Goal: Task Accomplishment & Management: Manage account settings

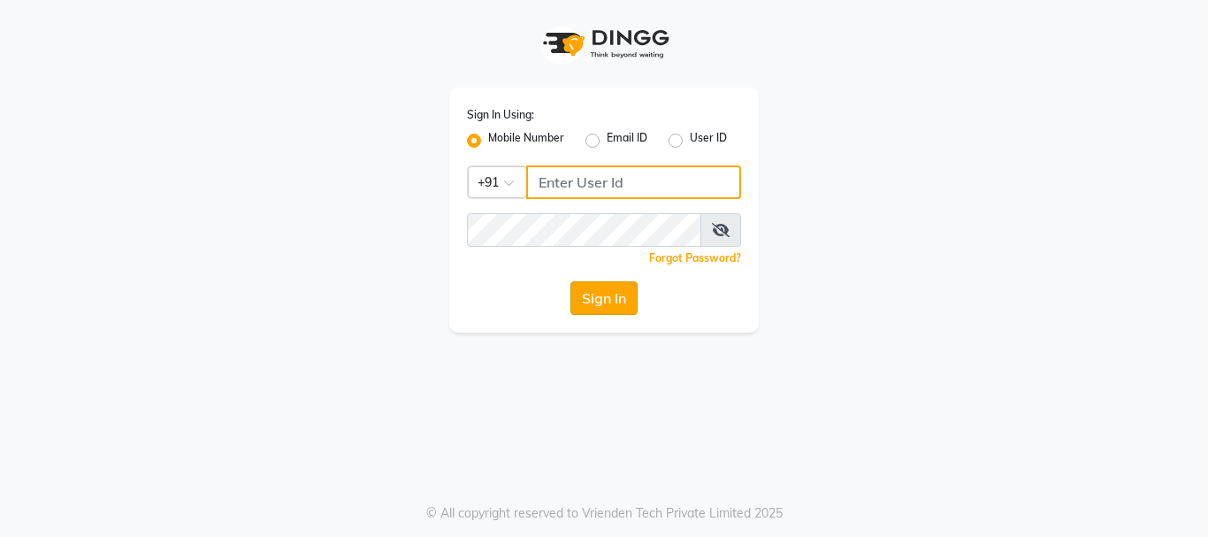
type input "9011729000"
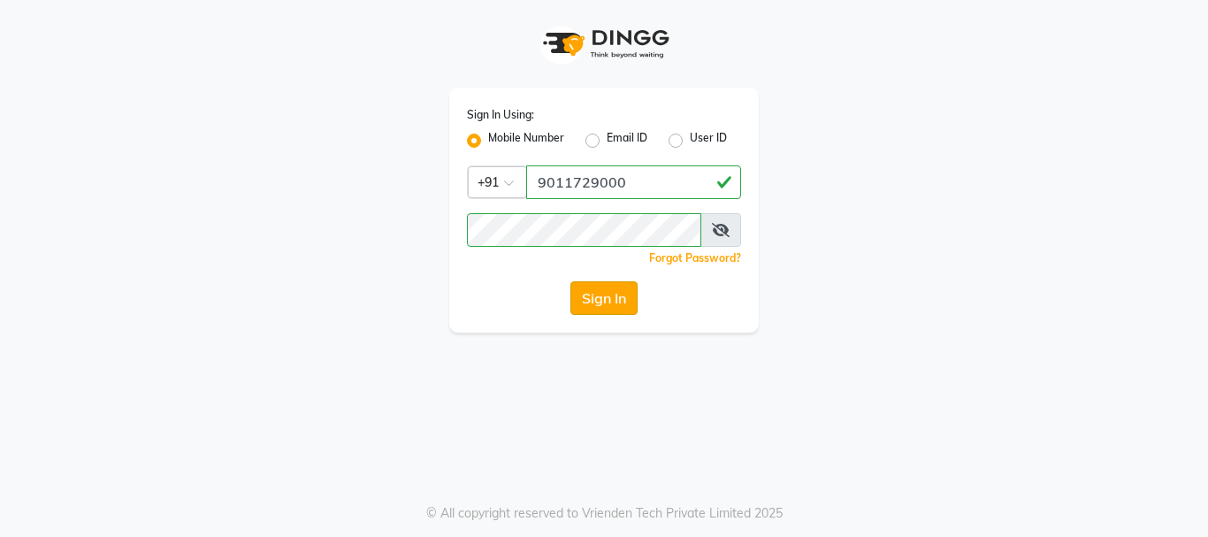
click at [624, 298] on button "Sign In" at bounding box center [603, 298] width 67 height 34
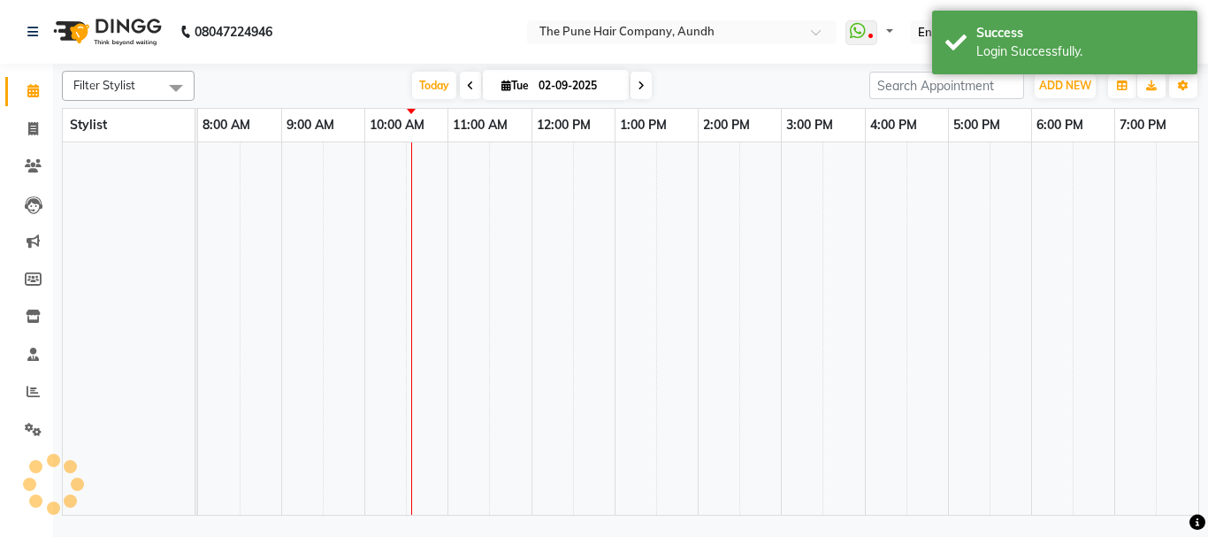
select select "en"
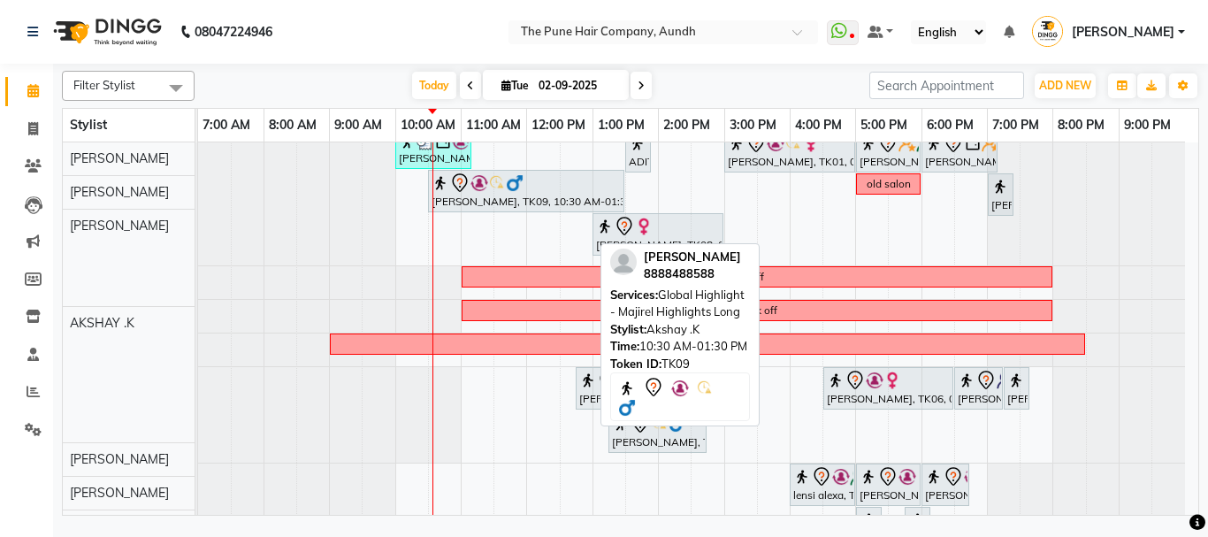
scroll to position [177, 0]
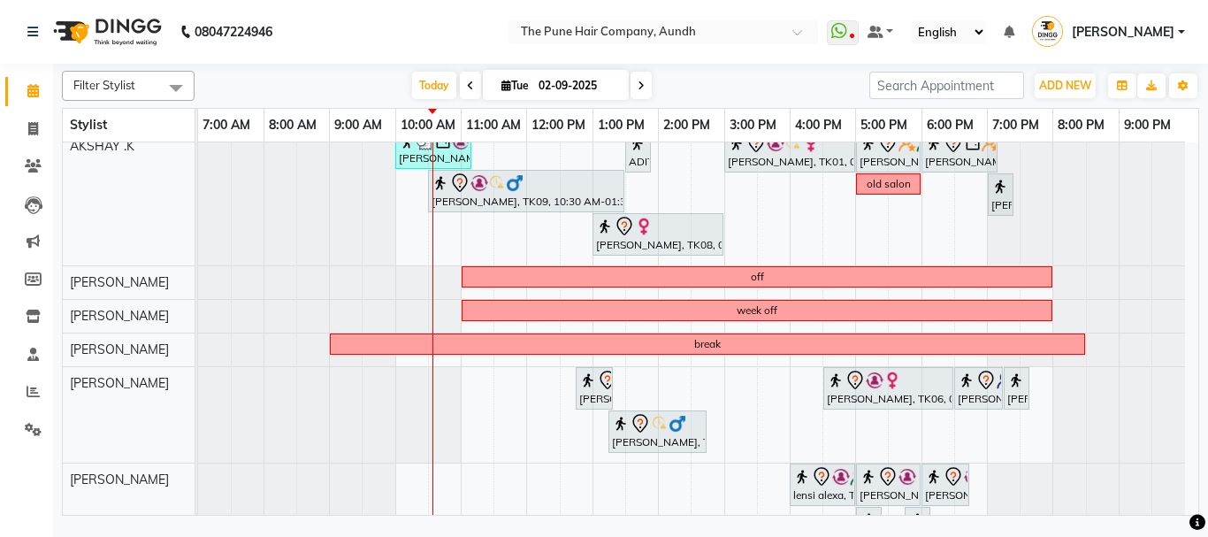
click at [641, 79] on span at bounding box center [640, 85] width 21 height 27
type input "[DATE]"
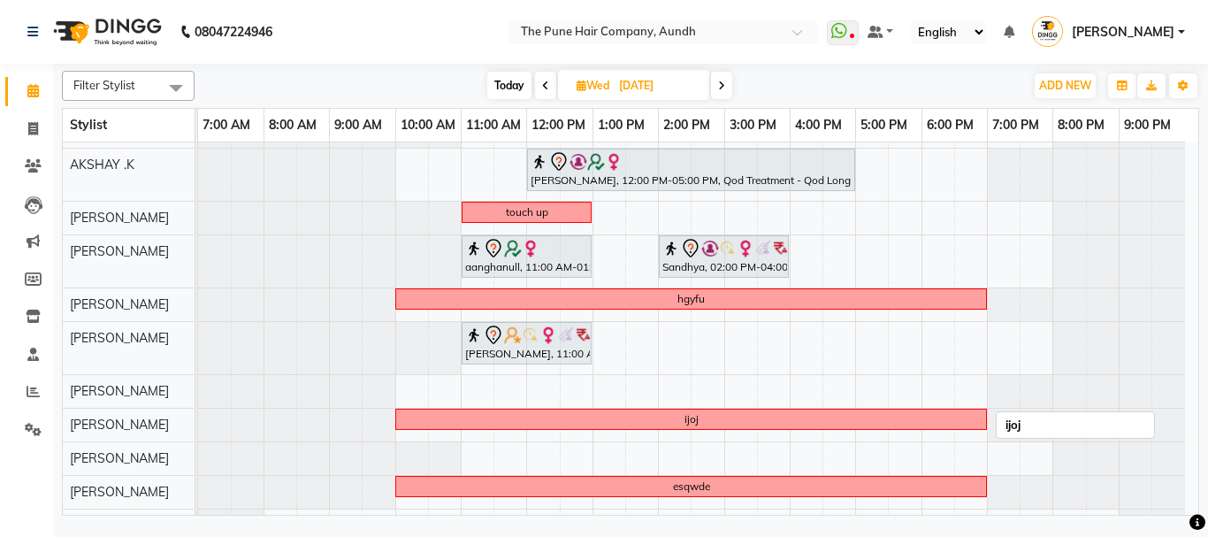
scroll to position [88, 0]
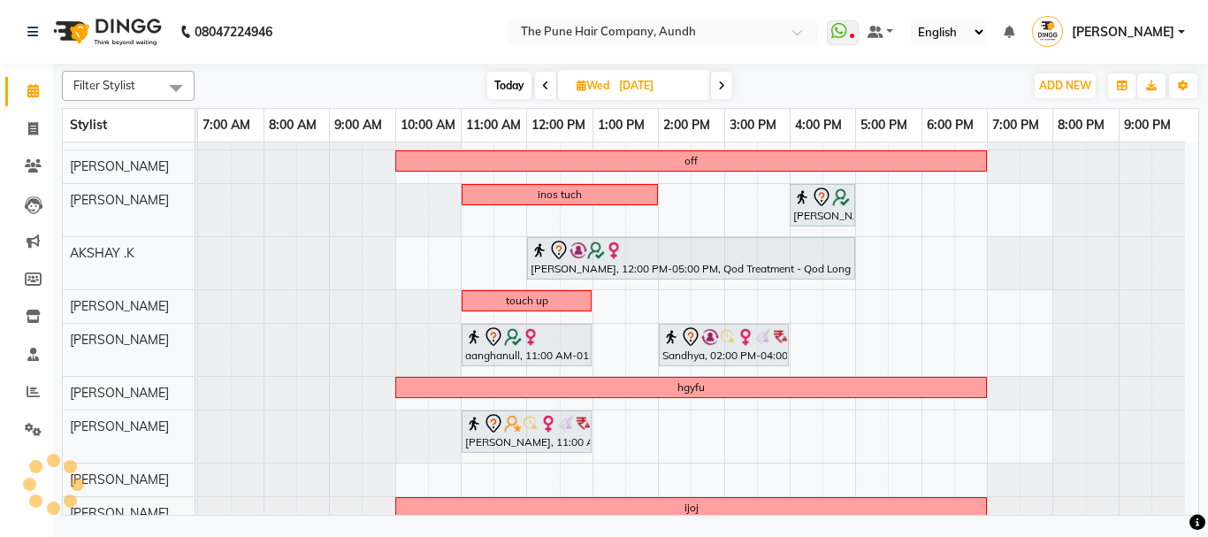
click at [401, 258] on div "Madhvi Zende, 10:30 AM-11:30 AM, Cut Female ( Top Stylist ) gayatrinull, 11:00 …" at bounding box center [698, 359] width 1000 height 610
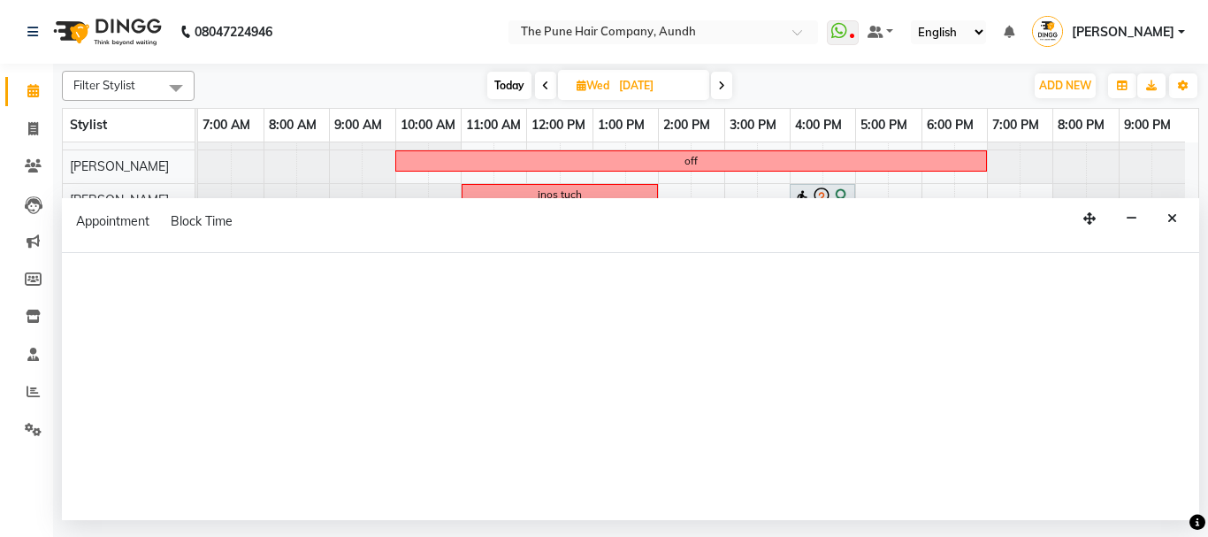
select select "6746"
select select "tentative"
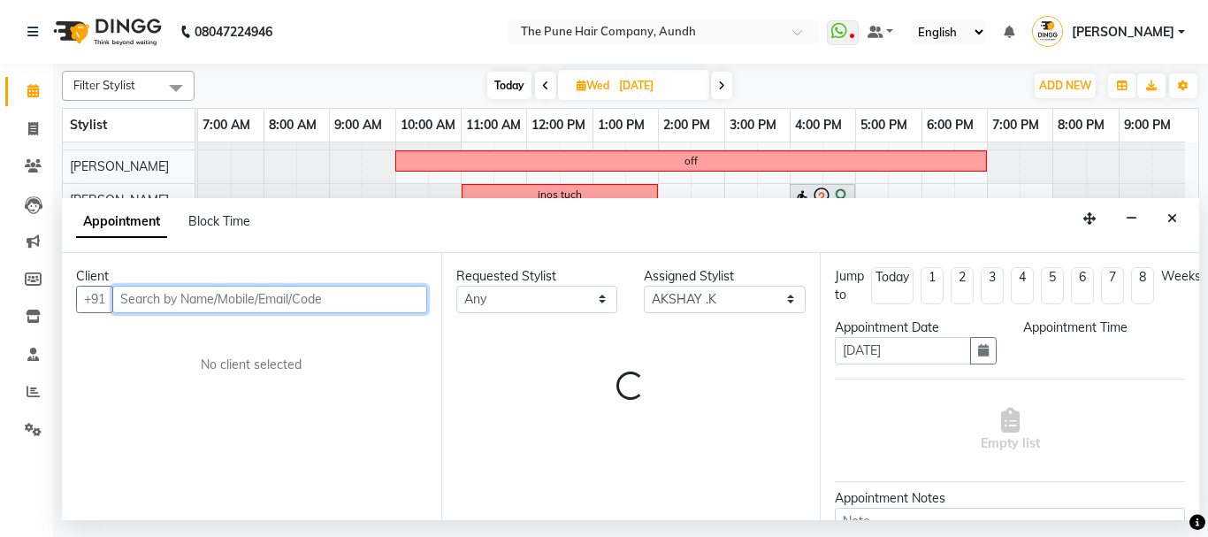
select select "600"
click at [191, 297] on input "text" at bounding box center [269, 299] width 315 height 27
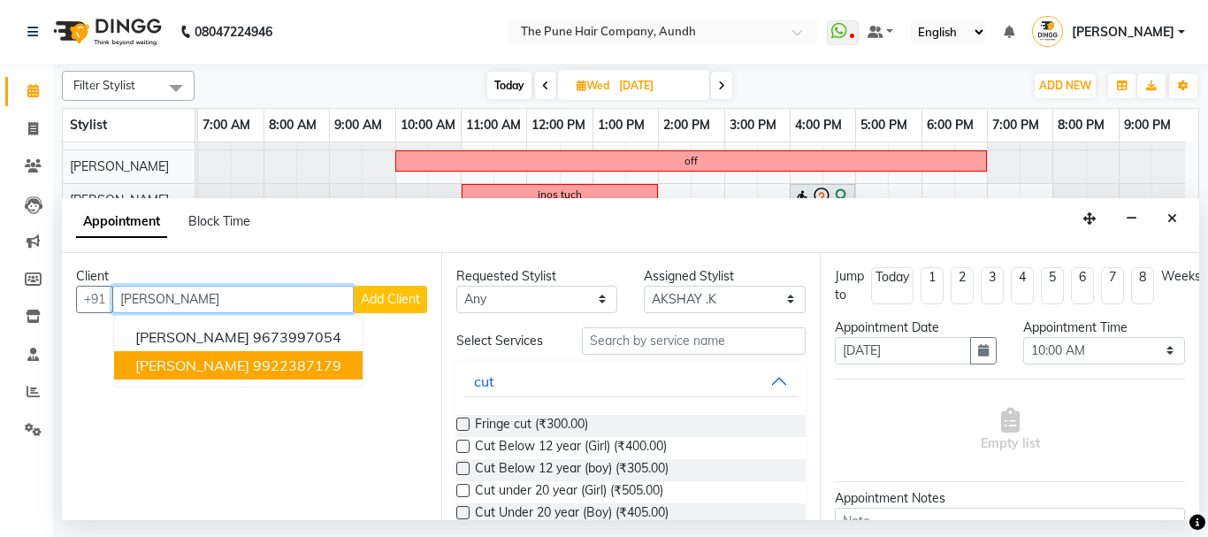
click at [268, 374] on button "smita somani 9922387179" at bounding box center [238, 365] width 248 height 28
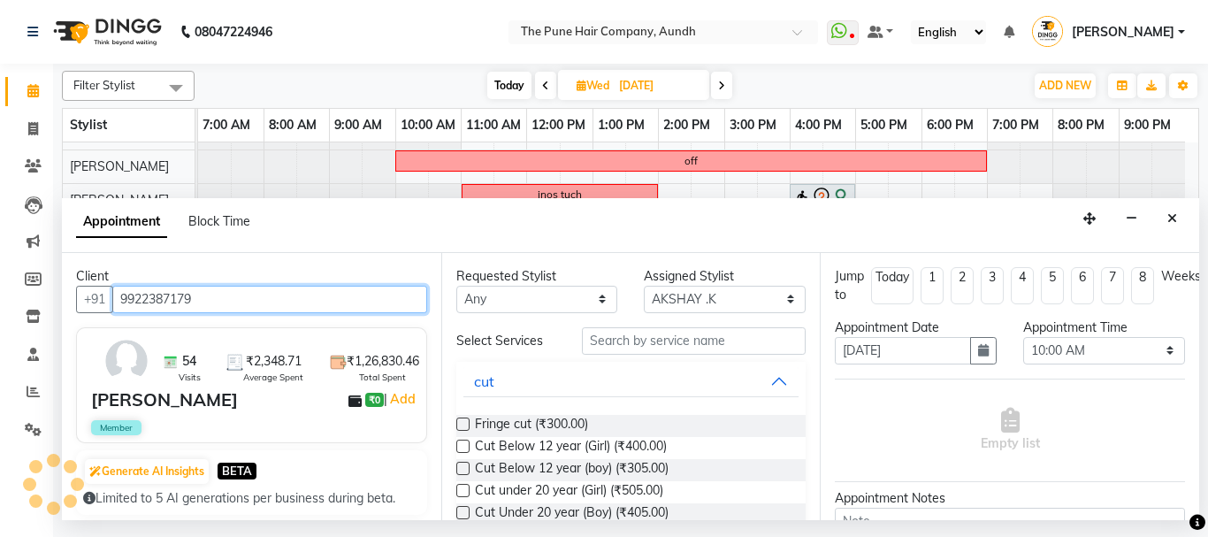
type input "9922387179"
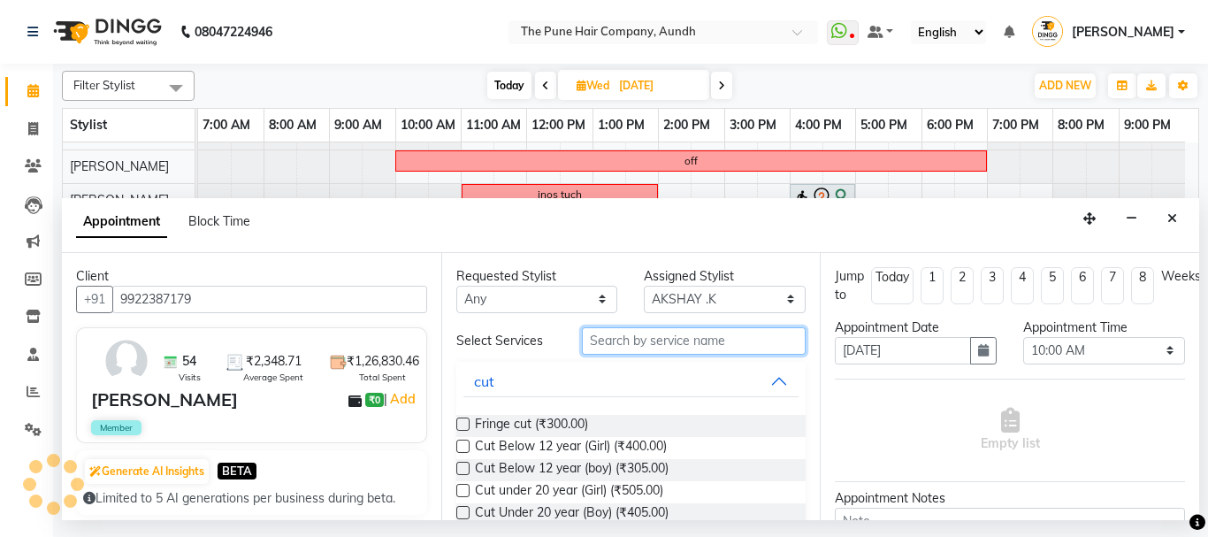
click at [646, 345] on input "text" at bounding box center [694, 340] width 225 height 27
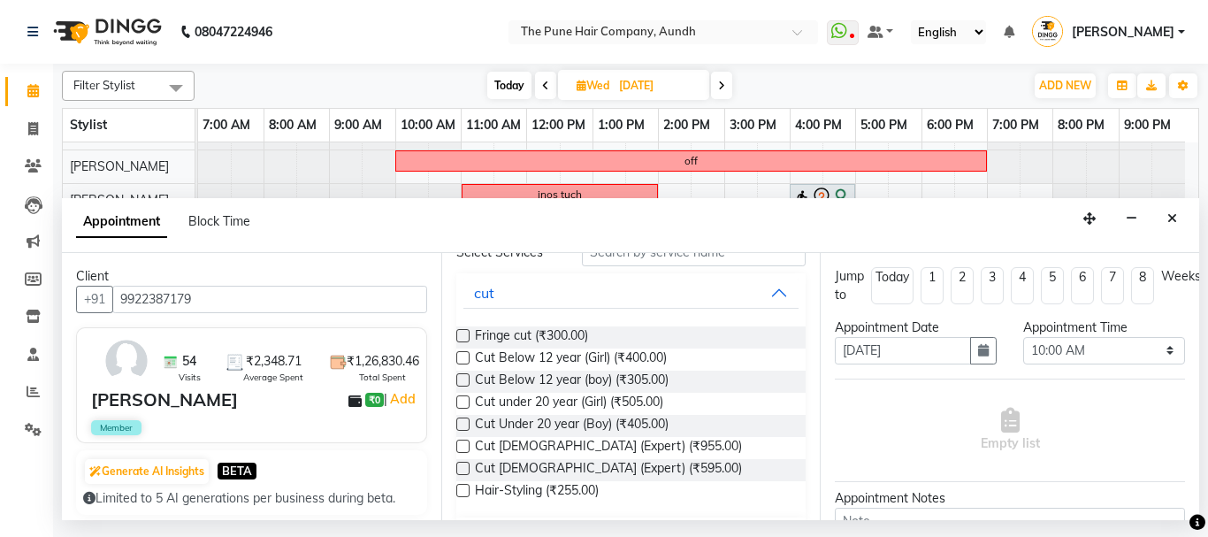
click at [462, 469] on label at bounding box center [462, 468] width 13 height 13
click at [462, 469] on input "checkbox" at bounding box center [461, 469] width 11 height 11
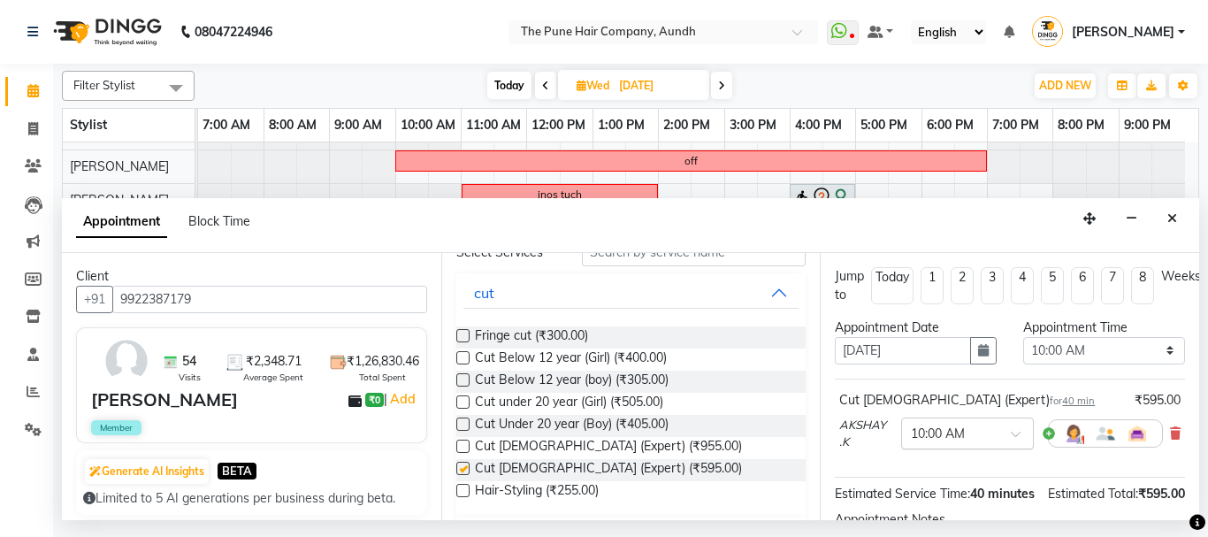
checkbox input "false"
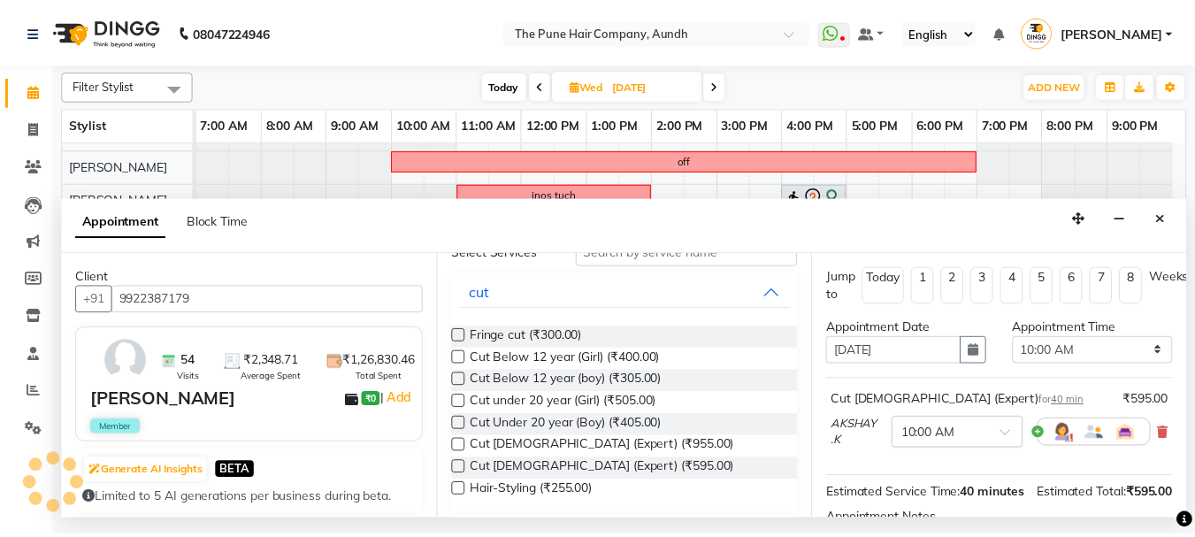
scroll to position [233, 0]
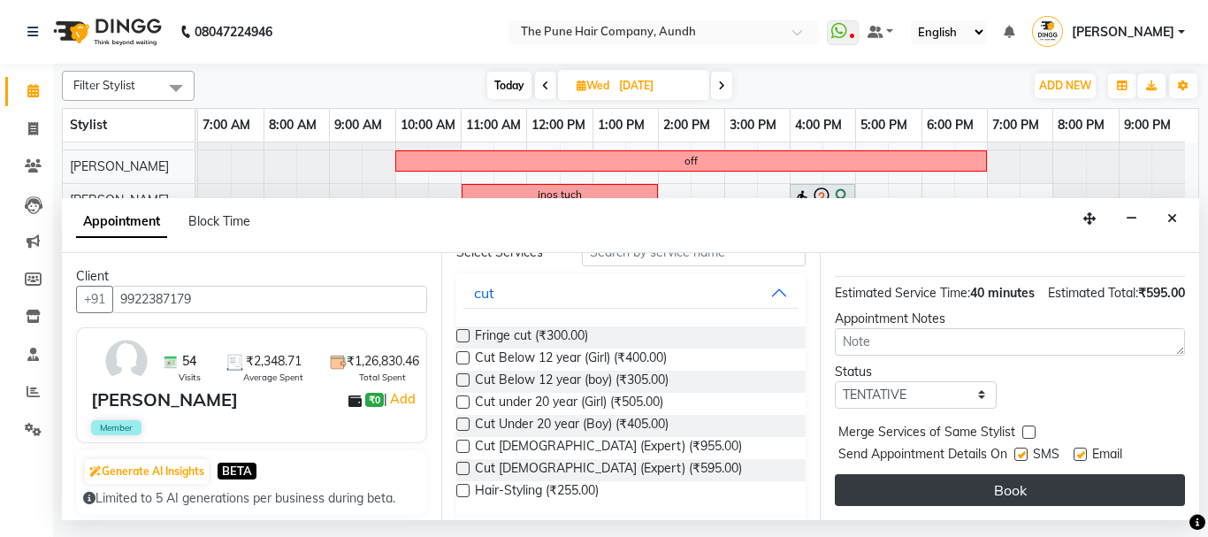
click at [973, 478] on button "Book" at bounding box center [1010, 490] width 350 height 32
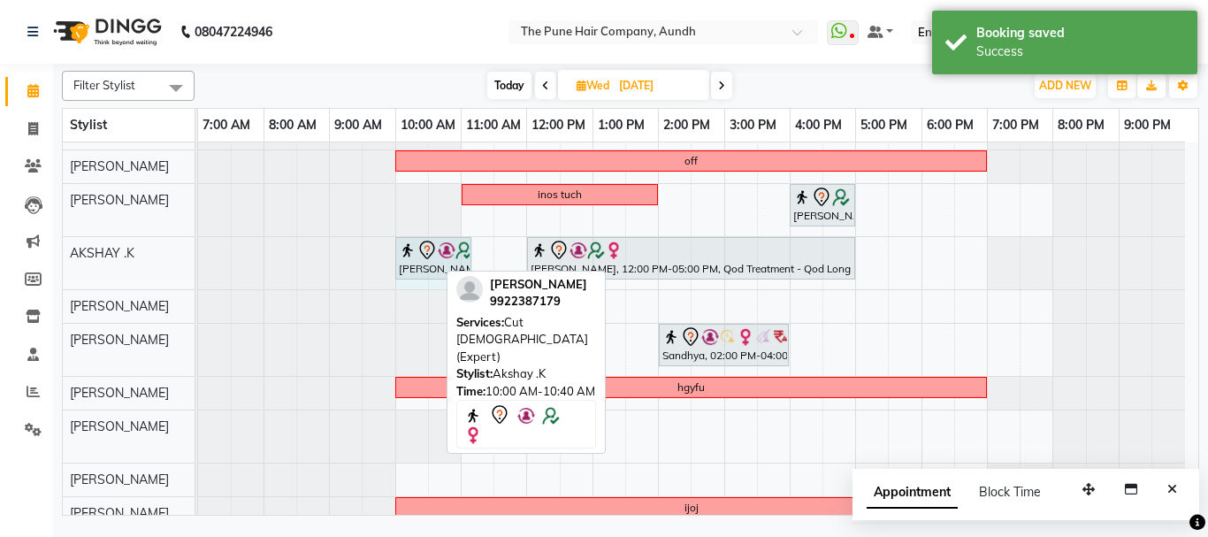
drag, startPoint x: 433, startPoint y: 264, endPoint x: 465, endPoint y: 265, distance: 31.9
click at [198, 265] on div "smita somani, 10:00 AM-10:40 AM, Cut male (Expert) Neha Kadam, 12:00 PM-05:00 P…" at bounding box center [198, 263] width 0 height 52
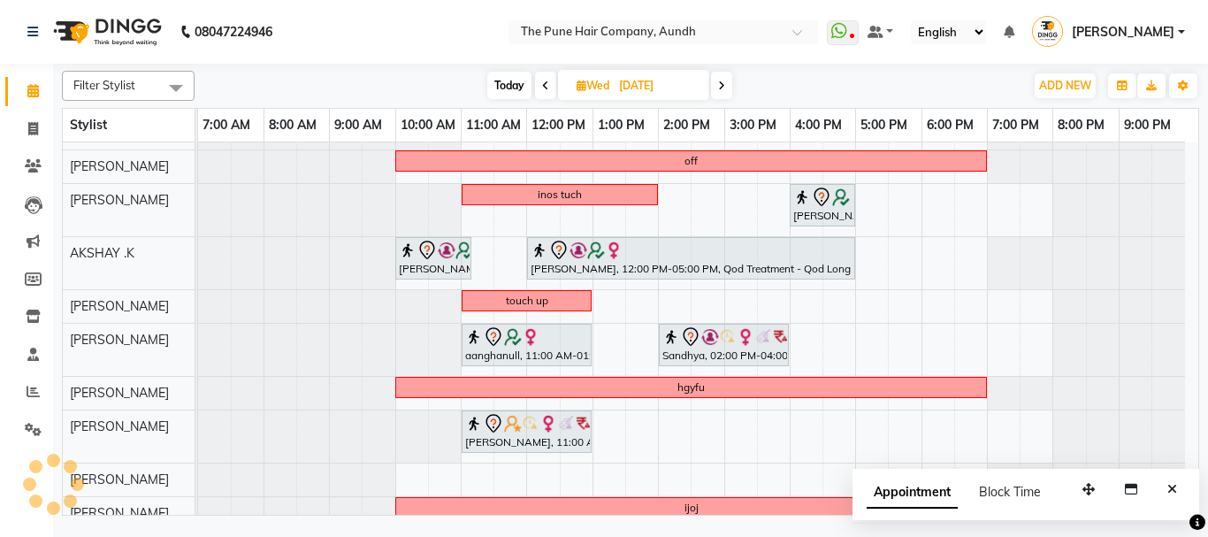
click at [492, 82] on span "Today" at bounding box center [509, 85] width 44 height 27
type input "02-09-2025"
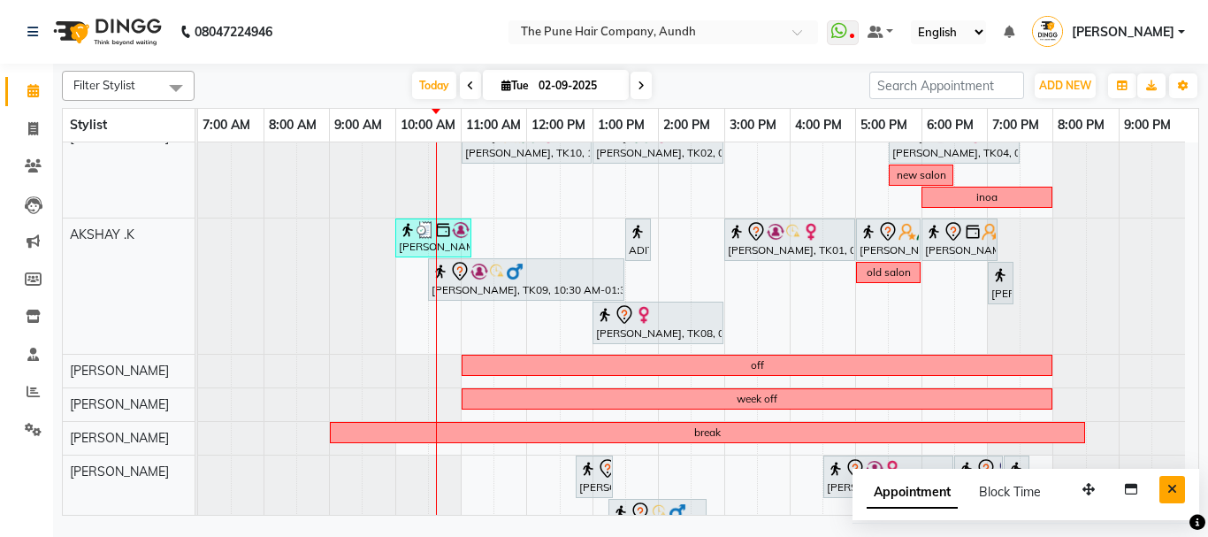
click at [1173, 488] on icon "Close" at bounding box center [1172, 489] width 10 height 12
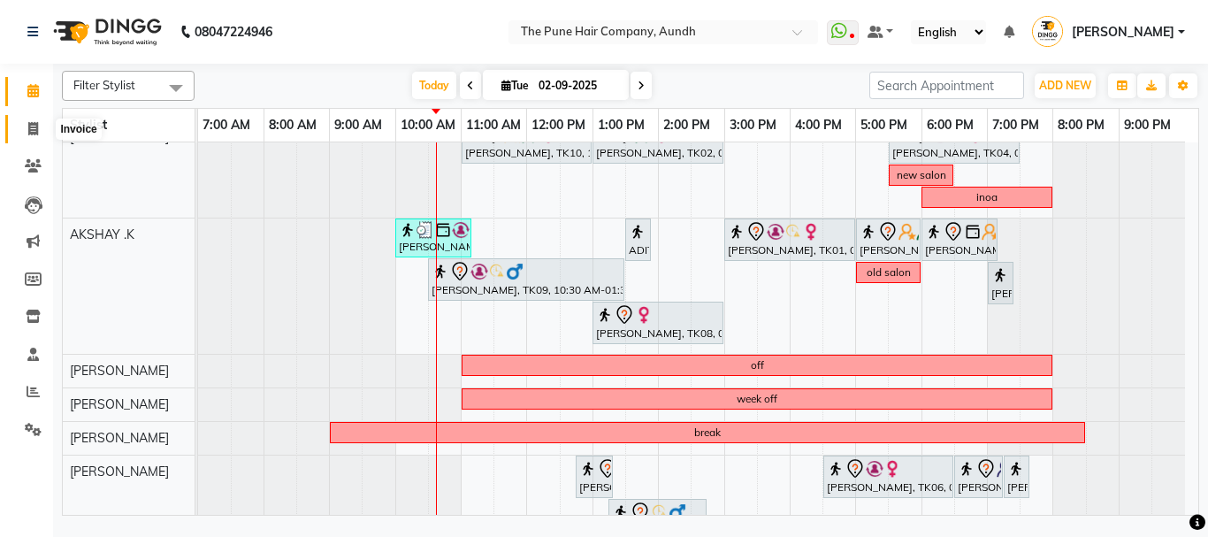
click at [39, 121] on span at bounding box center [33, 129] width 31 height 20
select select "service"
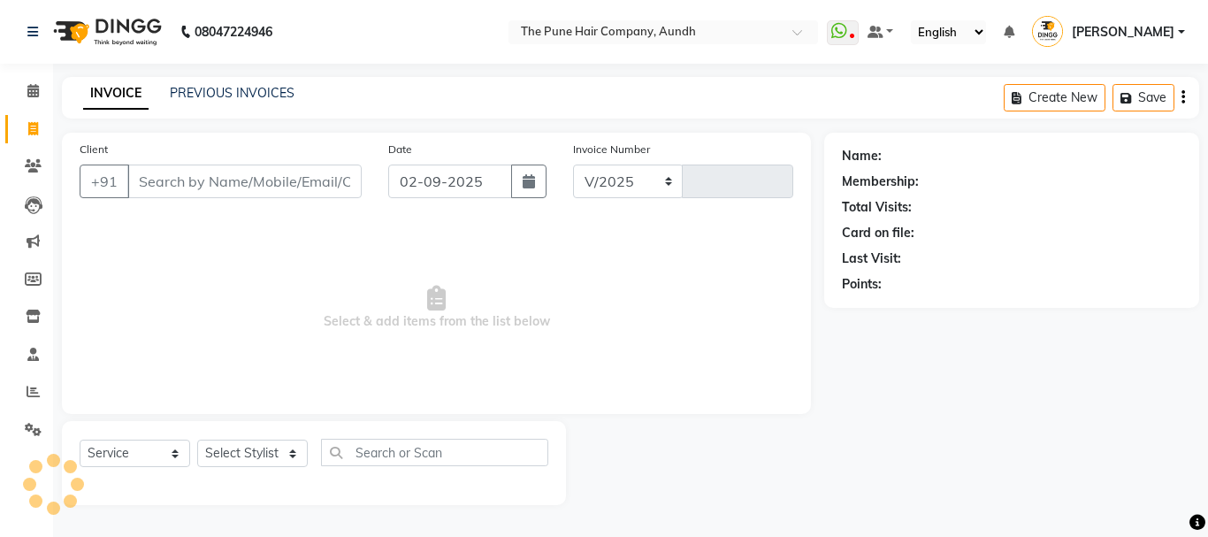
select select "106"
type input "4622"
click at [268, 456] on select "Select Stylist" at bounding box center [252, 452] width 111 height 27
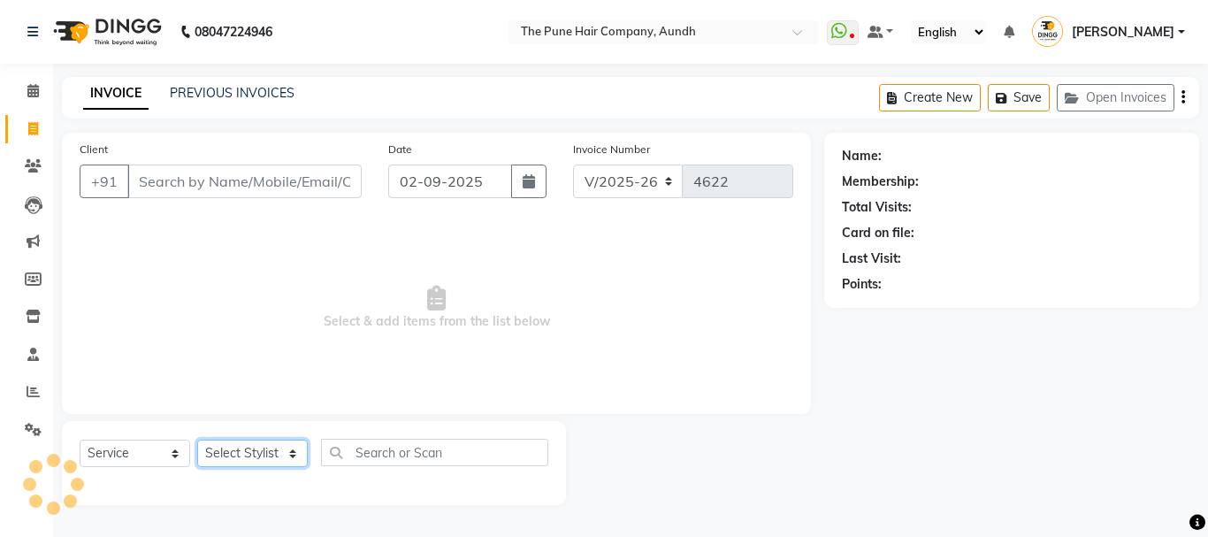
click at [256, 447] on select "Select Stylist" at bounding box center [252, 452] width 111 height 27
click at [239, 455] on select "Select Stylist" at bounding box center [252, 452] width 111 height 27
select select "6746"
click at [197, 439] on select "Select Stylist AKSHAY .K [PERSON_NAME] kaif [PERSON_NAME] [PERSON_NAME] [PERSON…" at bounding box center [252, 452] width 111 height 27
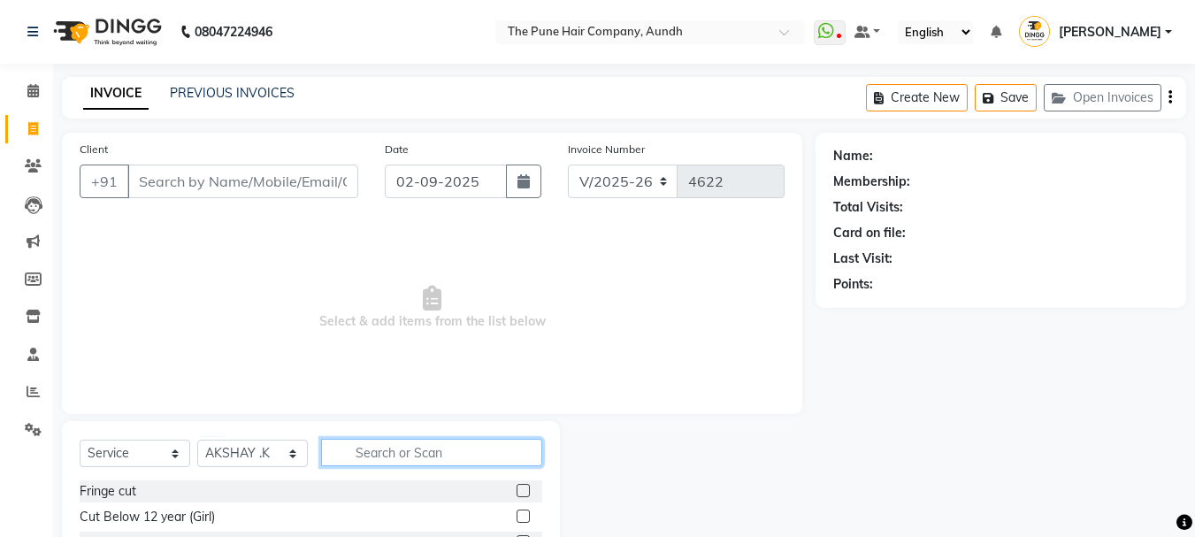
click at [382, 449] on input "text" at bounding box center [431, 452] width 221 height 27
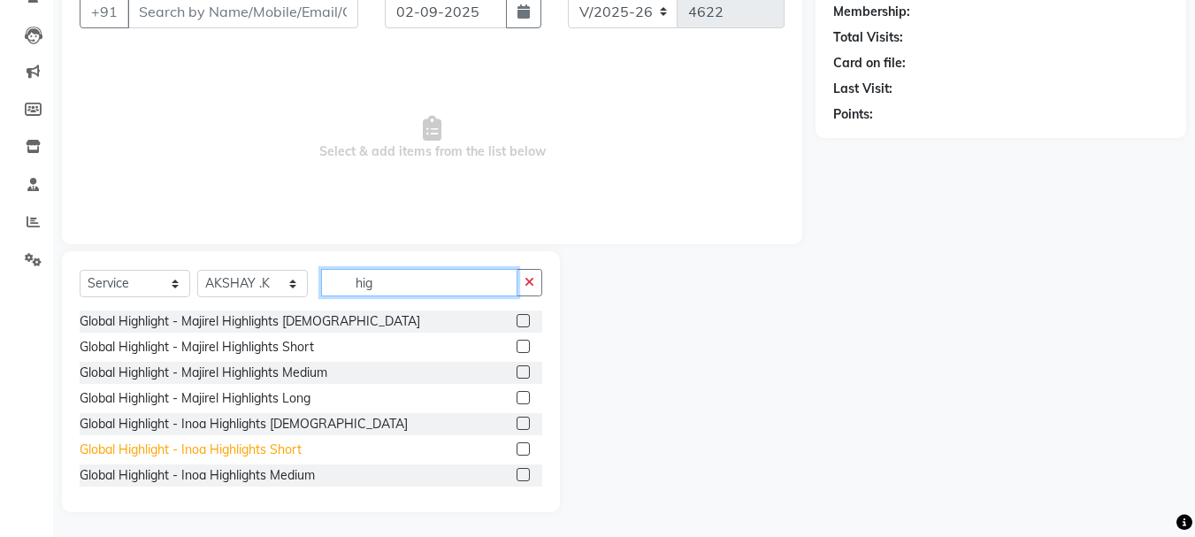
scroll to position [172, 0]
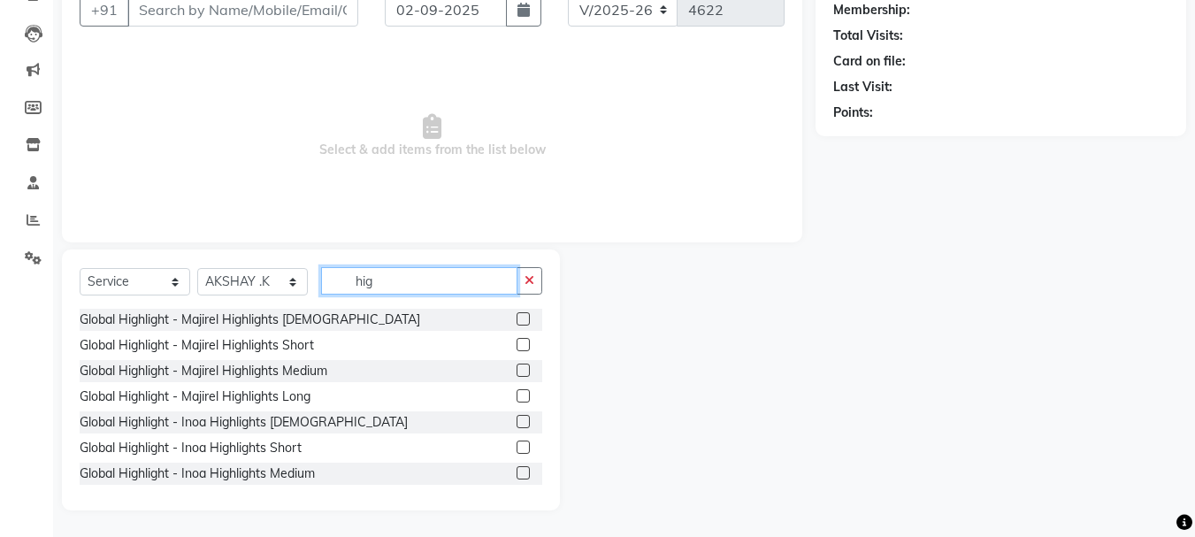
type input "hig"
click at [516, 399] on label at bounding box center [522, 395] width 13 height 13
click at [516, 399] on input "checkbox" at bounding box center [521, 396] width 11 height 11
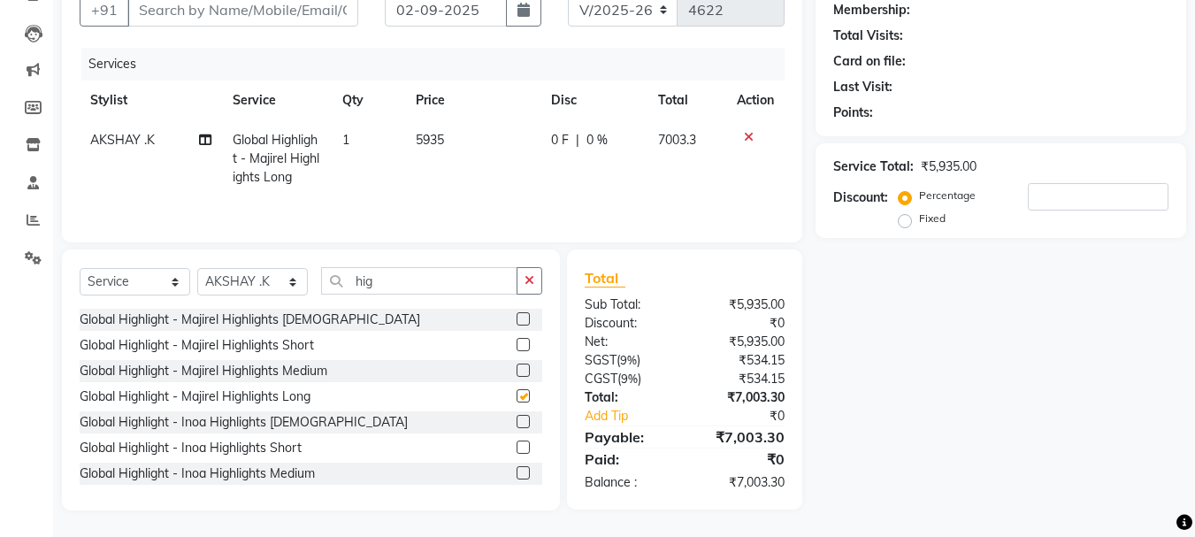
checkbox input "false"
click at [1061, 189] on input "number" at bounding box center [1098, 196] width 141 height 27
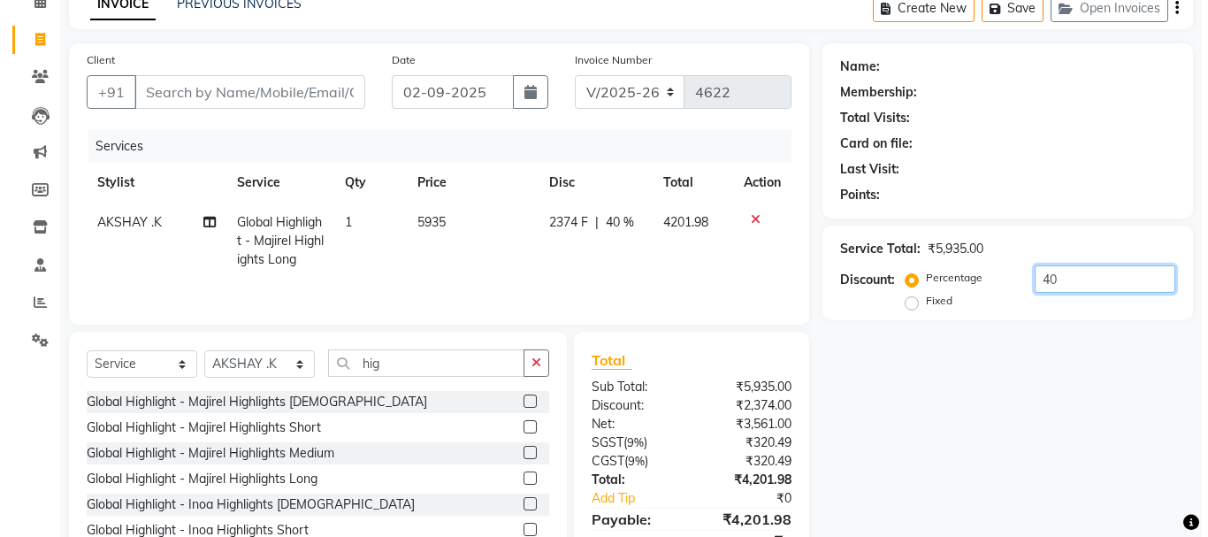
scroll to position [0, 0]
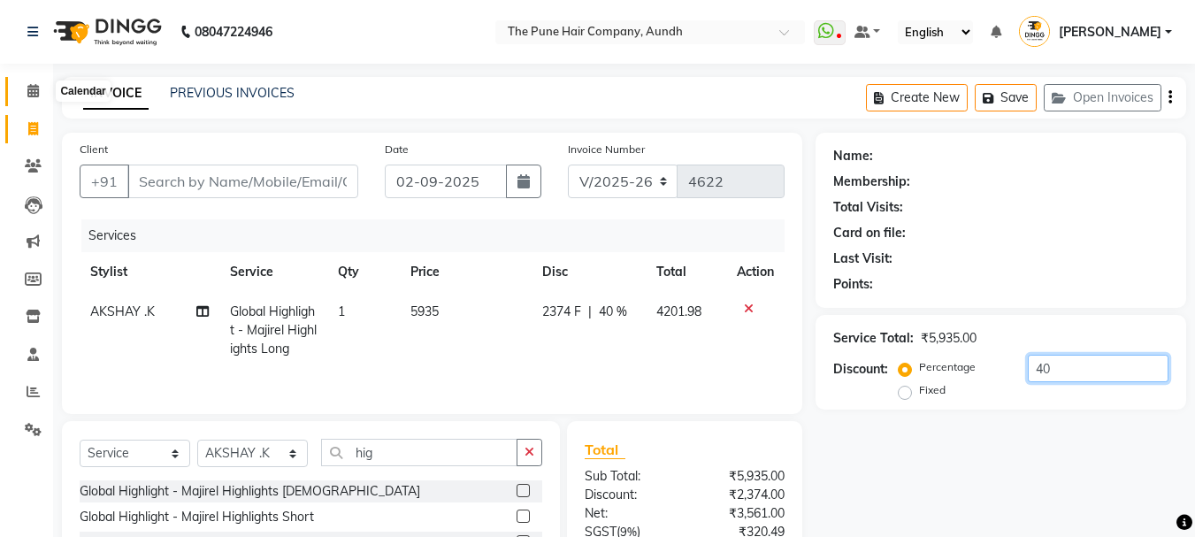
type input "40"
click at [33, 94] on icon at bounding box center [32, 90] width 11 height 13
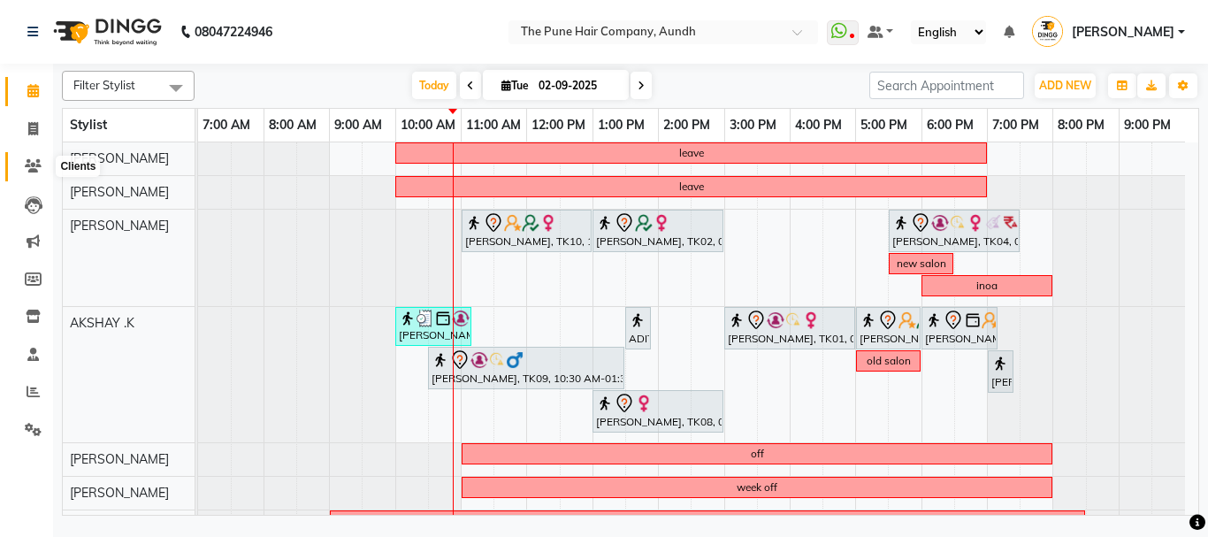
click at [30, 164] on icon at bounding box center [33, 165] width 17 height 13
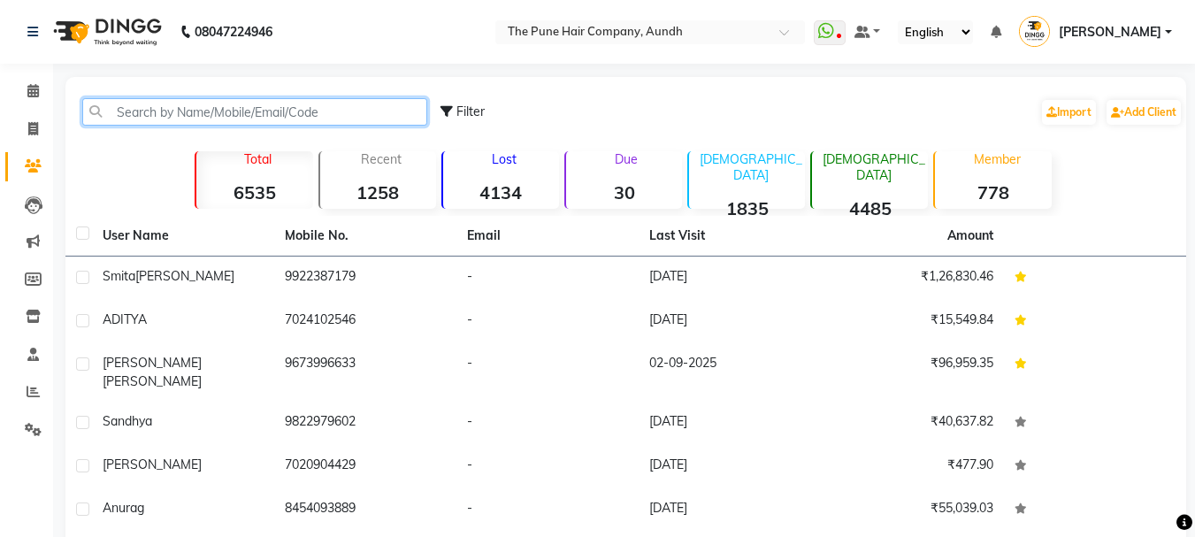
click at [290, 109] on input "text" at bounding box center [254, 111] width 345 height 27
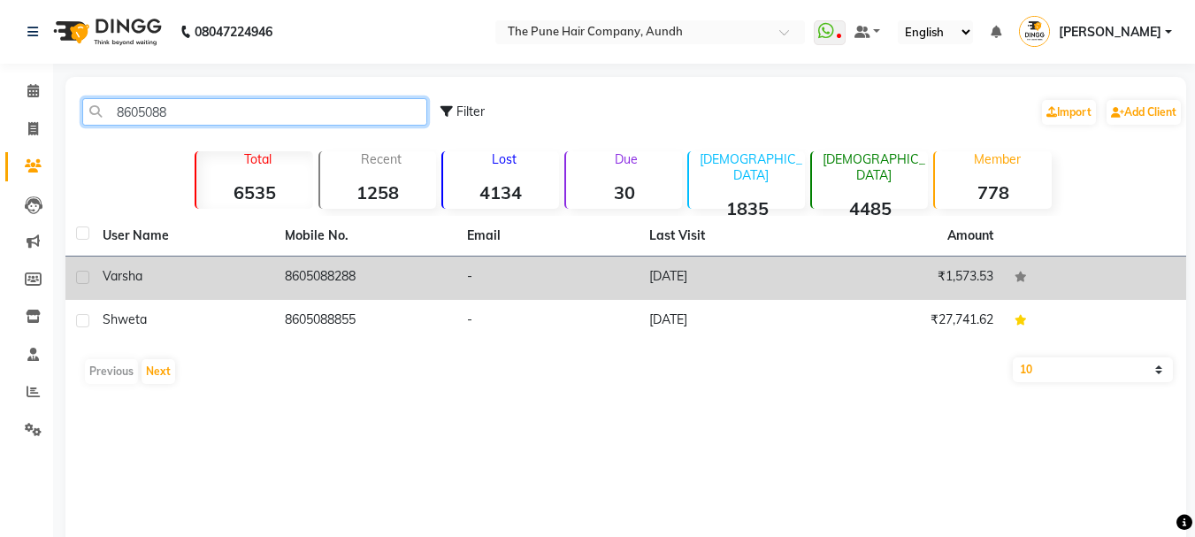
type input "8605088"
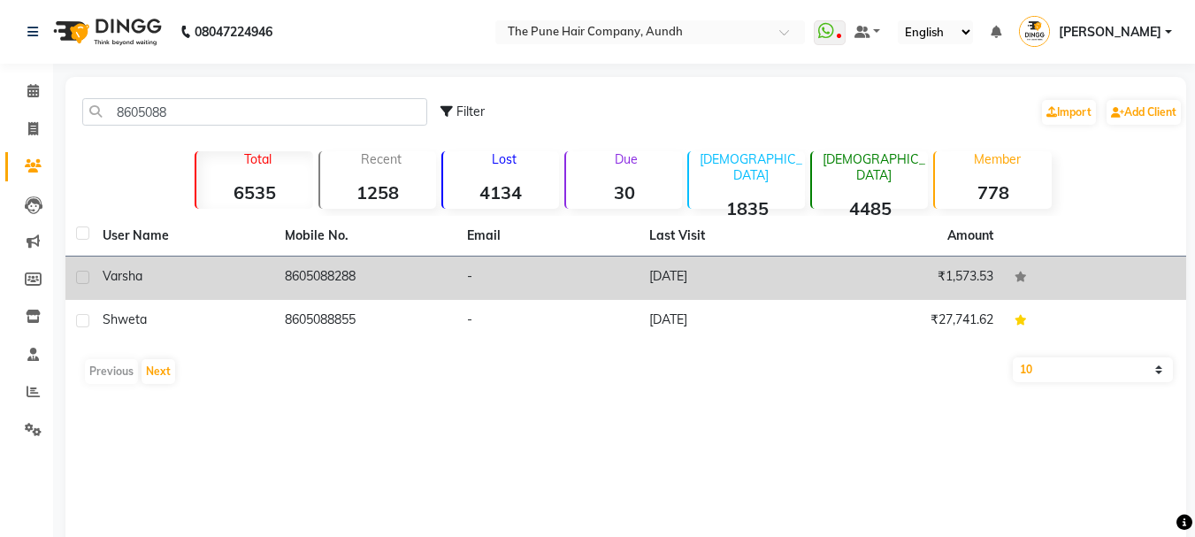
click at [397, 264] on td "8605088288" at bounding box center [365, 277] width 182 height 43
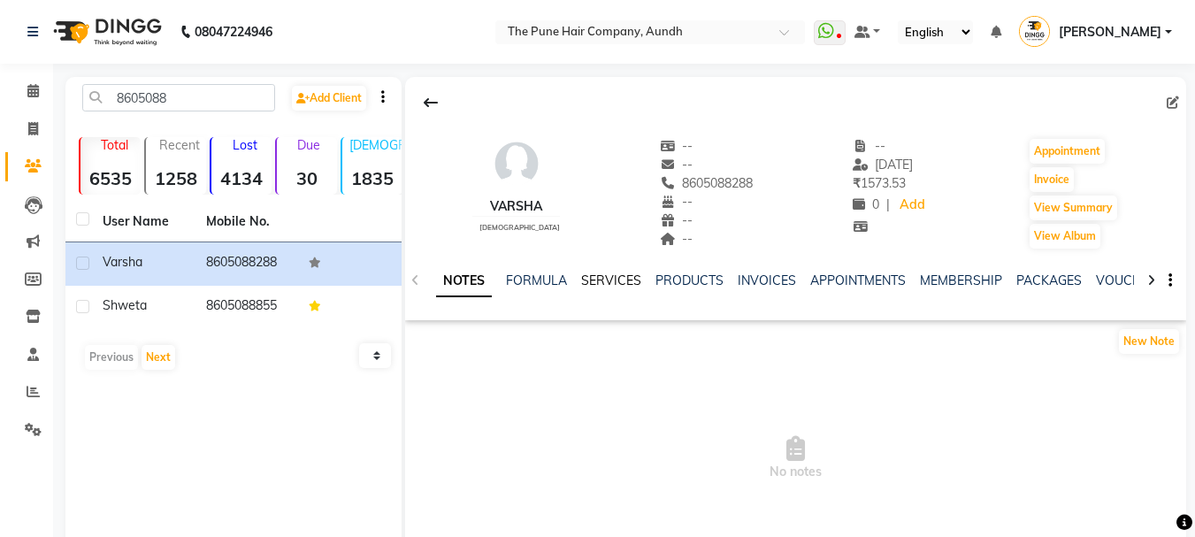
click at [604, 279] on link "SERVICES" at bounding box center [611, 280] width 60 height 16
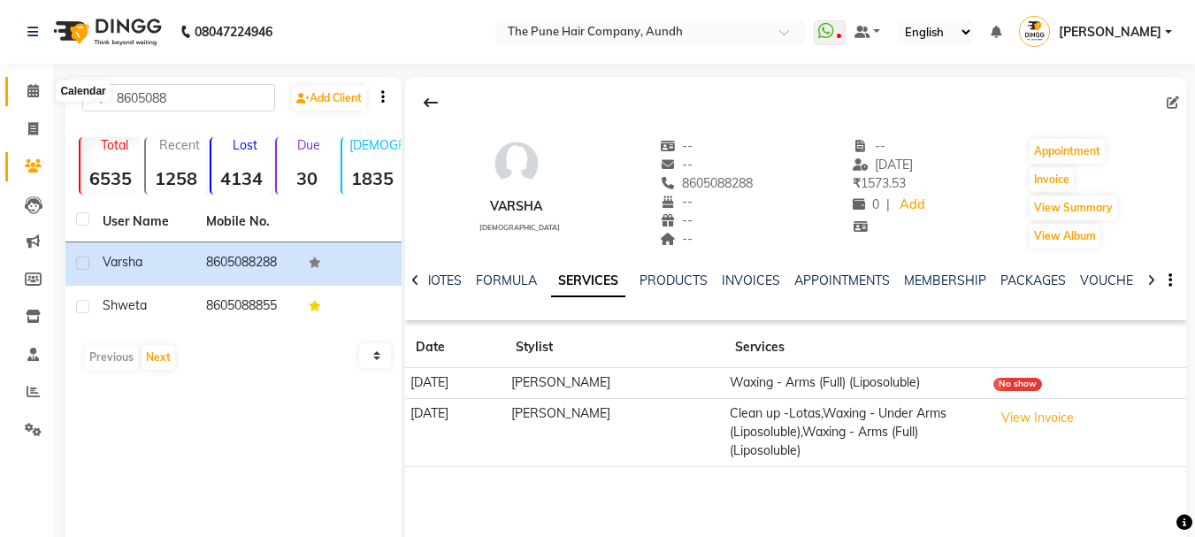
click at [29, 88] on icon at bounding box center [32, 90] width 11 height 13
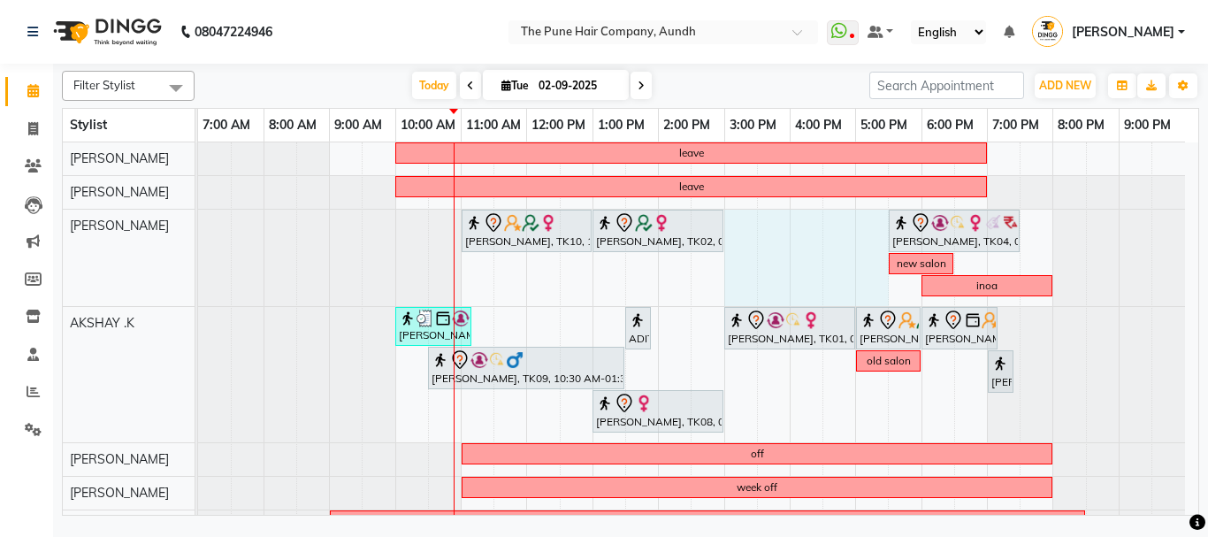
drag, startPoint x: 731, startPoint y: 270, endPoint x: 856, endPoint y: 264, distance: 124.8
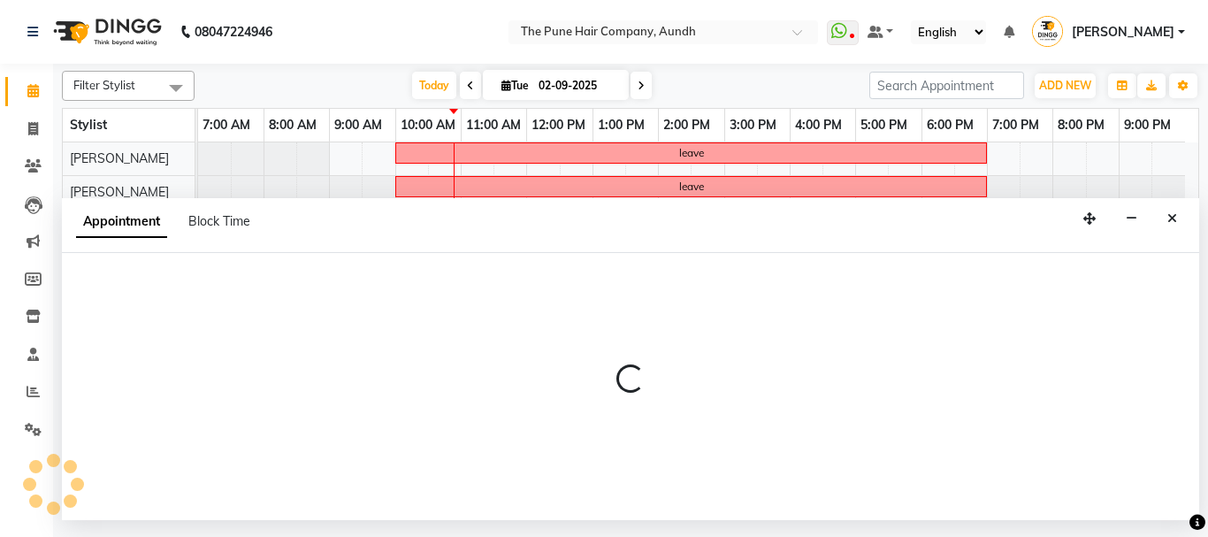
select select "3340"
select select "tentative"
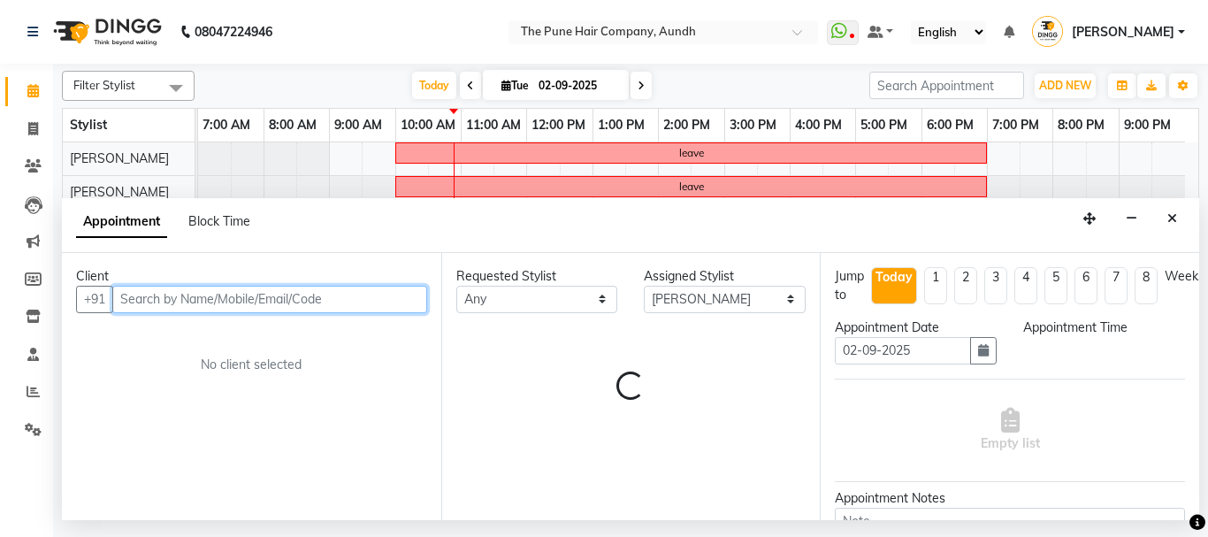
select select "900"
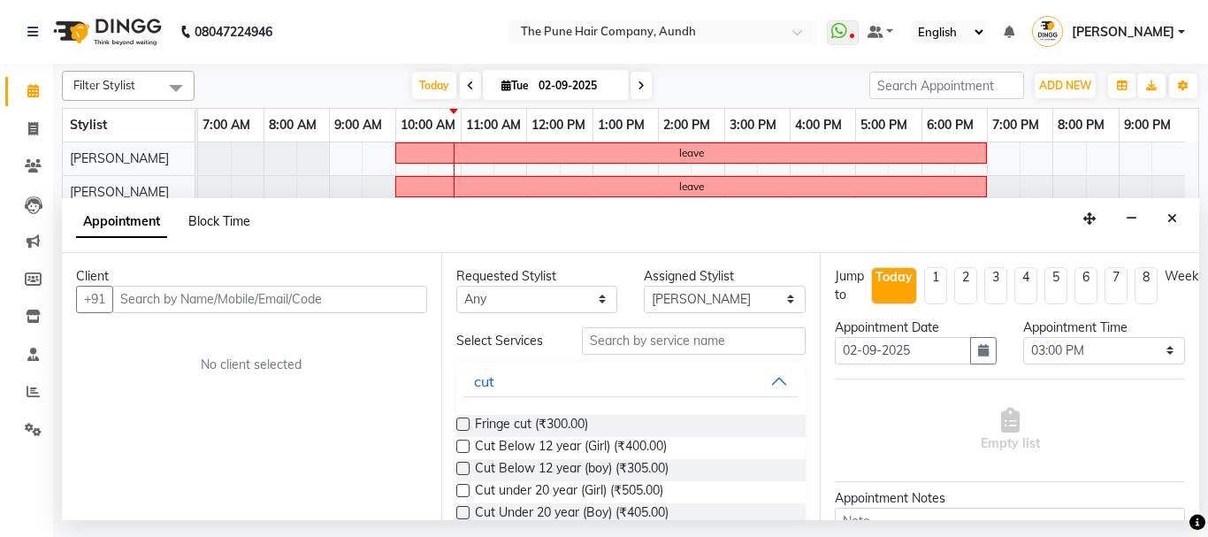
click at [207, 218] on span "Block Time" at bounding box center [219, 221] width 62 height 16
select select "3340"
select select "900"
select select "1050"
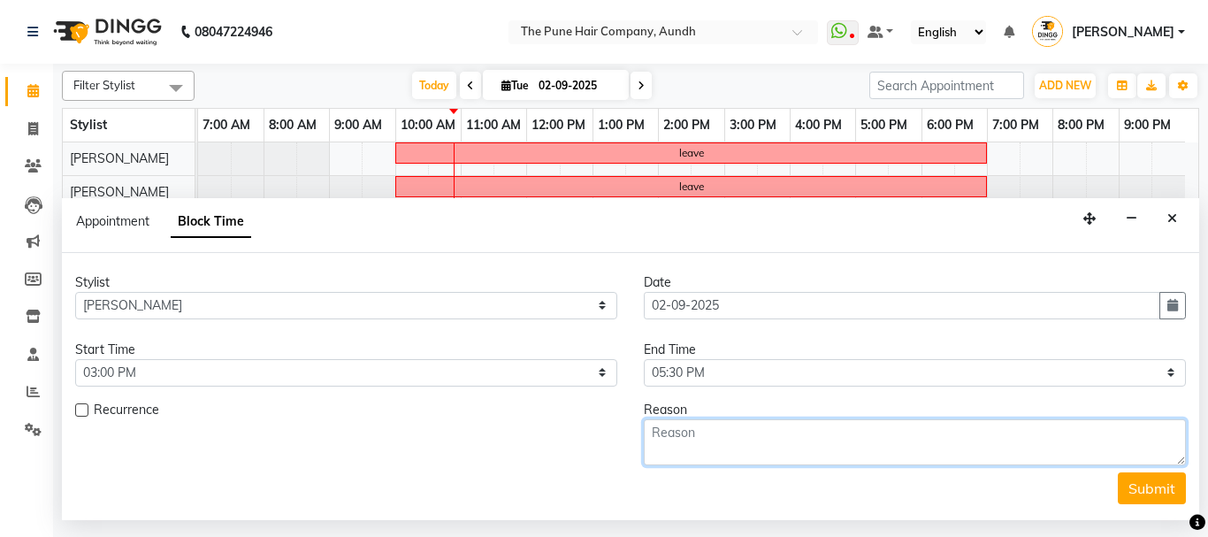
click at [724, 442] on textarea at bounding box center [915, 442] width 542 height 46
type textarea "qod"
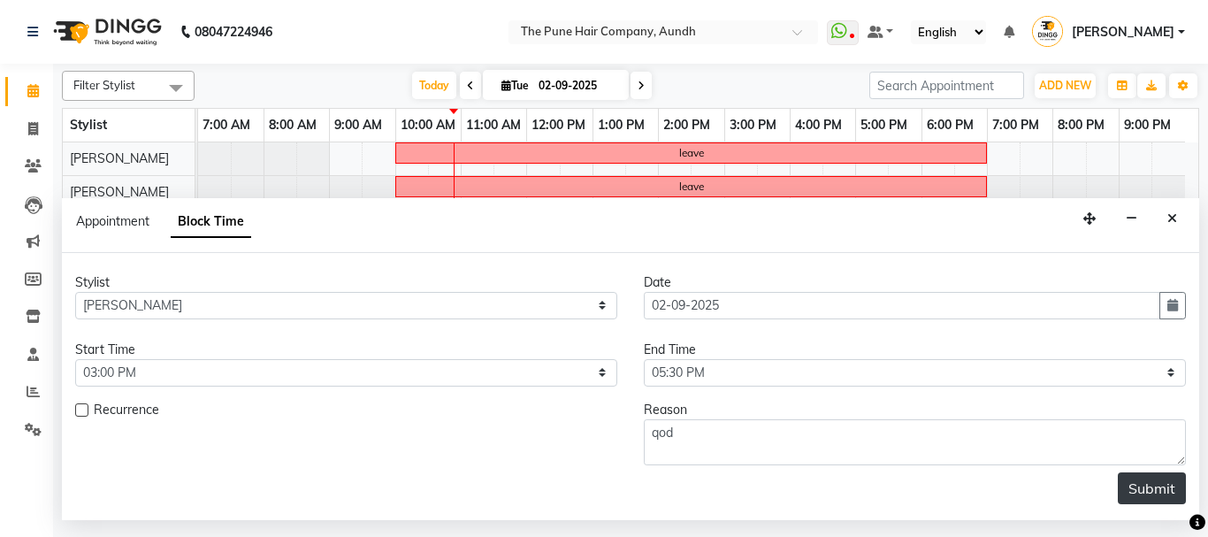
click at [1164, 484] on button "Submit" at bounding box center [1152, 488] width 68 height 32
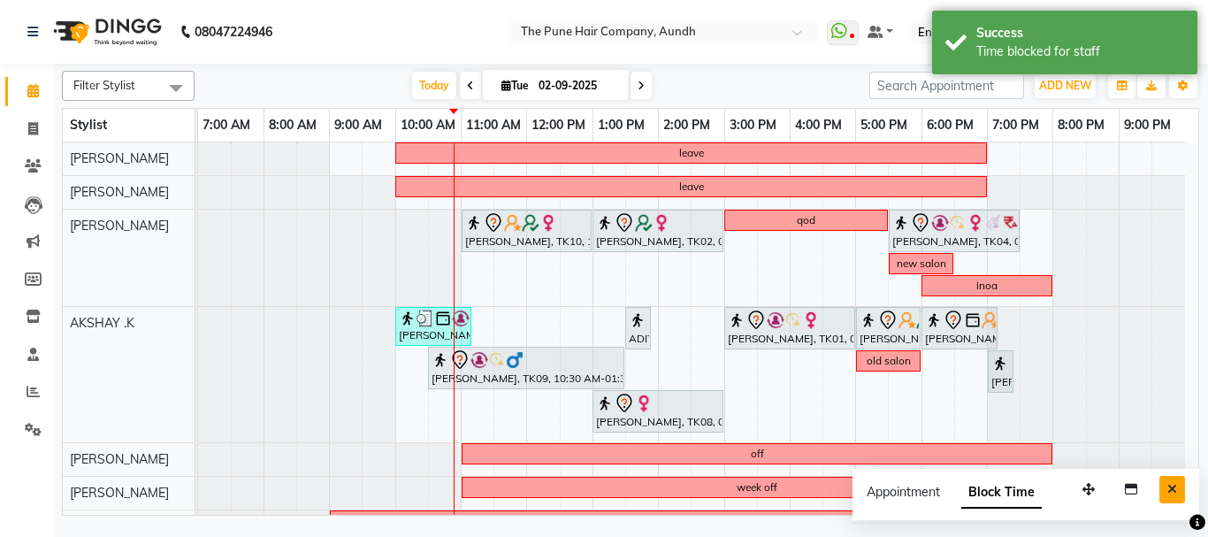
click at [1170, 485] on icon "Close" at bounding box center [1172, 489] width 10 height 12
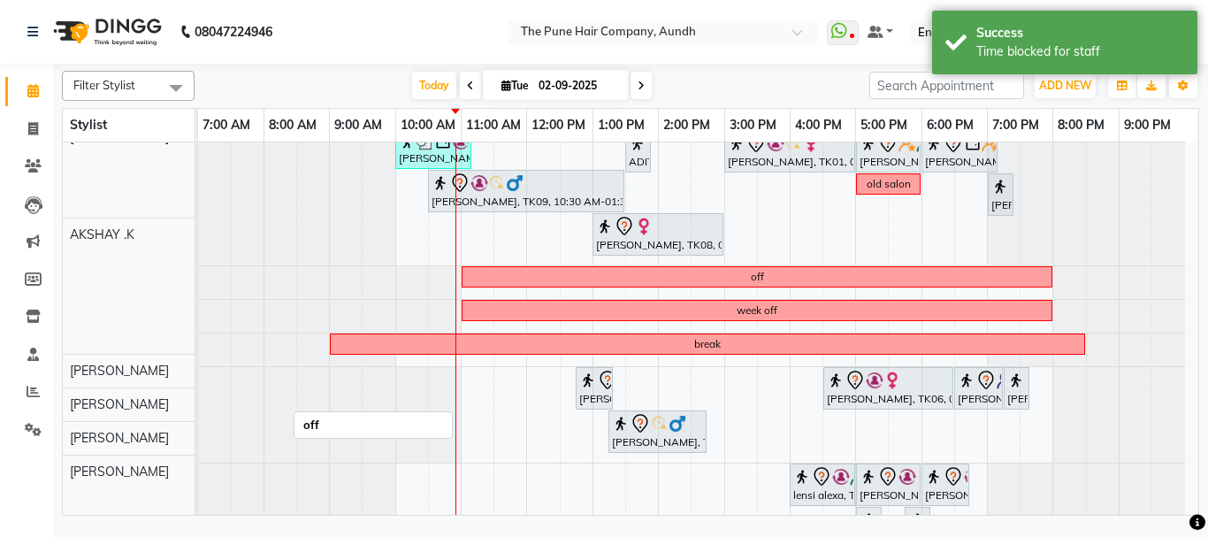
scroll to position [177, 0]
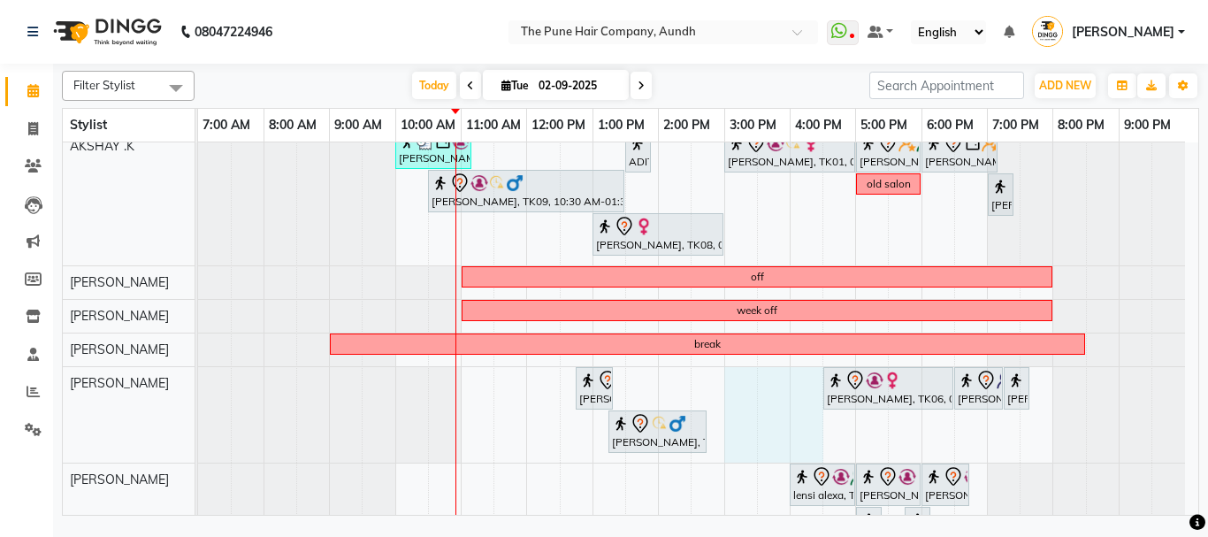
drag, startPoint x: 727, startPoint y: 404, endPoint x: 798, endPoint y: 401, distance: 70.8
click at [798, 401] on div "leave leave Amita Jain, TK10, 11:00 AM-01:00 PM, Hair Color Inoa - Inoa Touchup…" at bounding box center [698, 378] width 1000 height 824
select select "49441"
select select "900"
select select "tentative"
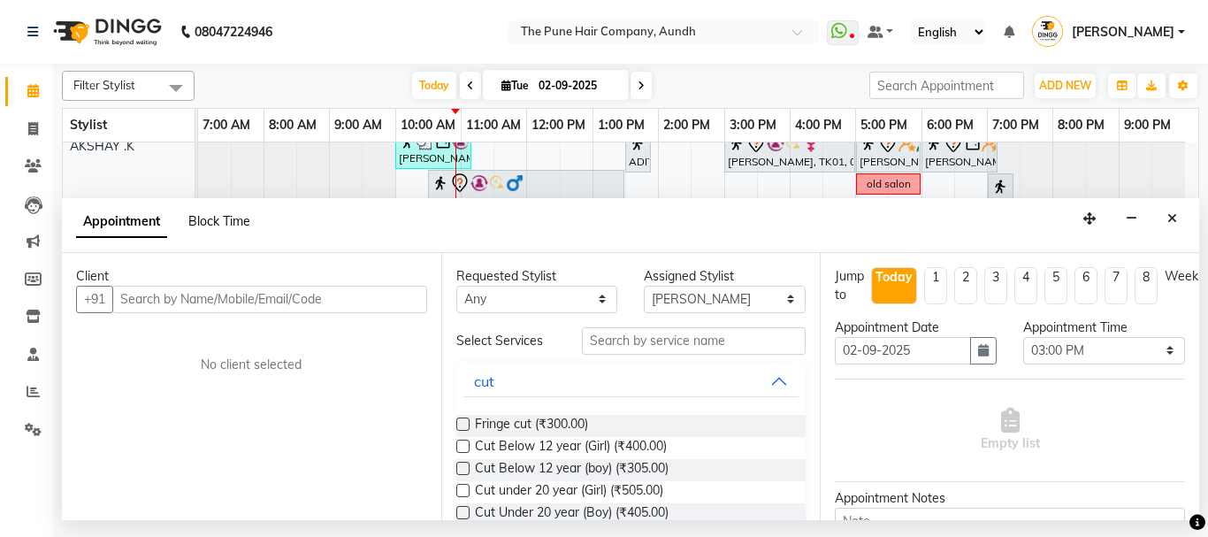
click at [235, 218] on span "Block Time" at bounding box center [219, 221] width 62 height 16
select select "49441"
select select "900"
select select "990"
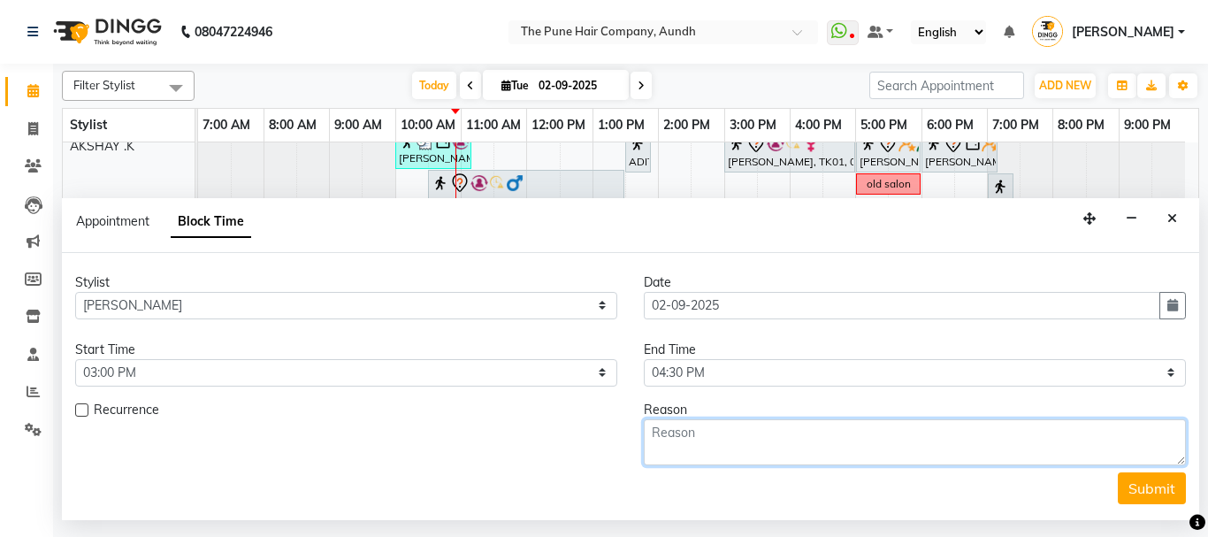
click at [742, 440] on textarea at bounding box center [915, 442] width 542 height 46
type textarea "ghjk"
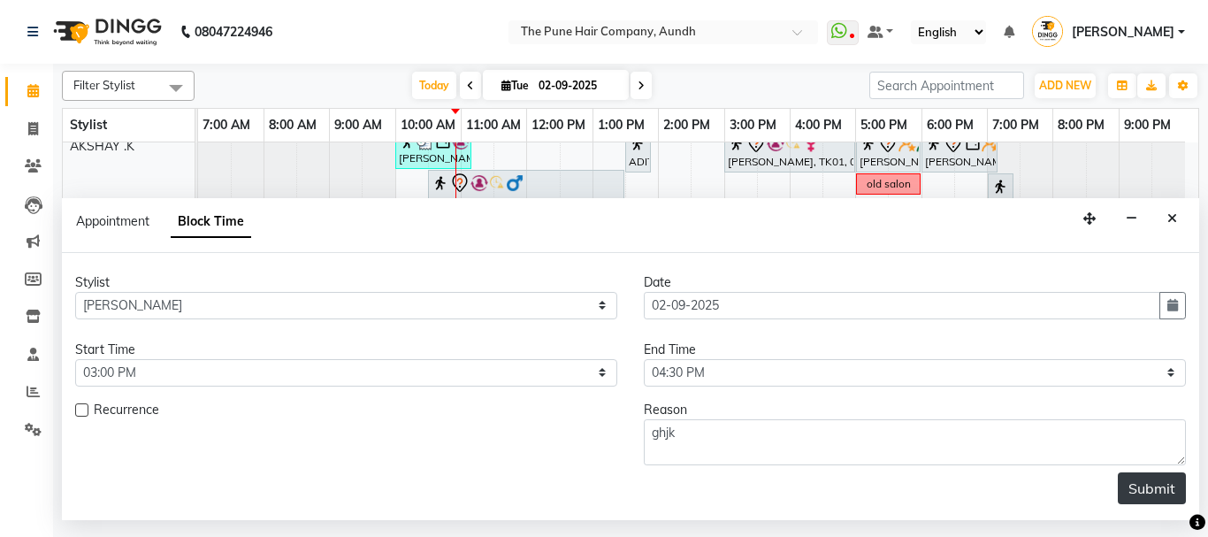
click at [1155, 489] on button "Submit" at bounding box center [1152, 488] width 68 height 32
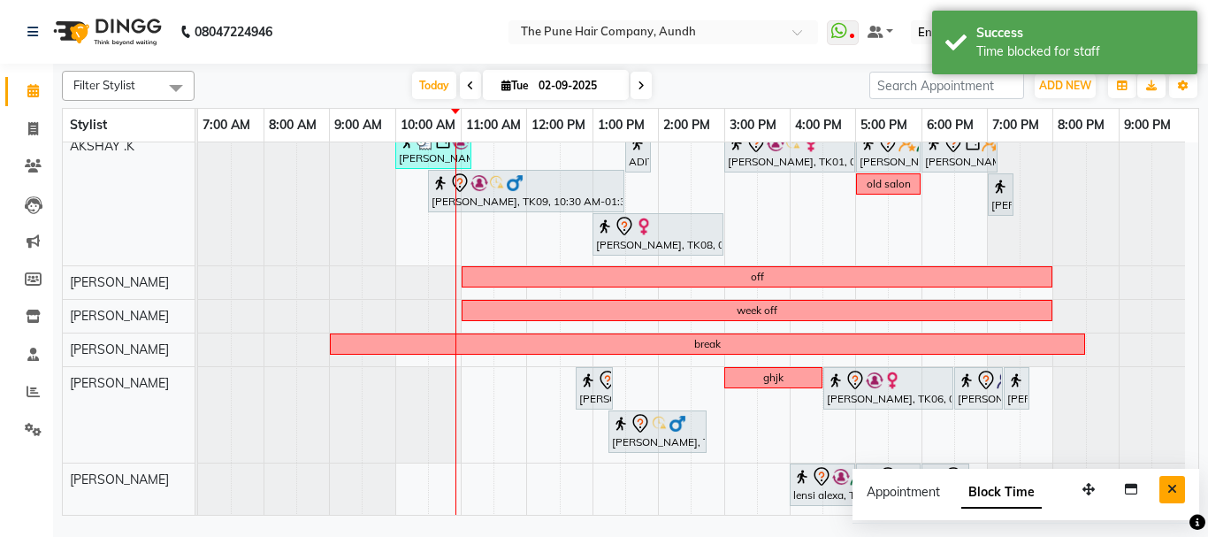
click at [1180, 493] on button "Close" at bounding box center [1172, 489] width 26 height 27
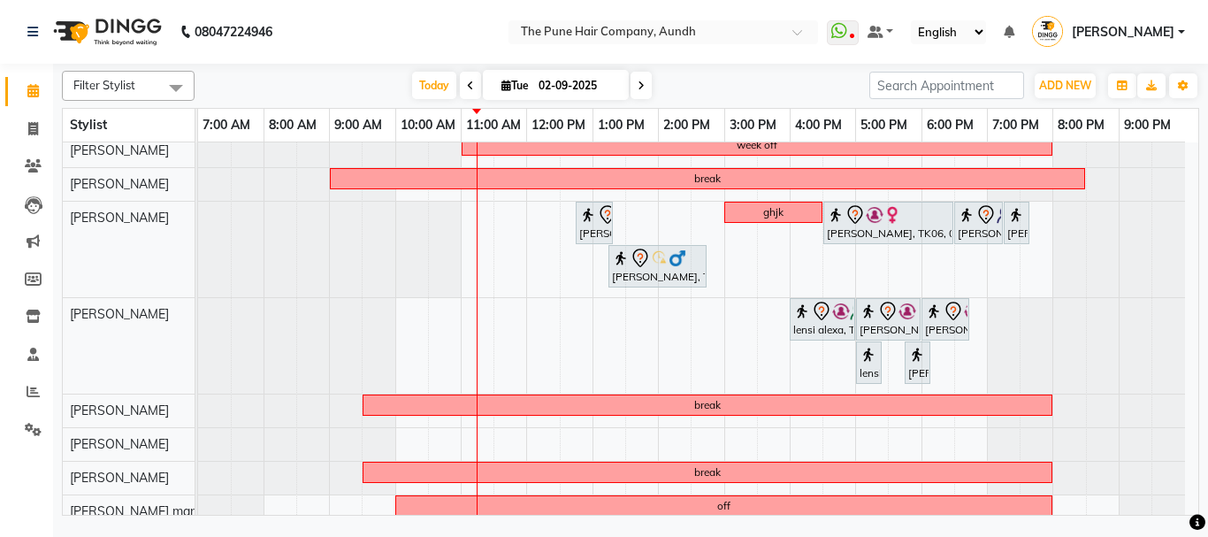
scroll to position [452, 0]
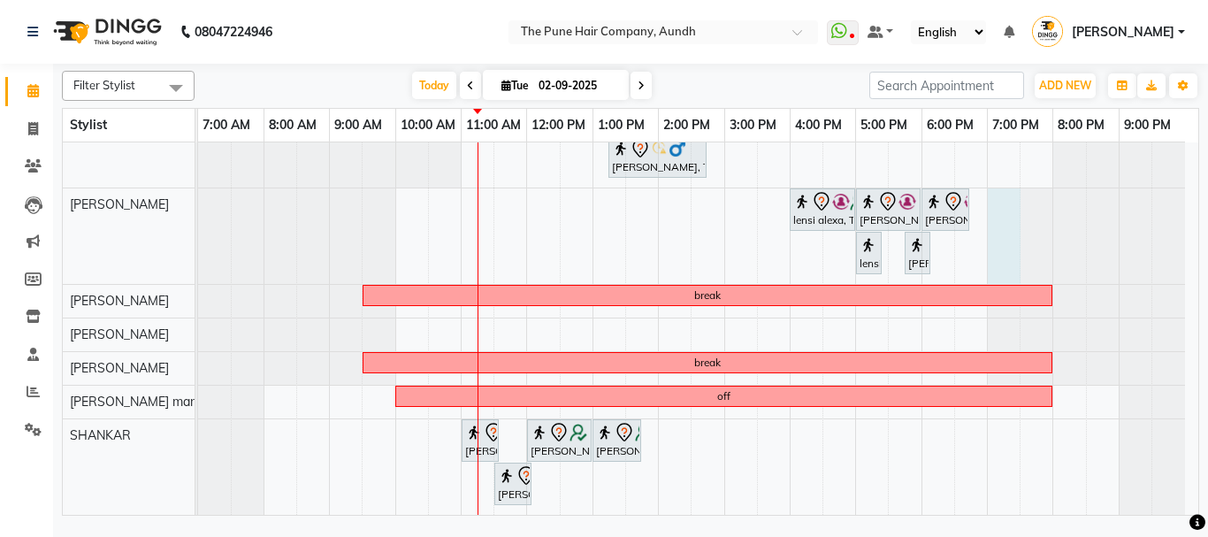
click at [198, 212] on div at bounding box center [198, 236] width 0 height 96
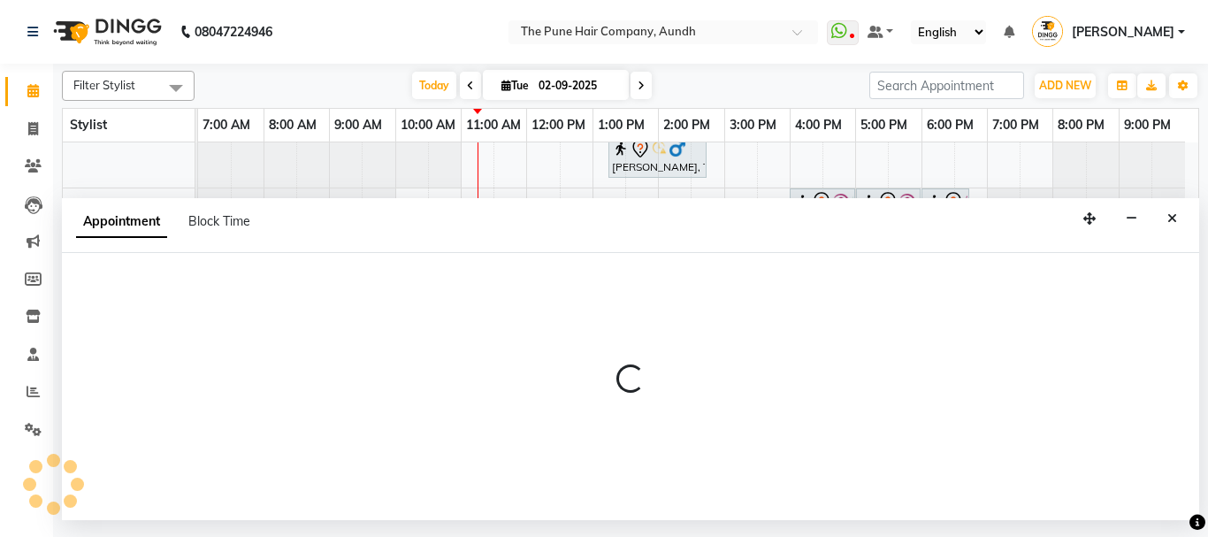
select select "49797"
select select "tentative"
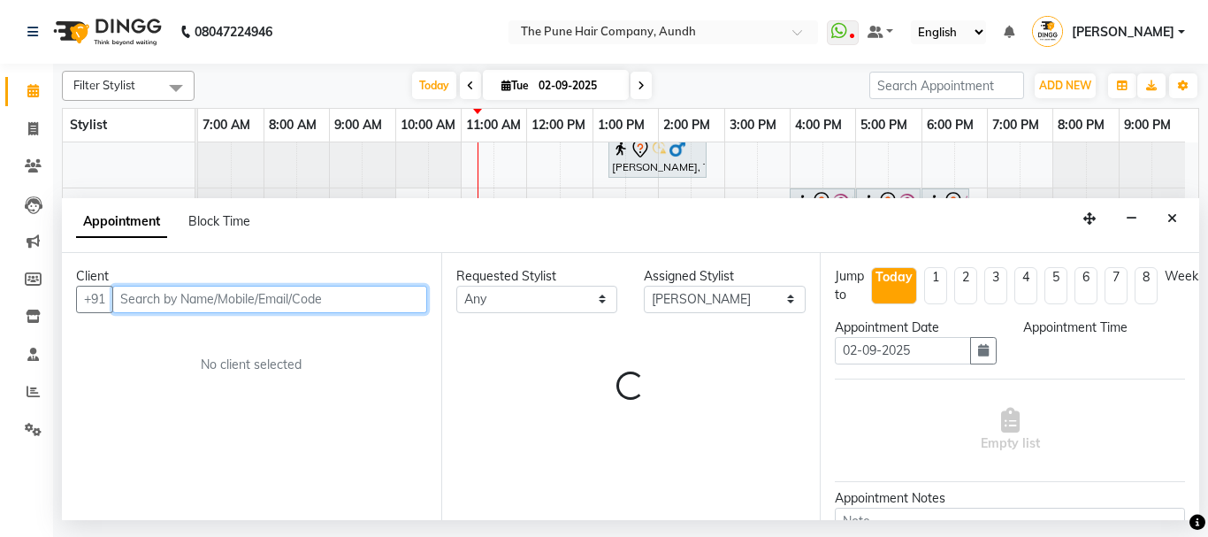
select select "1140"
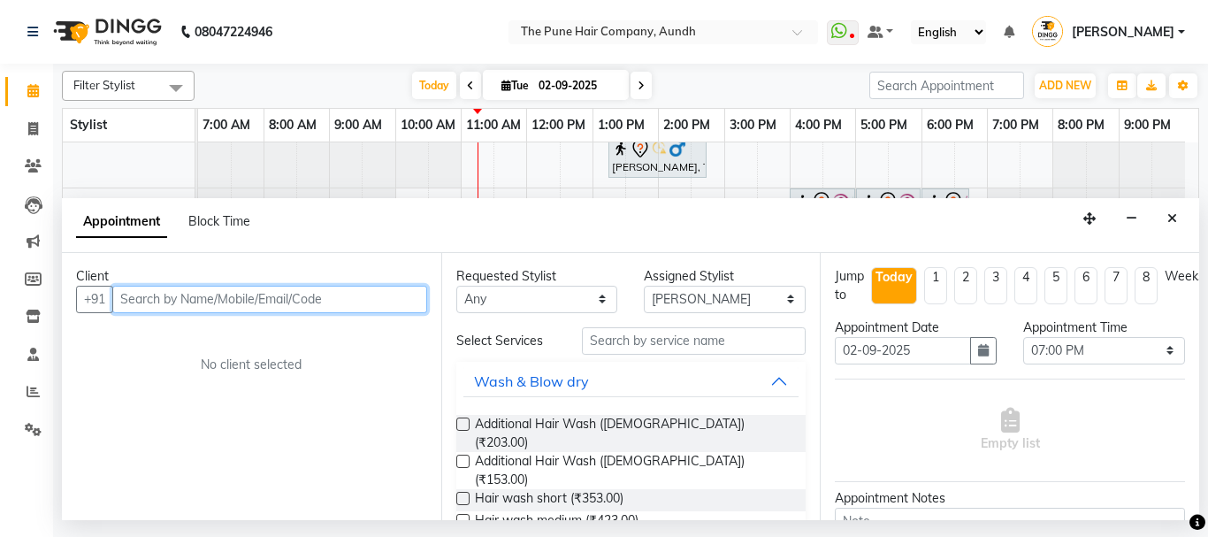
click at [261, 292] on input "text" at bounding box center [269, 299] width 315 height 27
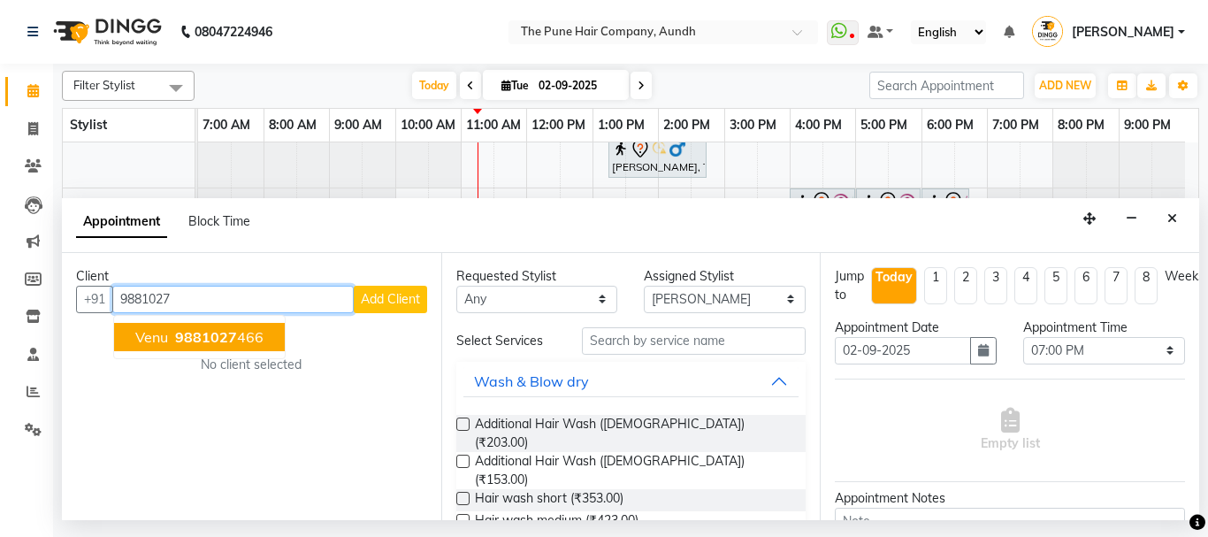
click at [223, 335] on span "9881027" at bounding box center [206, 337] width 62 height 18
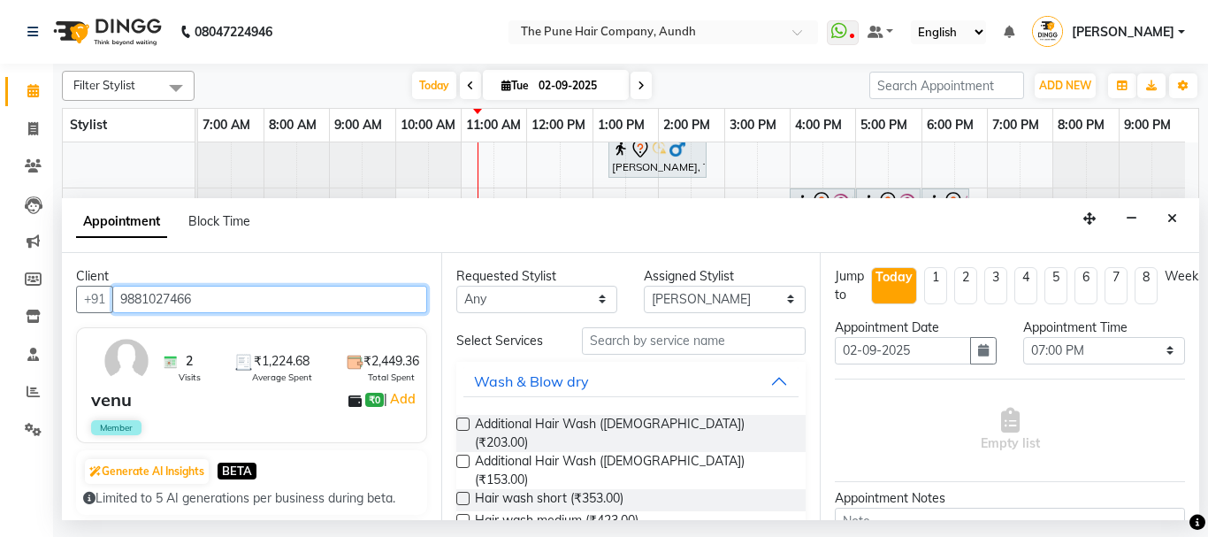
type input "9881027466"
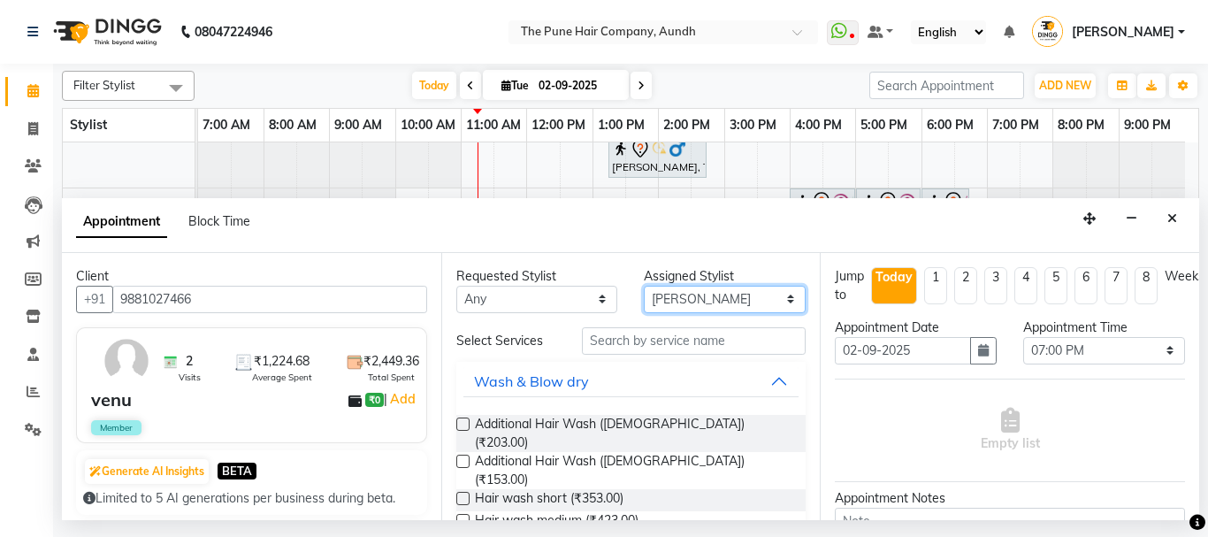
click at [775, 298] on select "Select AKSHAY .K [PERSON_NAME] kaif [PERSON_NAME] [PERSON_NAME] [PERSON_NAME] […" at bounding box center [725, 299] width 162 height 27
select select "49799"
click at [644, 286] on select "Select AKSHAY .K [PERSON_NAME] kaif [PERSON_NAME] [PERSON_NAME] [PERSON_NAME] […" at bounding box center [725, 299] width 162 height 27
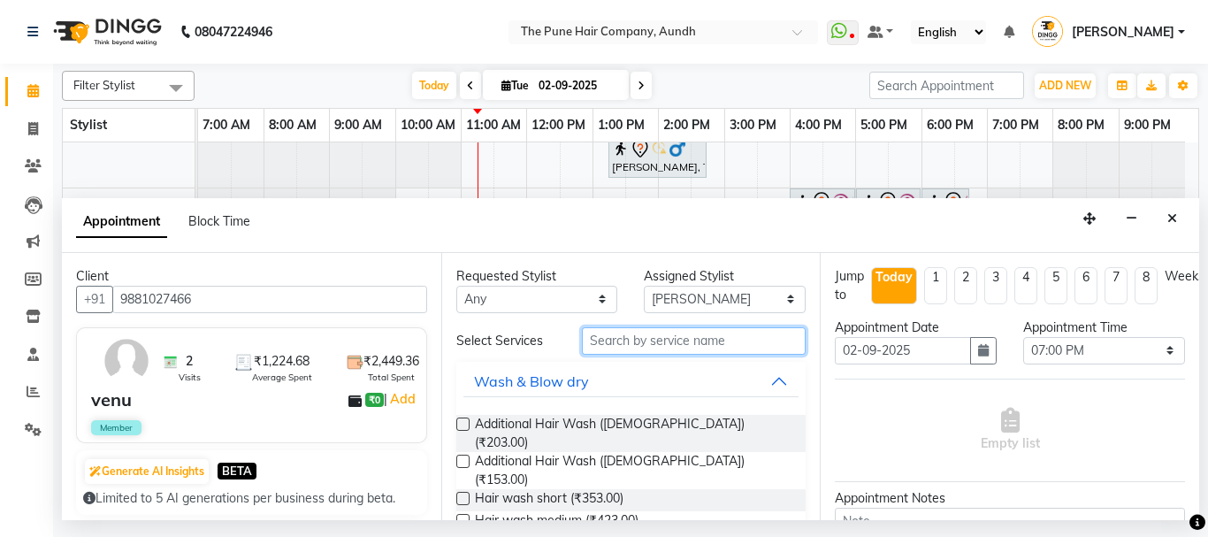
click at [704, 336] on input "text" at bounding box center [694, 340] width 225 height 27
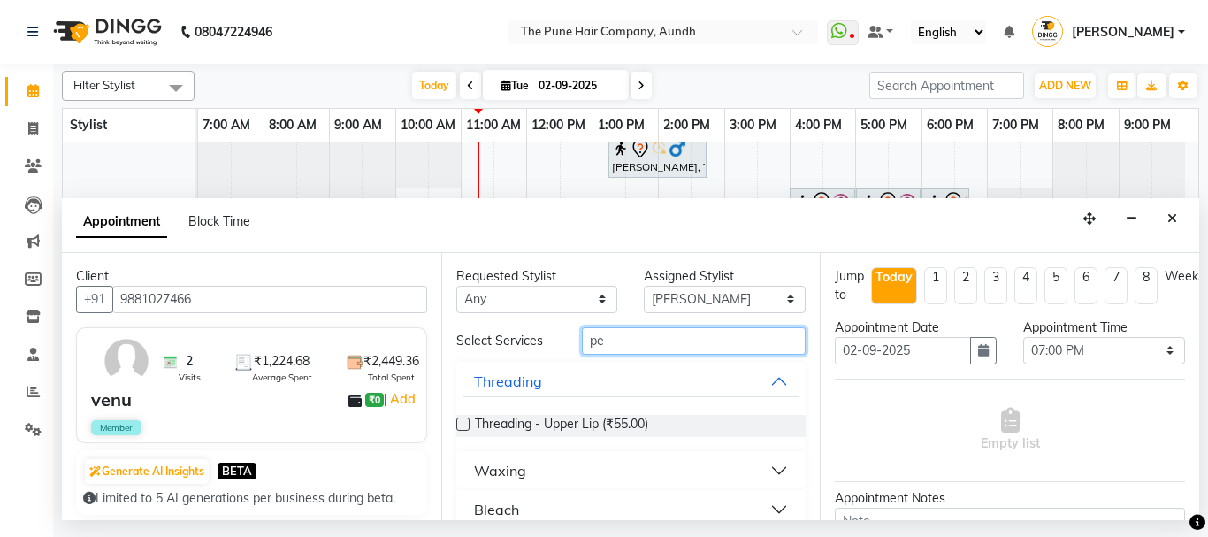
scroll to position [62, 0]
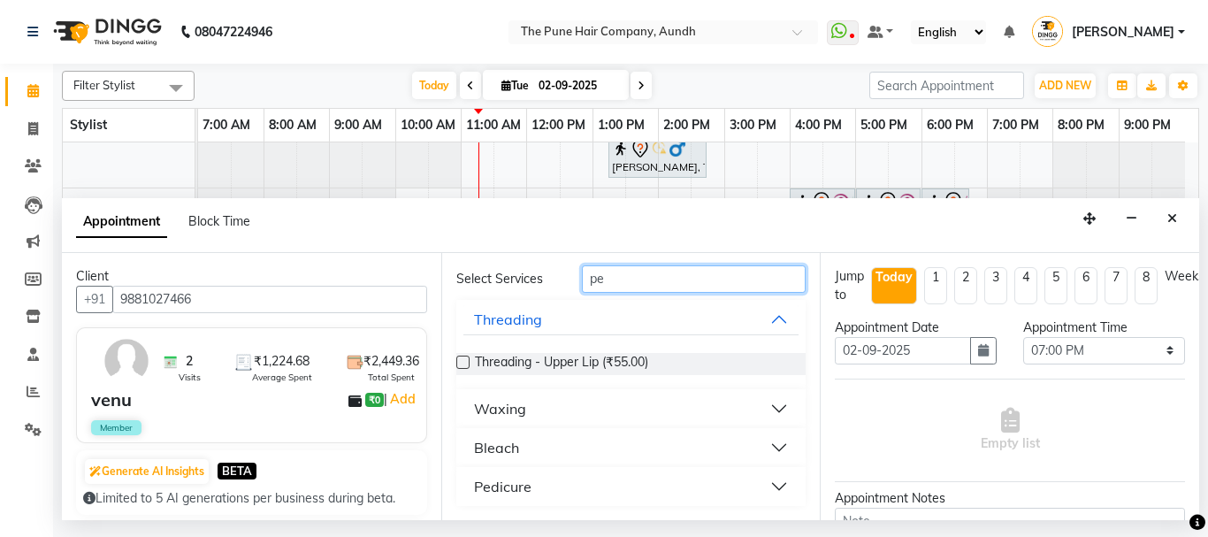
type input "pe"
click at [492, 488] on div "Pedicure" at bounding box center [502, 486] width 57 height 21
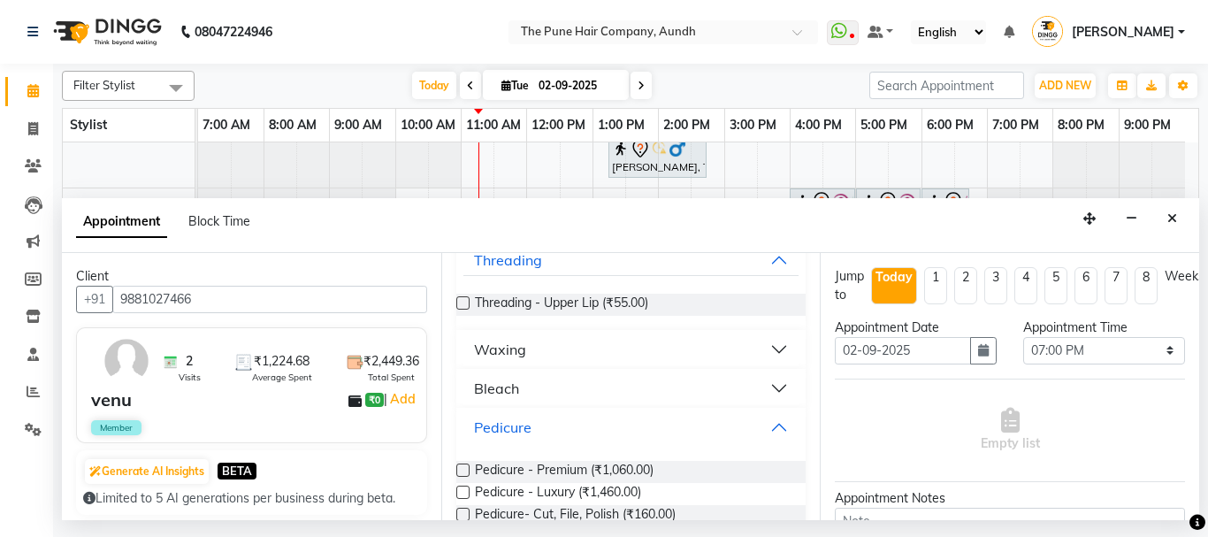
scroll to position [179, 0]
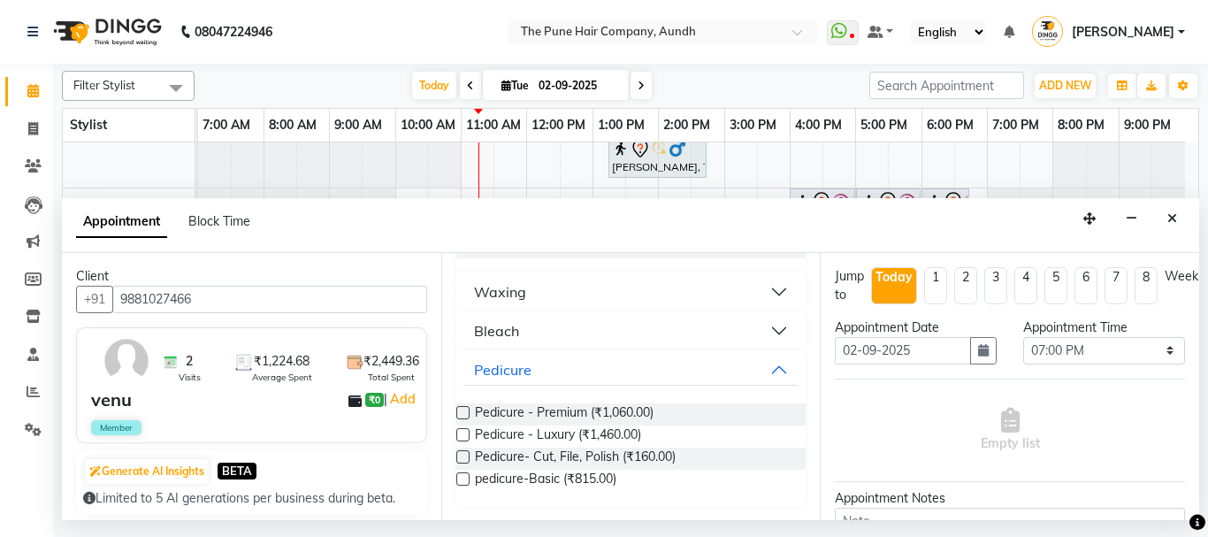
click at [466, 474] on label at bounding box center [462, 478] width 13 height 13
click at [466, 475] on input "checkbox" at bounding box center [461, 480] width 11 height 11
click at [466, 474] on label at bounding box center [462, 478] width 13 height 13
click at [466, 475] on input "checkbox" at bounding box center [461, 480] width 11 height 11
checkbox input "false"
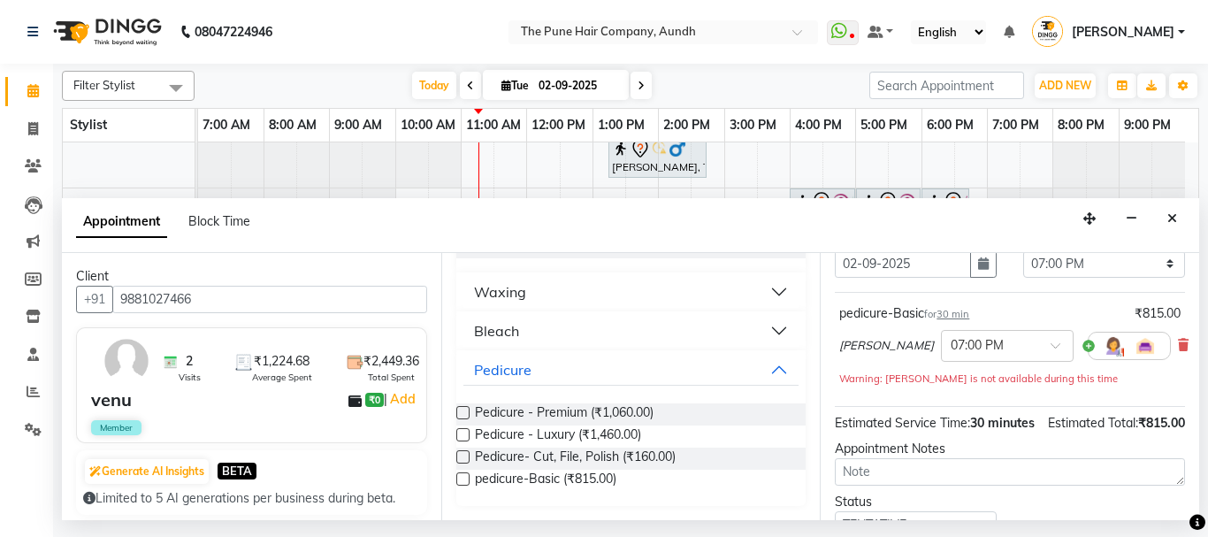
scroll to position [251, 0]
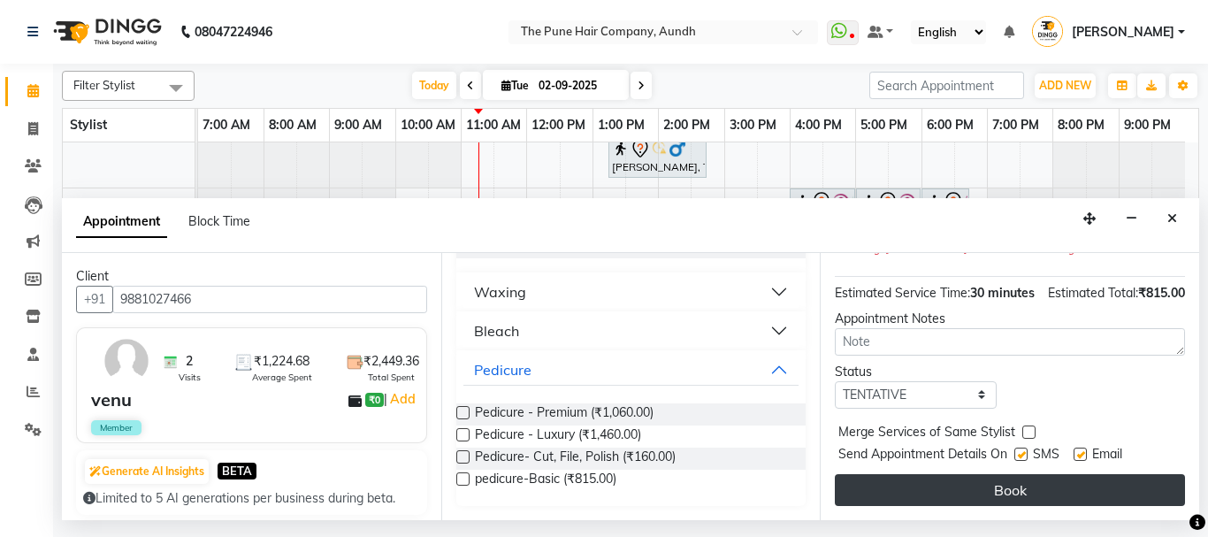
click at [1051, 474] on button "Book" at bounding box center [1010, 490] width 350 height 32
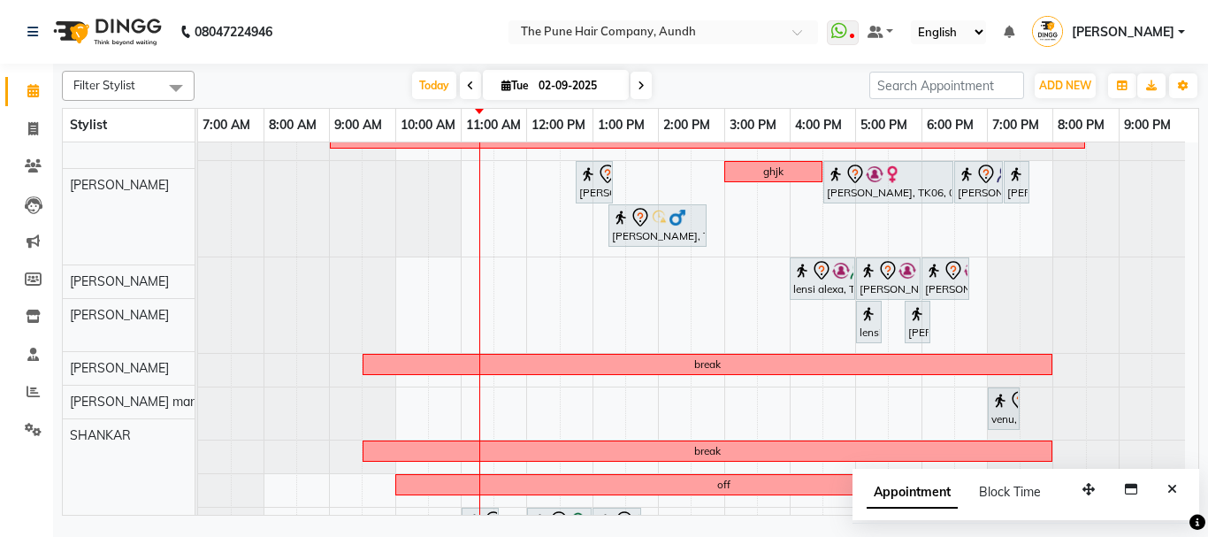
scroll to position [383, 0]
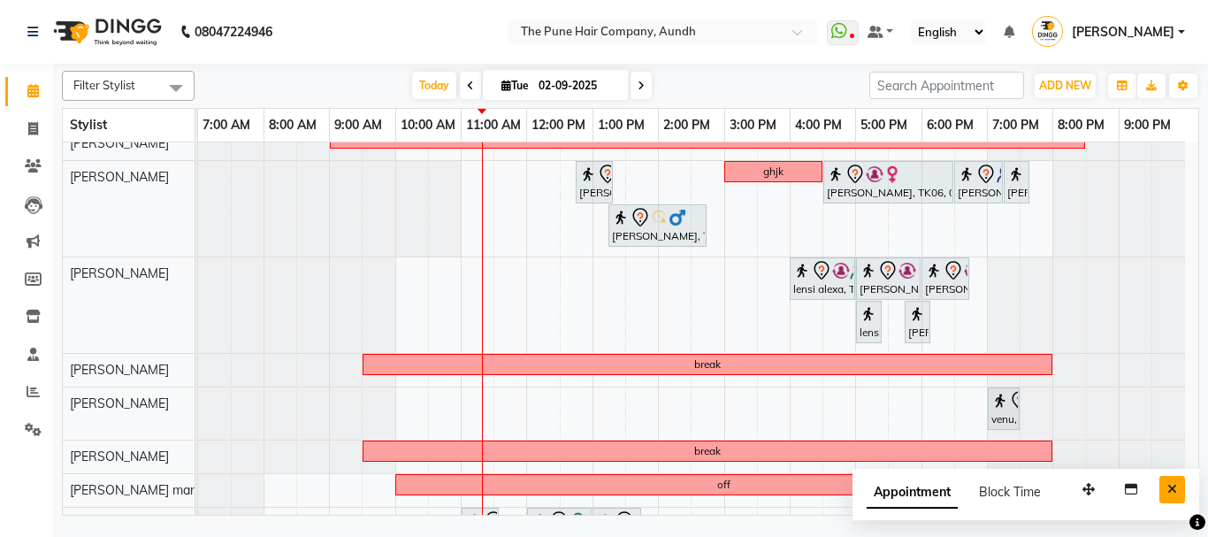
click at [1172, 488] on icon "Close" at bounding box center [1172, 489] width 10 height 12
click at [1172, 488] on div at bounding box center [1152, 490] width 66 height 33
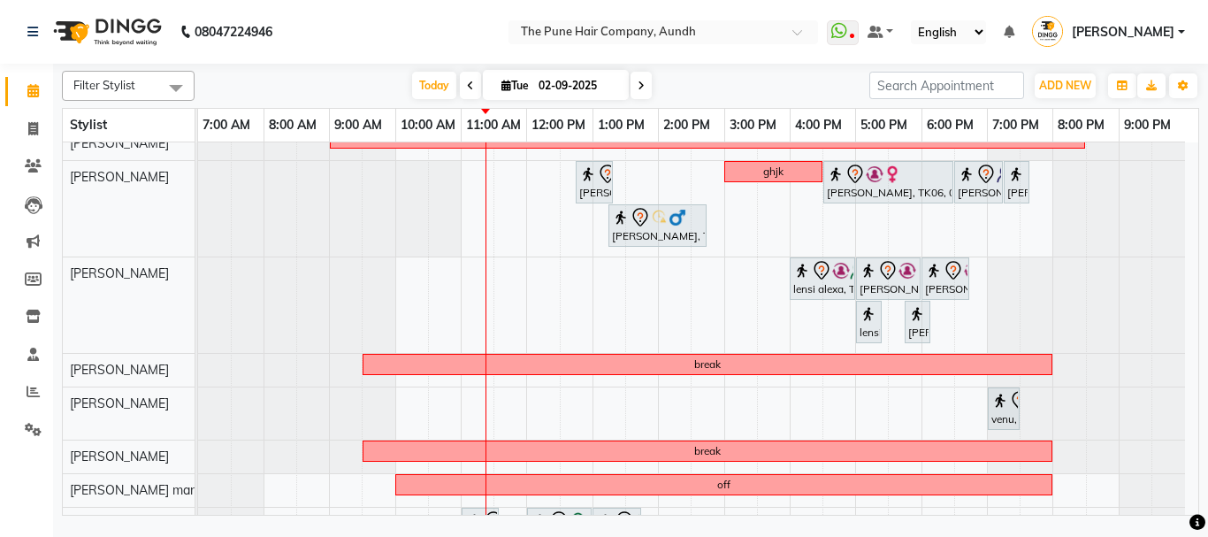
scroll to position [471, 0]
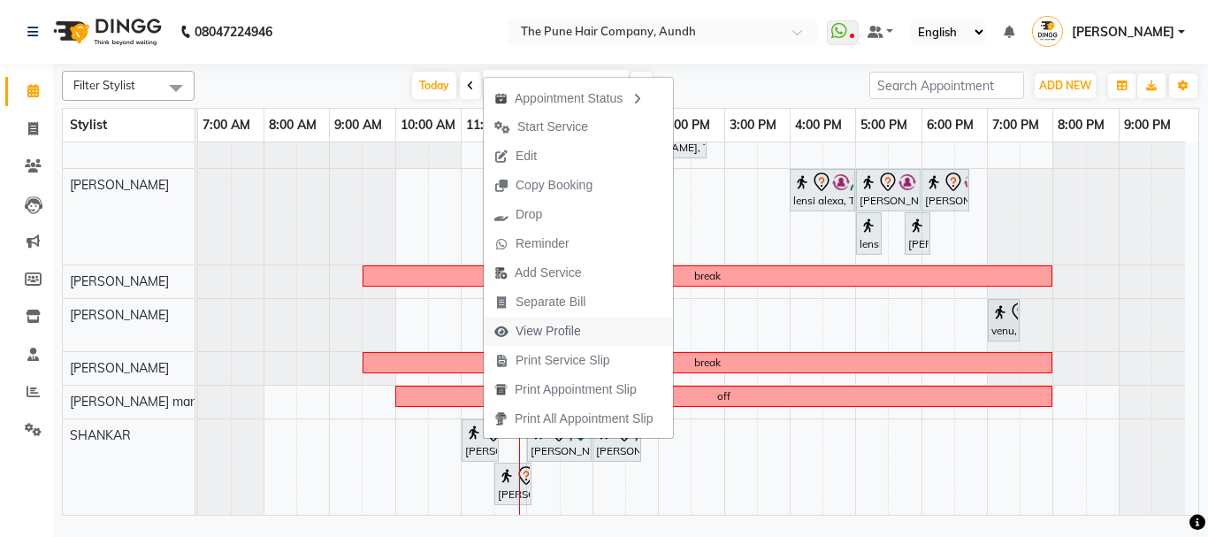
click at [538, 329] on span "View Profile" at bounding box center [548, 331] width 65 height 19
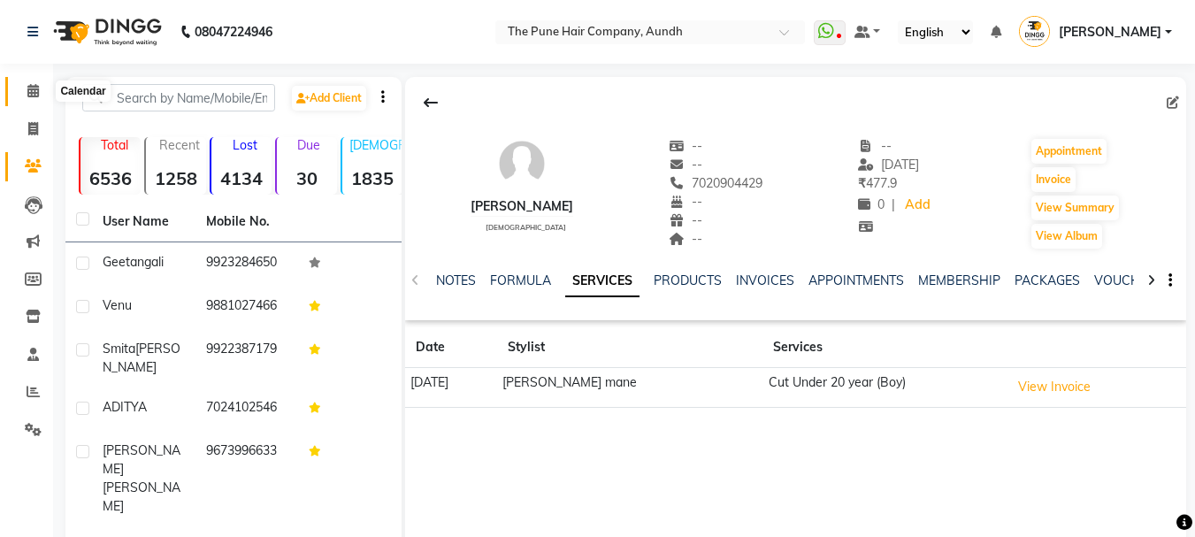
click at [34, 90] on icon at bounding box center [32, 90] width 11 height 13
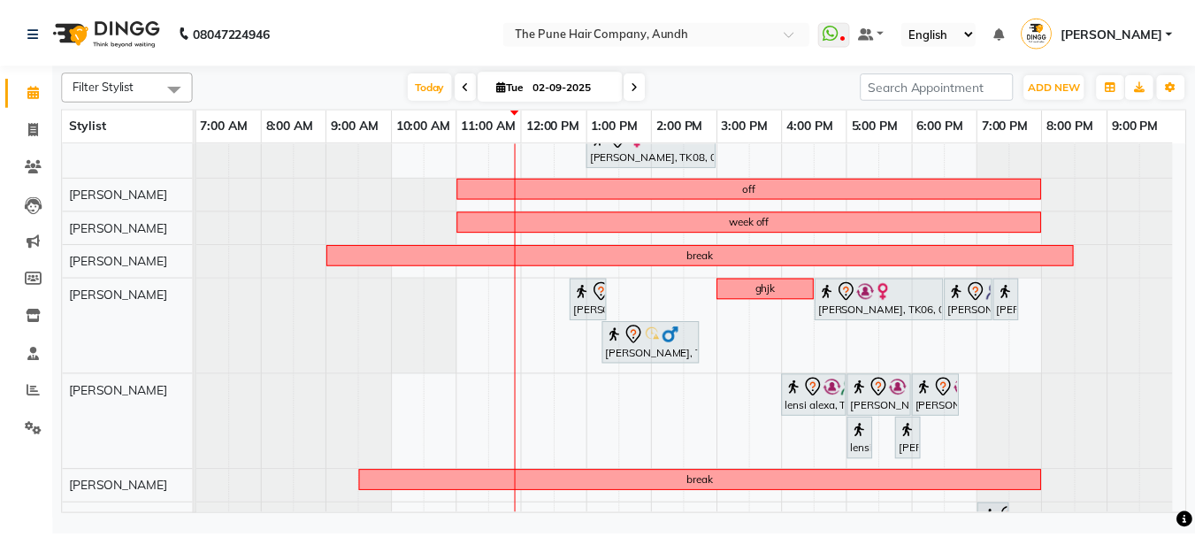
scroll to position [471, 0]
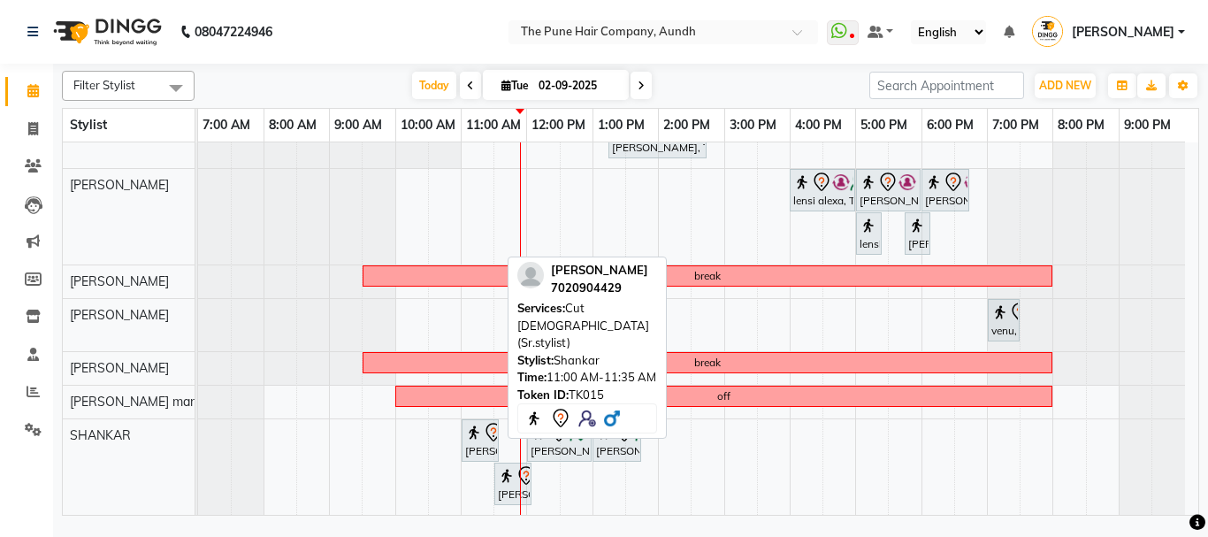
click at [478, 444] on div "[PERSON_NAME], TK15, 11:00 AM-11:35 AM, Cut [DEMOGRAPHIC_DATA] (Sr.stylist)" at bounding box center [480, 440] width 34 height 37
select select "7"
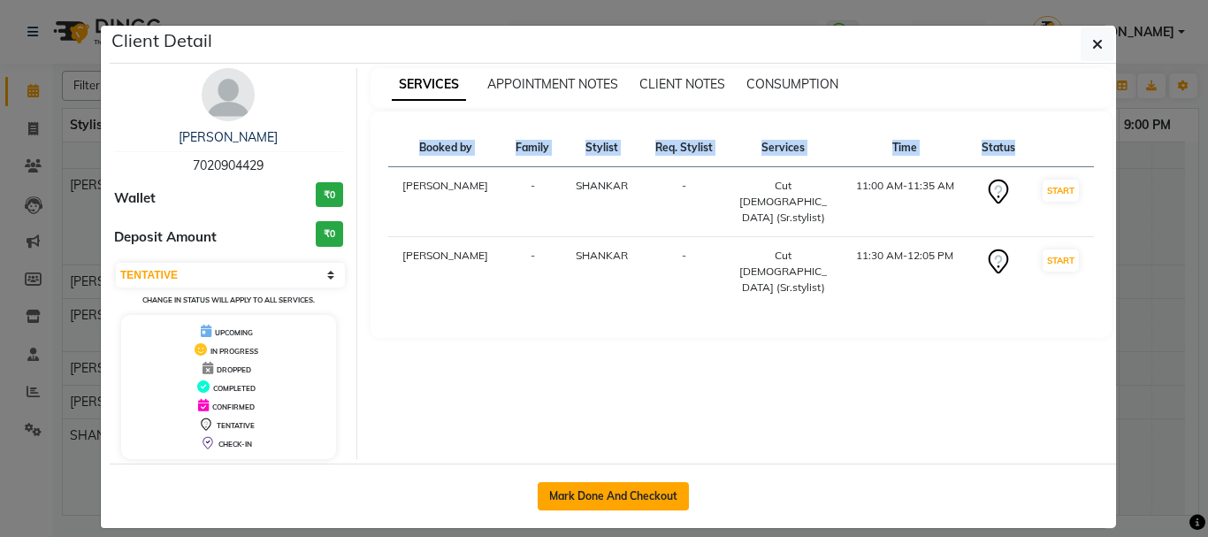
click at [562, 491] on button "Mark Done And Checkout" at bounding box center [613, 496] width 151 height 28
select select "service"
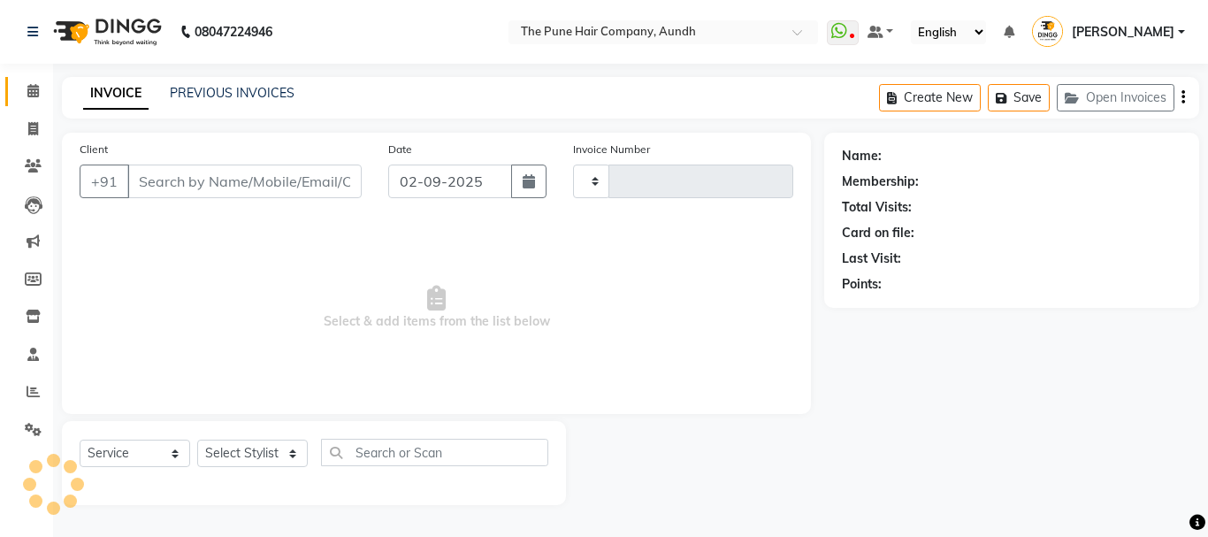
type input "4622"
select select "106"
type input "7020904429"
select select "89448"
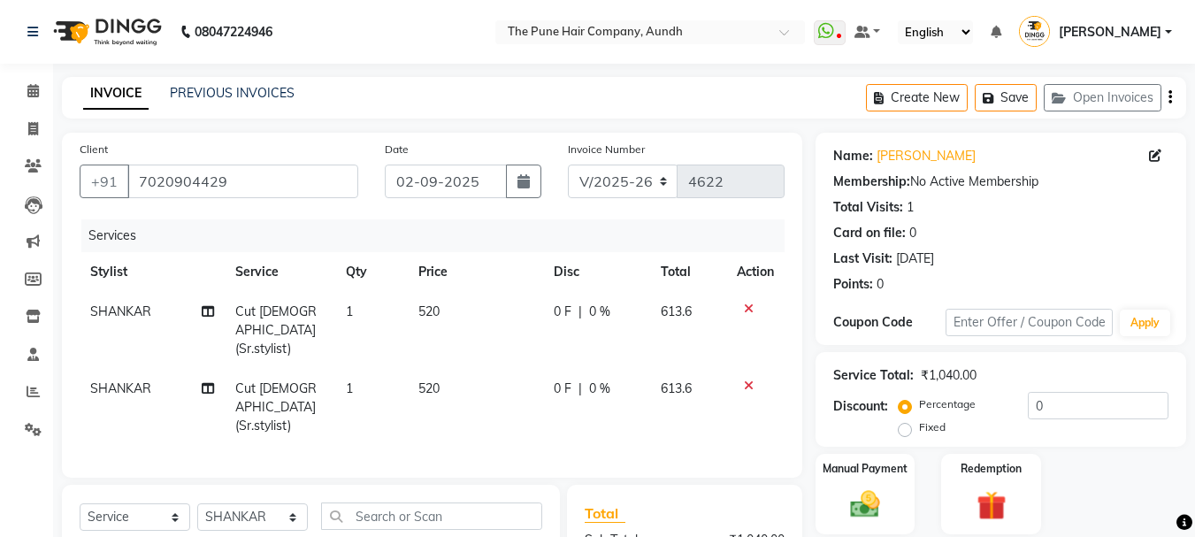
click at [748, 379] on icon at bounding box center [749, 385] width 10 height 12
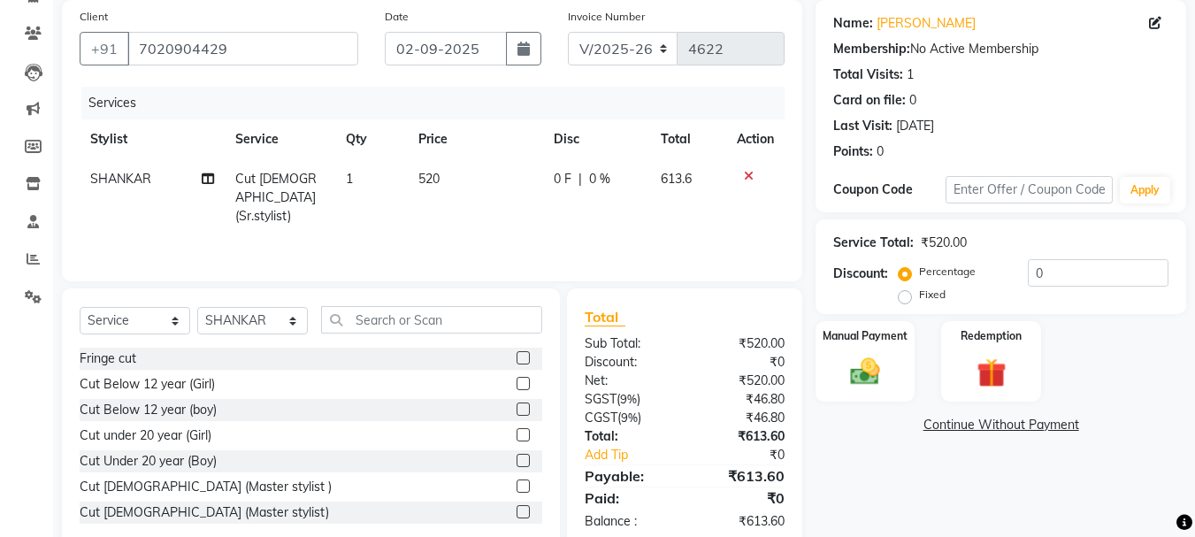
scroll to position [172, 0]
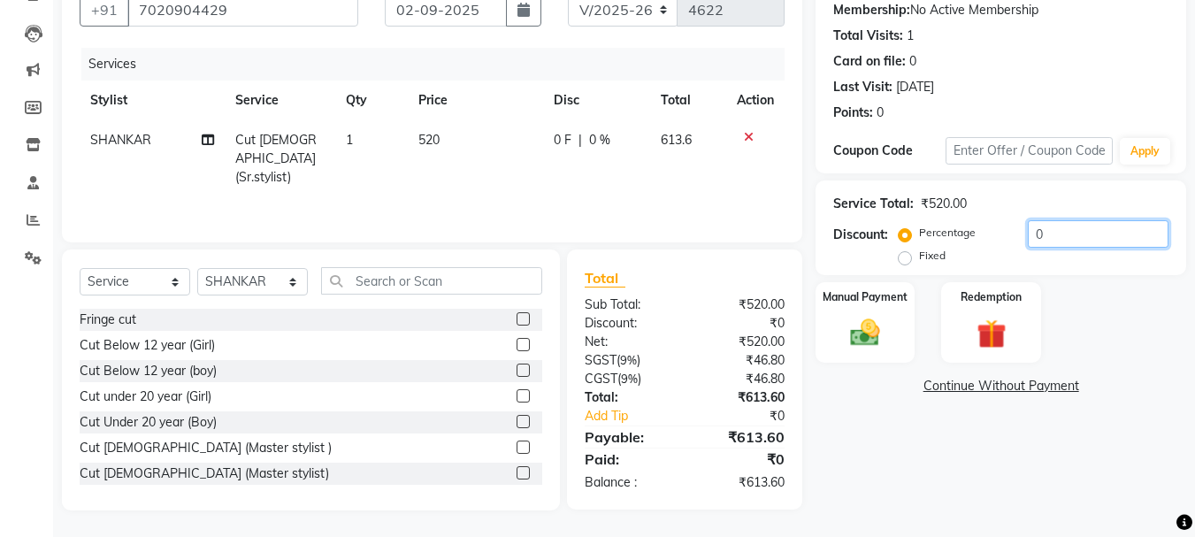
click at [1080, 228] on input "0" at bounding box center [1098, 233] width 141 height 27
click at [1098, 230] on input "020" at bounding box center [1098, 233] width 141 height 27
type input "0"
click at [895, 317] on div "Manual Payment" at bounding box center [865, 322] width 103 height 84
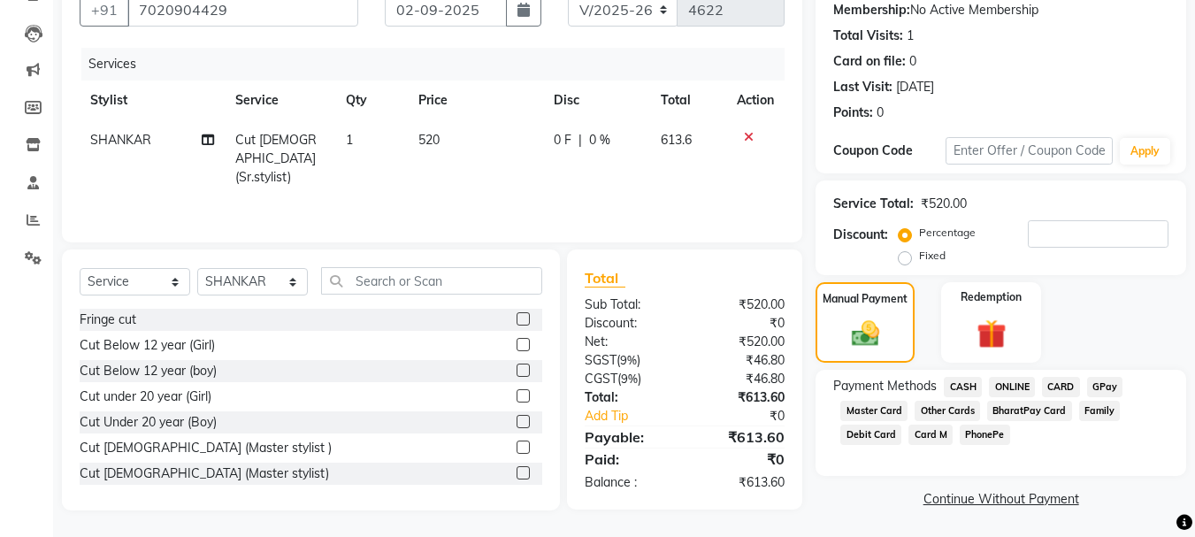
click at [1009, 384] on span "ONLINE" at bounding box center [1012, 387] width 46 height 20
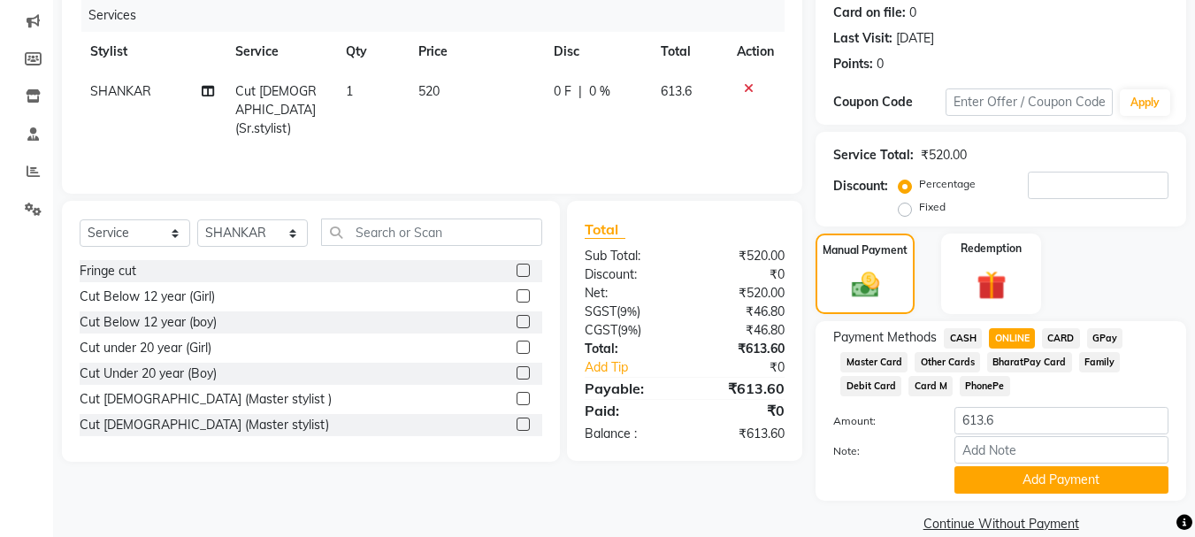
scroll to position [247, 0]
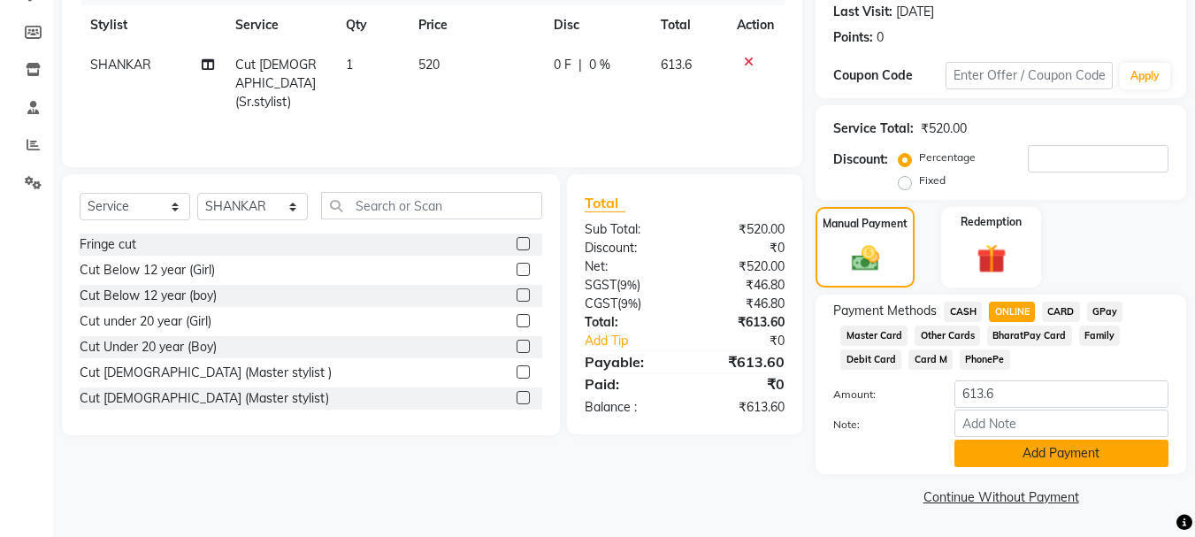
click at [1089, 454] on button "Add Payment" at bounding box center [1061, 452] width 214 height 27
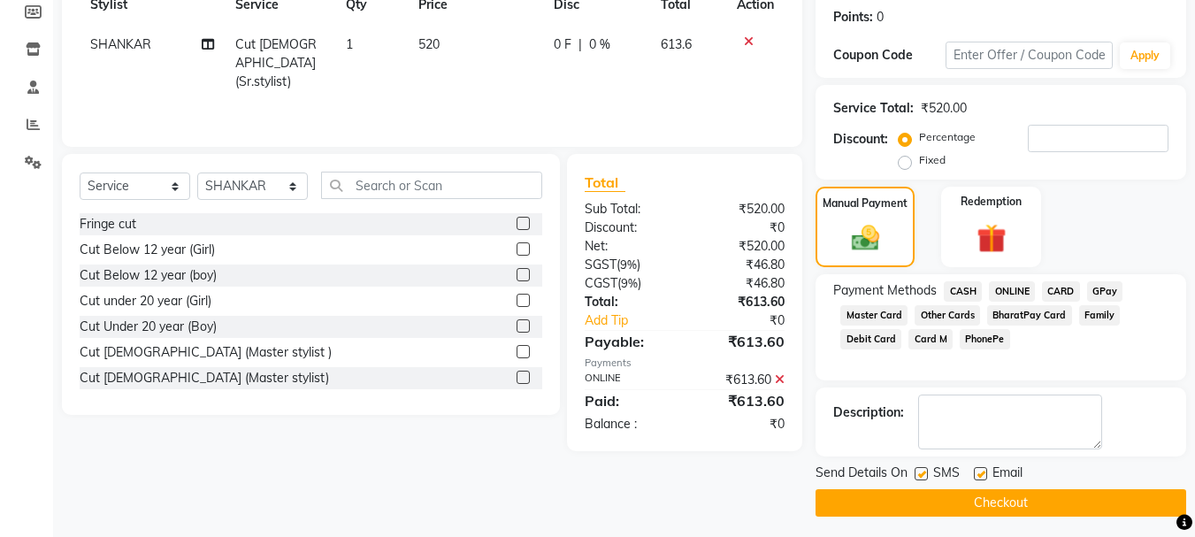
scroll to position [273, 0]
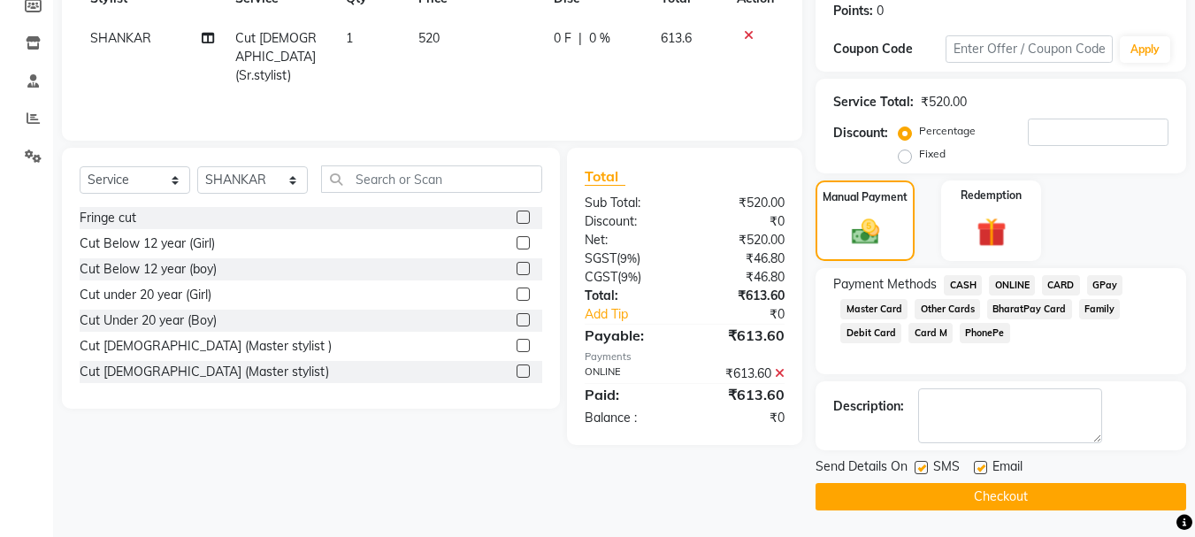
click at [1060, 494] on button "Checkout" at bounding box center [1000, 496] width 371 height 27
click at [1060, 494] on div "Checkout" at bounding box center [1000, 496] width 371 height 27
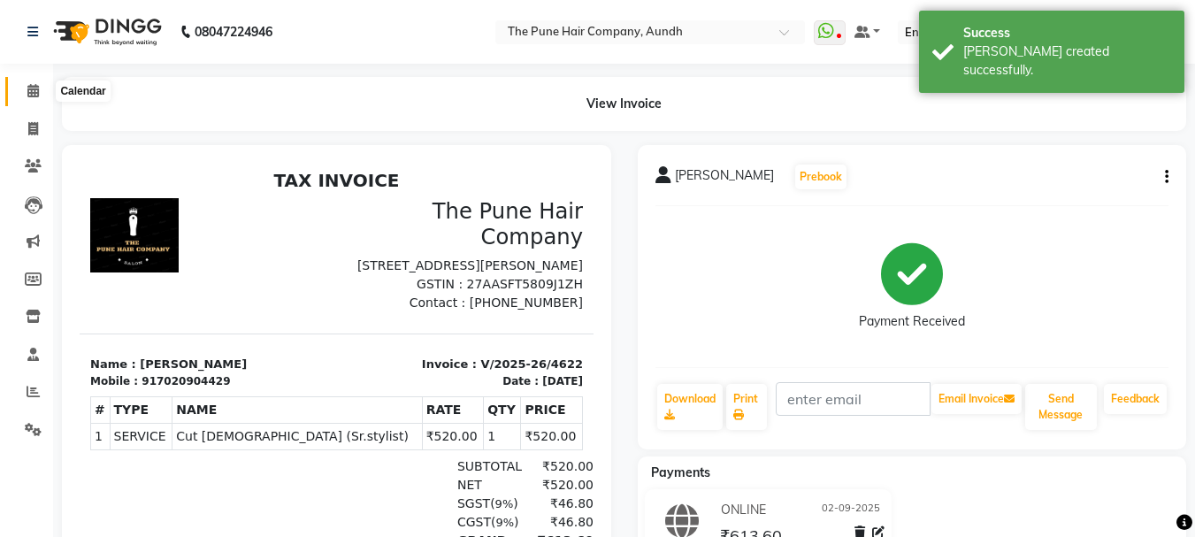
click at [36, 91] on icon at bounding box center [32, 90] width 11 height 13
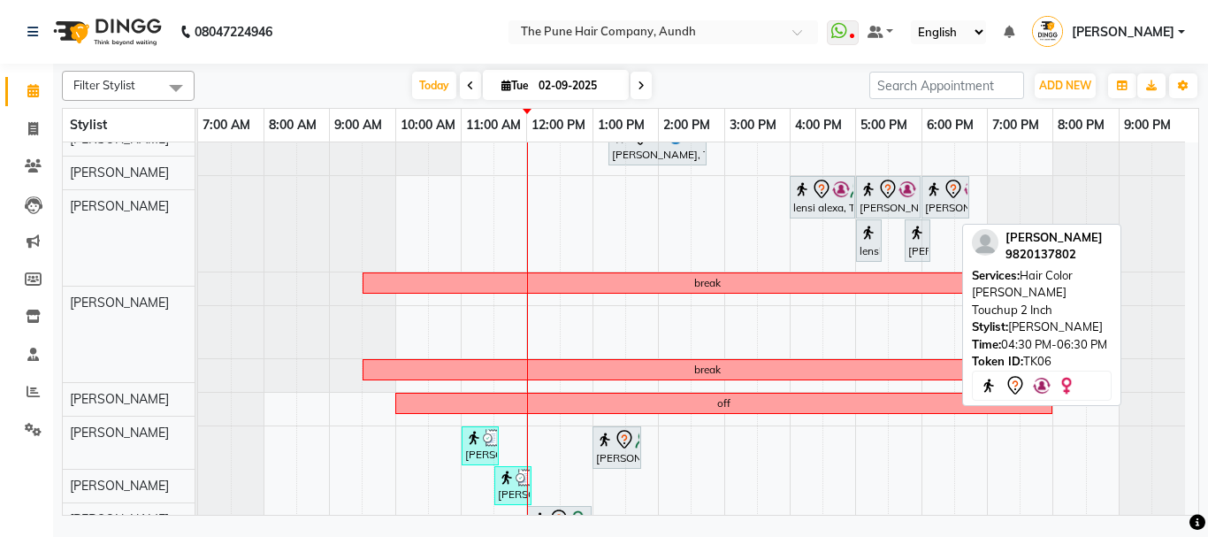
scroll to position [464, 0]
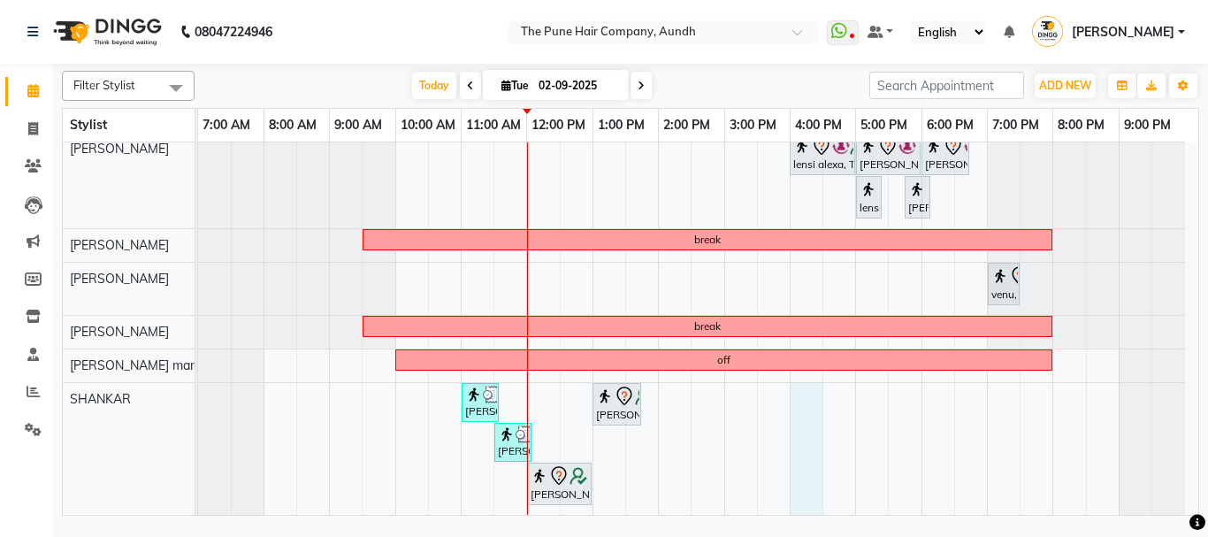
click at [801, 421] on div "leave leave Amita Jain, TK10, 11:00 AM-01:00 PM, Hair Color Inoa - Inoa Touchup…" at bounding box center [698, 75] width 1000 height 880
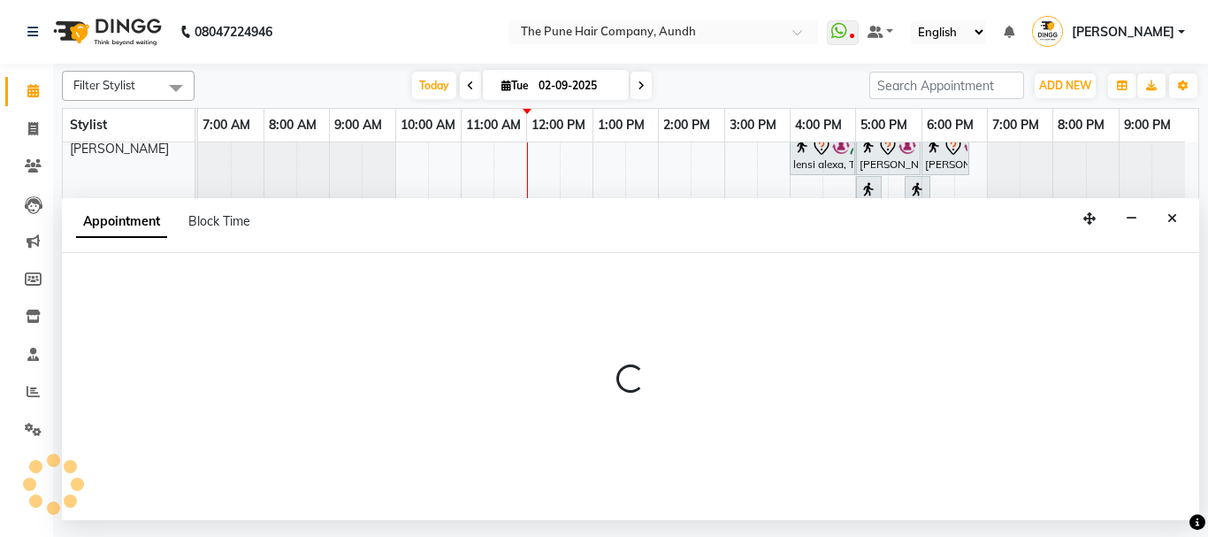
select select "89448"
select select "tentative"
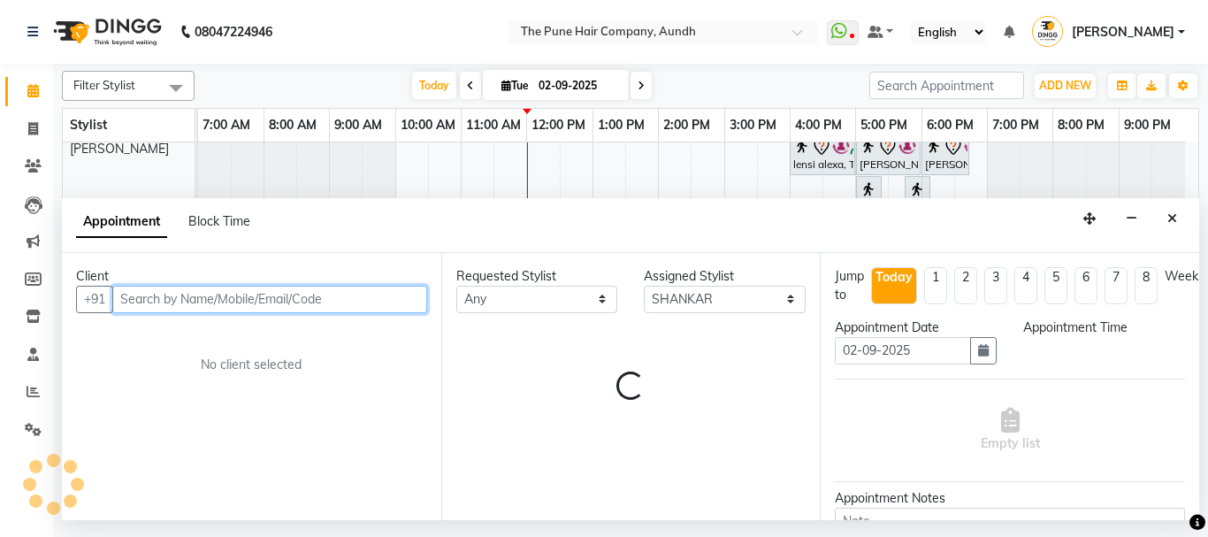
select select "960"
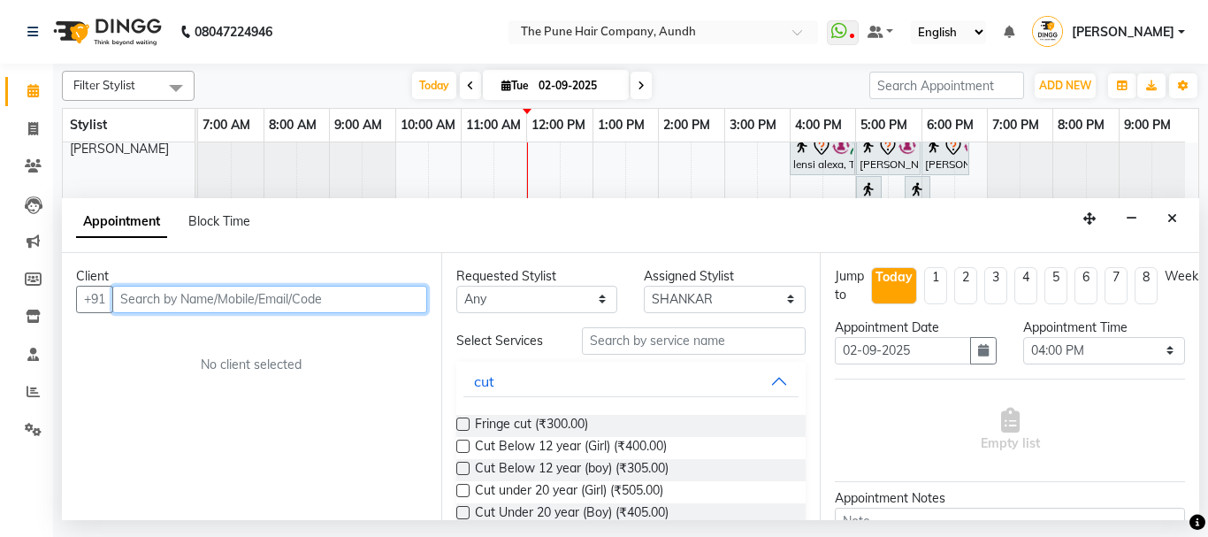
click at [187, 294] on input "text" at bounding box center [269, 299] width 315 height 27
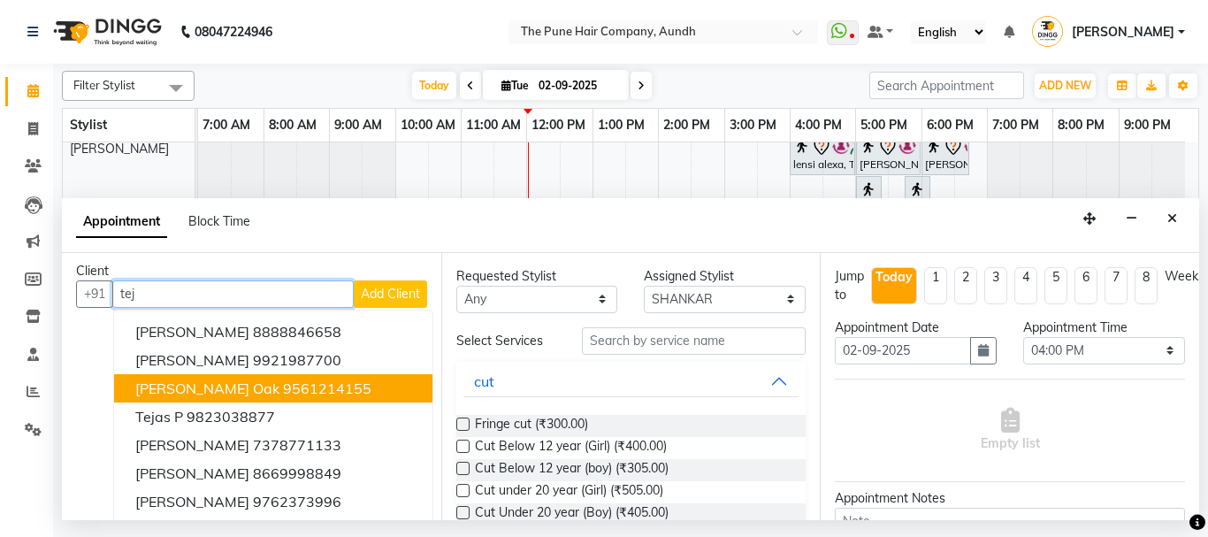
scroll to position [94, 0]
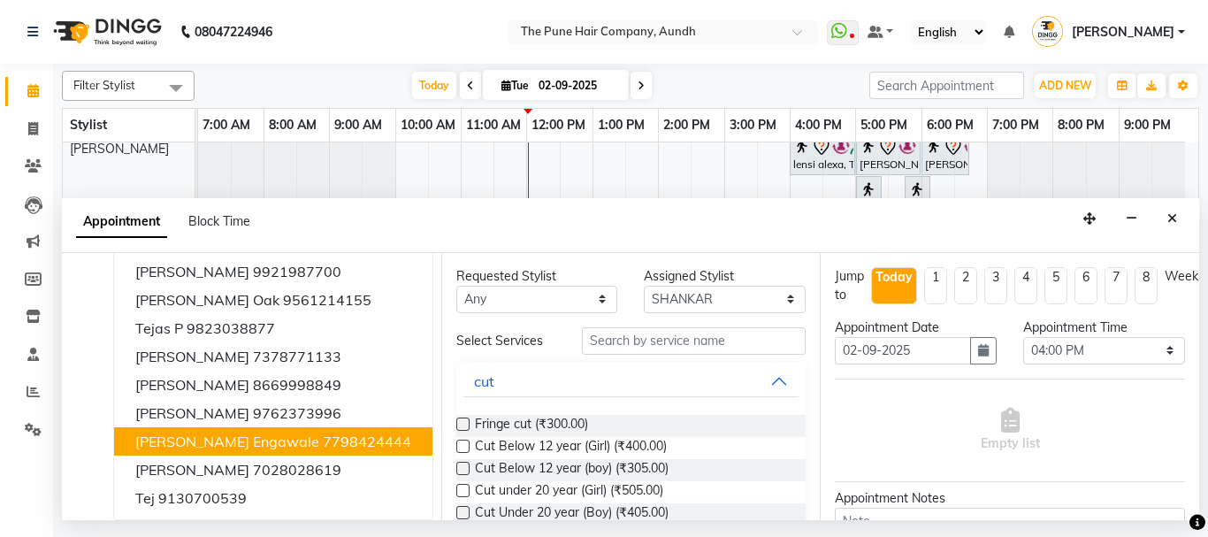
click at [221, 447] on span "[PERSON_NAME] engawale" at bounding box center [227, 441] width 184 height 18
type input "7798424444"
click at [221, 447] on div "Client +91 7798424444 tejal rathod 8888846658 Tejas Kaspate 9921987700 tejashri…" at bounding box center [251, 386] width 379 height 267
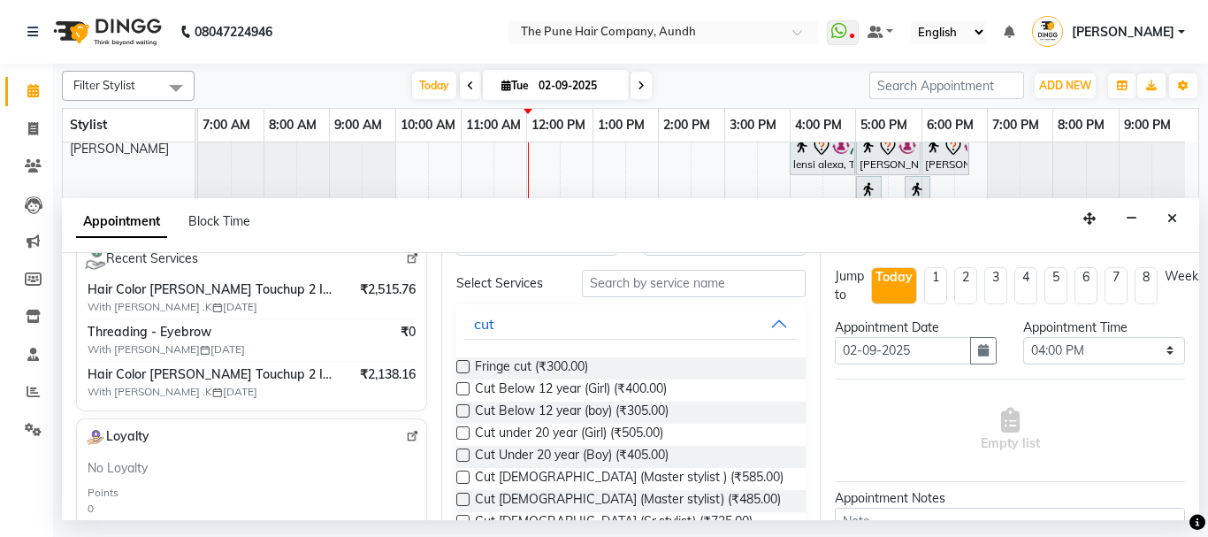
scroll to position [88, 0]
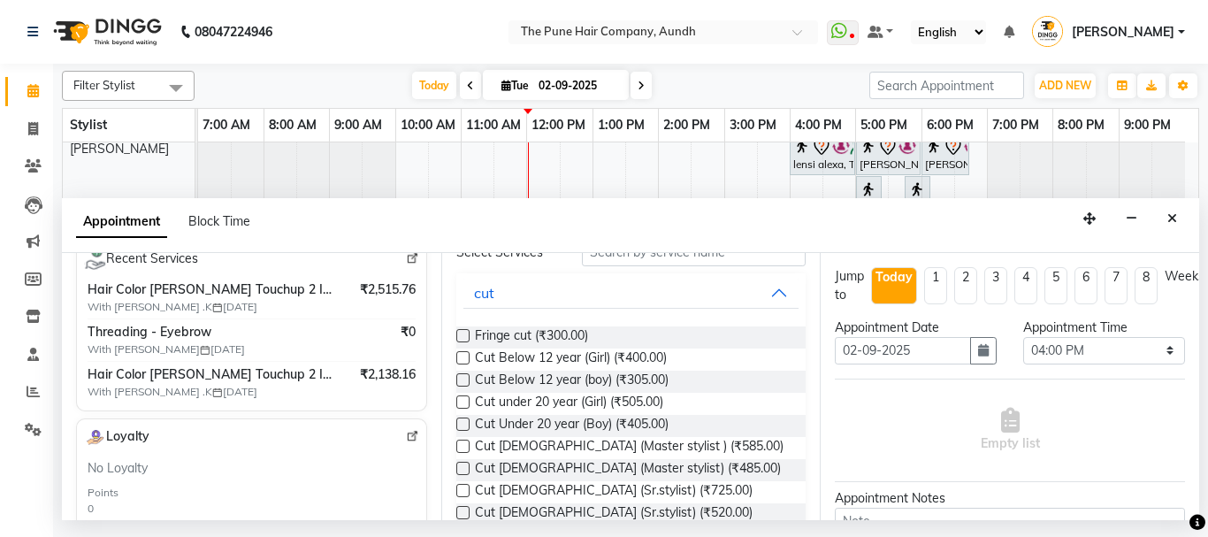
click at [463, 382] on label at bounding box center [462, 379] width 13 height 13
click at [463, 382] on input "checkbox" at bounding box center [461, 381] width 11 height 11
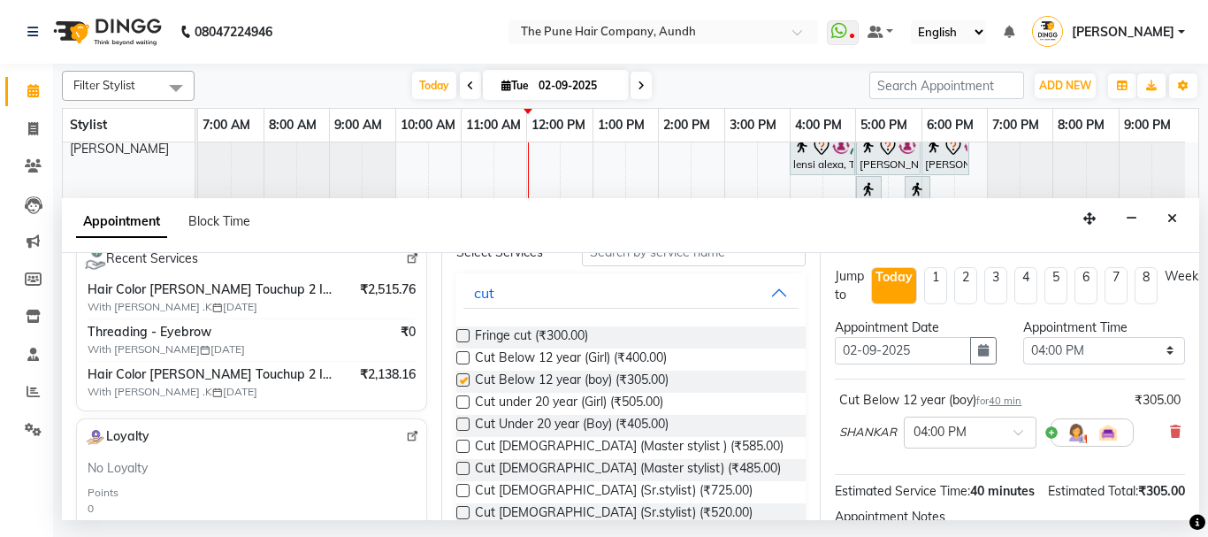
checkbox input "false"
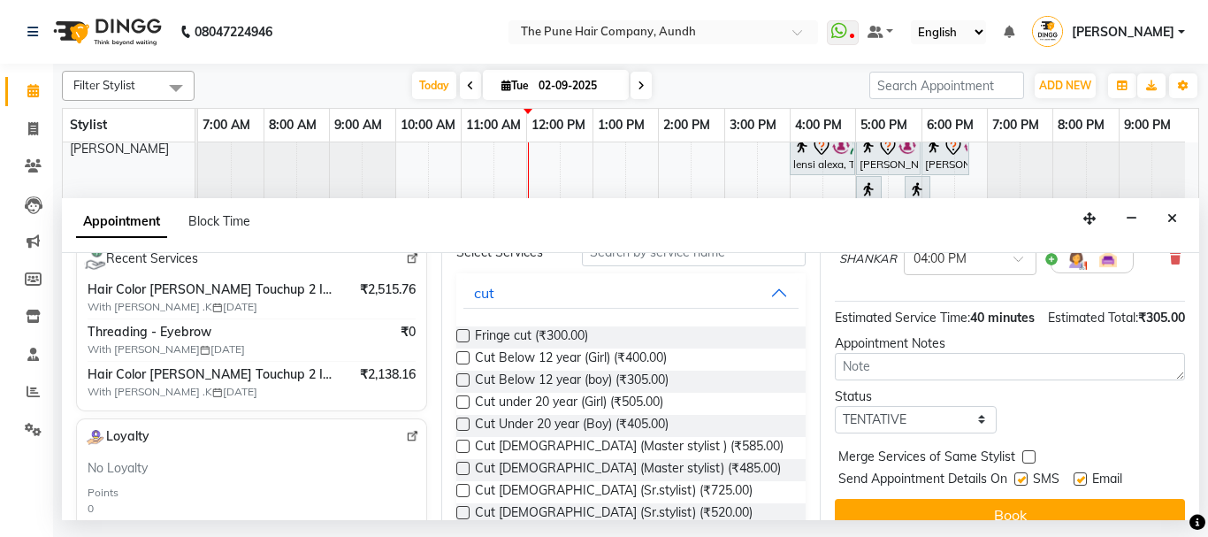
scroll to position [230, 0]
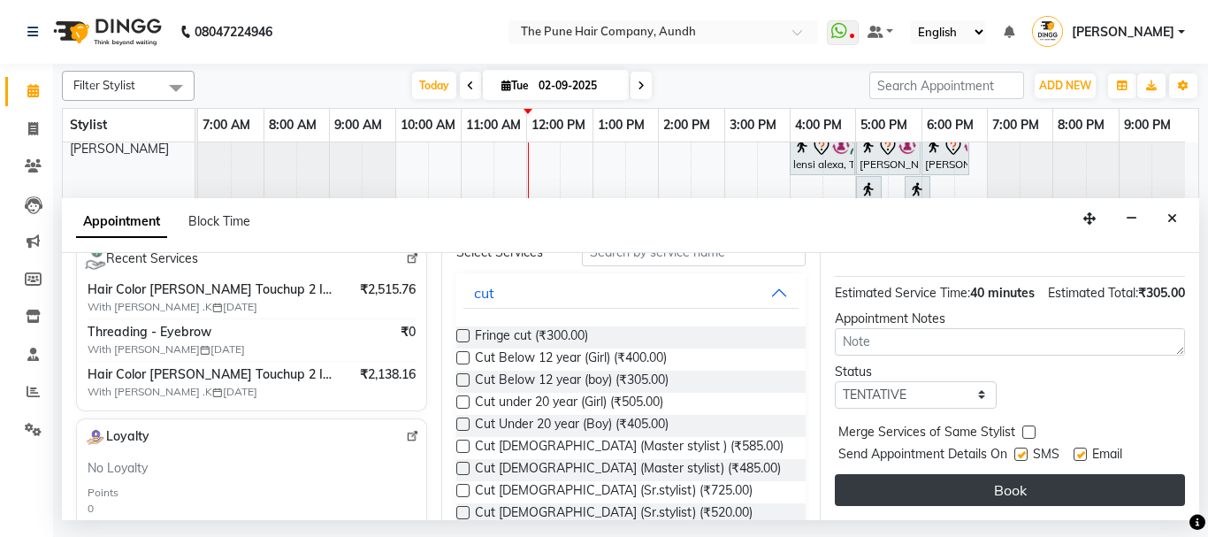
click at [929, 477] on button "Book" at bounding box center [1010, 490] width 350 height 32
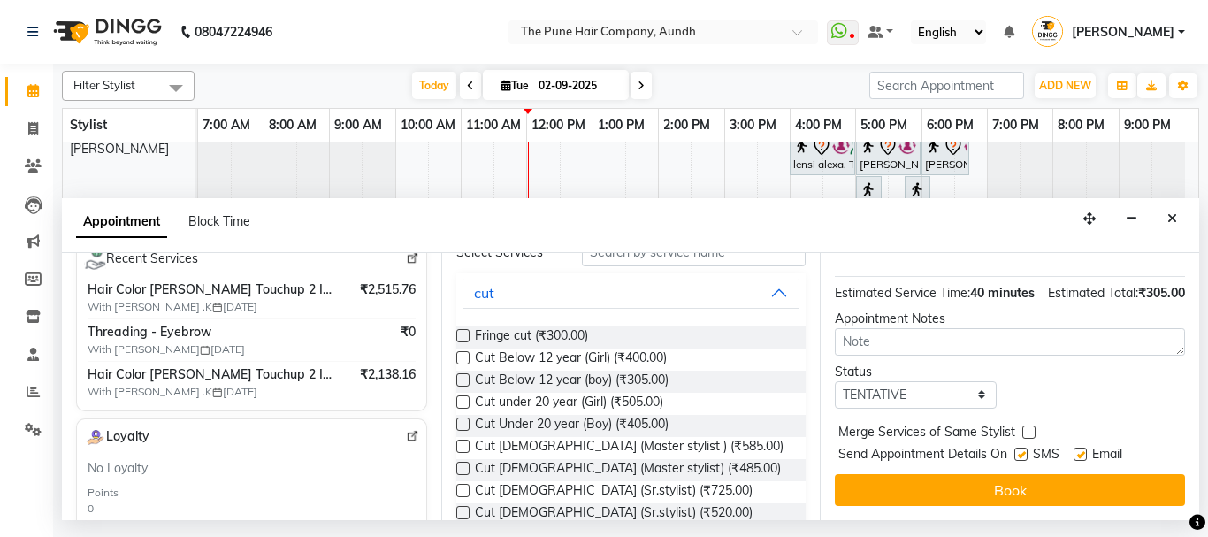
click at [929, 477] on div "Book" at bounding box center [1010, 490] width 350 height 32
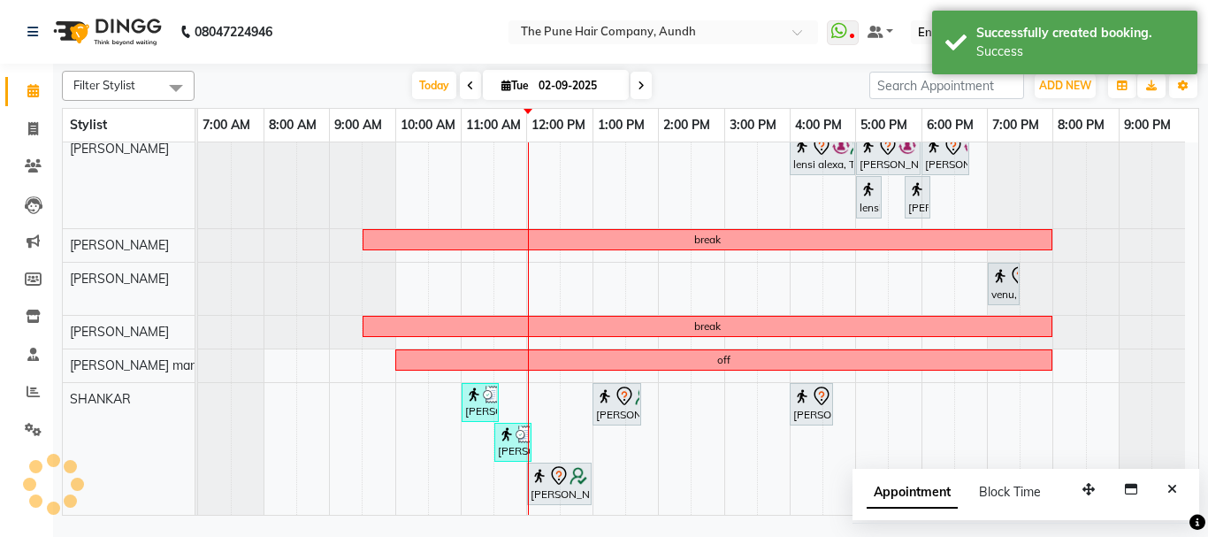
scroll to position [508, 0]
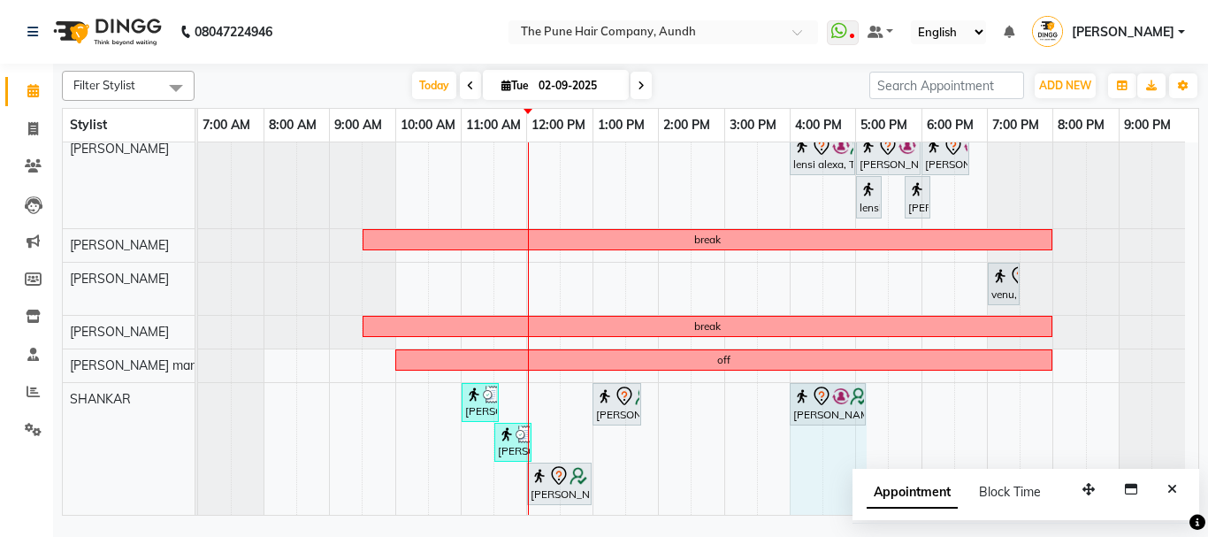
drag, startPoint x: 829, startPoint y: 409, endPoint x: 859, endPoint y: 411, distance: 29.2
click at [198, 411] on div "Bhuvan, TK15, 11:00 AM-11:35 AM, Cut Male (Sr.stylist) RIYA, TK03, 01:00 PM-01:…" at bounding box center [198, 449] width 0 height 132
click at [859, 411] on div "Tejal engawale, TK18, 04:00 PM-04:40 PM, Cut Below 12 year (boy)" at bounding box center [827, 404] width 72 height 37
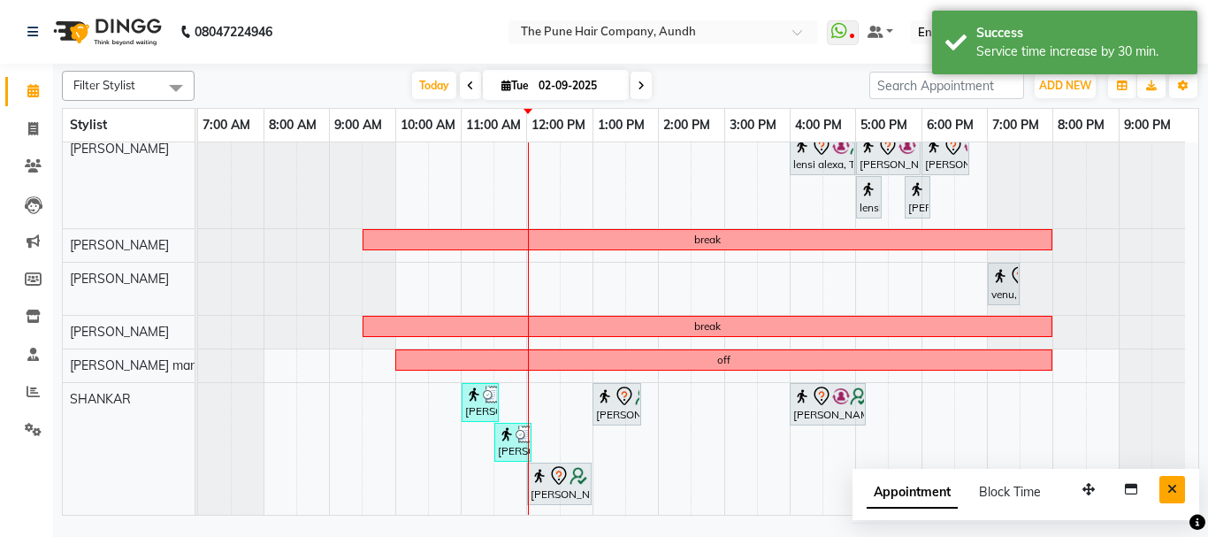
click at [1172, 488] on icon "Close" at bounding box center [1172, 489] width 10 height 12
click at [1172, 488] on div at bounding box center [1152, 449] width 66 height 132
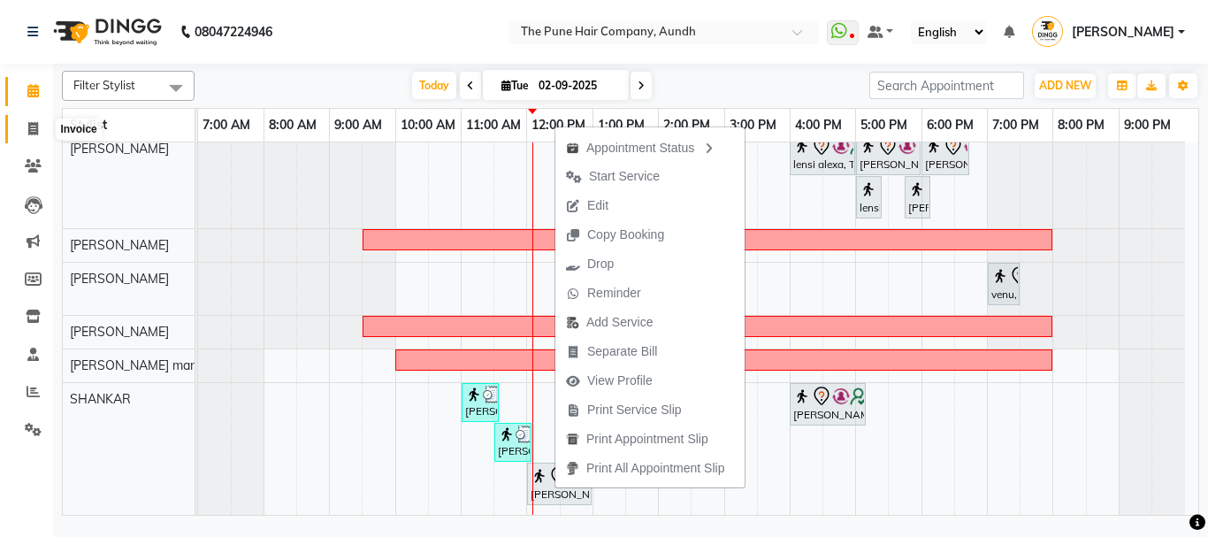
click at [29, 131] on icon at bounding box center [33, 128] width 10 height 13
select select "service"
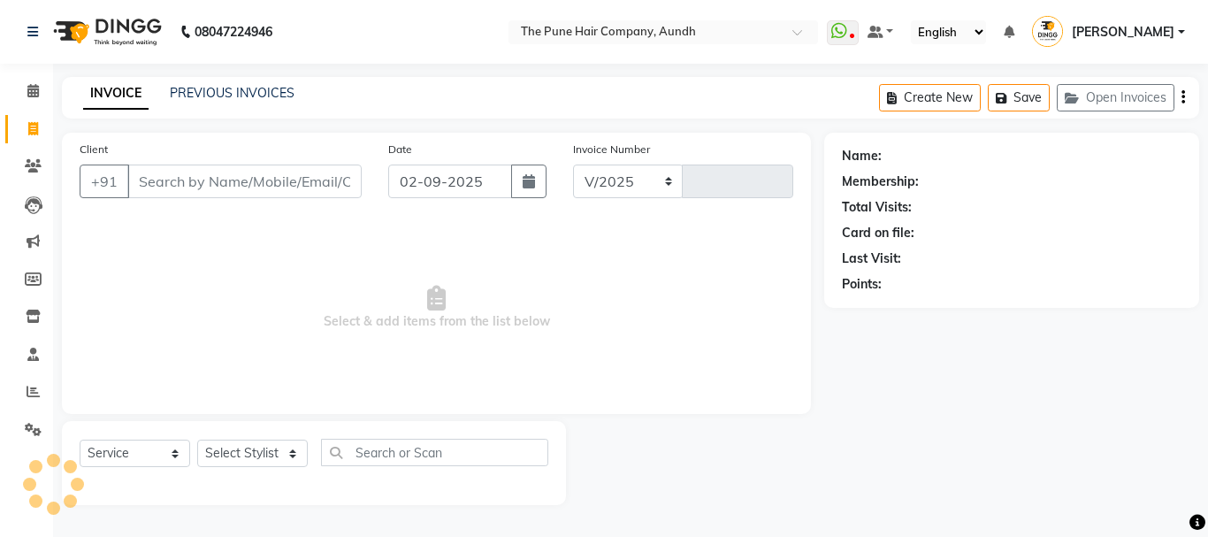
select select "106"
type input "4623"
click at [290, 451] on select "Select Stylist AKSHAY .K [PERSON_NAME] kaif [PERSON_NAME] [PERSON_NAME] [PERSON…" at bounding box center [252, 452] width 111 height 27
select select "89448"
click at [197, 439] on select "Select Stylist AKSHAY .K [PERSON_NAME] kaif [PERSON_NAME] [PERSON_NAME] [PERSON…" at bounding box center [252, 452] width 111 height 27
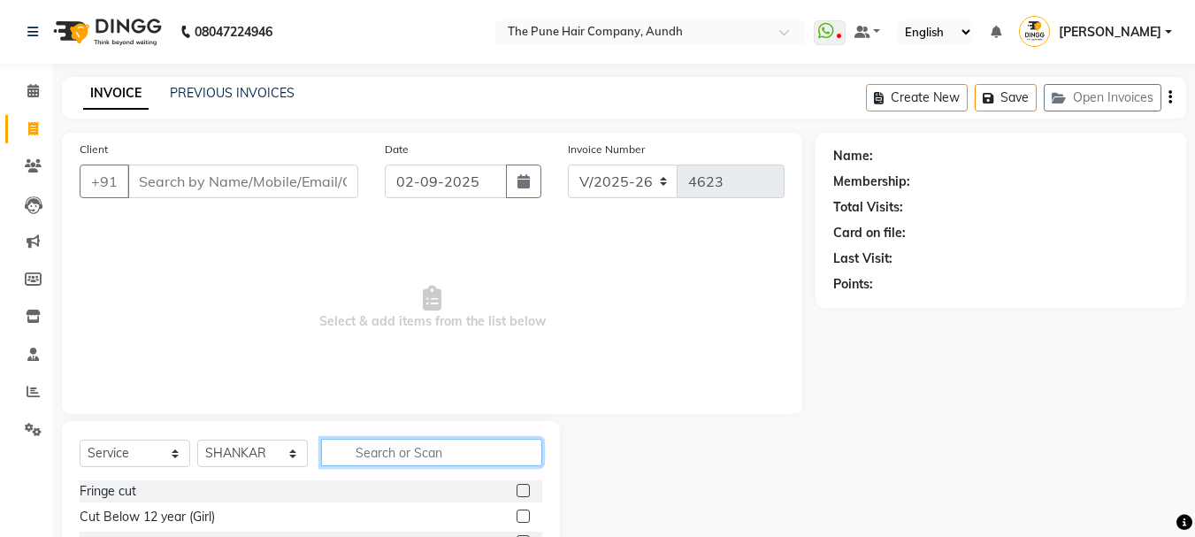
click at [417, 453] on input "text" at bounding box center [431, 452] width 221 height 27
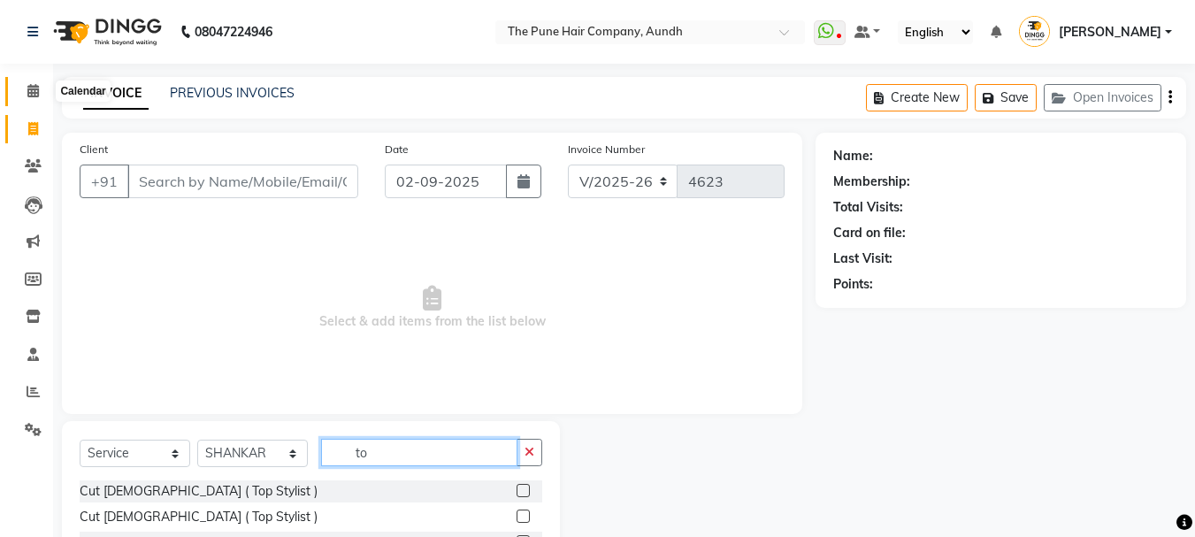
type input "to"
click at [30, 90] on icon at bounding box center [32, 90] width 11 height 13
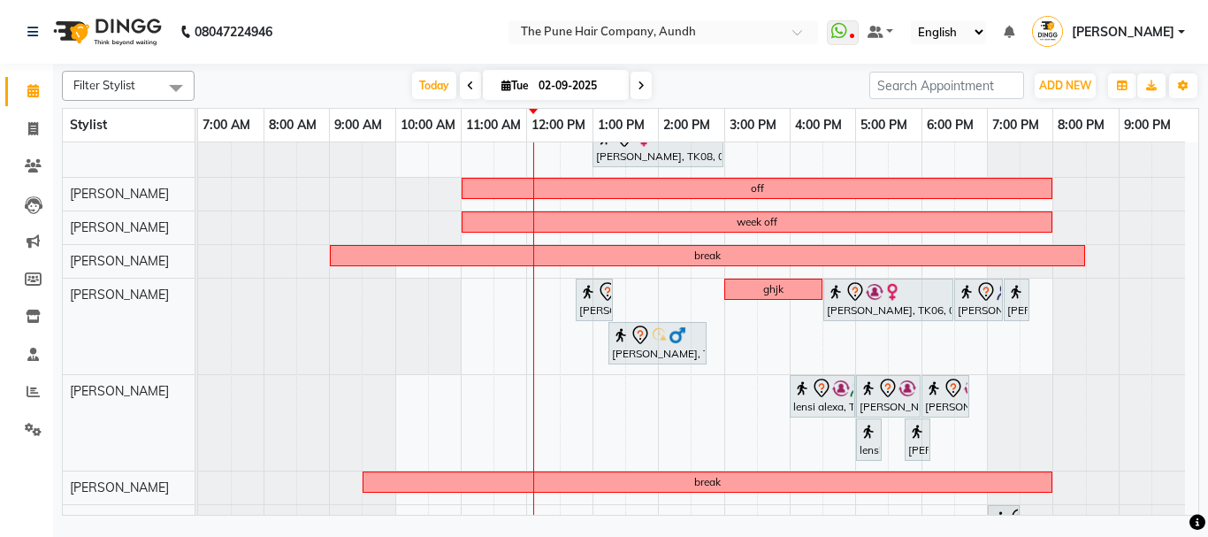
scroll to position [508, 0]
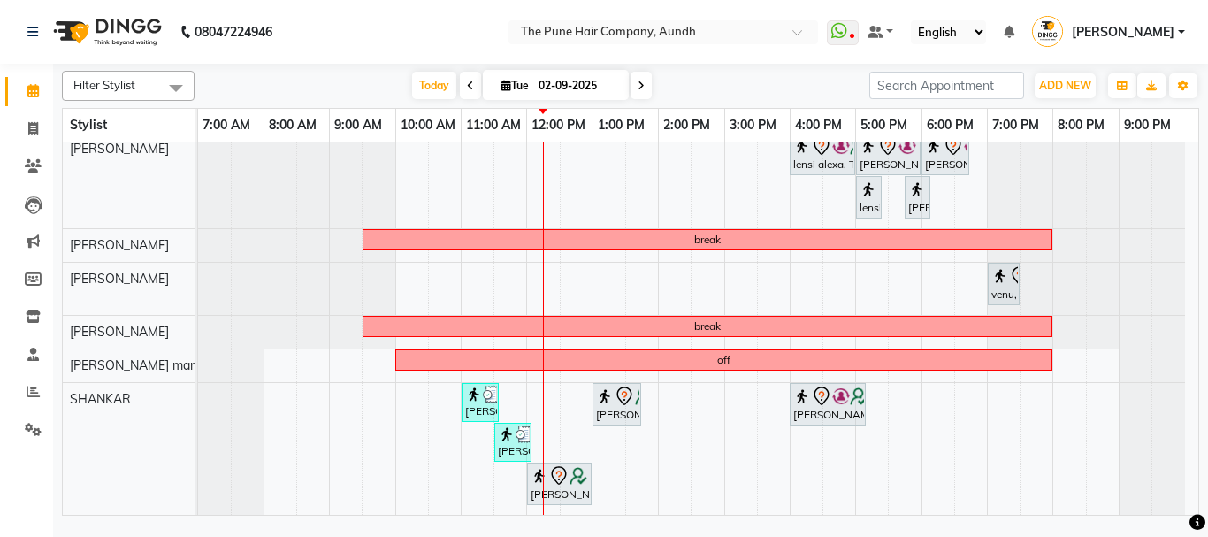
click at [643, 85] on span at bounding box center [640, 85] width 21 height 27
click at [622, 85] on input "02-09-2025" at bounding box center [577, 86] width 88 height 27
type input "[DATE]"
select select "9"
select select "2025"
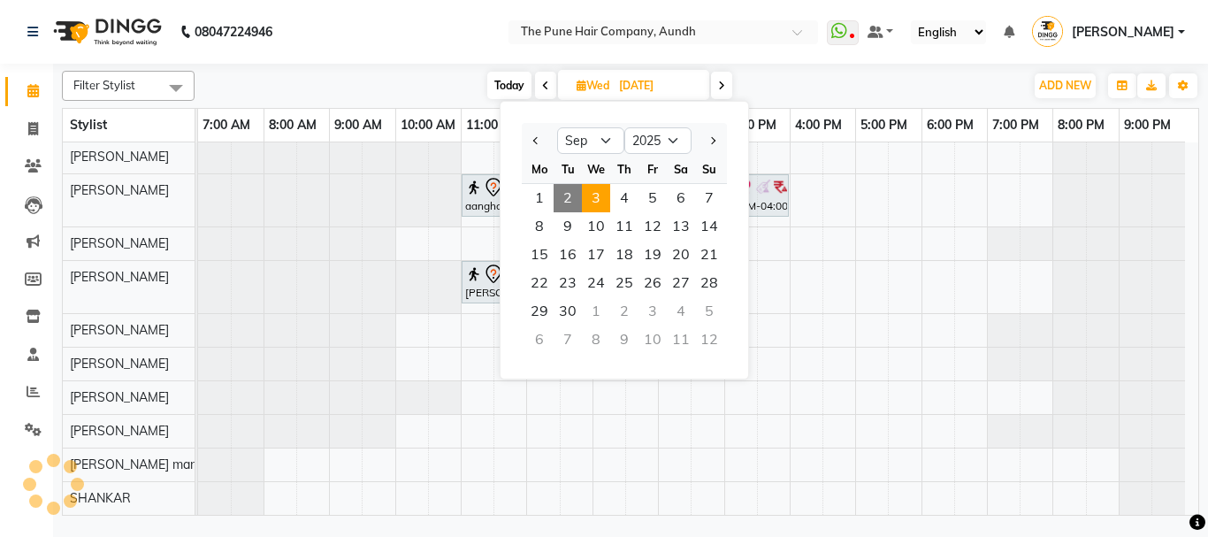
scroll to position [238, 0]
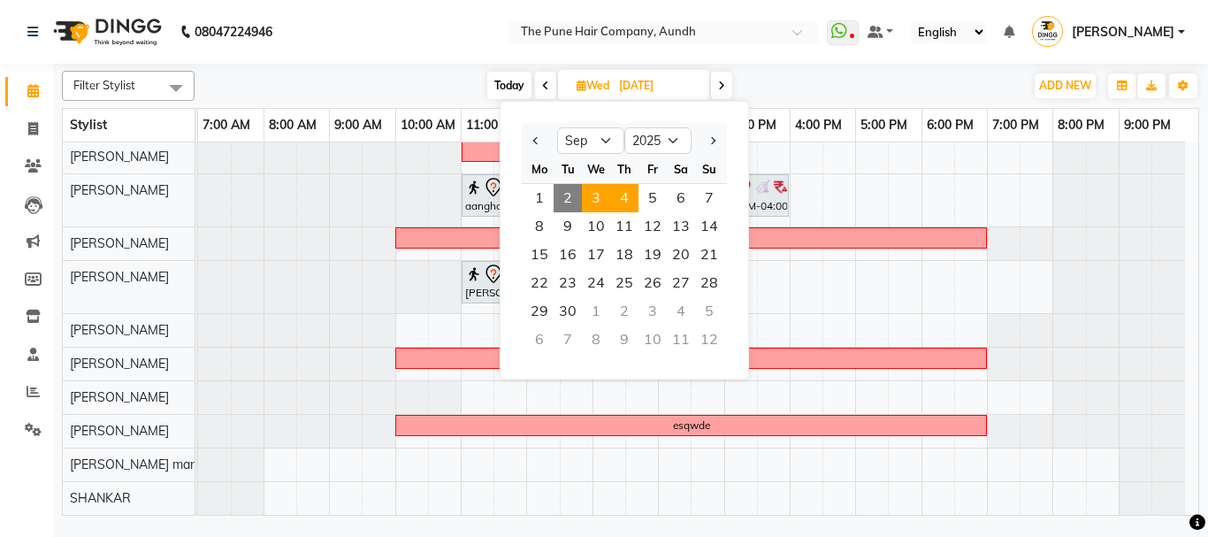
click at [623, 197] on span "4" at bounding box center [624, 198] width 28 height 28
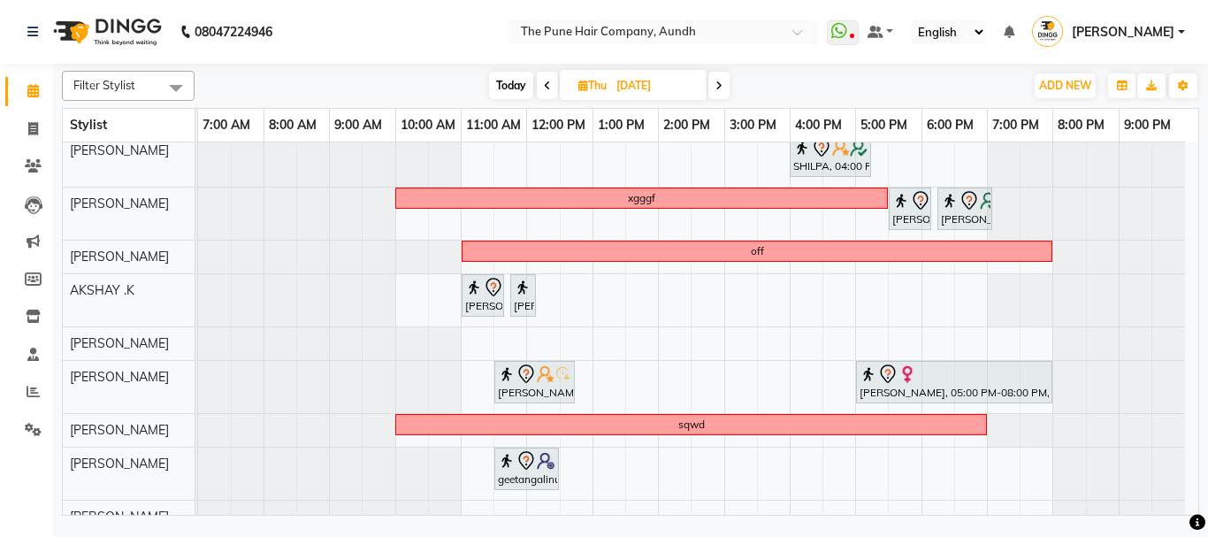
scroll to position [0, 0]
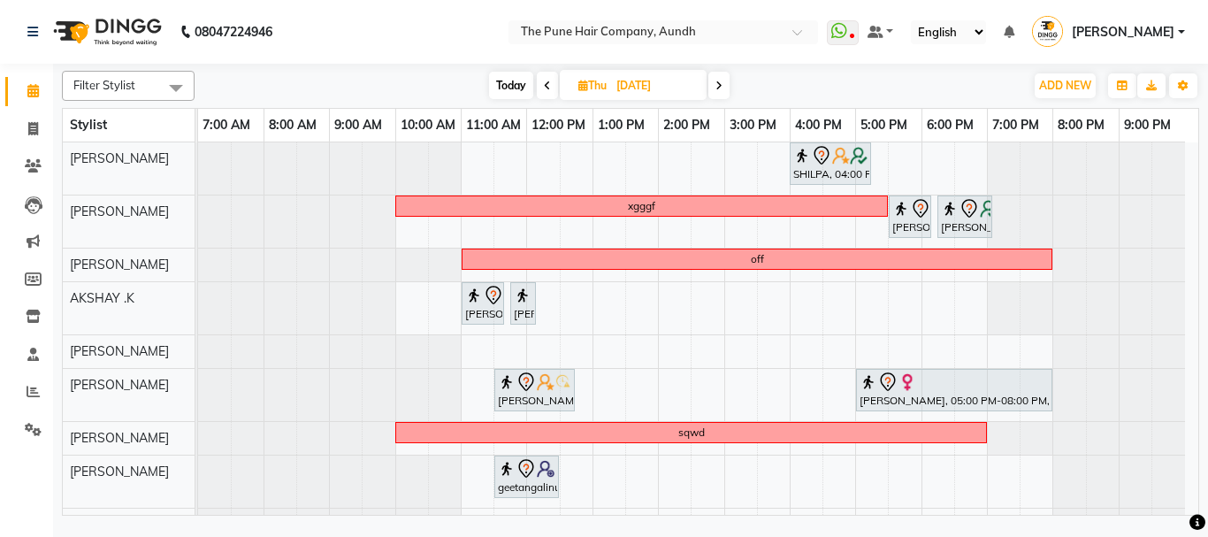
click at [724, 82] on span at bounding box center [718, 85] width 21 height 27
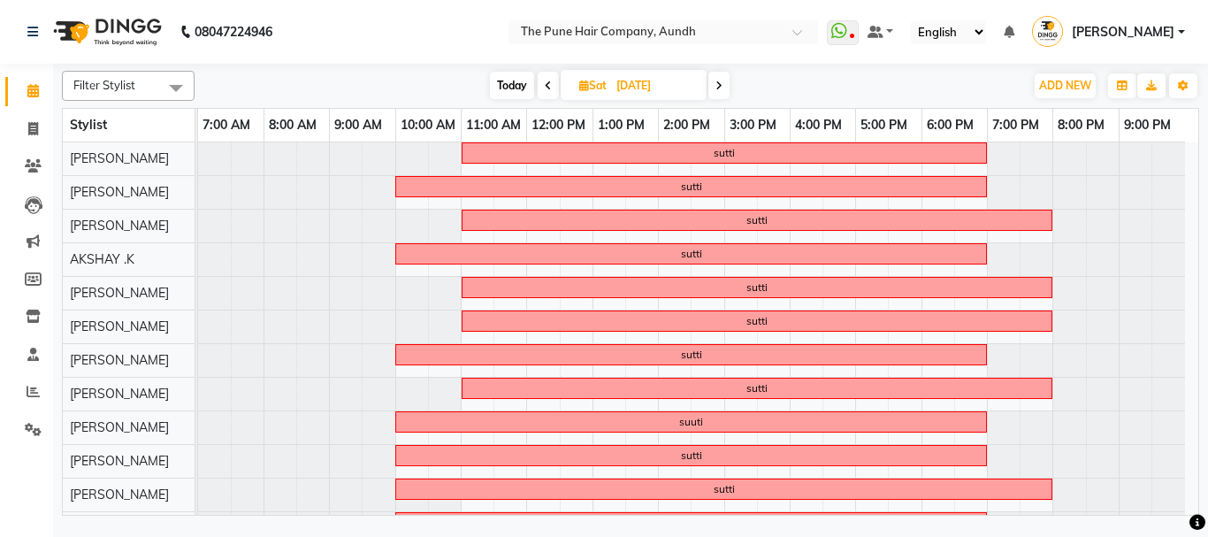
click at [721, 88] on icon at bounding box center [718, 85] width 7 height 11
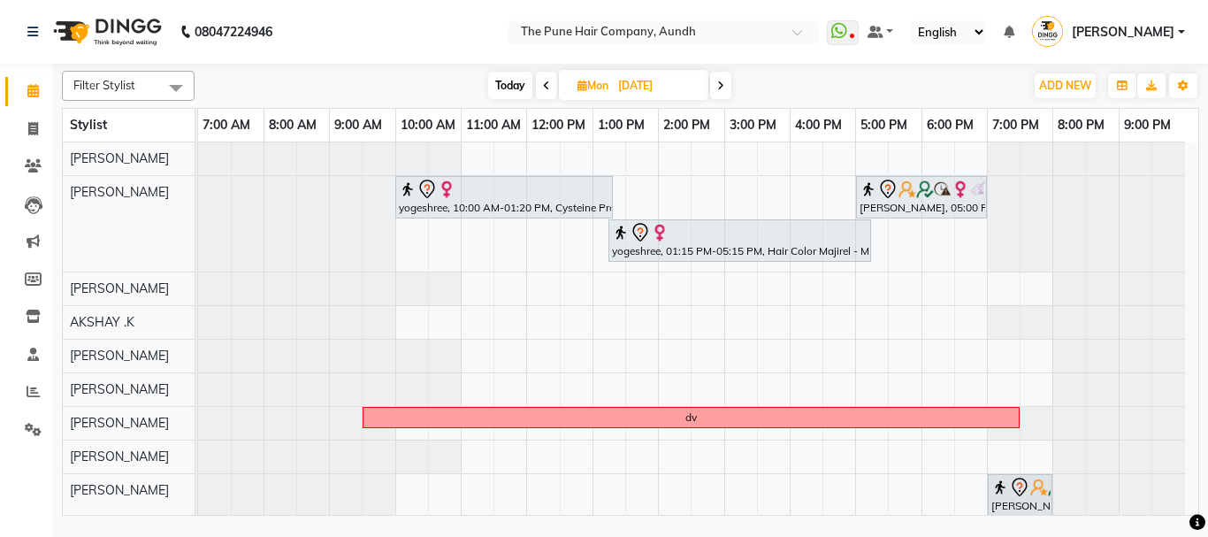
click at [545, 83] on icon at bounding box center [546, 85] width 7 height 11
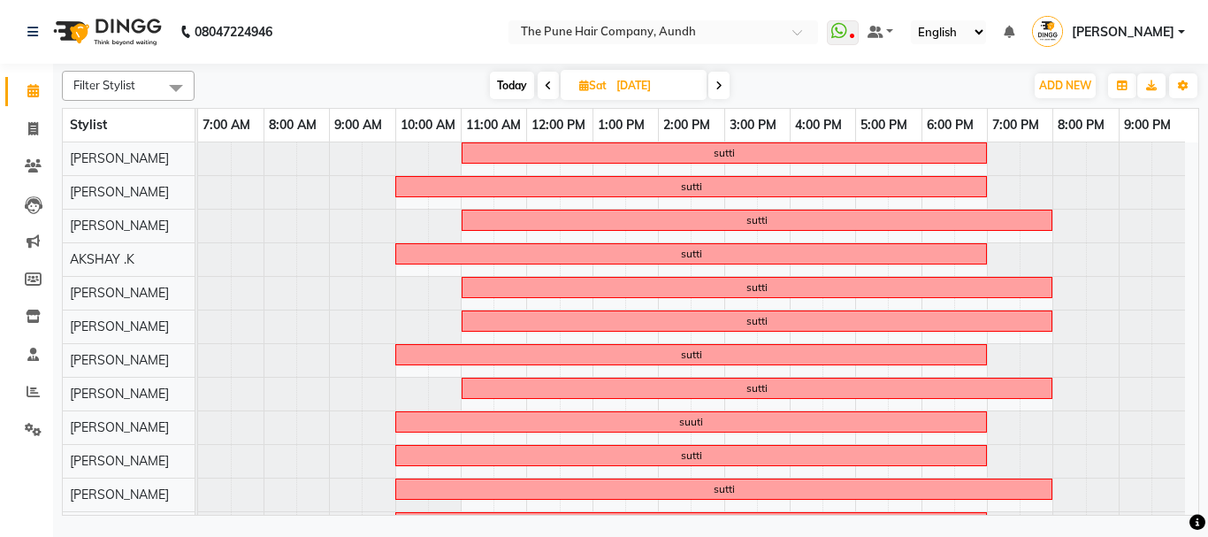
click at [716, 90] on icon at bounding box center [718, 85] width 7 height 11
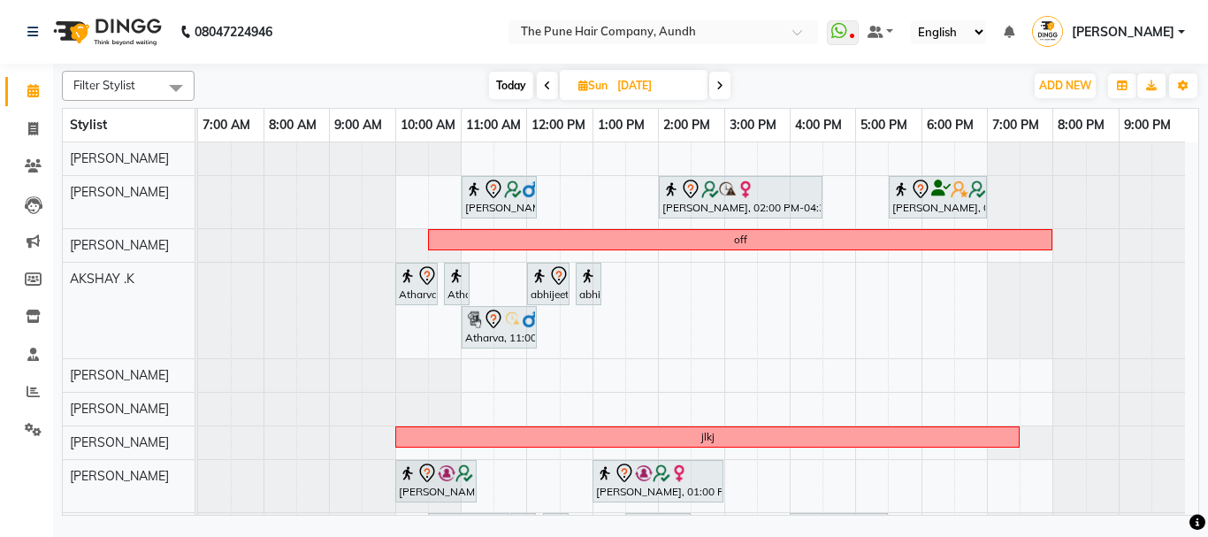
click at [549, 86] on span at bounding box center [547, 85] width 21 height 27
click at [549, 86] on icon at bounding box center [547, 85] width 7 height 11
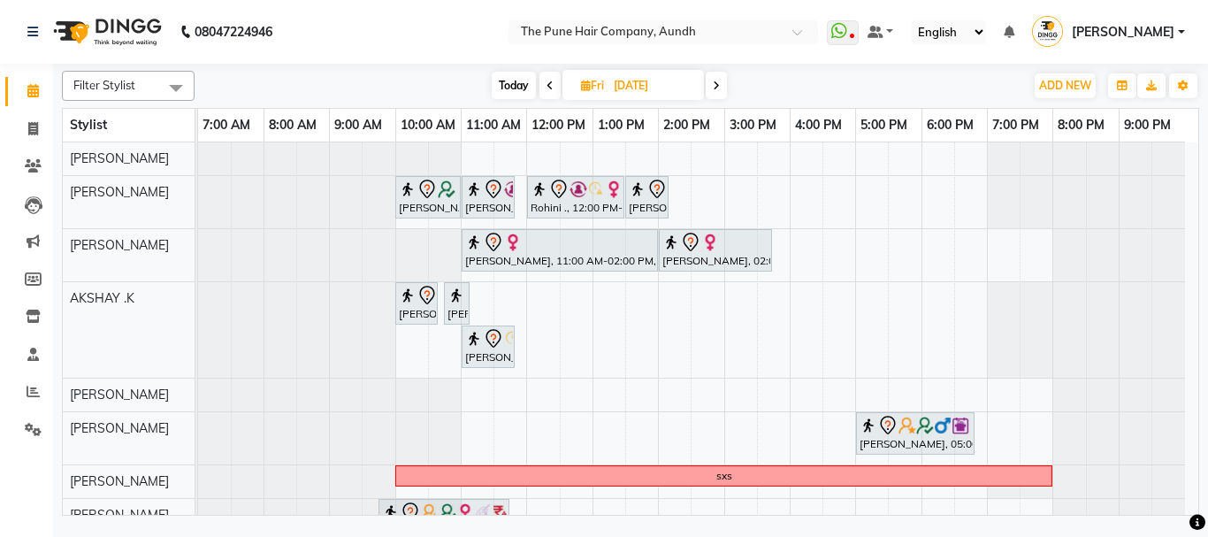
click at [549, 86] on icon at bounding box center [549, 85] width 7 height 11
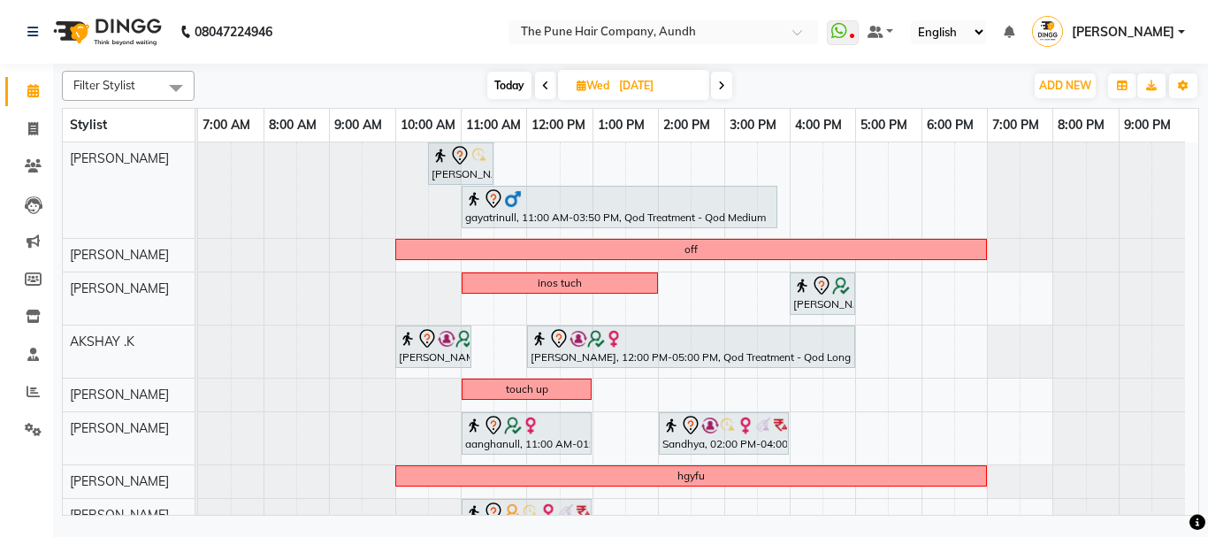
click at [722, 88] on icon at bounding box center [721, 85] width 7 height 11
type input "[DATE]"
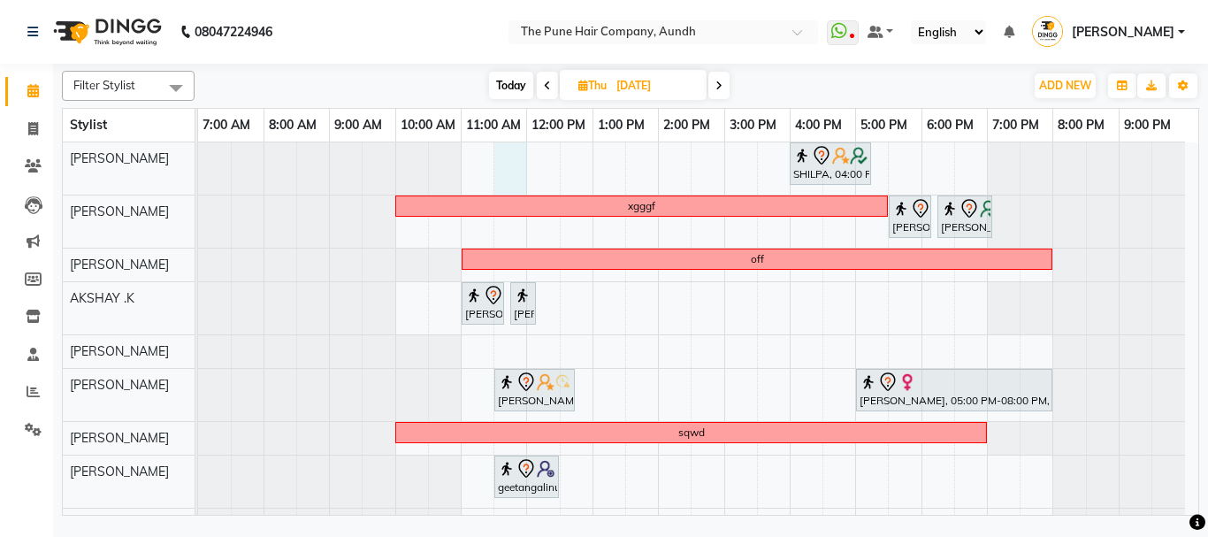
click at [498, 155] on div "SHILPA, 04:00 PM-05:15 PM, Hair wash medium xgggf Shashidhar, 05:30 PM-06:10 PM…" at bounding box center [698, 425] width 1000 height 567
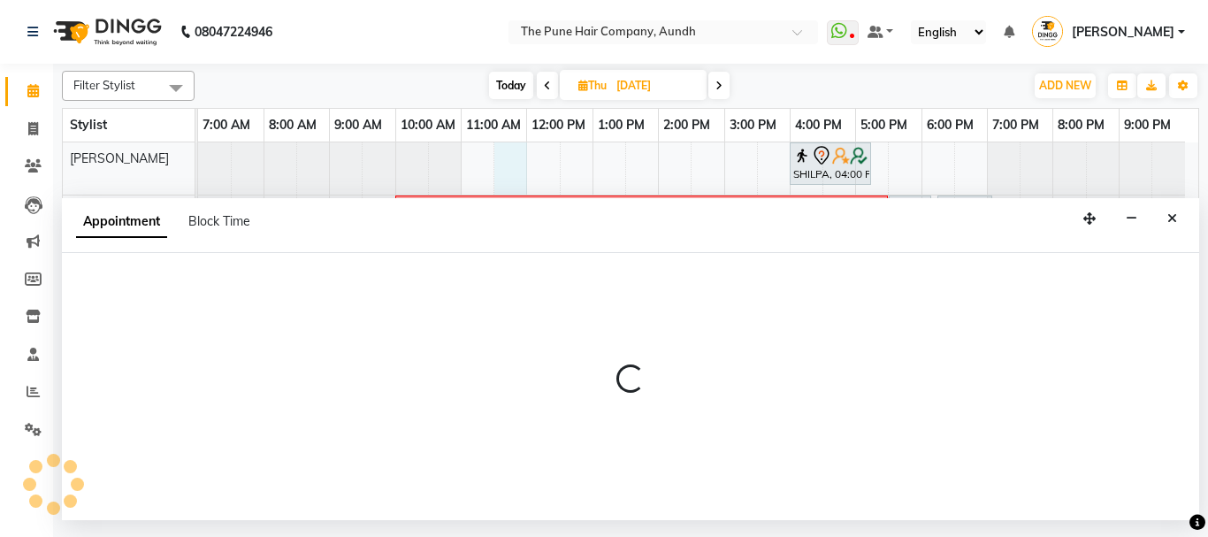
select select "3338"
select select "tentative"
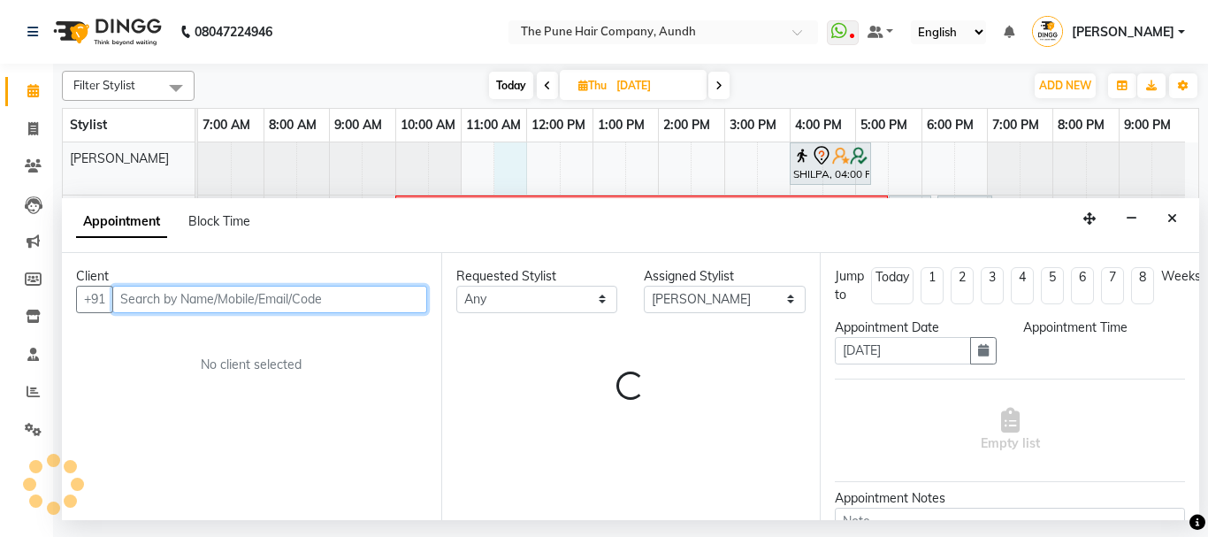
select select "690"
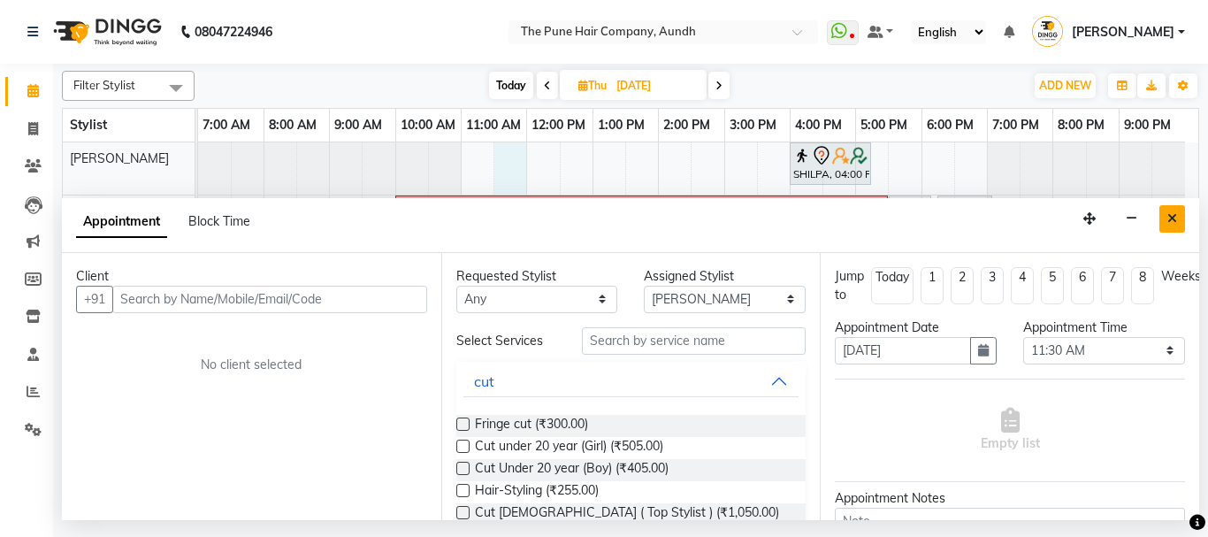
click at [1172, 218] on icon "Close" at bounding box center [1172, 218] width 10 height 12
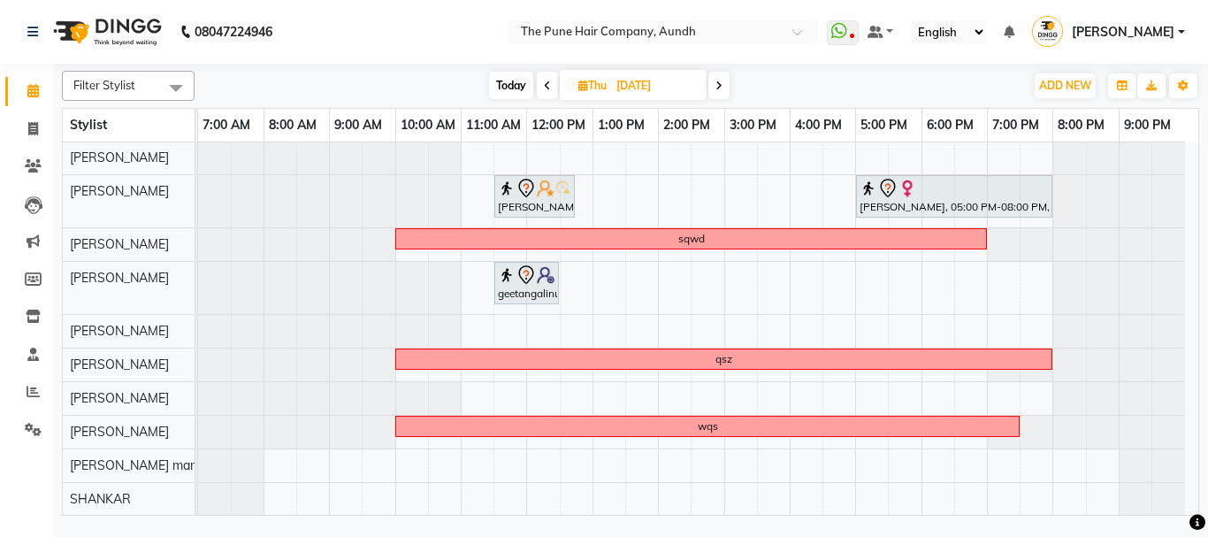
scroll to position [195, 0]
click at [512, 85] on span "Today" at bounding box center [511, 85] width 44 height 27
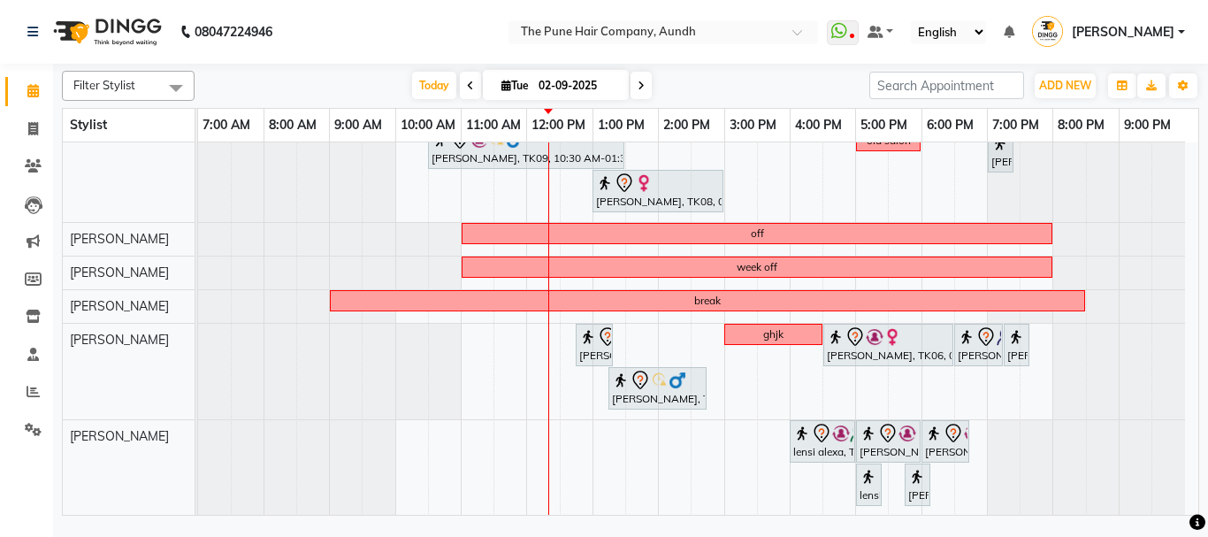
scroll to position [67, 0]
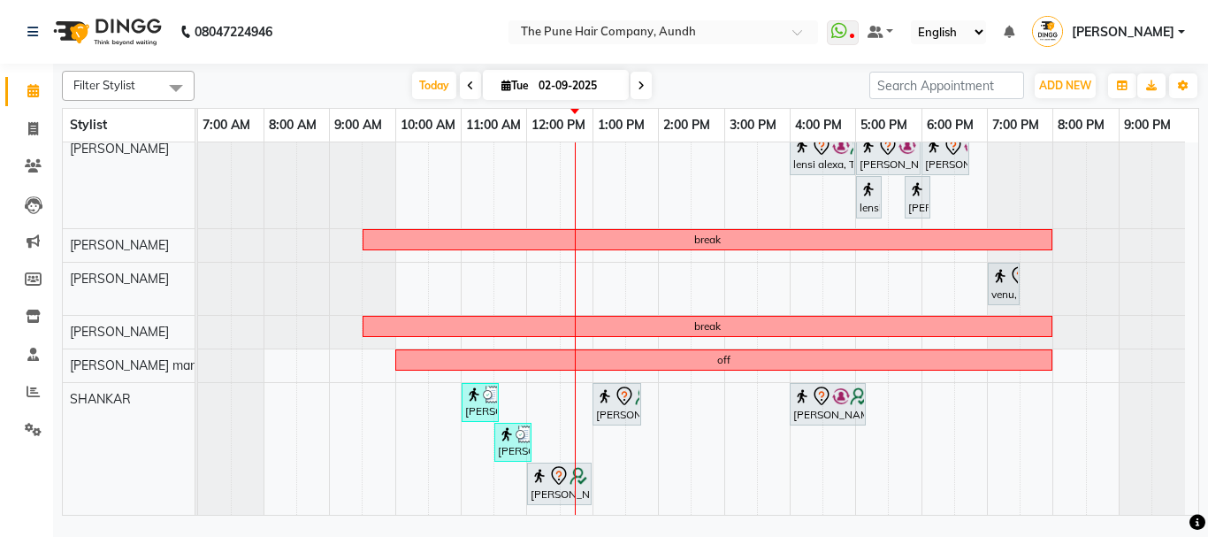
click at [640, 81] on icon at bounding box center [641, 85] width 7 height 11
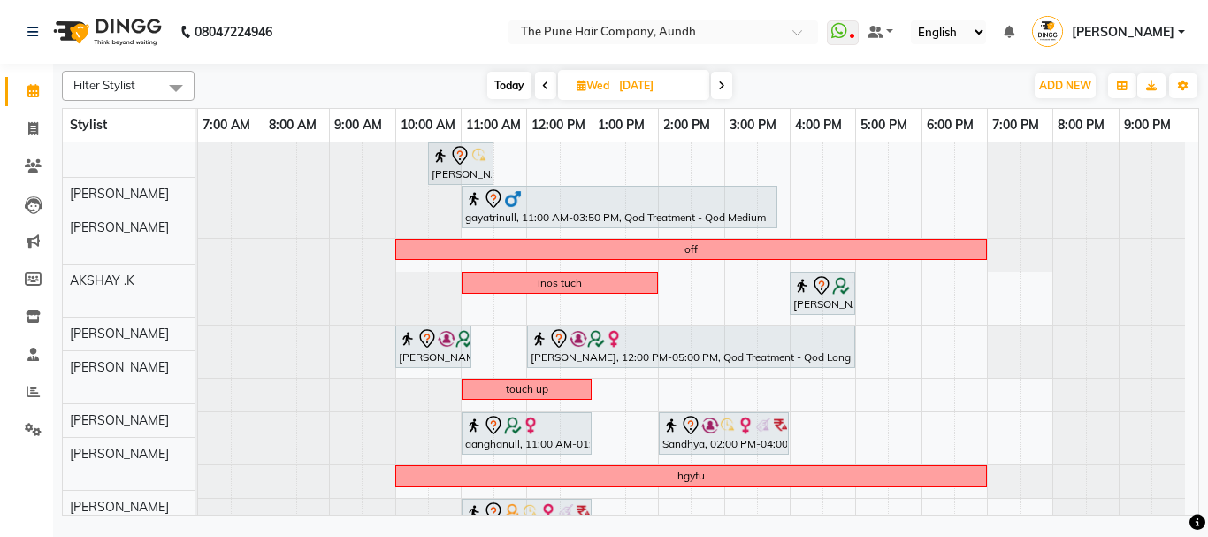
scroll to position [0, 0]
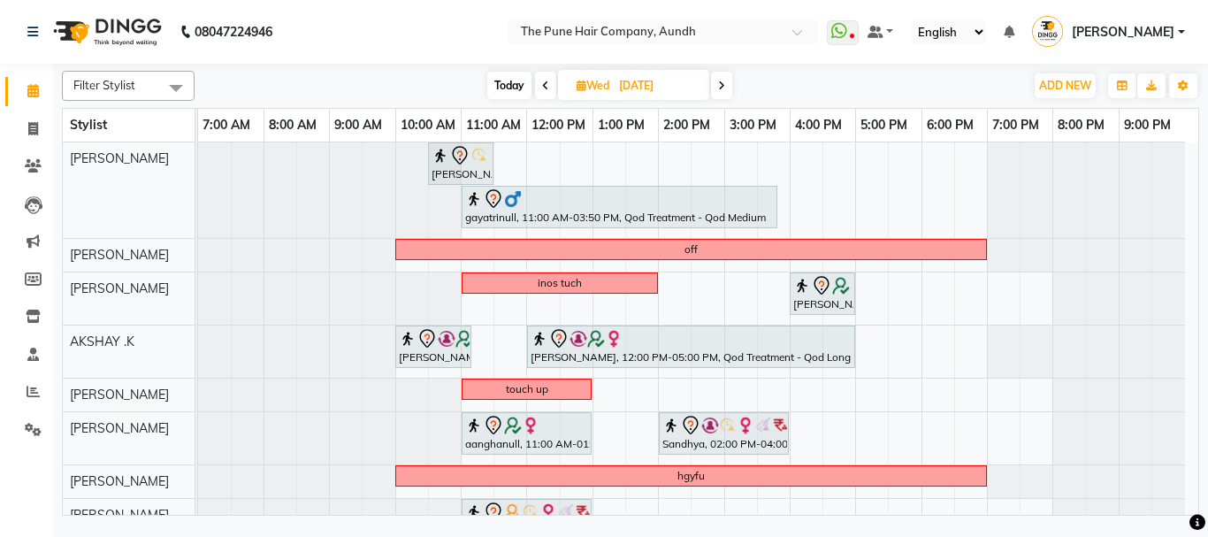
click at [726, 83] on span at bounding box center [721, 85] width 21 height 27
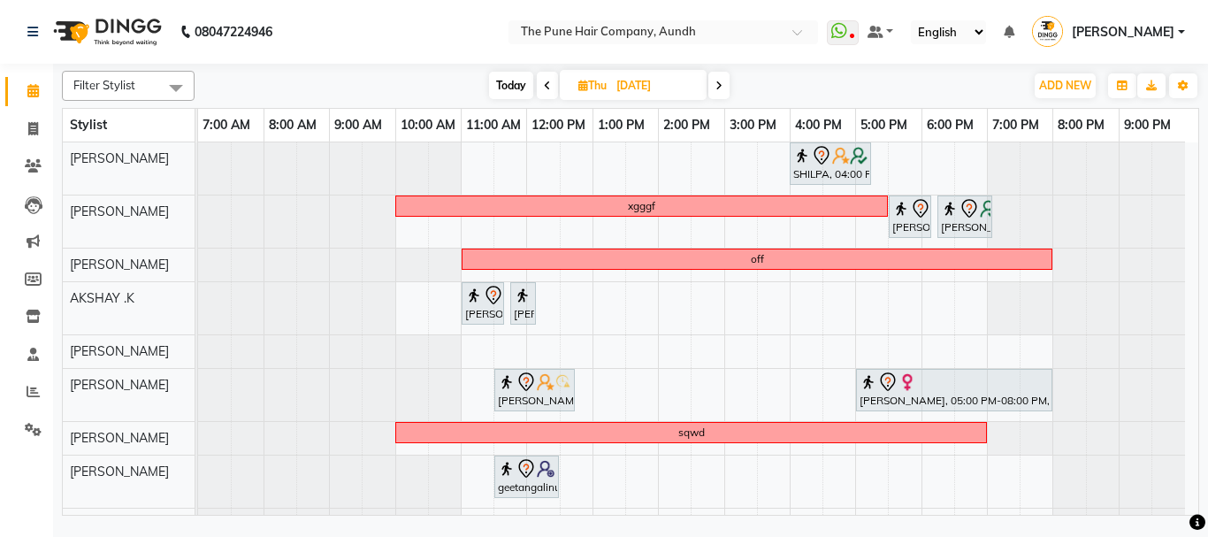
click at [722, 80] on icon at bounding box center [718, 85] width 7 height 11
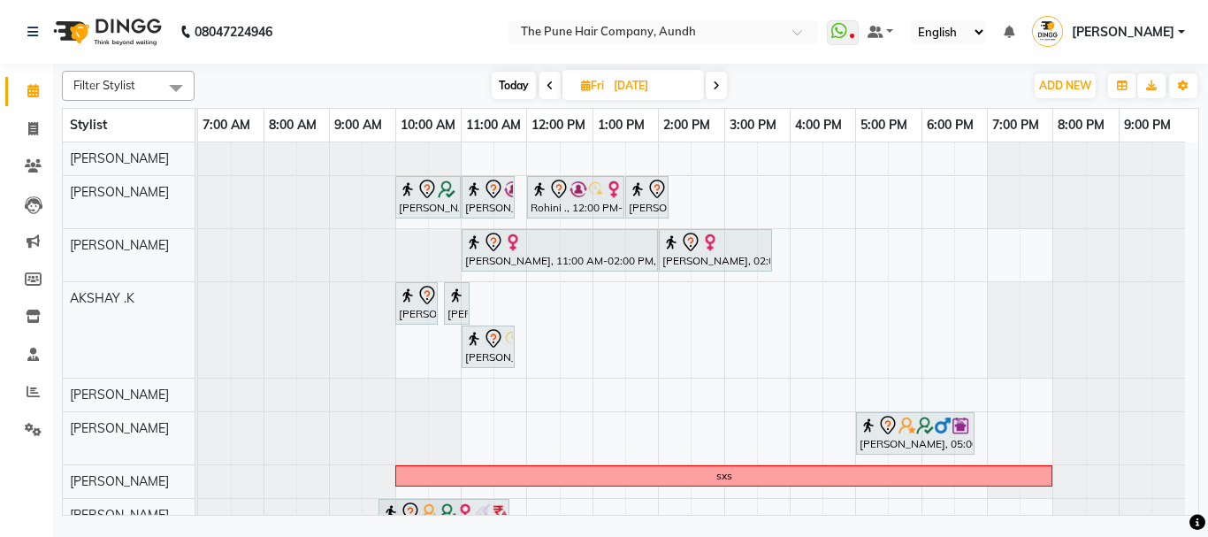
drag, startPoint x: 509, startPoint y: 82, endPoint x: 500, endPoint y: 80, distance: 9.9
click at [508, 80] on span "Today" at bounding box center [514, 85] width 44 height 27
type input "02-09-2025"
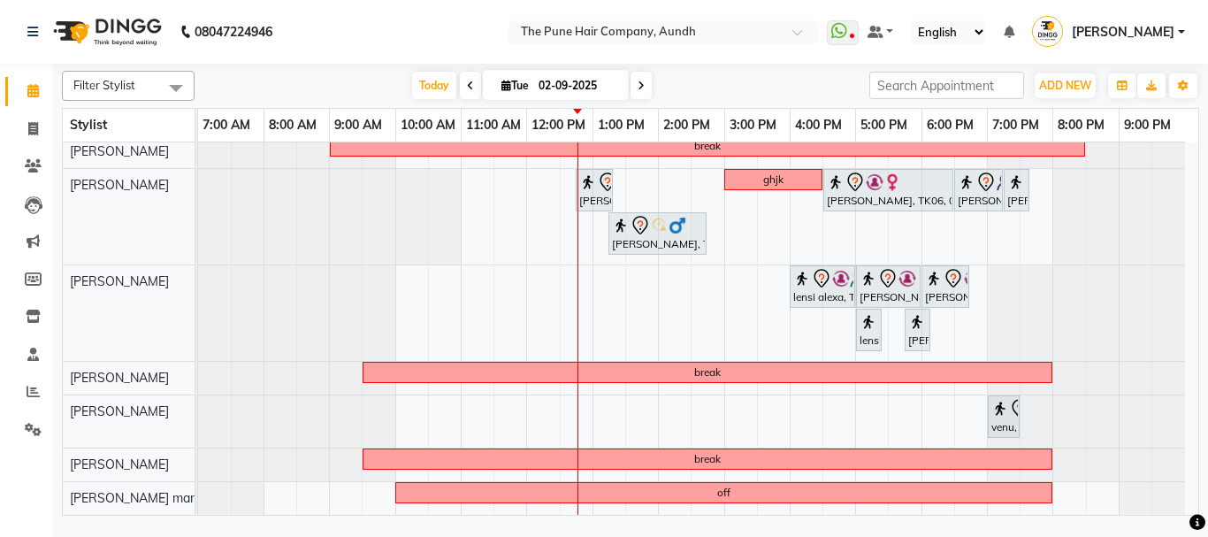
scroll to position [508, 0]
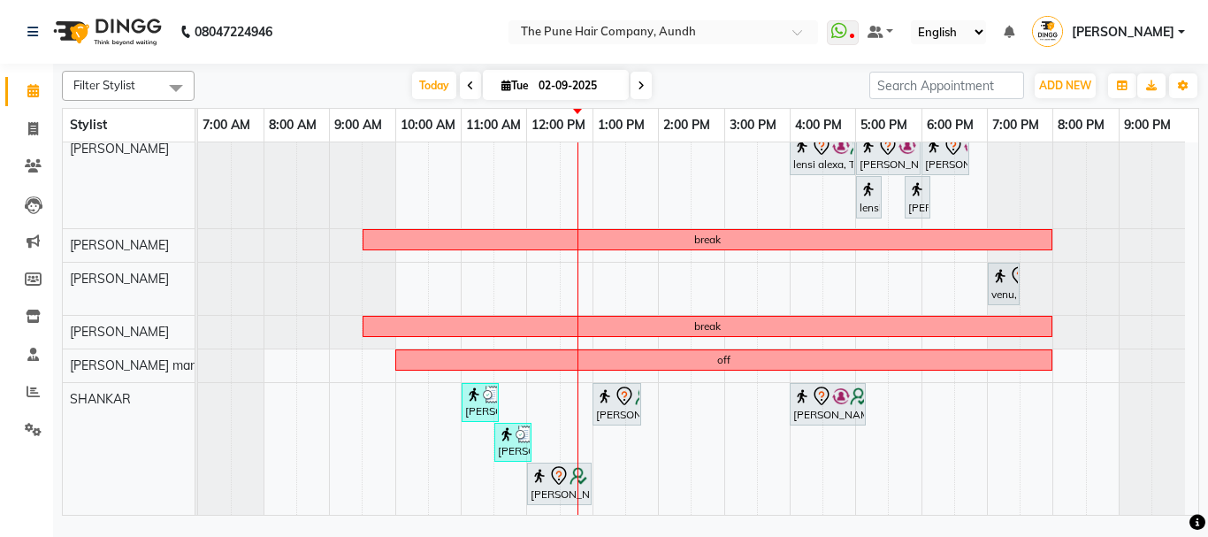
click at [501, 85] on icon at bounding box center [506, 85] width 10 height 11
select select "9"
select select "2025"
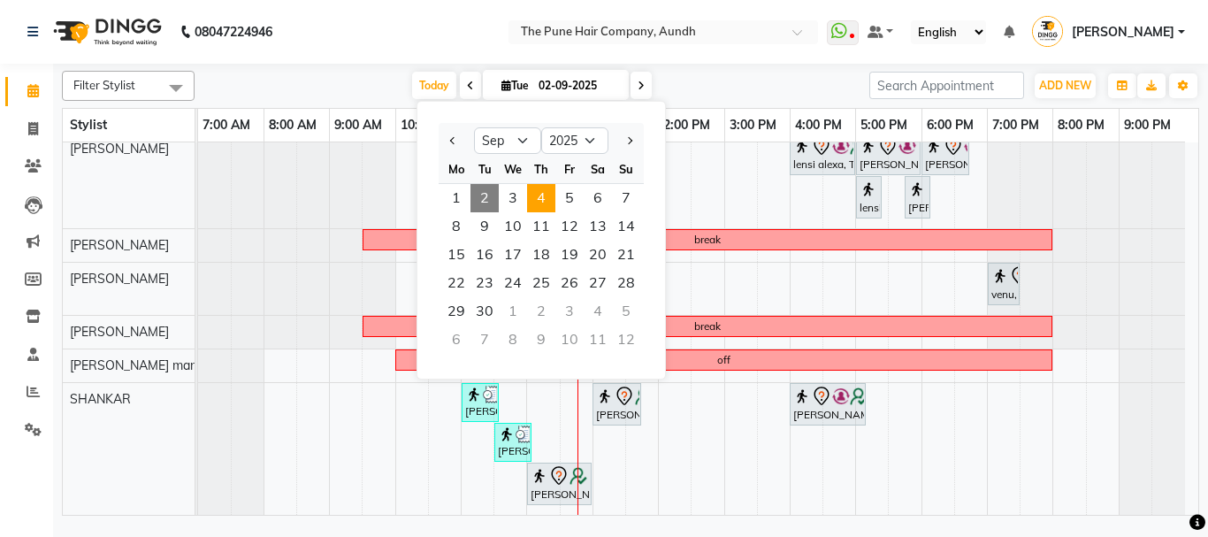
click at [541, 196] on span "4" at bounding box center [541, 198] width 28 height 28
type input "[DATE]"
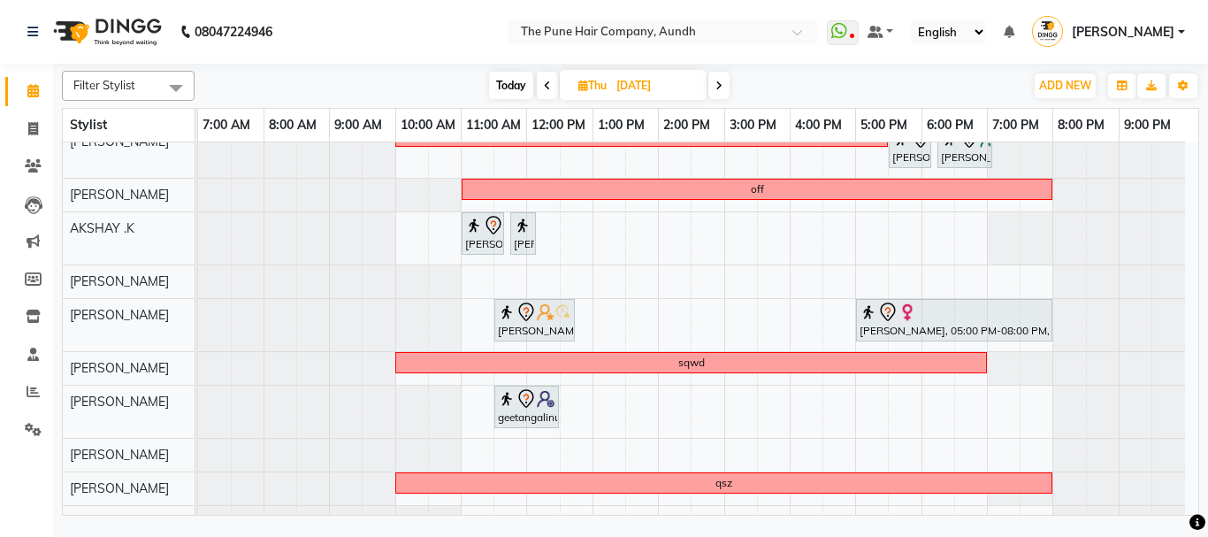
scroll to position [0, 0]
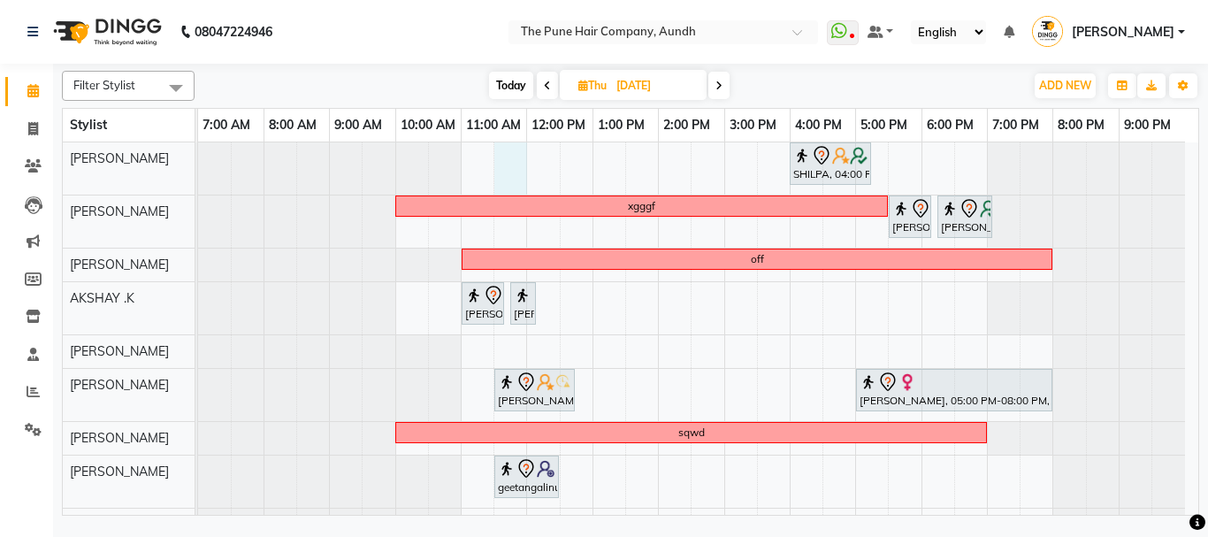
click at [501, 160] on div "SHILPA, 04:00 PM-05:15 PM, Hair wash medium xgggf Shashidhar, 05:30 PM-06:10 PM…" at bounding box center [698, 425] width 1000 height 567
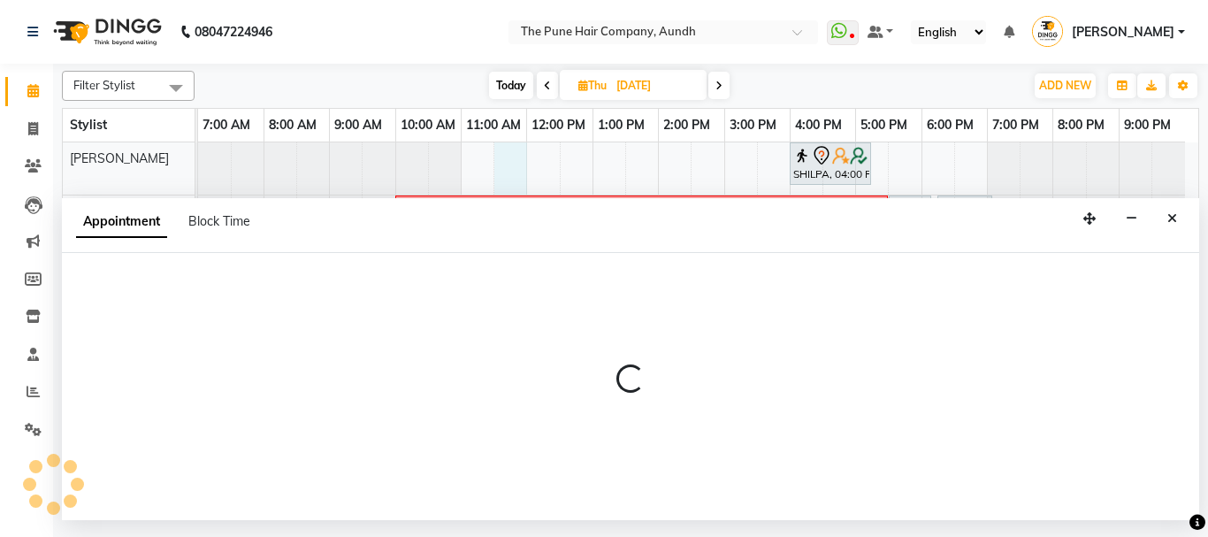
select select "3338"
select select "690"
select select "tentative"
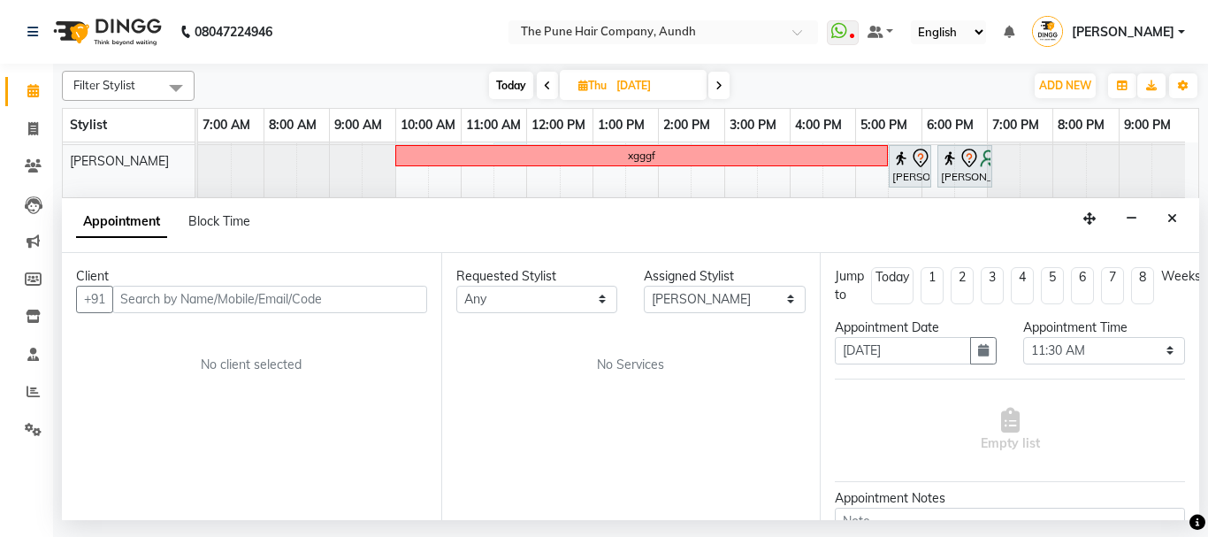
scroll to position [88, 0]
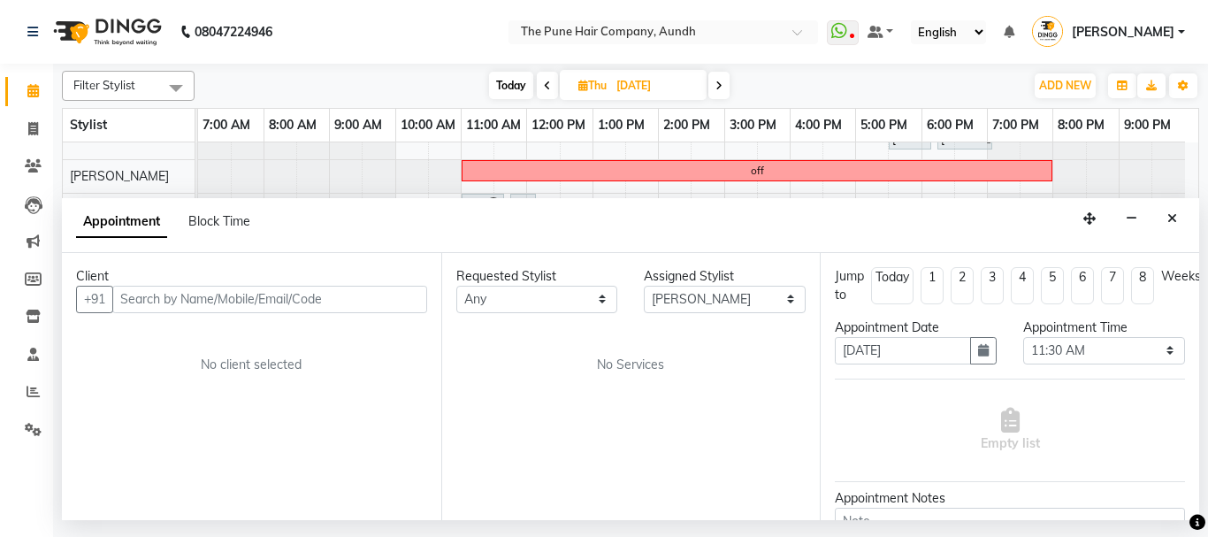
click at [315, 296] on input "text" at bounding box center [269, 299] width 315 height 27
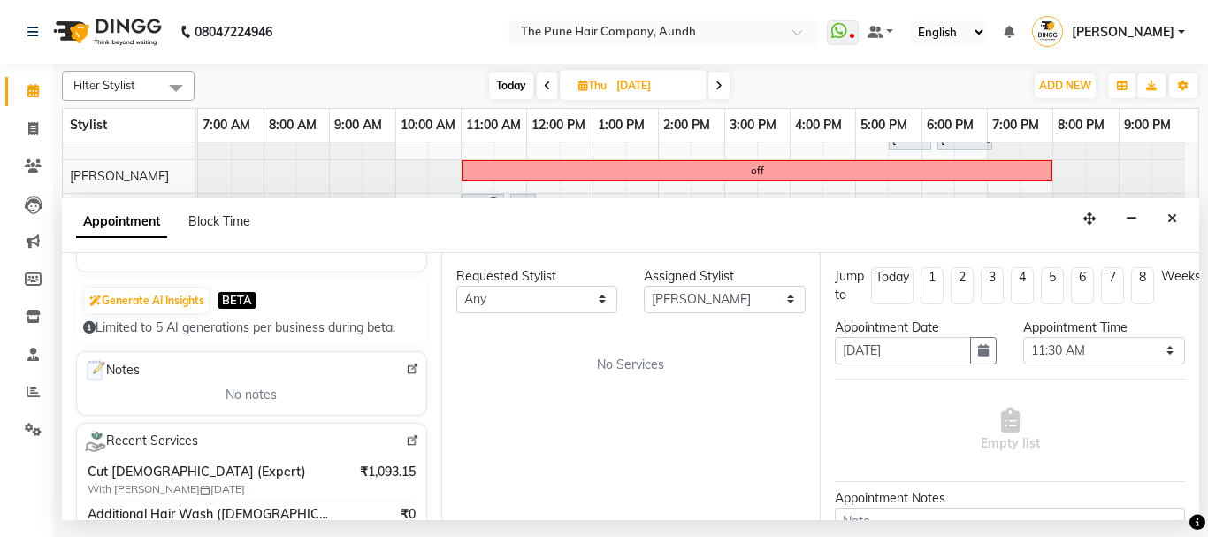
scroll to position [0, 0]
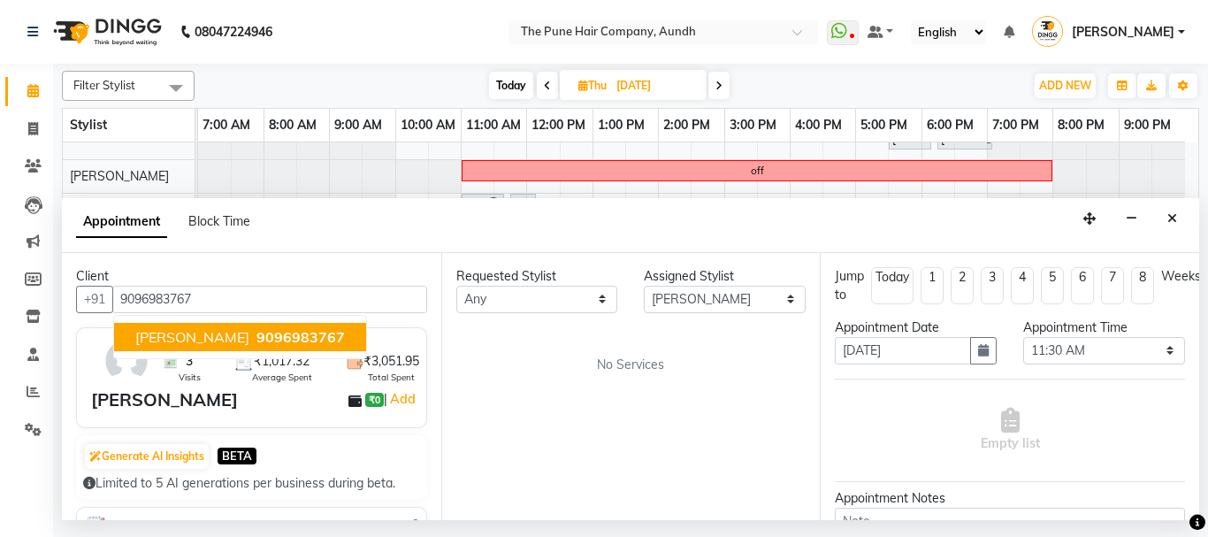
click at [171, 338] on span "[PERSON_NAME]" at bounding box center [192, 337] width 114 height 18
type input "9096983767"
click at [171, 338] on div "Client +91 9096983767 Trupti Sathe 9096983767 3 Visits ₹1,017.32 Average Spent …" at bounding box center [251, 386] width 379 height 267
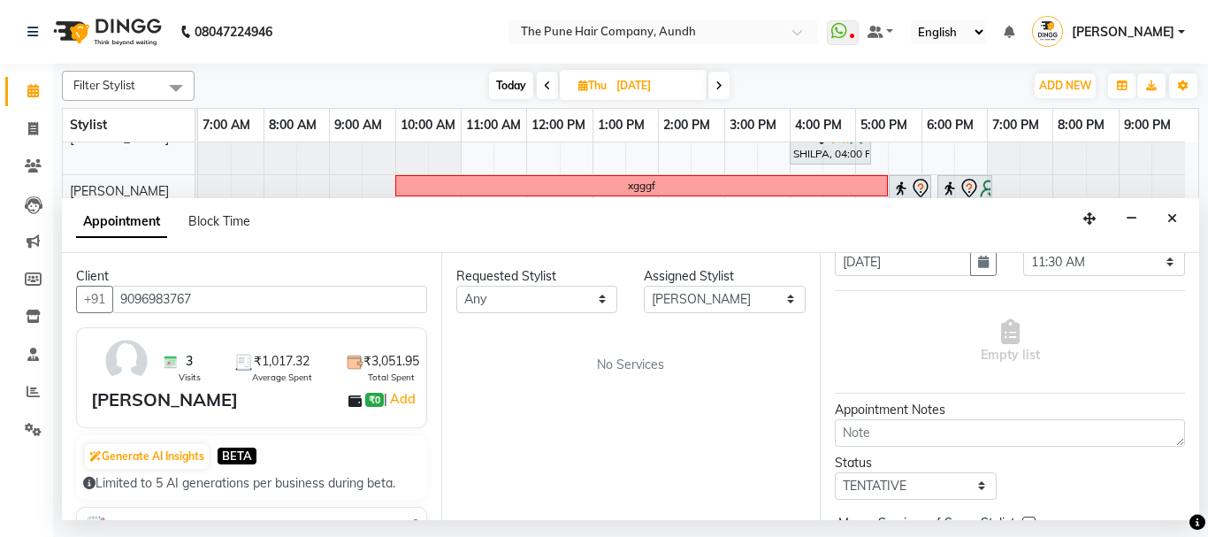
scroll to position [18, 0]
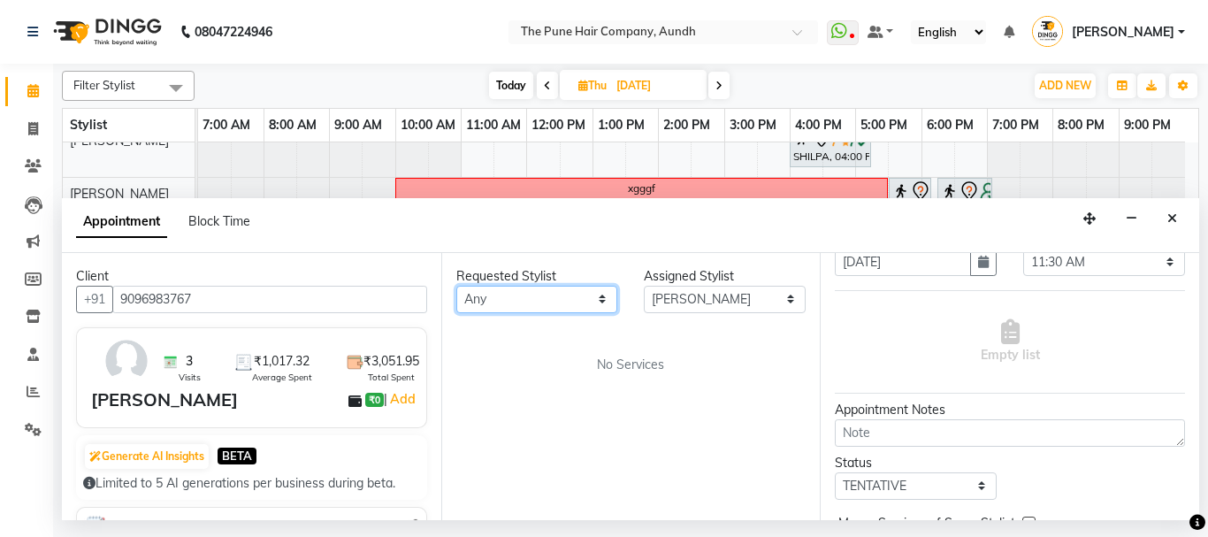
click at [600, 296] on select "Any AKSHAY .K harshal gaikwad kaif shaikh LAKKHAN SHINDE Nagesh Jadhav Nitish D…" at bounding box center [537, 299] width 162 height 27
click at [573, 294] on select "Any AKSHAY .K harshal gaikwad kaif shaikh LAKKHAN SHINDE Nagesh Jadhav Nitish D…" at bounding box center [537, 299] width 162 height 27
click at [571, 294] on select "Any AKSHAY .K harshal gaikwad kaif shaikh LAKKHAN SHINDE Nagesh Jadhav Nitish D…" at bounding box center [537, 299] width 162 height 27
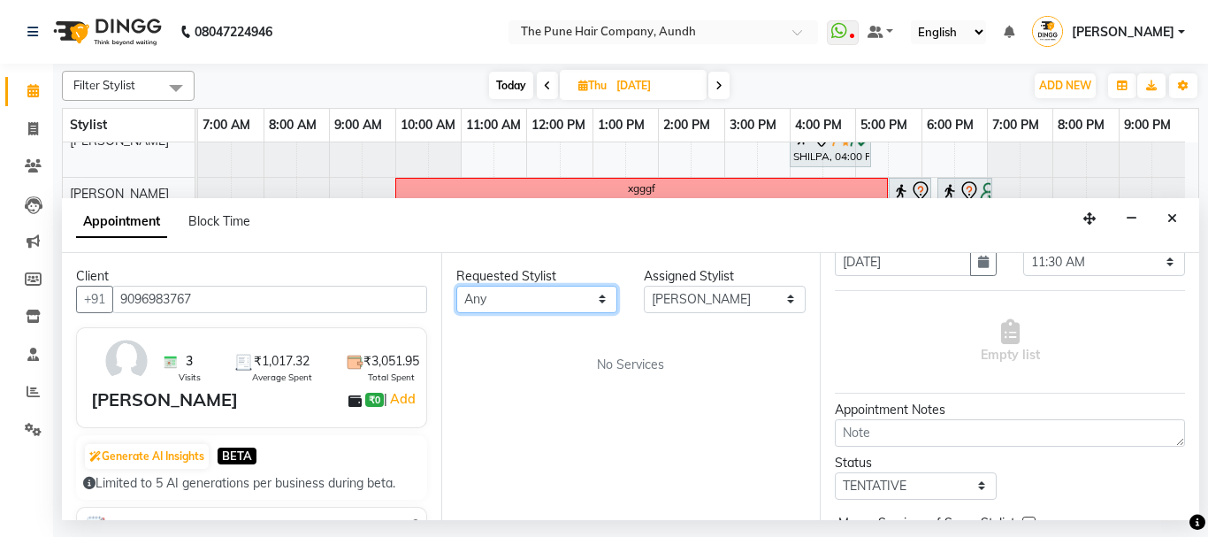
select select "3338"
click at [456, 286] on select "Any AKSHAY .K harshal gaikwad kaif shaikh LAKKHAN SHINDE Nagesh Jadhav Nitish D…" at bounding box center [537, 299] width 162 height 27
drag, startPoint x: 571, startPoint y: 287, endPoint x: 515, endPoint y: 133, distance: 164.8
click at [515, 133] on link "11:00 AM" at bounding box center [494, 125] width 64 height 26
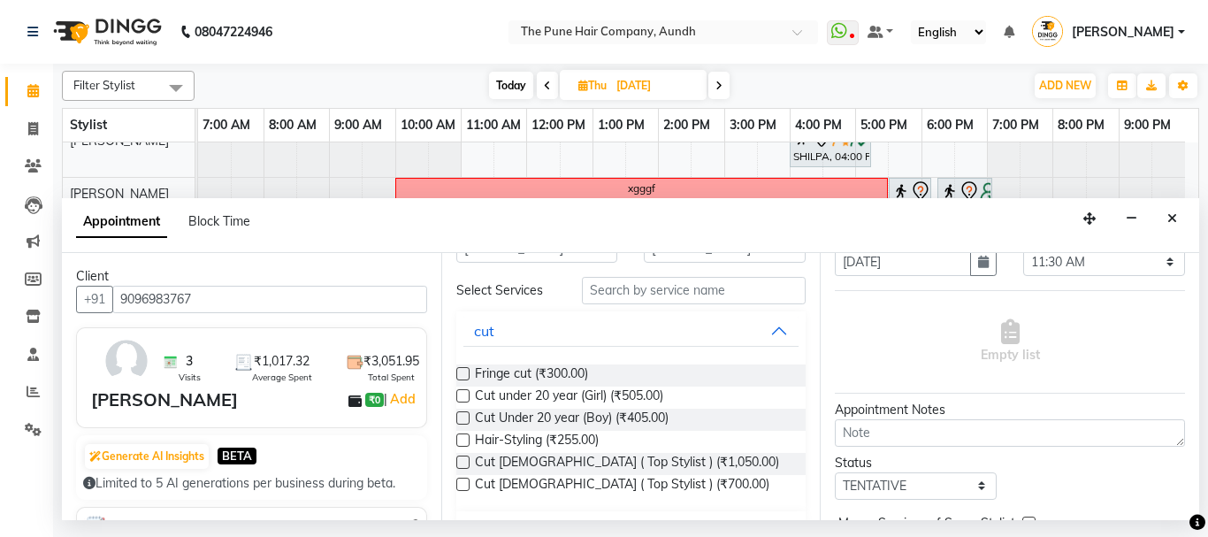
scroll to position [88, 0]
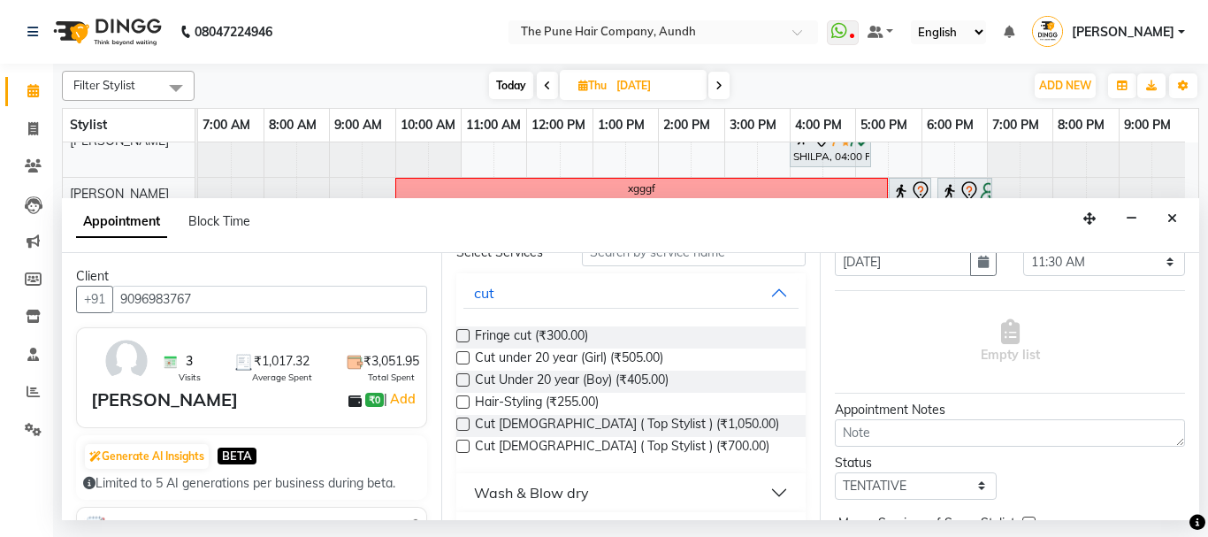
click at [464, 424] on label at bounding box center [462, 423] width 13 height 13
click at [464, 424] on input "checkbox" at bounding box center [461, 425] width 11 height 11
click at [464, 424] on label at bounding box center [462, 423] width 13 height 13
click at [464, 424] on input "checkbox" at bounding box center [461, 425] width 11 height 11
checkbox input "false"
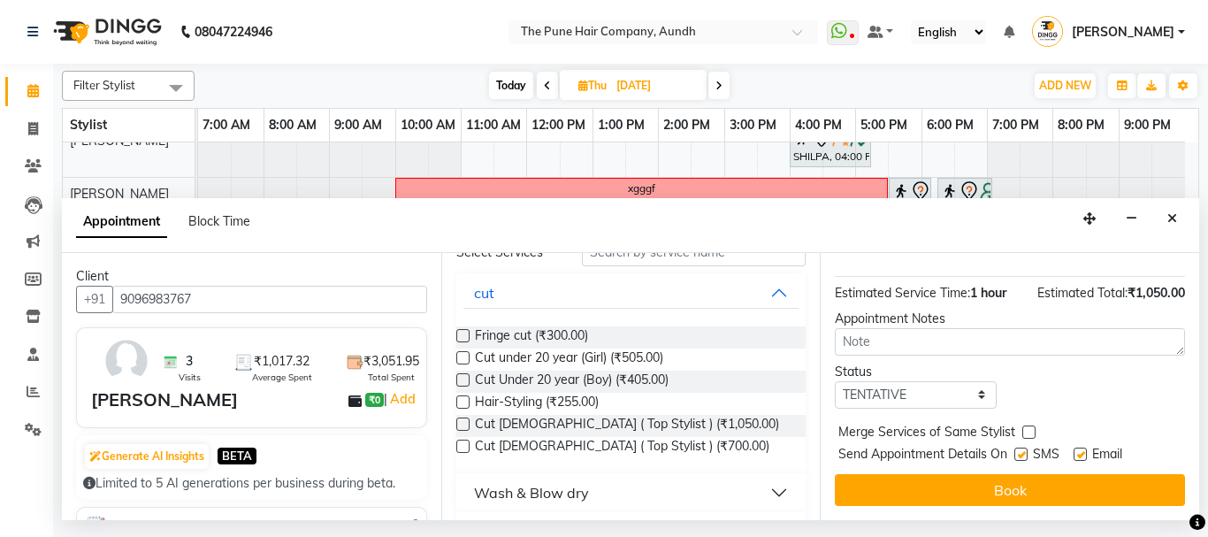
scroll to position [214, 0]
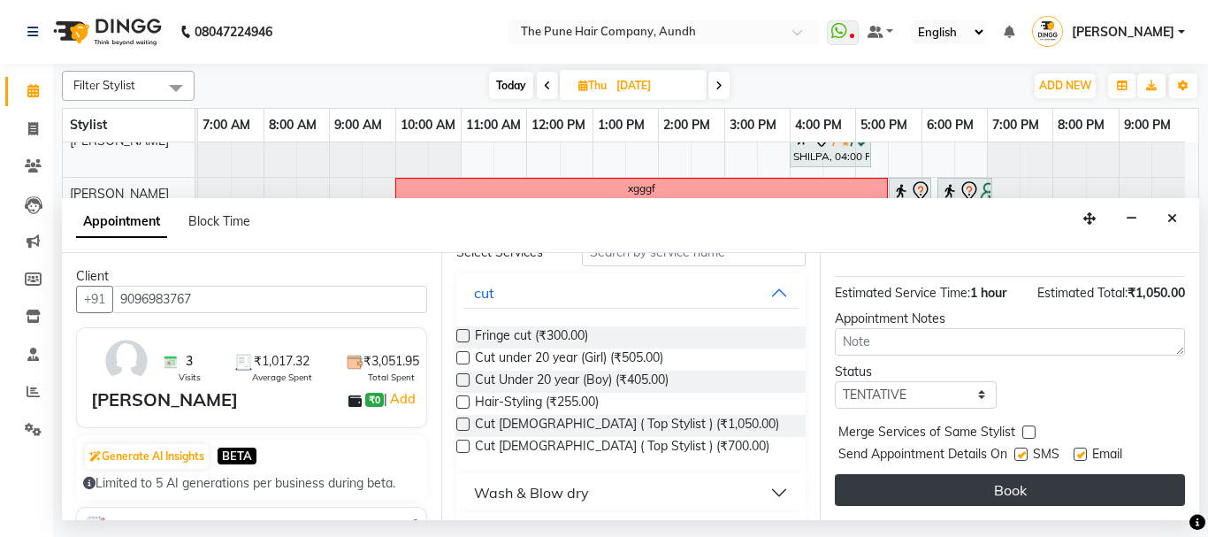
click at [1020, 474] on button "Book" at bounding box center [1010, 490] width 350 height 32
click at [1020, 474] on div "Book" at bounding box center [1010, 490] width 350 height 32
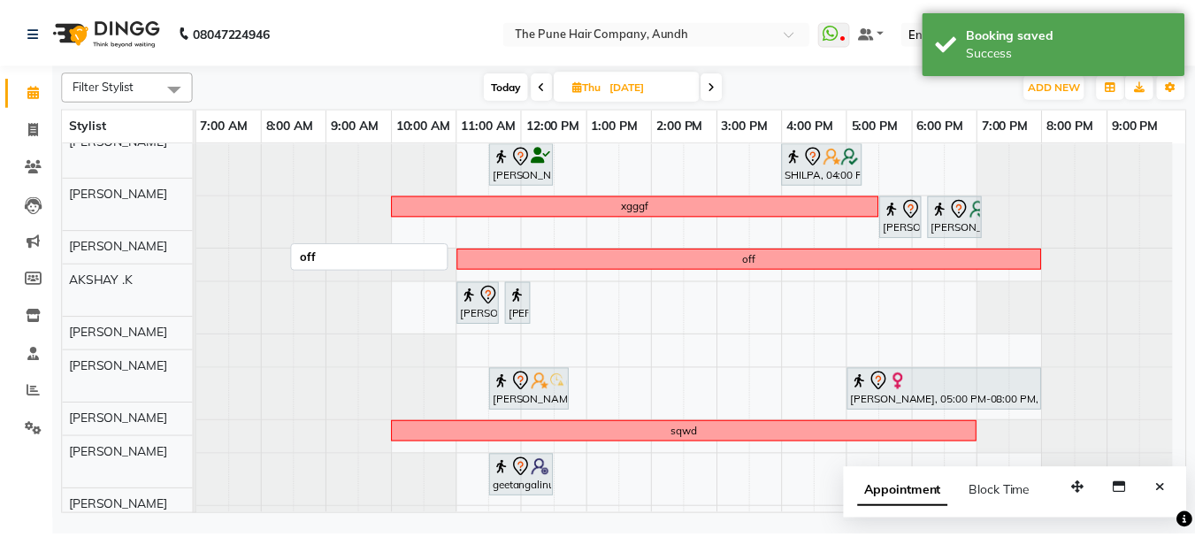
scroll to position [0, 0]
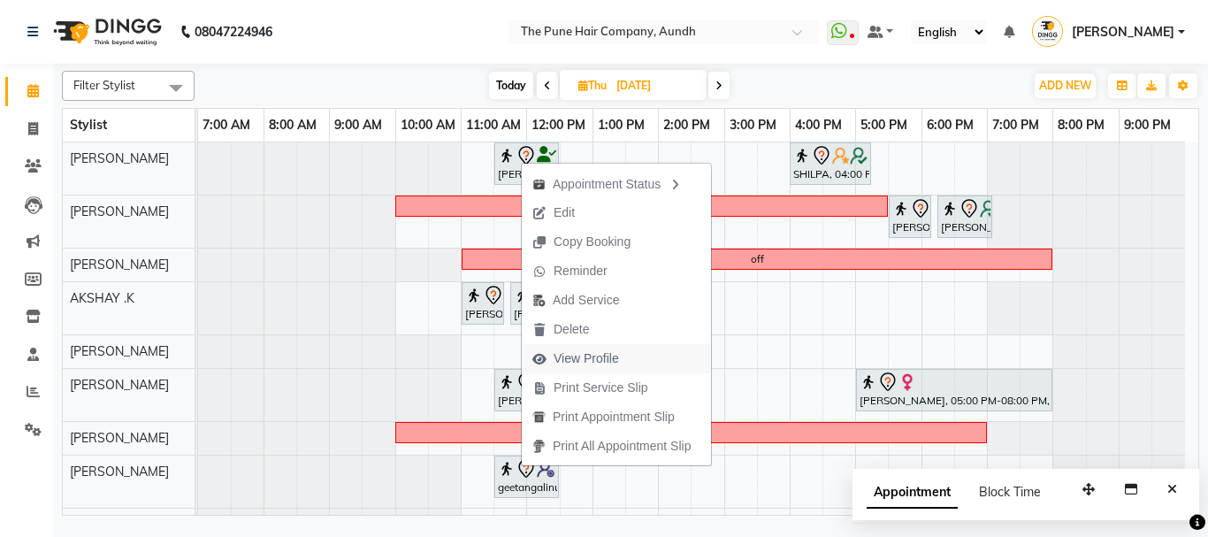
click at [588, 353] on span "View Profile" at bounding box center [586, 358] width 65 height 19
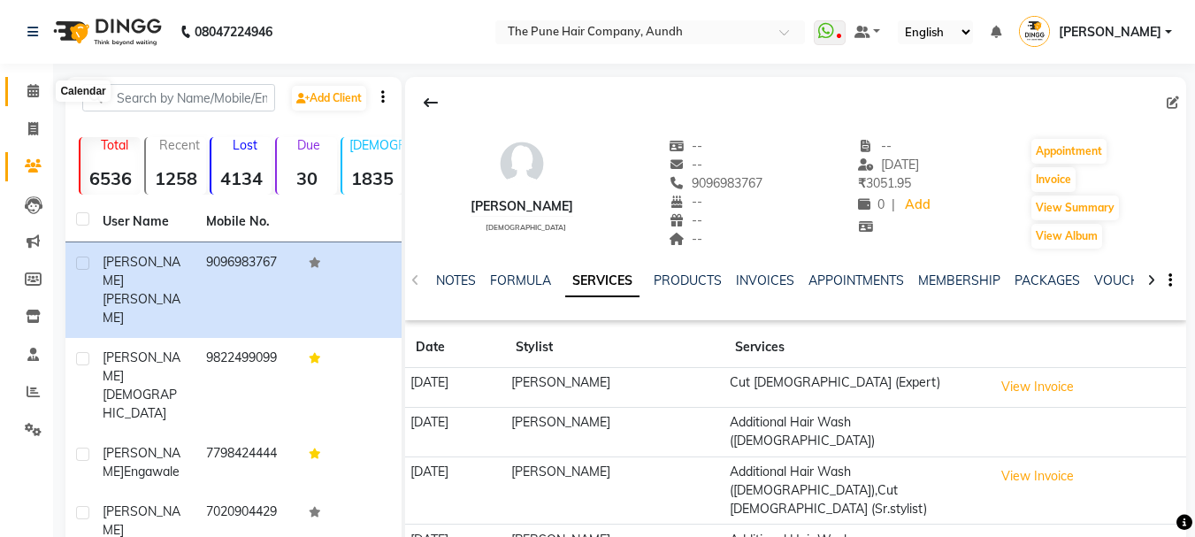
click at [32, 92] on icon at bounding box center [32, 90] width 11 height 13
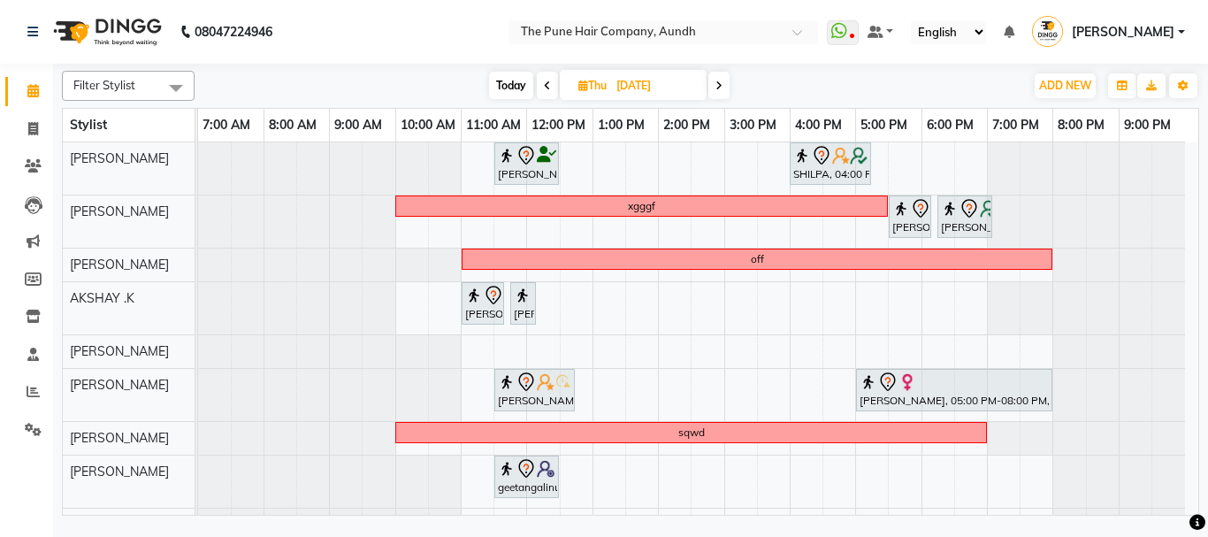
click at [505, 84] on span "Today" at bounding box center [511, 85] width 44 height 27
type input "02-09-2025"
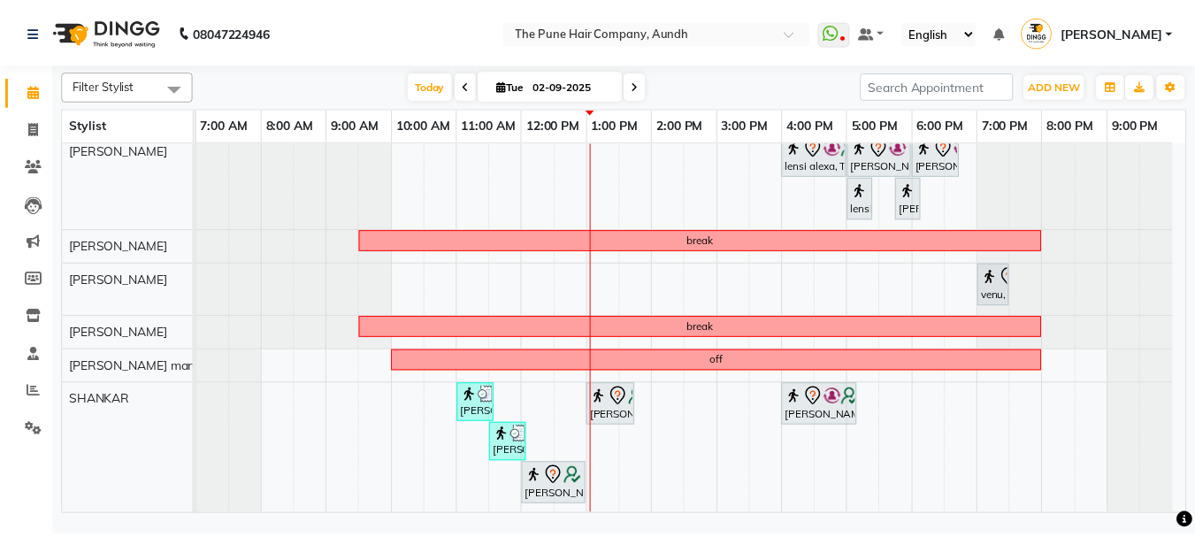
scroll to position [508, 0]
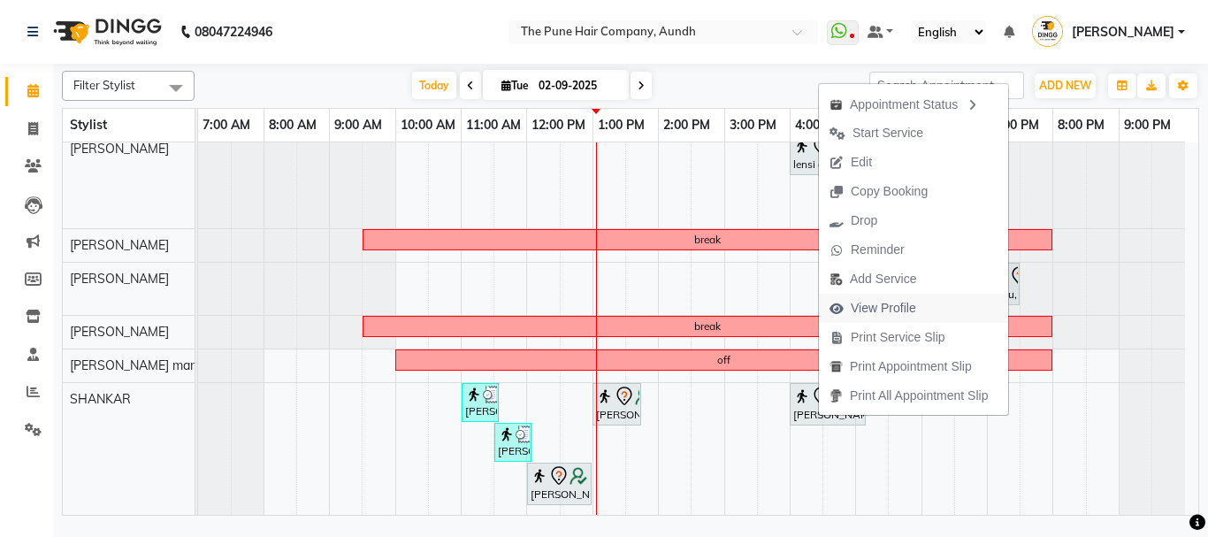
click at [880, 305] on span "View Profile" at bounding box center [883, 308] width 65 height 19
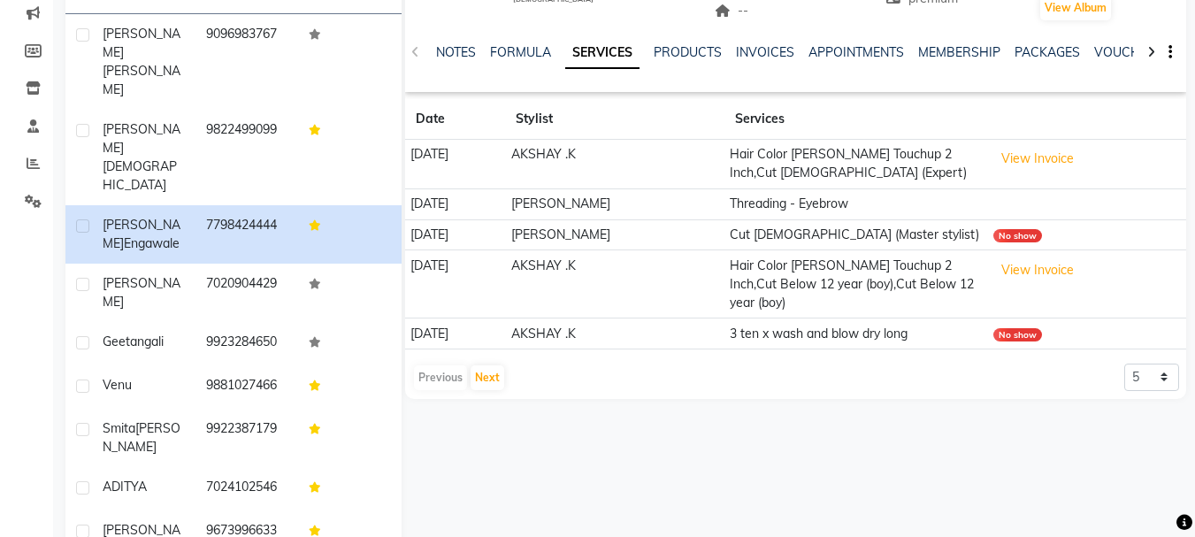
scroll to position [230, 0]
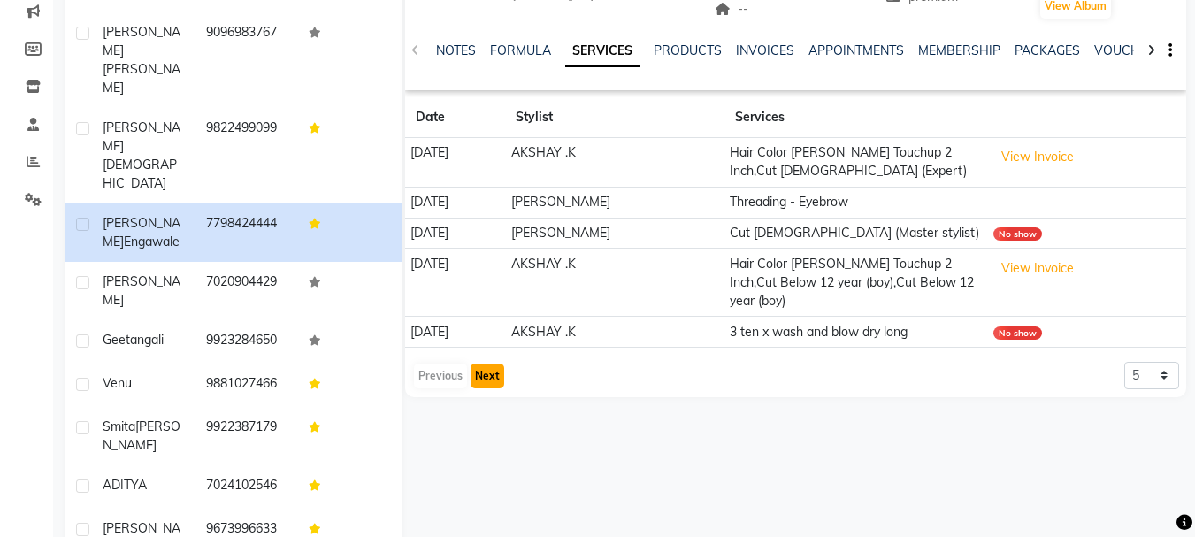
click at [488, 375] on button "Next" at bounding box center [487, 375] width 34 height 25
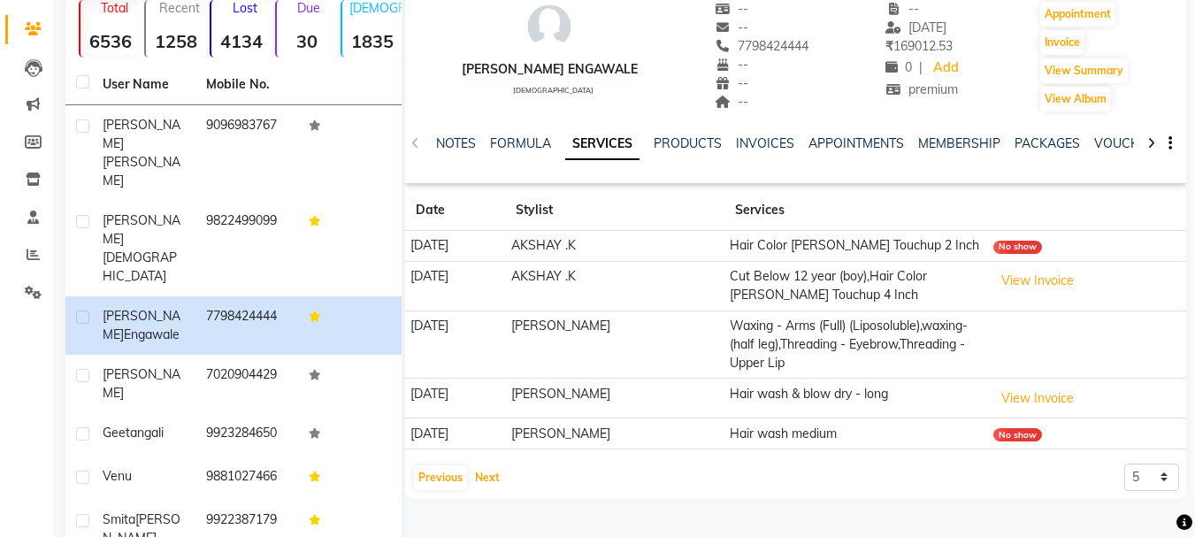
scroll to position [177, 0]
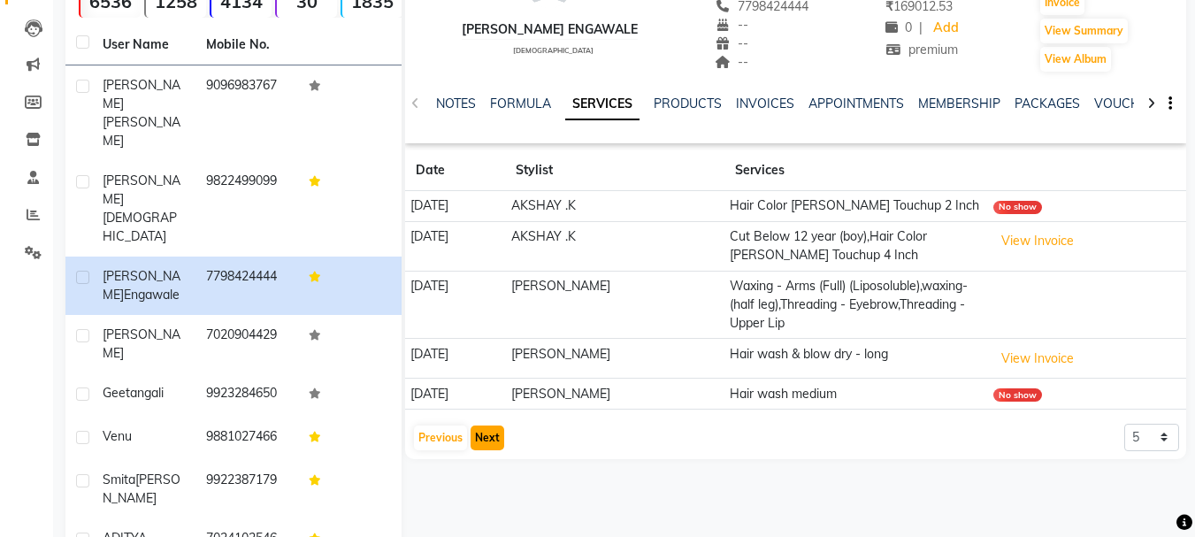
click at [479, 450] on button "Next" at bounding box center [487, 437] width 34 height 25
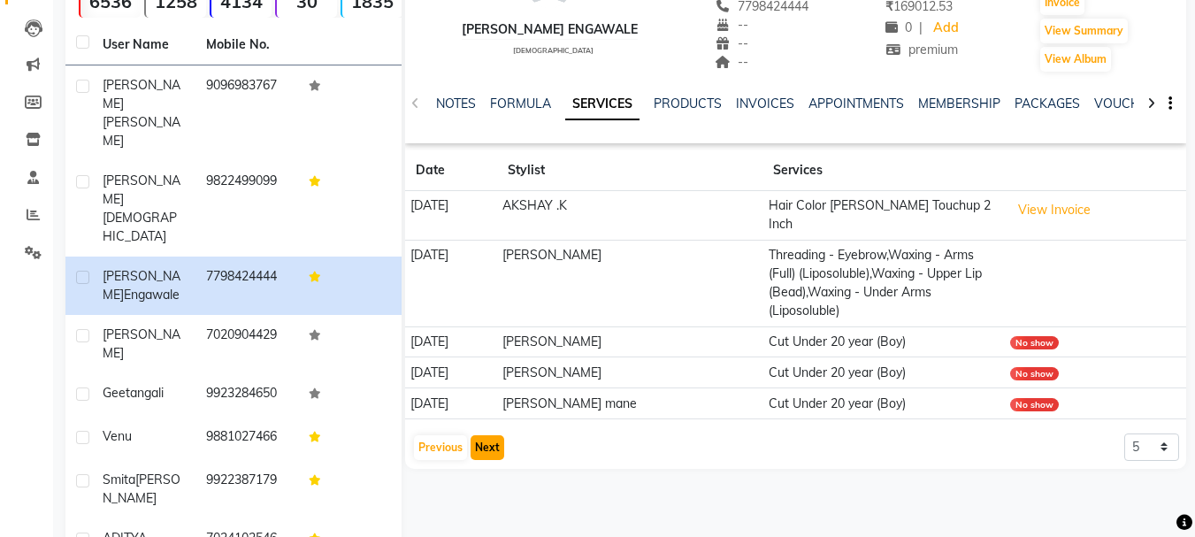
click at [490, 435] on button "Next" at bounding box center [487, 447] width 34 height 25
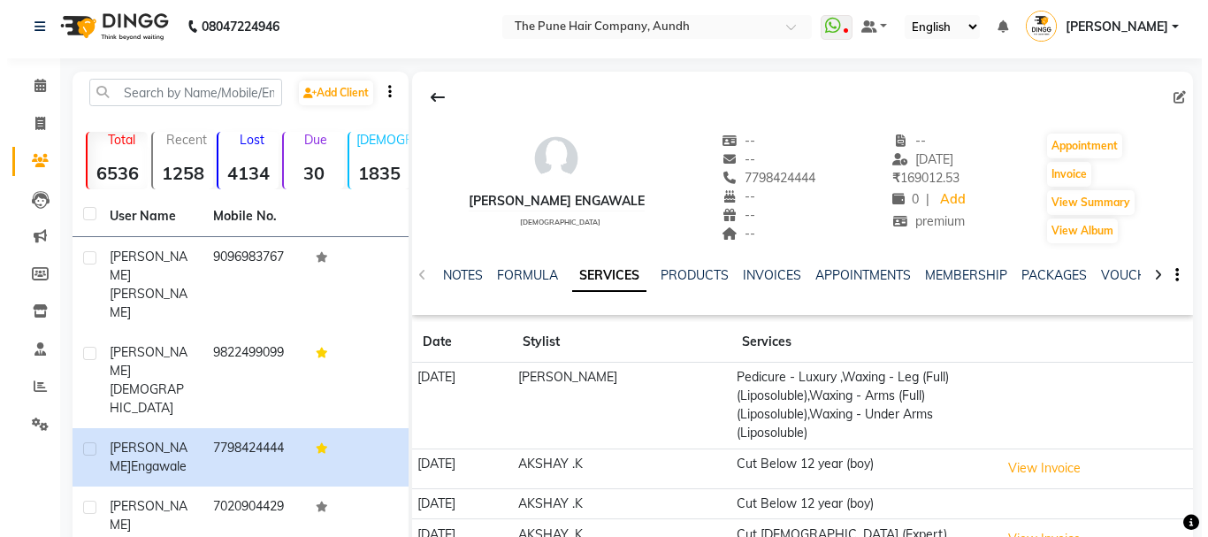
scroll to position [0, 0]
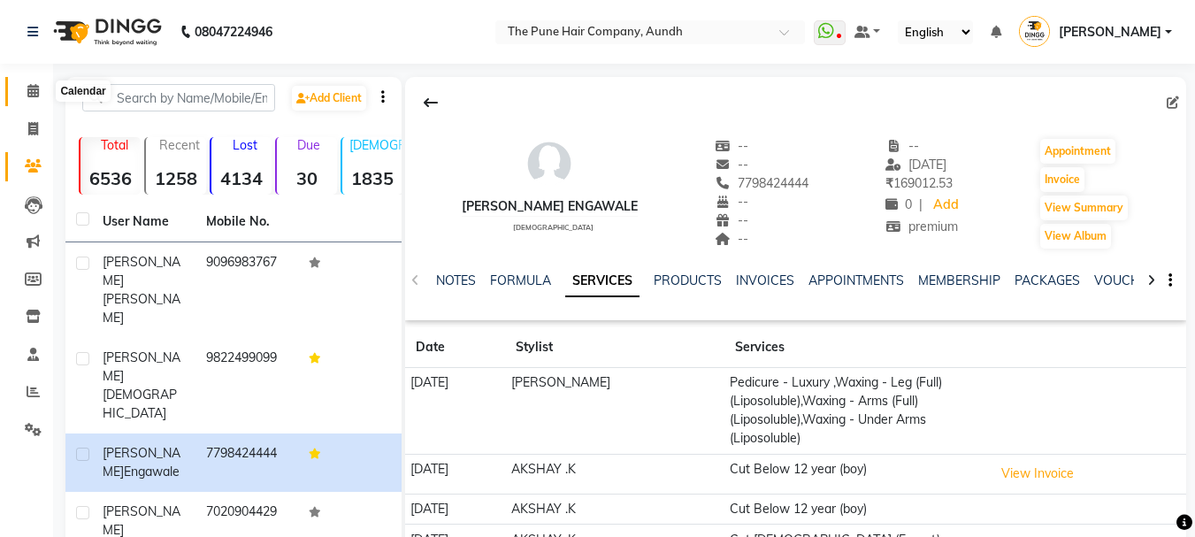
click at [34, 91] on icon at bounding box center [32, 90] width 11 height 13
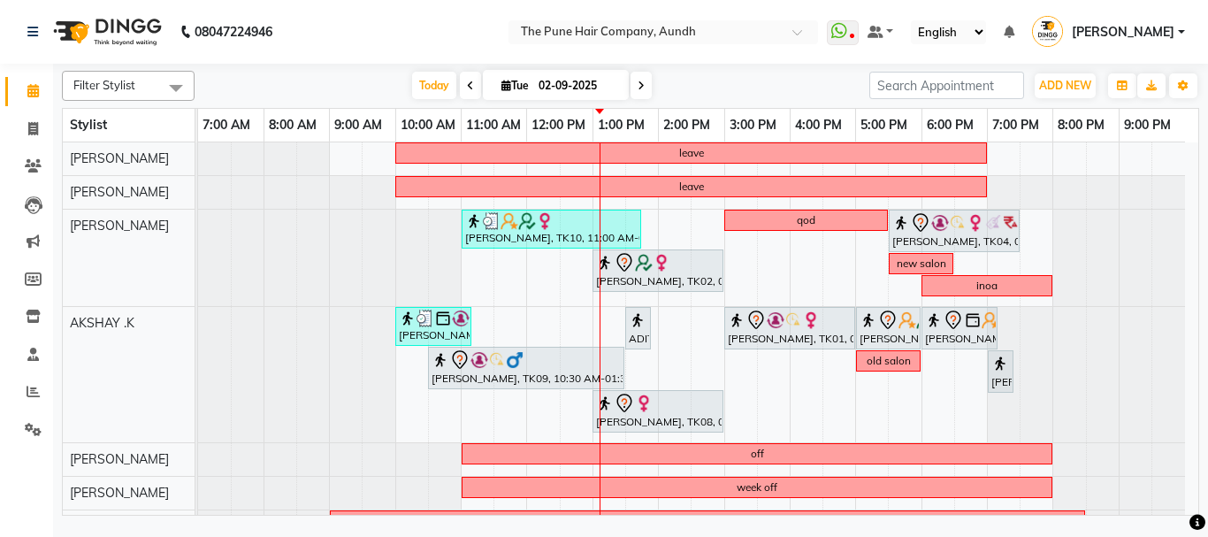
click at [639, 88] on icon at bounding box center [641, 85] width 7 height 11
type input "[DATE]"
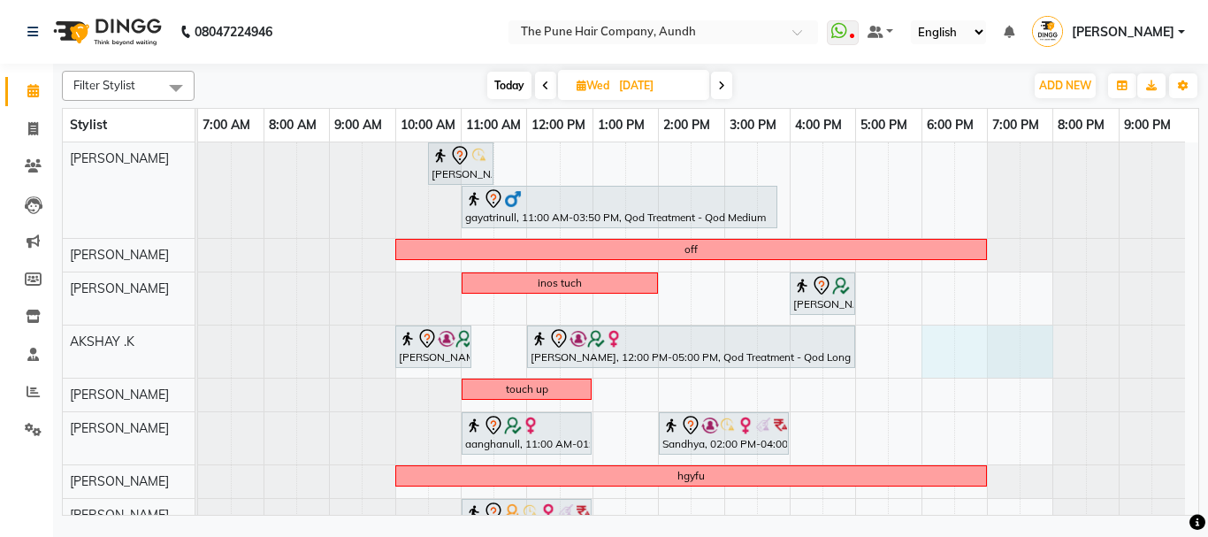
drag, startPoint x: 924, startPoint y: 346, endPoint x: 1021, endPoint y: 345, distance: 97.3
click at [1030, 345] on div "Madhvi Zende, 10:30 AM-11:30 AM, Cut Female ( Top Stylist ) gayatrinull, 11:00 …" at bounding box center [698, 447] width 1000 height 610
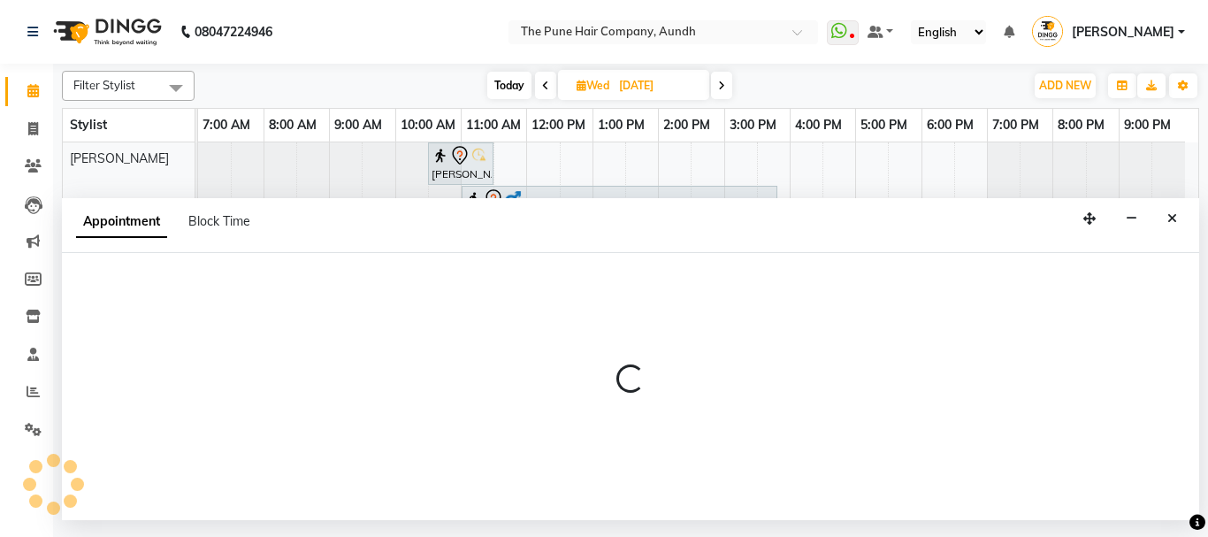
select select "6746"
select select "tentative"
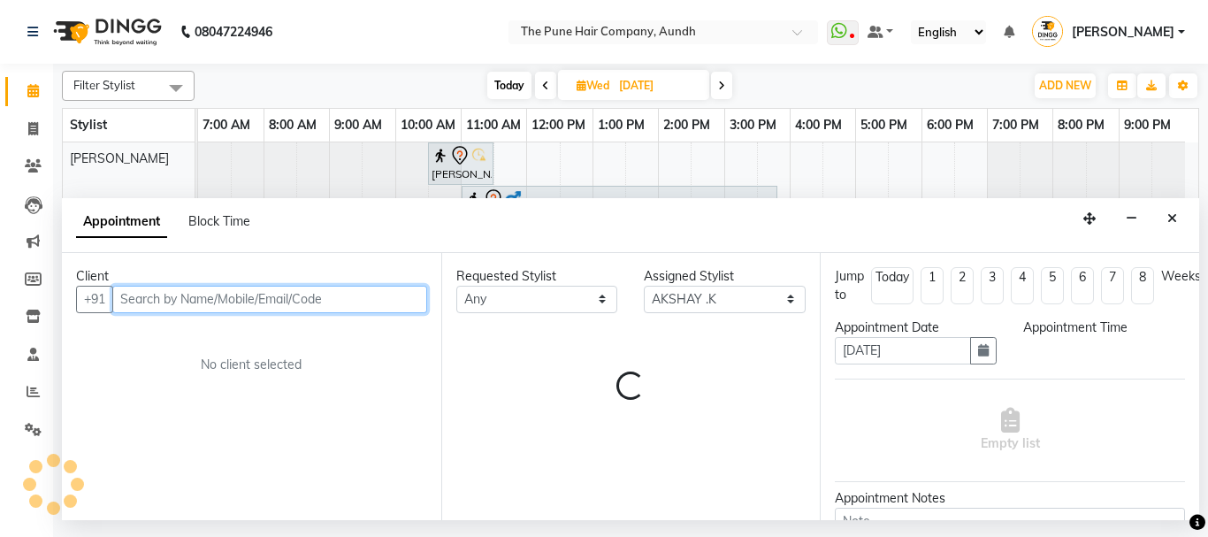
select select "1080"
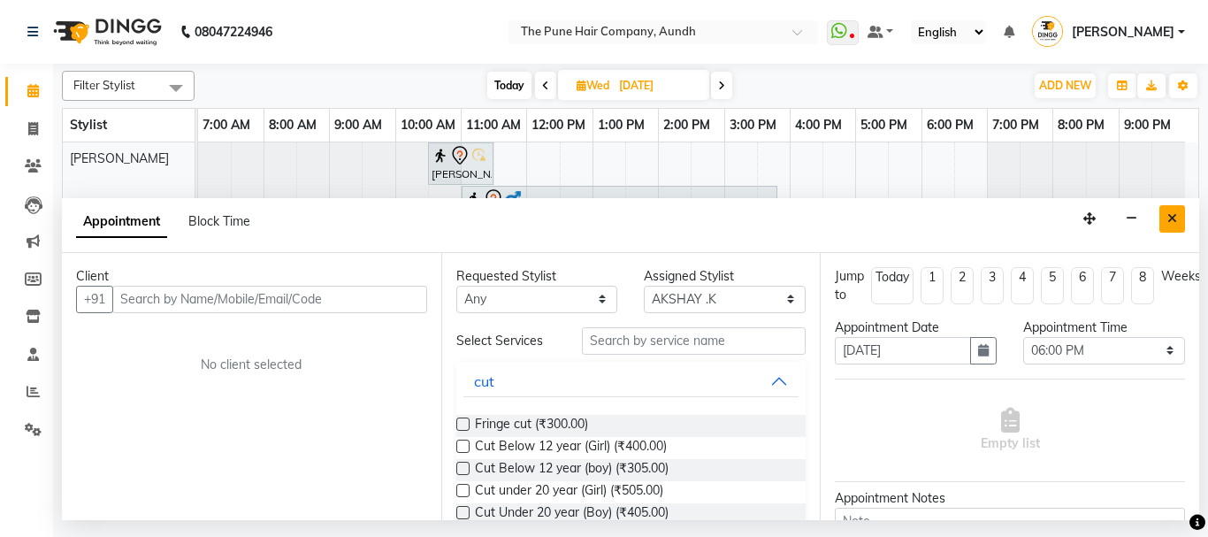
click at [1174, 215] on icon "Close" at bounding box center [1172, 218] width 10 height 12
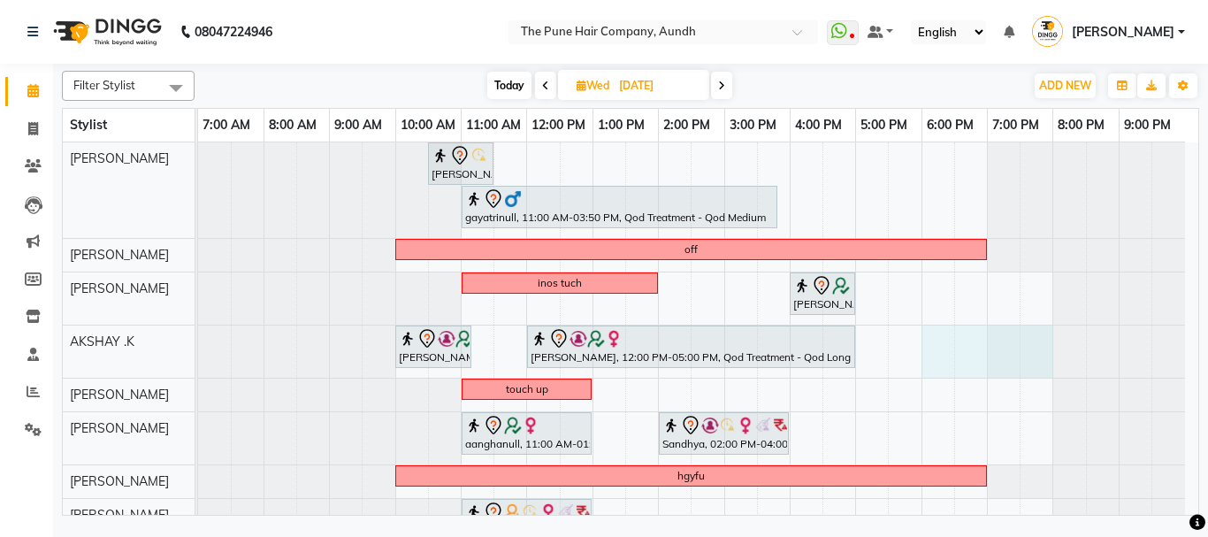
drag, startPoint x: 927, startPoint y: 349, endPoint x: 1025, endPoint y: 348, distance: 98.2
click at [1025, 348] on div "Madhvi Zende, 10:30 AM-11:30 AM, Cut Female ( Top Stylist ) gayatrinull, 11:00 …" at bounding box center [698, 447] width 1000 height 610
select select "6746"
select select "tentative"
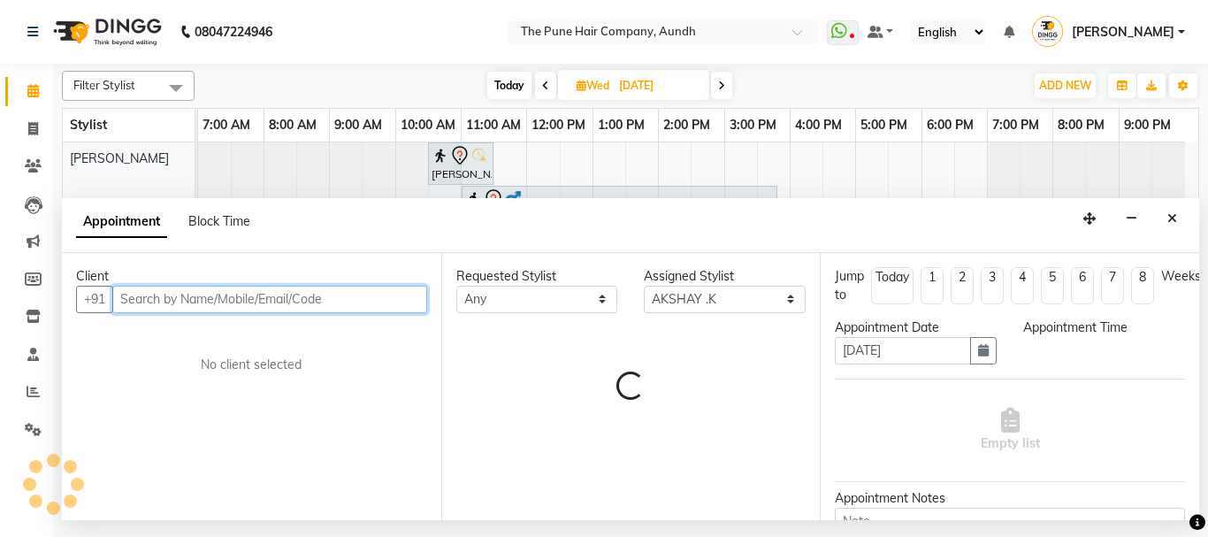
select select "1080"
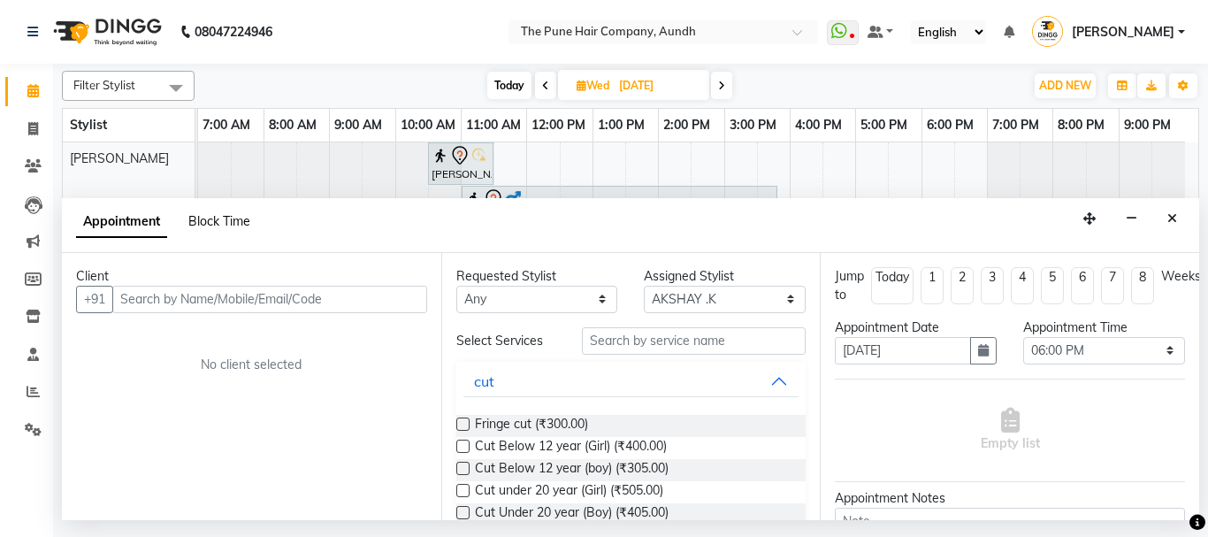
click at [226, 225] on span "Block Time" at bounding box center [219, 221] width 62 height 16
select select "6746"
select select "1080"
select select "1200"
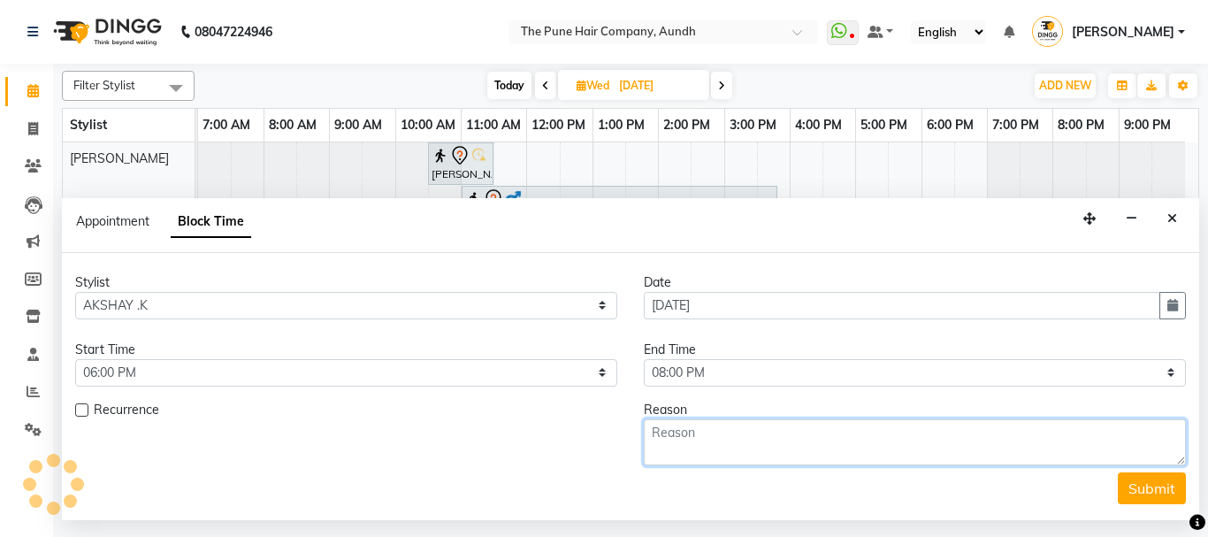
click at [768, 450] on textarea at bounding box center [915, 442] width 542 height 46
type textarea "ghjm,."
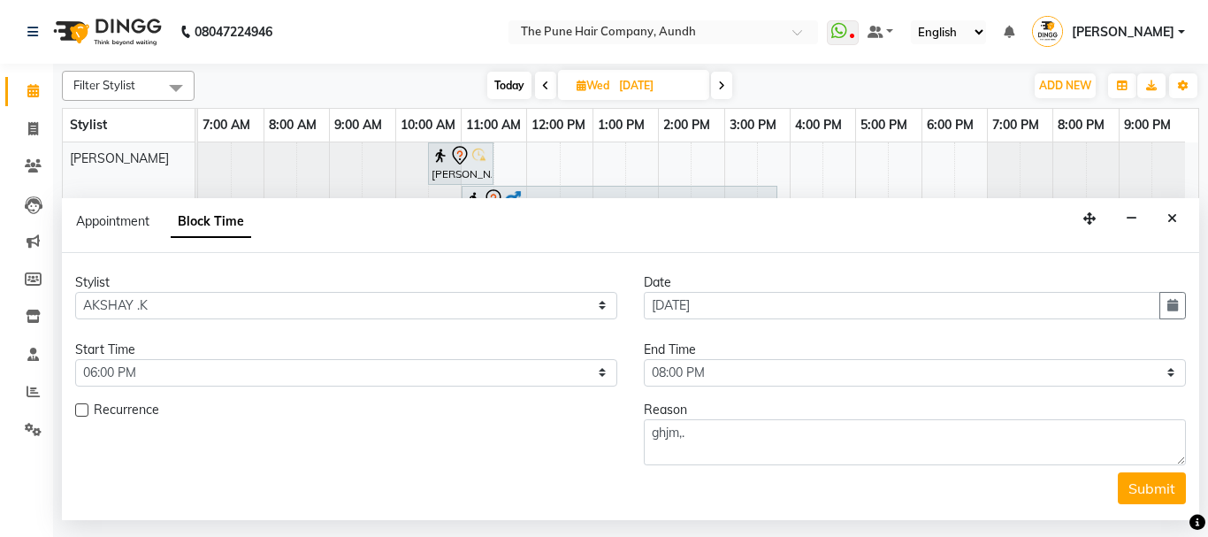
click at [1122, 491] on button "Submit" at bounding box center [1152, 488] width 68 height 32
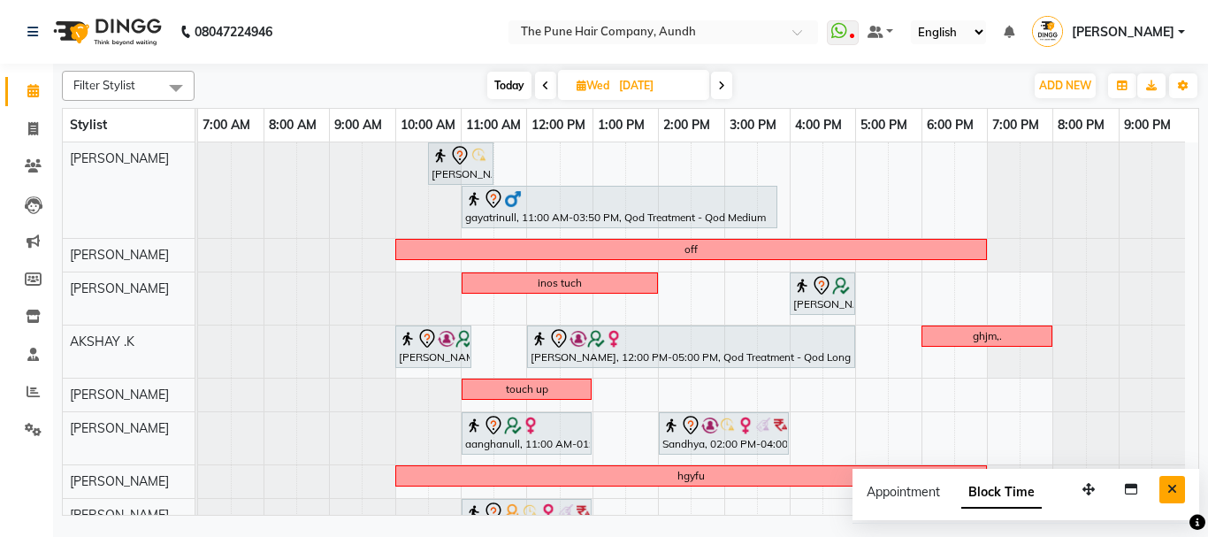
click at [1175, 487] on icon "Close" at bounding box center [1172, 489] width 10 height 12
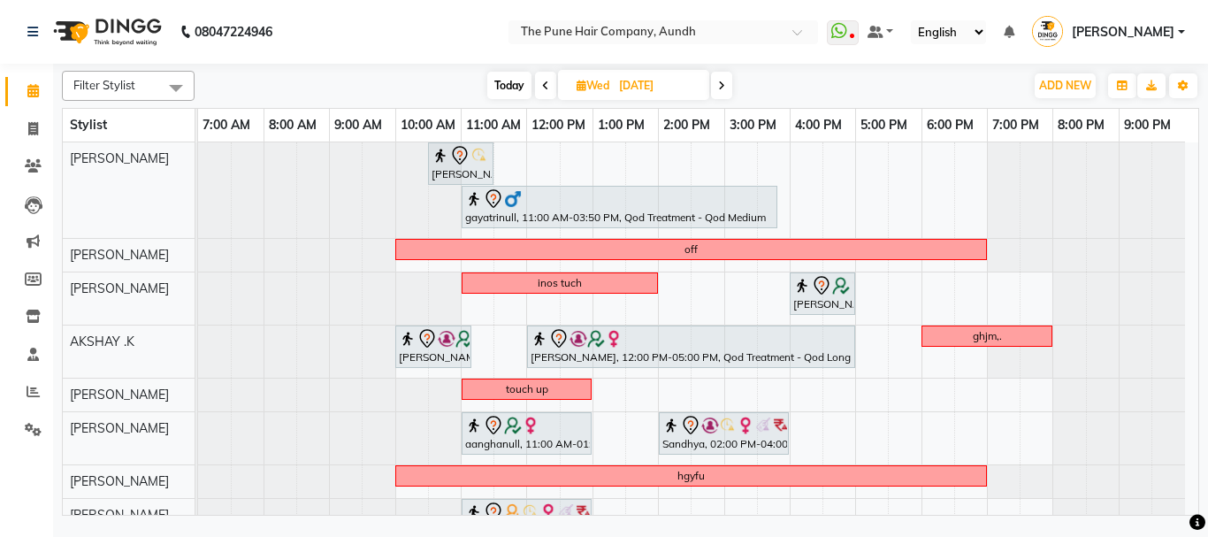
click at [508, 84] on span "Today" at bounding box center [509, 85] width 44 height 27
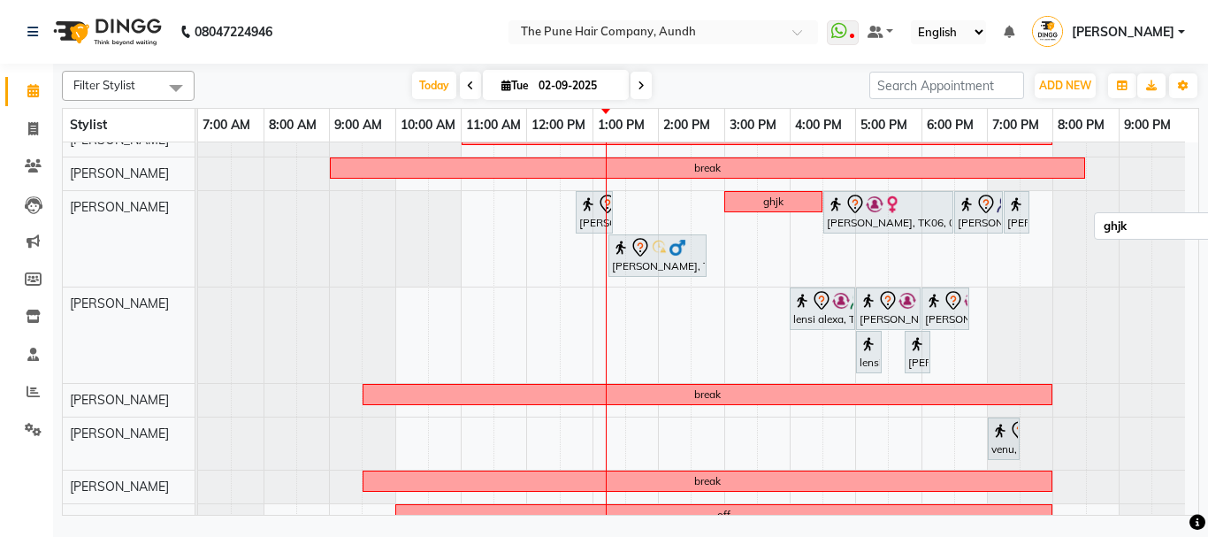
scroll to position [354, 0]
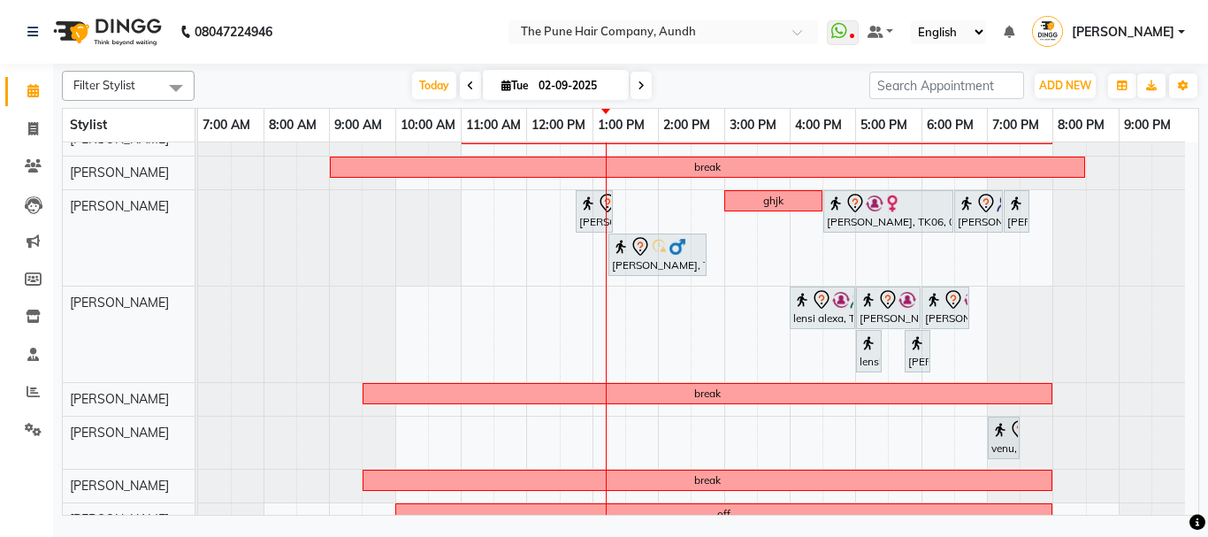
click at [638, 84] on icon at bounding box center [641, 85] width 7 height 11
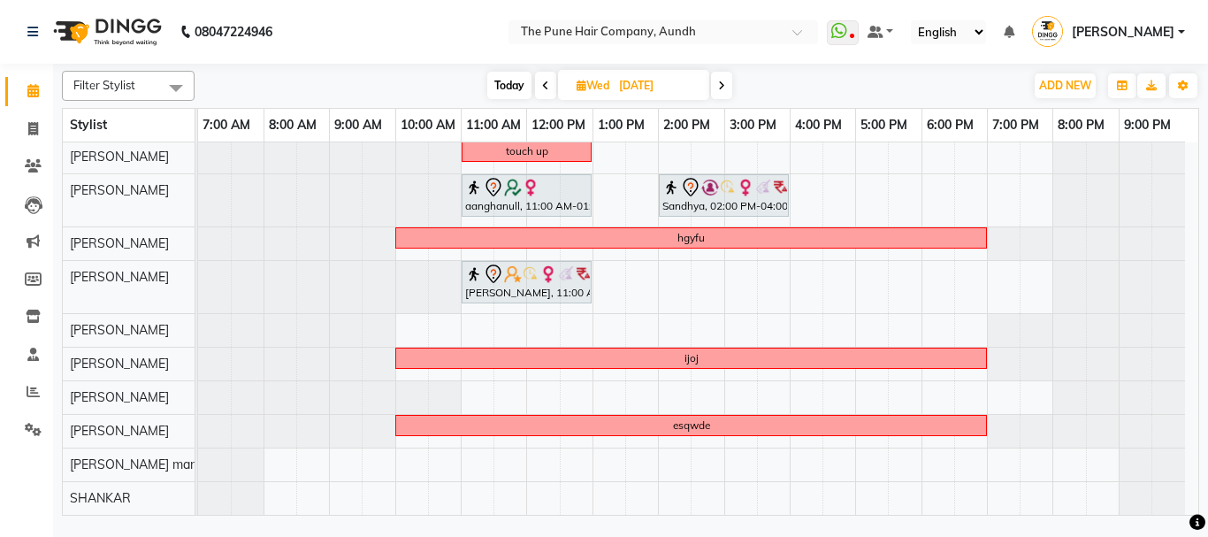
scroll to position [61, 0]
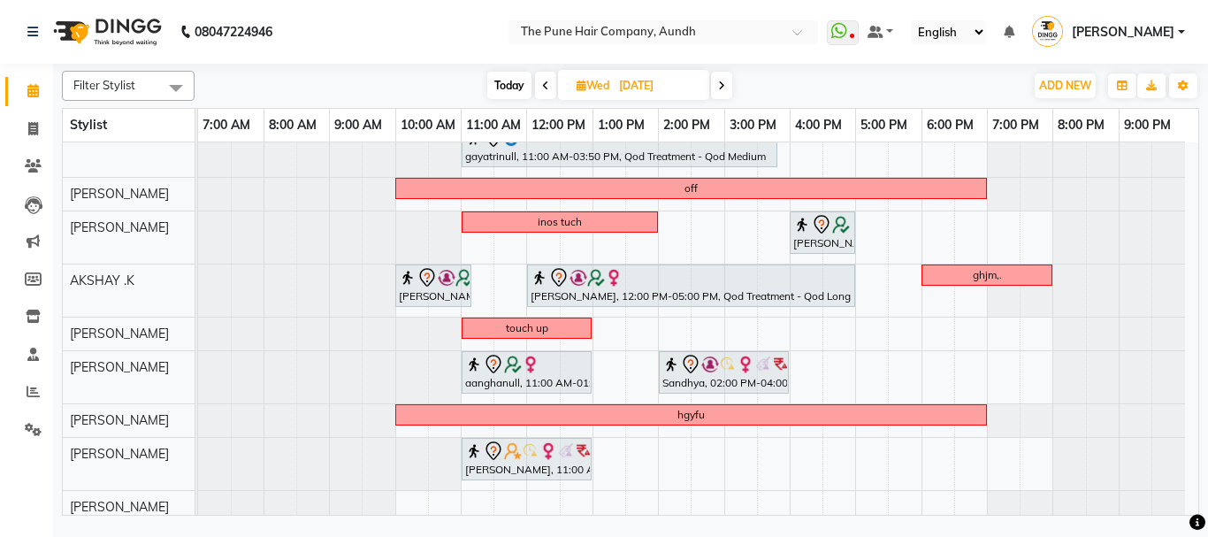
click at [719, 87] on icon at bounding box center [721, 85] width 7 height 11
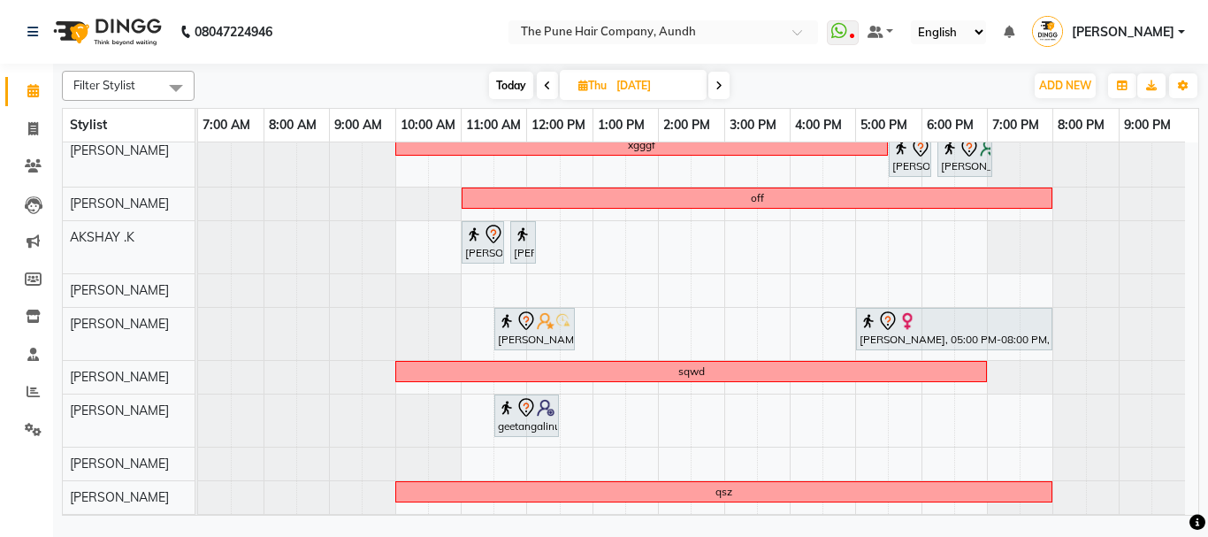
click at [716, 93] on span at bounding box center [718, 85] width 21 height 27
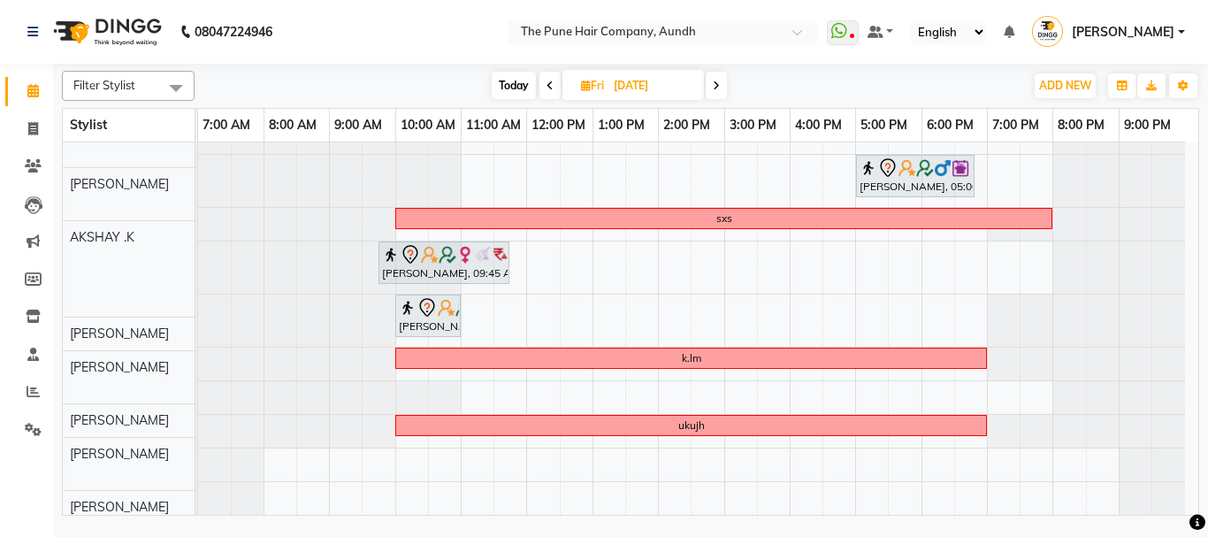
scroll to position [257, 0]
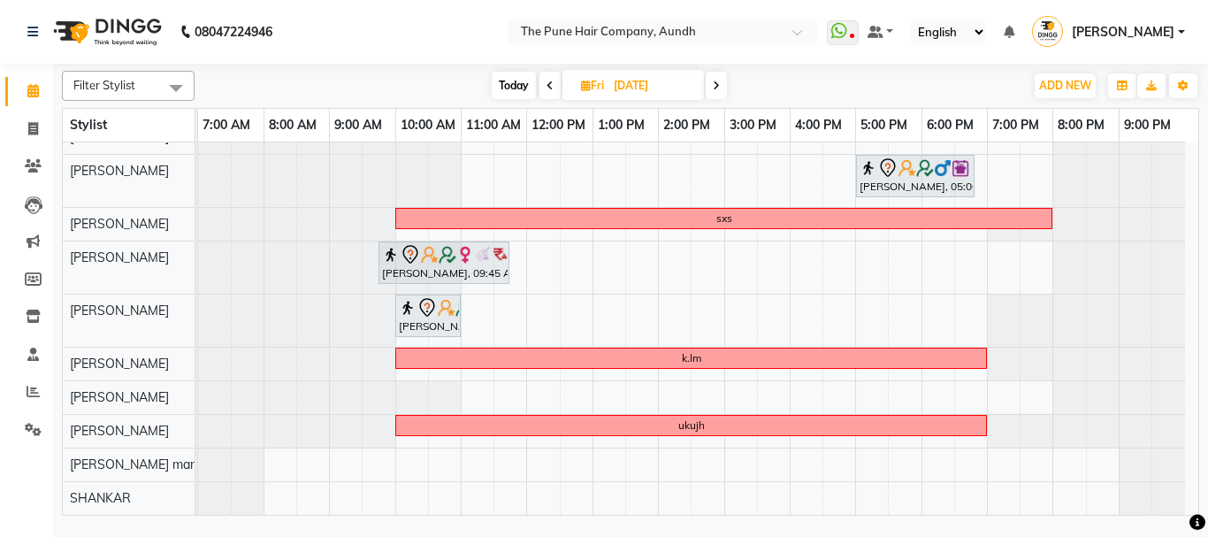
click at [715, 82] on icon at bounding box center [716, 85] width 7 height 11
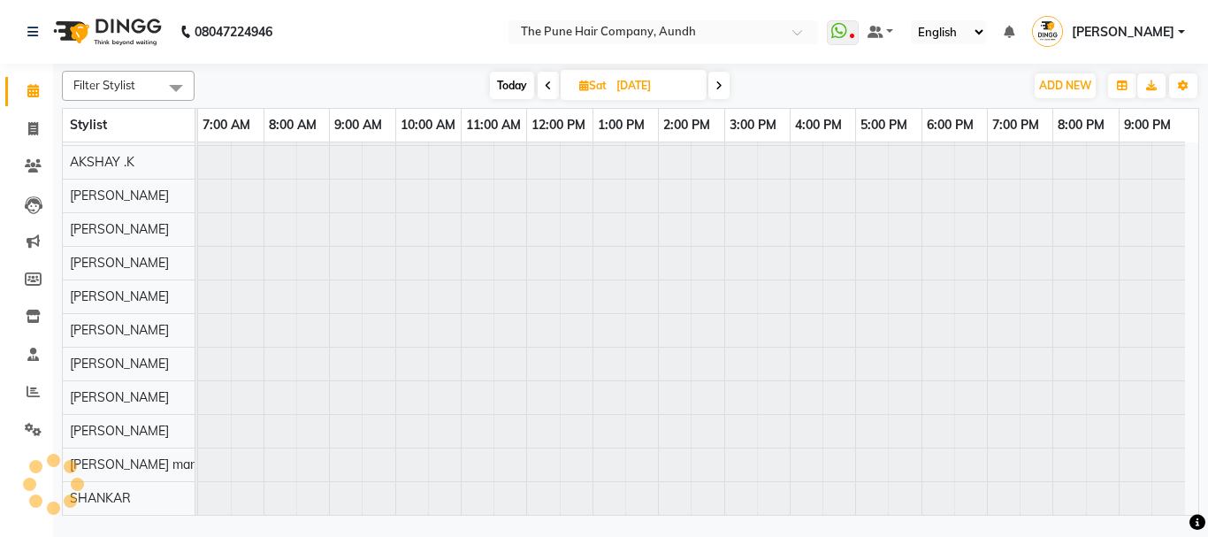
scroll to position [97, 0]
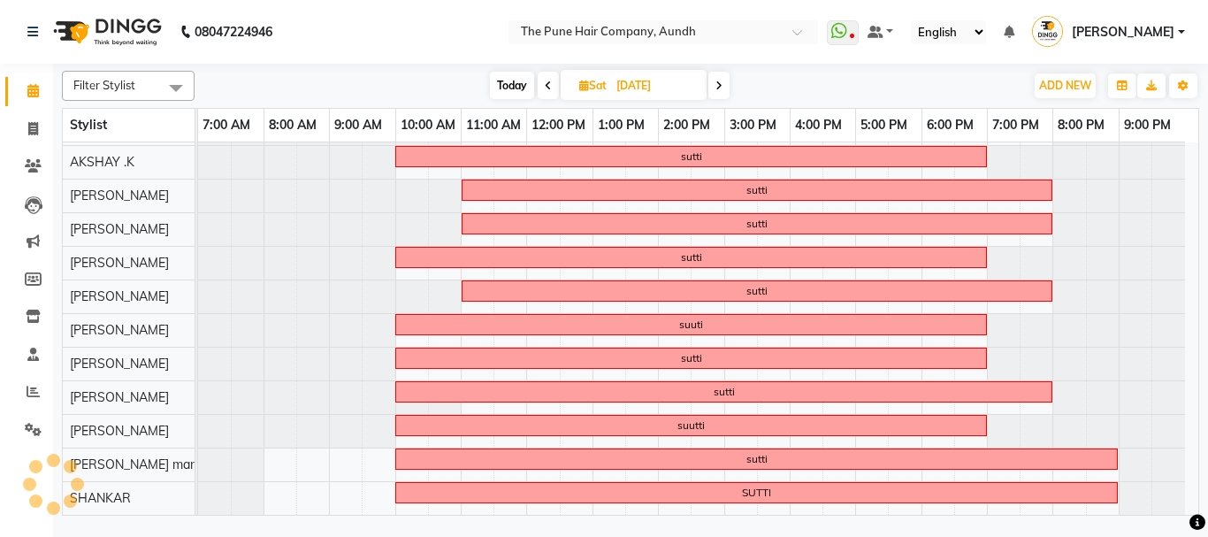
click at [715, 82] on icon at bounding box center [718, 85] width 7 height 11
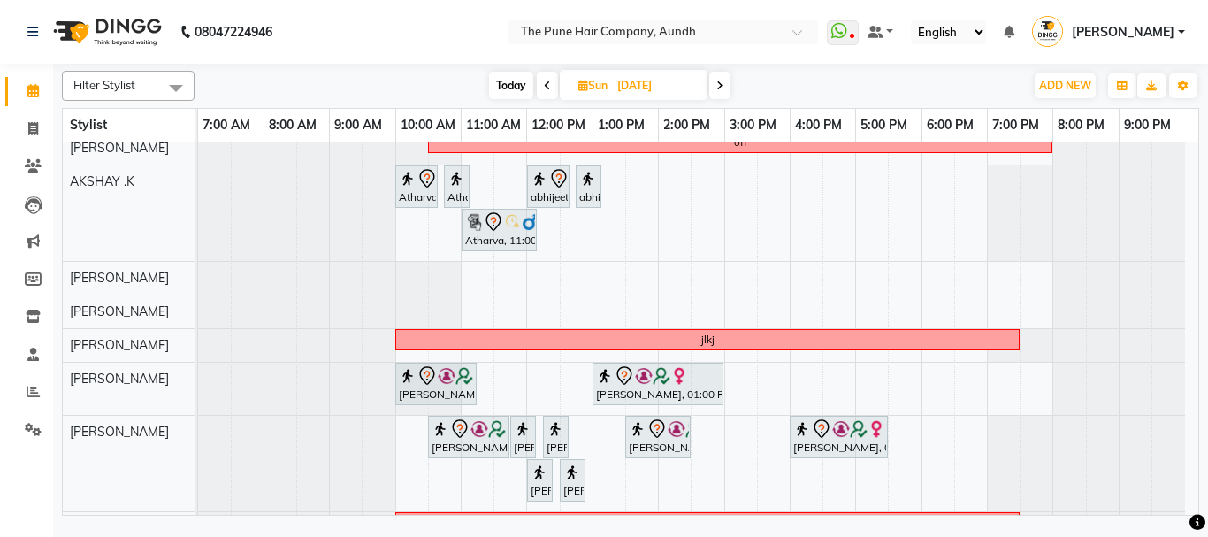
scroll to position [257, 0]
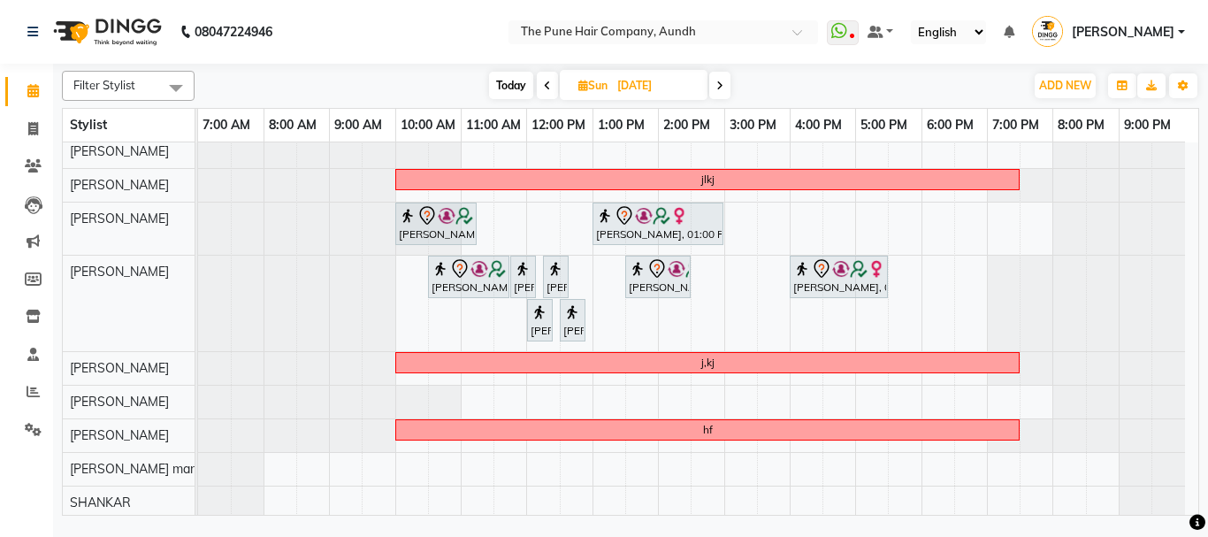
click at [716, 82] on icon at bounding box center [719, 85] width 7 height 11
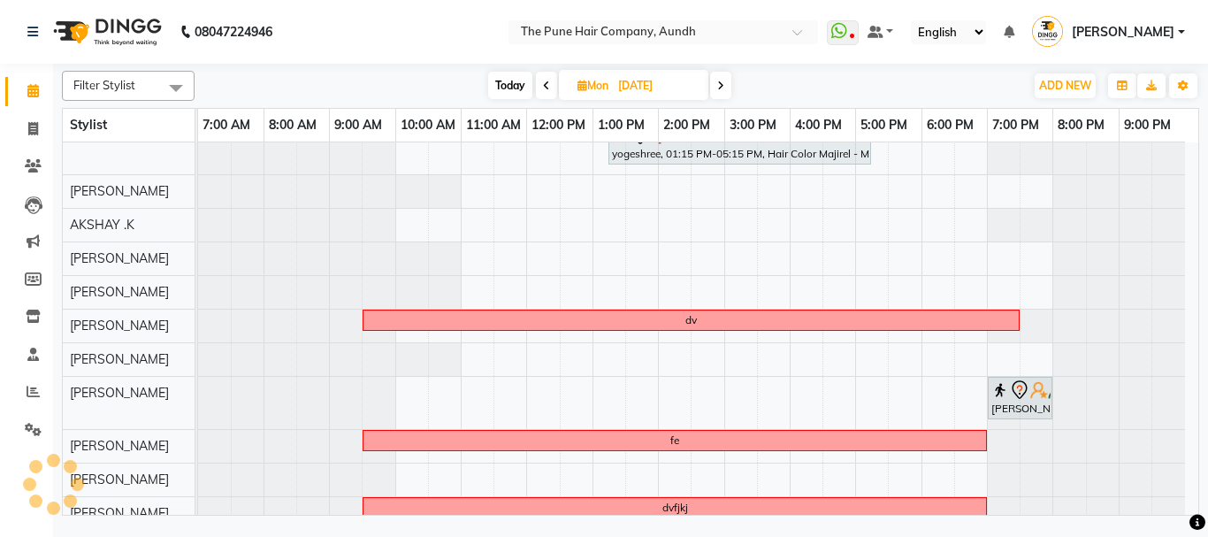
scroll to position [180, 0]
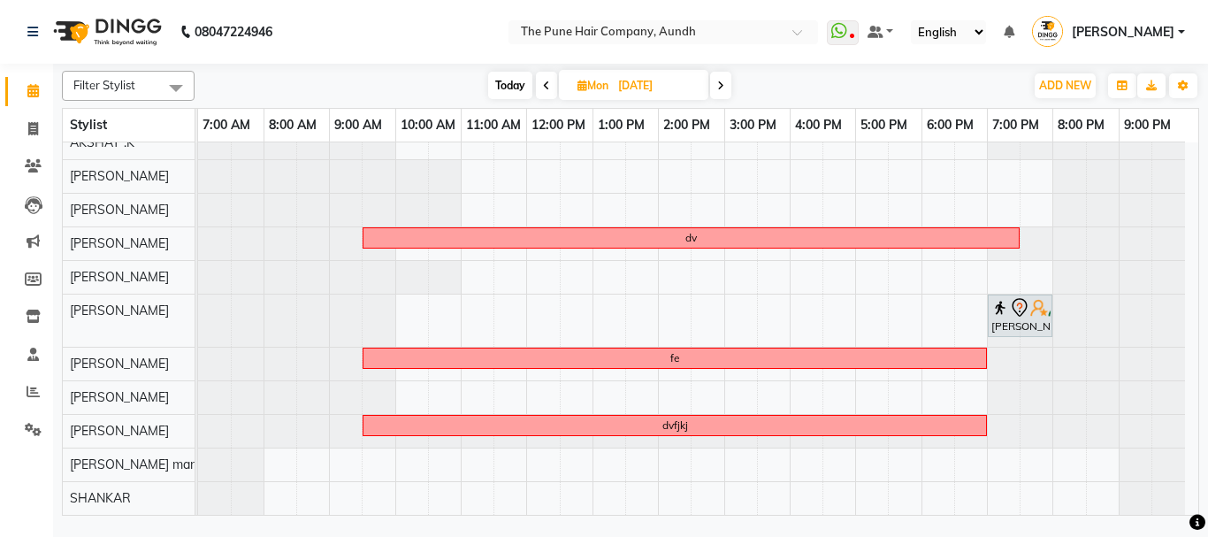
click at [720, 88] on icon at bounding box center [720, 85] width 7 height 11
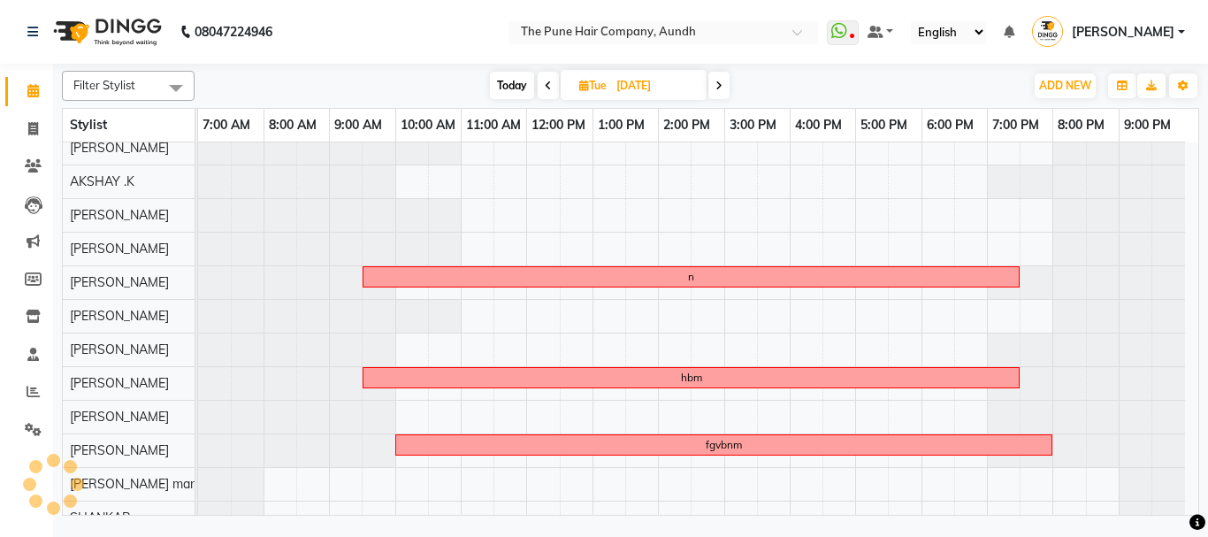
scroll to position [117, 0]
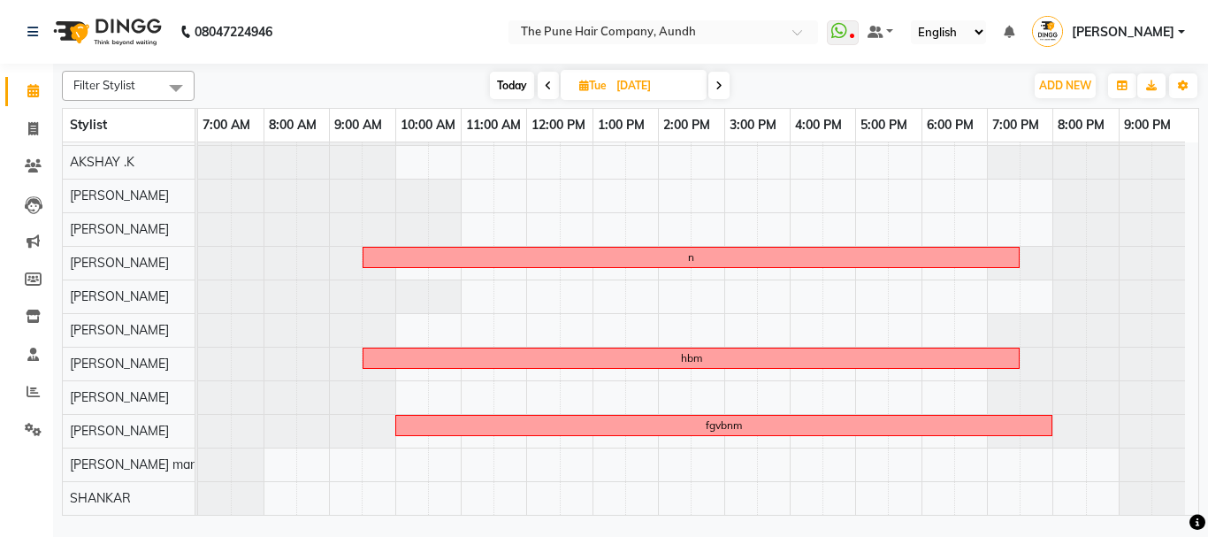
click at [721, 81] on icon at bounding box center [718, 85] width 7 height 11
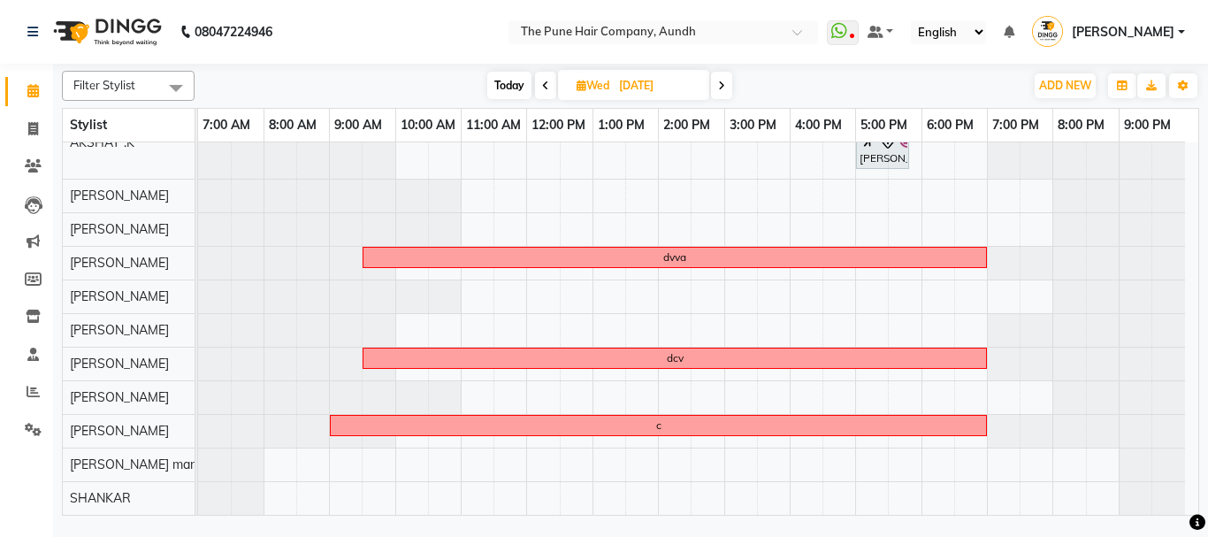
click at [721, 81] on icon at bounding box center [721, 85] width 7 height 11
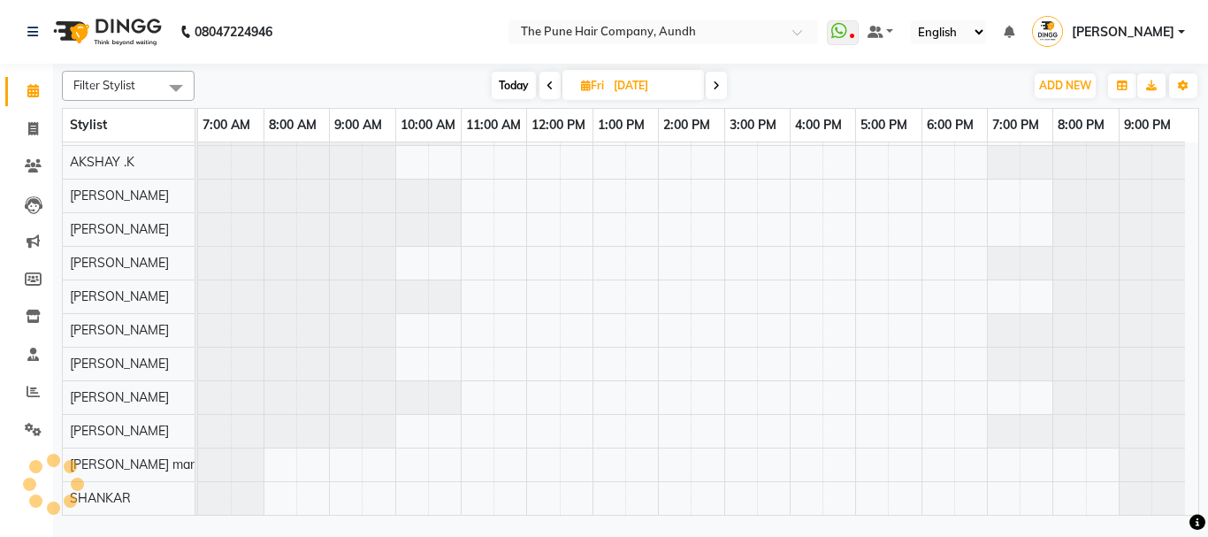
scroll to position [97, 0]
click at [512, 82] on span "Today" at bounding box center [514, 85] width 44 height 27
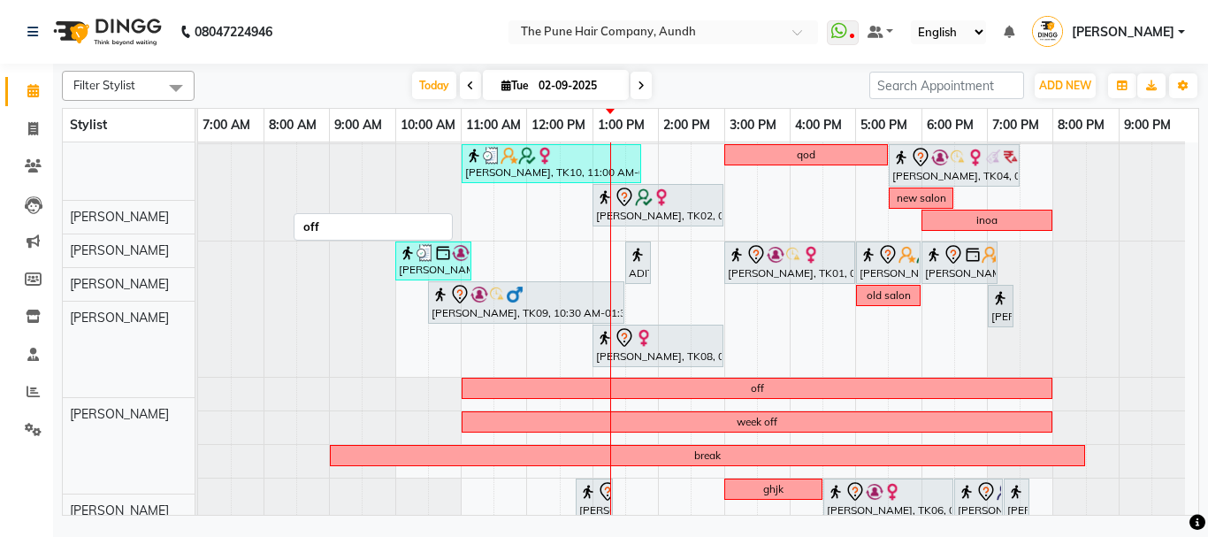
scroll to position [65, 0]
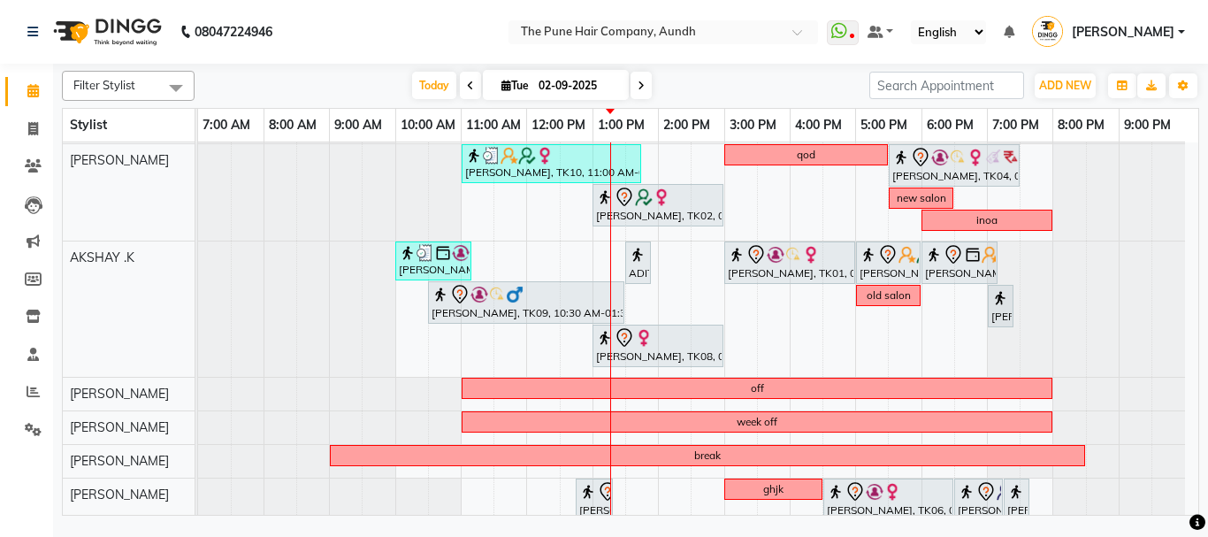
click at [638, 78] on span at bounding box center [640, 85] width 21 height 27
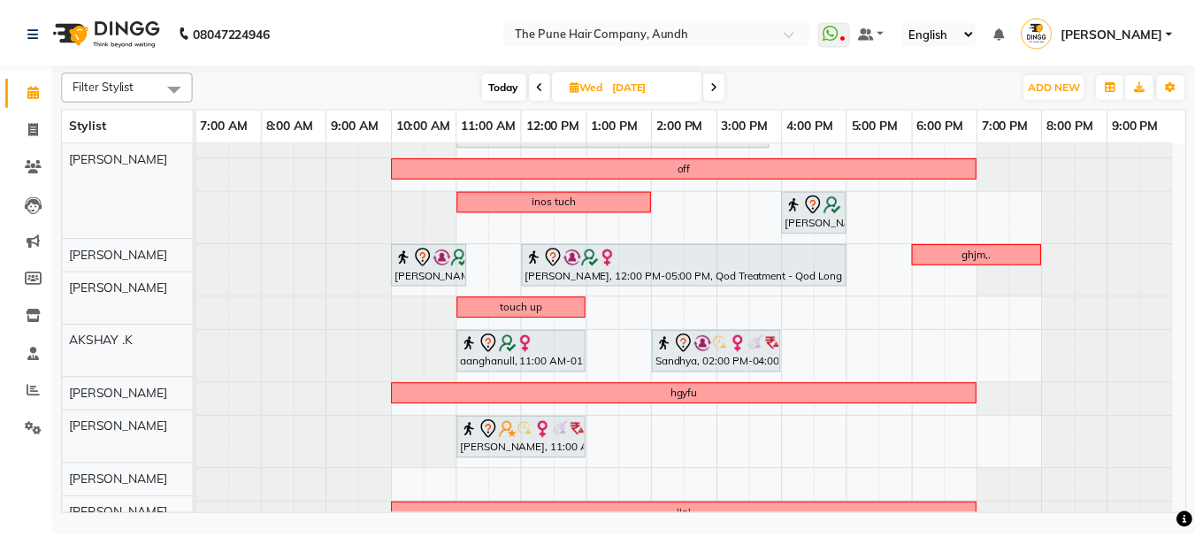
scroll to position [88, 0]
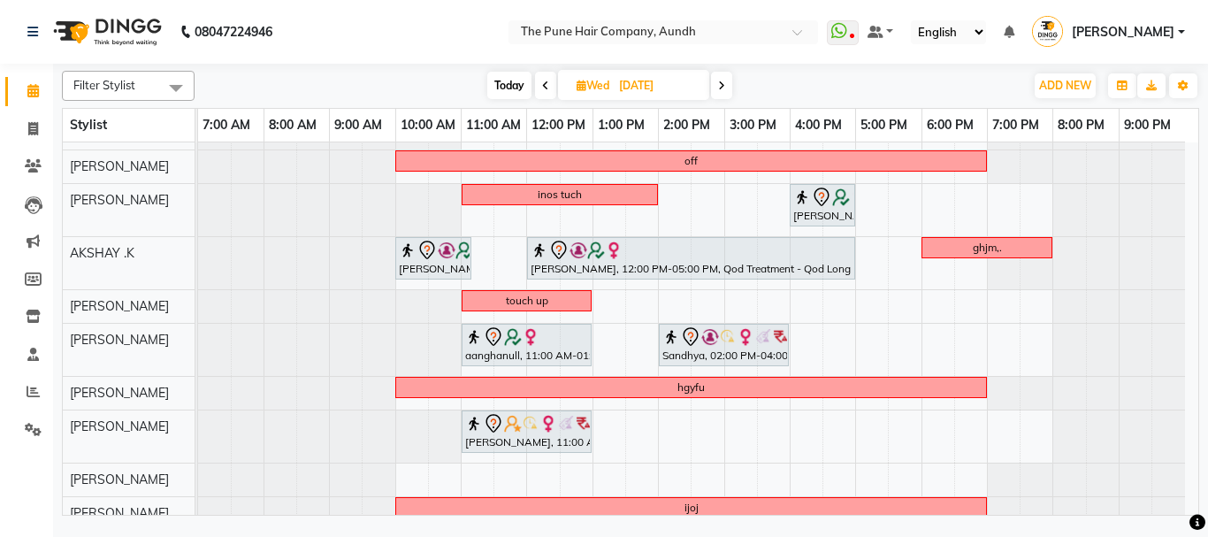
click at [506, 86] on span "Today" at bounding box center [509, 85] width 44 height 27
type input "02-09-2025"
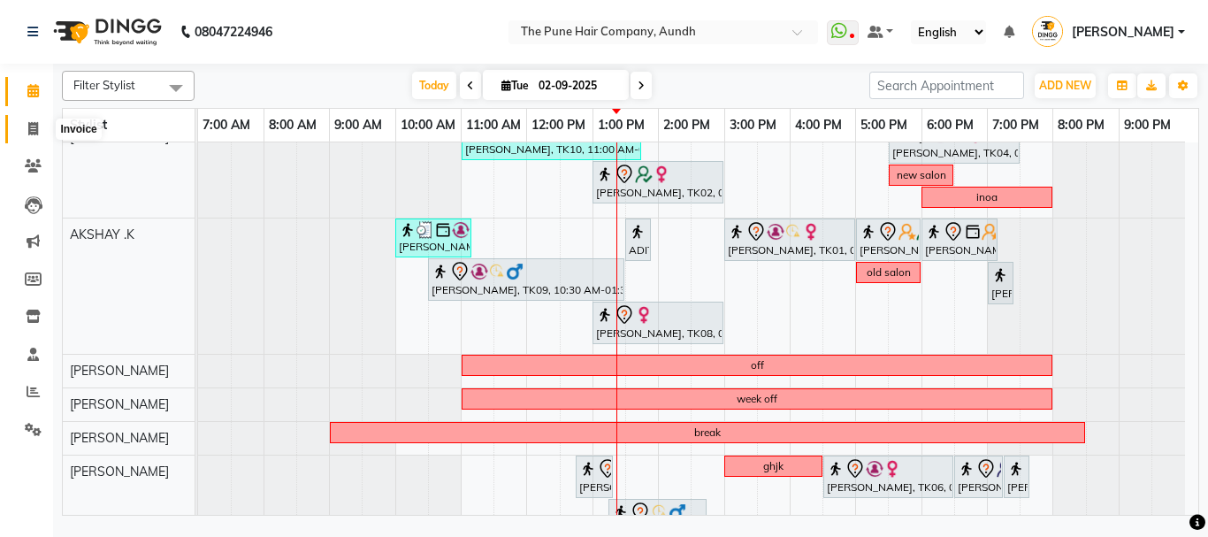
click at [32, 130] on icon at bounding box center [33, 128] width 10 height 13
select select "service"
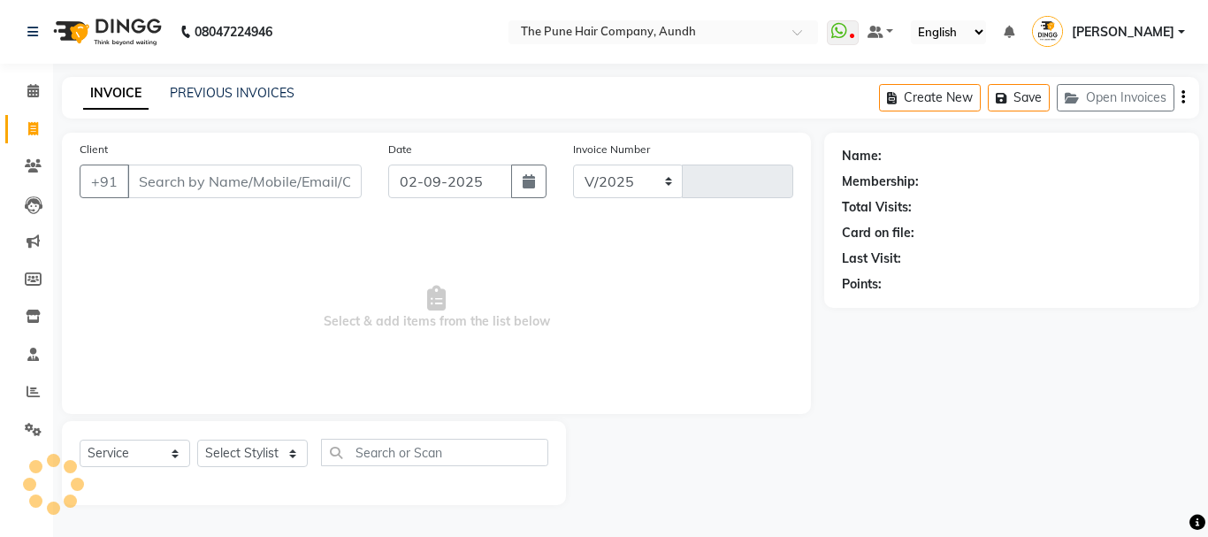
select select "106"
type input "4624"
click at [181, 186] on input "Client" at bounding box center [244, 181] width 234 height 34
click at [34, 162] on icon at bounding box center [33, 165] width 17 height 13
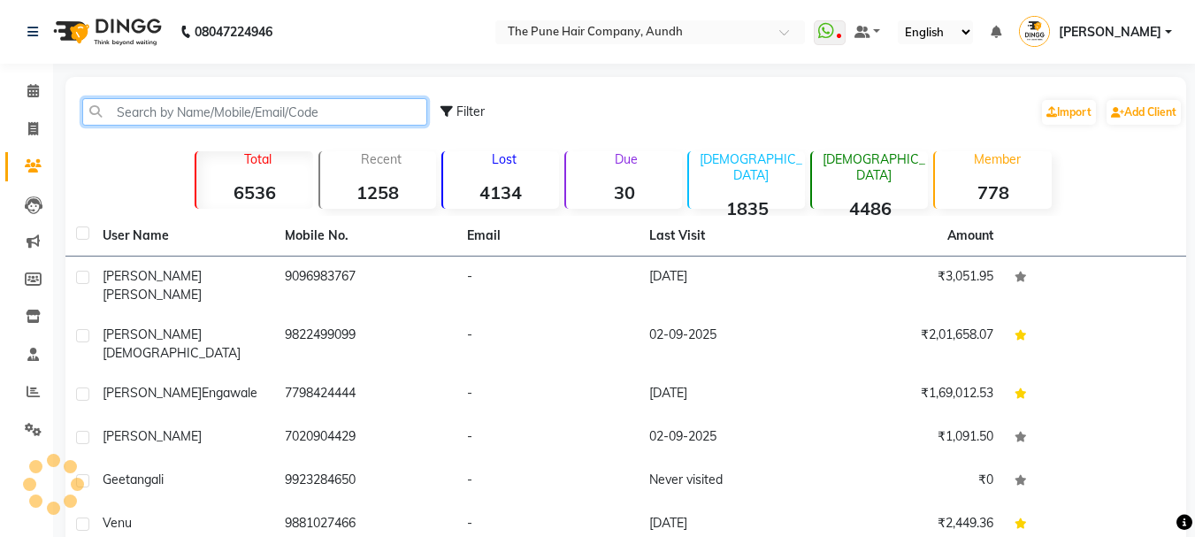
click at [155, 114] on input "text" at bounding box center [254, 111] width 345 height 27
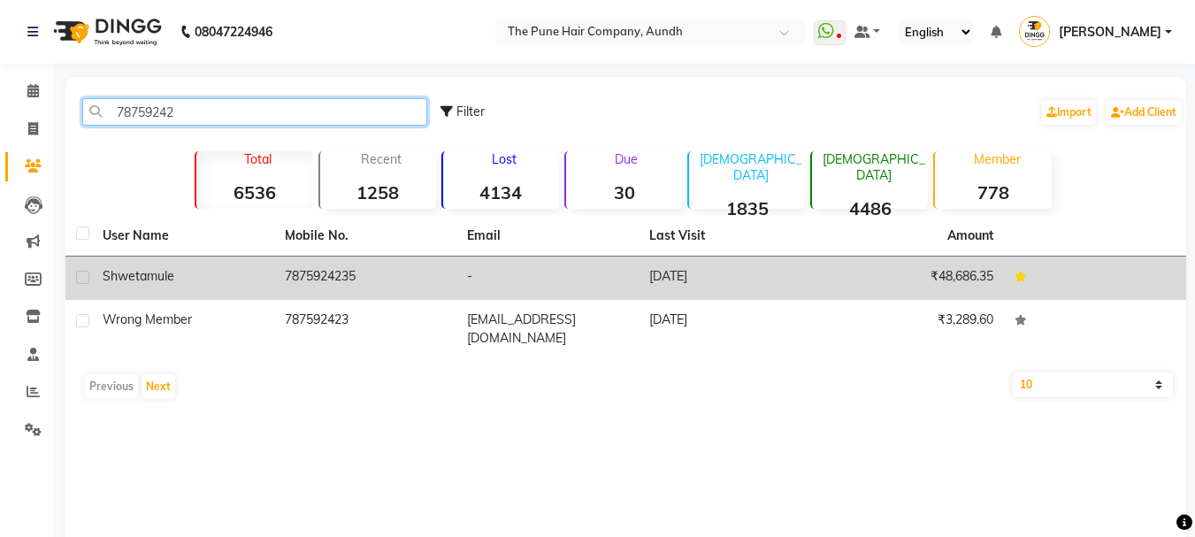
type input "78759242"
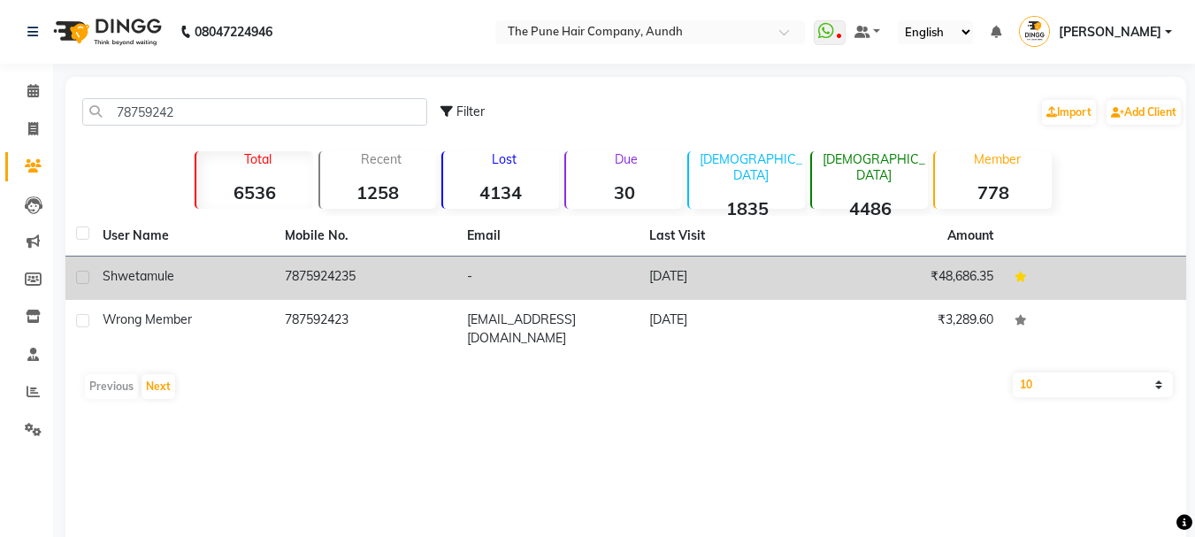
click at [136, 273] on span "shweta" at bounding box center [125, 276] width 44 height 16
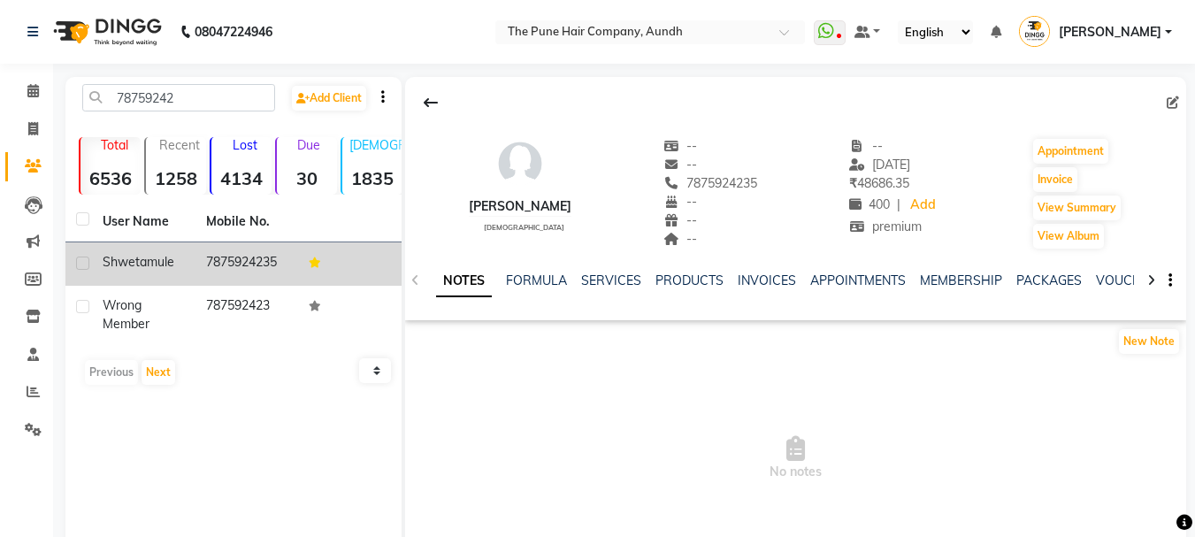
click at [195, 264] on td "7875924235" at bounding box center [246, 263] width 103 height 43
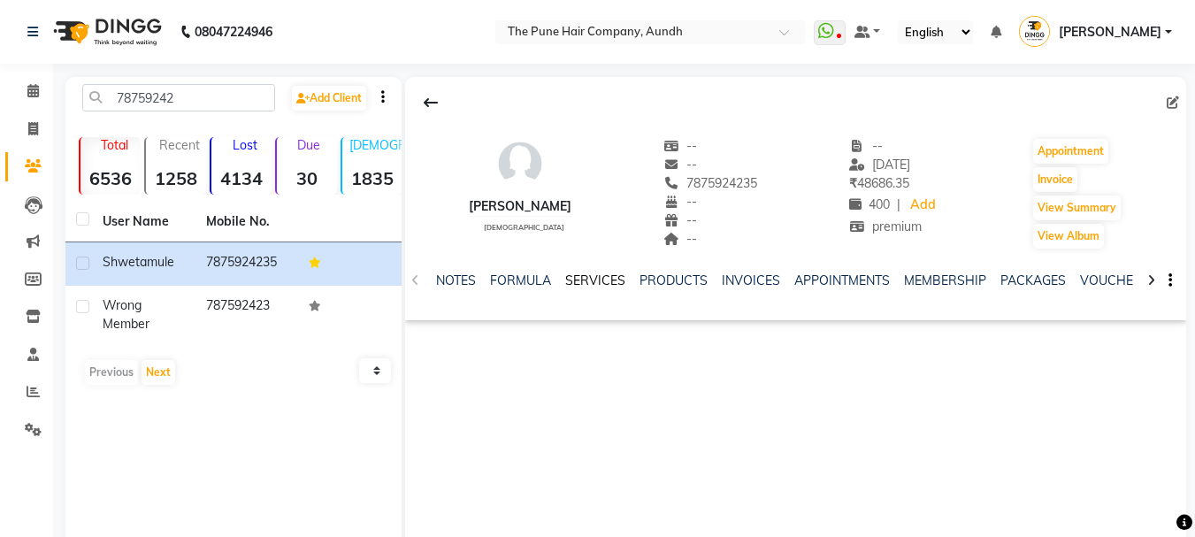
click at [590, 279] on link "SERVICES" at bounding box center [595, 280] width 60 height 16
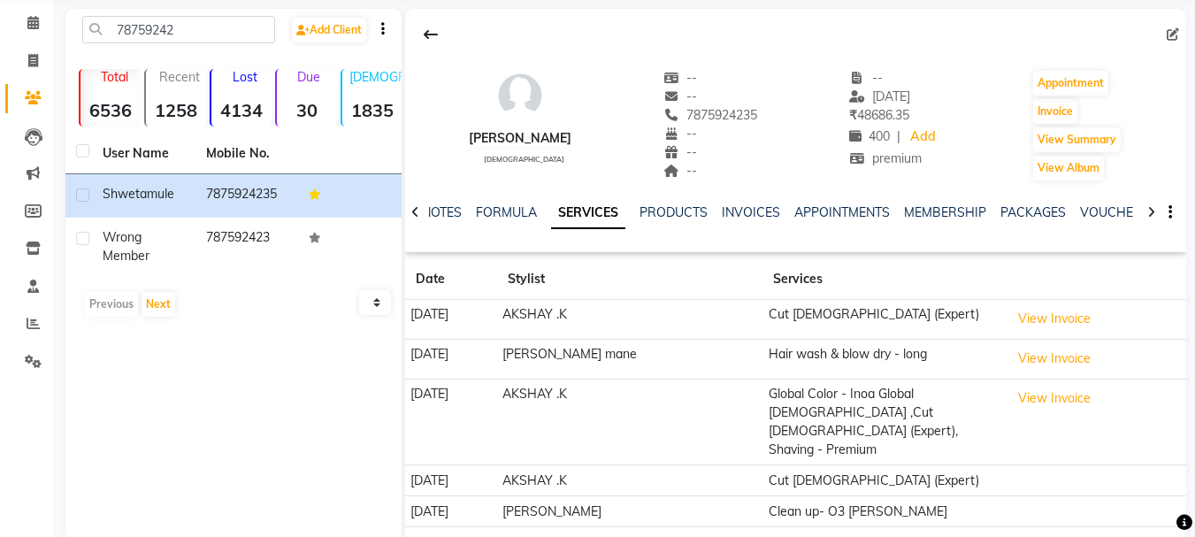
scroll to position [97, 0]
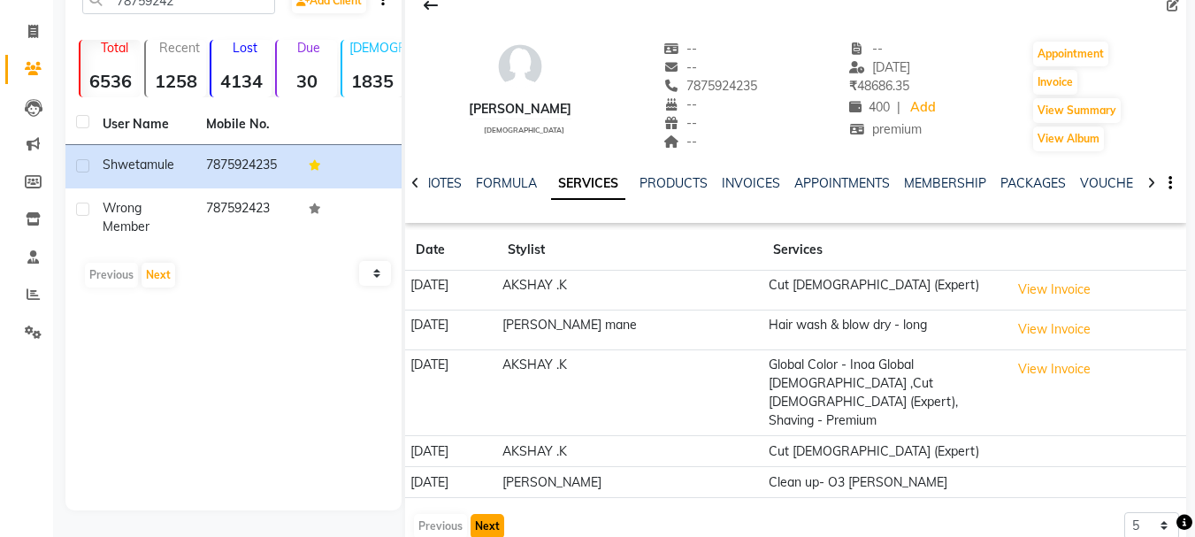
click at [485, 514] on button "Next" at bounding box center [487, 526] width 34 height 25
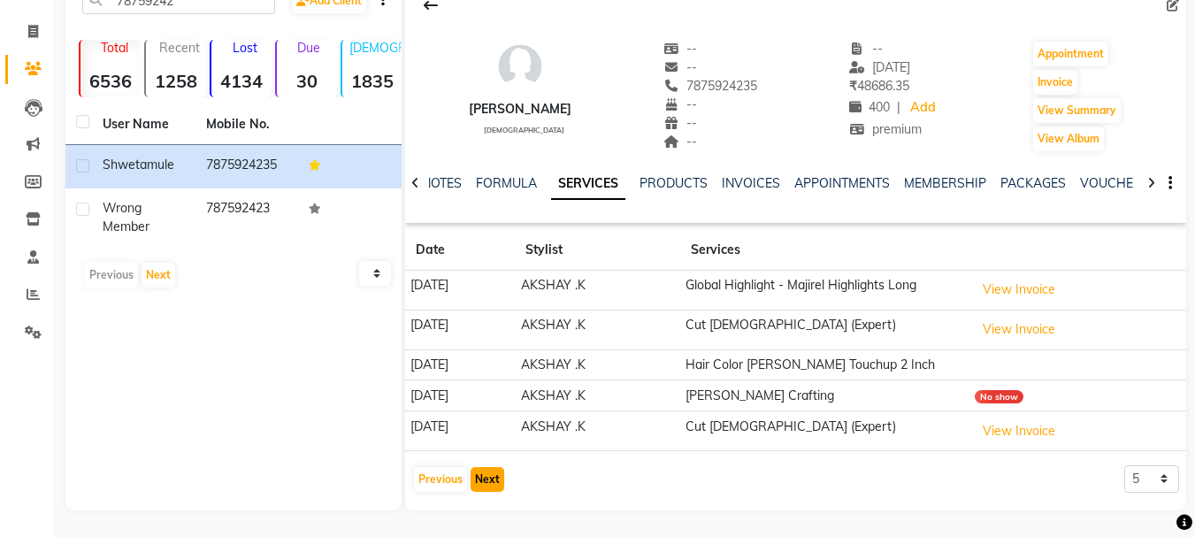
click at [491, 481] on button "Next" at bounding box center [487, 479] width 34 height 25
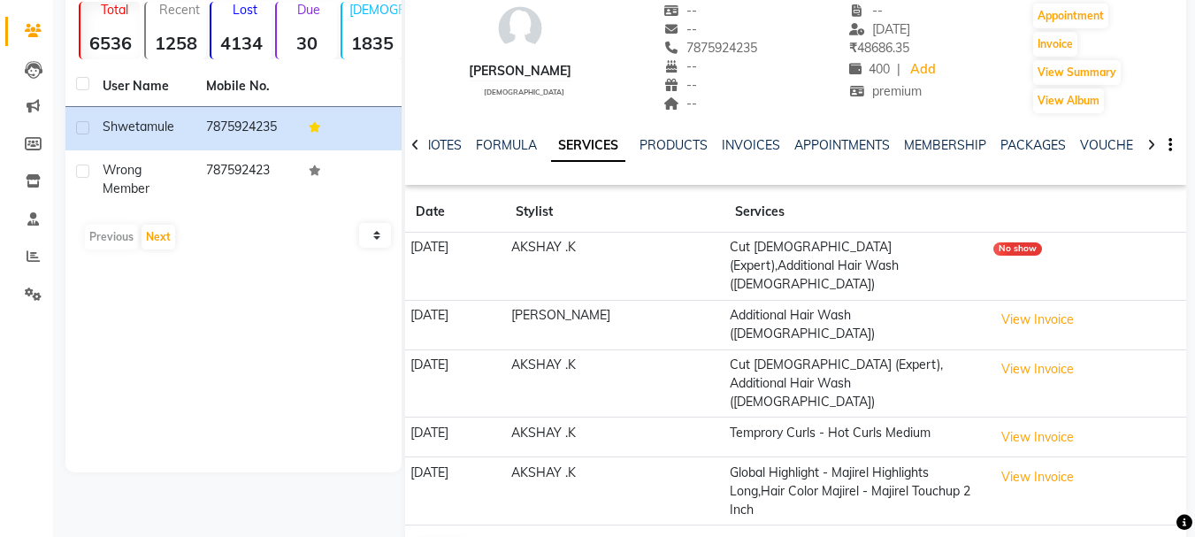
scroll to position [153, 0]
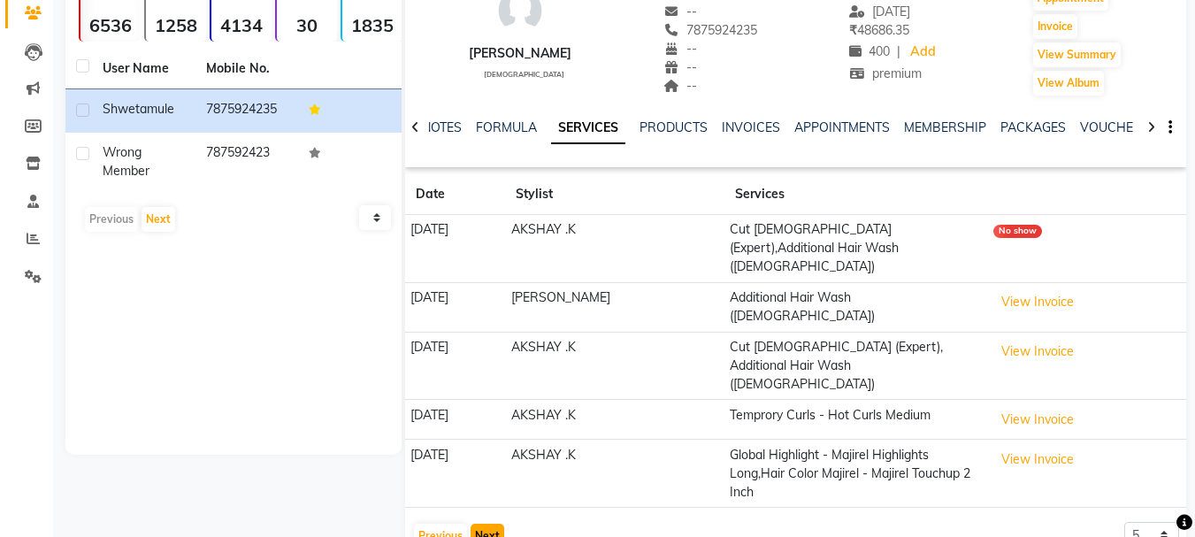
click at [490, 523] on button "Next" at bounding box center [487, 535] width 34 height 25
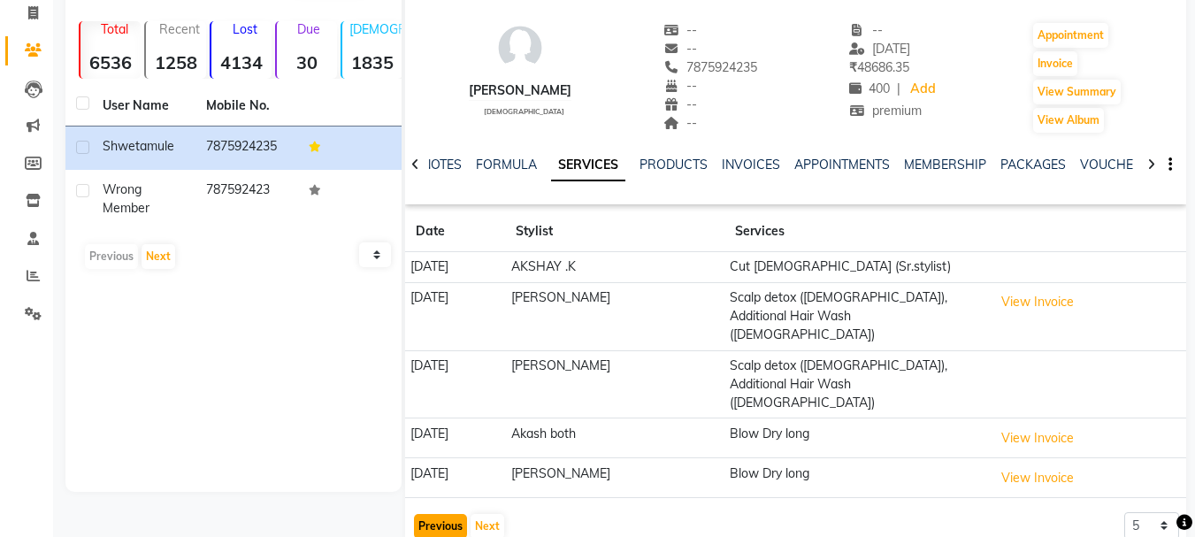
click at [455, 514] on button "Previous" at bounding box center [440, 526] width 53 height 25
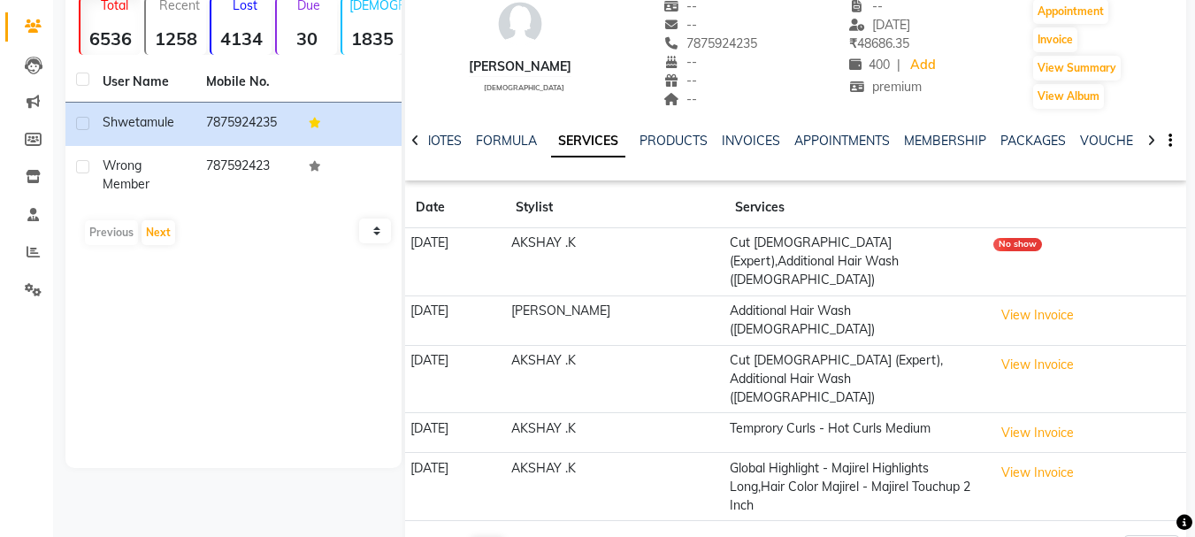
scroll to position [153, 0]
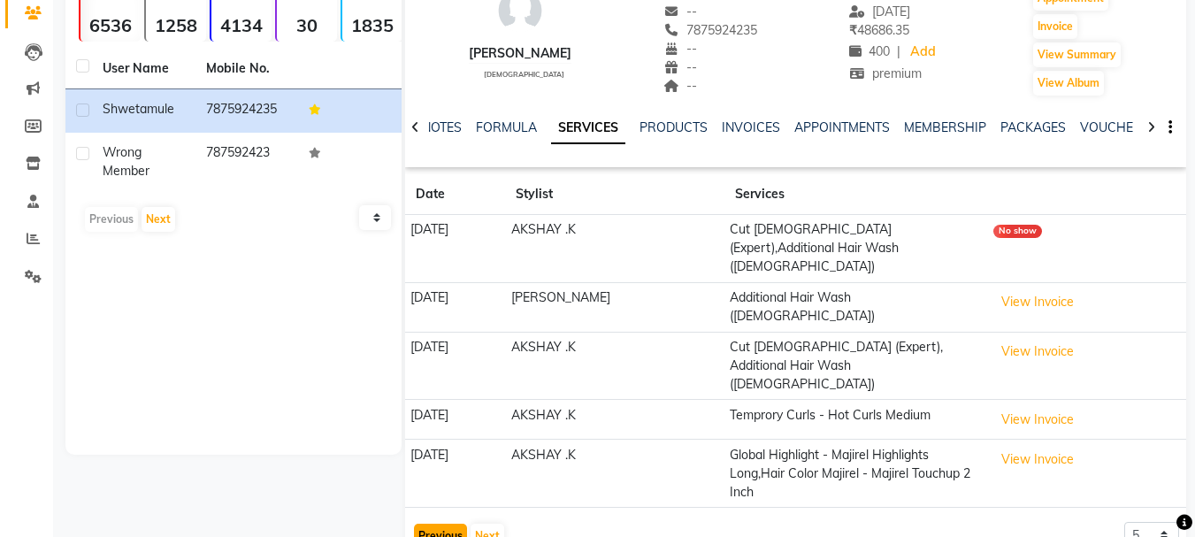
click at [440, 523] on button "Previous" at bounding box center [440, 535] width 53 height 25
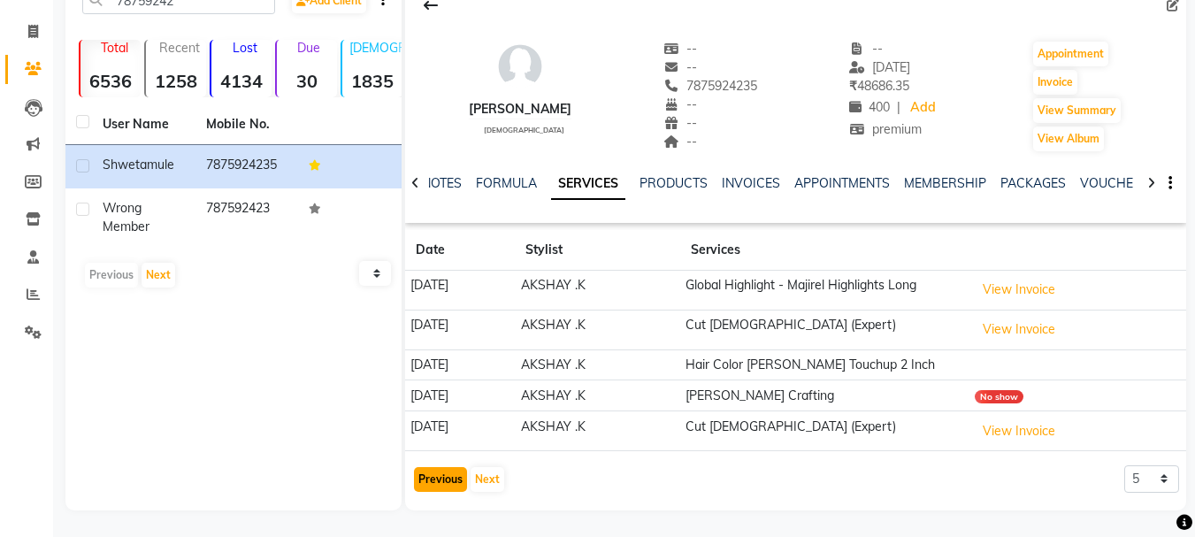
click at [433, 473] on button "Previous" at bounding box center [440, 479] width 53 height 25
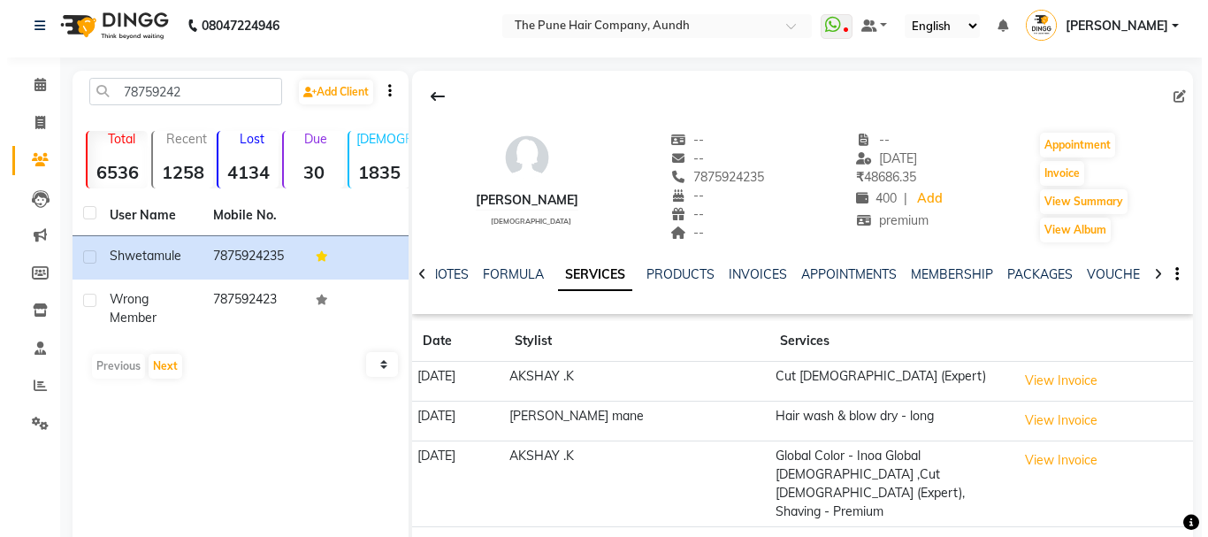
scroll to position [0, 0]
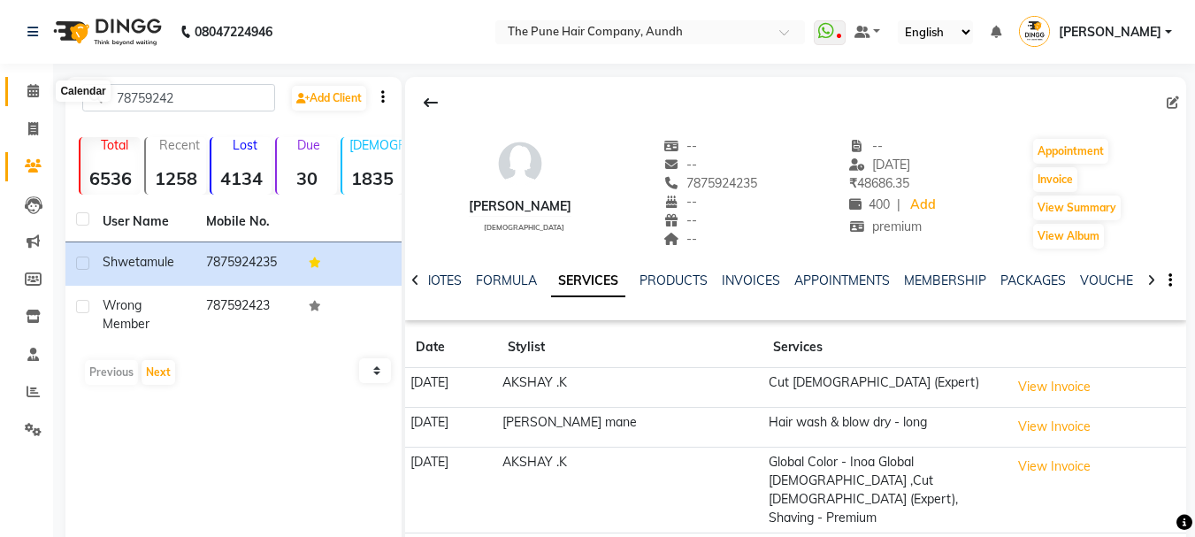
click at [29, 95] on icon at bounding box center [32, 90] width 11 height 13
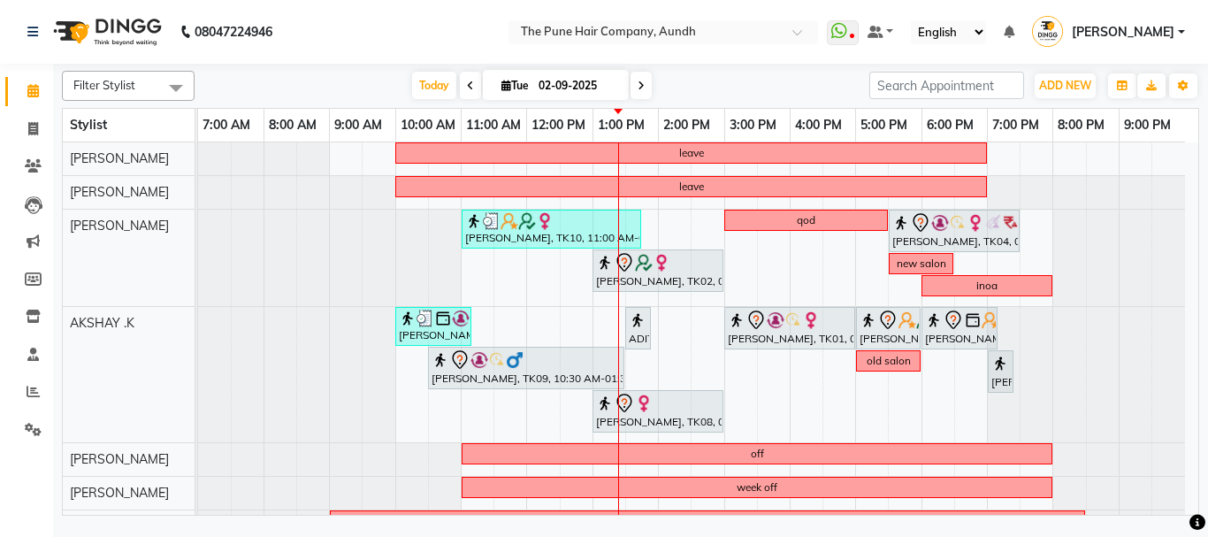
click at [638, 91] on span at bounding box center [640, 85] width 21 height 27
type input "[DATE]"
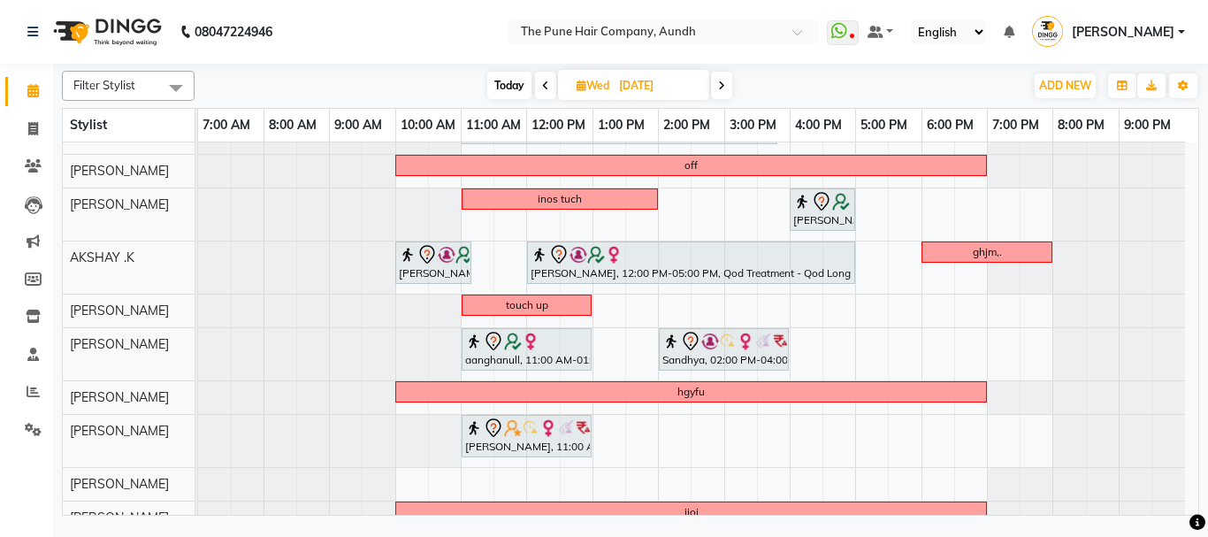
scroll to position [88, 0]
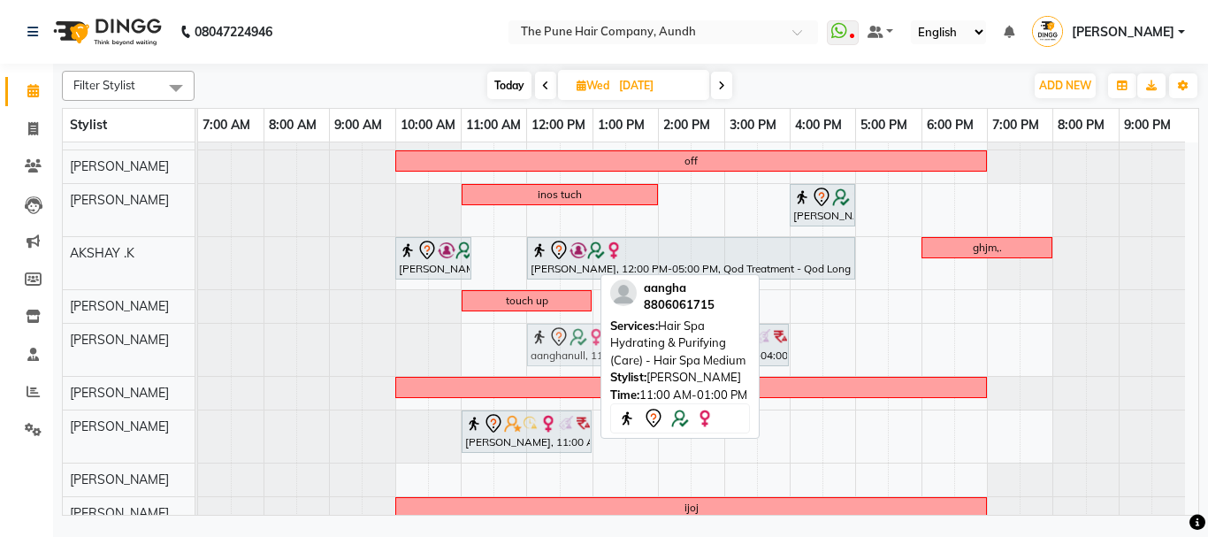
drag, startPoint x: 489, startPoint y: 345, endPoint x: 552, endPoint y: 354, distance: 63.4
click at [198, 354] on div "aanghanull, 11:00 AM-01:00 PM, Hair Spa Hydrating & Purifying (Care) - Hair Spa…" at bounding box center [198, 350] width 0 height 52
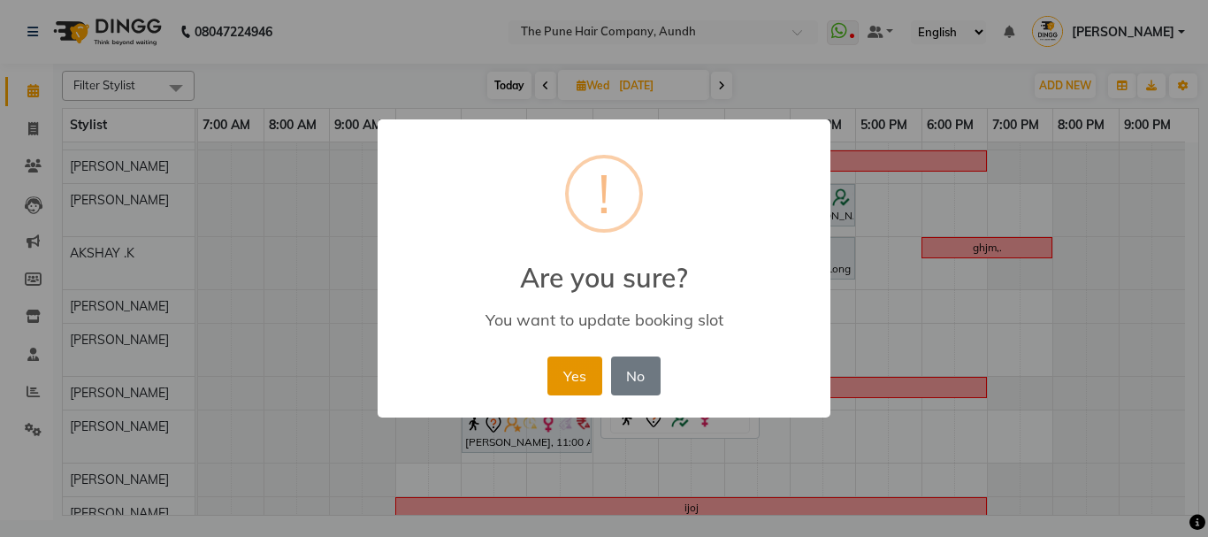
click at [562, 372] on button "Yes" at bounding box center [574, 375] width 54 height 39
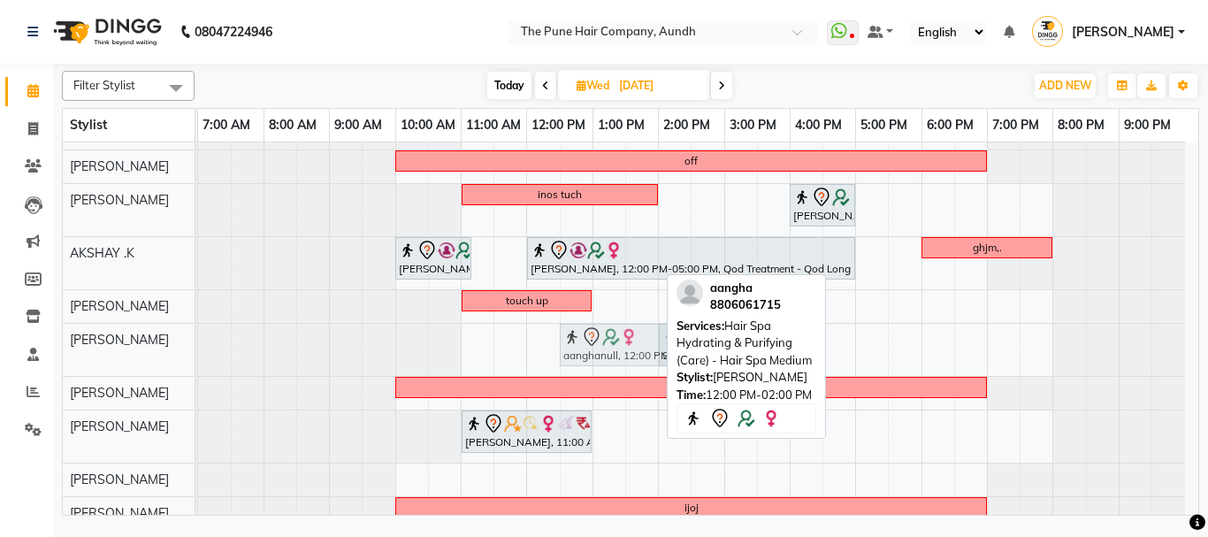
drag, startPoint x: 557, startPoint y: 349, endPoint x: 576, endPoint y: 350, distance: 18.6
click at [198, 350] on div "aanghanull, 12:00 PM-02:00 PM, Hair Spa Hydrating & Purifying (Care) - Hair Spa…" at bounding box center [198, 350] width 0 height 52
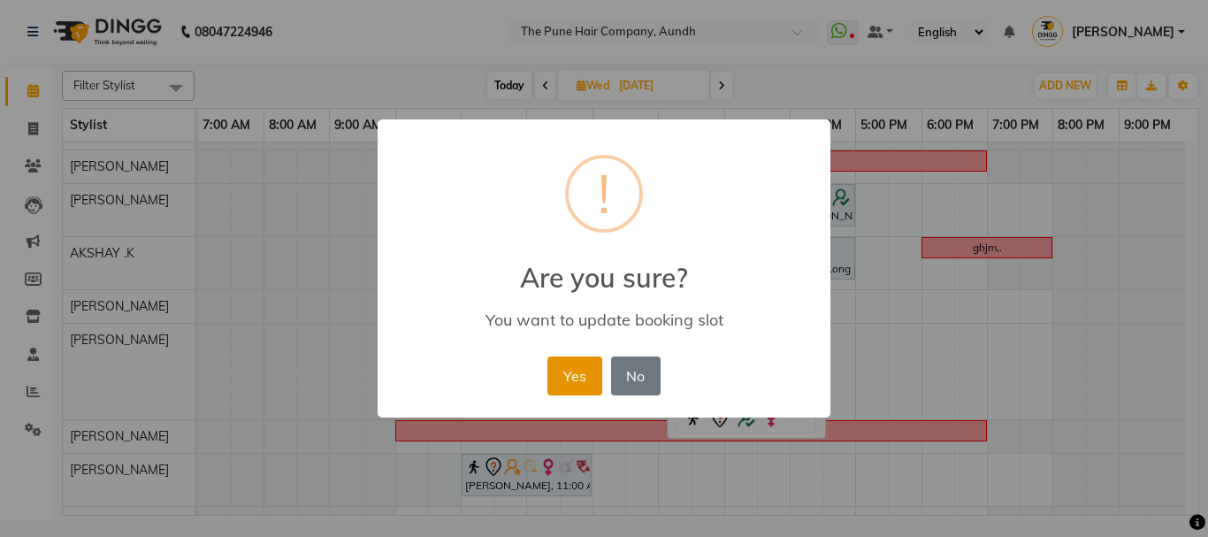
click at [565, 373] on button "Yes" at bounding box center [574, 375] width 54 height 39
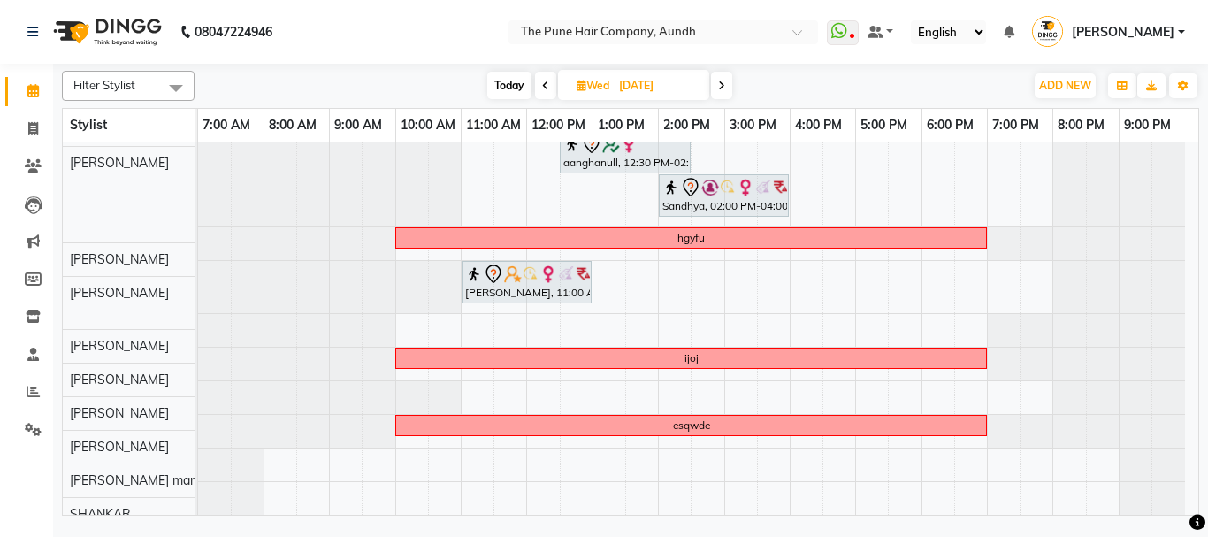
scroll to position [281, 0]
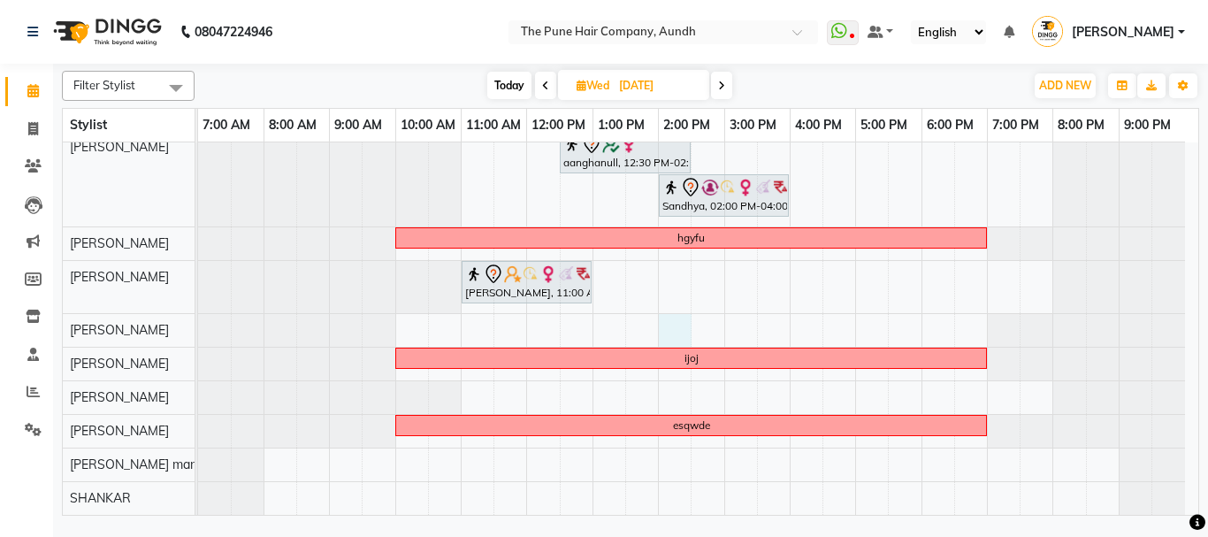
click at [665, 322] on div "Madhvi Zende, 10:30 AM-11:30 AM, Cut Female ( Top Stylist ) gayatrinull, 11:00 …" at bounding box center [698, 187] width 1000 height 653
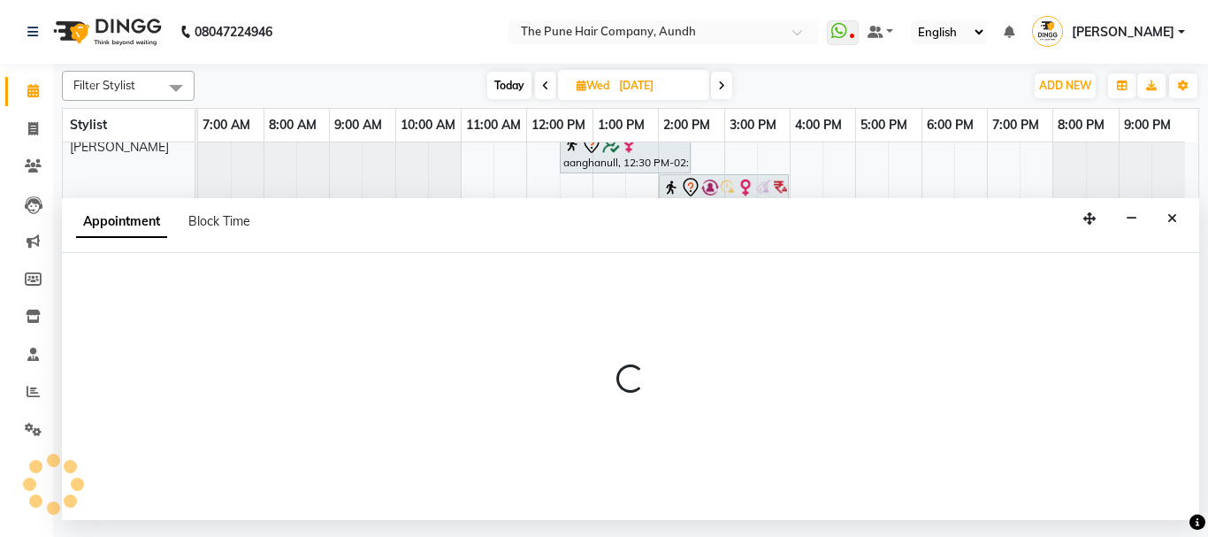
select select "49797"
select select "tentative"
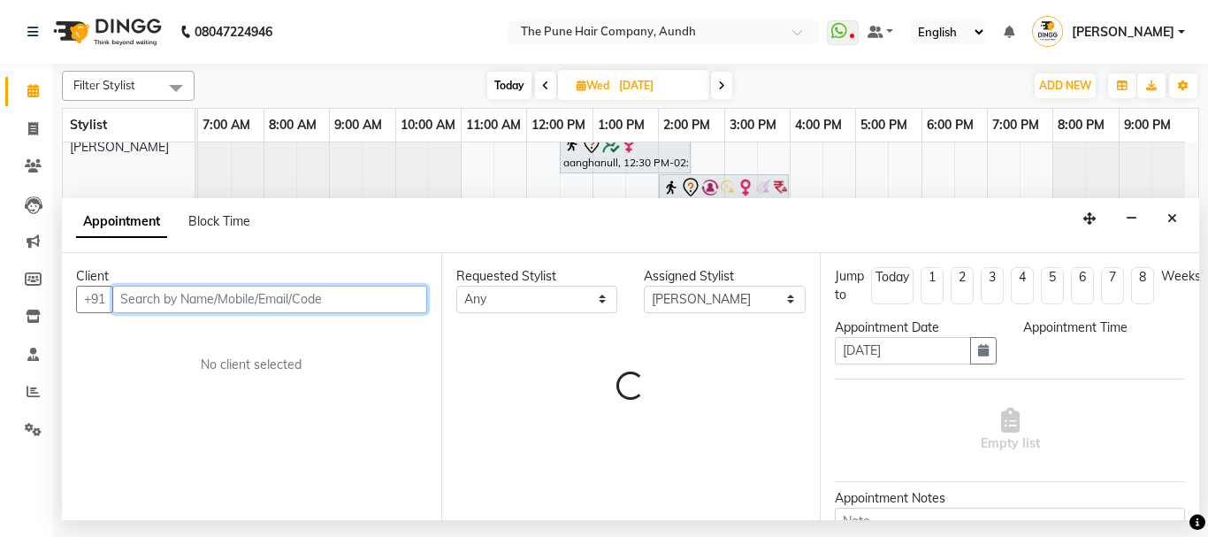
select select "840"
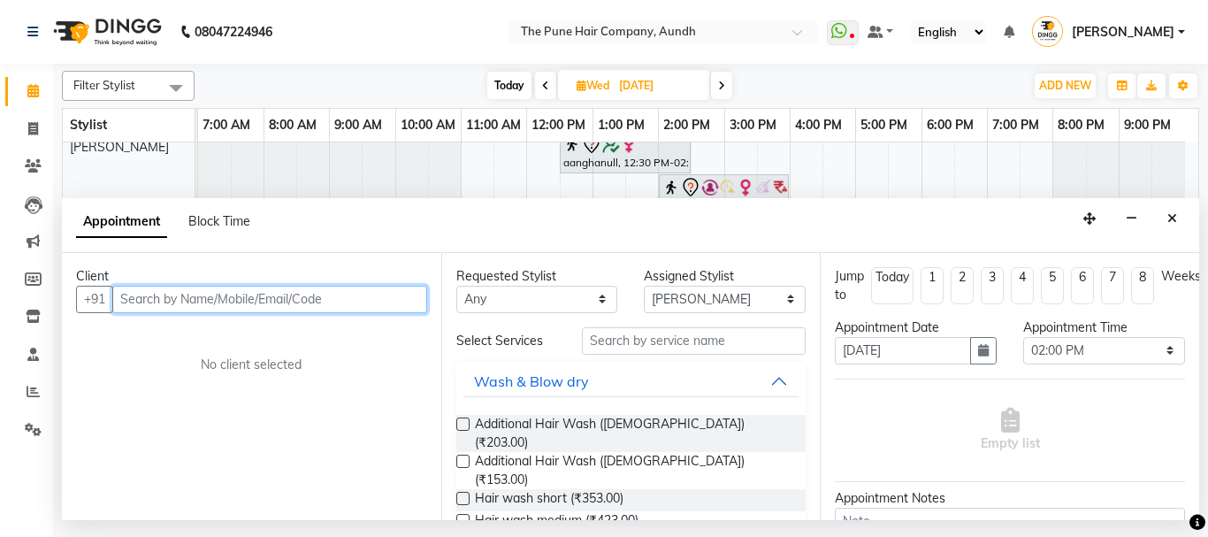
click at [202, 302] on input "text" at bounding box center [269, 299] width 315 height 27
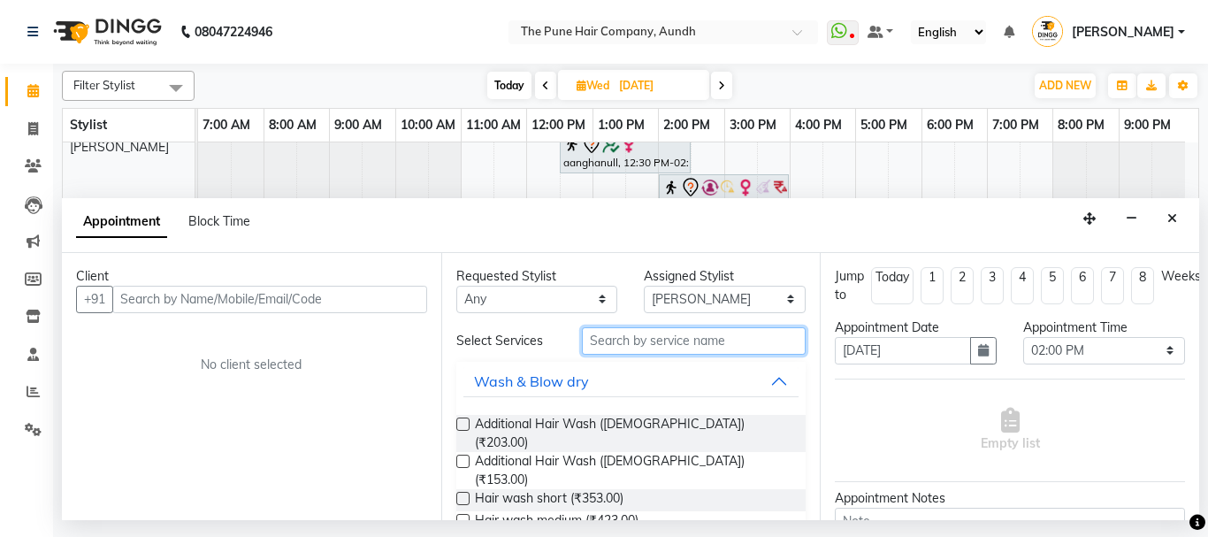
click at [595, 343] on input "text" at bounding box center [694, 340] width 225 height 27
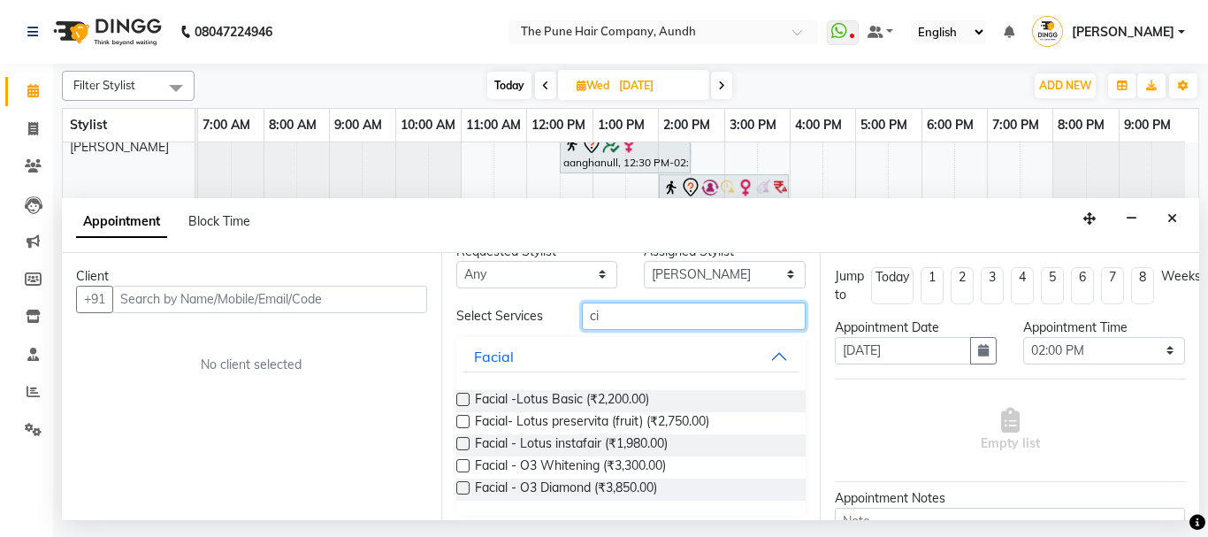
scroll to position [34, 0]
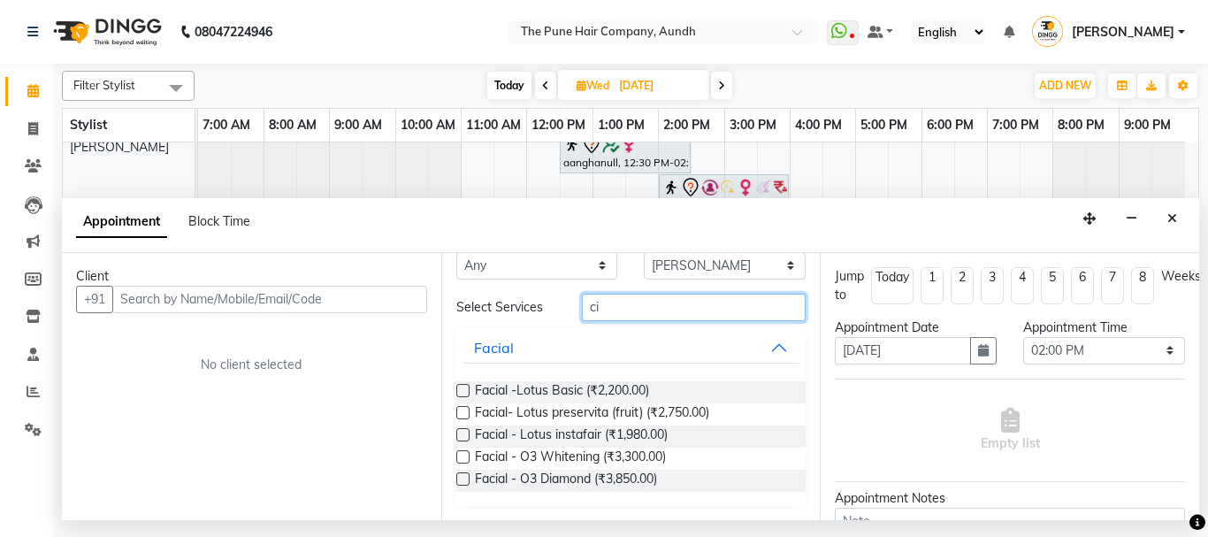
click at [618, 320] on input "ci" at bounding box center [694, 307] width 225 height 27
type input "c"
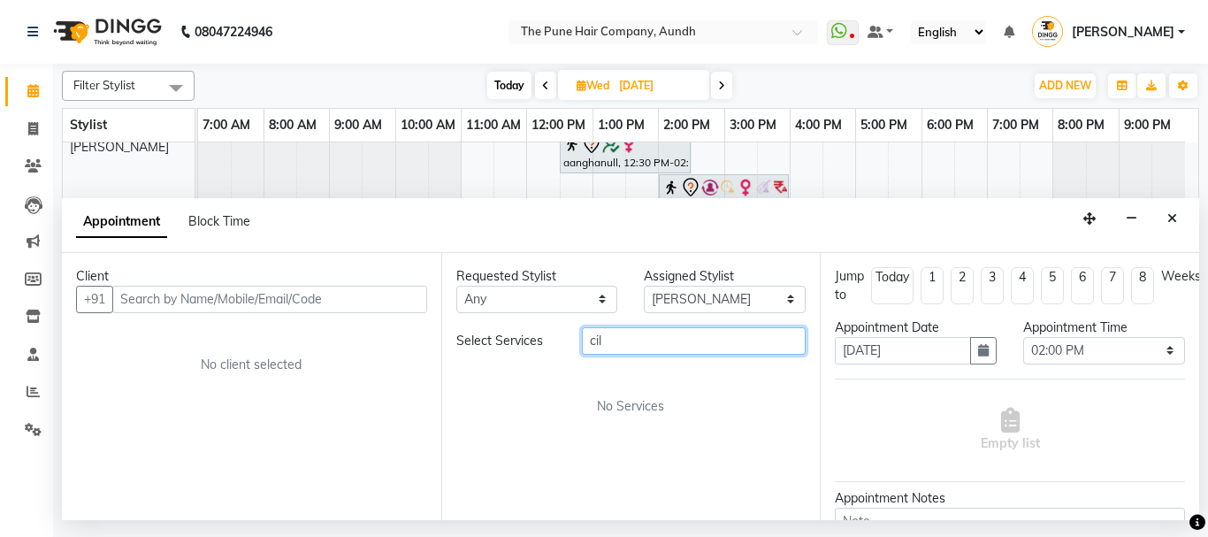
scroll to position [0, 0]
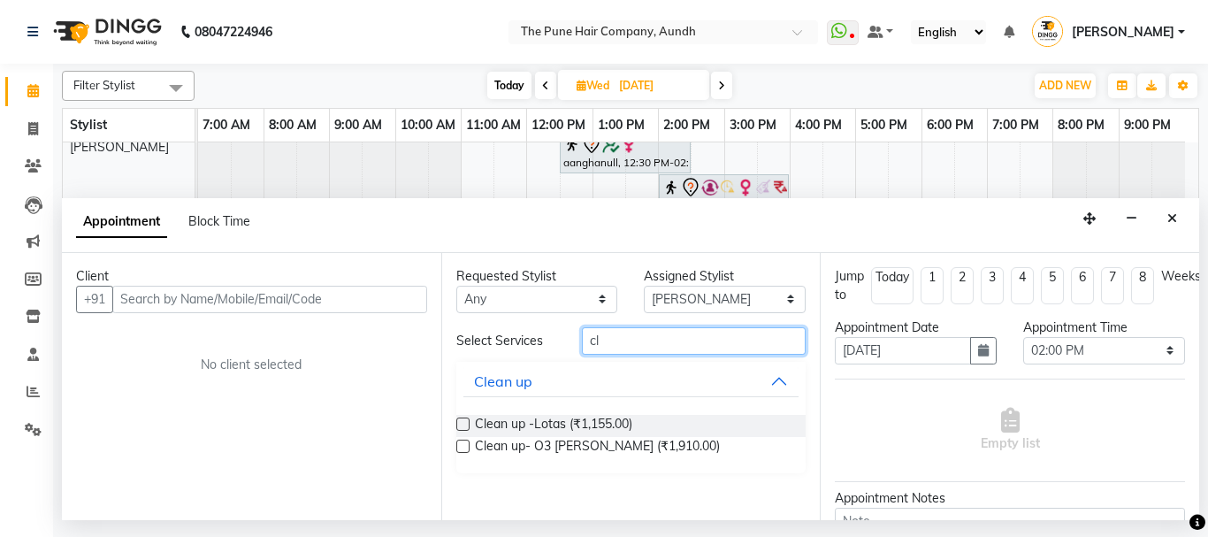
type input "cl"
click at [462, 415] on div "Clean up -Lotas (₹1,155.00)" at bounding box center [631, 426] width 350 height 22
click at [458, 428] on label at bounding box center [462, 423] width 13 height 13
click at [458, 428] on input "checkbox" at bounding box center [461, 425] width 11 height 11
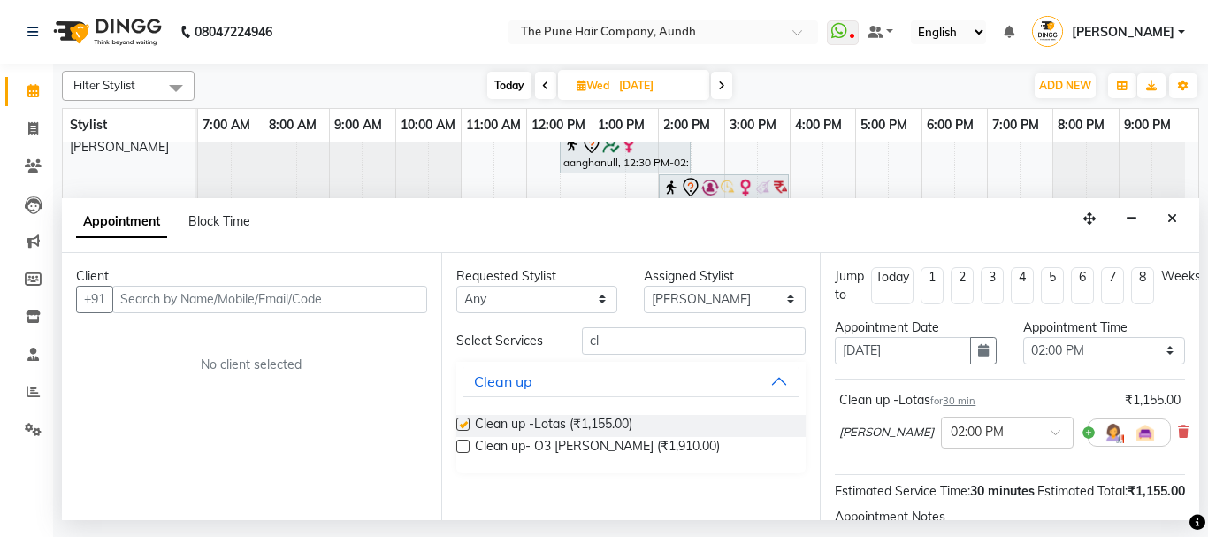
checkbox input "false"
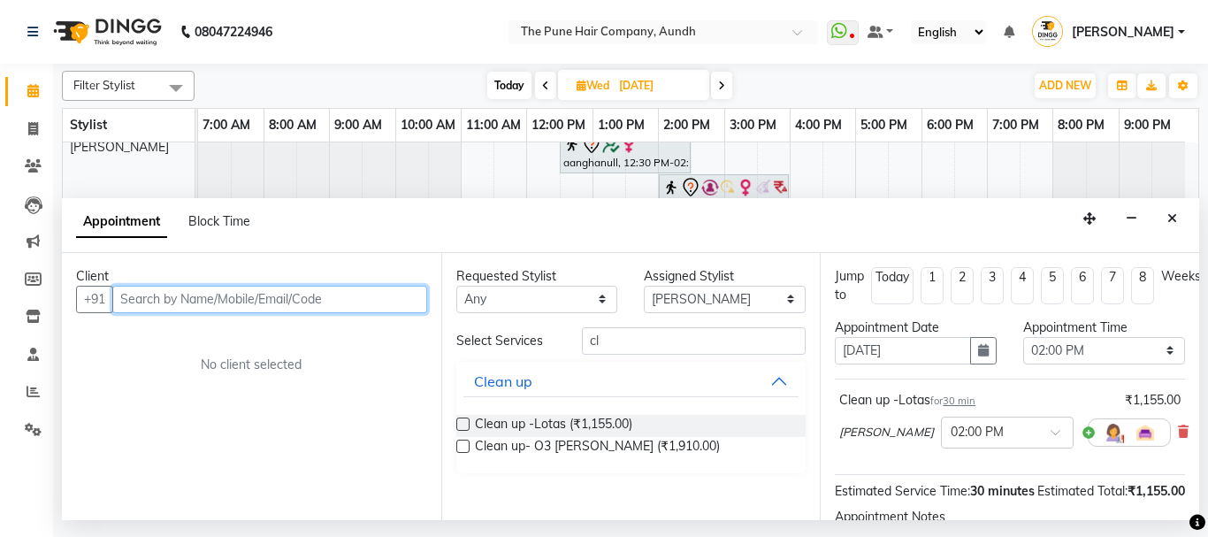
click at [174, 307] on input "text" at bounding box center [269, 299] width 315 height 27
click at [200, 303] on input "text" at bounding box center [269, 299] width 315 height 27
click at [242, 298] on input "text" at bounding box center [269, 299] width 315 height 27
click at [215, 308] on input "text" at bounding box center [269, 299] width 315 height 27
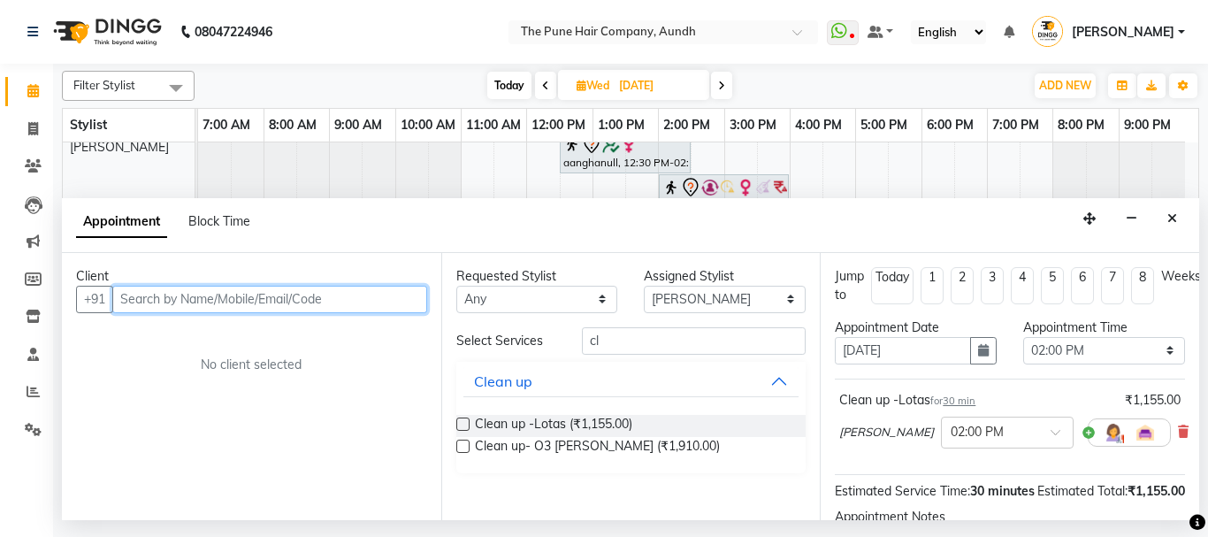
click at [215, 308] on input "text" at bounding box center [269, 299] width 315 height 27
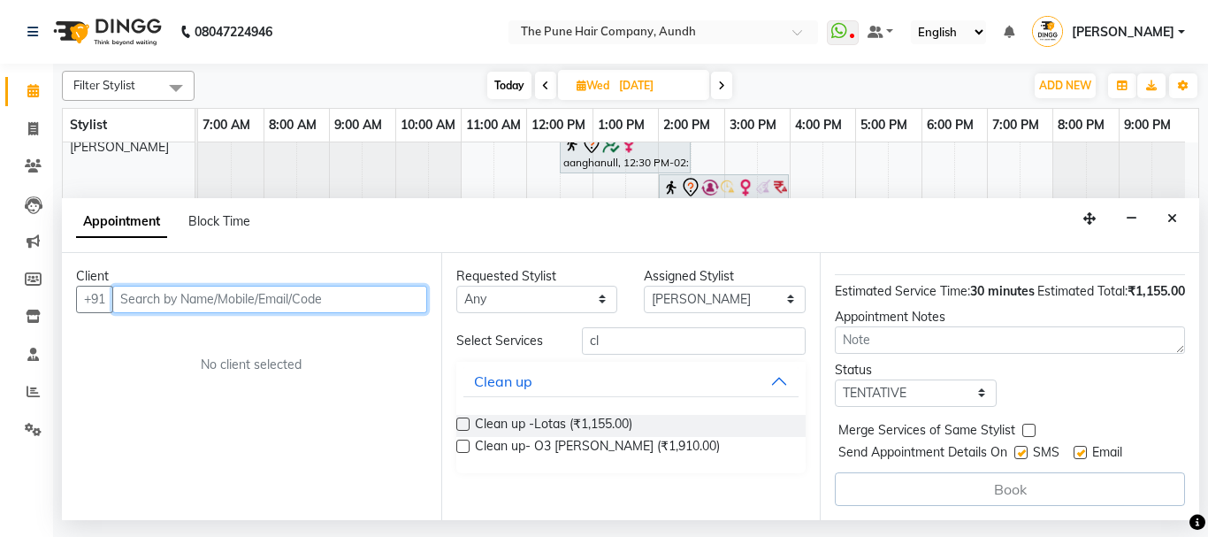
scroll to position [16, 0]
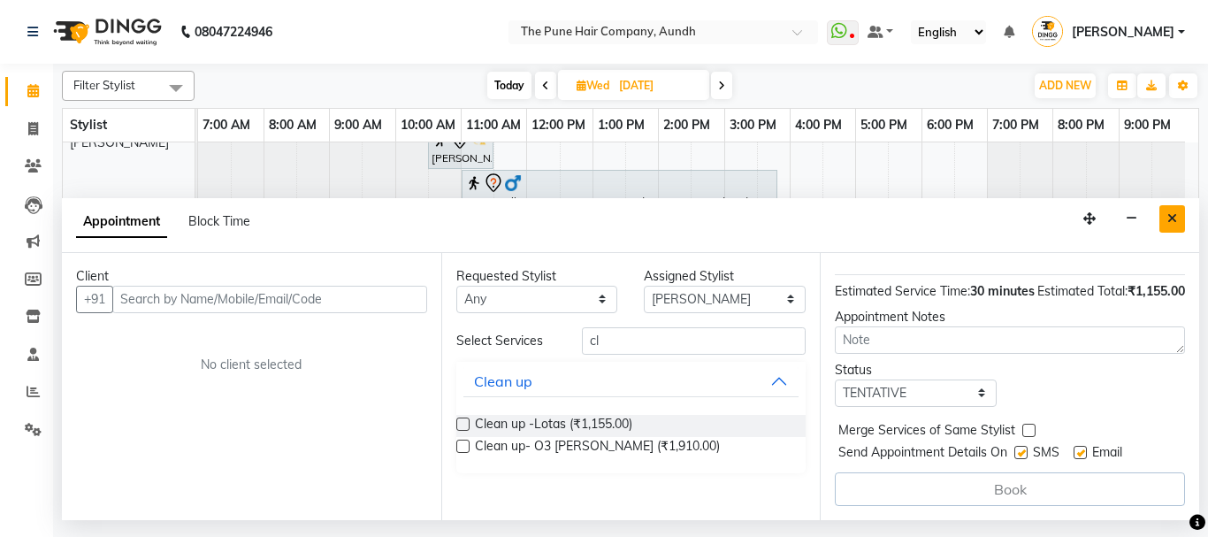
click at [1169, 217] on icon "Close" at bounding box center [1172, 218] width 10 height 12
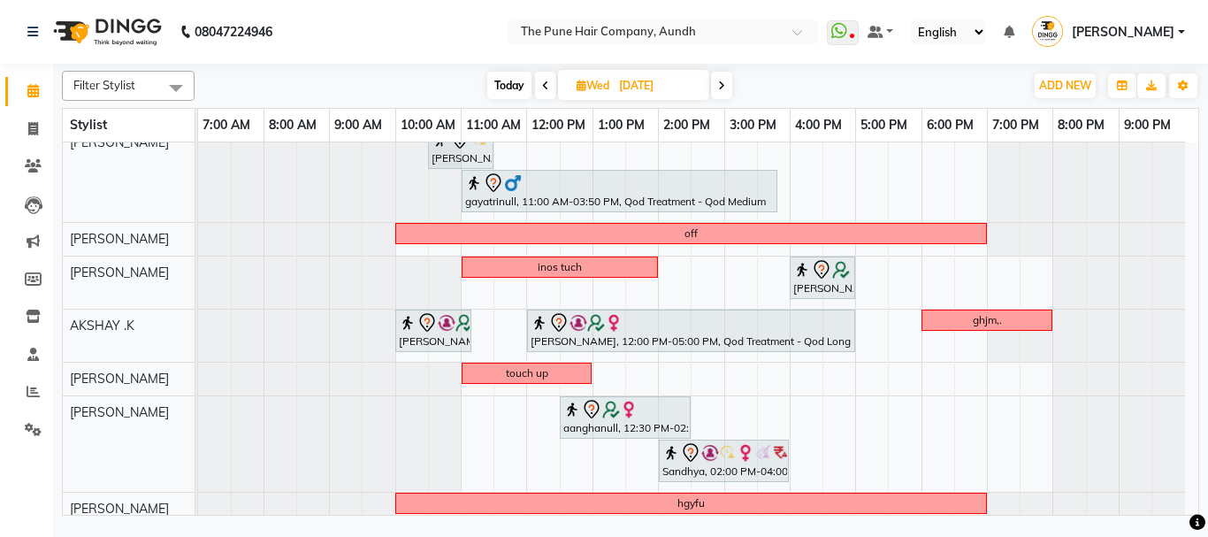
scroll to position [281, 0]
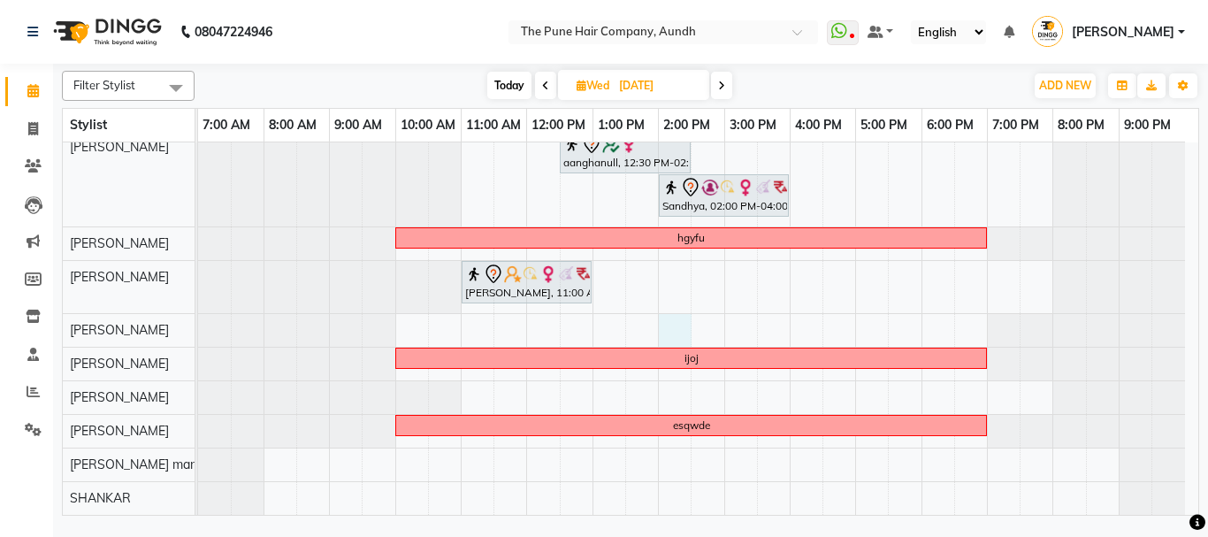
click at [674, 332] on div "Madhvi Zende, 10:30 AM-11:30 AM, Cut Female ( Top Stylist ) gayatrinull, 11:00 …" at bounding box center [698, 187] width 1000 height 653
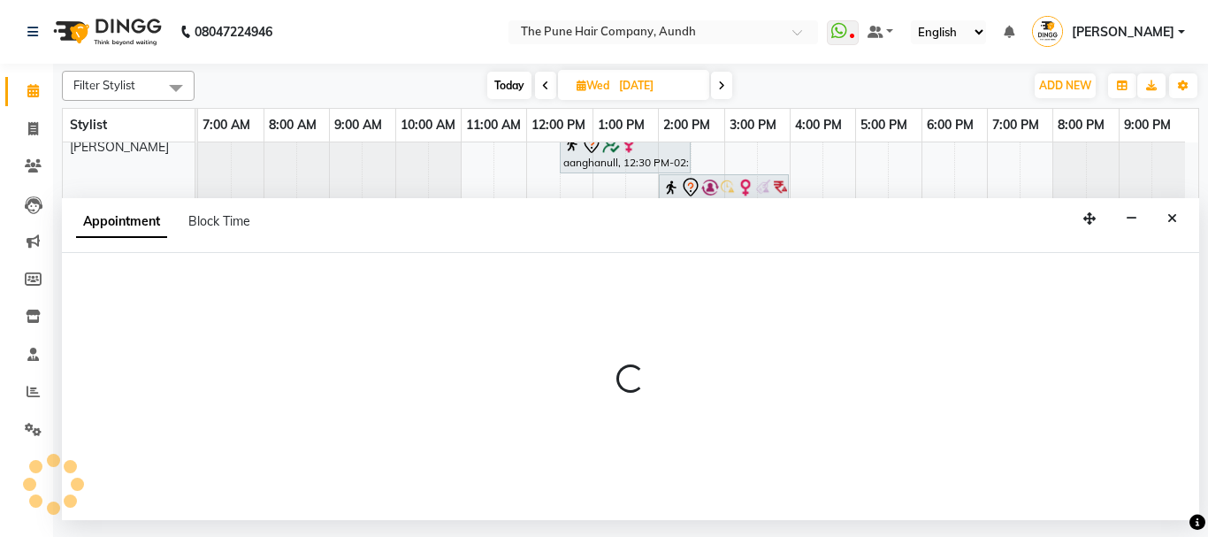
select select "49797"
select select "tentative"
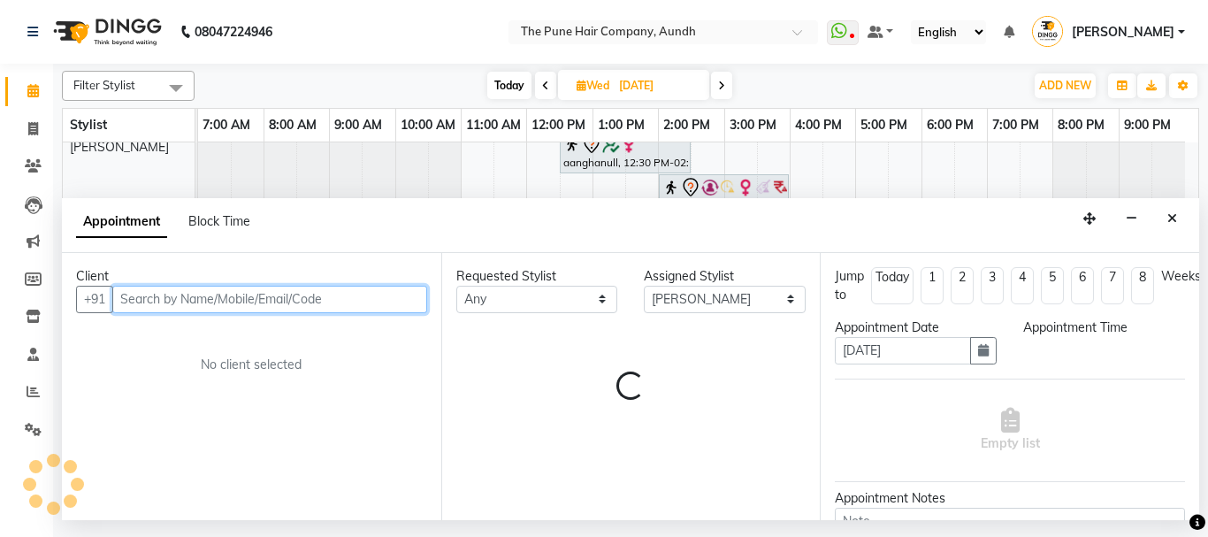
select select "840"
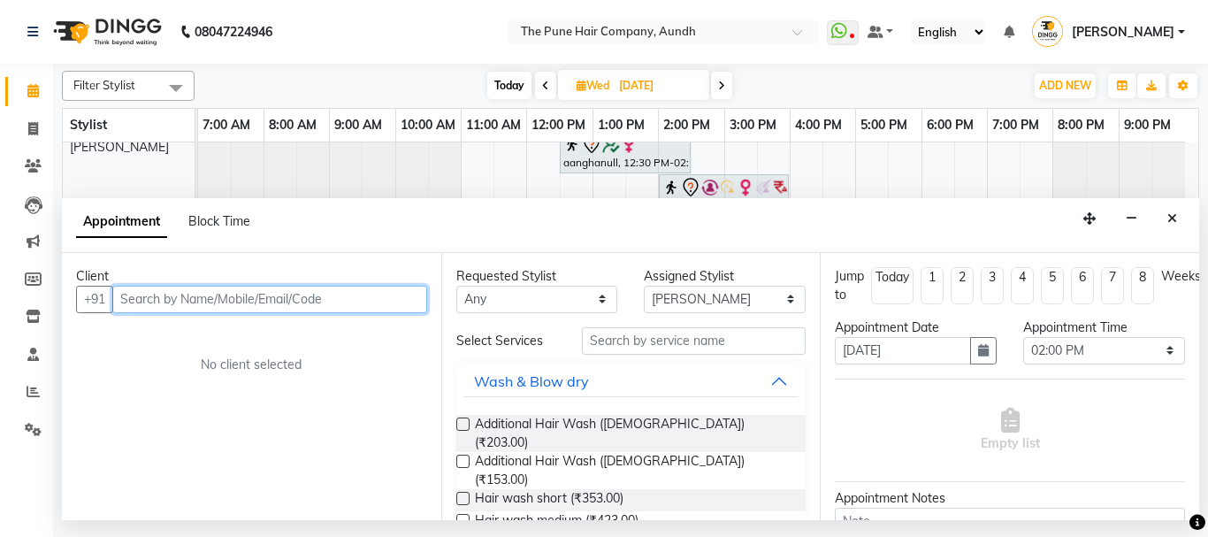
click at [210, 305] on input "text" at bounding box center [269, 299] width 315 height 27
click at [210, 304] on input "text" at bounding box center [269, 299] width 315 height 27
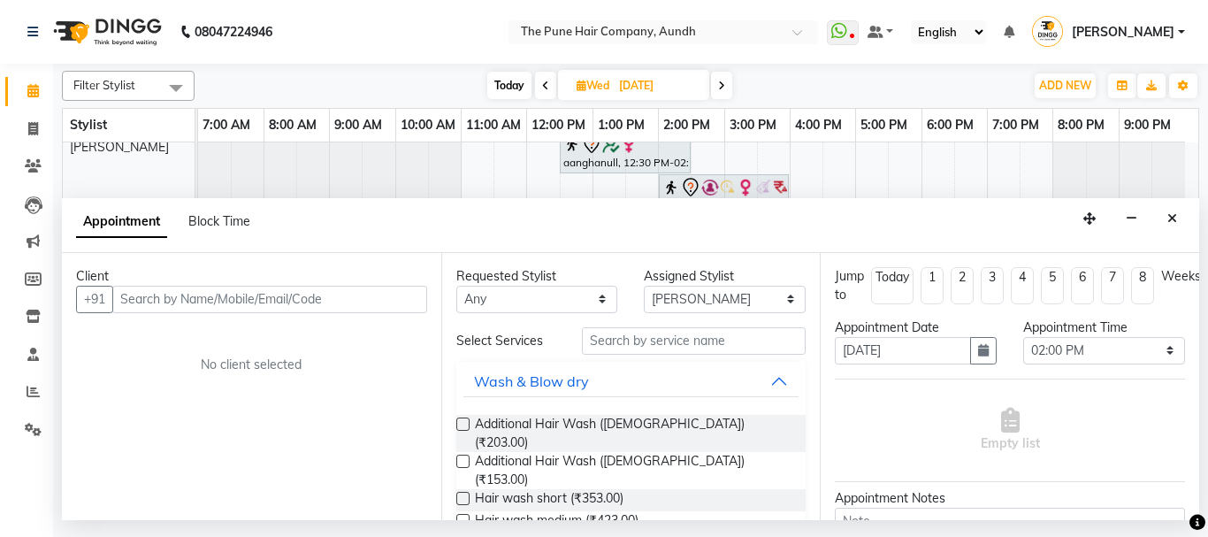
click at [204, 316] on div "Client +91 No client selected" at bounding box center [251, 386] width 379 height 267
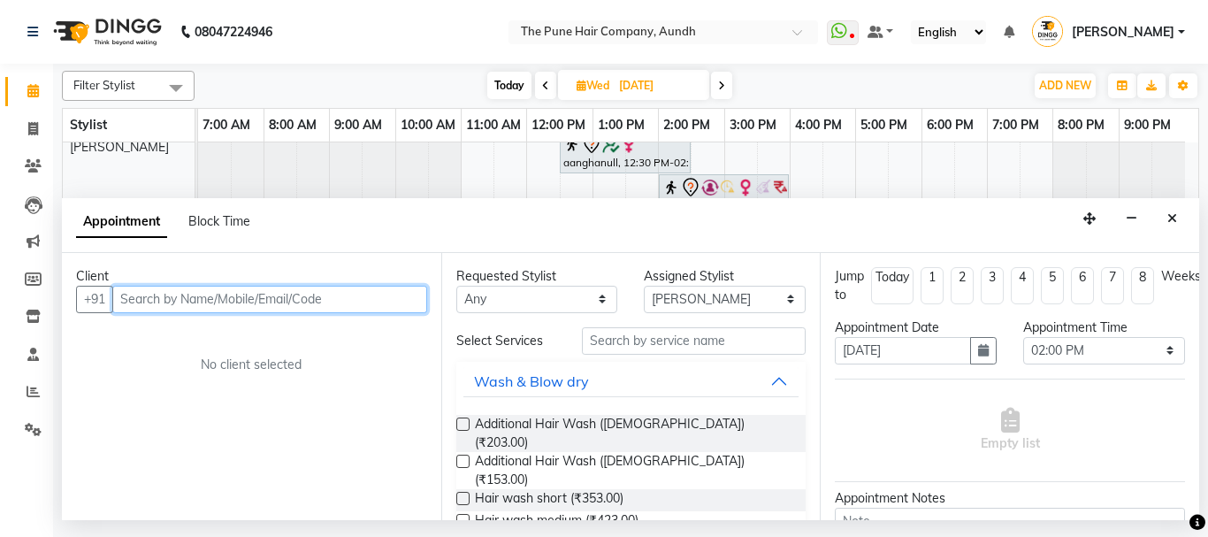
click at [201, 298] on input "text" at bounding box center [269, 299] width 315 height 27
click at [192, 295] on input "text" at bounding box center [269, 299] width 315 height 27
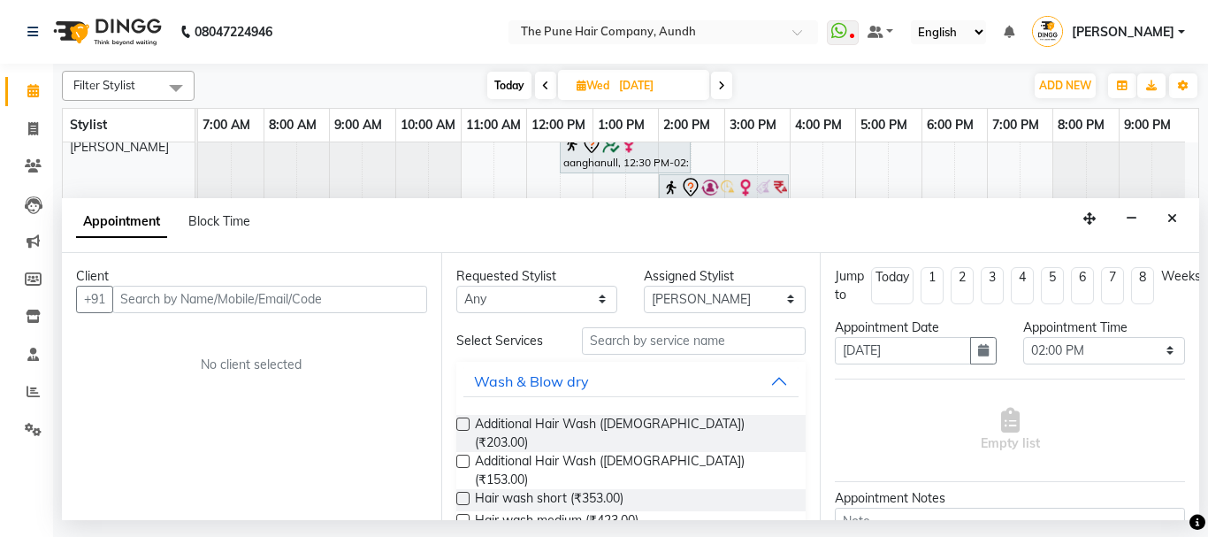
click at [197, 315] on div "Client +91 No client selected" at bounding box center [251, 386] width 379 height 267
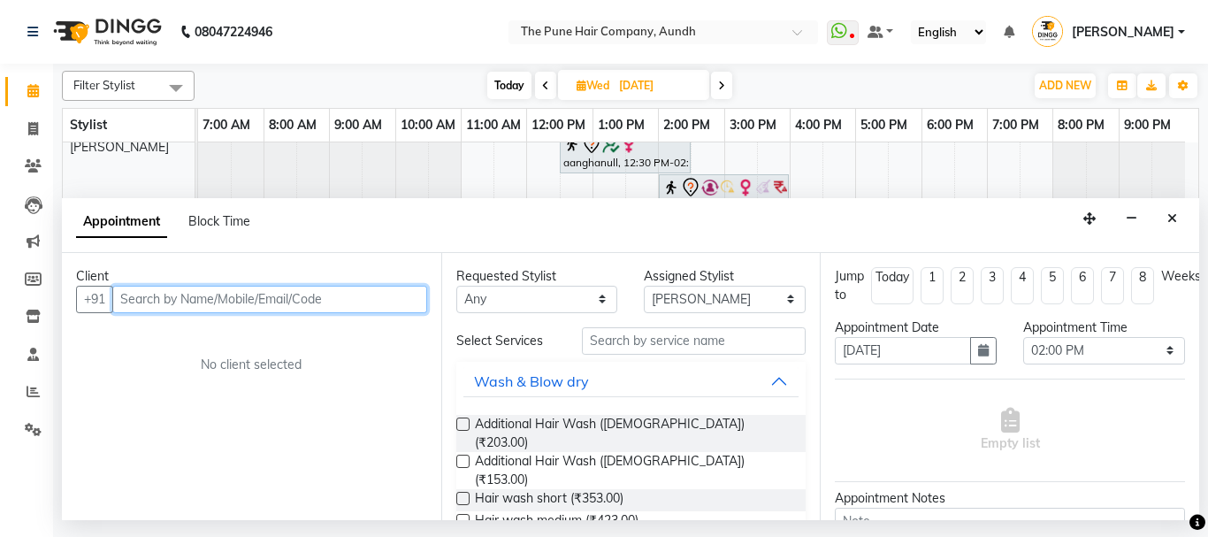
click at [197, 306] on input "text" at bounding box center [269, 299] width 315 height 27
click at [149, 303] on input "text" at bounding box center [269, 299] width 315 height 27
click at [247, 305] on input "text" at bounding box center [269, 299] width 315 height 27
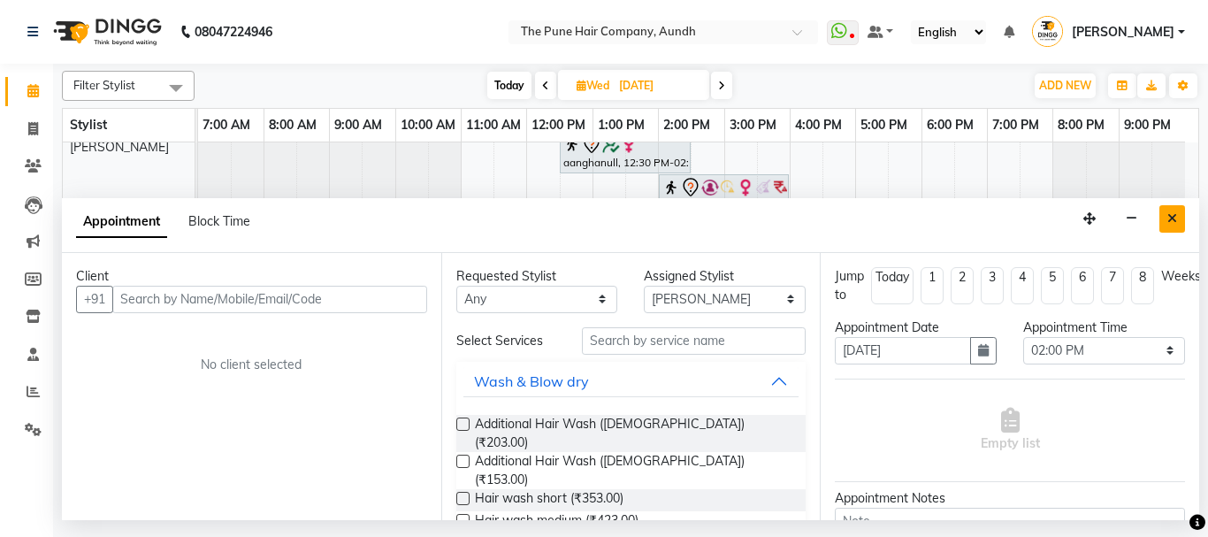
click at [1168, 214] on icon "Close" at bounding box center [1172, 218] width 10 height 12
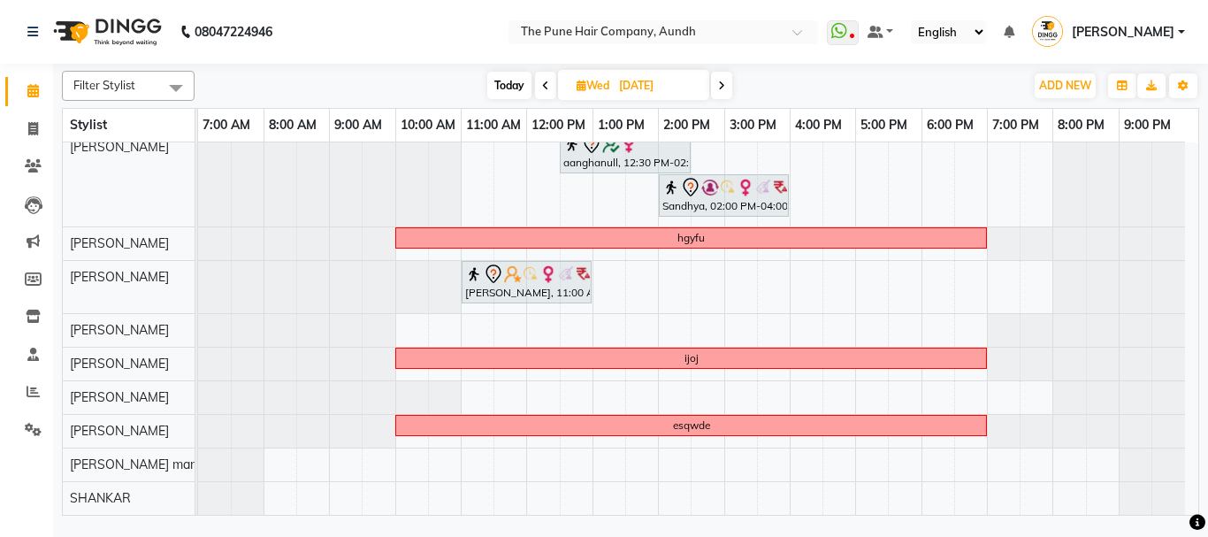
click at [515, 84] on span "Today" at bounding box center [509, 85] width 44 height 27
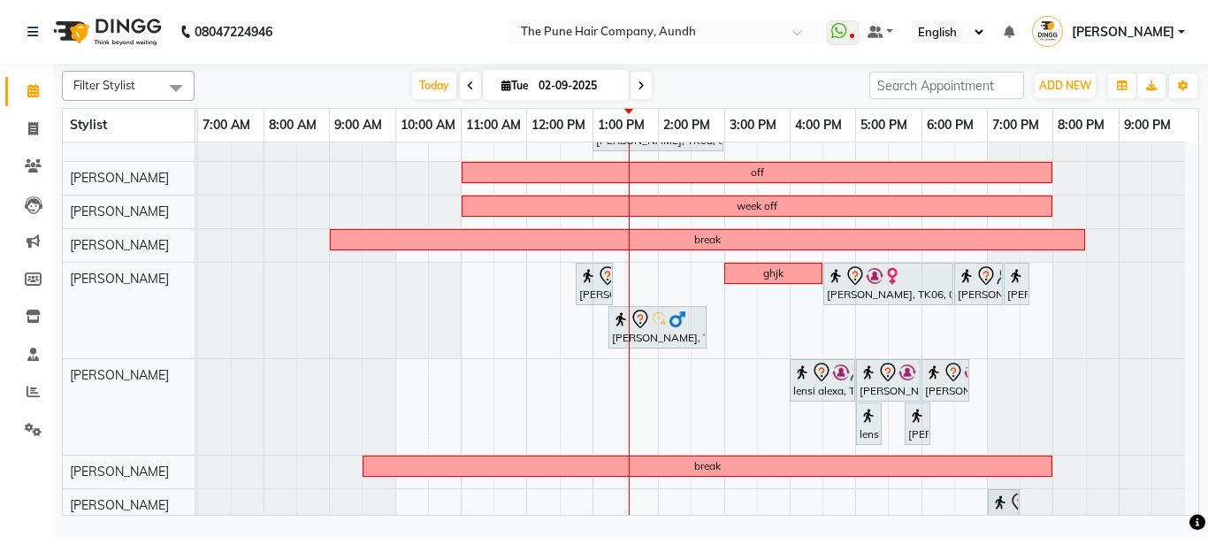
click at [644, 87] on span at bounding box center [640, 85] width 21 height 27
type input "[DATE]"
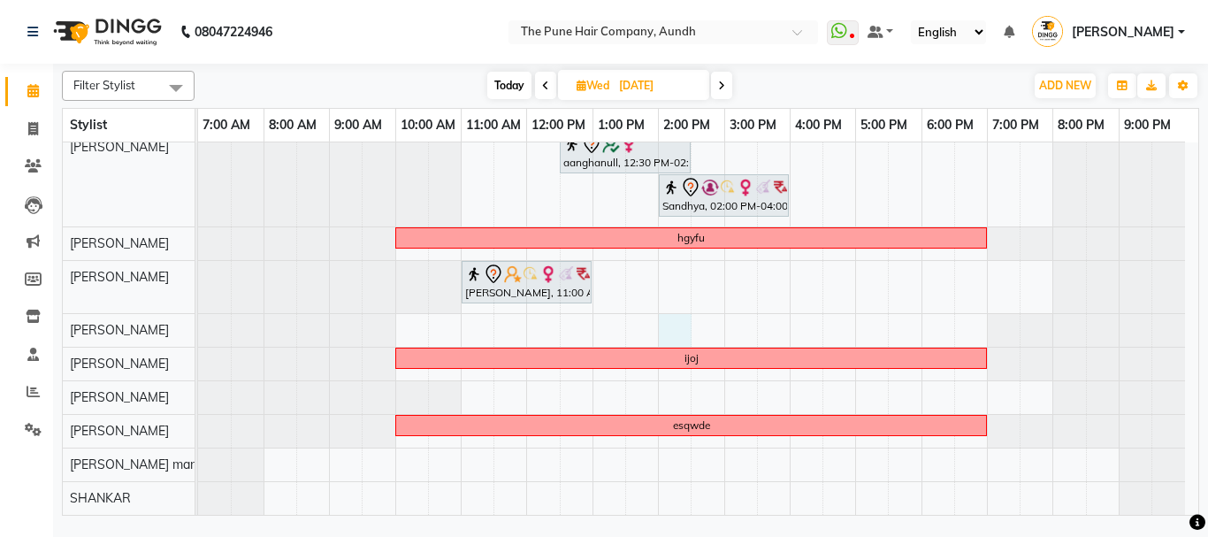
click at [676, 323] on div "Madhvi Zende, 10:30 AM-11:30 AM, Cut Female ( Top Stylist ) gayatrinull, 11:00 …" at bounding box center [698, 187] width 1000 height 653
select select "49797"
select select "tentative"
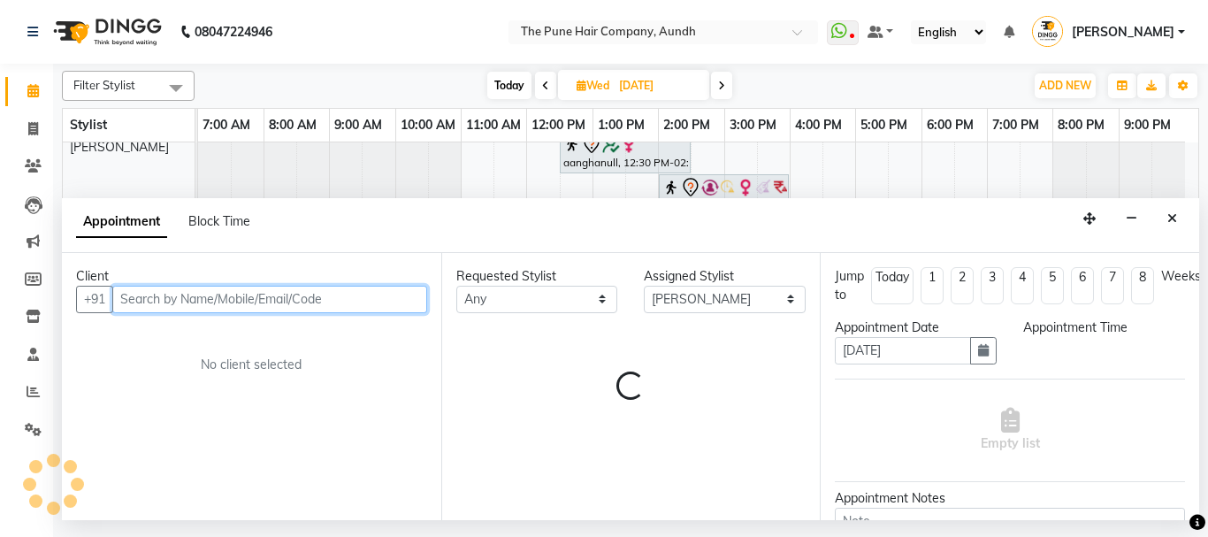
select select "840"
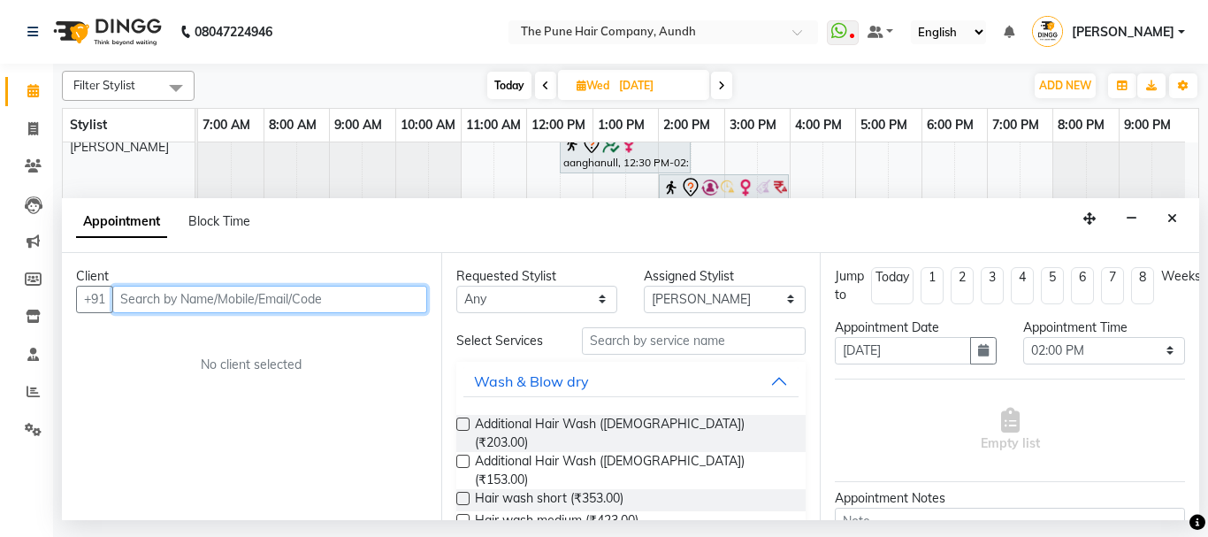
click at [195, 300] on input "text" at bounding box center [269, 299] width 315 height 27
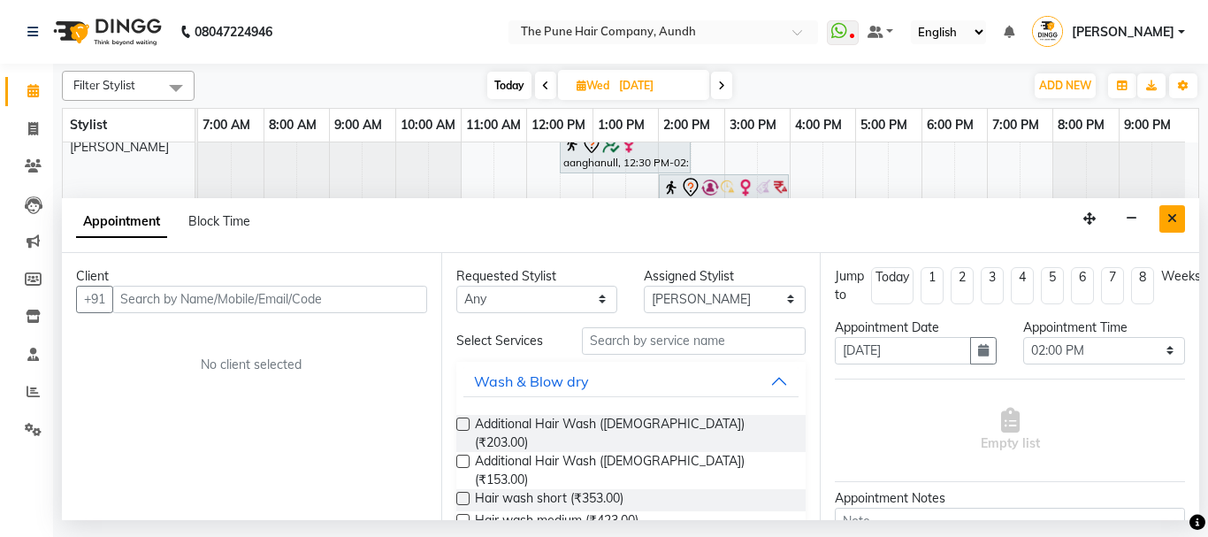
click at [1175, 217] on icon "Close" at bounding box center [1172, 218] width 10 height 12
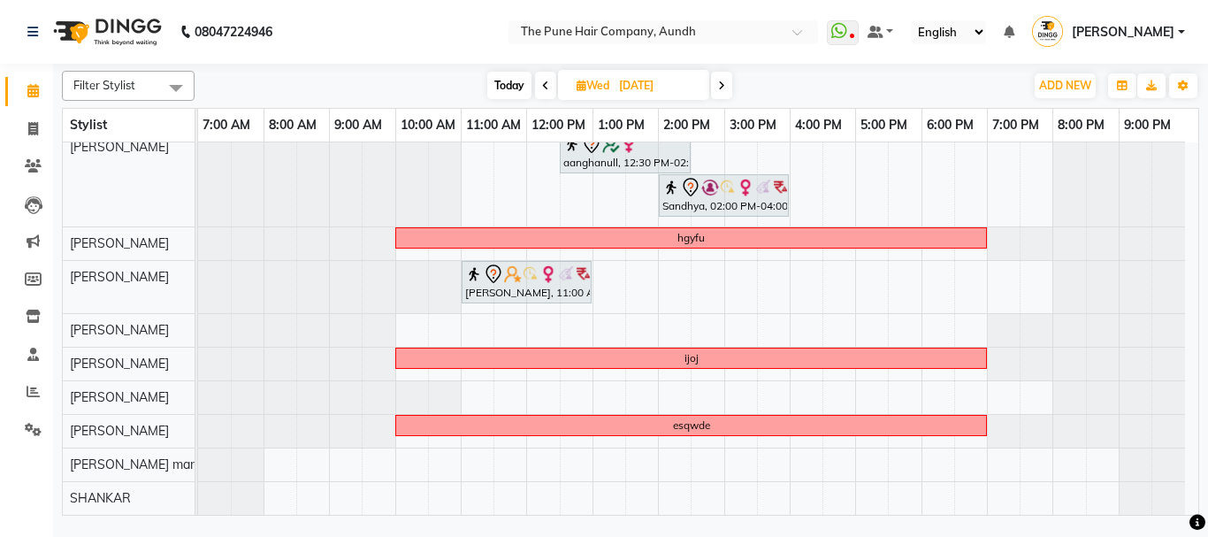
click at [508, 81] on span "Today" at bounding box center [509, 85] width 44 height 27
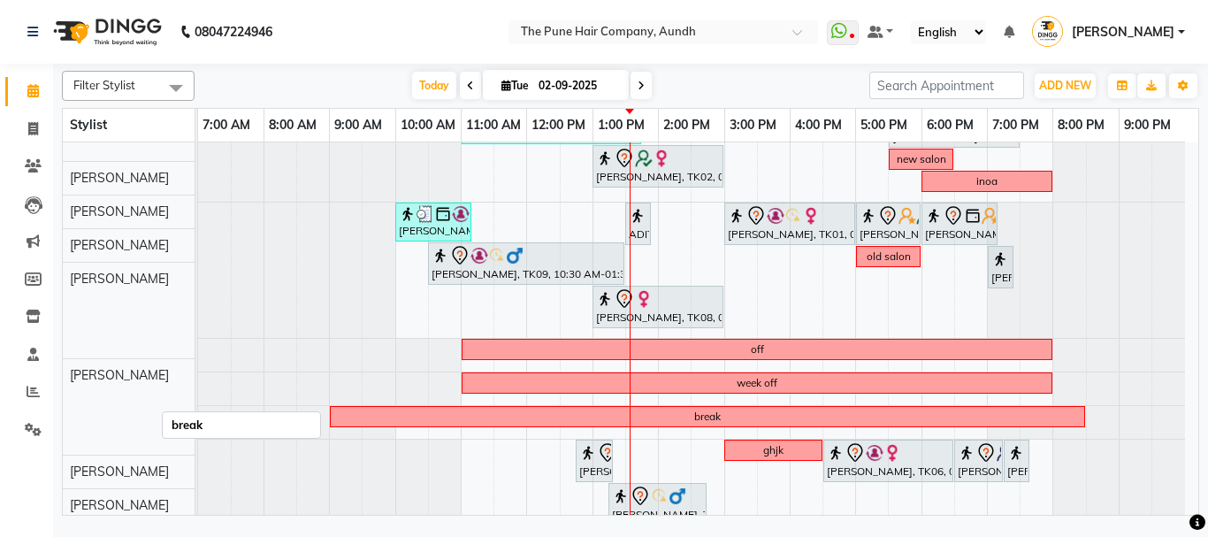
scroll to position [104, 0]
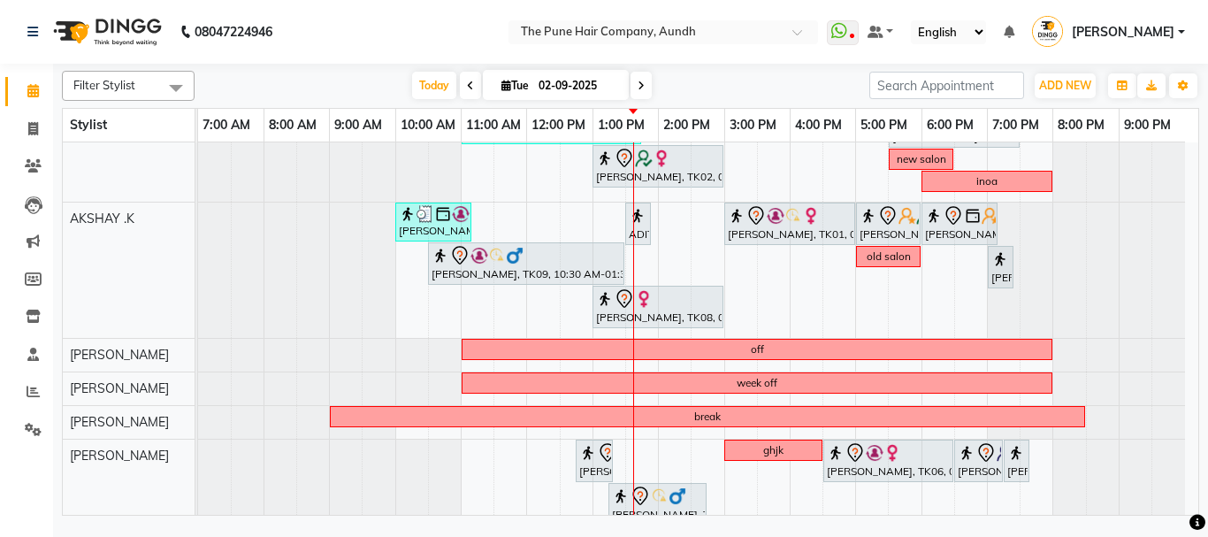
click at [643, 88] on span at bounding box center [640, 85] width 21 height 27
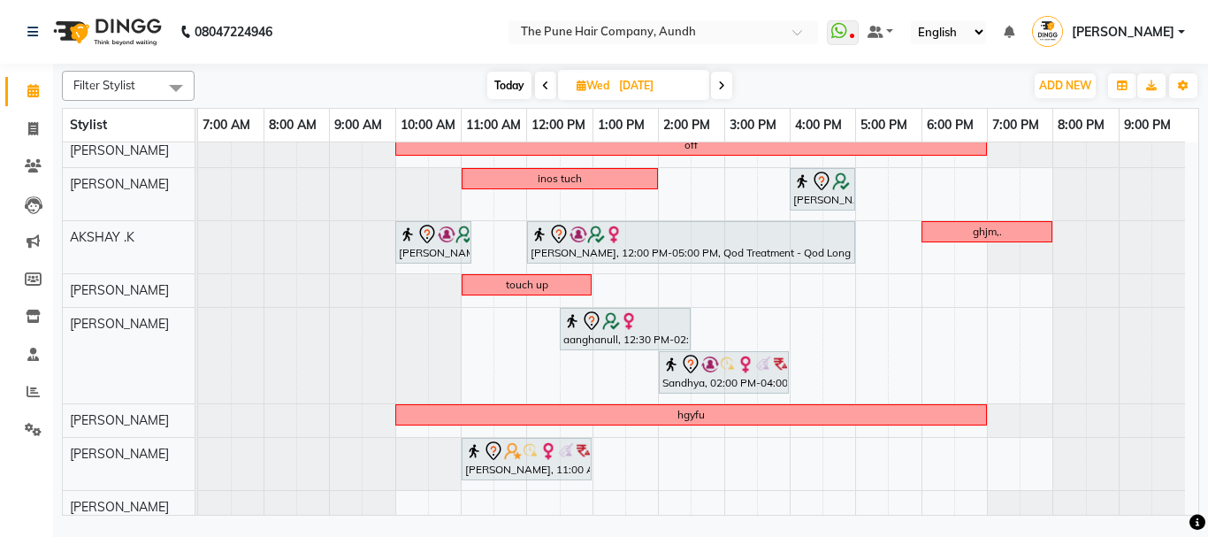
scroll to position [0, 0]
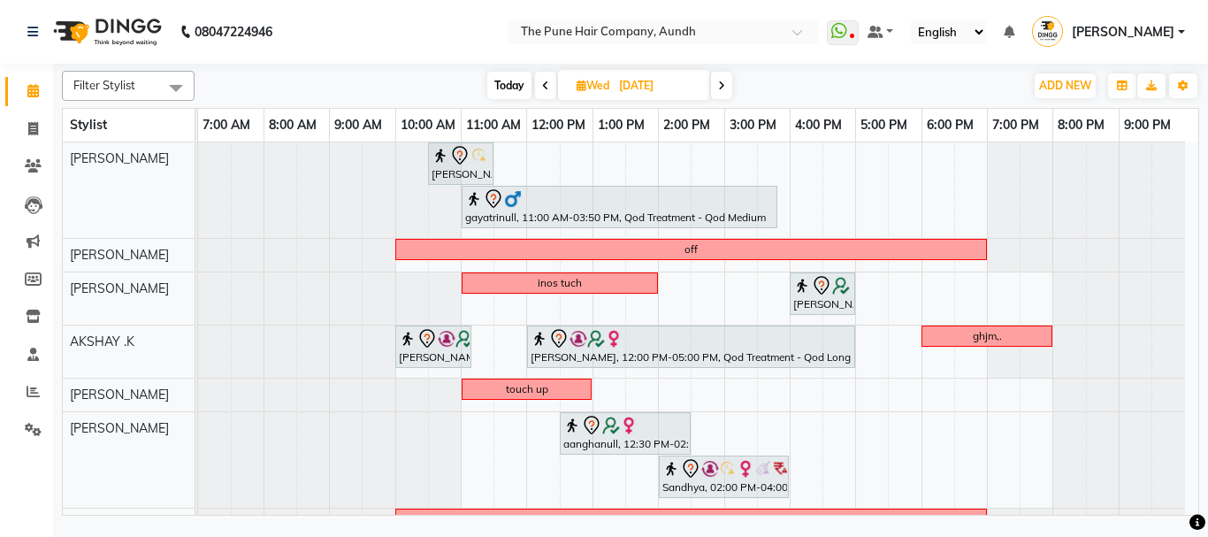
click at [511, 84] on span "Today" at bounding box center [509, 85] width 44 height 27
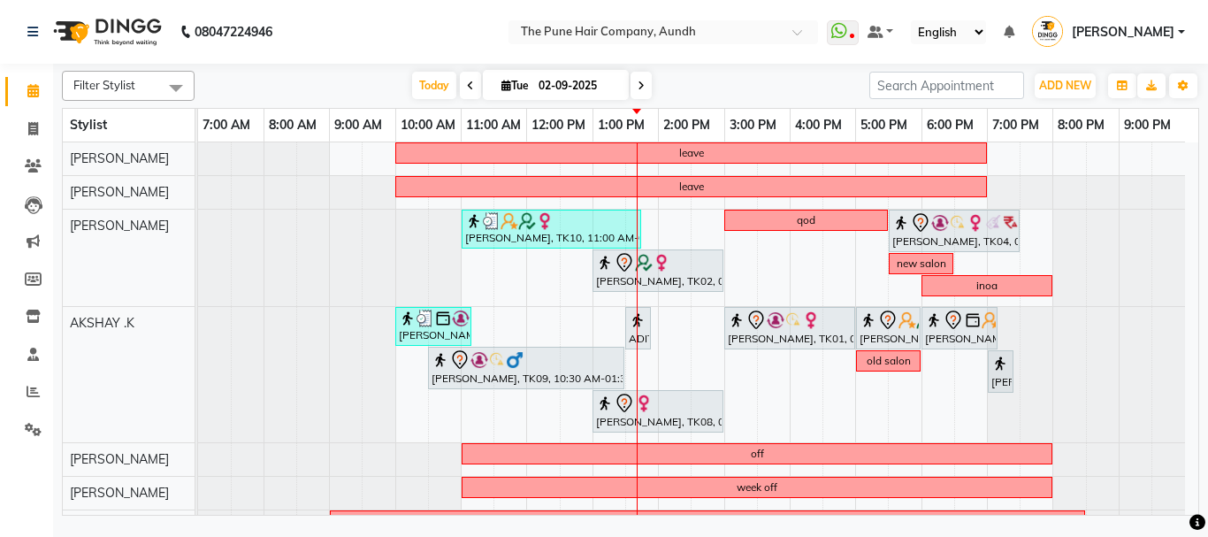
click at [641, 82] on icon at bounding box center [641, 85] width 7 height 11
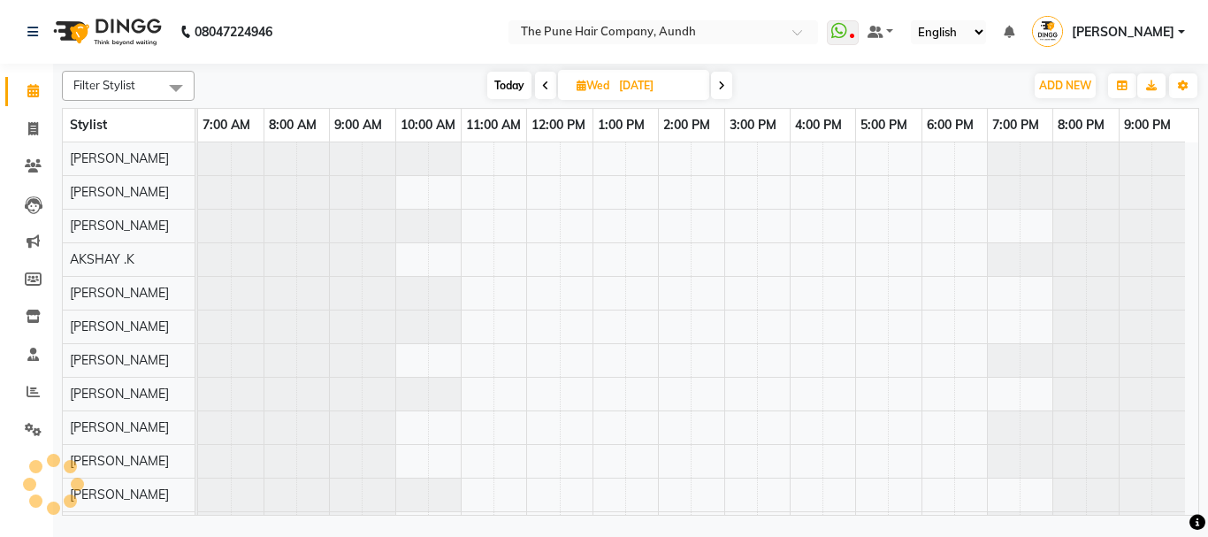
click at [722, 84] on icon at bounding box center [721, 85] width 7 height 11
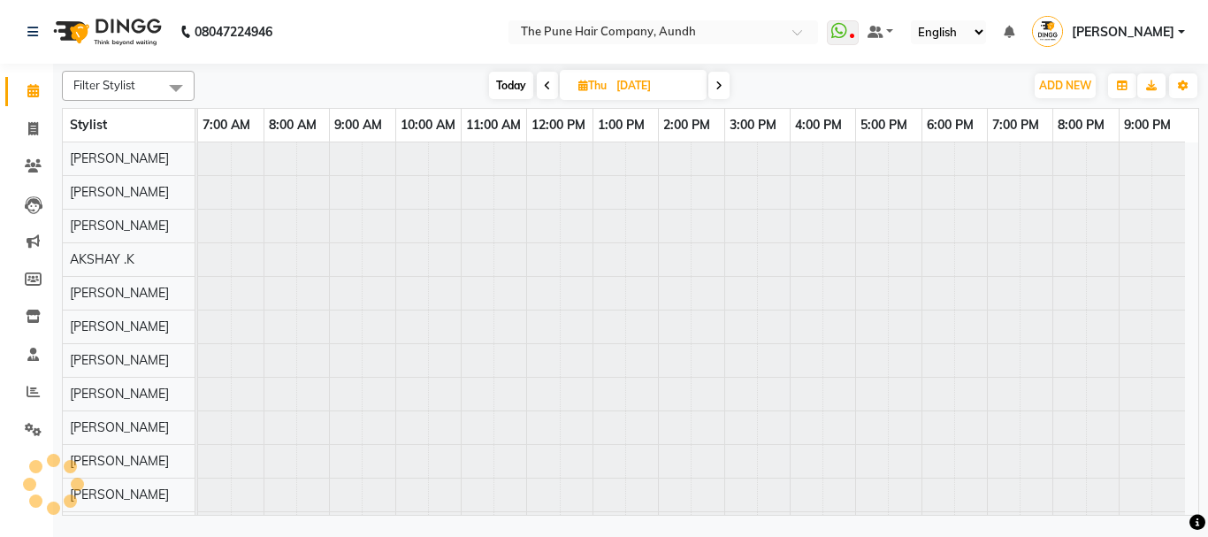
type input "[DATE]"
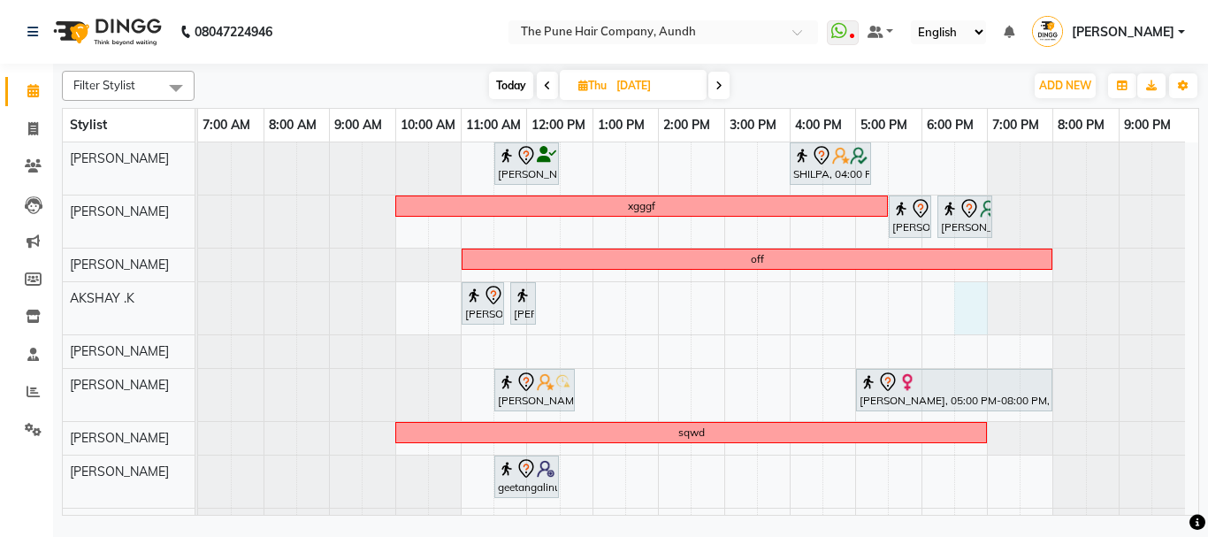
click at [960, 295] on div "Trupti Sathe, 11:30 AM-12:30 PM, Cut Female ( Top Stylist ) SHILPA, 04:00 PM-05…" at bounding box center [698, 425] width 1000 height 567
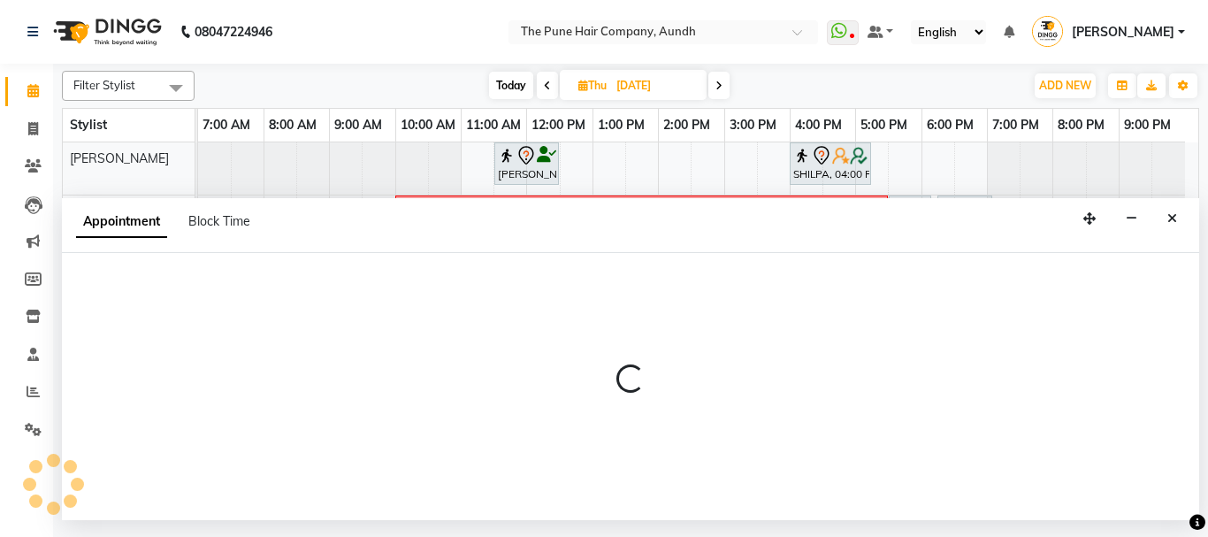
select select "6746"
select select "1110"
select select "tentative"
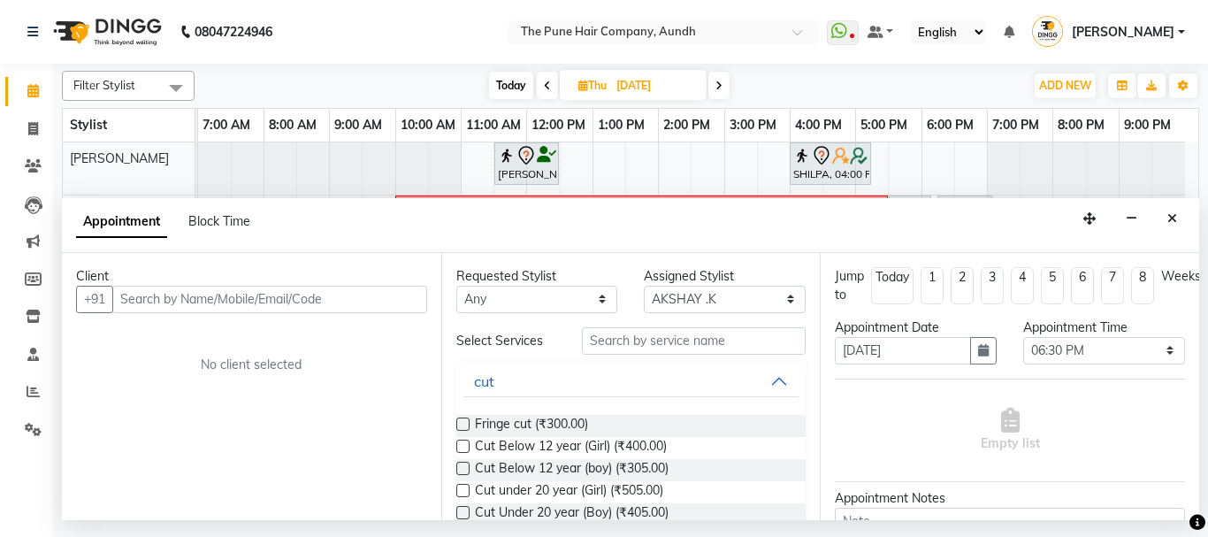
click at [222, 304] on input "text" at bounding box center [269, 299] width 315 height 27
click at [196, 301] on input "text" at bounding box center [269, 299] width 315 height 27
click at [247, 297] on input "text" at bounding box center [269, 299] width 315 height 27
click at [210, 309] on input "text" at bounding box center [269, 299] width 315 height 27
click at [202, 318] on div "Client +91 No client selected" at bounding box center [251, 386] width 379 height 267
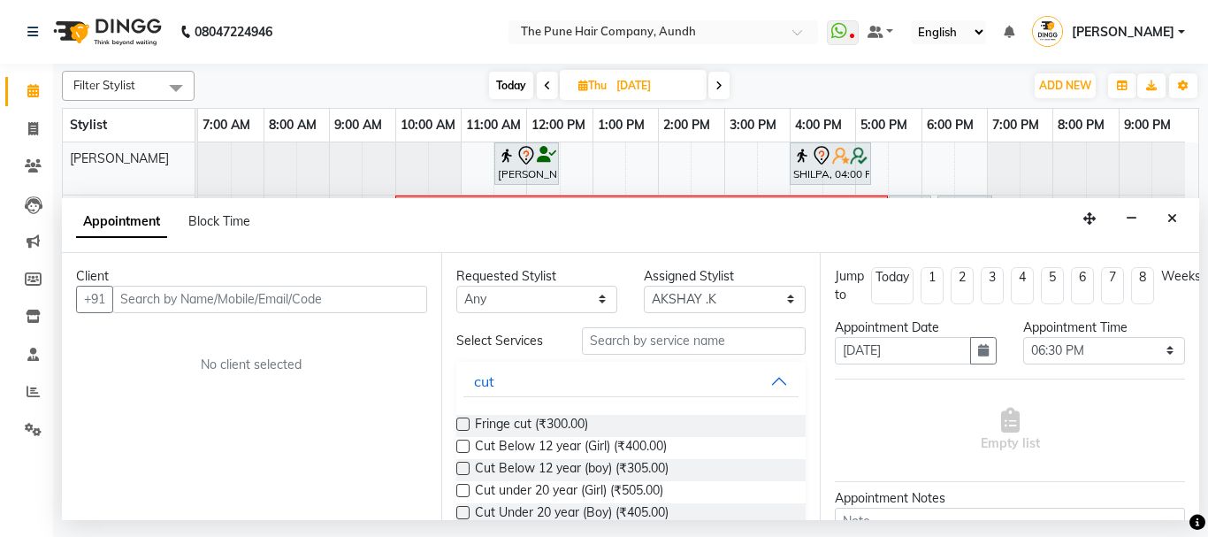
click at [196, 326] on div "Client +91 No client selected" at bounding box center [251, 386] width 379 height 267
click at [196, 325] on div "Client +91 No client selected" at bounding box center [251, 386] width 379 height 267
click at [208, 282] on div "Client" at bounding box center [251, 276] width 351 height 19
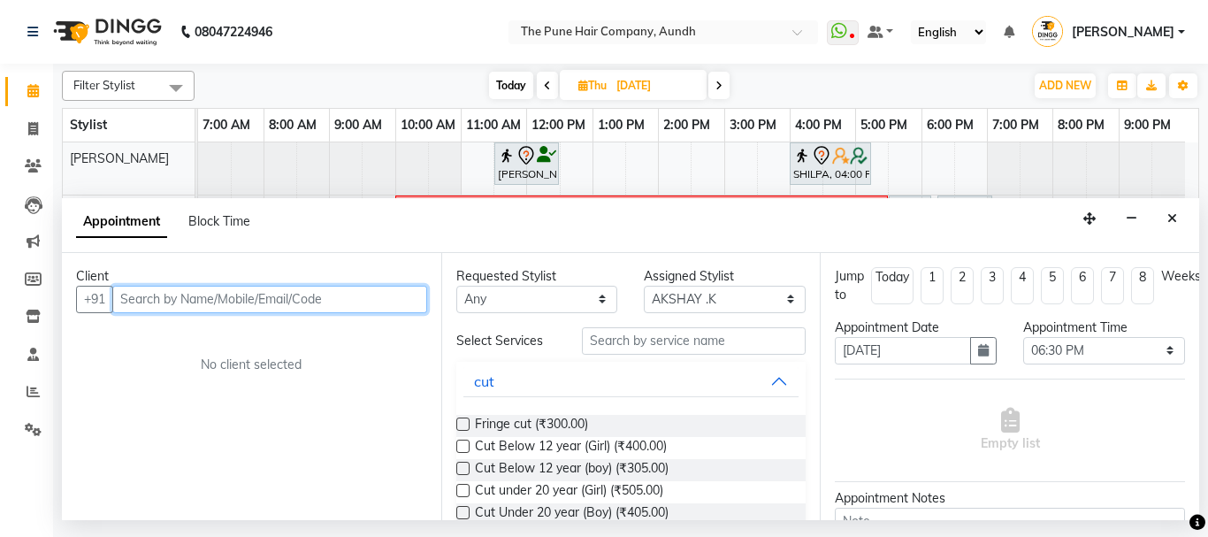
click at [186, 296] on input "text" at bounding box center [269, 299] width 315 height 27
click at [323, 301] on input "text" at bounding box center [269, 299] width 315 height 27
click at [336, 295] on input "text" at bounding box center [269, 299] width 315 height 27
click at [345, 295] on input "text" at bounding box center [269, 299] width 315 height 27
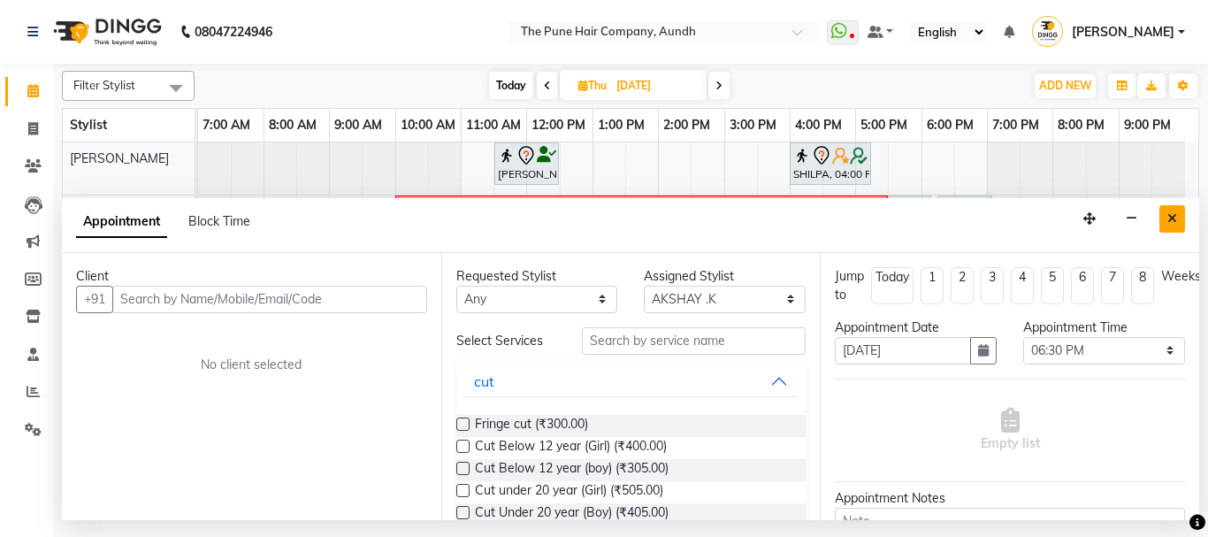
click at [1174, 218] on icon "Close" at bounding box center [1172, 218] width 10 height 12
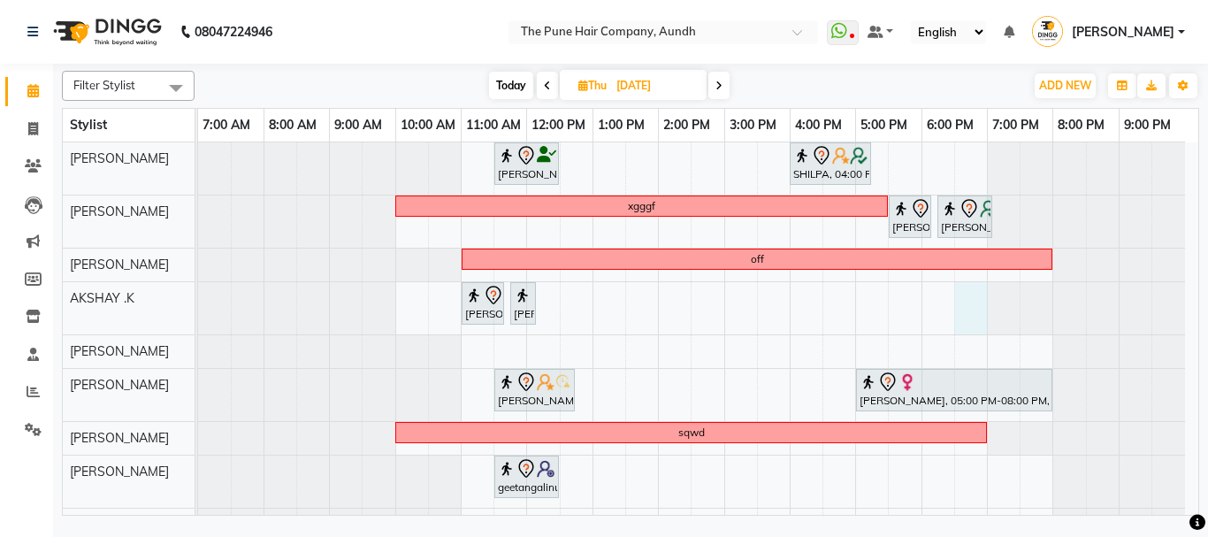
click at [958, 306] on div "Trupti Sathe, 11:30 AM-12:30 PM, Cut Female ( Top Stylist ) SHILPA, 04:00 PM-05…" at bounding box center [698, 425] width 1000 height 567
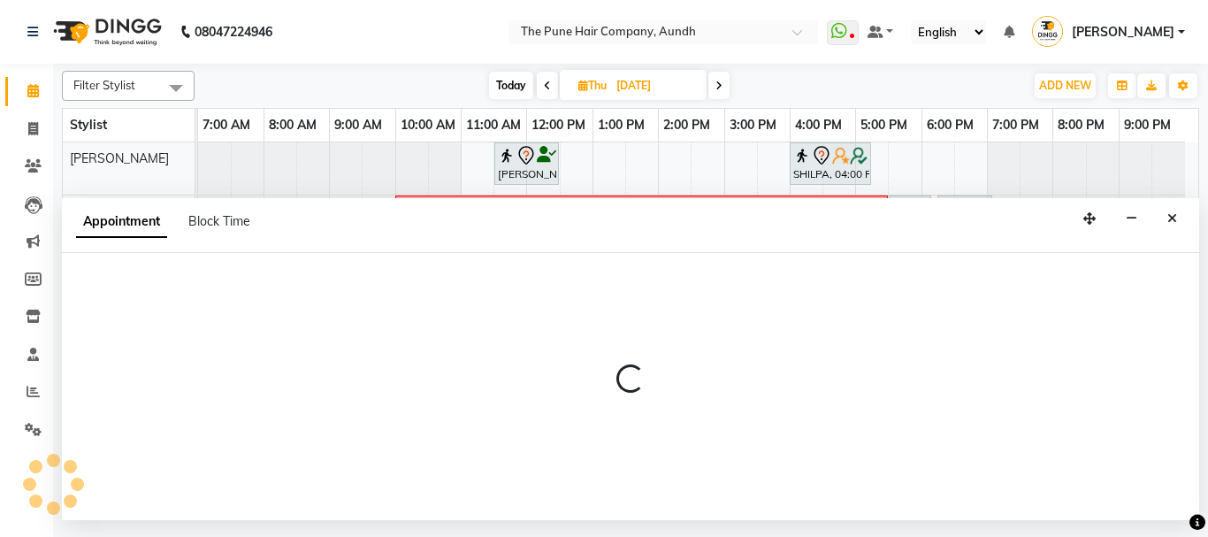
select select "6746"
select select "1110"
select select "tentative"
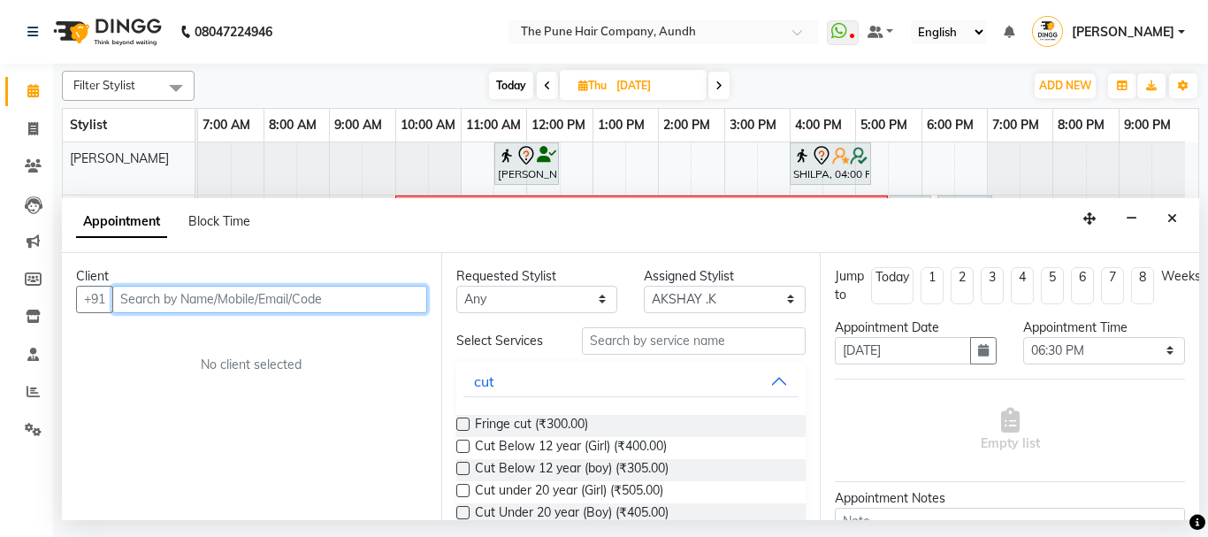
click at [302, 296] on input "text" at bounding box center [269, 299] width 315 height 27
type input "8"
click at [172, 306] on input "text" at bounding box center [269, 299] width 315 height 27
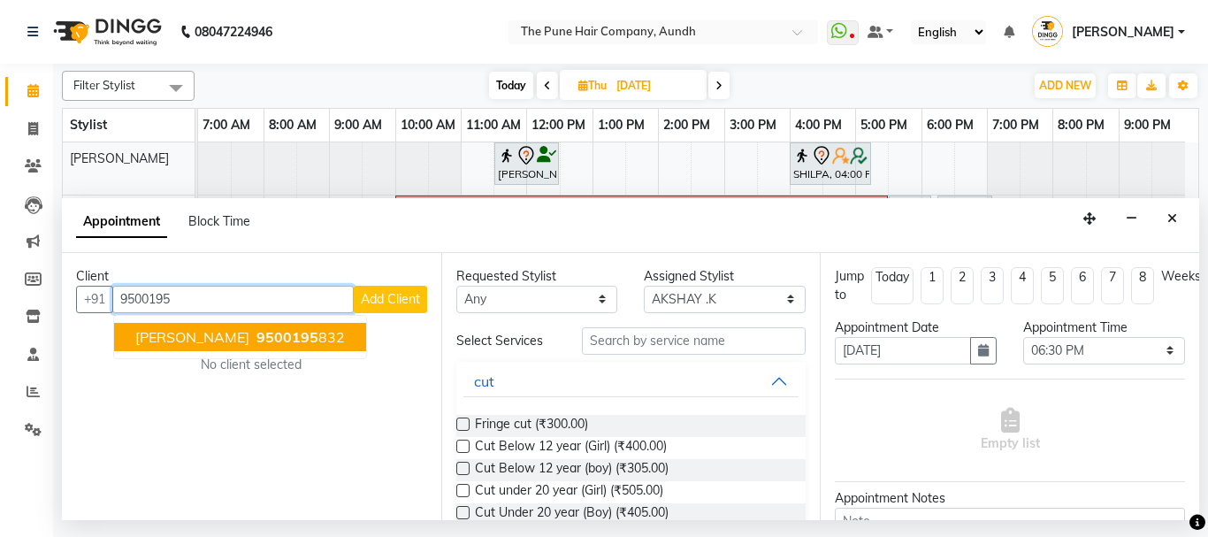
click at [170, 332] on button "Sai s 9500195 832" at bounding box center [240, 337] width 252 height 28
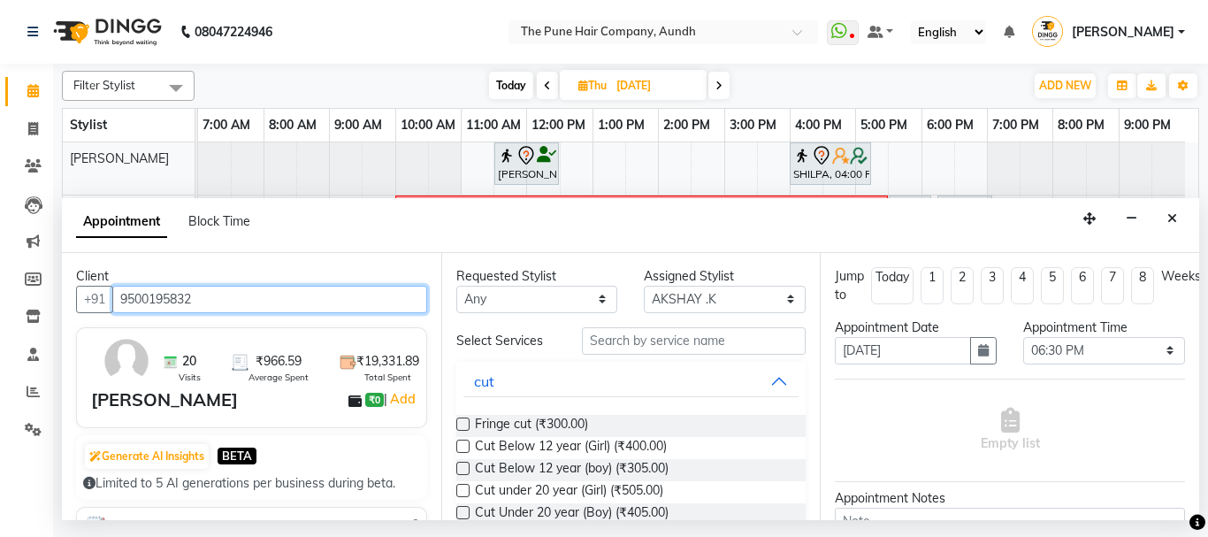
type input "9500195832"
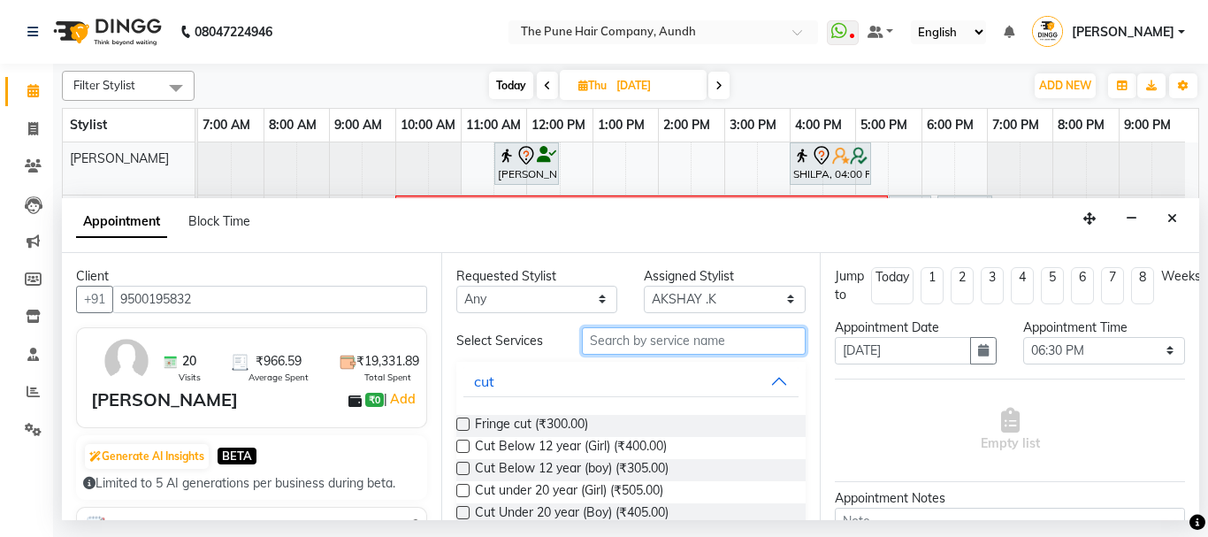
click at [625, 340] on input "text" at bounding box center [694, 340] width 225 height 27
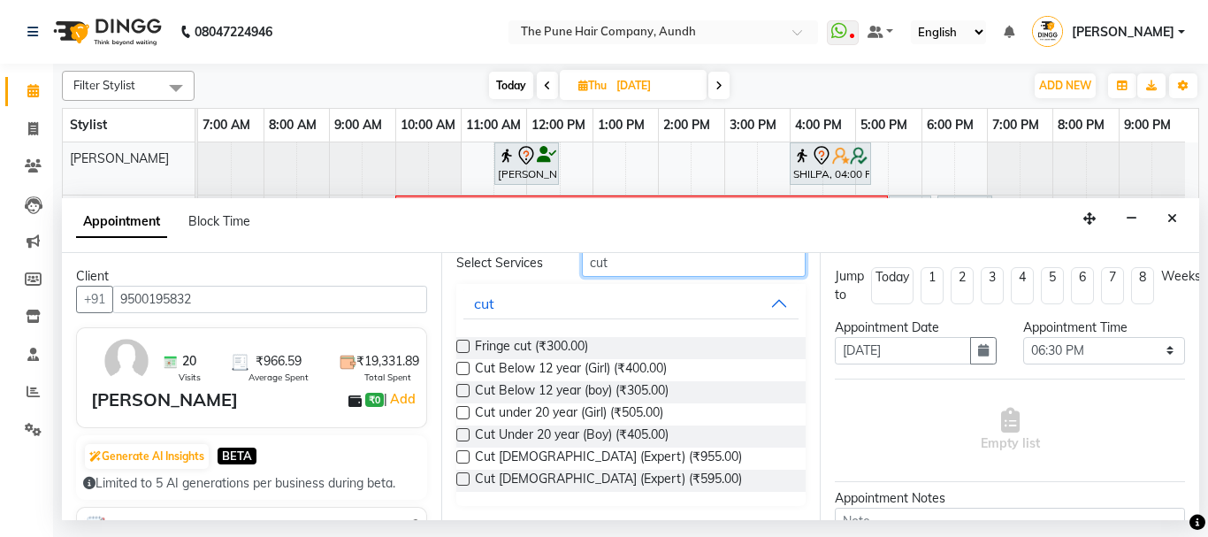
type input "cut"
click at [458, 478] on label at bounding box center [462, 478] width 13 height 13
click at [458, 478] on input "checkbox" at bounding box center [461, 480] width 11 height 11
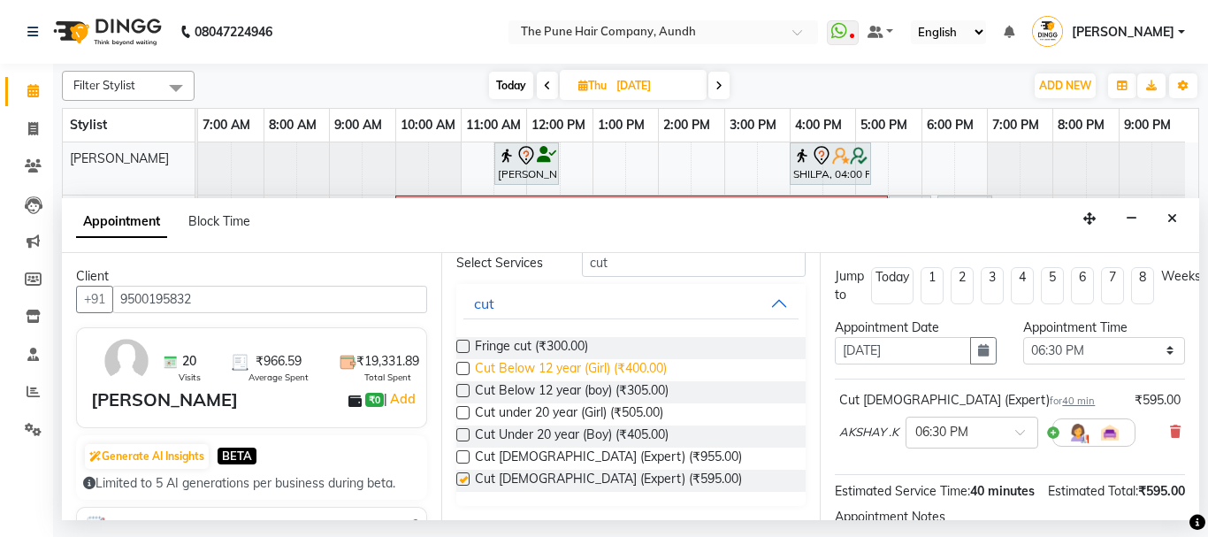
checkbox input "false"
click at [610, 270] on input "cut" at bounding box center [694, 262] width 225 height 27
type input "c"
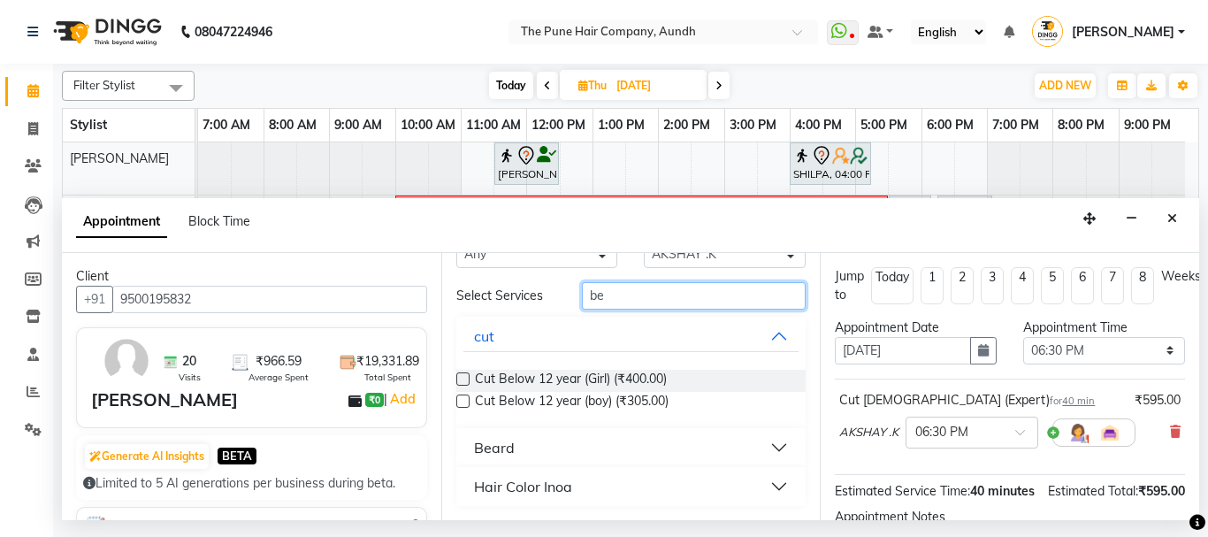
scroll to position [45, 0]
type input "be"
click at [521, 450] on button "Beard" at bounding box center [631, 448] width 336 height 32
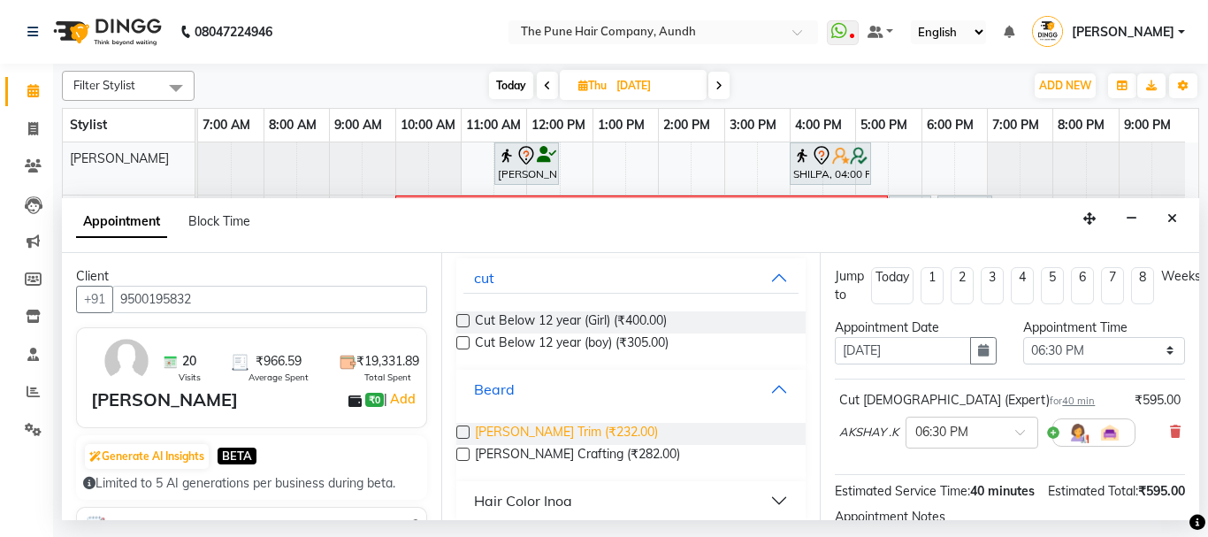
scroll to position [118, 0]
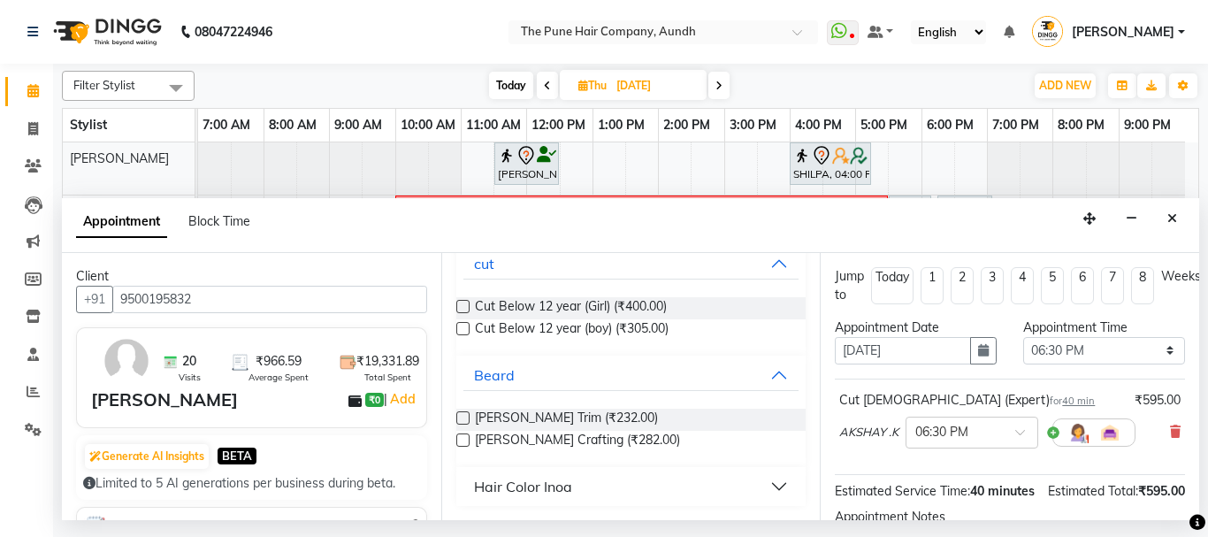
click at [460, 439] on label at bounding box center [462, 439] width 13 height 13
click at [460, 439] on input "checkbox" at bounding box center [461, 441] width 11 height 11
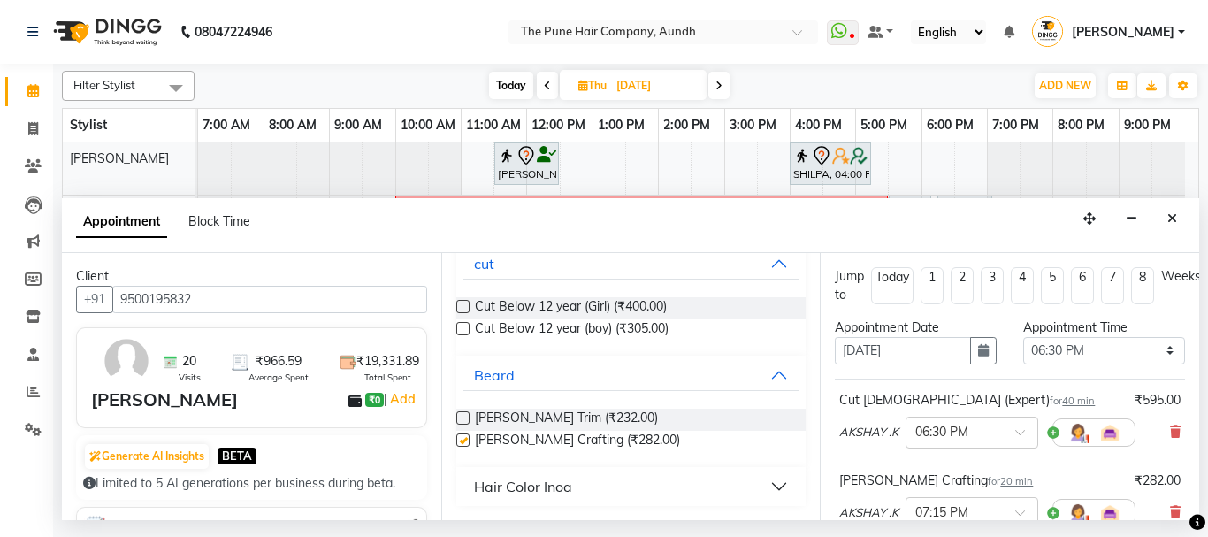
checkbox input "false"
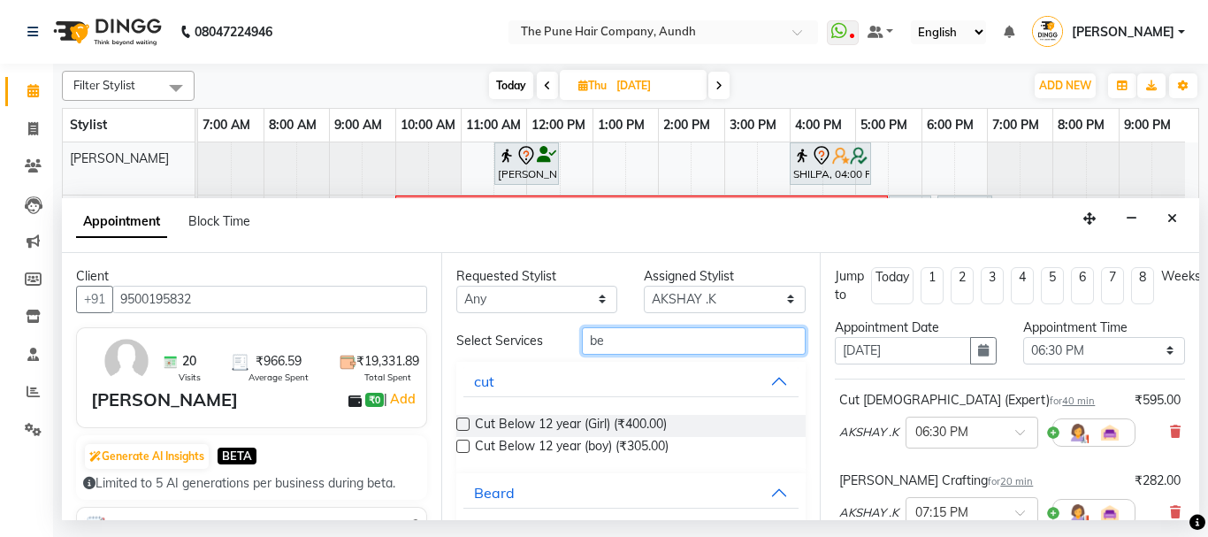
click at [615, 342] on input "be" at bounding box center [694, 340] width 225 height 27
type input "b"
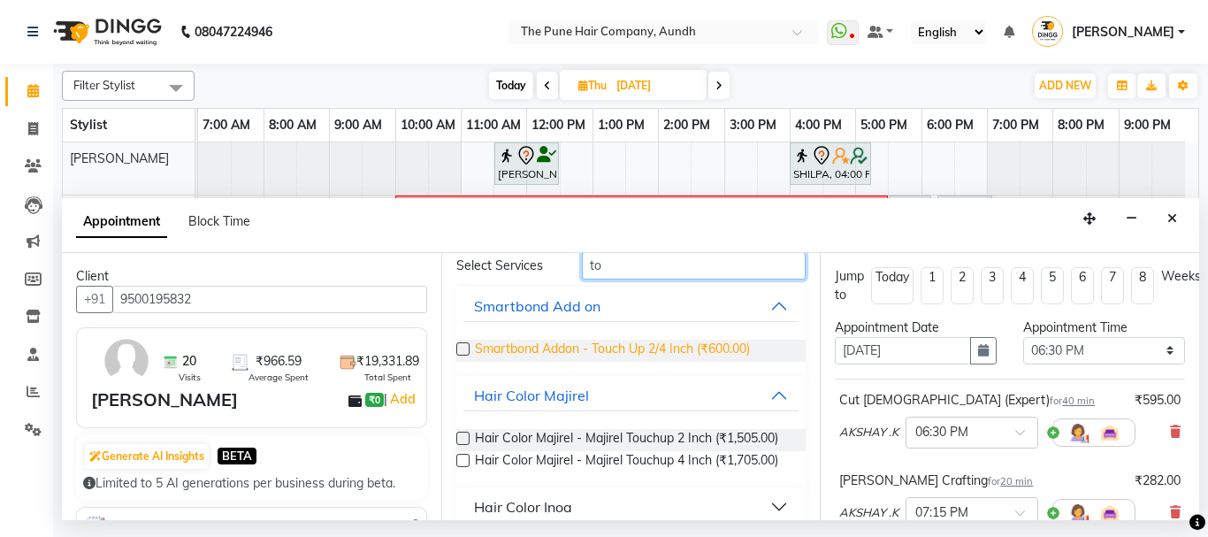
scroll to position [88, 0]
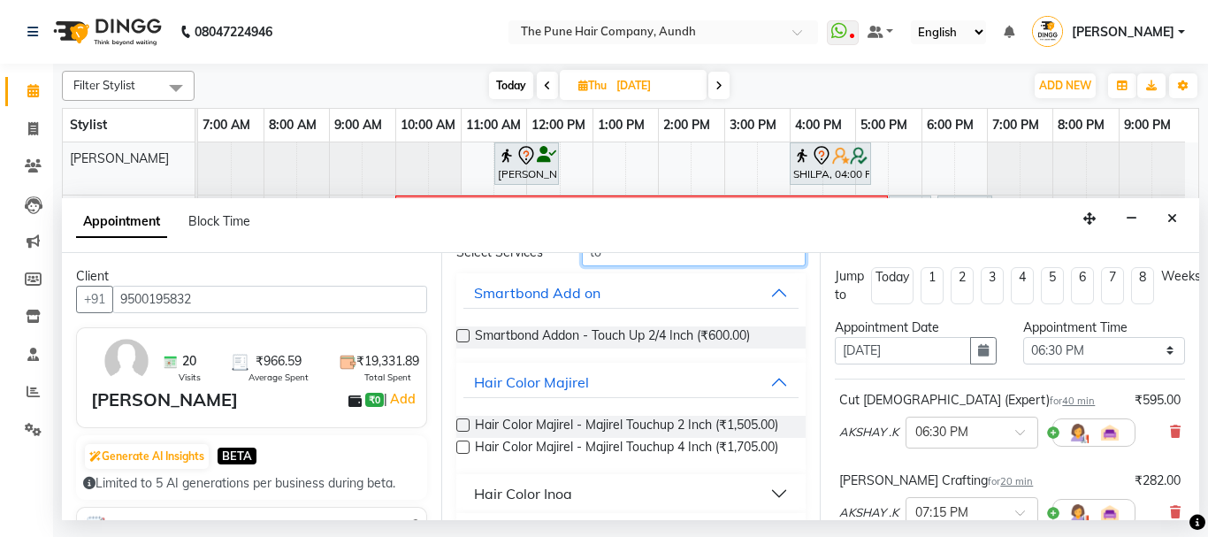
type input "to"
click at [461, 418] on label at bounding box center [462, 424] width 13 height 13
click at [461, 421] on input "checkbox" at bounding box center [461, 426] width 11 height 11
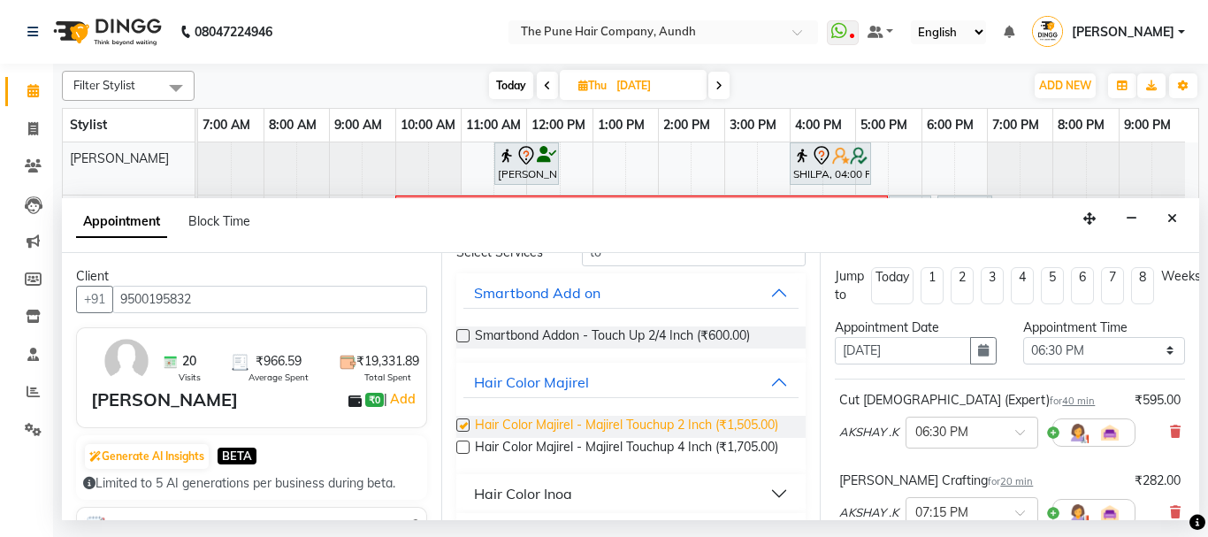
checkbox input "false"
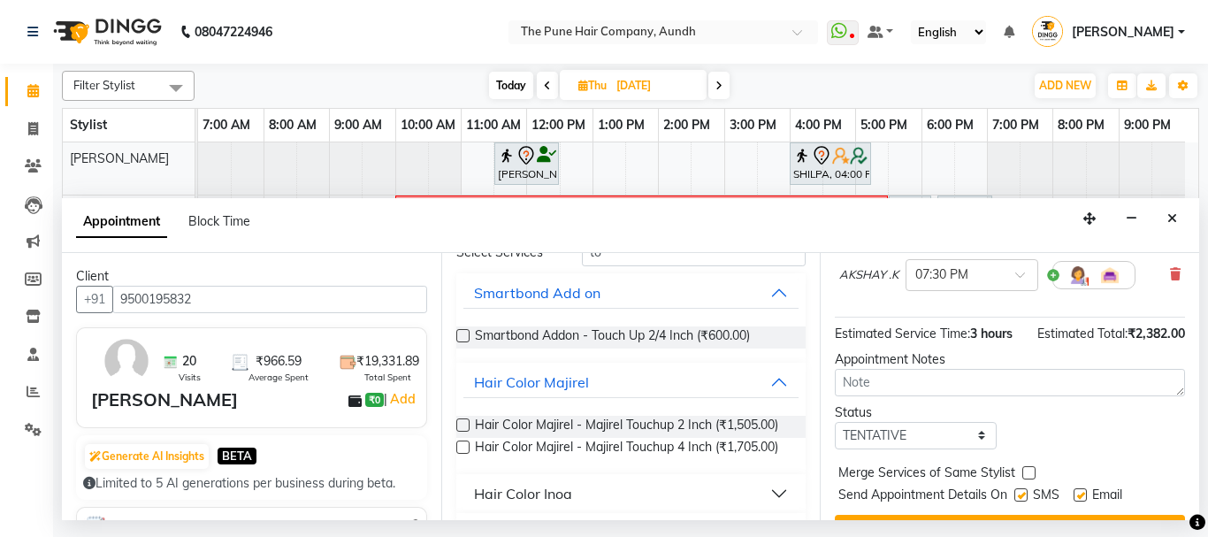
scroll to position [409, 0]
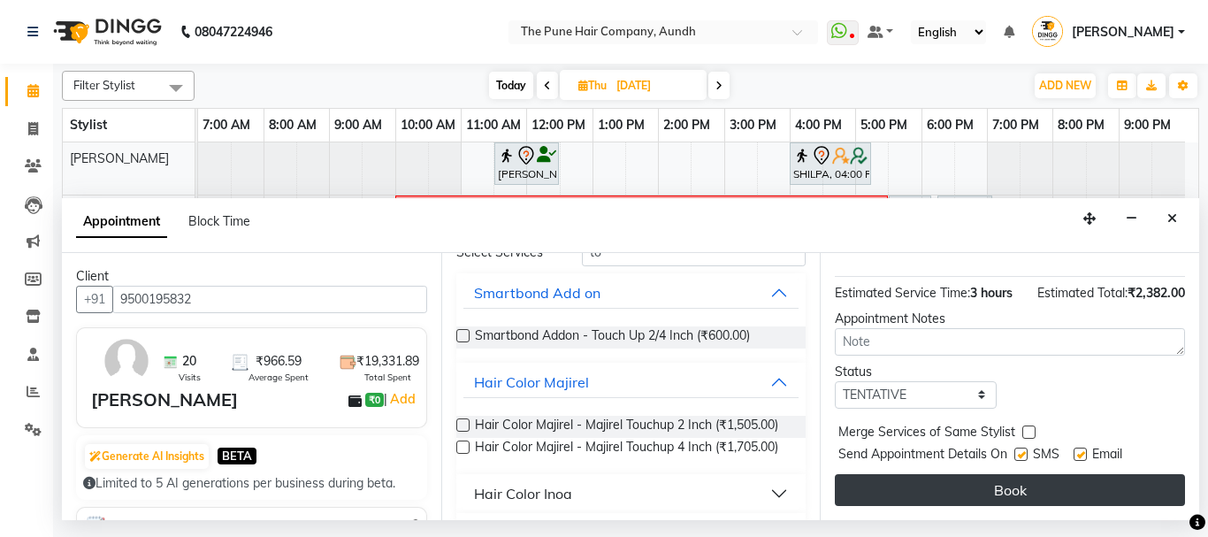
click at [994, 478] on button "Book" at bounding box center [1010, 490] width 350 height 32
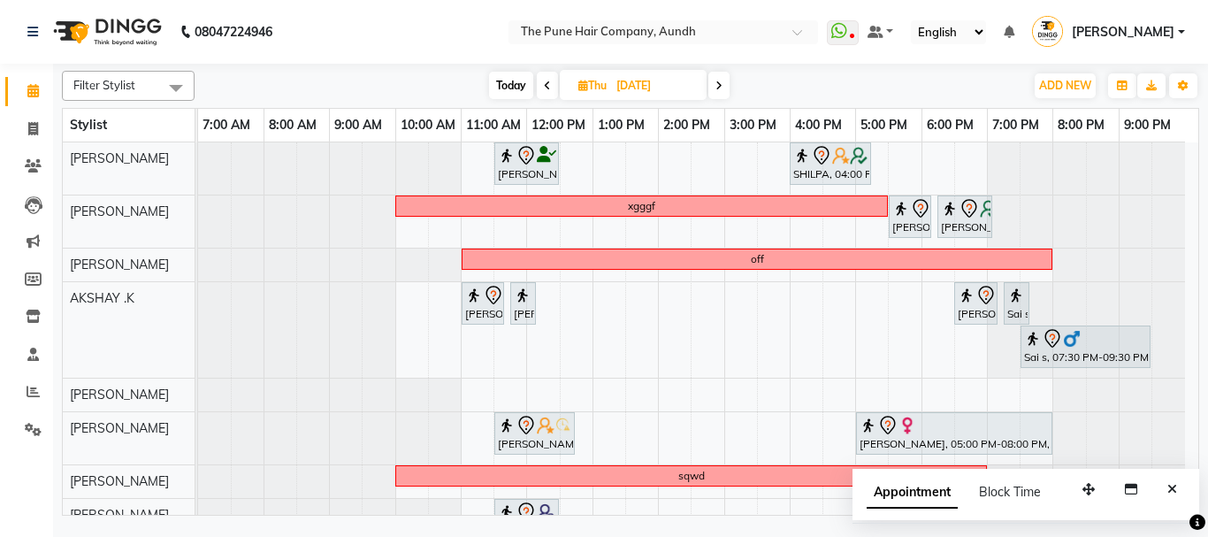
click at [544, 88] on icon at bounding box center [547, 85] width 7 height 11
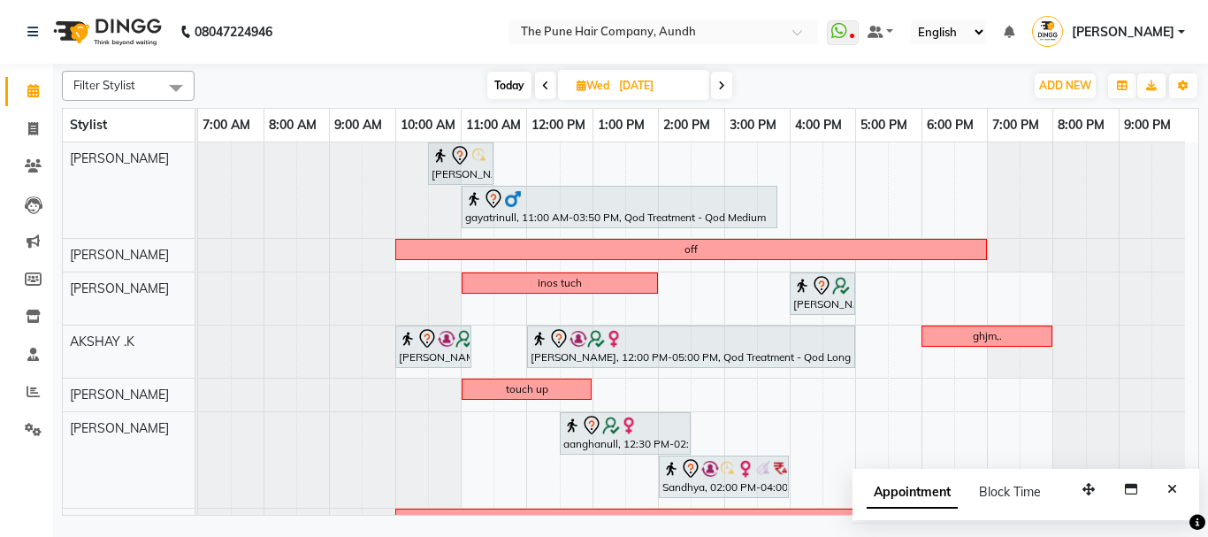
click at [506, 82] on span "Today" at bounding box center [509, 85] width 44 height 27
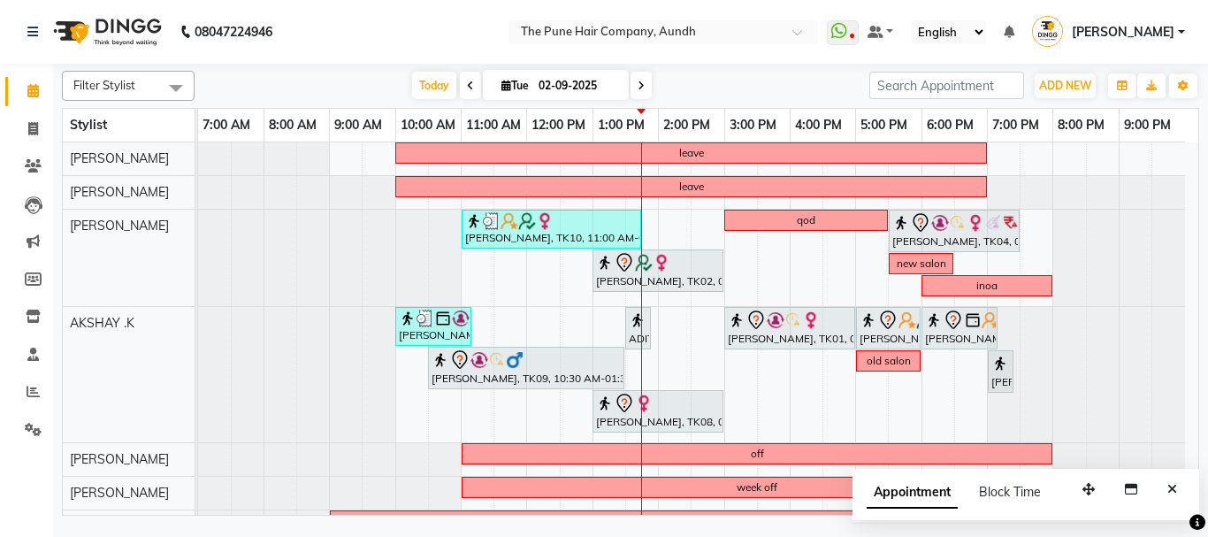
click at [638, 80] on icon at bounding box center [641, 85] width 7 height 11
type input "[DATE]"
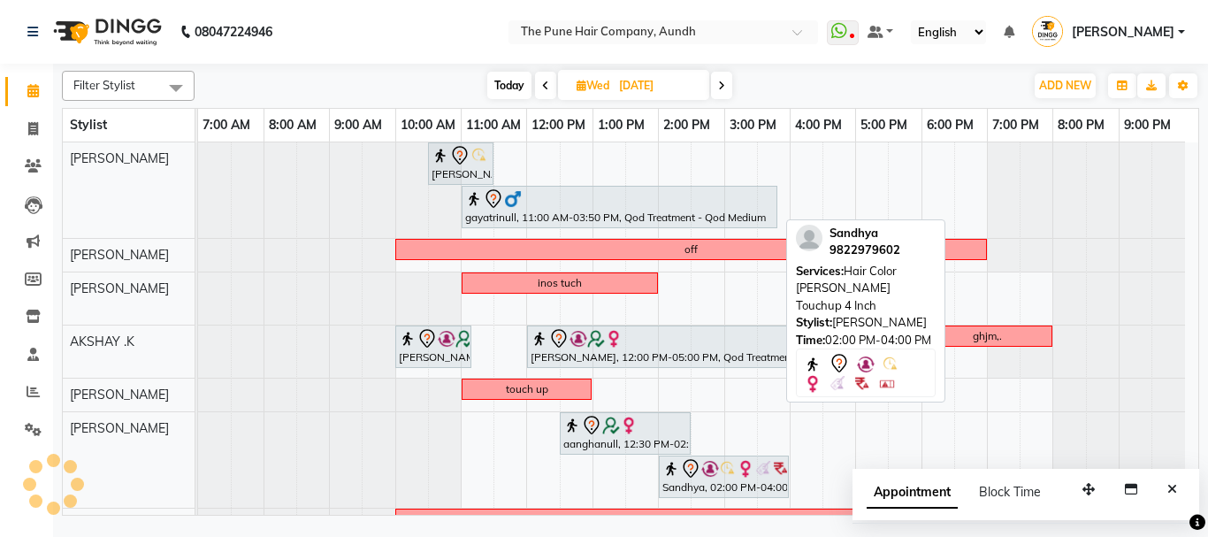
scroll to position [281, 0]
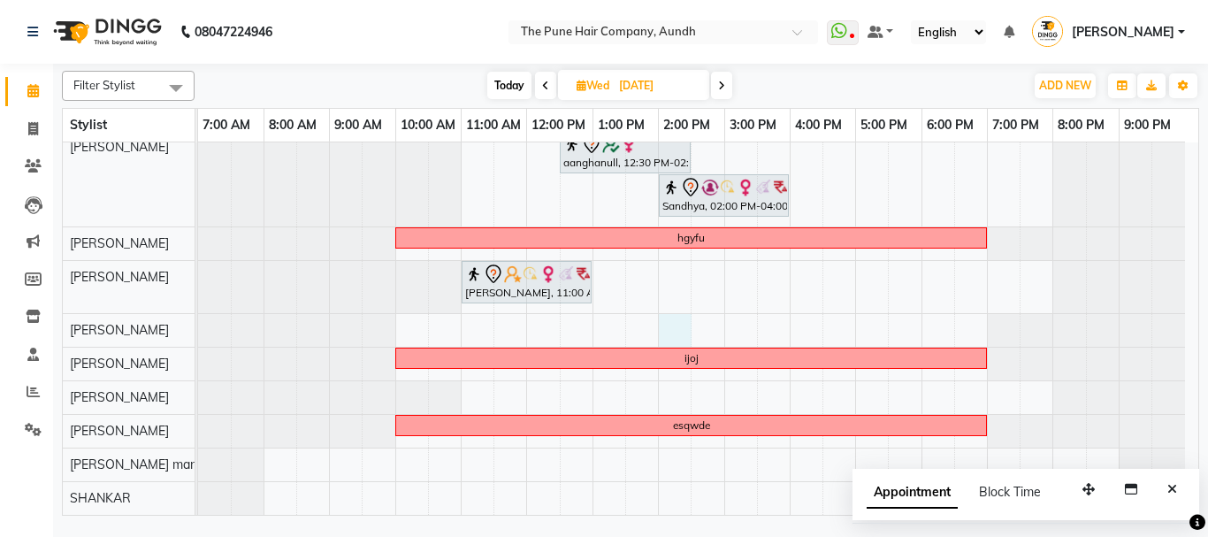
click at [669, 325] on div "Madhvi Zende, 10:30 AM-11:30 AM, Cut Female ( Top Stylist ) gayatrinull, 11:00 …" at bounding box center [698, 187] width 1000 height 653
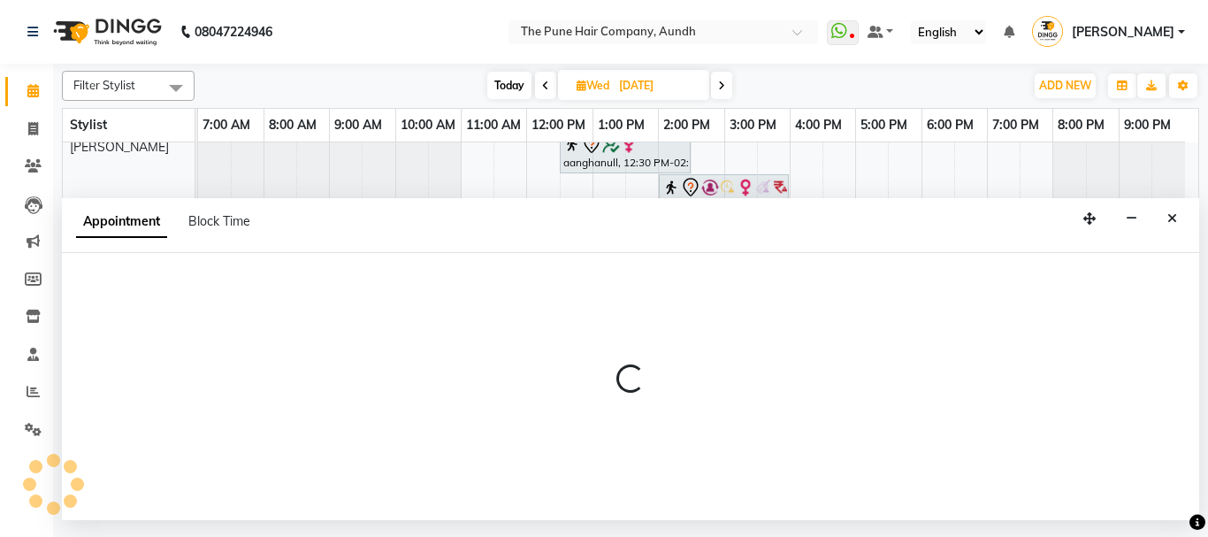
select select "49797"
select select "840"
select select "tentative"
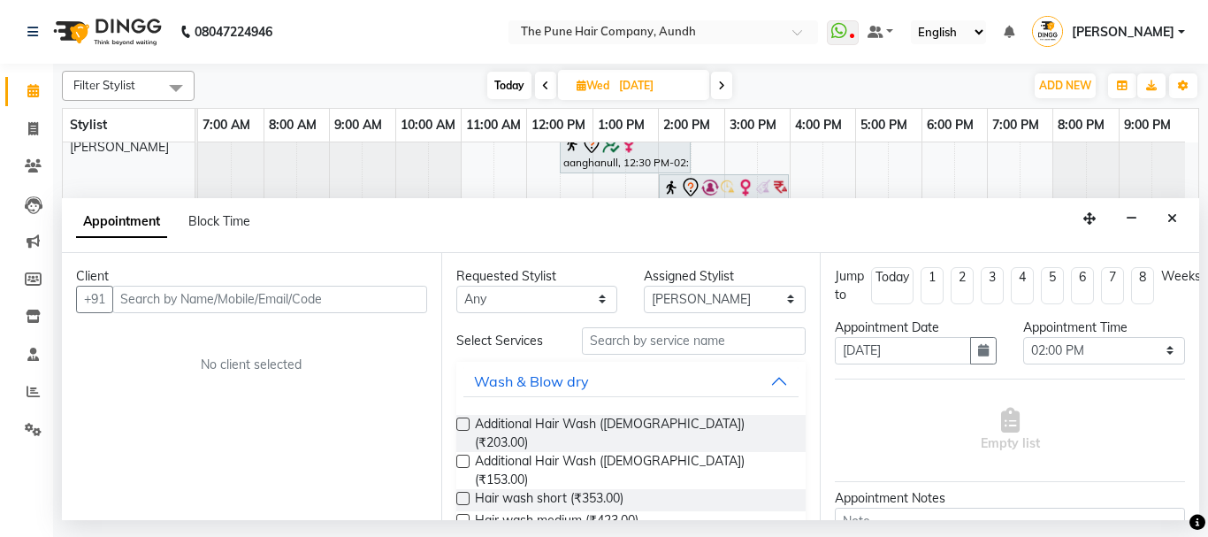
click at [258, 308] on input "text" at bounding box center [269, 299] width 315 height 27
click at [233, 320] on div "Client +91 No client selected" at bounding box center [251, 386] width 379 height 267
click at [190, 315] on div "Client +91 No client selected" at bounding box center [251, 386] width 379 height 267
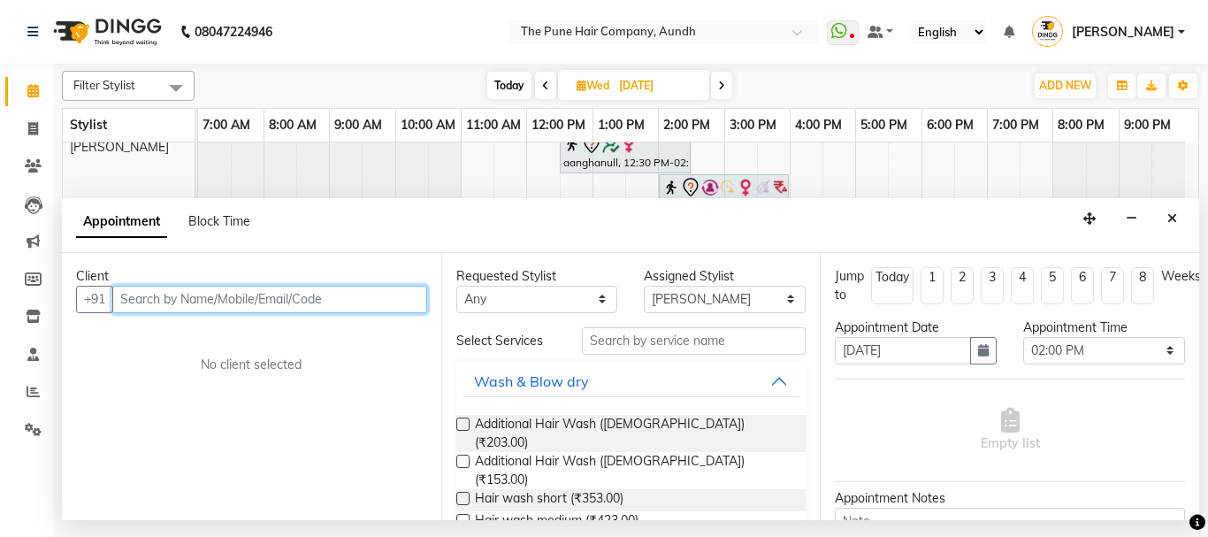
click at [194, 304] on input "text" at bounding box center [269, 299] width 315 height 27
type input "0"
type input "8007861314"
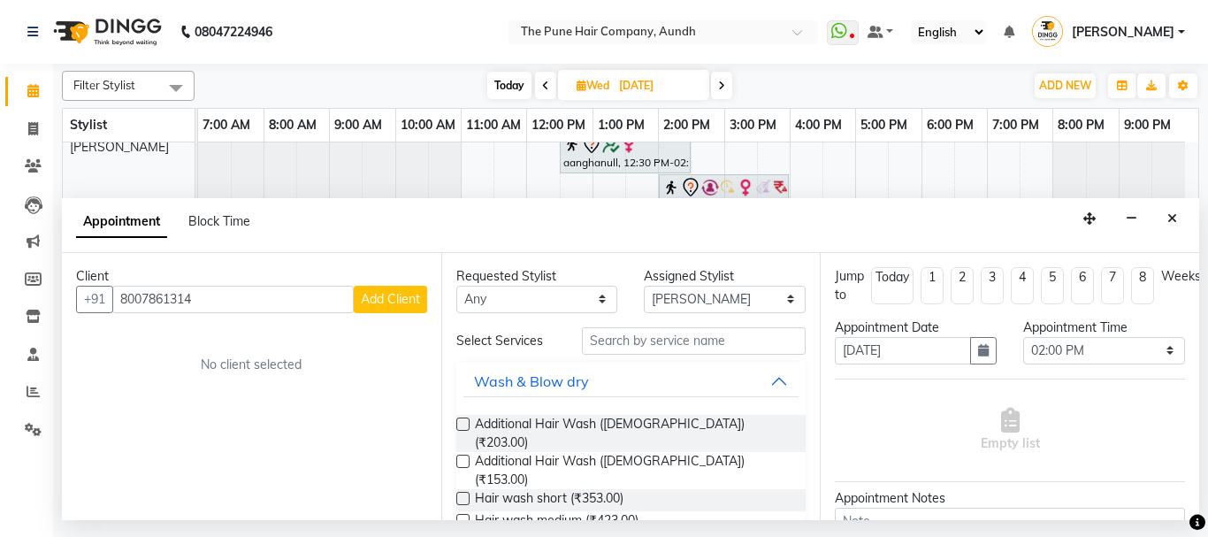
click at [391, 302] on span "Add Client" at bounding box center [390, 299] width 59 height 16
select select "22"
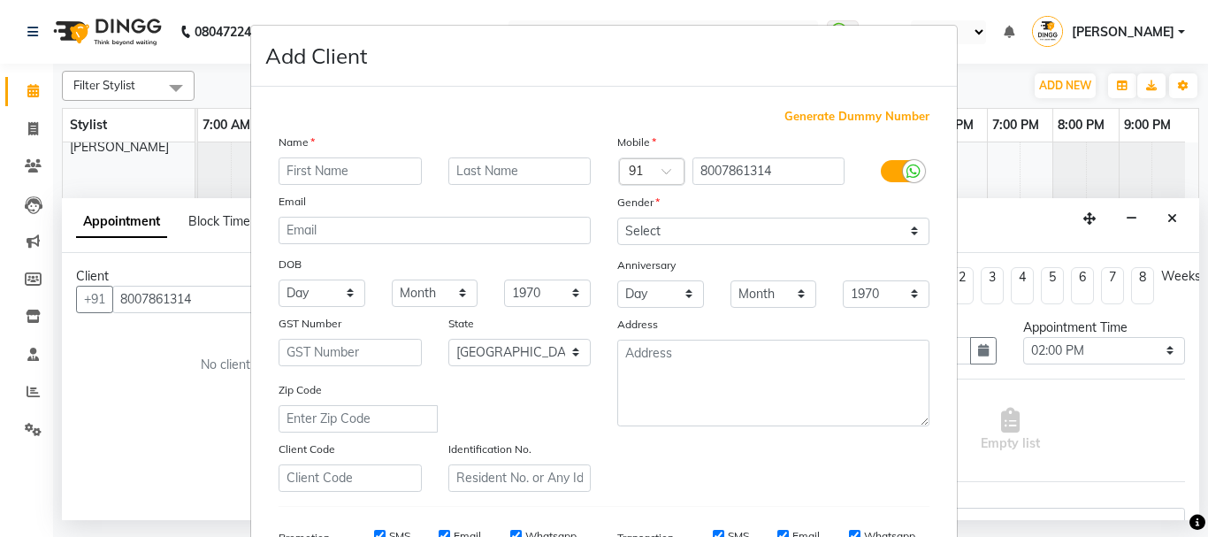
click at [340, 175] on input "text" at bounding box center [350, 170] width 143 height 27
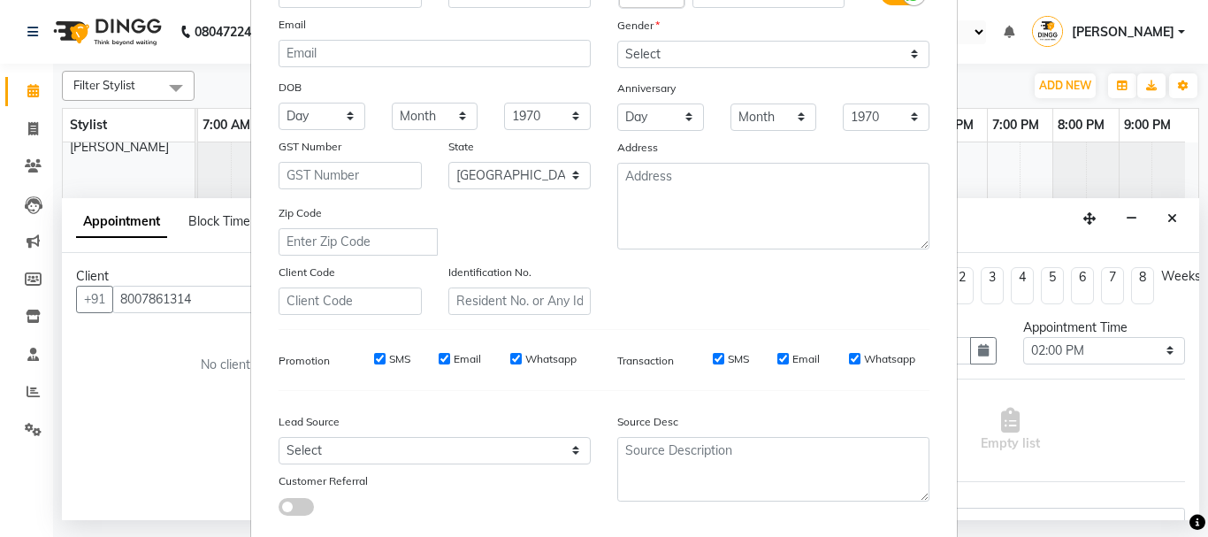
type input "rohan"
click at [664, 50] on select "Select Male Female Other Prefer Not To Say" at bounding box center [773, 54] width 312 height 27
select select "male"
click at [617, 41] on select "Select Male Female Other Prefer Not To Say" at bounding box center [773, 54] width 312 height 27
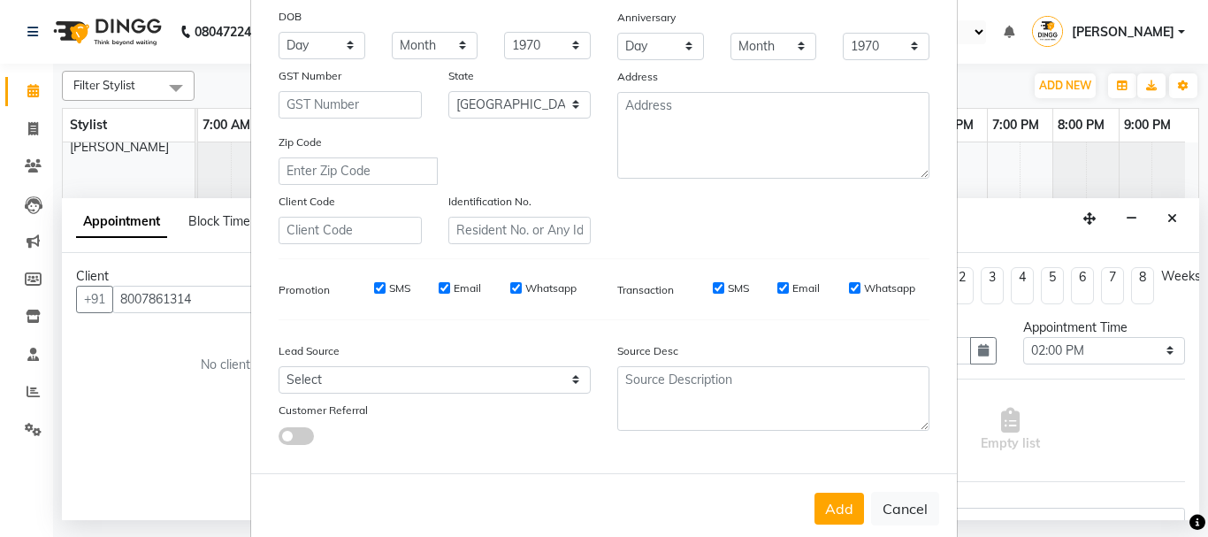
scroll to position [279, 0]
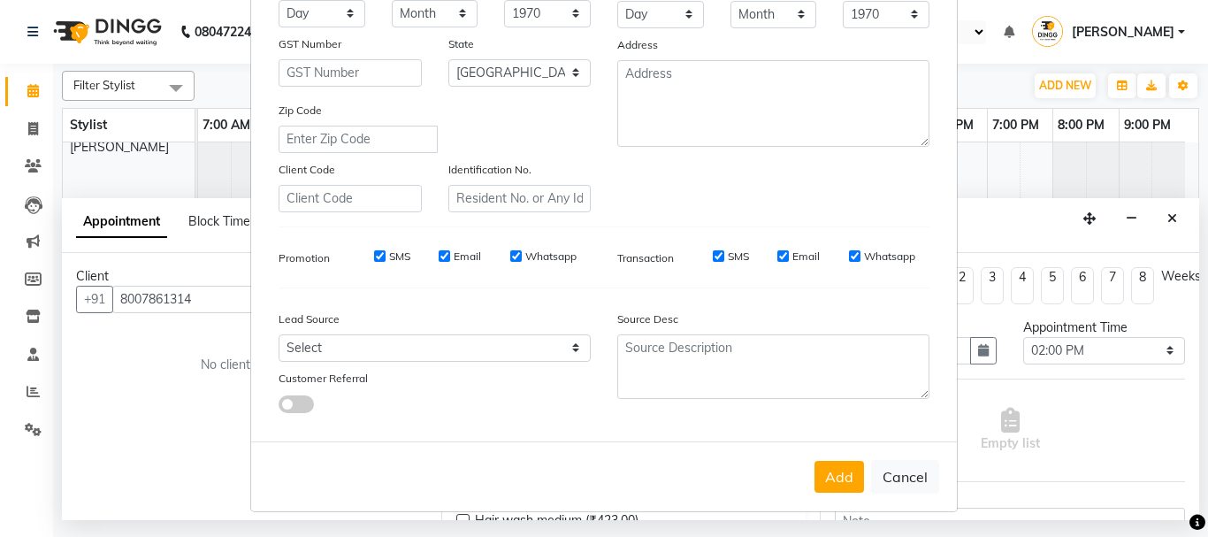
click at [839, 451] on div "Add Cancel" at bounding box center [604, 476] width 706 height 70
click at [829, 477] on button "Add" at bounding box center [839, 477] width 50 height 32
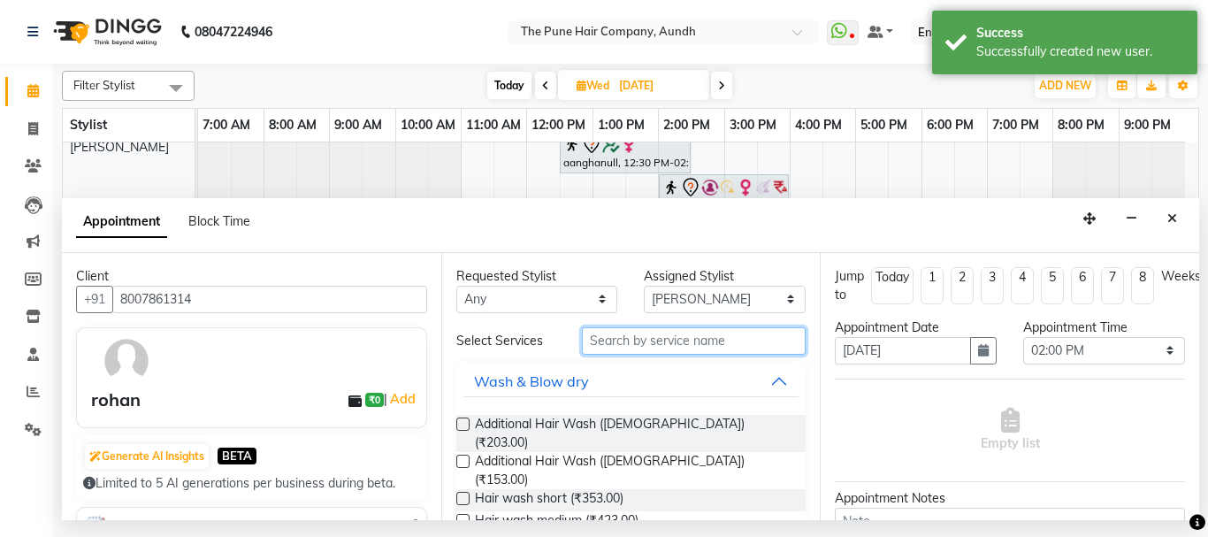
click at [617, 341] on input "text" at bounding box center [694, 340] width 225 height 27
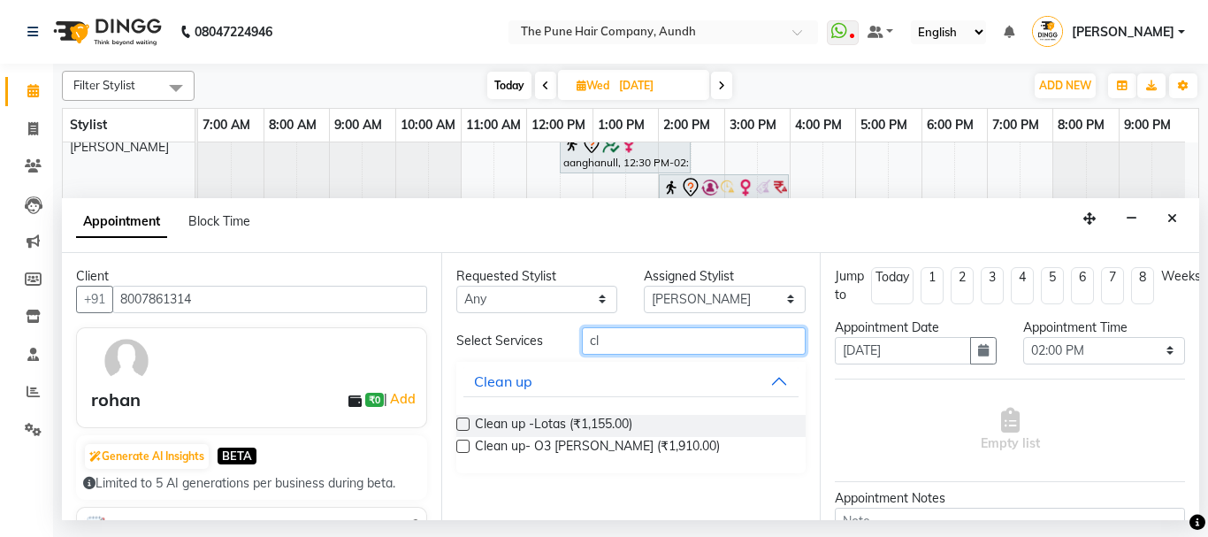
type input "cl"
click at [462, 422] on label at bounding box center [462, 423] width 13 height 13
click at [462, 422] on input "checkbox" at bounding box center [461, 425] width 11 height 11
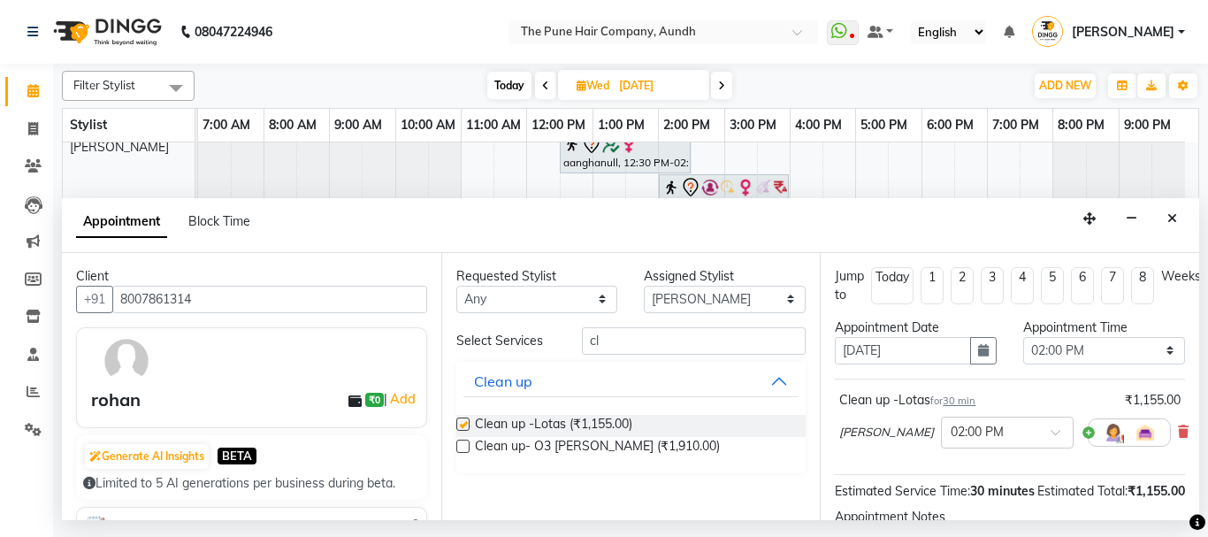
checkbox input "false"
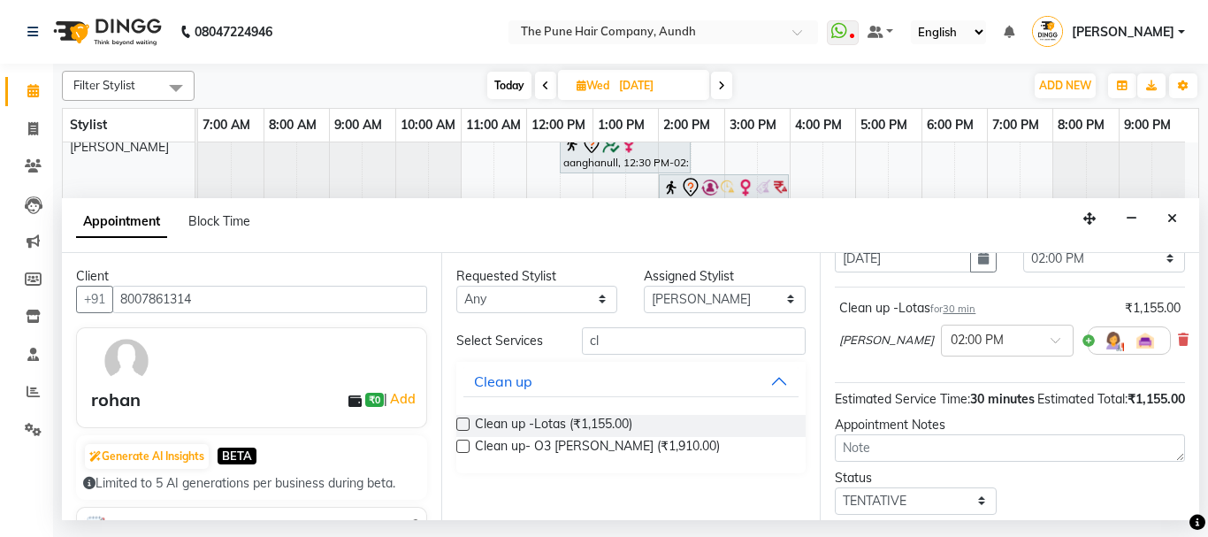
scroll to position [230, 0]
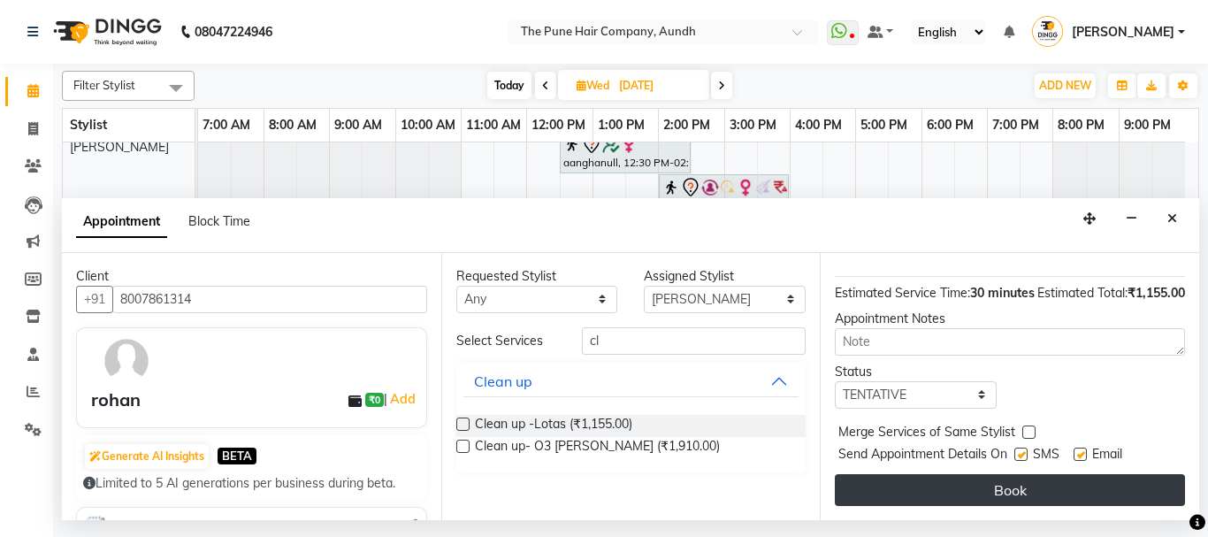
click at [1021, 474] on button "Book" at bounding box center [1010, 490] width 350 height 32
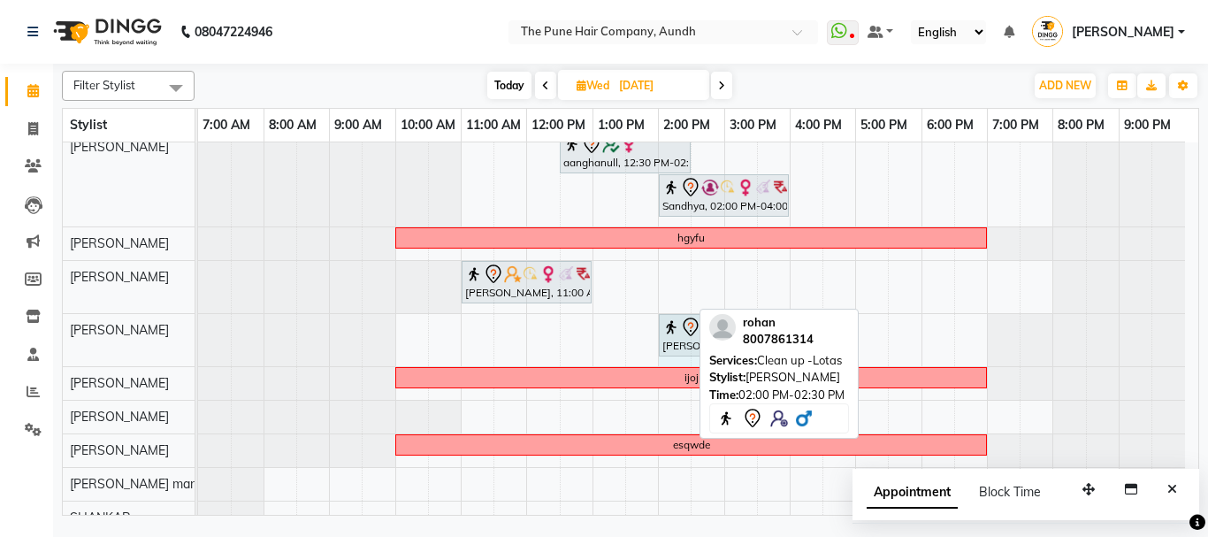
click at [198, 336] on div "rohan, 02:00 PM-02:30 PM, Clean up -Lotas rohan, 02:00 PM-02:30 PM, Clean up -L…" at bounding box center [198, 340] width 0 height 52
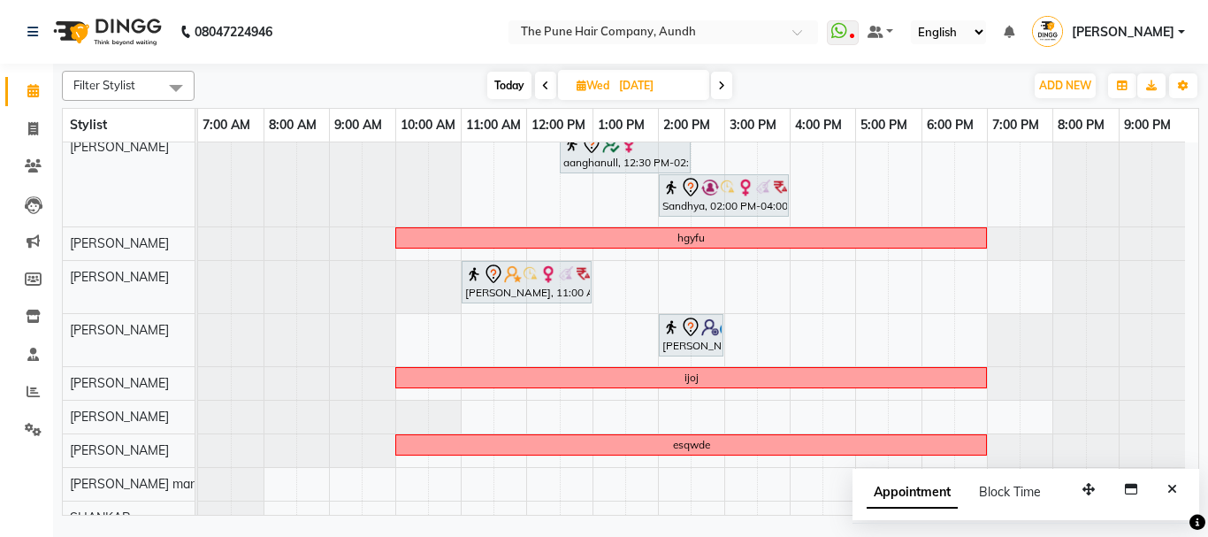
click at [509, 85] on span "Today" at bounding box center [509, 85] width 44 height 27
type input "02-09-2025"
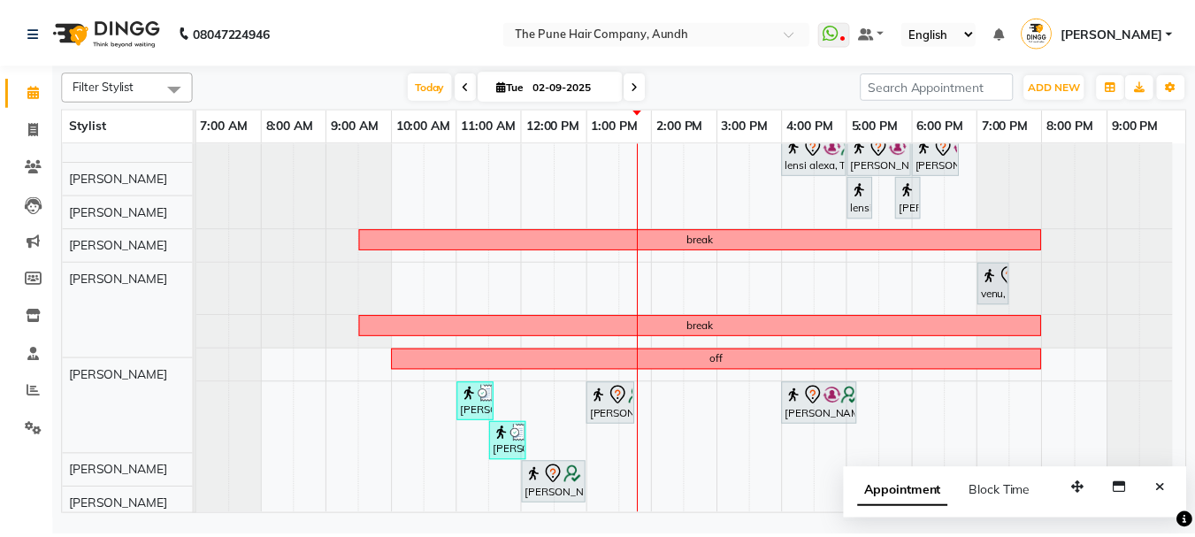
scroll to position [508, 0]
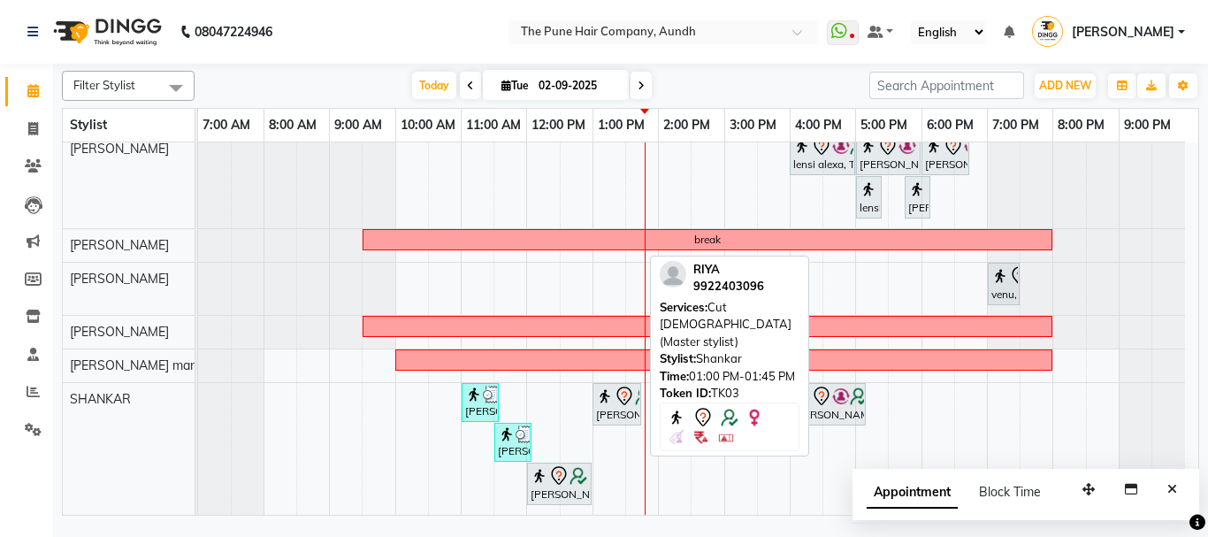
click at [625, 403] on icon at bounding box center [623, 395] width 15 height 19
click at [623, 406] on div "RIYA, TK03, 01:00 PM-01:45 PM, Cut Male (Master stylist)" at bounding box center [616, 404] width 45 height 37
select select "7"
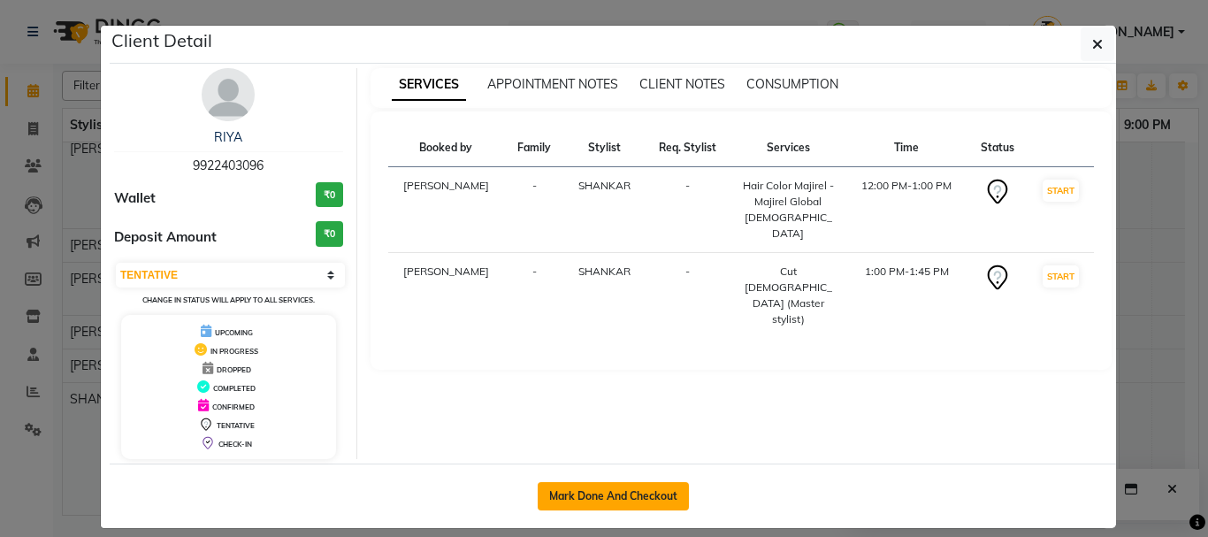
click at [613, 487] on button "Mark Done And Checkout" at bounding box center [613, 496] width 151 height 28
select select "service"
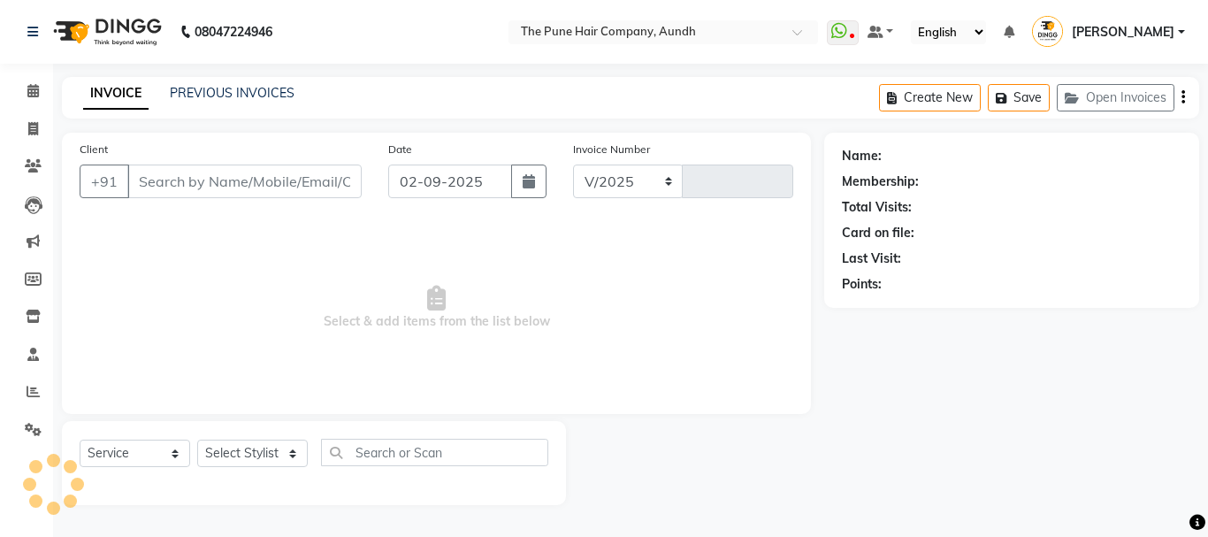
select select "106"
type input "4624"
type input "9922403096"
select select "89448"
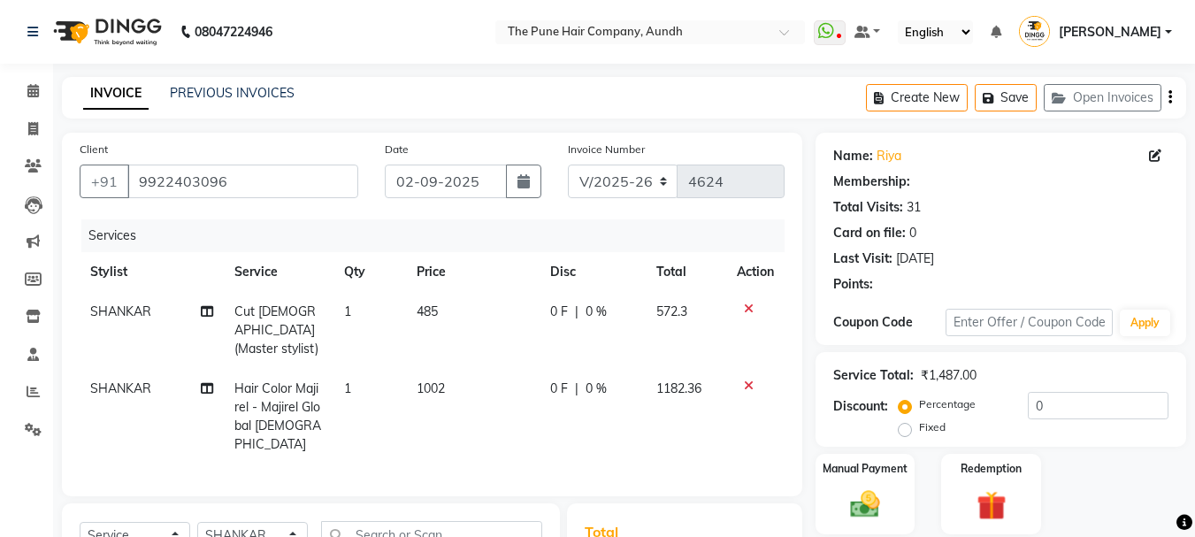
select select "1: Object"
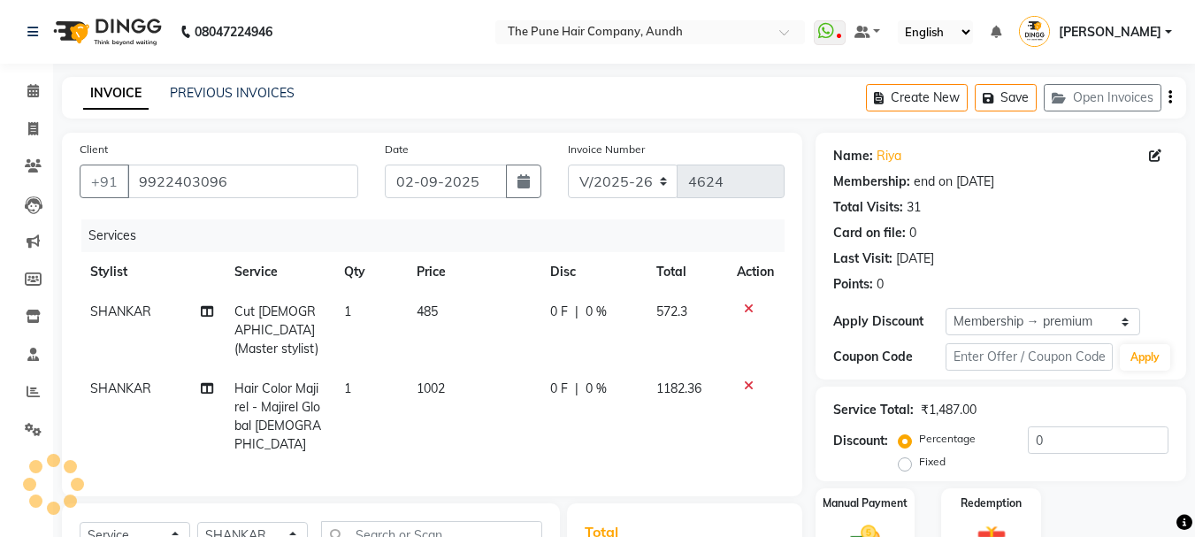
type input "20"
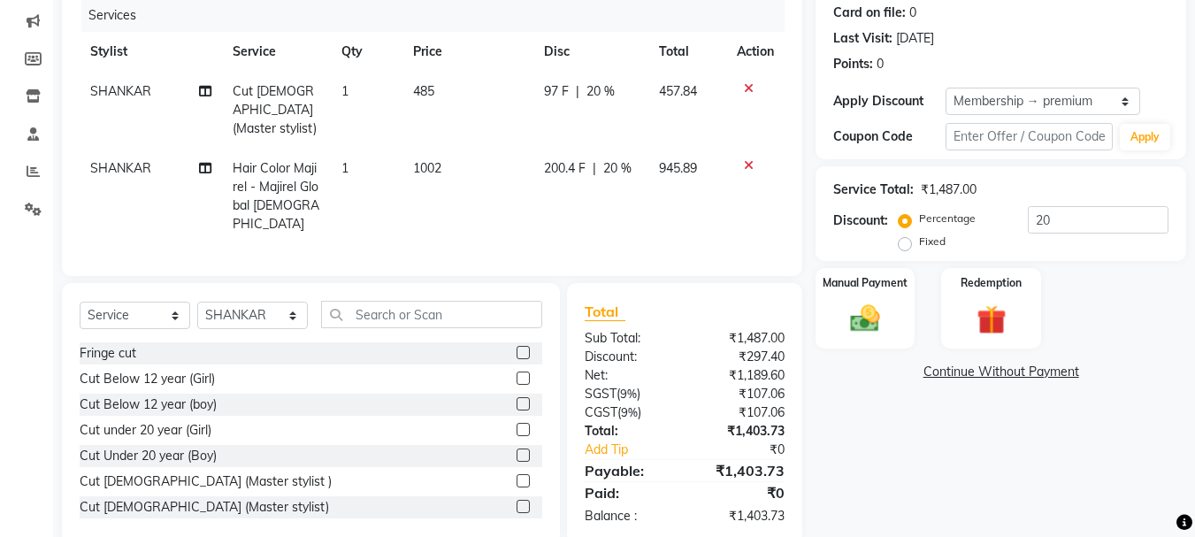
scroll to position [230, 0]
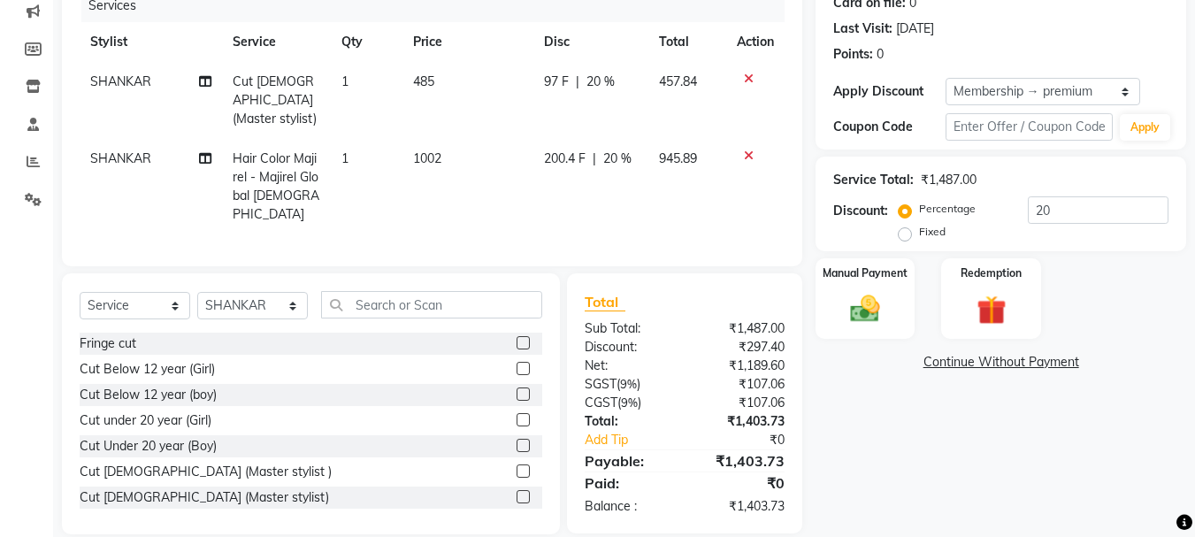
click at [744, 149] on icon at bounding box center [749, 155] width 10 height 12
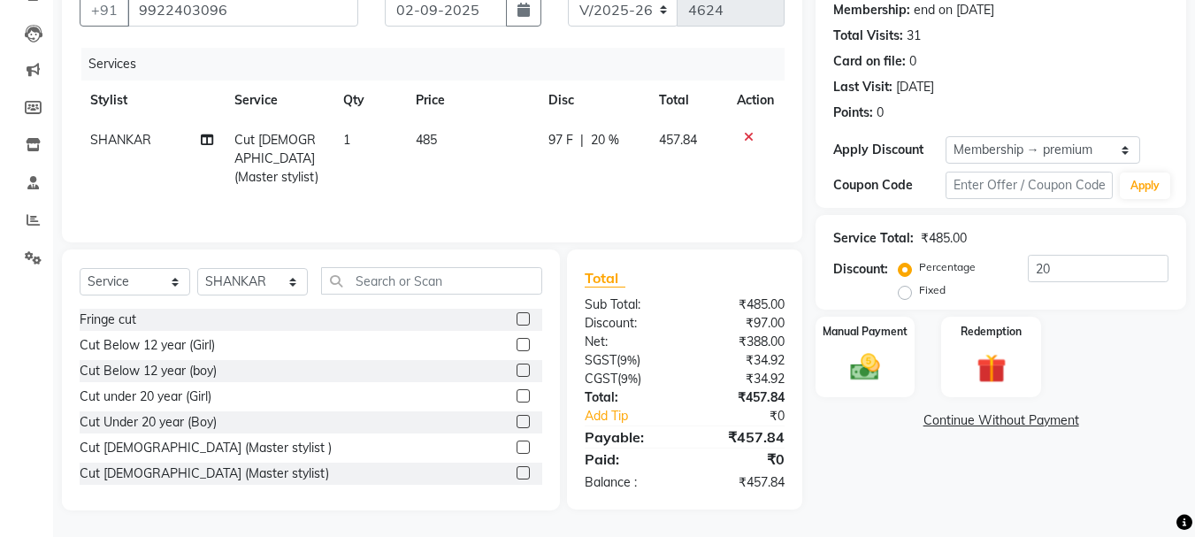
scroll to position [172, 0]
click at [404, 279] on input "text" at bounding box center [431, 280] width 221 height 27
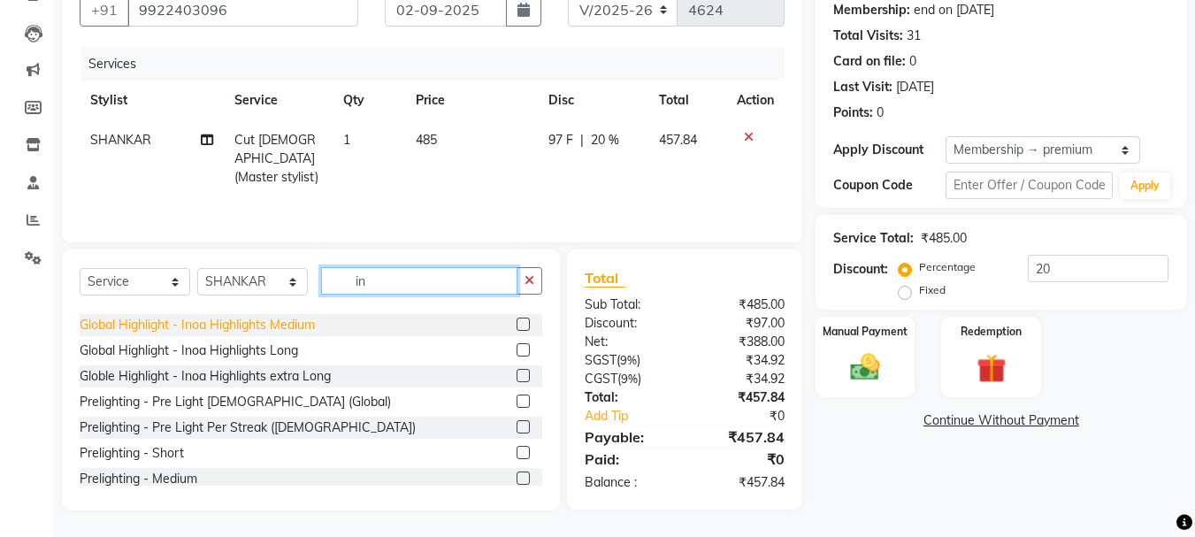
scroll to position [265, 0]
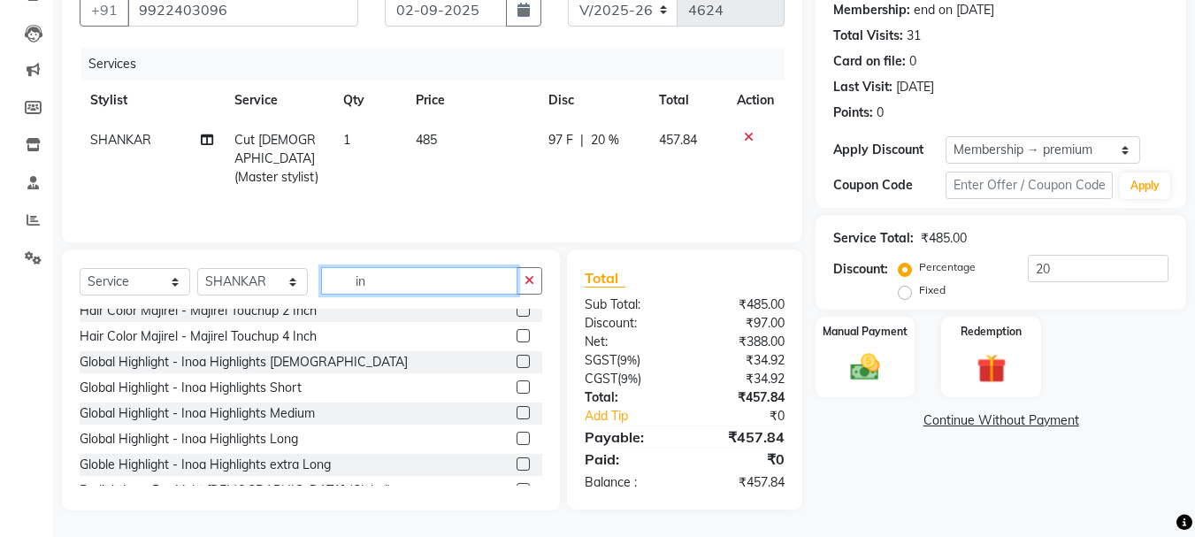
type input "in"
click at [516, 359] on label at bounding box center [522, 361] width 13 height 13
click at [516, 359] on input "checkbox" at bounding box center [521, 361] width 11 height 11
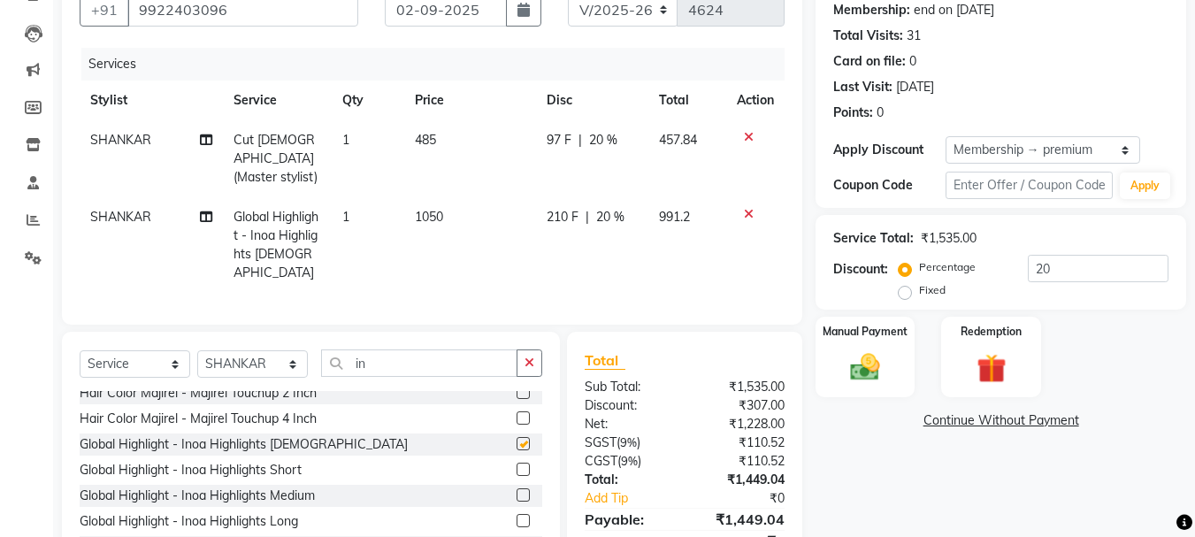
checkbox input "false"
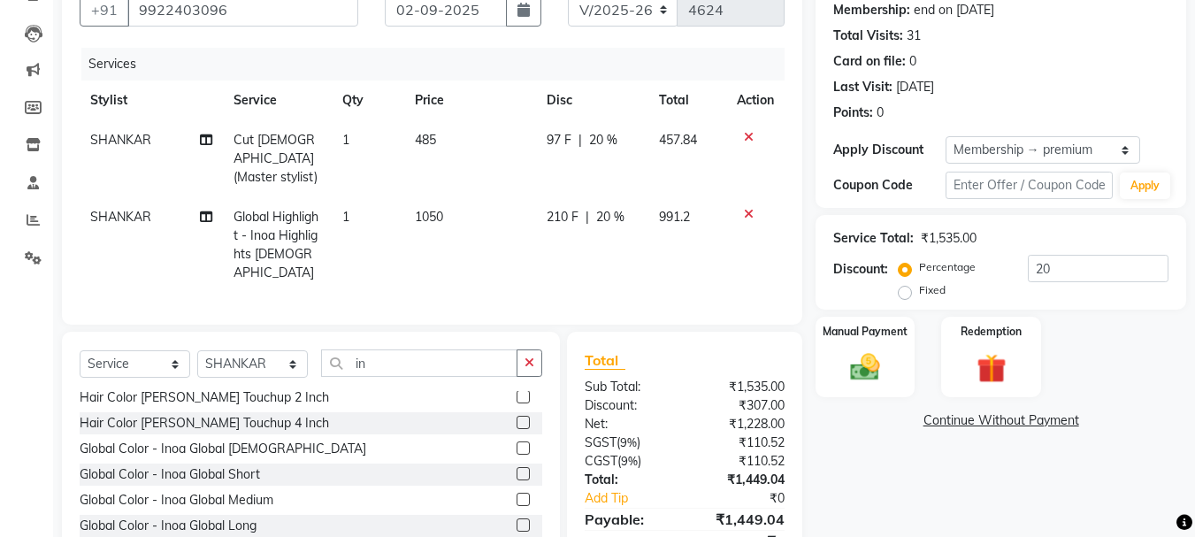
scroll to position [707, 0]
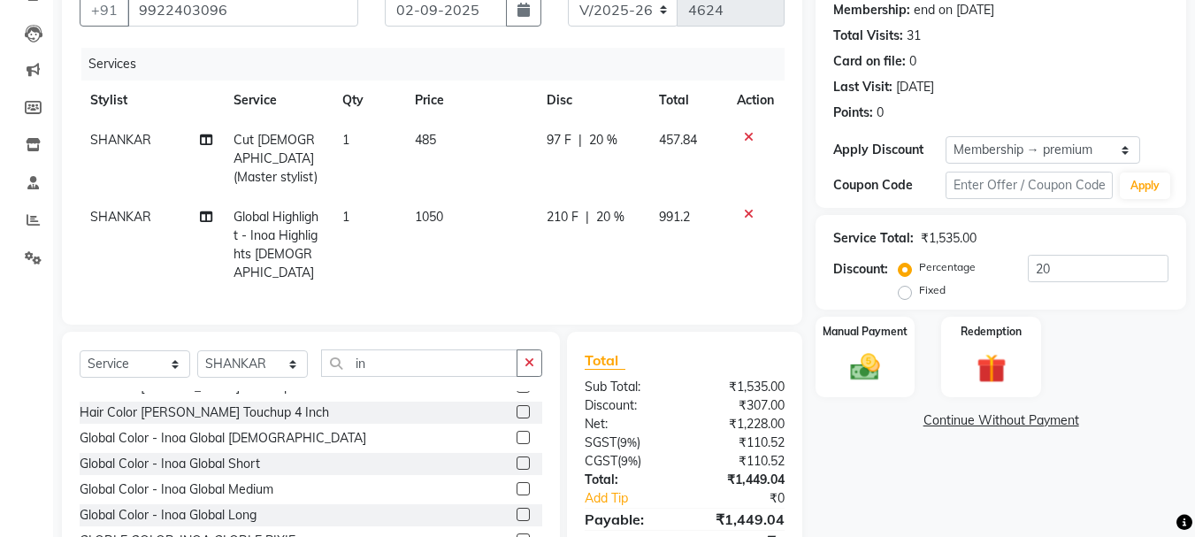
click at [516, 431] on label at bounding box center [522, 437] width 13 height 13
click at [516, 432] on input "checkbox" at bounding box center [521, 437] width 11 height 11
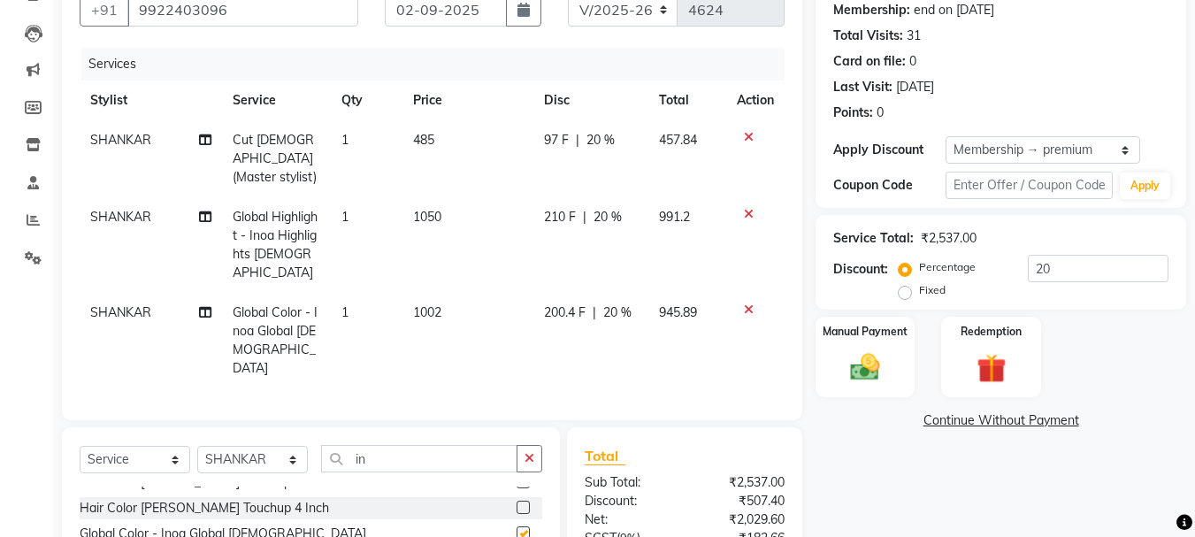
checkbox input "false"
click at [749, 208] on icon at bounding box center [749, 214] width 10 height 12
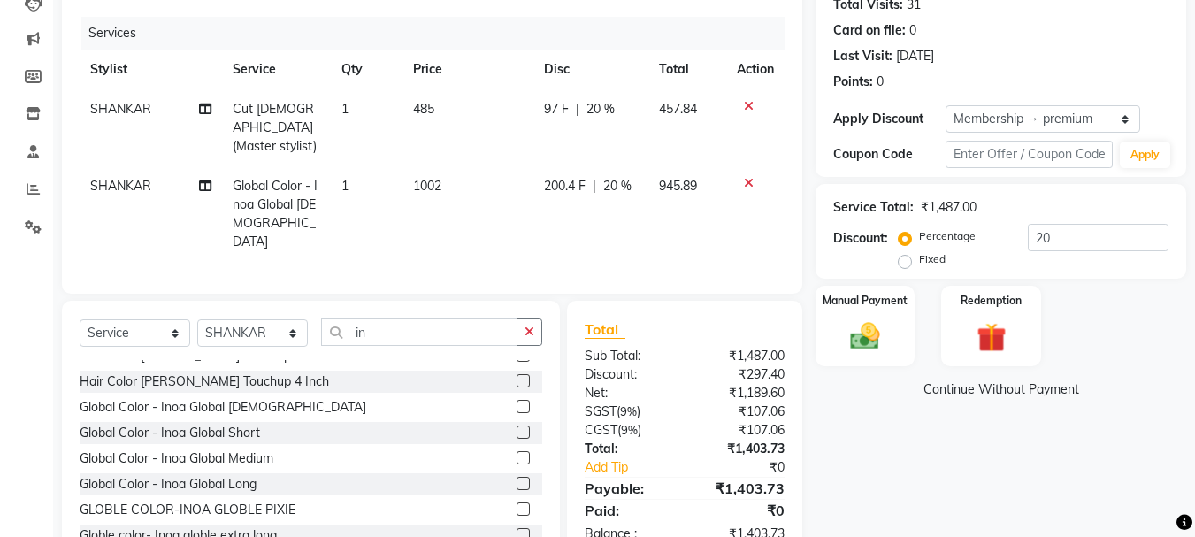
scroll to position [230, 0]
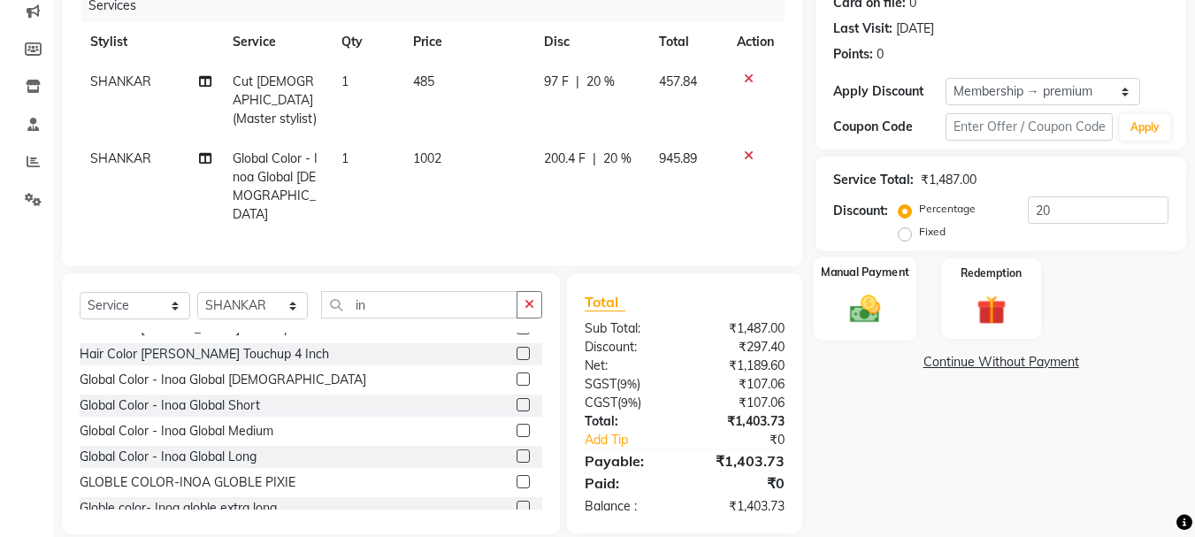
click at [874, 311] on img at bounding box center [865, 308] width 50 height 35
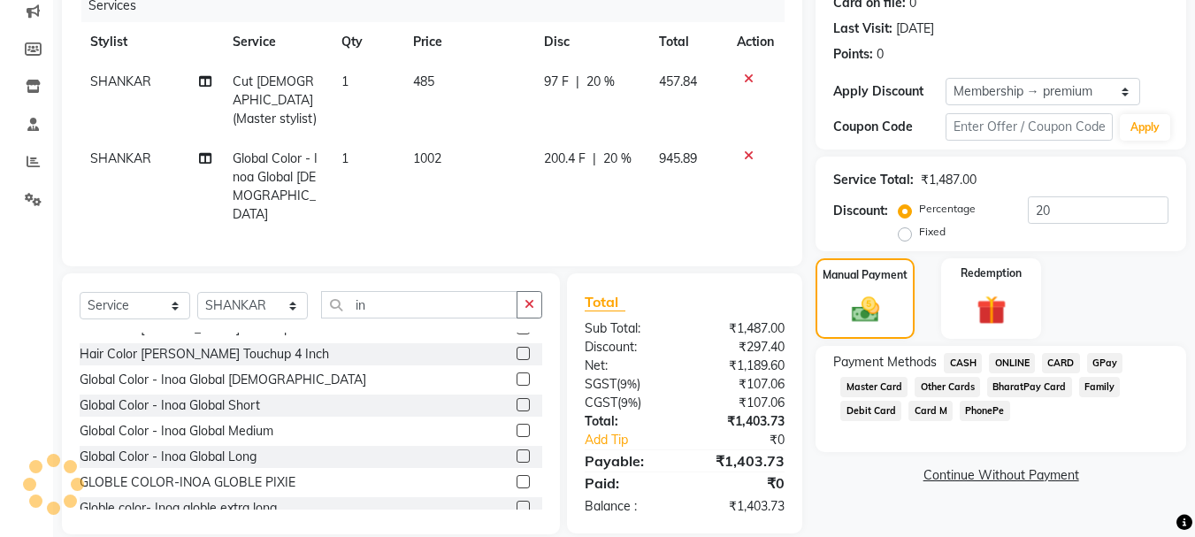
click at [1006, 361] on span "ONLINE" at bounding box center [1012, 363] width 46 height 20
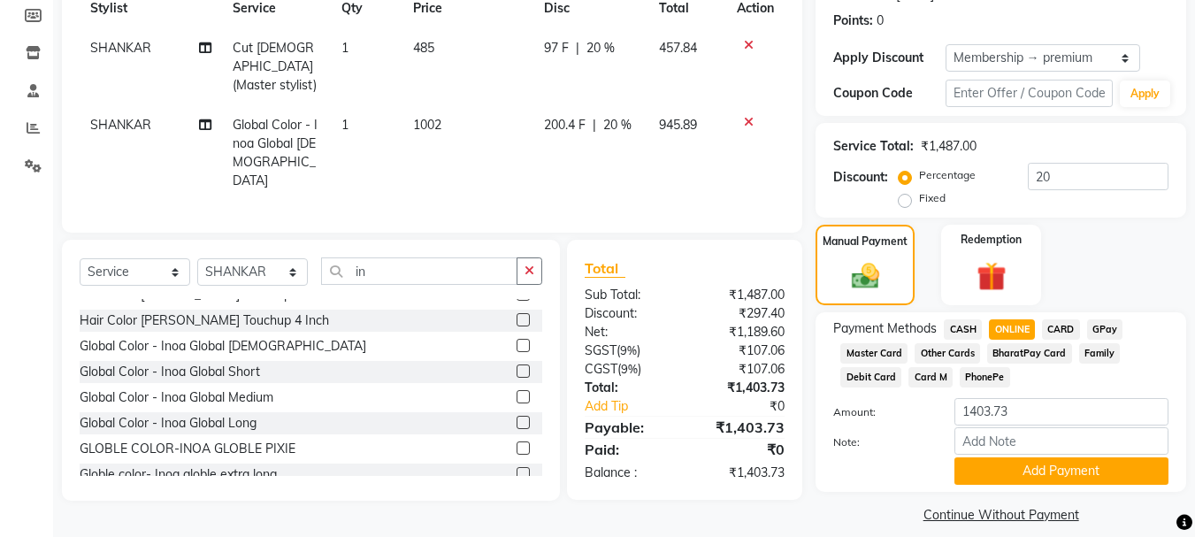
scroll to position [281, 0]
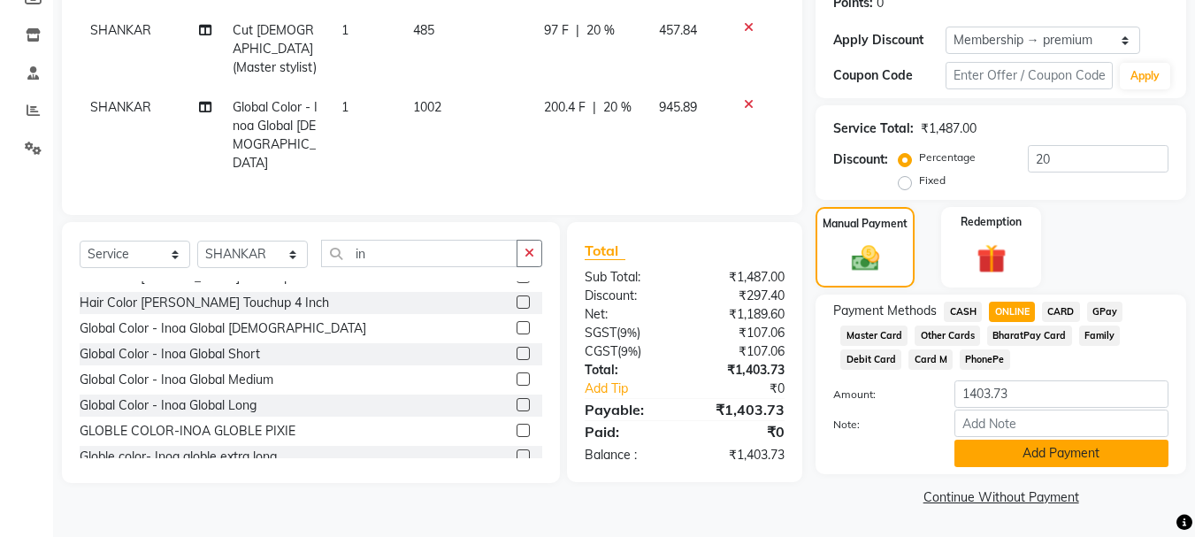
click at [1020, 455] on button "Add Payment" at bounding box center [1061, 452] width 214 height 27
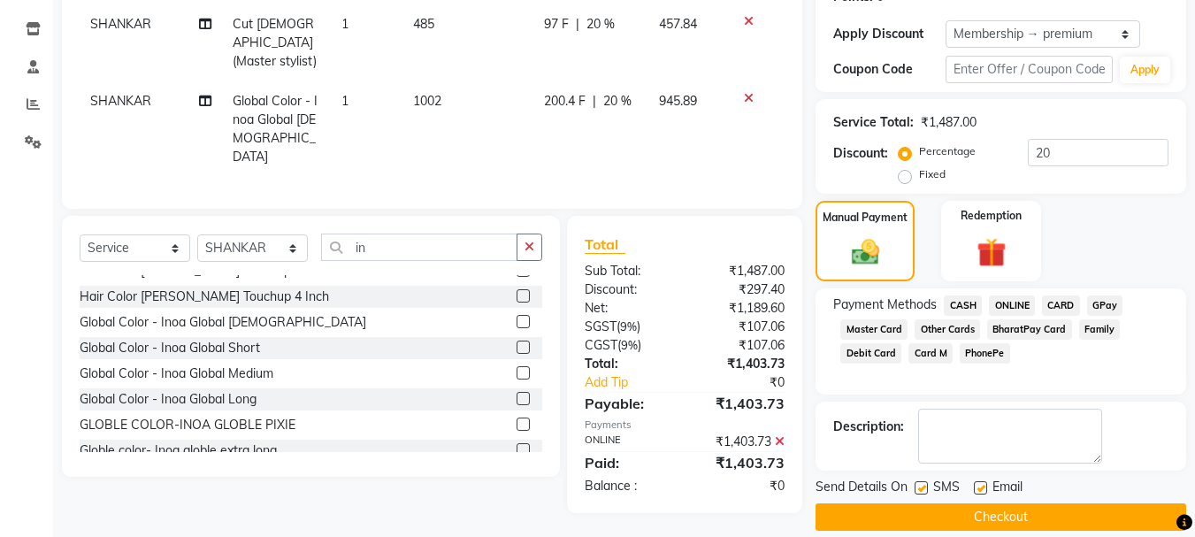
scroll to position [308, 0]
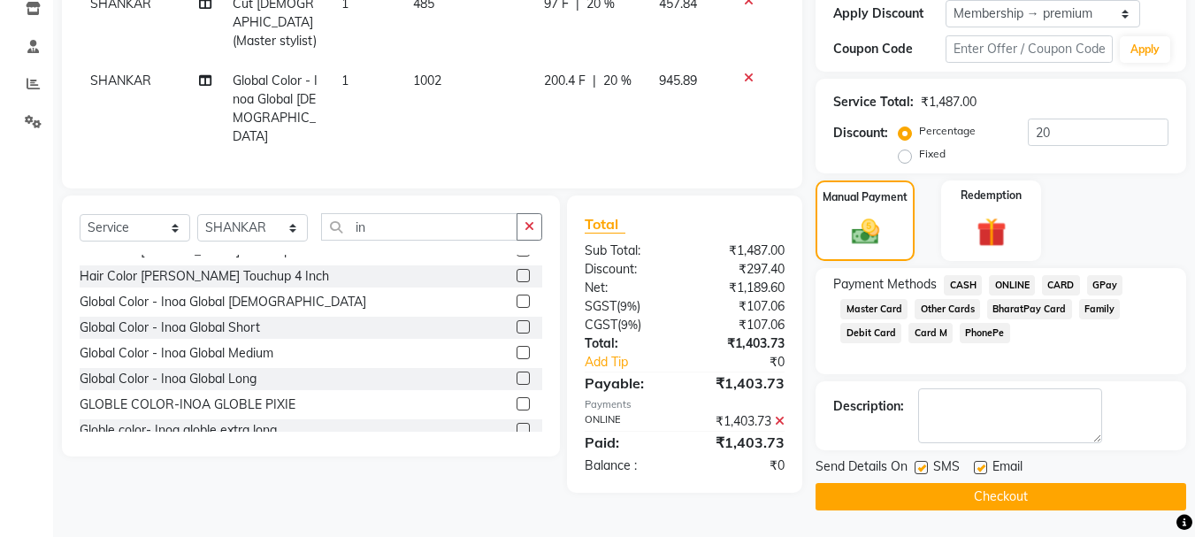
click at [1020, 494] on button "Checkout" at bounding box center [1000, 496] width 371 height 27
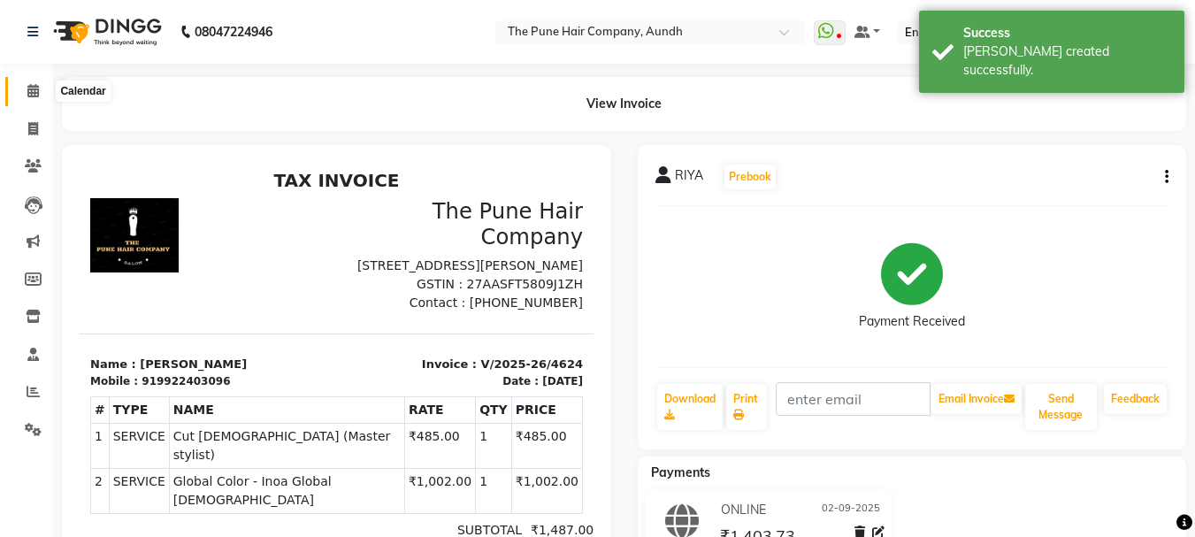
click at [33, 92] on icon at bounding box center [32, 90] width 11 height 13
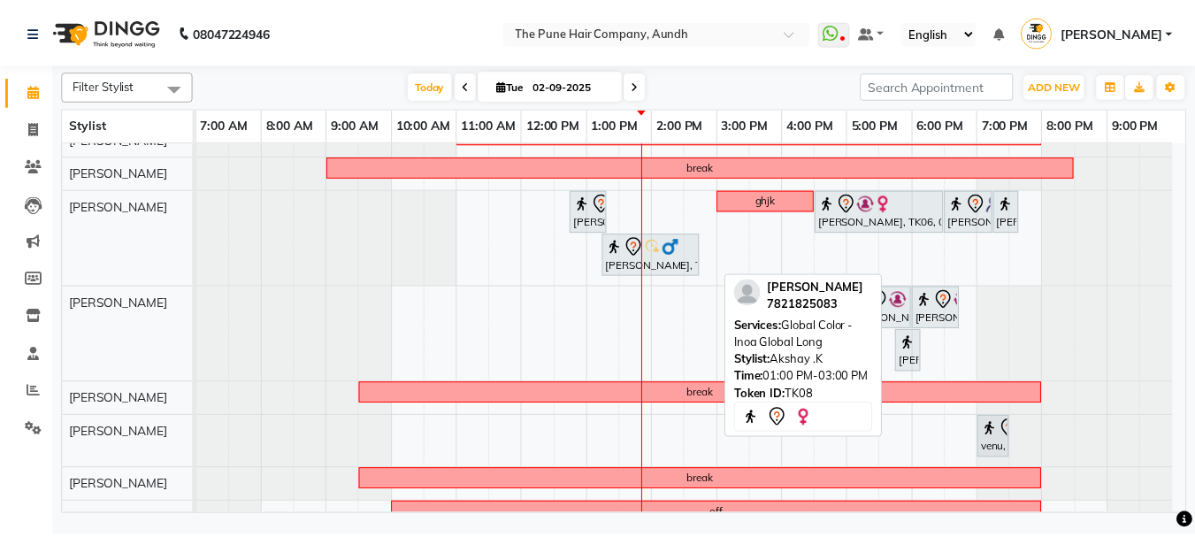
scroll to position [88, 0]
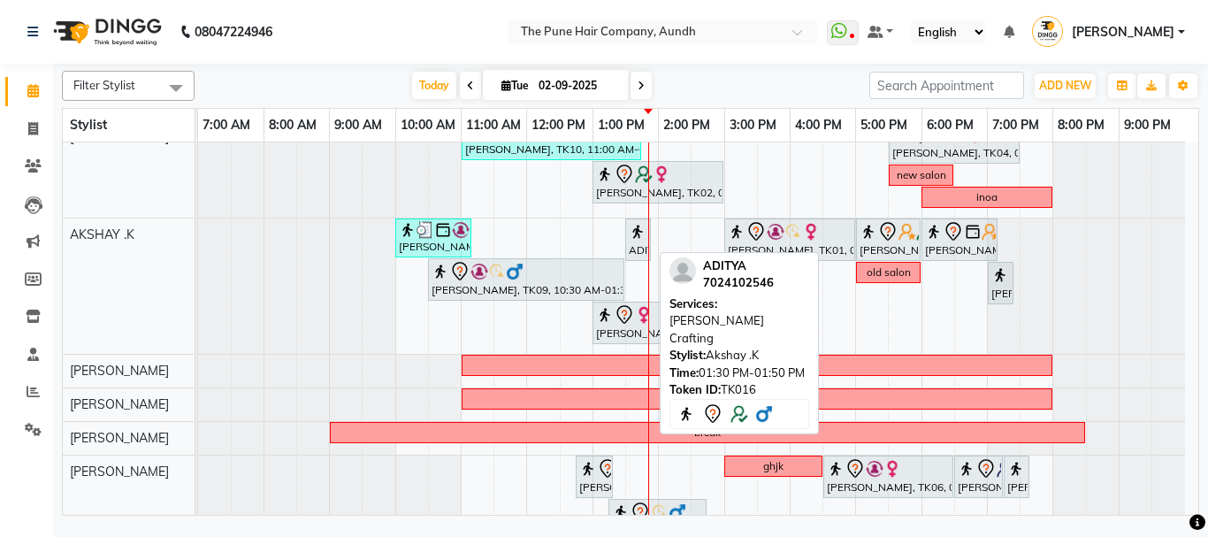
click at [643, 246] on div "ADITYA, TK16, 01:30 PM-01:50 PM, [PERSON_NAME] Crafting" at bounding box center [638, 239] width 22 height 37
select select "7"
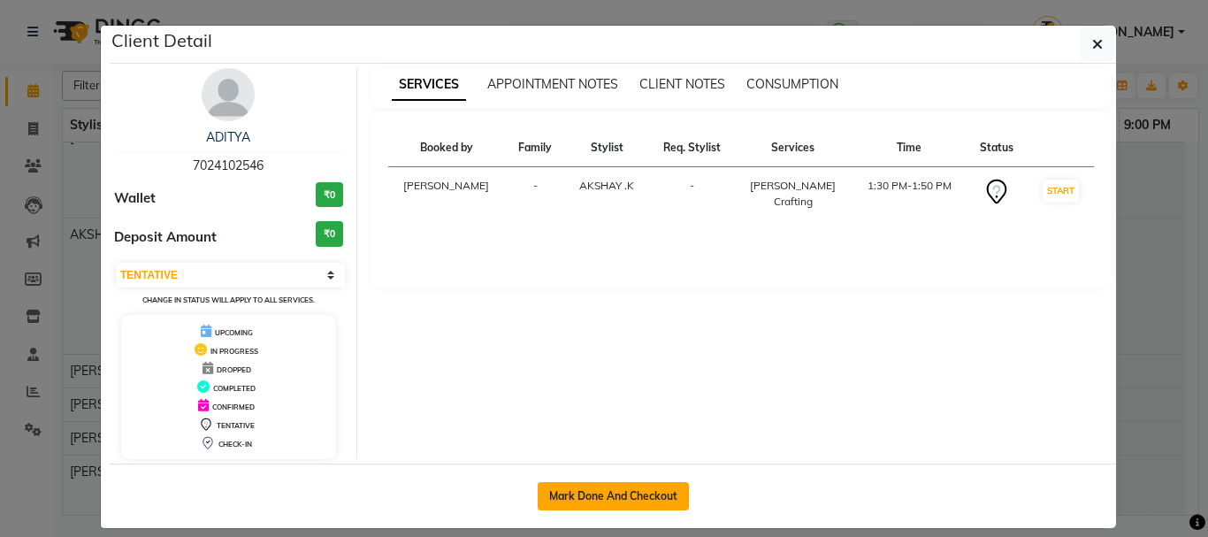
click at [608, 490] on button "Mark Done And Checkout" at bounding box center [613, 496] width 151 height 28
select select "service"
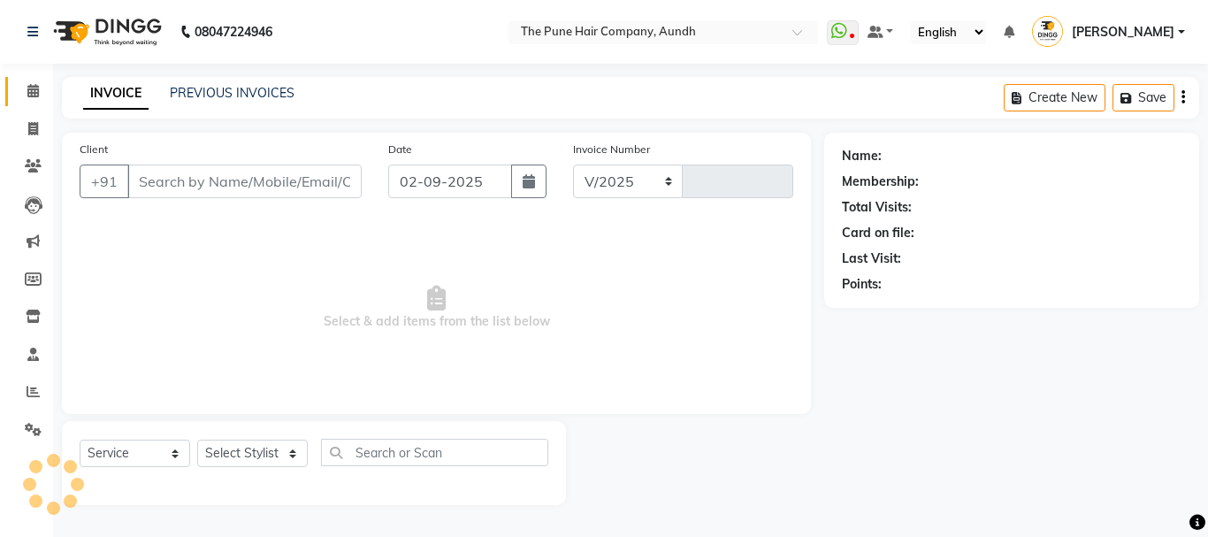
select select "106"
type input "4625"
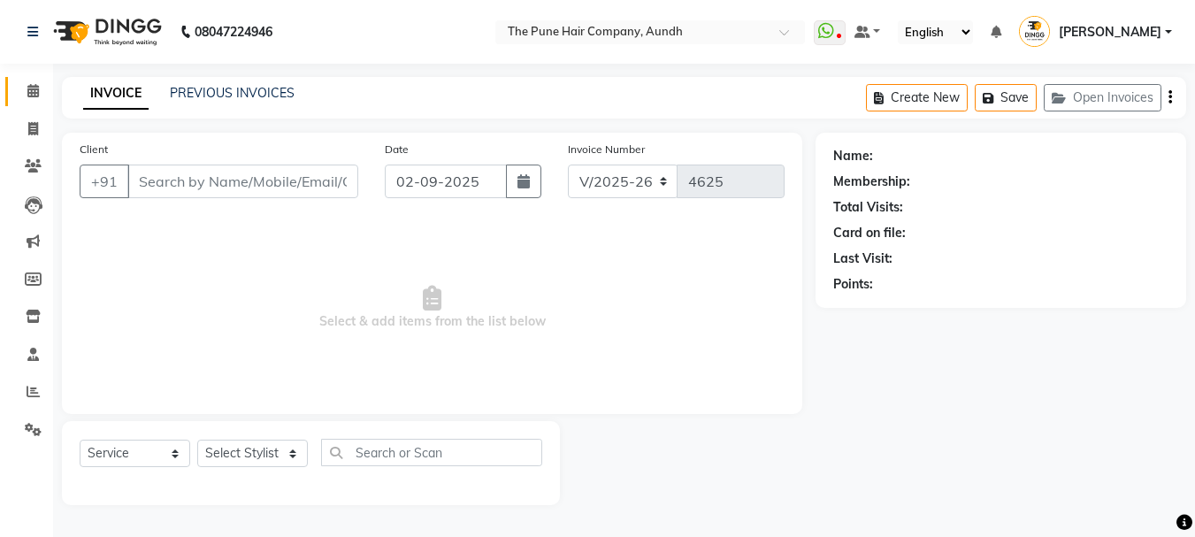
type input "7024102546"
select select "6746"
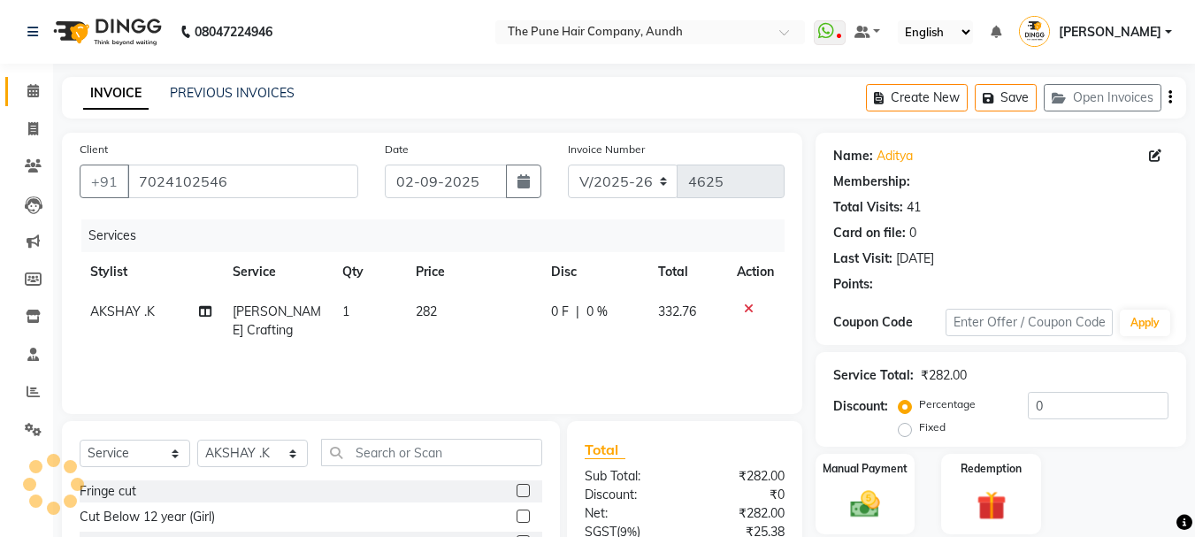
select select "1: Object"
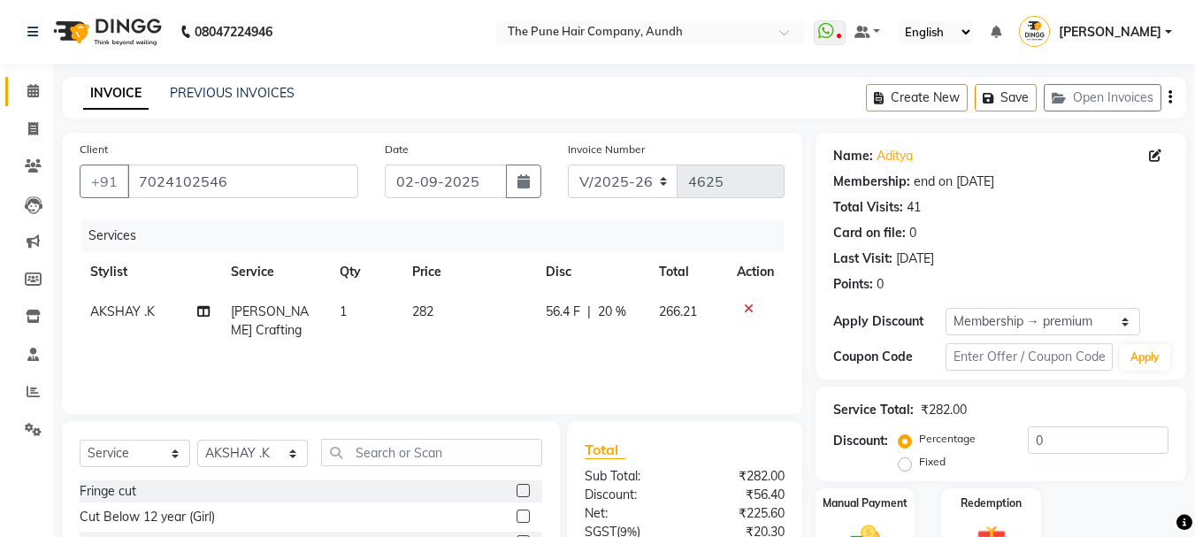
type input "20"
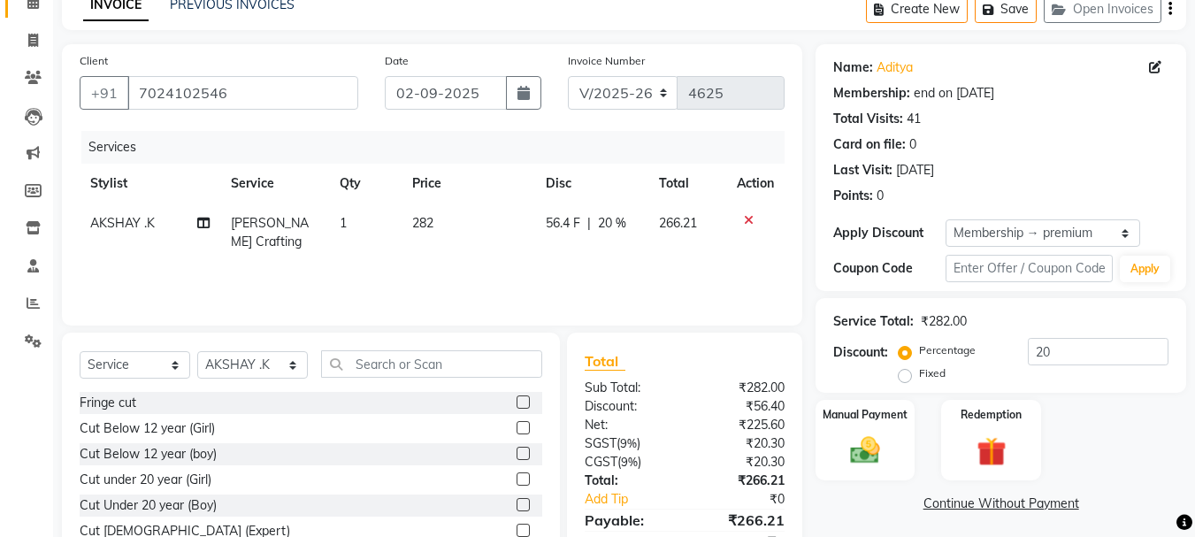
scroll to position [172, 0]
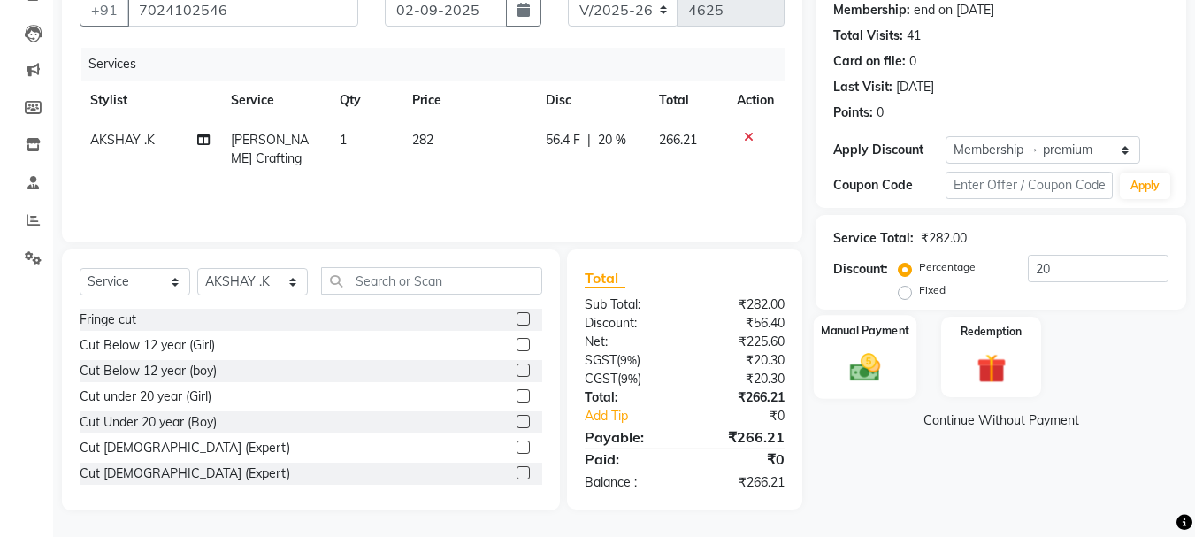
click at [844, 373] on img at bounding box center [865, 366] width 50 height 35
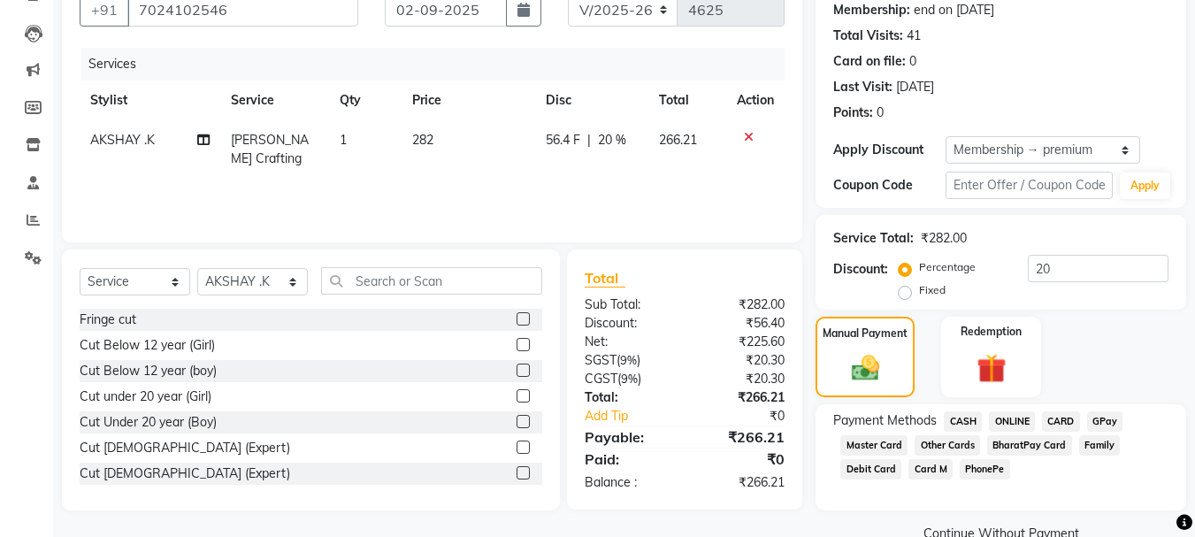
click at [1005, 417] on span "ONLINE" at bounding box center [1012, 421] width 46 height 20
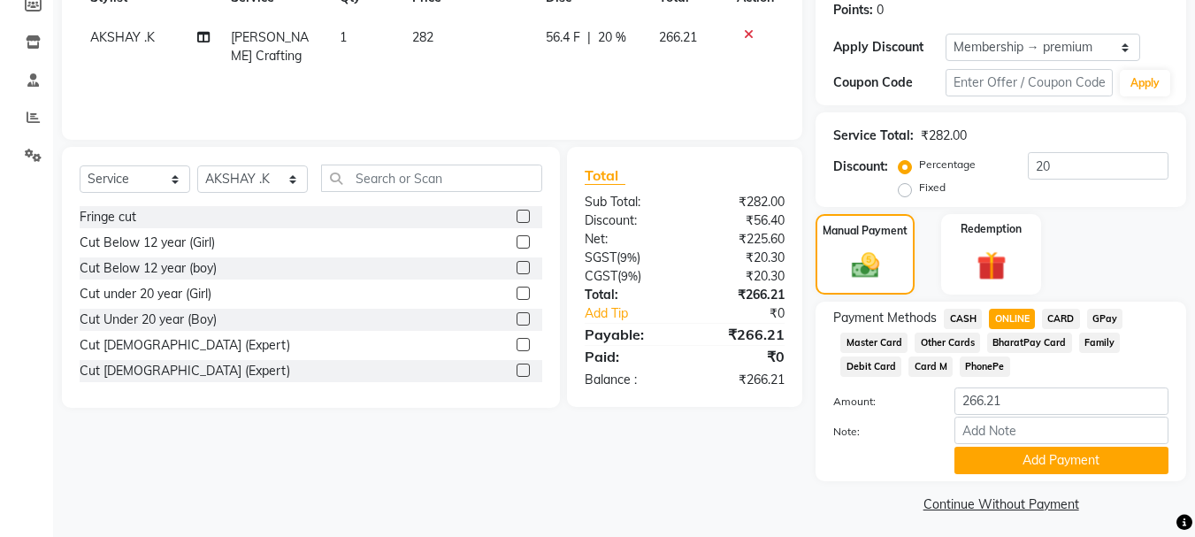
scroll to position [281, 0]
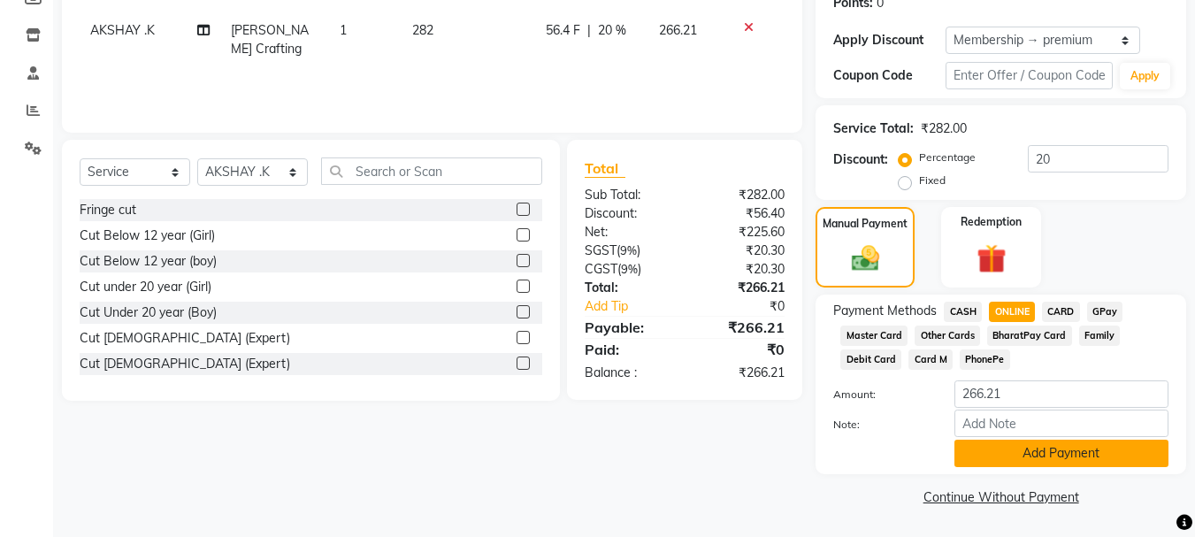
click at [995, 454] on button "Add Payment" at bounding box center [1061, 452] width 214 height 27
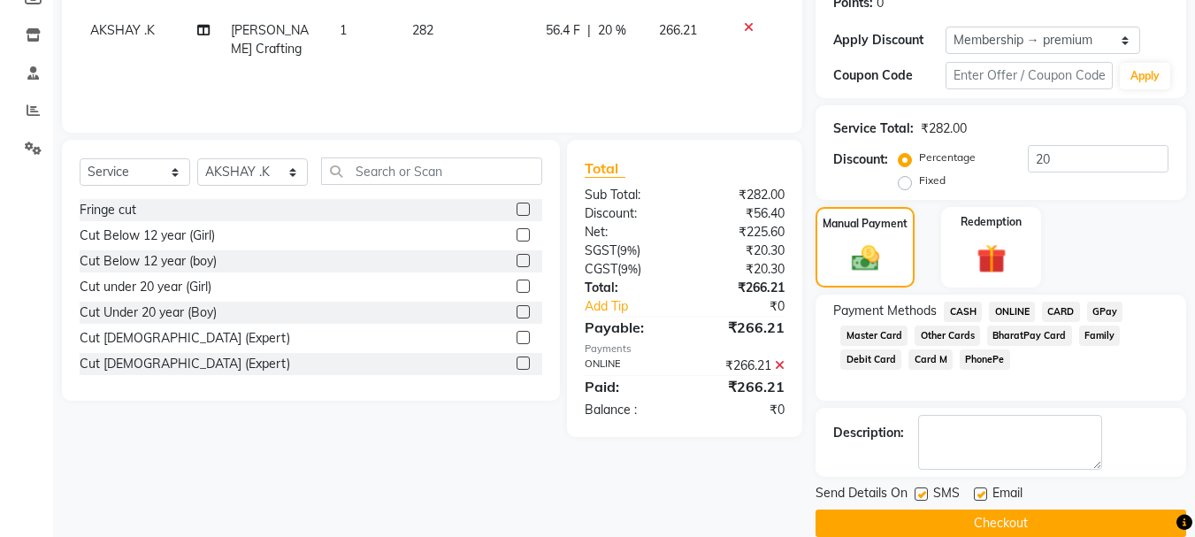
click at [1016, 529] on button "Checkout" at bounding box center [1000, 522] width 371 height 27
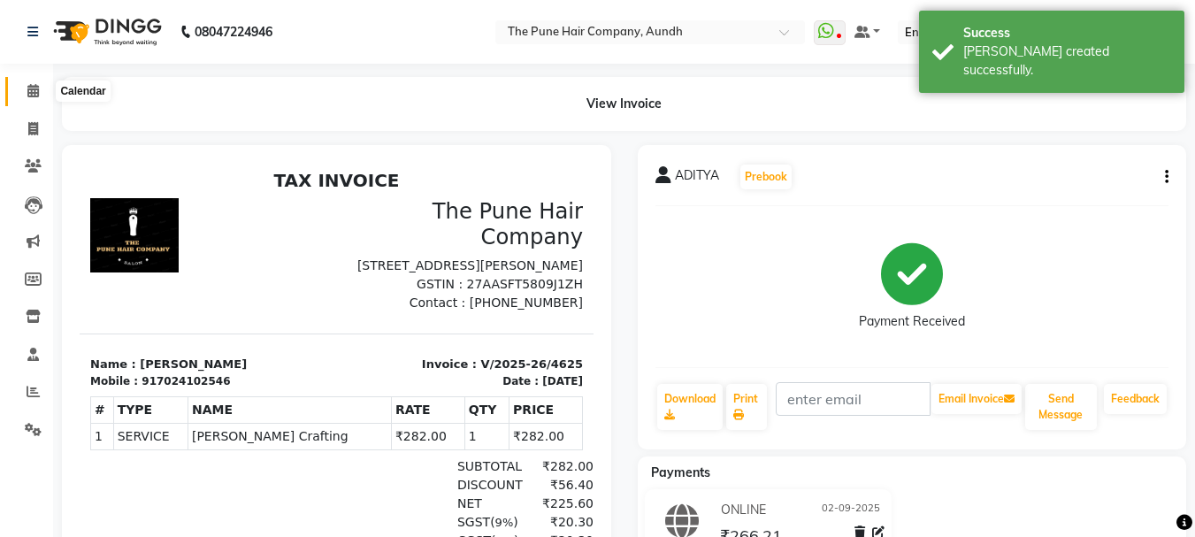
click at [28, 89] on icon at bounding box center [32, 90] width 11 height 13
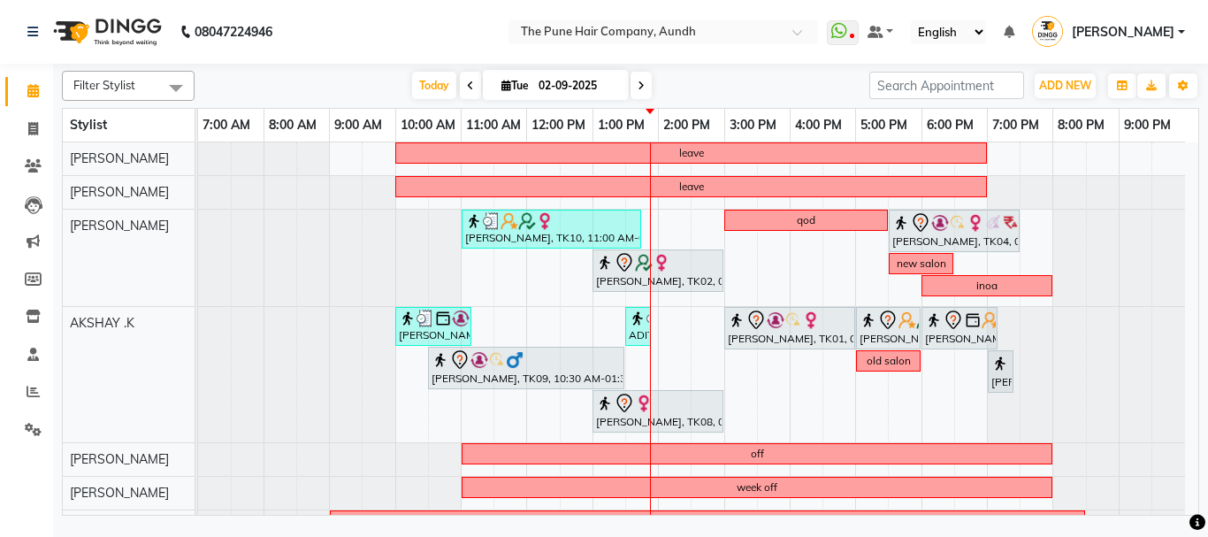
click at [638, 82] on icon at bounding box center [641, 85] width 7 height 11
click at [622, 82] on input "02-09-2025" at bounding box center [577, 86] width 88 height 27
type input "[DATE]"
select select "9"
select select "2025"
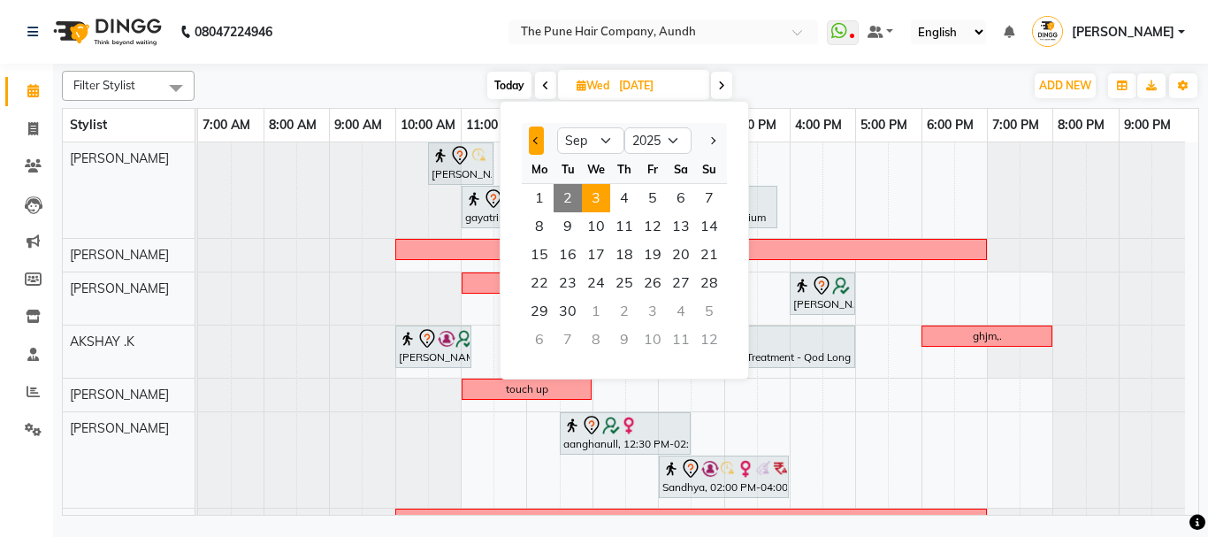
click at [538, 137] on span "Previous month" at bounding box center [536, 140] width 7 height 7
select select "8"
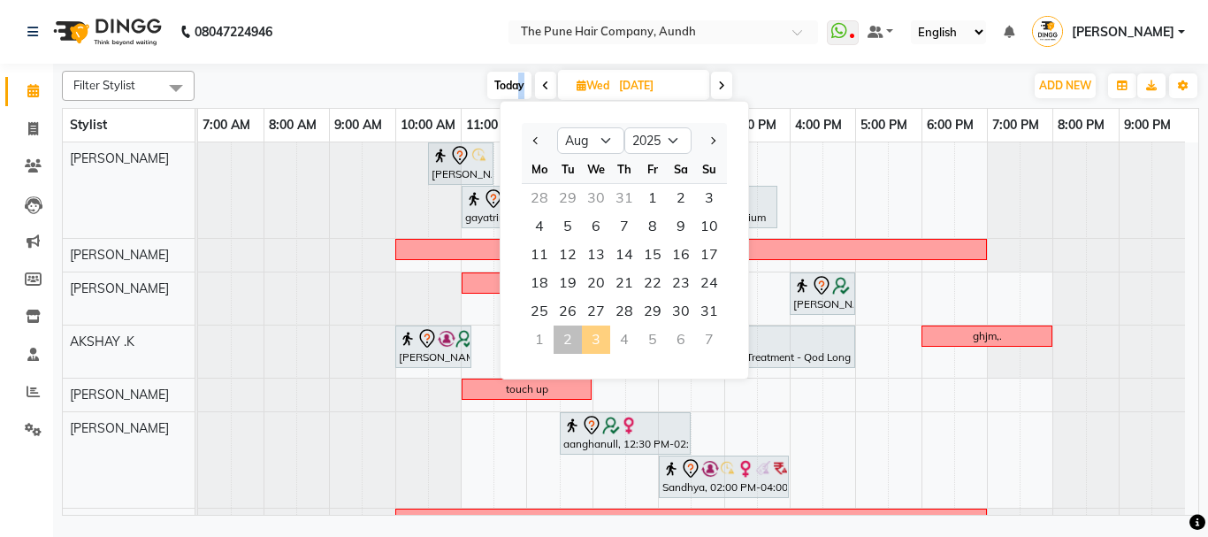
click at [520, 80] on span "Today" at bounding box center [509, 85] width 44 height 27
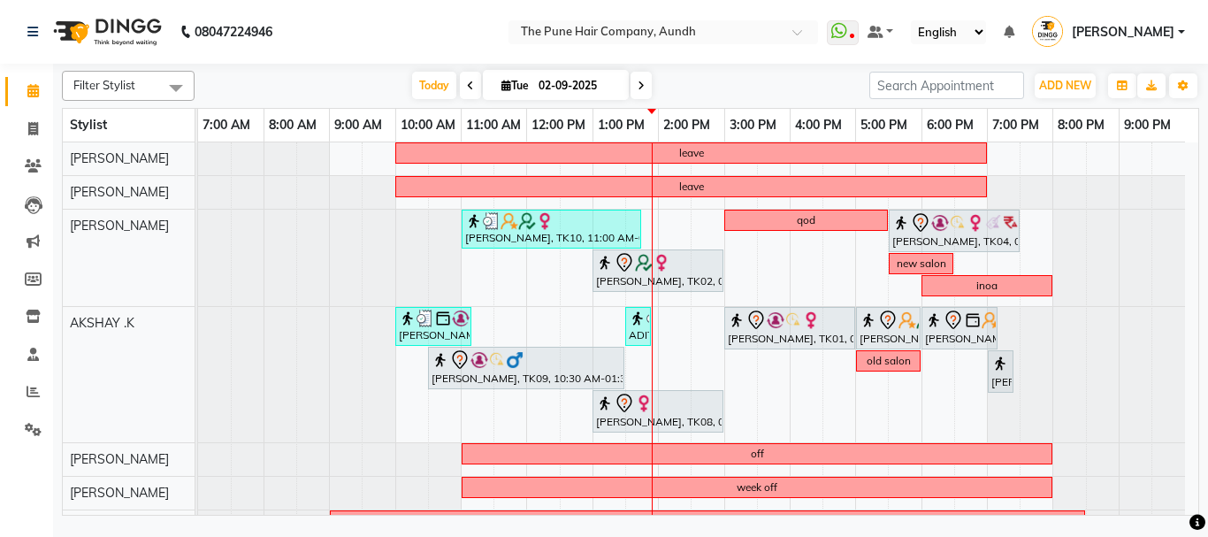
click at [638, 81] on icon at bounding box center [641, 85] width 7 height 11
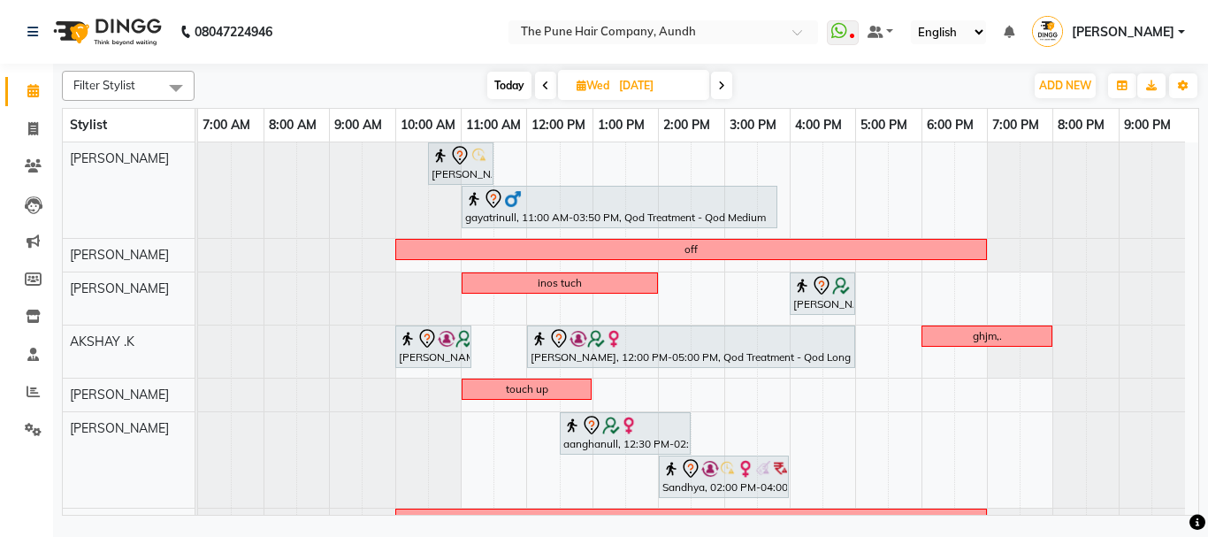
click at [723, 77] on span at bounding box center [721, 85] width 21 height 27
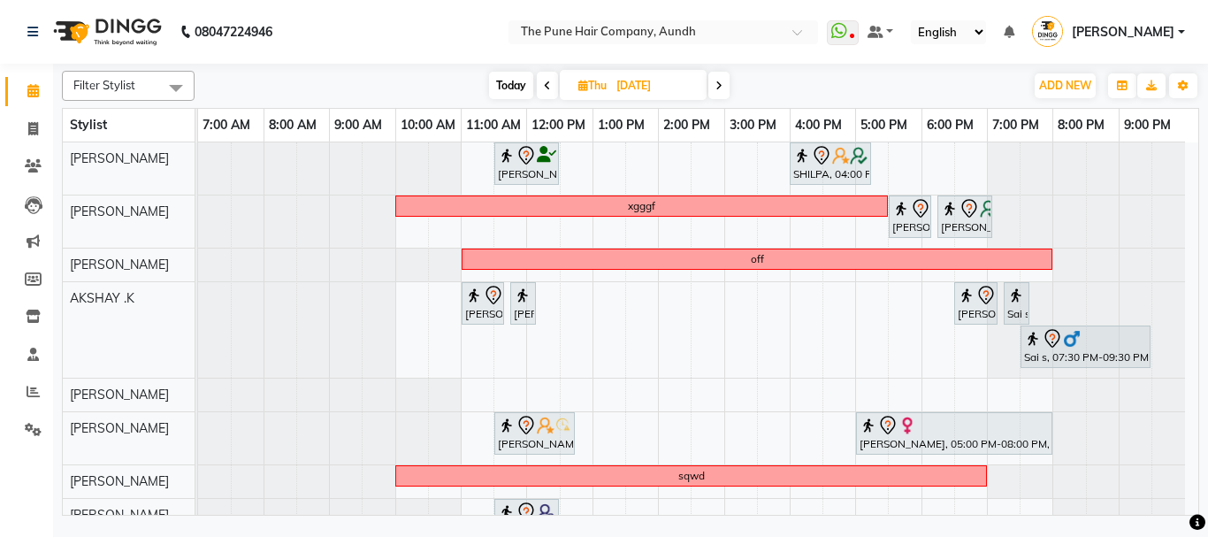
drag, startPoint x: 720, startPoint y: 77, endPoint x: 728, endPoint y: 95, distance: 19.4
click at [720, 78] on span at bounding box center [718, 85] width 21 height 27
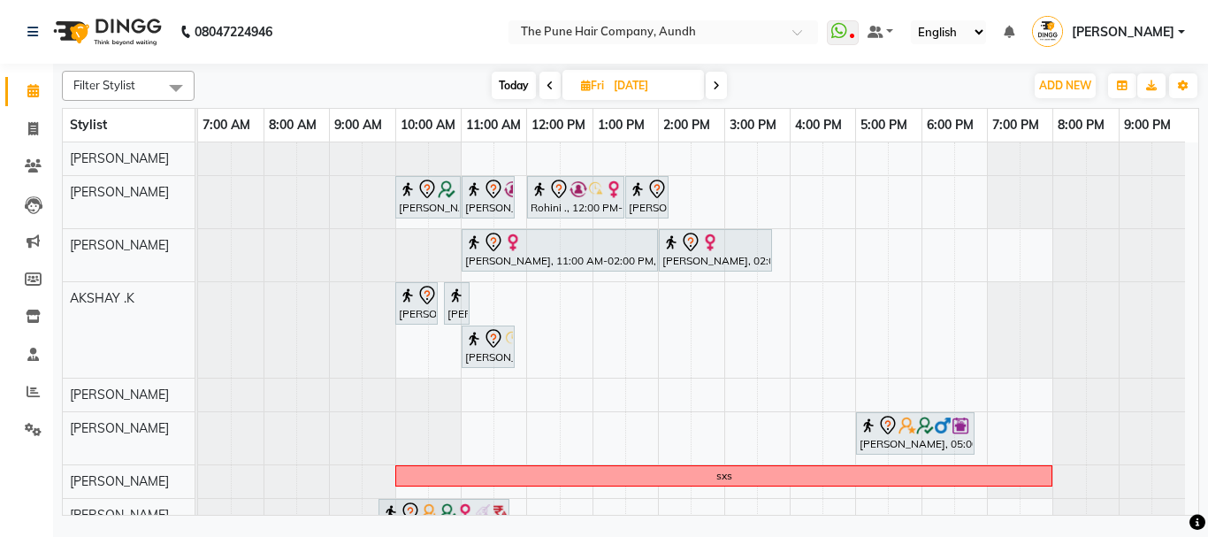
click at [528, 86] on span "Today" at bounding box center [514, 85] width 44 height 27
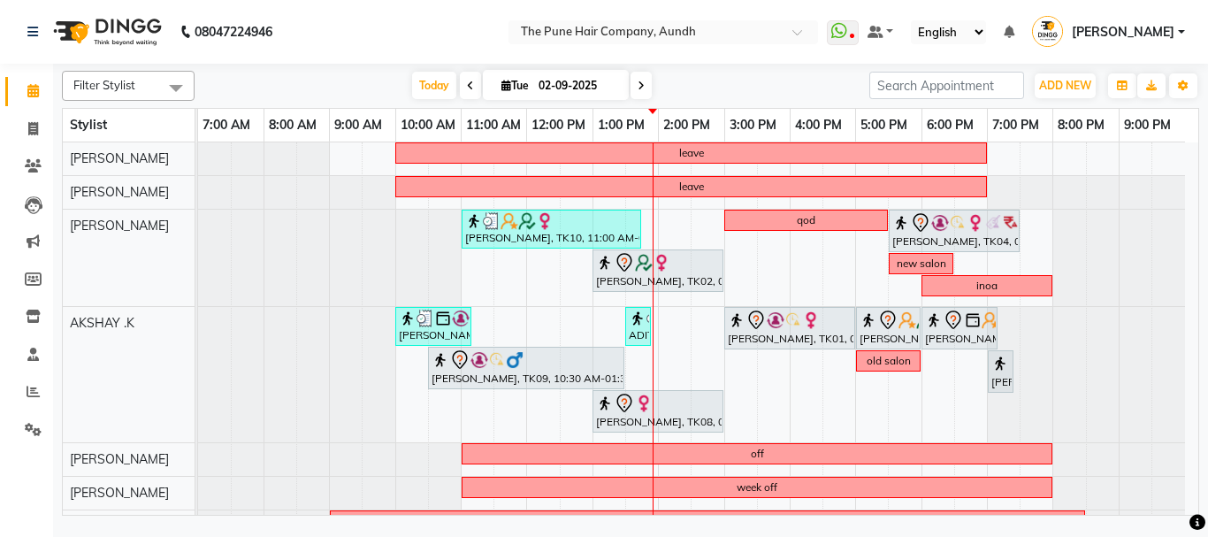
click at [643, 81] on span at bounding box center [640, 85] width 21 height 27
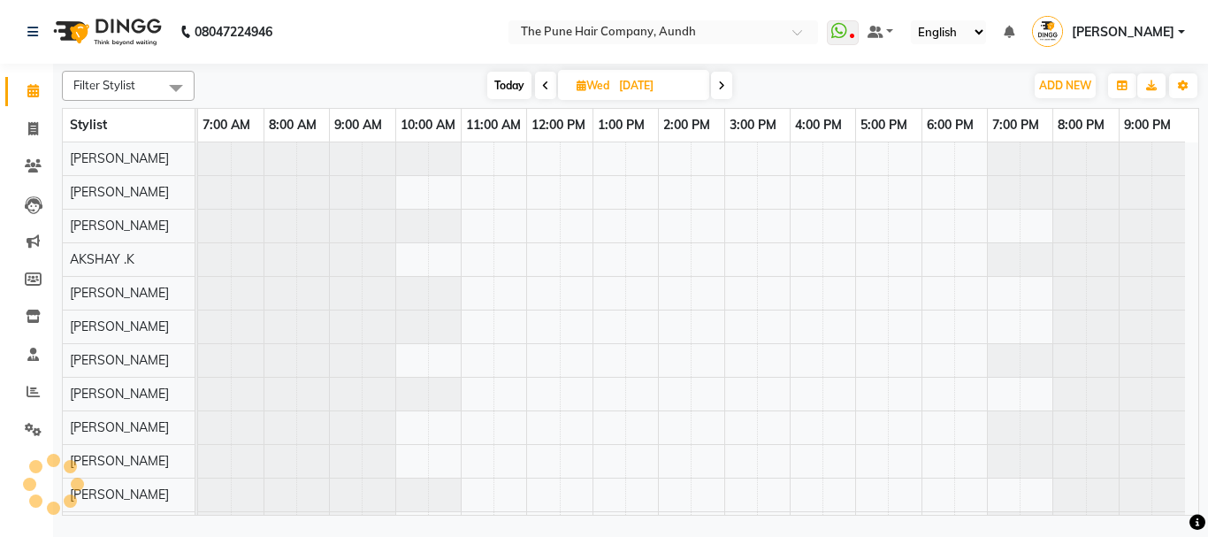
click at [719, 80] on icon at bounding box center [721, 85] width 7 height 11
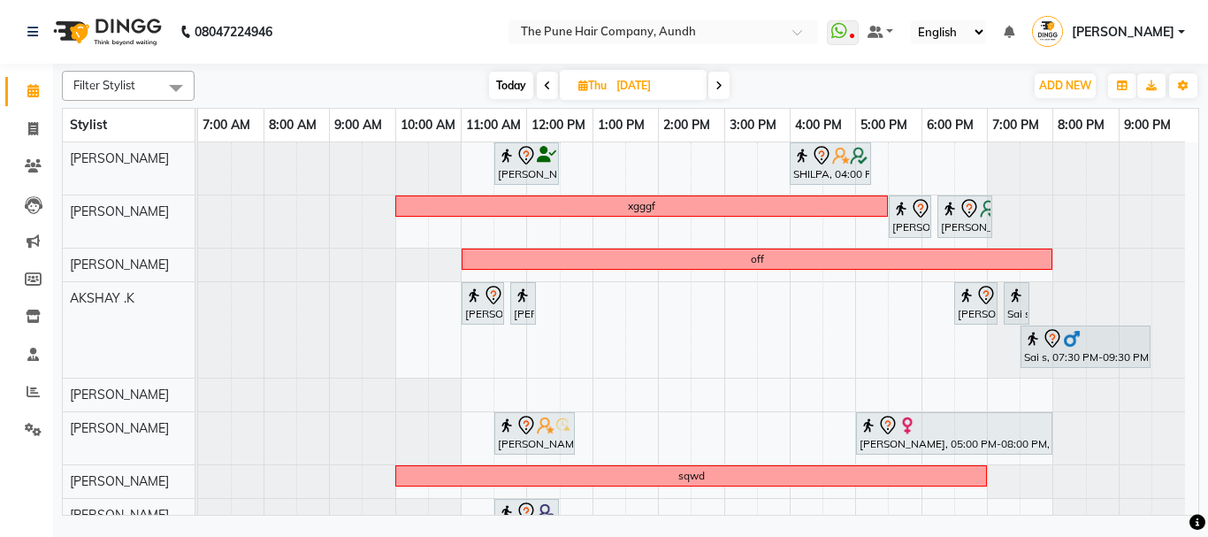
click at [722, 81] on icon at bounding box center [718, 85] width 7 height 11
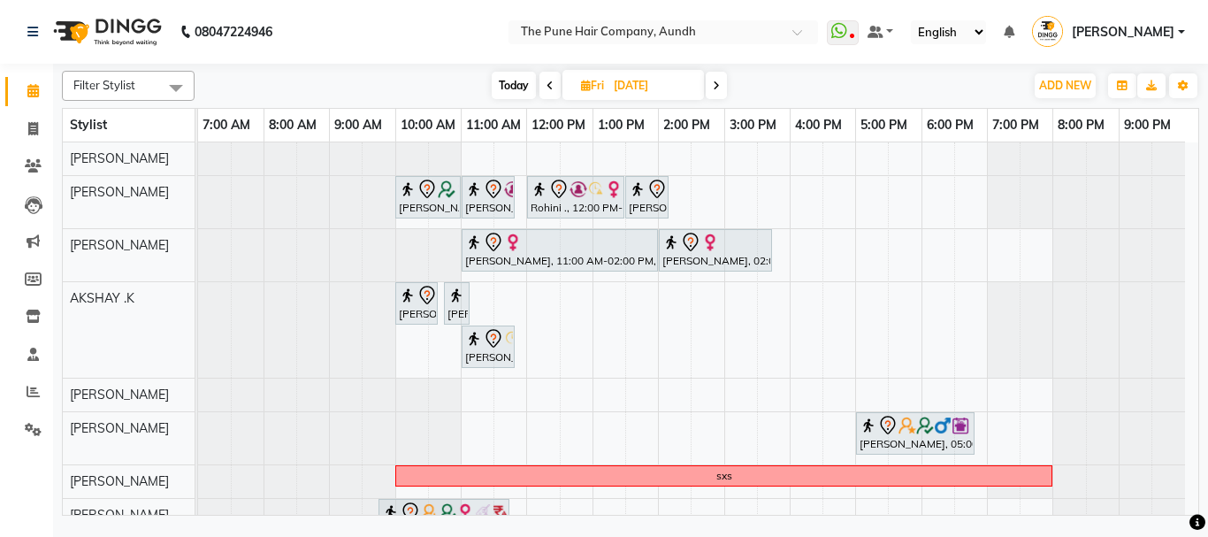
click at [716, 80] on icon at bounding box center [716, 85] width 7 height 11
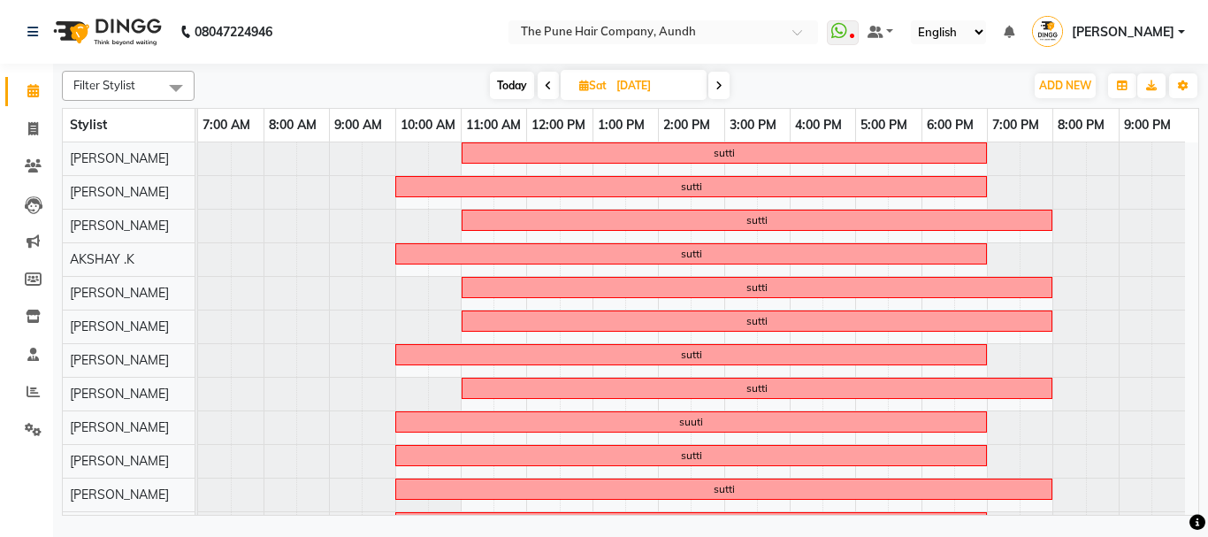
click at [721, 80] on icon at bounding box center [718, 85] width 7 height 11
type input "[DATE]"
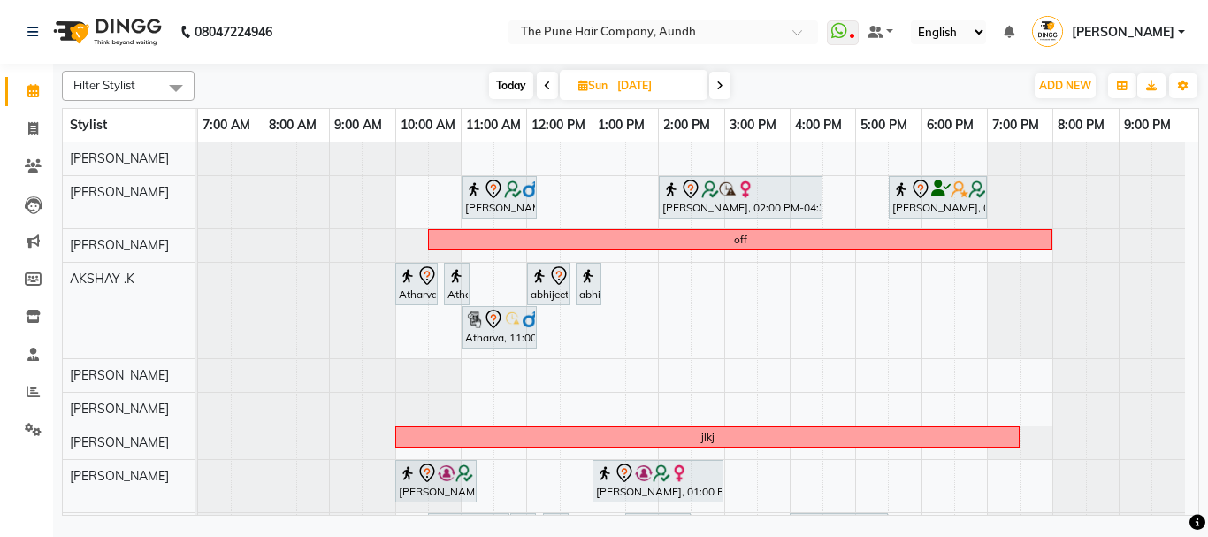
click at [546, 84] on icon at bounding box center [547, 85] width 7 height 11
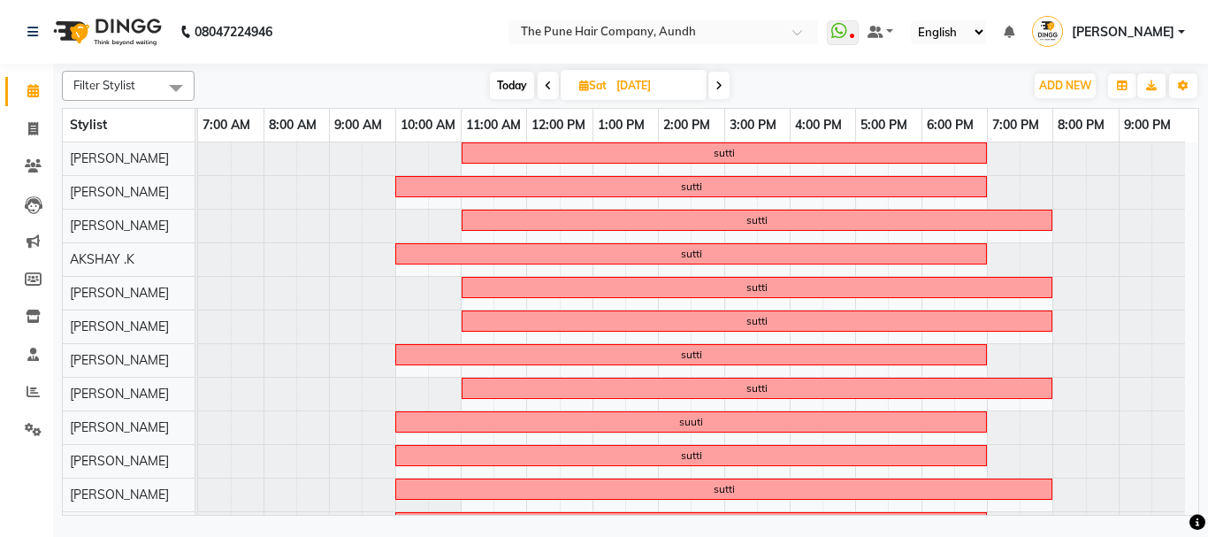
click at [538, 80] on span at bounding box center [548, 85] width 21 height 27
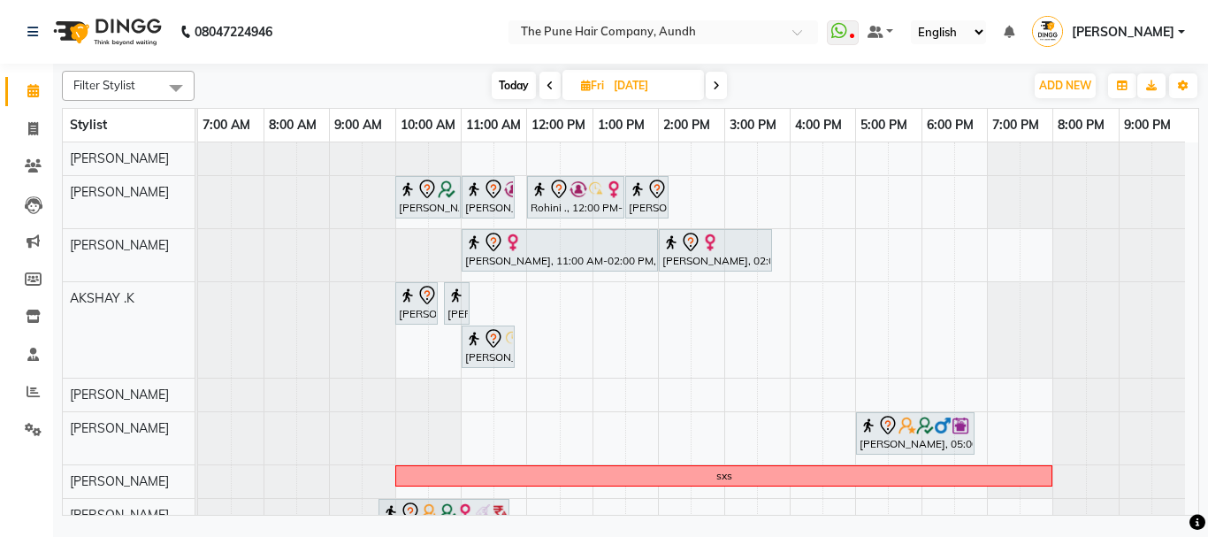
click at [550, 87] on icon at bounding box center [549, 85] width 7 height 11
type input "[DATE]"
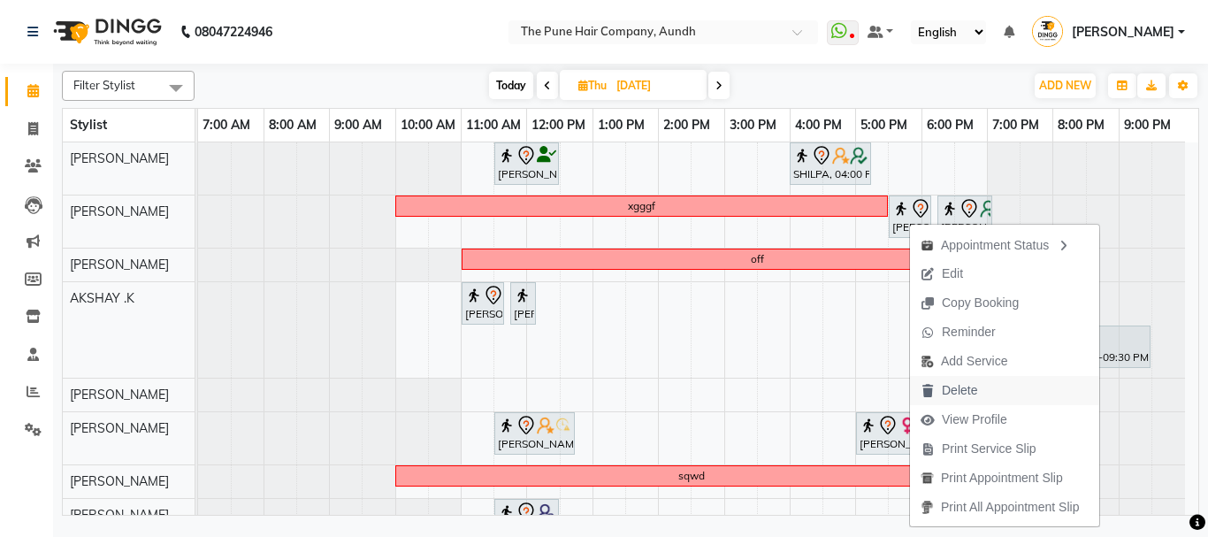
click at [973, 390] on span "Delete" at bounding box center [959, 390] width 35 height 19
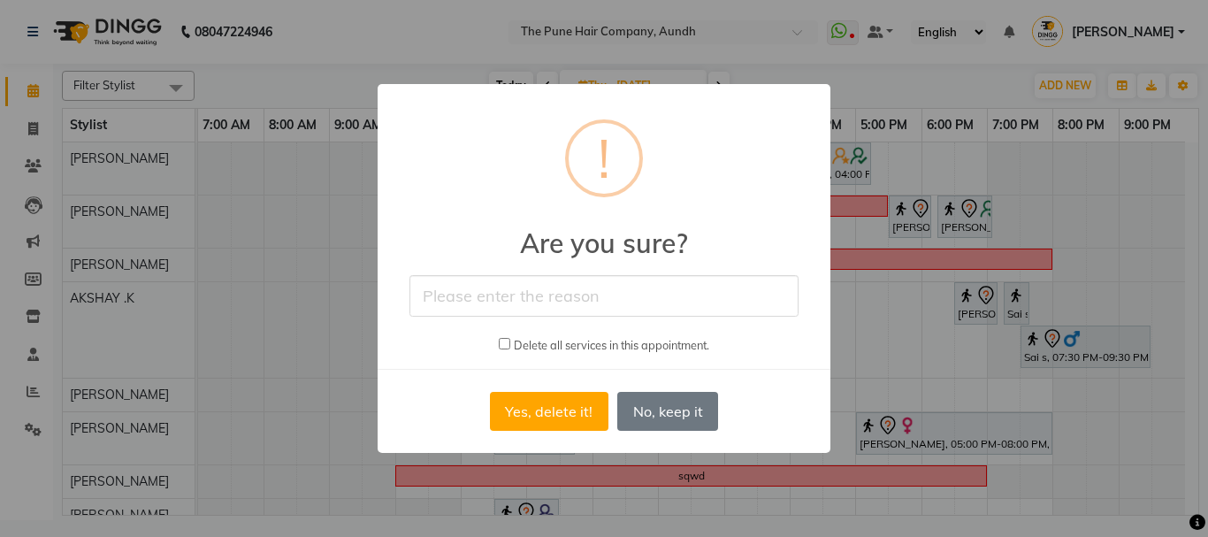
drag, startPoint x: 478, startPoint y: 294, endPoint x: 483, endPoint y: 314, distance: 20.2
click at [478, 294] on input "text" at bounding box center [603, 296] width 389 height 42
type input "rthu"
click at [550, 409] on button "Yes, delete it!" at bounding box center [549, 411] width 118 height 39
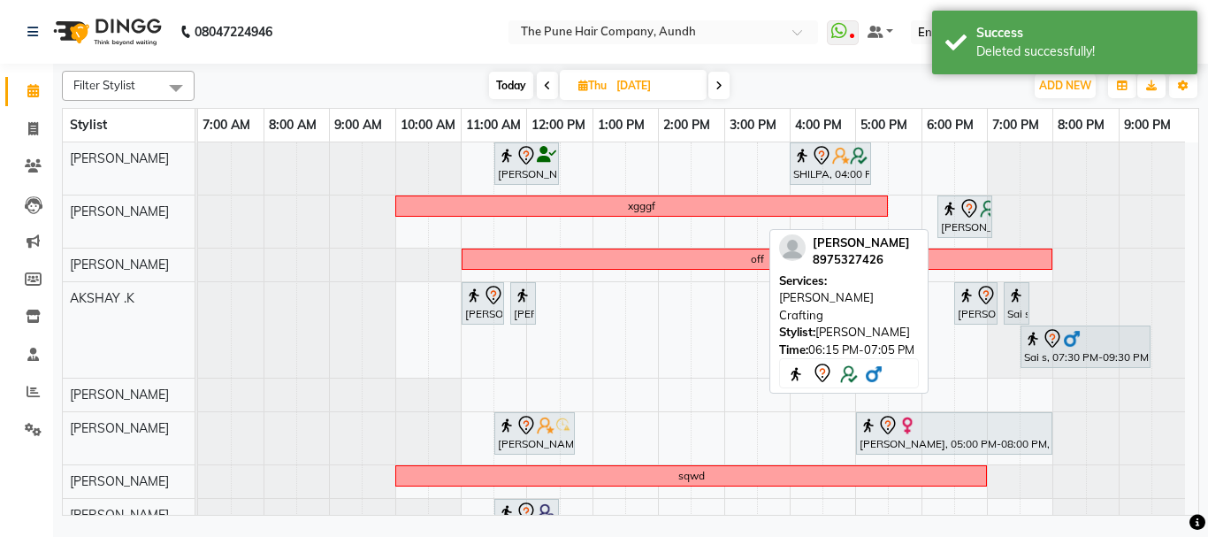
click at [964, 218] on div "[PERSON_NAME], 06:15 PM-07:05 PM, [PERSON_NAME] Crafting" at bounding box center [964, 216] width 51 height 37
select select "7"
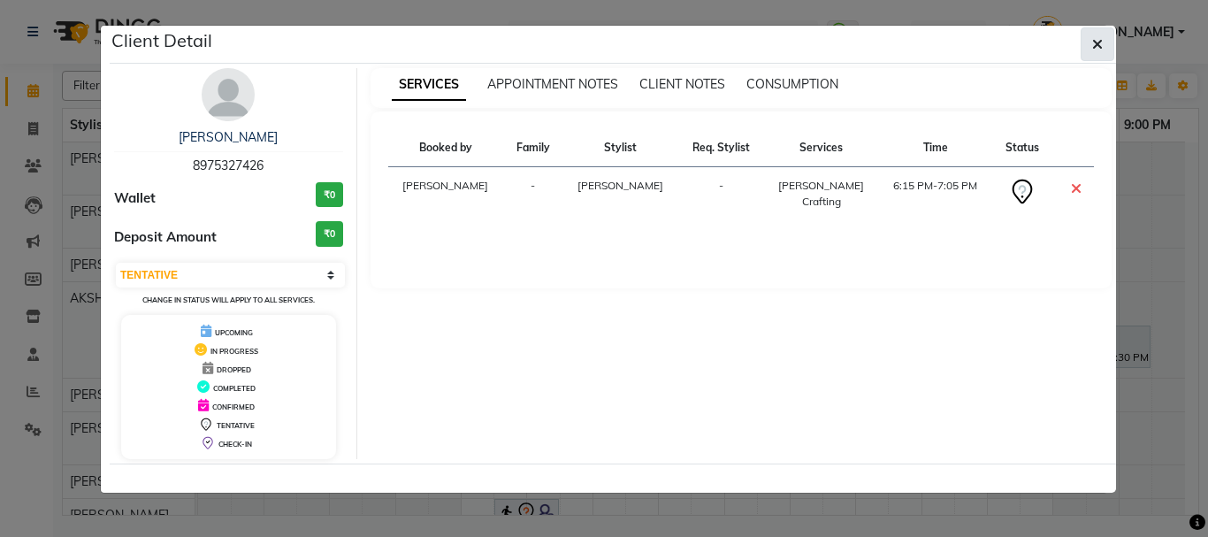
click at [1101, 34] on button "button" at bounding box center [1098, 44] width 34 height 34
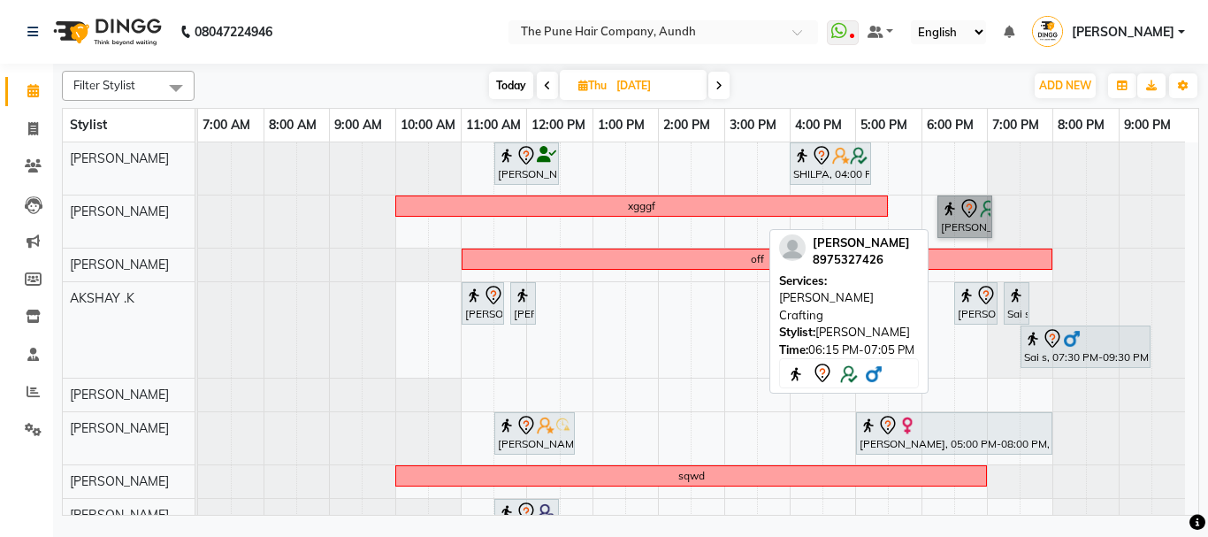
drag, startPoint x: 958, startPoint y: 214, endPoint x: 977, endPoint y: 207, distance: 20.7
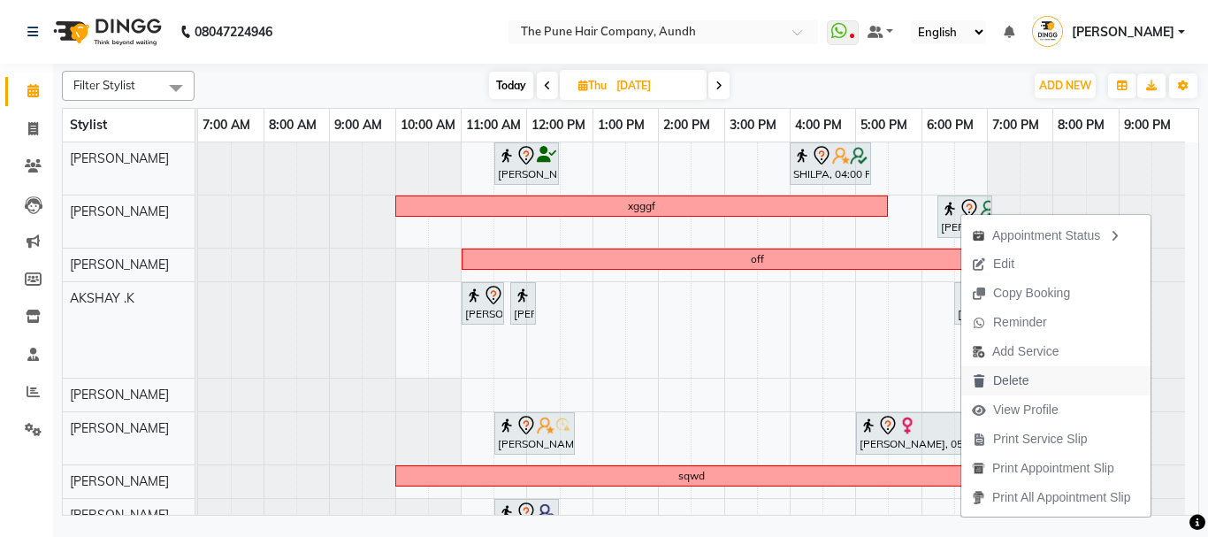
click at [1023, 377] on span "Delete" at bounding box center [1010, 380] width 35 height 19
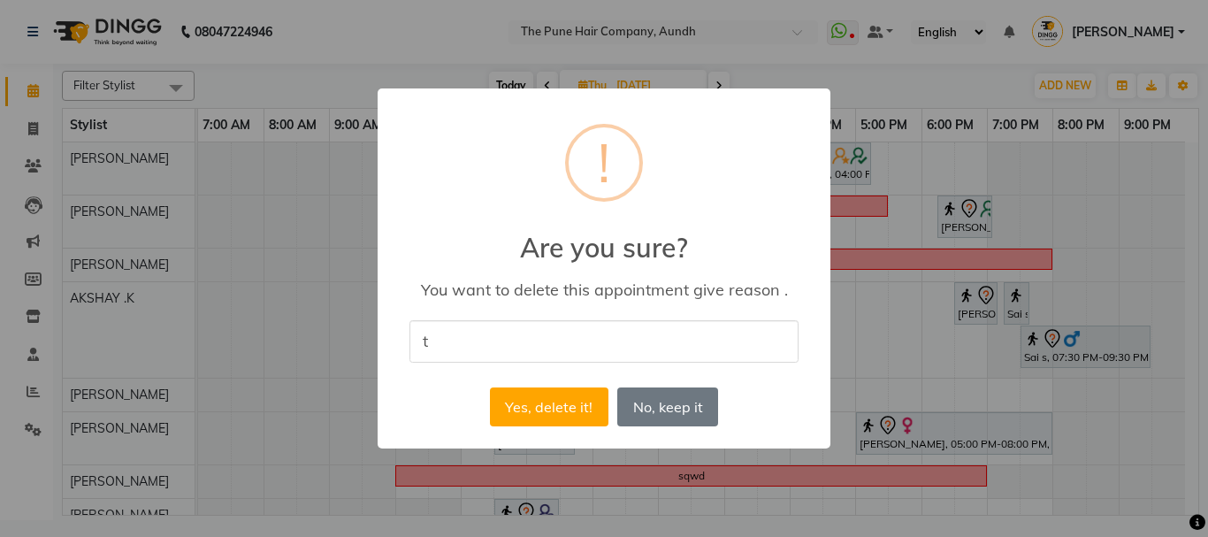
click at [553, 340] on input "t" at bounding box center [603, 341] width 389 height 42
type input "te5yt"
click at [532, 410] on button "Yes, delete it!" at bounding box center [549, 406] width 118 height 39
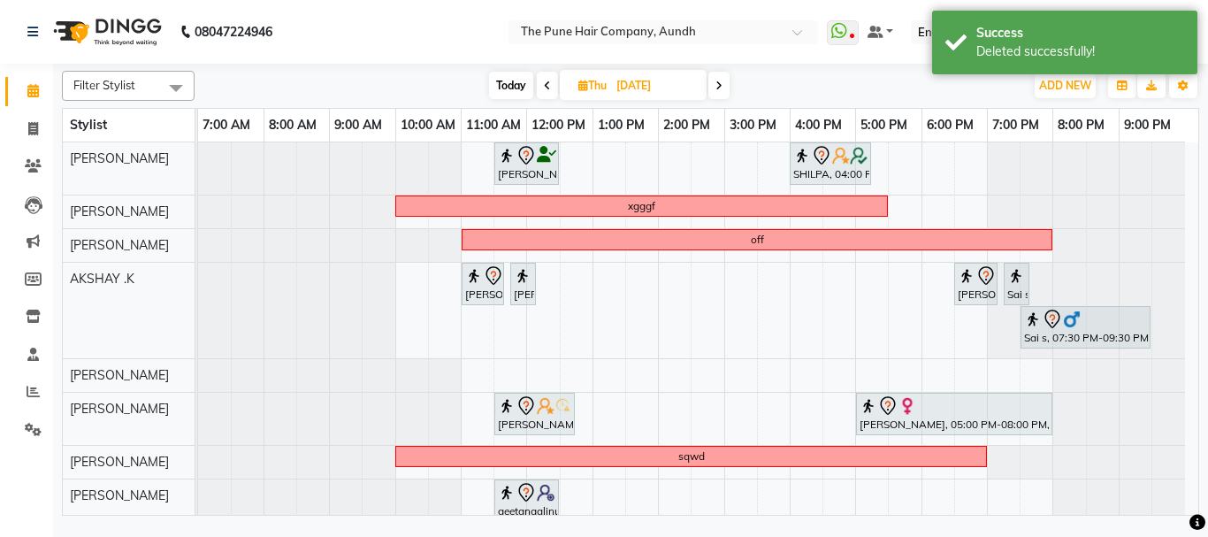
drag, startPoint x: 883, startPoint y: 205, endPoint x: 913, endPoint y: 204, distance: 29.2
click at [913, 204] on div "[PERSON_NAME], 11:30 AM-12:30 PM, Cut [DEMOGRAPHIC_DATA] ( Top Stylist ) SHILPA…" at bounding box center [698, 437] width 1000 height 591
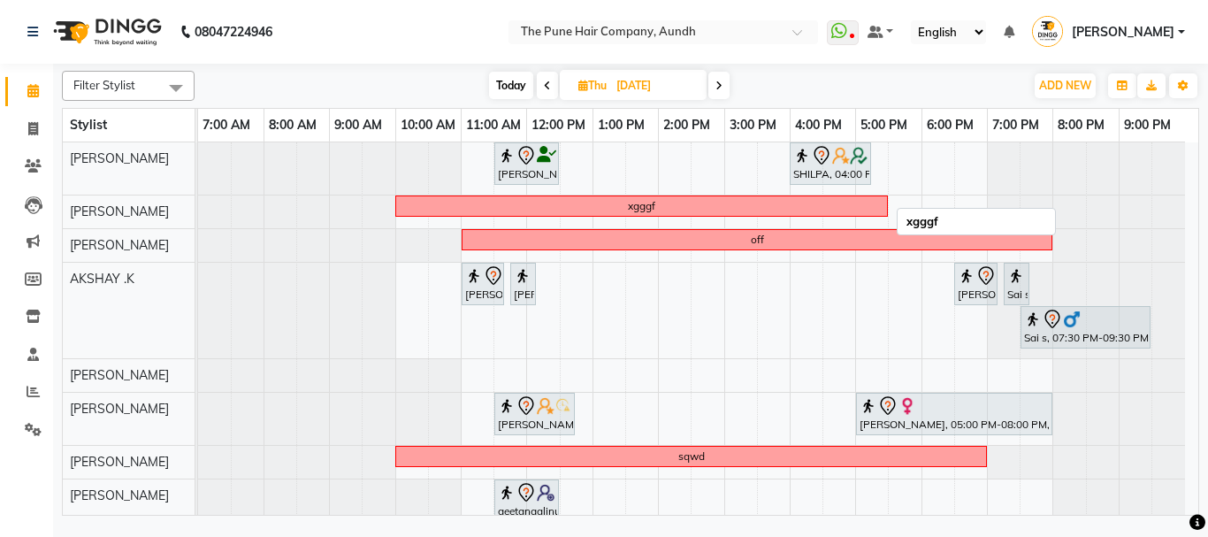
click at [881, 206] on div "xgggf" at bounding box center [641, 206] width 489 height 16
click at [890, 204] on div "[PERSON_NAME], 11:30 AM-12:30 PM, Cut [DEMOGRAPHIC_DATA] ( Top Stylist ) SHILPA…" at bounding box center [698, 437] width 1000 height 591
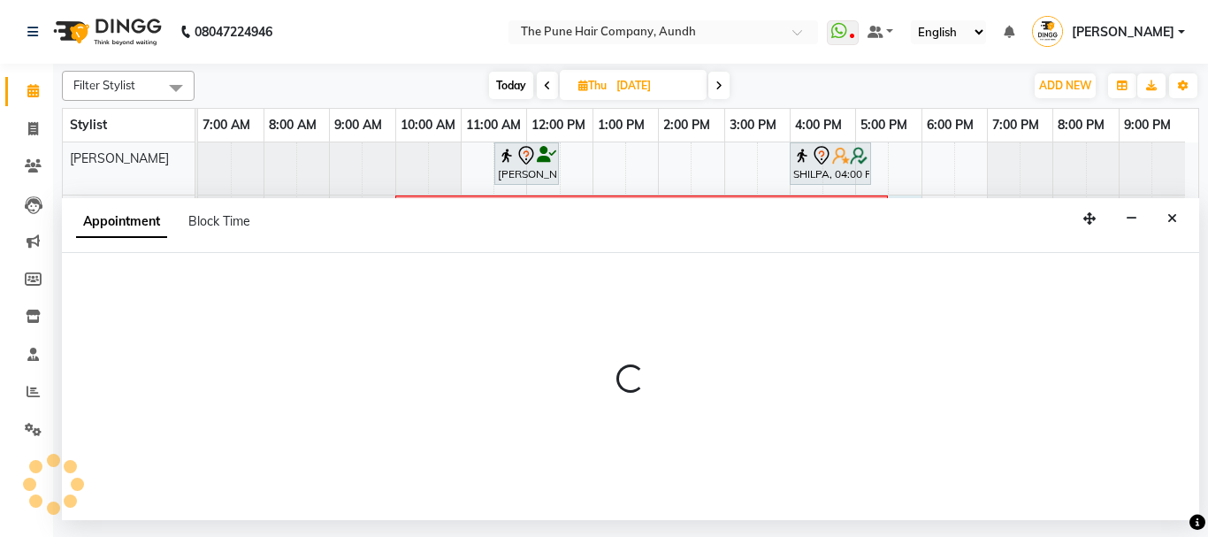
select select "3339"
select select "tentative"
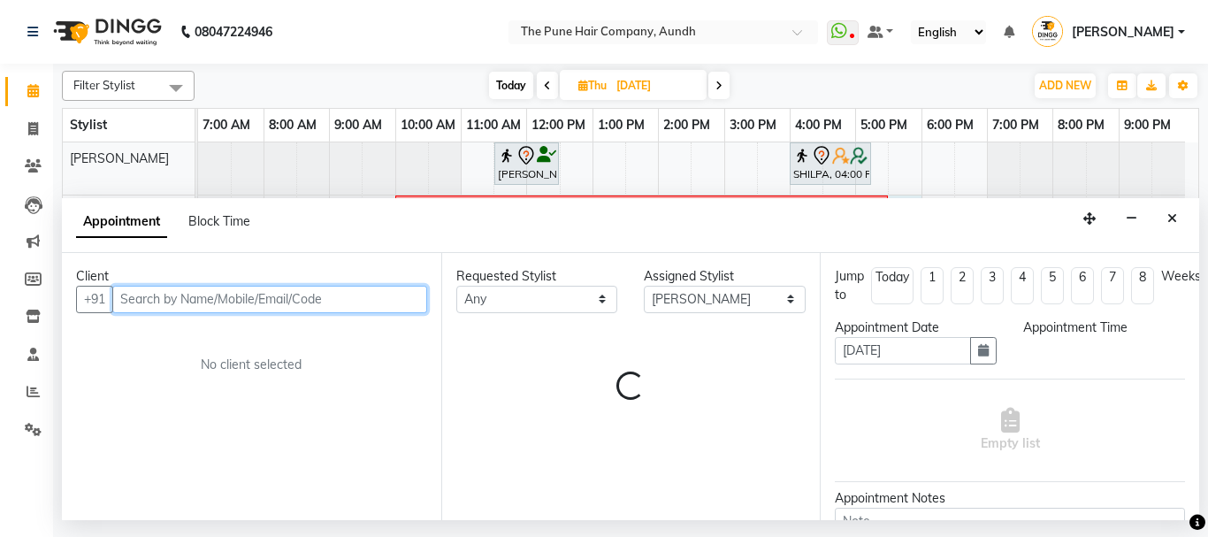
select select "1050"
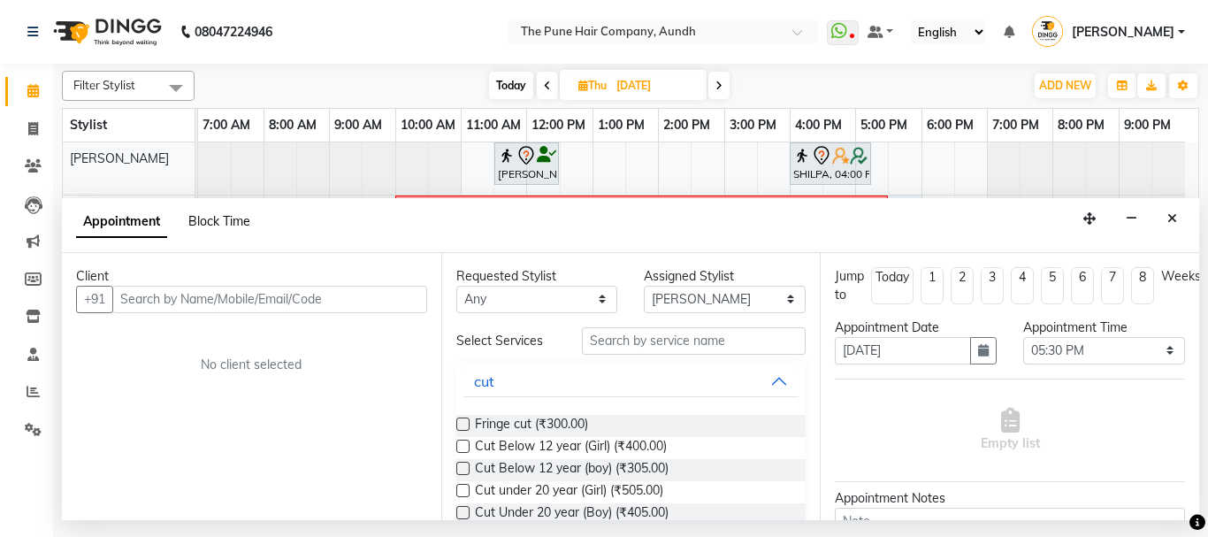
click at [204, 215] on span "Block Time" at bounding box center [219, 221] width 62 height 16
select select "3339"
select select "1050"
select select "1080"
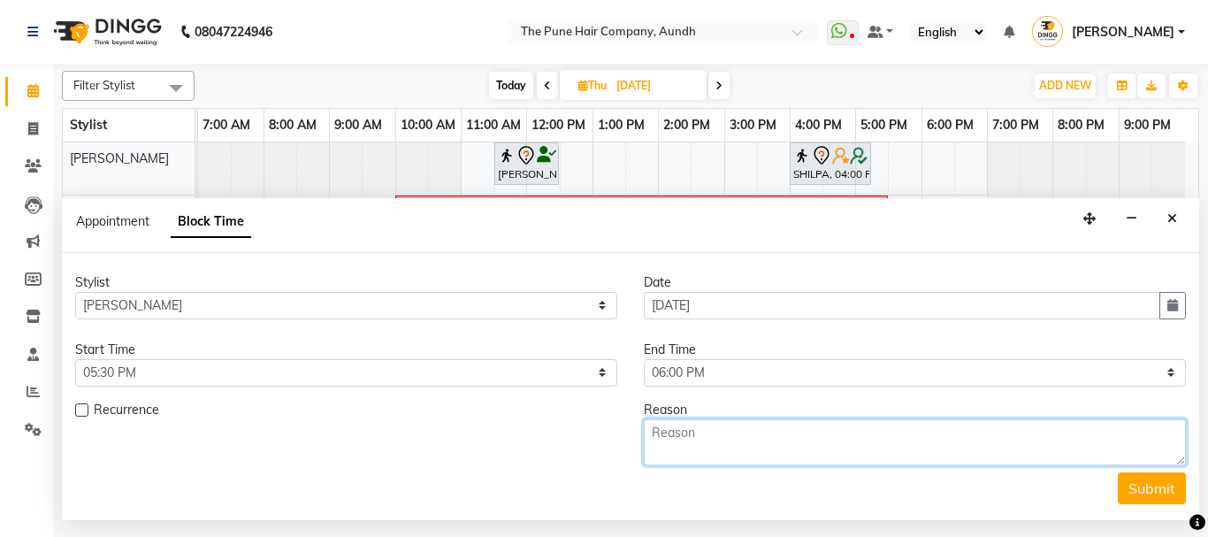
click at [680, 443] on textarea at bounding box center [915, 442] width 542 height 46
type textarea "o"
type textarea "l"
type textarea "off"
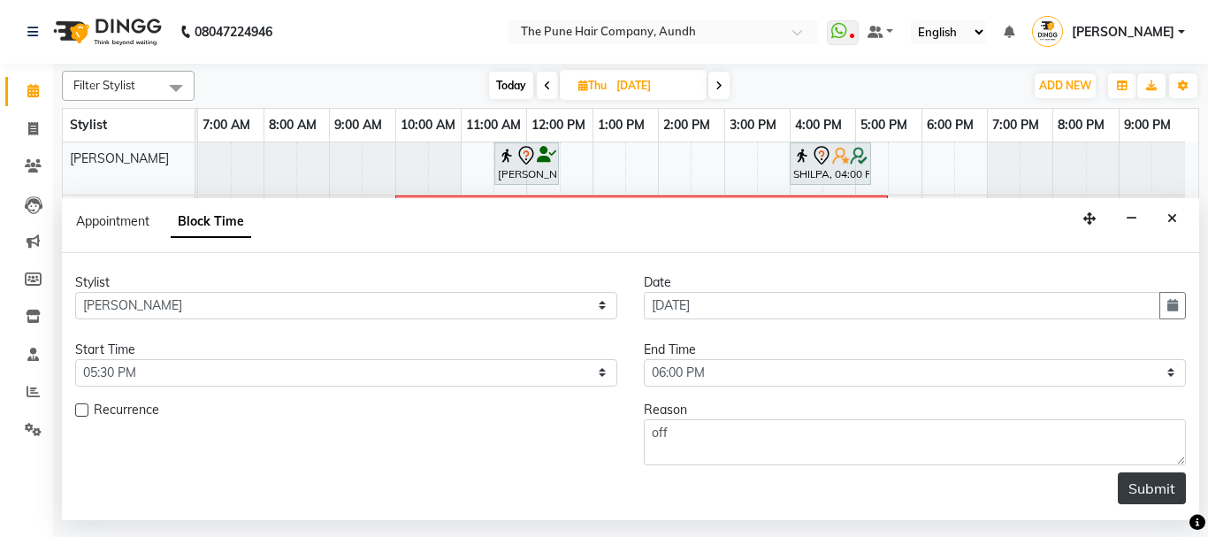
click at [1152, 484] on button "Submit" at bounding box center [1152, 488] width 68 height 32
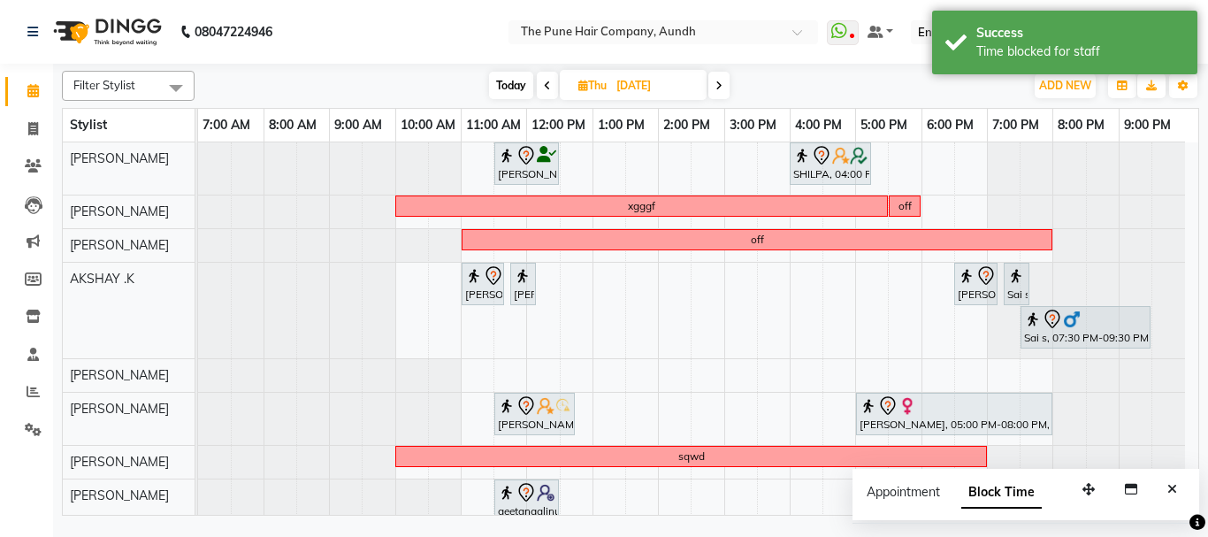
drag, startPoint x: 907, startPoint y: 206, endPoint x: 953, endPoint y: 208, distance: 46.0
click at [959, 203] on div "[PERSON_NAME], 11:30 AM-12:30 PM, Cut [DEMOGRAPHIC_DATA] ( Top Stylist ) [GEOGR…" at bounding box center [698, 437] width 1000 height 591
click at [905, 208] on div "off" at bounding box center [904, 206] width 13 height 16
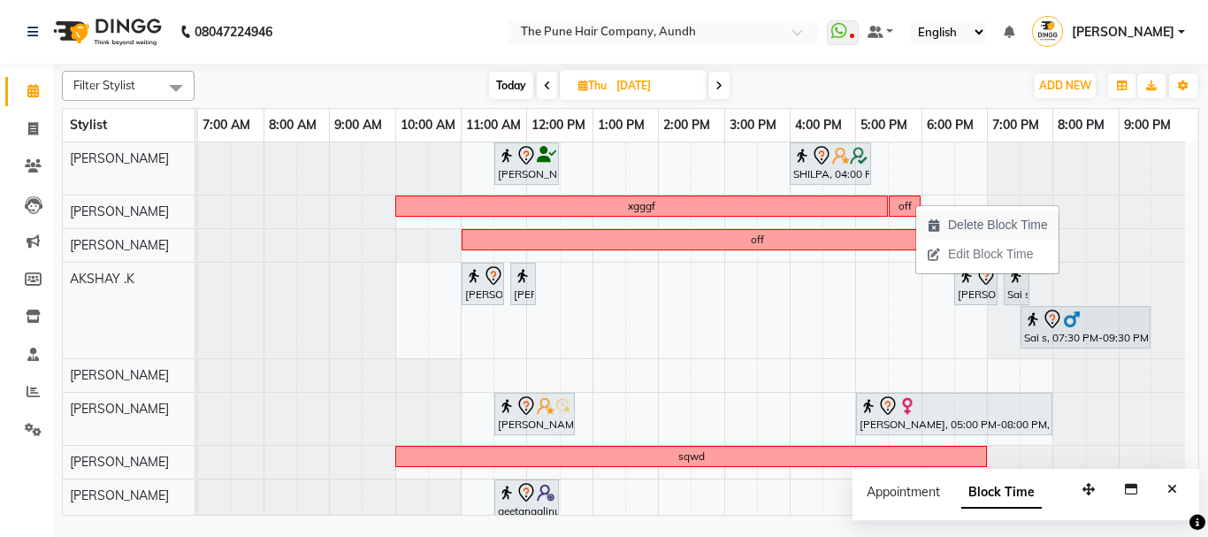
click at [937, 223] on icon "button" at bounding box center [934, 225] width 14 height 12
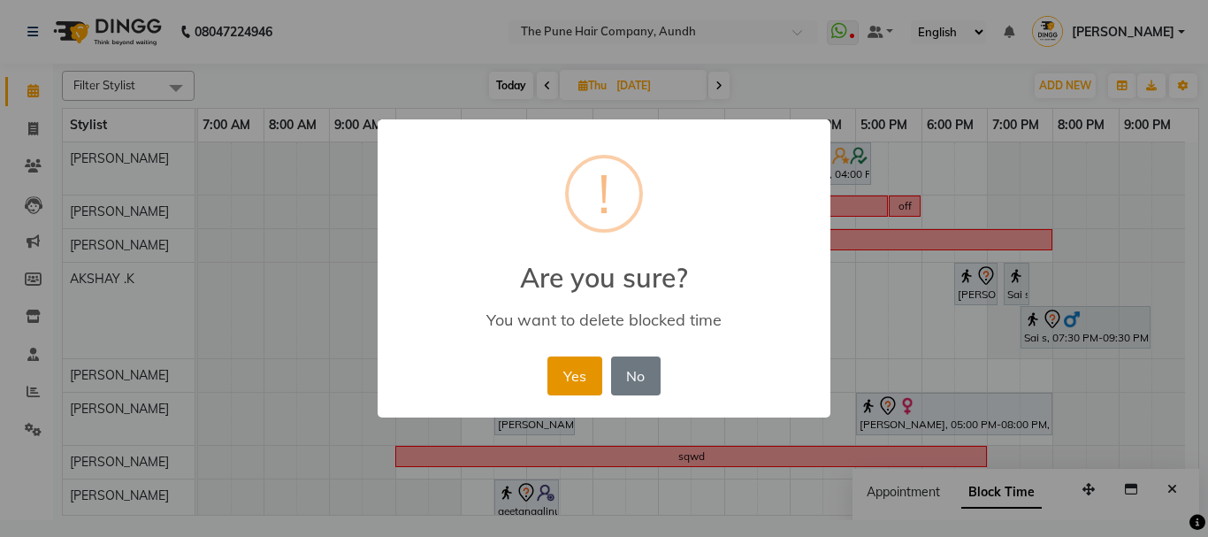
click at [566, 369] on button "Yes" at bounding box center [574, 375] width 54 height 39
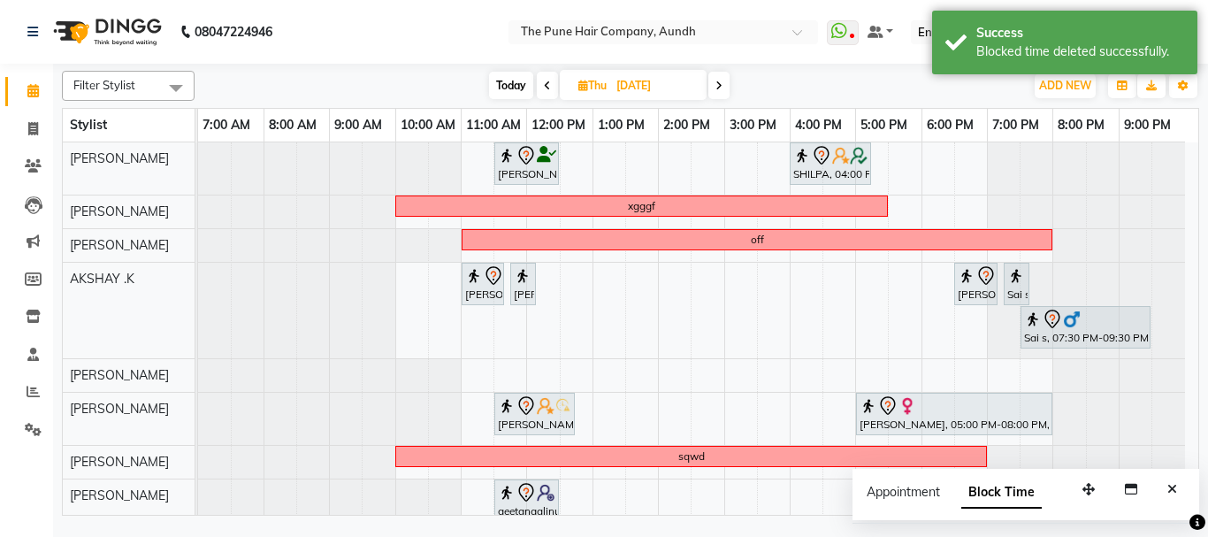
drag, startPoint x: 881, startPoint y: 202, endPoint x: 940, endPoint y: 199, distance: 59.3
click at [940, 199] on div "[PERSON_NAME], 11:30 AM-12:30 PM, Cut [DEMOGRAPHIC_DATA] ( Top Stylist ) SHILPA…" at bounding box center [698, 437] width 1000 height 591
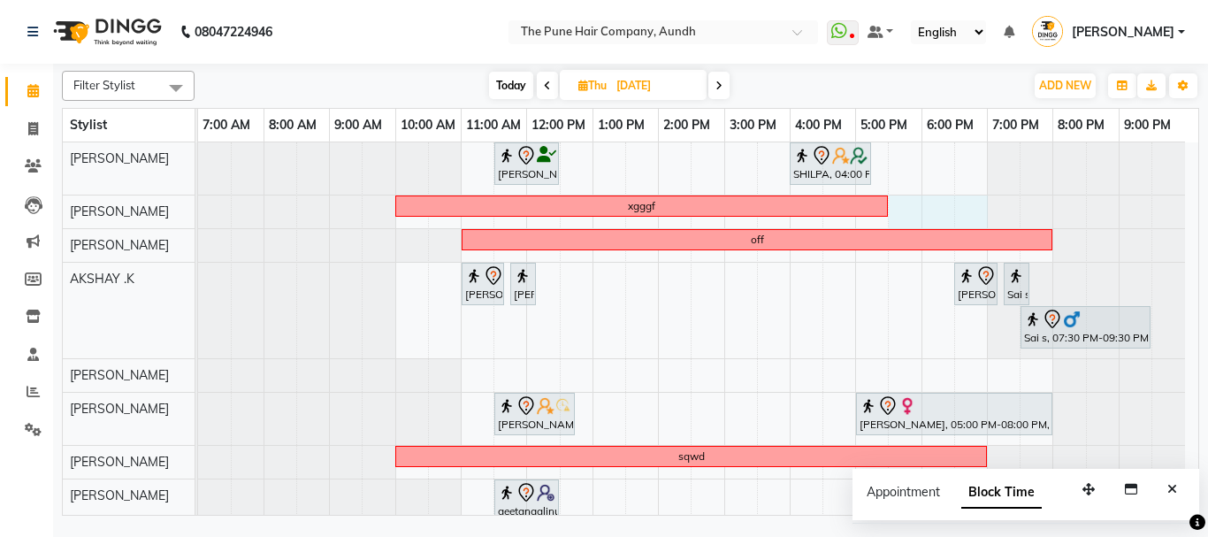
drag, startPoint x: 893, startPoint y: 207, endPoint x: 956, endPoint y: 206, distance: 62.8
click at [958, 206] on div "[PERSON_NAME], 11:30 AM-12:30 PM, Cut [DEMOGRAPHIC_DATA] ( Top Stylist ) SHILPA…" at bounding box center [698, 437] width 1000 height 591
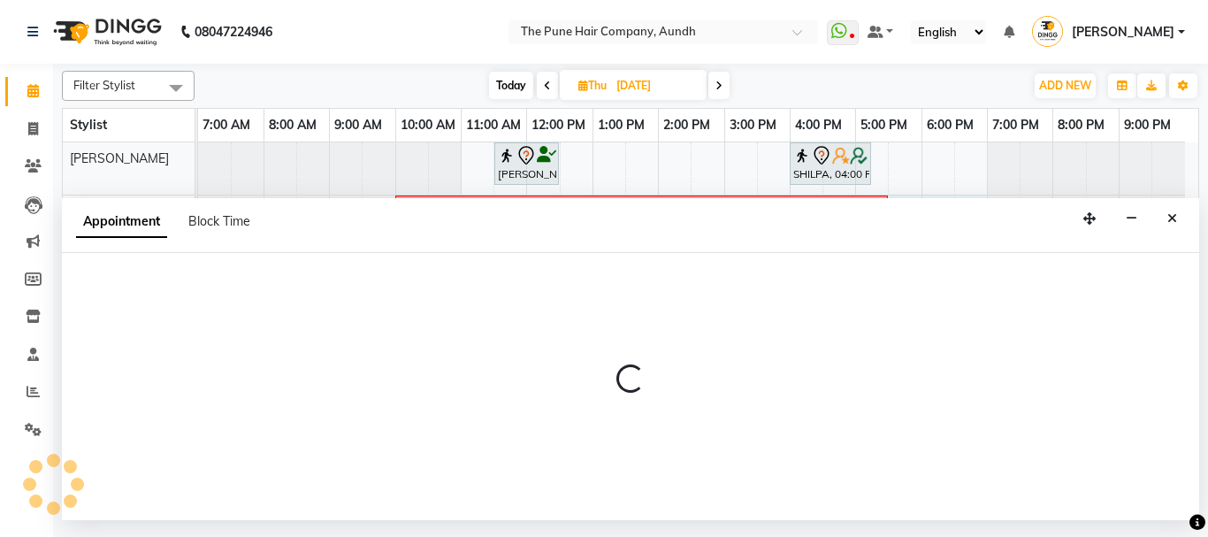
select select "3339"
select select "tentative"
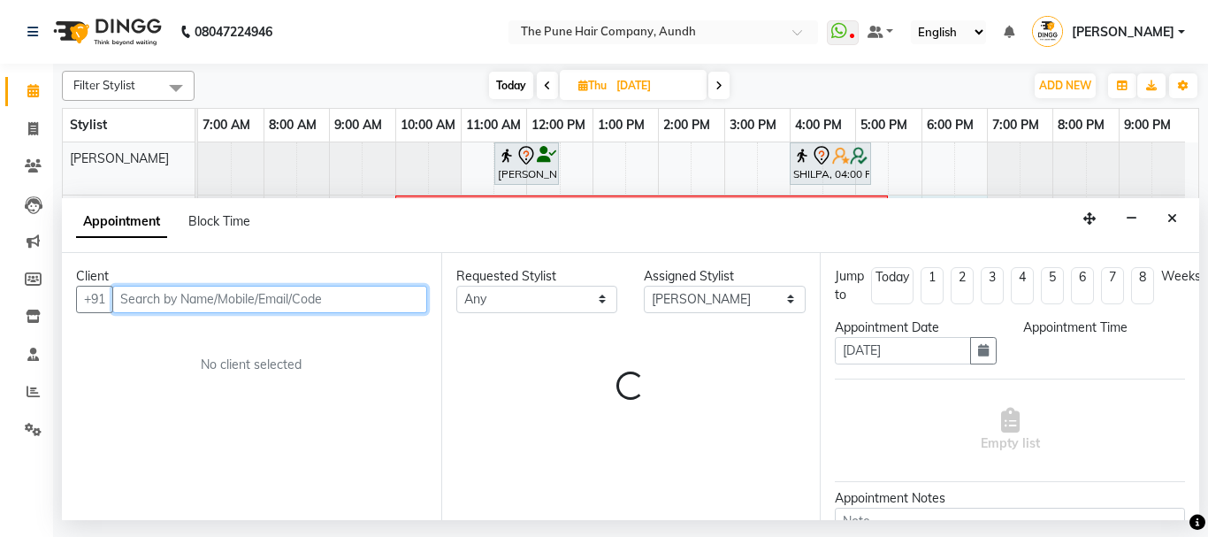
select select "1050"
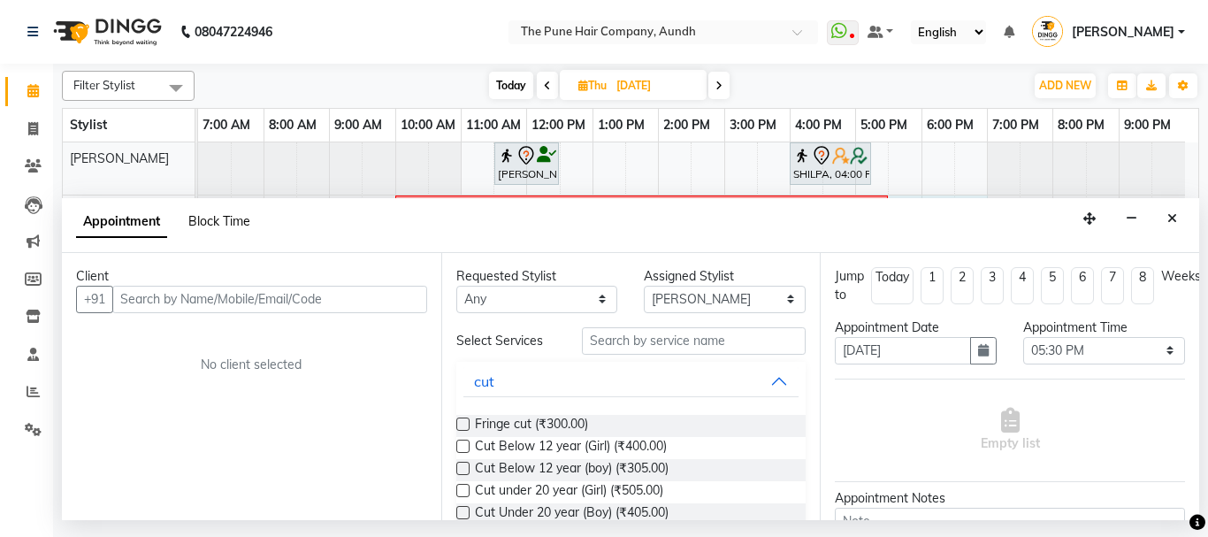
click at [211, 217] on span "Block Time" at bounding box center [219, 221] width 62 height 16
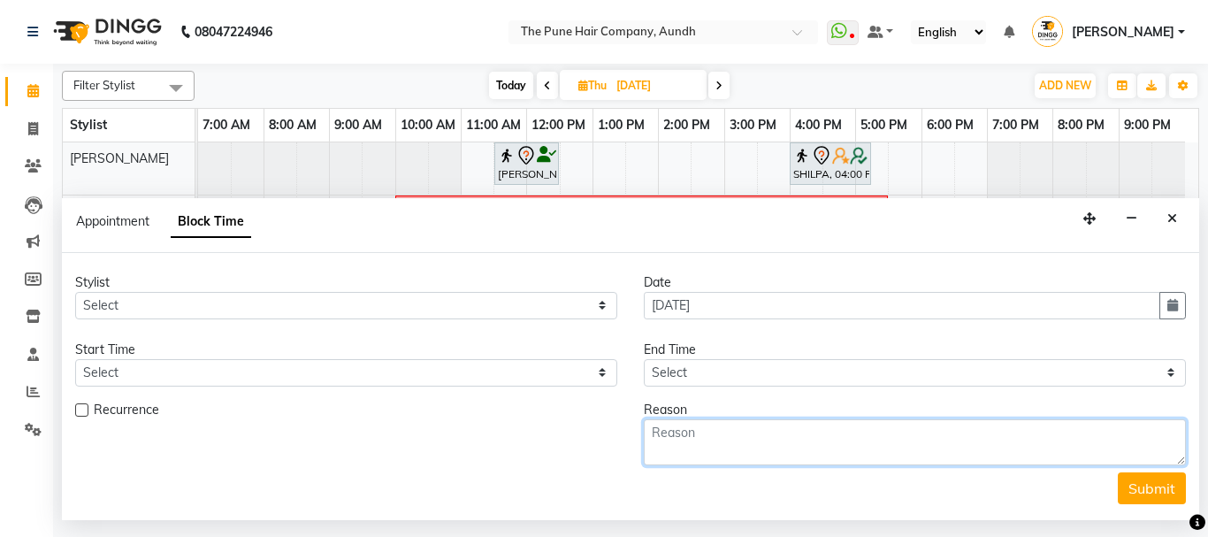
click at [739, 440] on textarea at bounding box center [915, 442] width 542 height 46
type textarea "u"
type textarea "g"
type textarea "off"
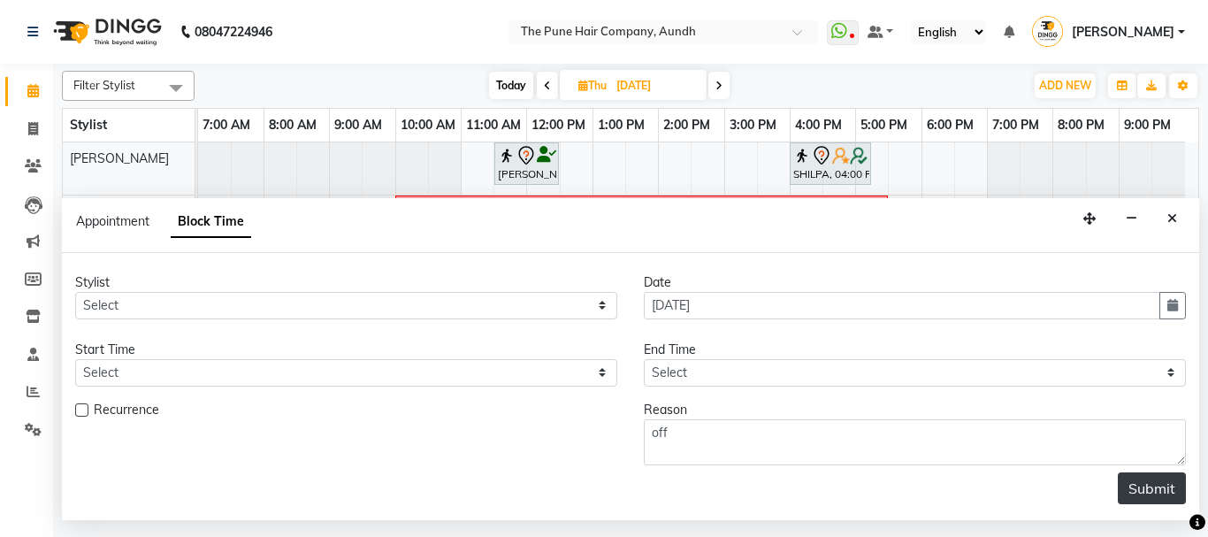
click at [1157, 480] on button "Submit" at bounding box center [1152, 488] width 68 height 32
click at [1173, 213] on icon "Close" at bounding box center [1172, 218] width 10 height 12
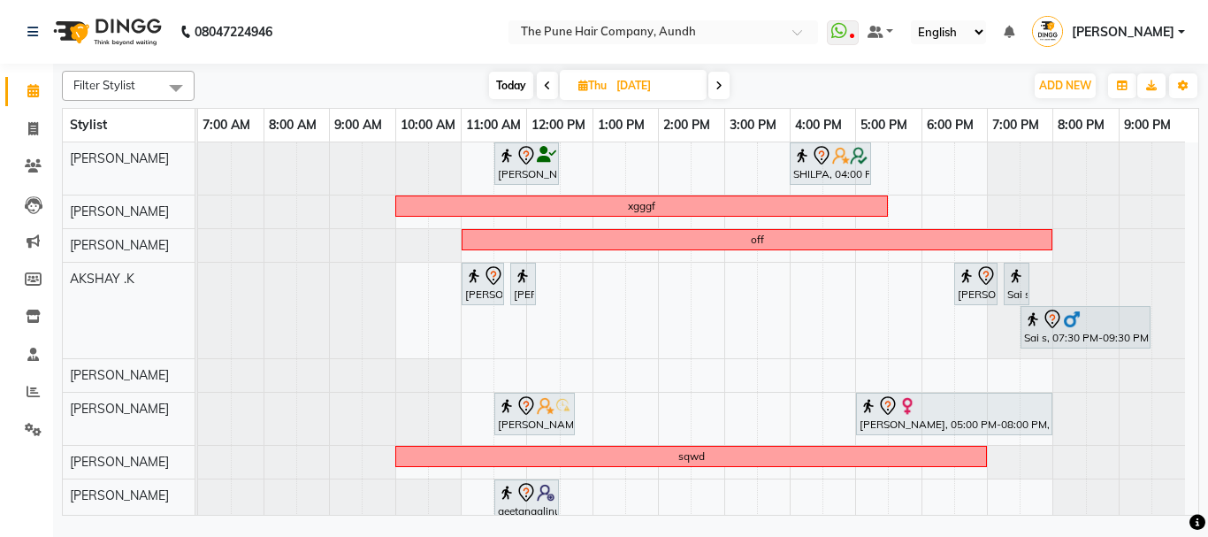
click at [890, 213] on div "[PERSON_NAME], 11:30 AM-12:30 PM, Cut [DEMOGRAPHIC_DATA] ( Top Stylist ) SHILPA…" at bounding box center [698, 437] width 1000 height 591
drag, startPoint x: 890, startPoint y: 213, endPoint x: 970, endPoint y: 206, distance: 80.8
click at [970, 206] on div "[PERSON_NAME], 11:30 AM-12:30 PM, Cut [DEMOGRAPHIC_DATA] ( Top Stylist ) SHILPA…" at bounding box center [698, 437] width 1000 height 591
select select "3339"
select select "tentative"
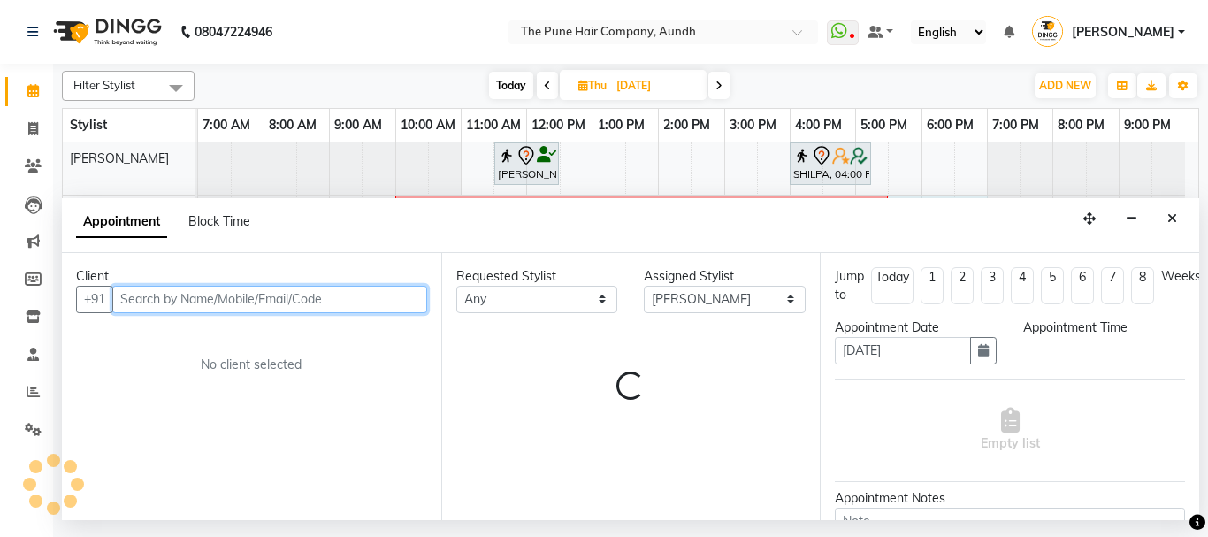
select select "1050"
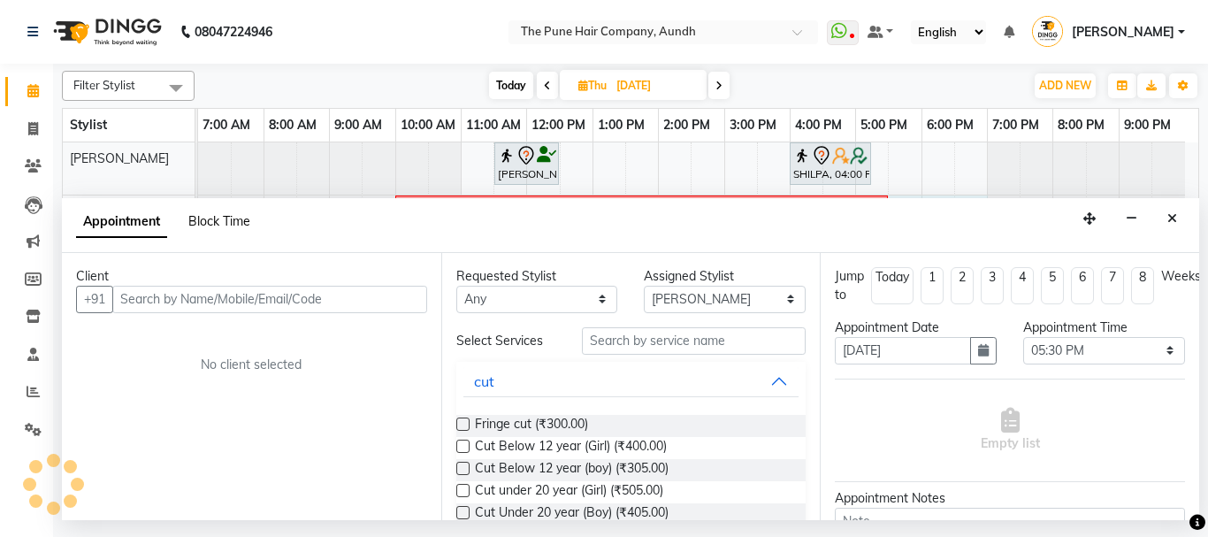
click at [244, 220] on span "Block Time" at bounding box center [219, 221] width 62 height 16
select select "3339"
select select "1050"
select select "1140"
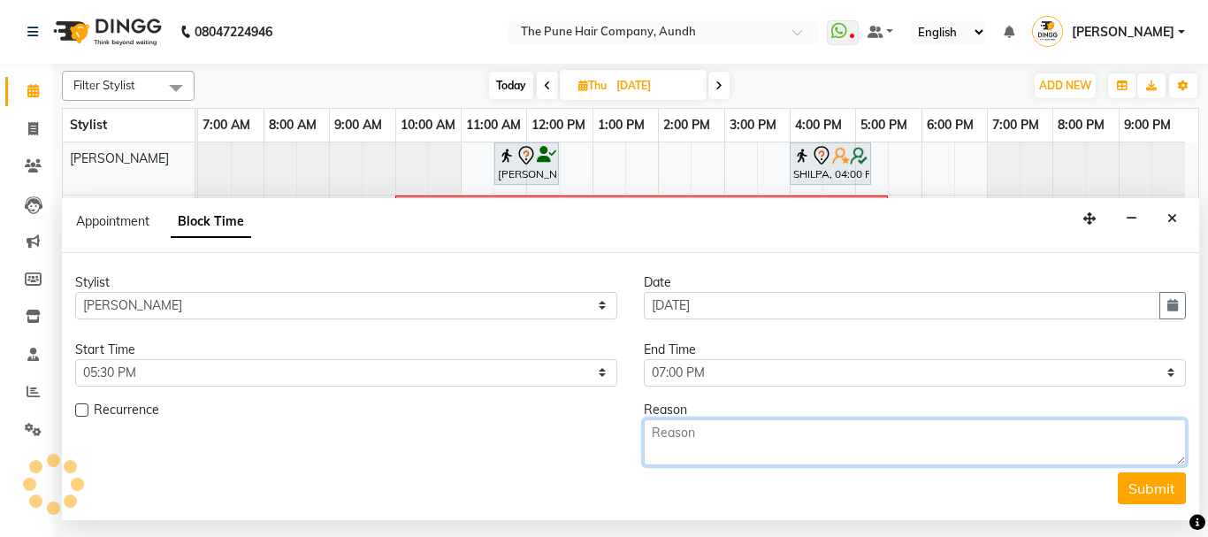
click at [676, 437] on textarea at bounding box center [915, 442] width 542 height 46
type textarea "off"
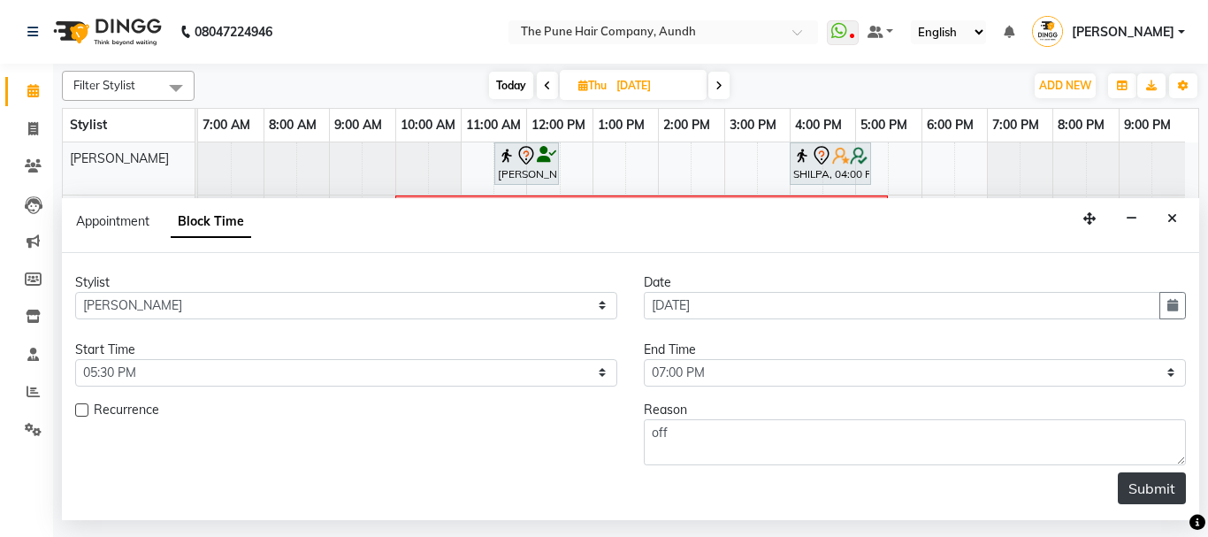
click at [1145, 486] on button "Submit" at bounding box center [1152, 488] width 68 height 32
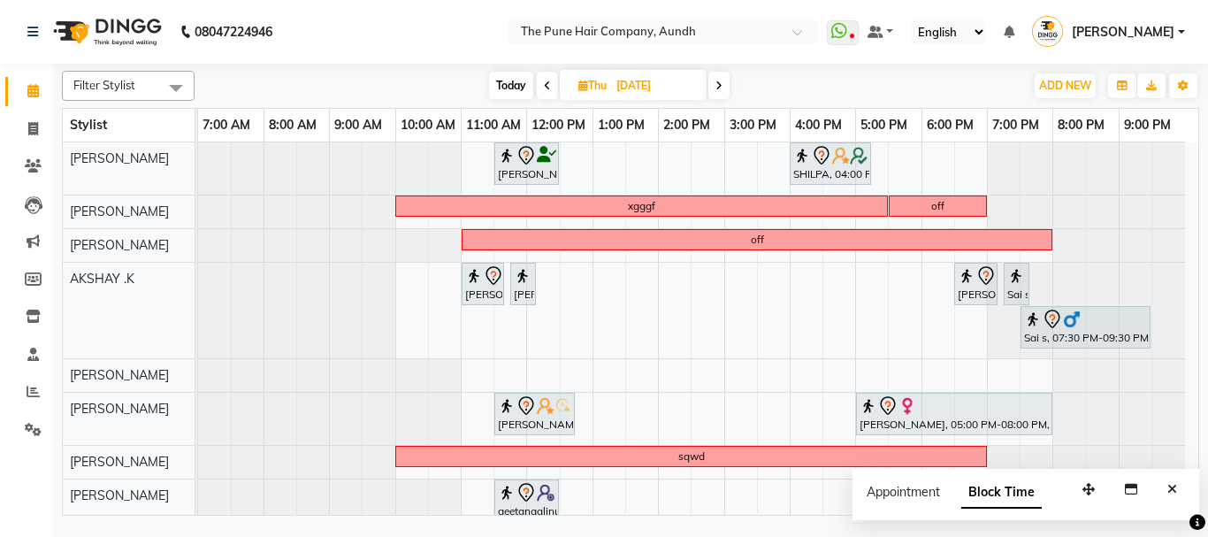
click at [511, 86] on span "Today" at bounding box center [511, 85] width 44 height 27
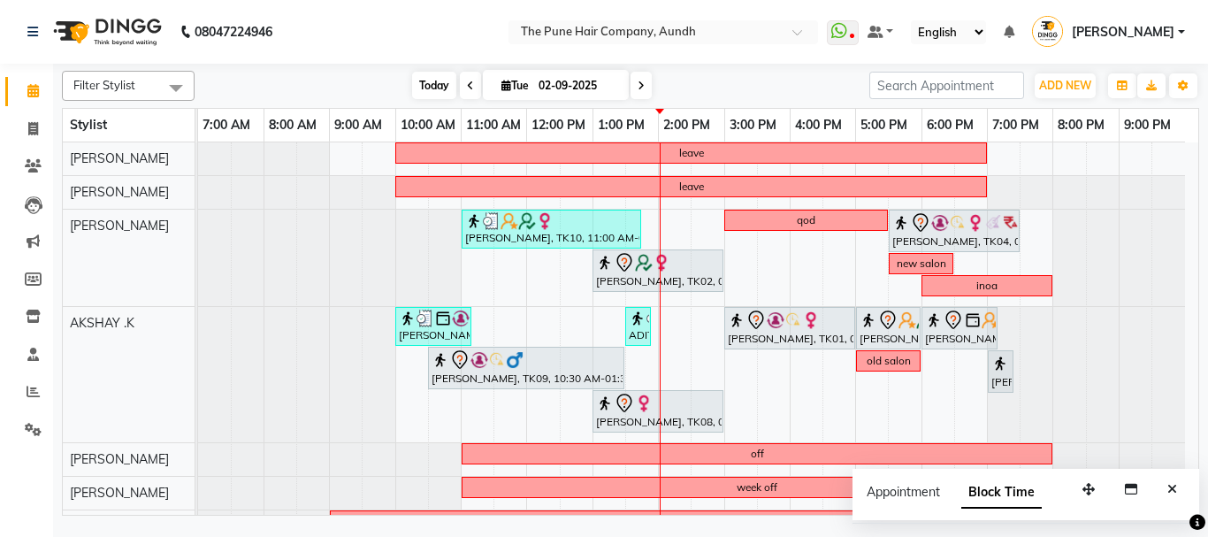
click at [432, 80] on span "Today" at bounding box center [434, 85] width 44 height 27
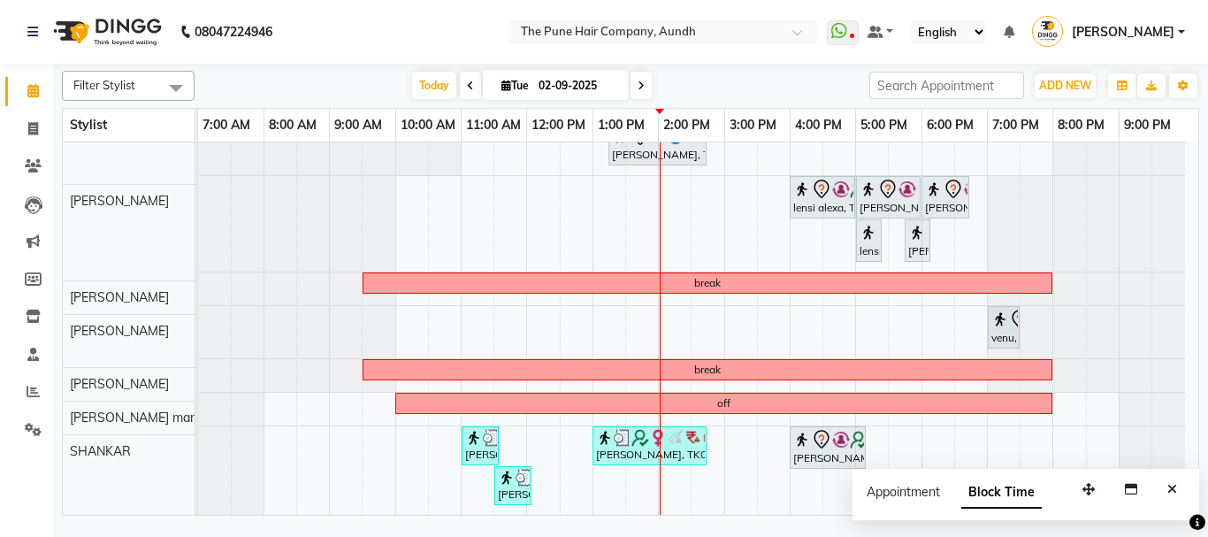
scroll to position [464, 0]
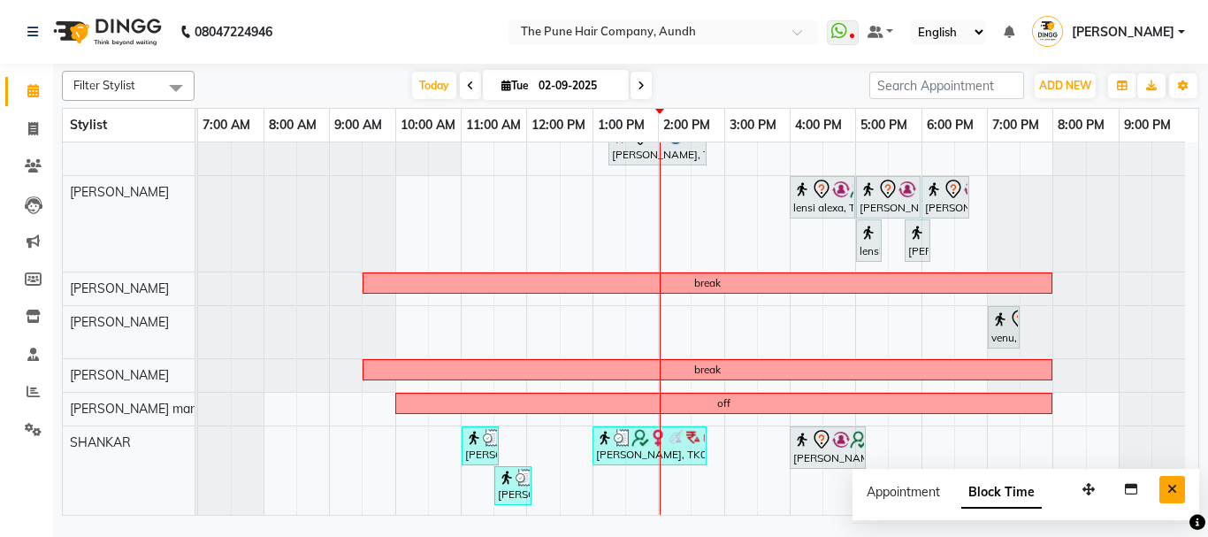
click at [1173, 487] on icon "Close" at bounding box center [1172, 489] width 10 height 12
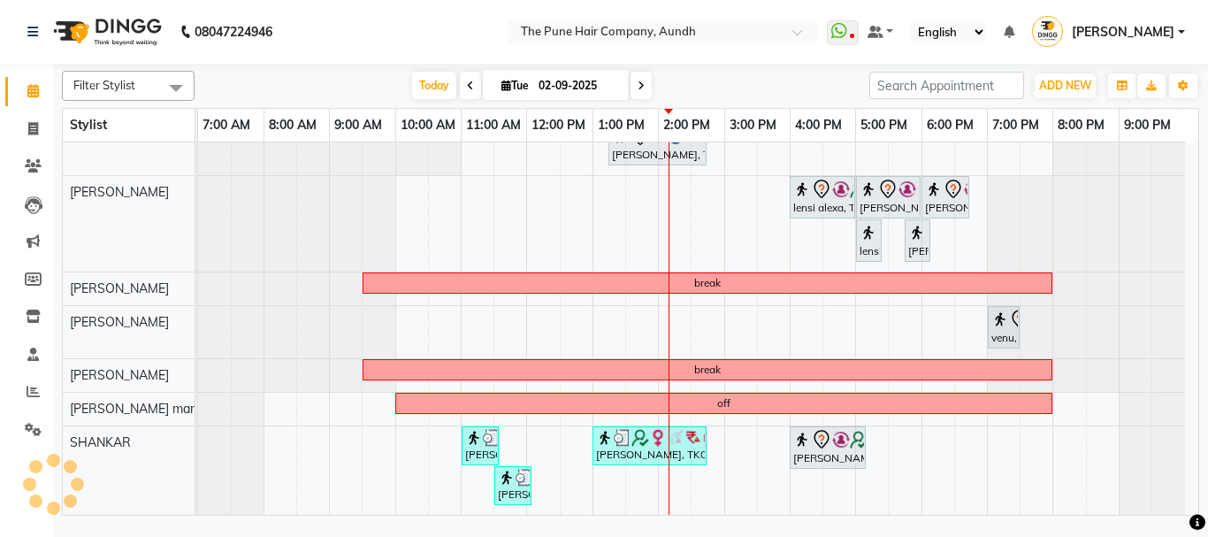
click at [638, 83] on icon at bounding box center [641, 85] width 7 height 11
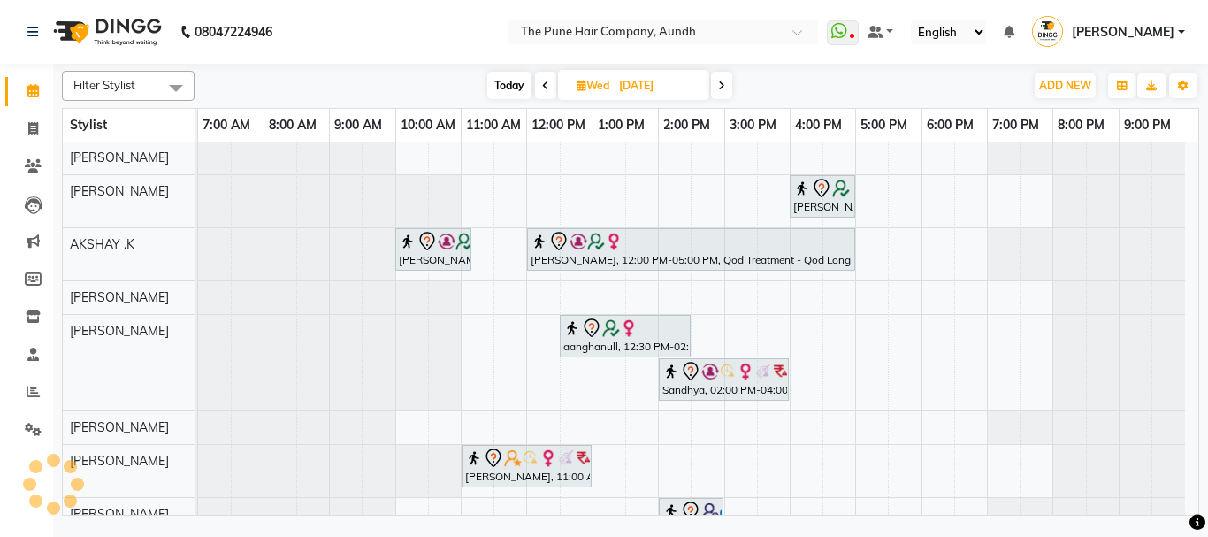
scroll to position [301, 0]
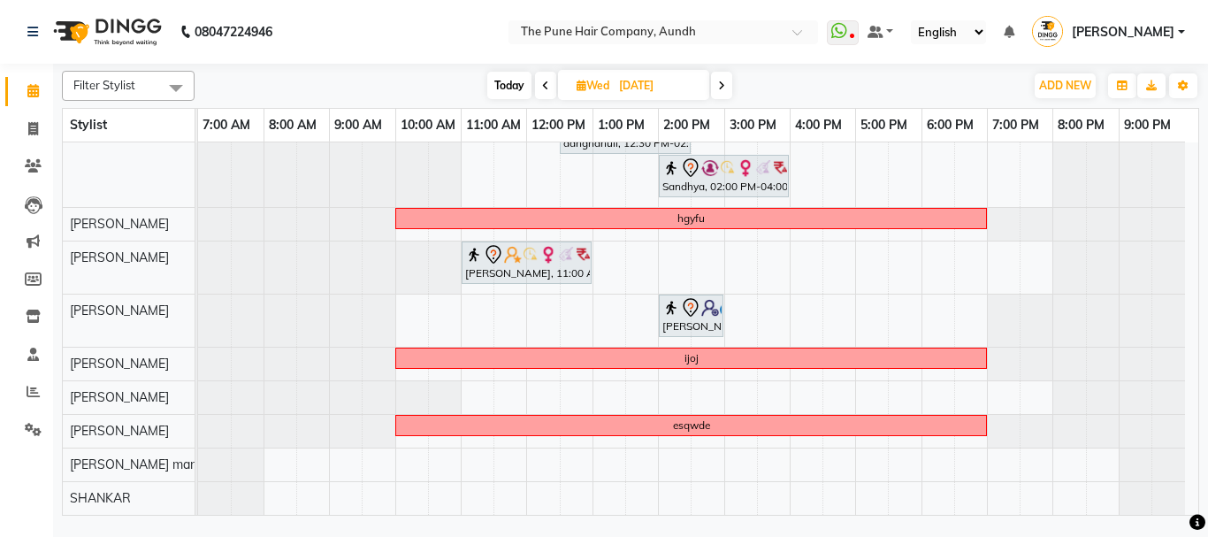
click at [502, 84] on span "Today" at bounding box center [509, 85] width 44 height 27
type input "02-09-2025"
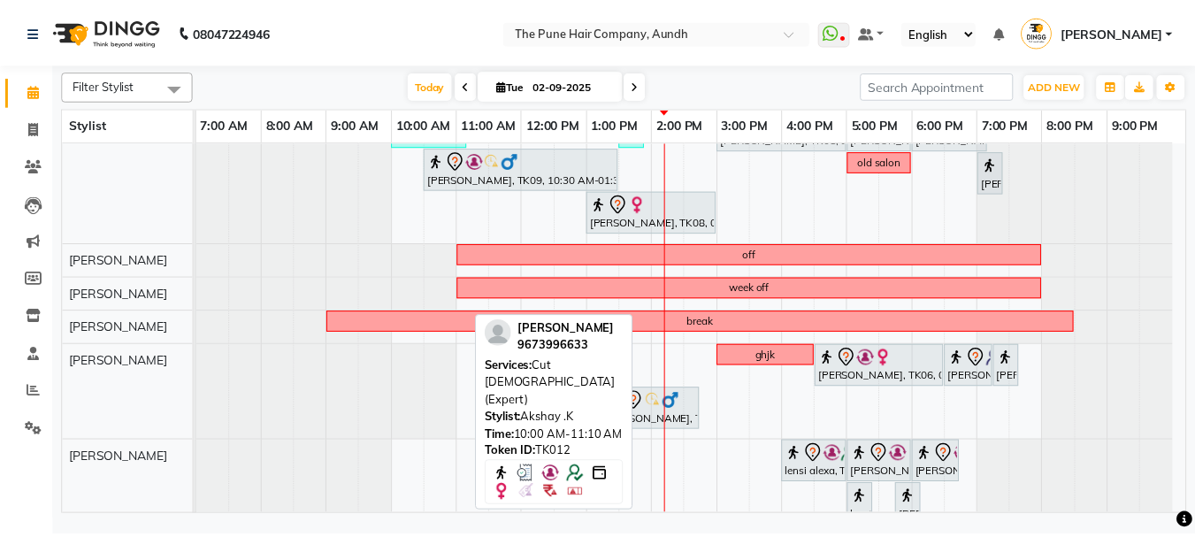
scroll to position [22, 0]
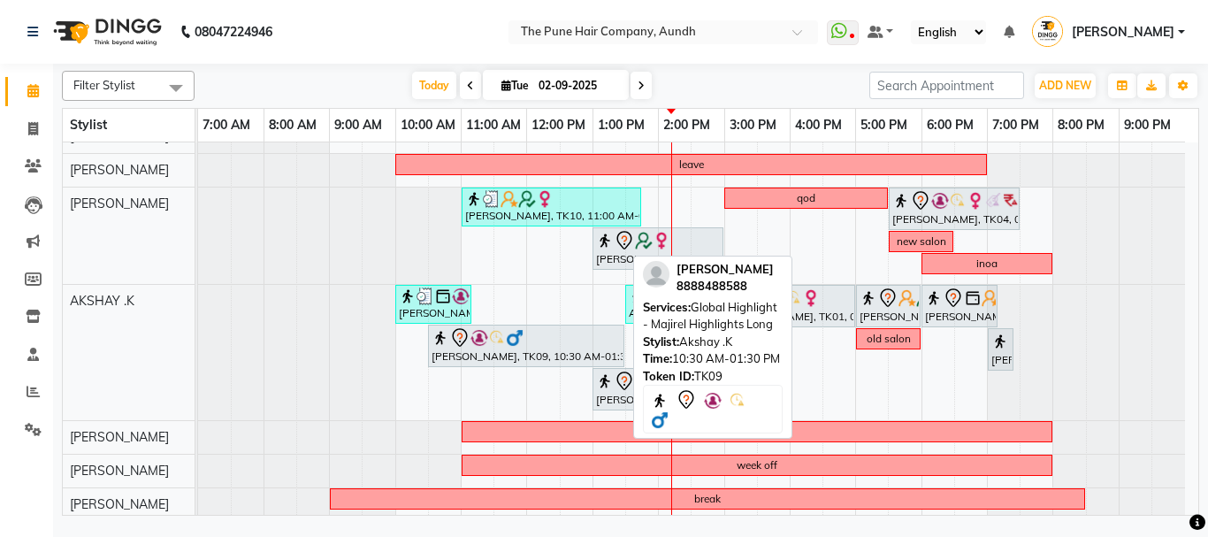
click at [482, 350] on div "[PERSON_NAME], TK09, 10:30 AM-01:30 PM, Global Highlight - Majirel Highlights L…" at bounding box center [526, 345] width 193 height 37
select select "7"
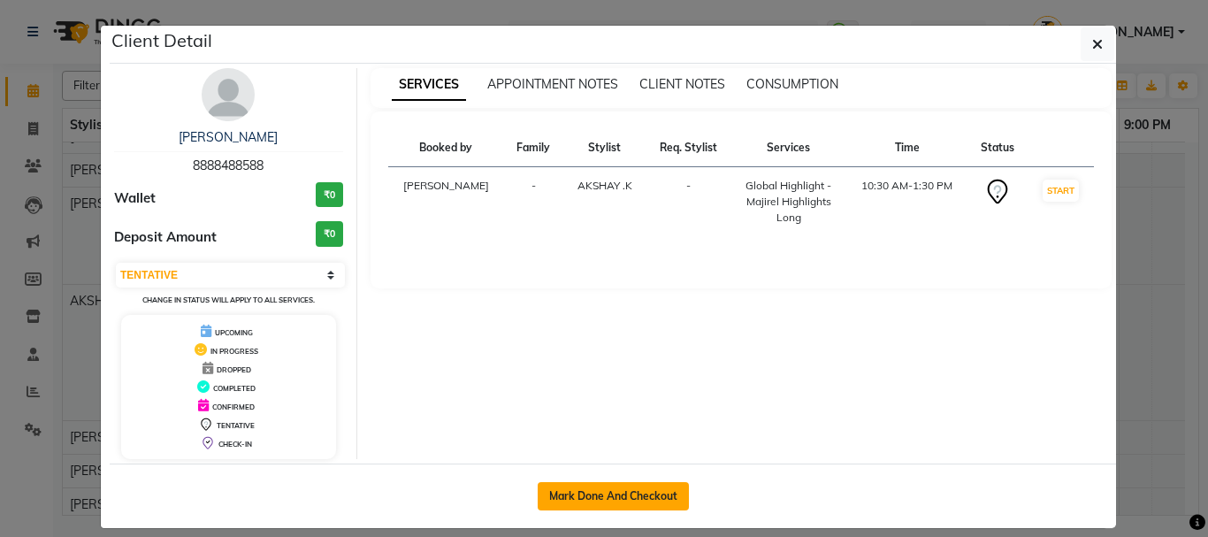
click at [596, 493] on button "Mark Done And Checkout" at bounding box center [613, 496] width 151 height 28
select select "service"
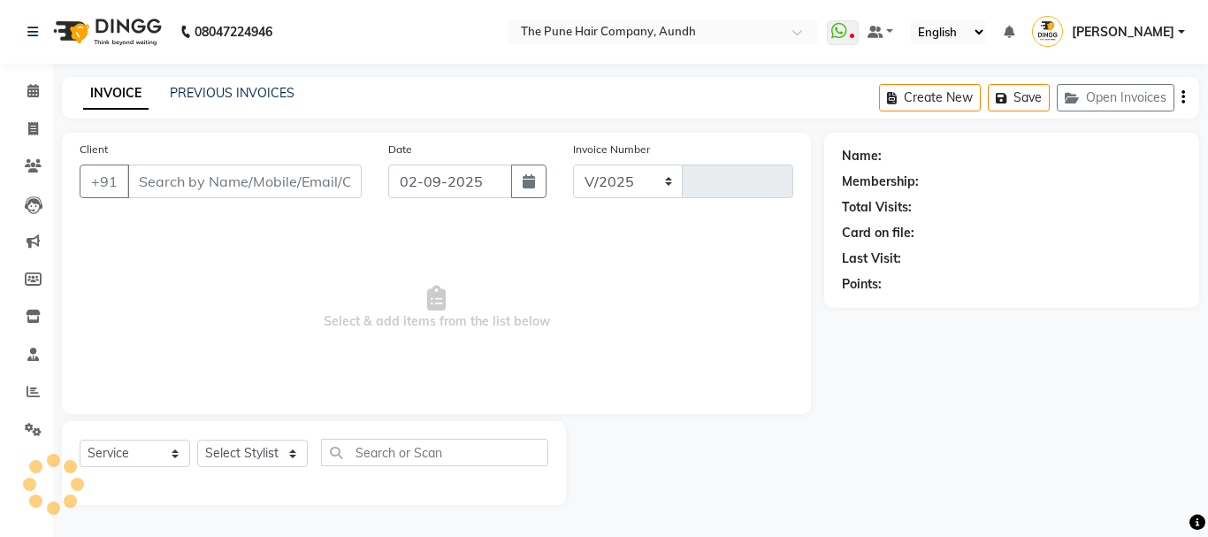
select select "106"
type input "4626"
type input "8888488588"
select select "6746"
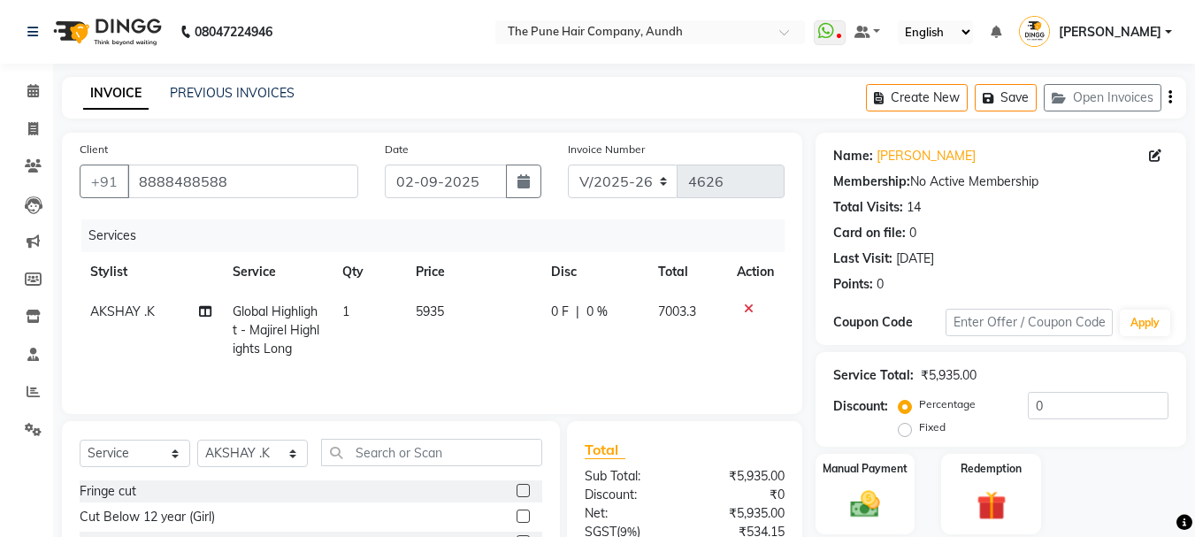
scroll to position [88, 0]
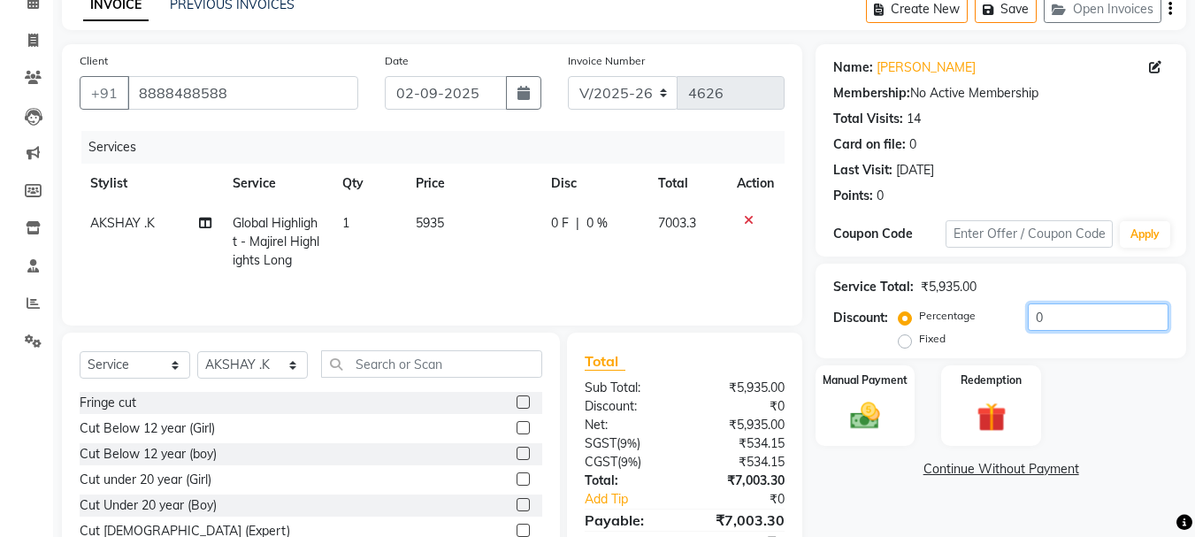
click at [1084, 325] on input "0" at bounding box center [1098, 316] width 141 height 27
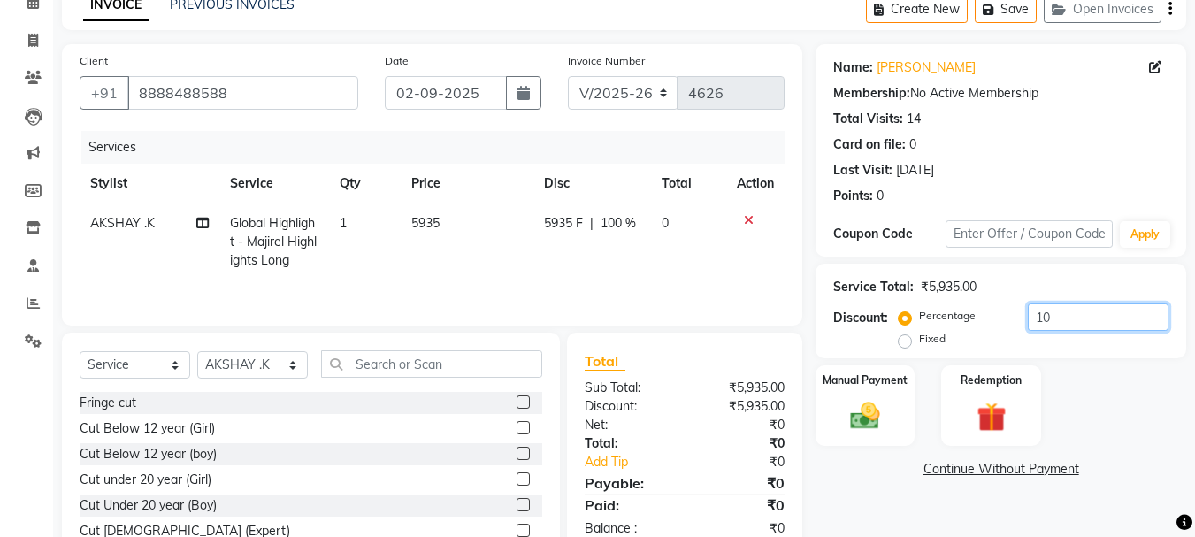
type input "1"
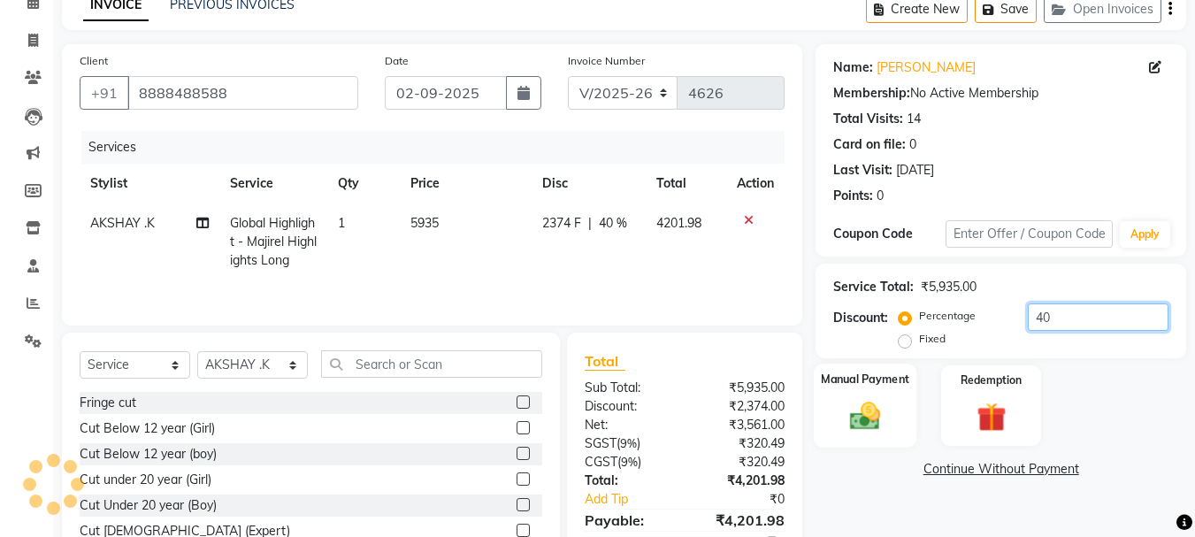
type input "40"
click at [879, 421] on img at bounding box center [865, 415] width 50 height 35
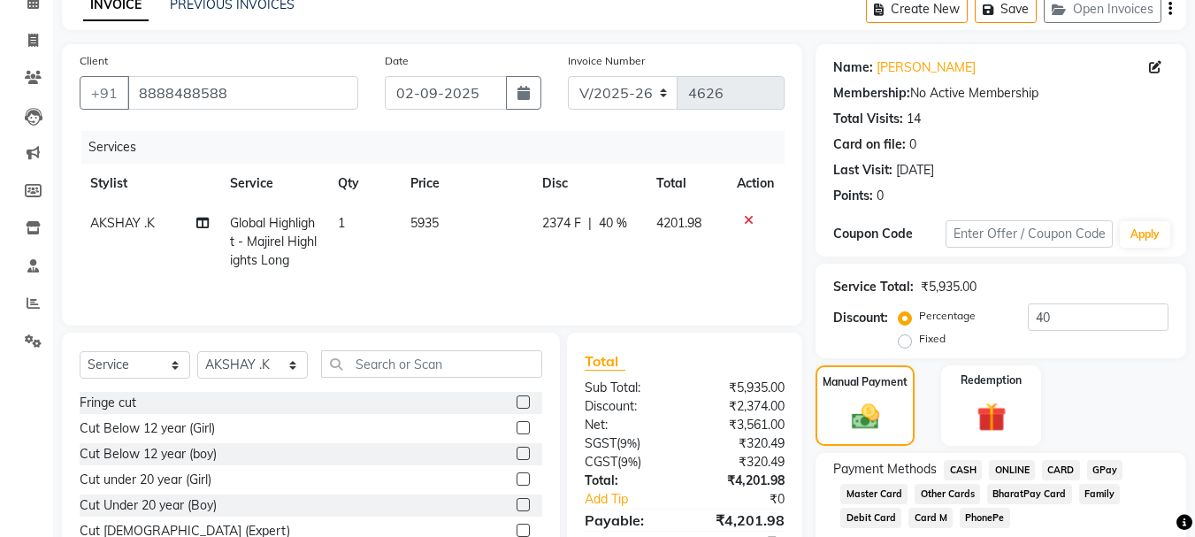
click at [1012, 472] on span "ONLINE" at bounding box center [1012, 470] width 46 height 20
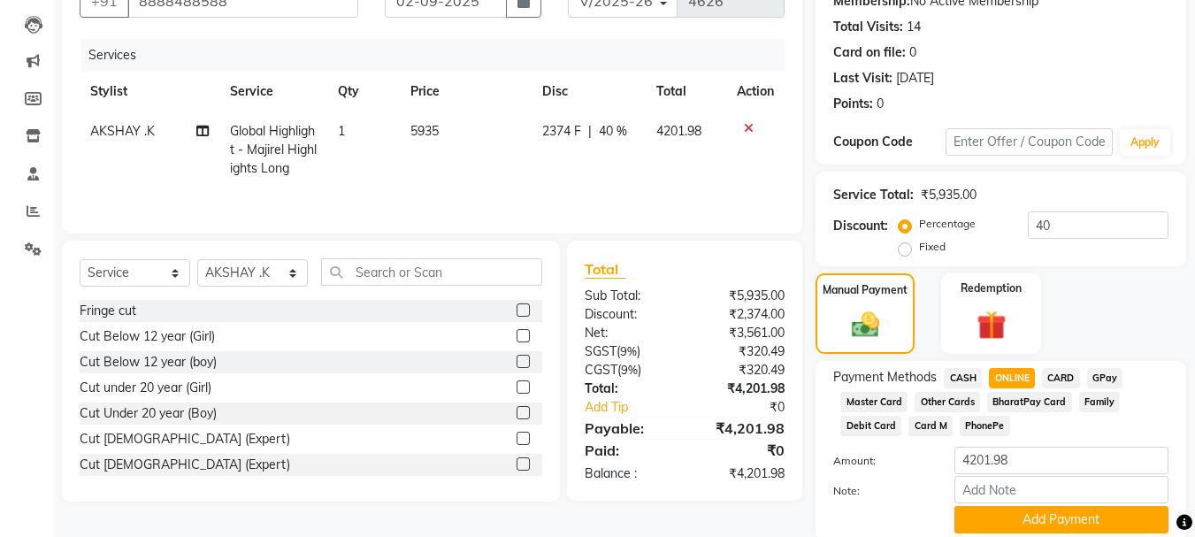
scroll to position [247, 0]
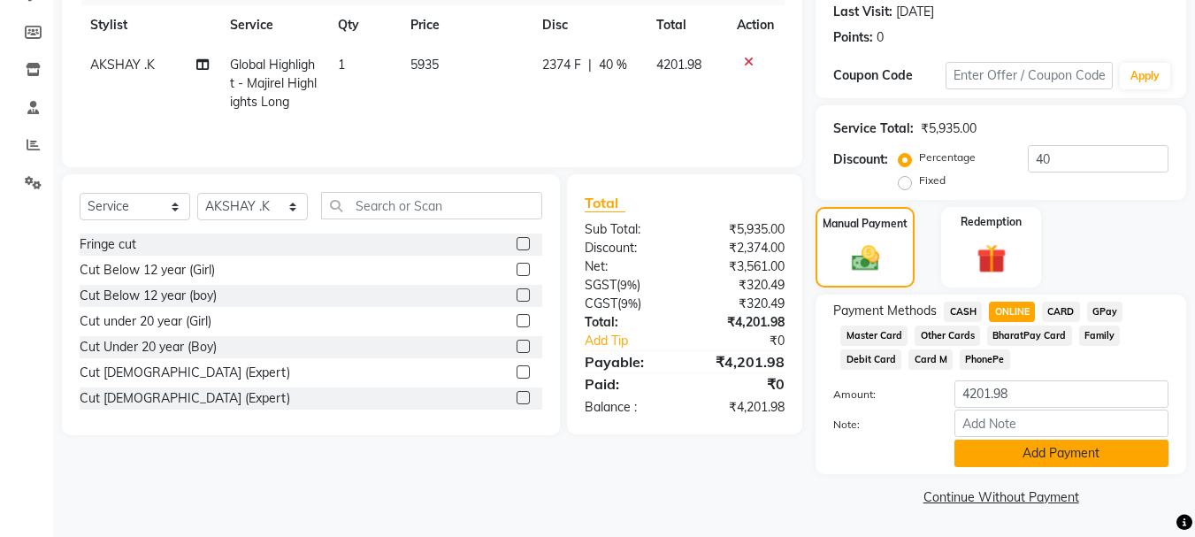
click at [1032, 460] on button "Add Payment" at bounding box center [1061, 452] width 214 height 27
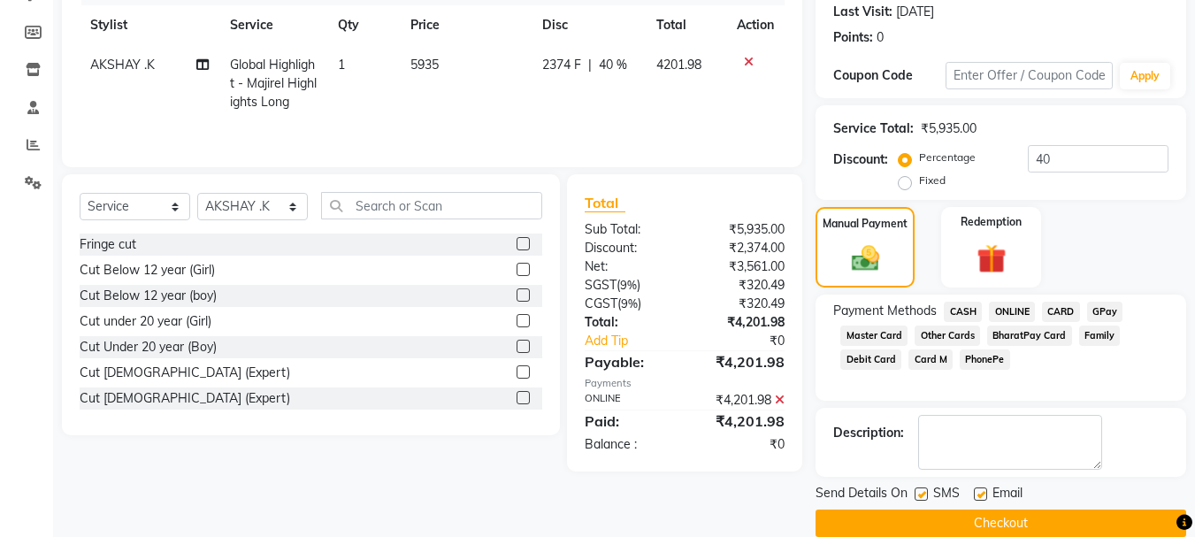
click at [968, 521] on button "Checkout" at bounding box center [1000, 522] width 371 height 27
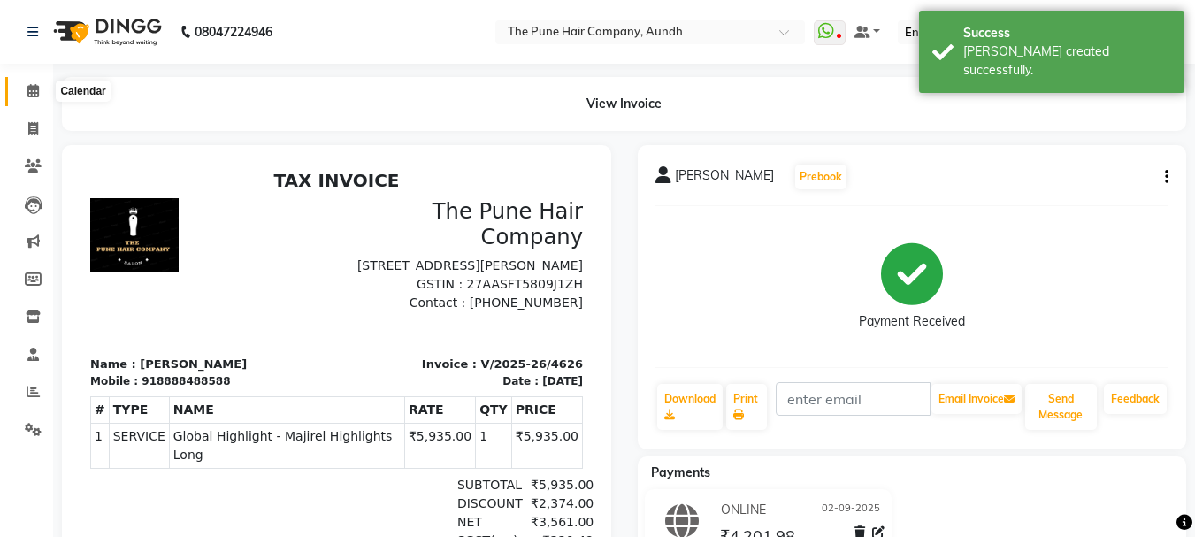
click at [37, 96] on icon at bounding box center [32, 90] width 11 height 13
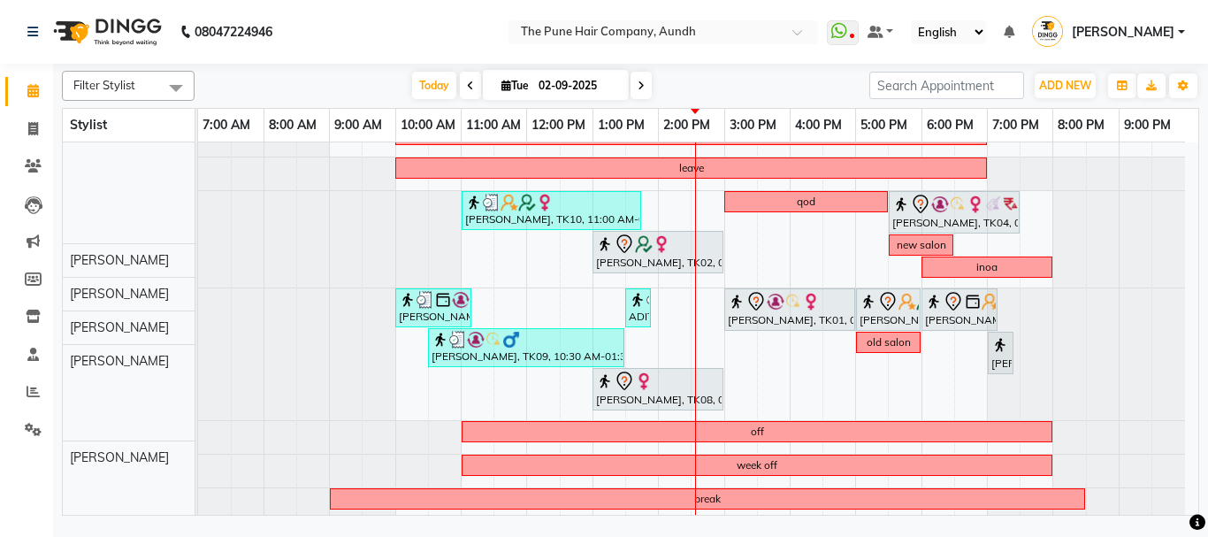
scroll to position [19, 0]
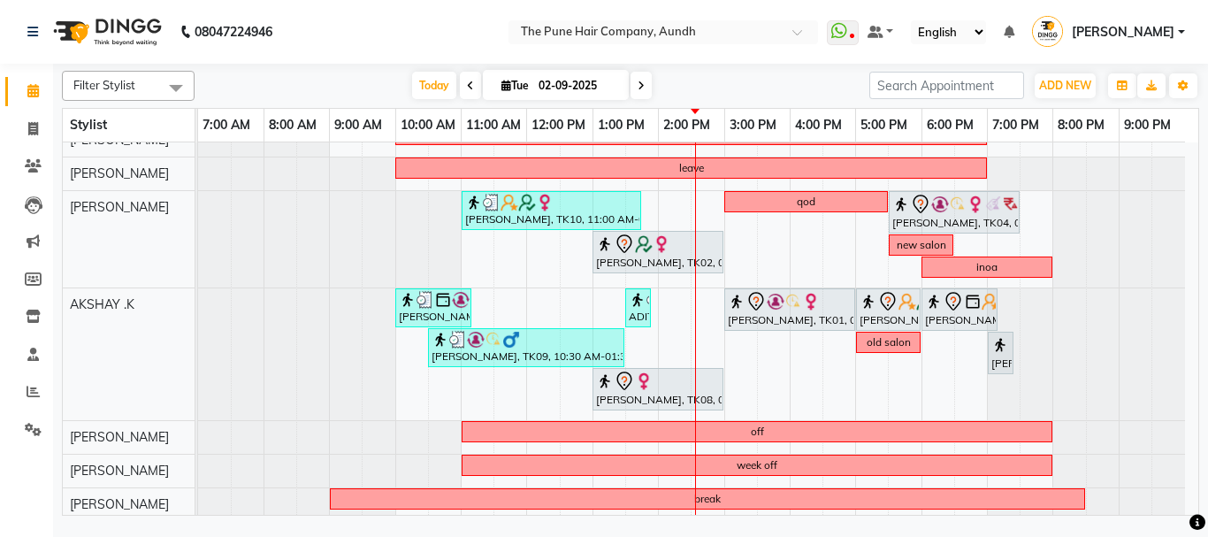
click at [635, 77] on span at bounding box center [640, 85] width 21 height 27
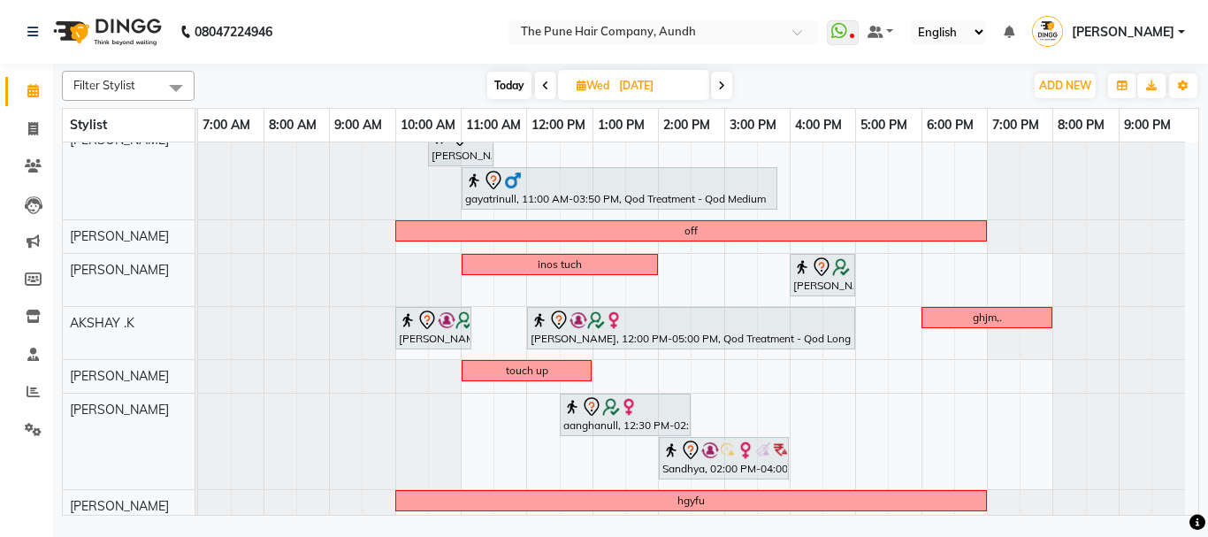
click at [721, 80] on icon at bounding box center [721, 85] width 7 height 11
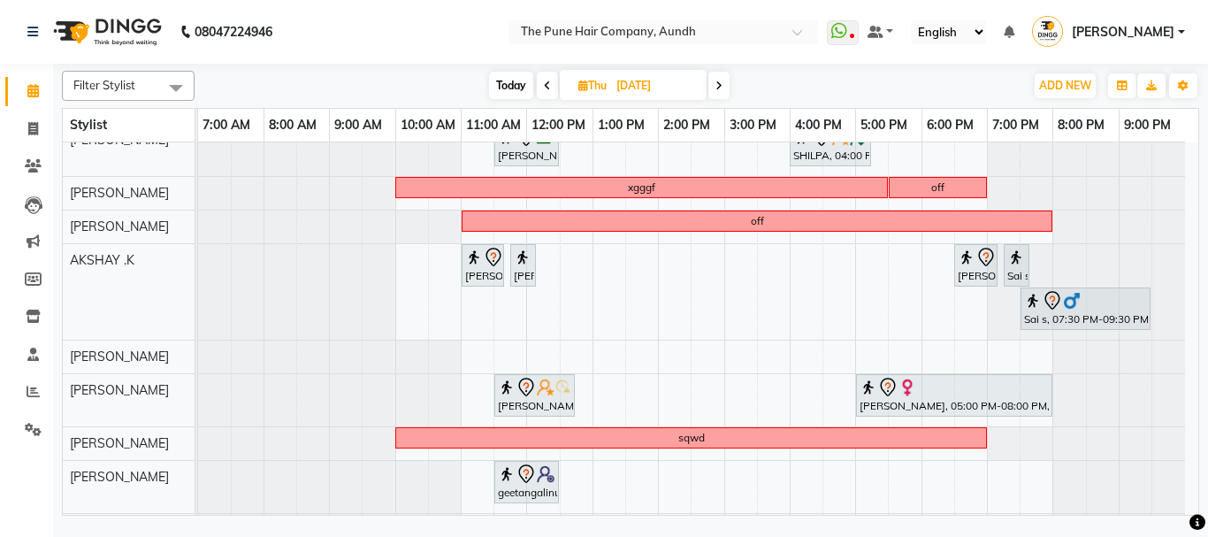
click at [720, 84] on icon at bounding box center [718, 85] width 7 height 11
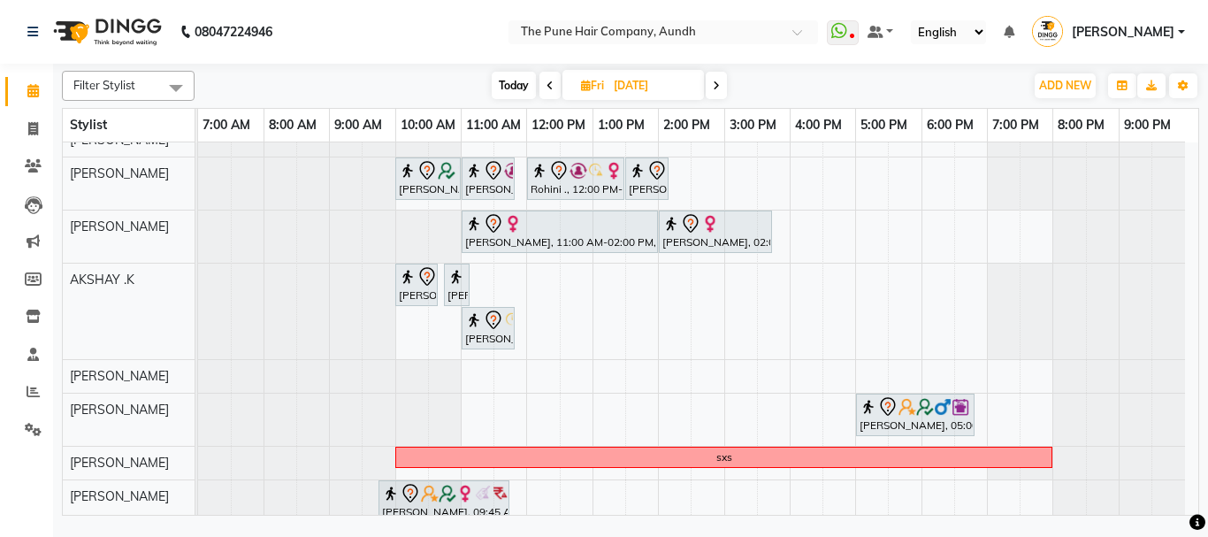
click at [516, 83] on span "Today" at bounding box center [514, 85] width 44 height 27
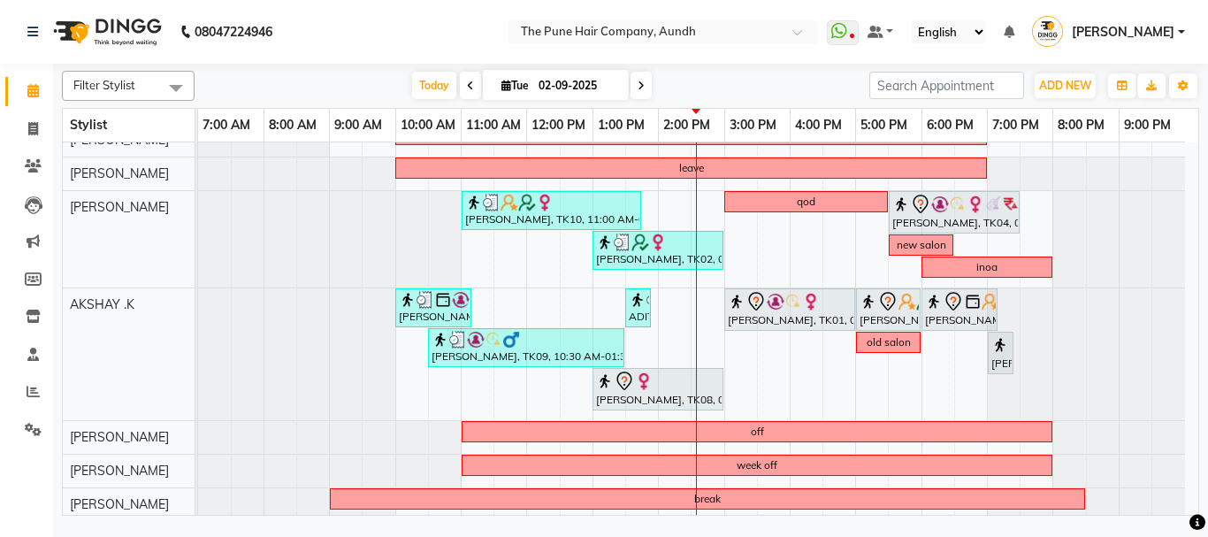
click at [638, 77] on span at bounding box center [640, 85] width 21 height 27
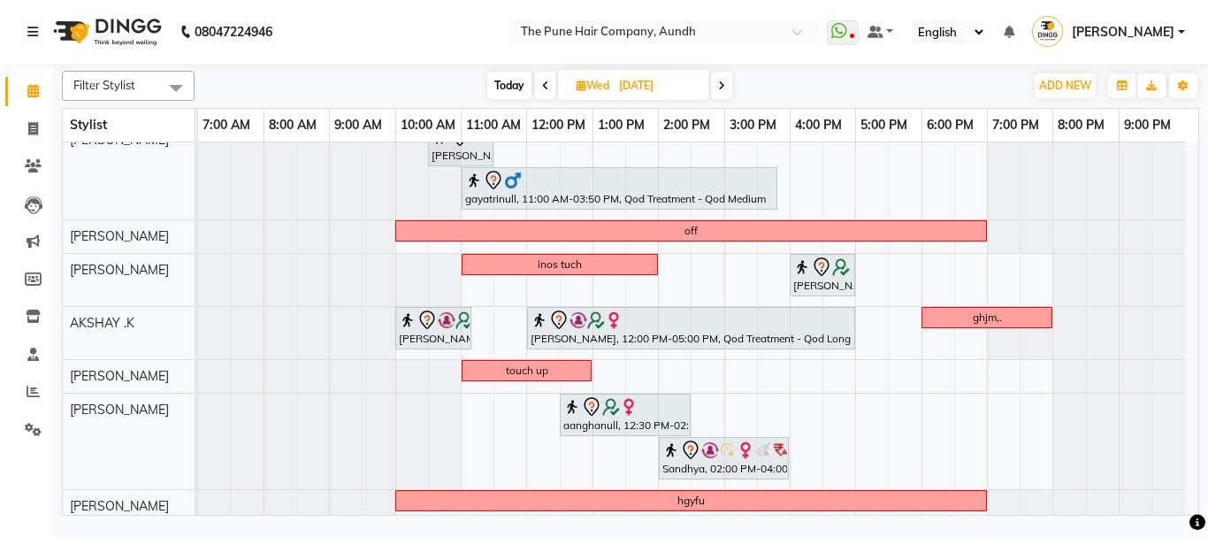
click at [729, 90] on span at bounding box center [721, 85] width 21 height 27
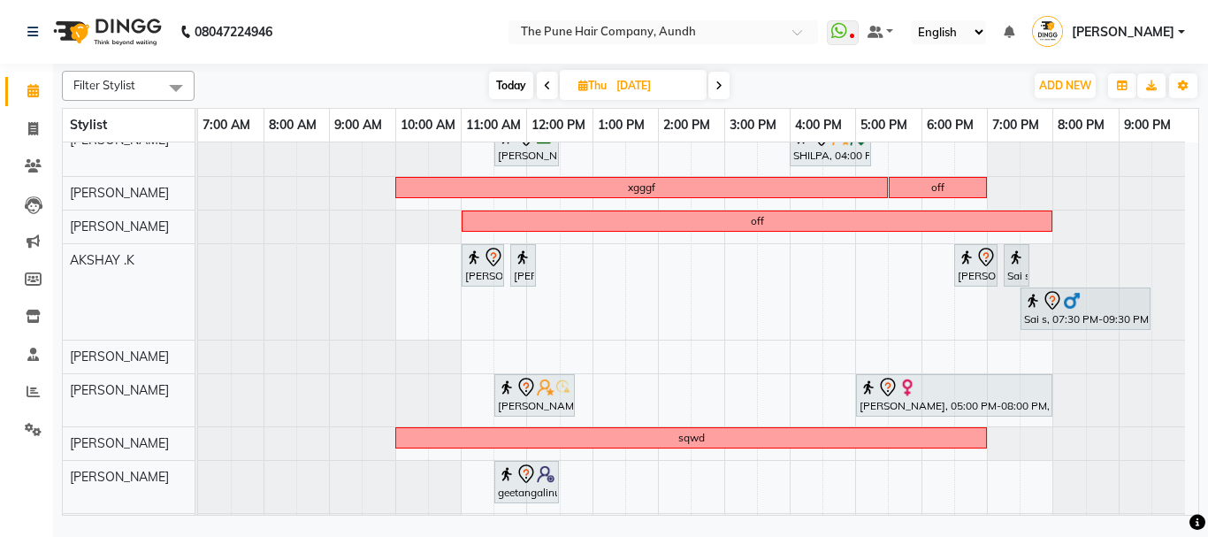
click at [718, 79] on span at bounding box center [718, 85] width 21 height 27
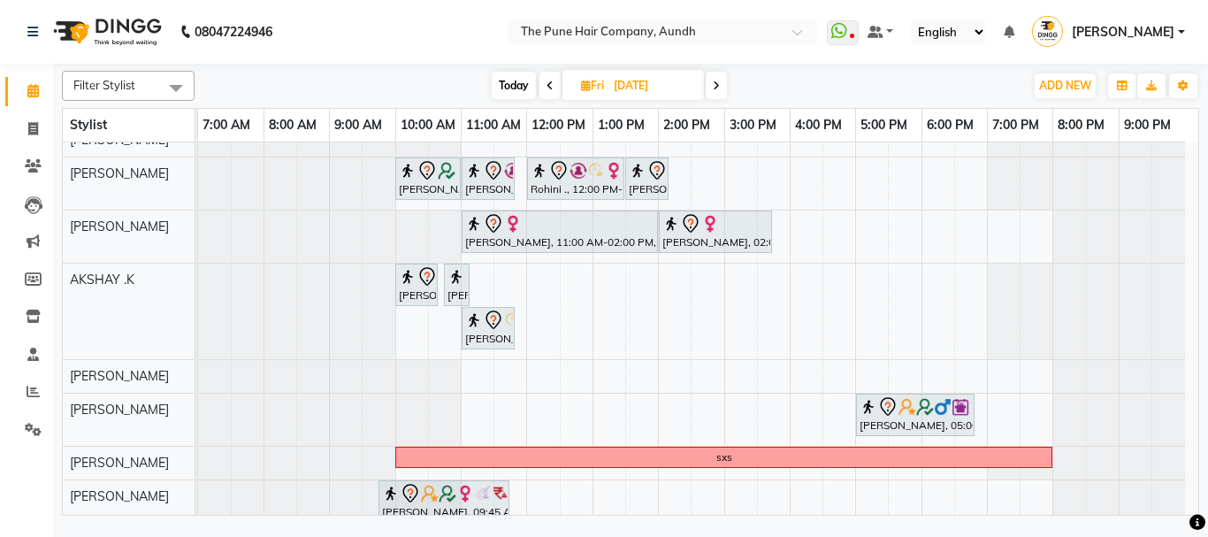
click at [551, 83] on icon at bounding box center [549, 85] width 7 height 11
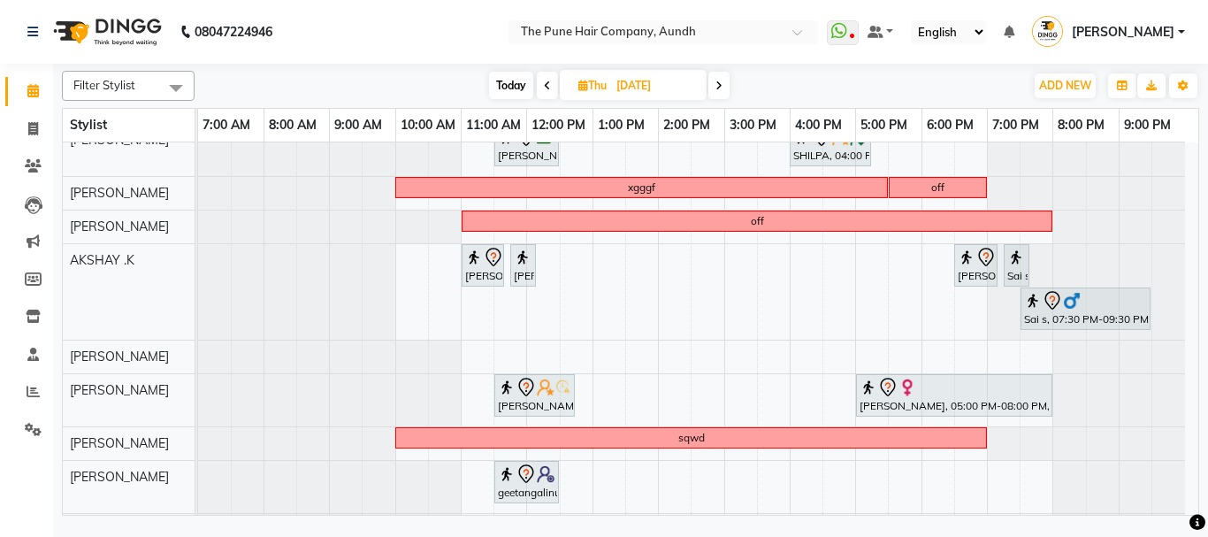
click at [544, 88] on icon at bounding box center [547, 85] width 7 height 11
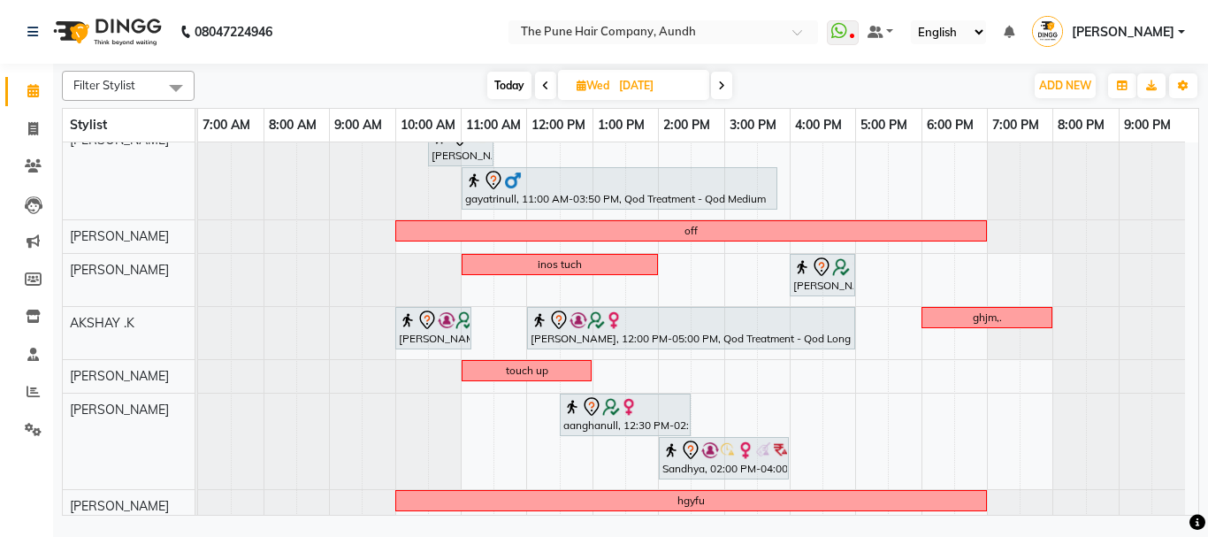
click at [721, 84] on icon at bounding box center [721, 85] width 7 height 11
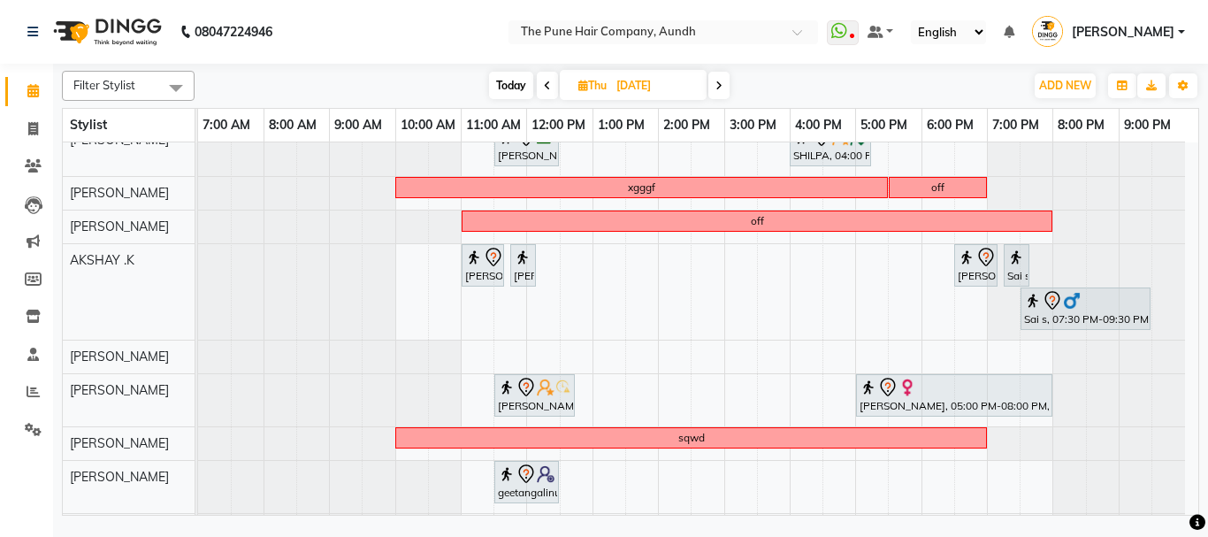
click at [722, 85] on icon at bounding box center [718, 85] width 7 height 11
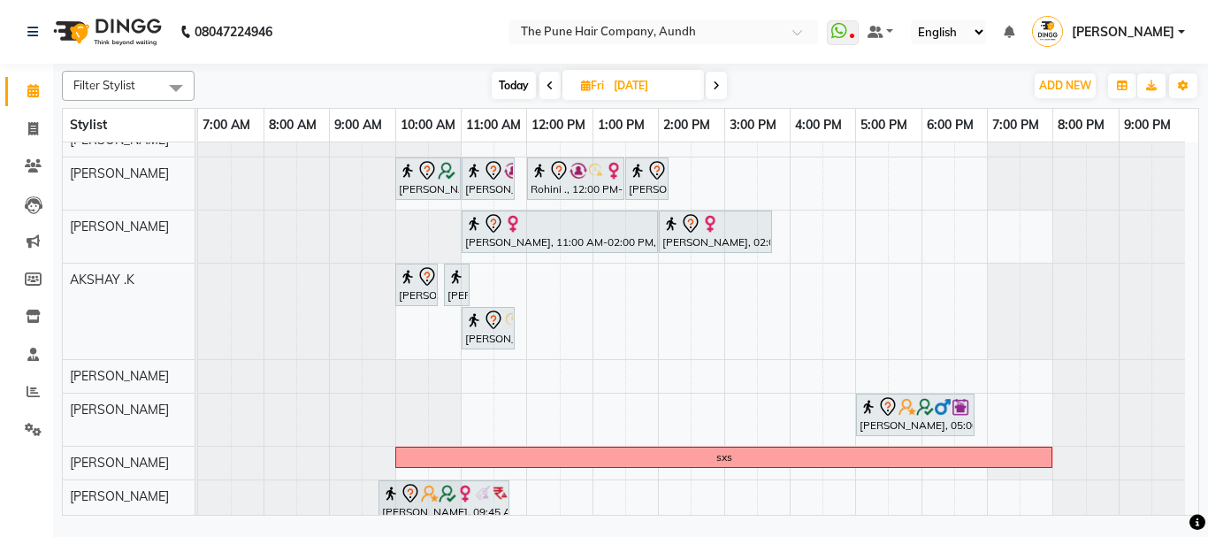
click at [509, 80] on span "Today" at bounding box center [514, 85] width 44 height 27
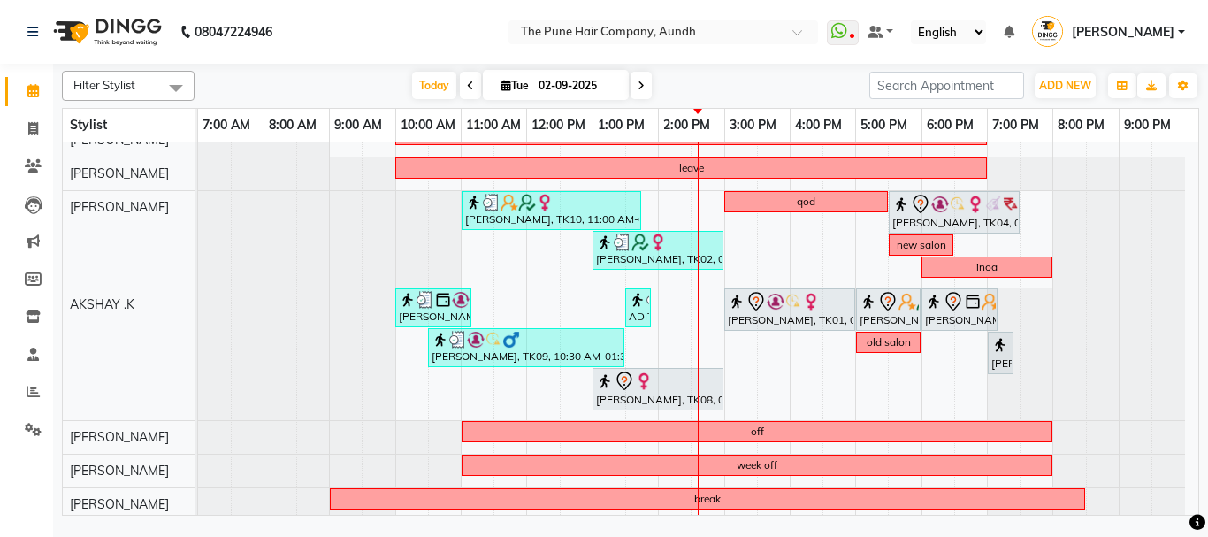
click at [639, 77] on span at bounding box center [640, 85] width 21 height 27
type input "[DATE]"
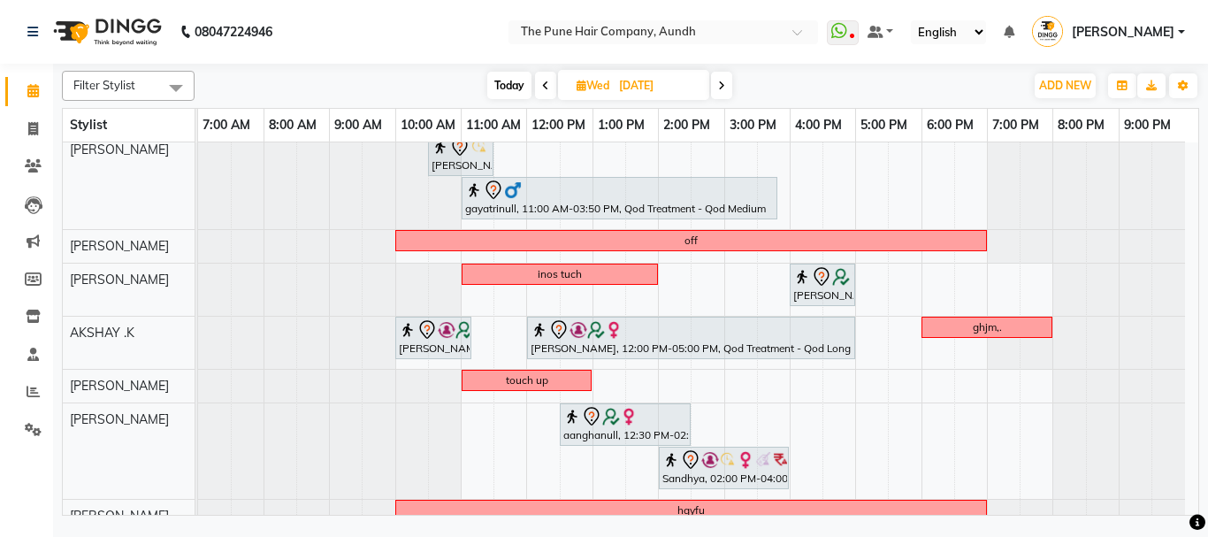
scroll to position [0, 0]
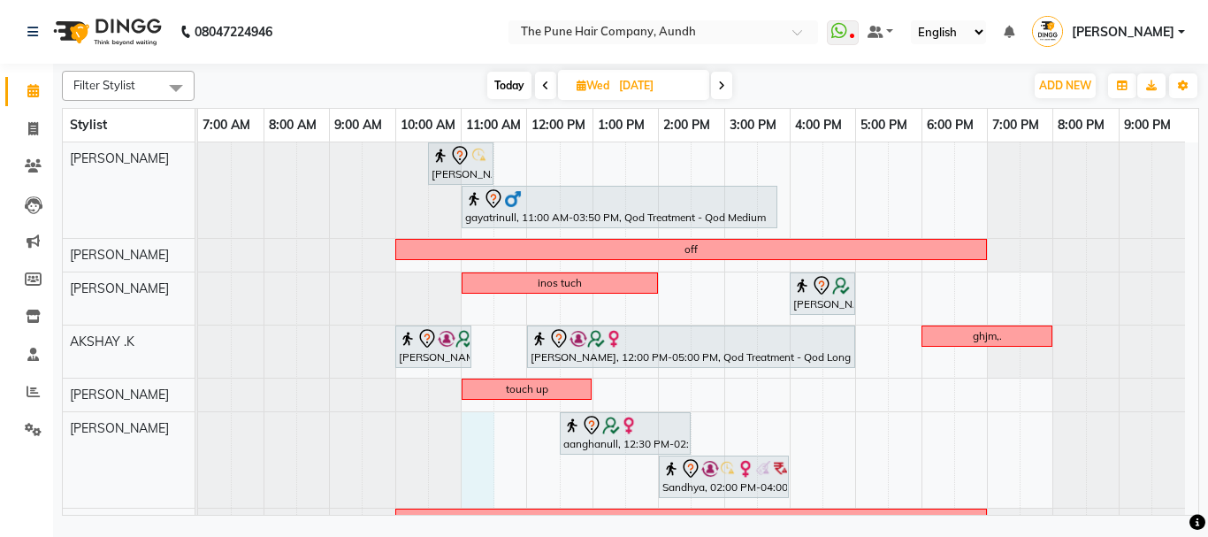
click at [471, 441] on div "[PERSON_NAME], 10:30 AM-11:30 AM, Cut [DEMOGRAPHIC_DATA] ( Top Stylist ) gayatr…" at bounding box center [698, 478] width 1000 height 673
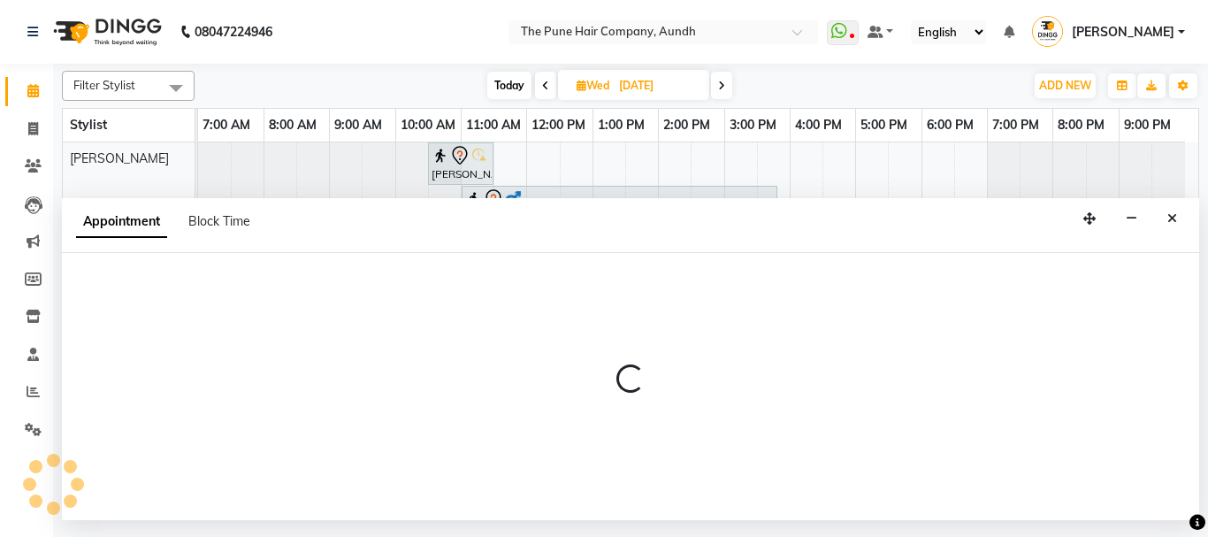
select select "18078"
select select "660"
select select "tentative"
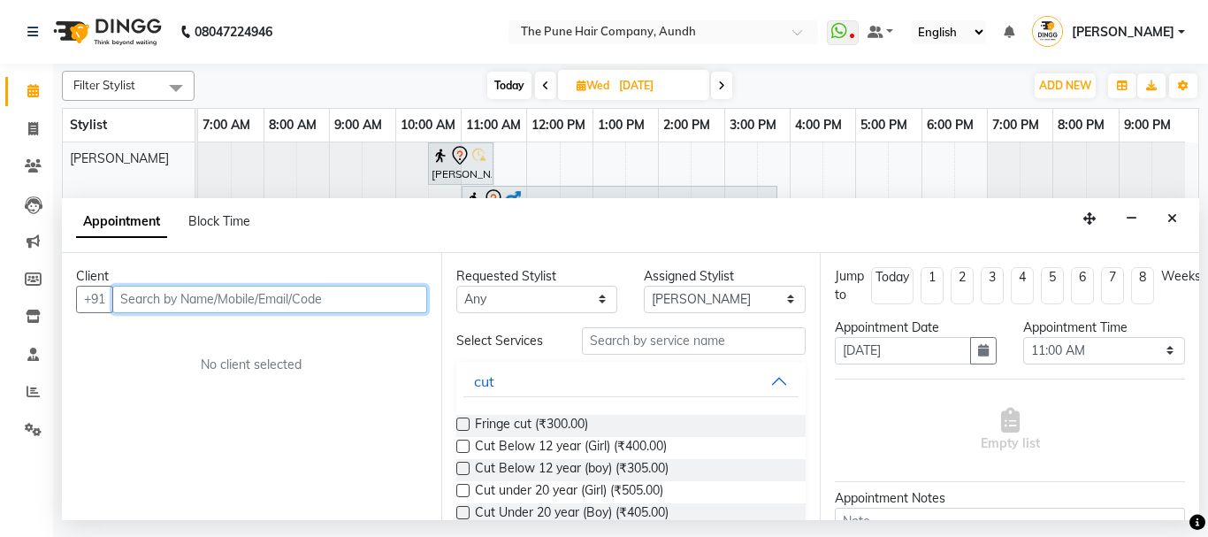
click at [196, 296] on input "text" at bounding box center [269, 299] width 315 height 27
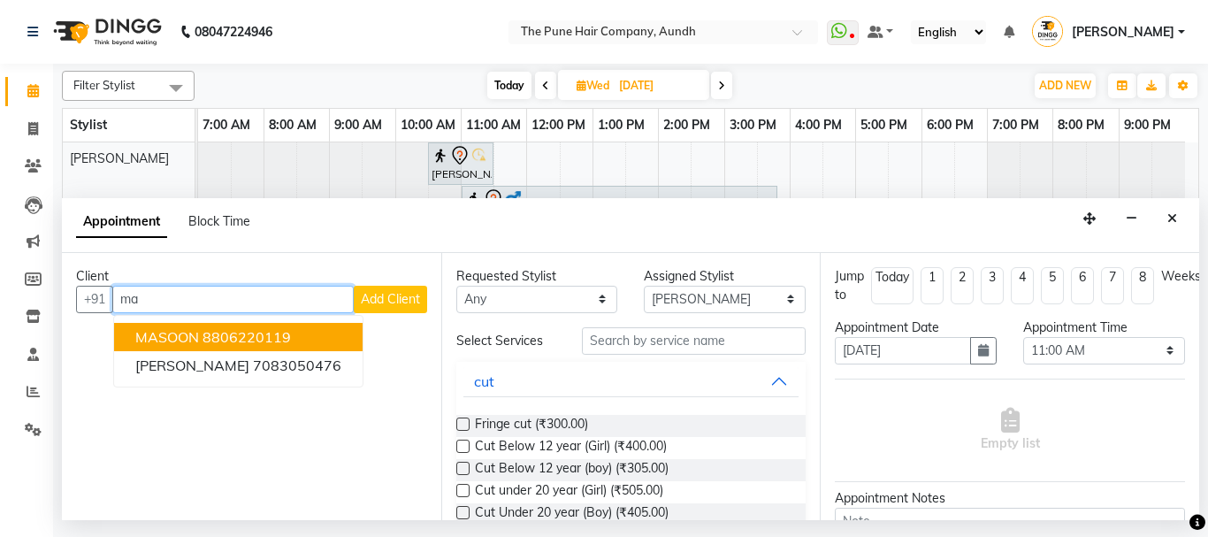
type input "m"
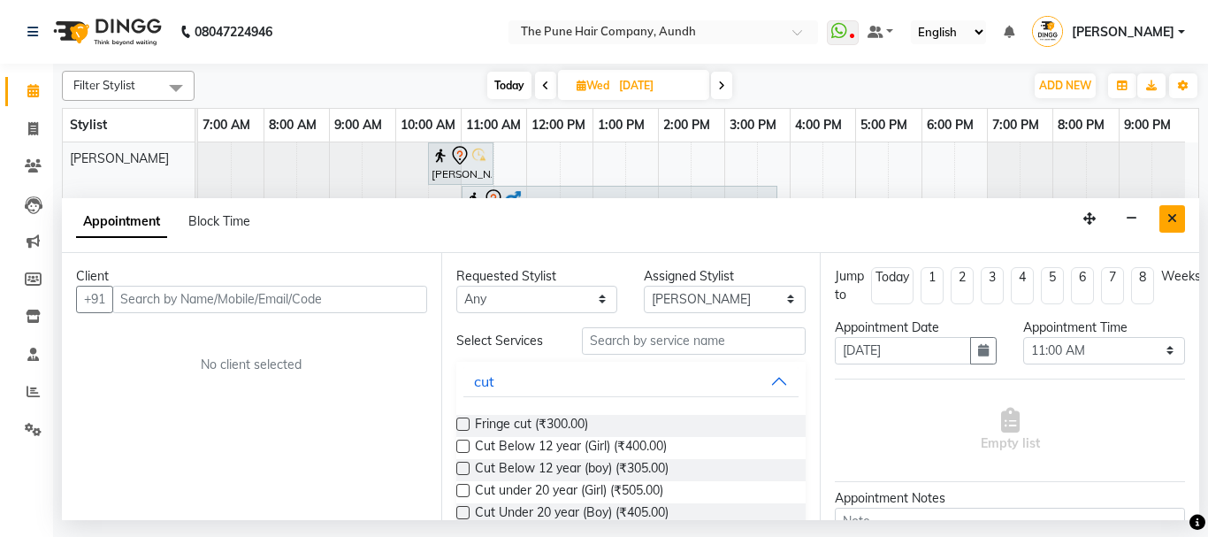
click at [1173, 218] on icon "Close" at bounding box center [1172, 218] width 10 height 12
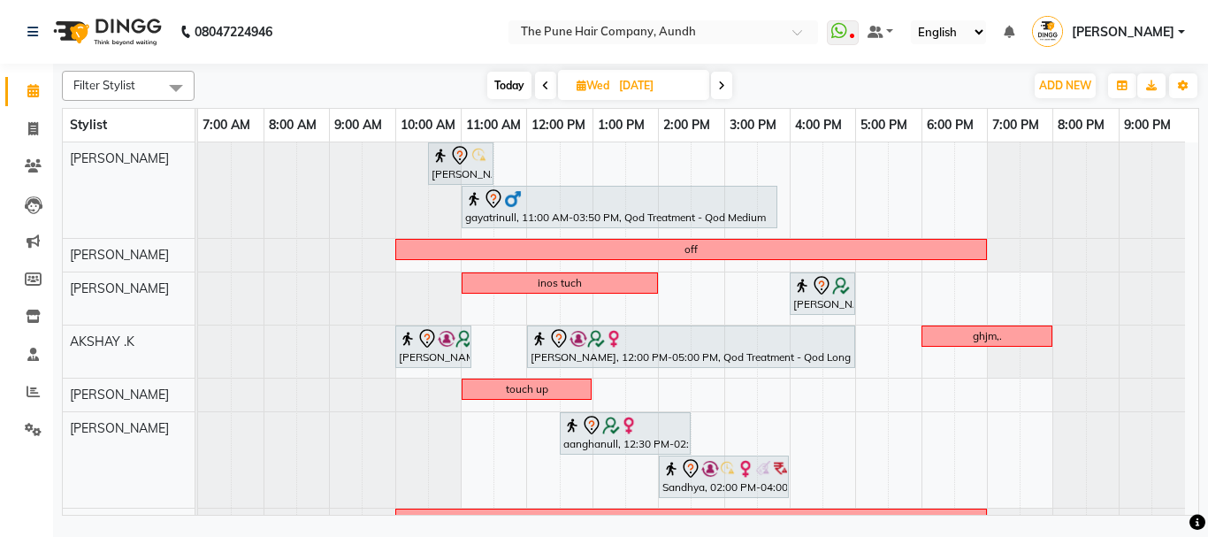
scroll to position [301, 0]
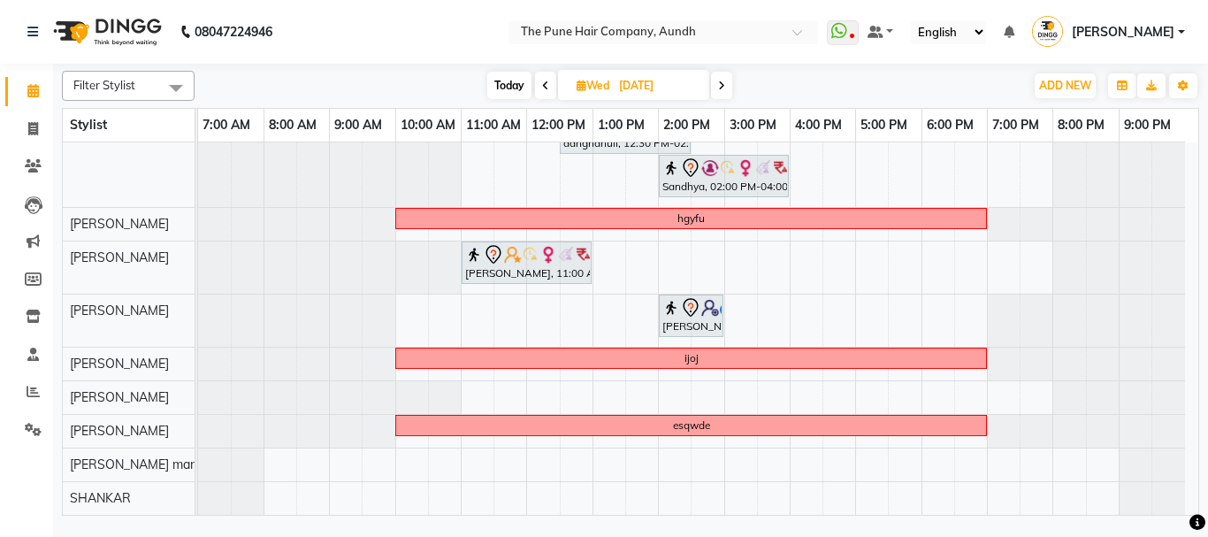
click at [548, 86] on span at bounding box center [545, 85] width 21 height 27
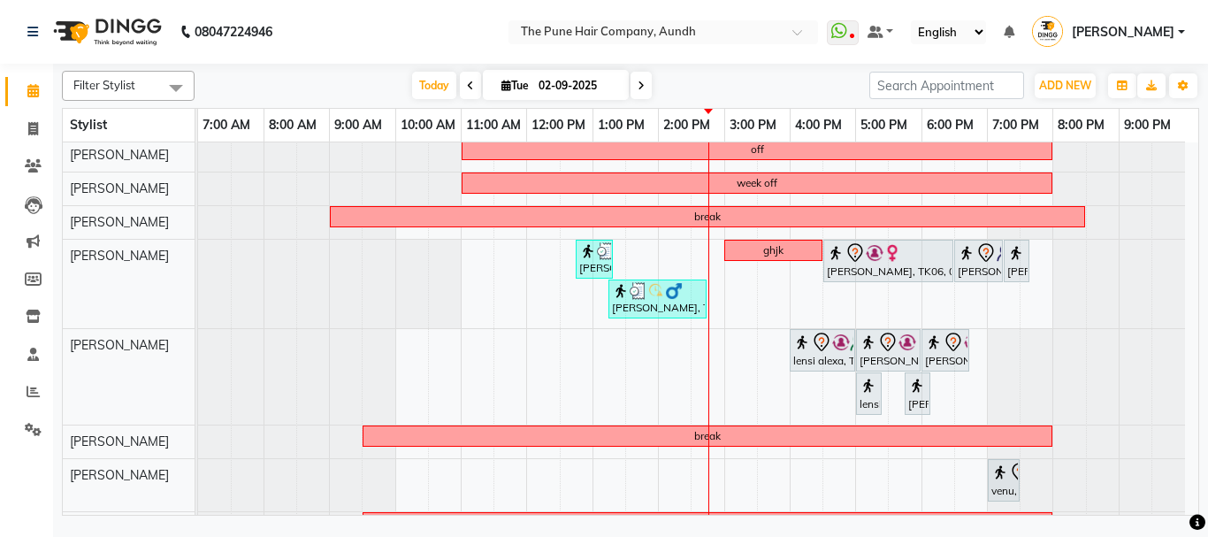
click at [638, 76] on span at bounding box center [640, 85] width 21 height 27
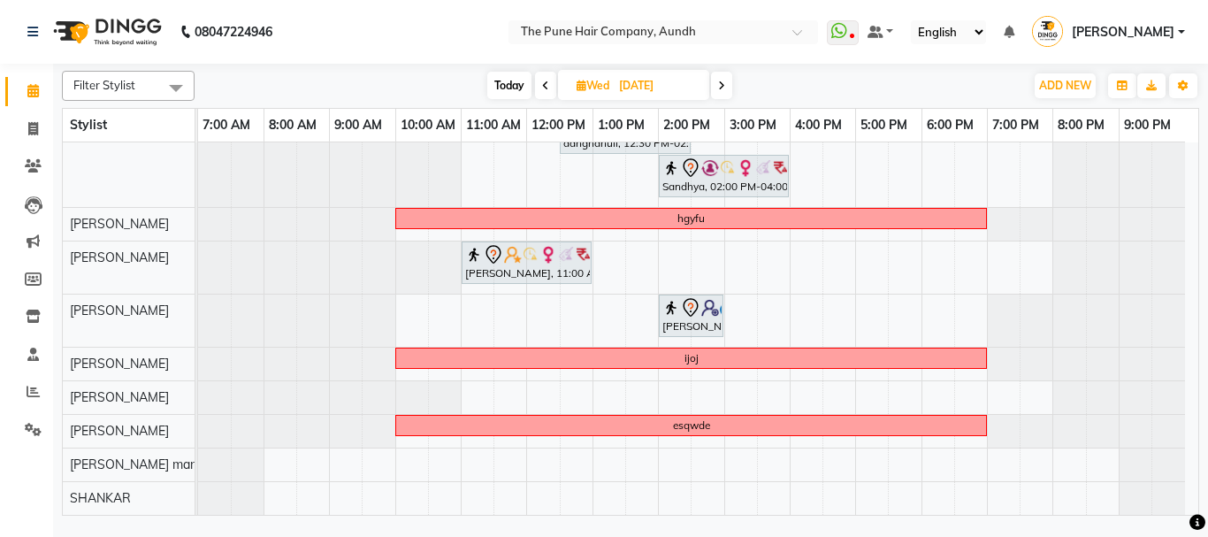
click at [719, 82] on icon at bounding box center [721, 85] width 7 height 11
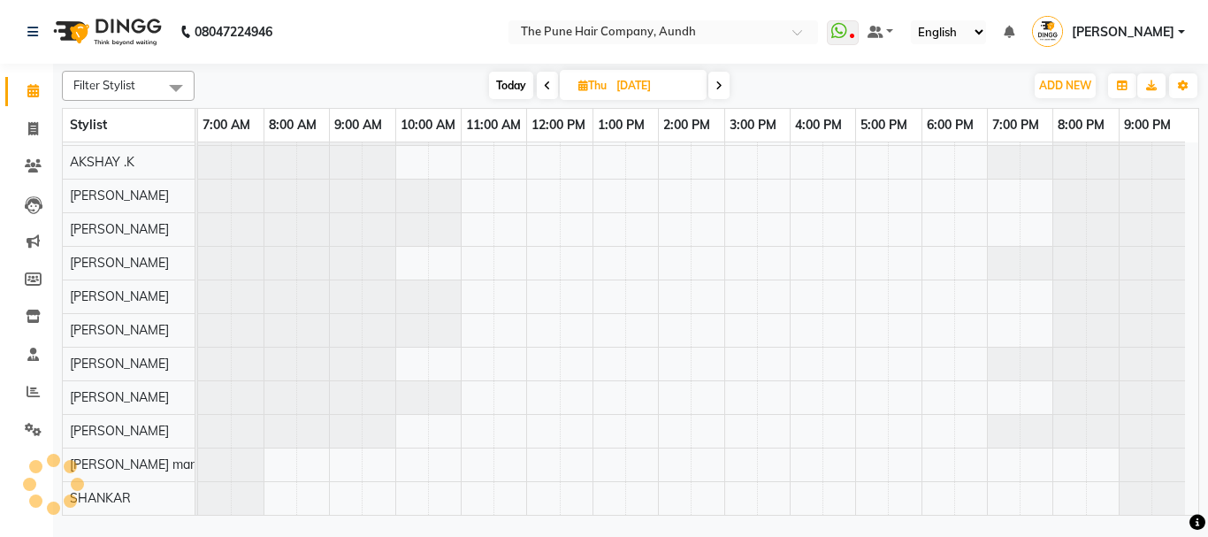
scroll to position [218, 0]
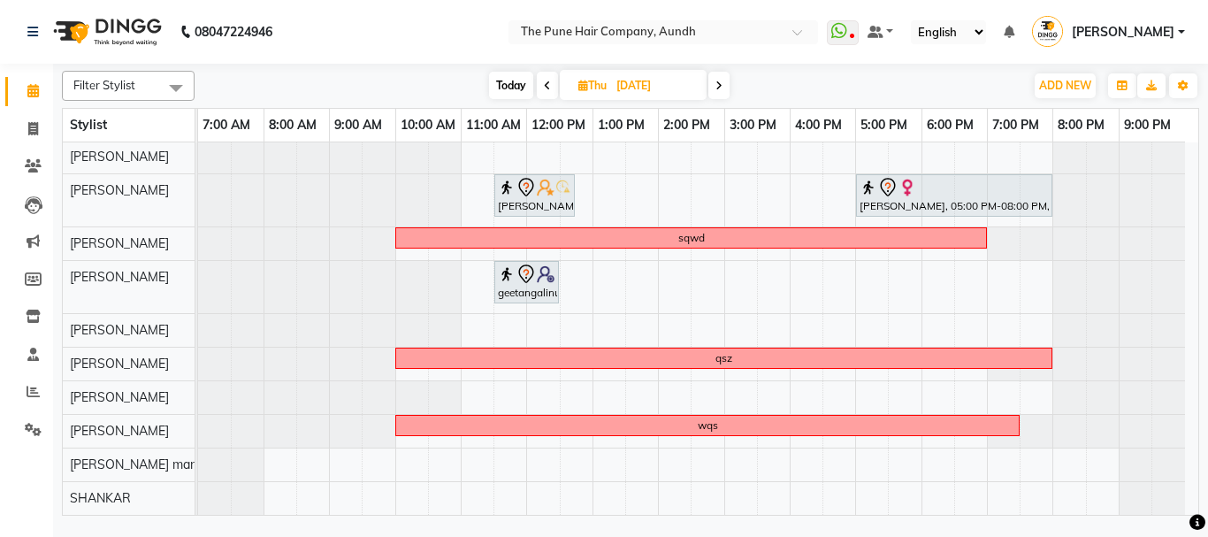
click at [724, 79] on span at bounding box center [718, 85] width 21 height 27
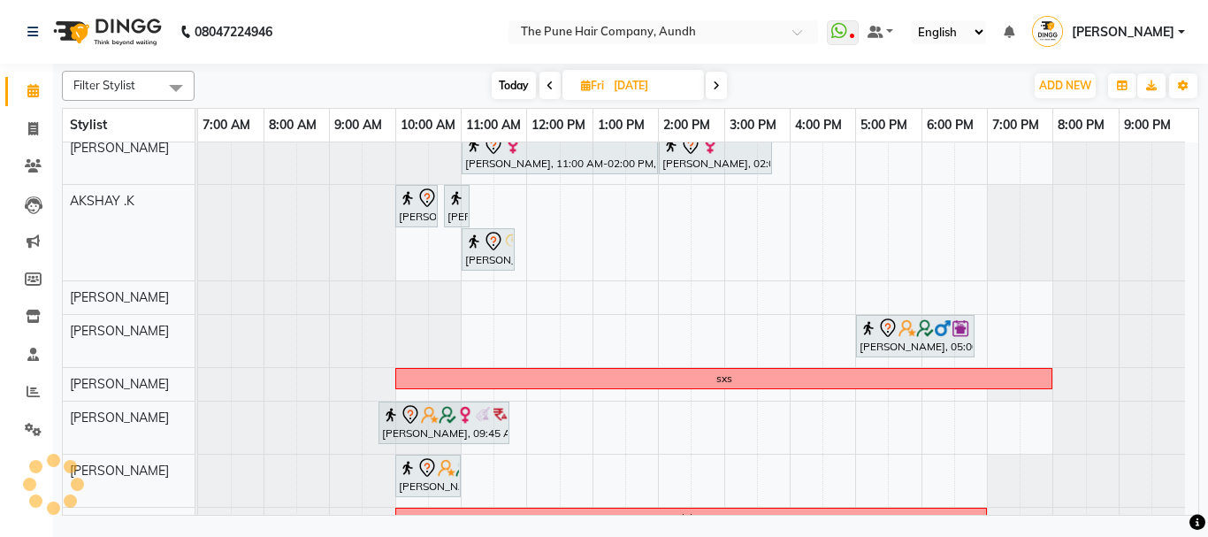
scroll to position [257, 0]
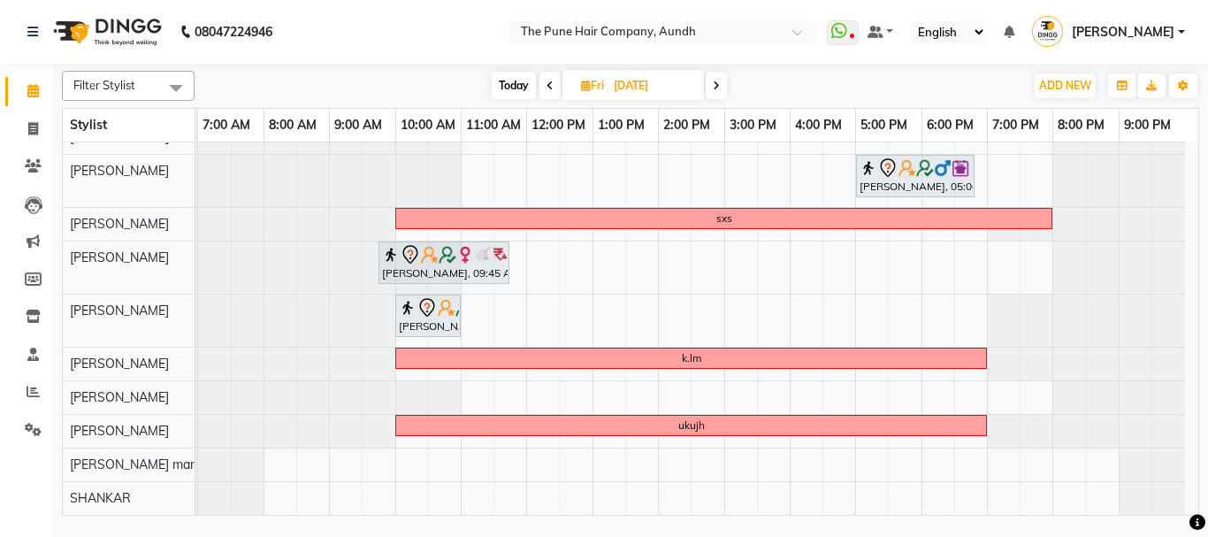
click at [714, 80] on icon at bounding box center [716, 85] width 7 height 11
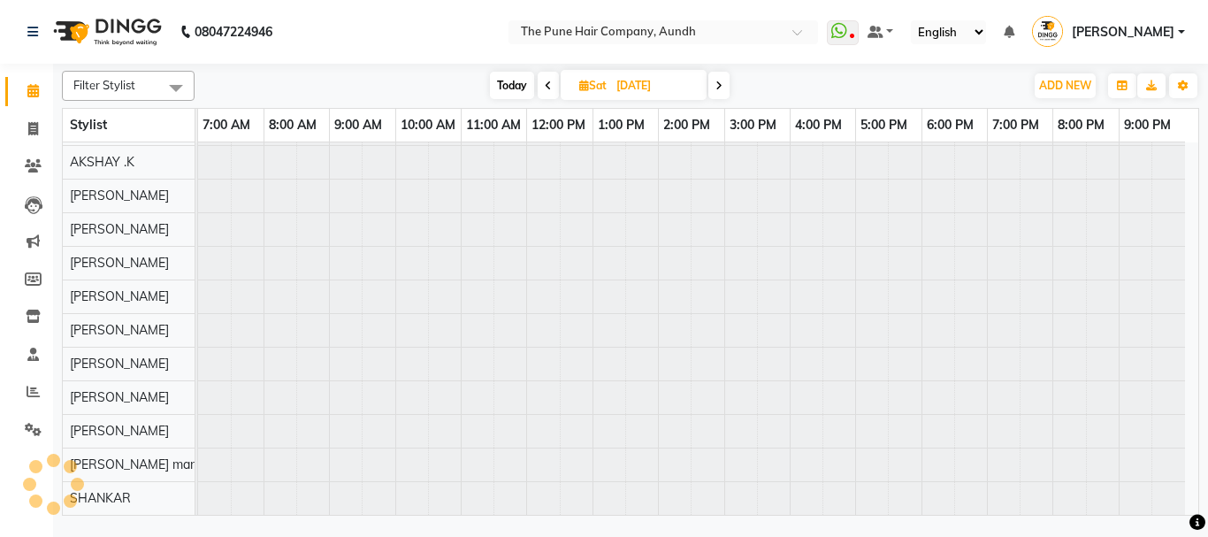
scroll to position [97, 0]
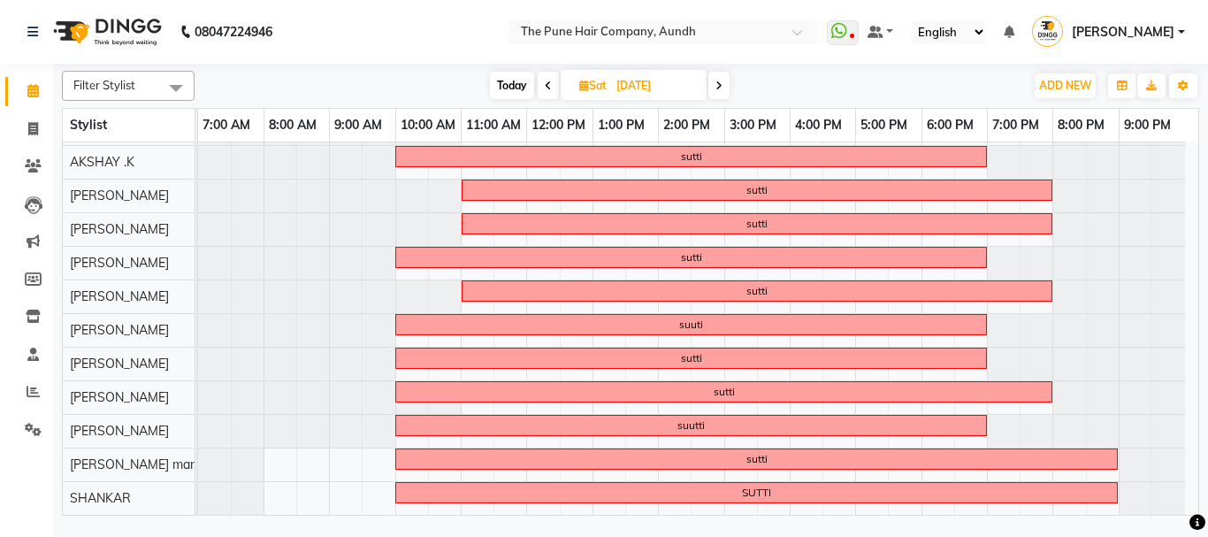
click at [729, 91] on span at bounding box center [718, 85] width 21 height 27
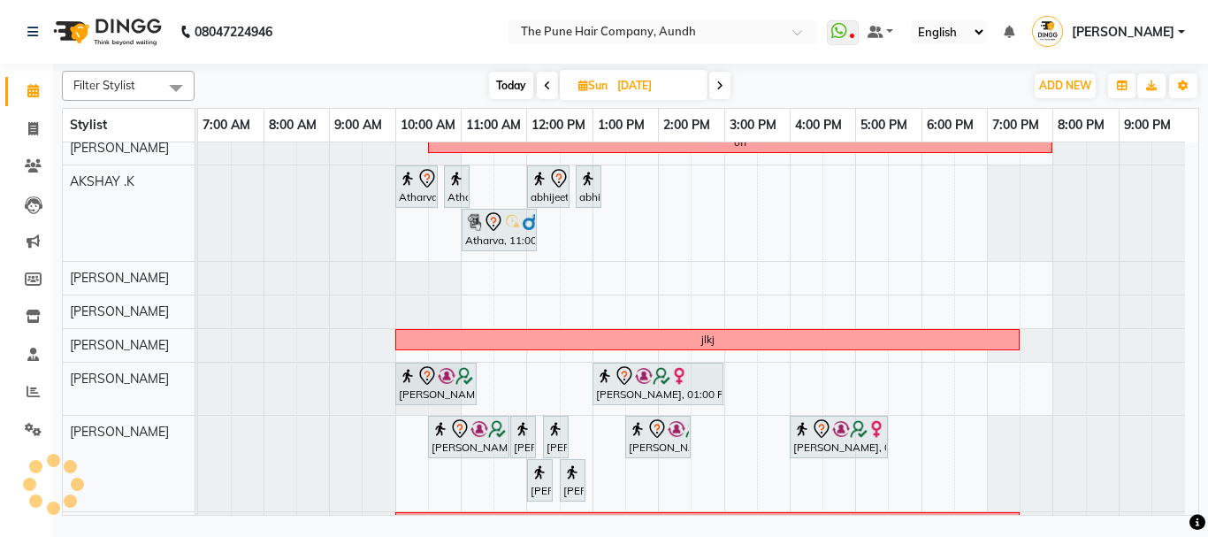
scroll to position [262, 0]
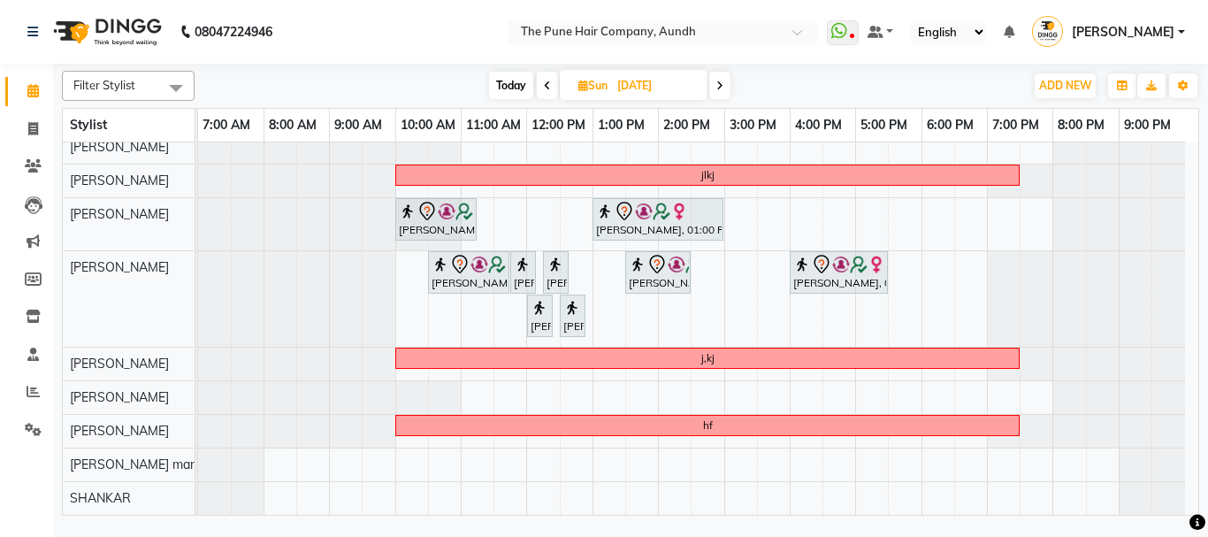
click at [517, 91] on span "Today" at bounding box center [511, 85] width 44 height 27
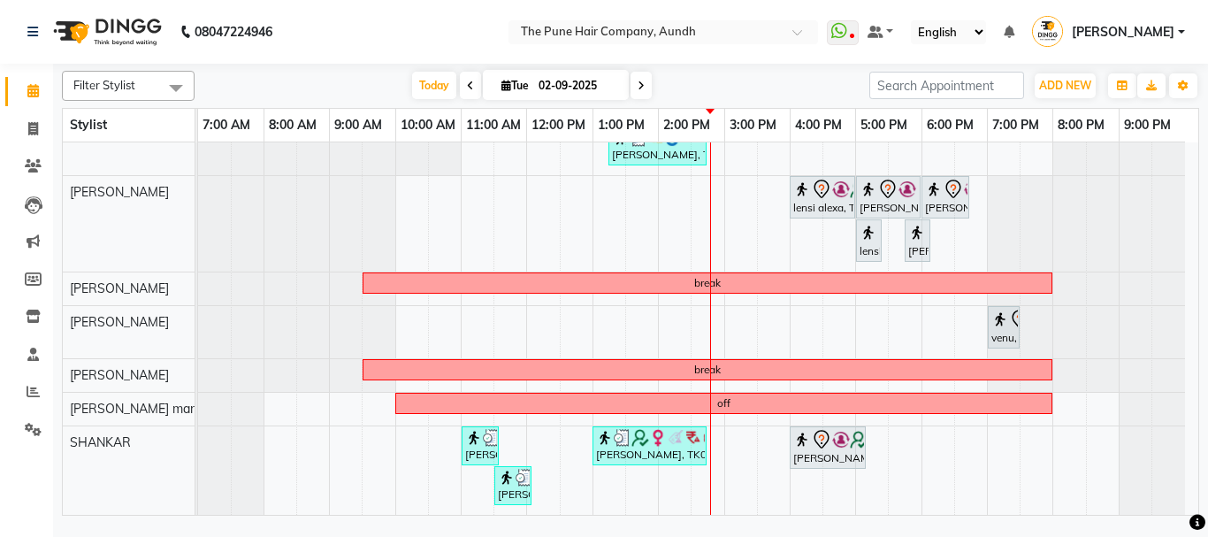
scroll to position [277, 0]
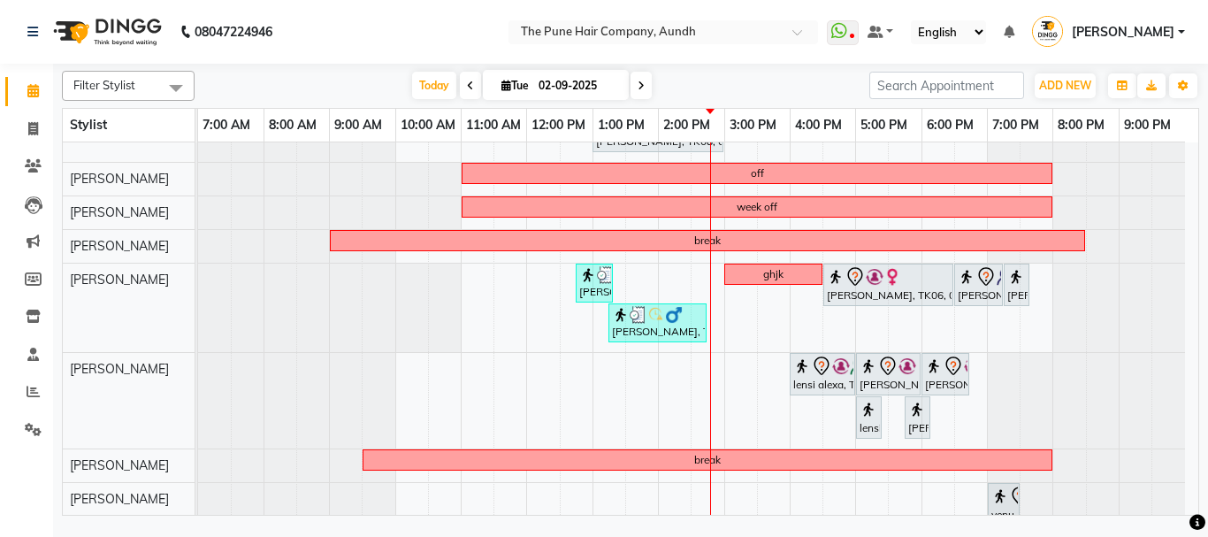
click at [638, 82] on icon at bounding box center [641, 85] width 7 height 11
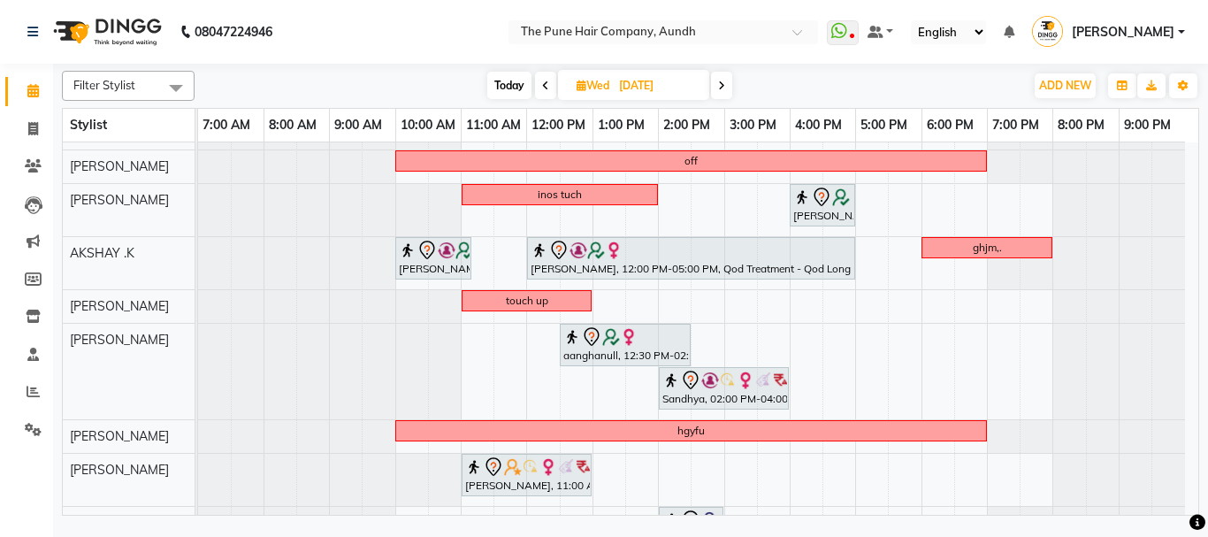
scroll to position [177, 0]
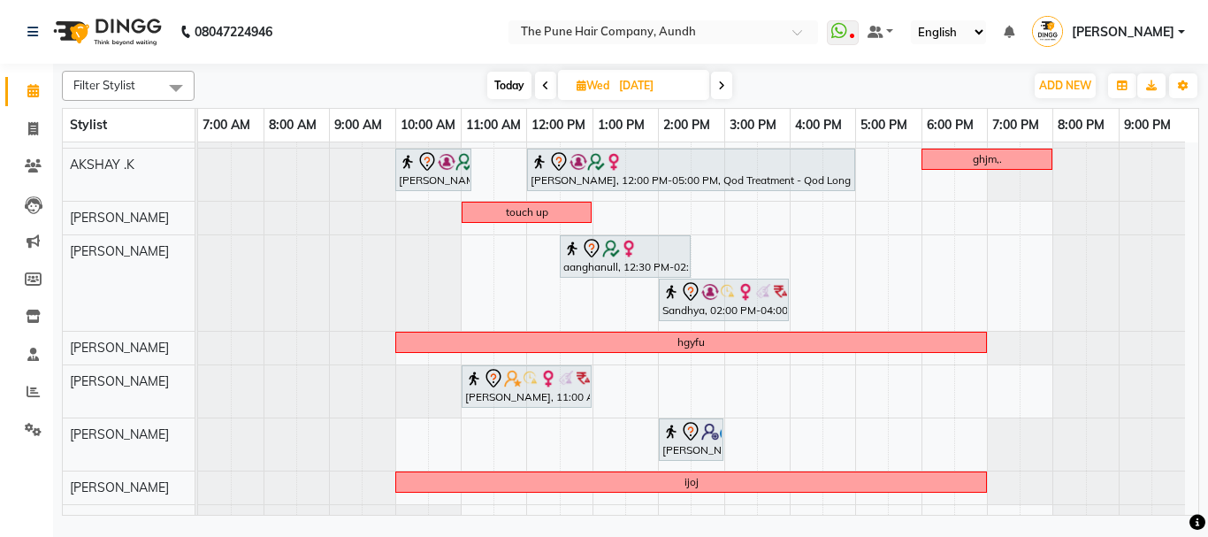
click at [503, 77] on span "Today" at bounding box center [509, 85] width 44 height 27
type input "02-09-2025"
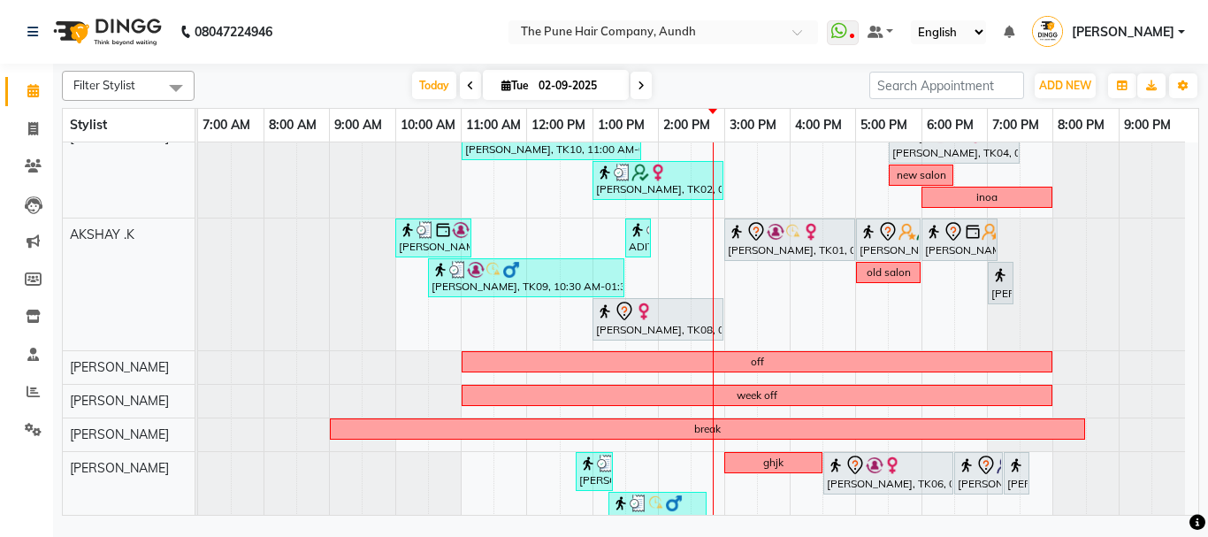
scroll to position [265, 0]
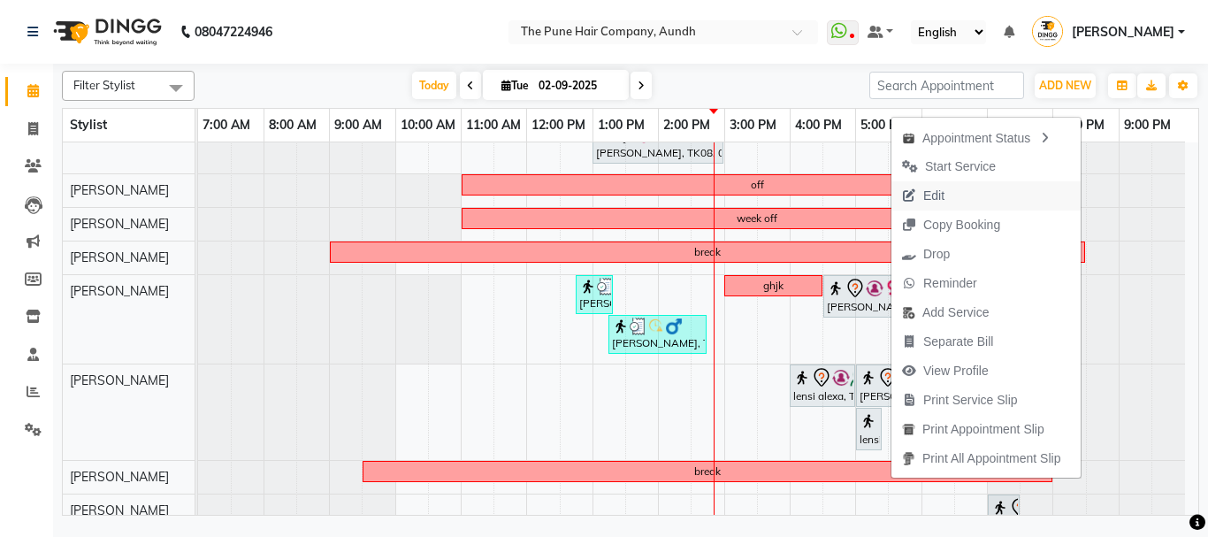
click at [950, 190] on span "Edit" at bounding box center [923, 195] width 64 height 29
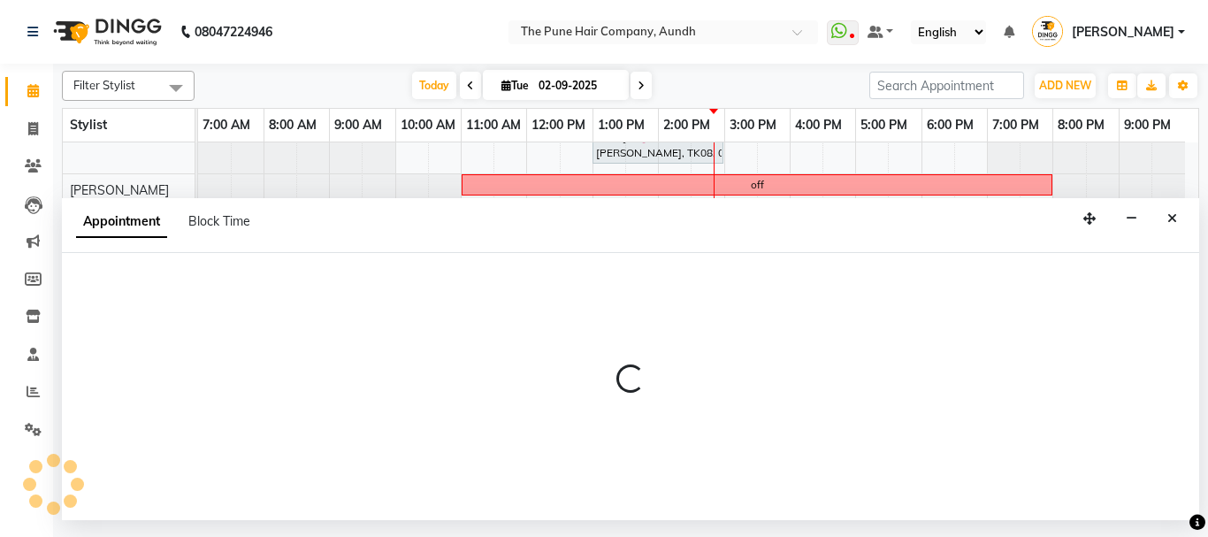
select select "tentative"
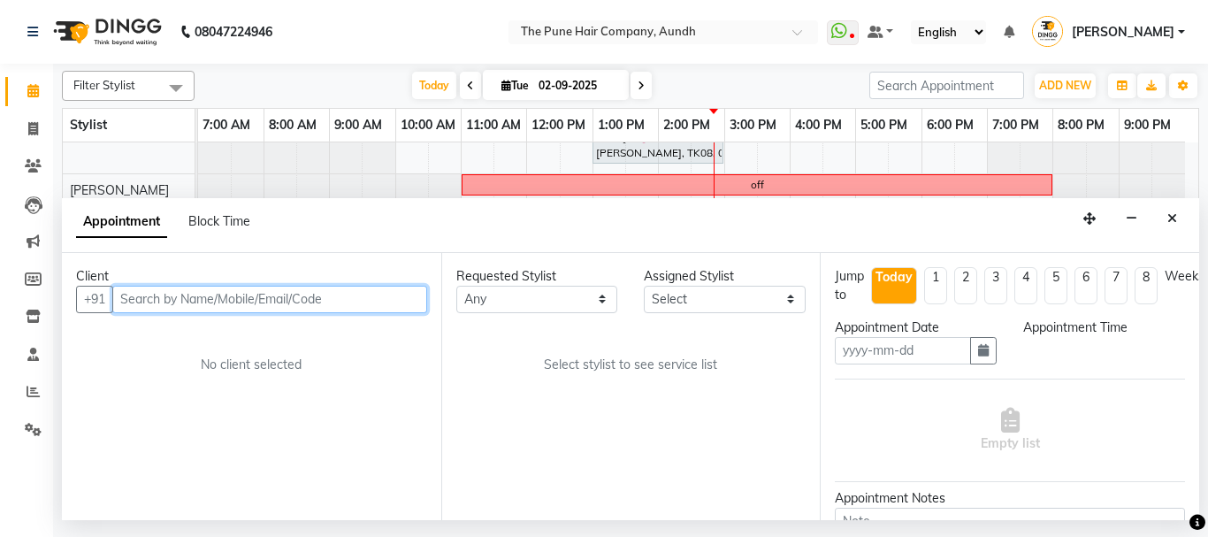
type input "02-09-2025"
select select "990"
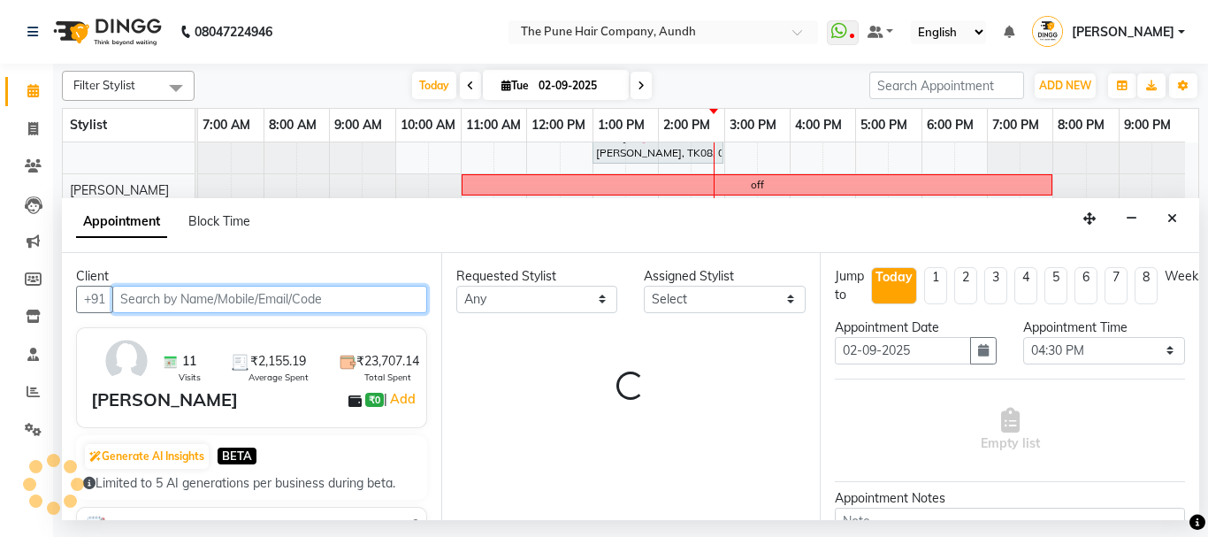
select select "49797"
select select "660"
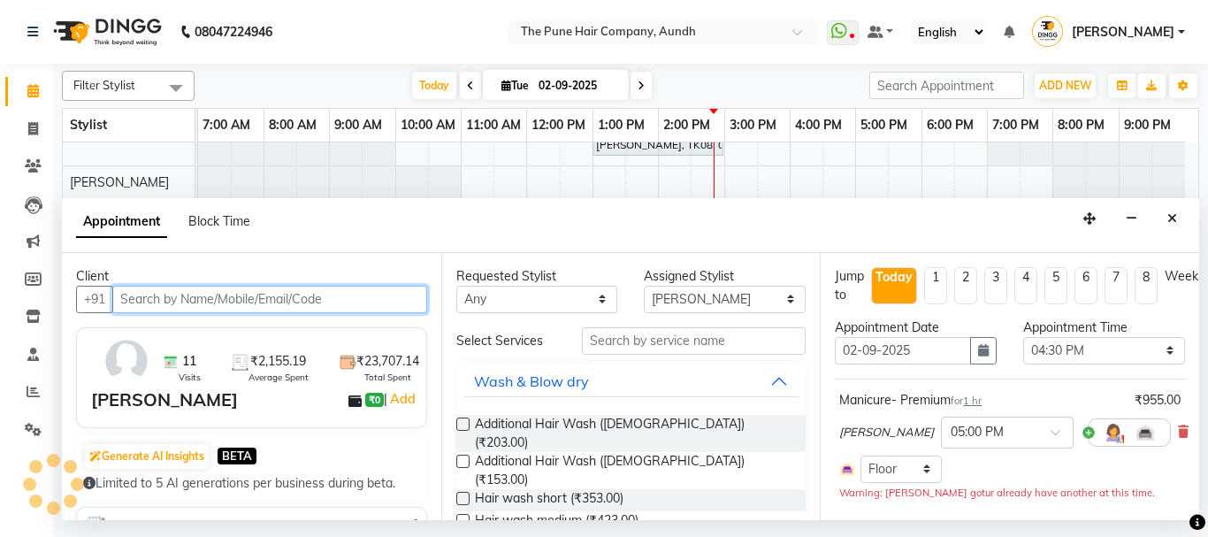
select select "660"
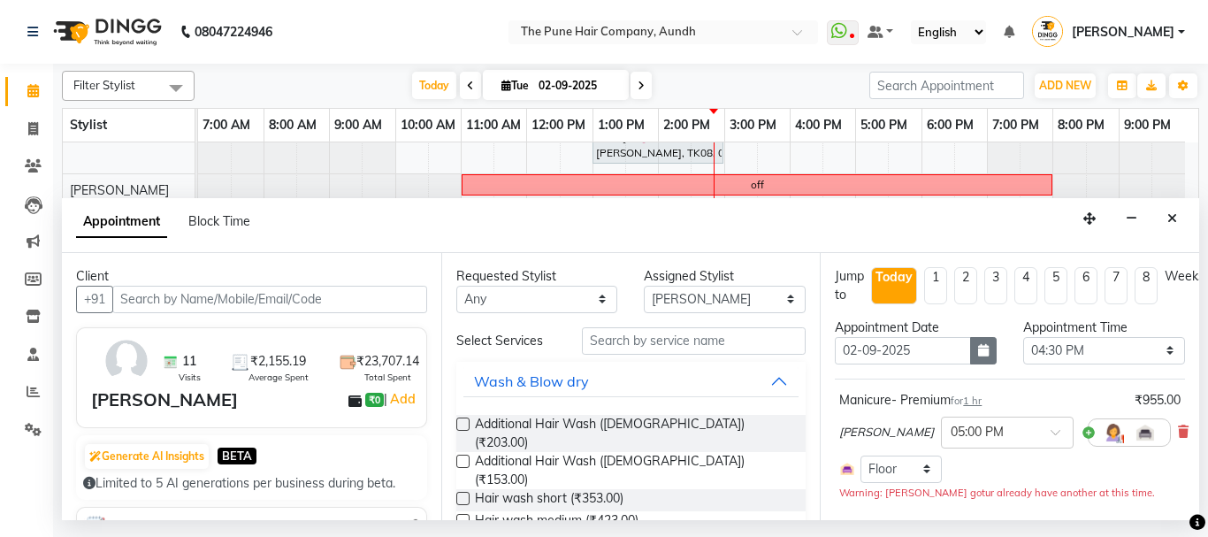
click at [978, 350] on icon "button" at bounding box center [983, 350] width 11 height 12
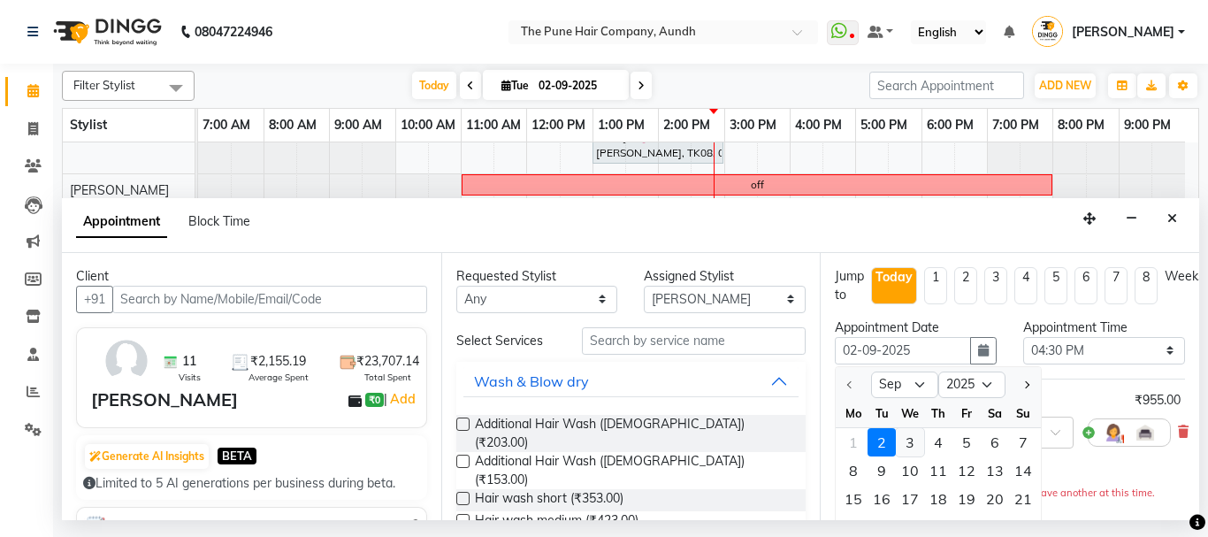
click at [909, 440] on div "3" at bounding box center [910, 442] width 28 height 28
type input "[DATE]"
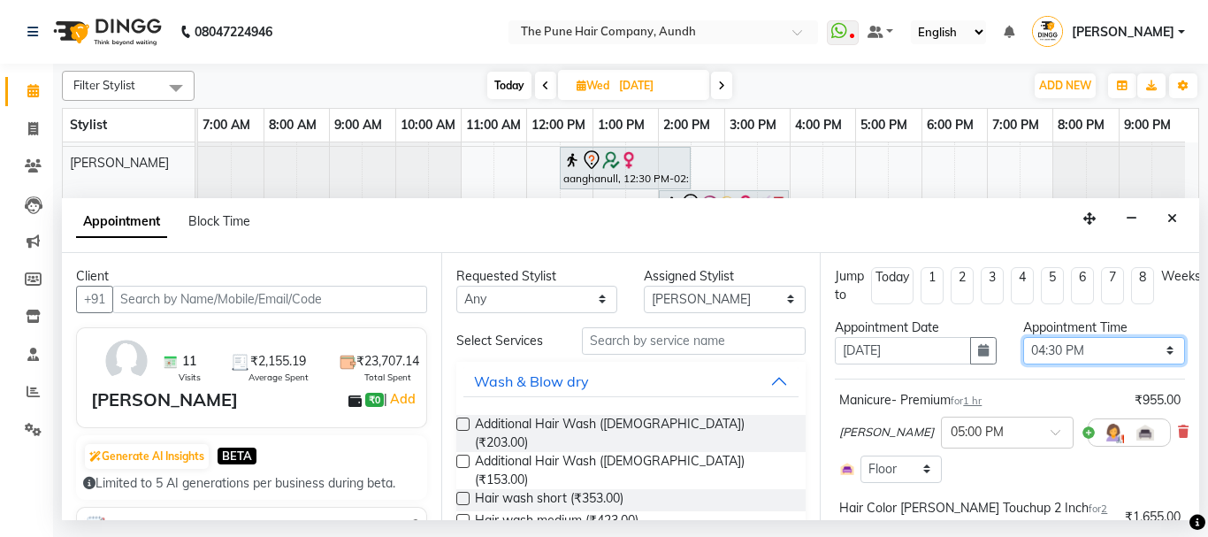
click at [1060, 355] on select "Select 08:00 AM 08:15 AM 08:30 AM 08:45 AM 09:00 AM 09:15 AM 09:30 AM 09:45 AM …" at bounding box center [1104, 350] width 162 height 27
select select "690"
click at [1023, 337] on select "Select 08:00 AM 08:15 AM 08:30 AM 08:45 AM 09:00 AM 09:15 AM 09:30 AM 09:45 AM …" at bounding box center [1104, 350] width 162 height 27
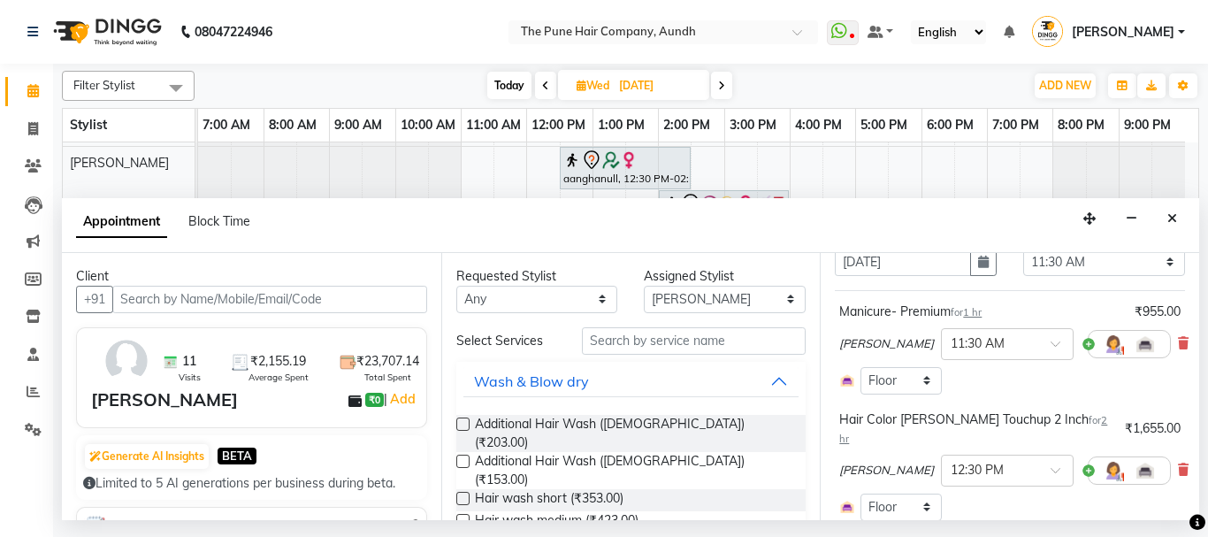
click at [870, 462] on span "[PERSON_NAME]" at bounding box center [886, 471] width 95 height 18
click at [894, 462] on span "[PERSON_NAME]" at bounding box center [886, 471] width 95 height 18
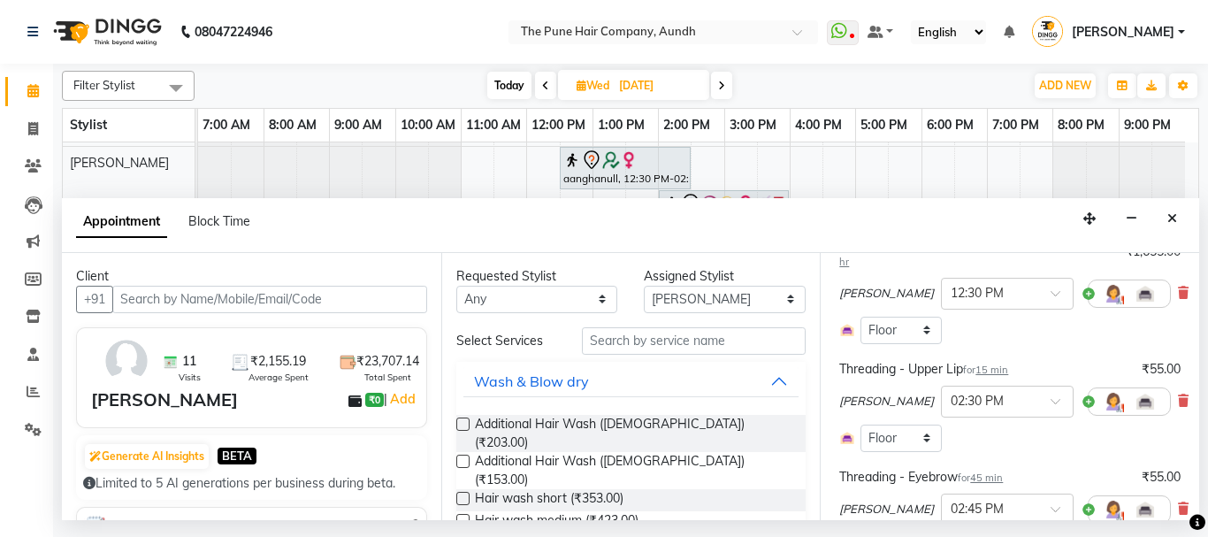
scroll to position [177, 0]
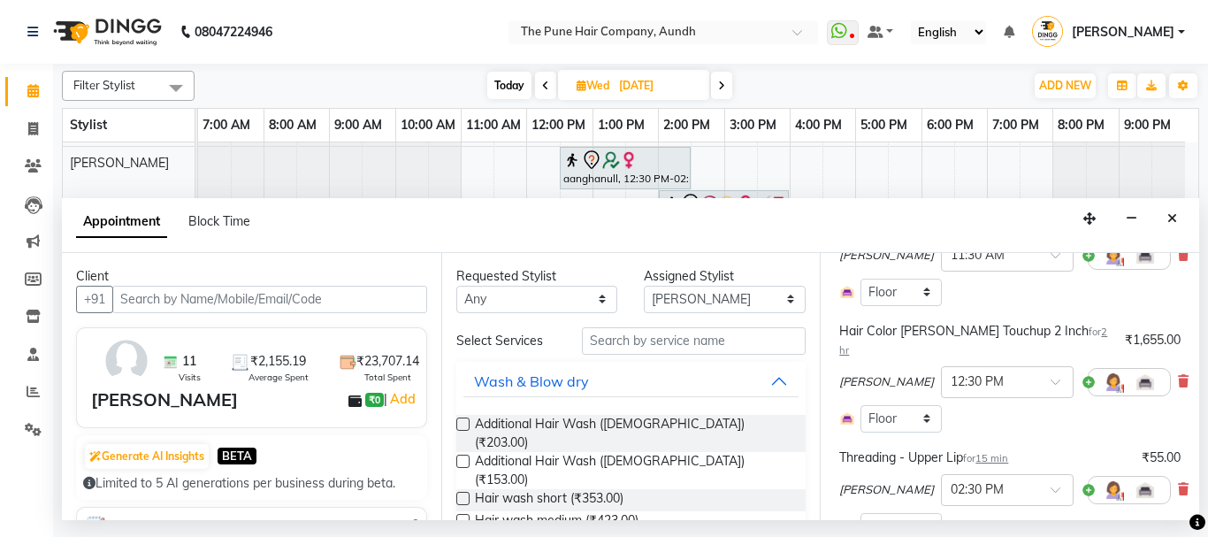
click at [867, 373] on span "[PERSON_NAME]" at bounding box center [886, 382] width 95 height 18
click at [875, 373] on span "[PERSON_NAME]" at bounding box center [886, 382] width 95 height 18
click at [878, 373] on span "[PERSON_NAME]" at bounding box center [886, 382] width 95 height 18
click at [919, 405] on select "Select Room Floor" at bounding box center [900, 418] width 81 height 27
click at [924, 405] on select "Select Room Floor" at bounding box center [900, 418] width 81 height 27
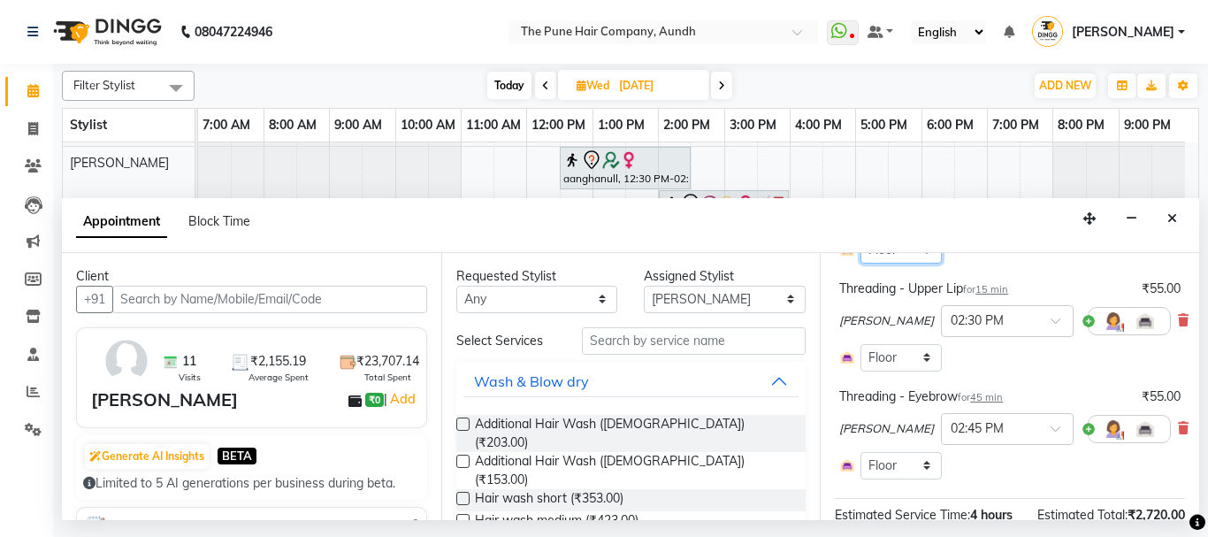
scroll to position [179, 0]
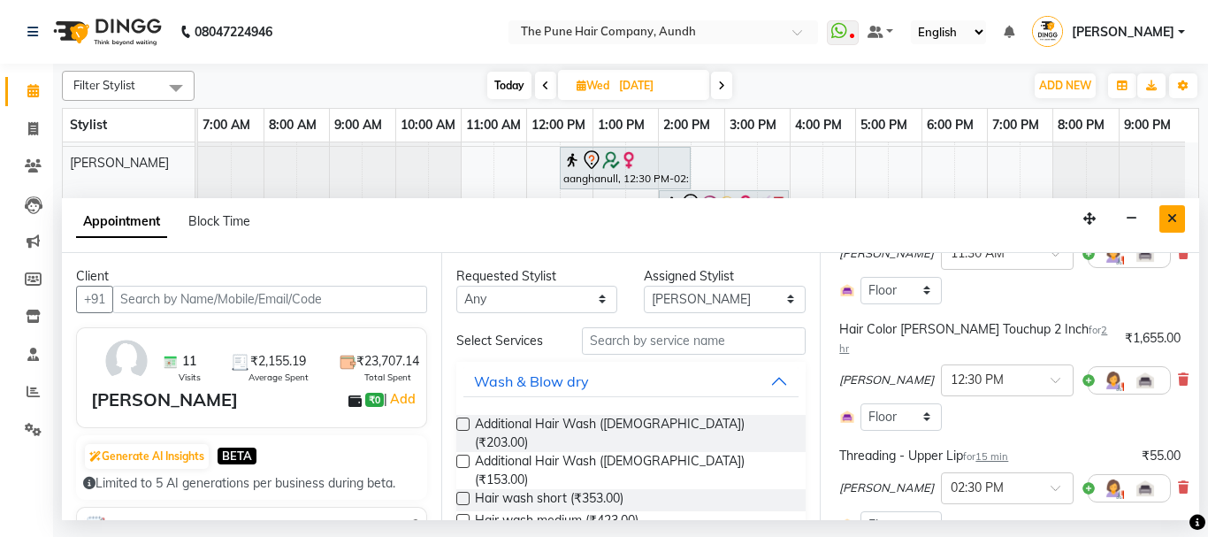
click at [1169, 216] on icon "Close" at bounding box center [1172, 218] width 10 height 12
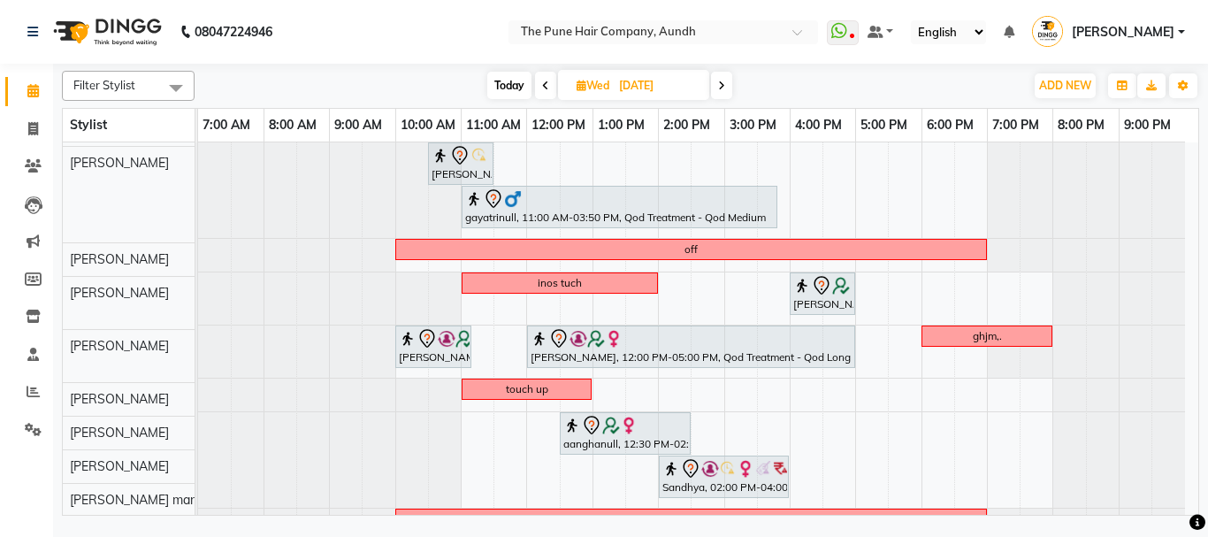
scroll to position [0, 0]
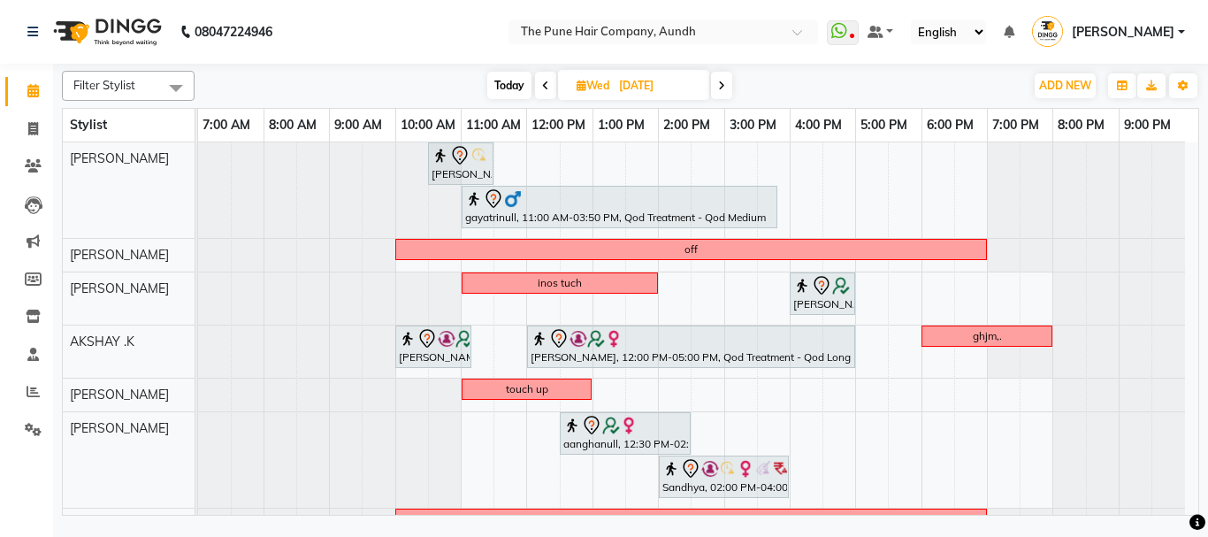
click at [513, 91] on span "Today" at bounding box center [509, 85] width 44 height 27
type input "02-09-2025"
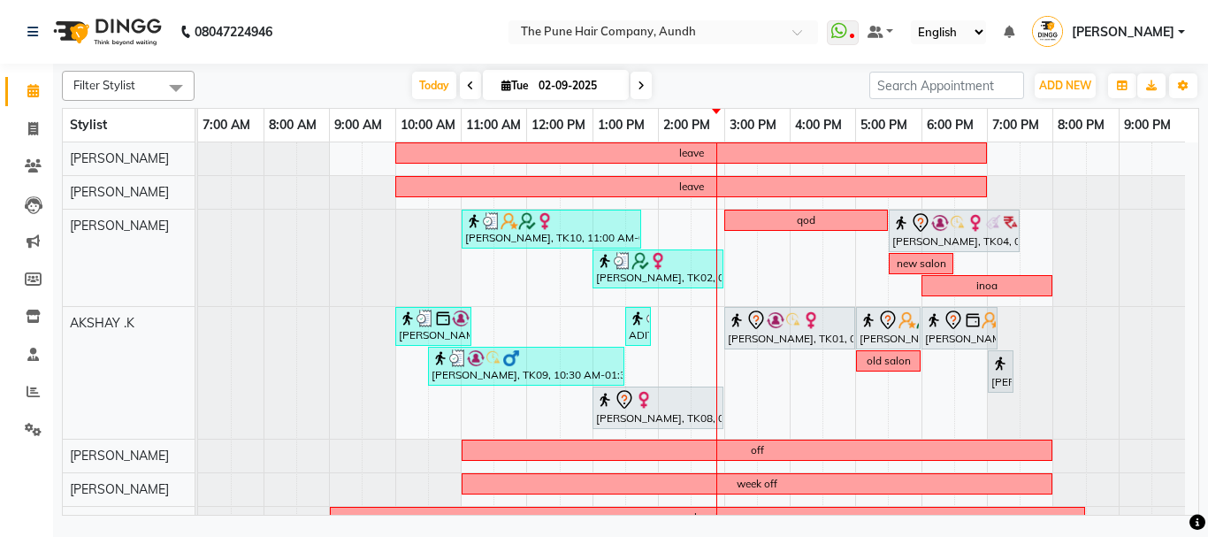
scroll to position [265, 0]
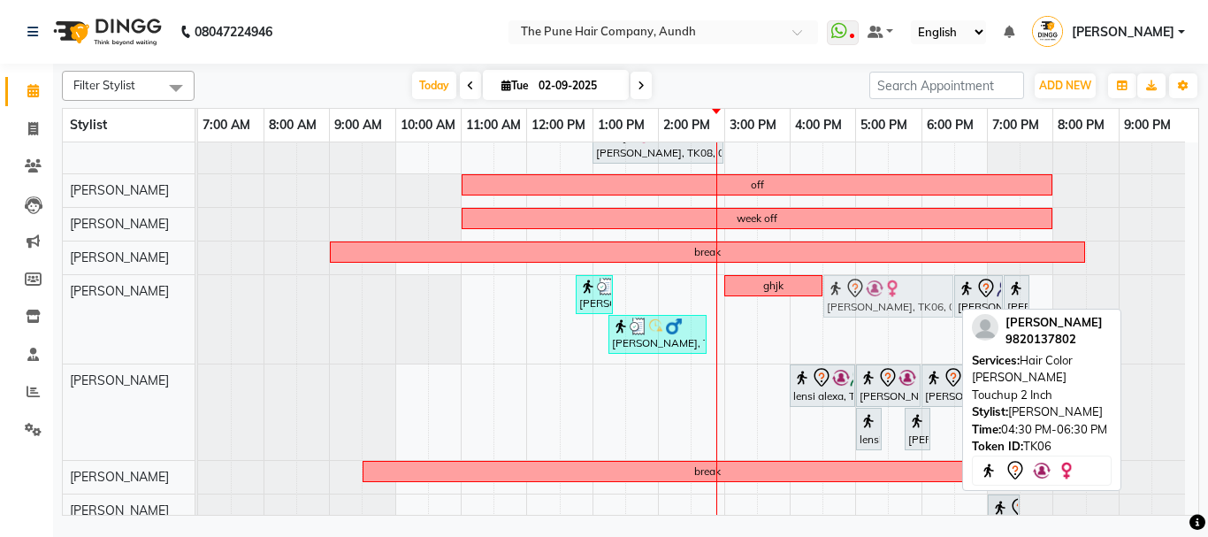
drag, startPoint x: 887, startPoint y: 293, endPoint x: 880, endPoint y: 333, distance: 41.3
click at [880, 333] on div "leave leave [PERSON_NAME], TK10, 11:00 AM-01:45 PM, Hair Color [PERSON_NAME] To…" at bounding box center [698, 290] width 1000 height 826
drag, startPoint x: 862, startPoint y: 303, endPoint x: 831, endPoint y: 356, distance: 61.4
click at [831, 356] on div "leave leave [PERSON_NAME], TK10, 11:00 AM-01:45 PM, Hair Color [PERSON_NAME] To…" at bounding box center [698, 290] width 1000 height 826
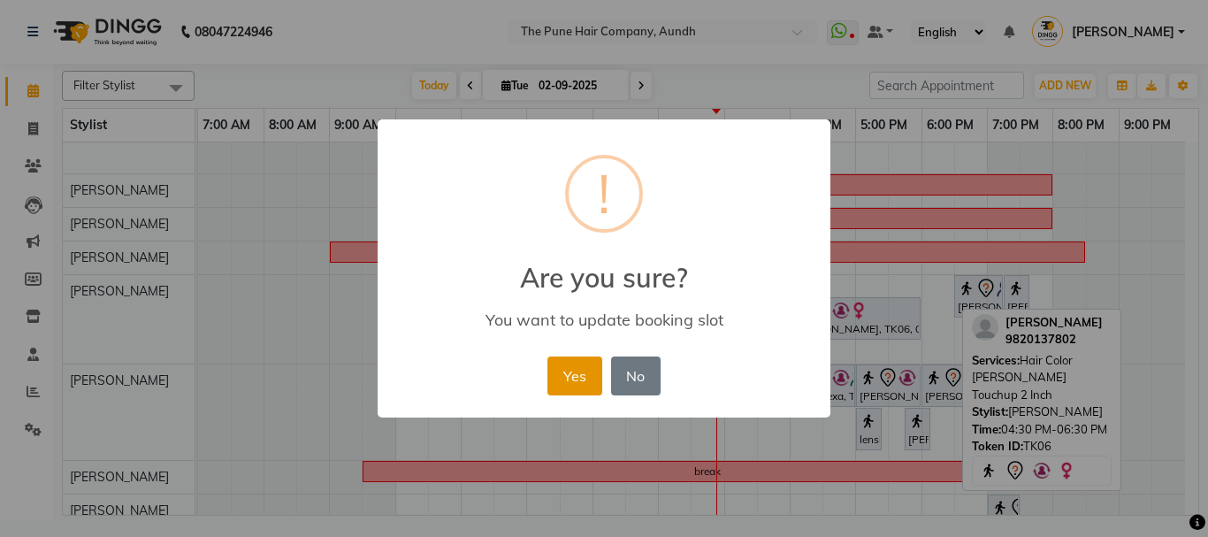
click at [581, 372] on button "Yes" at bounding box center [574, 375] width 54 height 39
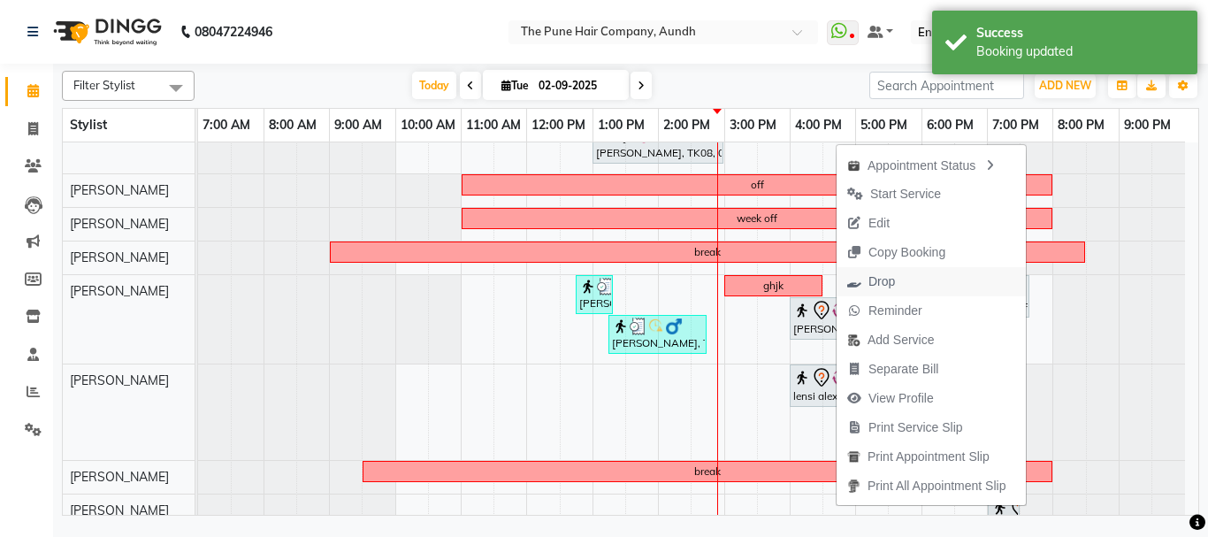
click at [898, 279] on span "Drop" at bounding box center [871, 281] width 69 height 29
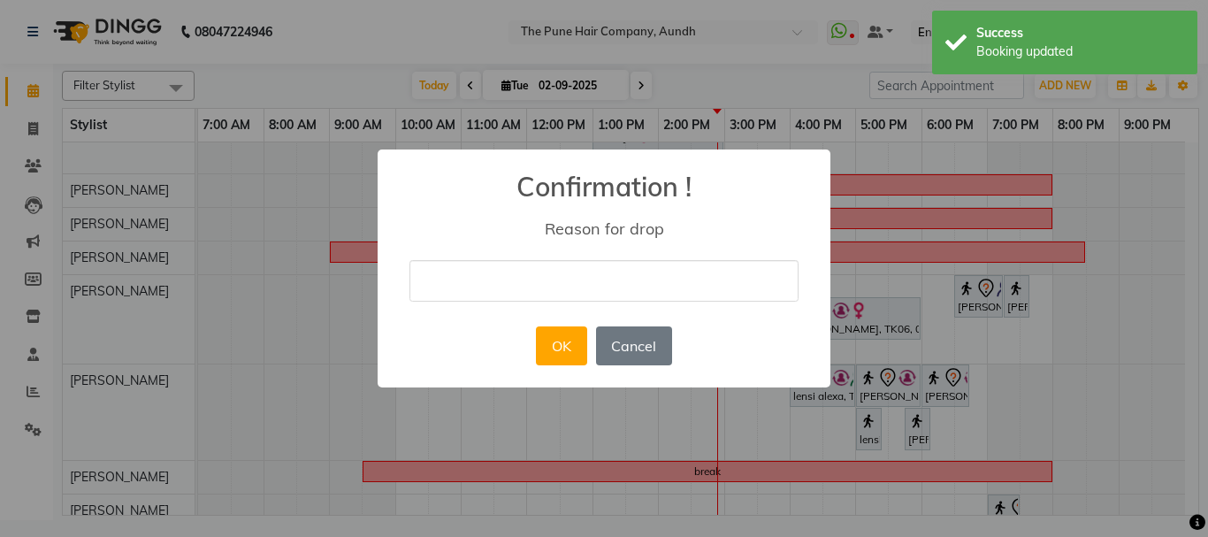
drag, startPoint x: 506, startPoint y: 281, endPoint x: 522, endPoint y: 269, distance: 20.2
click at [507, 281] on input "text" at bounding box center [603, 281] width 389 height 42
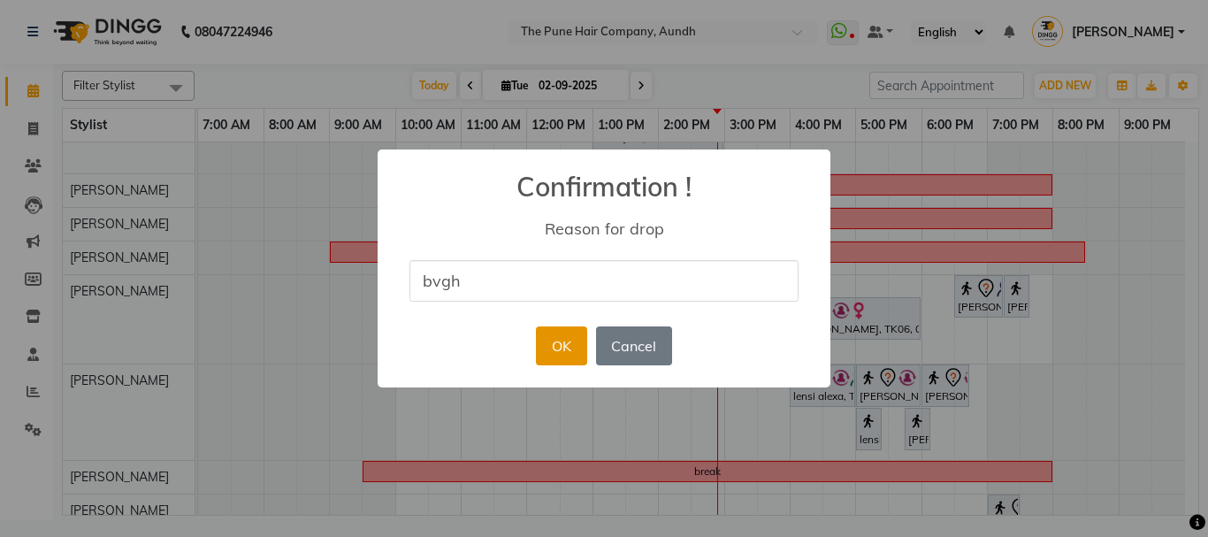
type input "bvgh"
click at [568, 350] on button "OK" at bounding box center [561, 345] width 50 height 39
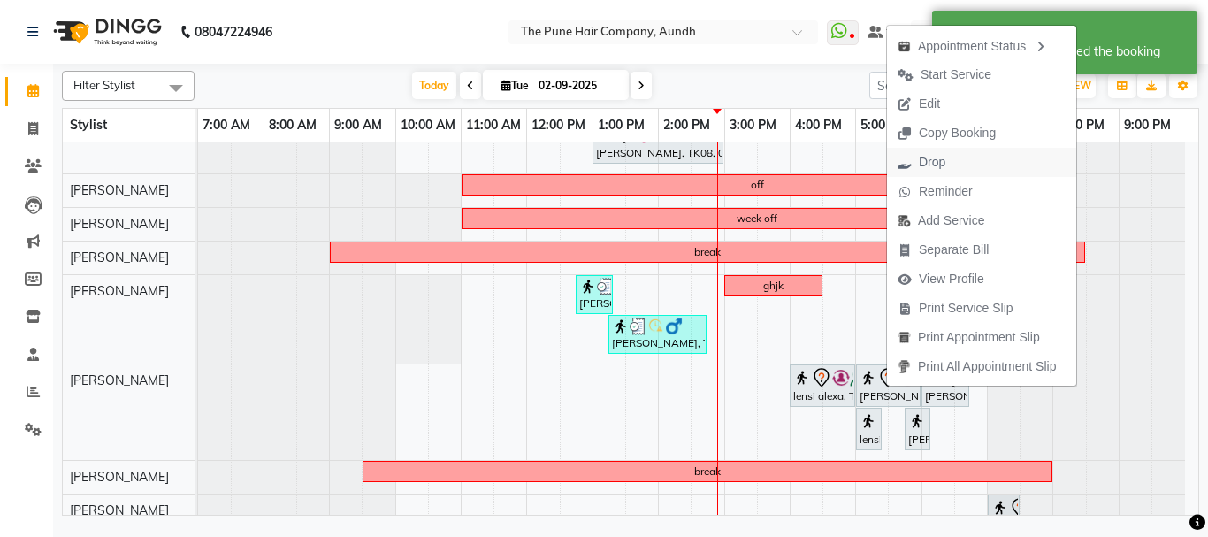
click at [936, 162] on span "Drop" at bounding box center [932, 162] width 27 height 19
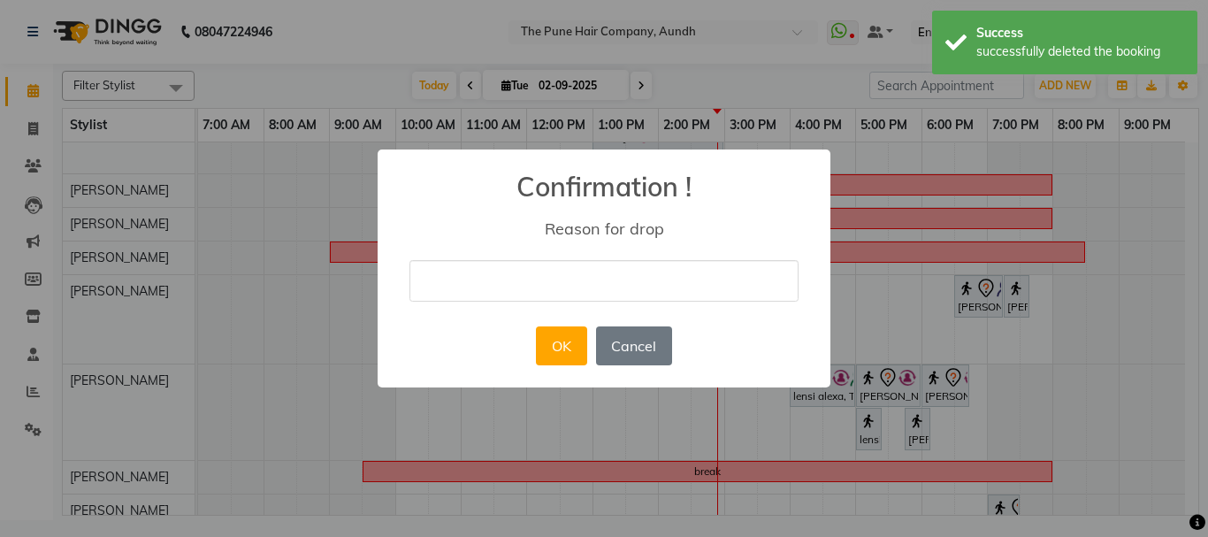
click at [482, 279] on input "text" at bounding box center [603, 281] width 389 height 42
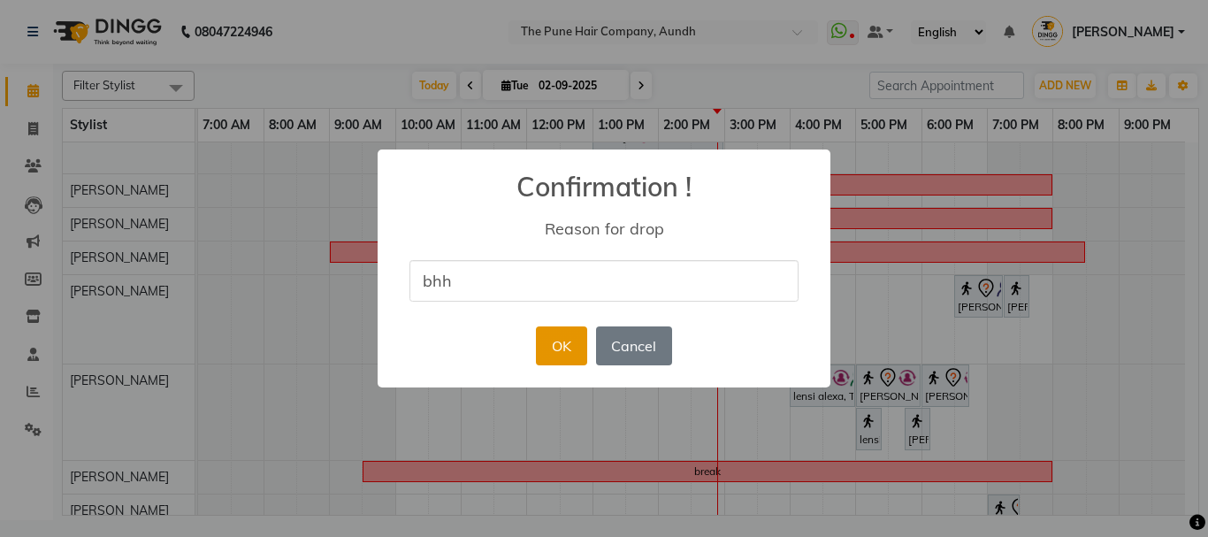
type input "bhh"
click at [546, 334] on button "OK" at bounding box center [561, 345] width 50 height 39
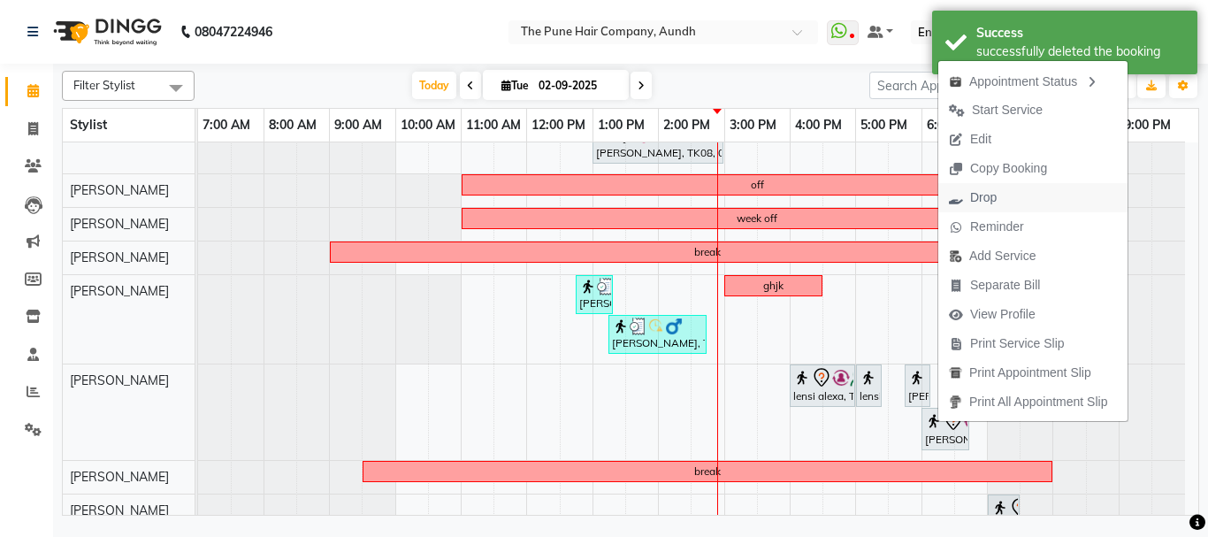
click at [994, 195] on span "Drop" at bounding box center [983, 197] width 27 height 19
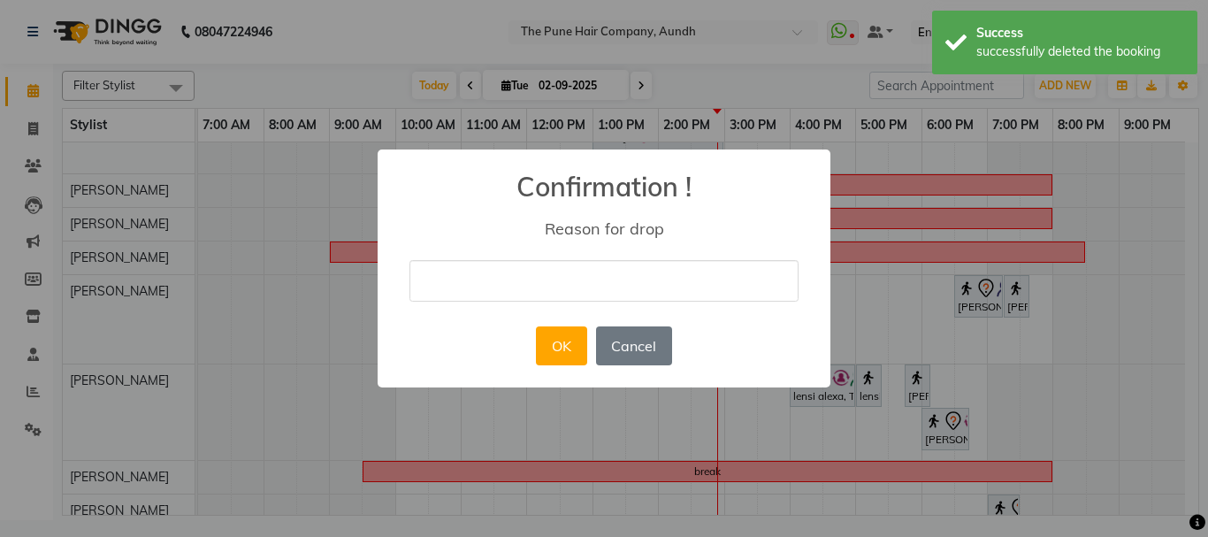
click at [507, 275] on input "text" at bounding box center [603, 281] width 389 height 42
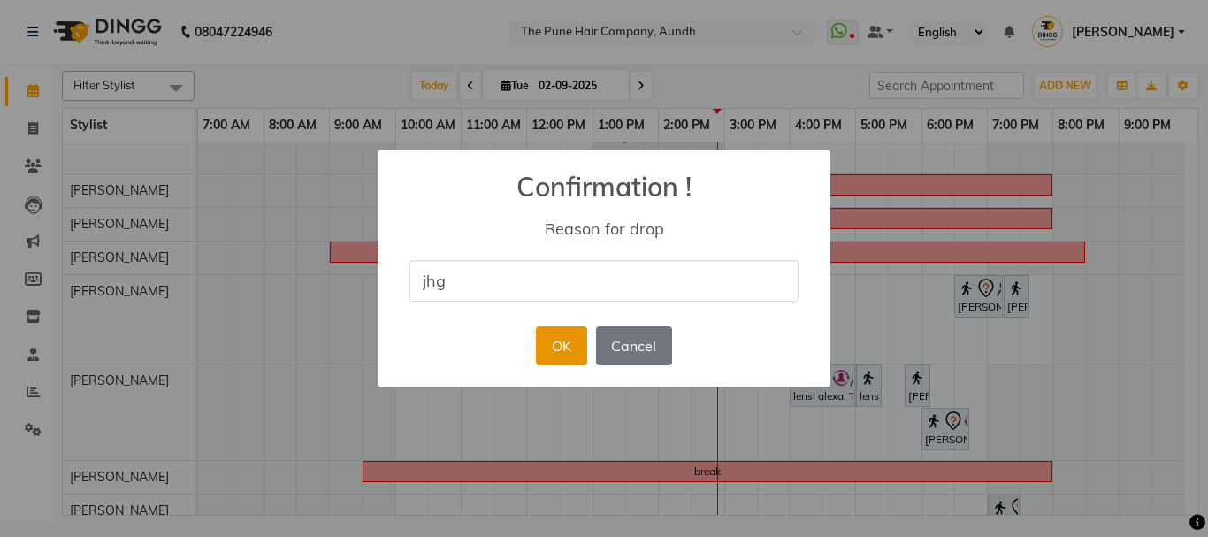
type input "jhg"
click at [570, 355] on button "OK" at bounding box center [561, 345] width 50 height 39
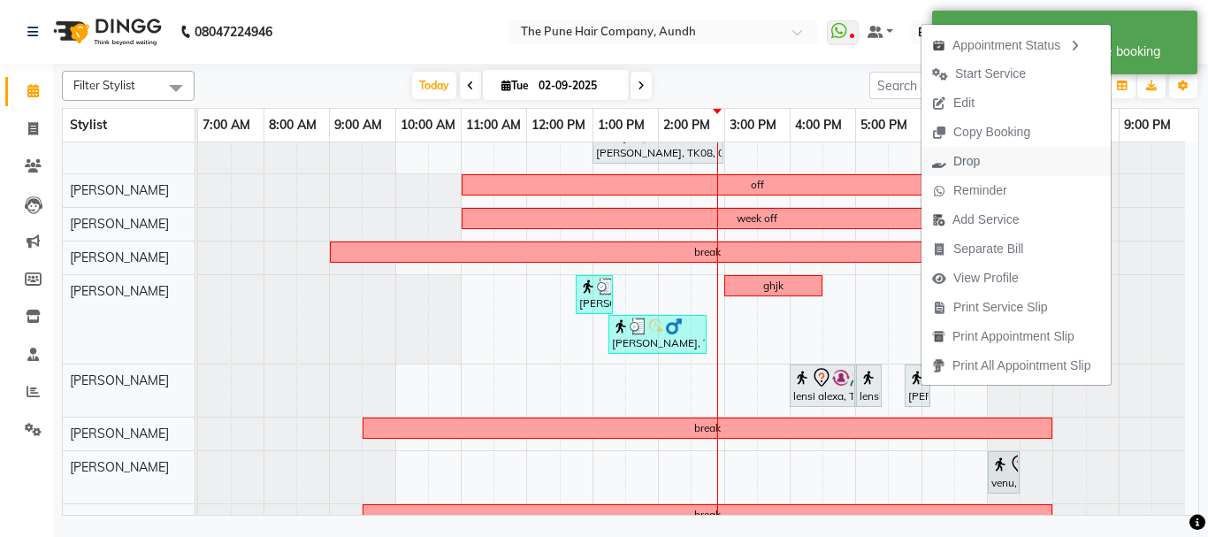
click at [980, 165] on span "Drop" at bounding box center [966, 161] width 27 height 19
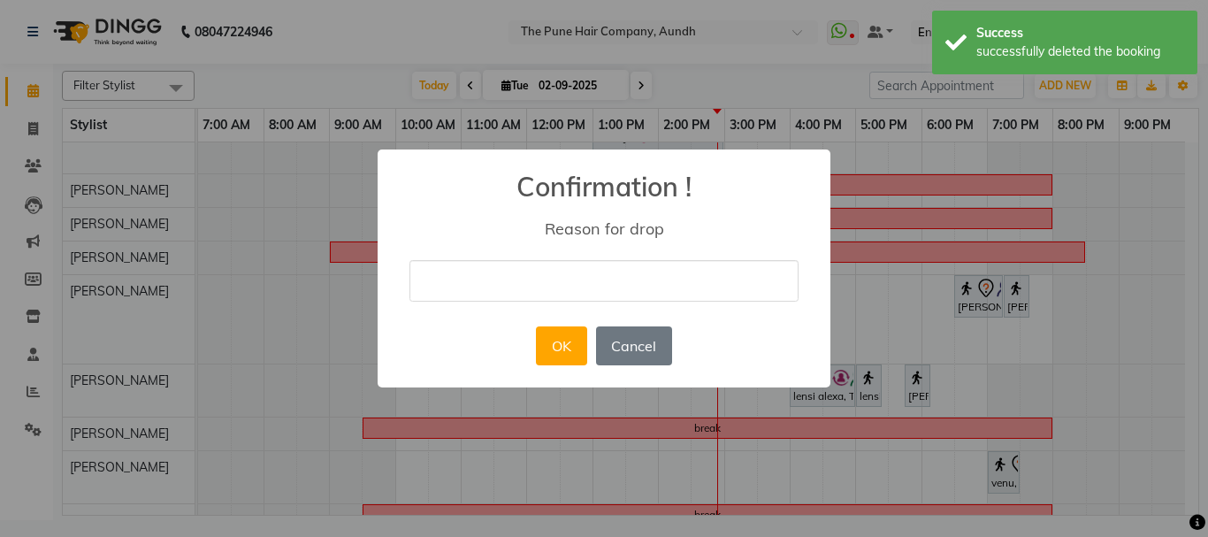
click at [511, 287] on input "text" at bounding box center [603, 281] width 389 height 42
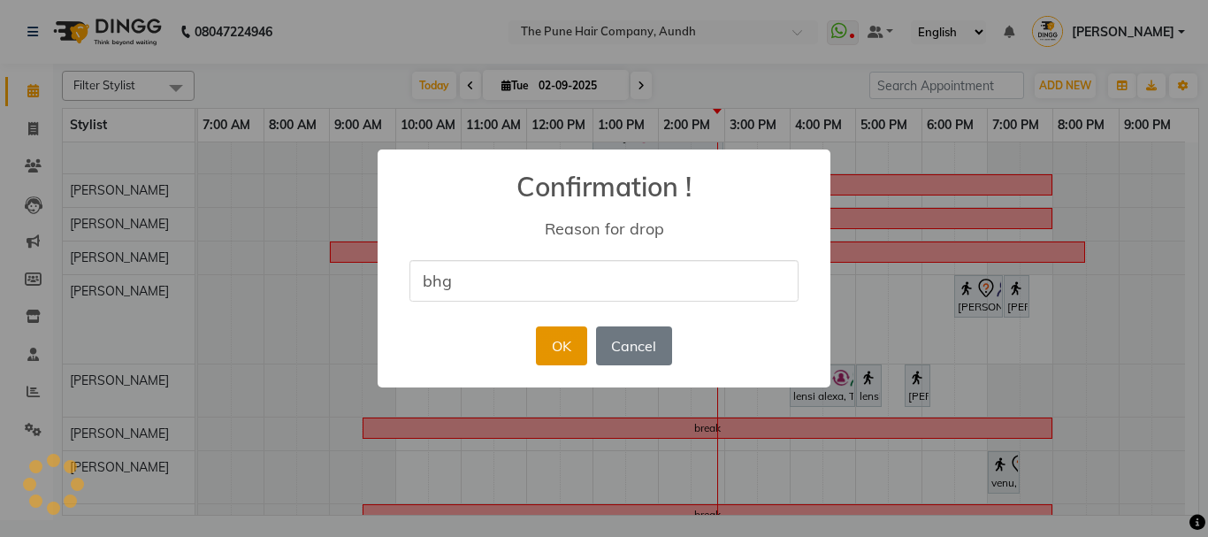
type input "bhg"
click at [560, 346] on button "OK" at bounding box center [561, 345] width 50 height 39
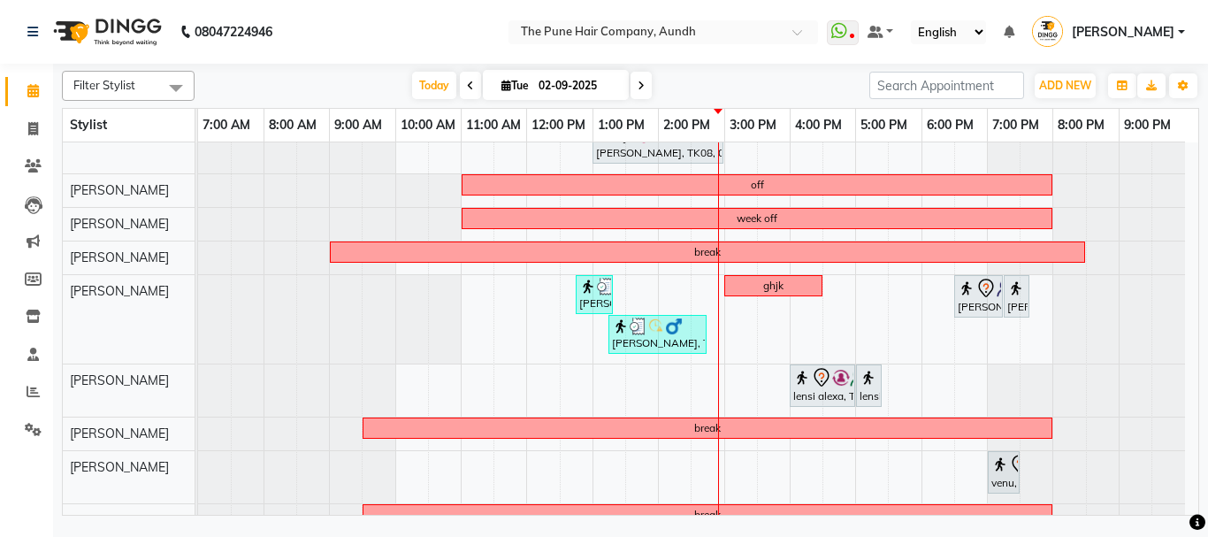
click at [647, 88] on span at bounding box center [640, 85] width 21 height 27
type input "[DATE]"
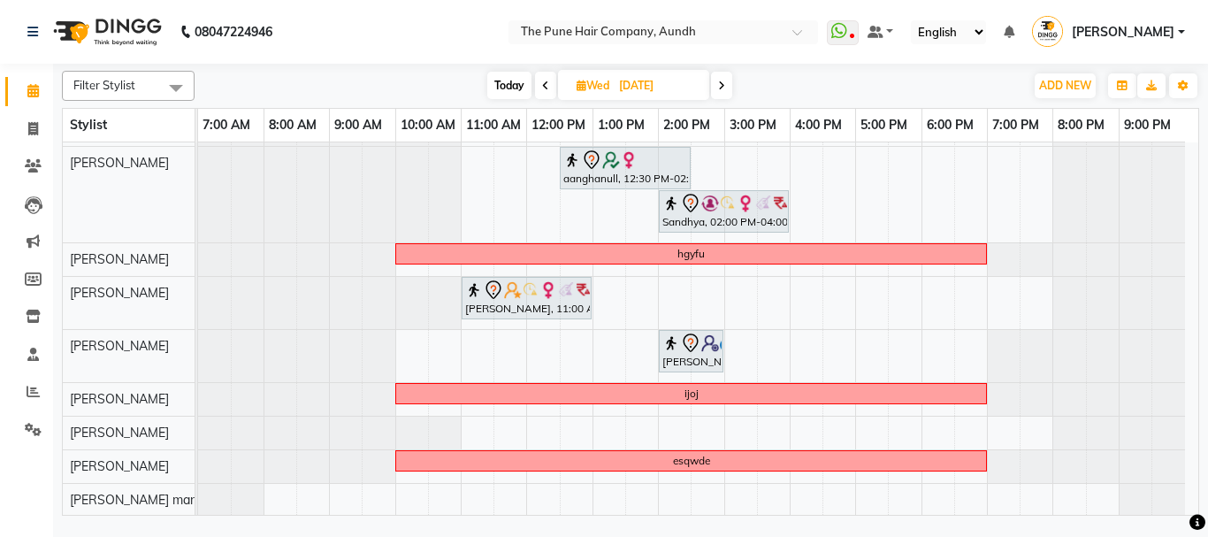
scroll to position [301, 0]
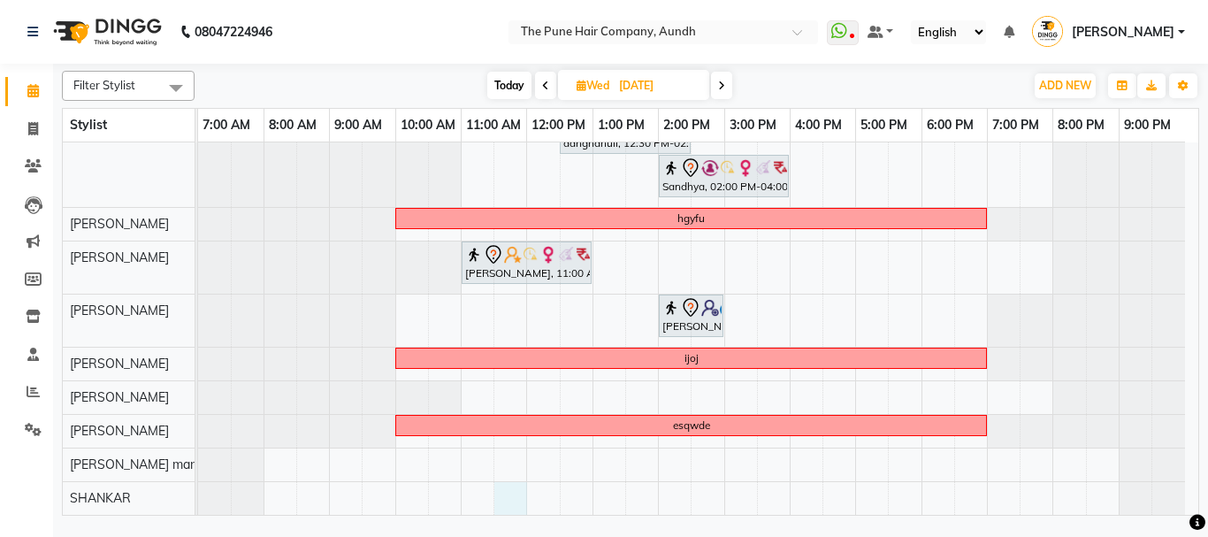
click at [507, 492] on div "[PERSON_NAME], 10:30 AM-11:30 AM, Cut [DEMOGRAPHIC_DATA] ( Top Stylist ) gayatr…" at bounding box center [698, 178] width 1000 height 673
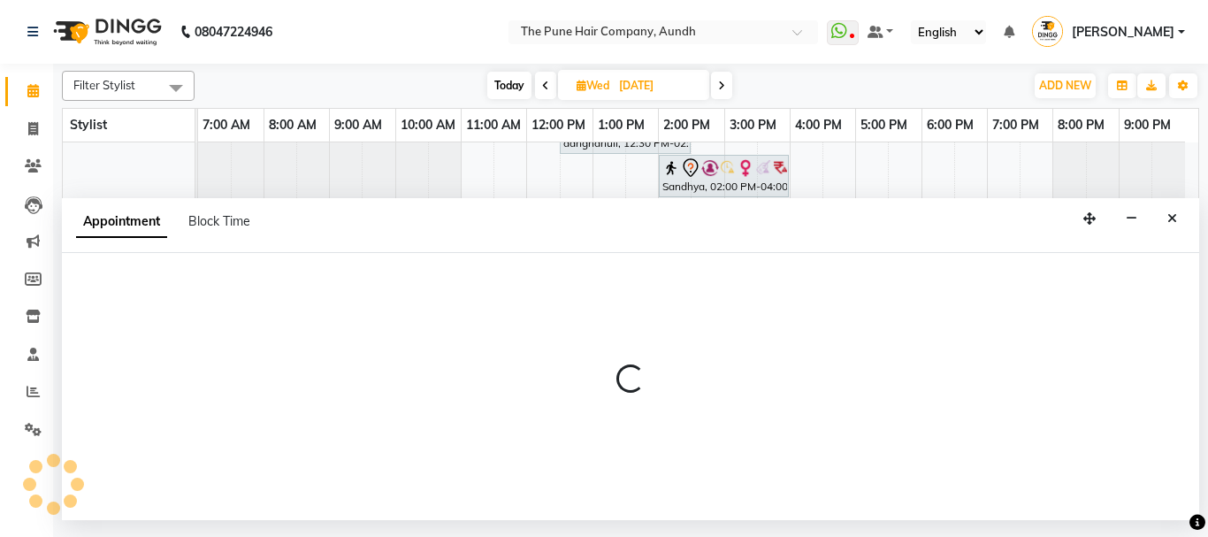
select select "89448"
select select "tentative"
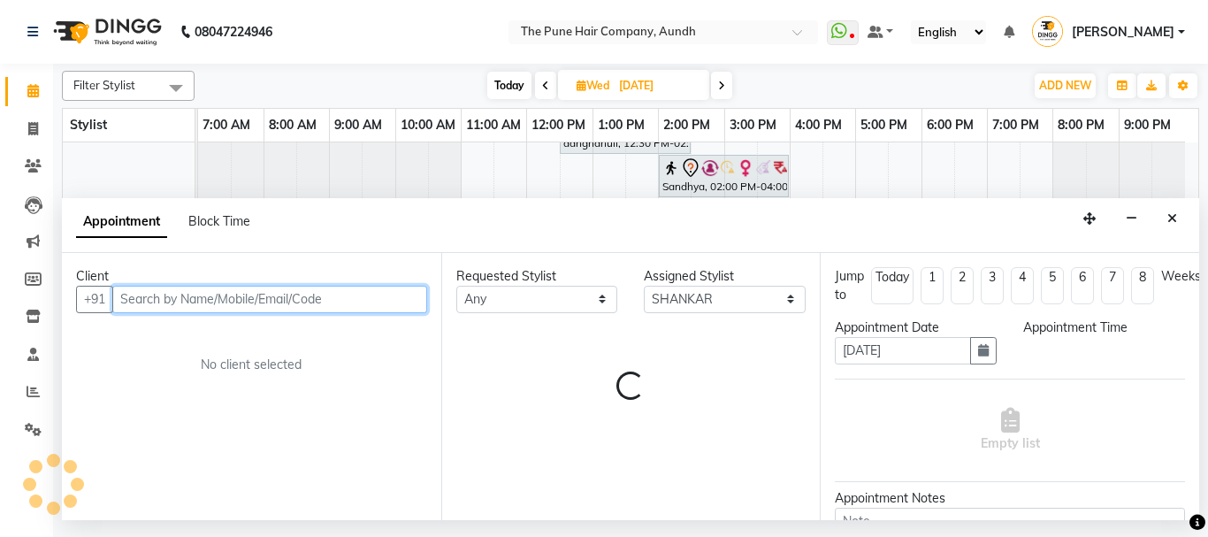
select select "690"
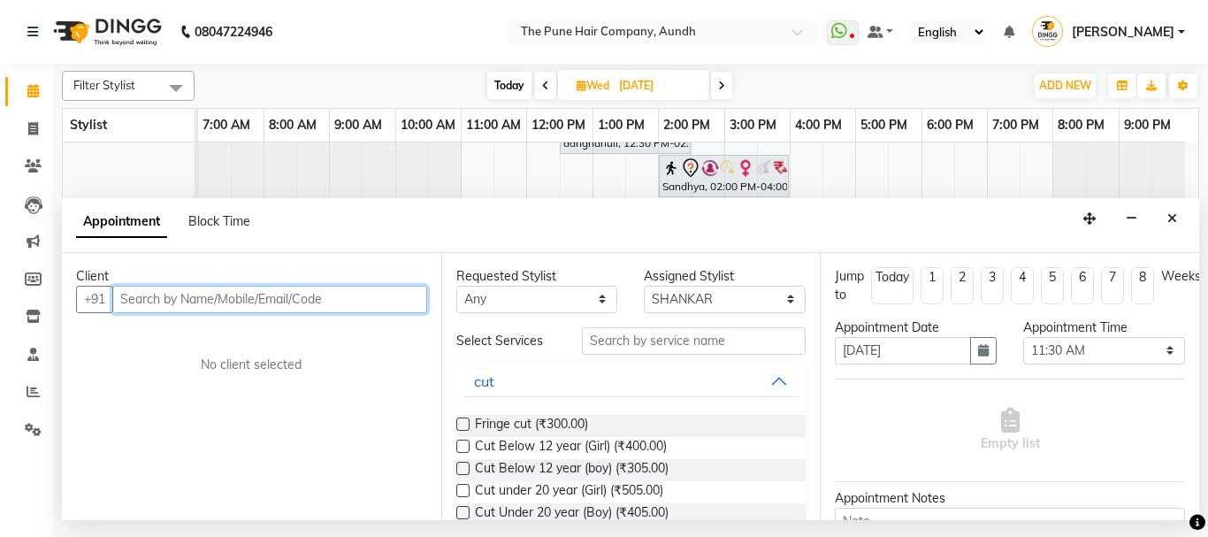
drag, startPoint x: 171, startPoint y: 307, endPoint x: 168, endPoint y: 316, distance: 9.2
click at [171, 305] on input "text" at bounding box center [269, 299] width 315 height 27
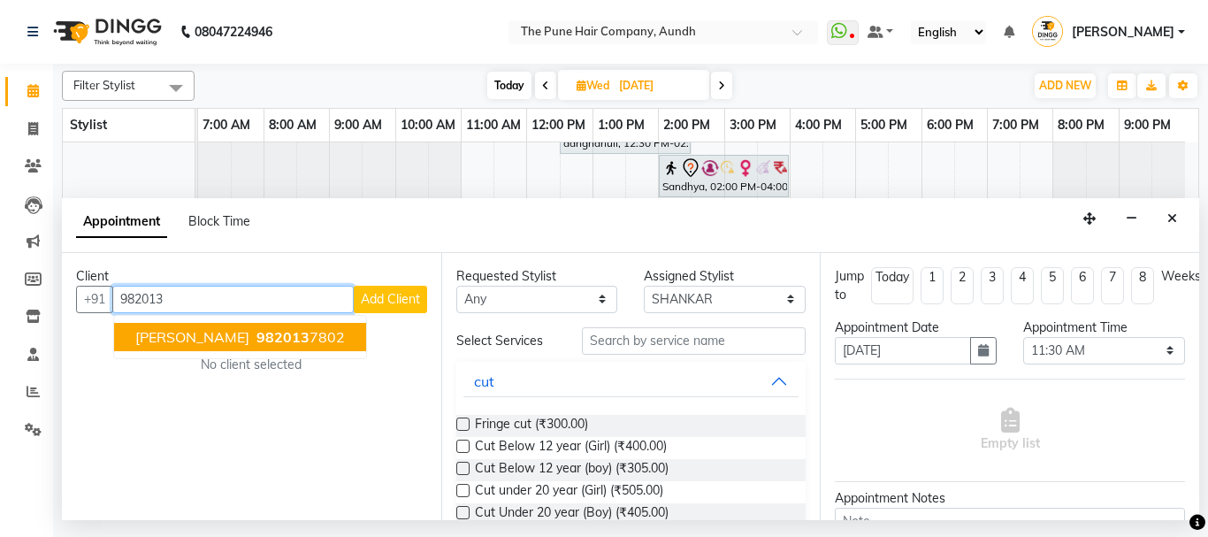
click at [253, 334] on ngb-highlight "982013 7802" at bounding box center [299, 337] width 92 height 18
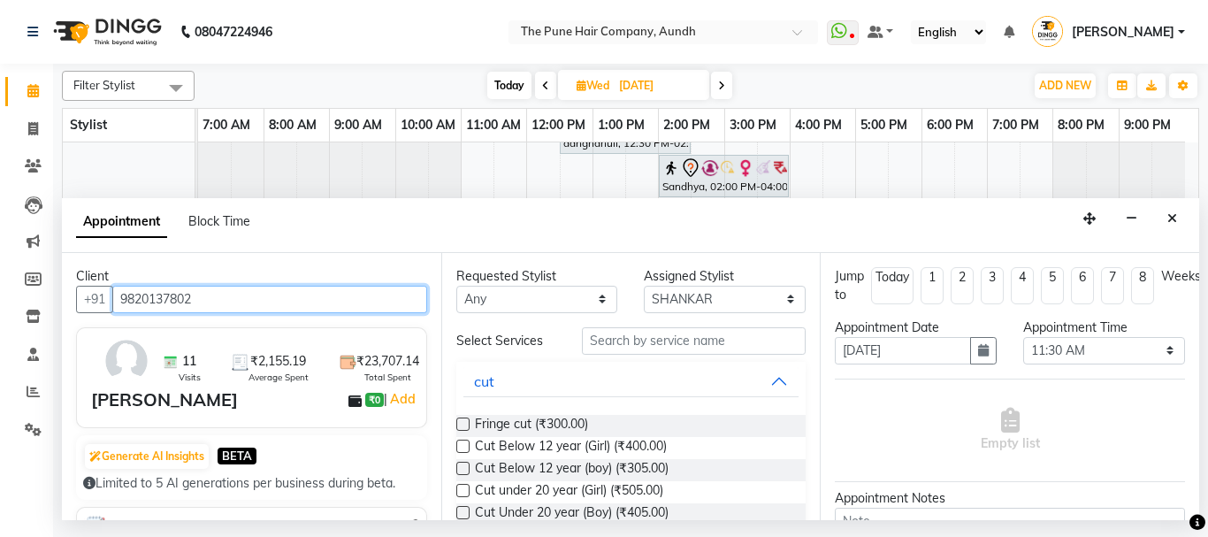
type input "9820137802"
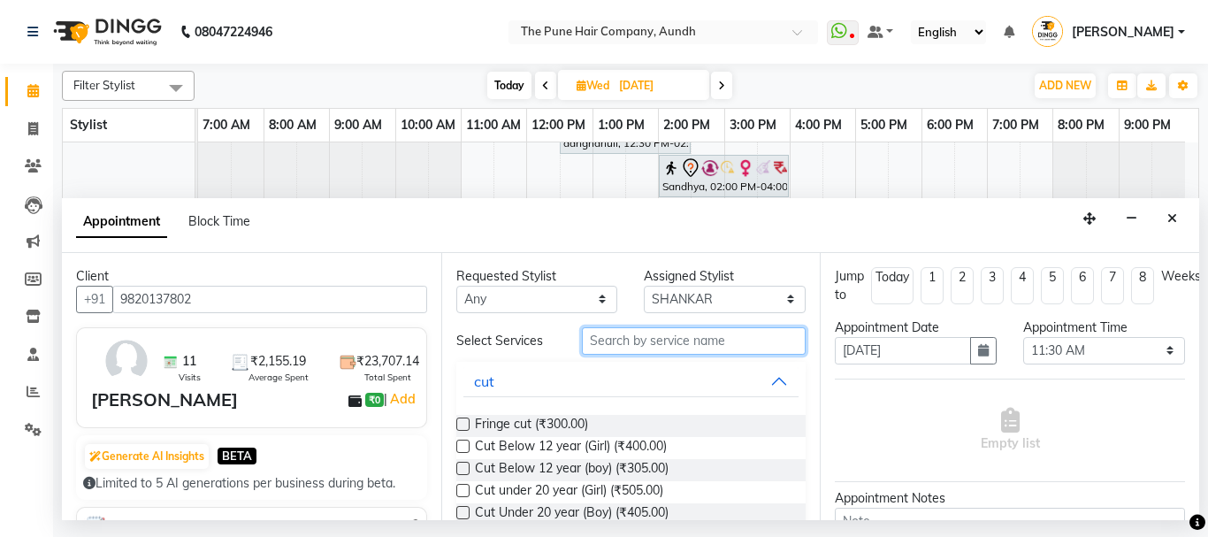
click at [622, 341] on input "text" at bounding box center [694, 340] width 225 height 27
click at [633, 336] on input "text" at bounding box center [694, 340] width 225 height 27
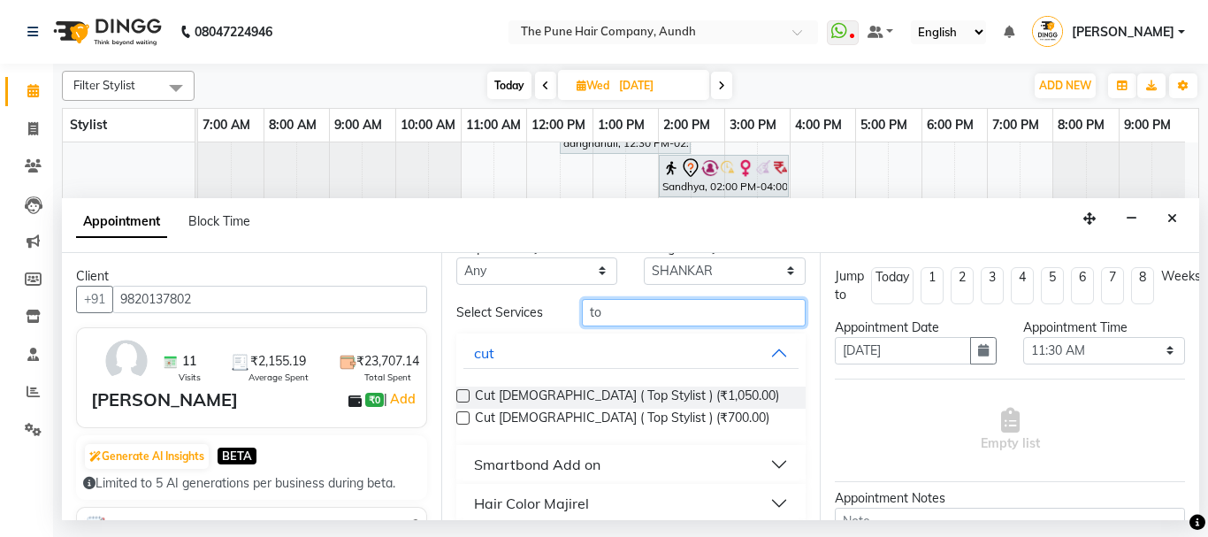
scroll to position [0, 0]
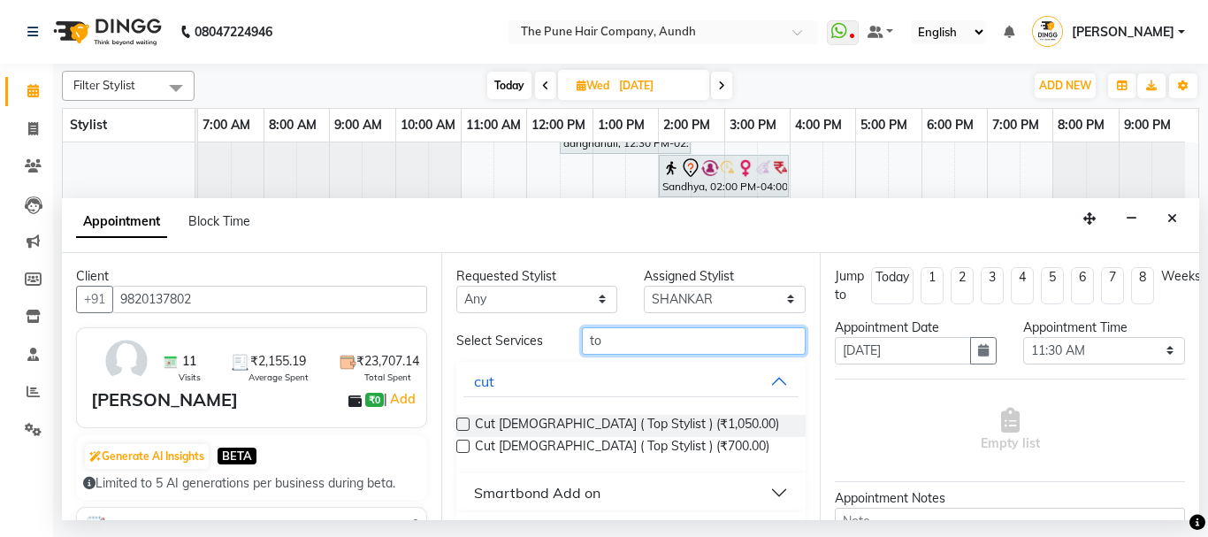
click at [615, 351] on input "to" at bounding box center [694, 340] width 225 height 27
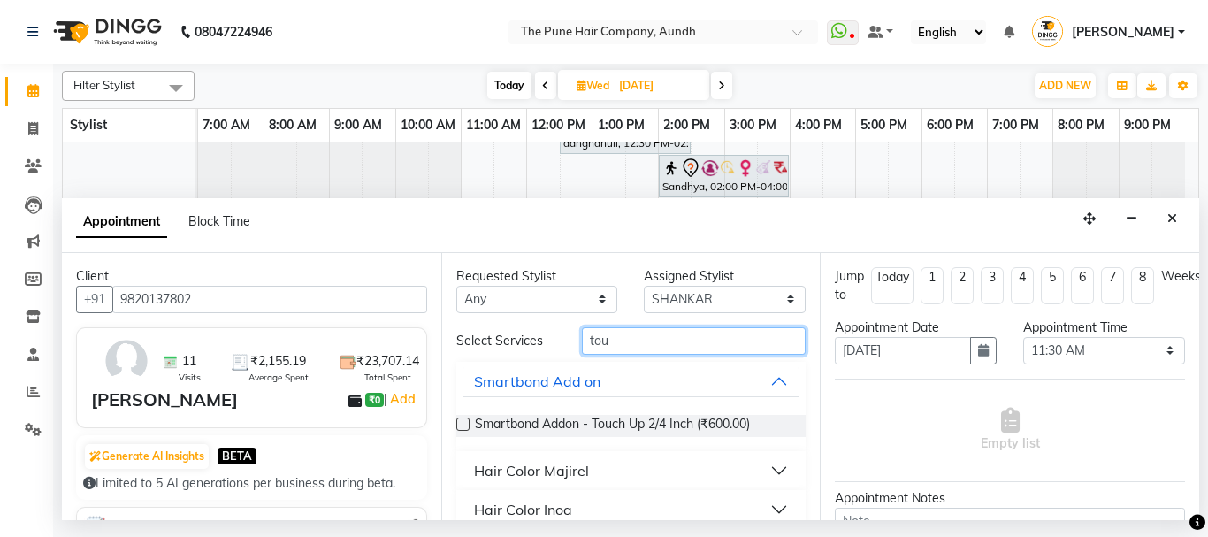
scroll to position [23, 0]
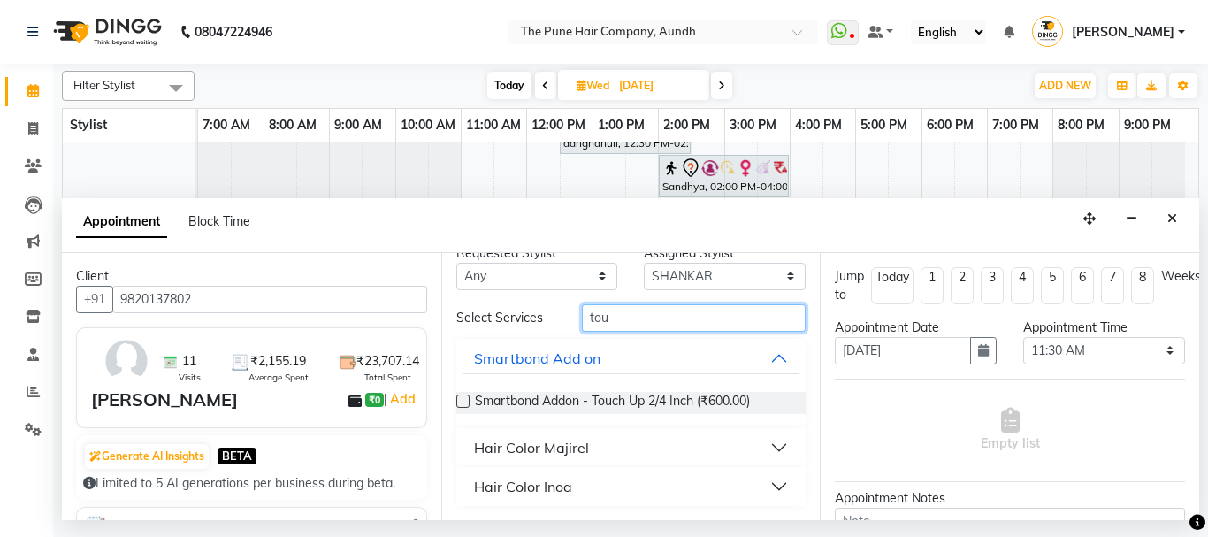
type input "tou"
click at [569, 488] on div "Hair Color Inoa" at bounding box center [523, 486] width 98 height 21
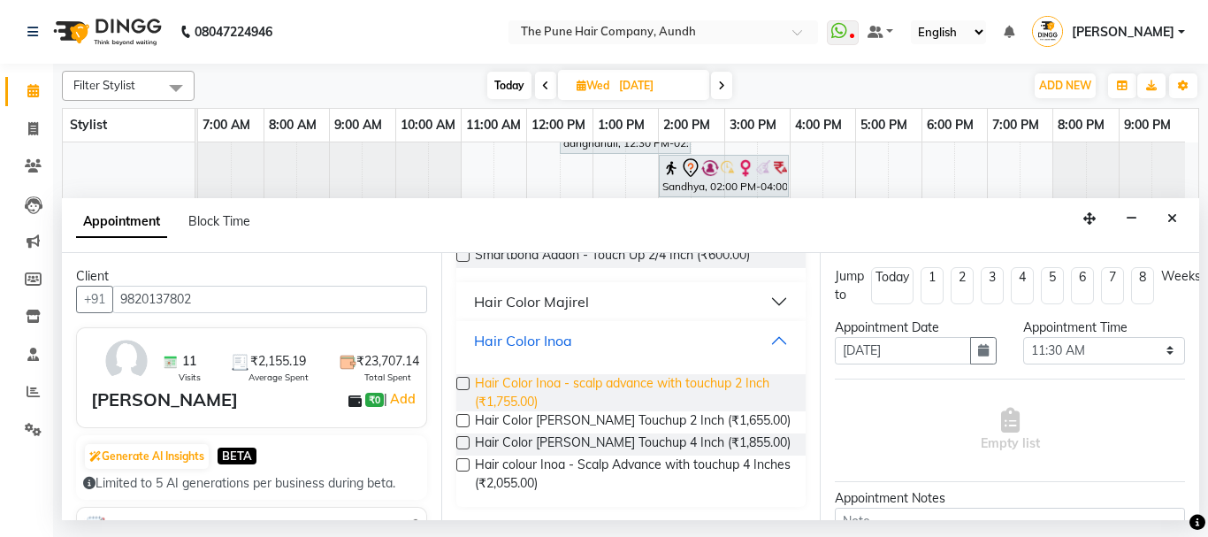
scroll to position [170, 0]
click at [466, 380] on label at bounding box center [462, 382] width 13 height 13
click at [466, 380] on input "checkbox" at bounding box center [461, 383] width 11 height 11
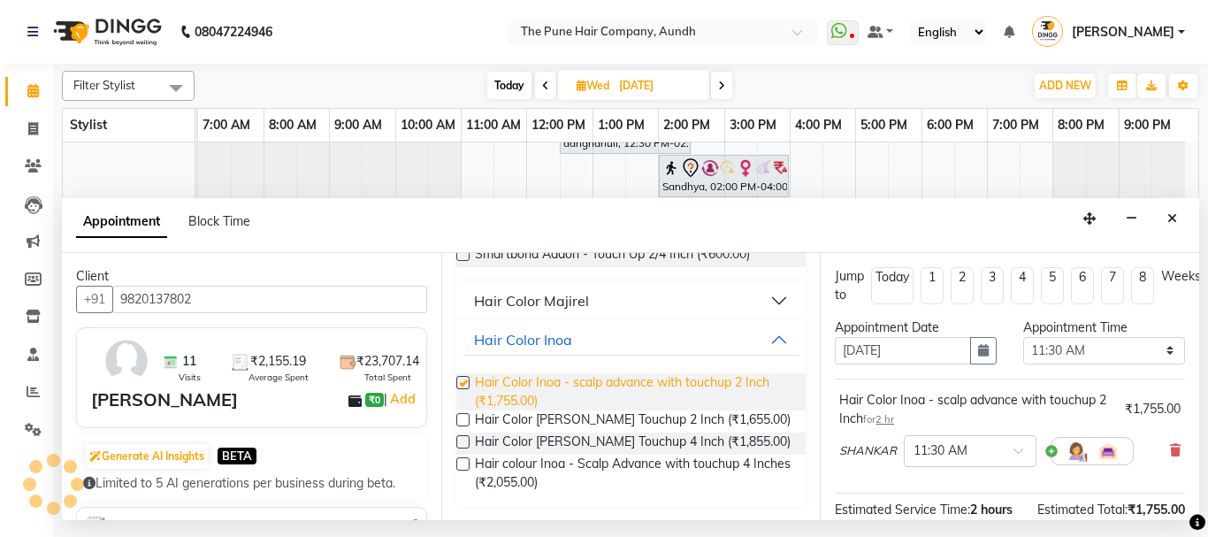
checkbox input "false"
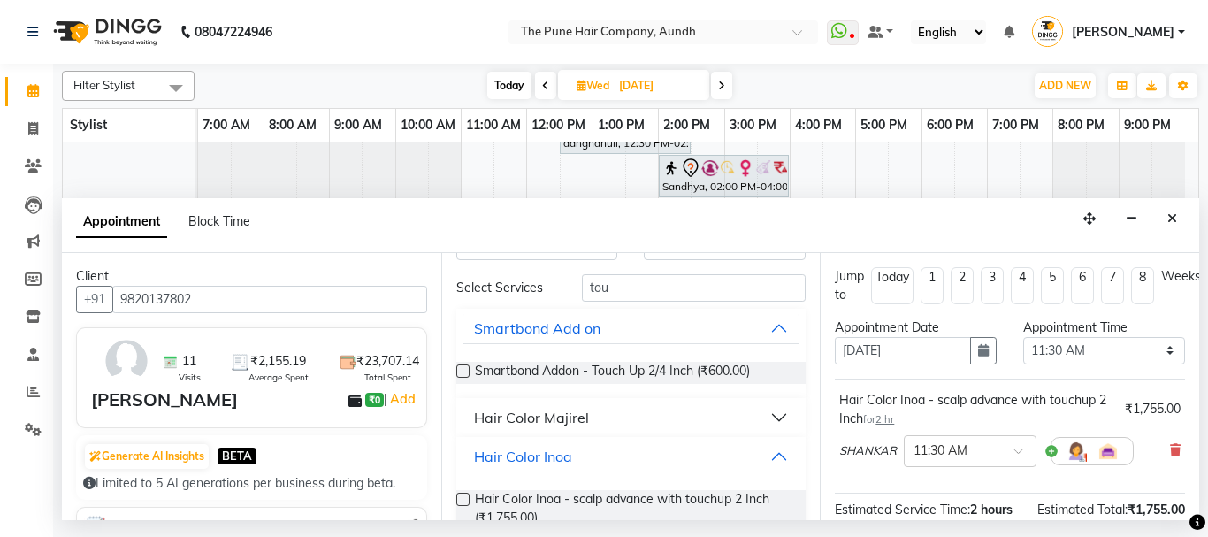
scroll to position [0, 0]
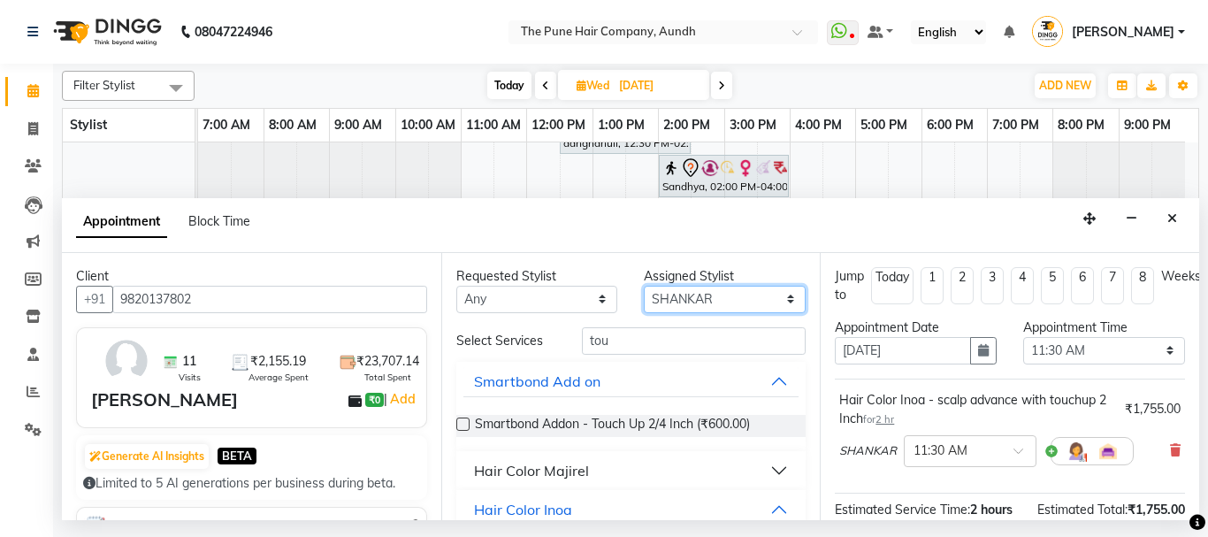
click at [667, 297] on select "Select AKSHAY .K [PERSON_NAME] kaif [PERSON_NAME] [PERSON_NAME] [PERSON_NAME] […" at bounding box center [725, 299] width 162 height 27
select select "49797"
click at [644, 286] on select "Select AKSHAY .K [PERSON_NAME] kaif [PERSON_NAME] [PERSON_NAME] [PERSON_NAME] […" at bounding box center [725, 299] width 162 height 27
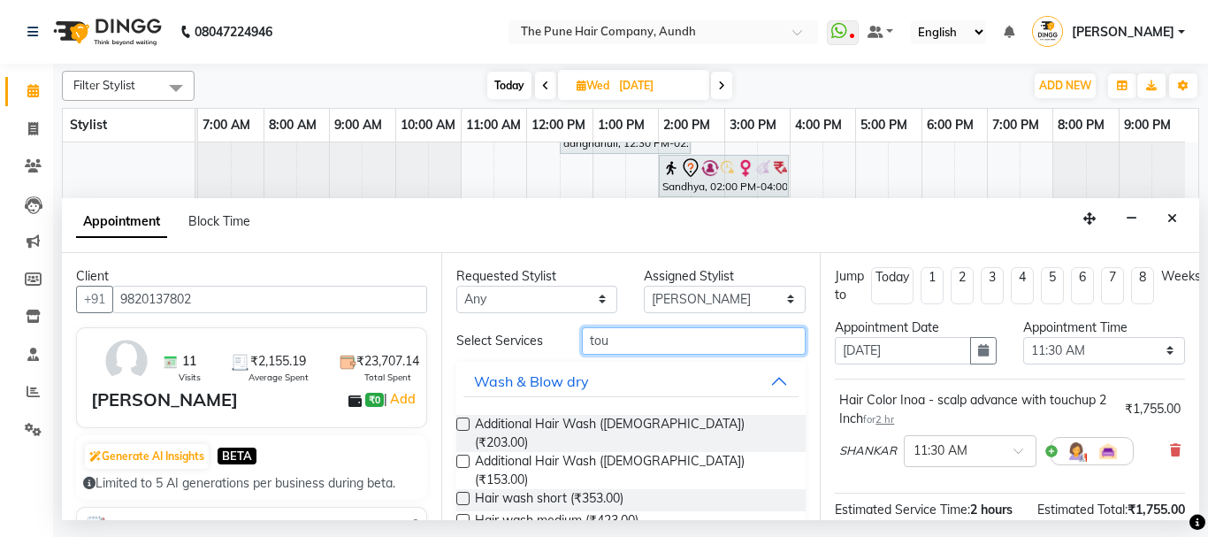
click at [612, 352] on input "tou" at bounding box center [694, 340] width 225 height 27
type input "t"
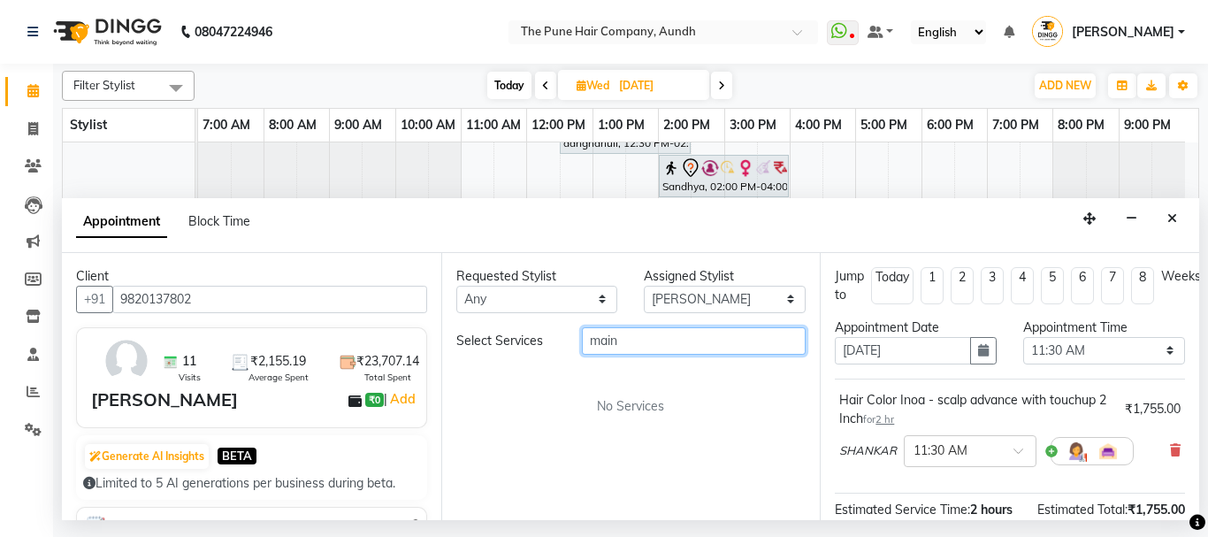
click at [632, 347] on input "main" at bounding box center [694, 340] width 225 height 27
click at [631, 346] on input "main" at bounding box center [694, 340] width 225 height 27
type input "m"
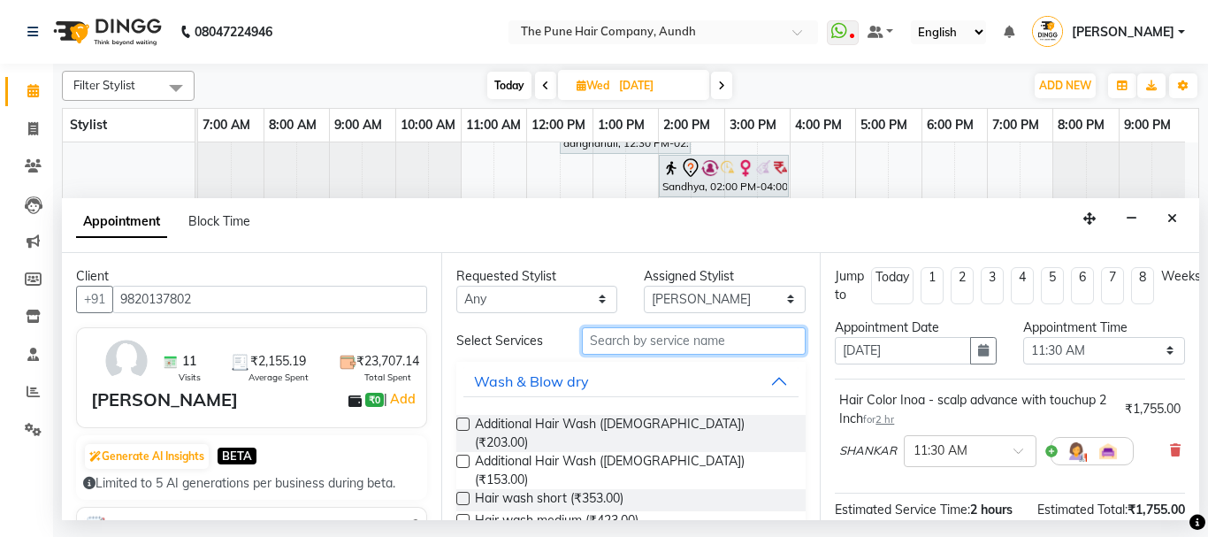
click at [600, 349] on input "text" at bounding box center [694, 340] width 225 height 27
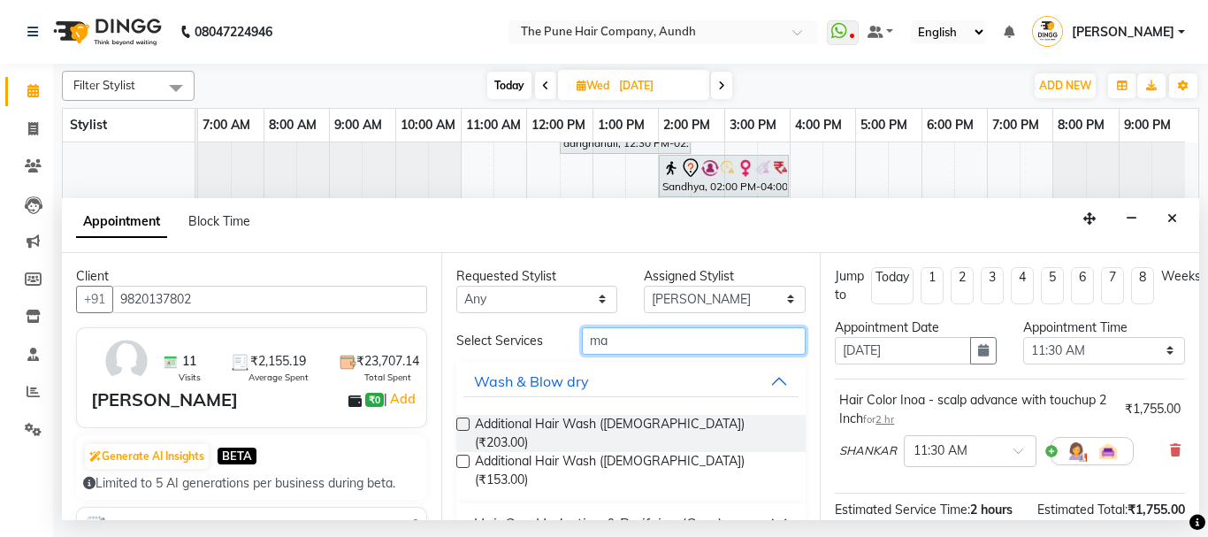
type input "m"
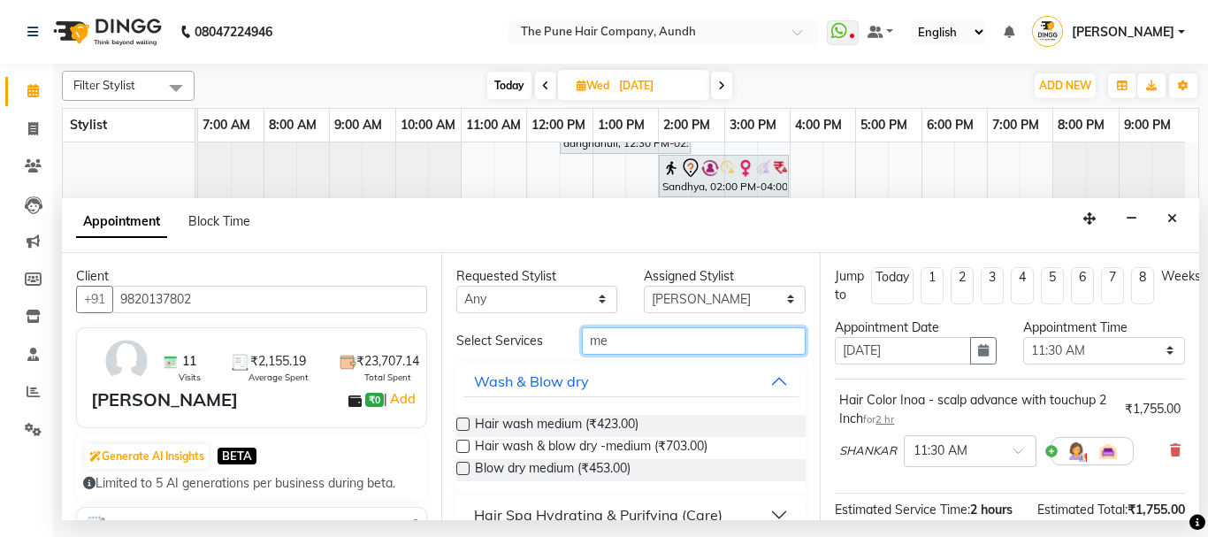
type input "m"
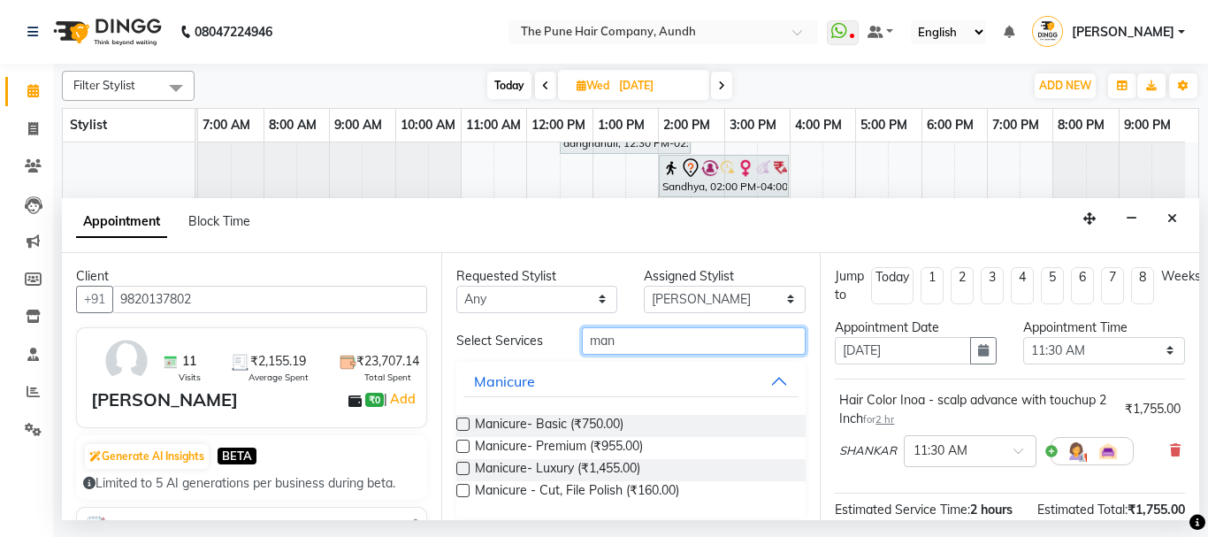
type input "man"
click at [463, 421] on label at bounding box center [462, 423] width 13 height 13
click at [463, 421] on input "checkbox" at bounding box center [461, 425] width 11 height 11
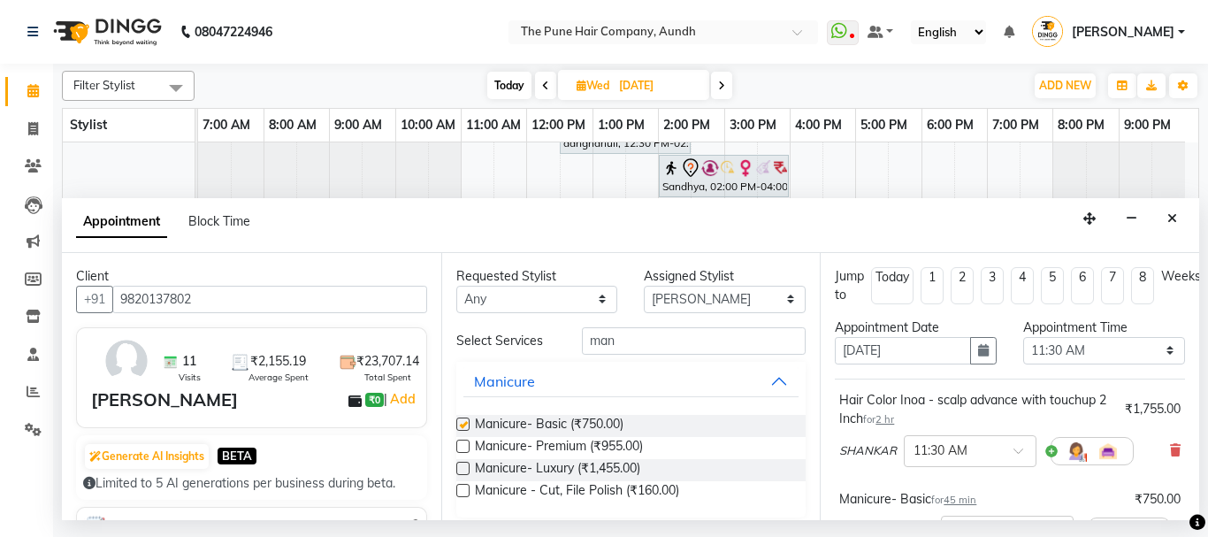
checkbox input "false"
click at [618, 347] on input "man" at bounding box center [694, 340] width 225 height 27
type input "m"
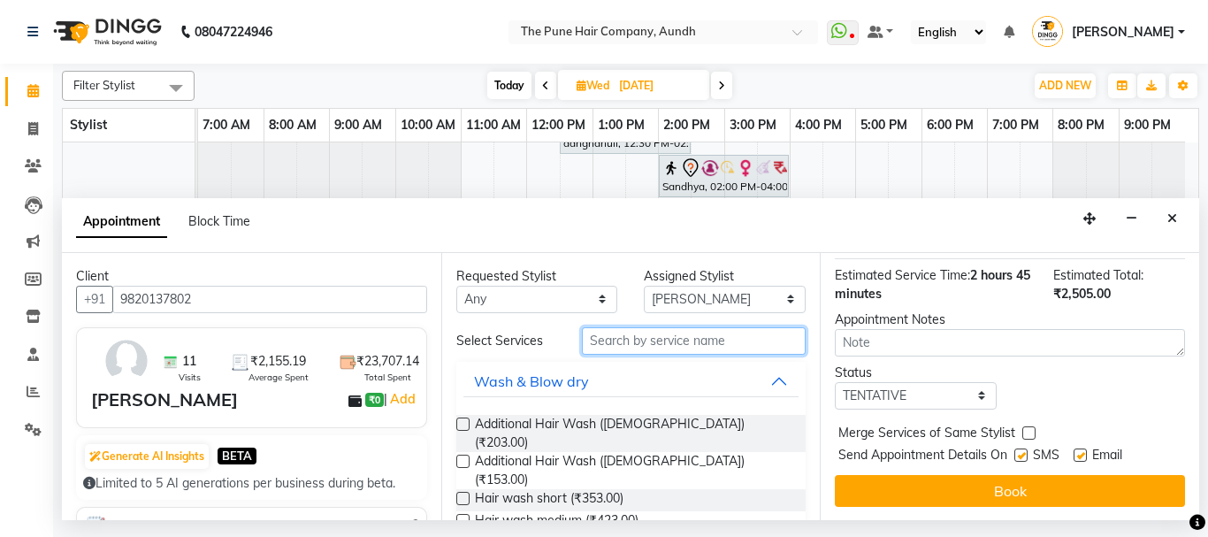
scroll to position [329, 0]
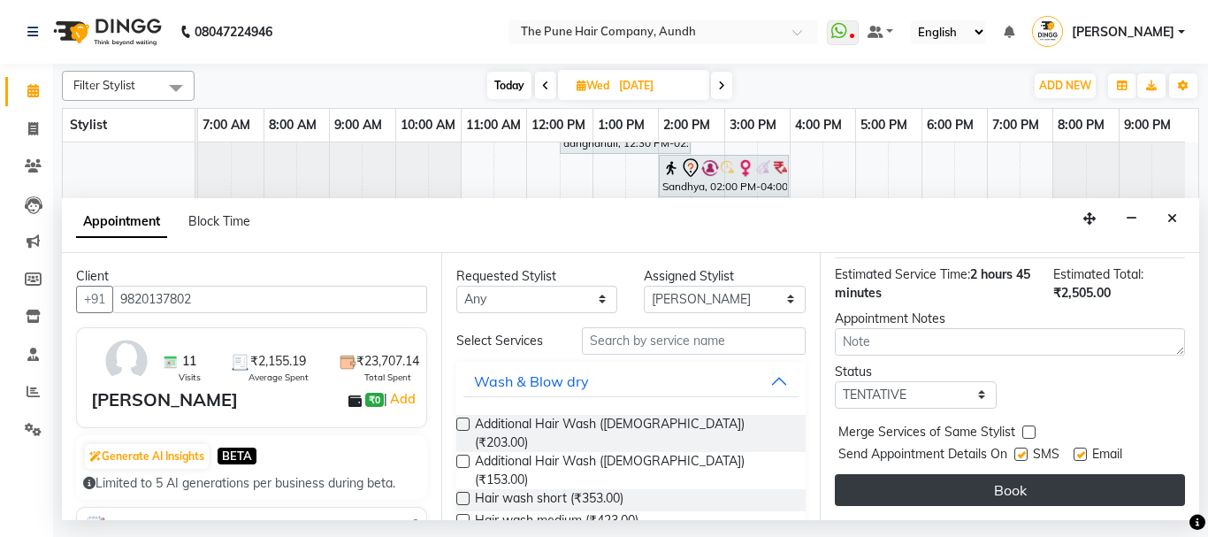
click at [997, 479] on button "Book" at bounding box center [1010, 490] width 350 height 32
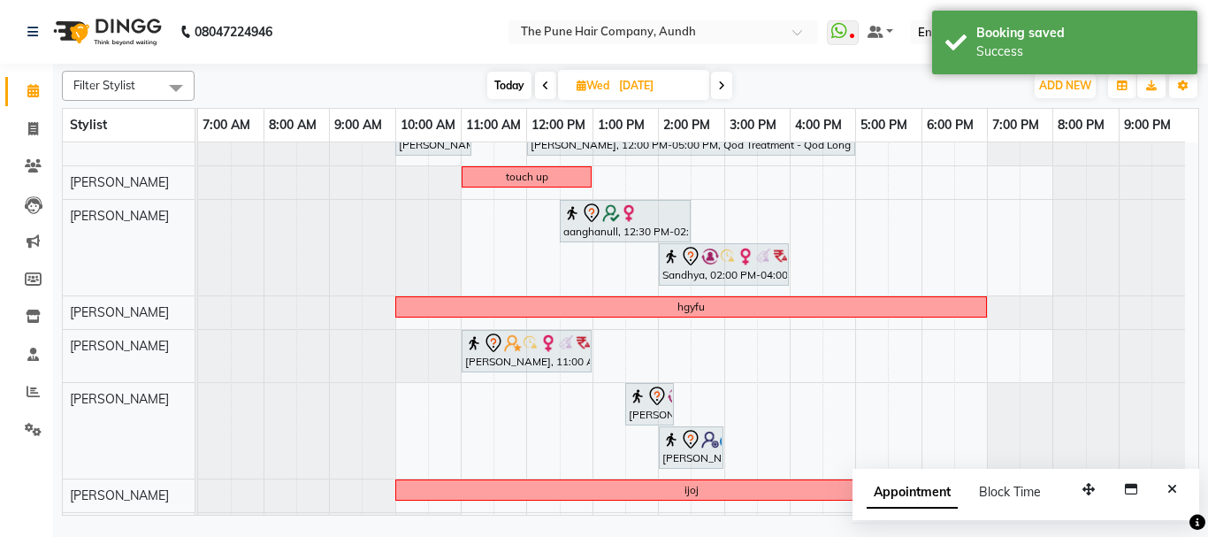
scroll to position [363, 0]
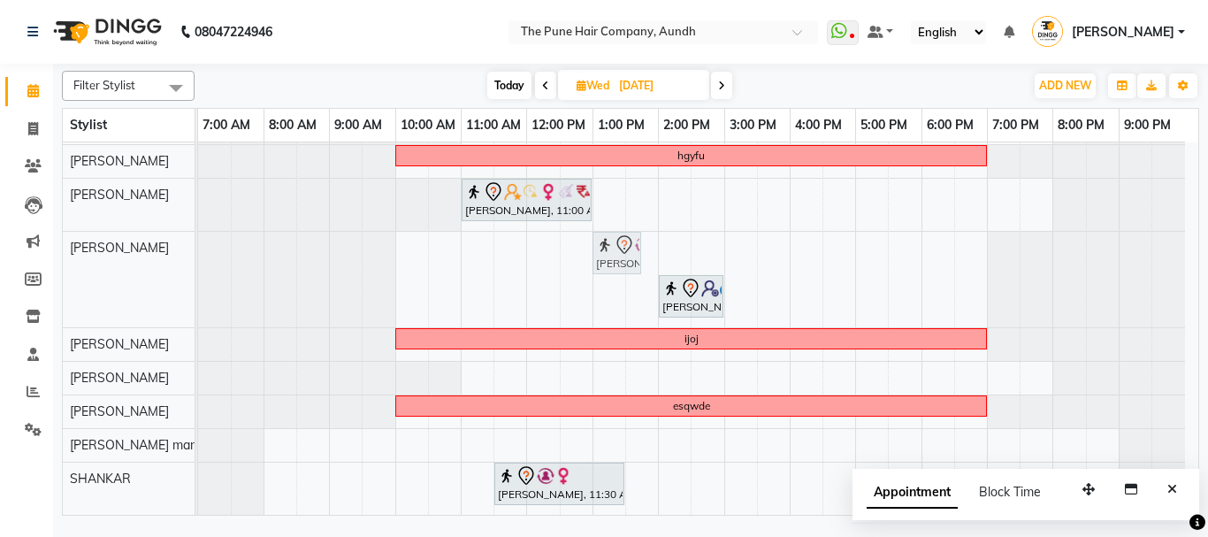
drag, startPoint x: 640, startPoint y: 248, endPoint x: 595, endPoint y: 252, distance: 45.3
click at [198, 252] on div "[PERSON_NAME], 01:30 PM-02:15 PM, Manicure- Basic rohan, 02:00 PM-03:00 PM, Cle…" at bounding box center [198, 280] width 0 height 96
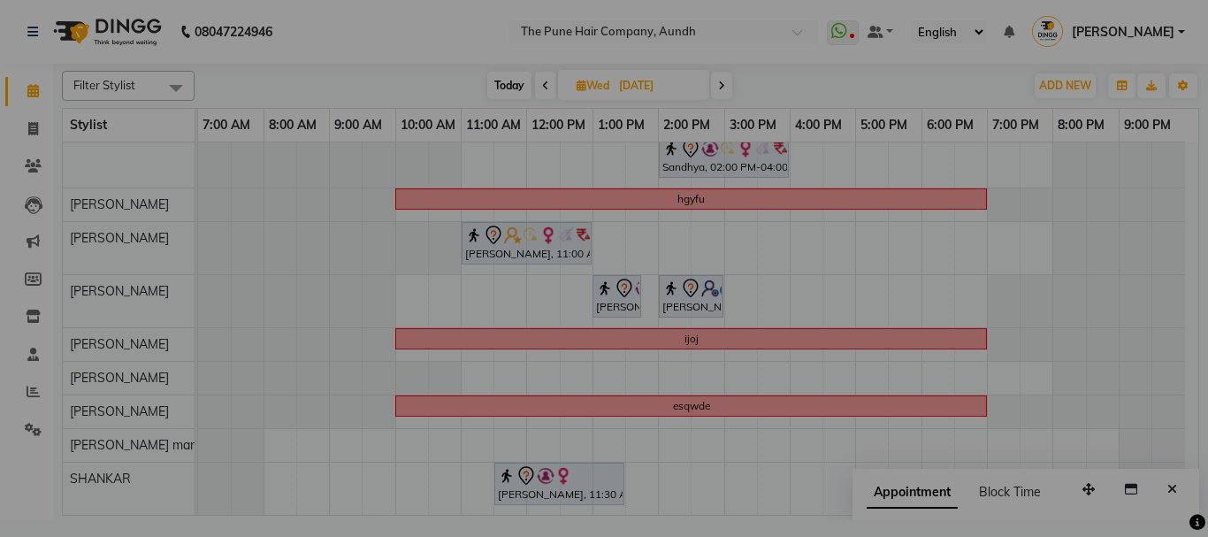
scroll to position [320, 0]
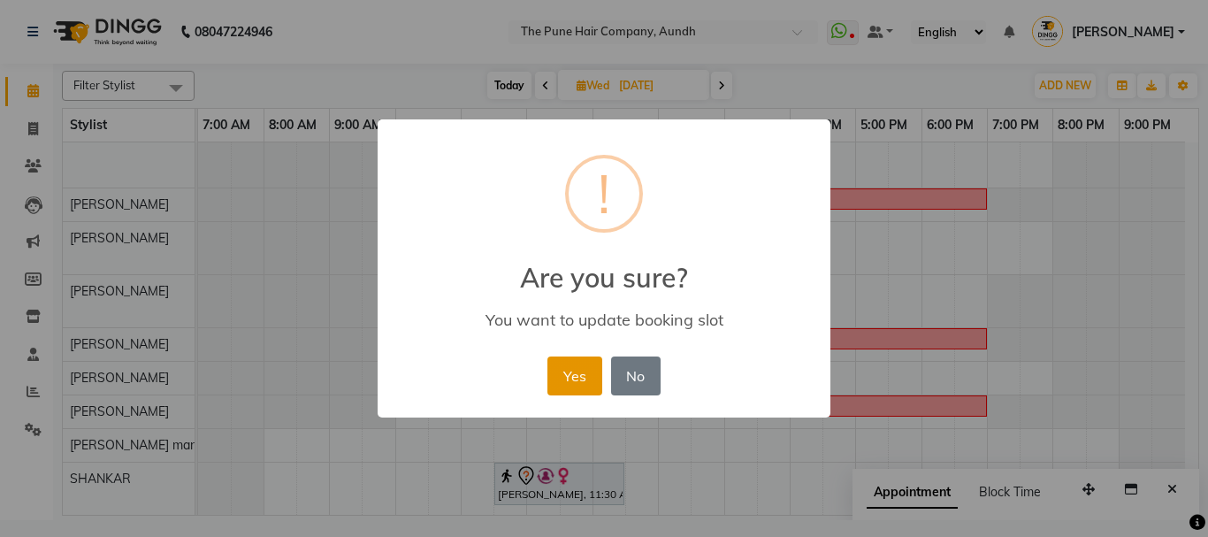
click at [564, 381] on button "Yes" at bounding box center [574, 375] width 54 height 39
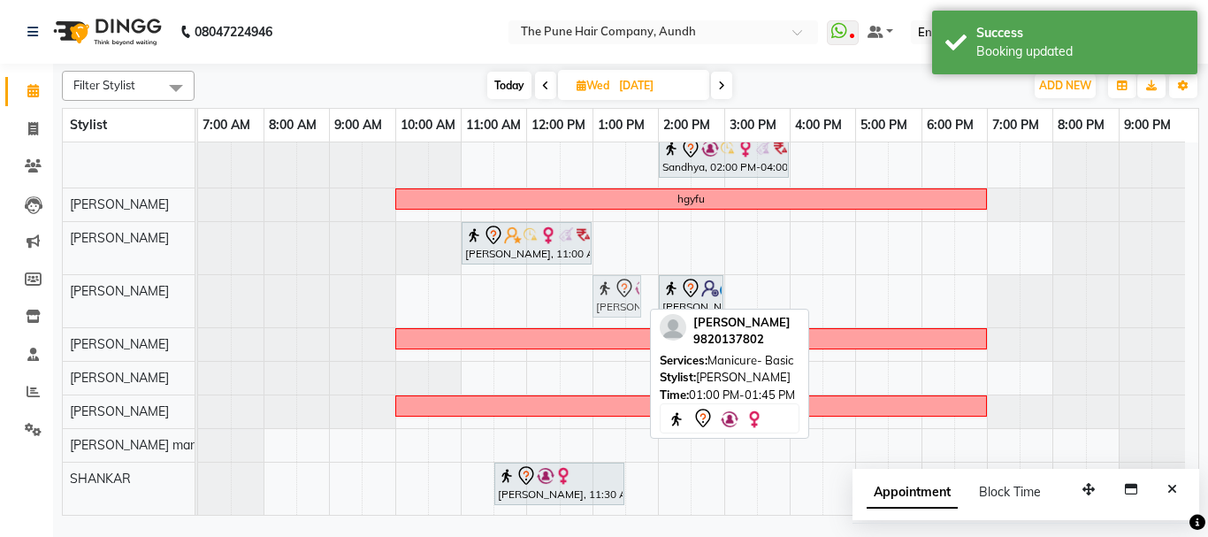
click at [198, 300] on div "[PERSON_NAME], 01:00 PM-01:45 PM, Manicure- Basic rohan, 02:00 PM-03:00 PM, Cle…" at bounding box center [198, 301] width 0 height 52
drag, startPoint x: 605, startPoint y: 297, endPoint x: 592, endPoint y: 301, distance: 12.9
click at [594, 300] on div "[PERSON_NAME], 01:00 PM-01:45 PM, Manicure- Basic" at bounding box center [616, 296] width 44 height 37
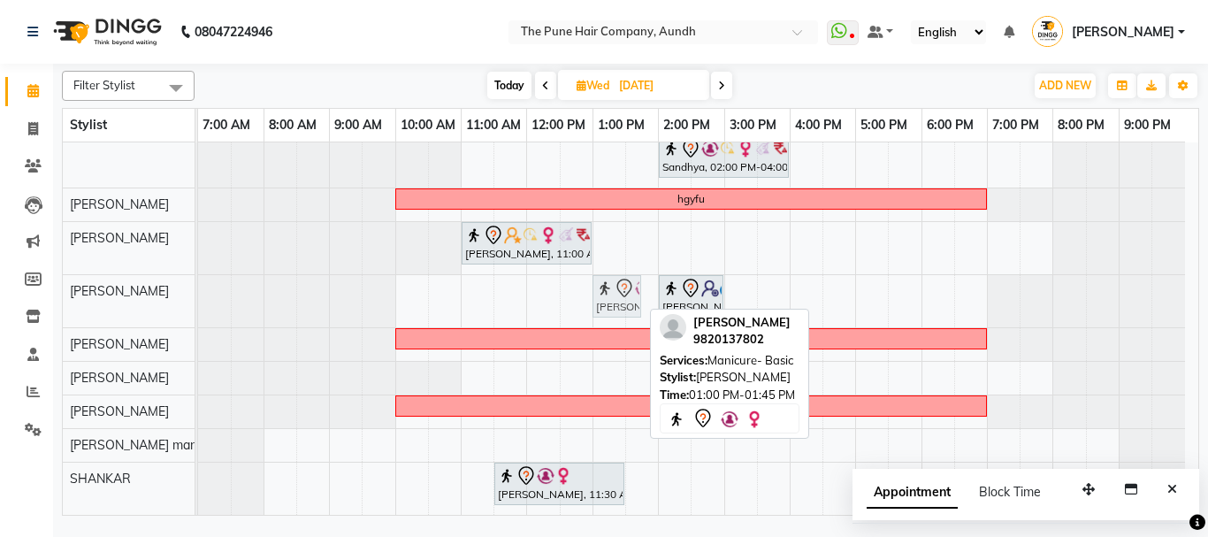
click at [198, 294] on div "[PERSON_NAME], 01:00 PM-01:45 PM, Manicure- Basic rohan, 02:00 PM-03:00 PM, Cle…" at bounding box center [198, 301] width 0 height 52
drag, startPoint x: 605, startPoint y: 302, endPoint x: 573, endPoint y: 305, distance: 32.0
click at [198, 305] on div "[PERSON_NAME], 01:00 PM-01:45 PM, Manicure- Basic rohan, 02:00 PM-03:00 PM, Cle…" at bounding box center [198, 301] width 0 height 52
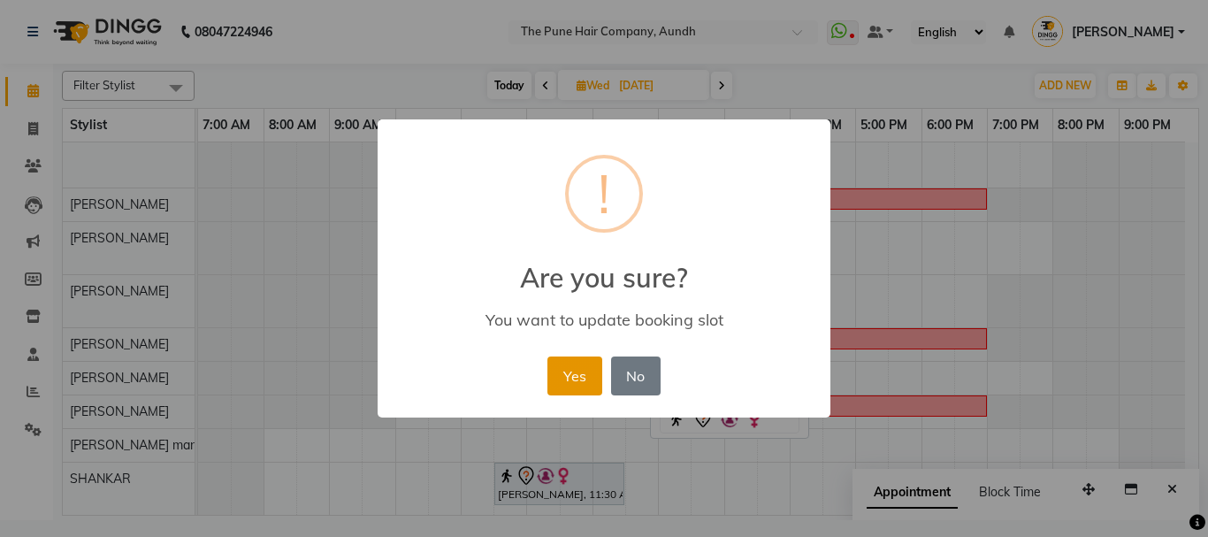
click at [584, 365] on button "Yes" at bounding box center [574, 375] width 54 height 39
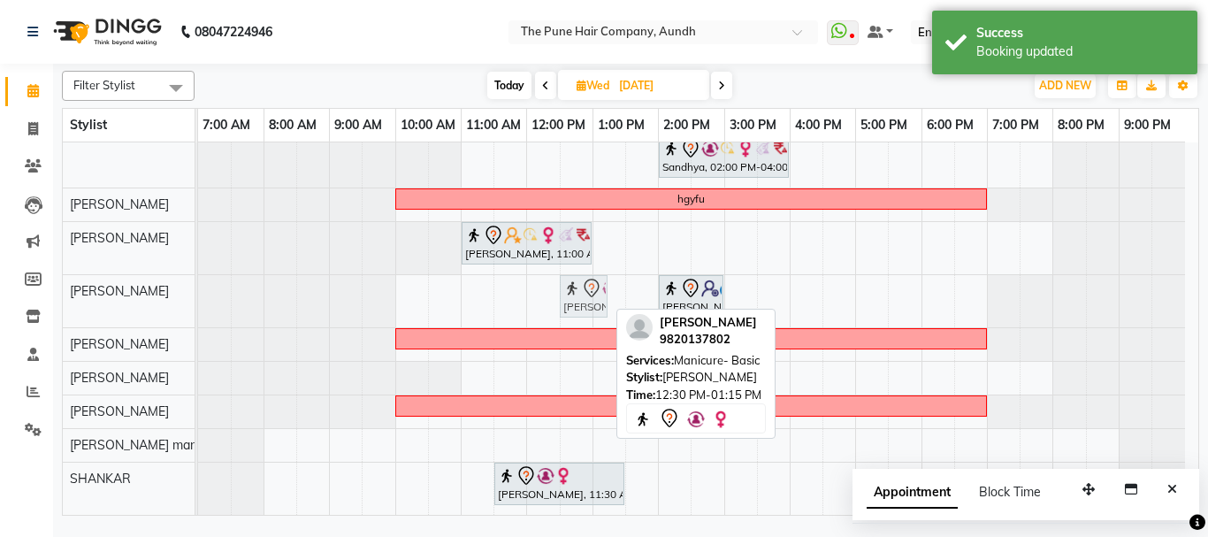
drag, startPoint x: 572, startPoint y: 287, endPoint x: 555, endPoint y: 290, distance: 17.2
click at [198, 290] on div "[PERSON_NAME], 12:30 PM-01:15 PM, Manicure- Basic rohan, 02:00 PM-03:00 PM, Cle…" at bounding box center [198, 301] width 0 height 52
click at [581, 290] on icon at bounding box center [591, 288] width 21 height 21
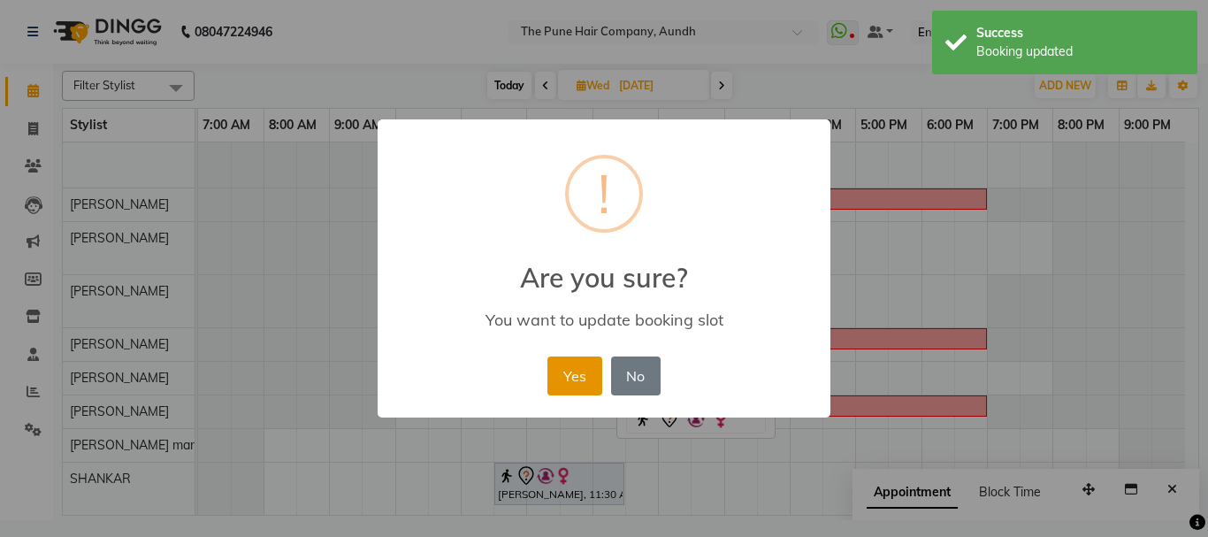
click at [572, 371] on button "Yes" at bounding box center [574, 375] width 54 height 39
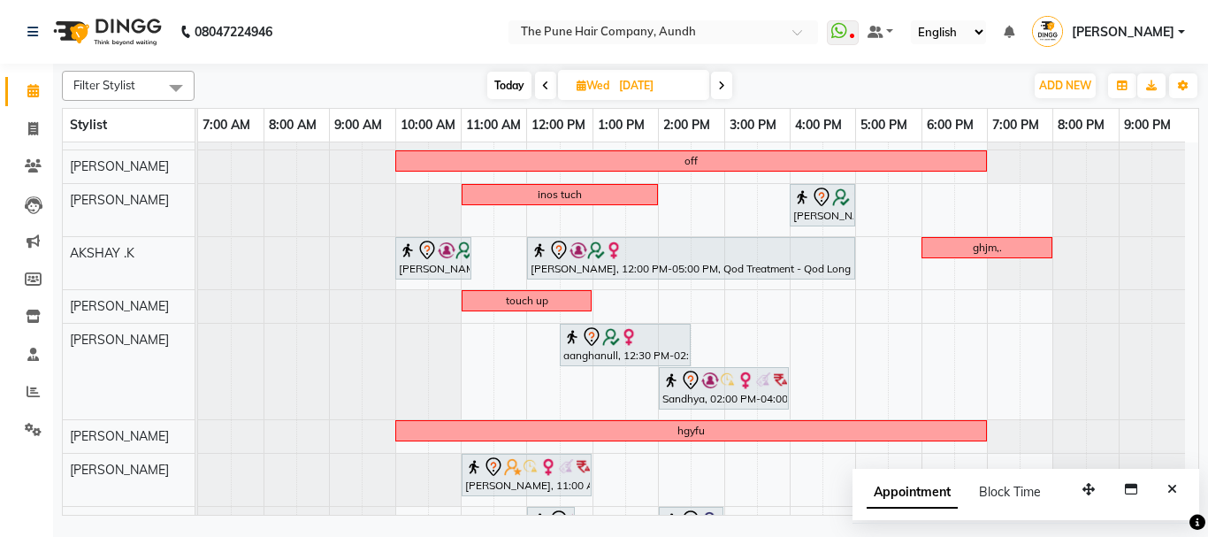
scroll to position [265, 0]
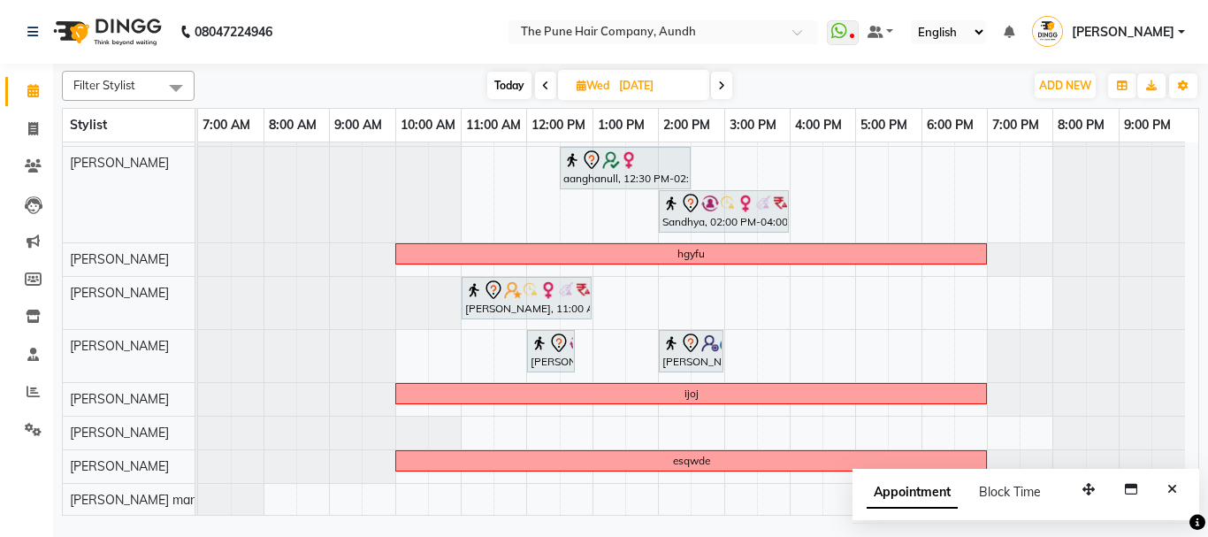
click at [546, 86] on icon at bounding box center [545, 85] width 7 height 11
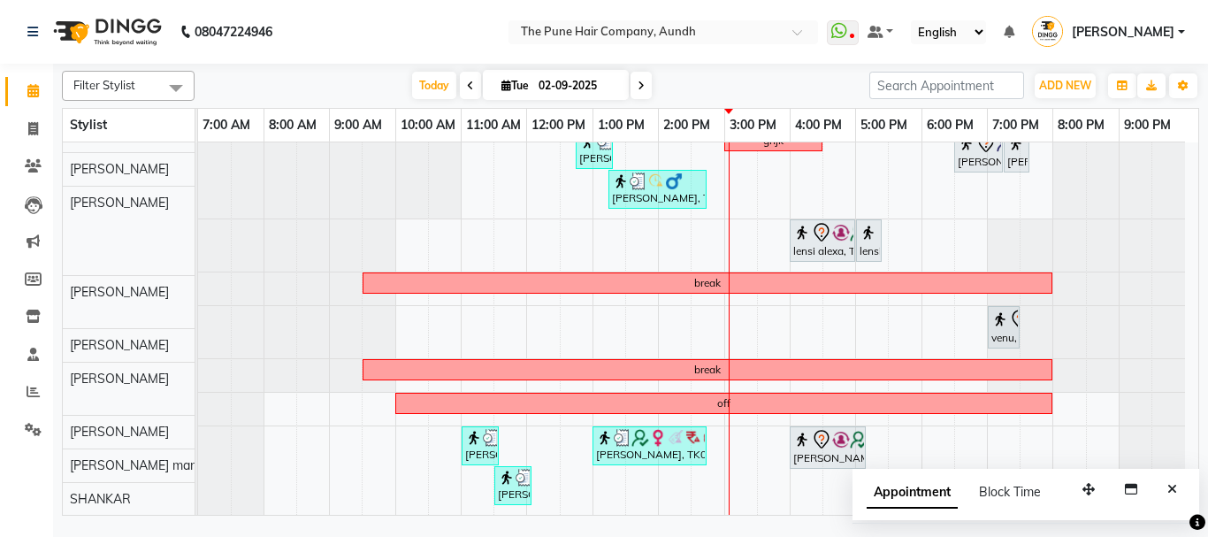
scroll to position [410, 0]
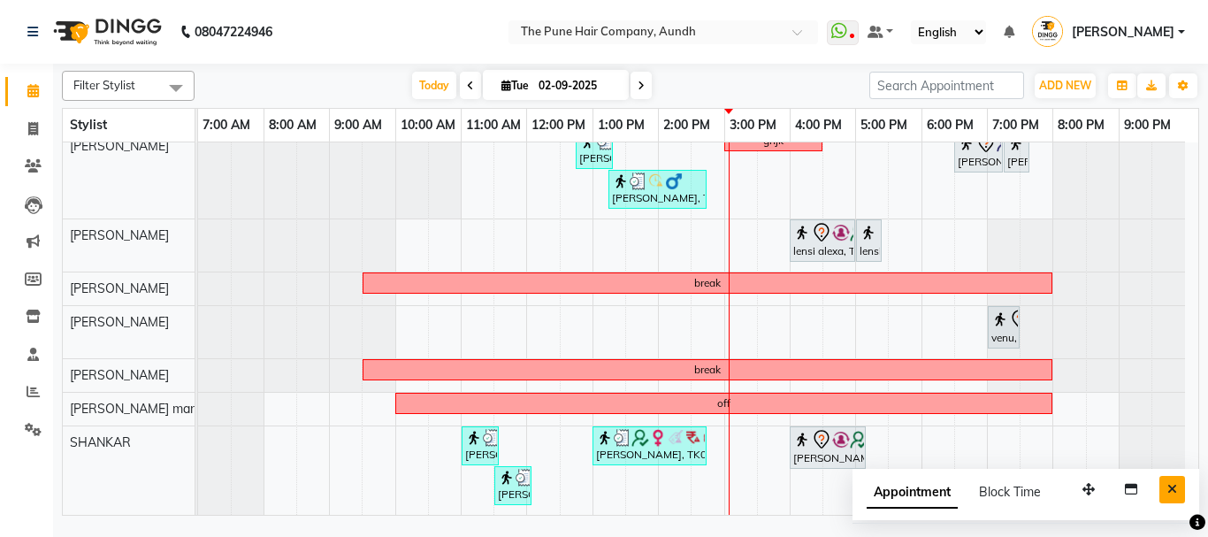
click at [1174, 491] on icon "Close" at bounding box center [1172, 489] width 10 height 12
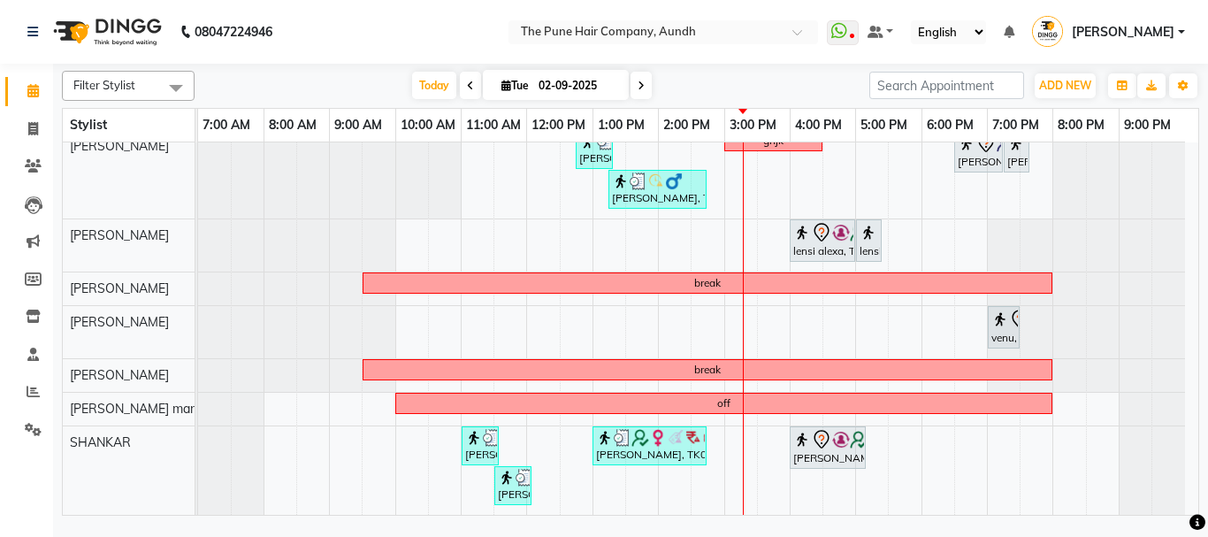
click at [642, 87] on icon at bounding box center [641, 85] width 7 height 11
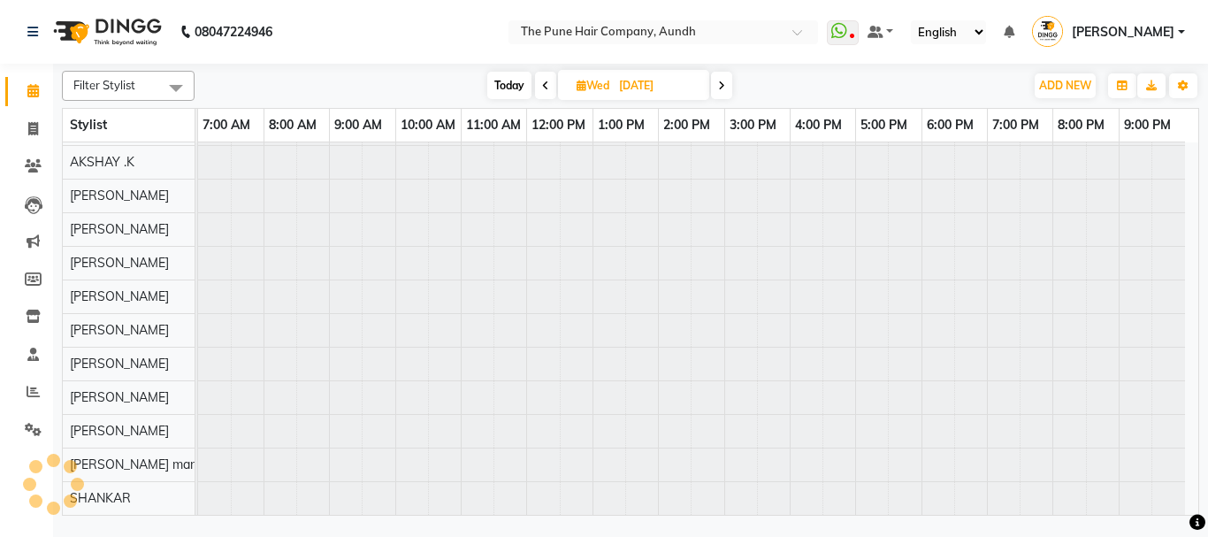
scroll to position [97, 0]
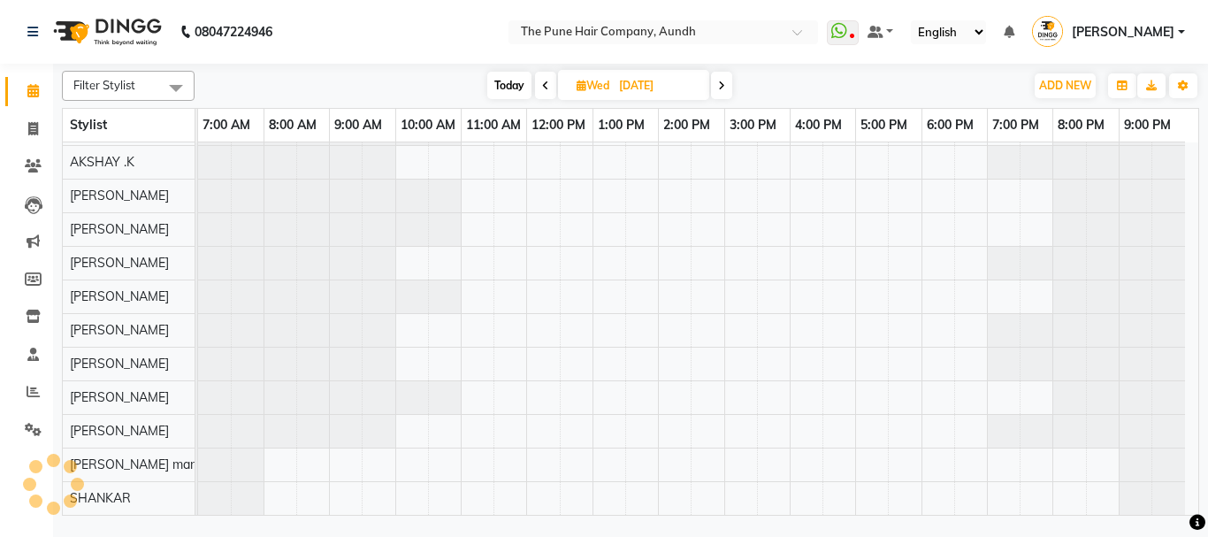
click at [546, 84] on icon at bounding box center [545, 85] width 7 height 11
type input "02-09-2025"
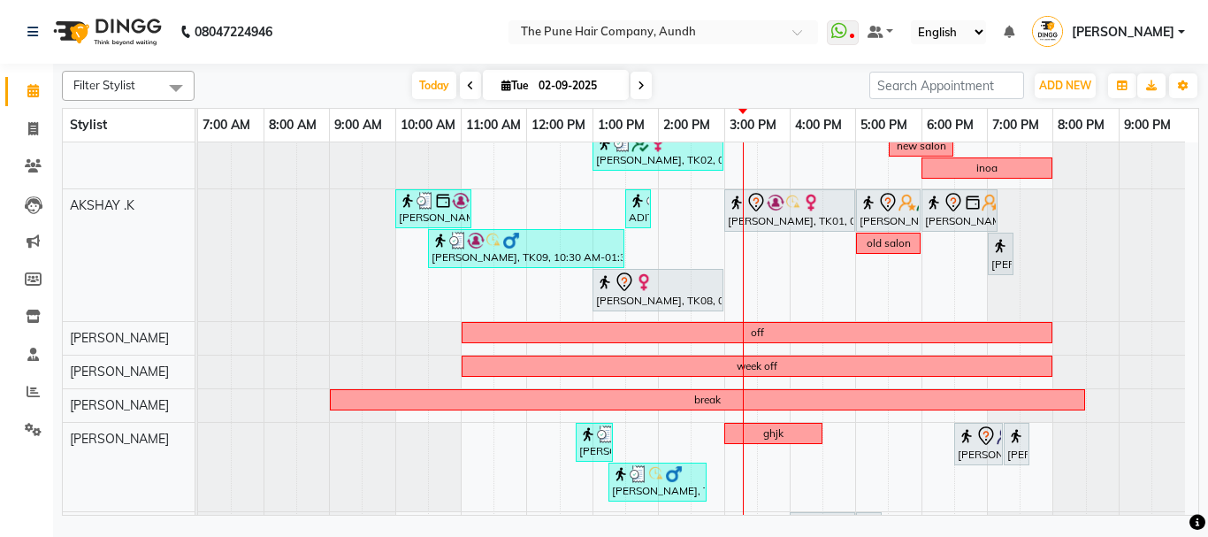
scroll to position [410, 0]
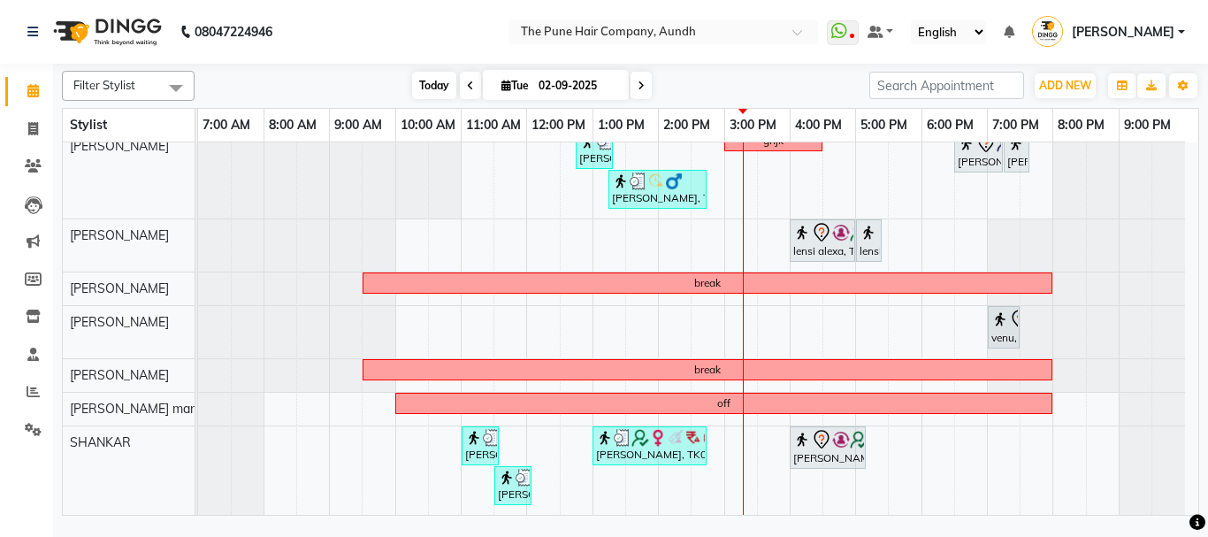
click at [435, 80] on span "Today" at bounding box center [434, 85] width 44 height 27
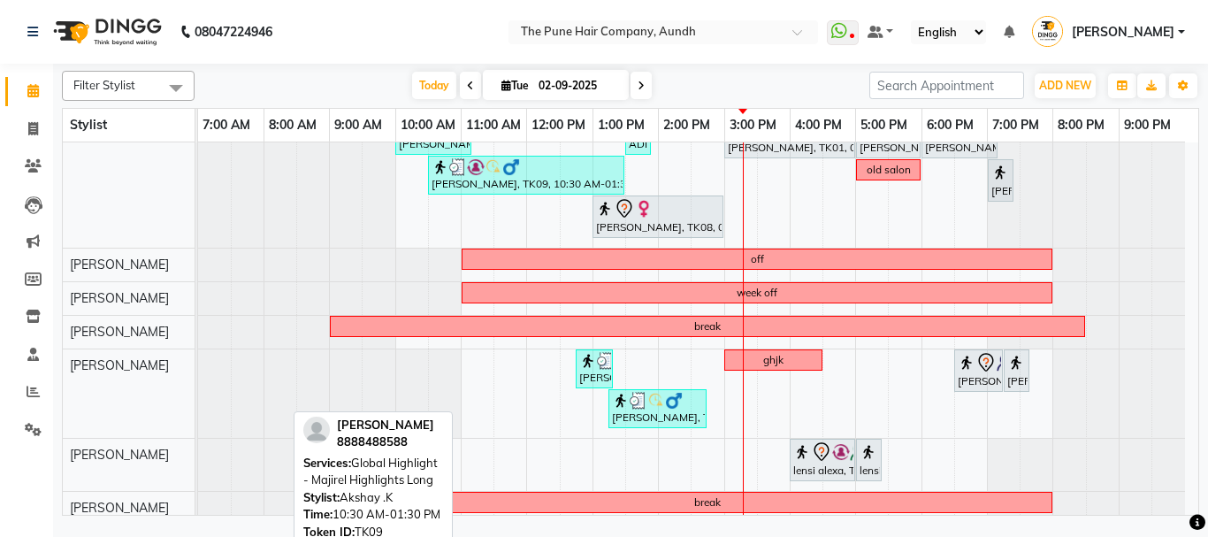
scroll to position [57, 0]
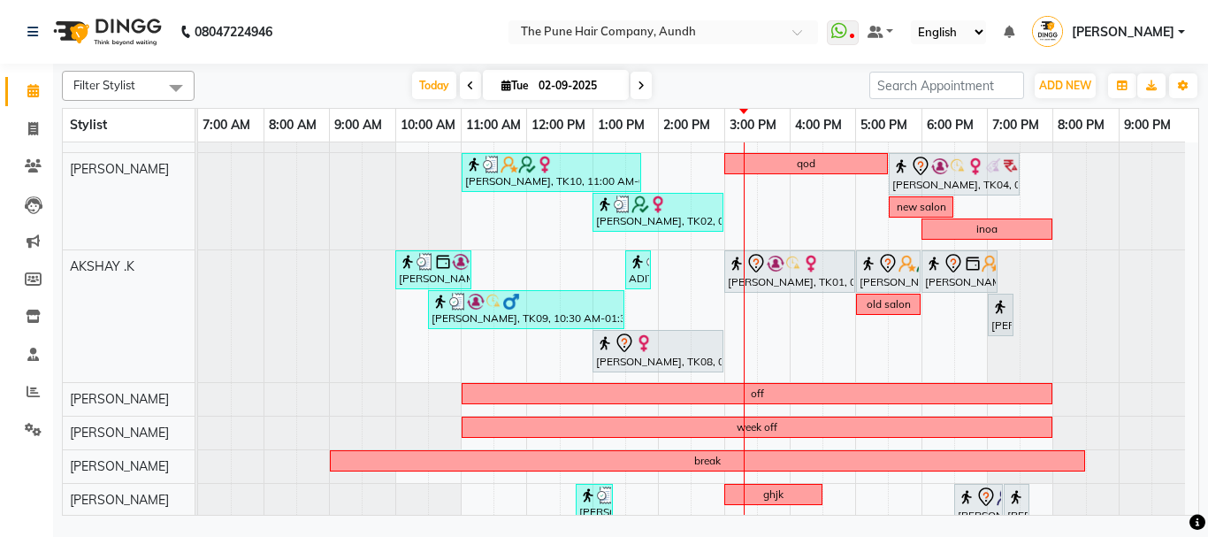
click at [501, 90] on icon at bounding box center [506, 85] width 10 height 11
select select "9"
select select "2025"
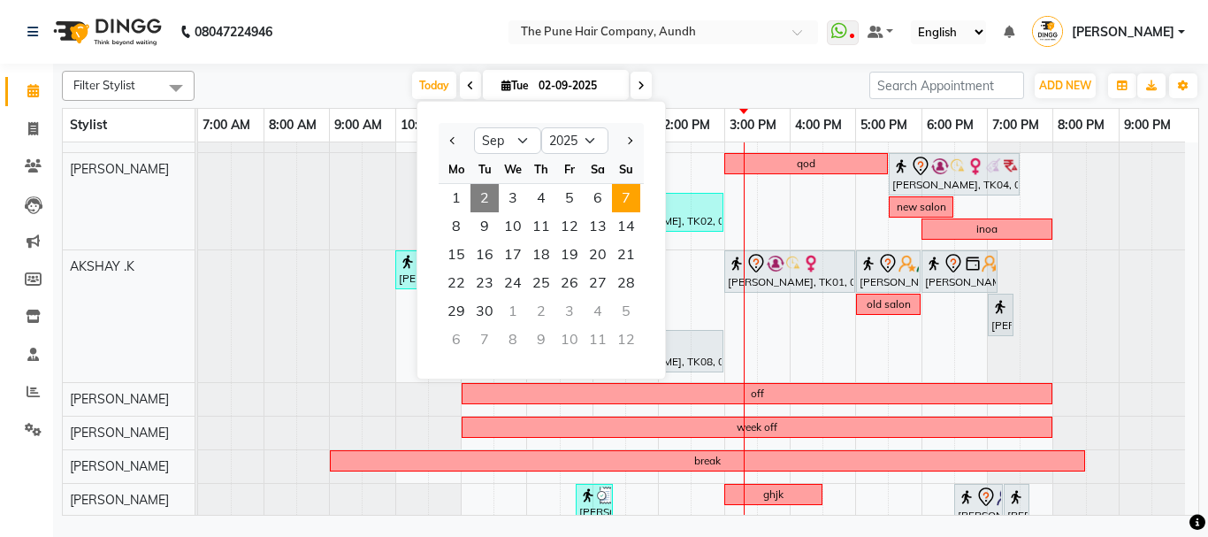
click at [622, 195] on span "7" at bounding box center [626, 198] width 28 height 28
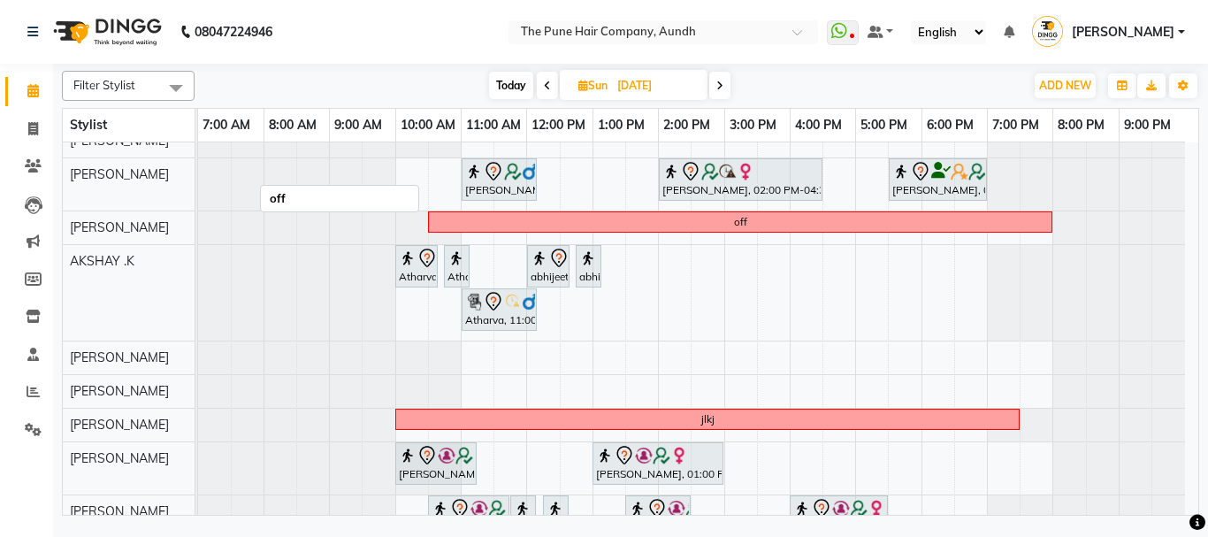
scroll to position [0, 0]
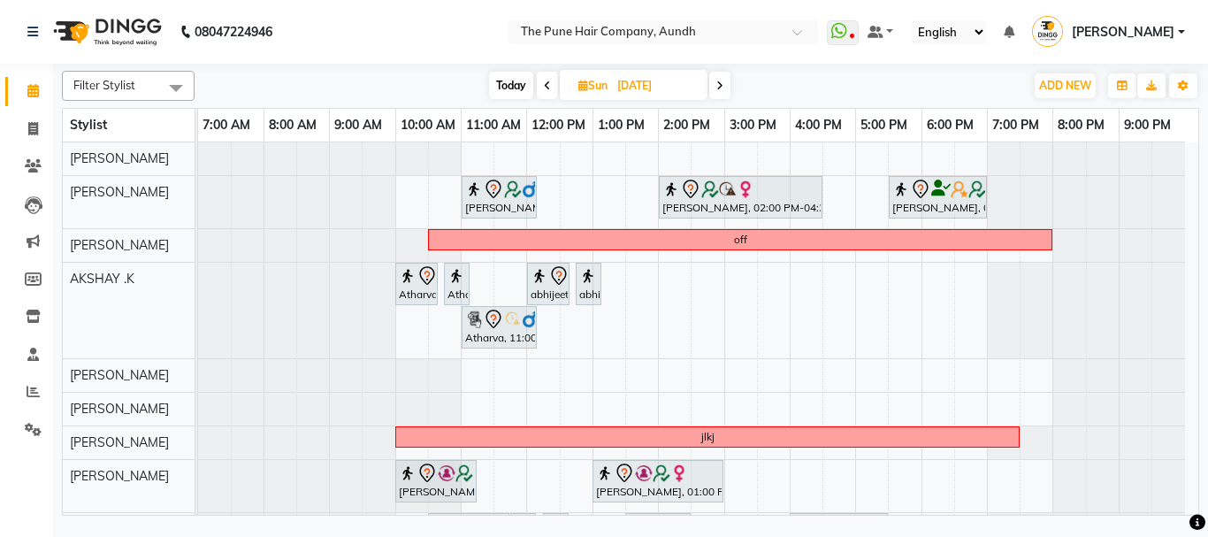
click at [502, 83] on span "Today" at bounding box center [511, 85] width 44 height 27
type input "02-09-2025"
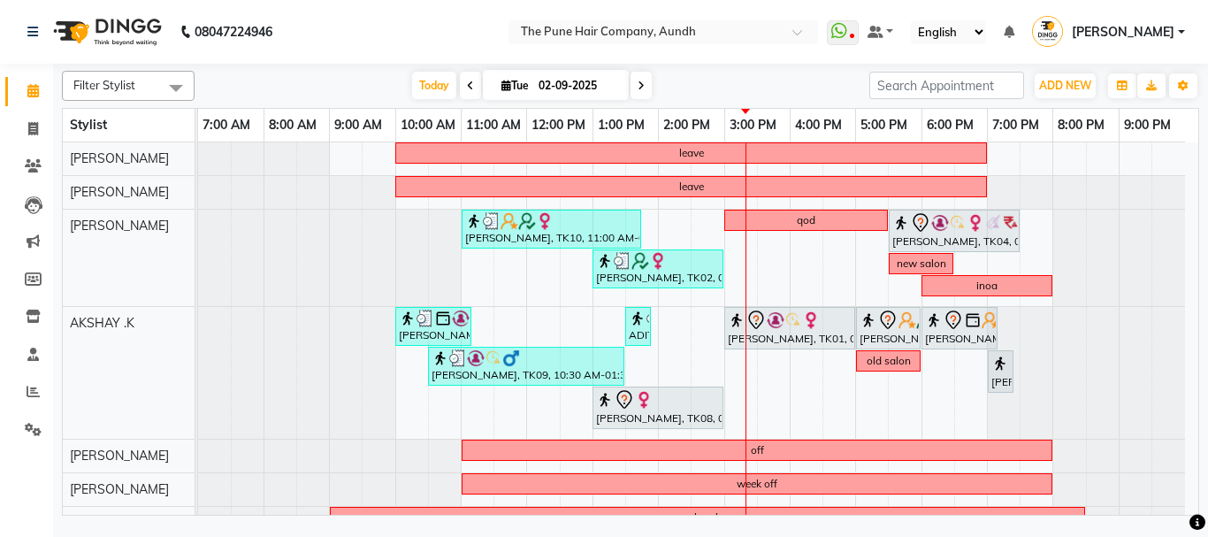
click at [501, 89] on icon at bounding box center [506, 85] width 10 height 11
select select "9"
select select "2025"
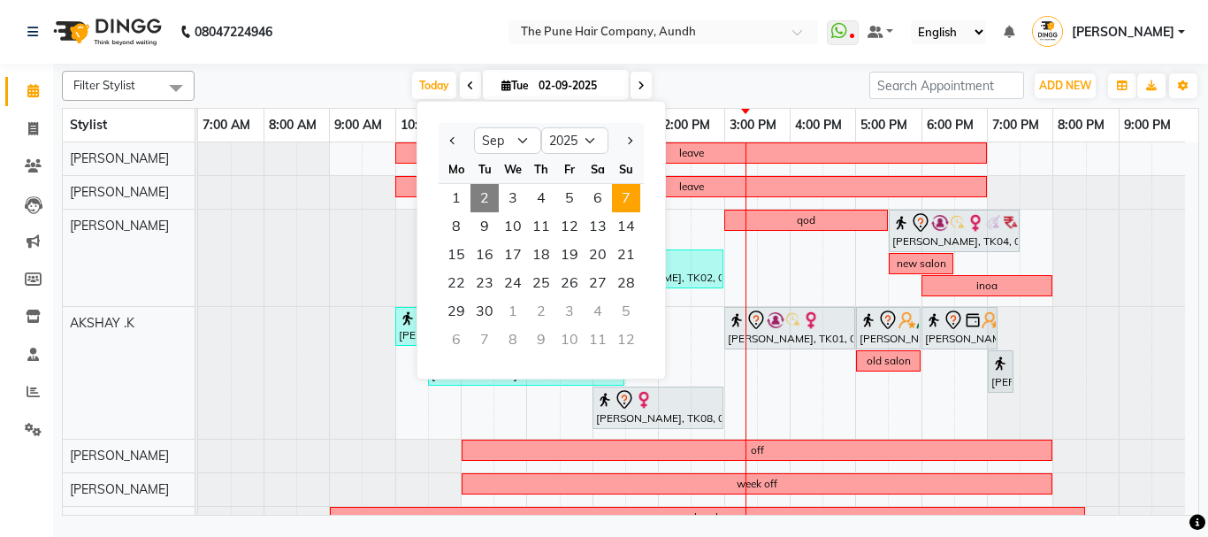
click at [625, 193] on span "7" at bounding box center [626, 198] width 28 height 28
type input "[DATE]"
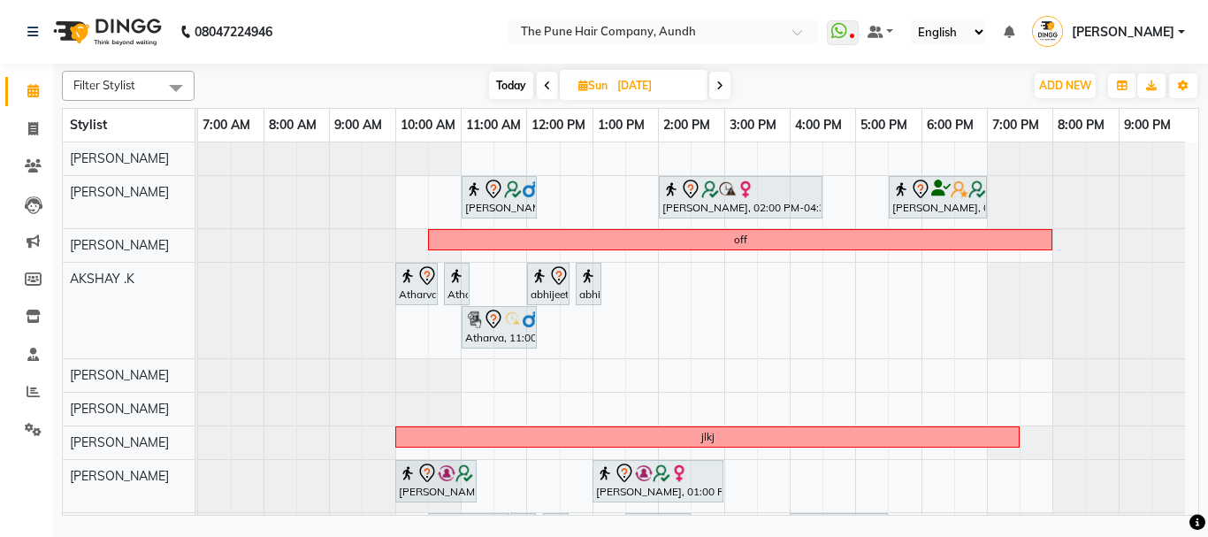
click at [864, 150] on div "[PERSON_NAME], 11:00 AM-12:10 PM, Cut [DEMOGRAPHIC_DATA] (Expert) Pooja Shinde,…" at bounding box center [698, 459] width 1000 height 634
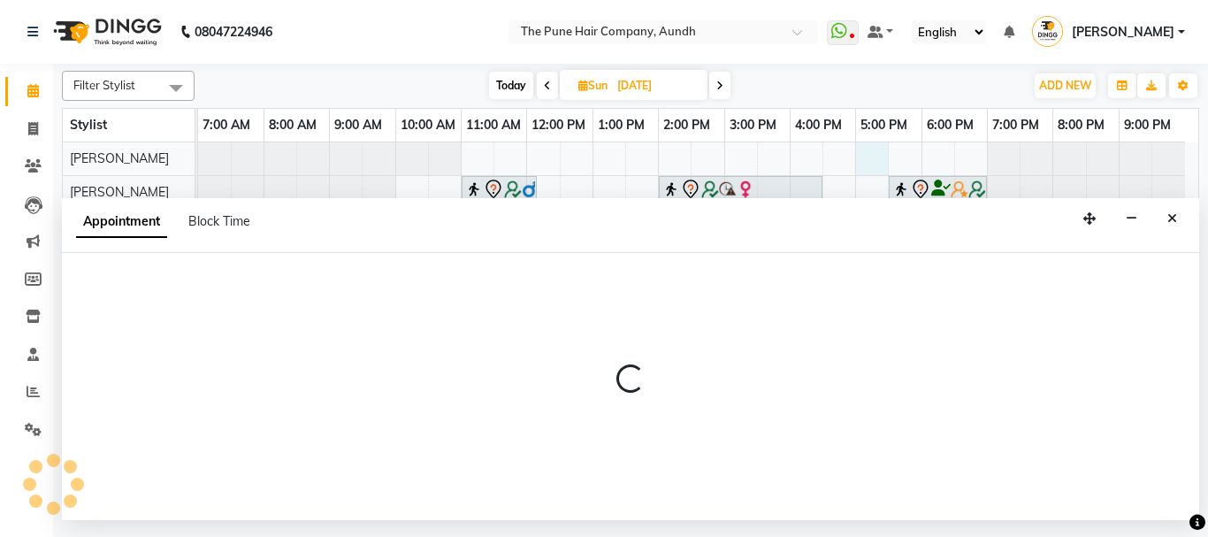
select select "3338"
select select "tentative"
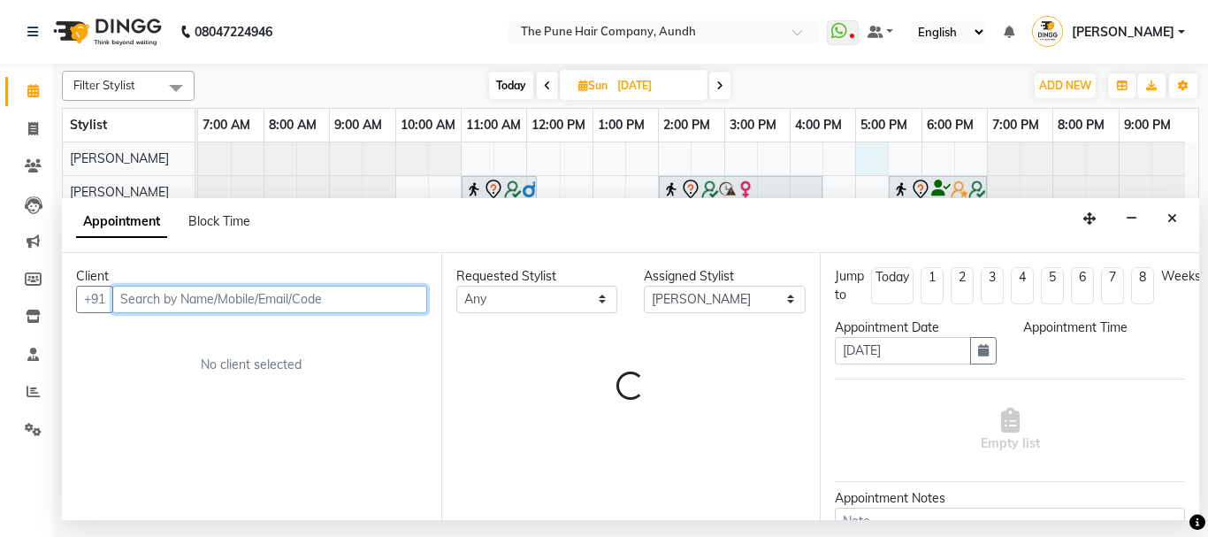
select select "1020"
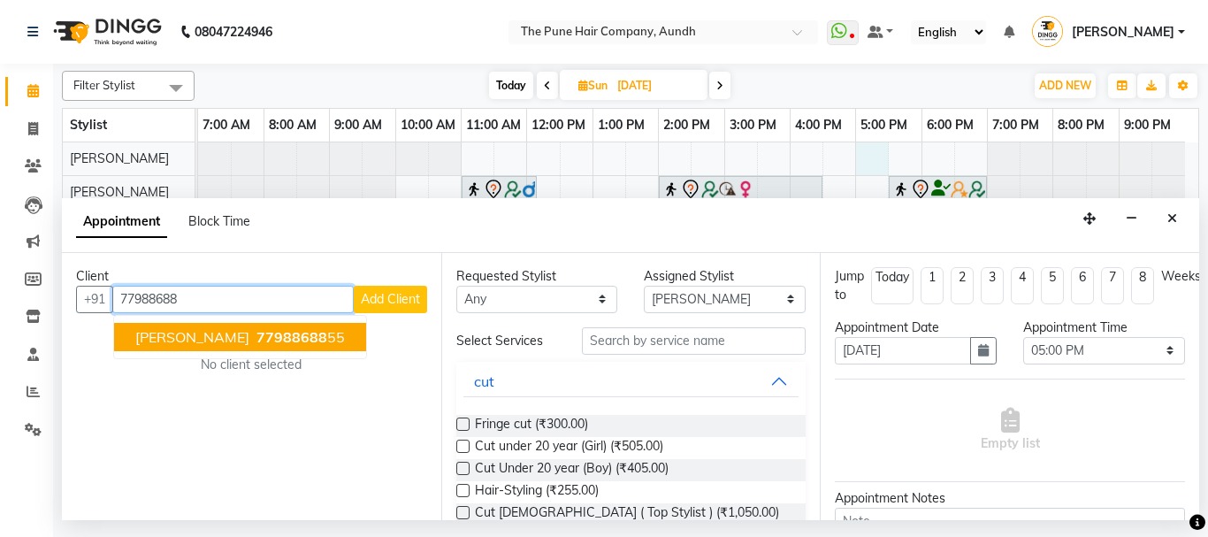
click at [195, 336] on span "[PERSON_NAME]" at bounding box center [192, 337] width 114 height 18
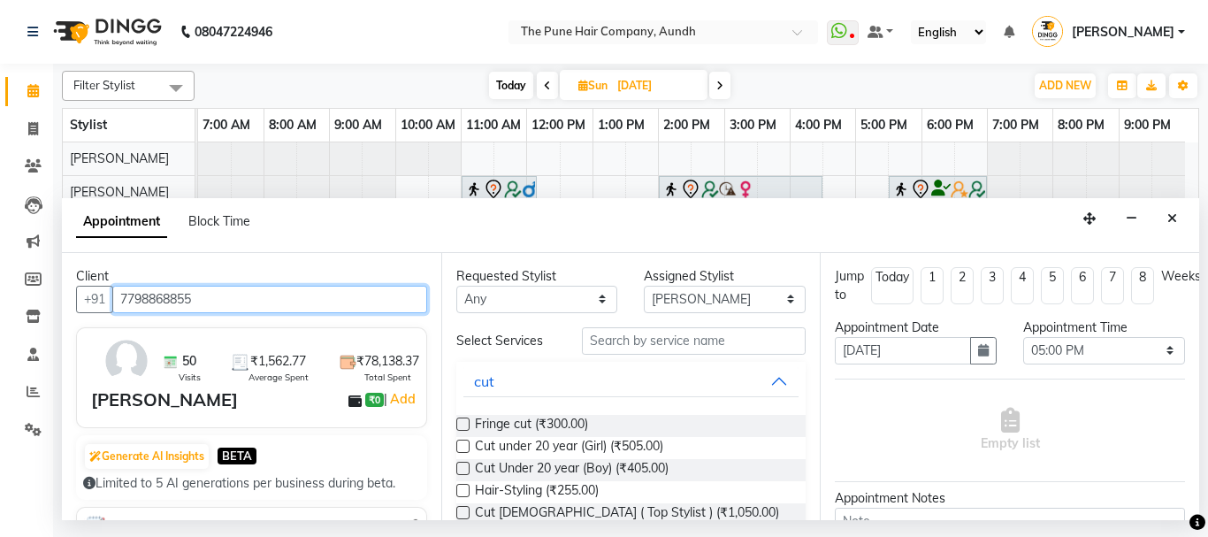
type input "7798868855"
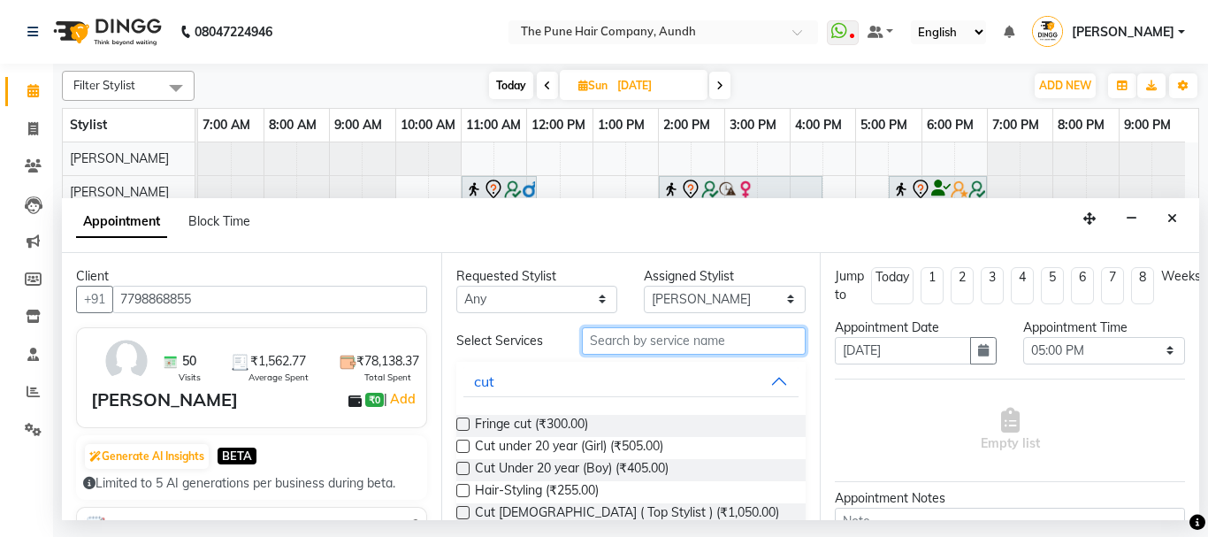
click at [650, 348] on input "text" at bounding box center [694, 340] width 225 height 27
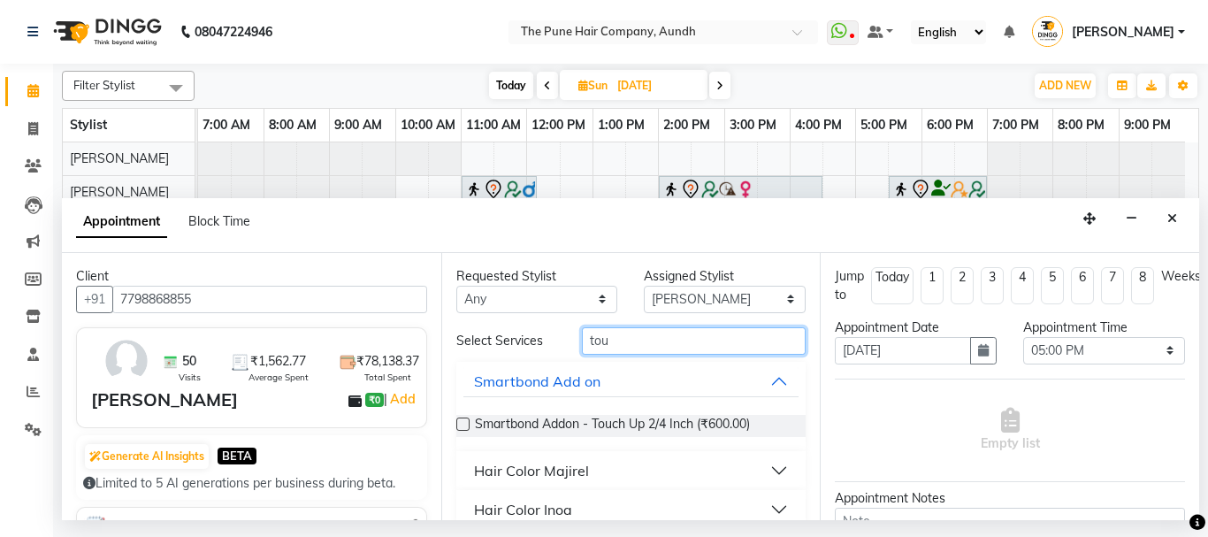
scroll to position [23, 0]
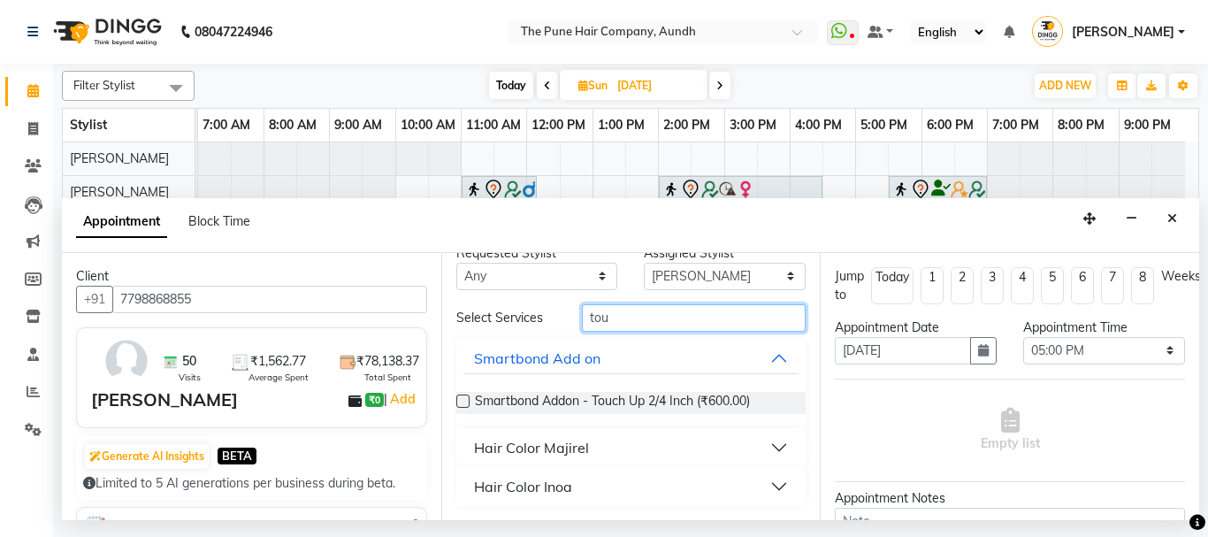
type input "tou"
click at [583, 486] on button "Hair Color Inoa" at bounding box center [631, 486] width 336 height 32
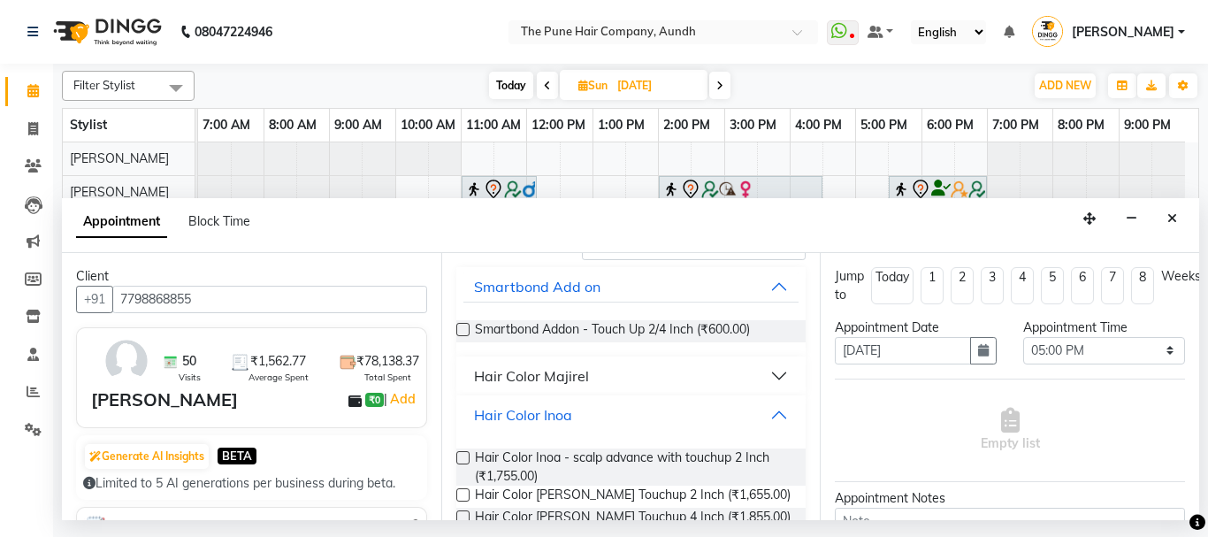
scroll to position [170, 0]
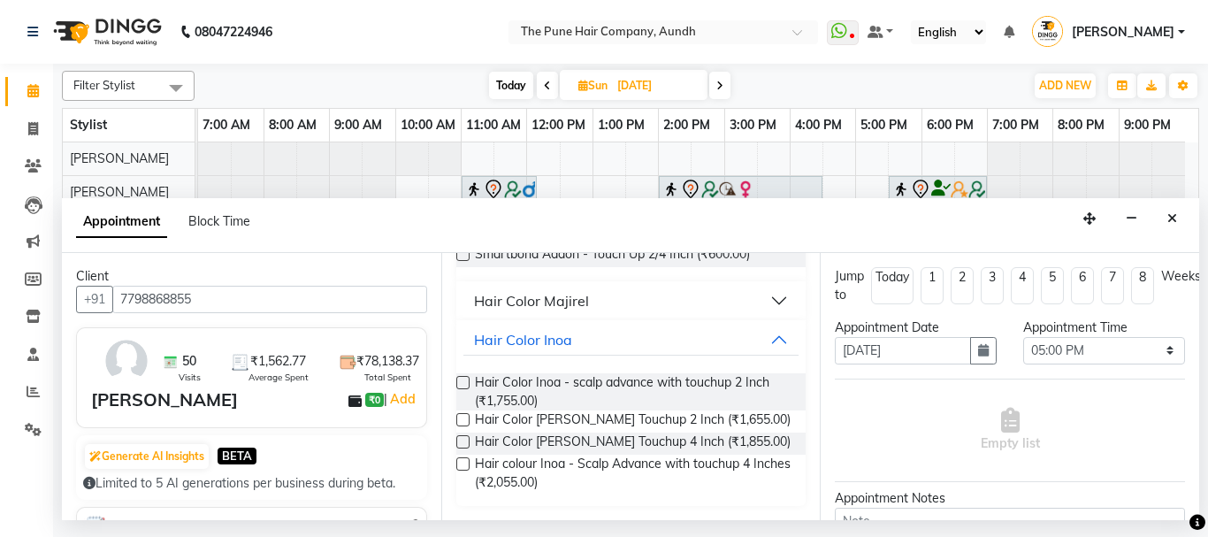
click at [461, 381] on label at bounding box center [462, 382] width 13 height 13
click at [461, 381] on input "checkbox" at bounding box center [461, 383] width 11 height 11
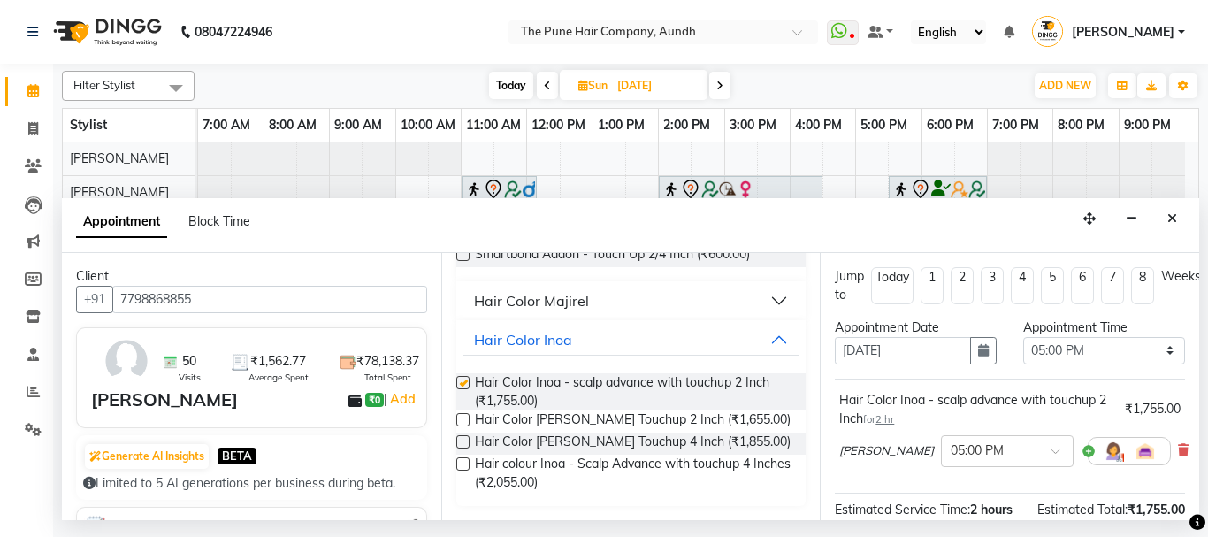
checkbox input "false"
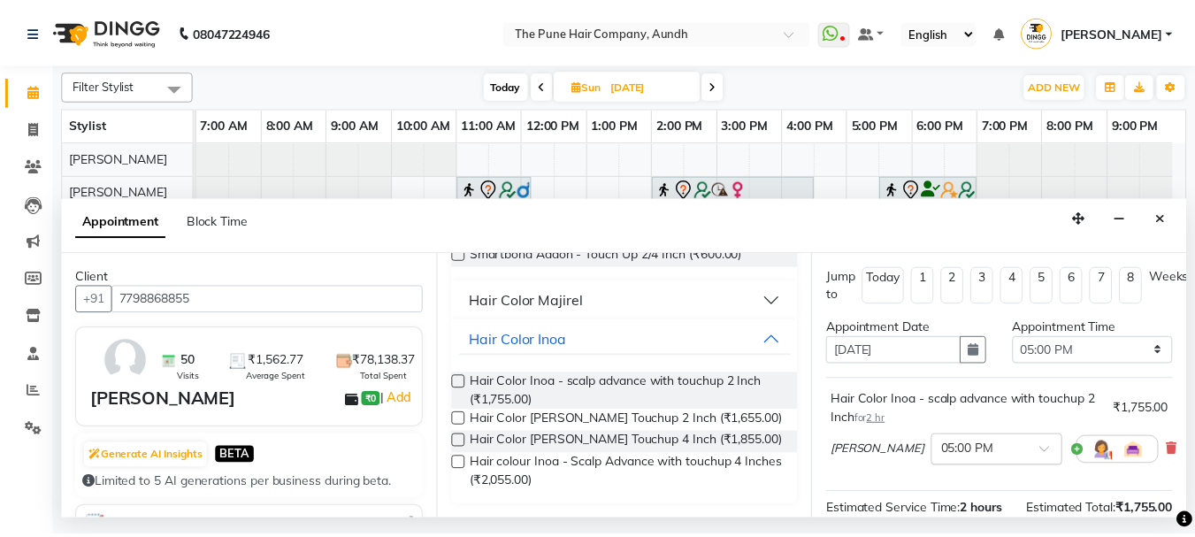
scroll to position [251, 0]
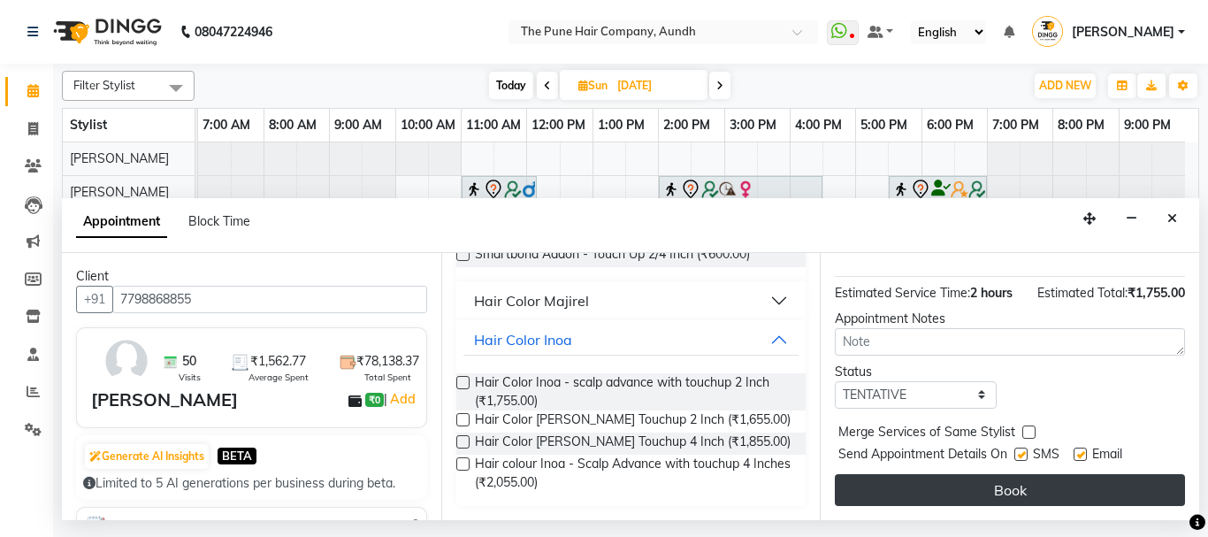
click at [1011, 474] on button "Book" at bounding box center [1010, 490] width 350 height 32
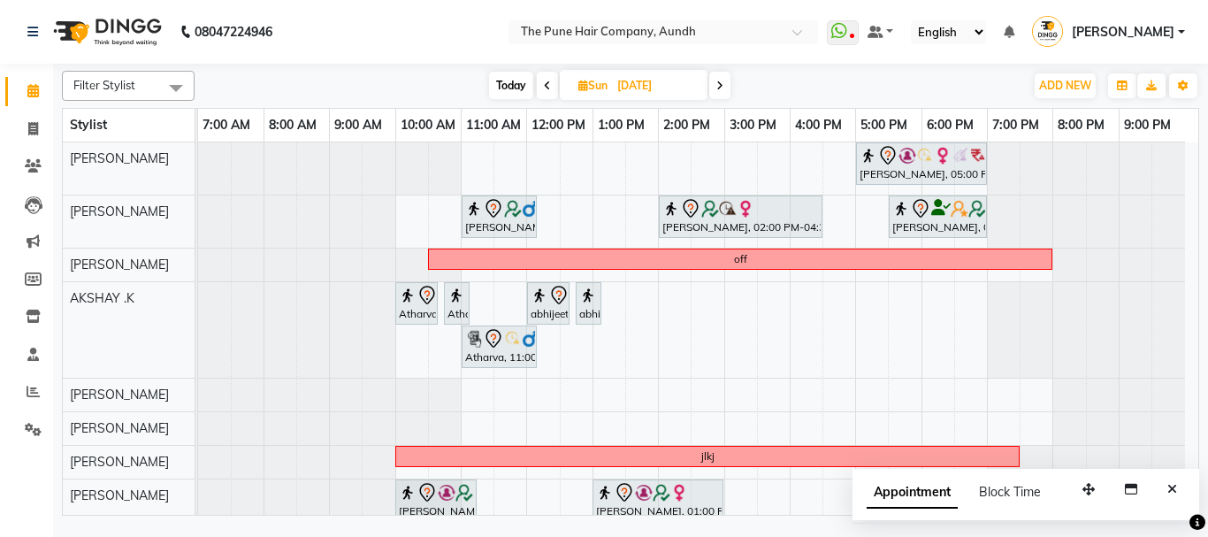
click at [516, 80] on span "Today" at bounding box center [511, 85] width 44 height 27
type input "02-09-2025"
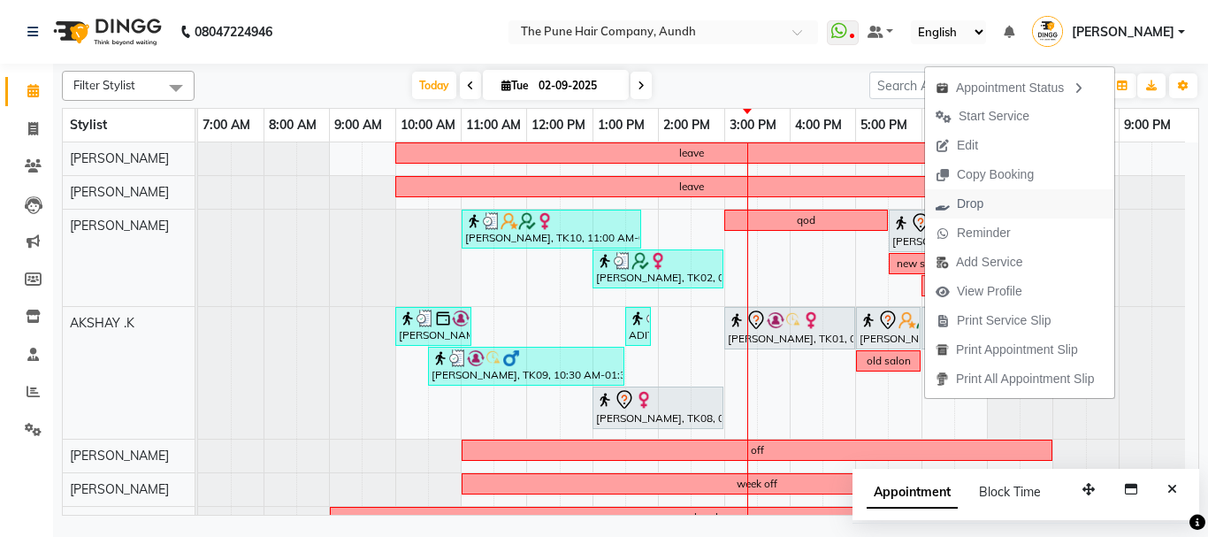
click at [981, 209] on span "Drop" at bounding box center [970, 204] width 27 height 19
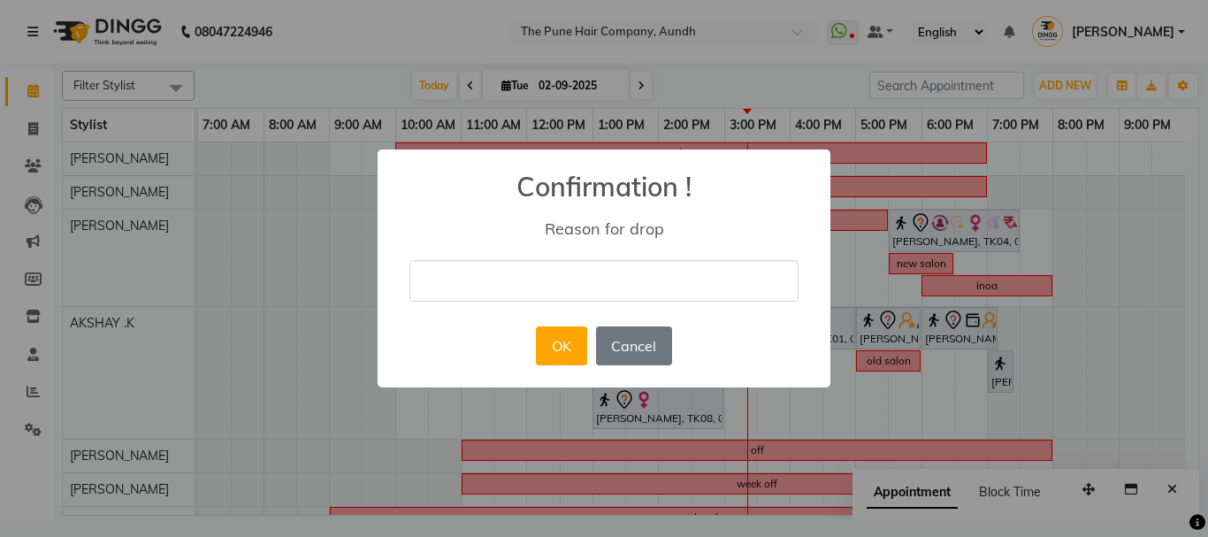
click at [500, 289] on input "text" at bounding box center [603, 281] width 389 height 42
type input "cffg"
click at [558, 340] on button "OK" at bounding box center [561, 345] width 50 height 39
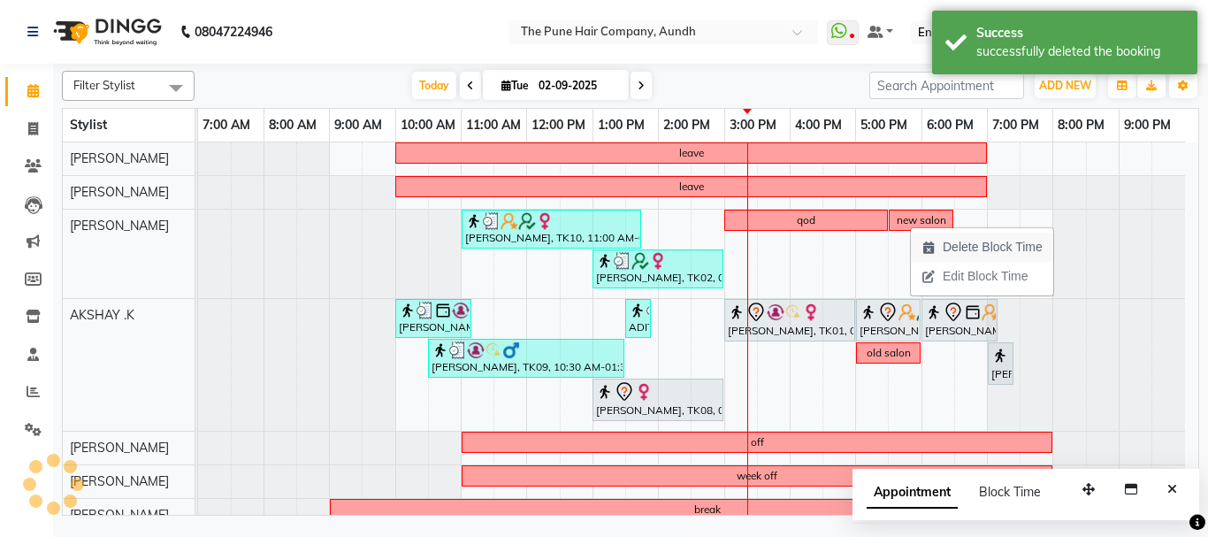
click at [928, 250] on icon "button" at bounding box center [928, 247] width 14 height 12
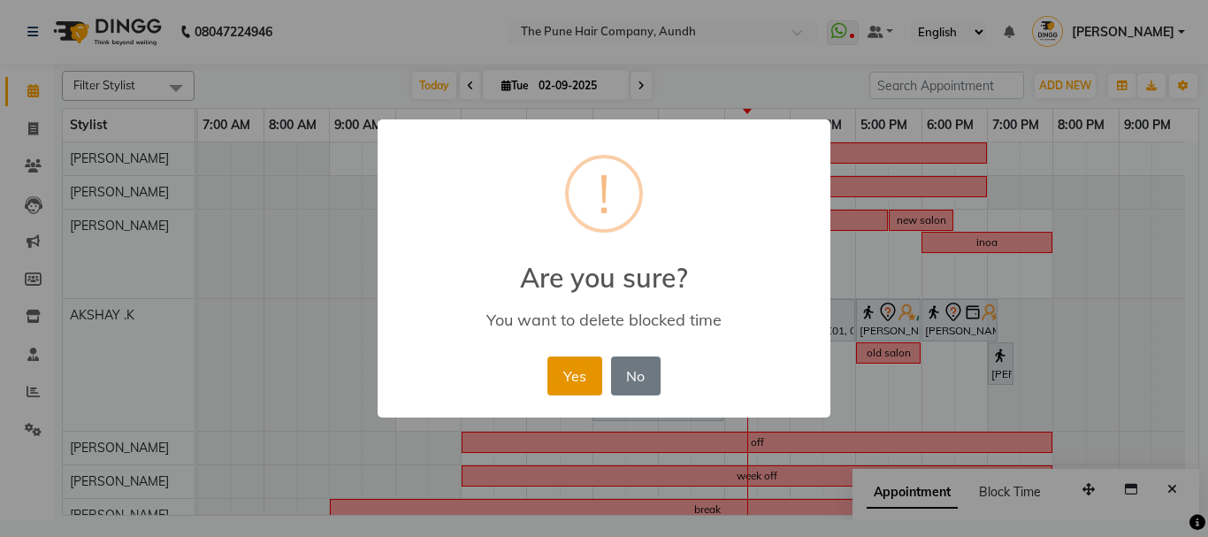
click at [578, 356] on button "Yes" at bounding box center [574, 375] width 54 height 39
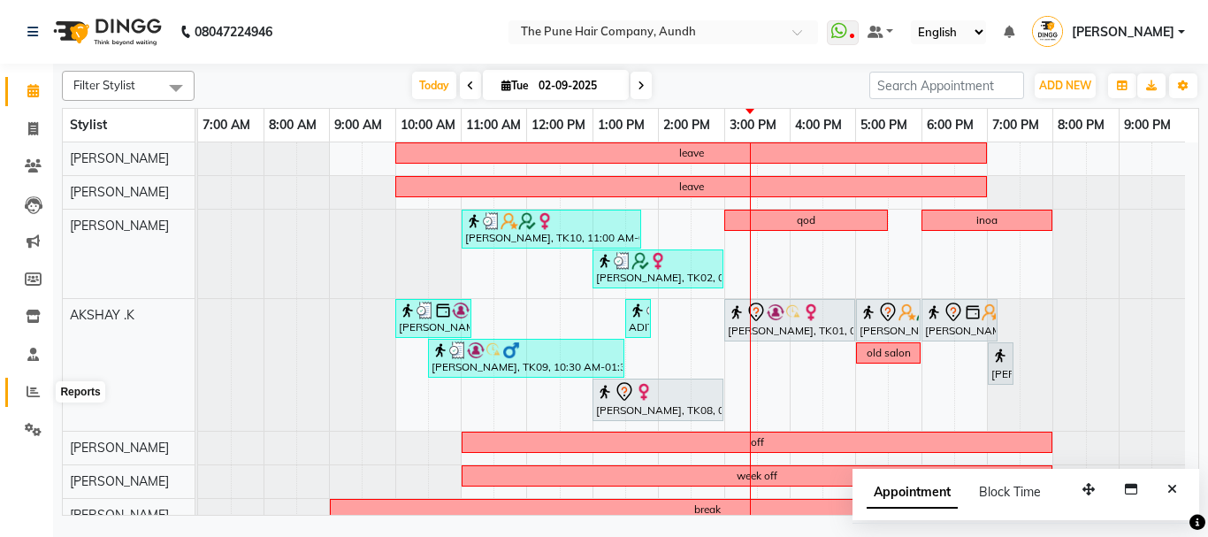
click at [34, 386] on icon at bounding box center [33, 391] width 13 height 13
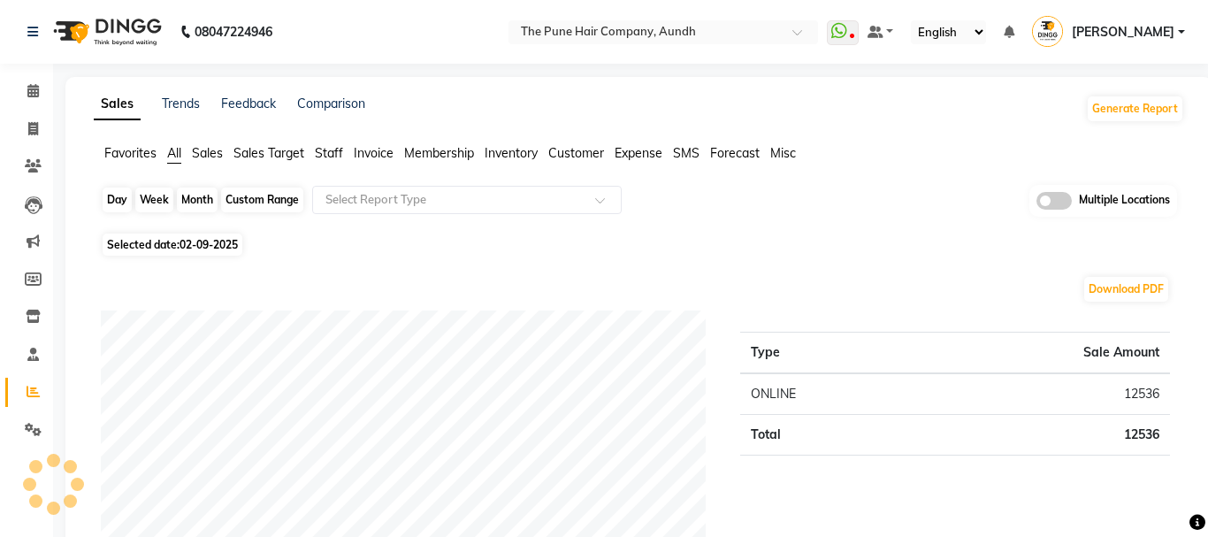
click at [109, 196] on div "Day" at bounding box center [117, 199] width 29 height 25
select select "9"
select select "2025"
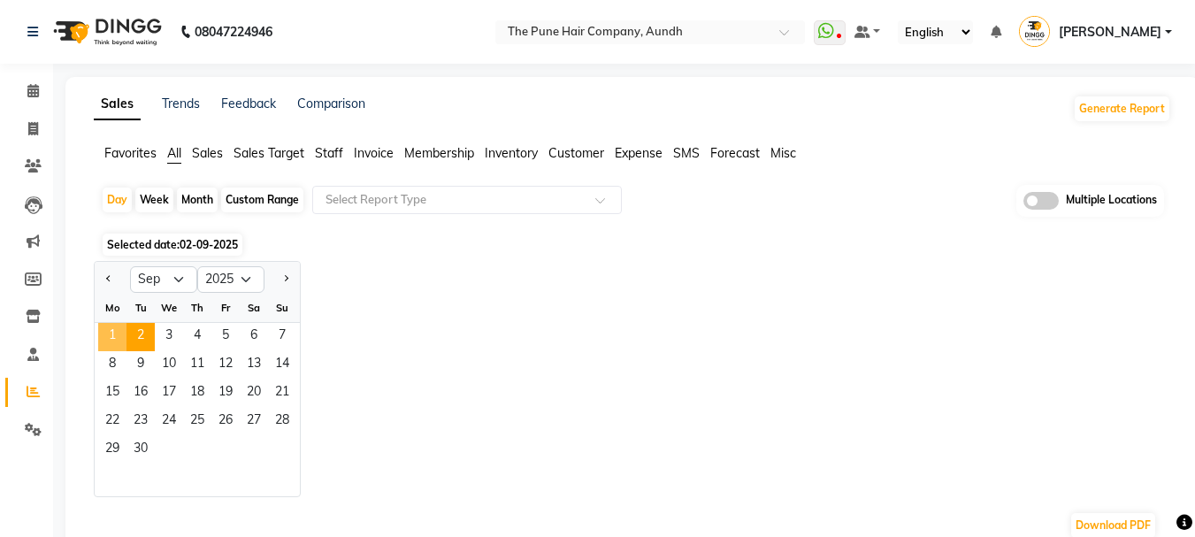
click at [115, 332] on span "1" at bounding box center [112, 337] width 28 height 28
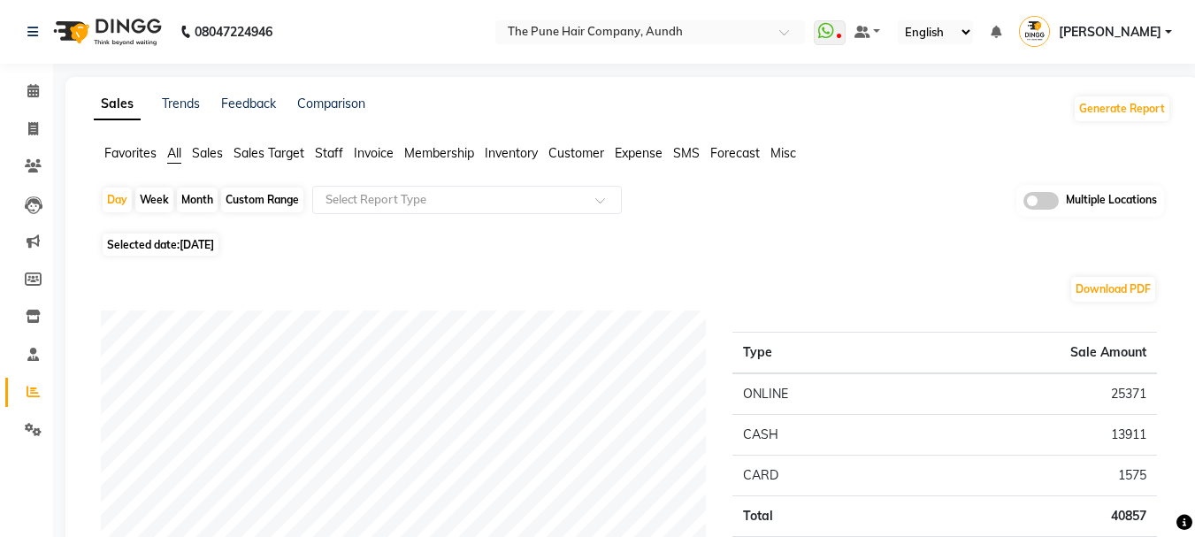
click at [191, 200] on div "Month" at bounding box center [197, 199] width 41 height 25
select select "9"
select select "2025"
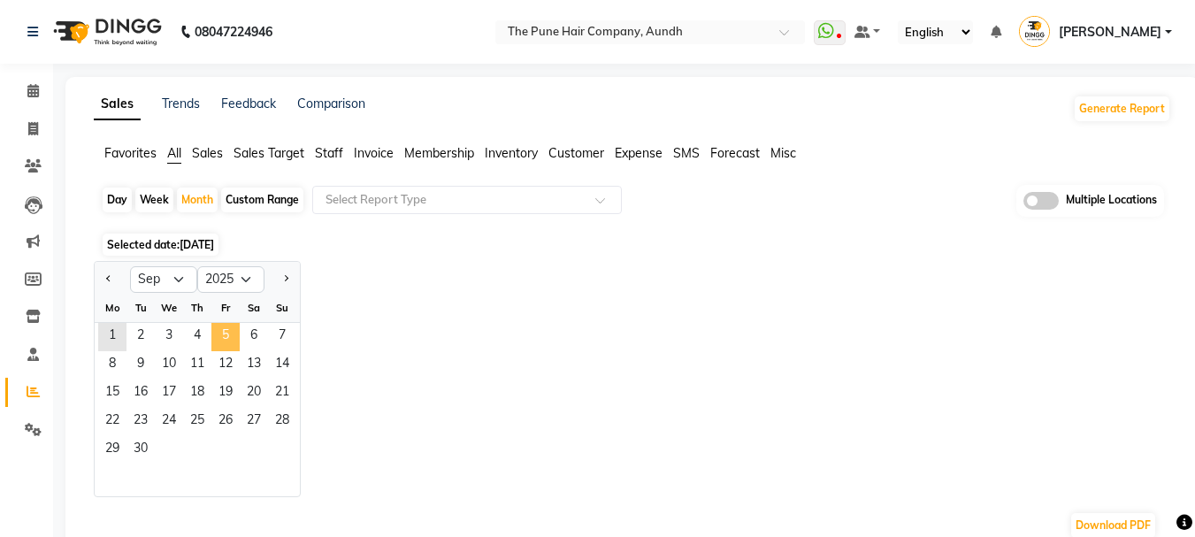
click at [233, 333] on span "5" at bounding box center [225, 337] width 28 height 28
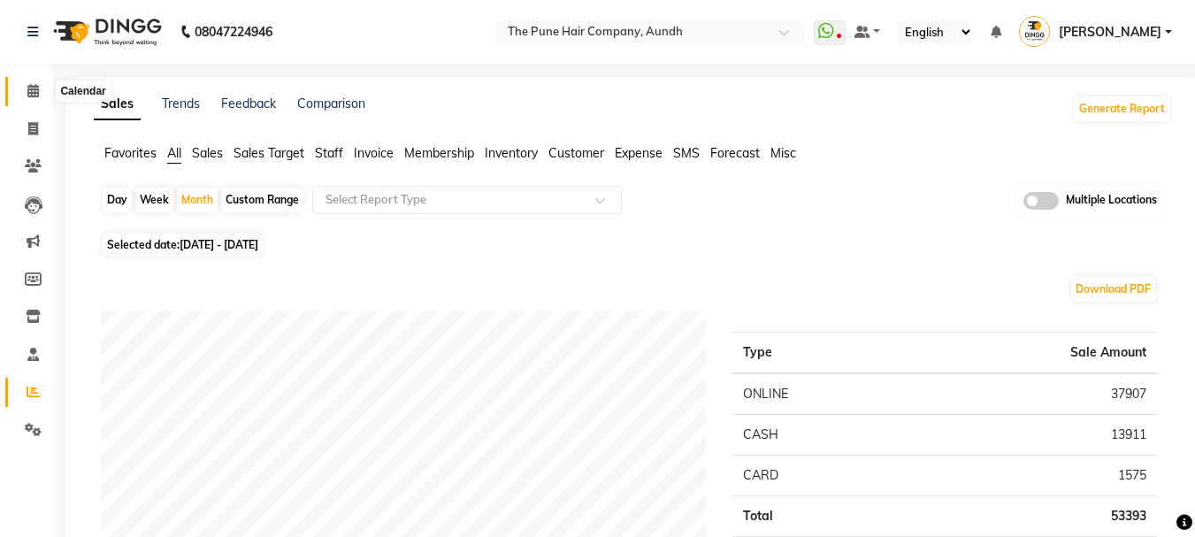
click at [35, 94] on icon at bounding box center [32, 90] width 11 height 13
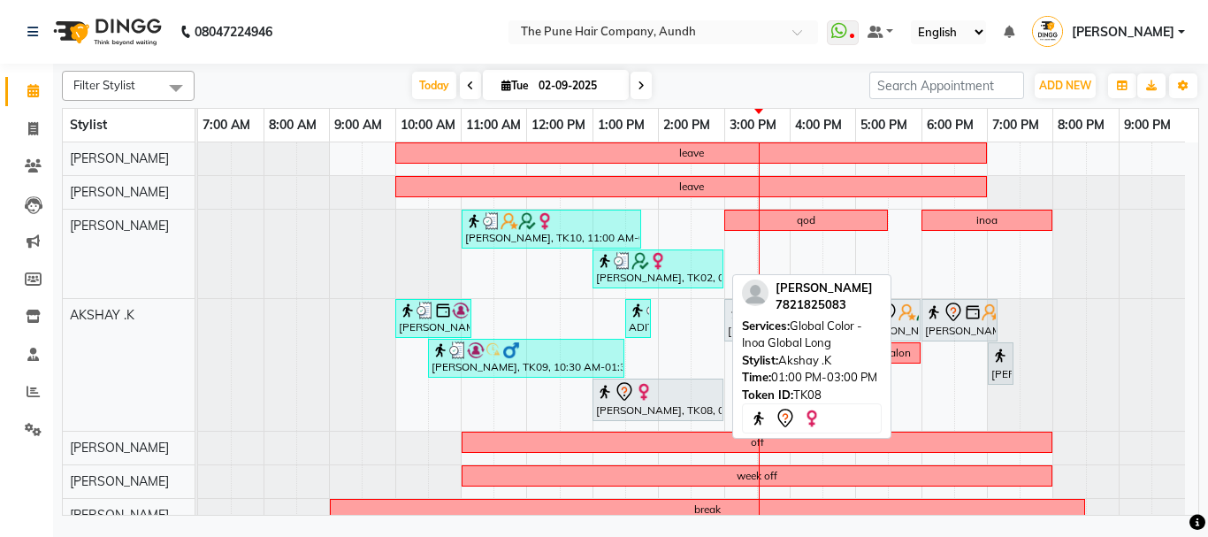
click at [606, 411] on div "[PERSON_NAME], TK08, 01:00 PM-03:00 PM, Global Color - Inoa Global Long" at bounding box center [657, 399] width 127 height 37
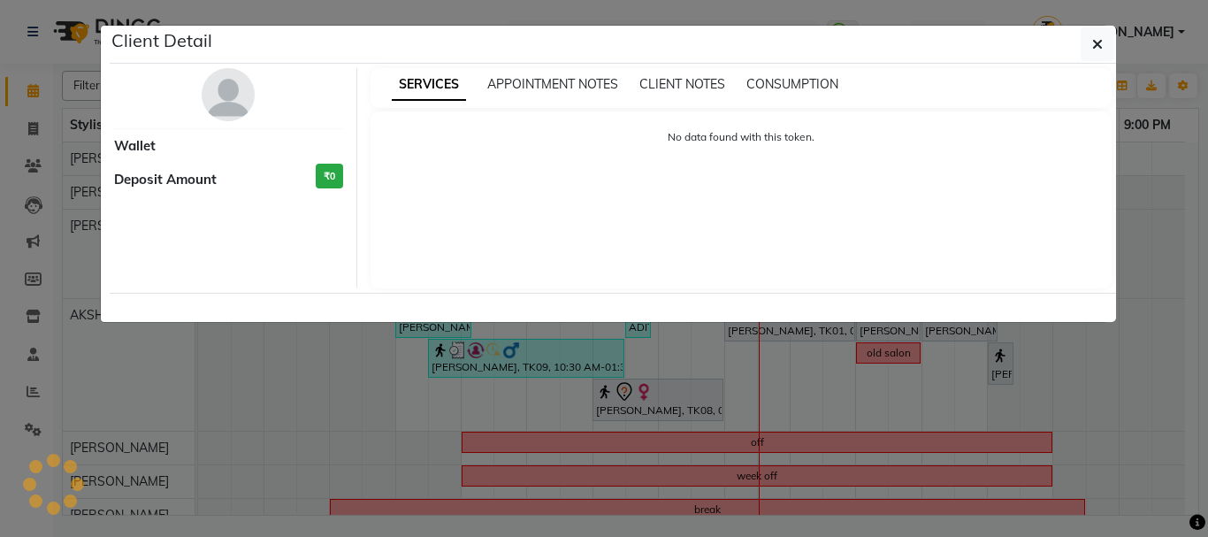
select select "7"
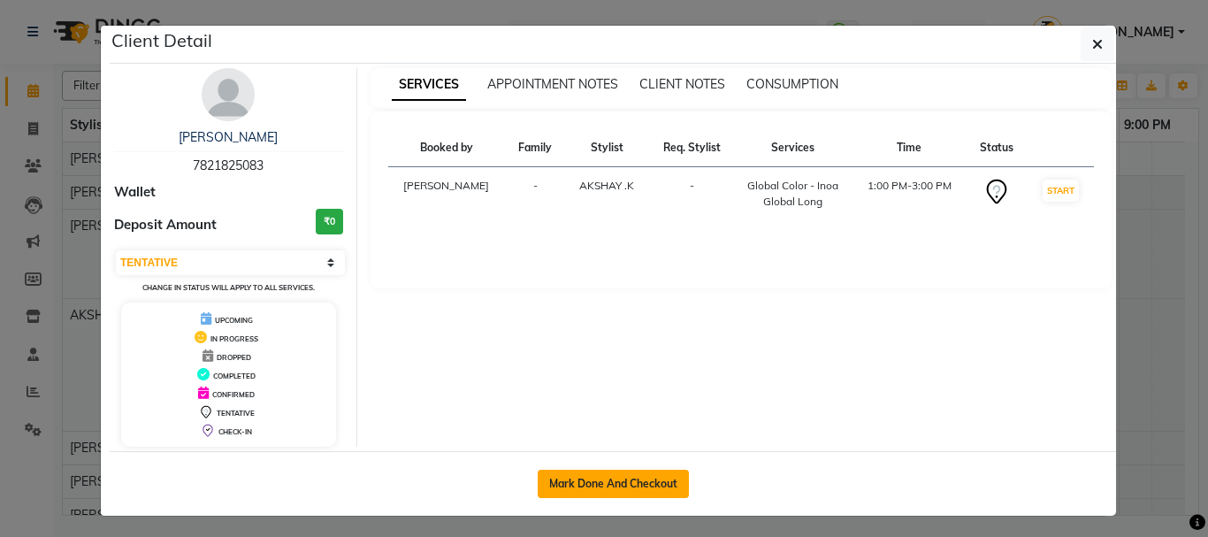
click at [607, 472] on button "Mark Done And Checkout" at bounding box center [613, 484] width 151 height 28
select select "service"
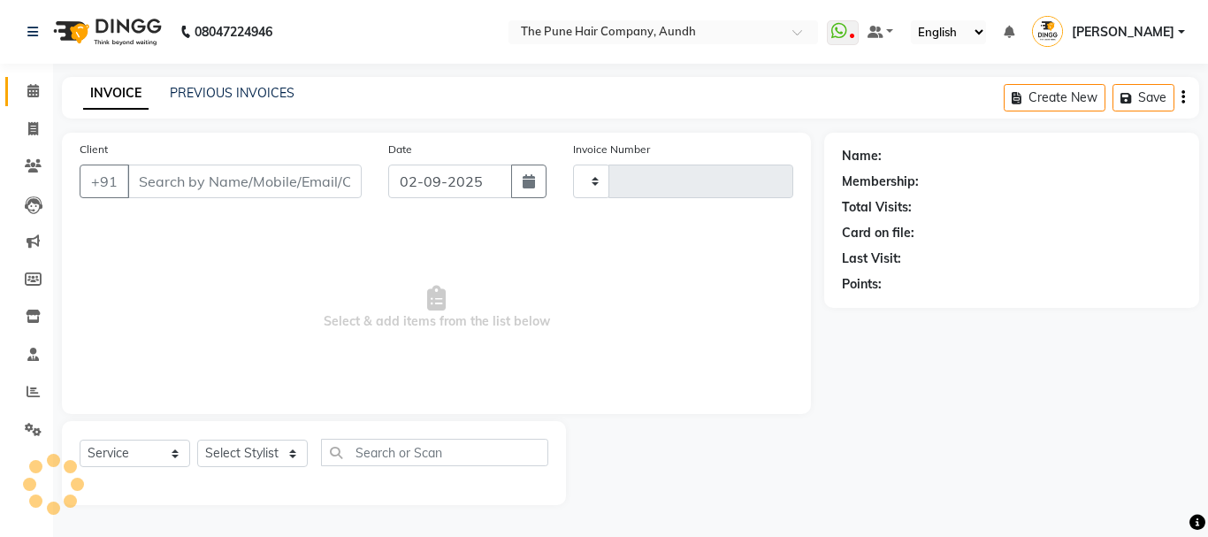
type input "4629"
select select "106"
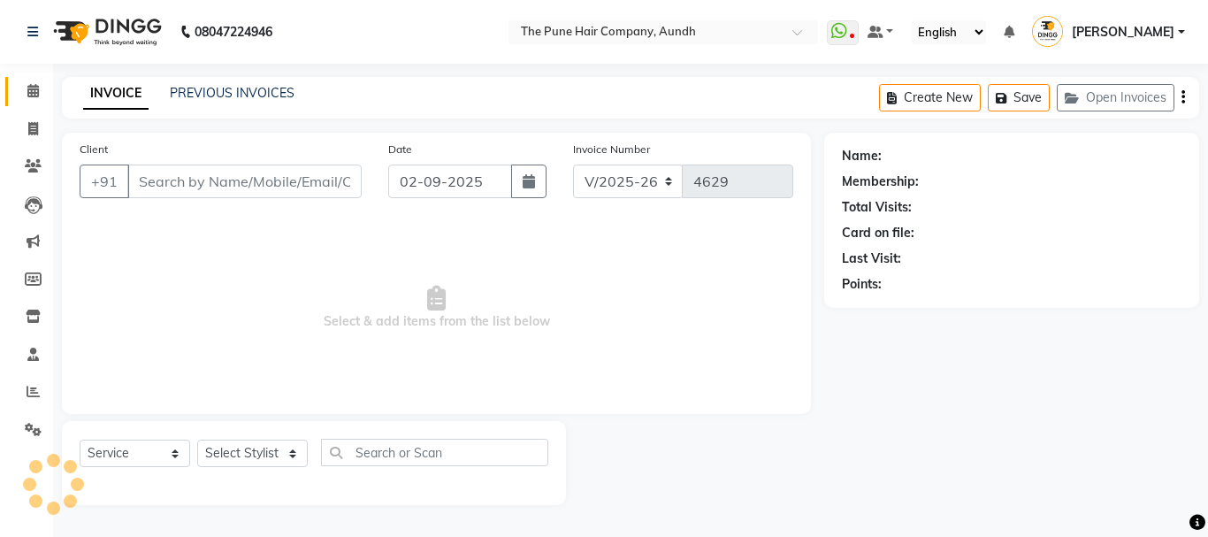
type input "7821825083"
select select "6746"
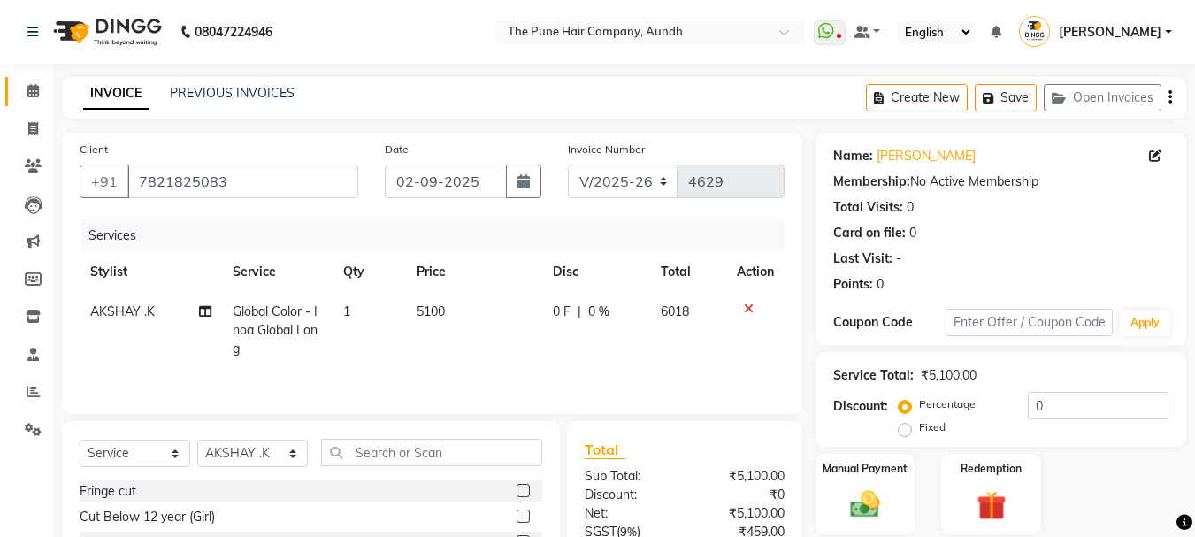
scroll to position [88, 0]
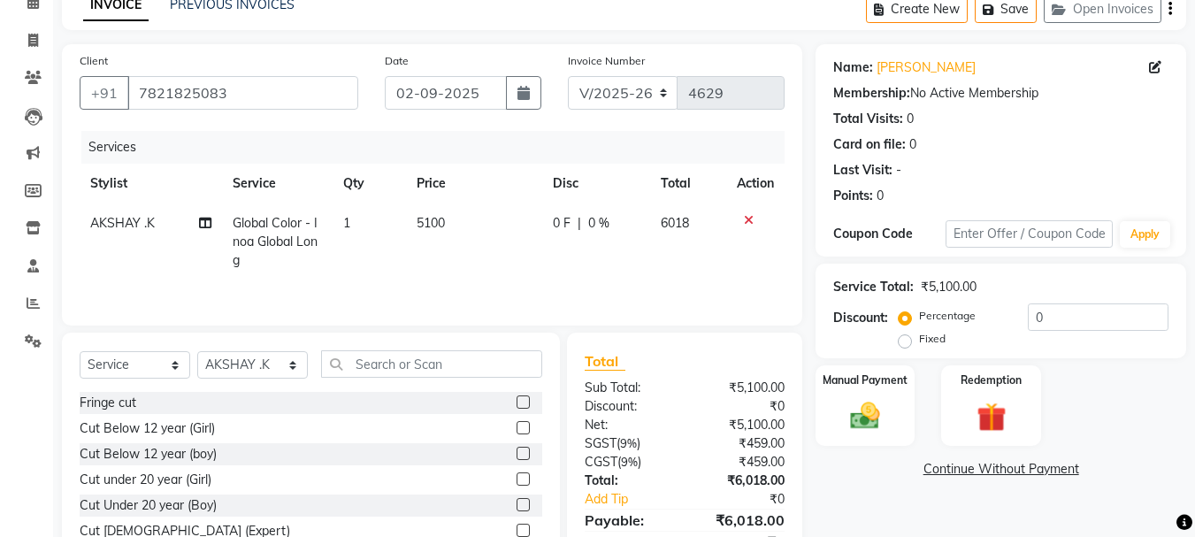
click at [745, 216] on icon at bounding box center [749, 220] width 10 height 12
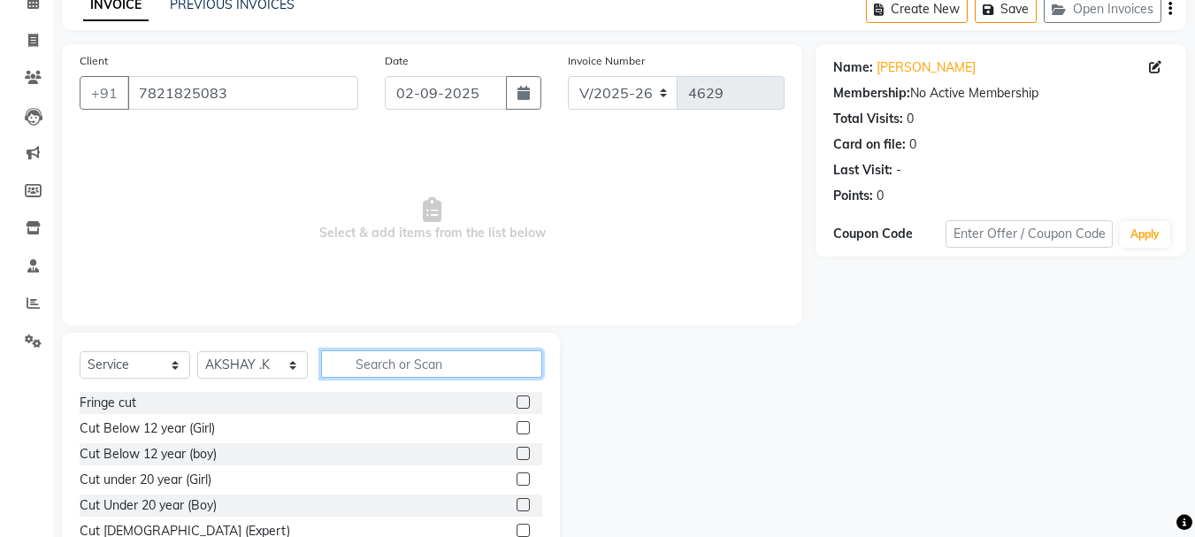
click at [460, 363] on input "text" at bounding box center [431, 363] width 221 height 27
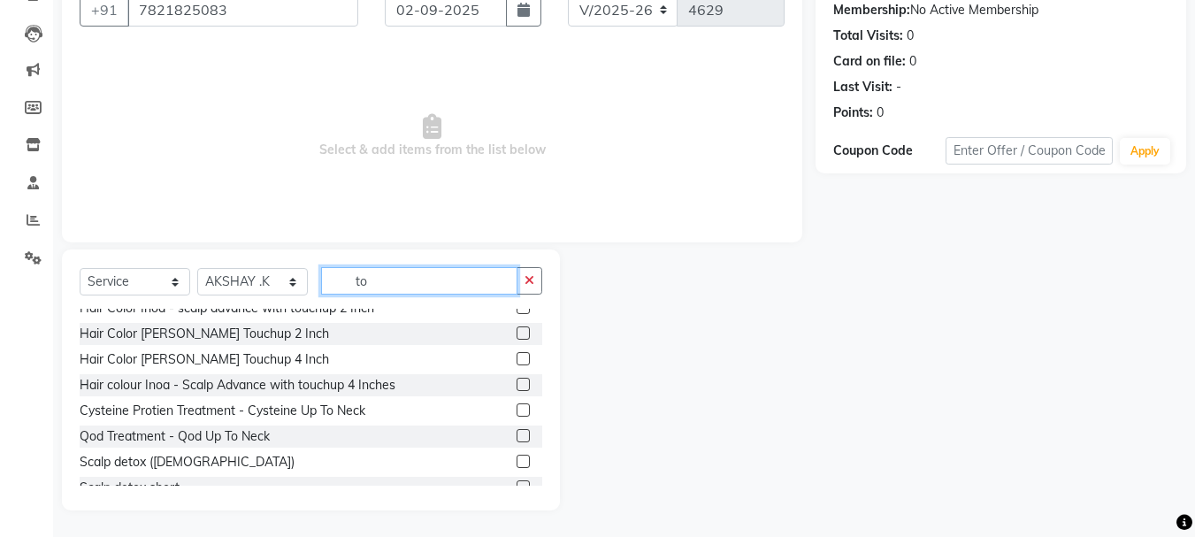
type input "to"
click at [516, 359] on label at bounding box center [522, 358] width 13 height 13
click at [516, 359] on input "checkbox" at bounding box center [521, 359] width 11 height 11
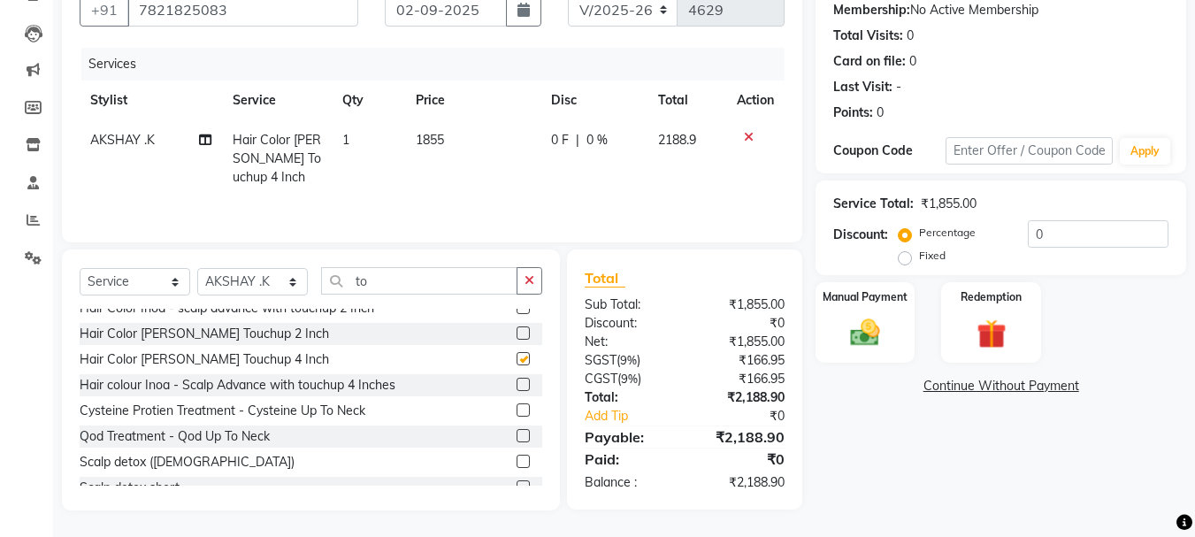
checkbox input "false"
click at [1098, 233] on input "0" at bounding box center [1098, 233] width 141 height 27
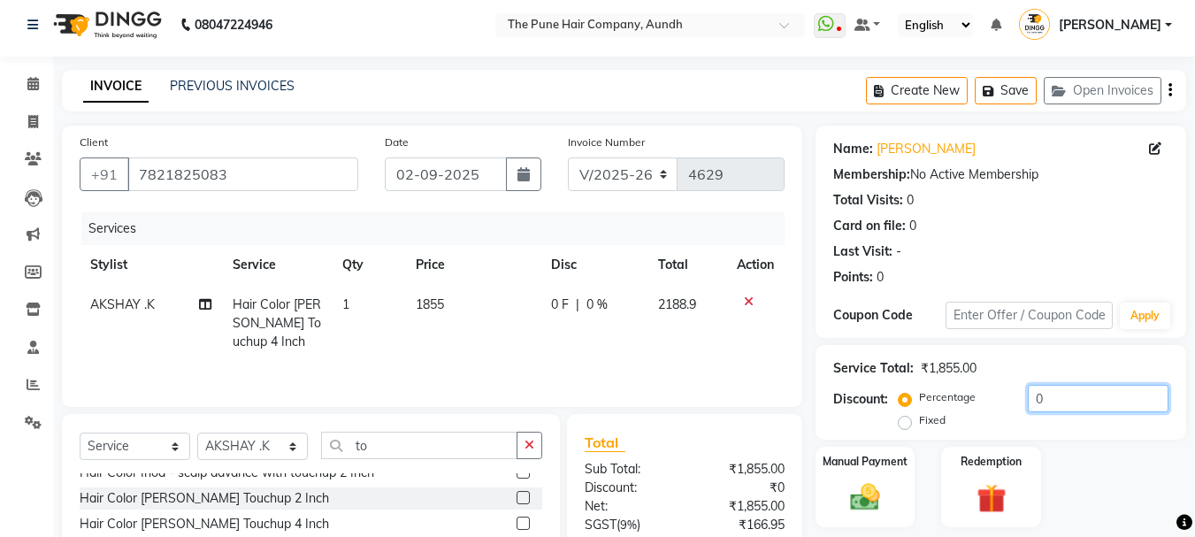
scroll to position [0, 0]
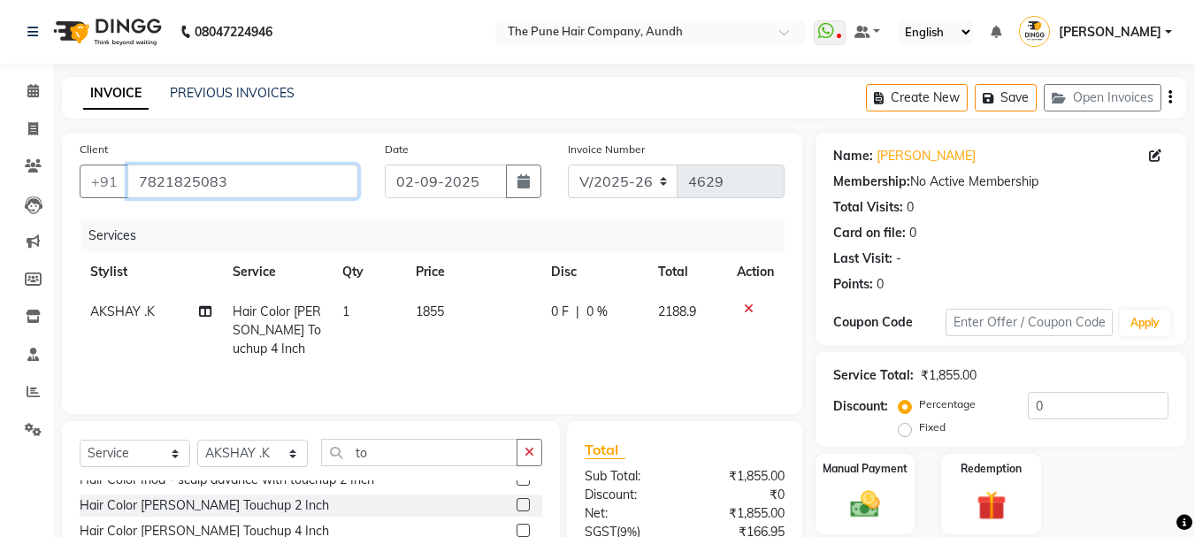
click at [254, 174] on input "7821825083" at bounding box center [242, 181] width 231 height 34
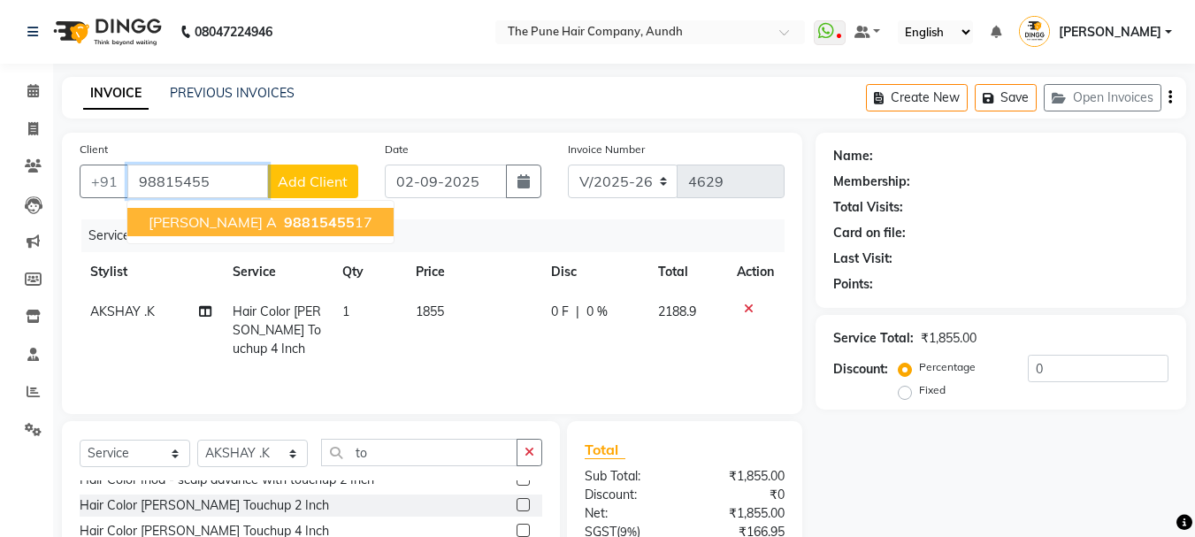
click at [169, 217] on span "[PERSON_NAME] A" at bounding box center [213, 222] width 128 height 18
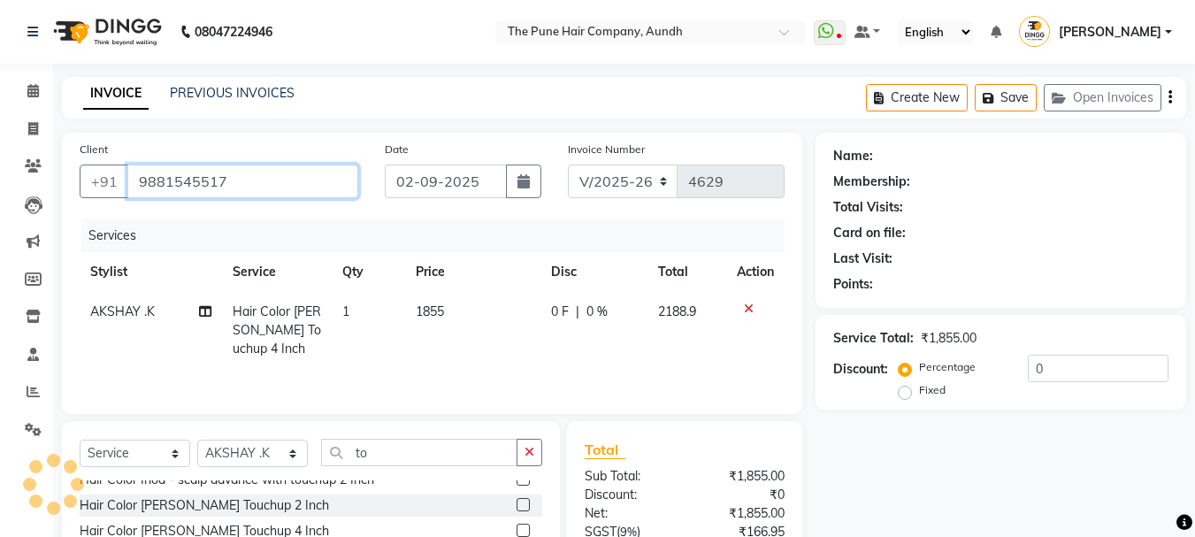
type input "9881545517"
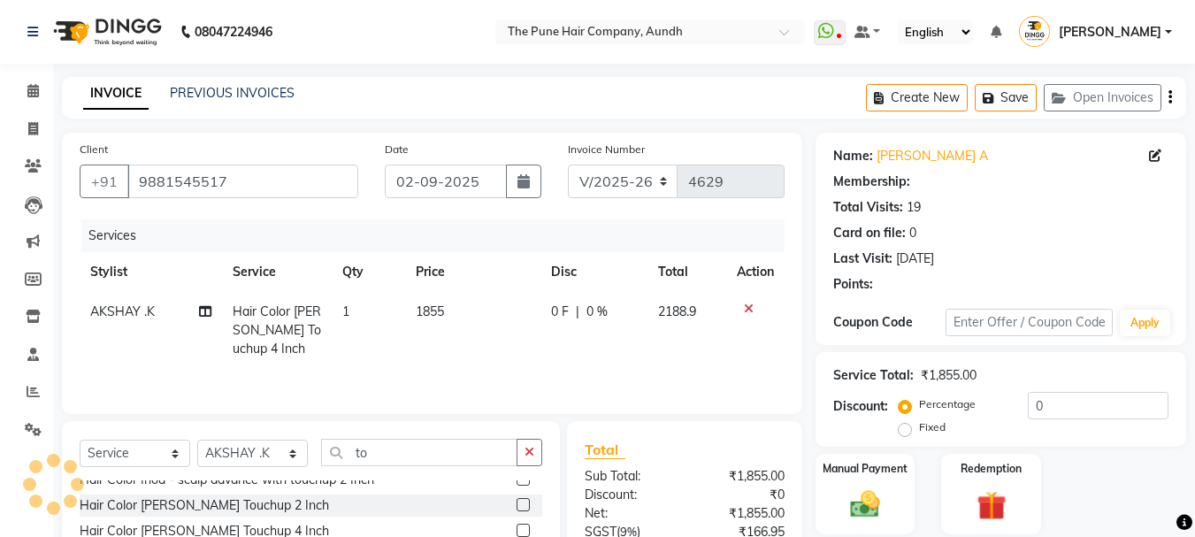
select select "1: Object"
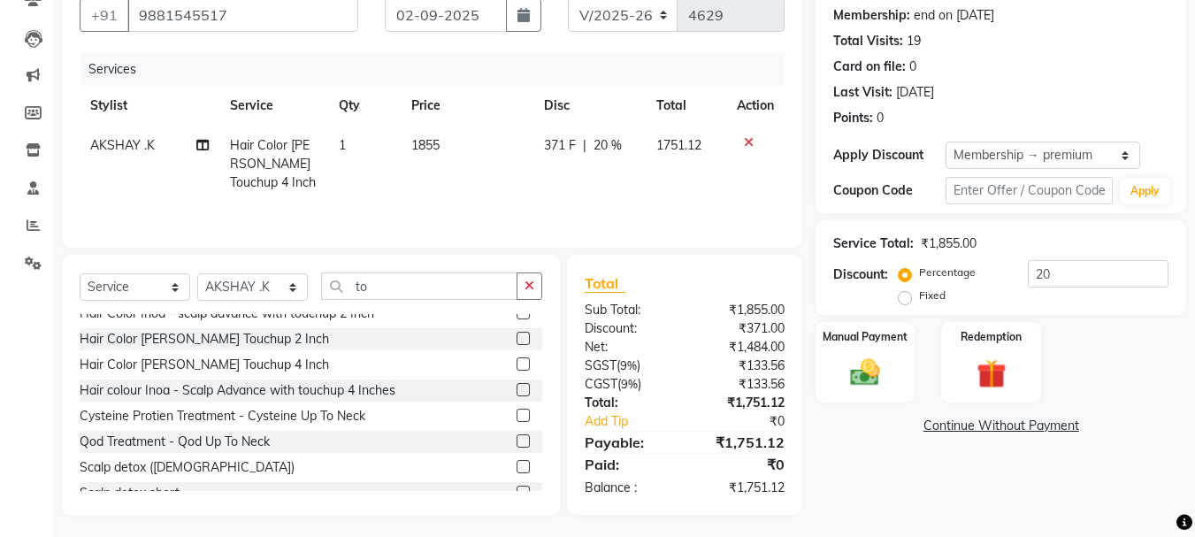
scroll to position [172, 0]
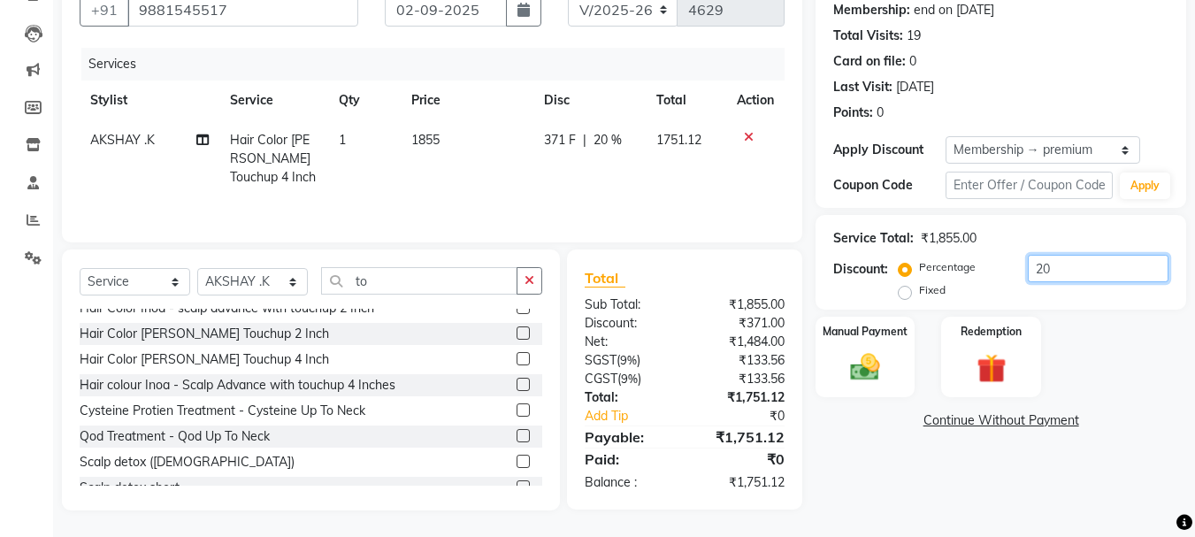
click at [1055, 277] on input "20" at bounding box center [1098, 268] width 141 height 27
type input "2"
click at [1054, 265] on input "number" at bounding box center [1098, 268] width 141 height 27
type input "20"
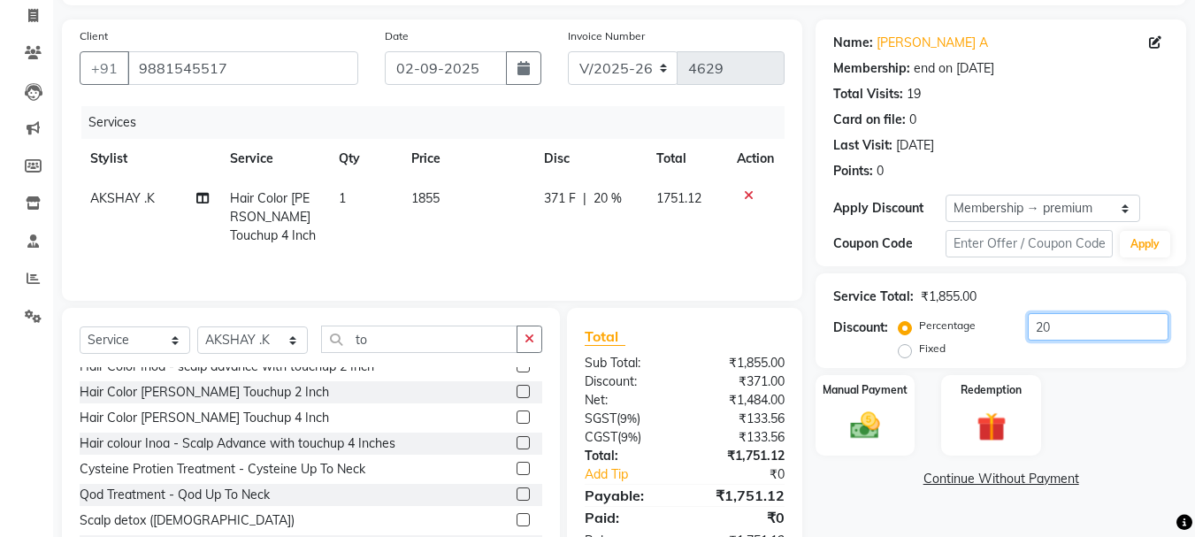
scroll to position [83, 0]
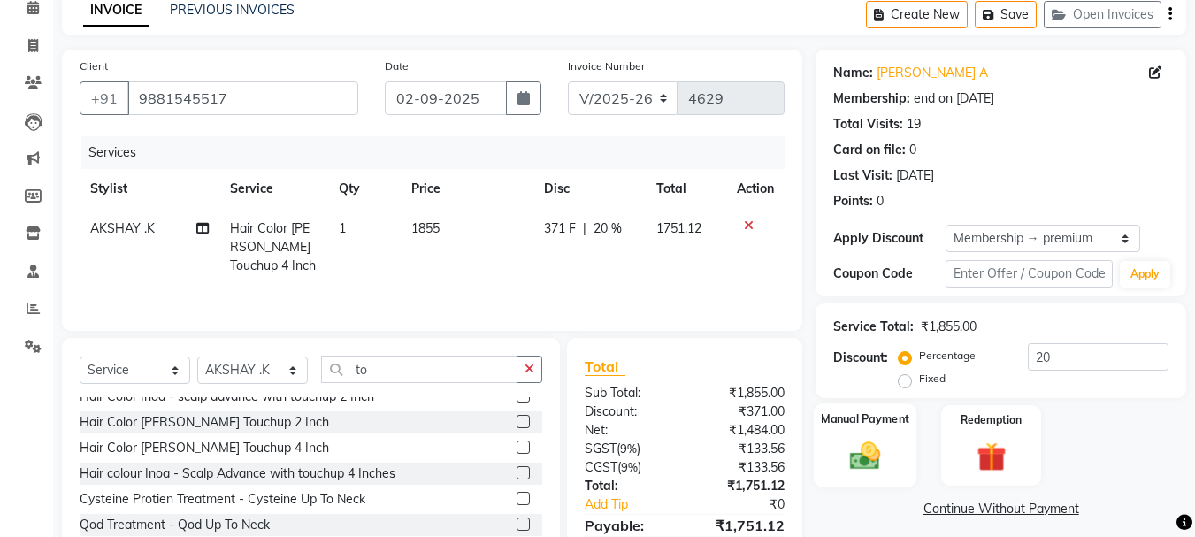
click at [885, 439] on img at bounding box center [865, 455] width 50 height 35
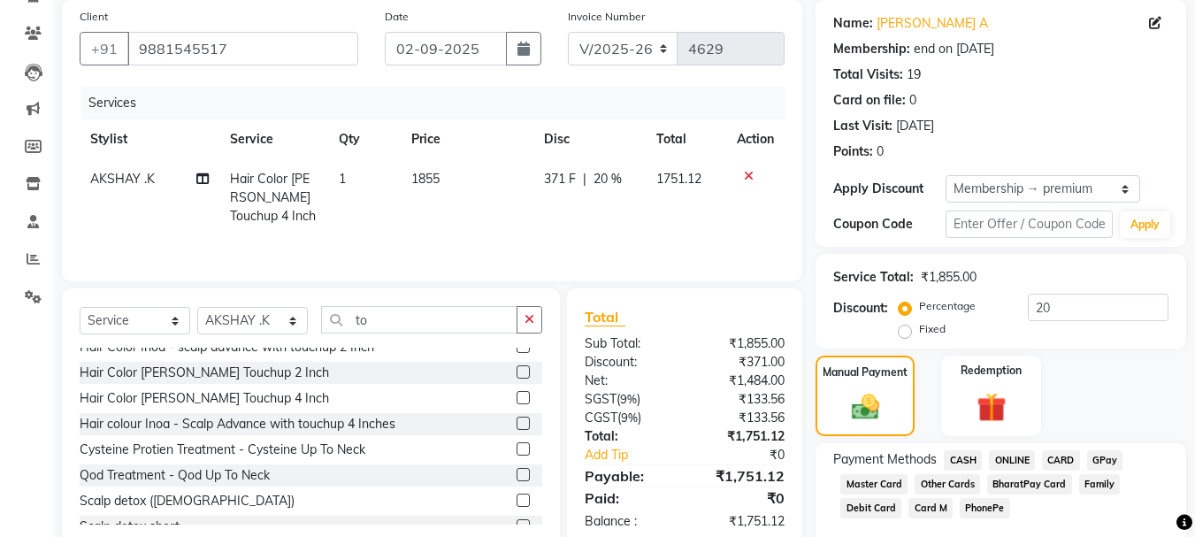
scroll to position [172, 0]
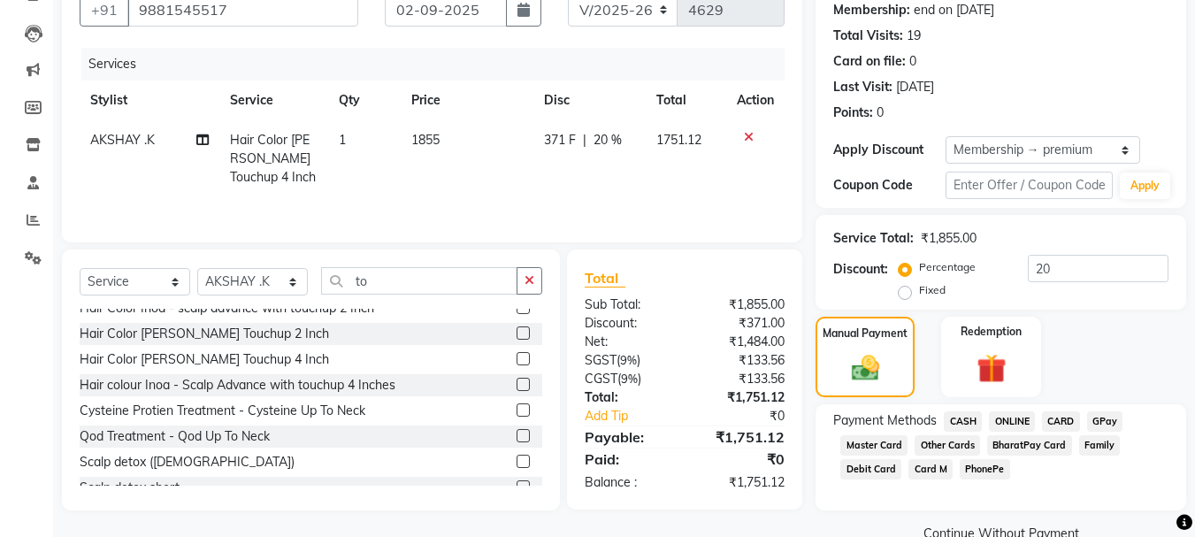
click at [1013, 420] on span "ONLINE" at bounding box center [1012, 421] width 46 height 20
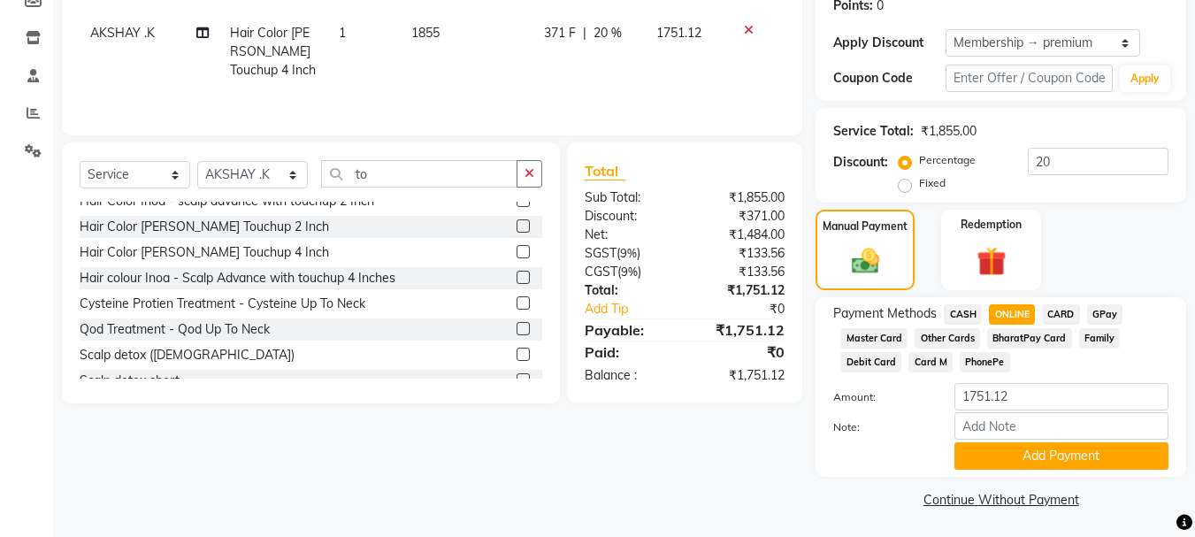
scroll to position [281, 0]
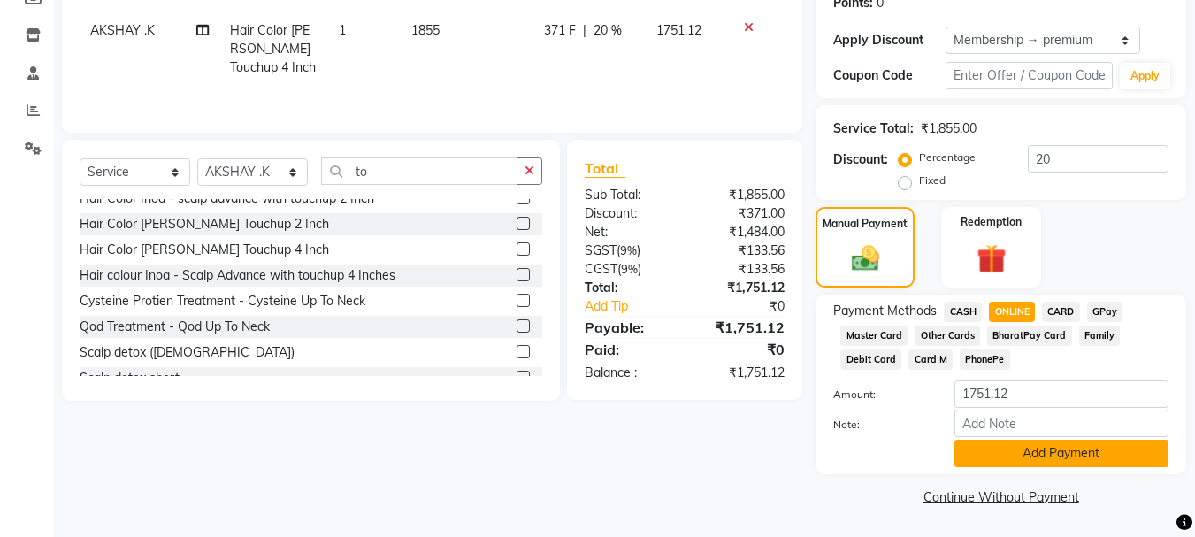
click at [1076, 452] on button "Add Payment" at bounding box center [1061, 452] width 214 height 27
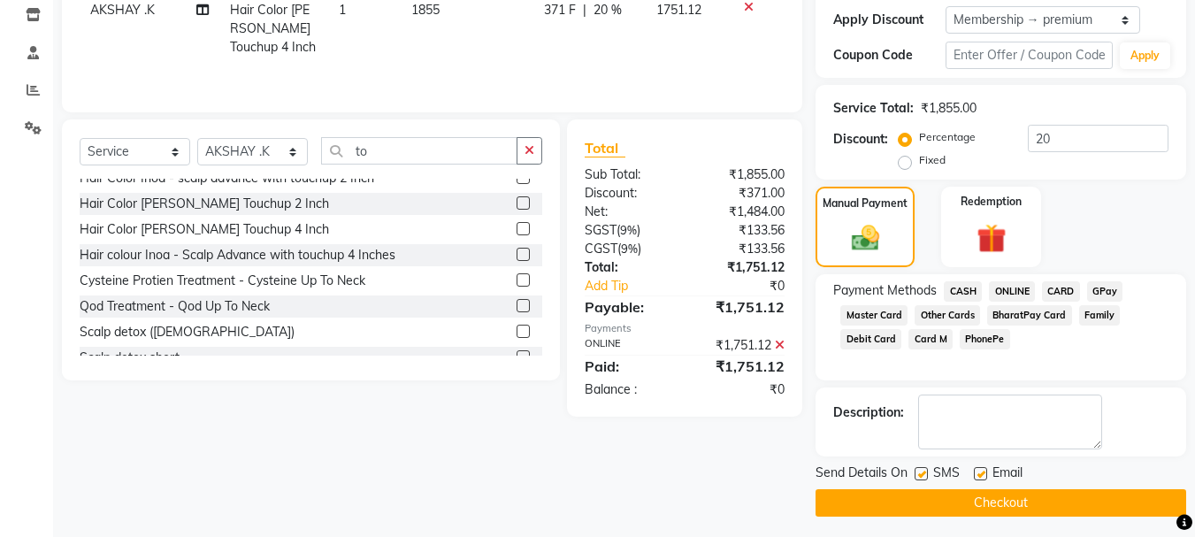
scroll to position [308, 0]
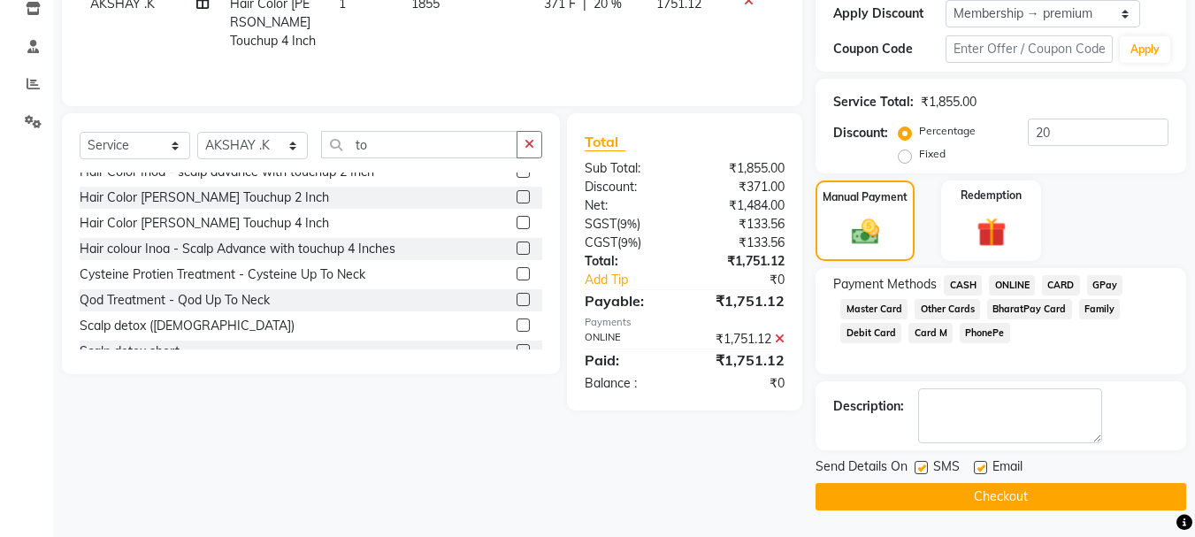
click at [1088, 489] on button "Checkout" at bounding box center [1000, 496] width 371 height 27
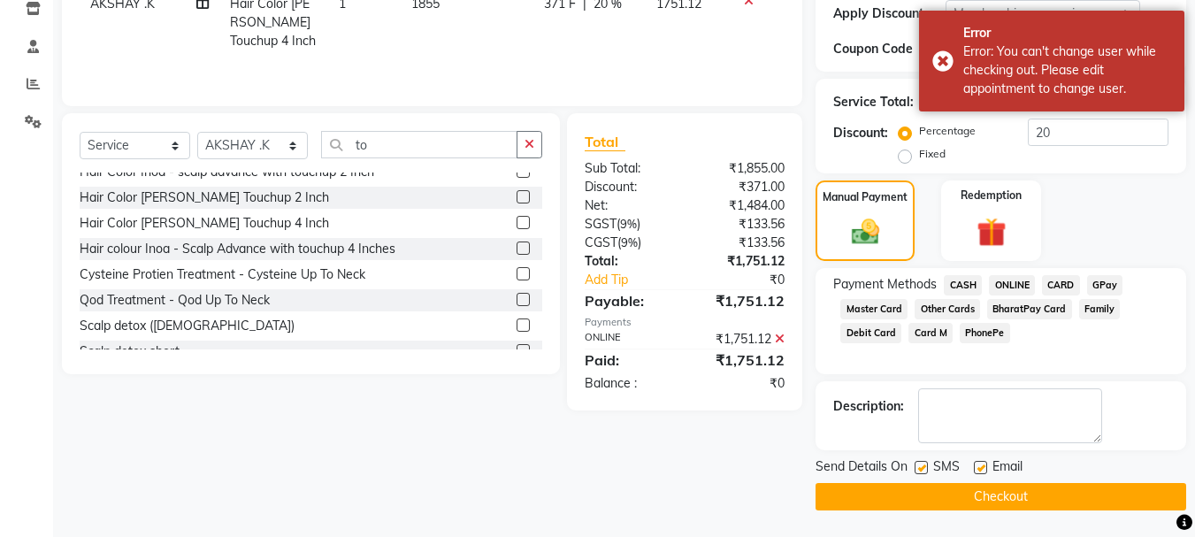
click at [1013, 286] on span "ONLINE" at bounding box center [1012, 285] width 46 height 20
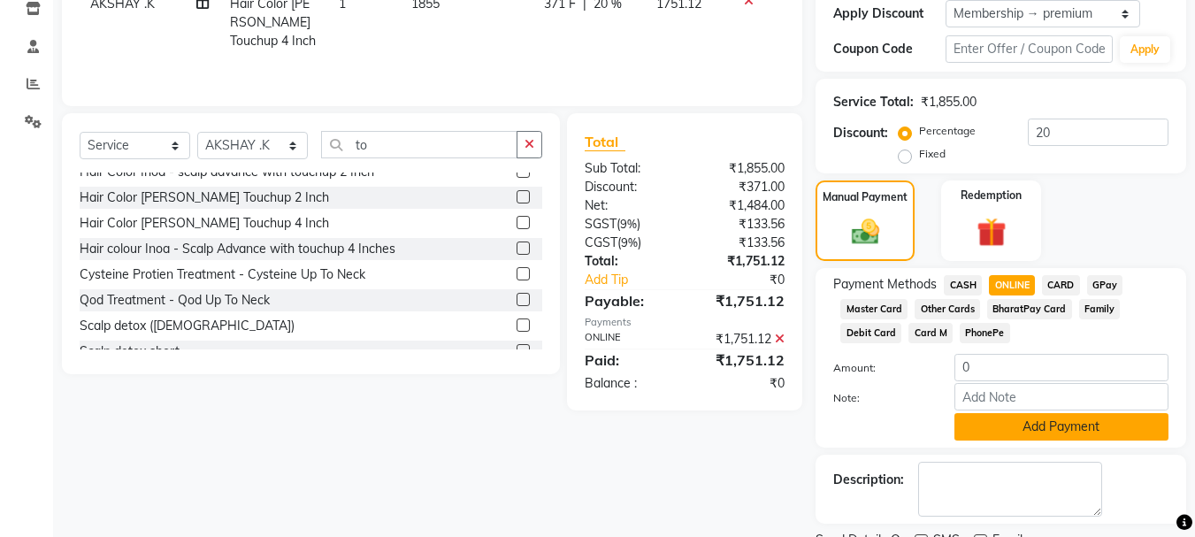
click at [1094, 424] on button "Add Payment" at bounding box center [1061, 426] width 214 height 27
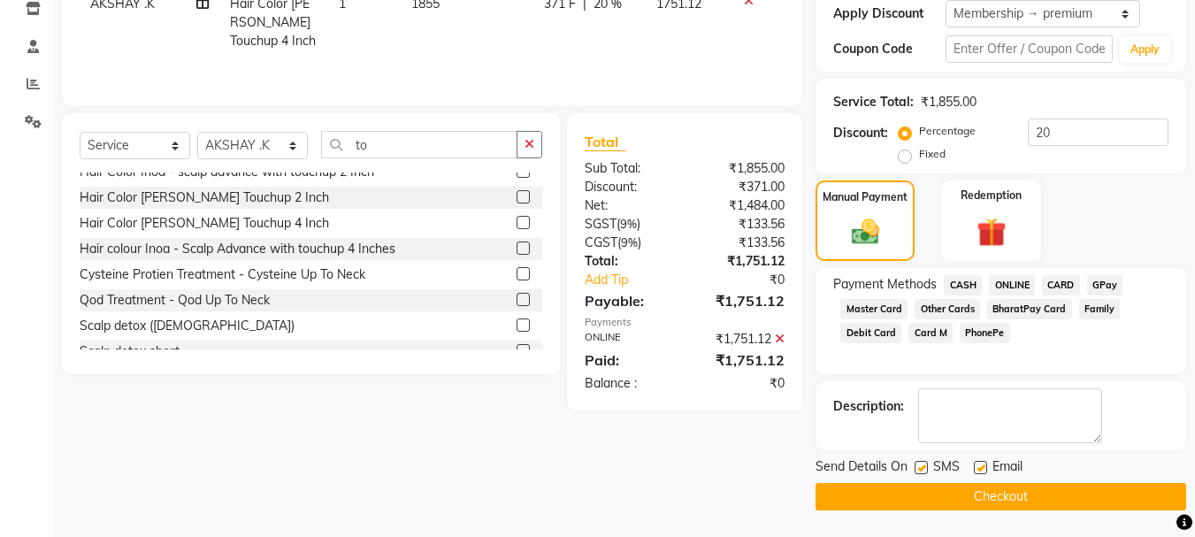
click at [1040, 499] on button "Checkout" at bounding box center [1000, 496] width 371 height 27
click at [1040, 499] on div "Checkout" at bounding box center [1000, 496] width 371 height 27
click at [974, 493] on button "Checkout" at bounding box center [1000, 496] width 371 height 27
click at [974, 493] on div "Checkout" at bounding box center [1000, 496] width 371 height 27
click at [994, 490] on button "Checkout" at bounding box center [1000, 496] width 371 height 27
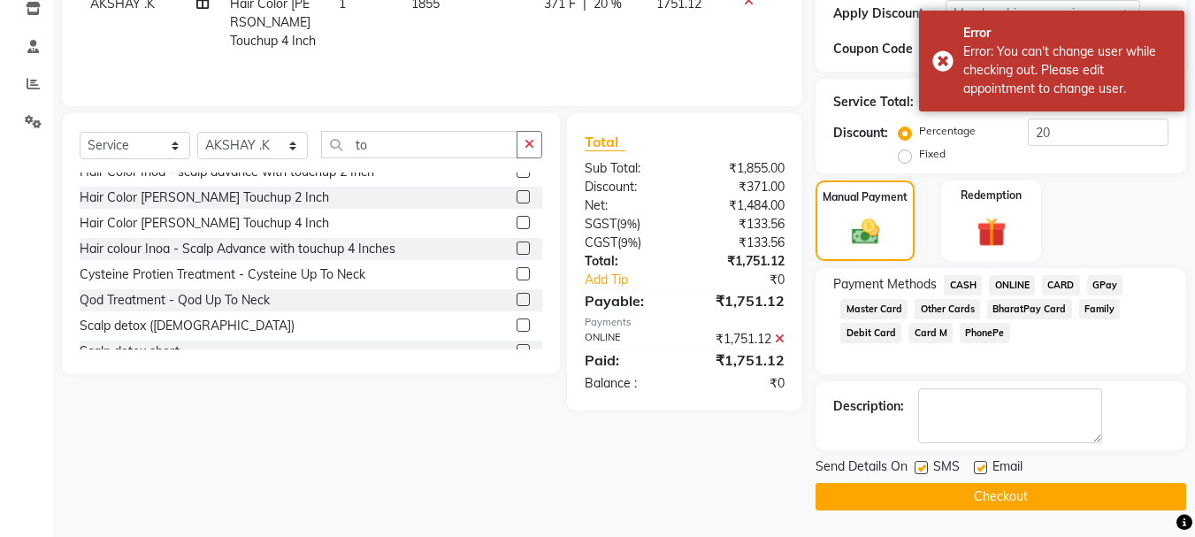
click at [1011, 282] on span "ONLINE" at bounding box center [1012, 285] width 46 height 20
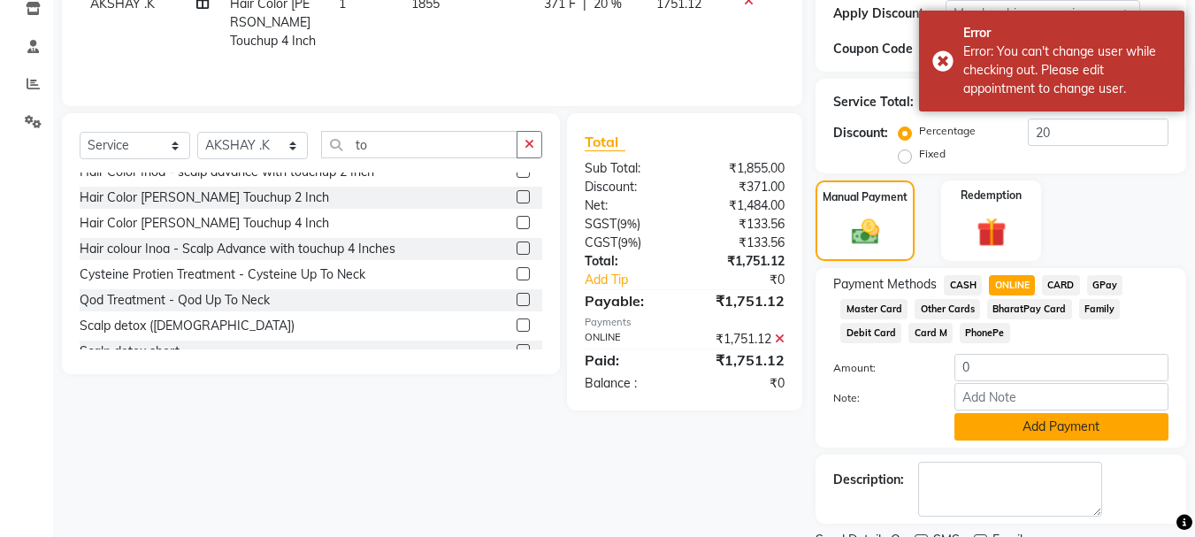
click at [1083, 422] on button "Add Payment" at bounding box center [1061, 426] width 214 height 27
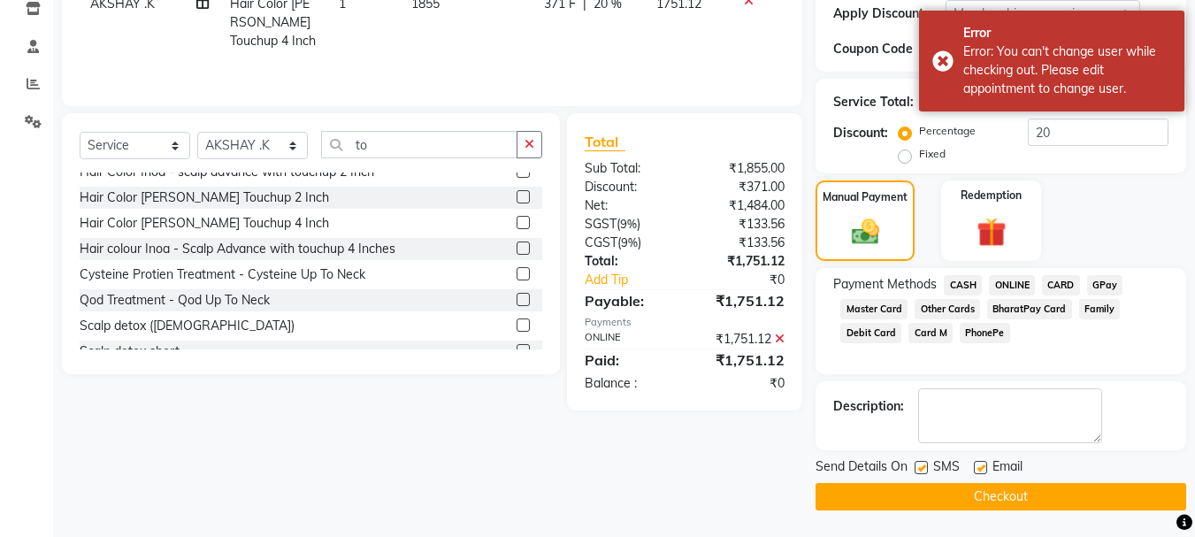
click at [1046, 497] on button "Checkout" at bounding box center [1000, 496] width 371 height 27
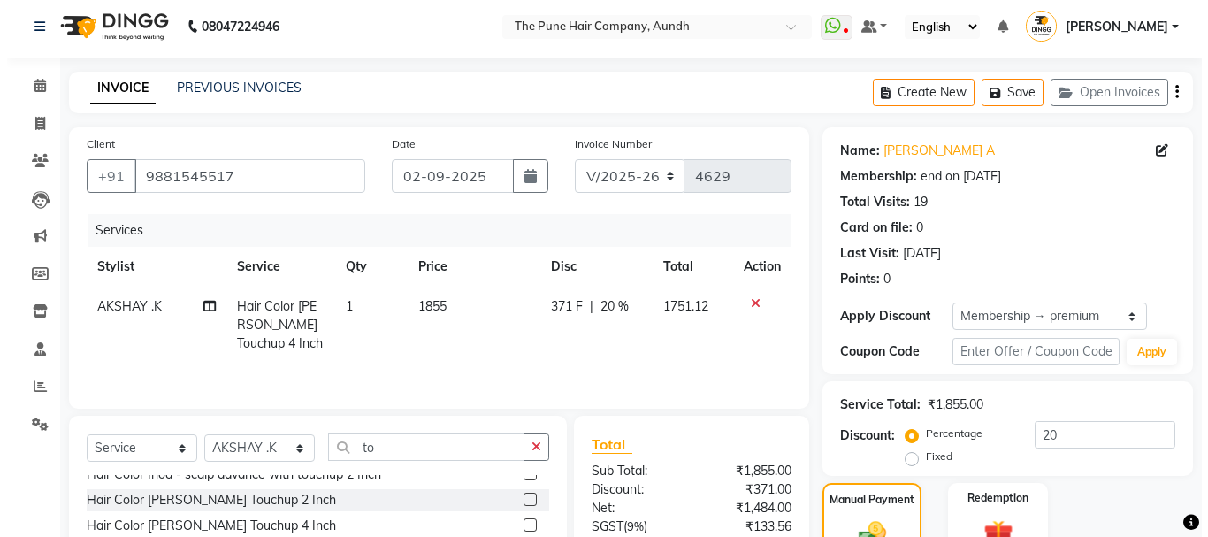
scroll to position [0, 0]
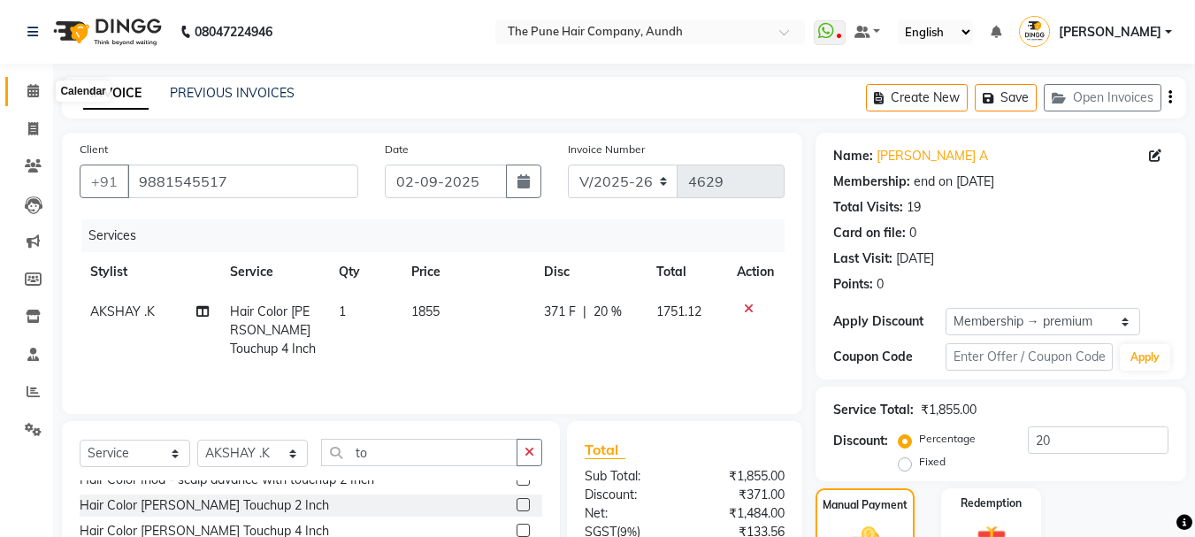
click at [34, 88] on icon at bounding box center [32, 90] width 11 height 13
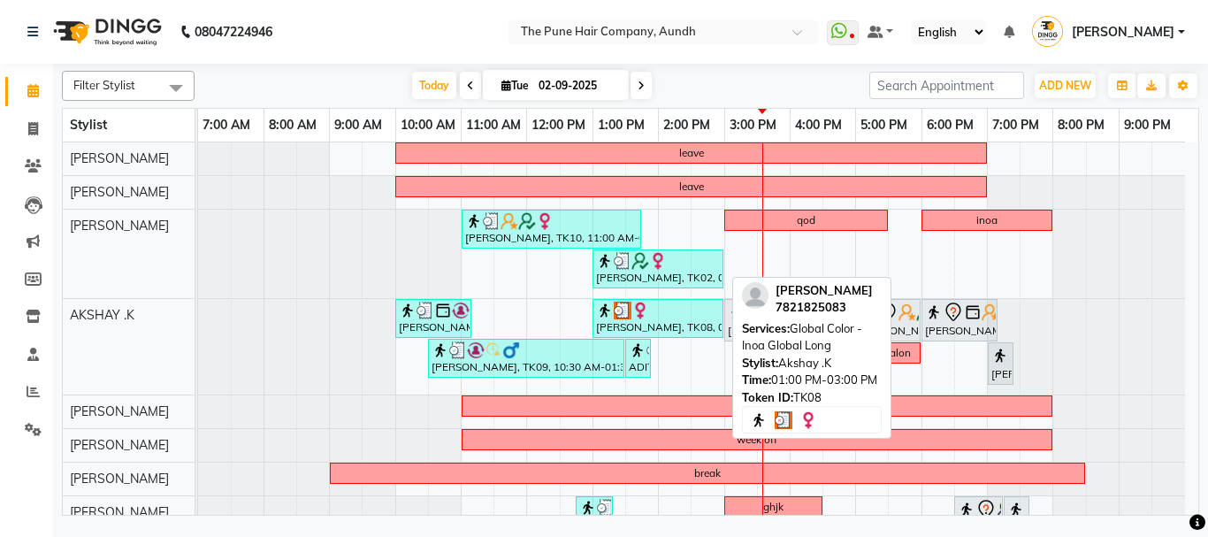
click at [652, 319] on div "[PERSON_NAME], TK08, 01:00 PM-03:00 PM, Global Color - Inoa Global Long" at bounding box center [657, 319] width 127 height 34
select select "3"
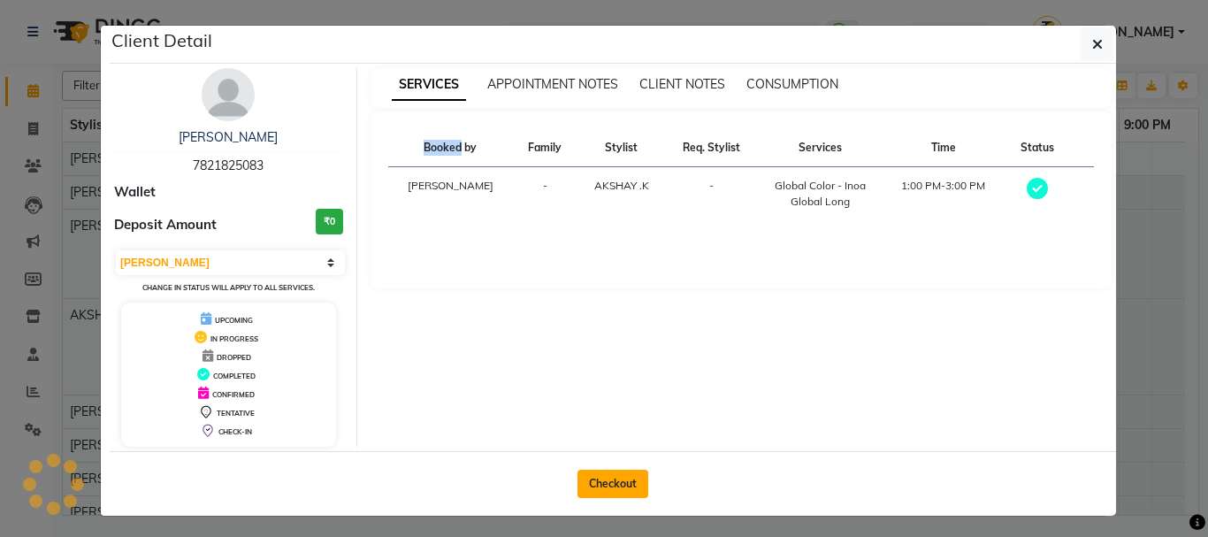
click at [605, 483] on button "Checkout" at bounding box center [612, 484] width 71 height 28
select select "service"
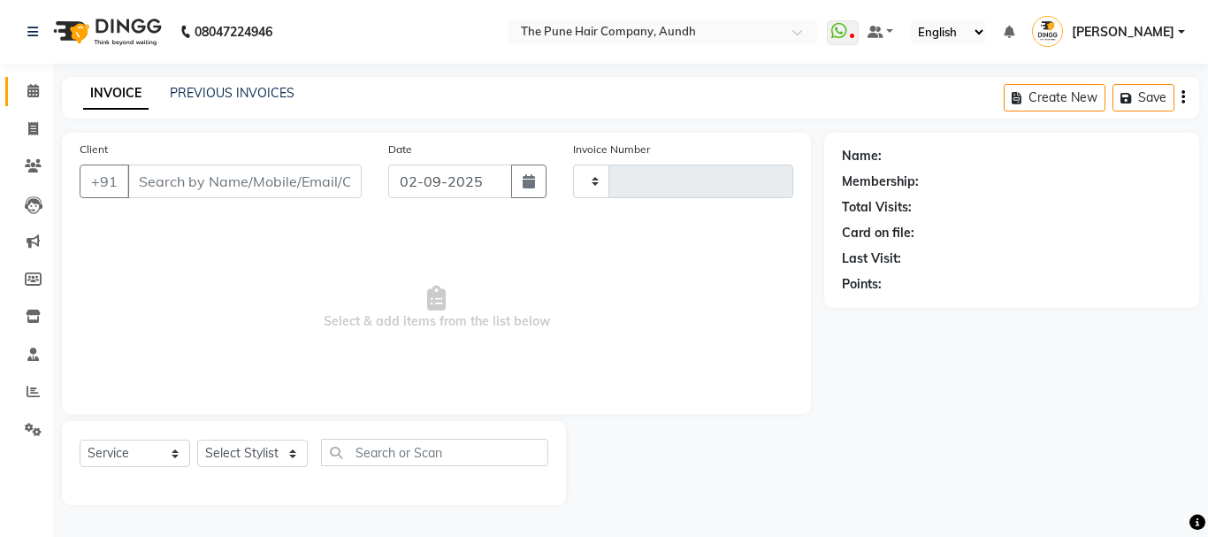
type input "4629"
select select "106"
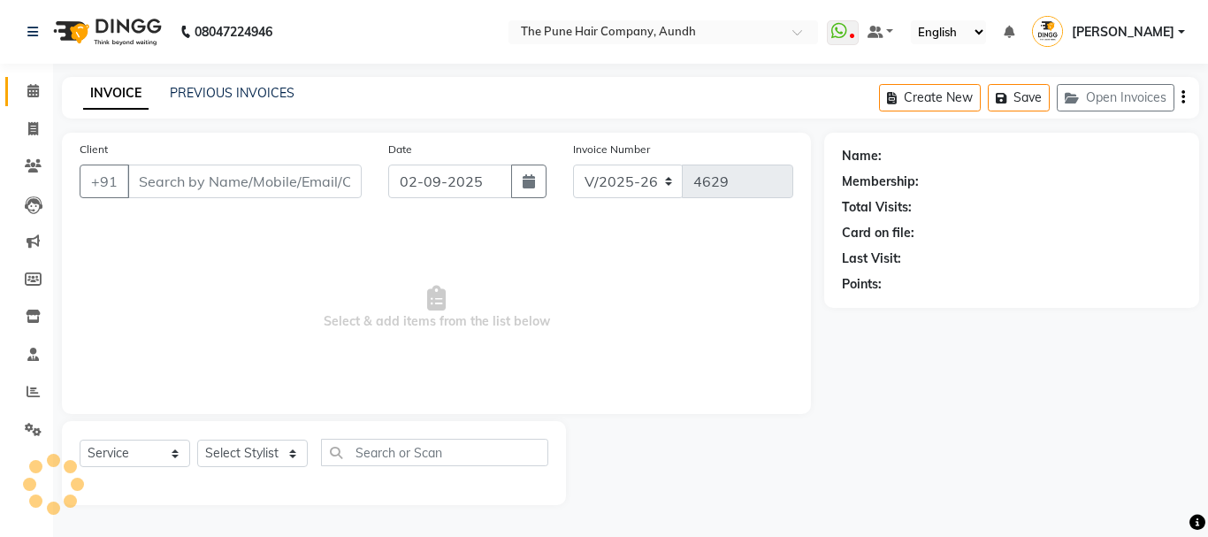
type input "7821825083"
select select "6746"
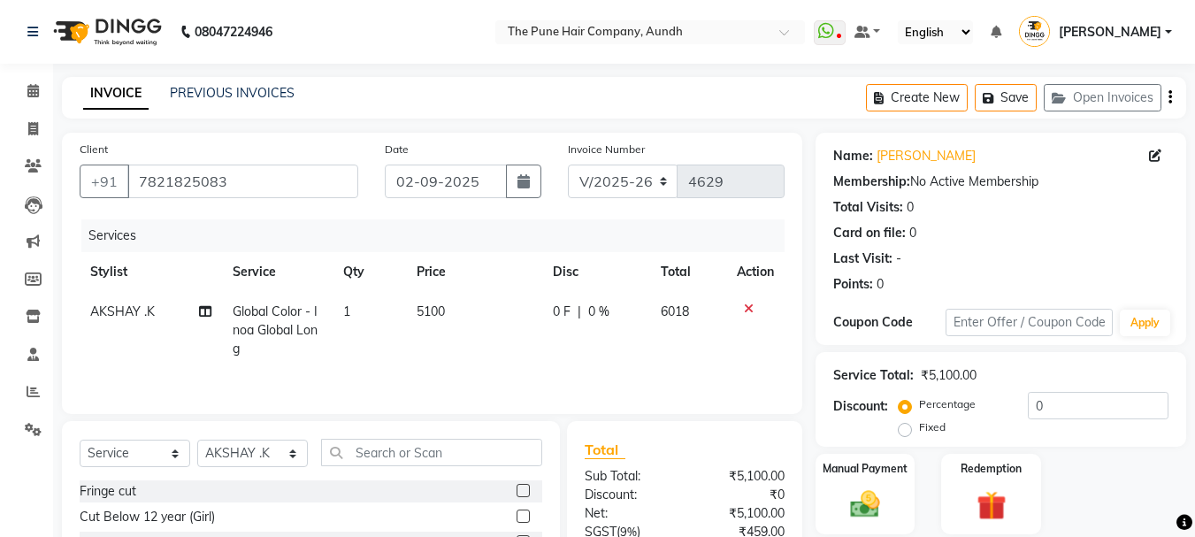
click at [749, 309] on icon at bounding box center [749, 308] width 10 height 12
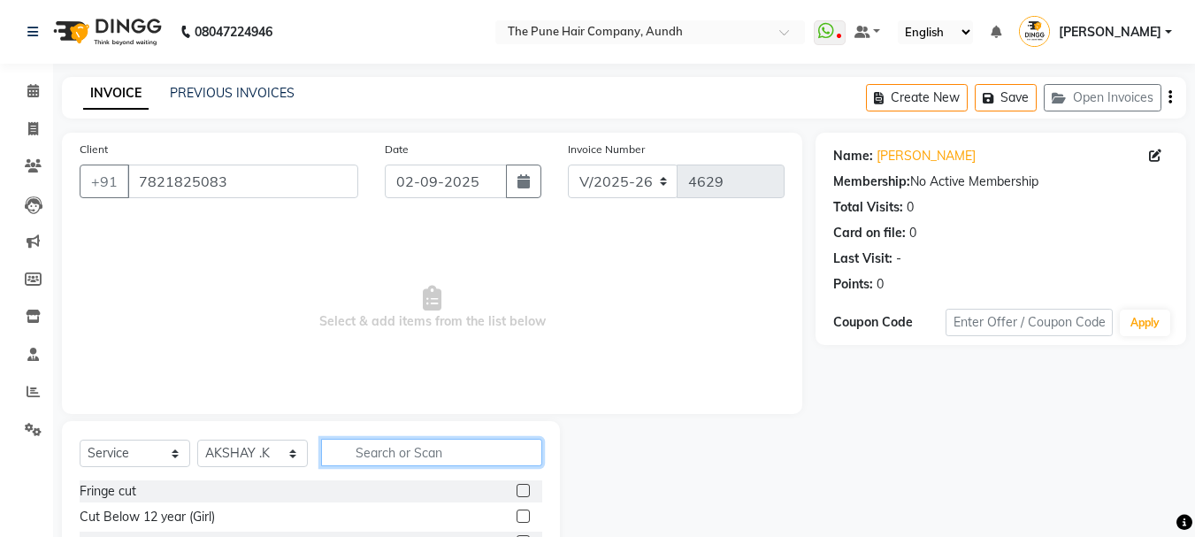
click at [367, 455] on input "text" at bounding box center [431, 452] width 221 height 27
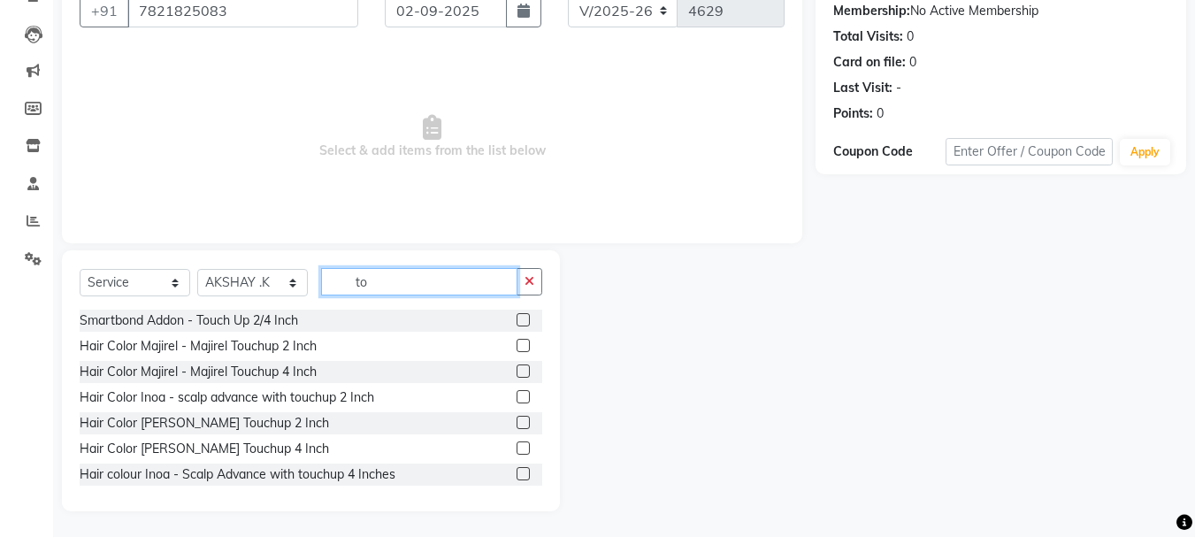
scroll to position [172, 0]
type input "to"
click at [516, 447] on label at bounding box center [522, 446] width 13 height 13
click at [516, 447] on input "checkbox" at bounding box center [521, 447] width 11 height 11
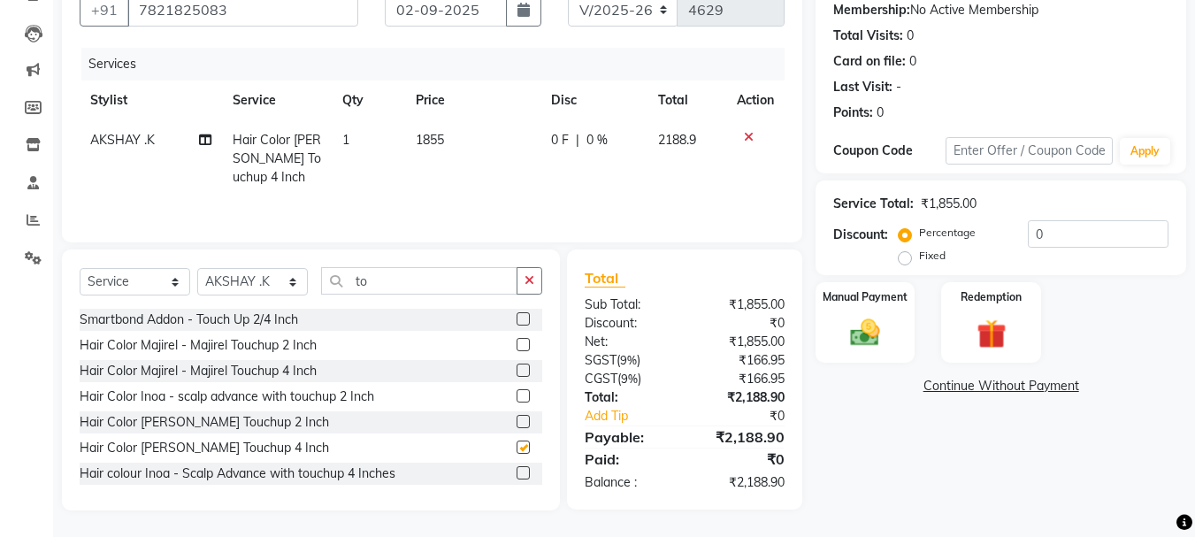
checkbox input "false"
click at [1044, 227] on input "0" at bounding box center [1098, 233] width 141 height 27
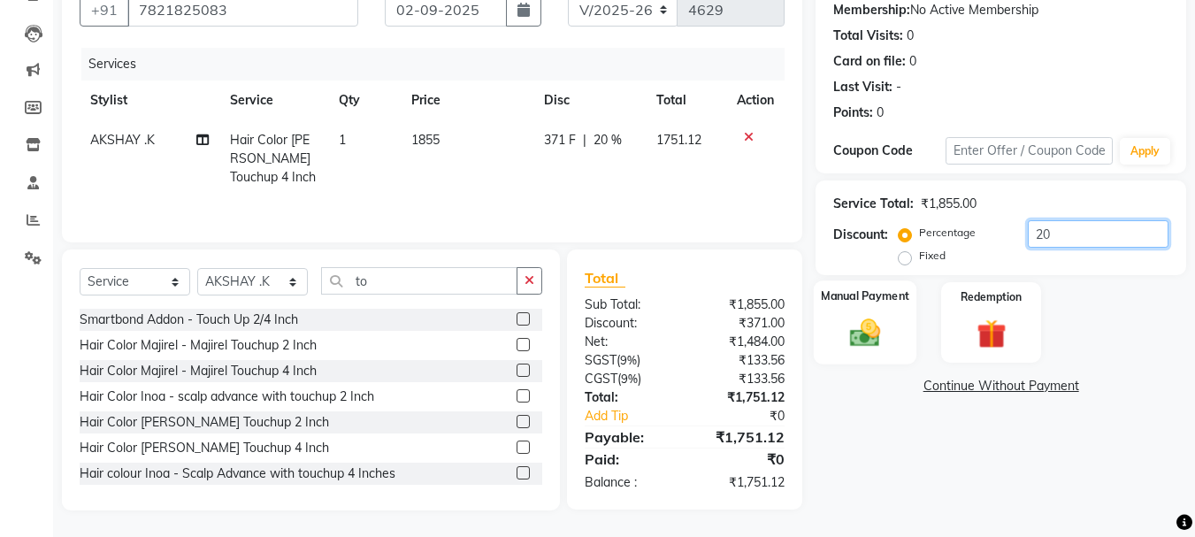
type input "20"
click at [898, 312] on div "Manual Payment" at bounding box center [865, 322] width 103 height 84
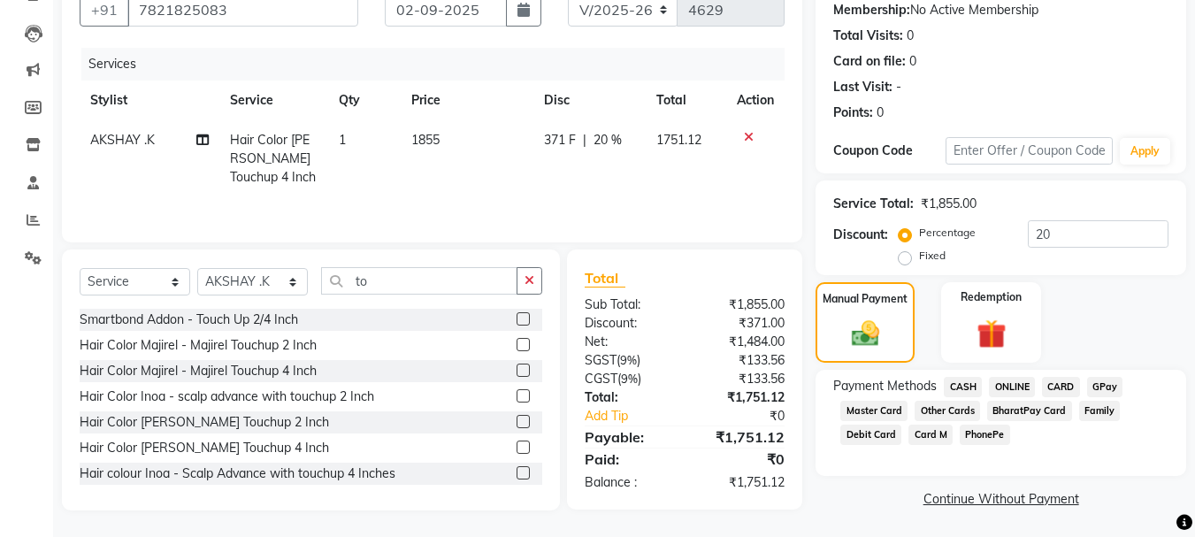
click at [1009, 389] on span "ONLINE" at bounding box center [1012, 387] width 46 height 20
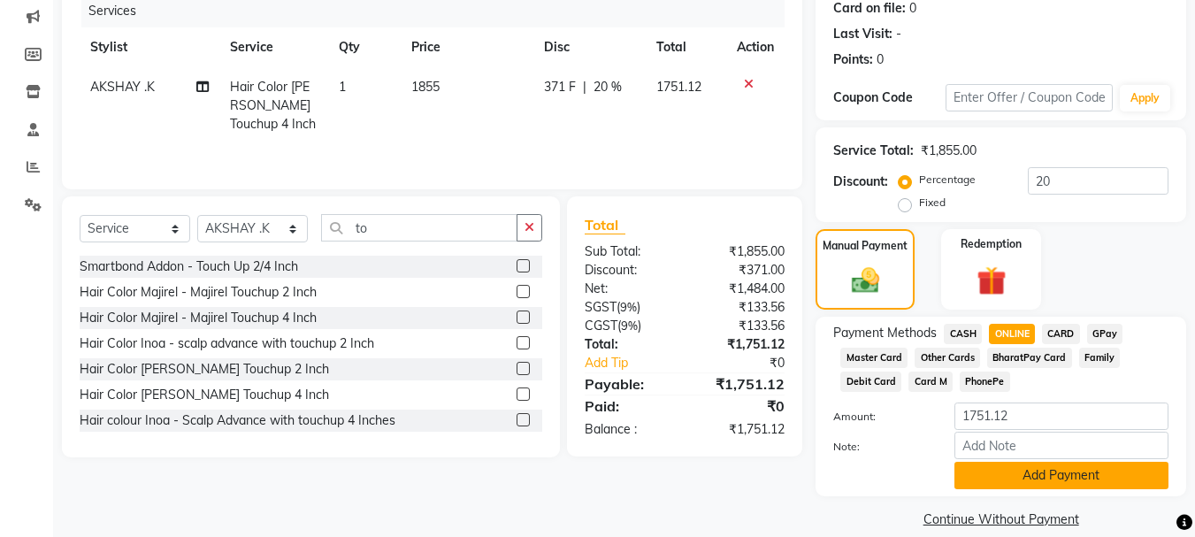
scroll to position [247, 0]
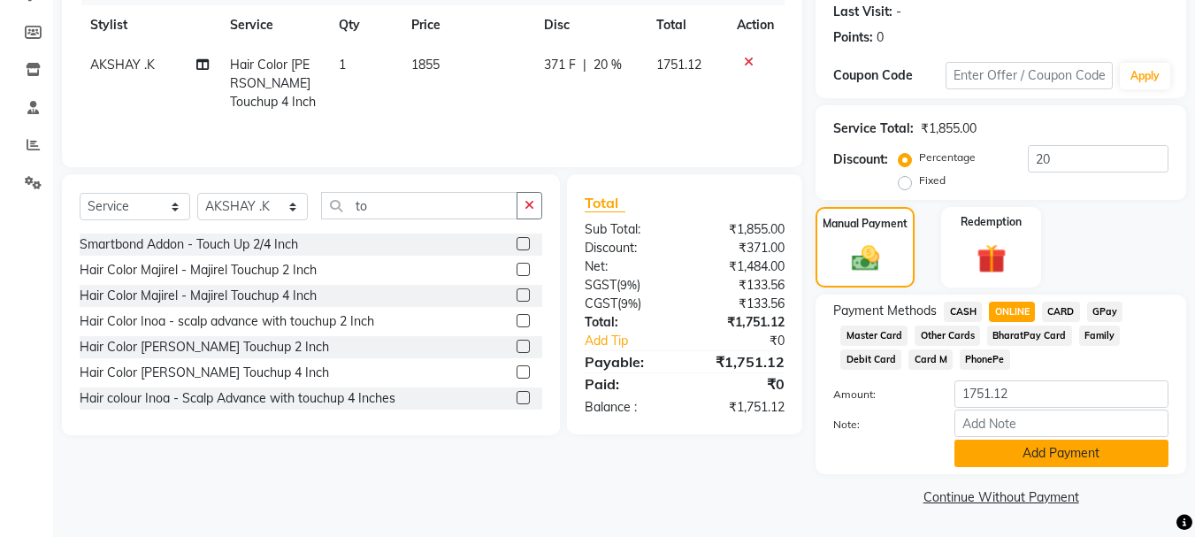
click at [1085, 449] on button "Add Payment" at bounding box center [1061, 452] width 214 height 27
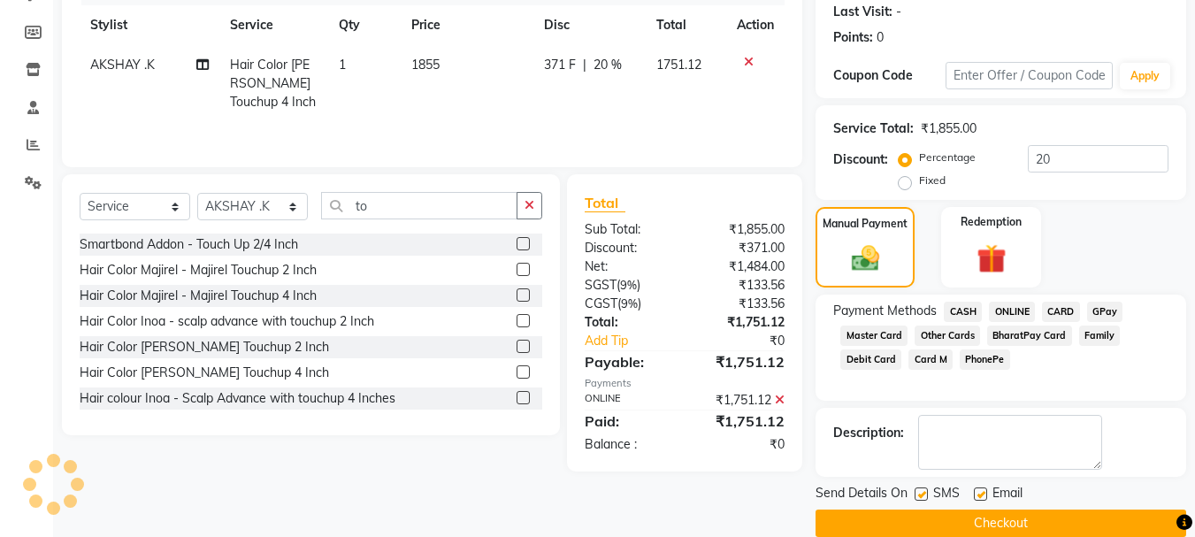
scroll to position [273, 0]
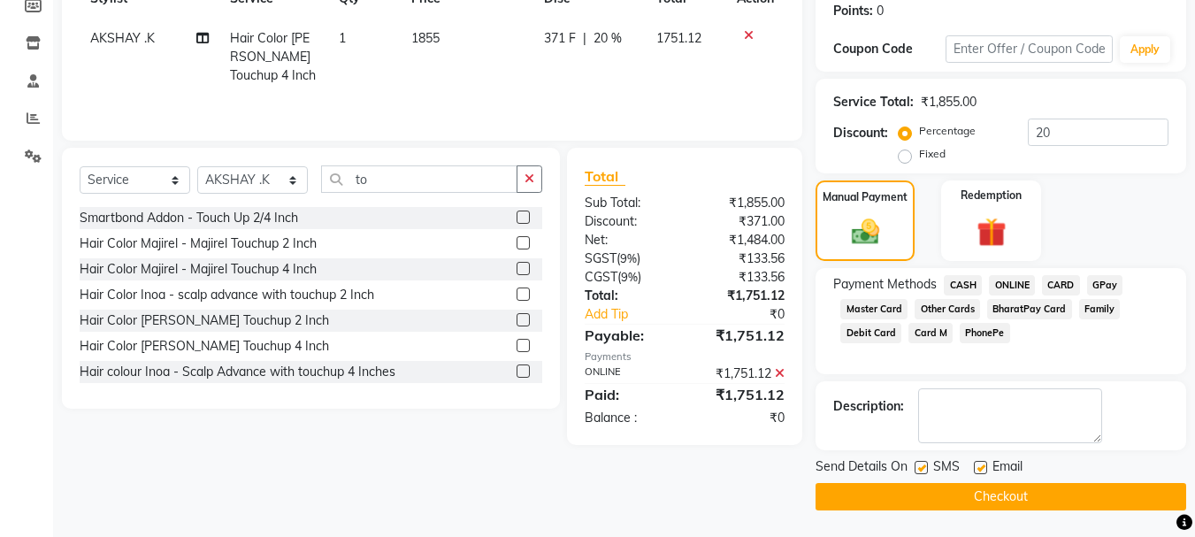
click at [1074, 503] on button "Checkout" at bounding box center [1000, 496] width 371 height 27
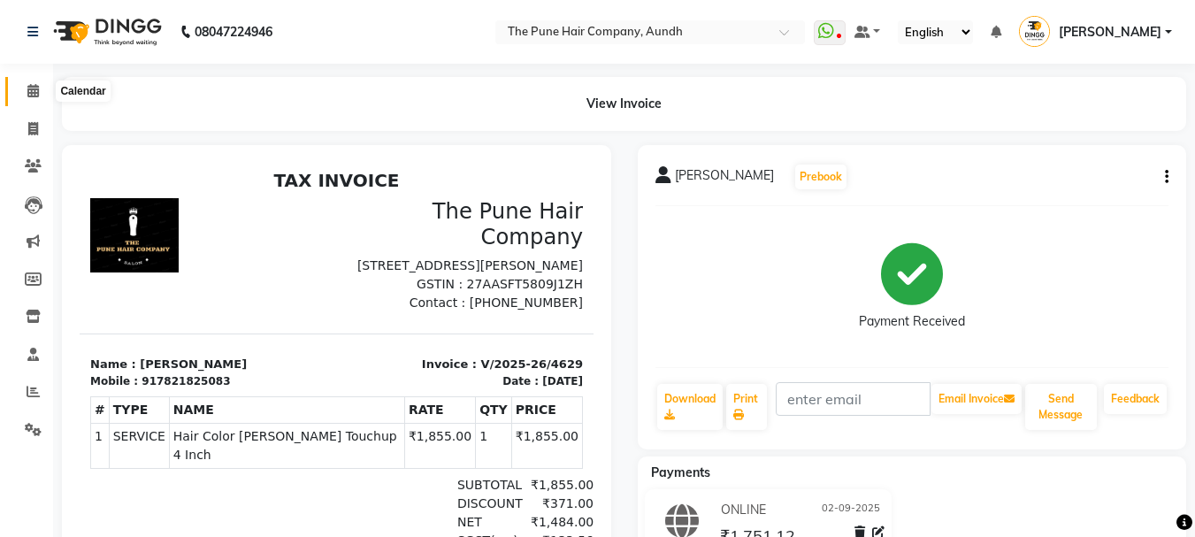
click at [36, 91] on icon at bounding box center [32, 90] width 11 height 13
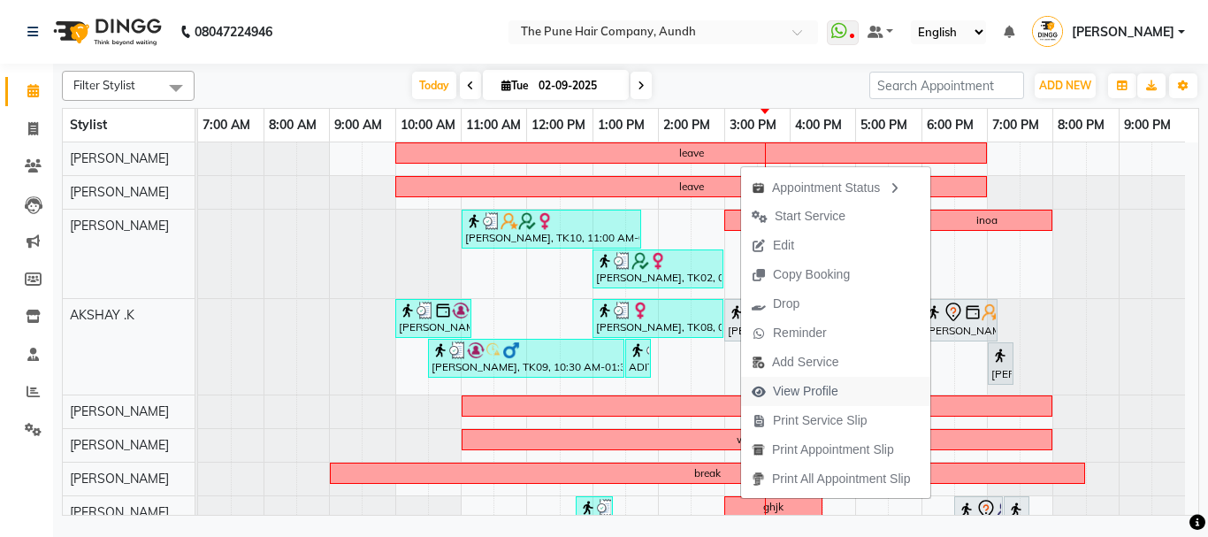
click at [800, 392] on span "View Profile" at bounding box center [805, 391] width 65 height 19
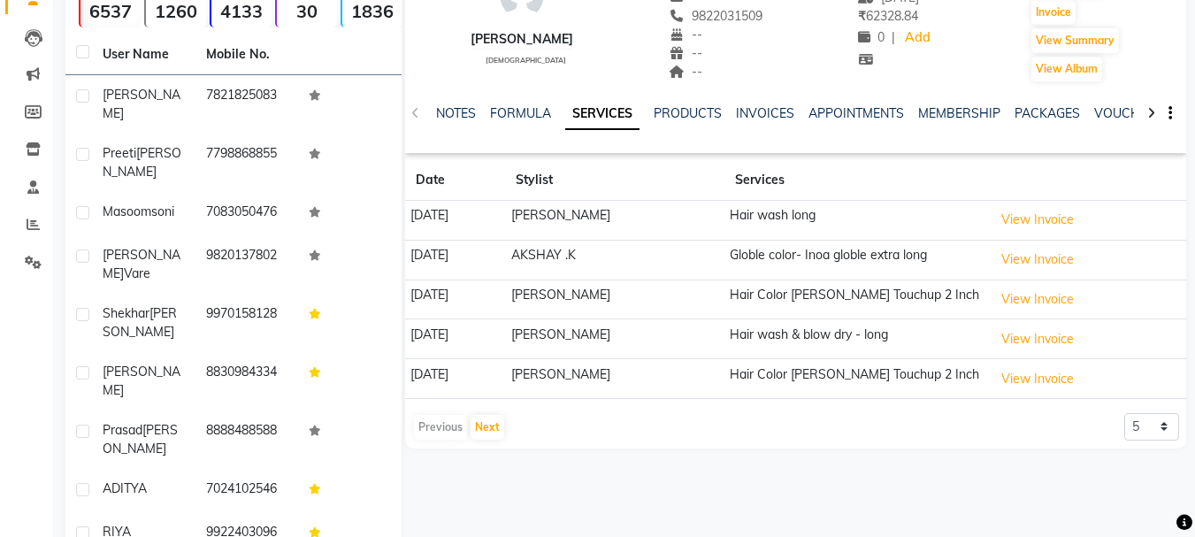
scroll to position [177, 0]
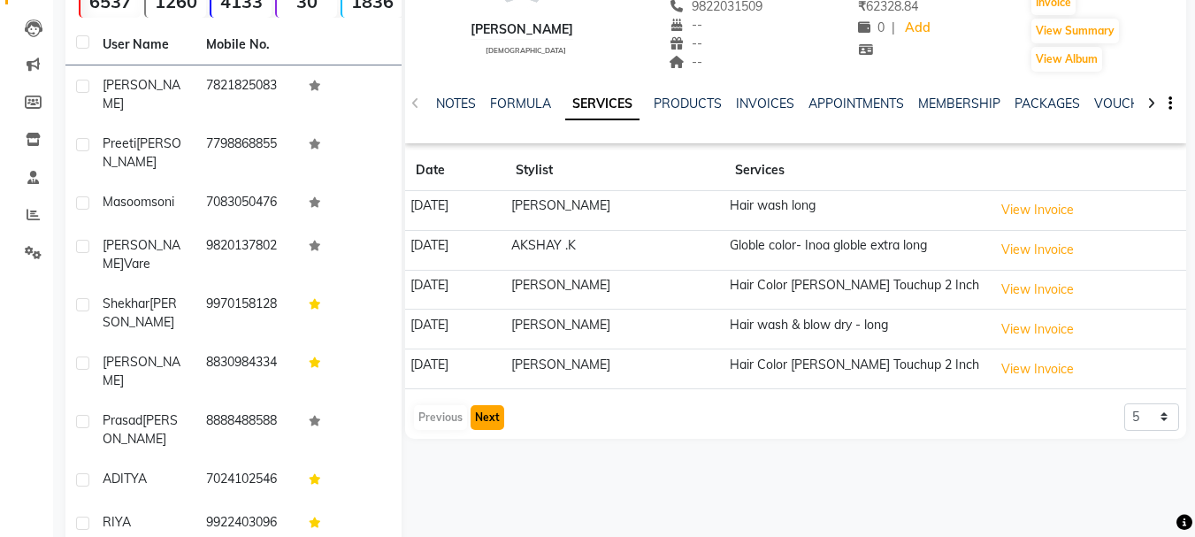
click at [482, 411] on button "Next" at bounding box center [487, 417] width 34 height 25
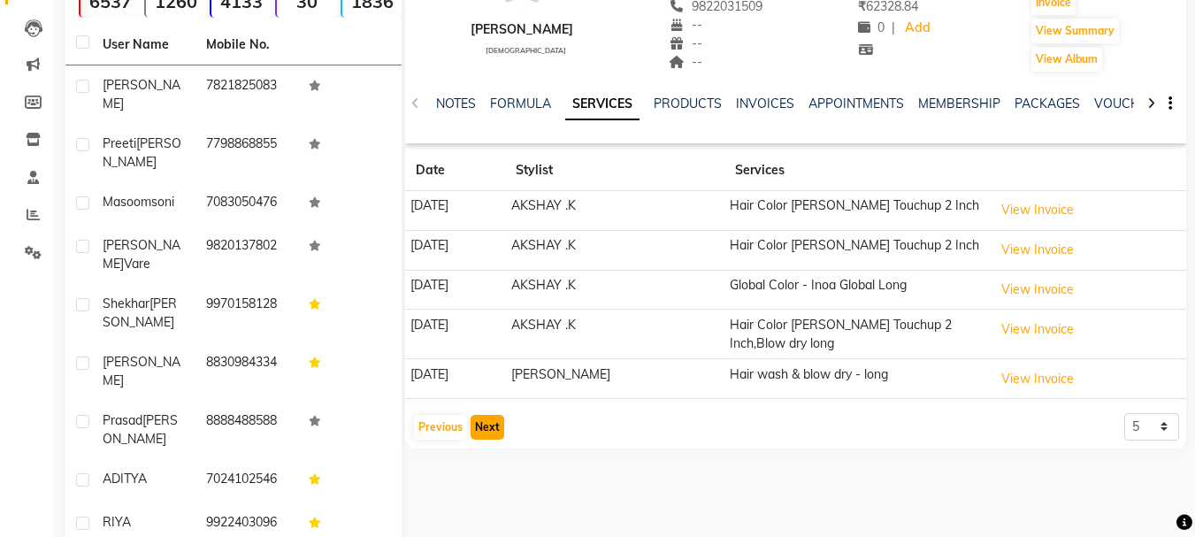
click at [478, 425] on button "Next" at bounding box center [487, 427] width 34 height 25
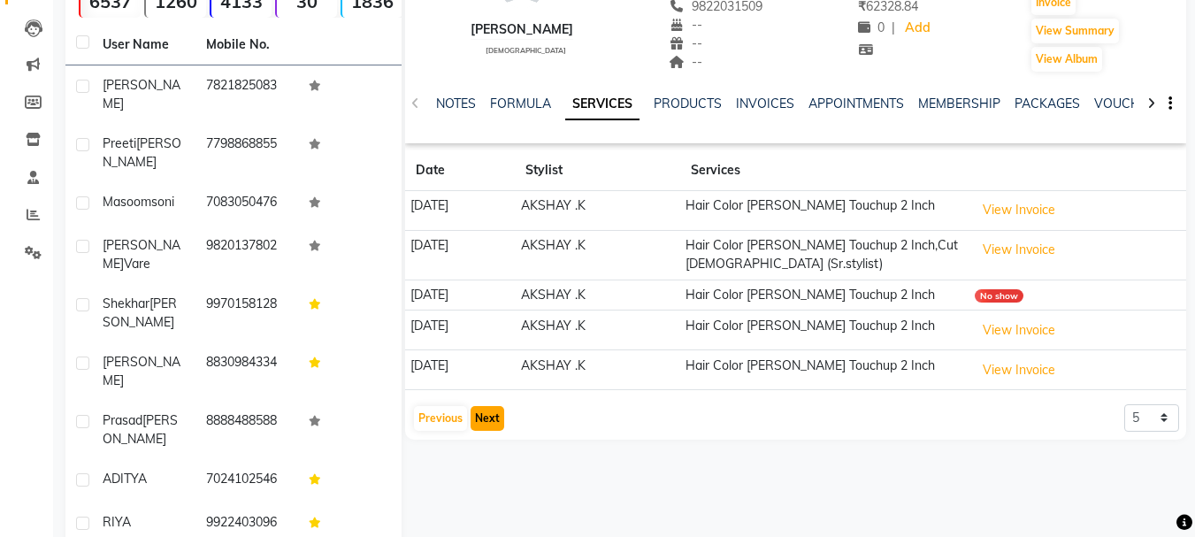
click at [483, 418] on button "Next" at bounding box center [487, 418] width 34 height 25
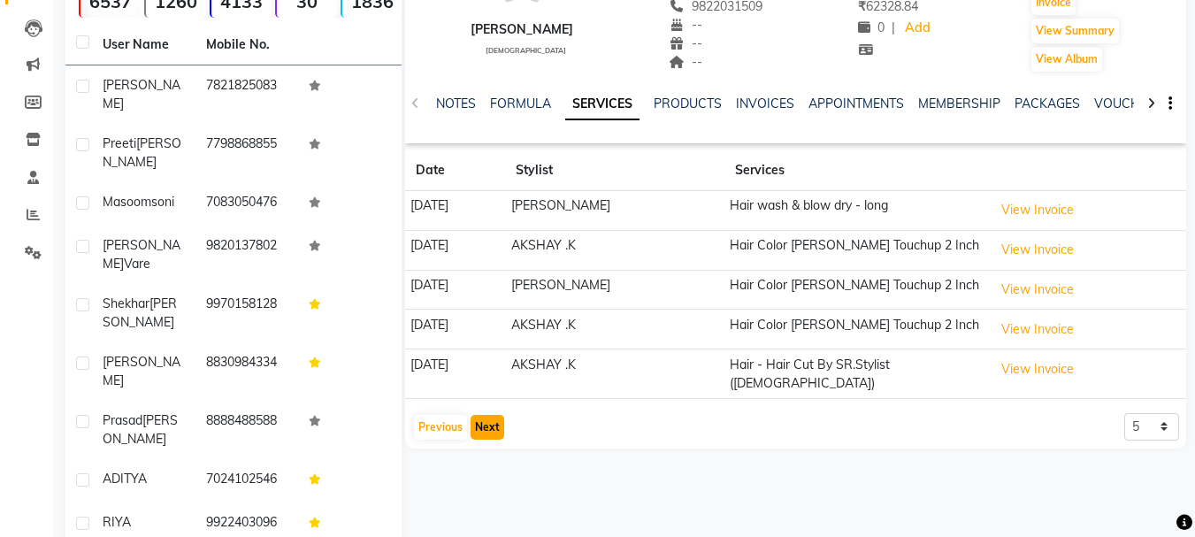
click at [483, 418] on button "Next" at bounding box center [487, 427] width 34 height 25
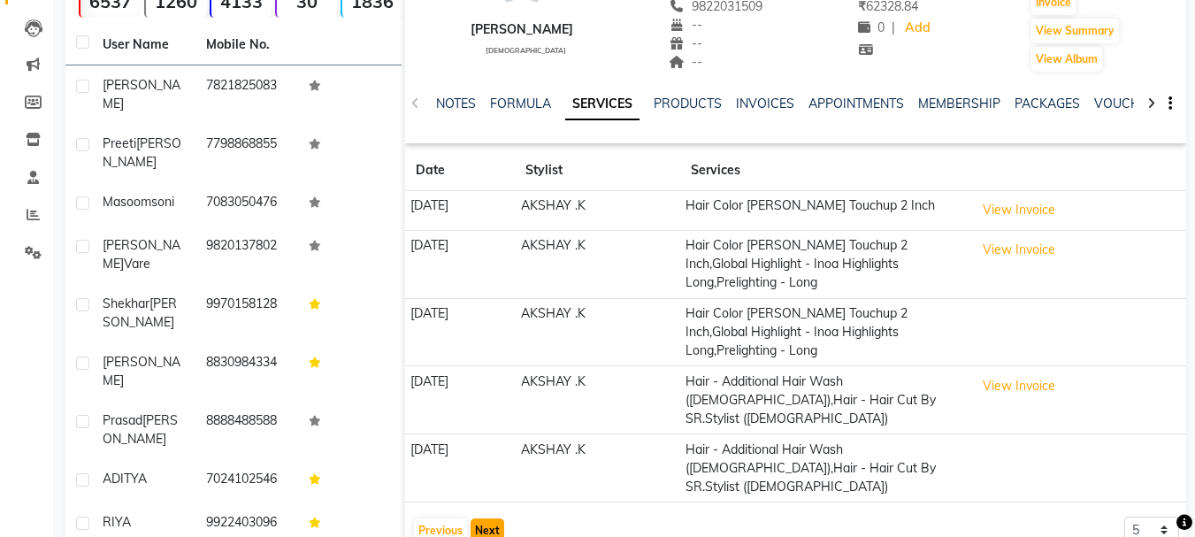
click at [491, 518] on button "Next" at bounding box center [487, 530] width 34 height 25
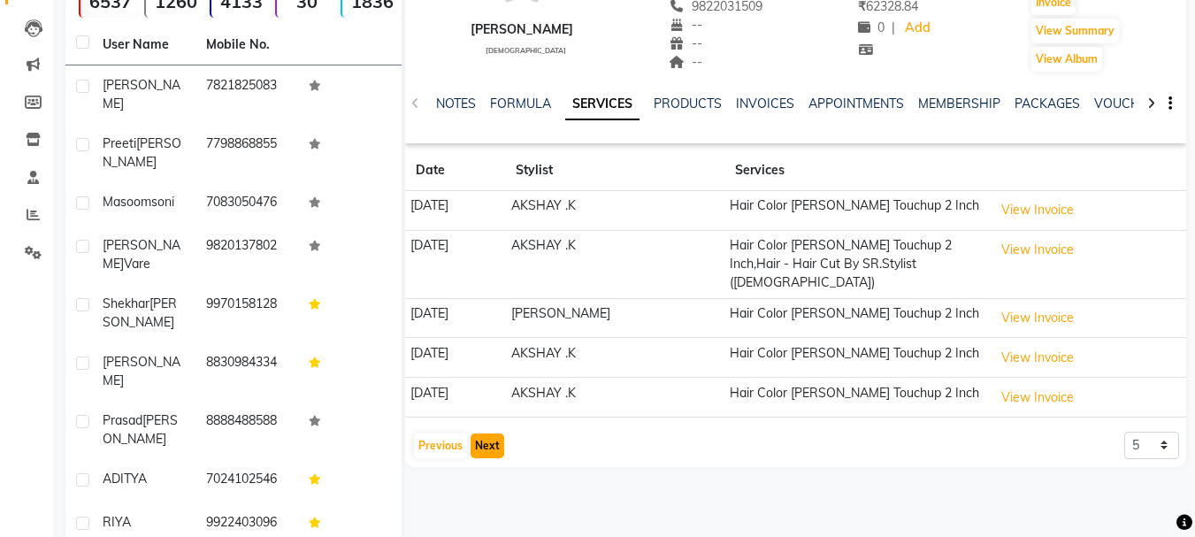
click at [491, 433] on button "Next" at bounding box center [487, 445] width 34 height 25
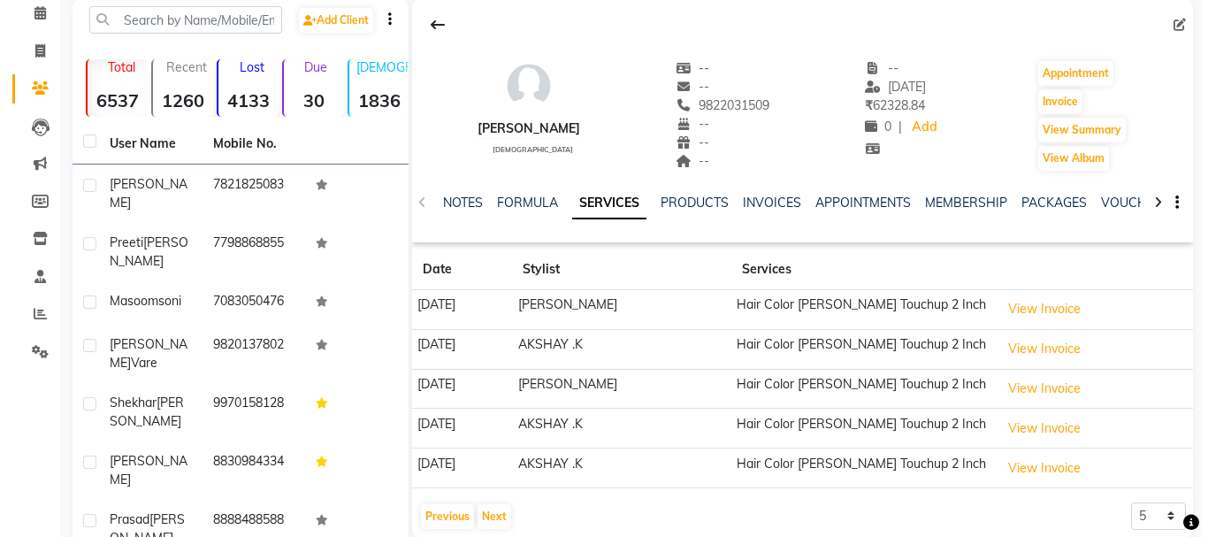
scroll to position [0, 0]
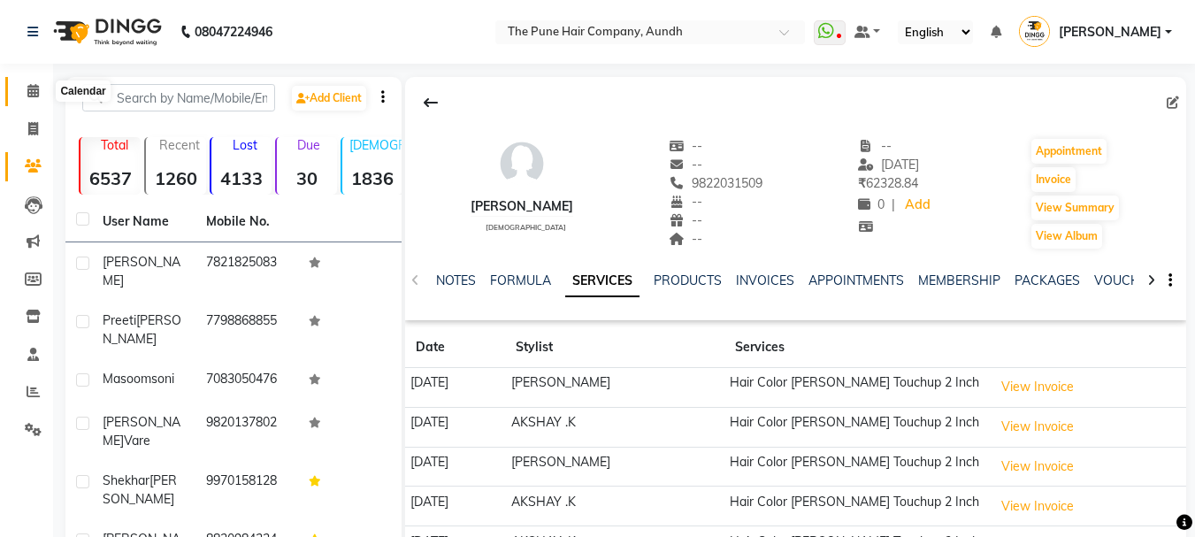
click at [31, 93] on icon at bounding box center [32, 90] width 11 height 13
drag, startPoint x: 31, startPoint y: 93, endPoint x: 38, endPoint y: 103, distance: 12.8
click at [31, 93] on icon at bounding box center [32, 90] width 11 height 13
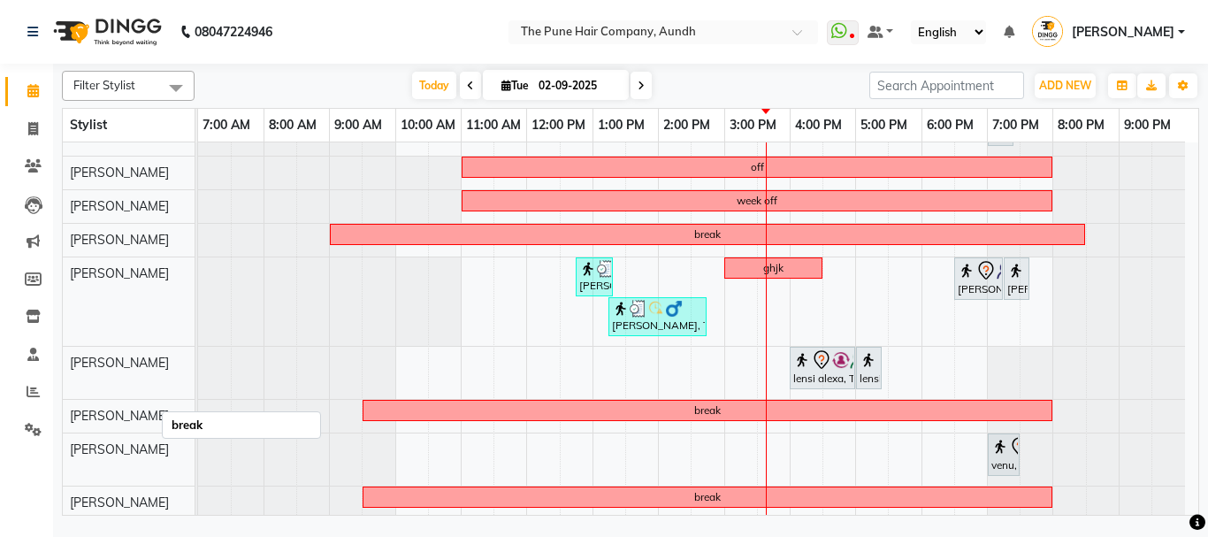
scroll to position [366, 0]
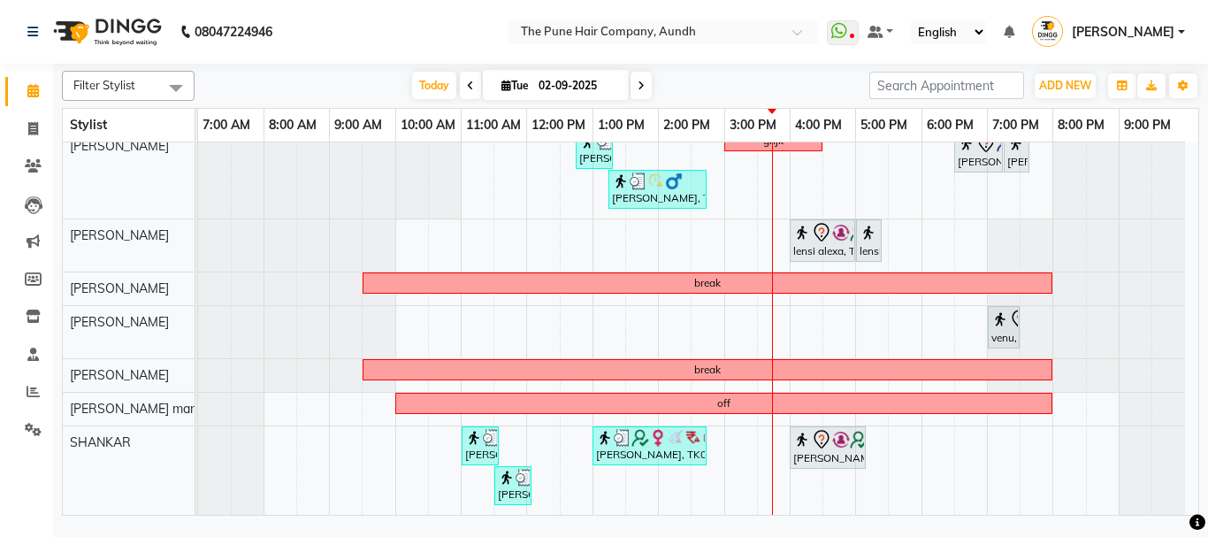
click at [642, 80] on icon at bounding box center [641, 85] width 7 height 11
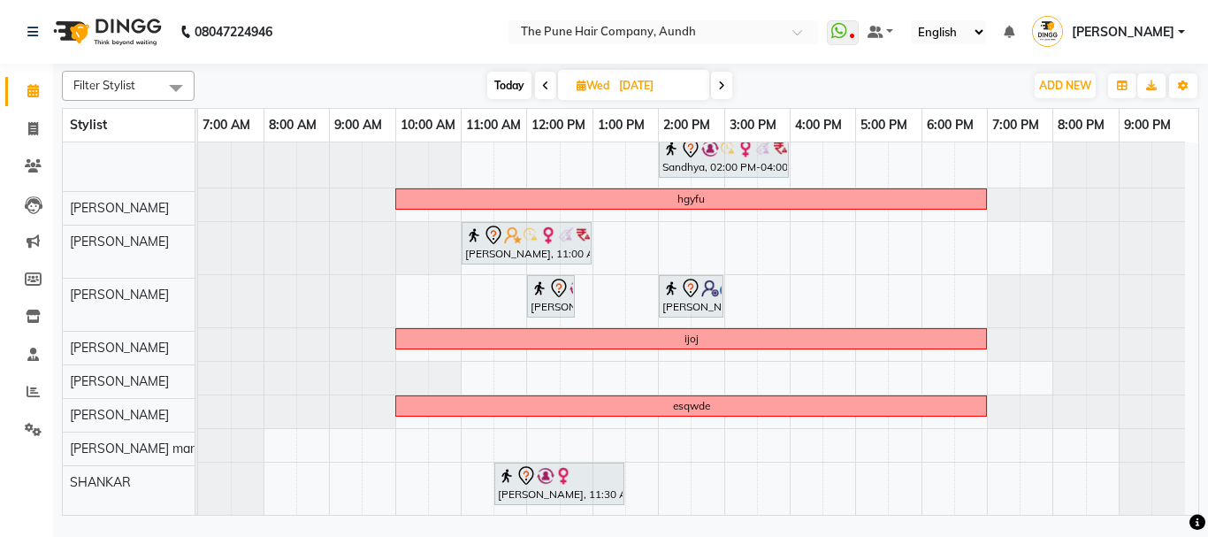
scroll to position [320, 0]
click at [508, 83] on span "Today" at bounding box center [509, 85] width 44 height 27
click at [572, 83] on span "Wed" at bounding box center [593, 85] width 42 height 13
type input "02-09-2025"
select select "9"
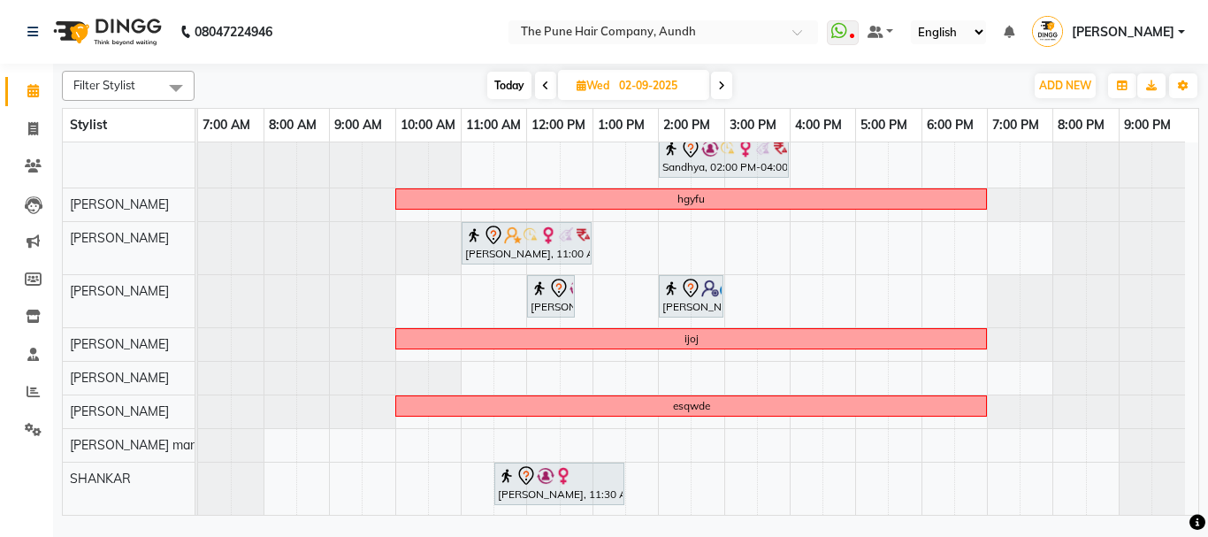
select select "2025"
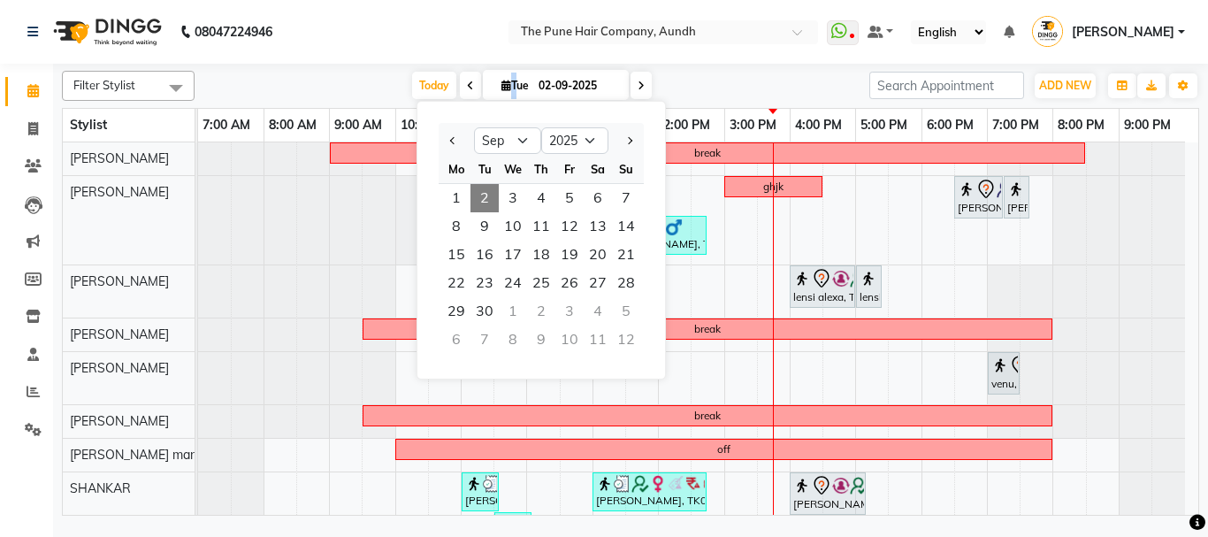
click at [485, 187] on span "2" at bounding box center [484, 198] width 28 height 28
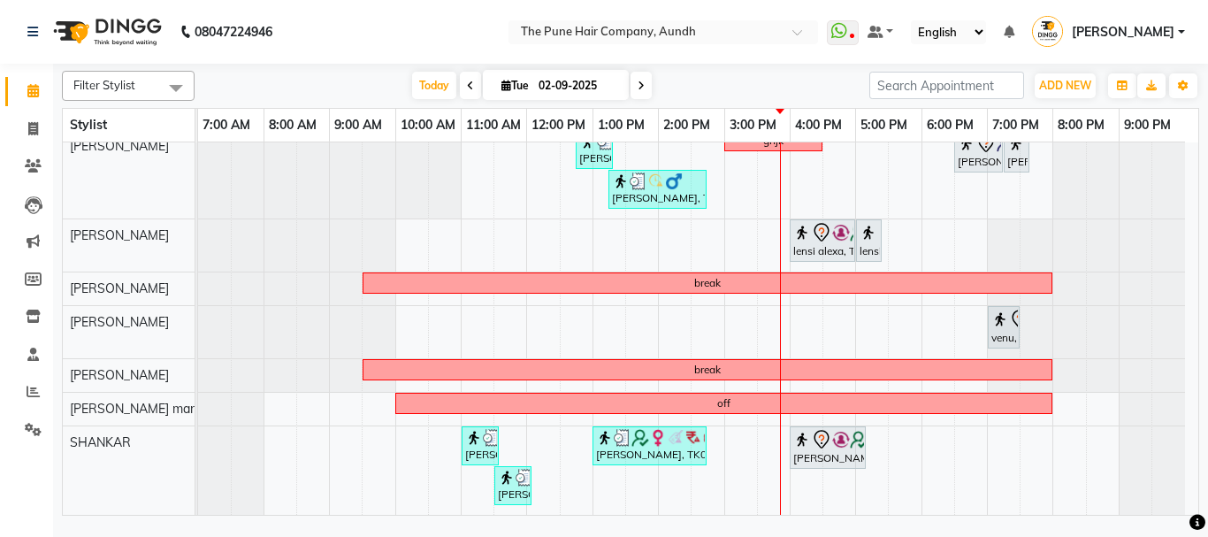
scroll to position [278, 0]
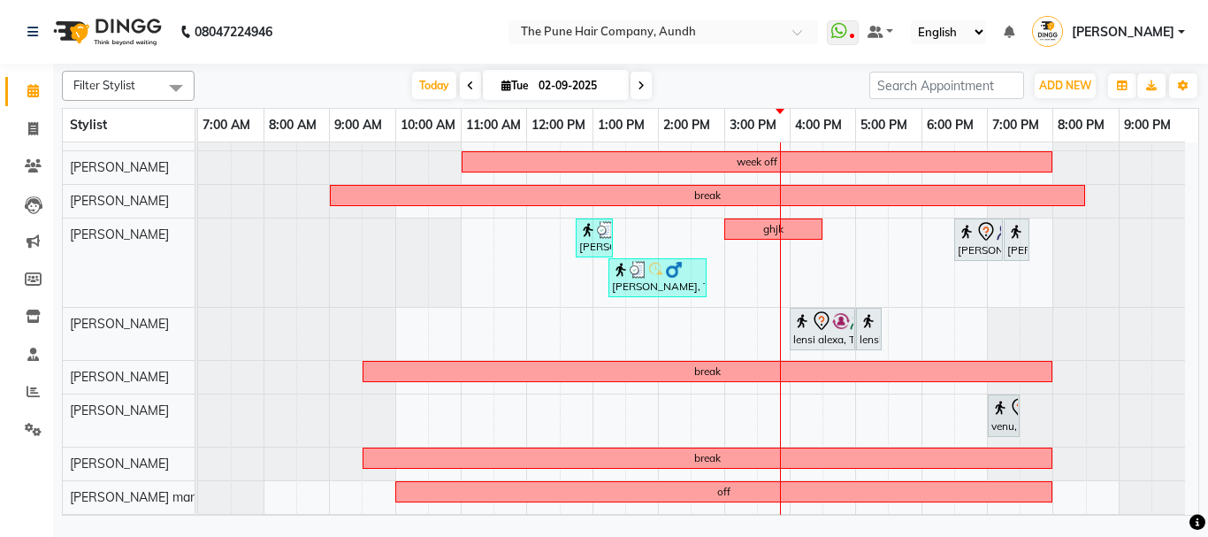
click at [744, 249] on div "leave leave [PERSON_NAME], TK10, 11:00 AM-01:45 PM, Hair Color [PERSON_NAME] To…" at bounding box center [698, 234] width 1000 height 738
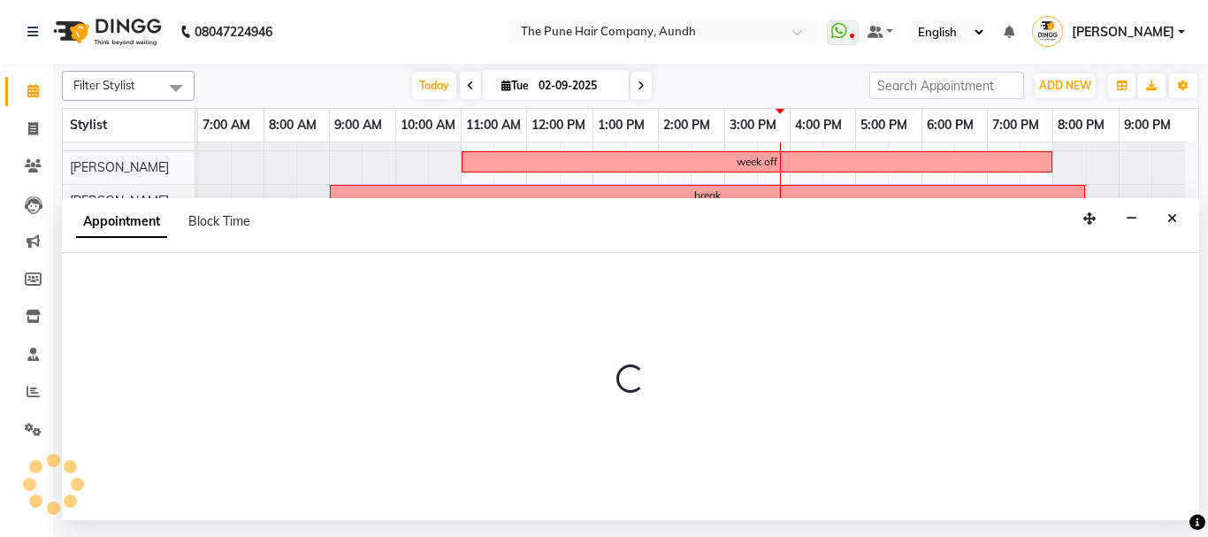
select select "49441"
select select "tentative"
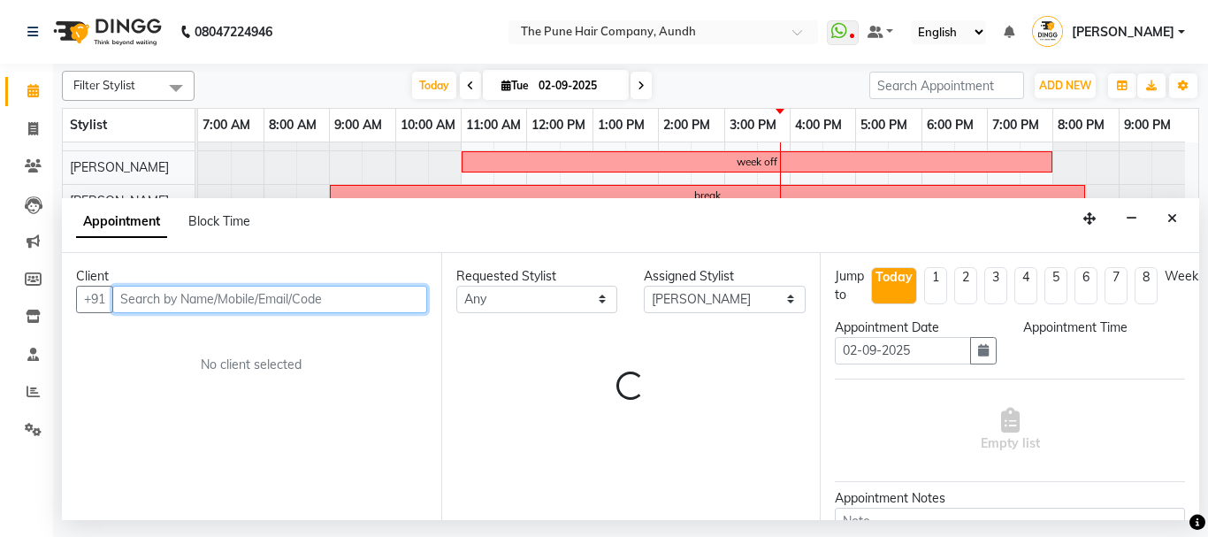
select select "900"
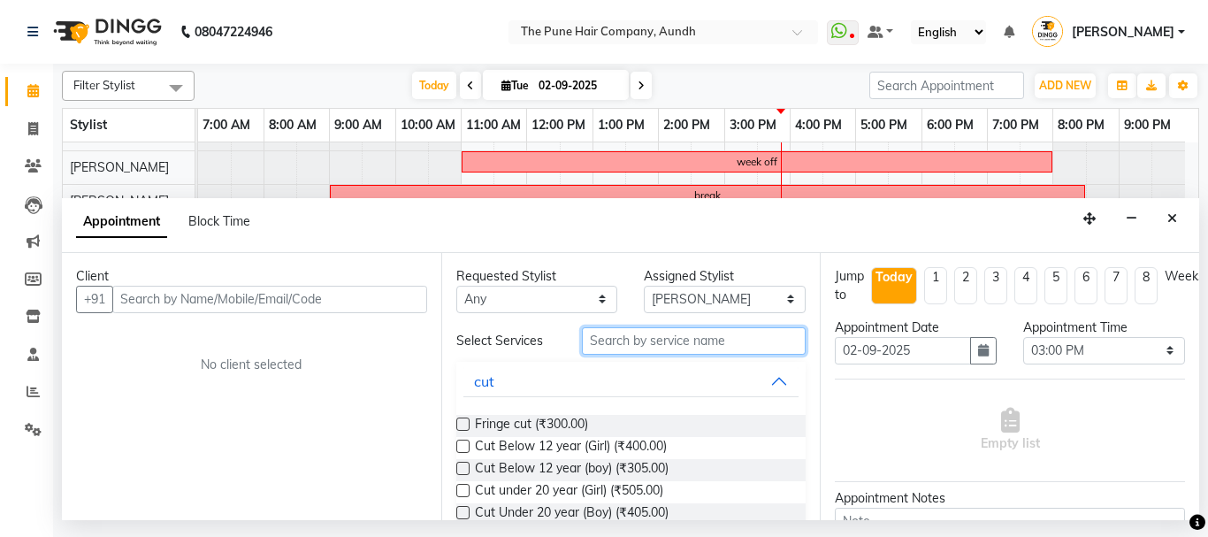
click at [722, 341] on input "text" at bounding box center [694, 340] width 225 height 27
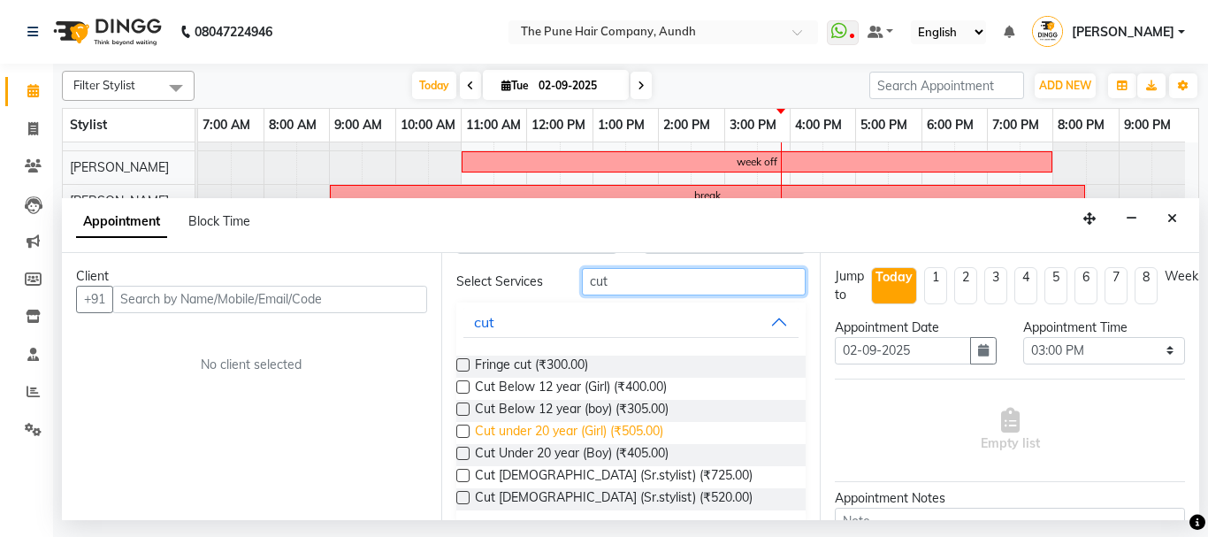
scroll to position [78, 0]
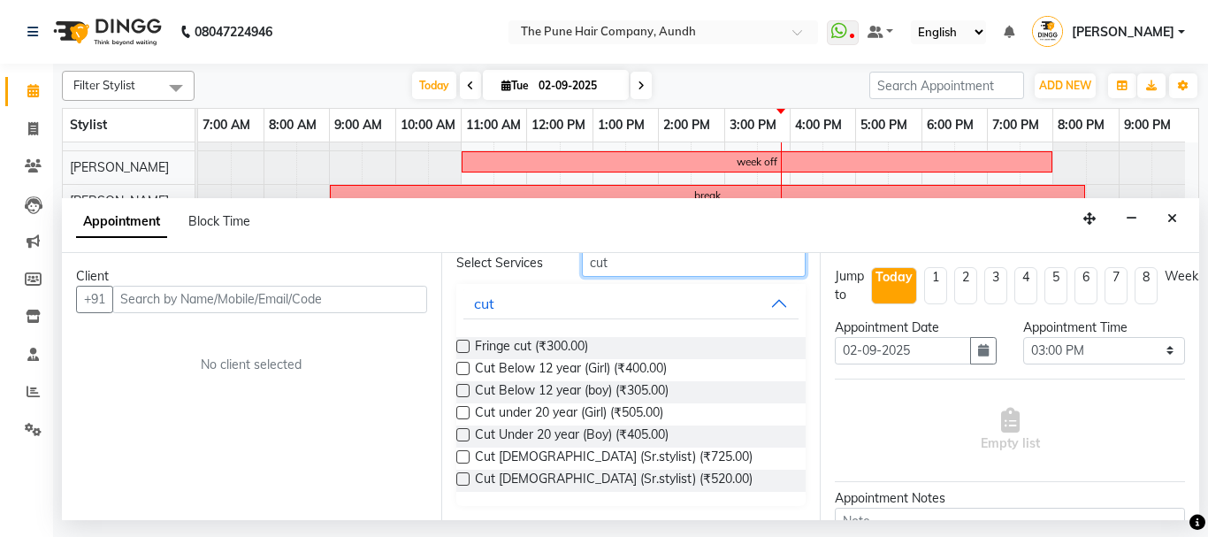
type input "cut"
click at [466, 455] on label at bounding box center [462, 456] width 13 height 13
click at [466, 455] on input "checkbox" at bounding box center [461, 458] width 11 height 11
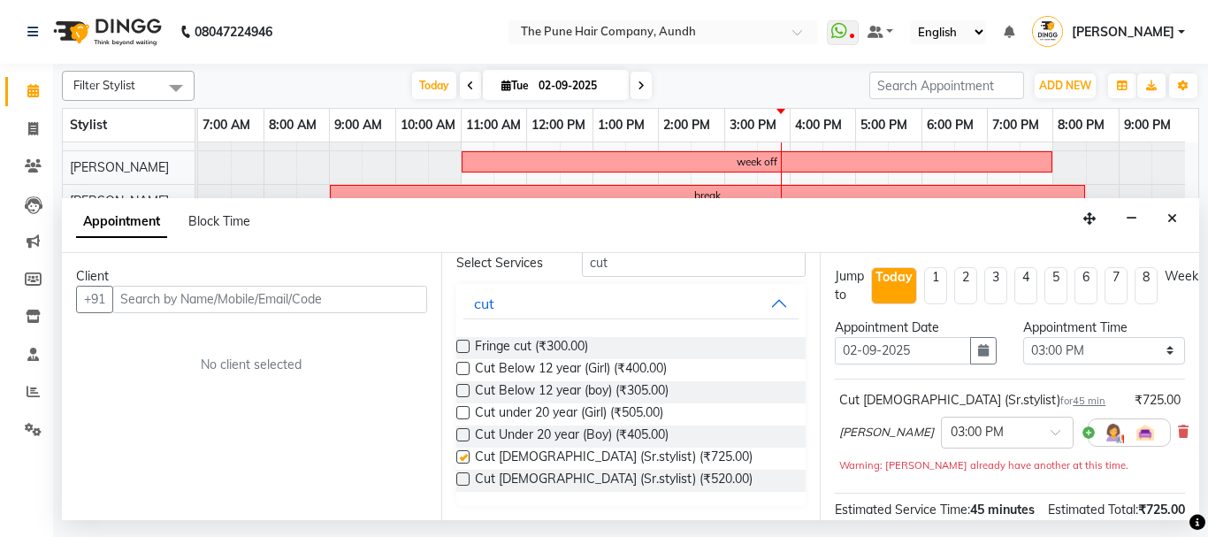
checkbox input "false"
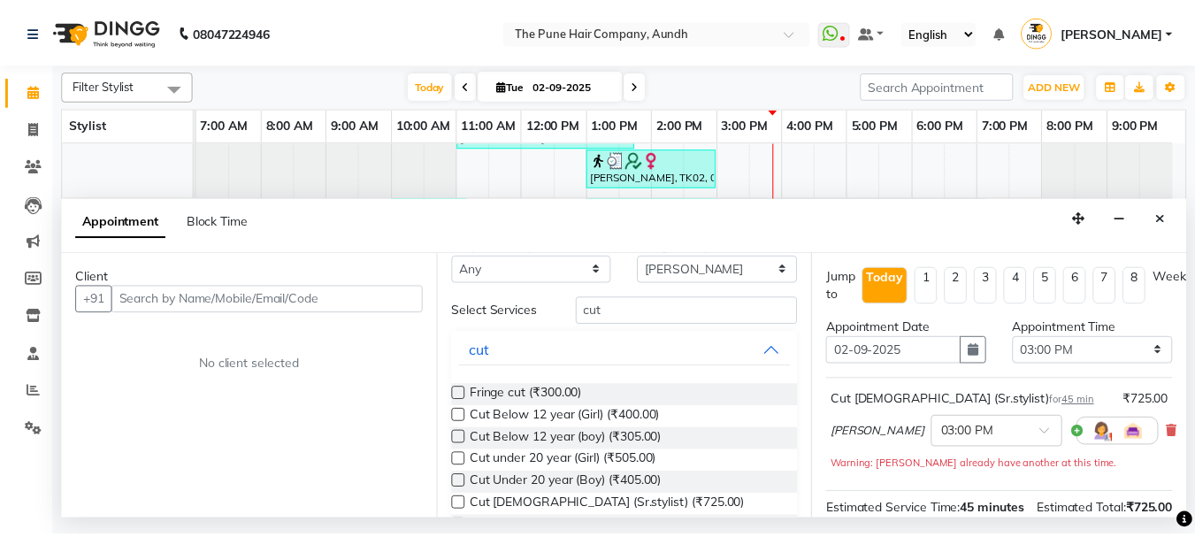
scroll to position [0, 0]
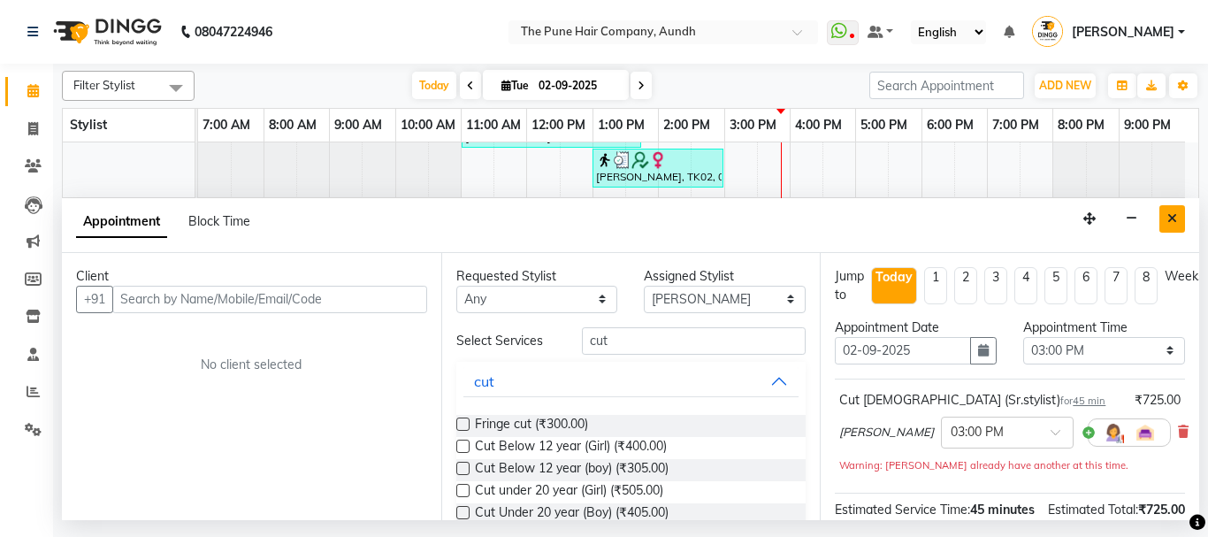
click at [1171, 218] on icon "Close" at bounding box center [1172, 218] width 10 height 12
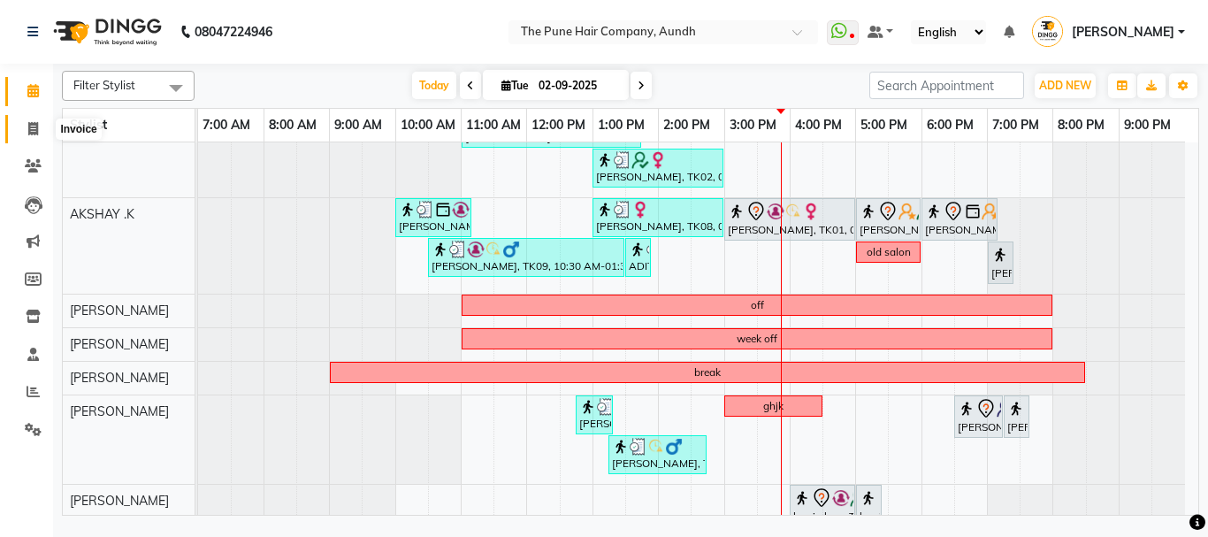
click at [35, 126] on icon at bounding box center [33, 128] width 10 height 13
select select "service"
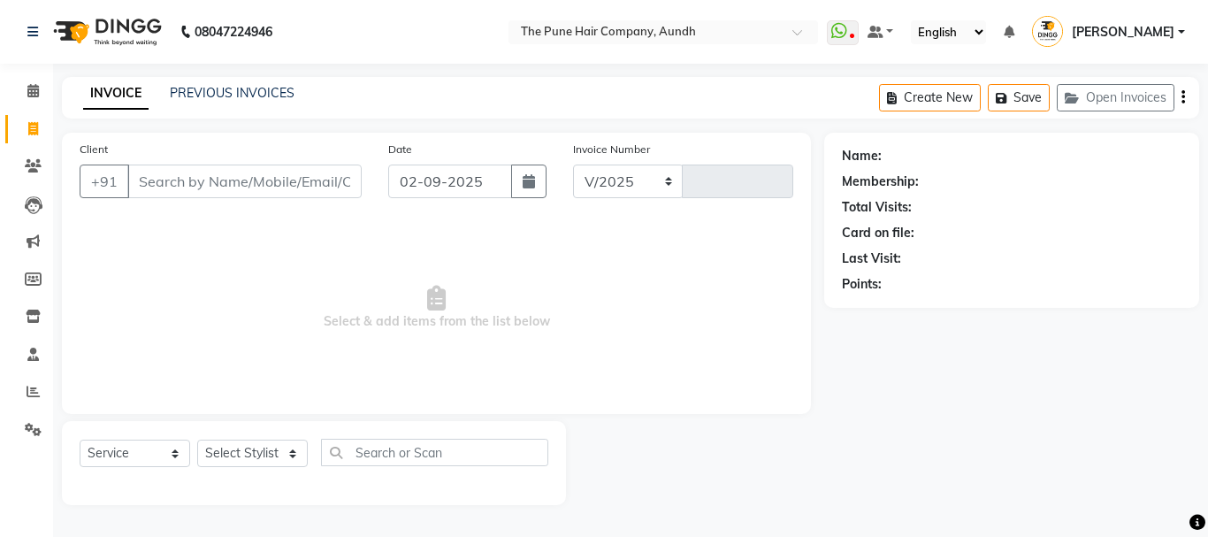
select select "106"
type input "4630"
click at [294, 455] on select "Select Stylist AKSHAY .K [PERSON_NAME] kaif [PERSON_NAME] [PERSON_NAME] [PERSON…" at bounding box center [252, 452] width 111 height 27
select select "49441"
click at [197, 439] on select "Select Stylist AKSHAY .K [PERSON_NAME] kaif [PERSON_NAME] [PERSON_NAME] [PERSON…" at bounding box center [252, 452] width 111 height 27
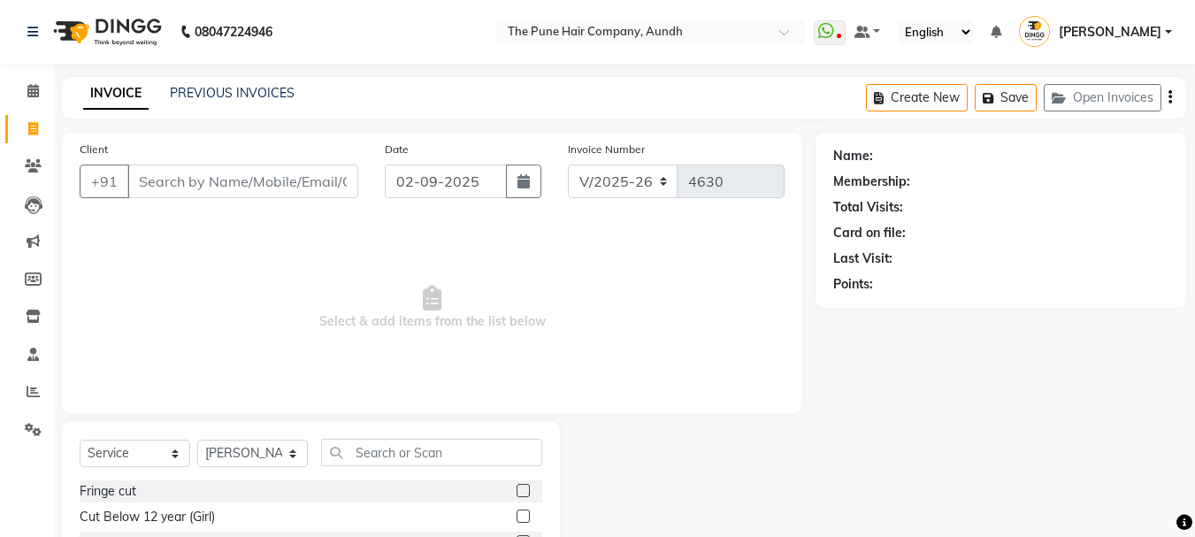
drag, startPoint x: 463, startPoint y: 437, endPoint x: 481, endPoint y: 443, distance: 18.7
click at [486, 451] on input "text" at bounding box center [431, 452] width 221 height 27
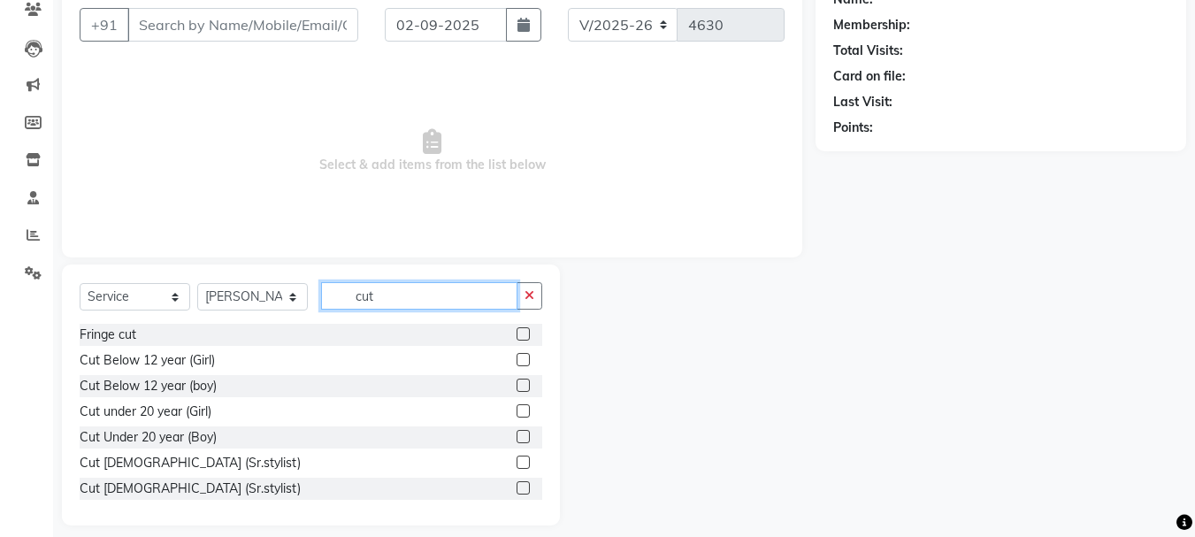
scroll to position [172, 0]
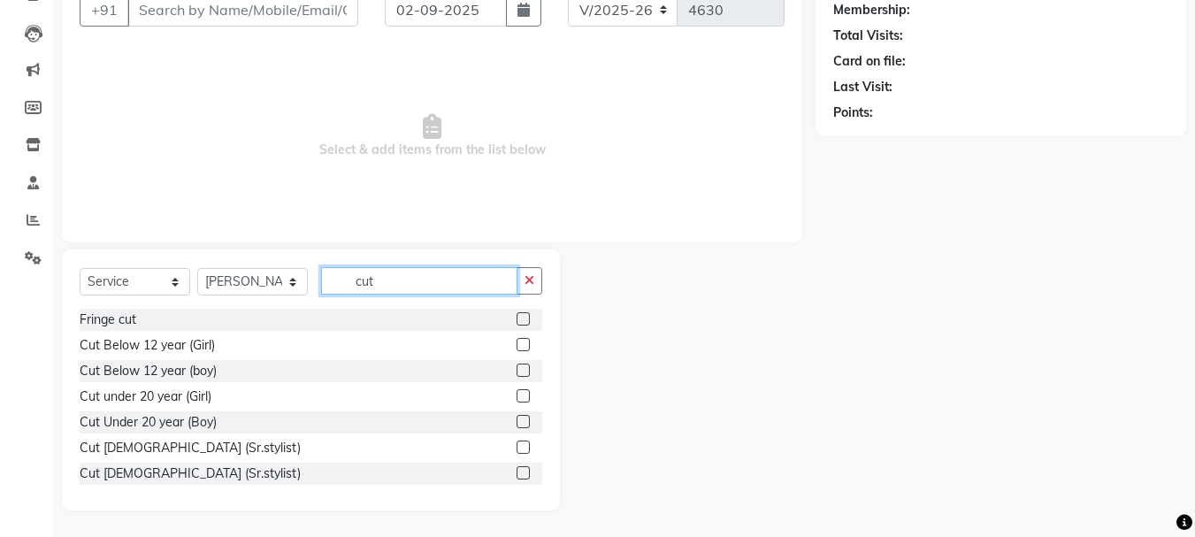
type input "cut"
click at [516, 447] on label at bounding box center [522, 446] width 13 height 13
click at [516, 447] on input "checkbox" at bounding box center [521, 447] width 11 height 11
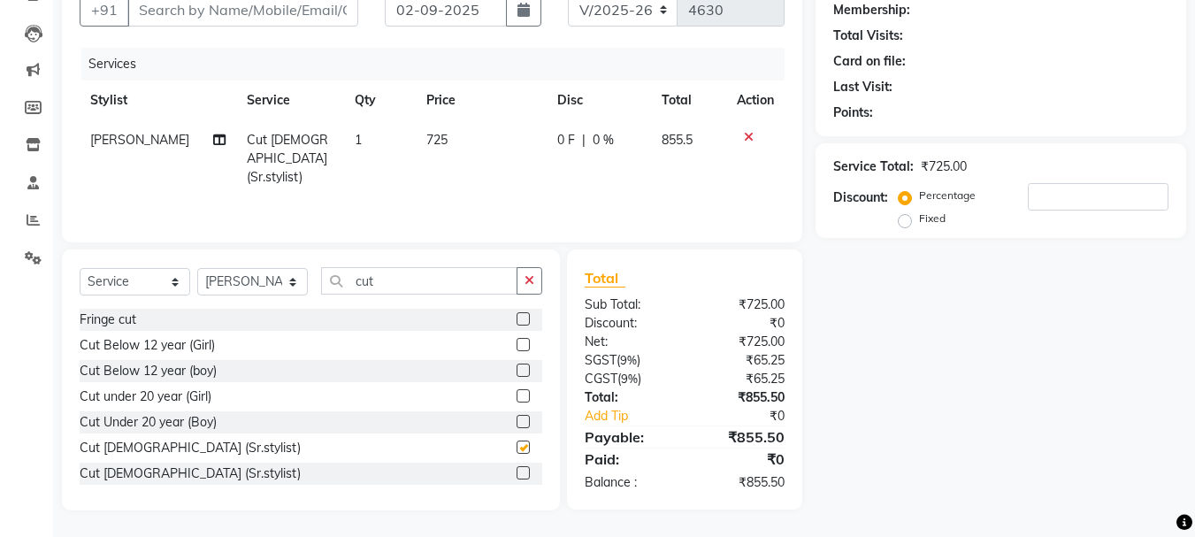
checkbox input "false"
click at [1075, 180] on div "Service Total: ₹725.00 Discount: Percentage Fixed" at bounding box center [1000, 190] width 335 height 80
click at [1079, 193] on input "number" at bounding box center [1098, 196] width 141 height 27
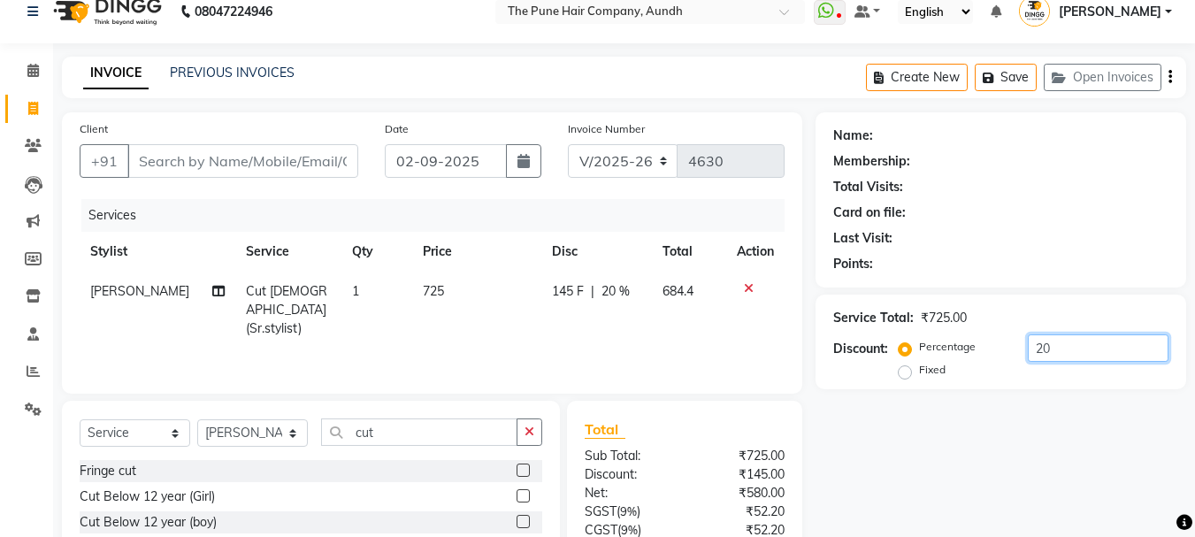
scroll to position [0, 0]
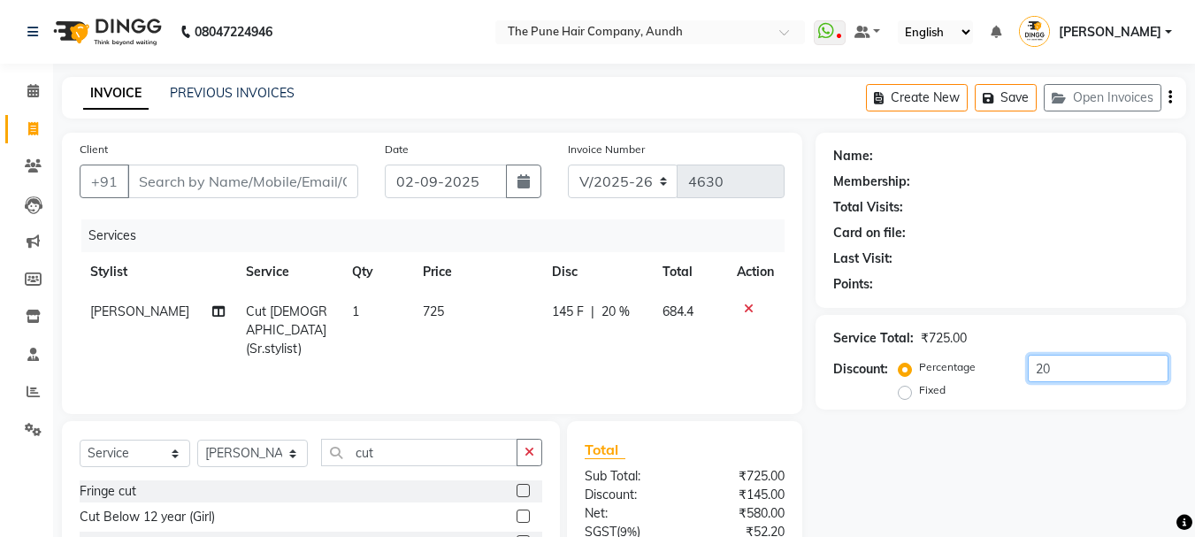
type input "20"
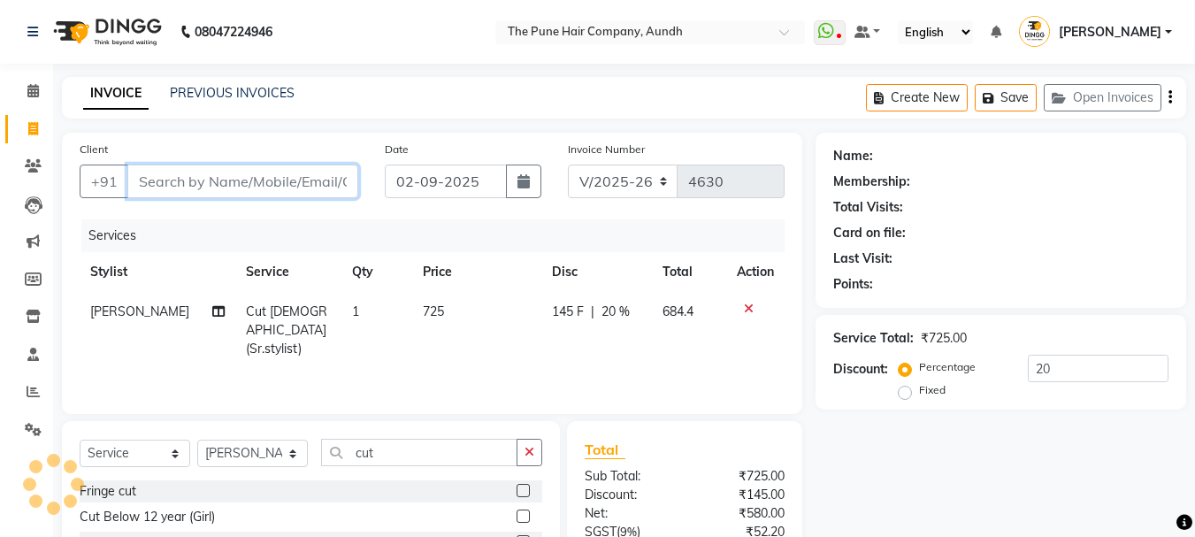
click at [216, 189] on input "Client" at bounding box center [242, 181] width 231 height 34
type input "b"
type input "0"
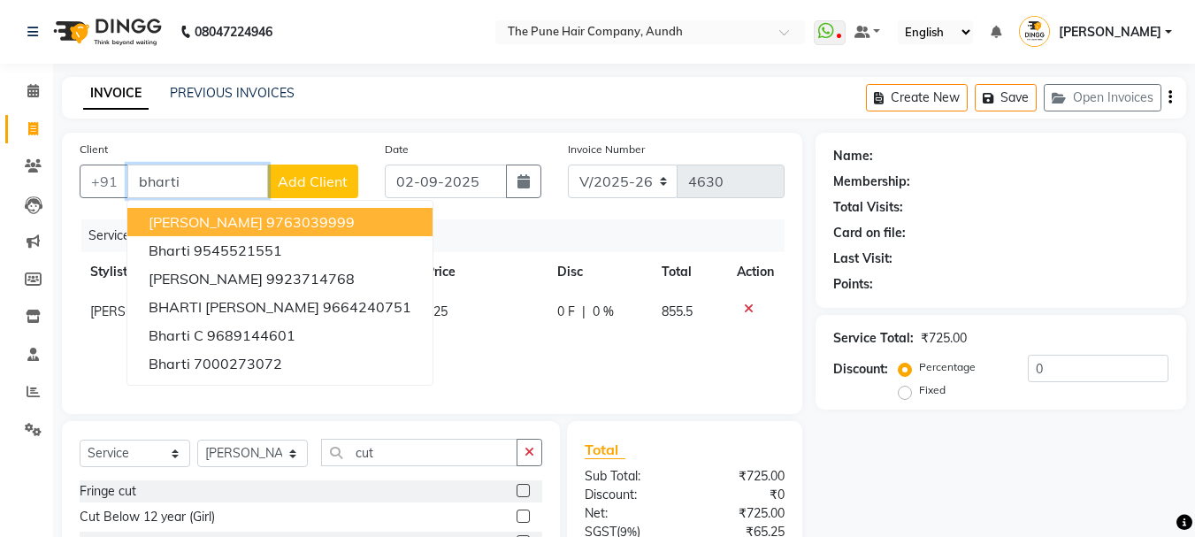
click at [290, 235] on button "Bharti Chavan 9763039999" at bounding box center [279, 222] width 305 height 28
type input "9763039999"
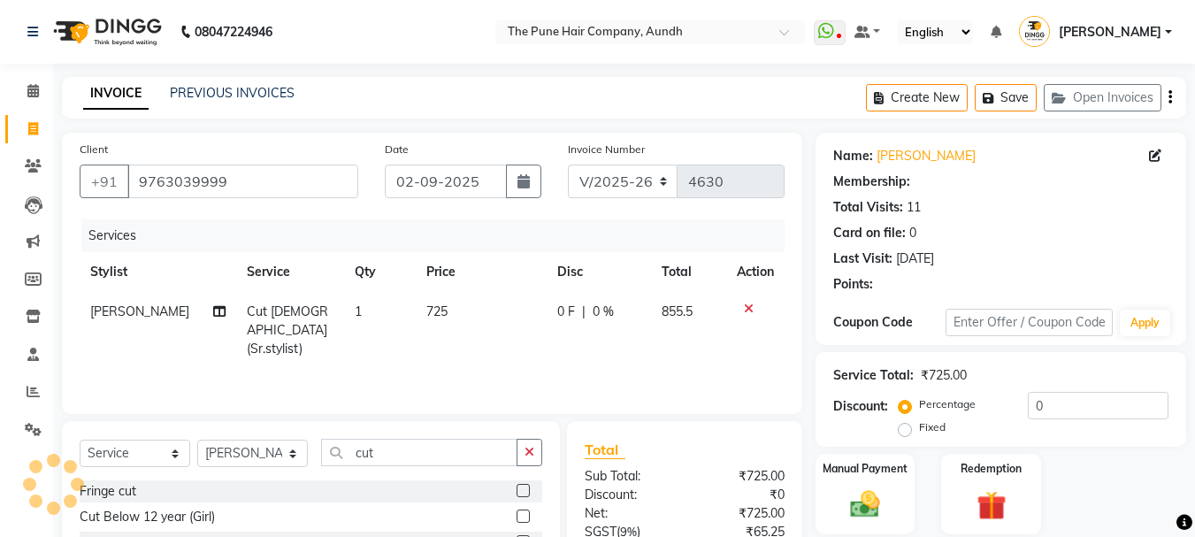
type input "20"
select select "1: Object"
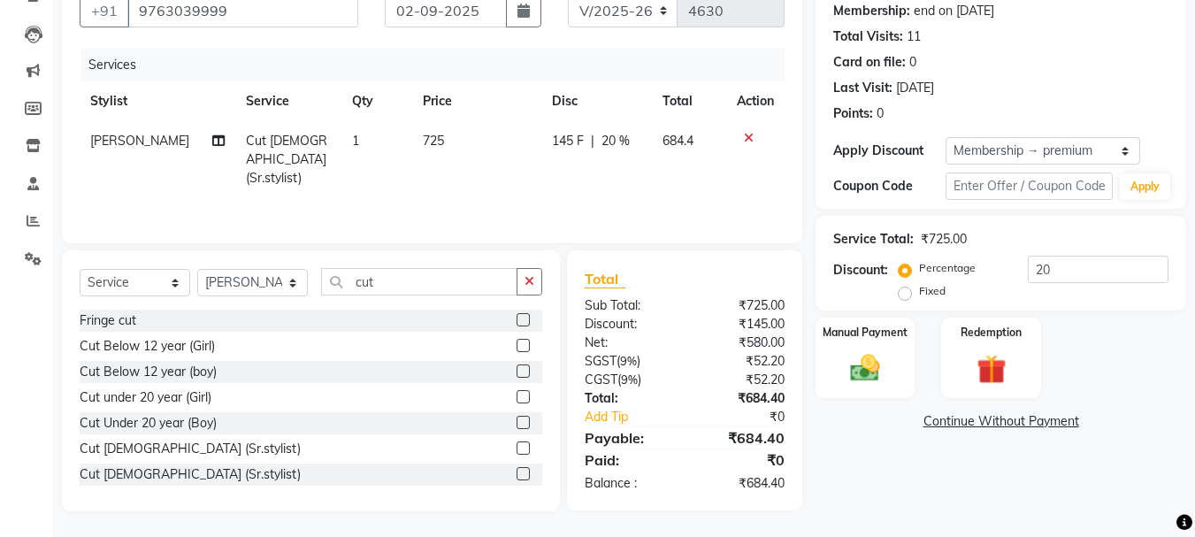
scroll to position [172, 0]
click at [881, 362] on img at bounding box center [865, 366] width 50 height 35
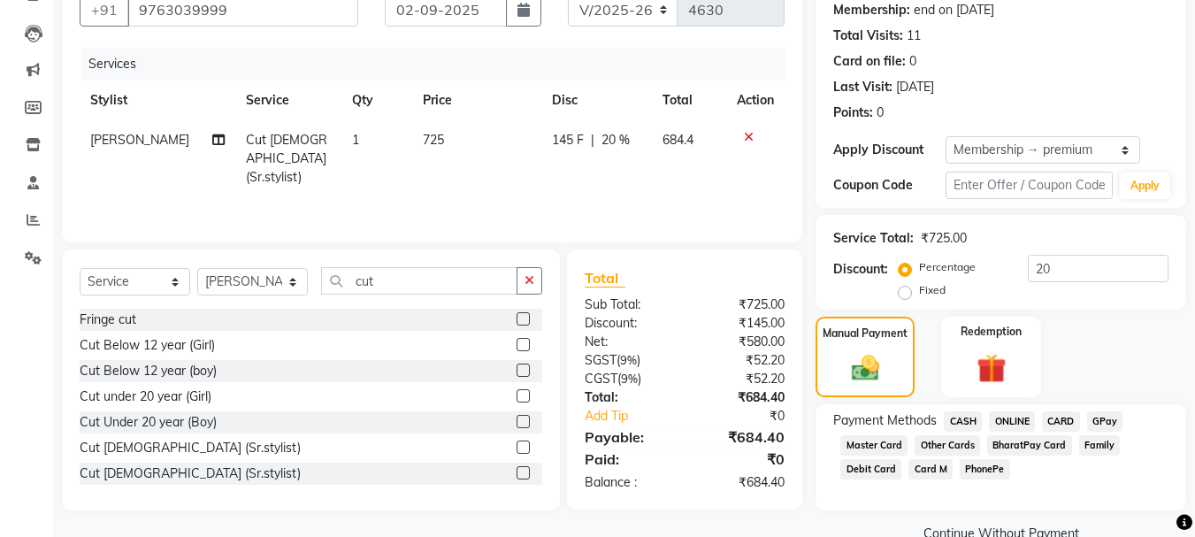
click at [1005, 421] on span "ONLINE" at bounding box center [1012, 421] width 46 height 20
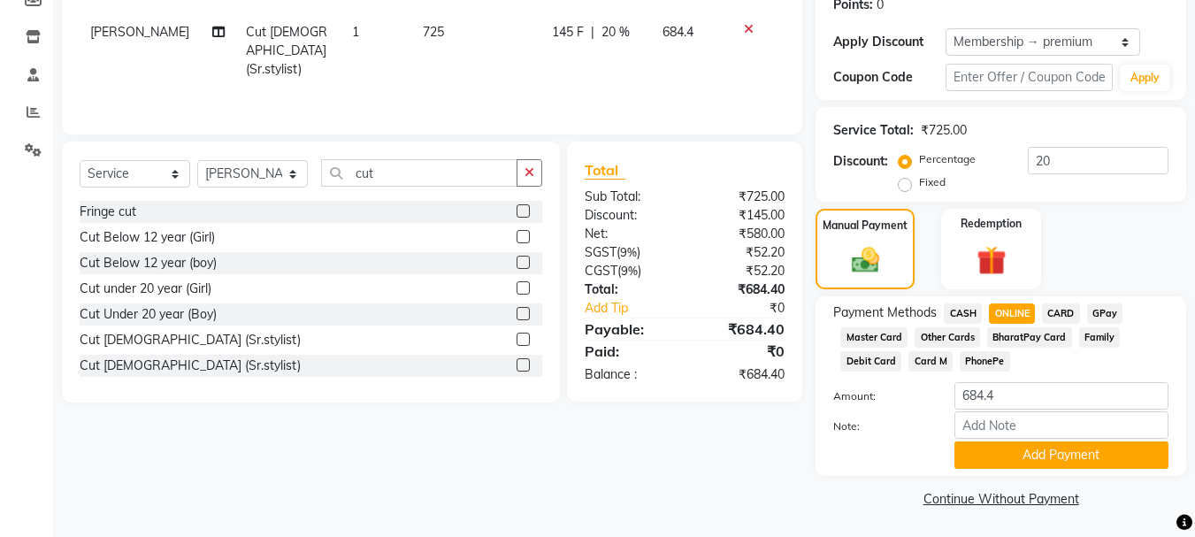
scroll to position [281, 0]
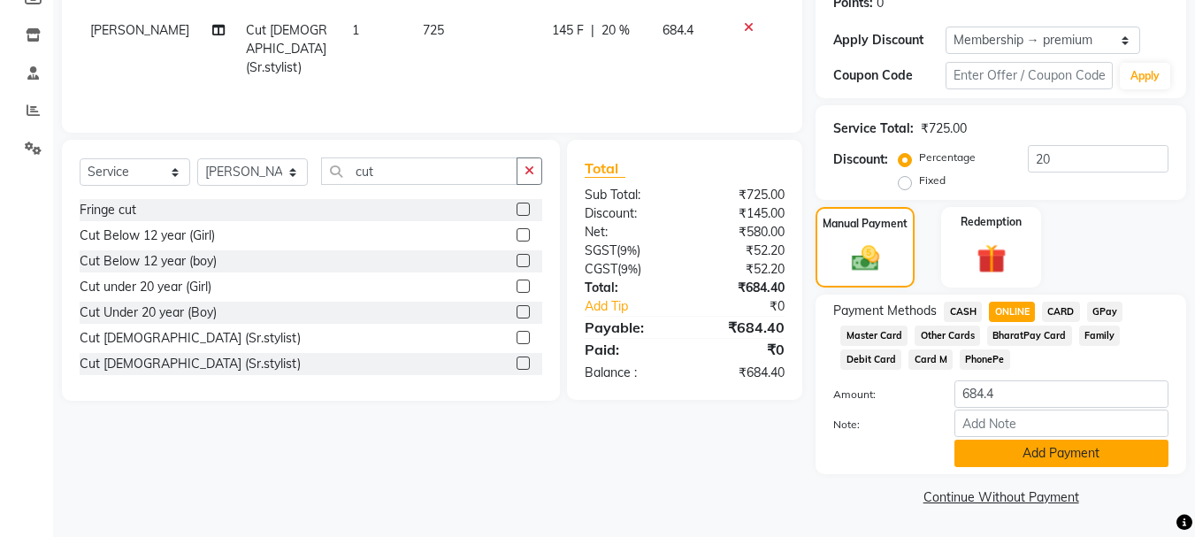
click at [1016, 455] on button "Add Payment" at bounding box center [1061, 452] width 214 height 27
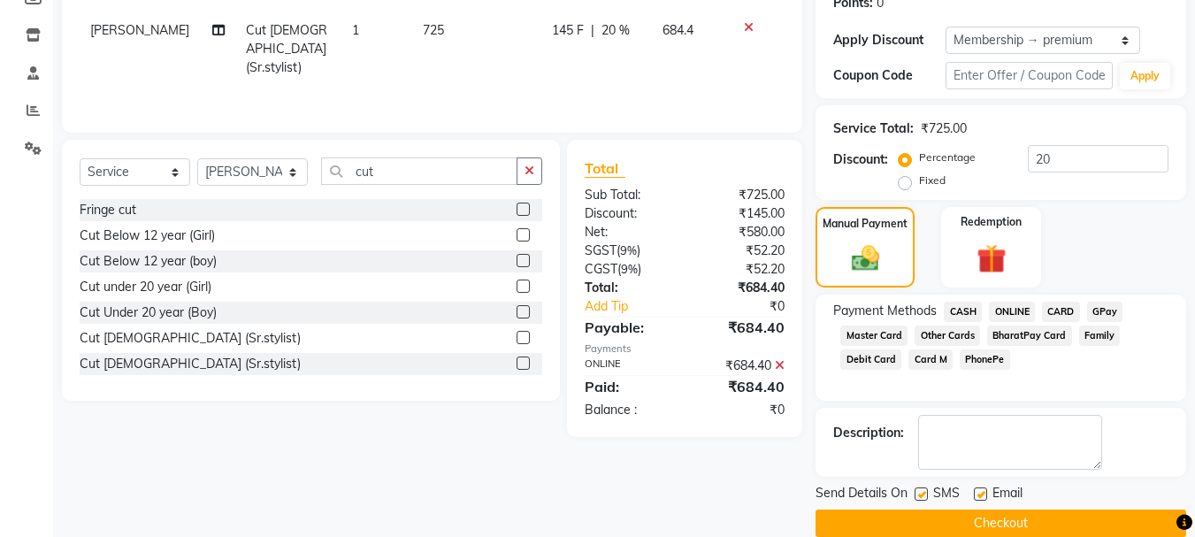
click at [913, 514] on button "Checkout" at bounding box center [1000, 522] width 371 height 27
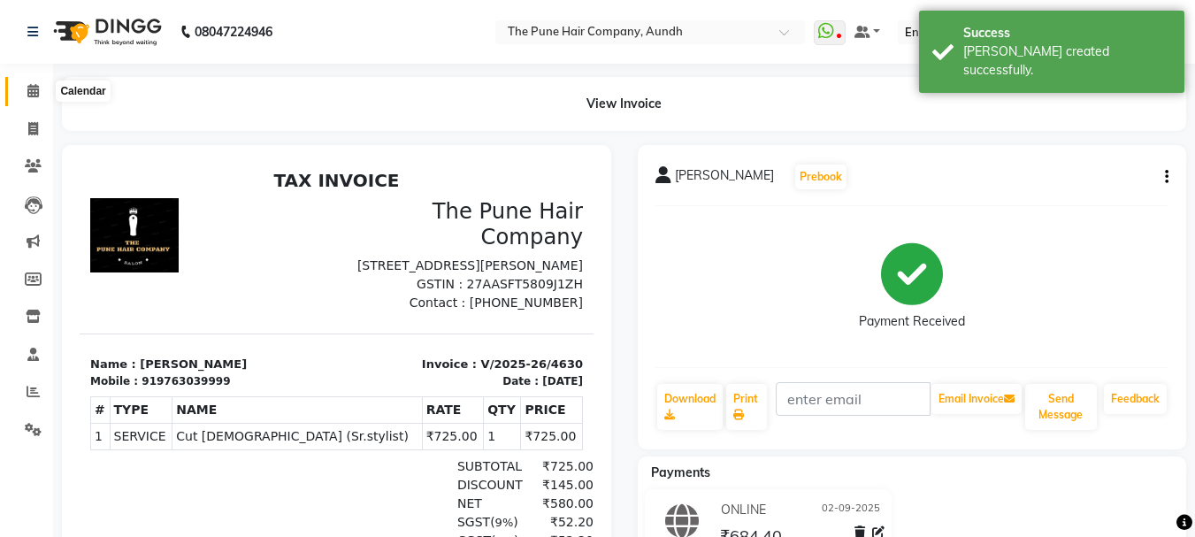
click at [31, 91] on icon at bounding box center [32, 90] width 11 height 13
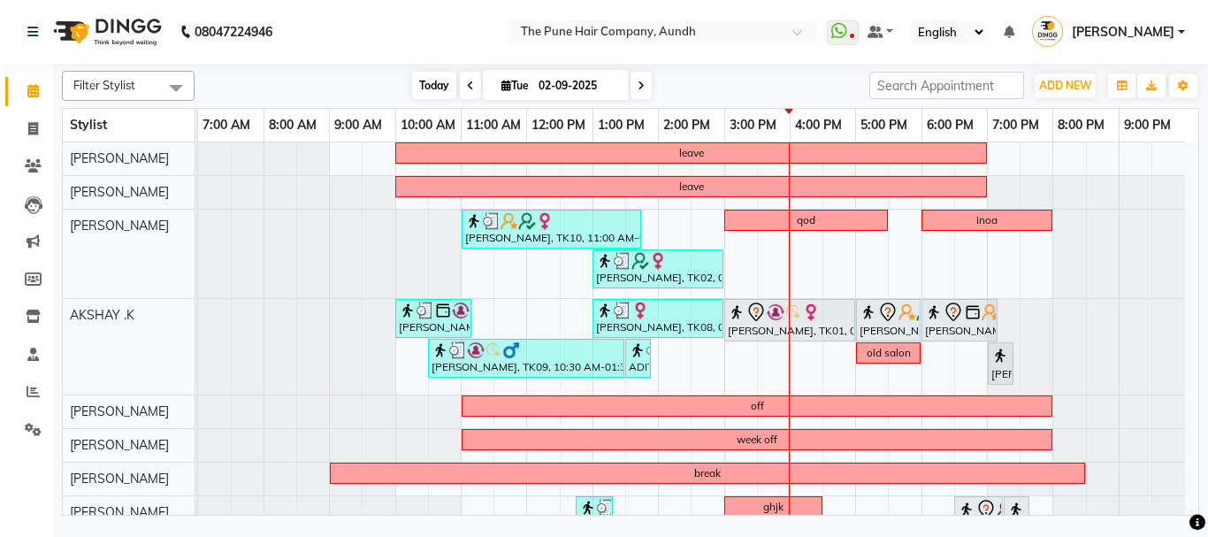
click at [413, 91] on span "Today" at bounding box center [434, 85] width 44 height 27
click at [641, 86] on icon at bounding box center [641, 85] width 7 height 11
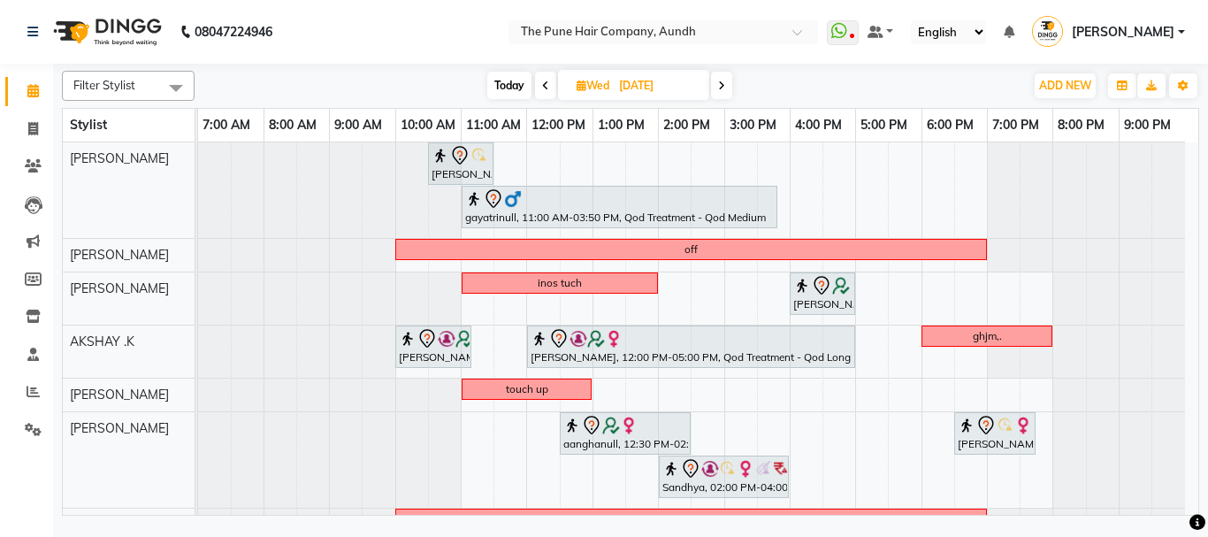
click at [730, 85] on span at bounding box center [721, 85] width 21 height 27
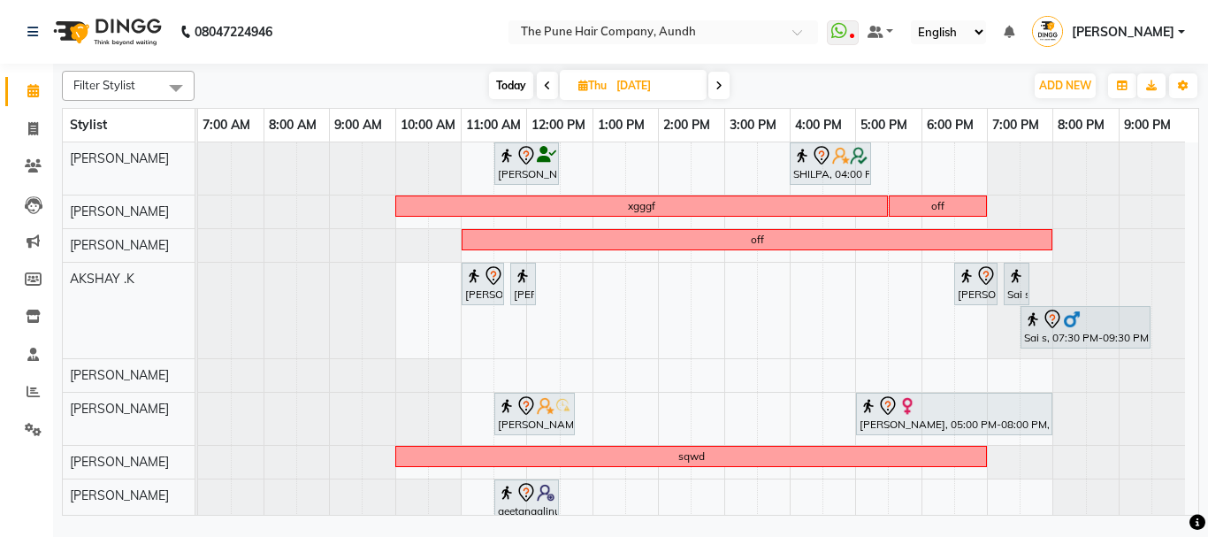
click at [720, 86] on icon at bounding box center [718, 85] width 7 height 11
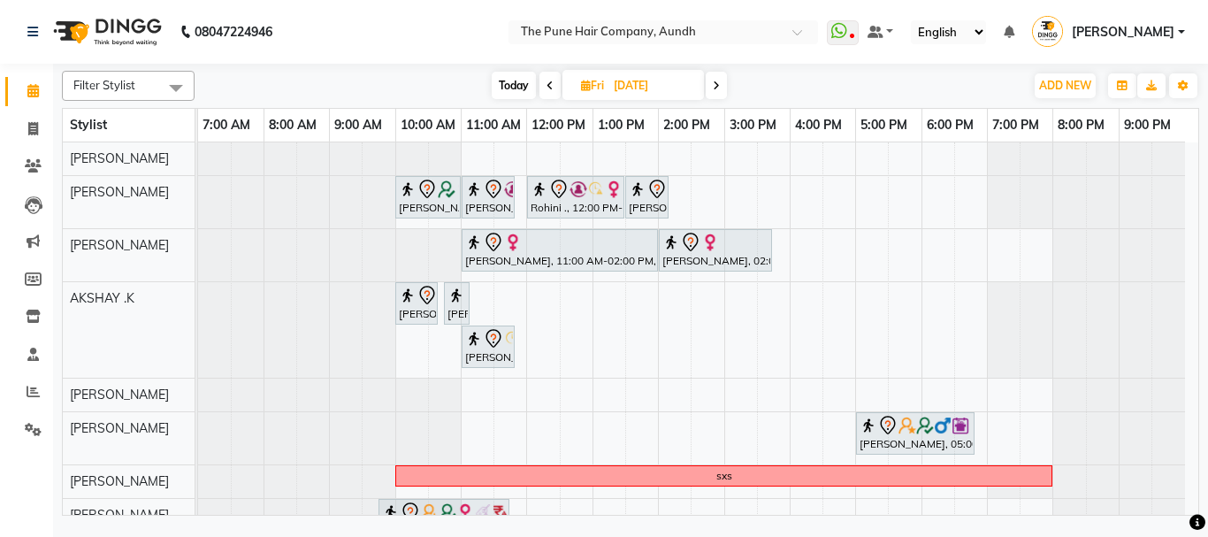
click at [518, 80] on span "Today" at bounding box center [514, 85] width 44 height 27
type input "02-09-2025"
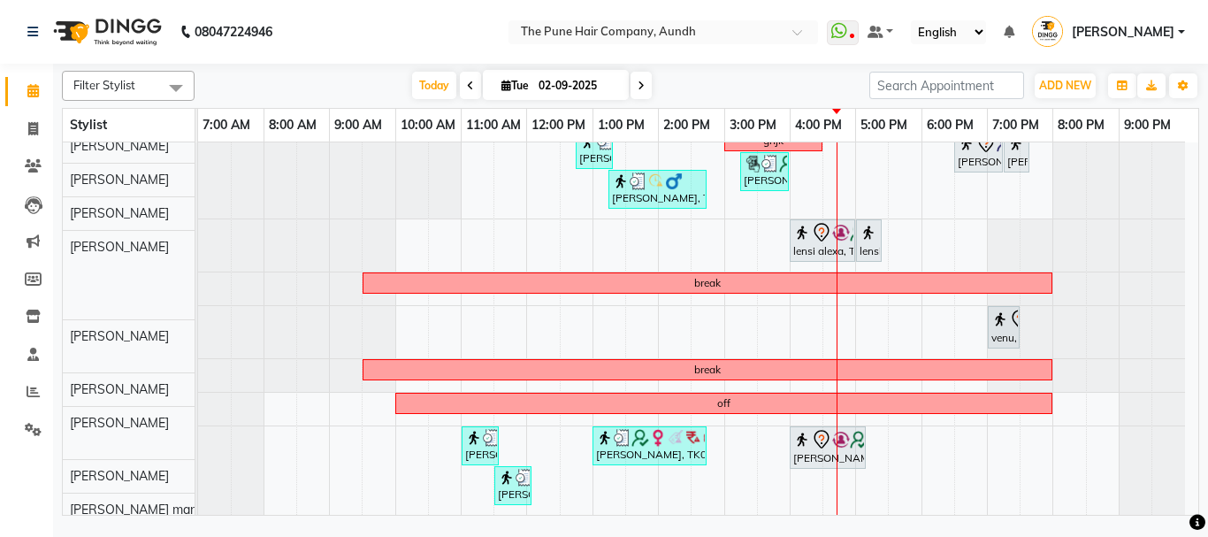
scroll to position [366, 0]
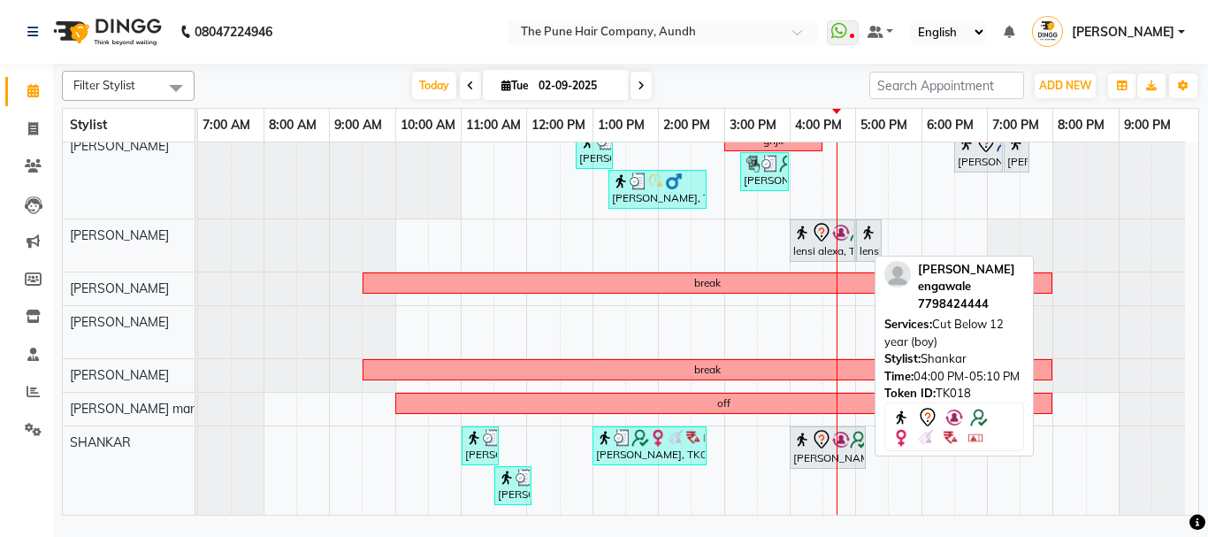
click at [809, 455] on div "[PERSON_NAME] engawale, TK18, 04:00 PM-05:10 PM, Cut Below 12 year (boy)" at bounding box center [827, 447] width 73 height 37
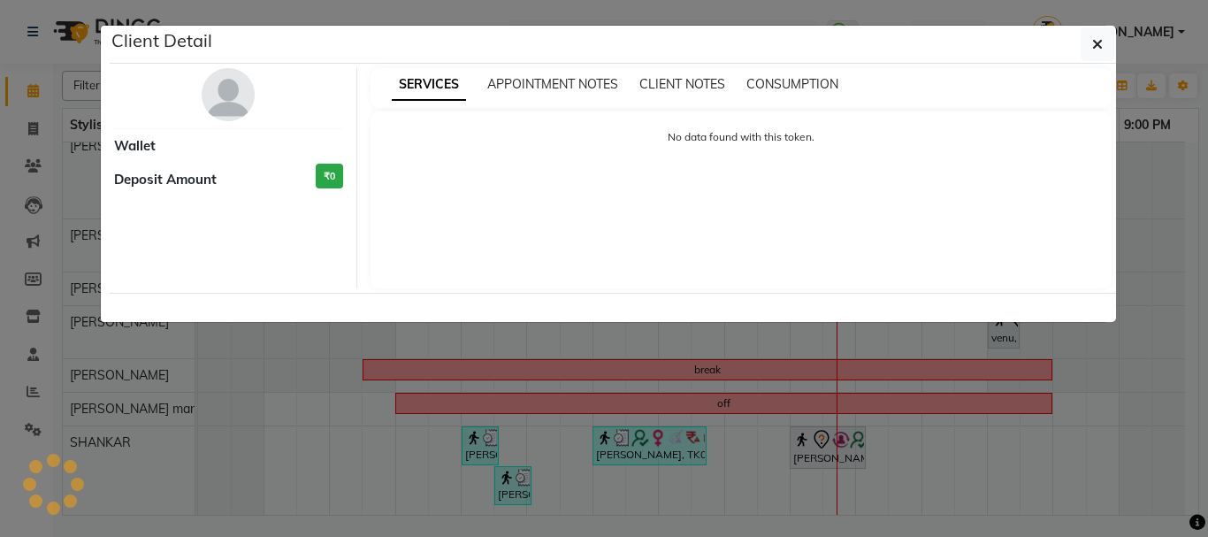
select select "7"
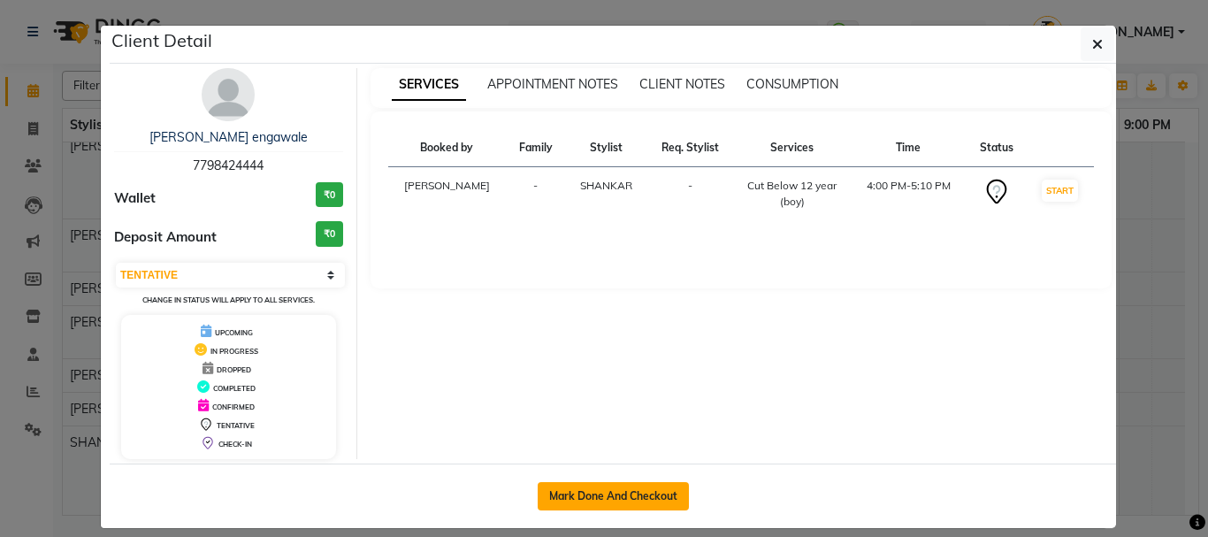
click at [615, 494] on button "Mark Done And Checkout" at bounding box center [613, 496] width 151 height 28
select select "service"
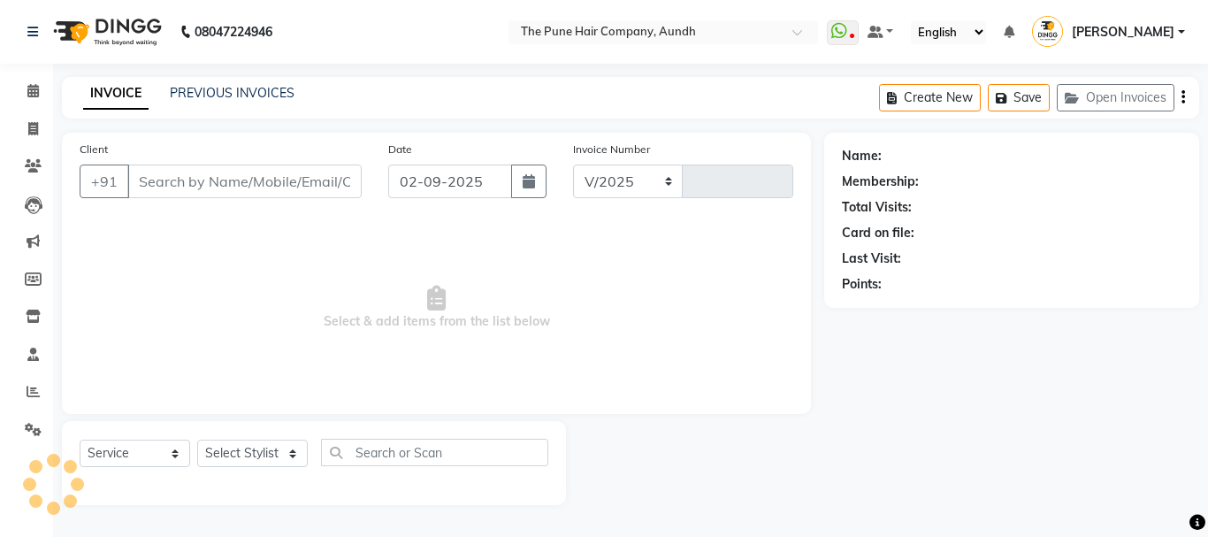
select select "106"
type input "4631"
click at [32, 92] on icon at bounding box center [32, 90] width 11 height 13
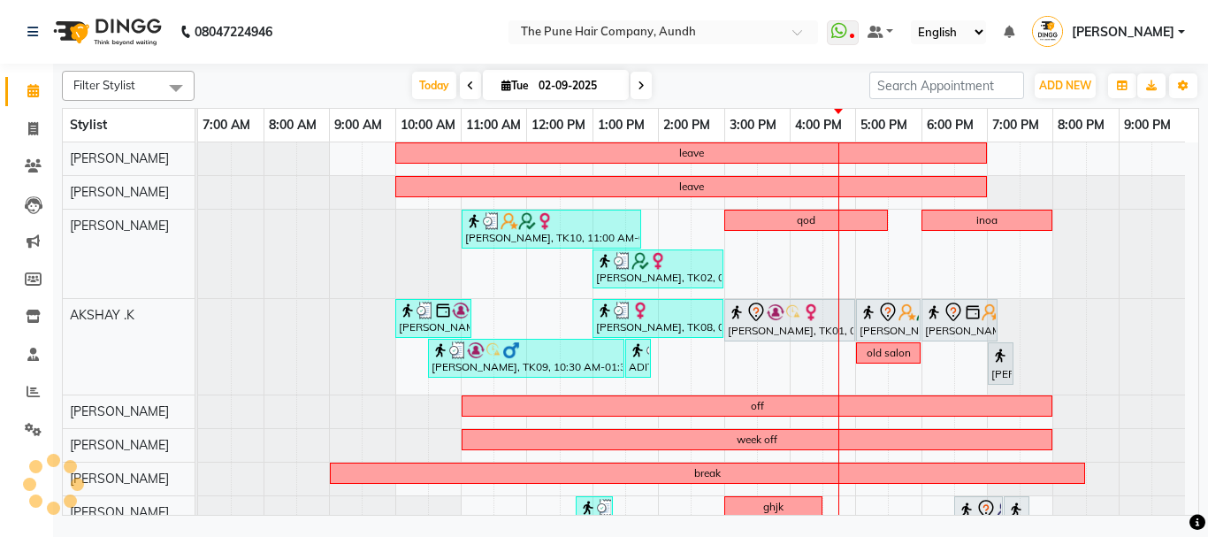
scroll to position [354, 0]
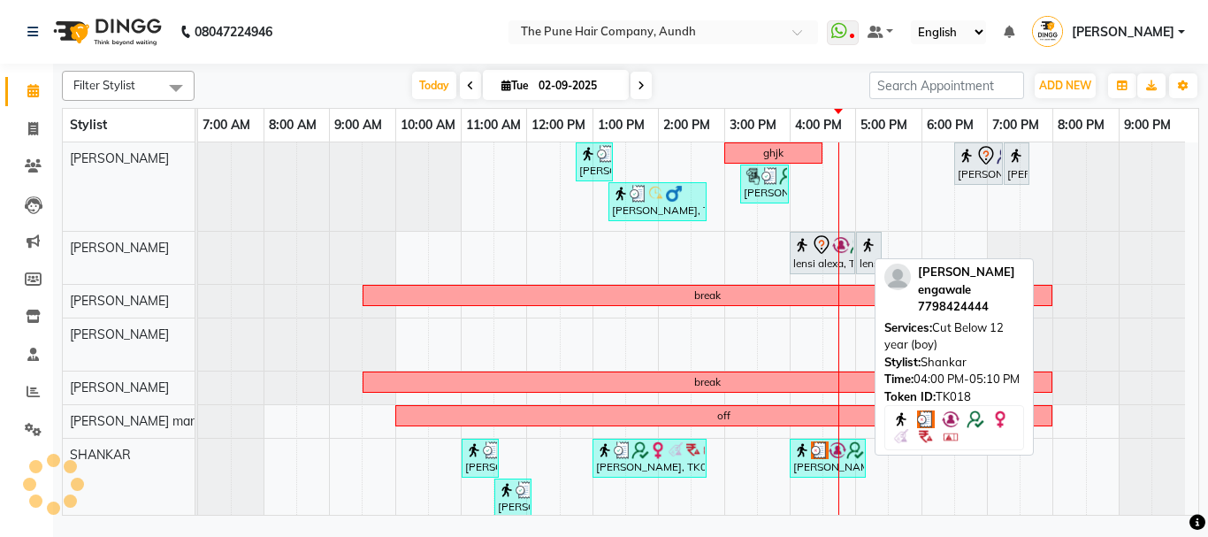
click at [814, 470] on div "[PERSON_NAME] engawale, TK18, 04:00 PM-05:10 PM, Cut Below 12 year (boy)" at bounding box center [827, 458] width 73 height 34
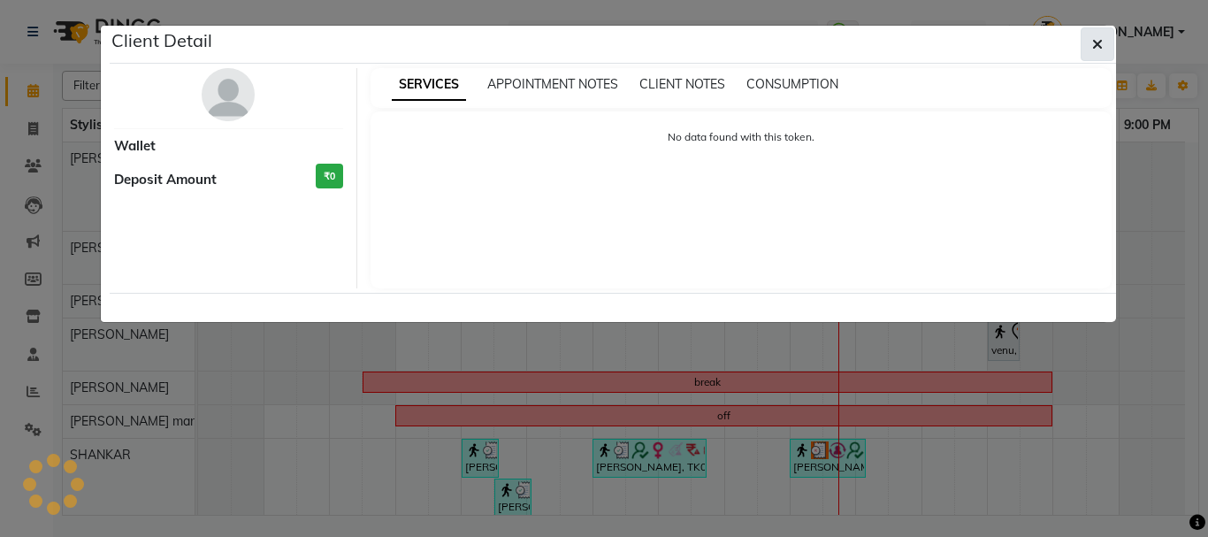
click at [1103, 40] on button "button" at bounding box center [1098, 44] width 34 height 34
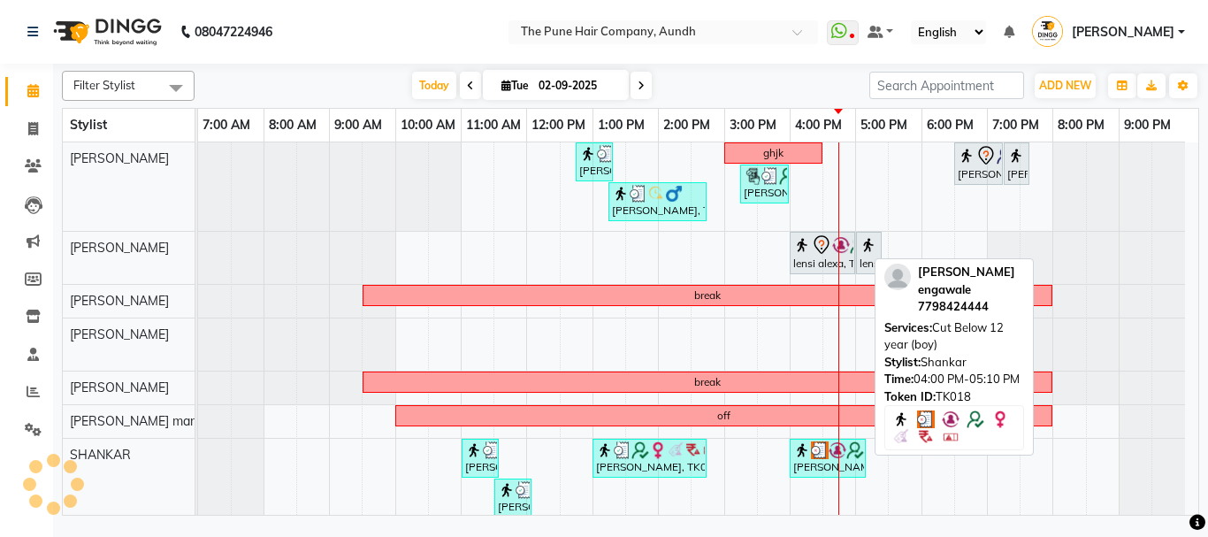
click at [813, 456] on img at bounding box center [820, 450] width 18 height 18
select select "3"
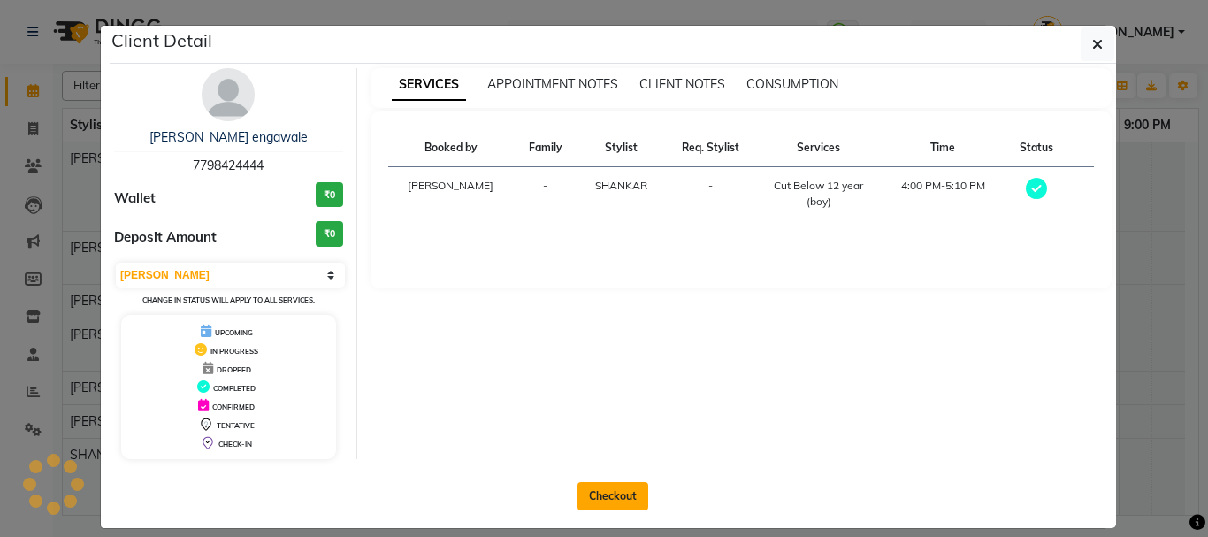
click at [616, 485] on button "Checkout" at bounding box center [612, 496] width 71 height 28
select select "service"
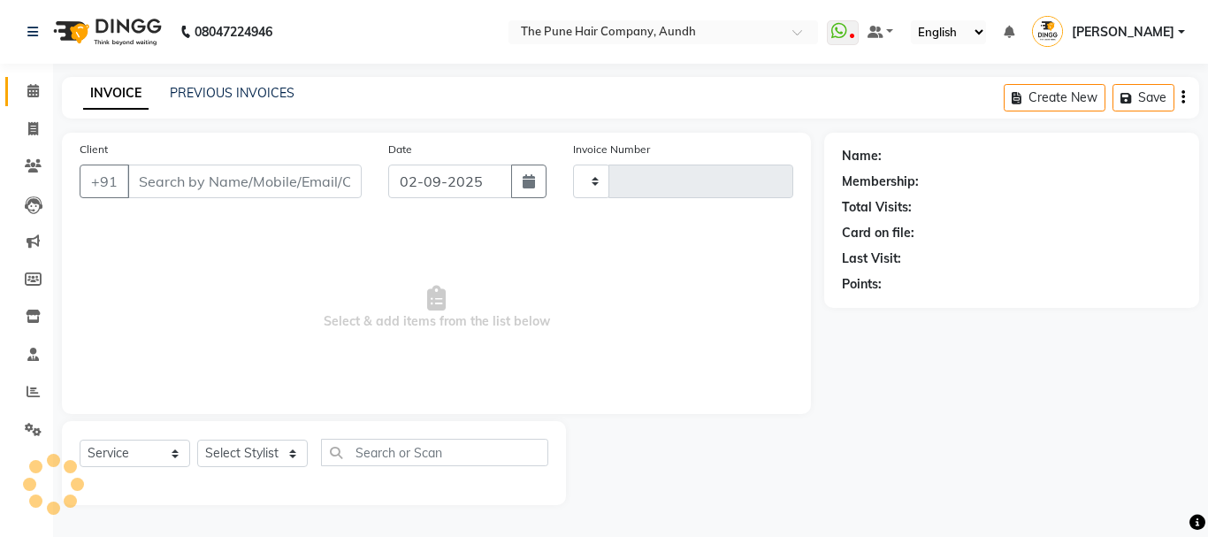
type input "4631"
select select "106"
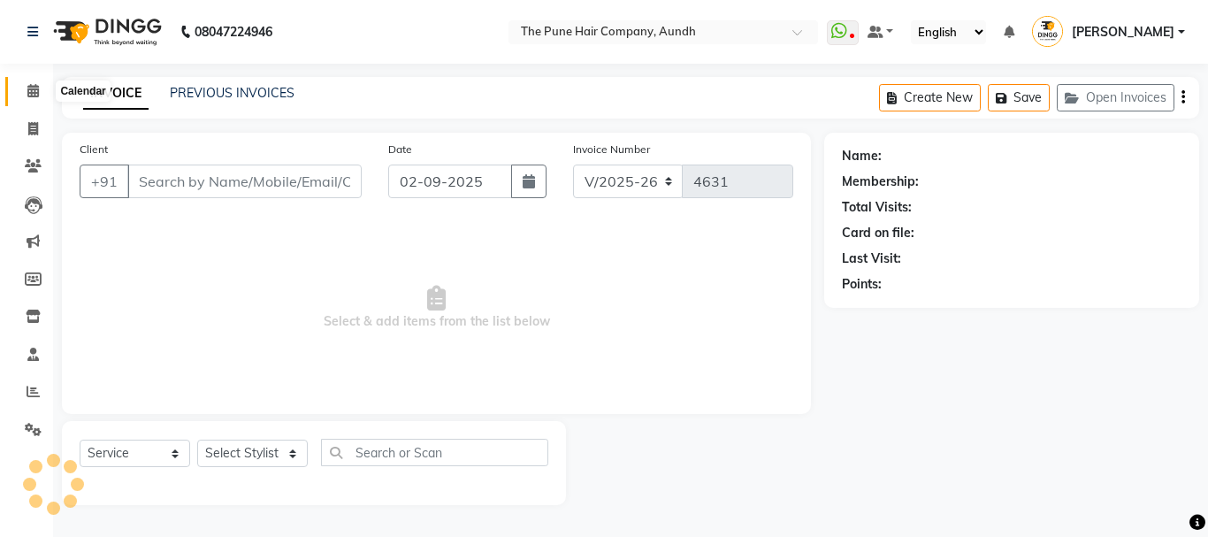
click at [34, 88] on icon at bounding box center [32, 90] width 11 height 13
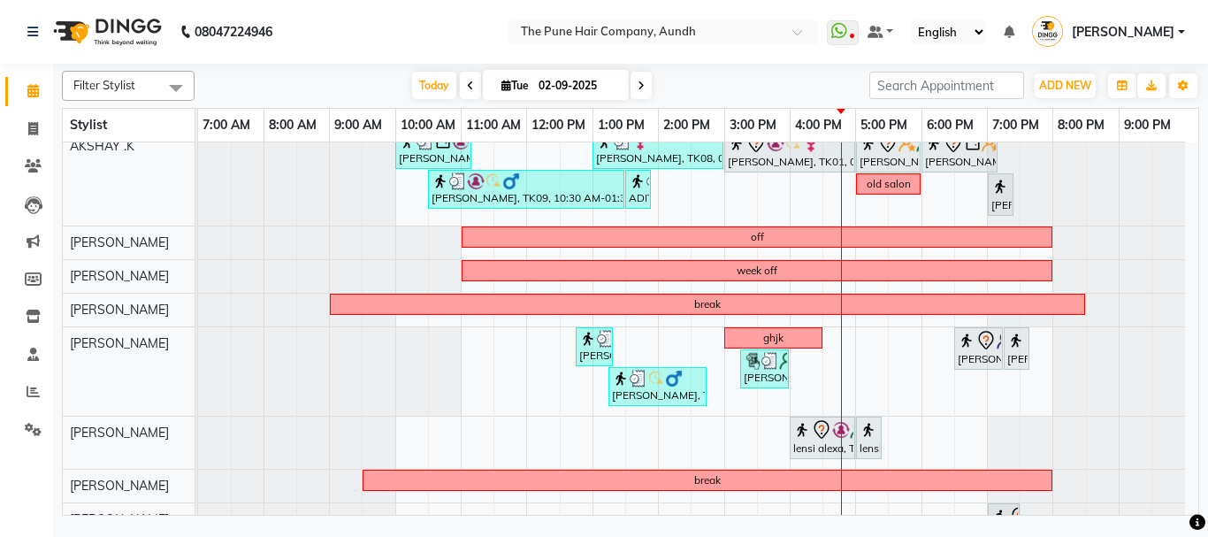
scroll to position [366, 0]
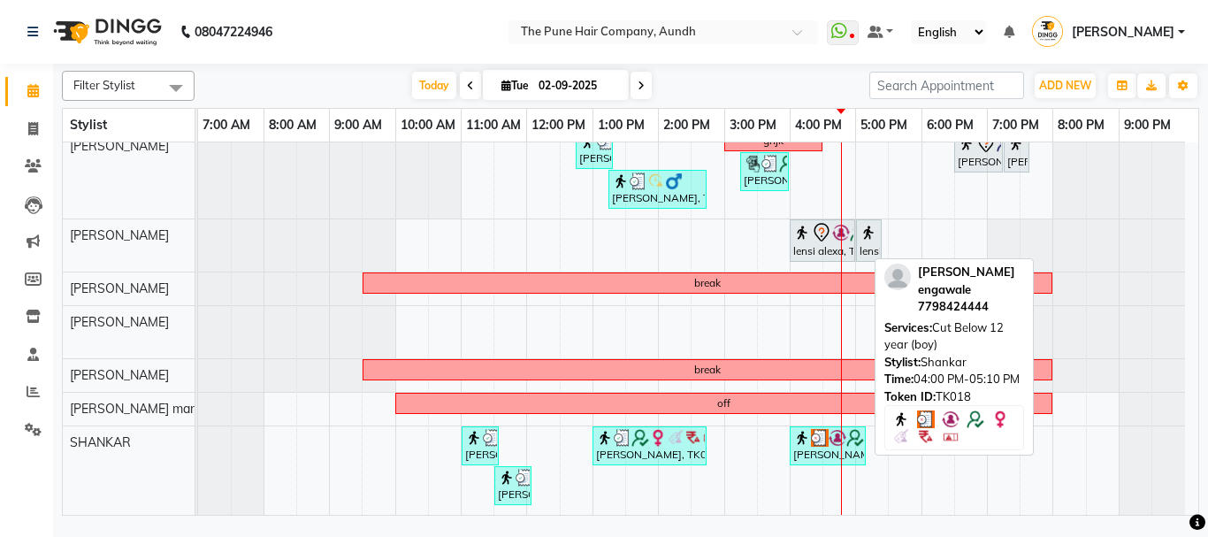
click at [810, 444] on img at bounding box center [802, 438] width 18 height 18
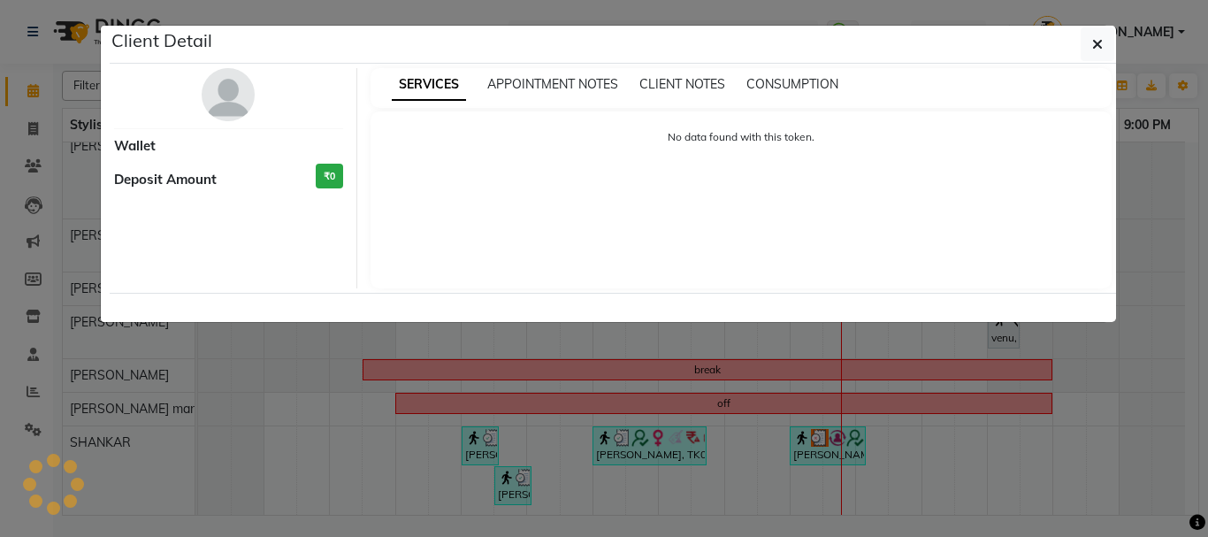
select select "3"
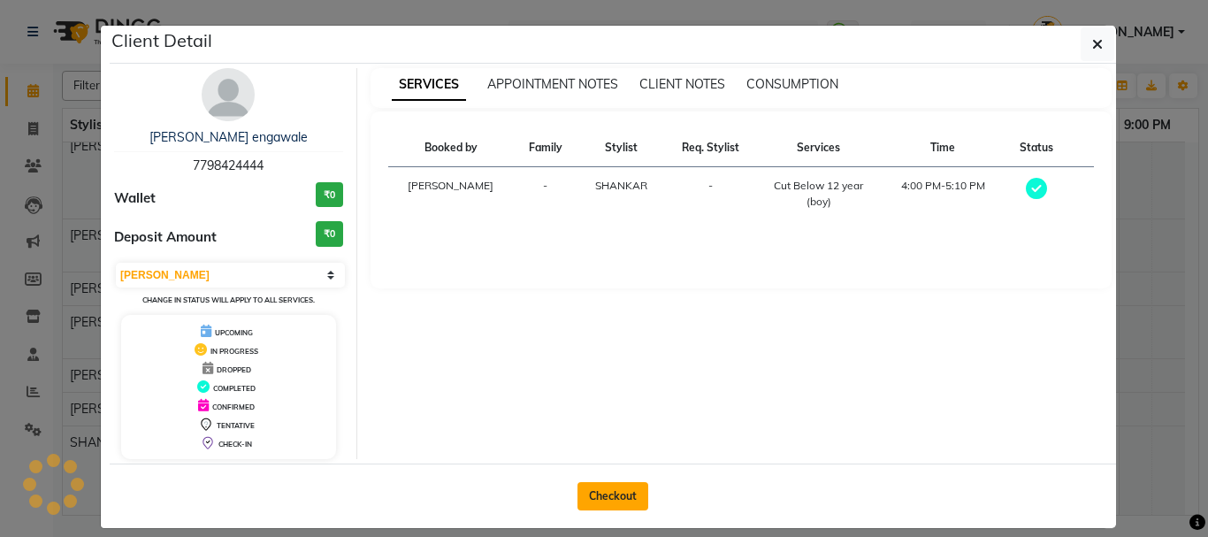
click at [607, 496] on button "Checkout" at bounding box center [612, 496] width 71 height 28
select select "service"
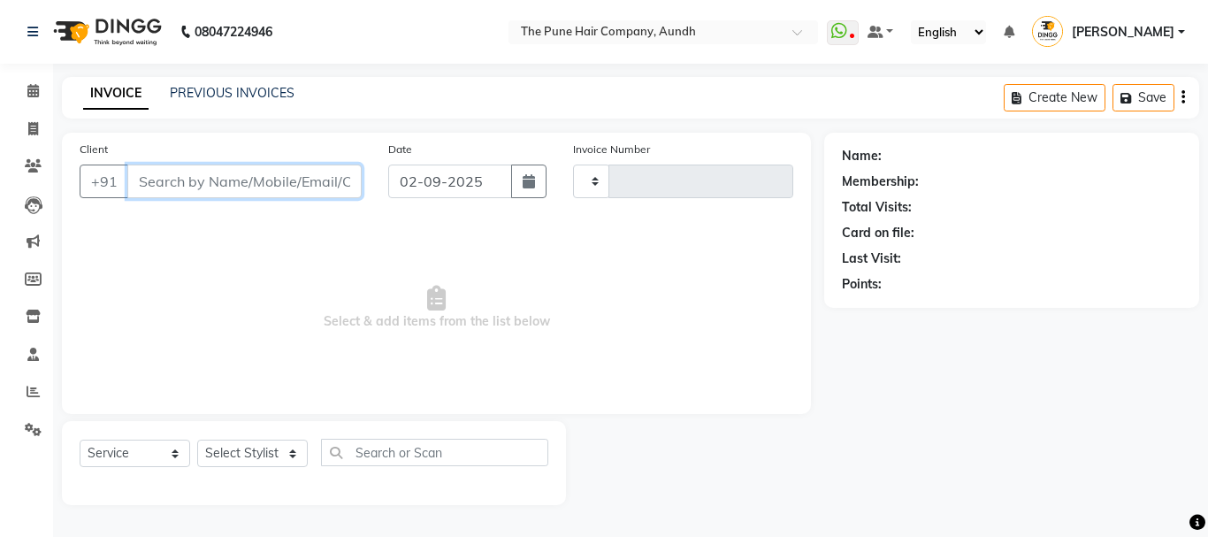
click at [263, 176] on input "Client" at bounding box center [244, 181] width 234 height 34
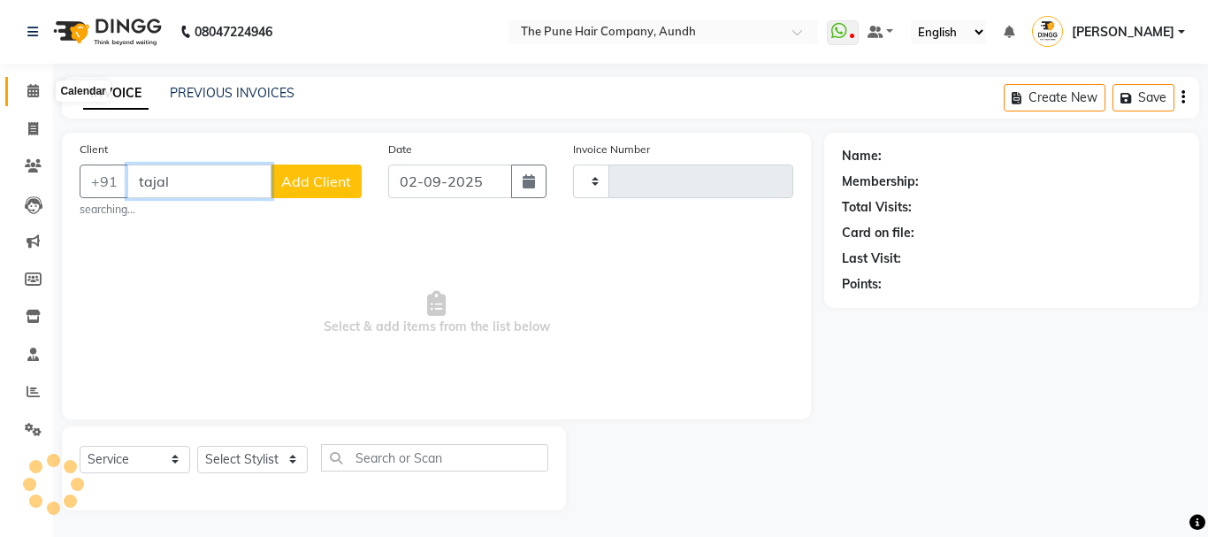
type input "tajal"
click at [34, 95] on icon at bounding box center [32, 90] width 11 height 13
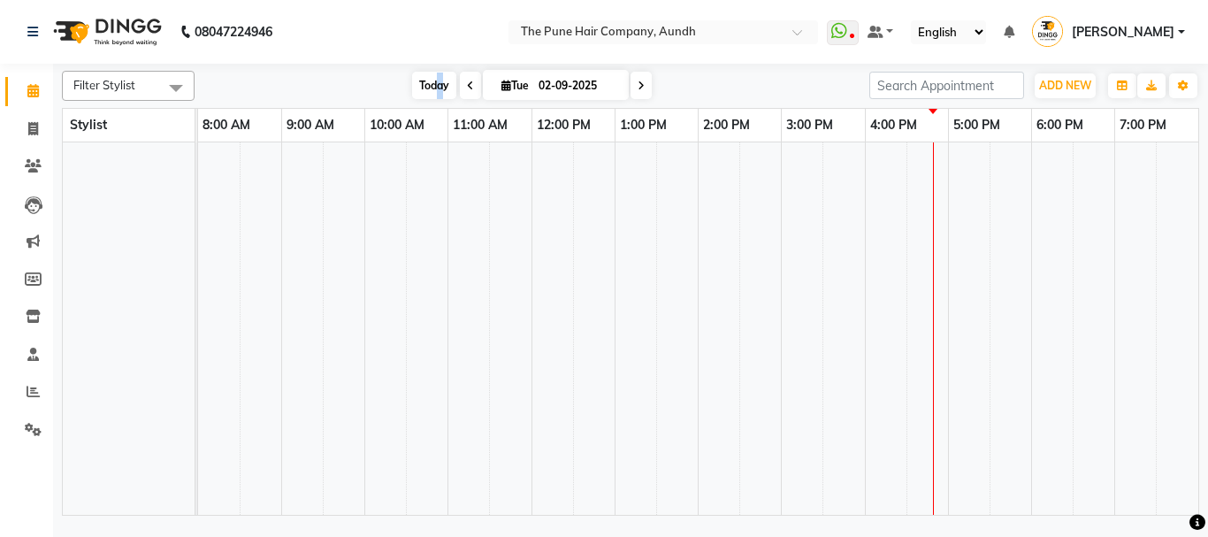
click at [437, 86] on span "Today" at bounding box center [434, 85] width 44 height 27
click at [436, 84] on span "Today" at bounding box center [434, 85] width 44 height 27
click at [422, 80] on span "Today" at bounding box center [434, 85] width 44 height 27
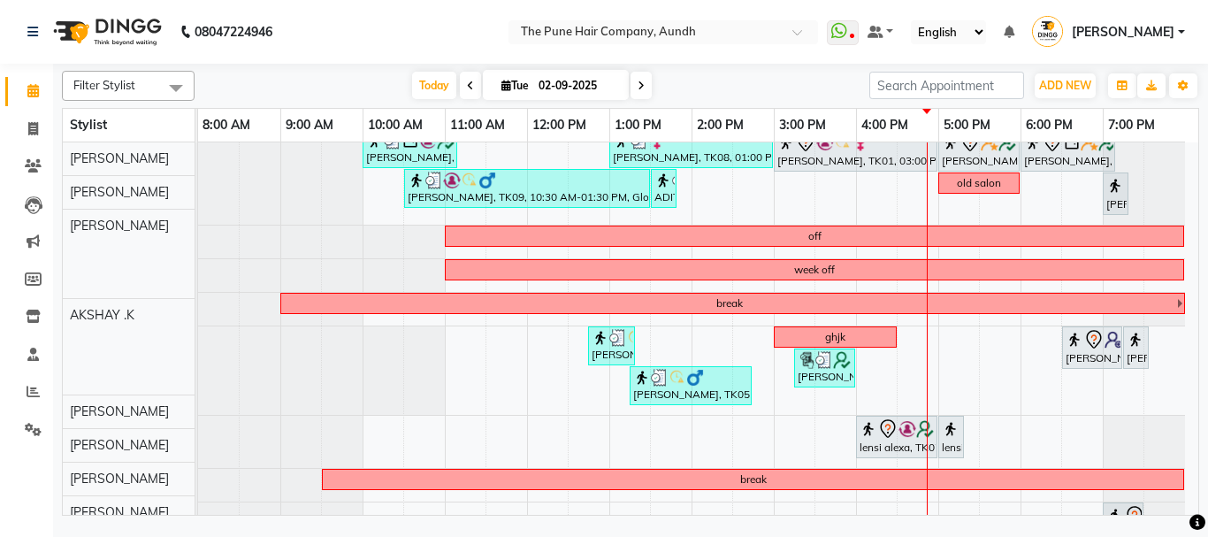
scroll to position [177, 0]
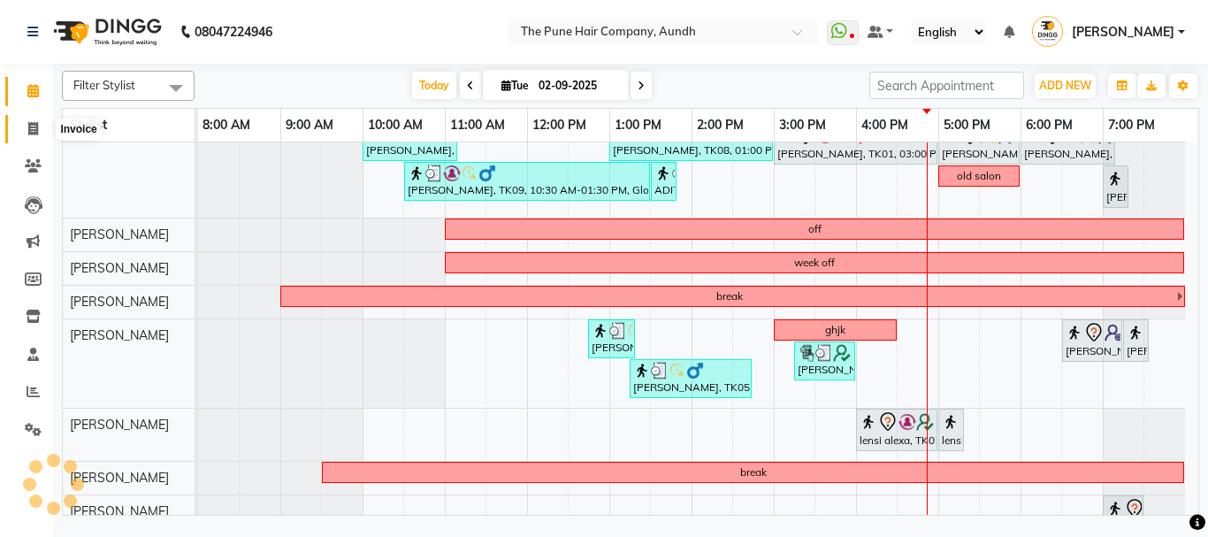
click at [36, 136] on span at bounding box center [33, 129] width 31 height 20
select select "service"
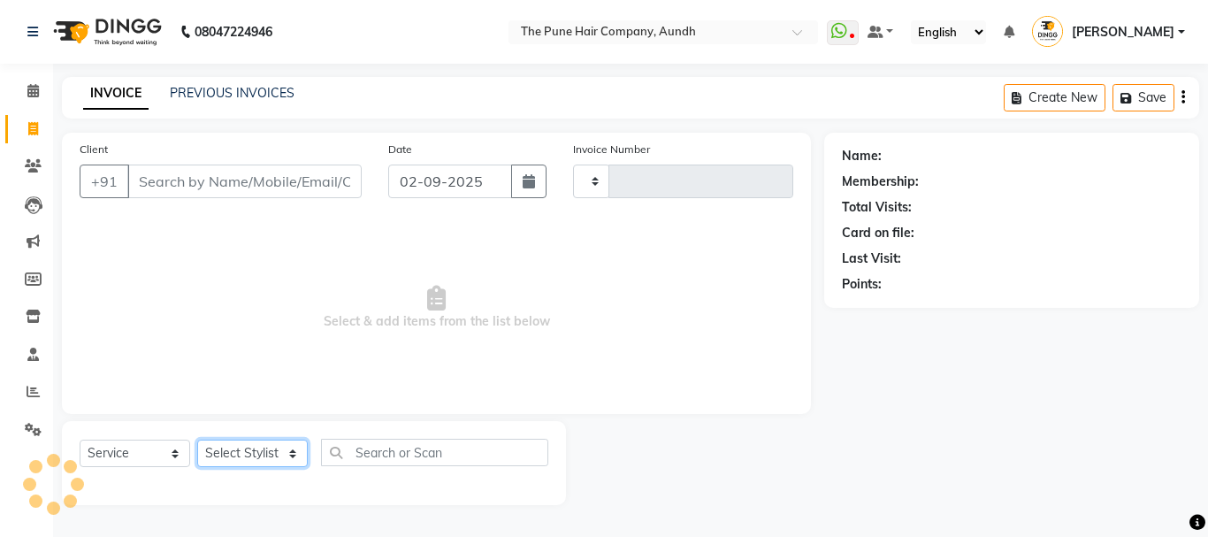
click at [233, 450] on select "Select Stylist" at bounding box center [252, 452] width 111 height 27
click at [281, 455] on select "Select Stylist" at bounding box center [252, 452] width 111 height 27
click at [276, 453] on select "Select Stylist" at bounding box center [252, 452] width 111 height 27
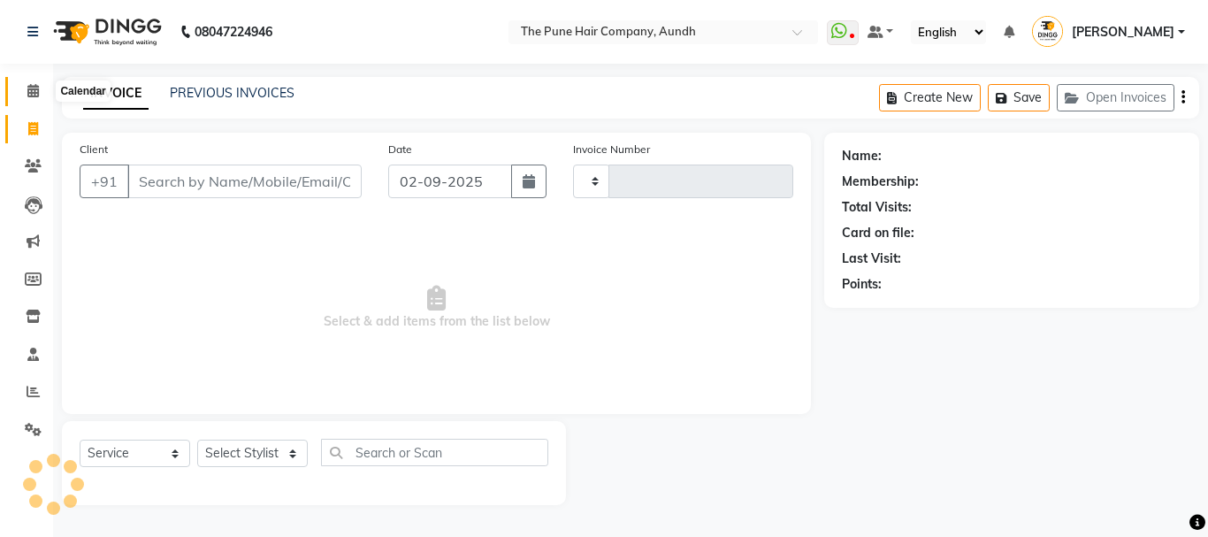
click at [27, 97] on span at bounding box center [33, 91] width 31 height 20
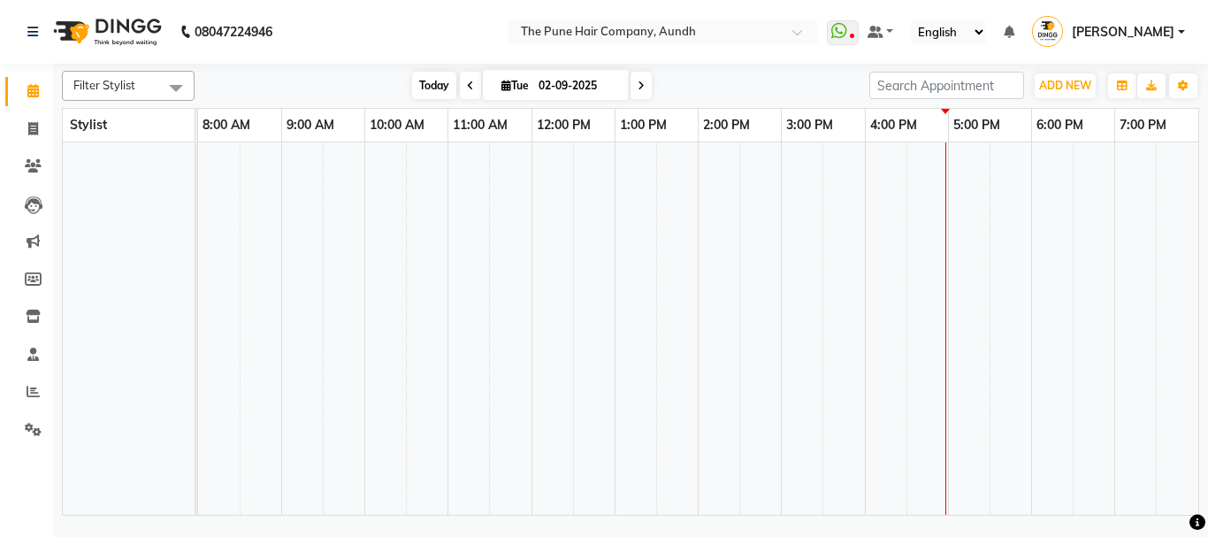
click at [412, 84] on span "Today" at bounding box center [434, 85] width 44 height 27
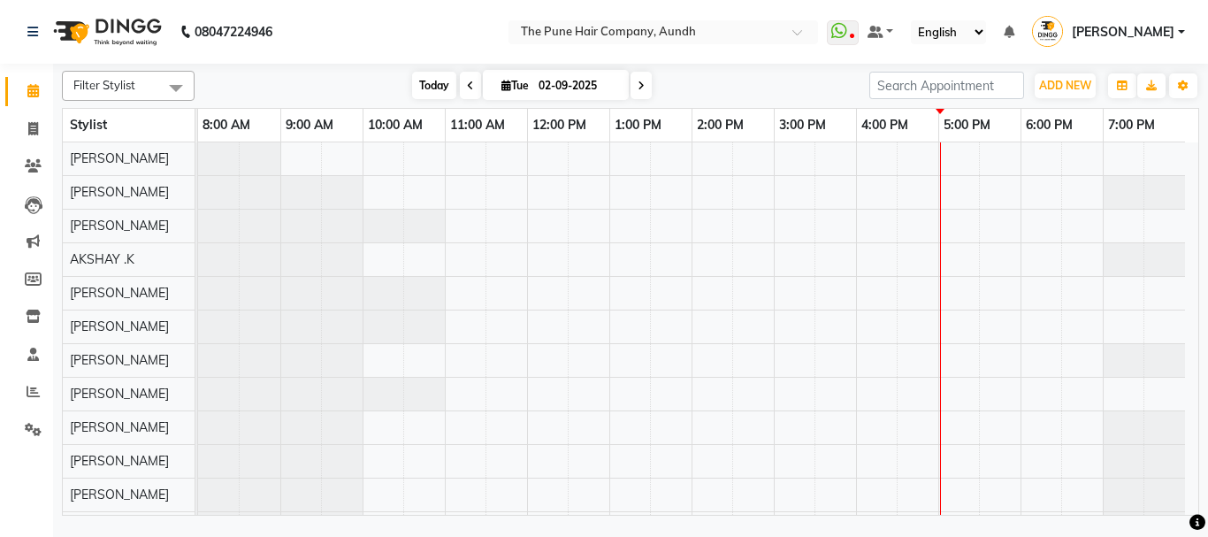
click at [415, 80] on span "Today" at bounding box center [434, 85] width 44 height 27
click at [422, 88] on span "Today" at bounding box center [434, 85] width 44 height 27
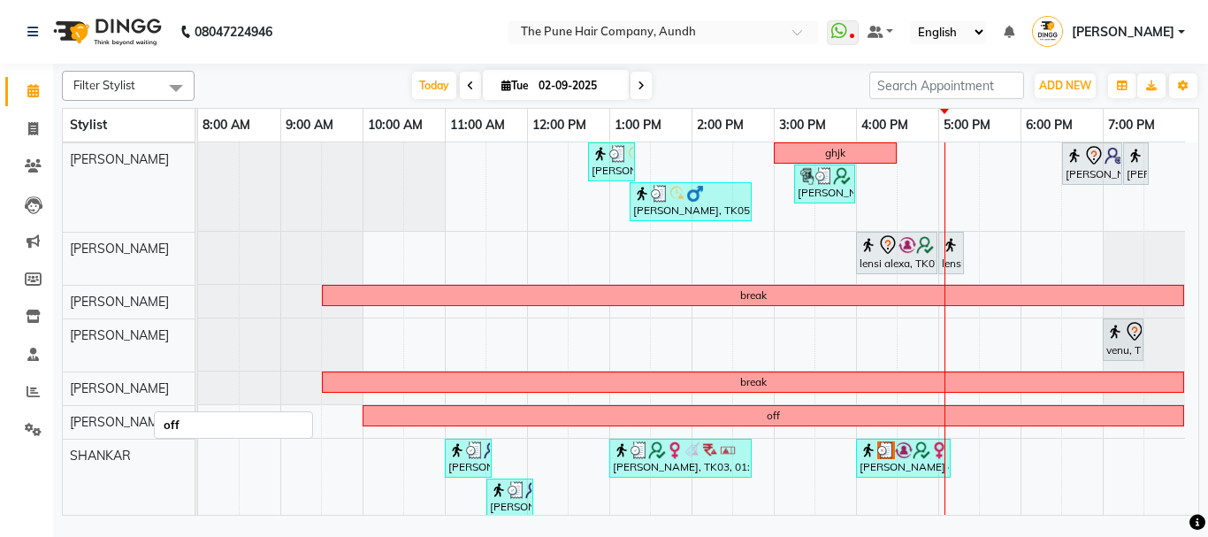
scroll to position [354, 0]
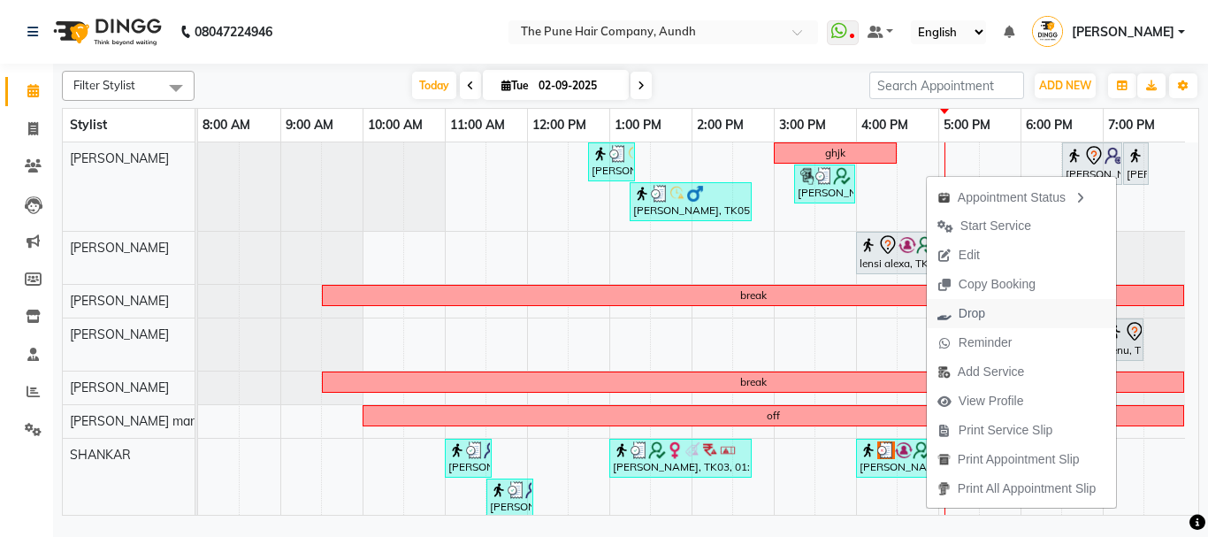
click at [966, 307] on span "Drop" at bounding box center [972, 313] width 27 height 19
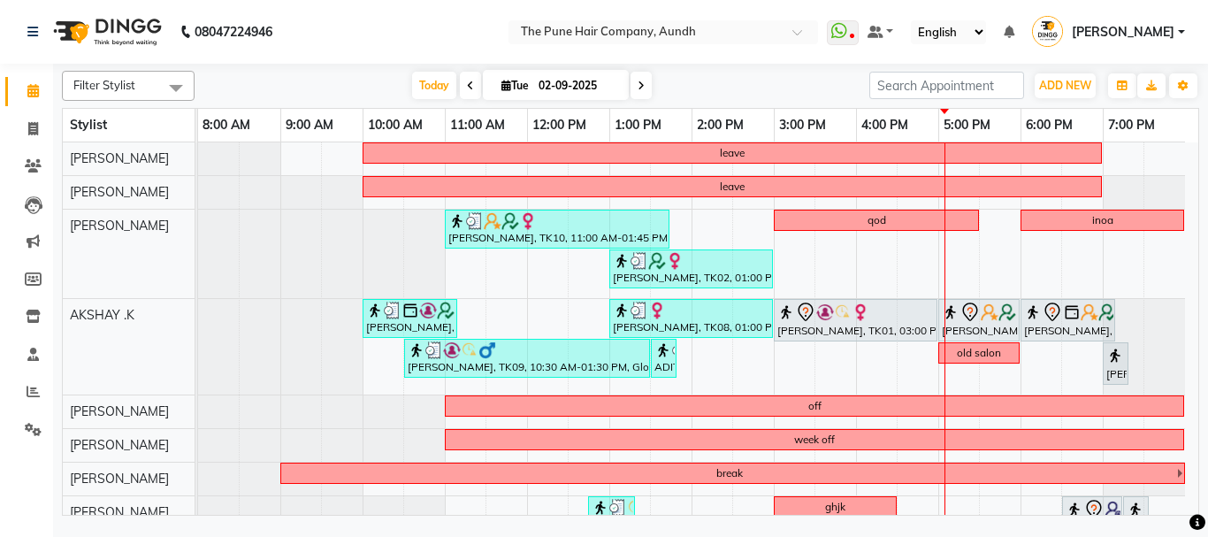
scroll to position [354, 0]
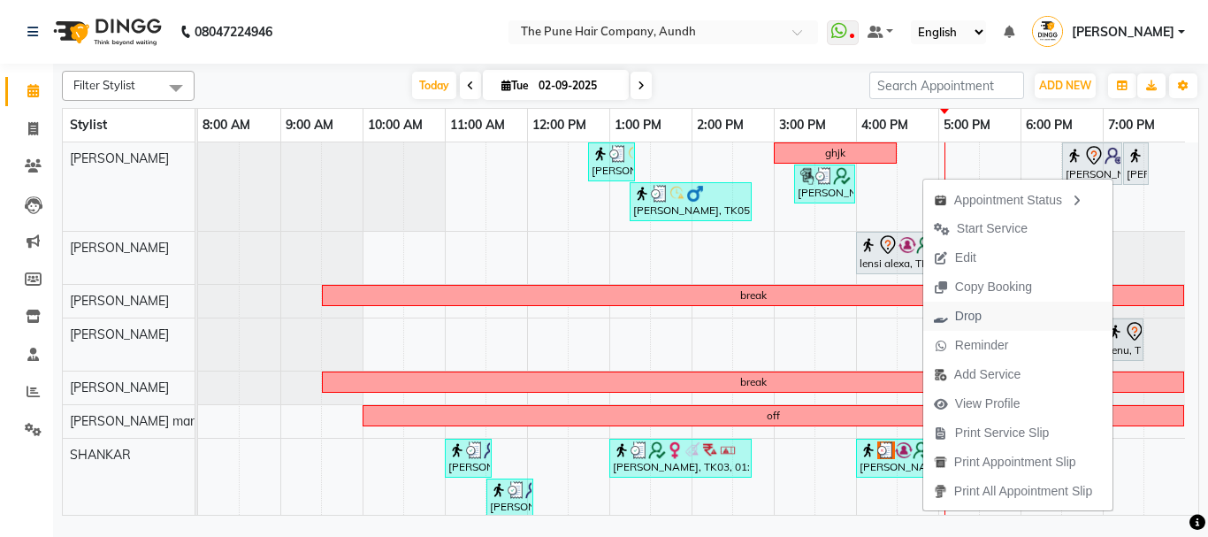
click at [946, 323] on span "Drop" at bounding box center [957, 316] width 69 height 29
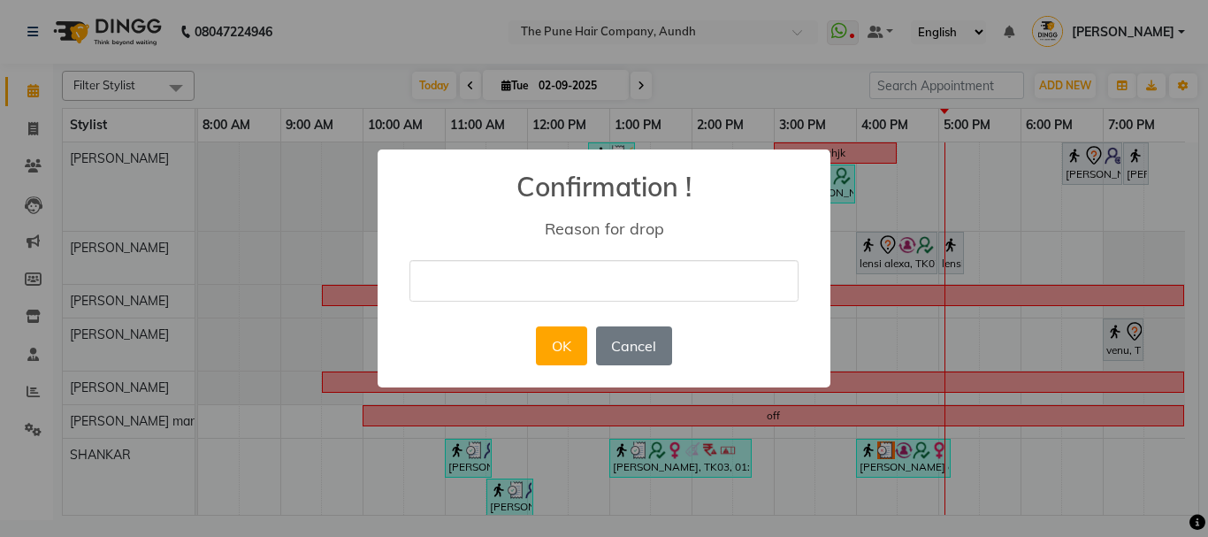
click at [637, 279] on input "text" at bounding box center [603, 281] width 389 height 42
type input "c"
click at [548, 351] on button "OK" at bounding box center [561, 345] width 50 height 39
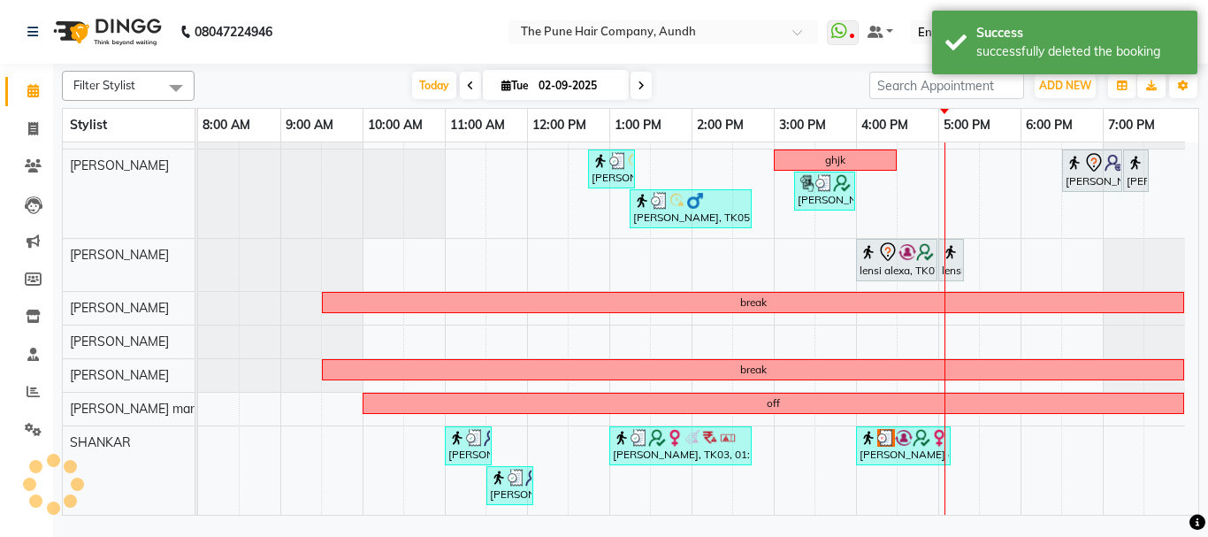
scroll to position [347, 0]
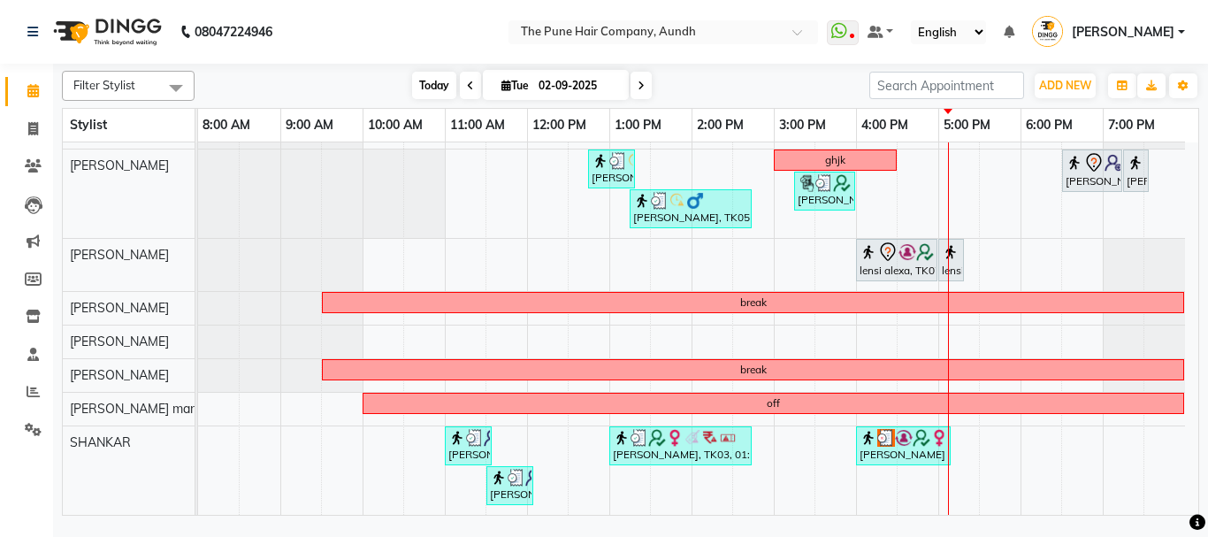
click at [425, 86] on span "Today" at bounding box center [434, 85] width 44 height 27
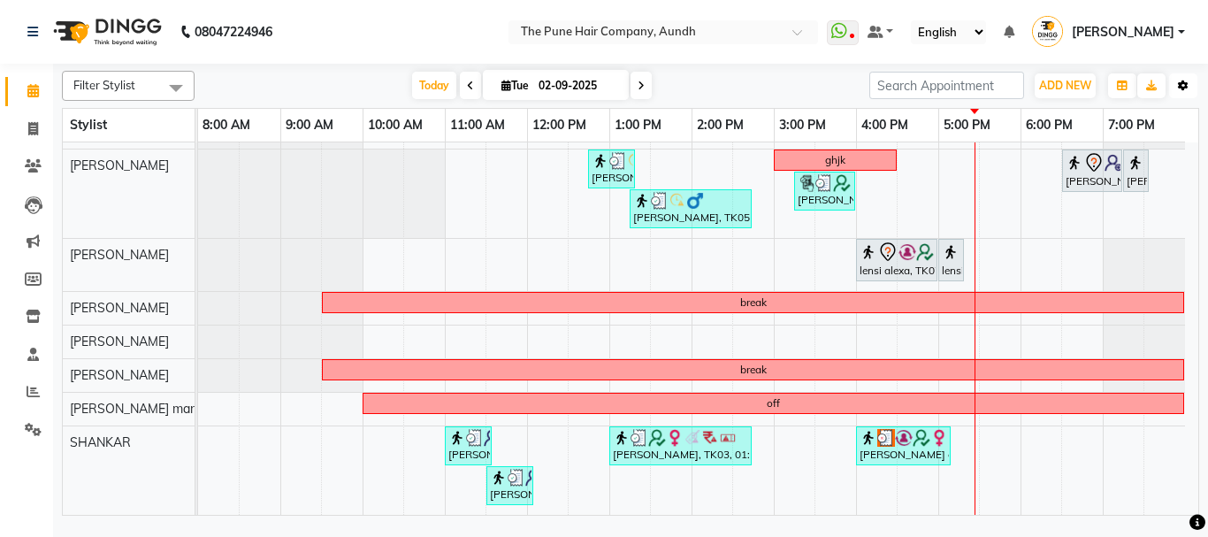
click at [1184, 80] on icon "button" at bounding box center [1183, 85] width 11 height 11
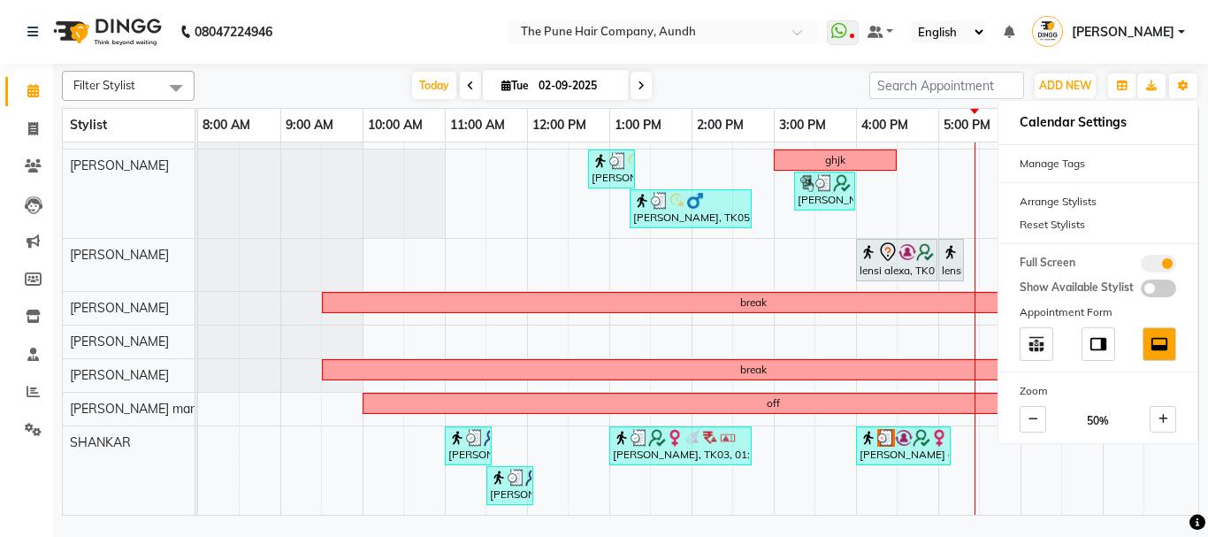
click at [684, 88] on div "Today Tue 02-09-2025" at bounding box center [531, 86] width 657 height 27
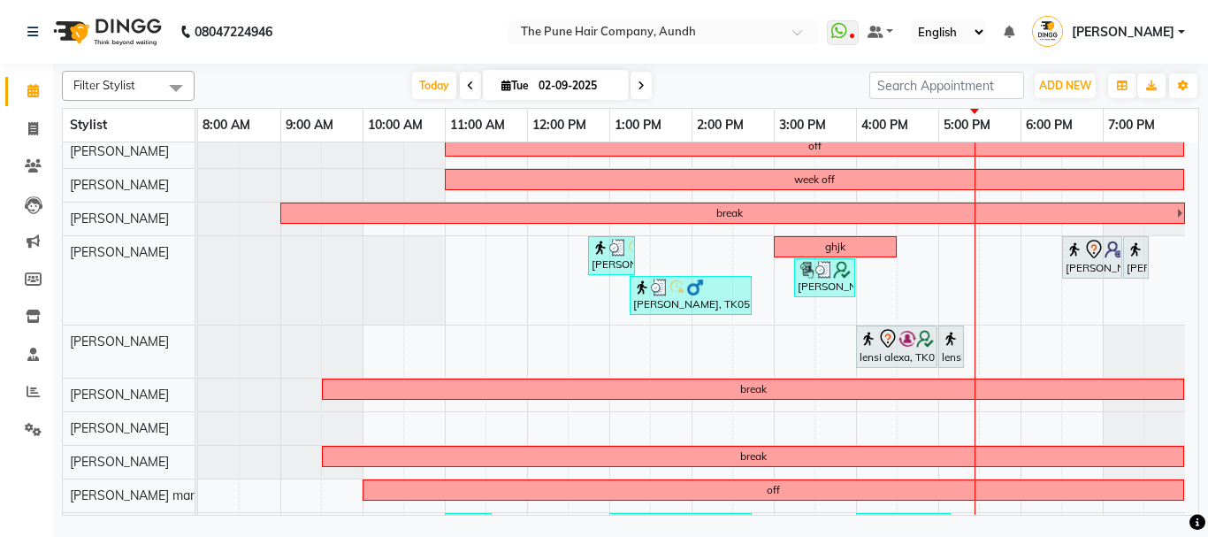
scroll to position [258, 0]
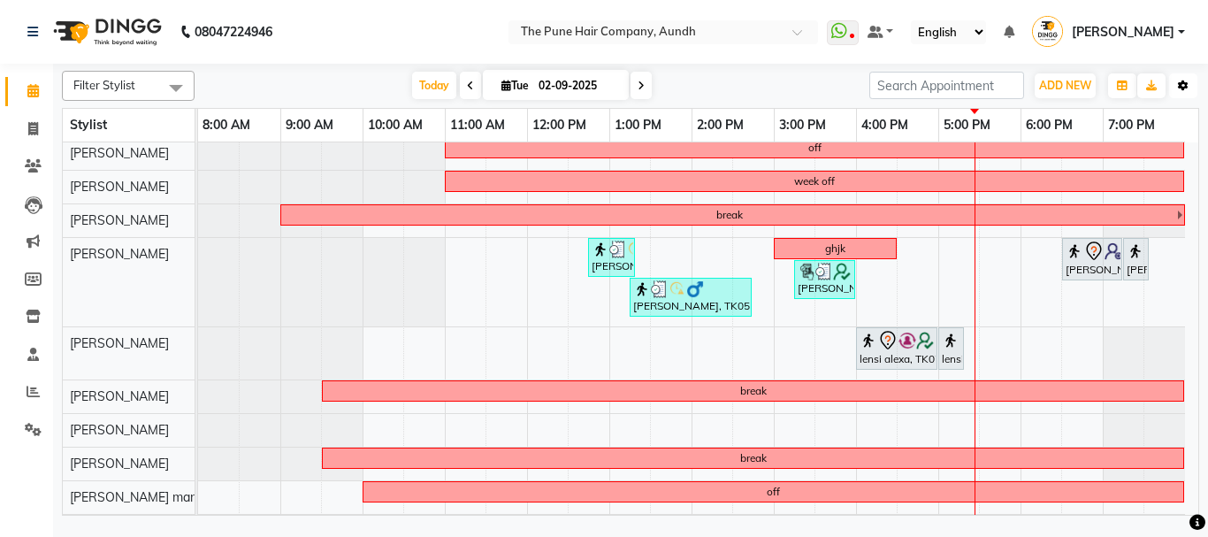
click at [1179, 86] on icon "button" at bounding box center [1183, 85] width 11 height 11
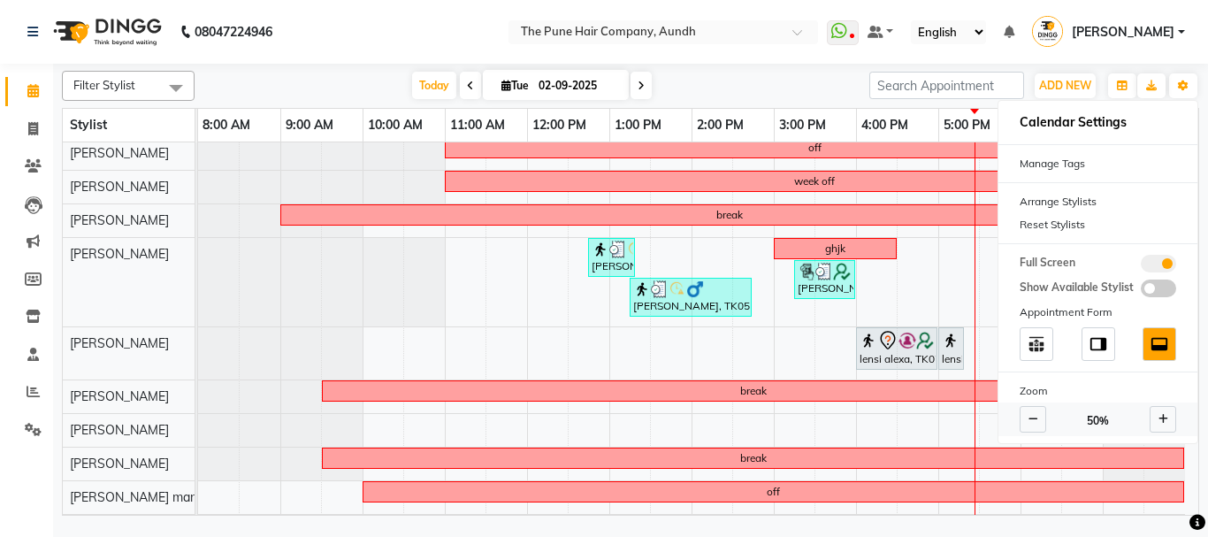
click at [1158, 418] on icon at bounding box center [1163, 419] width 10 height 11
click at [724, 82] on div "Today Tue 02-09-2025" at bounding box center [531, 86] width 657 height 27
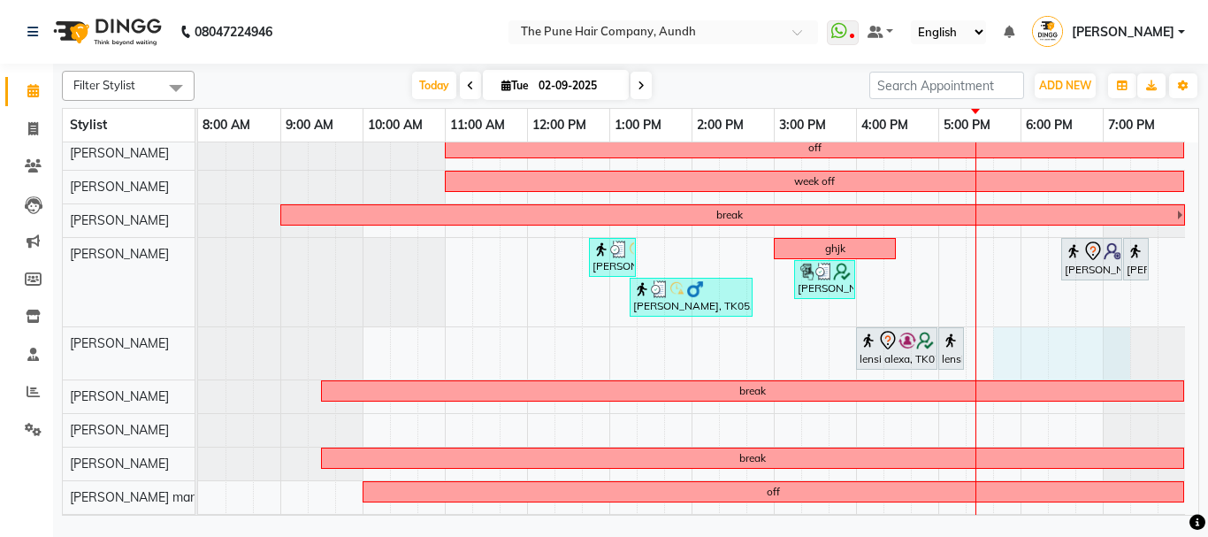
drag, startPoint x: 1070, startPoint y: 346, endPoint x: 1013, endPoint y: 355, distance: 57.4
click at [198, 355] on div at bounding box center [198, 353] width 0 height 52
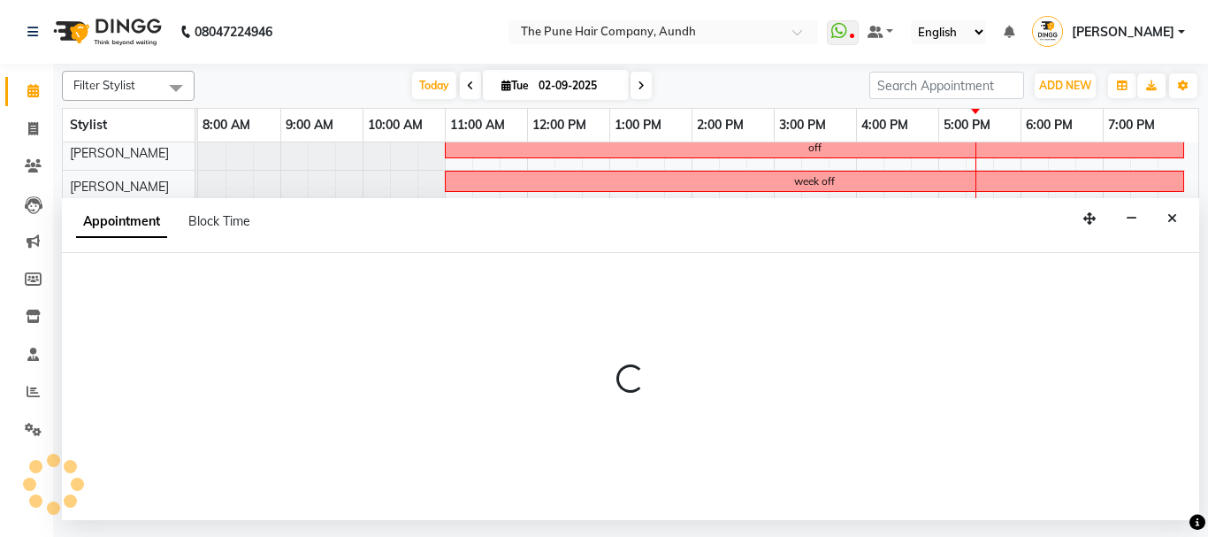
select select "49797"
select select "tentative"
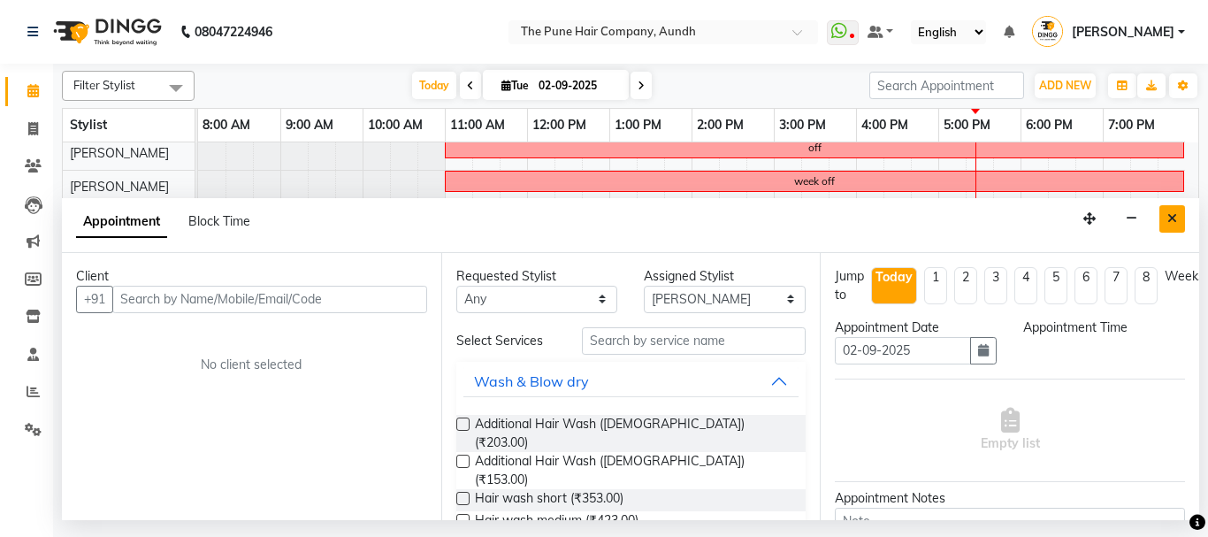
click at [1167, 221] on icon "Close" at bounding box center [1172, 218] width 10 height 12
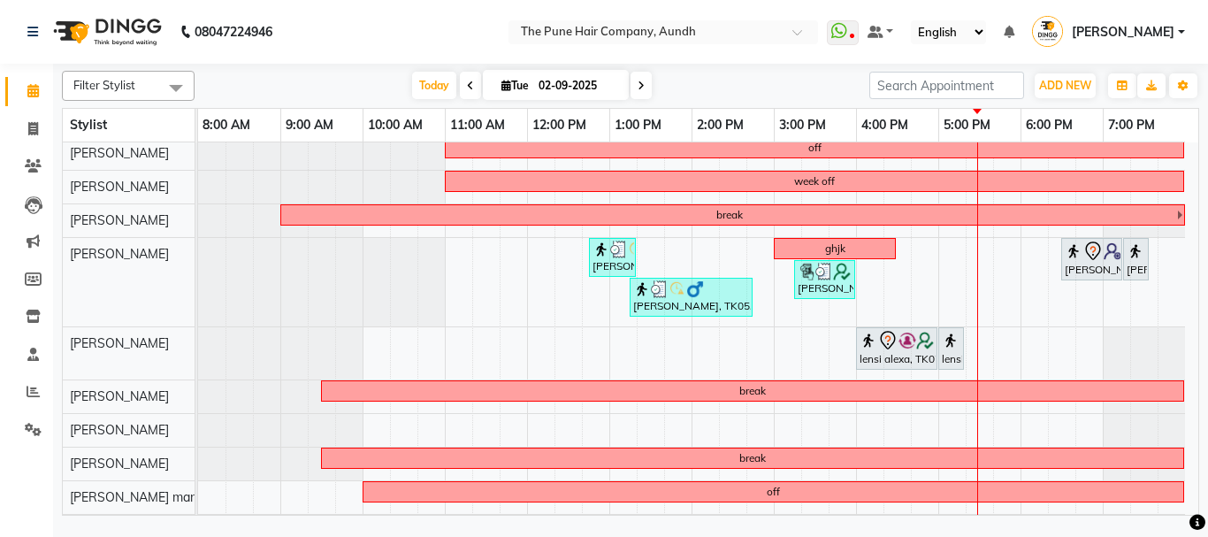
click at [166, 84] on span at bounding box center [175, 88] width 35 height 34
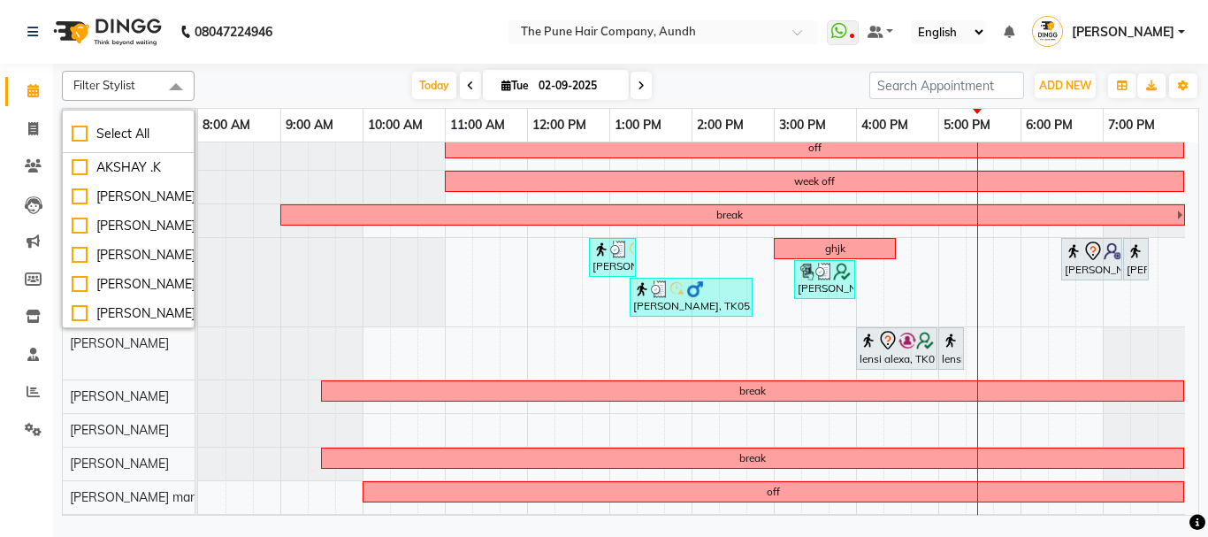
click at [173, 81] on span at bounding box center [175, 88] width 35 height 34
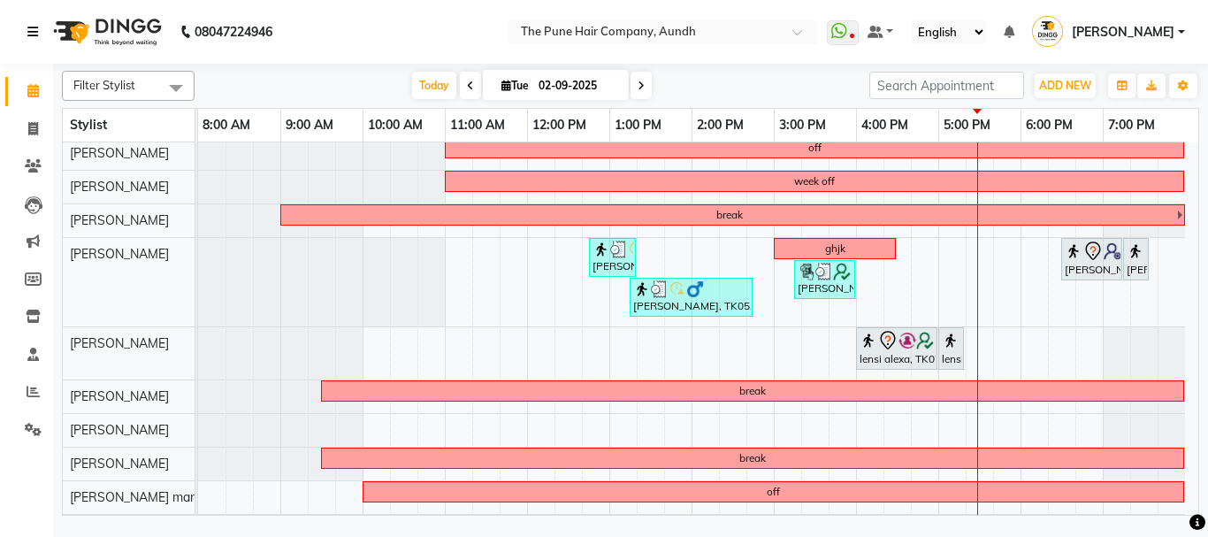
click at [30, 31] on icon at bounding box center [32, 32] width 11 height 12
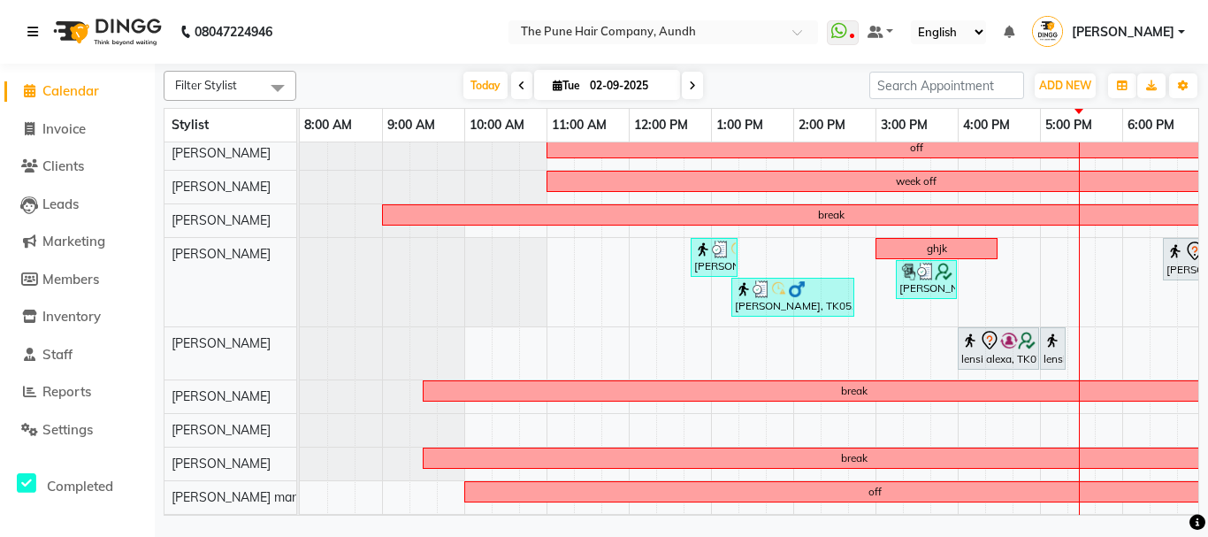
click at [30, 31] on icon at bounding box center [32, 32] width 11 height 12
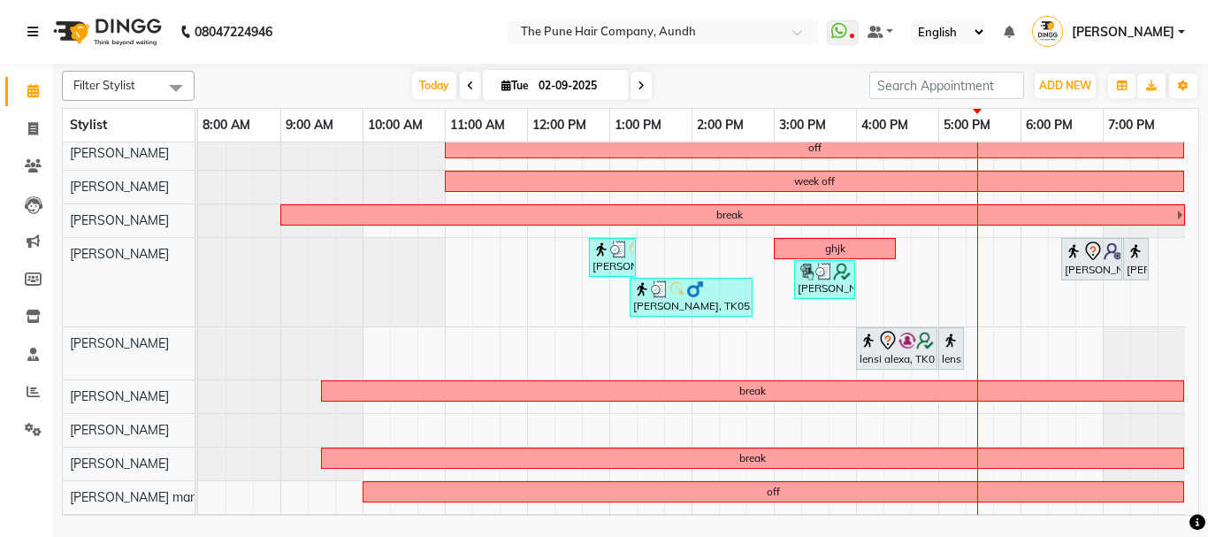
click at [27, 27] on icon at bounding box center [32, 32] width 11 height 12
click at [34, 29] on icon at bounding box center [32, 32] width 11 height 12
click at [33, 34] on icon at bounding box center [32, 32] width 11 height 12
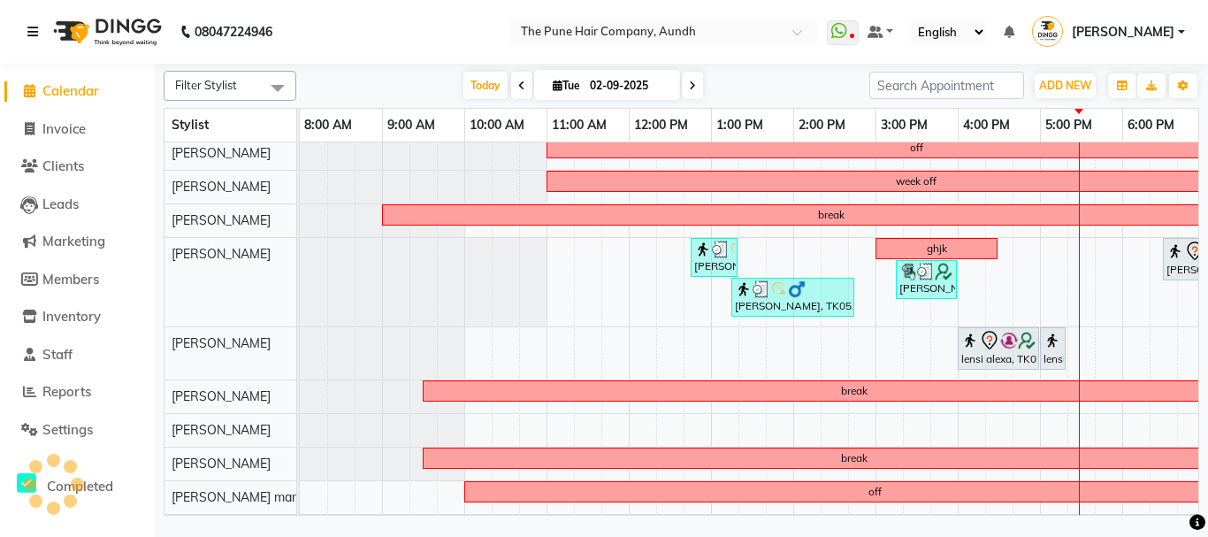
click at [33, 34] on icon at bounding box center [32, 32] width 11 height 12
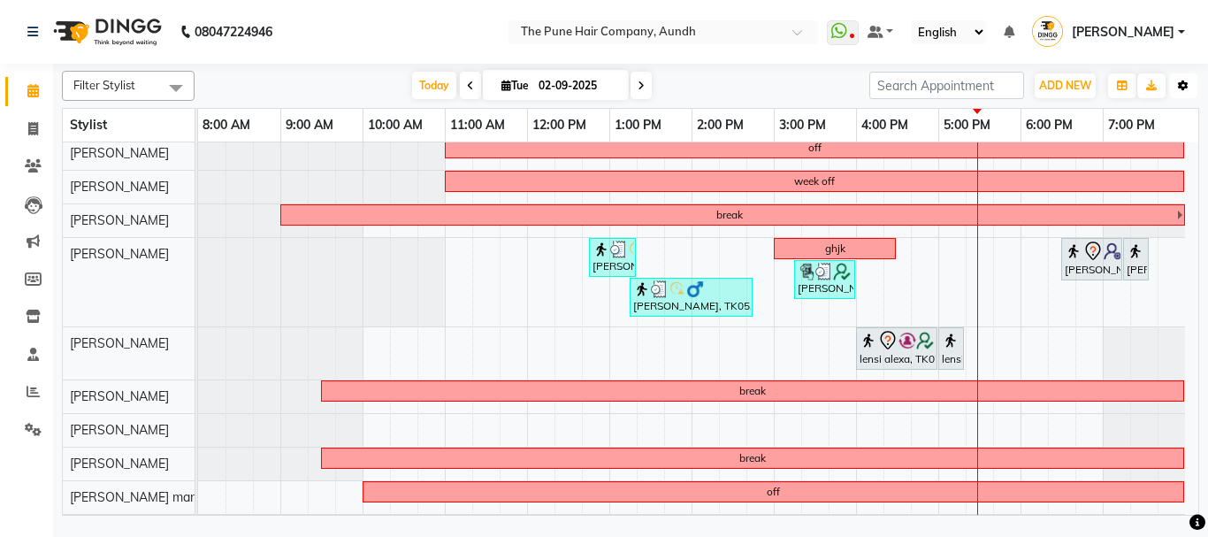
click at [1181, 82] on icon "button" at bounding box center [1183, 85] width 11 height 11
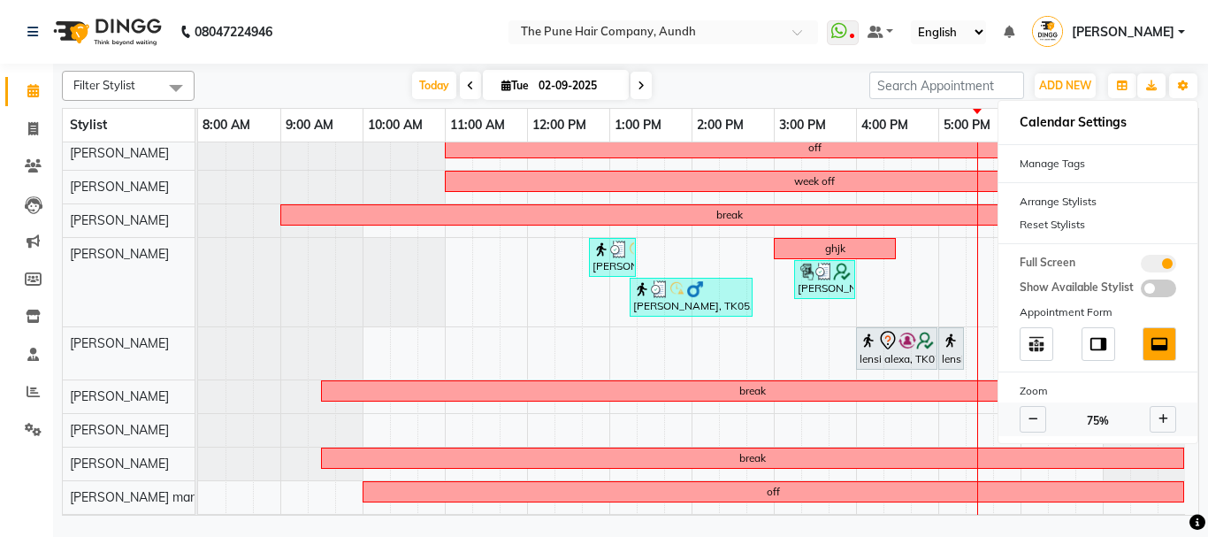
click at [1163, 416] on icon at bounding box center [1163, 419] width 10 height 11
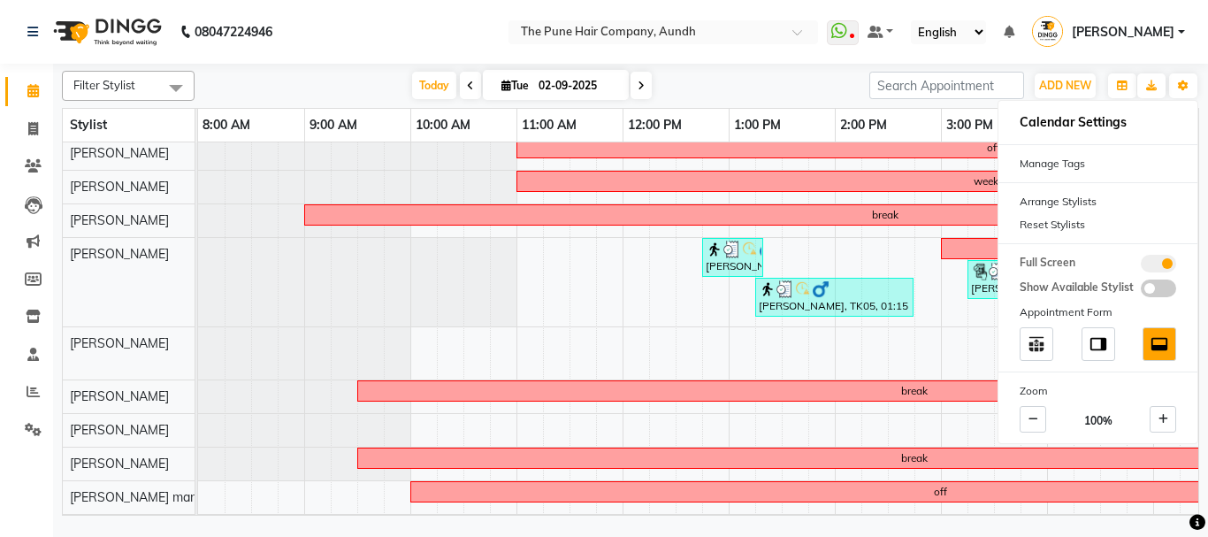
click at [720, 86] on div "Today Tue 02-09-2025" at bounding box center [531, 86] width 657 height 27
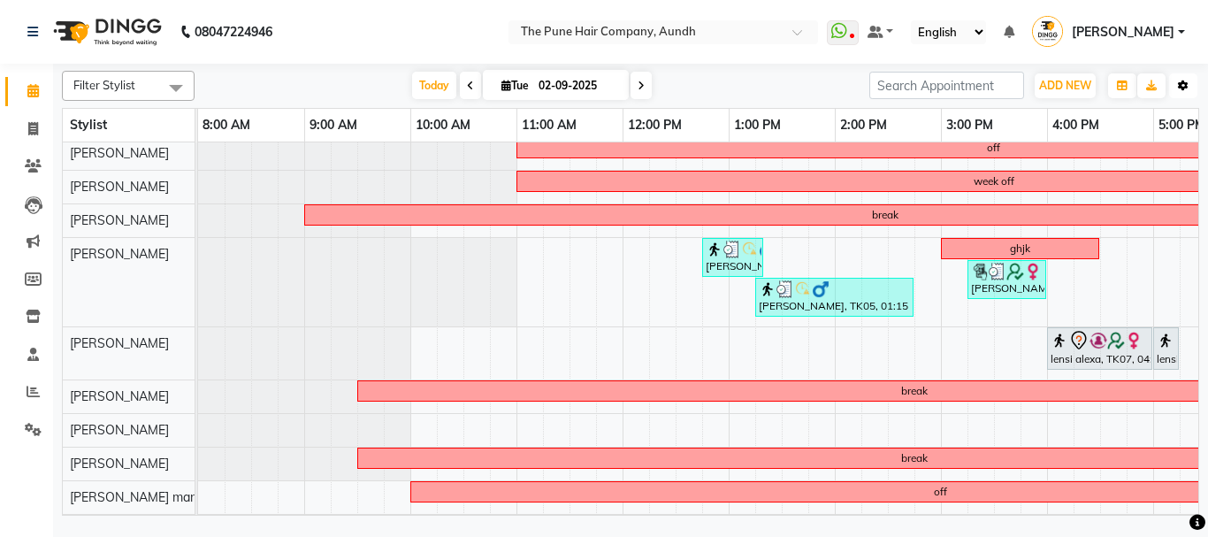
click at [1180, 84] on icon "button" at bounding box center [1183, 85] width 11 height 11
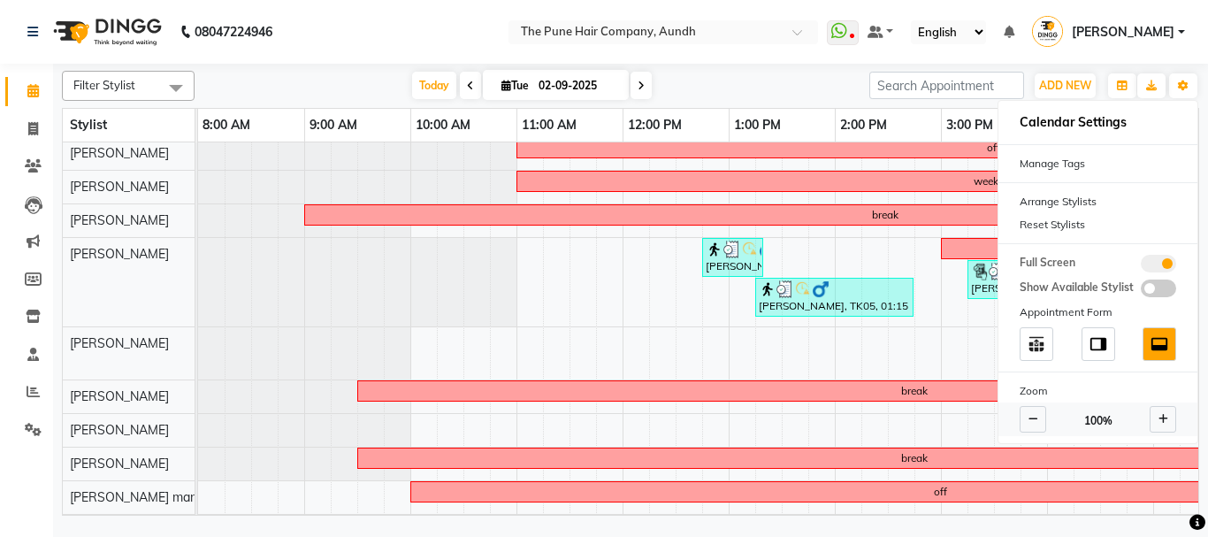
click at [1036, 419] on icon at bounding box center [1033, 419] width 10 height 11
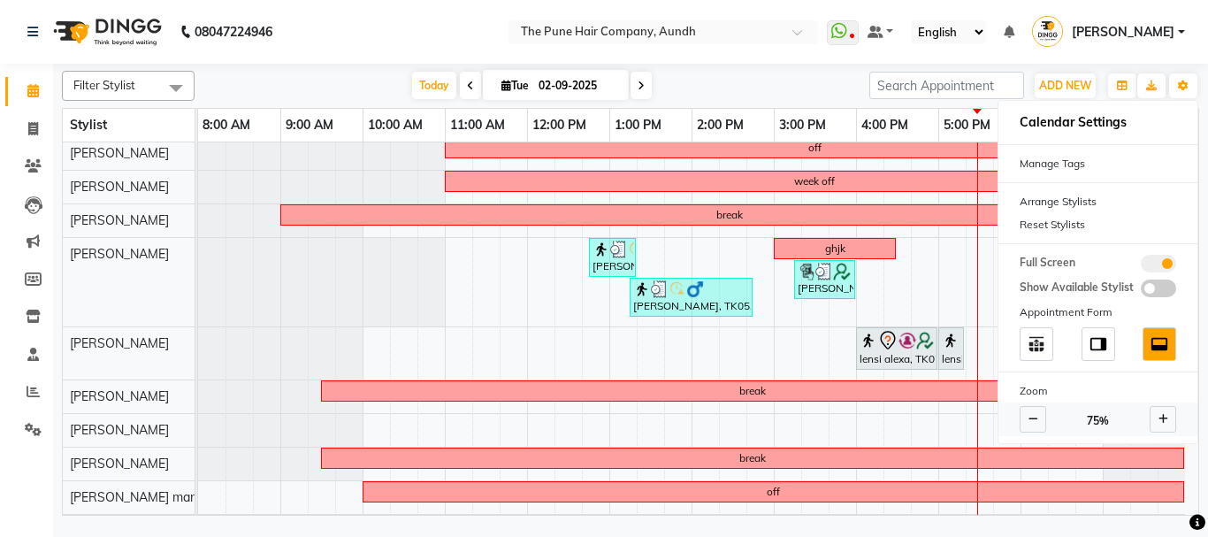
click at [1033, 420] on icon at bounding box center [1033, 419] width 10 height 11
click at [1164, 423] on icon at bounding box center [1163, 419] width 10 height 11
click at [818, 76] on div "Today Tue 02-09-2025" at bounding box center [531, 86] width 657 height 27
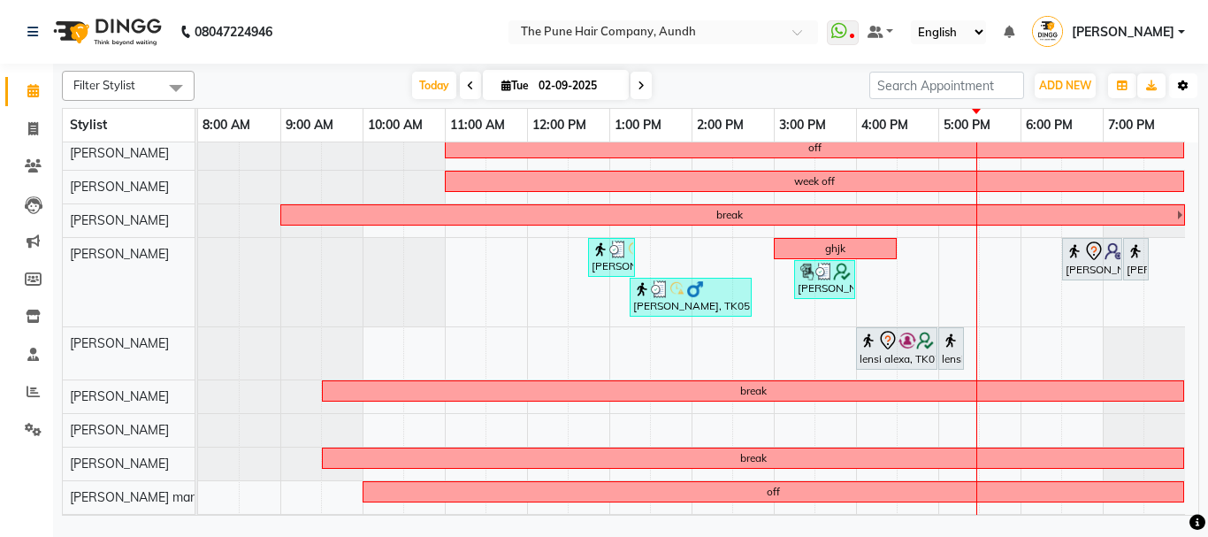
click at [1188, 82] on icon "button" at bounding box center [1183, 85] width 11 height 11
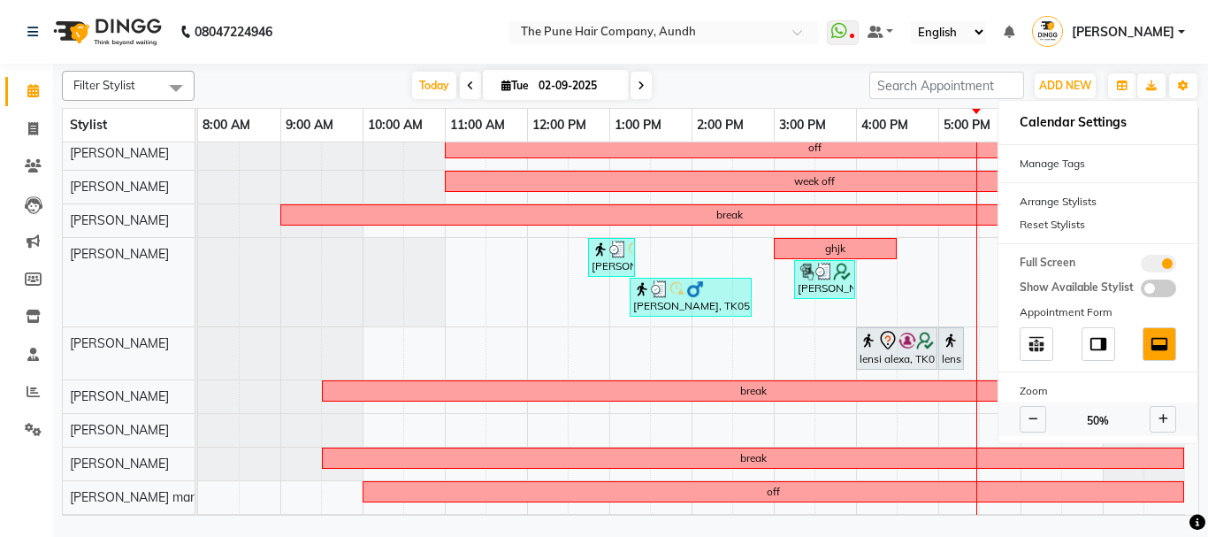
click at [1154, 423] on span at bounding box center [1163, 419] width 27 height 27
click at [1149, 265] on span at bounding box center [1158, 264] width 35 height 18
click at [1141, 266] on input "checkbox" at bounding box center [1141, 266] width 0 height 0
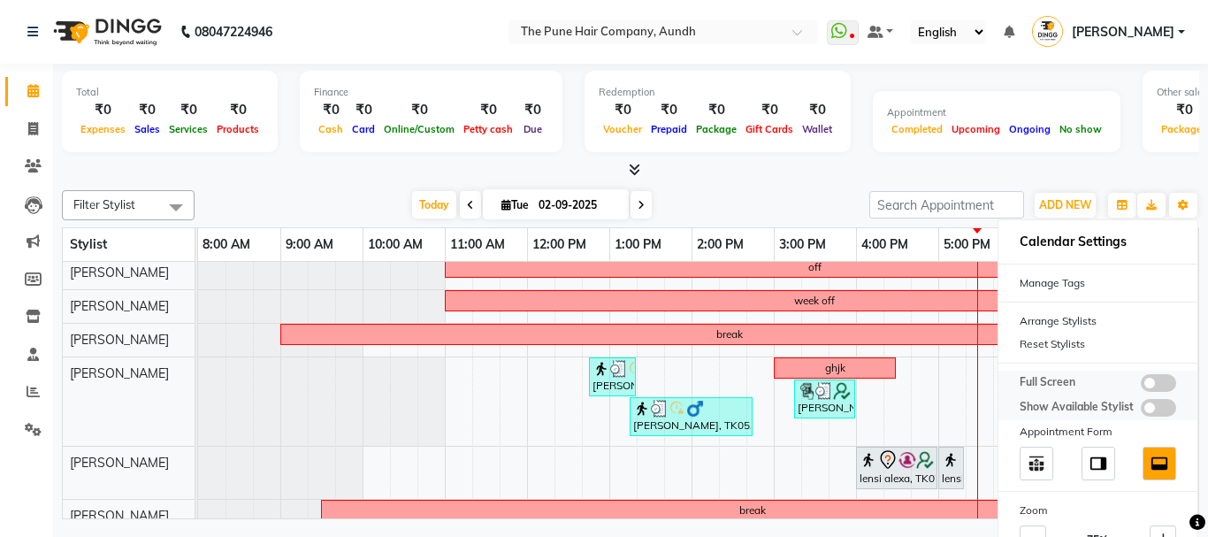
click at [1165, 379] on span at bounding box center [1158, 383] width 35 height 18
click at [1141, 386] on input "checkbox" at bounding box center [1141, 386] width 0 height 0
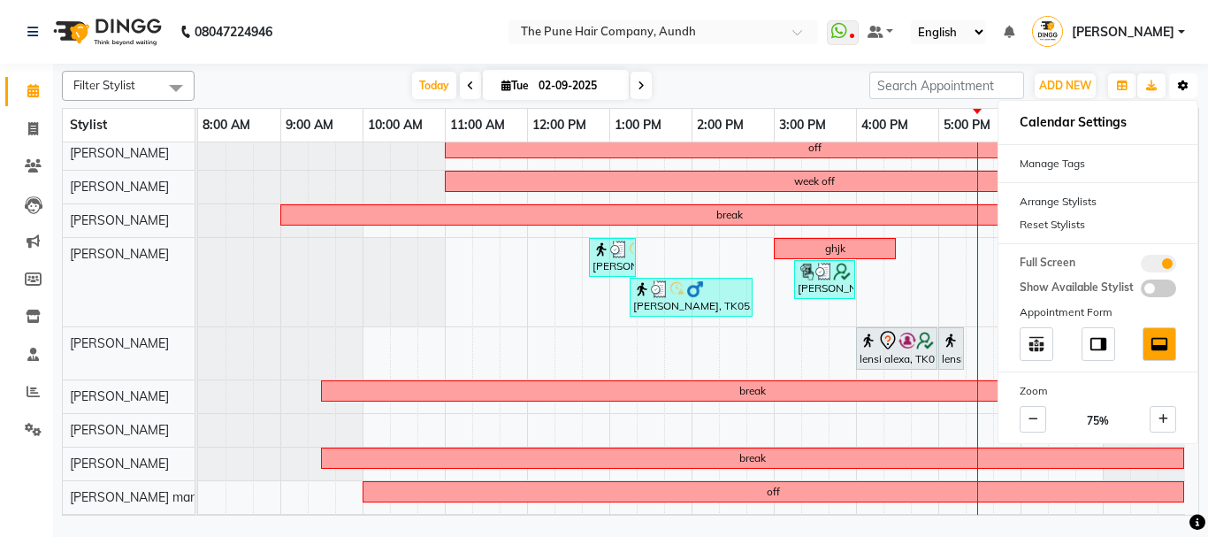
click at [1179, 86] on icon "button" at bounding box center [1183, 85] width 11 height 11
click at [835, 75] on div "Today Tue 02-09-2025" at bounding box center [531, 86] width 657 height 27
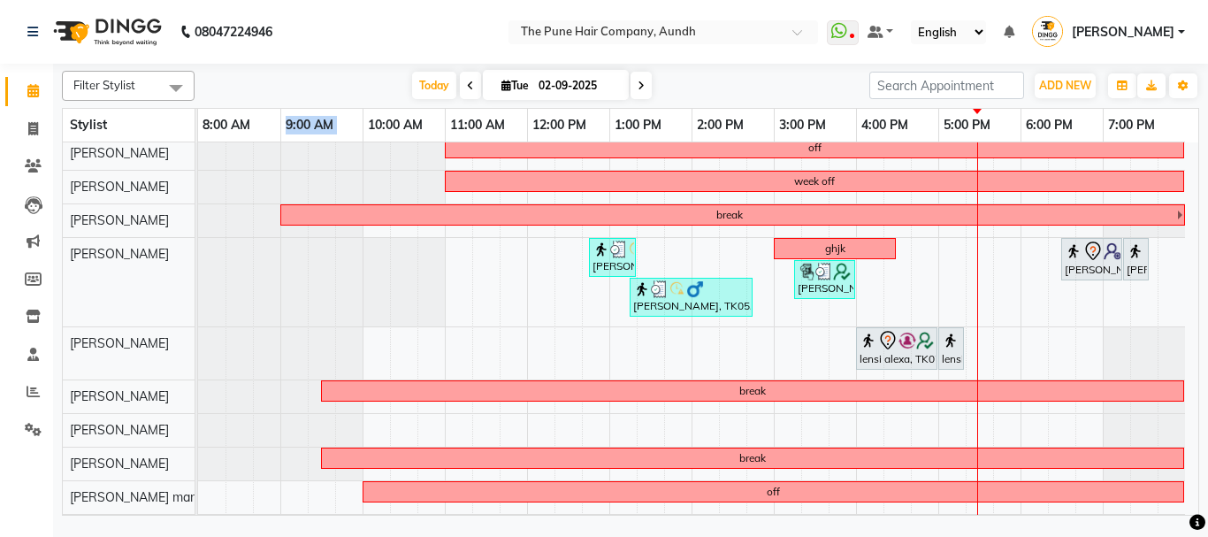
drag, startPoint x: 370, startPoint y: 124, endPoint x: 288, endPoint y: 101, distance: 84.5
click at [264, 120] on tr "8:00 AM 9:00 AM 10:00 AM 11:00 AM 12:00 PM 1:00 PM 2:00 PM 3:00 PM 4:00 PM 5:00…" at bounding box center [691, 126] width 987 height 34
click at [310, 77] on div "Today Tue 02-09-2025" at bounding box center [531, 86] width 657 height 27
click at [1180, 87] on icon "button" at bounding box center [1183, 85] width 11 height 11
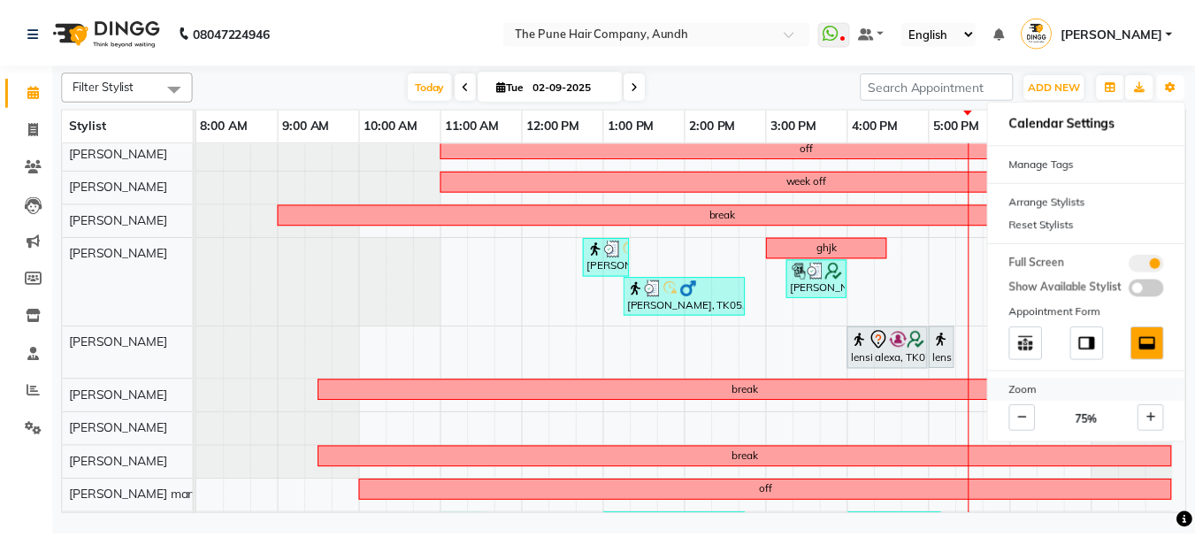
scroll to position [347, 0]
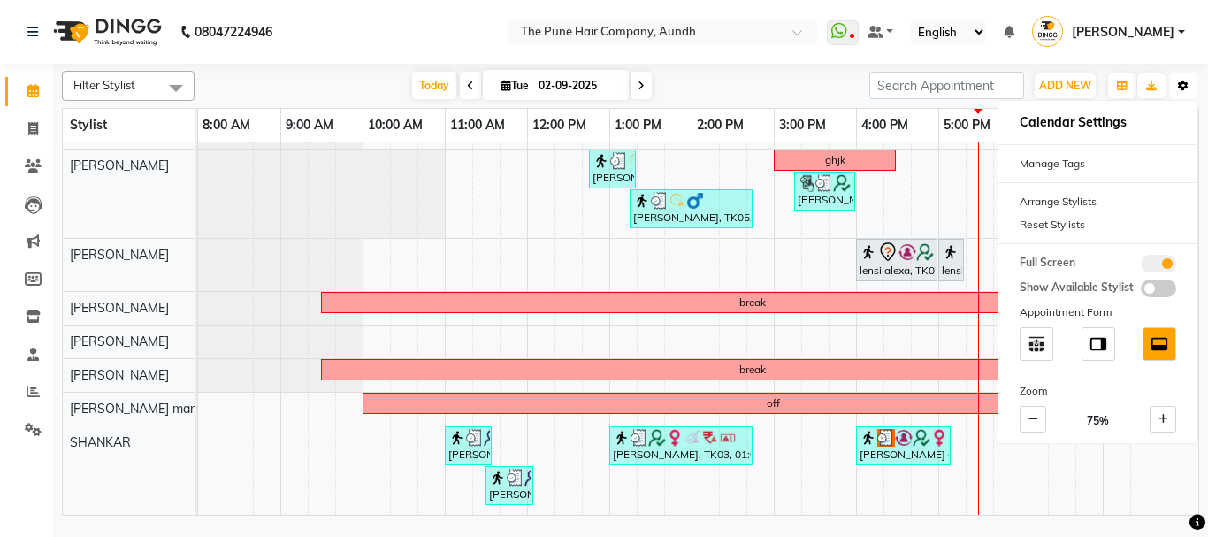
click at [1183, 77] on button "Toggle Dropdown" at bounding box center [1183, 85] width 28 height 25
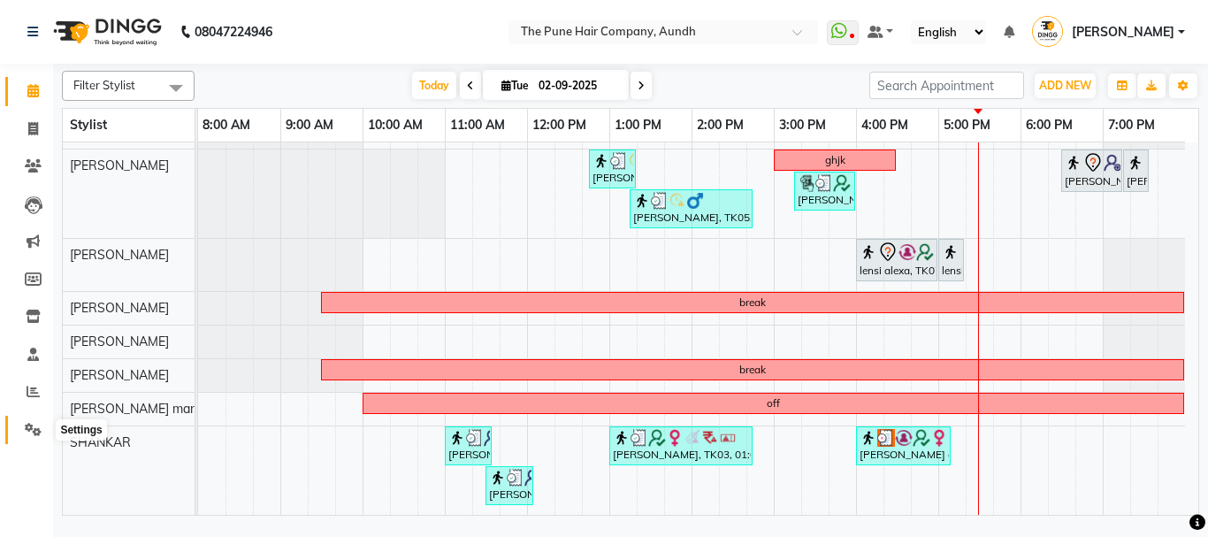
click at [34, 425] on icon at bounding box center [33, 429] width 17 height 13
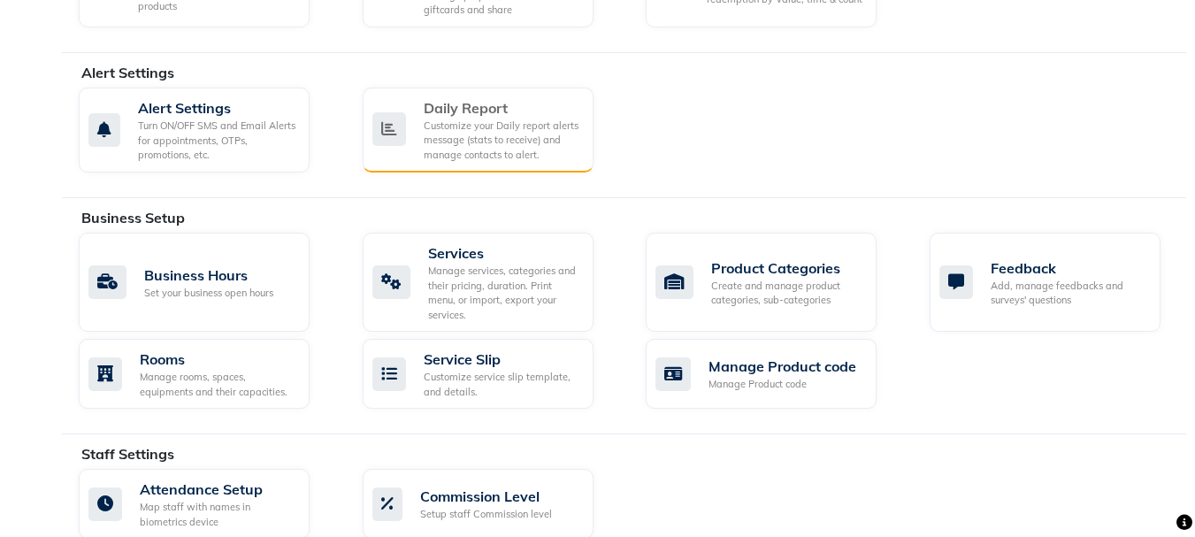
scroll to position [531, 0]
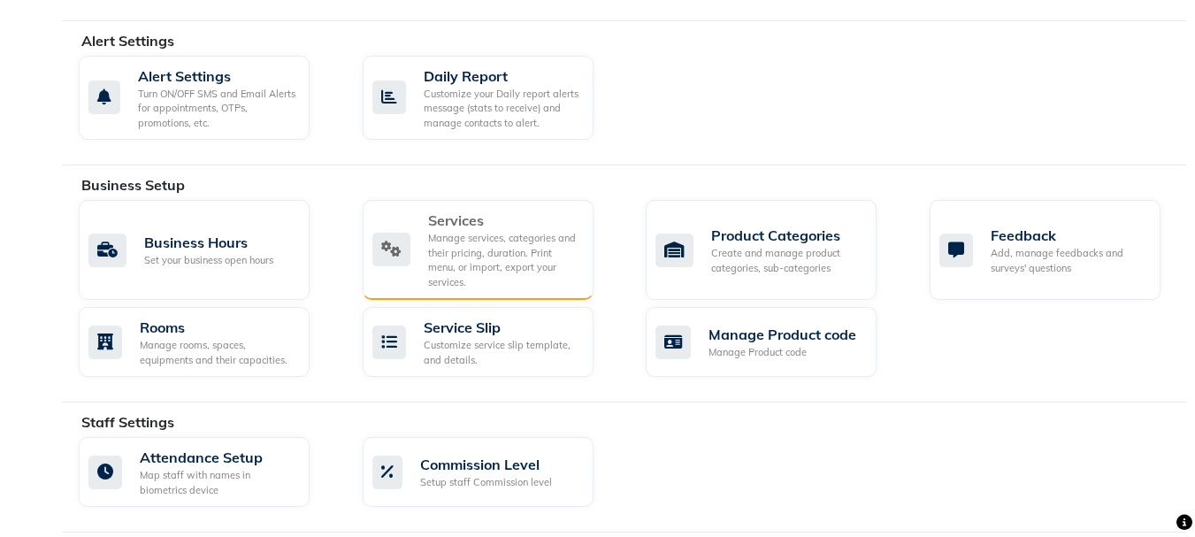
click at [457, 238] on div "Manage services, categories and their pricing, duration. Print menu, or import,…" at bounding box center [503, 260] width 151 height 58
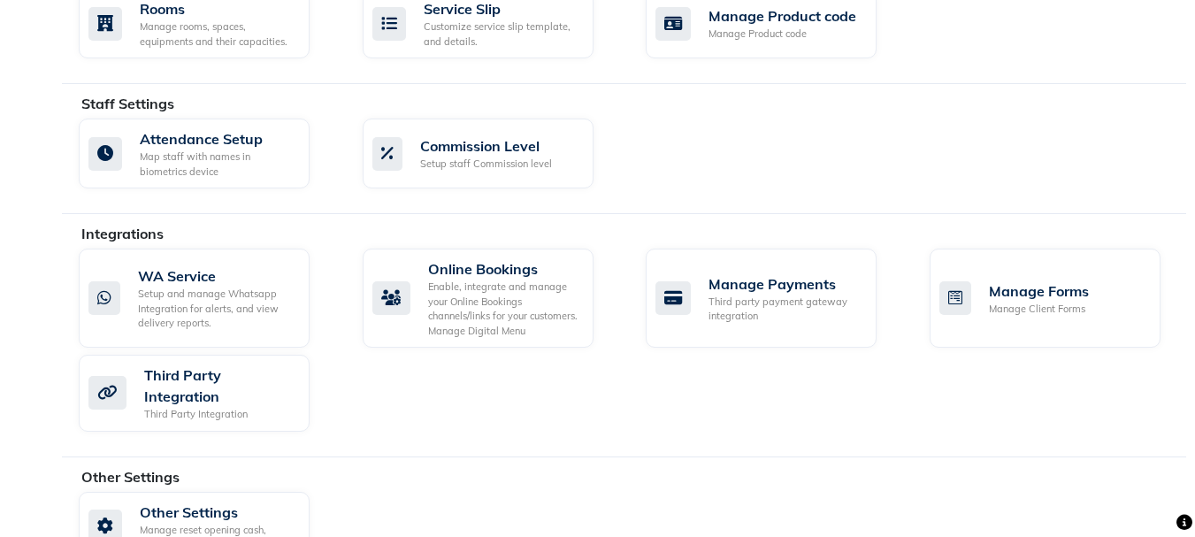
scroll to position [876, 0]
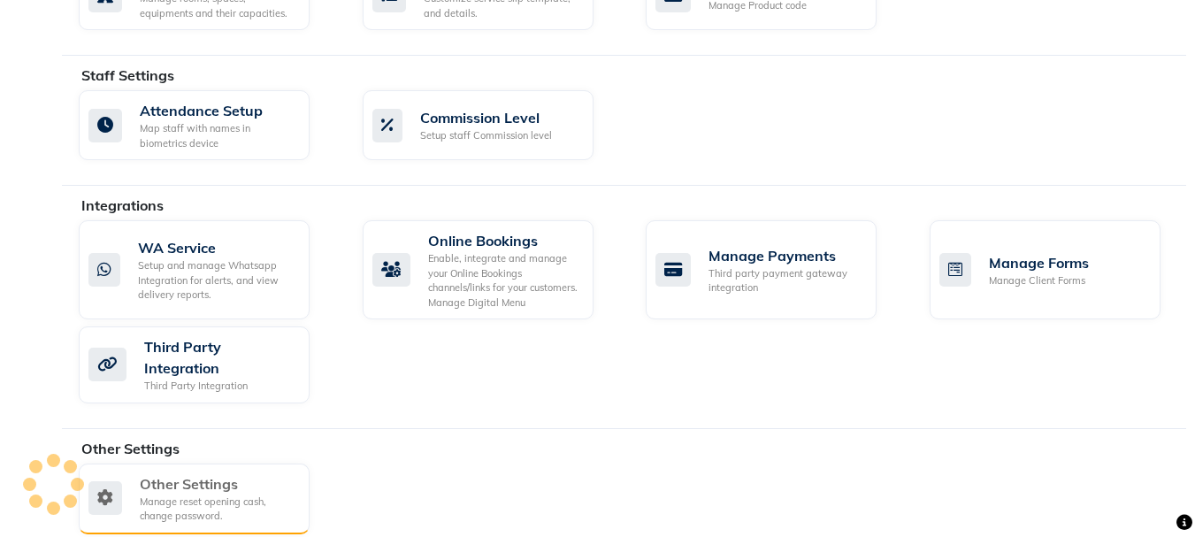
click at [147, 494] on div "Manage reset opening cash, change password." at bounding box center [218, 508] width 156 height 29
select select "2: 15"
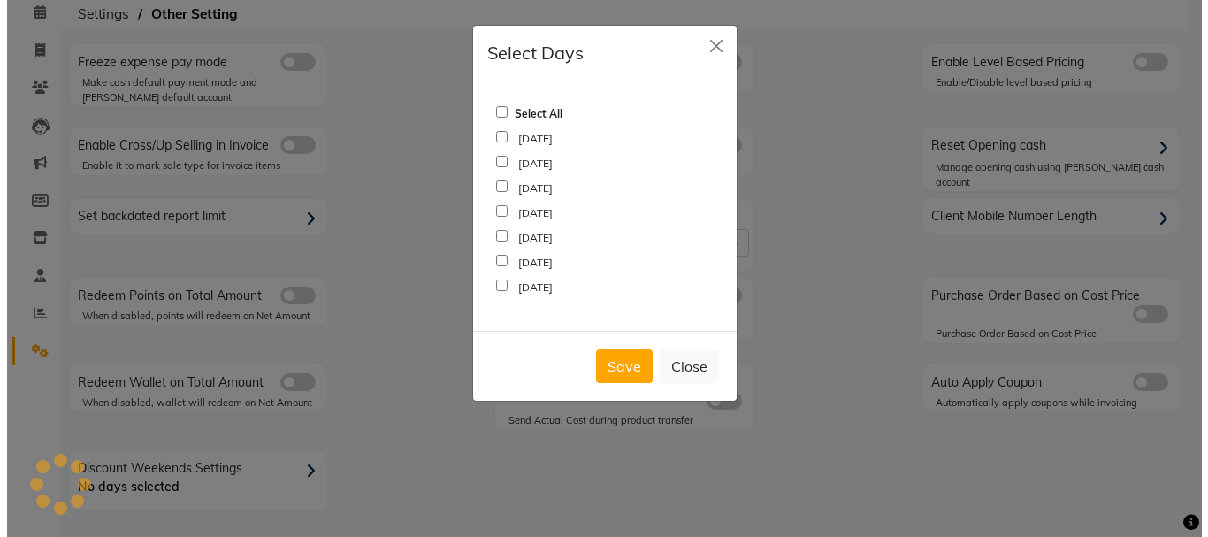
scroll to position [77, 0]
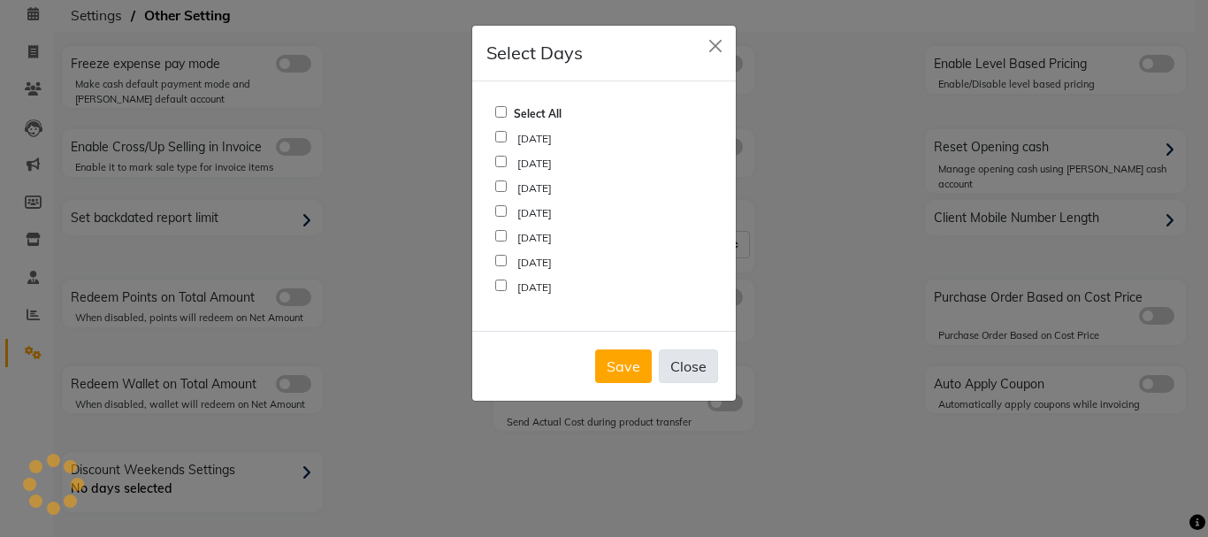
click at [677, 369] on button "Close" at bounding box center [688, 366] width 59 height 34
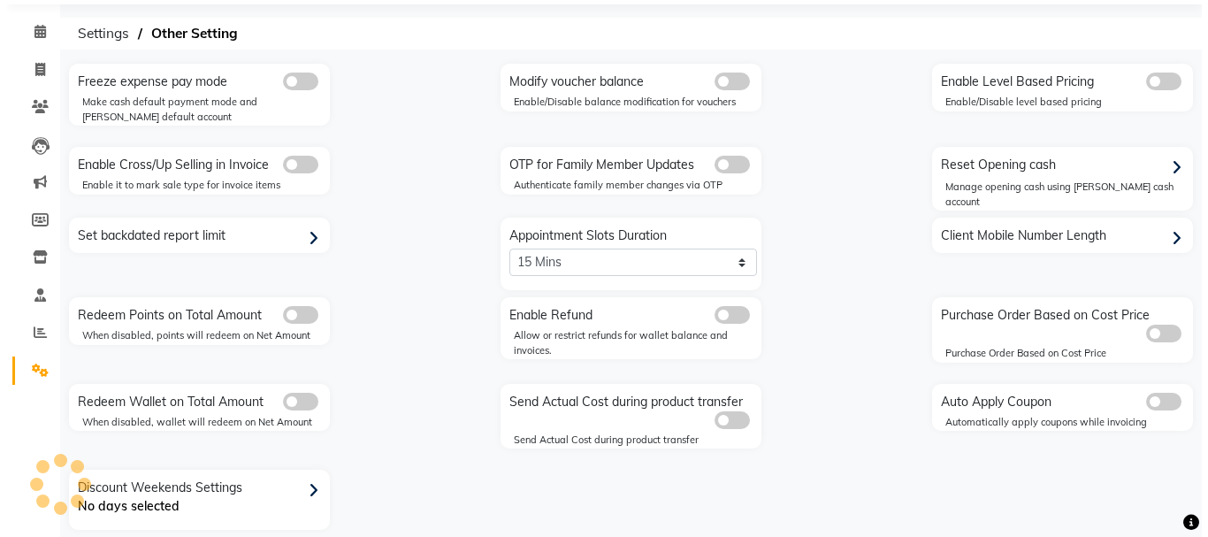
scroll to position [0, 0]
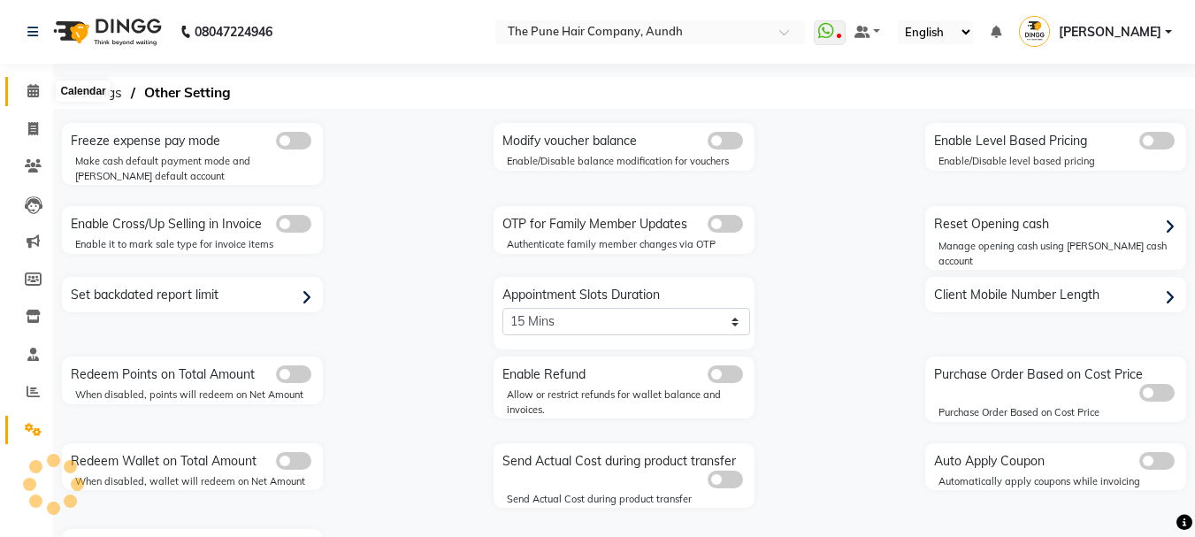
click at [36, 88] on icon at bounding box center [32, 90] width 11 height 13
drag, startPoint x: 36, startPoint y: 88, endPoint x: 27, endPoint y: 116, distance: 28.8
click at [36, 88] on icon at bounding box center [32, 90] width 11 height 13
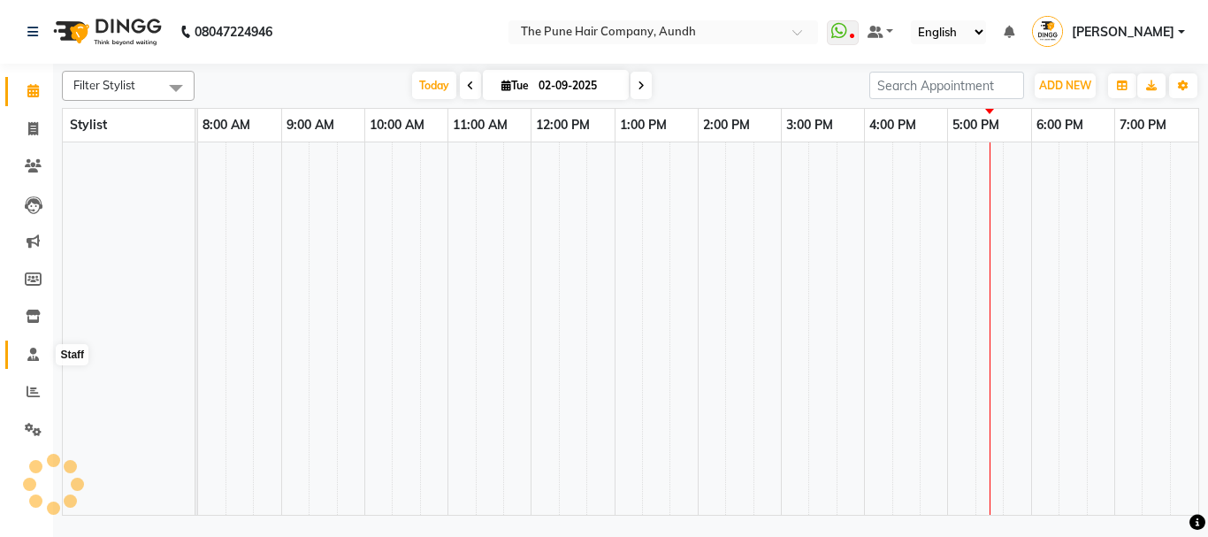
click at [31, 357] on icon at bounding box center [32, 354] width 11 height 13
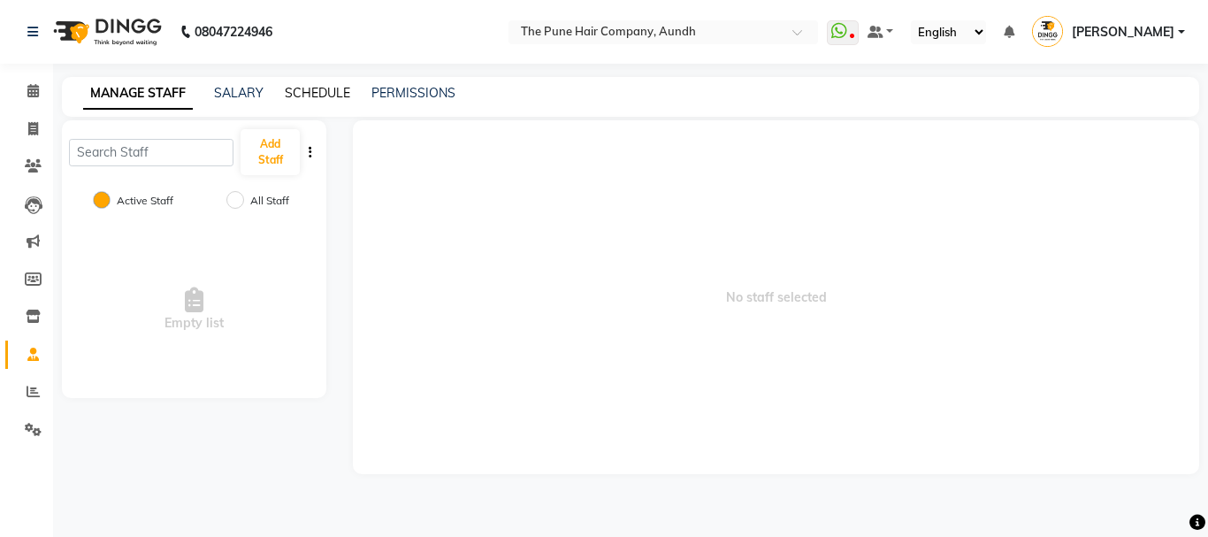
click at [306, 94] on link "SCHEDULE" at bounding box center [317, 93] width 65 height 16
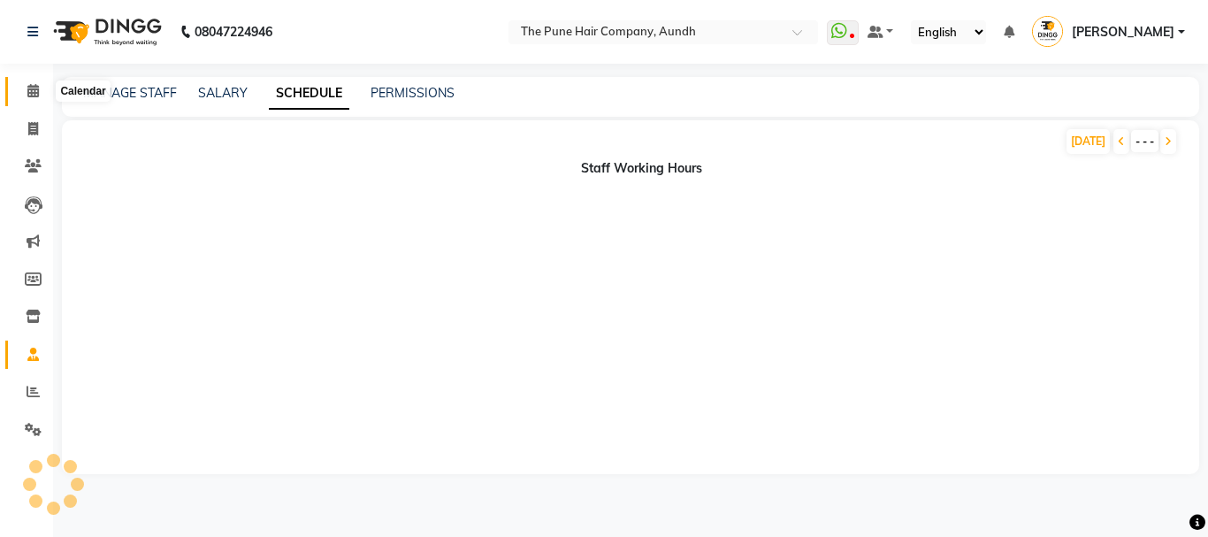
click at [29, 88] on icon at bounding box center [32, 90] width 11 height 13
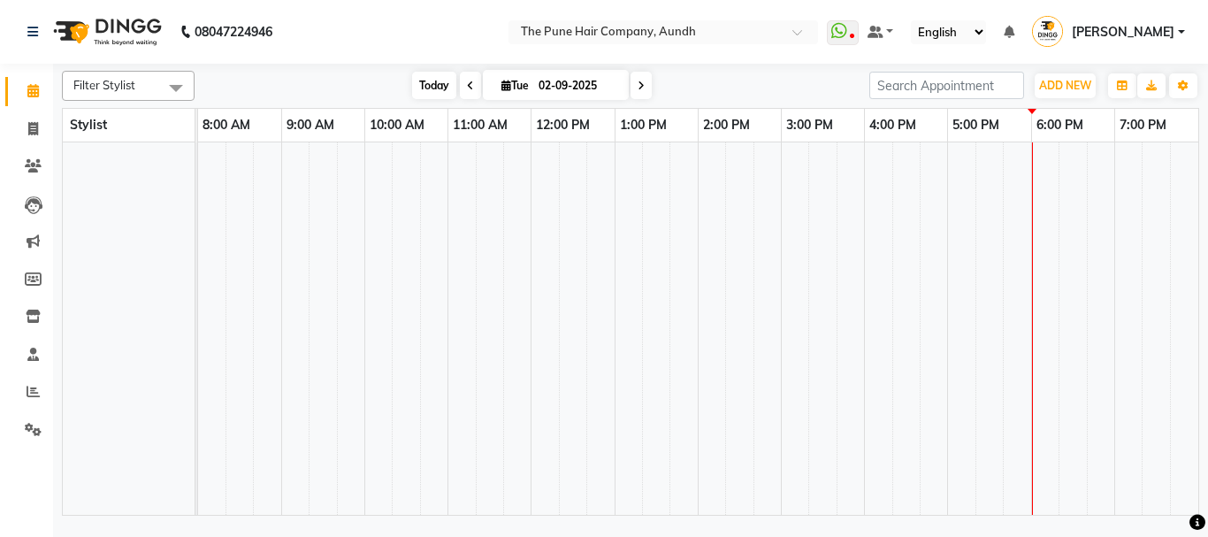
click at [441, 86] on span "Today" at bounding box center [434, 85] width 44 height 27
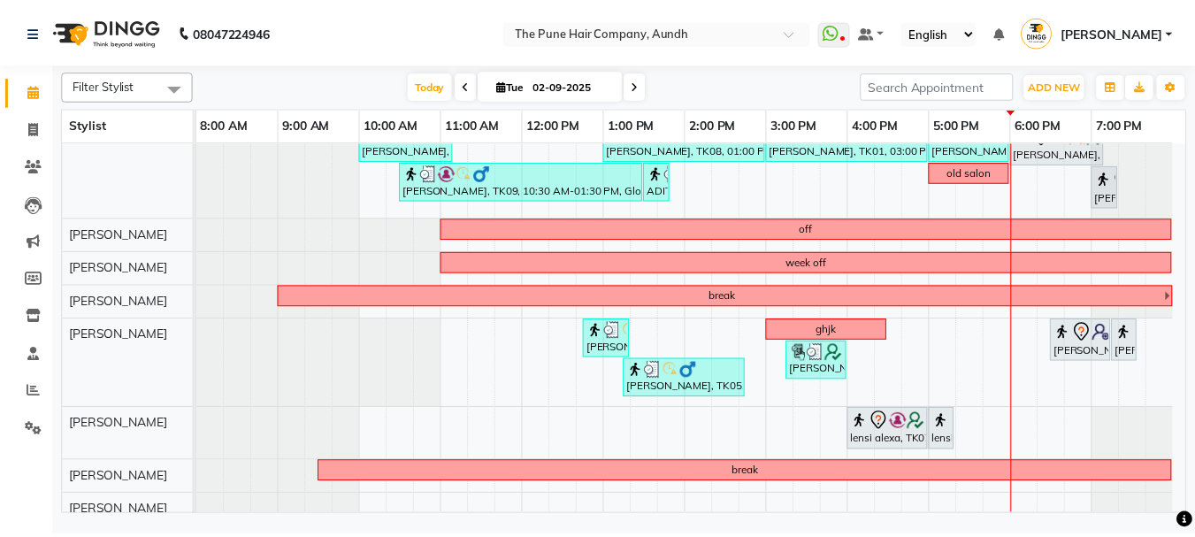
scroll to position [265, 0]
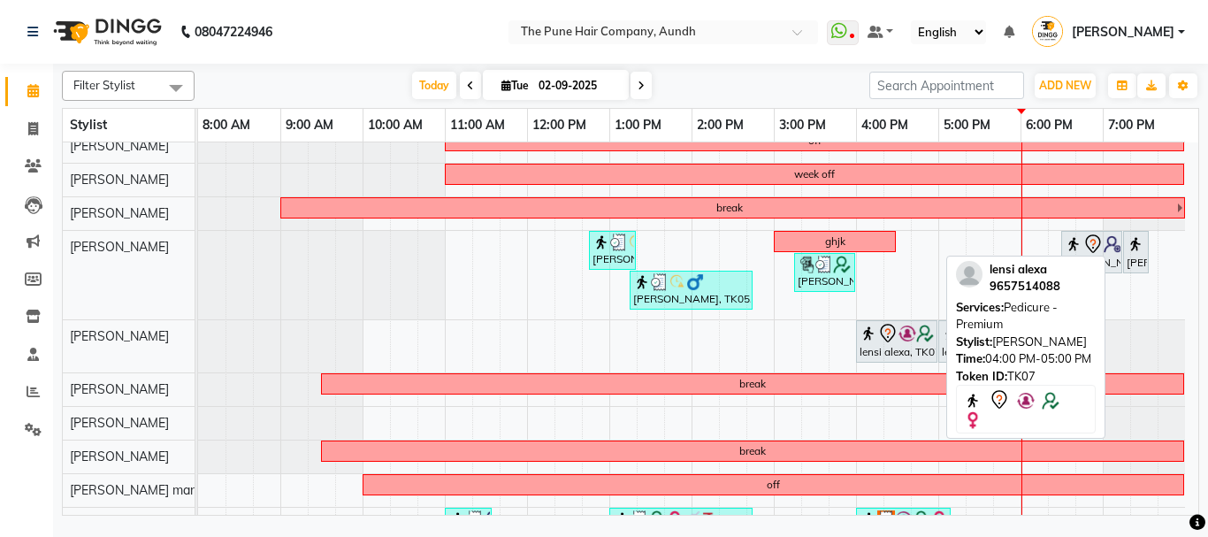
click at [911, 343] on div "lensi alexa, TK07, 04:00 PM-05:00 PM, Pedicure - Premium" at bounding box center [897, 341] width 78 height 37
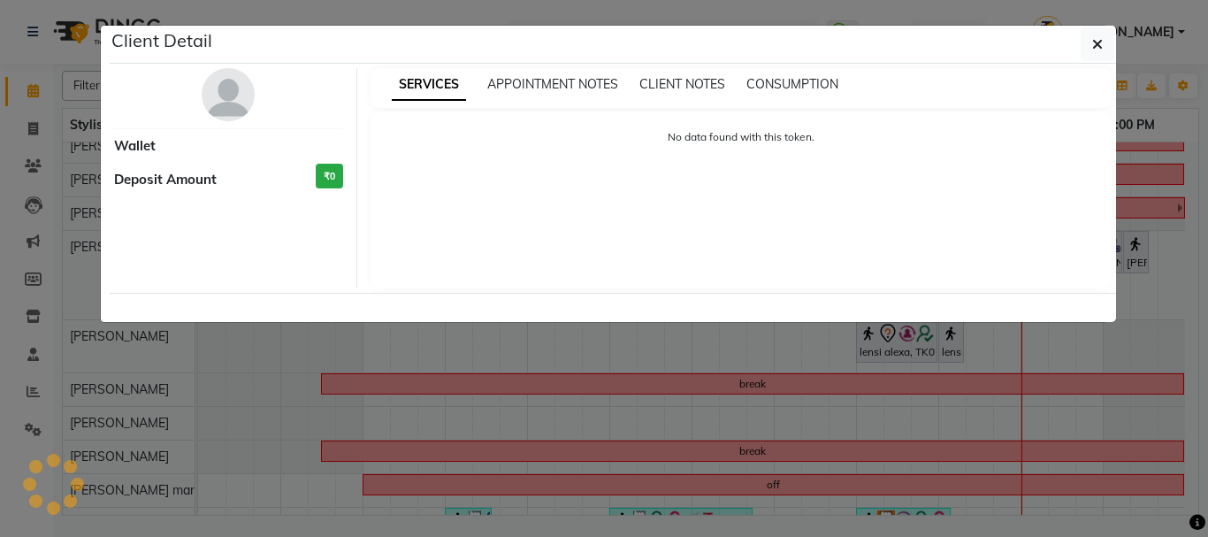
select select "7"
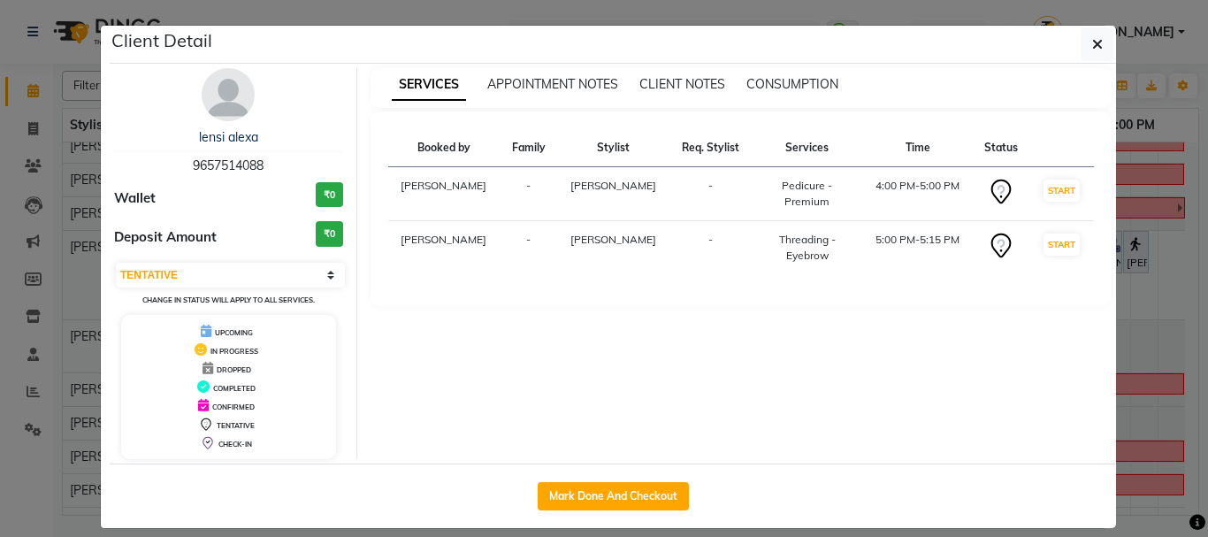
drag, startPoint x: 670, startPoint y: 495, endPoint x: 706, endPoint y: 489, distance: 35.9
click at [673, 493] on button "Mark Done And Checkout" at bounding box center [613, 496] width 151 height 28
select select "service"
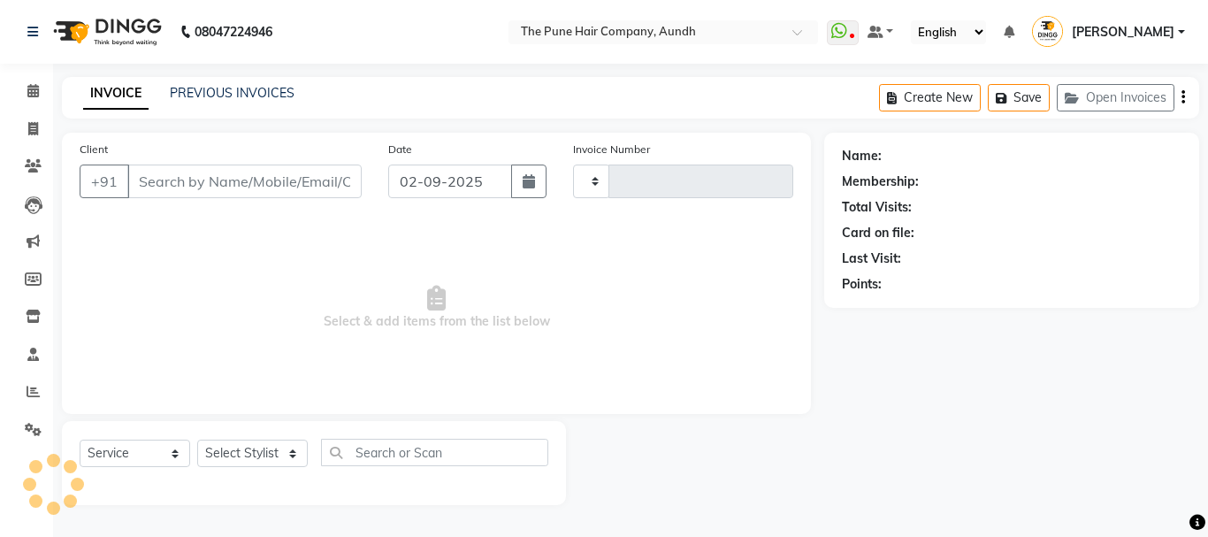
type input "4633"
select select "106"
type input "9657514088"
select select "49797"
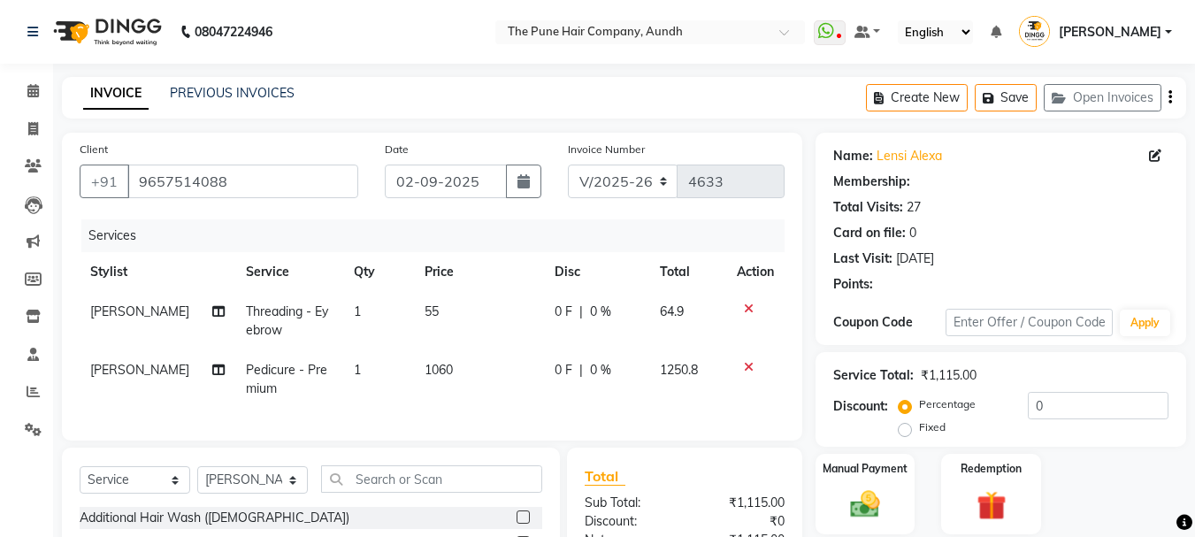
select select "1: Object"
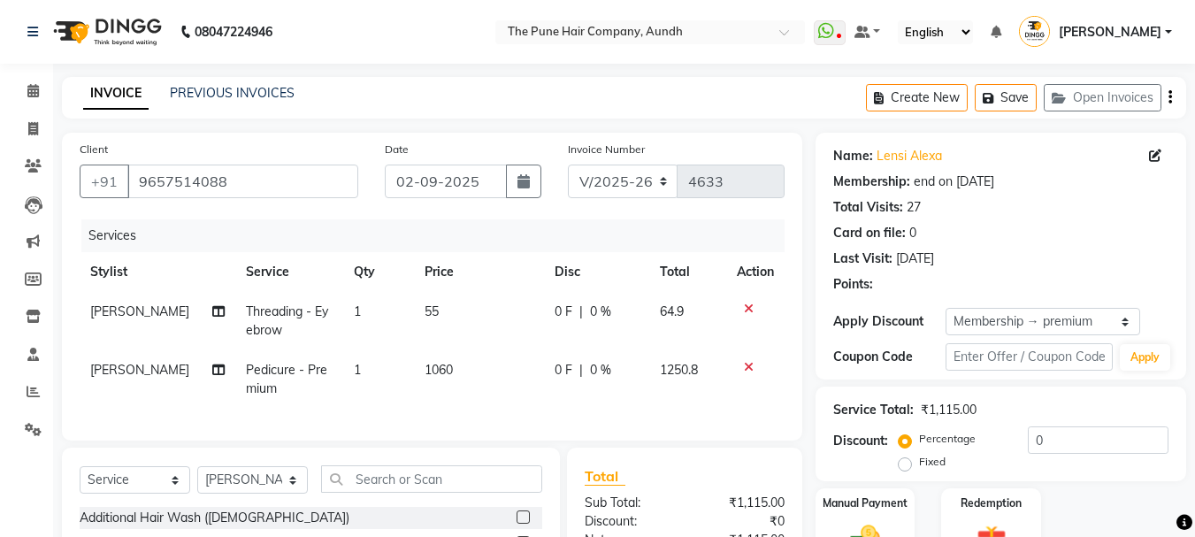
type input "20"
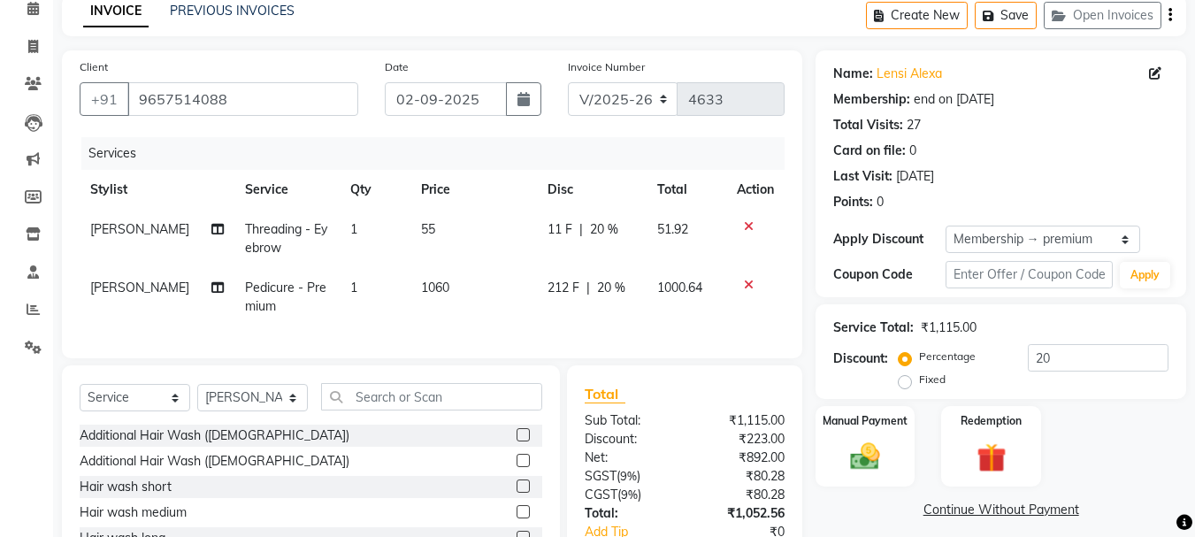
scroll to position [177, 0]
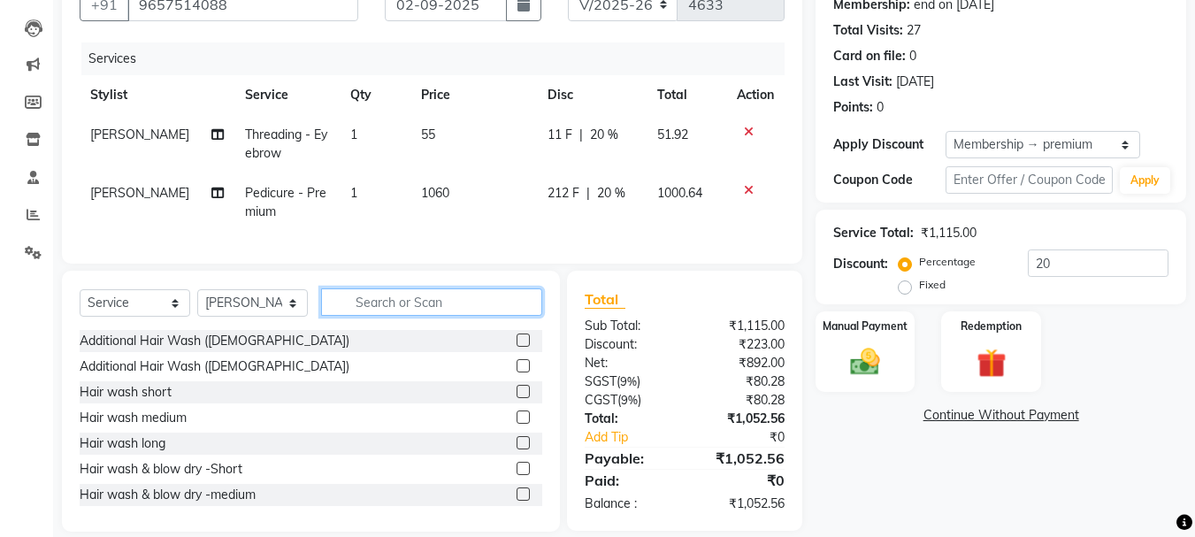
click at [397, 316] on input "text" at bounding box center [431, 301] width 221 height 27
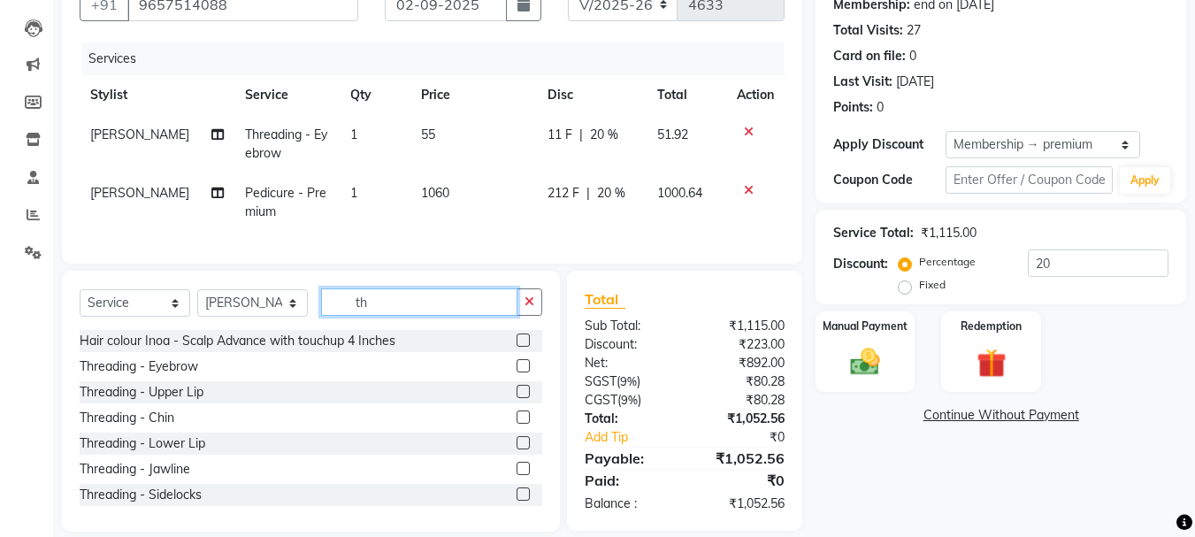
type input "th"
click at [516, 398] on label at bounding box center [522, 391] width 13 height 13
click at [516, 398] on input "checkbox" at bounding box center [521, 391] width 11 height 11
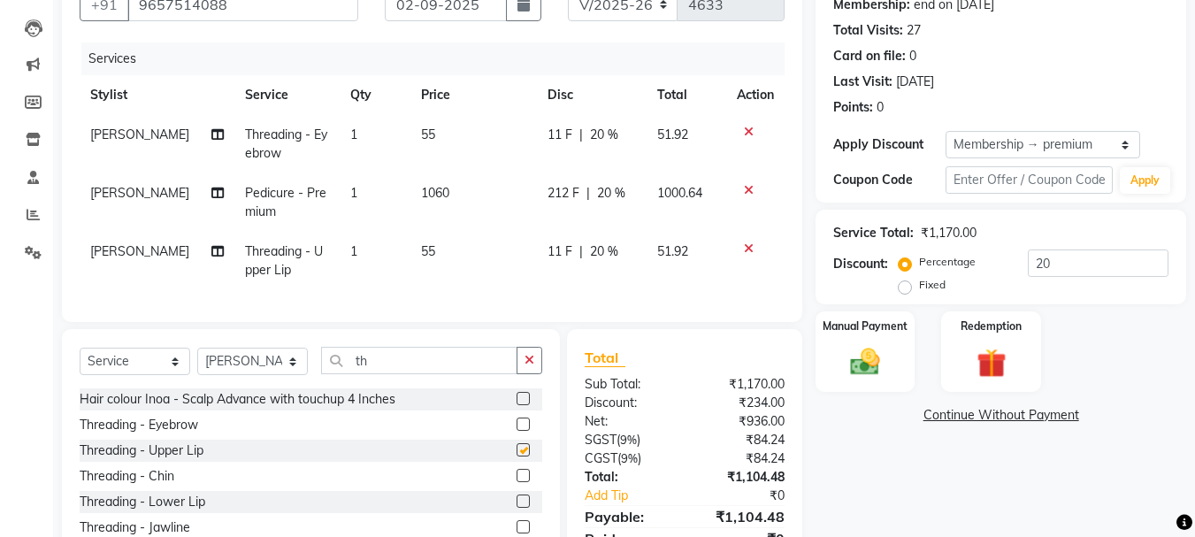
checkbox input "false"
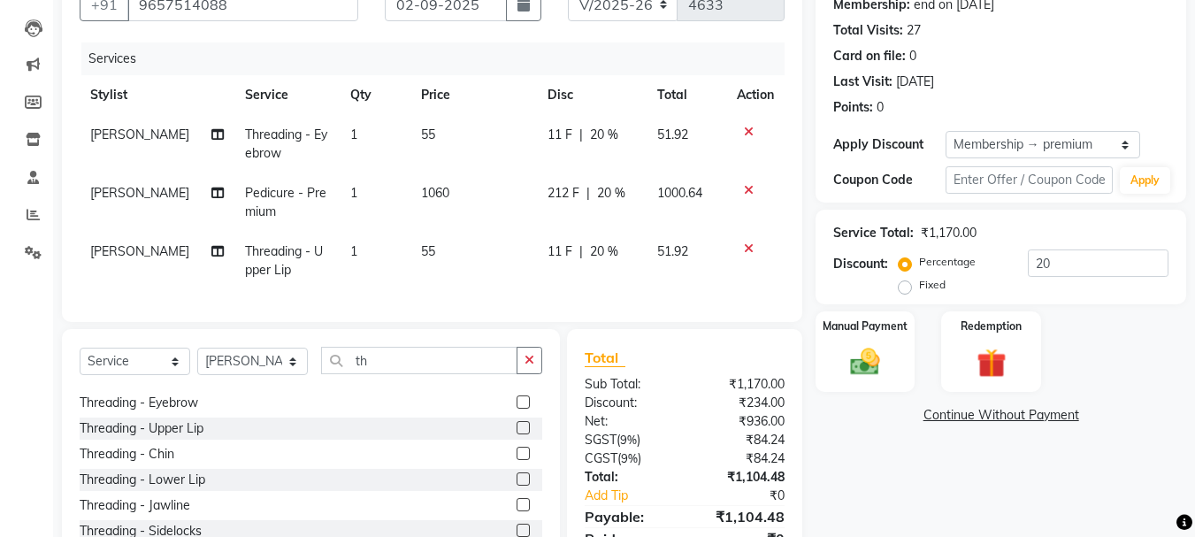
scroll to position [28, 0]
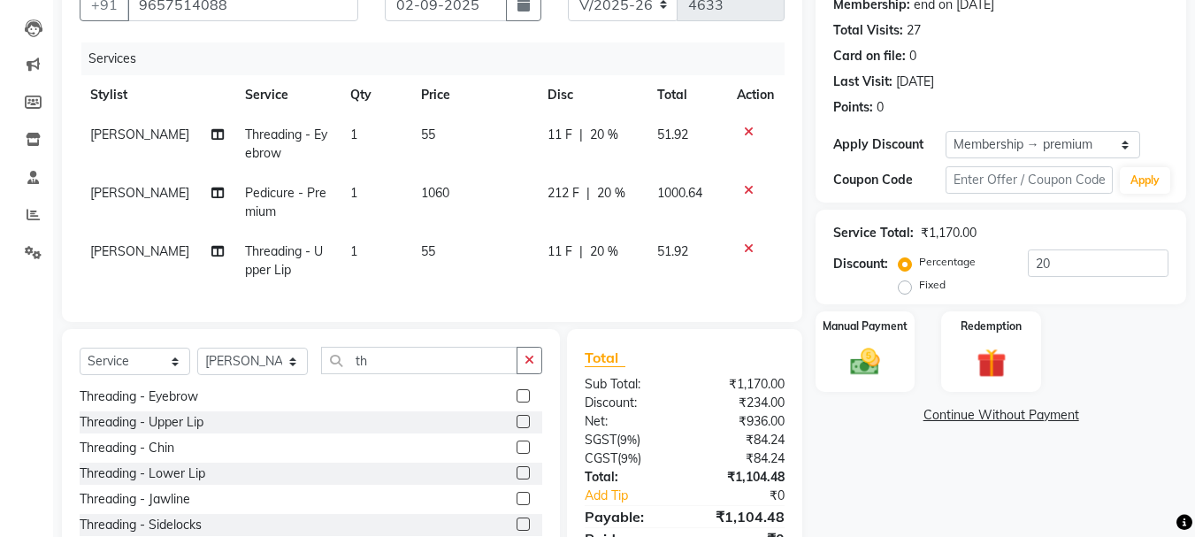
click at [516, 454] on label at bounding box center [522, 446] width 13 height 13
click at [516, 454] on input "checkbox" at bounding box center [521, 447] width 11 height 11
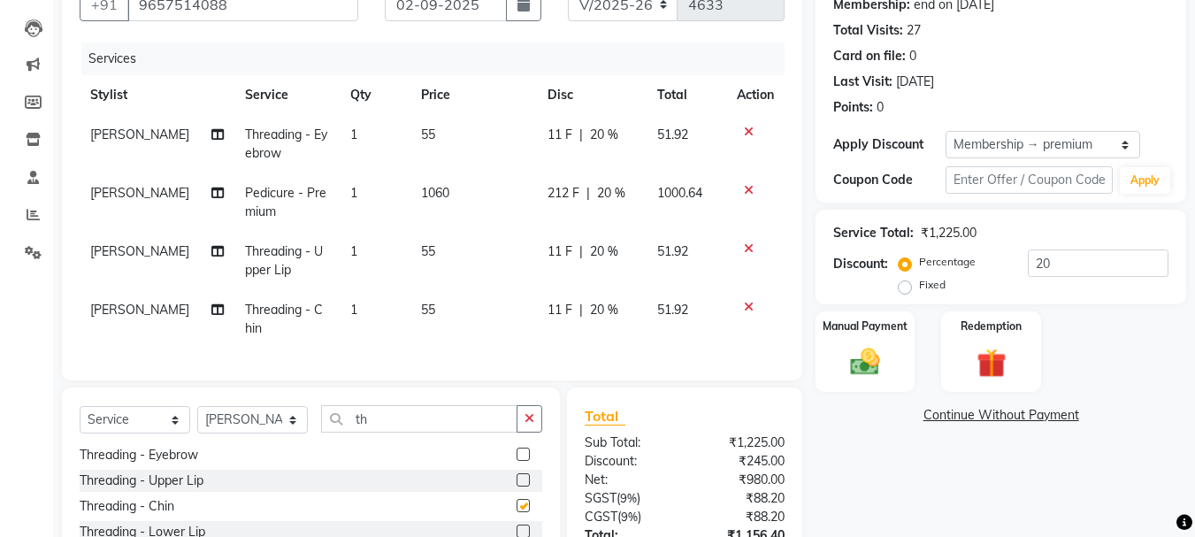
checkbox input "false"
click at [394, 432] on input "th" at bounding box center [419, 418] width 196 height 27
type input "t"
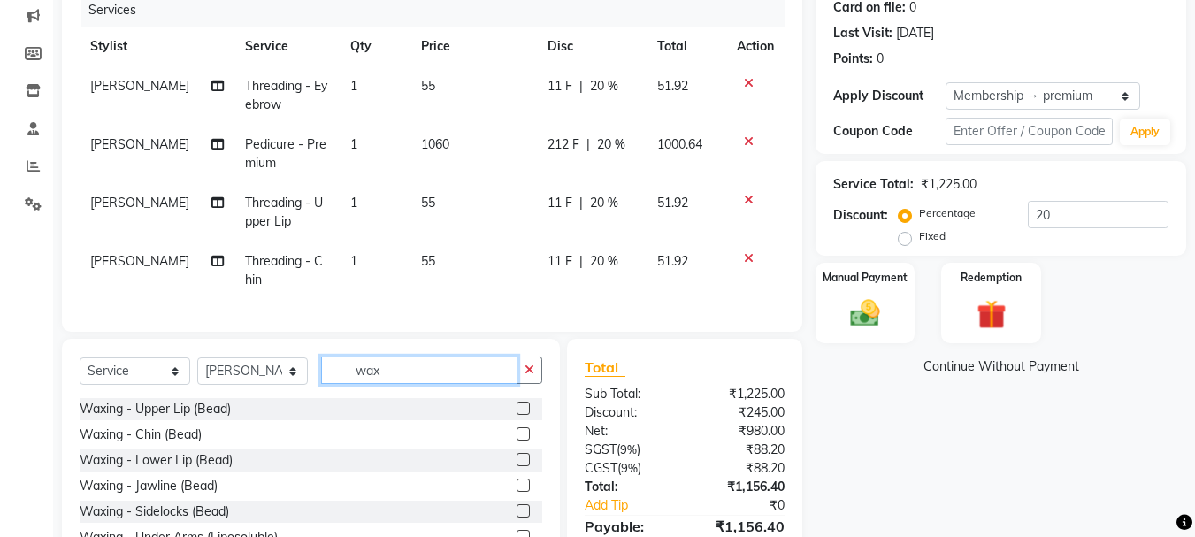
scroll to position [265, 0]
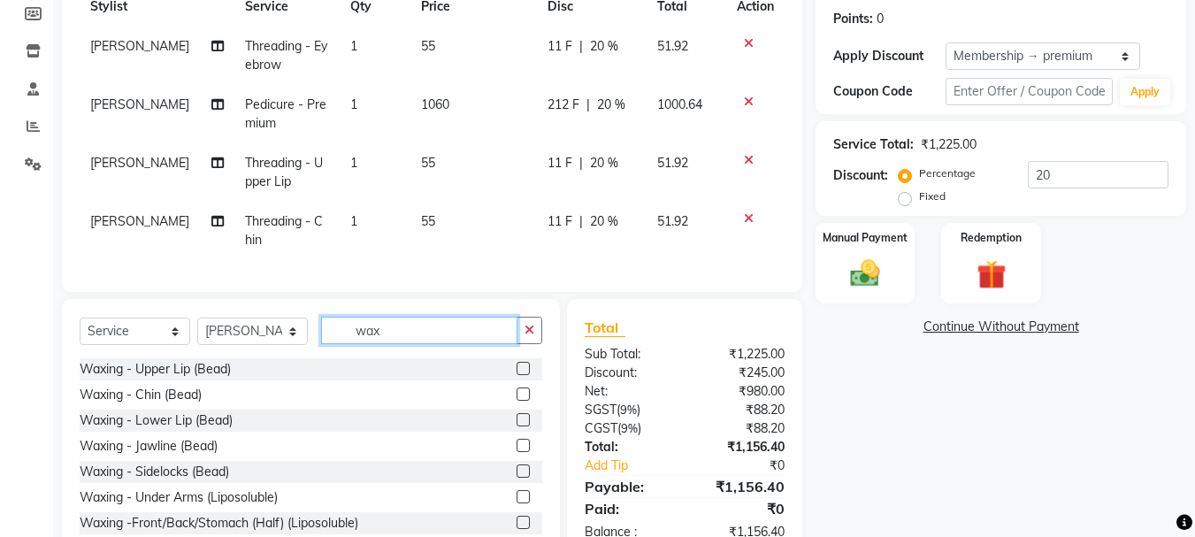
type input "wax"
click at [516, 375] on label at bounding box center [522, 368] width 13 height 13
click at [516, 375] on input "checkbox" at bounding box center [521, 368] width 11 height 11
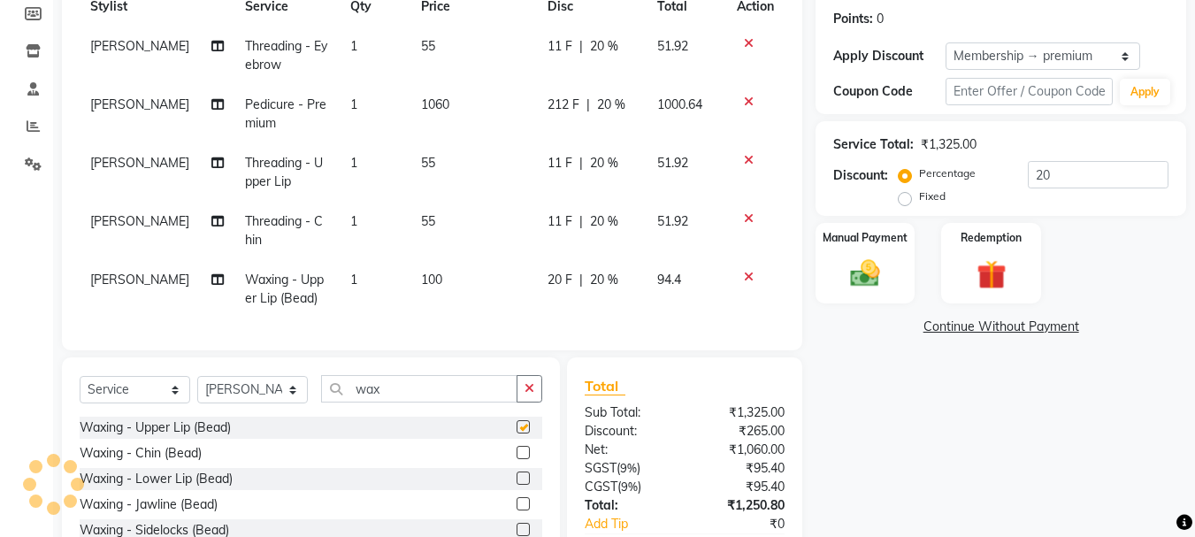
checkbox input "false"
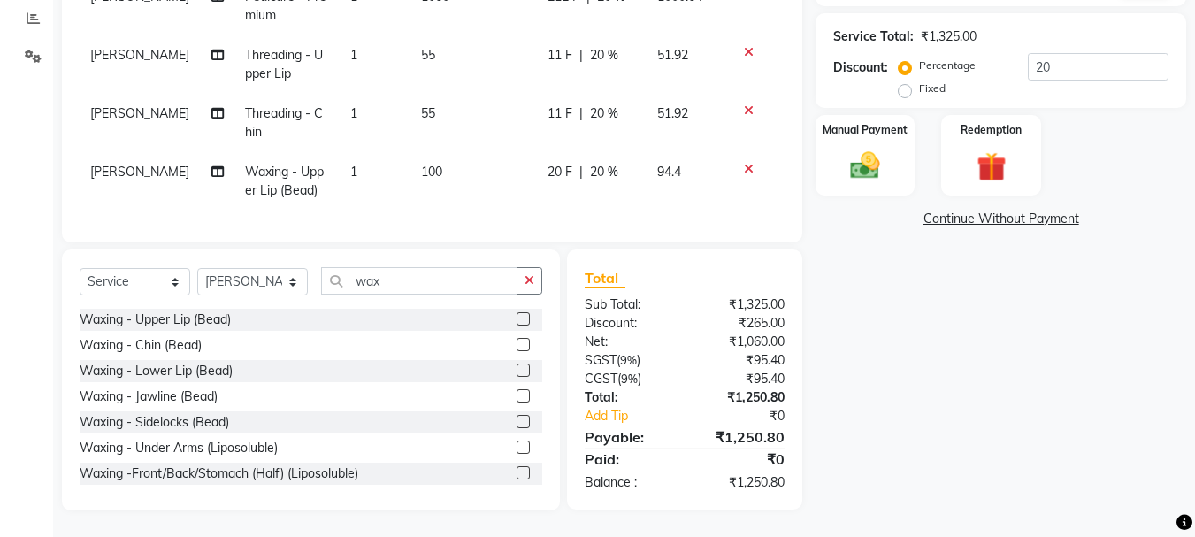
scroll to position [386, 0]
click at [895, 154] on div "Manual Payment" at bounding box center [865, 155] width 103 height 84
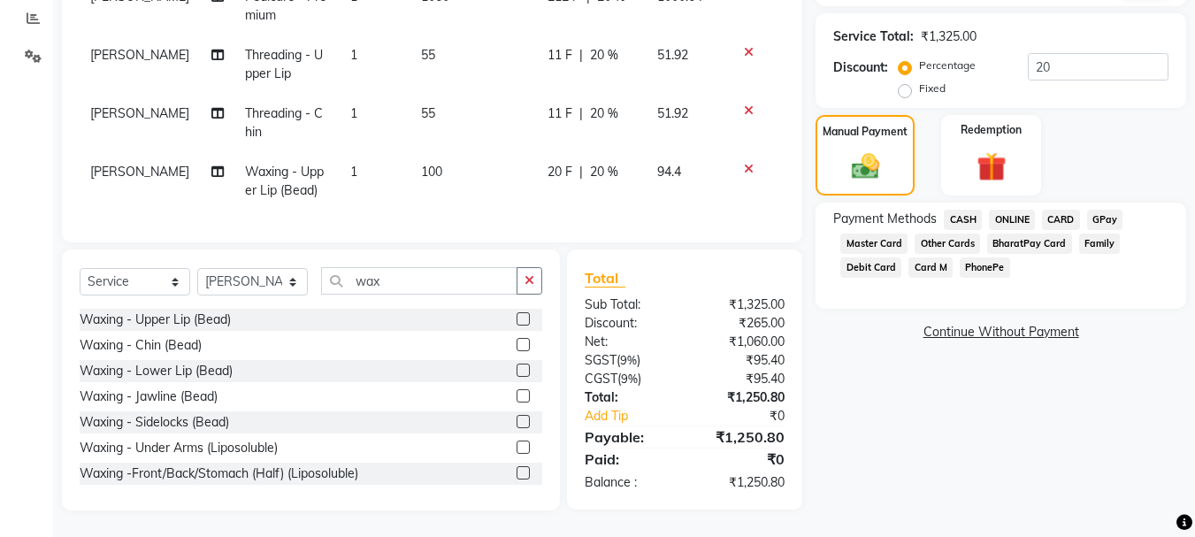
click at [1013, 210] on span "ONLINE" at bounding box center [1012, 220] width 46 height 20
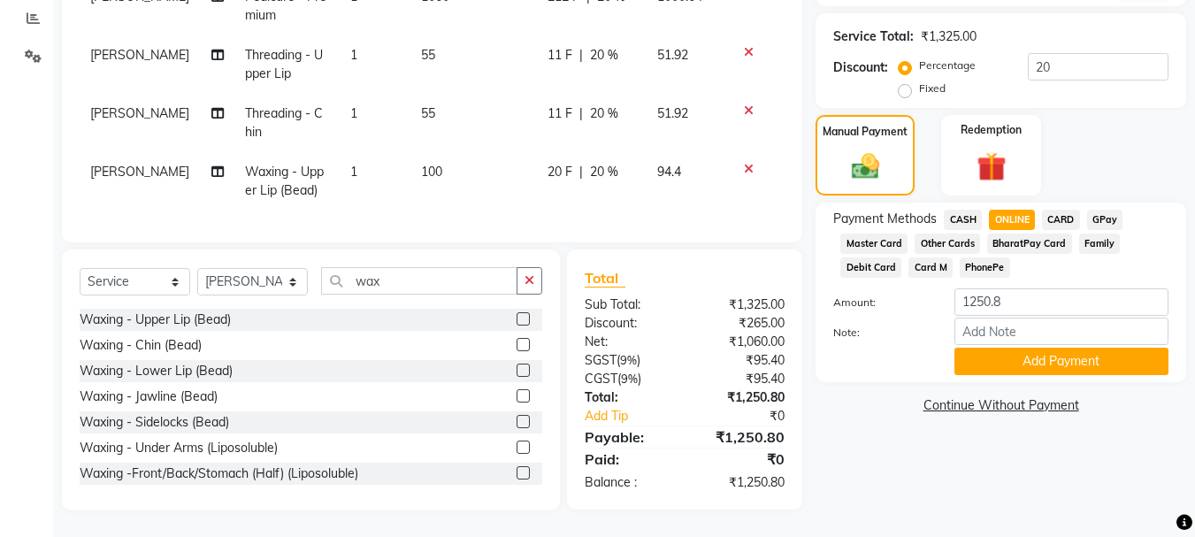
click at [1024, 210] on span "ONLINE" at bounding box center [1012, 220] width 46 height 20
click at [1050, 210] on span "CARD" at bounding box center [1061, 220] width 38 height 20
click at [1033, 348] on button "Add Payment" at bounding box center [1061, 361] width 214 height 27
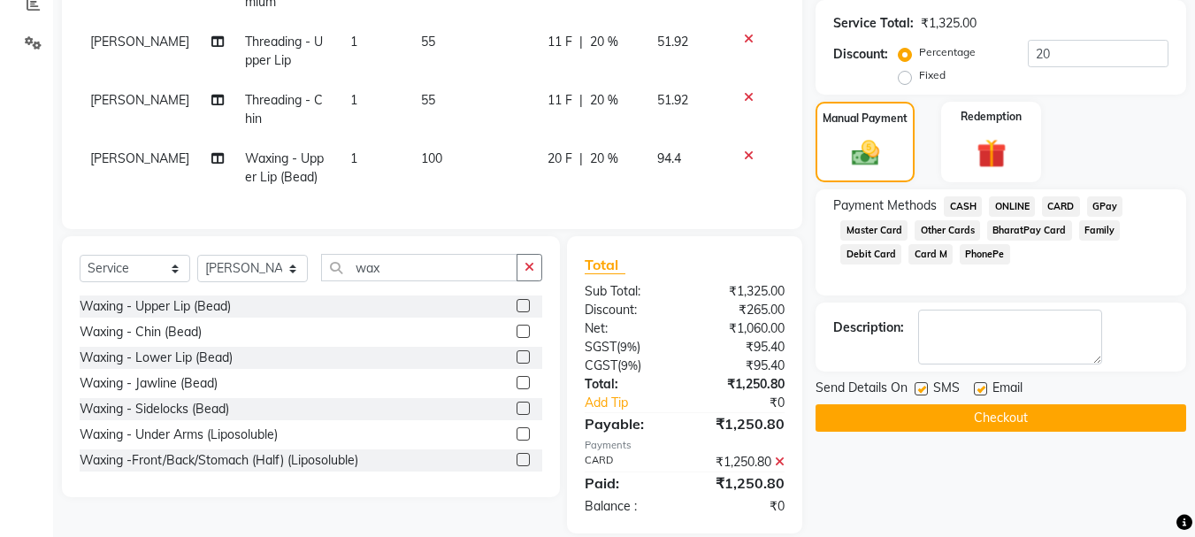
click at [1024, 415] on button "Checkout" at bounding box center [1000, 417] width 371 height 27
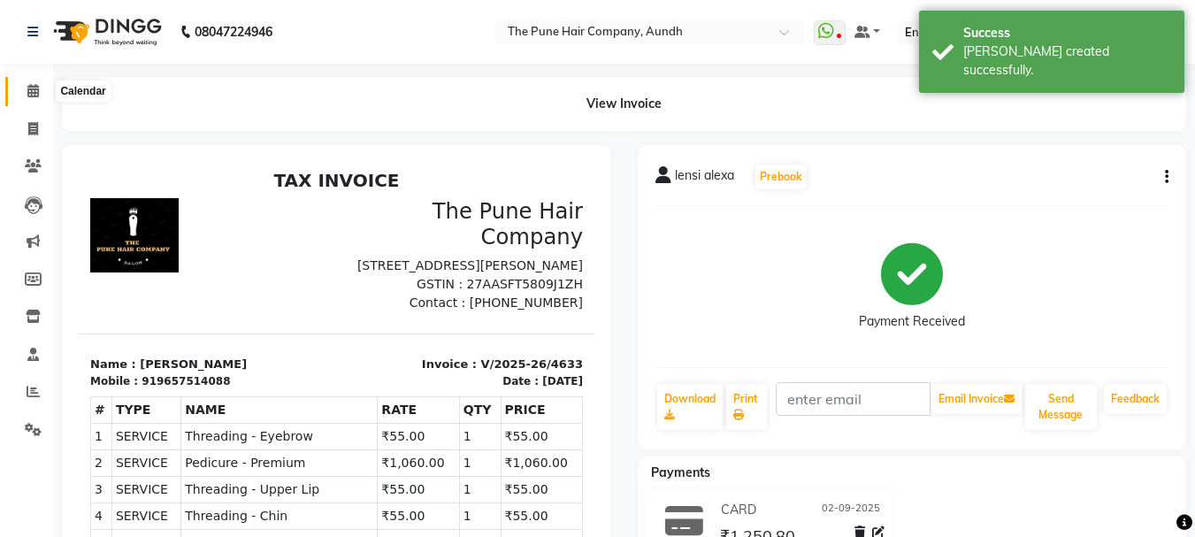
click at [35, 88] on icon at bounding box center [32, 90] width 11 height 13
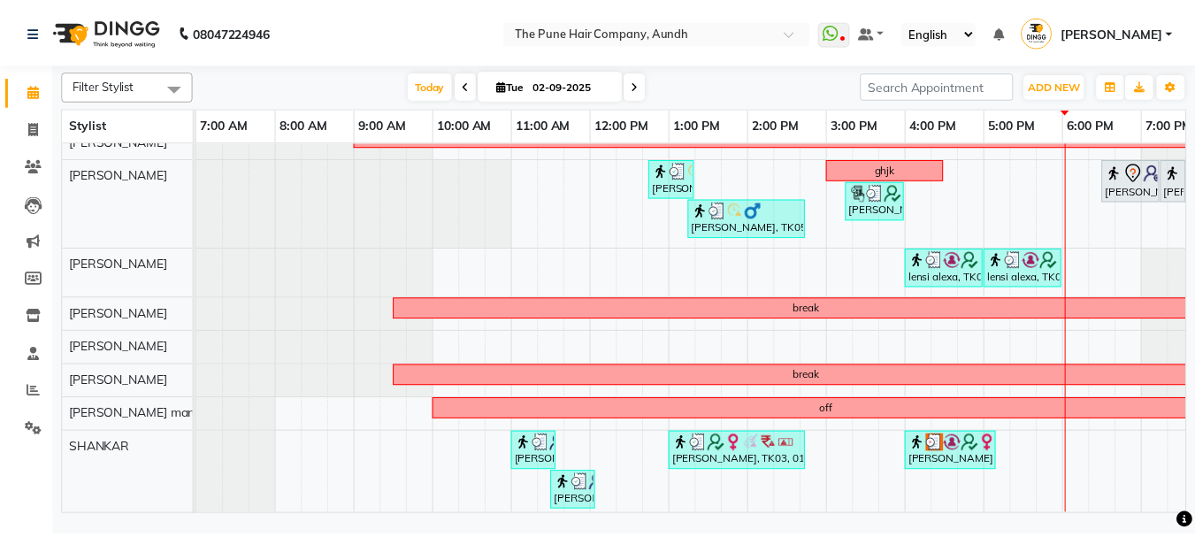
scroll to position [356, 0]
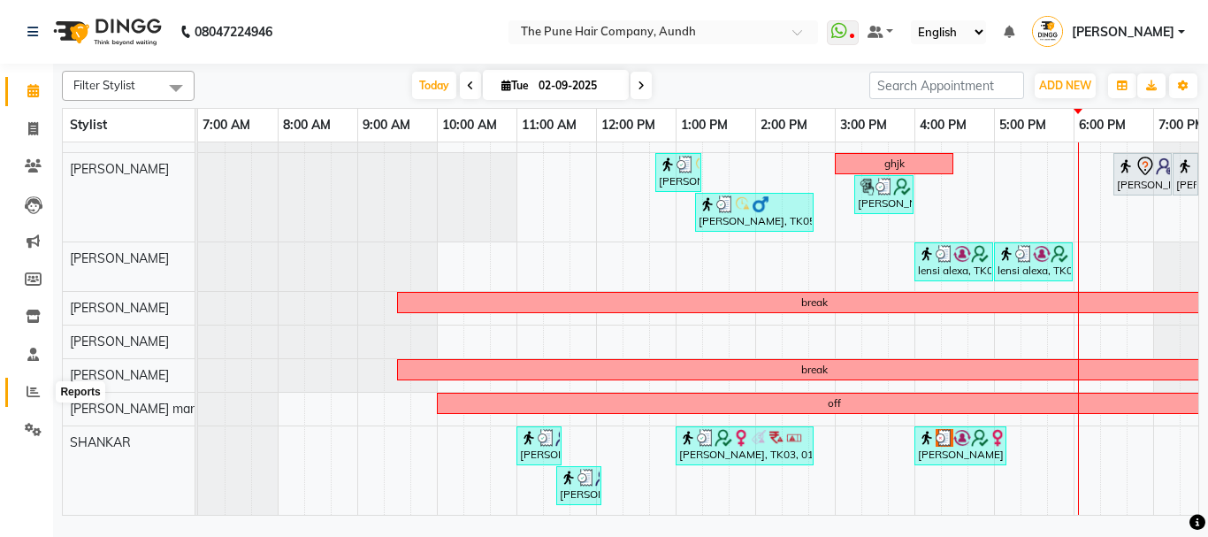
click at [27, 387] on icon at bounding box center [33, 391] width 13 height 13
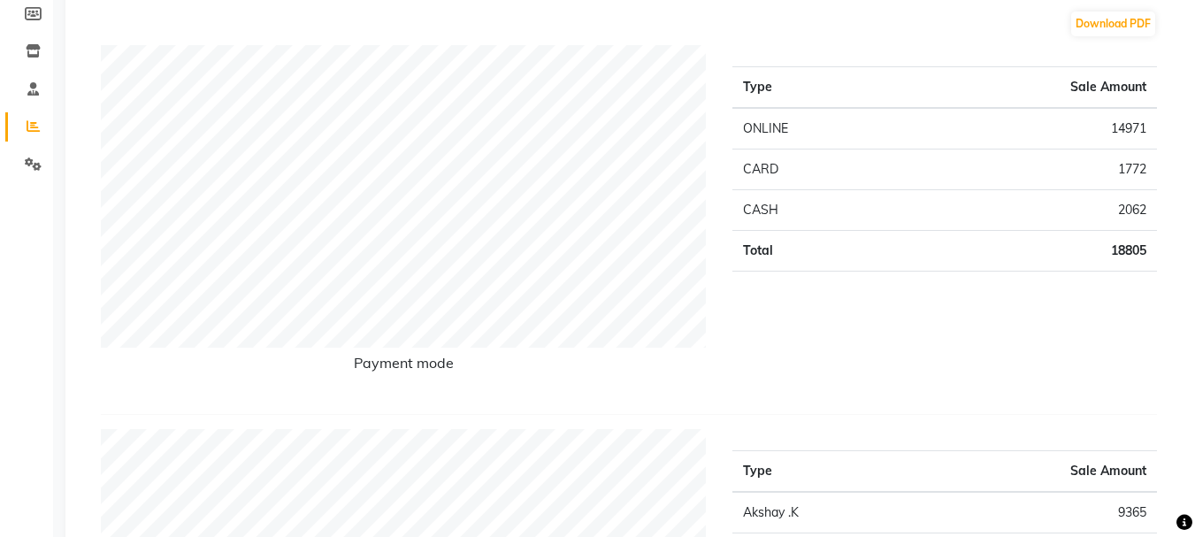
scroll to position [88, 0]
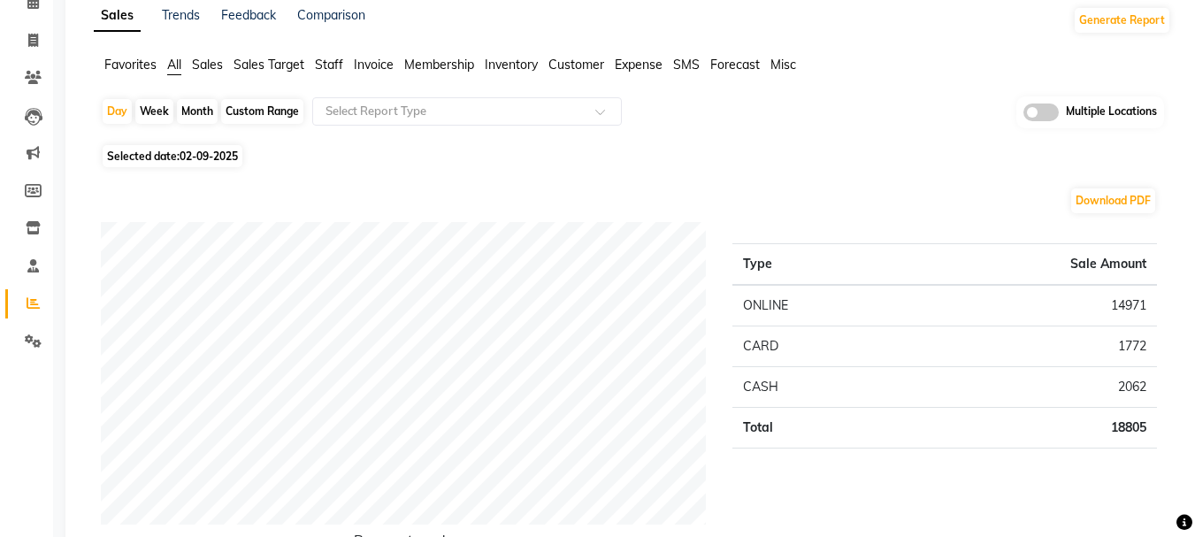
click at [200, 106] on div "Month" at bounding box center [197, 111] width 41 height 25
select select "9"
select select "2025"
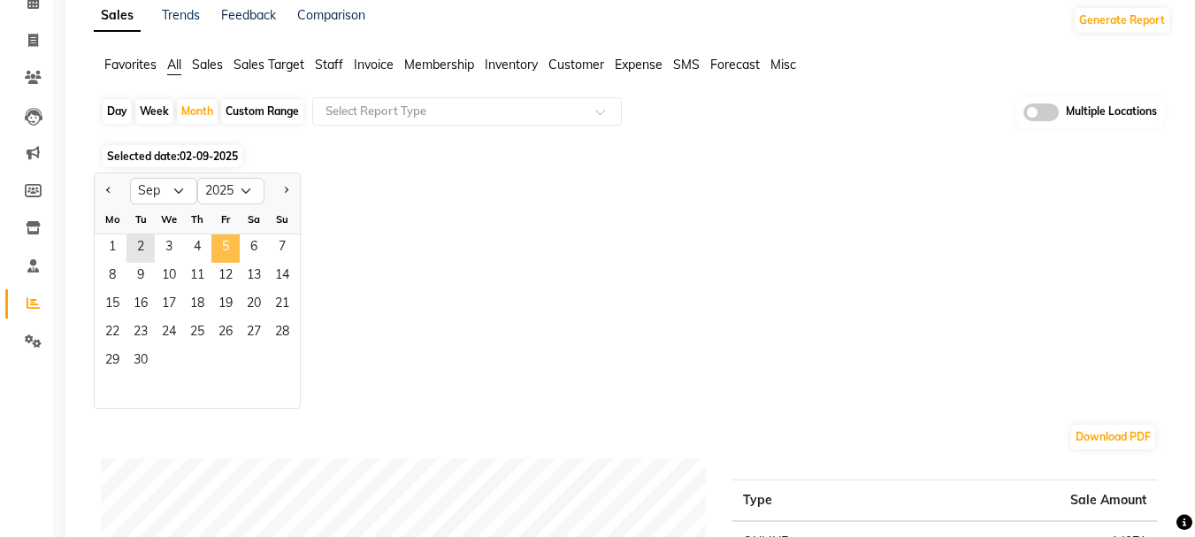
click at [217, 251] on span "5" at bounding box center [225, 248] width 28 height 28
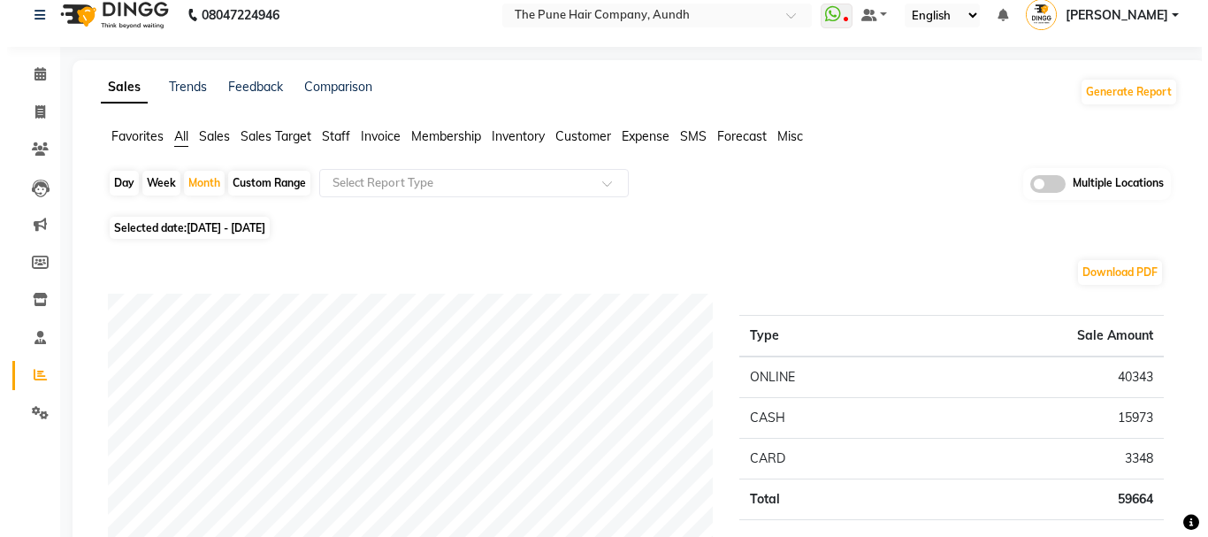
scroll to position [0, 0]
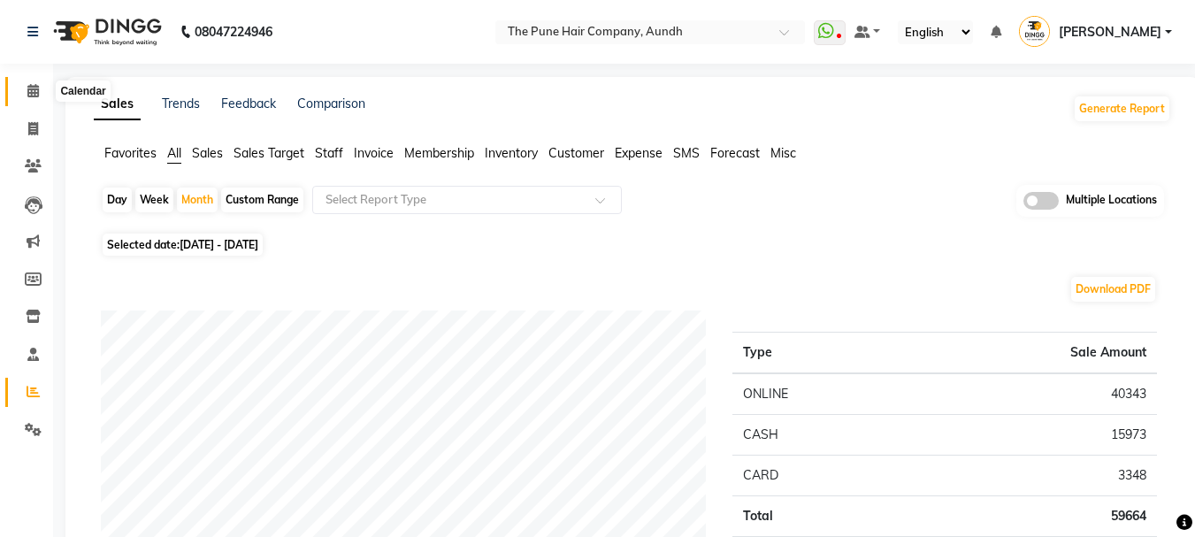
click at [33, 88] on icon at bounding box center [32, 90] width 11 height 13
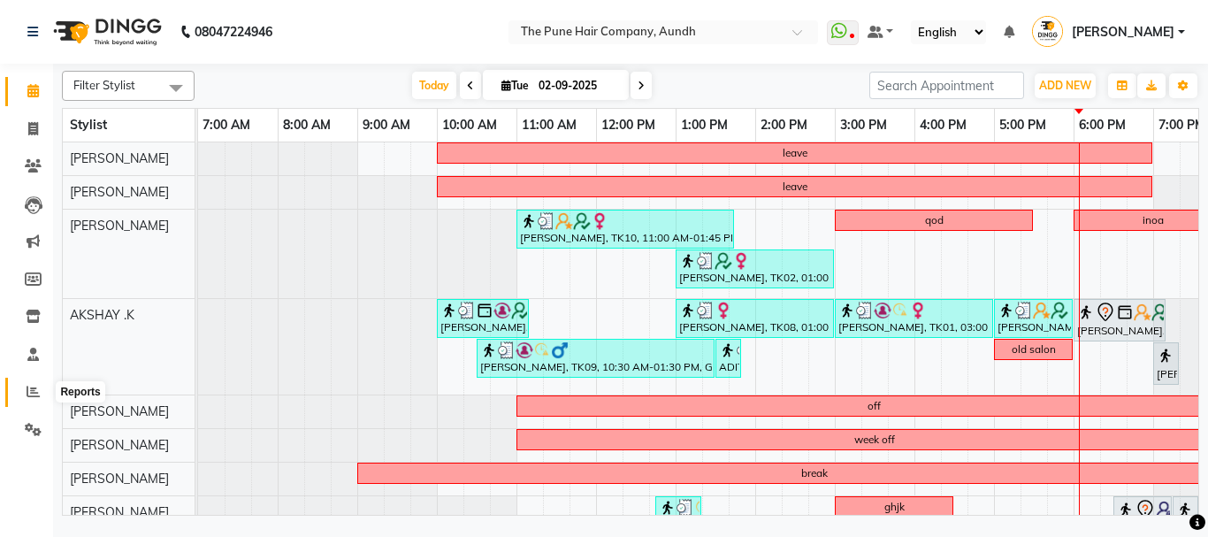
click at [31, 390] on icon at bounding box center [33, 391] width 13 height 13
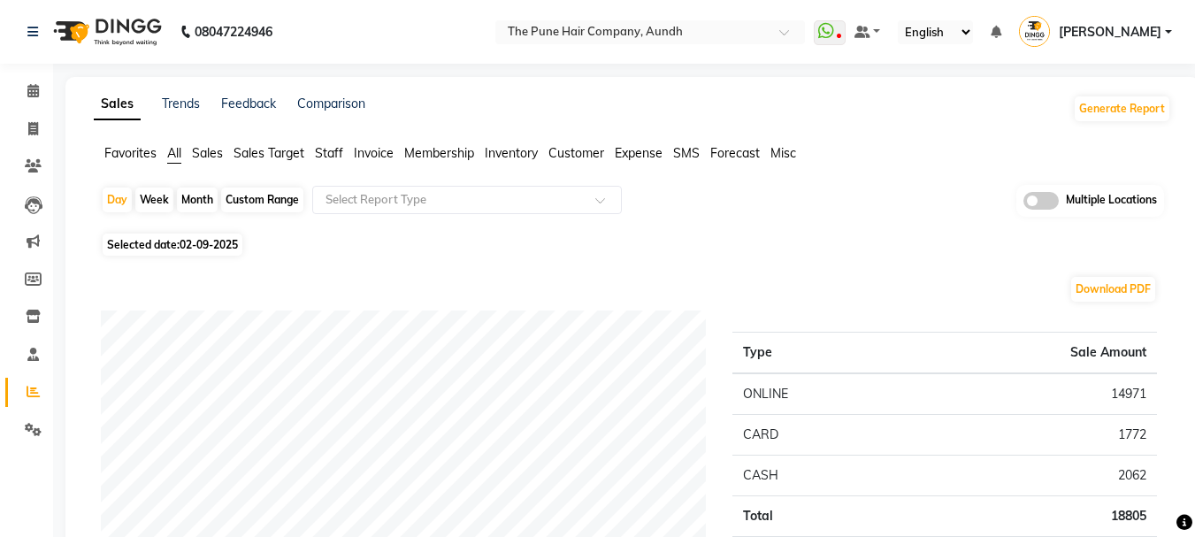
click at [195, 202] on div "Month" at bounding box center [197, 199] width 41 height 25
select select "9"
select select "2025"
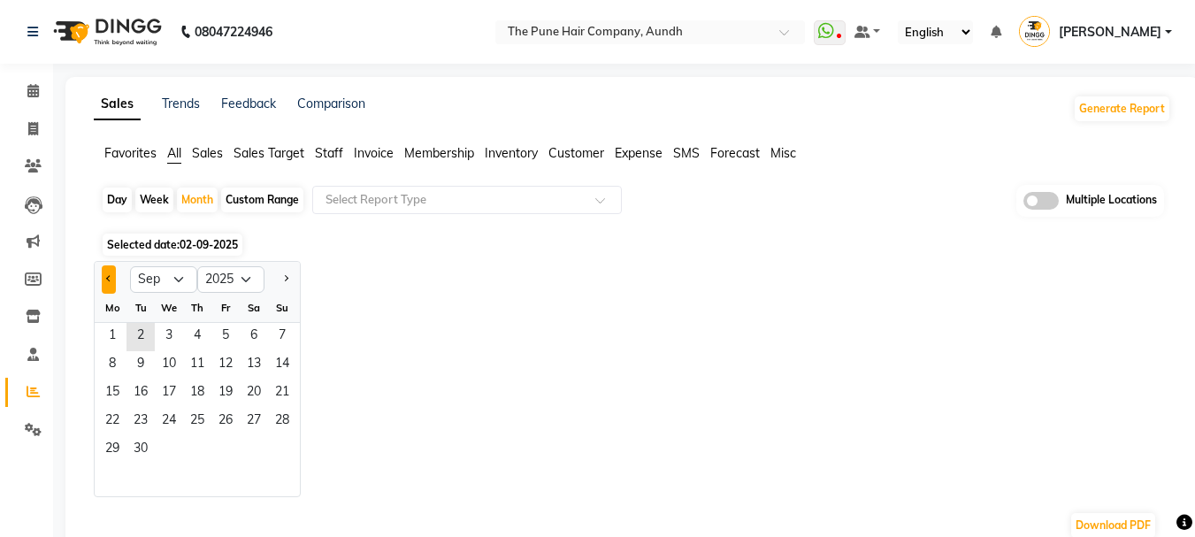
click at [104, 276] on button "Previous month" at bounding box center [109, 279] width 14 height 28
select select "8"
click at [218, 341] on span "1" at bounding box center [225, 337] width 28 height 28
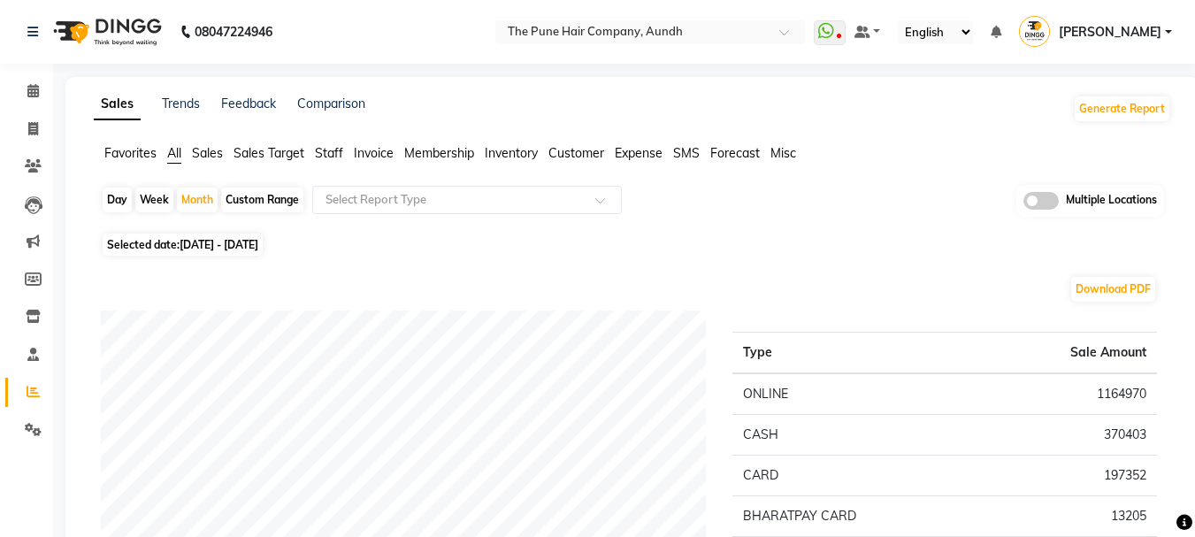
click at [333, 149] on span "Staff" at bounding box center [329, 153] width 28 height 16
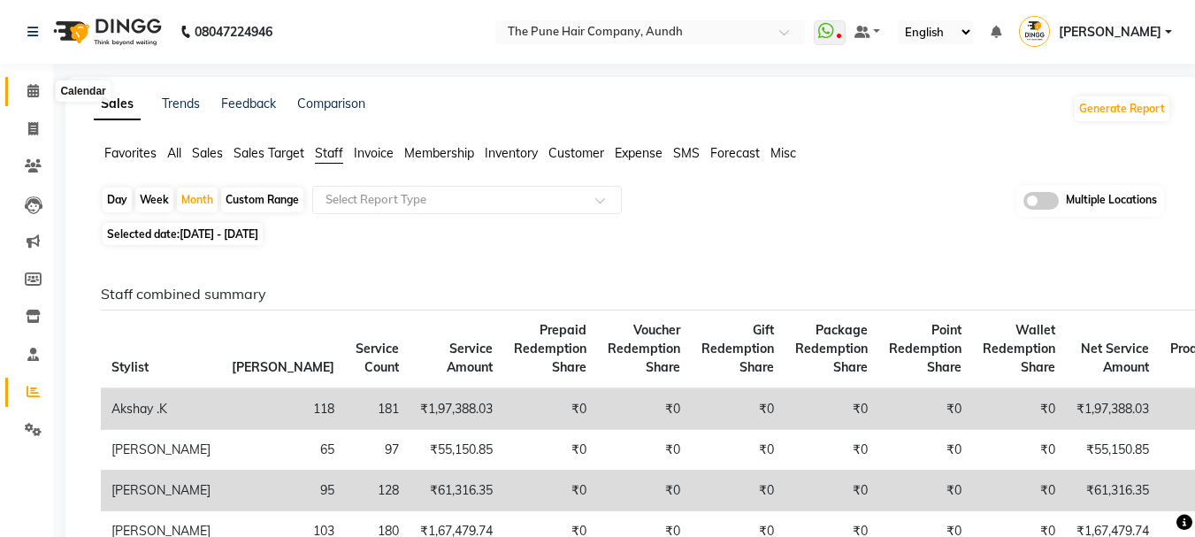
click at [30, 91] on icon at bounding box center [32, 90] width 11 height 13
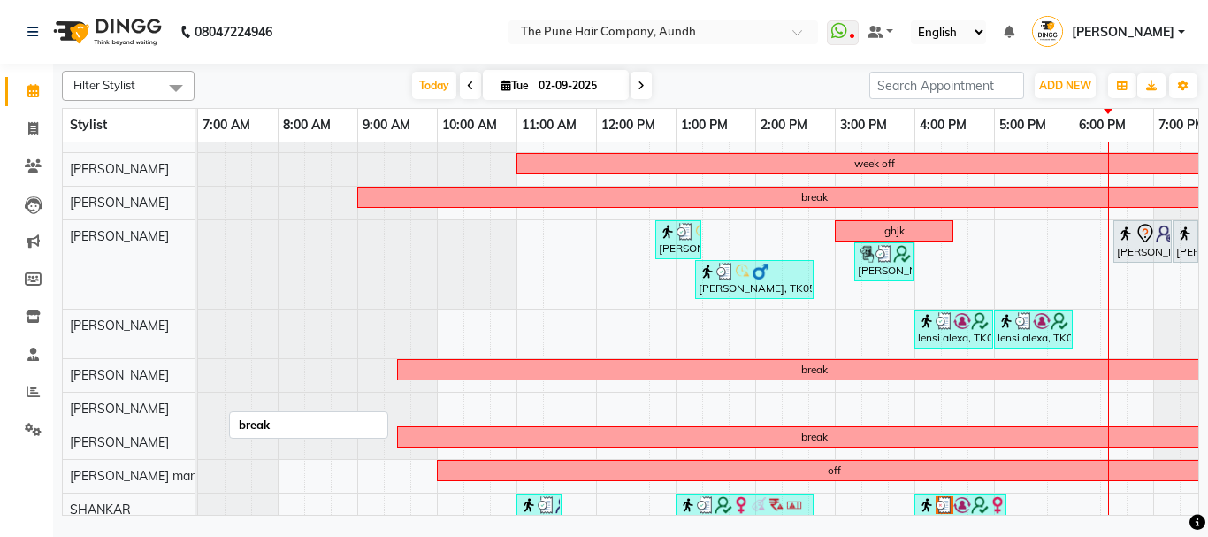
scroll to position [268, 0]
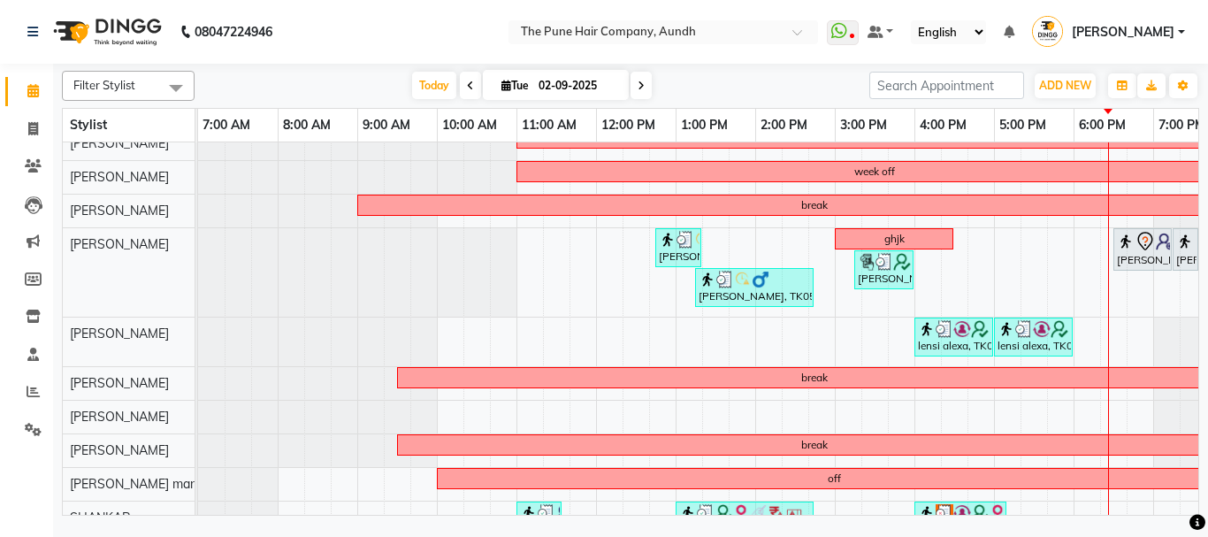
click at [646, 87] on span at bounding box center [640, 85] width 21 height 27
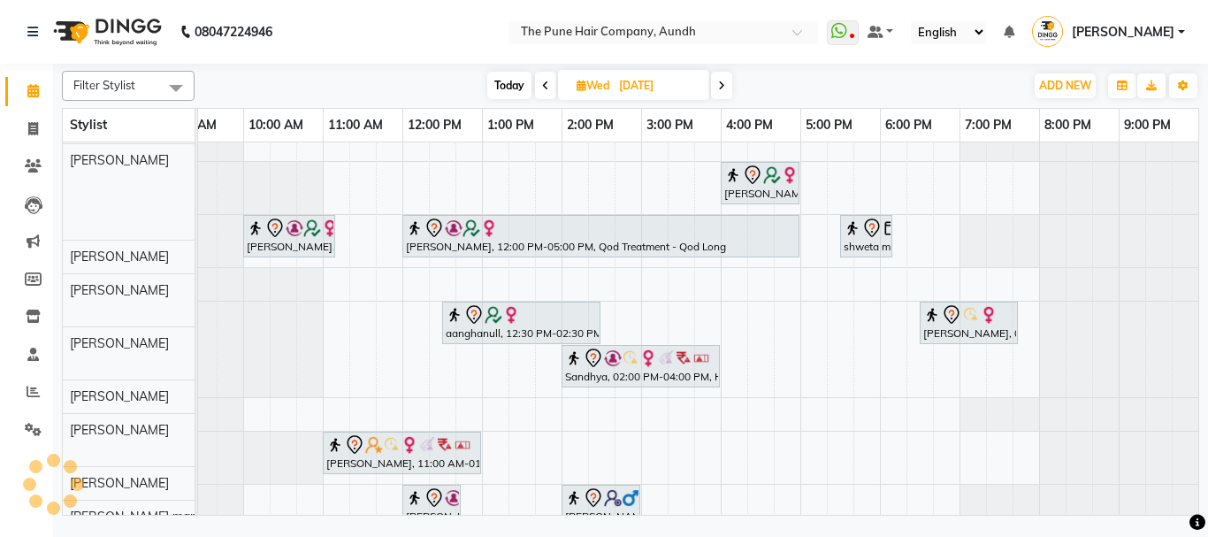
scroll to position [268, 207]
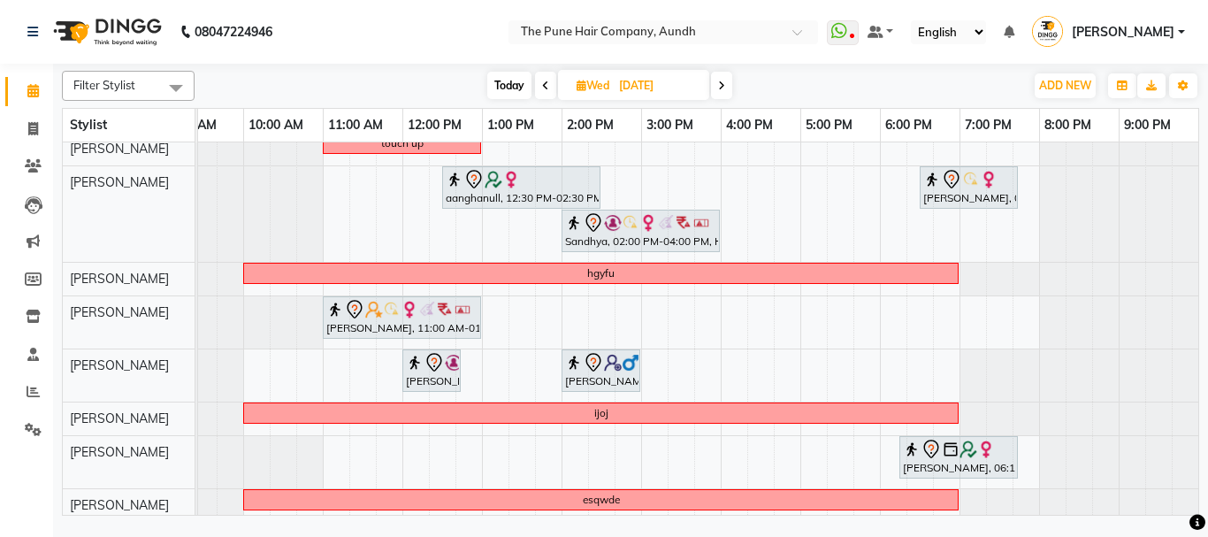
click at [503, 84] on span "Today" at bounding box center [509, 85] width 44 height 27
type input "02-09-2025"
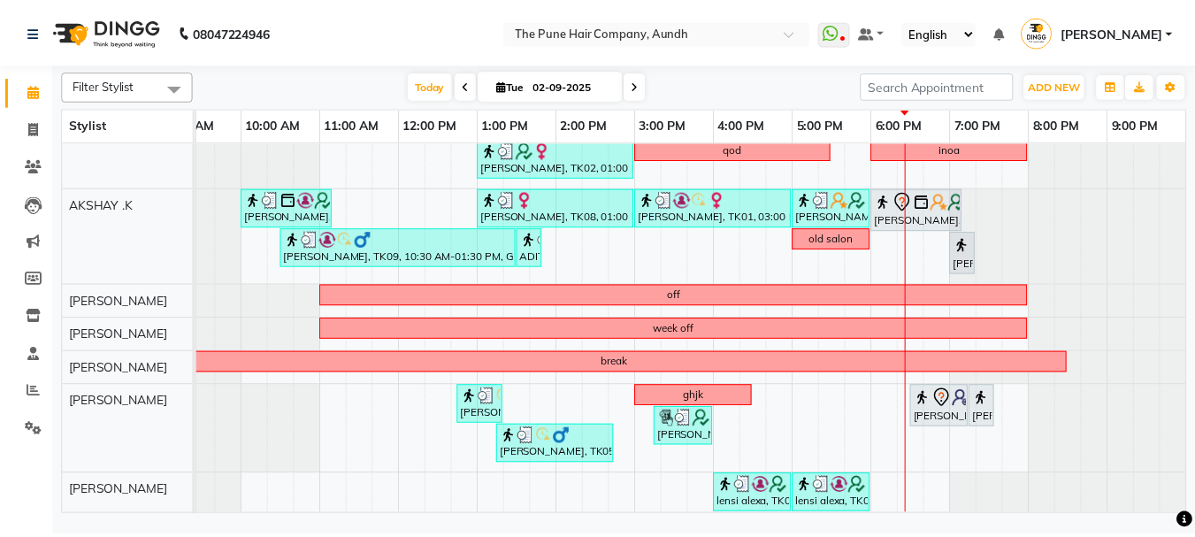
scroll to position [268, 194]
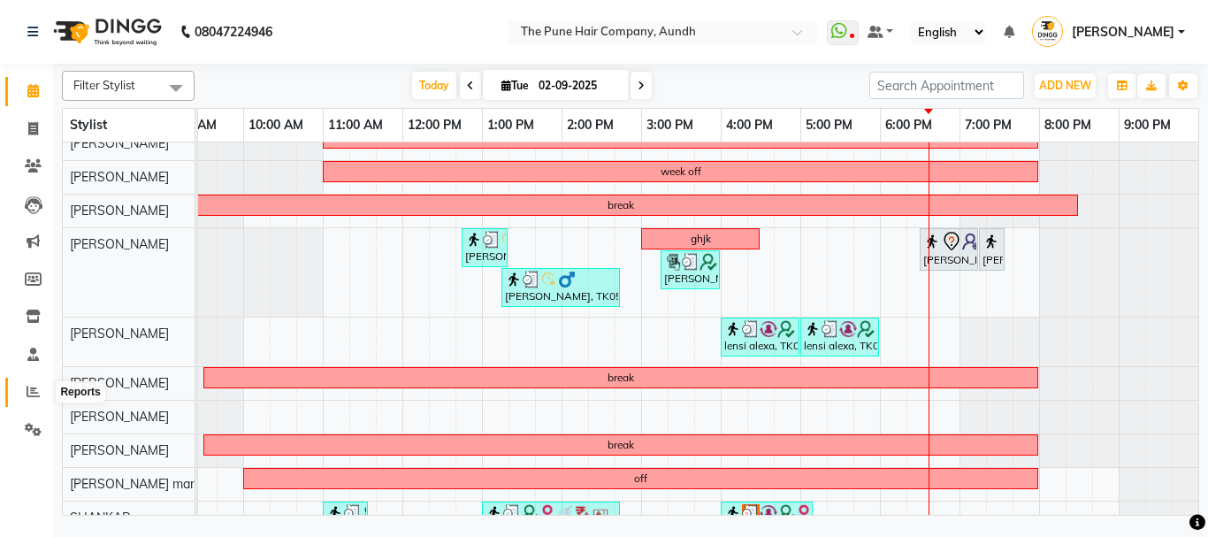
click at [28, 392] on icon at bounding box center [33, 391] width 13 height 13
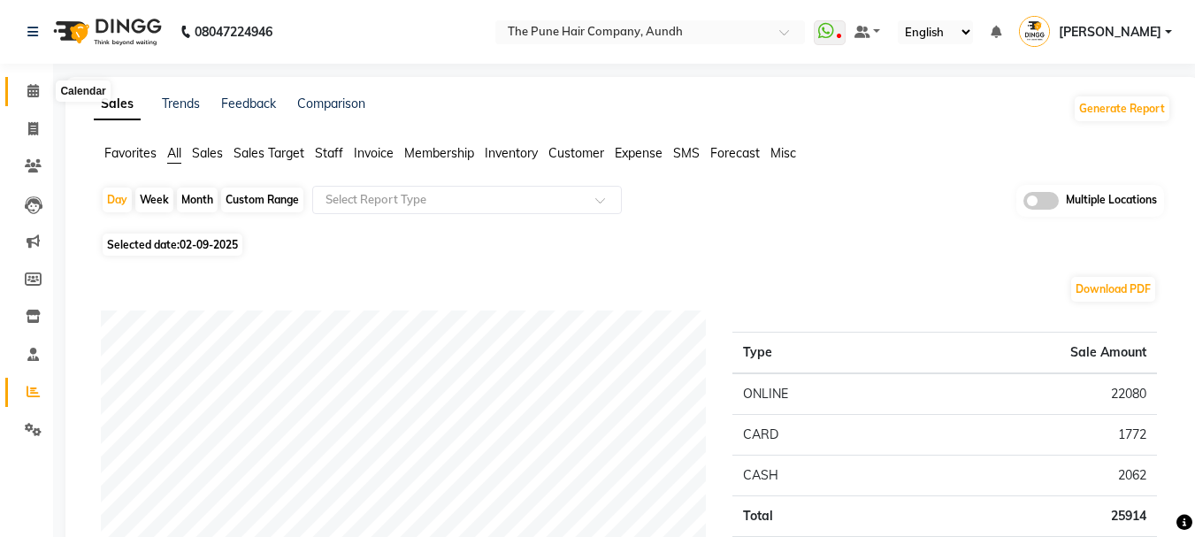
click at [31, 93] on icon at bounding box center [32, 90] width 11 height 13
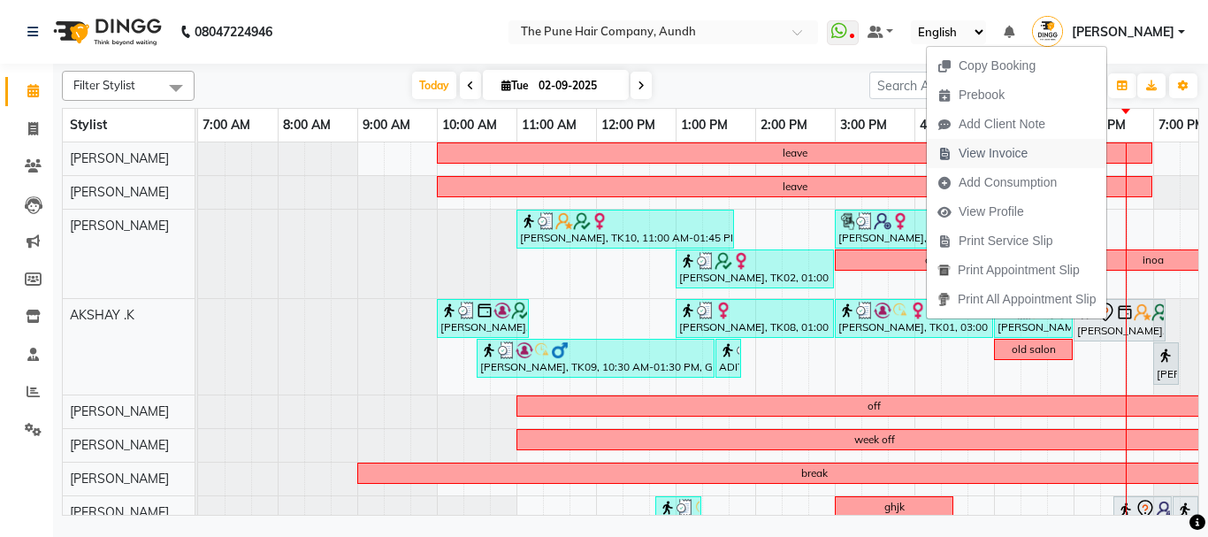
click at [982, 155] on span "View Invoice" at bounding box center [993, 153] width 69 height 19
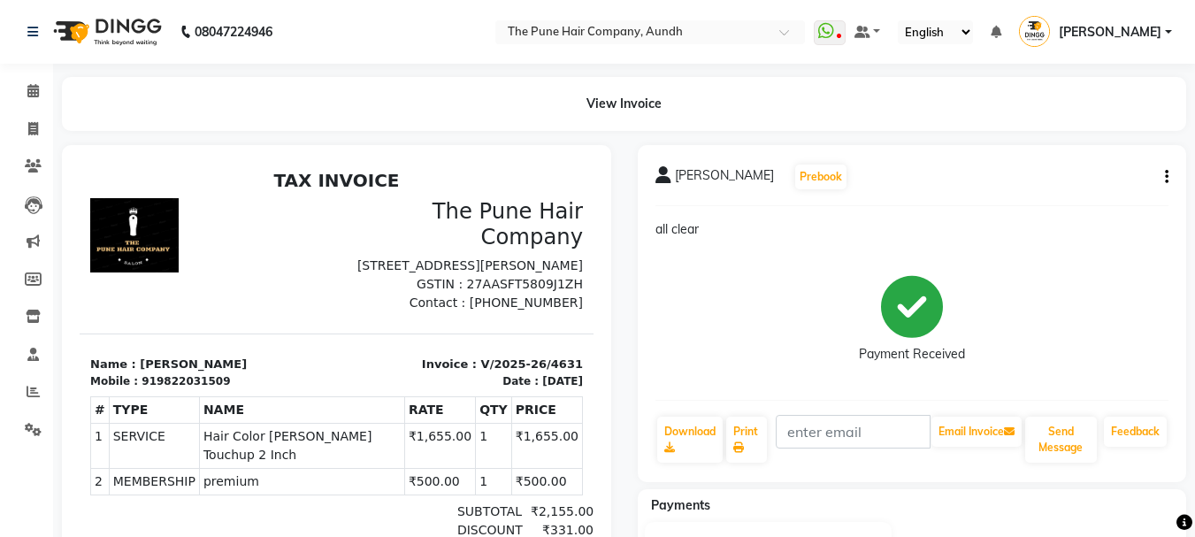
click at [1165, 177] on icon "button" at bounding box center [1167, 177] width 4 height 1
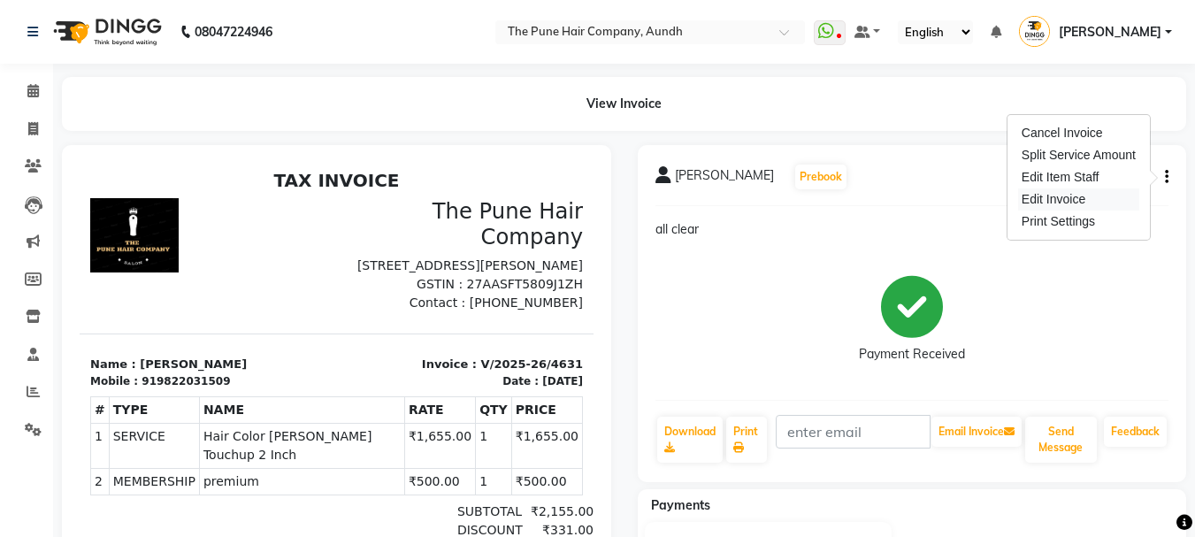
click at [1047, 197] on div "Edit Invoice" at bounding box center [1078, 199] width 121 height 22
select select "service"
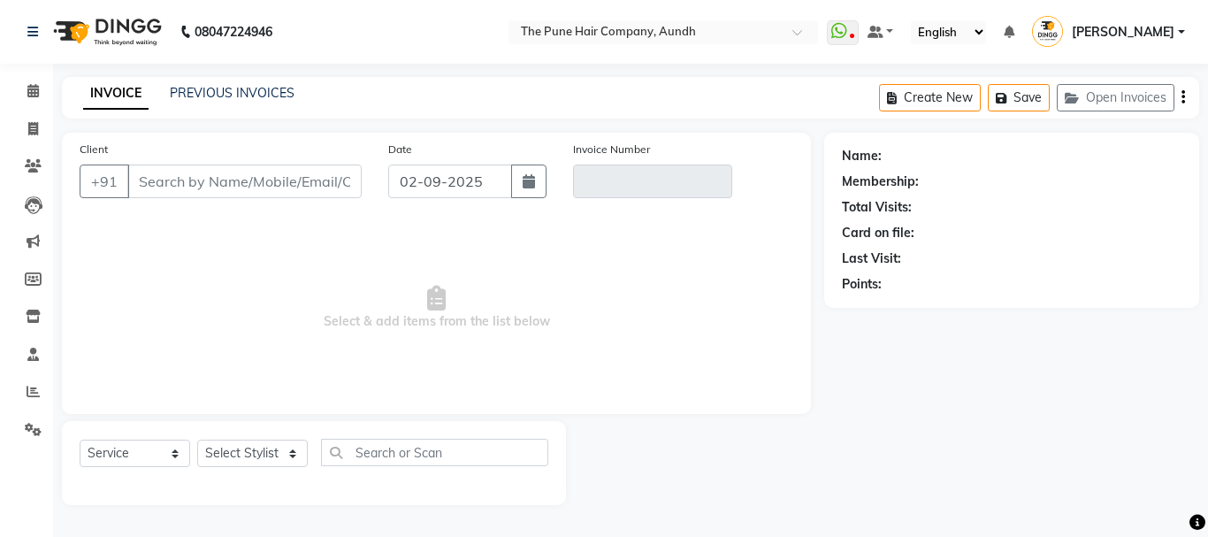
type input "9822031509"
type input "V/2025-26/4631"
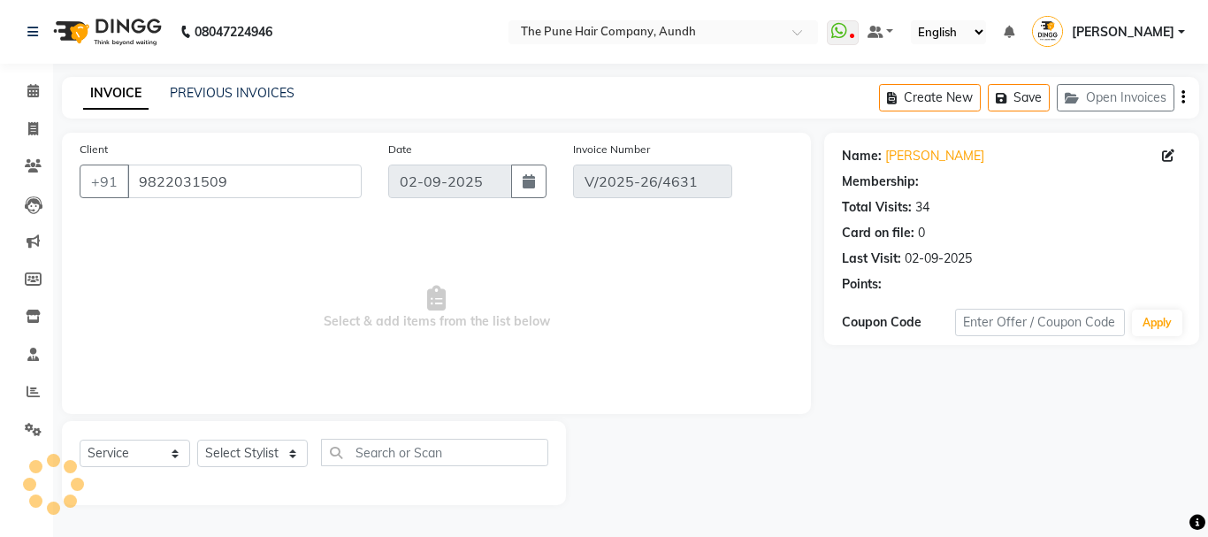
select select "1: Object"
select select "select"
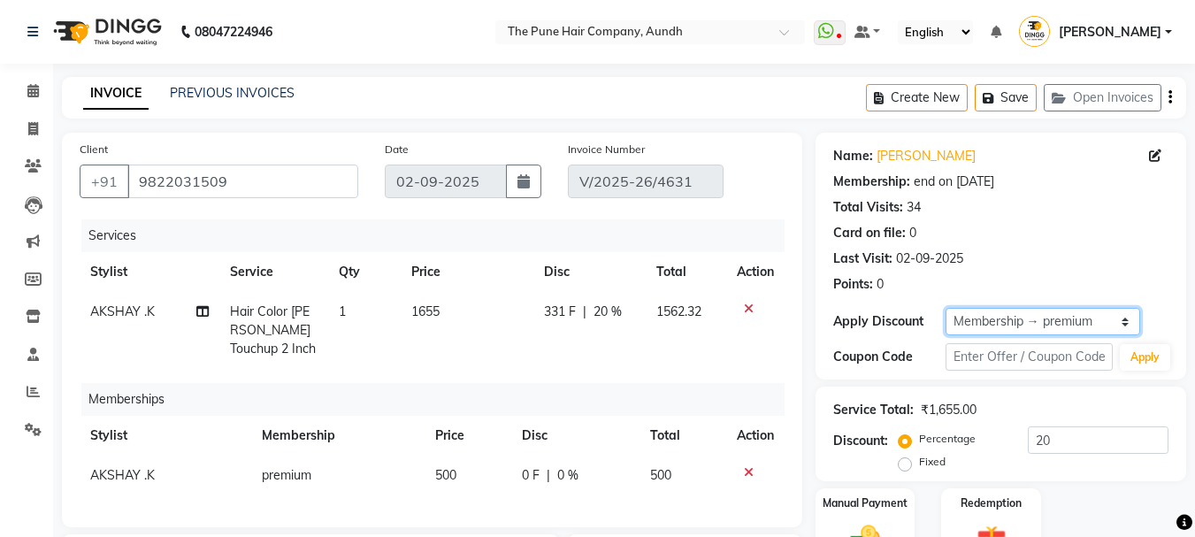
click at [996, 322] on select "Select Membership → premium" at bounding box center [1042, 321] width 195 height 27
select select "0:"
click at [945, 308] on select "Select Membership → premium" at bounding box center [1042, 321] width 195 height 27
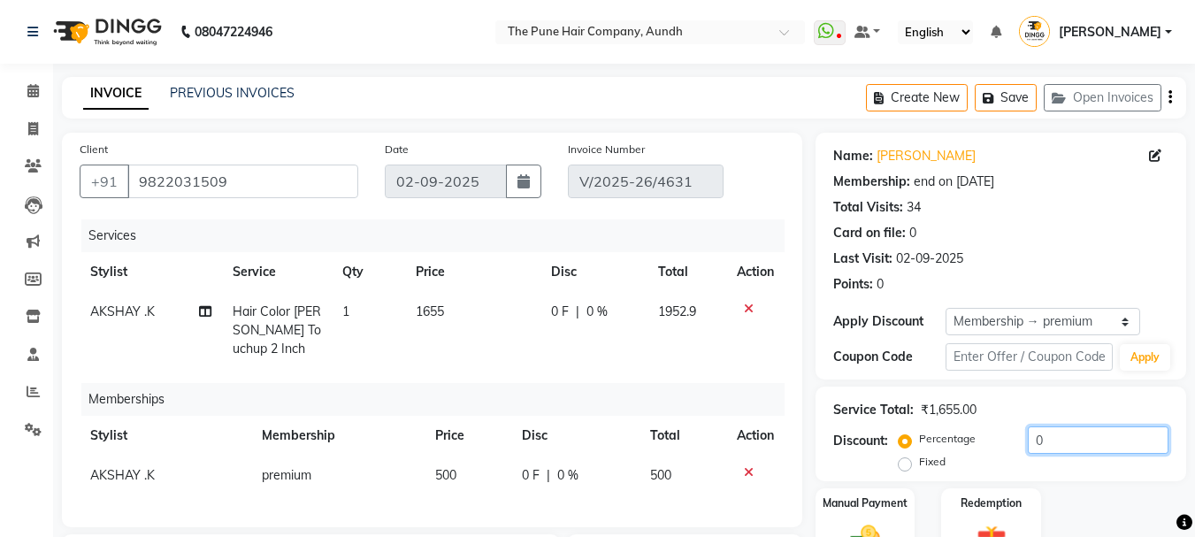
click at [1062, 434] on input "0" at bounding box center [1098, 439] width 141 height 27
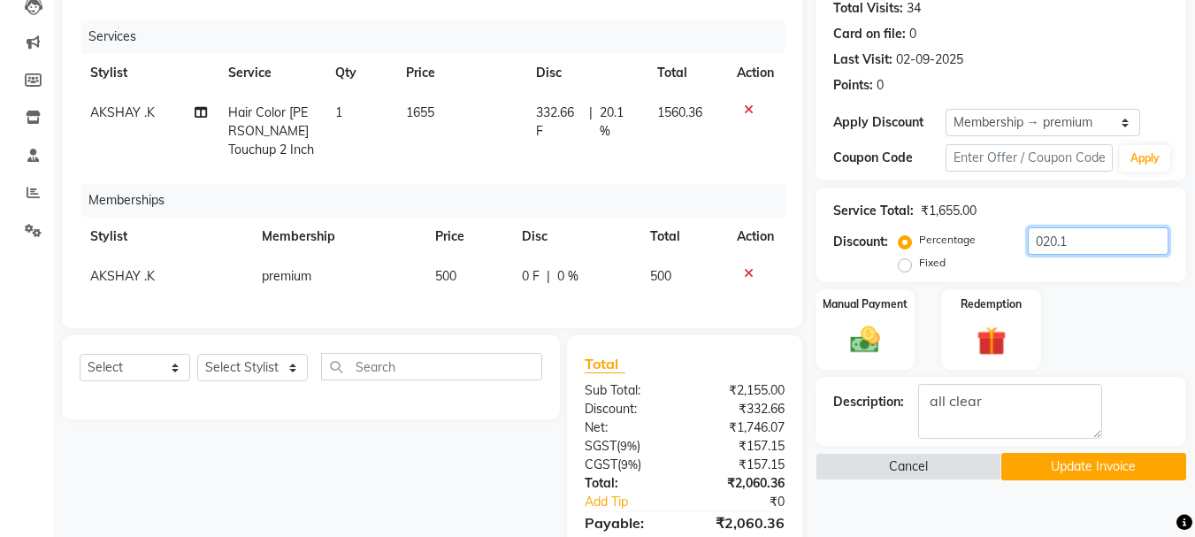
scroll to position [375, 0]
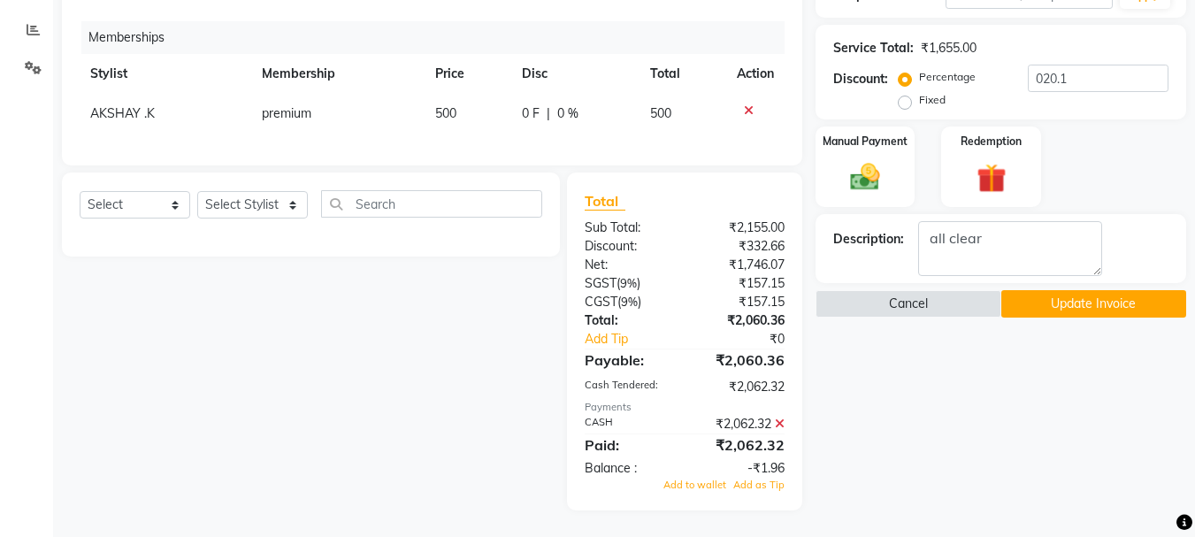
click at [776, 422] on icon at bounding box center [780, 423] width 10 height 12
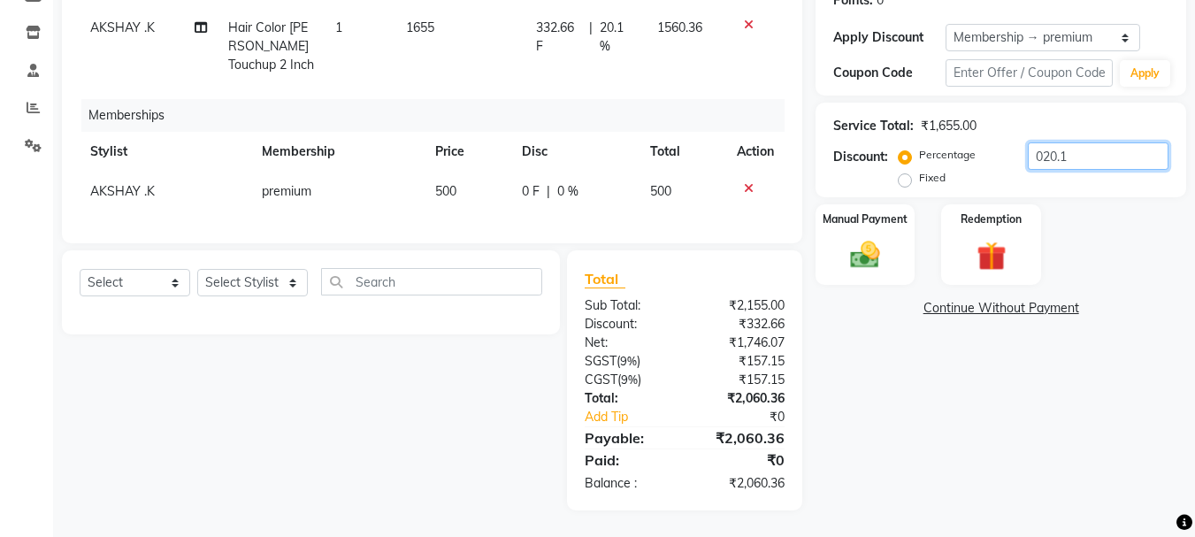
click at [1081, 142] on input "020.1" at bounding box center [1098, 155] width 141 height 27
type input "023.1"
click at [876, 252] on img at bounding box center [865, 254] width 50 height 35
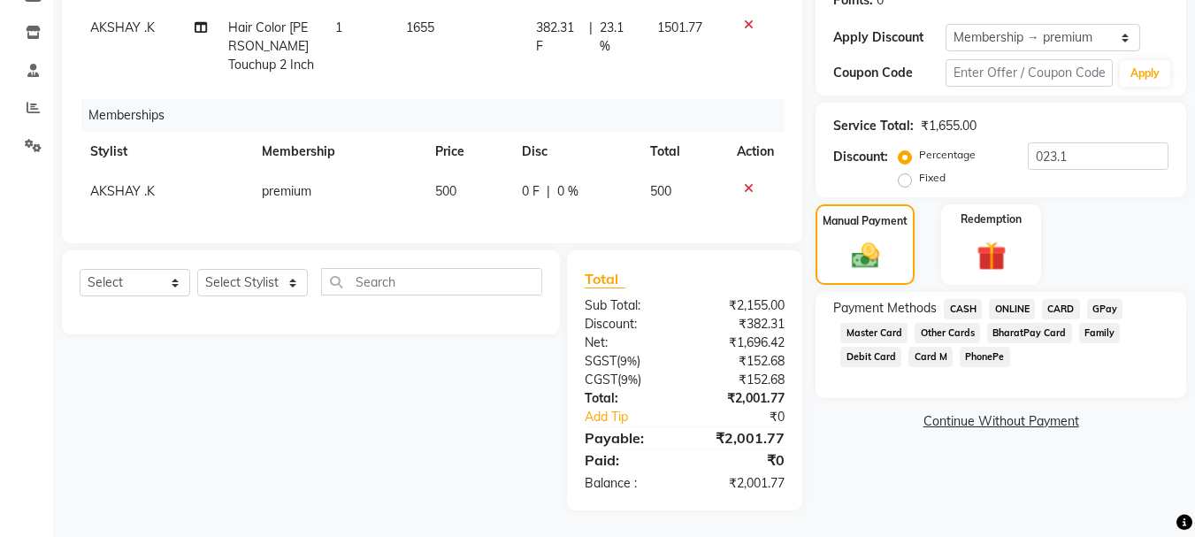
click at [966, 299] on span "CASH" at bounding box center [963, 309] width 38 height 20
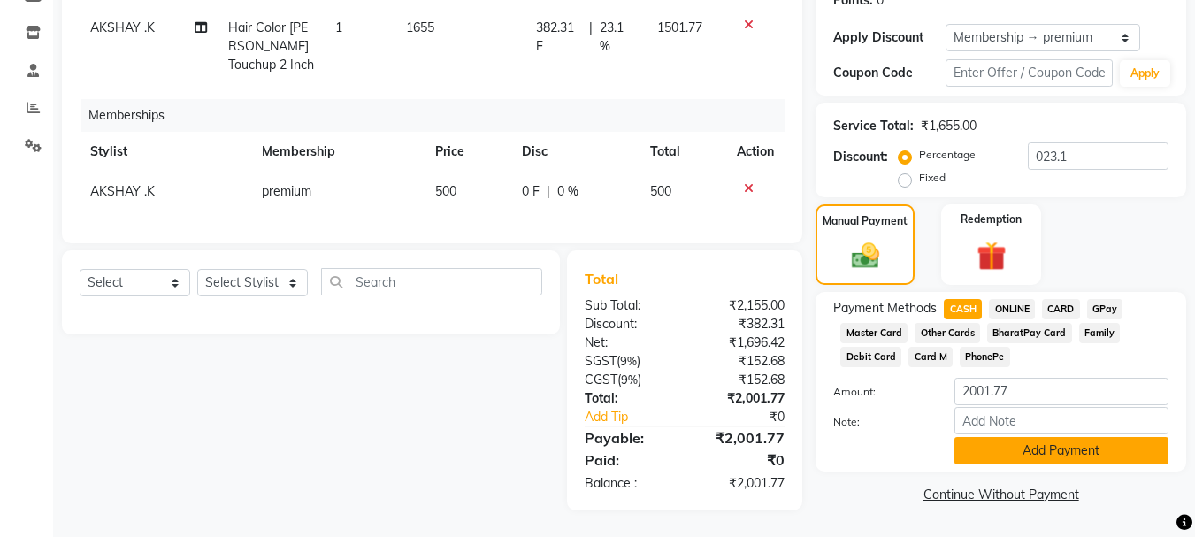
click at [1017, 443] on button "Add Payment" at bounding box center [1061, 450] width 214 height 27
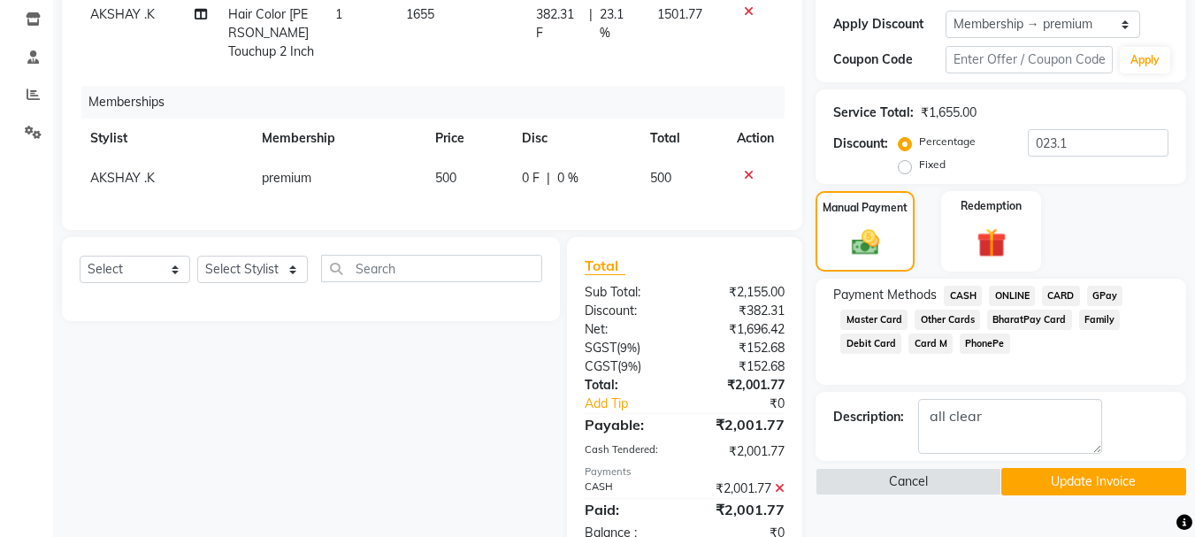
scroll to position [360, 0]
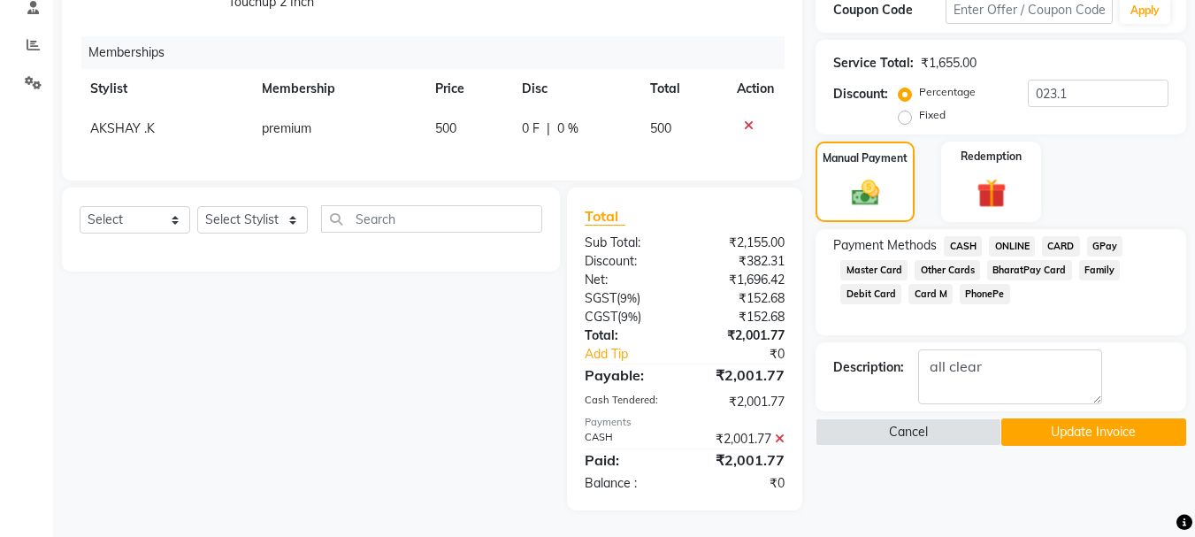
click at [1062, 424] on button "Update Invoice" at bounding box center [1093, 431] width 185 height 27
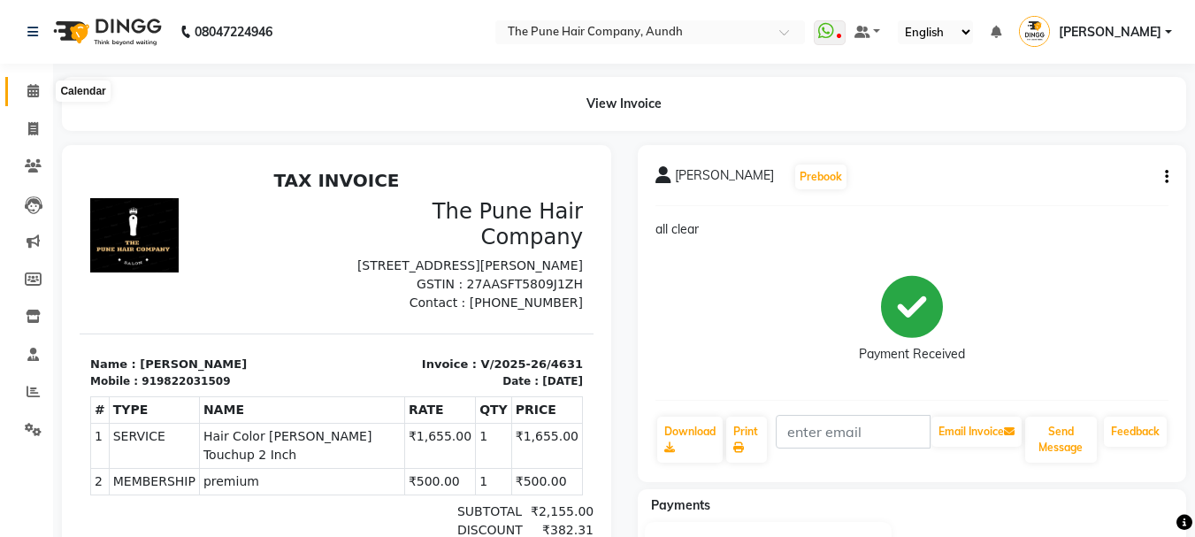
click at [26, 90] on span at bounding box center [33, 91] width 31 height 20
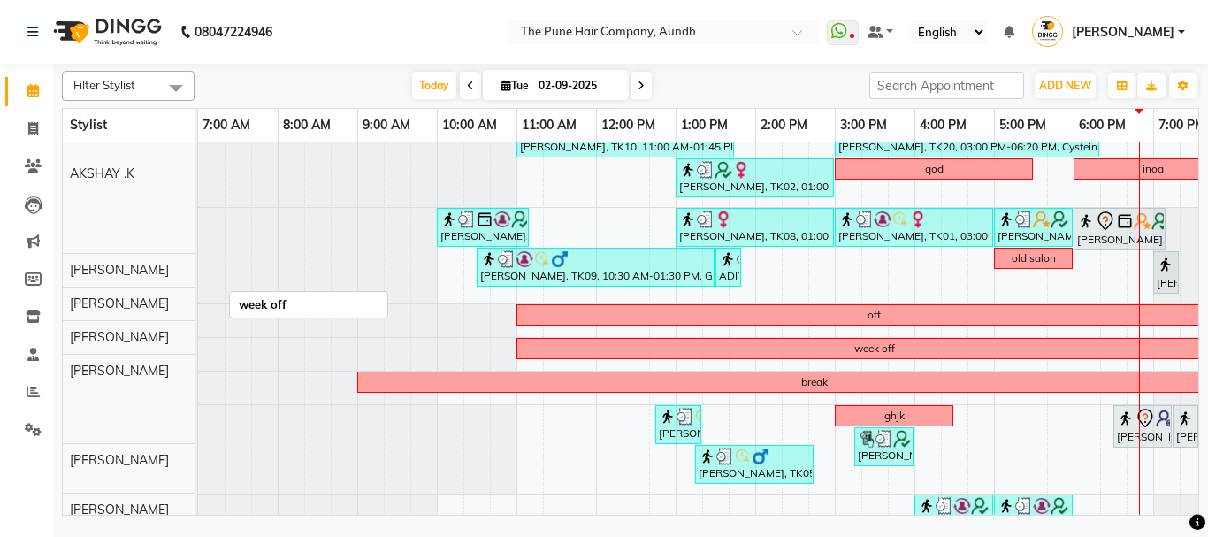
scroll to position [91, 0]
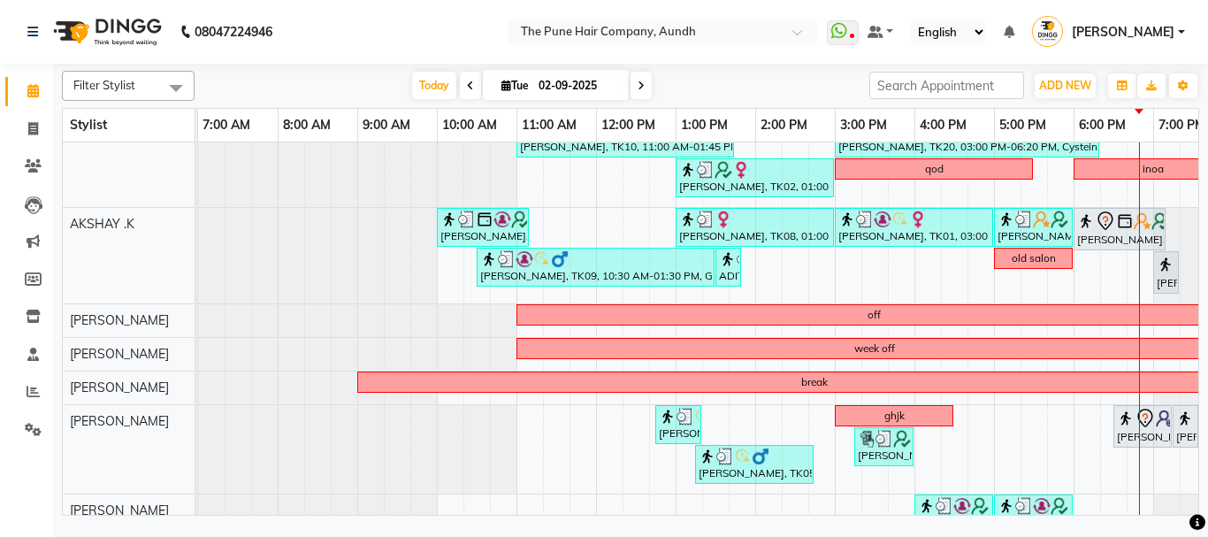
click at [638, 92] on span at bounding box center [640, 85] width 21 height 27
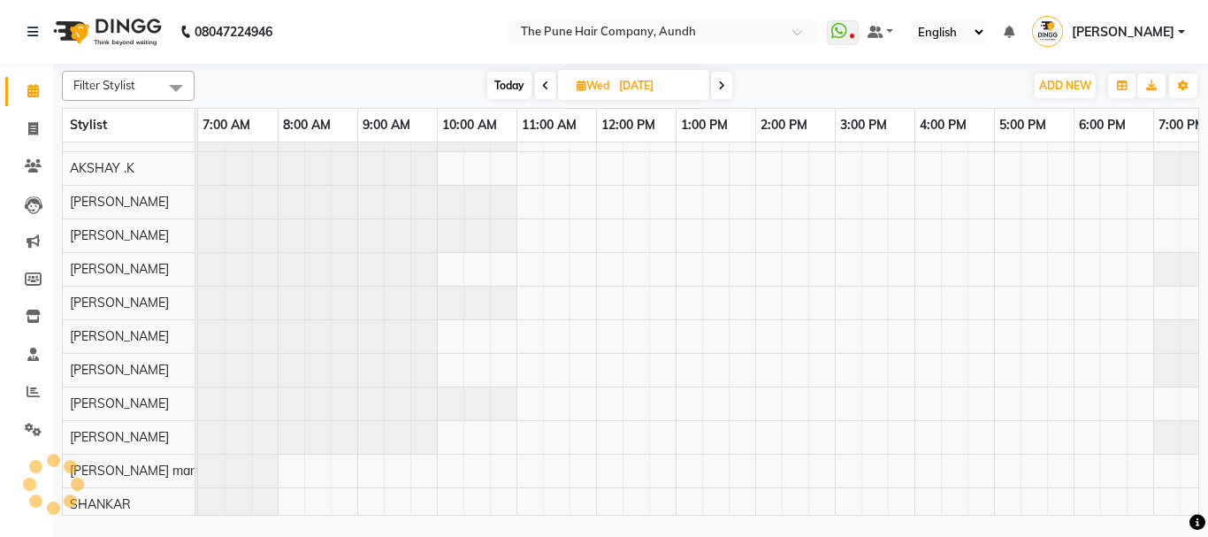
scroll to position [91, 194]
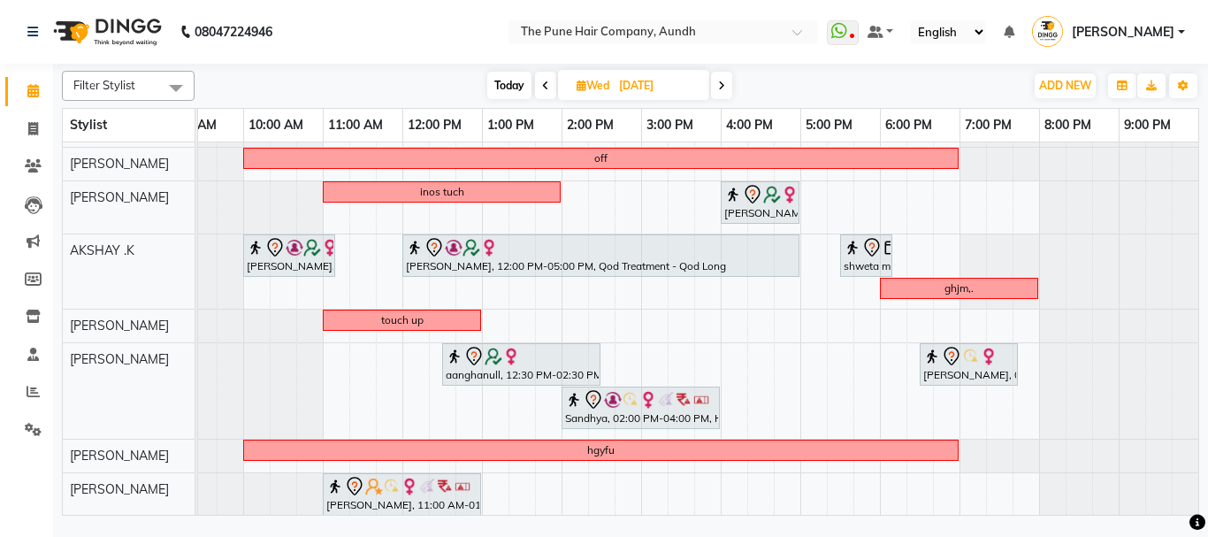
click at [509, 85] on span "Today" at bounding box center [509, 85] width 44 height 27
type input "02-09-2025"
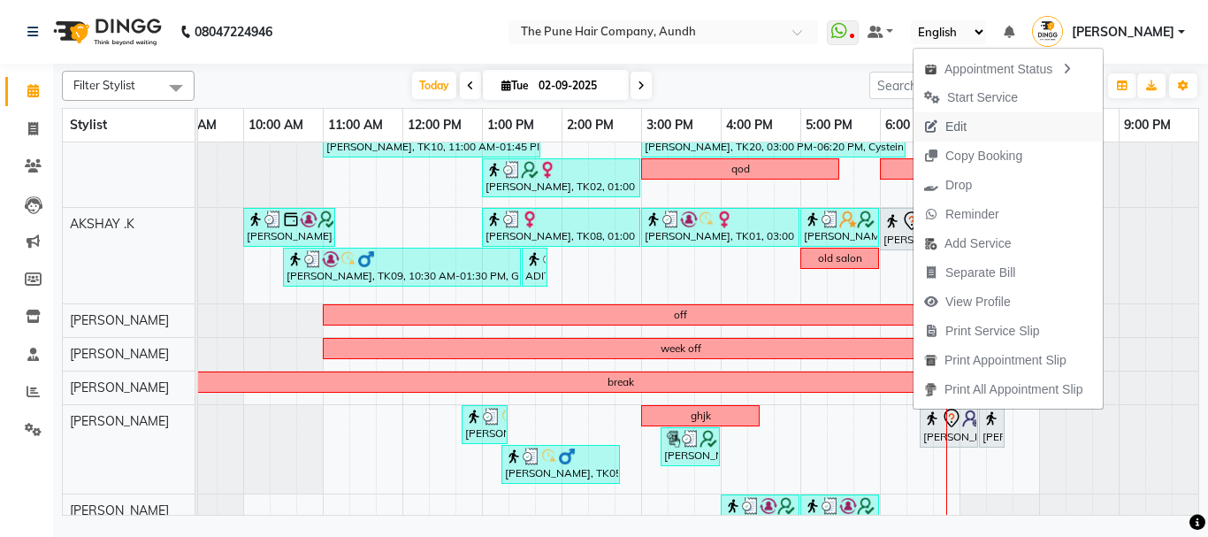
click at [960, 133] on span "Edit" at bounding box center [955, 127] width 21 height 19
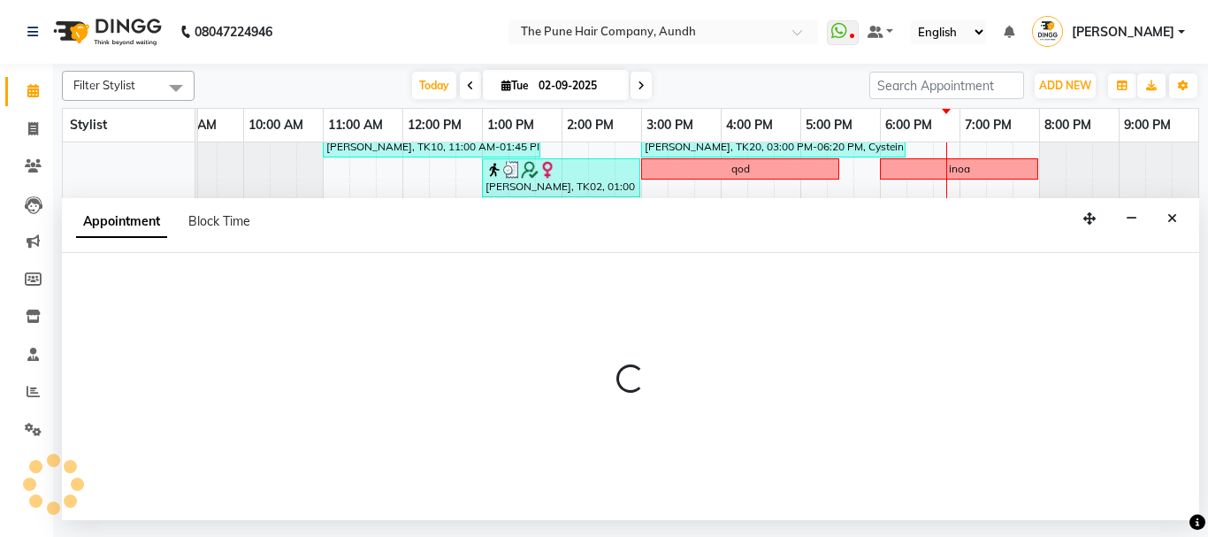
select select "tentative"
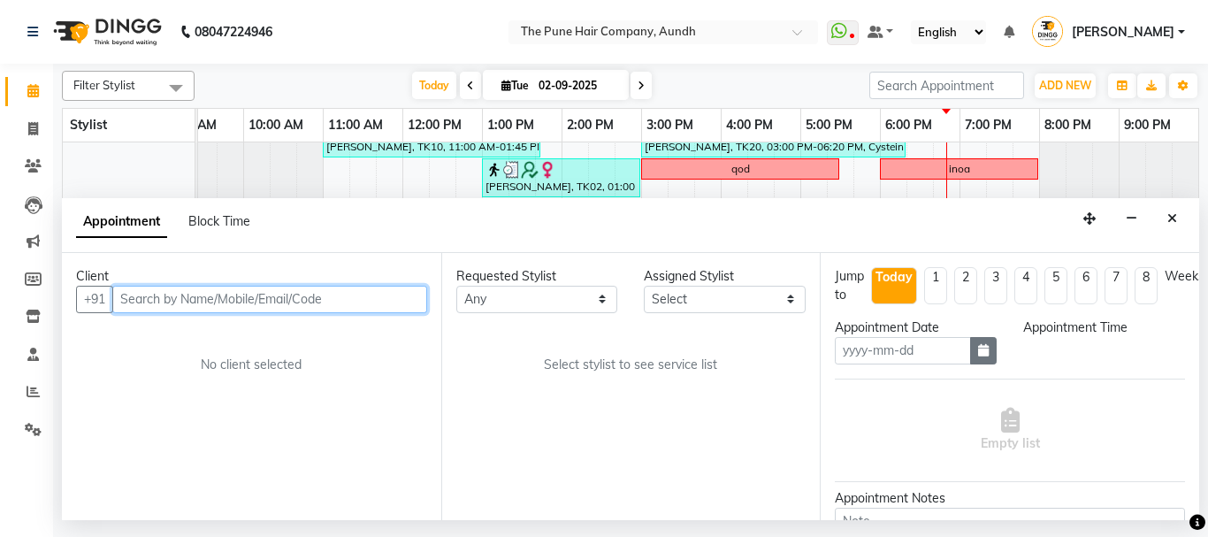
type input "02-09-2025"
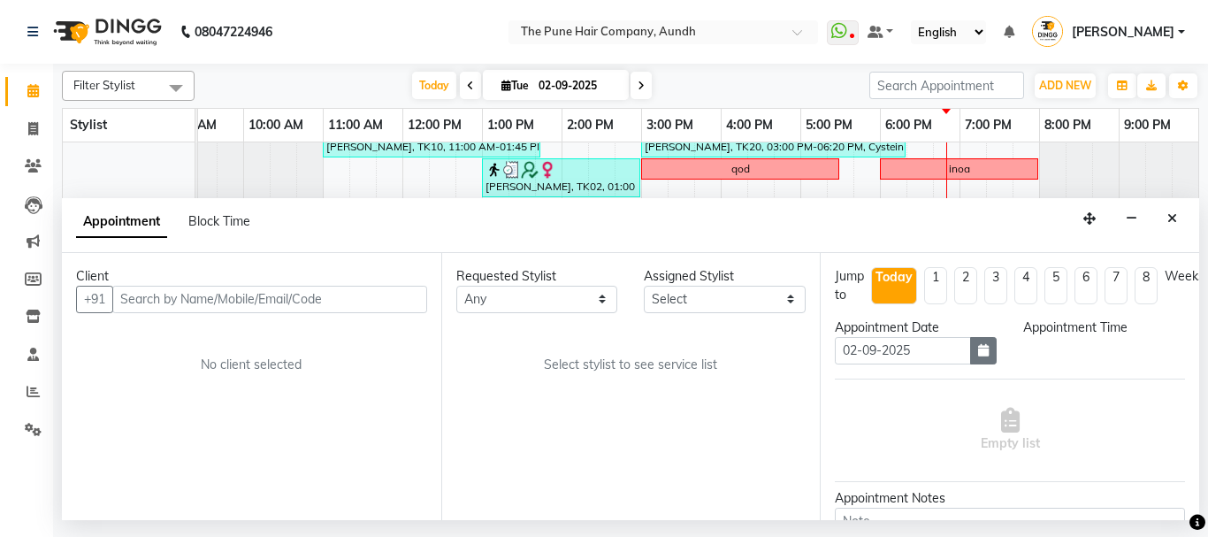
click at [978, 350] on icon "button" at bounding box center [983, 350] width 11 height 12
select select "6746"
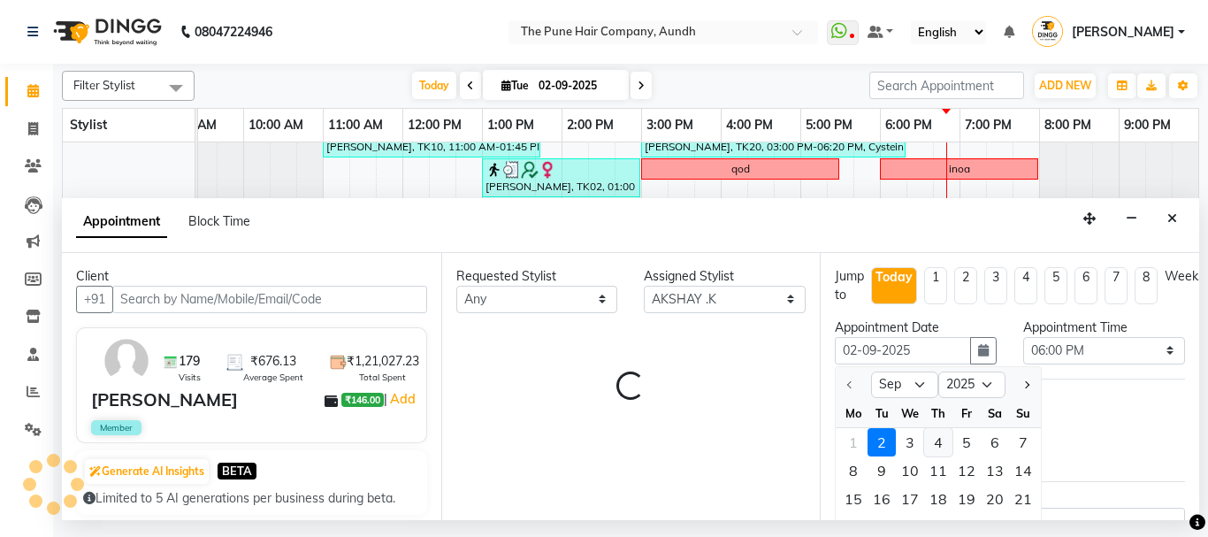
select select "660"
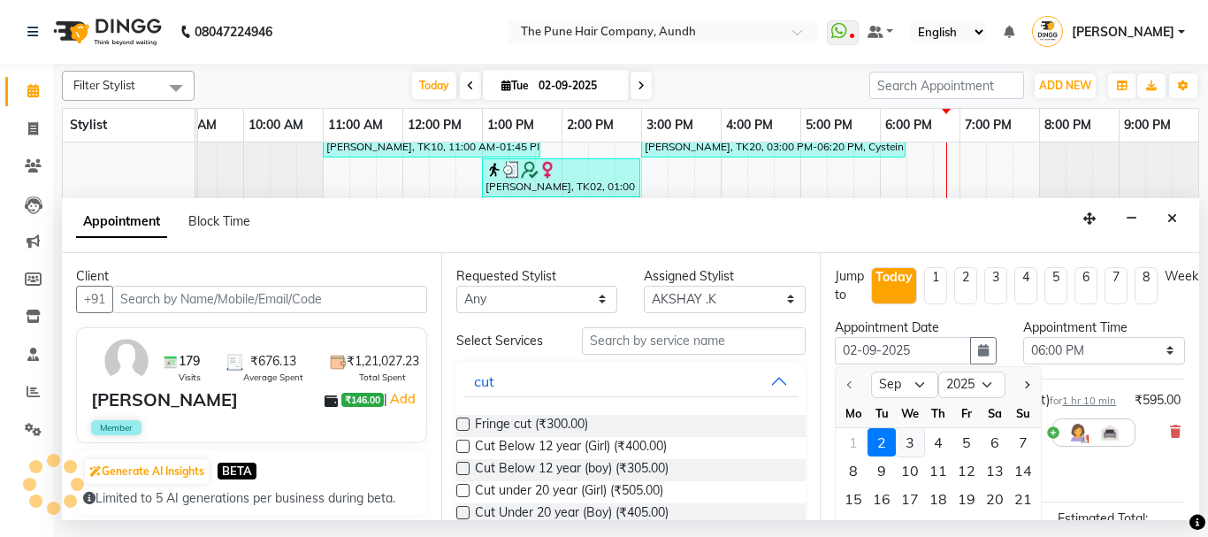
select select "660"
click at [911, 441] on div "3" at bounding box center [910, 442] width 28 height 28
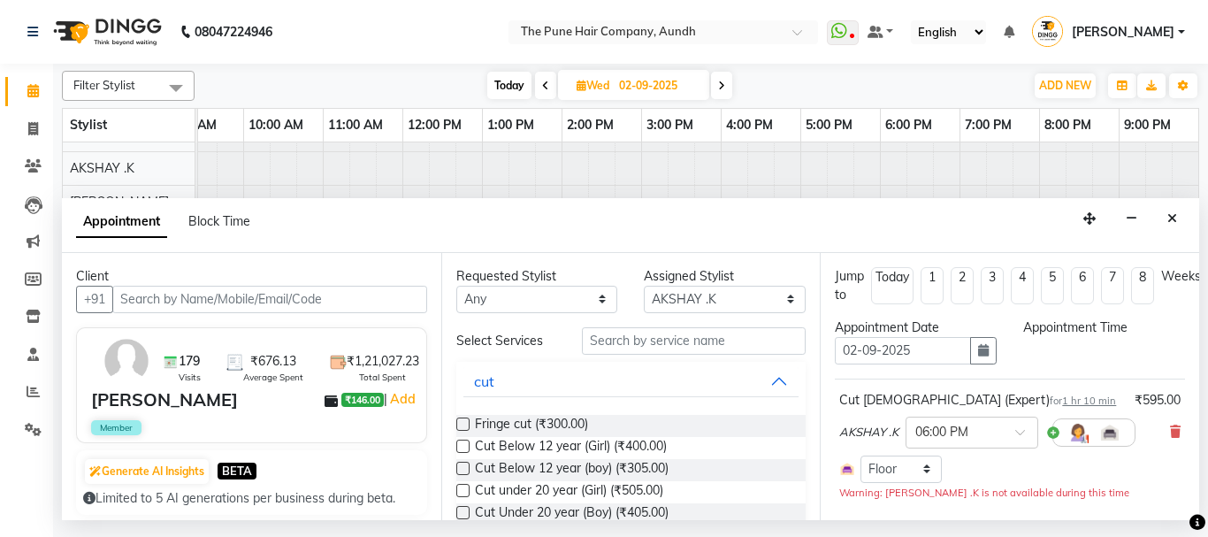
type input "[DATE]"
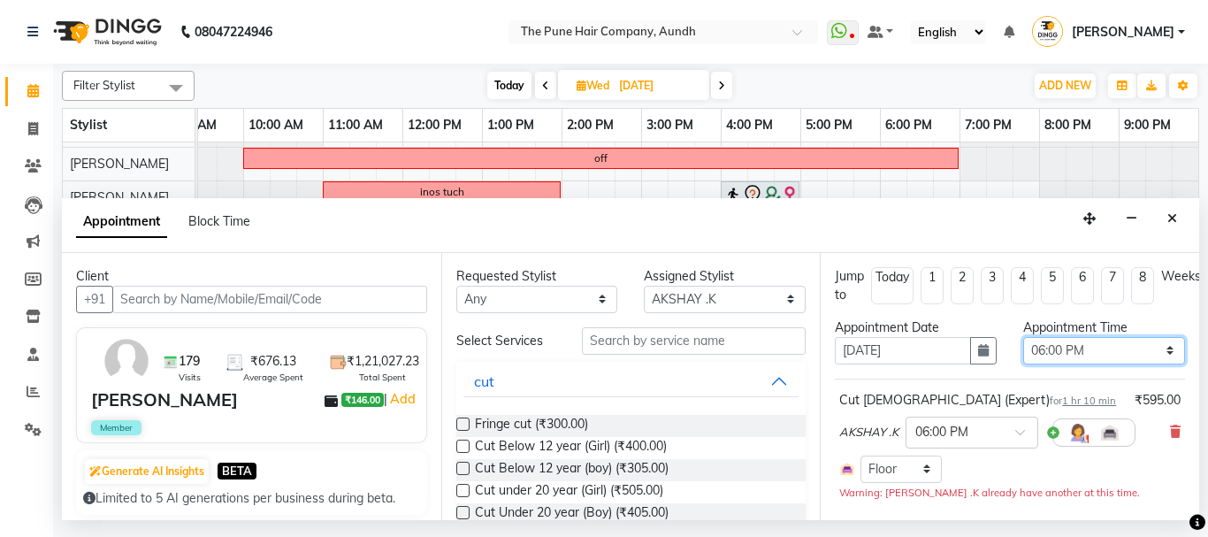
click at [1077, 346] on select "Select 08:00 AM 08:15 AM 08:30 AM 08:45 AM 09:00 AM 09:15 AM 09:30 AM 09:45 AM …" at bounding box center [1104, 350] width 162 height 27
select select "660"
click at [1023, 337] on select "Select 08:00 AM 08:15 AM 08:30 AM 08:45 AM 09:00 AM 09:15 AM 09:30 AM 09:45 AM …" at bounding box center [1104, 350] width 162 height 27
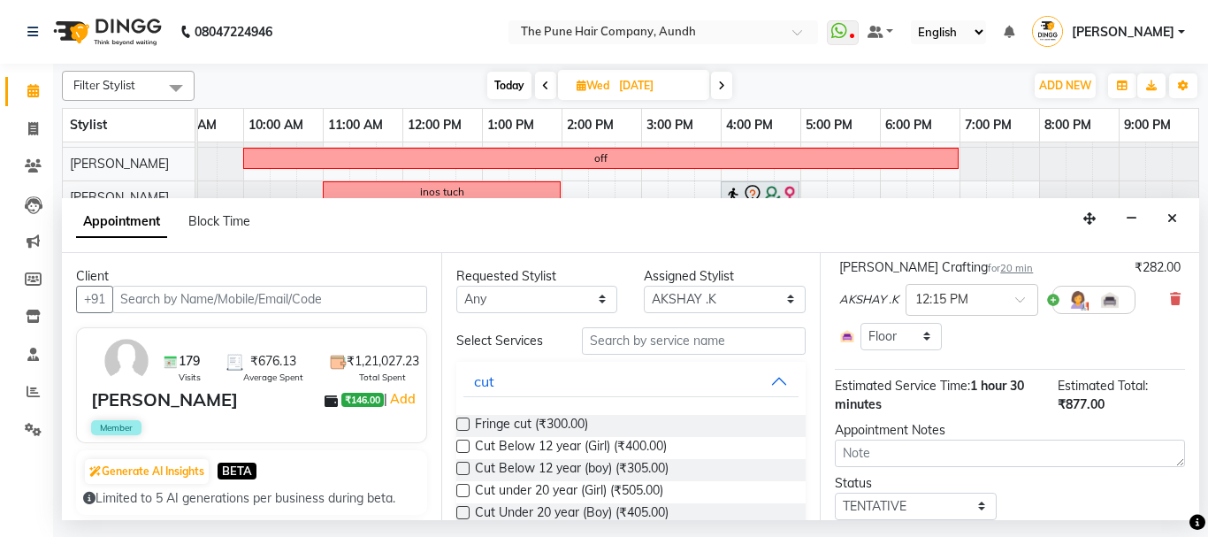
scroll to position [332, 0]
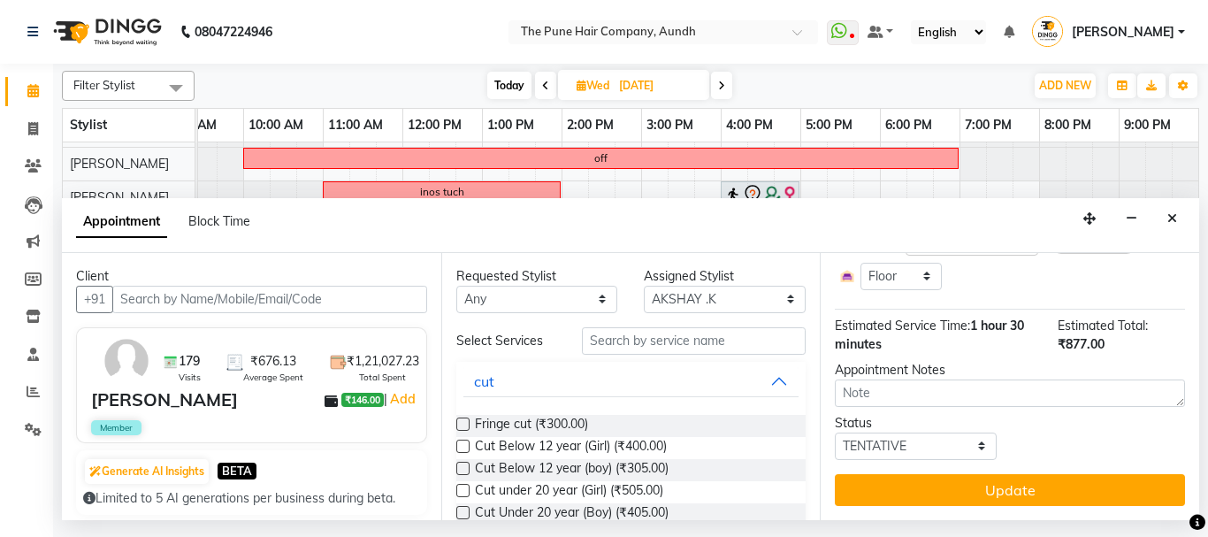
click at [996, 483] on button "Update" at bounding box center [1010, 490] width 350 height 32
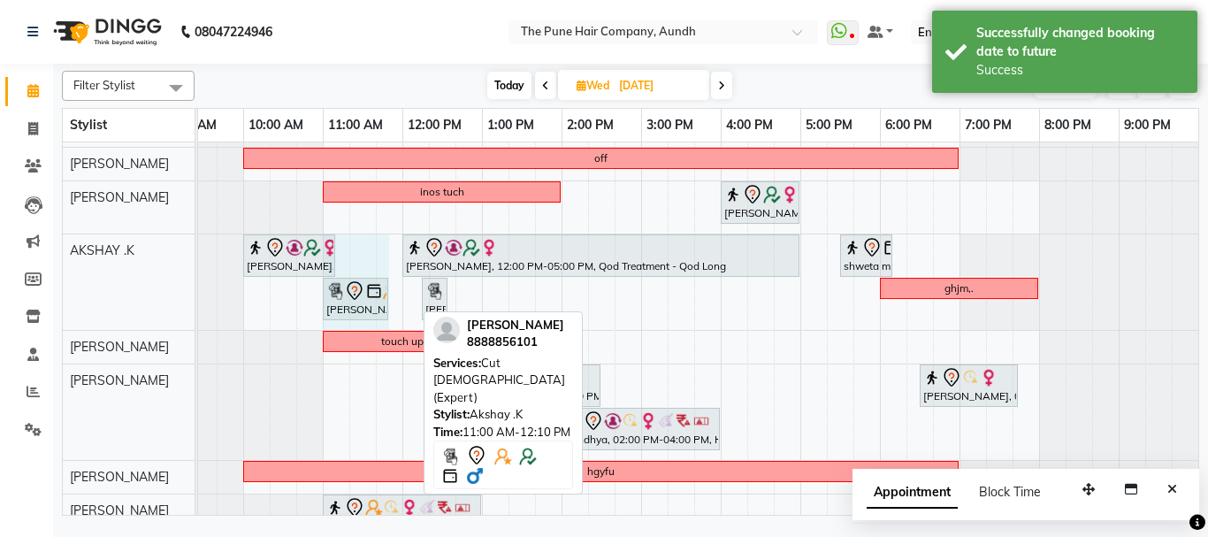
drag, startPoint x: 416, startPoint y: 302, endPoint x: 399, endPoint y: 300, distance: 16.9
click at [399, 300] on div "Madhvi Zende, 10:30 AM-11:30 AM, Cut Female ( Top Stylist ) gayatrinull, 11:00 …" at bounding box center [601, 428] width 1194 height 755
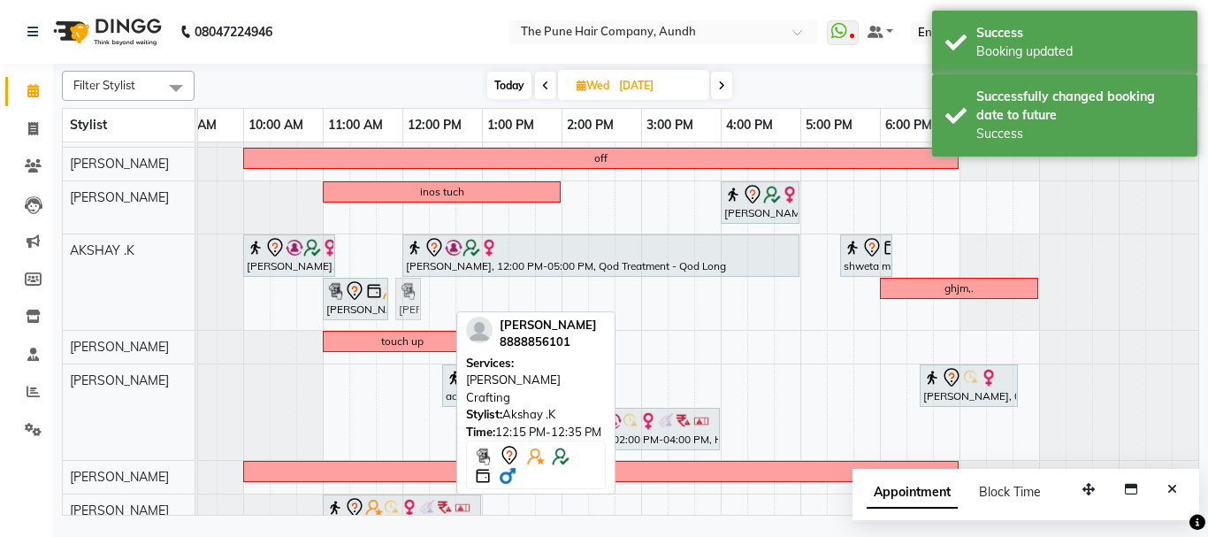
drag, startPoint x: 433, startPoint y: 305, endPoint x: 419, endPoint y: 305, distance: 14.1
click at [4, 305] on div "smita somani, 10:00 AM-11:10 AM, Cut male (Expert) Neha Kadam, 12:00 PM-05:00 P…" at bounding box center [4, 282] width 0 height 96
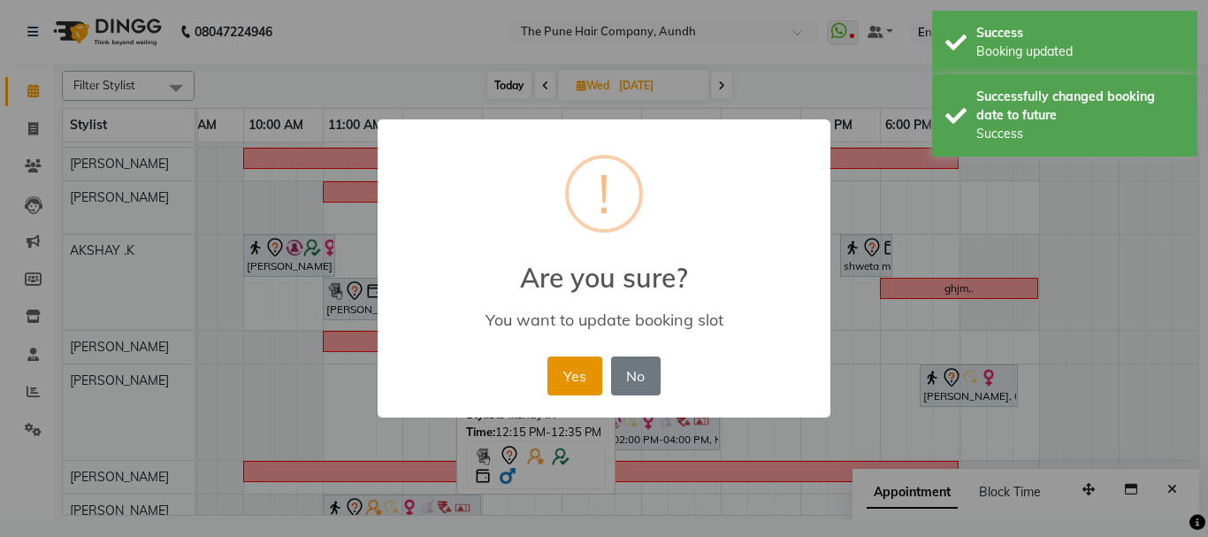
click at [569, 382] on button "Yes" at bounding box center [574, 375] width 54 height 39
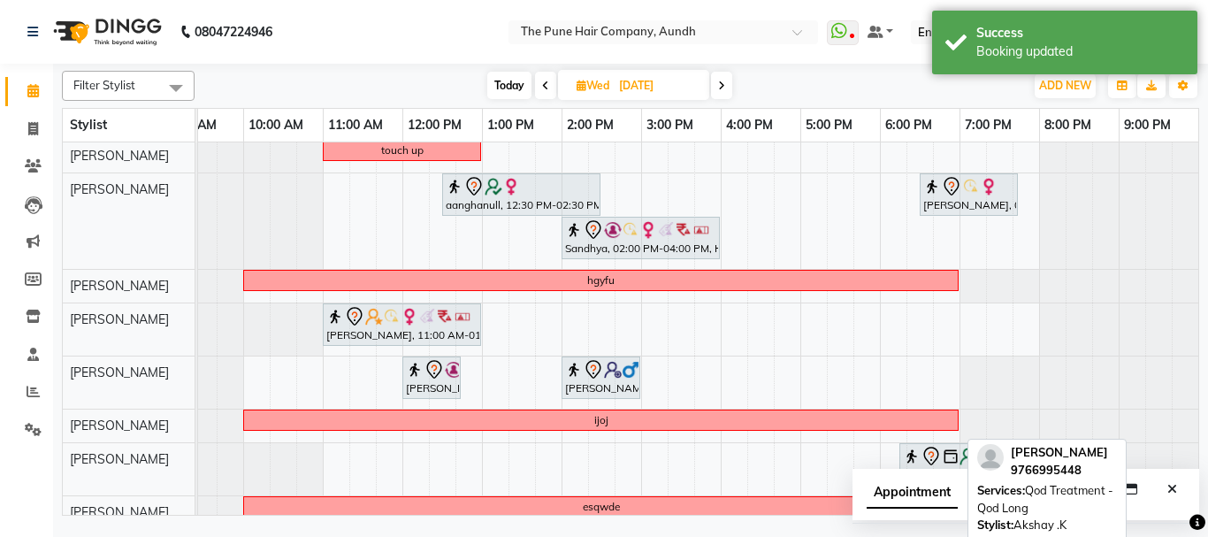
scroll to position [131, 0]
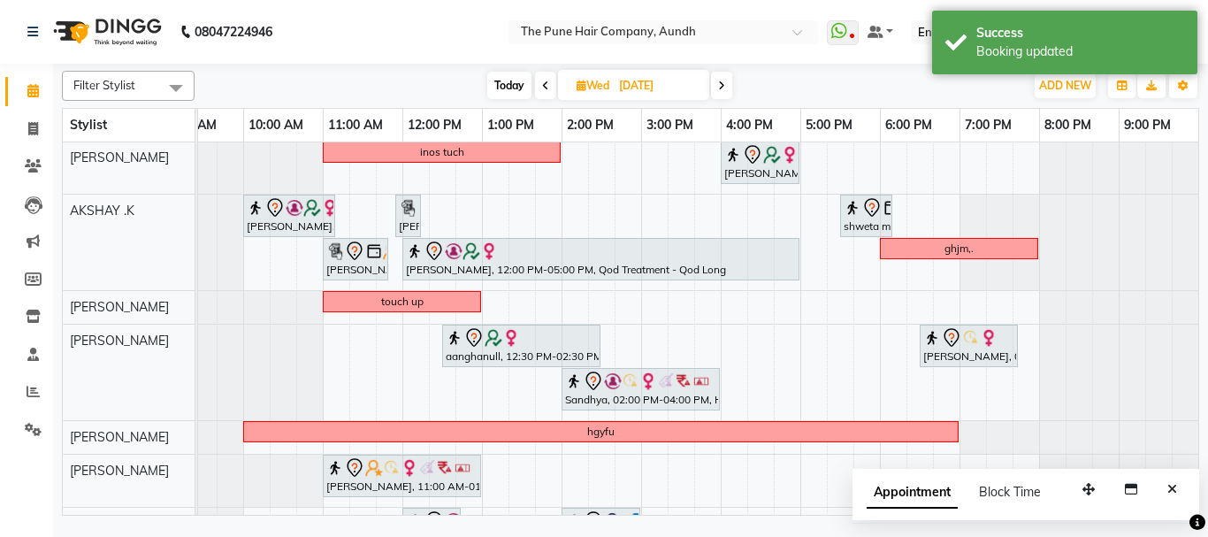
click at [503, 84] on span "Today" at bounding box center [509, 85] width 44 height 27
type input "02-09-2025"
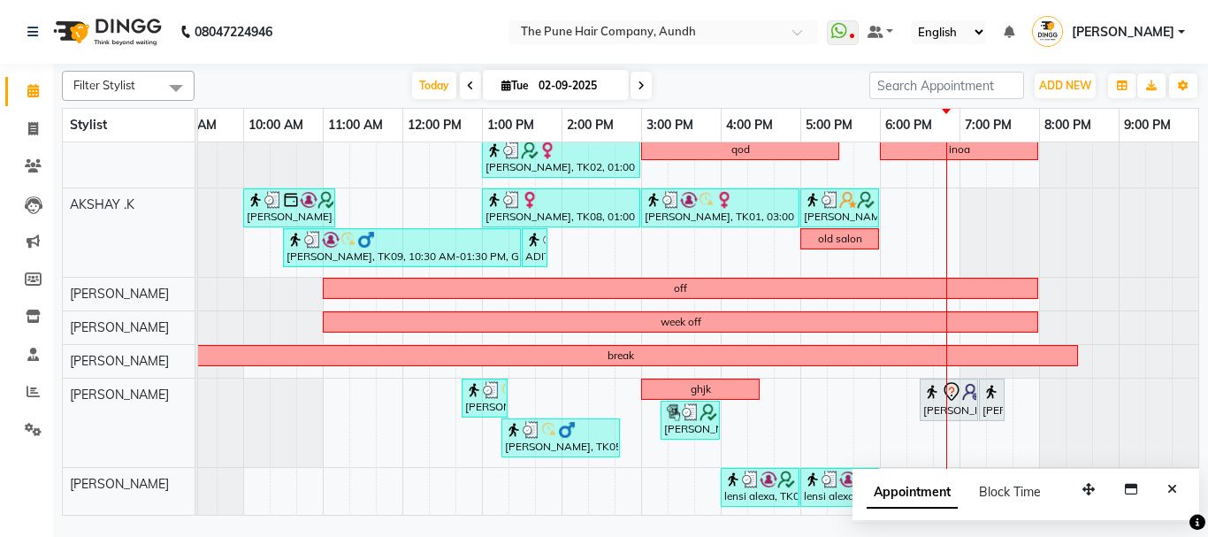
scroll to position [111, 0]
click at [1173, 481] on button "Close" at bounding box center [1172, 489] width 26 height 27
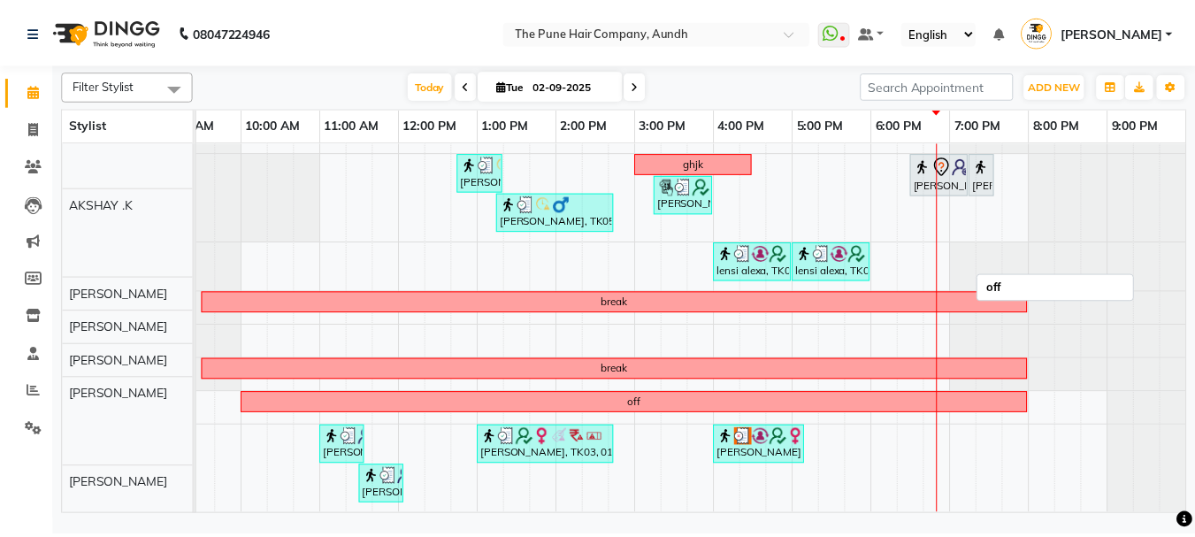
scroll to position [349, 0]
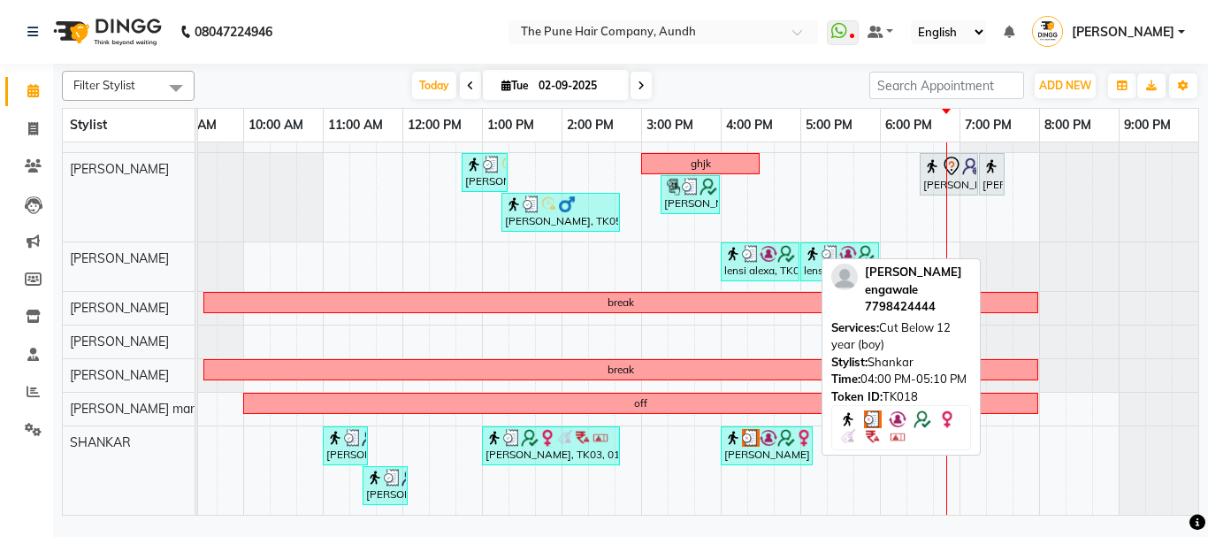
click at [776, 438] on div "[PERSON_NAME] engawale, TK18, 04:00 PM-05:10 PM, Cut Below 12 year (boy)" at bounding box center [766, 446] width 88 height 34
click at [762, 445] on div "[PERSON_NAME] engawale, TK18, 04:00 PM-05:10 PM, Cut Below 12 year (boy)" at bounding box center [766, 446] width 88 height 34
select select "3"
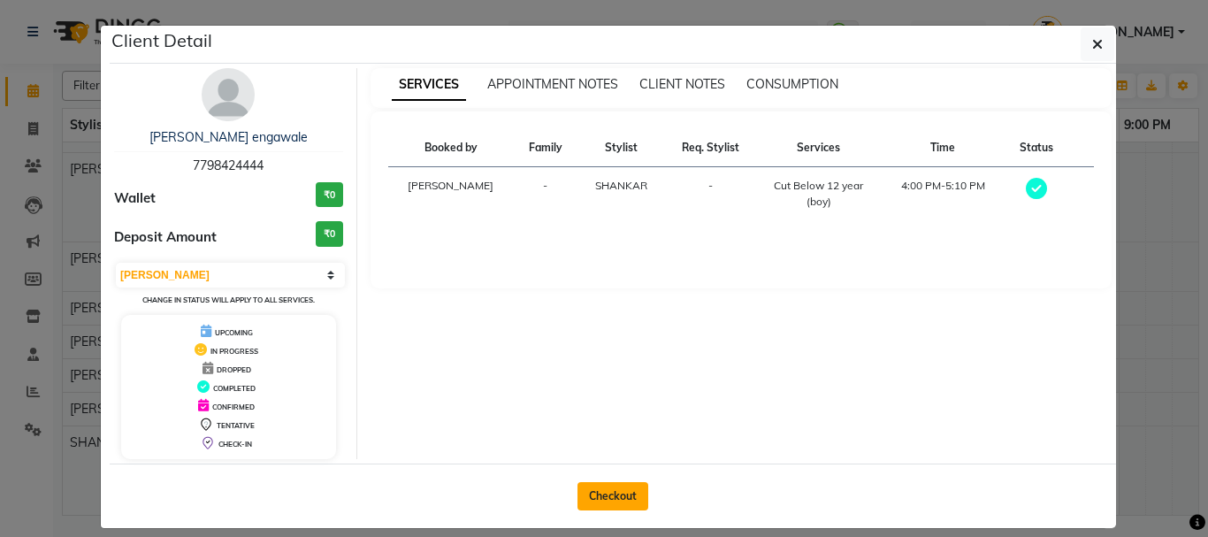
click at [617, 499] on button "Checkout" at bounding box center [612, 496] width 71 height 28
select select "service"
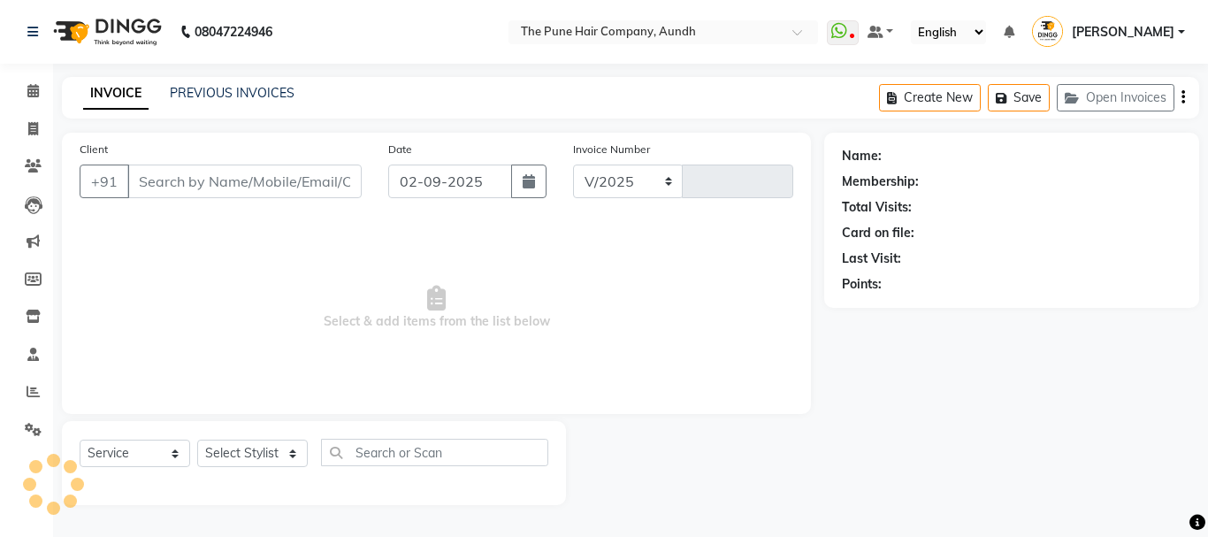
select select "106"
type input "4635"
type input "7798424444"
select select "89448"
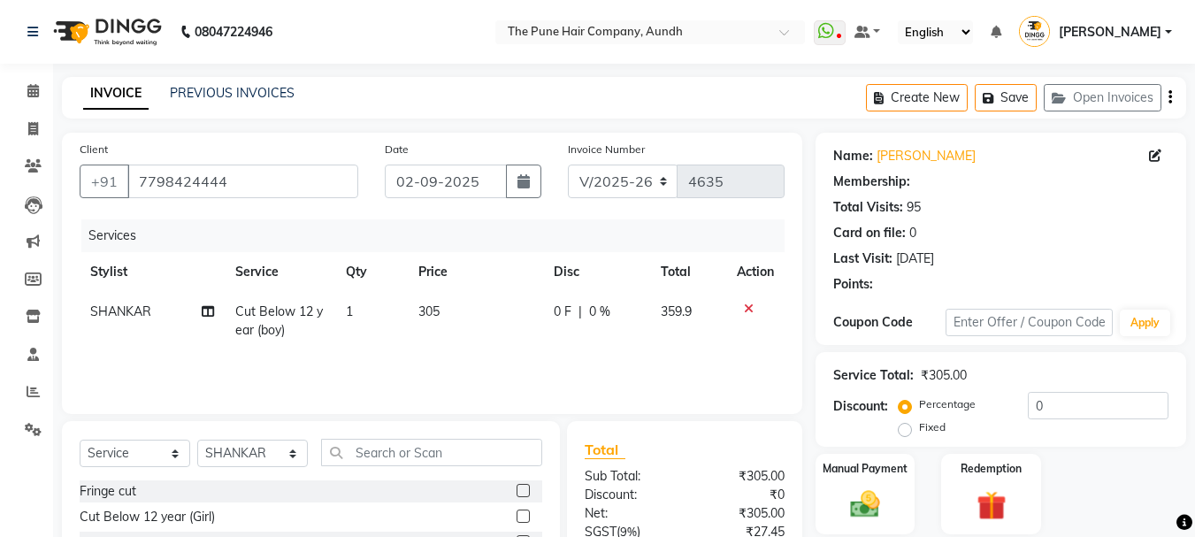
select select "1: Object"
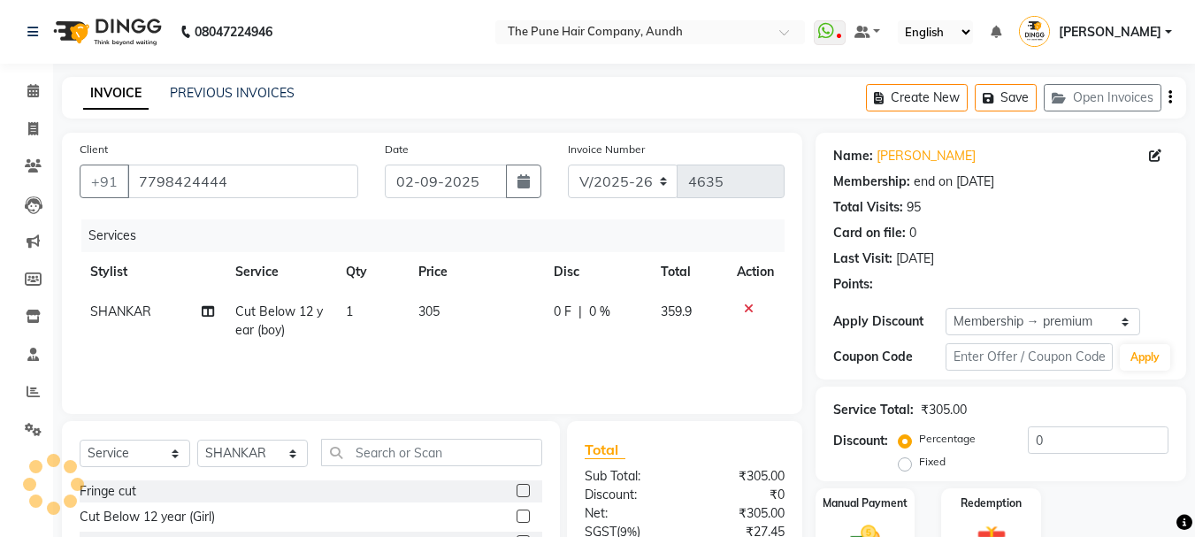
type input "20"
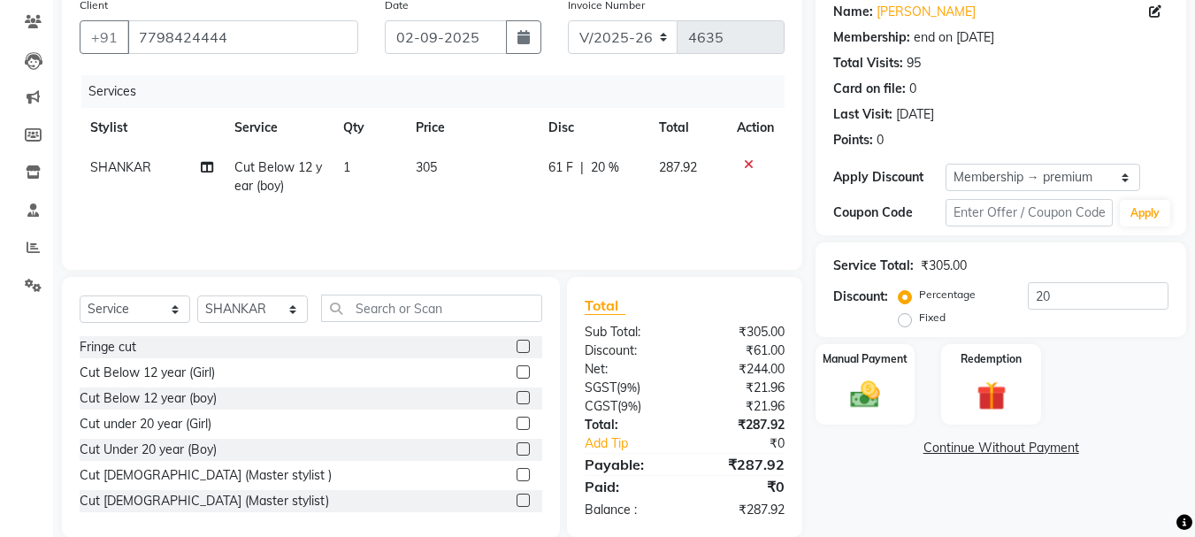
scroll to position [172, 0]
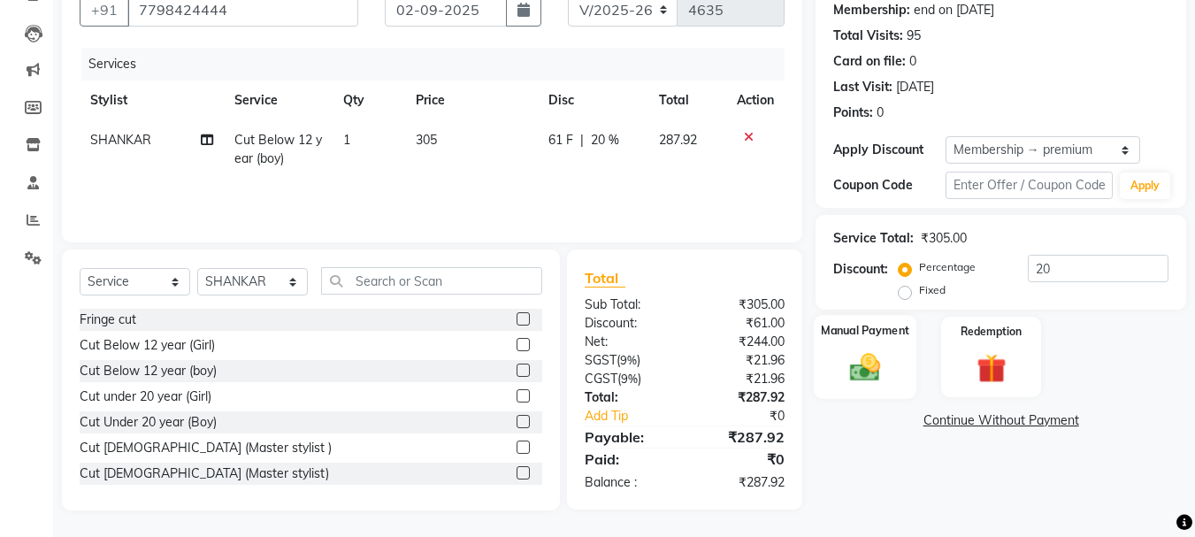
click at [867, 375] on img at bounding box center [865, 366] width 50 height 35
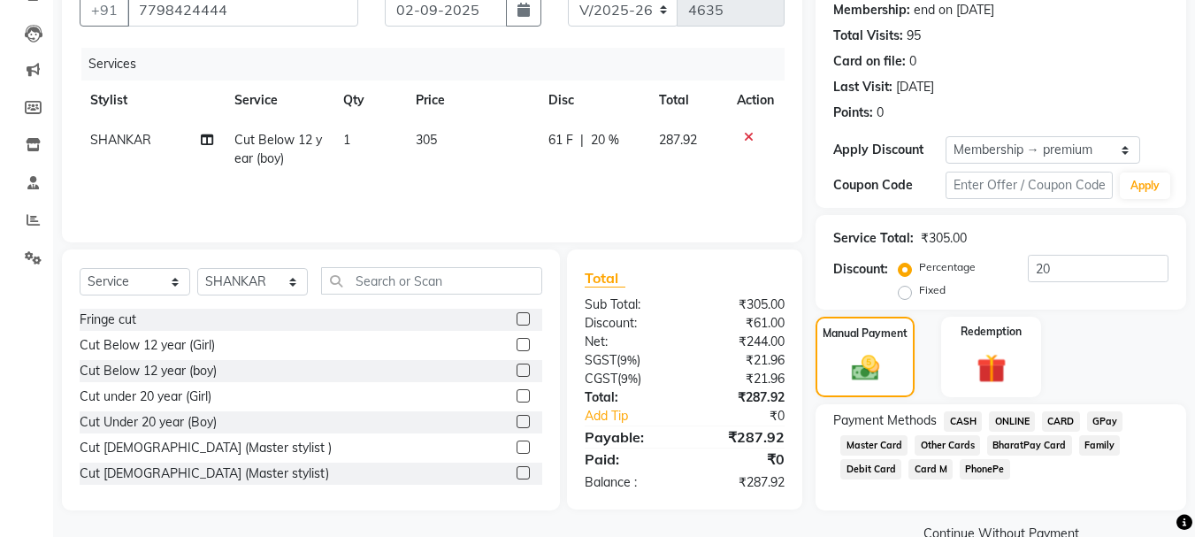
click at [1011, 419] on span "ONLINE" at bounding box center [1012, 421] width 46 height 20
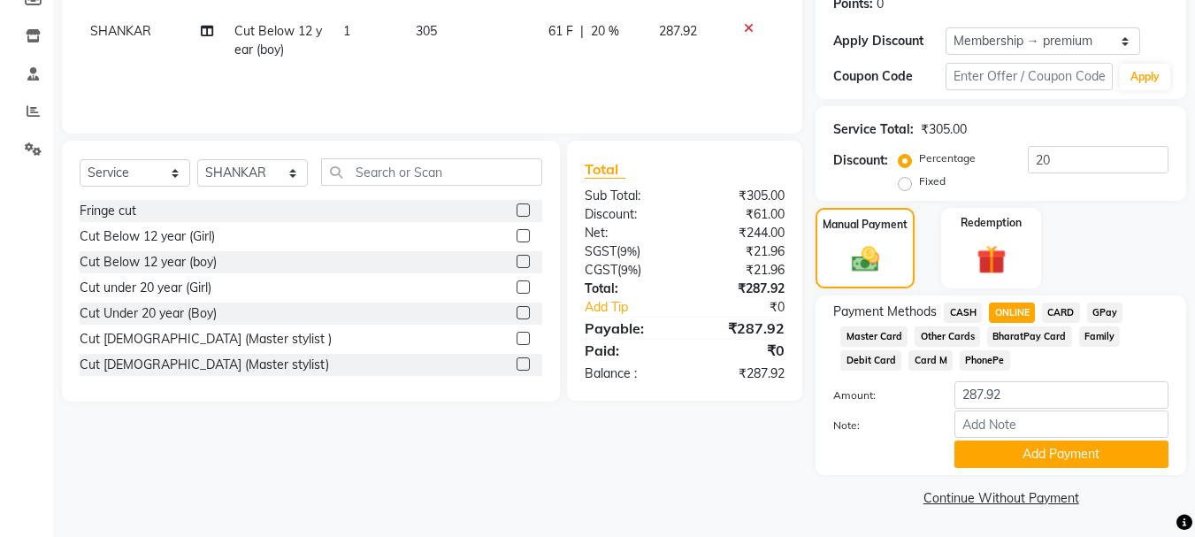
scroll to position [281, 0]
click at [1016, 463] on button "Add Payment" at bounding box center [1061, 452] width 214 height 27
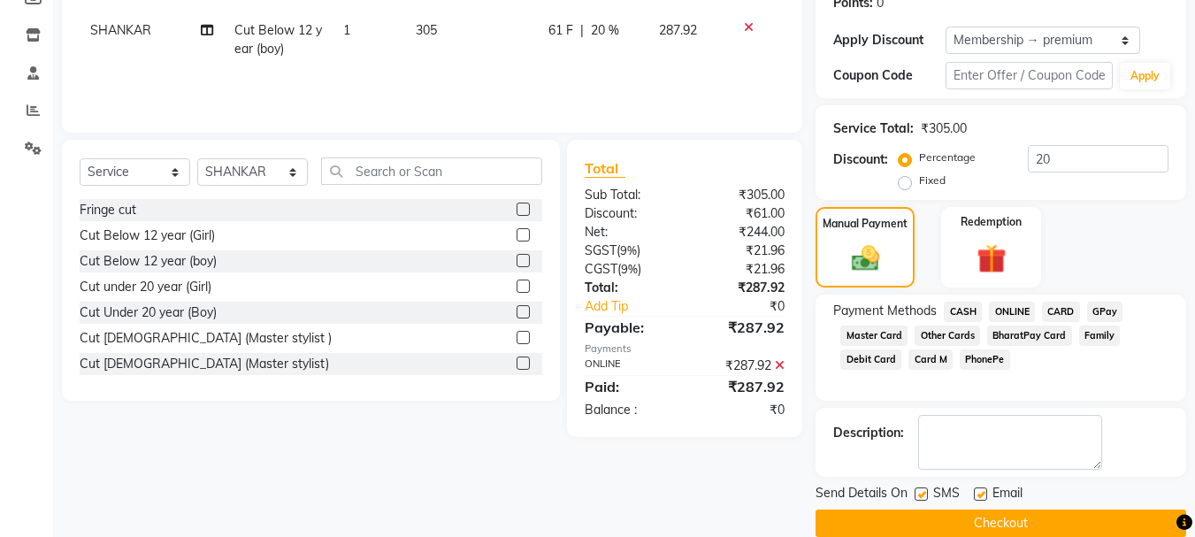
click at [953, 531] on button "Checkout" at bounding box center [1000, 522] width 371 height 27
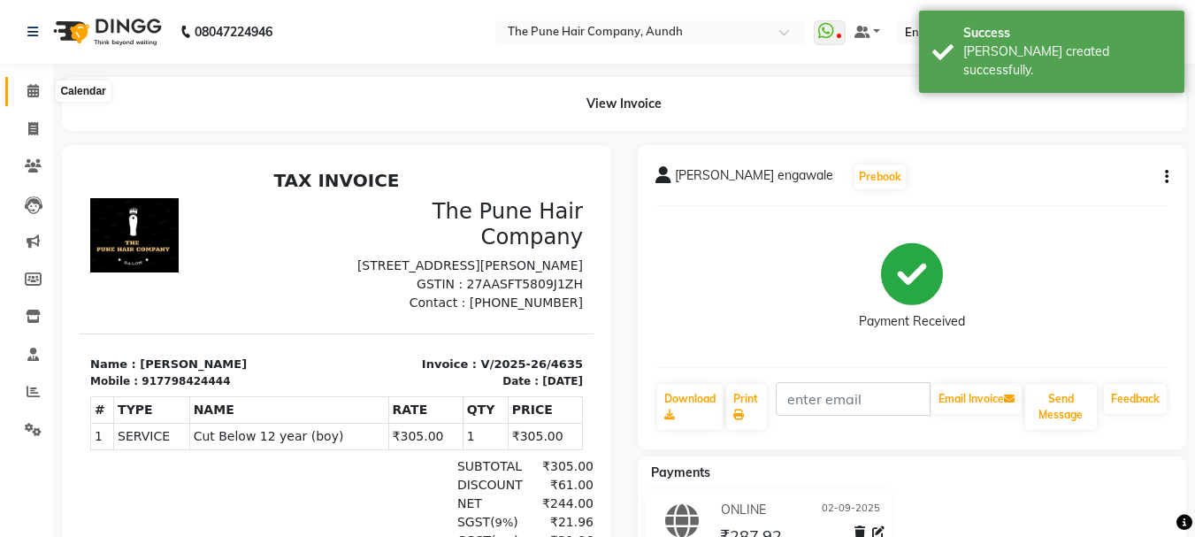
click at [37, 91] on icon at bounding box center [32, 90] width 11 height 13
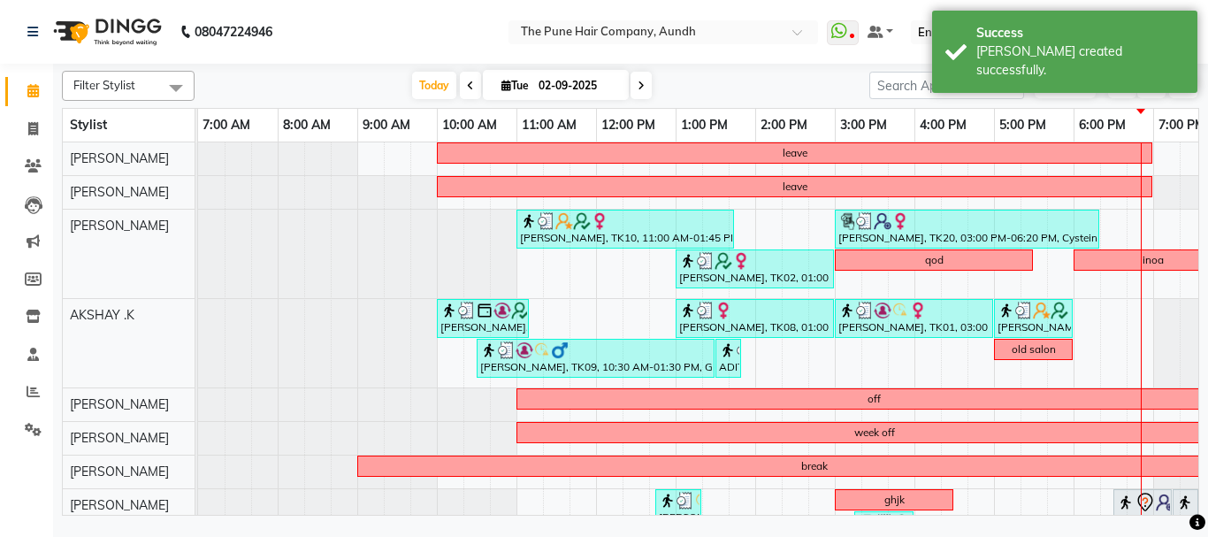
click at [638, 82] on icon at bounding box center [641, 85] width 7 height 11
type input "[DATE]"
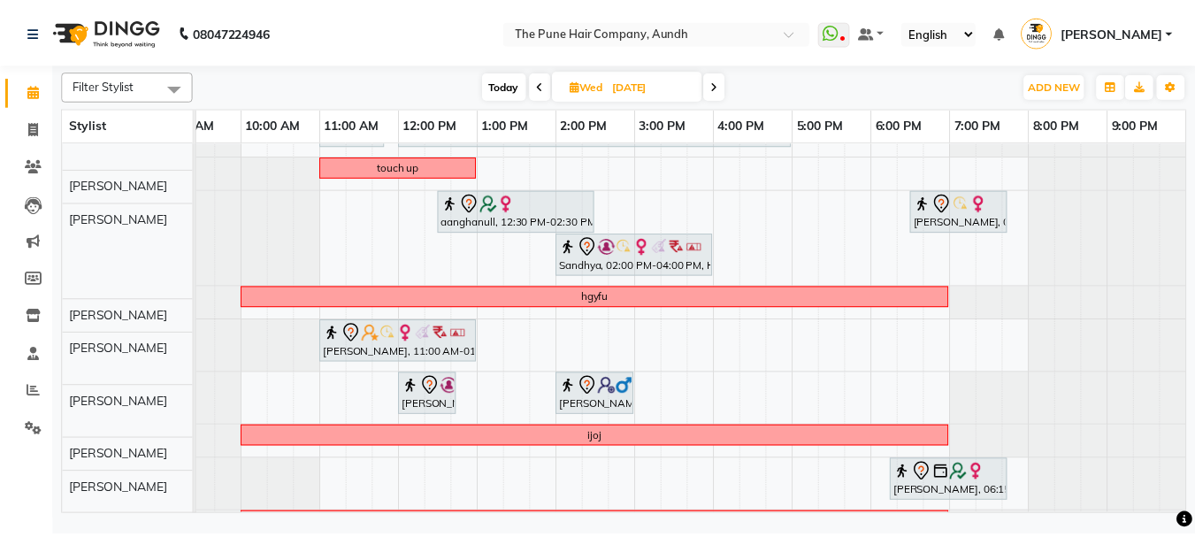
scroll to position [265, 0]
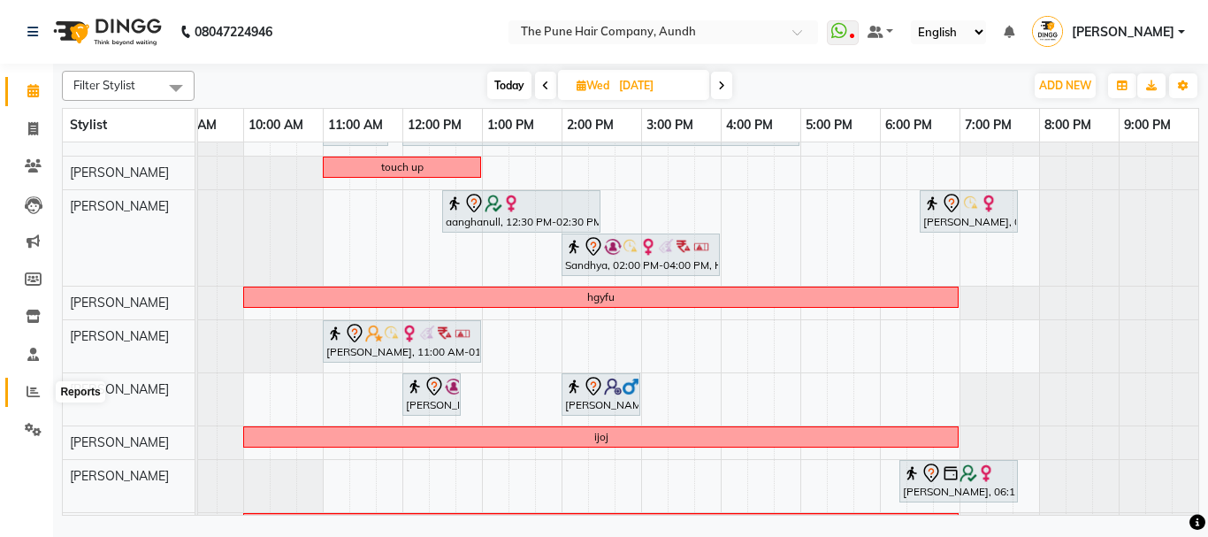
click at [27, 385] on icon at bounding box center [33, 391] width 13 height 13
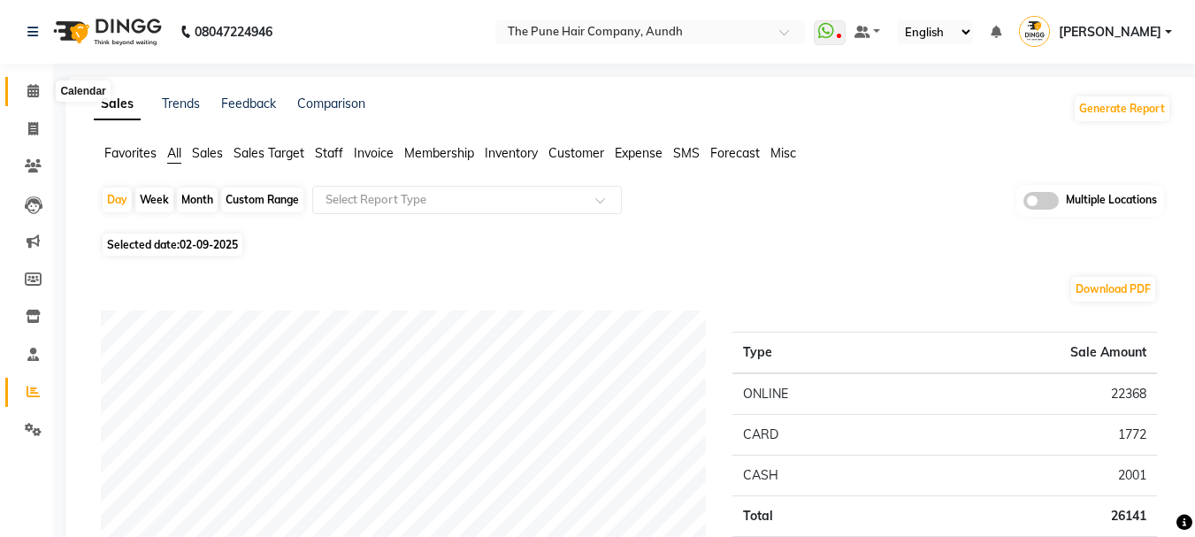
click at [25, 86] on span at bounding box center [33, 91] width 31 height 20
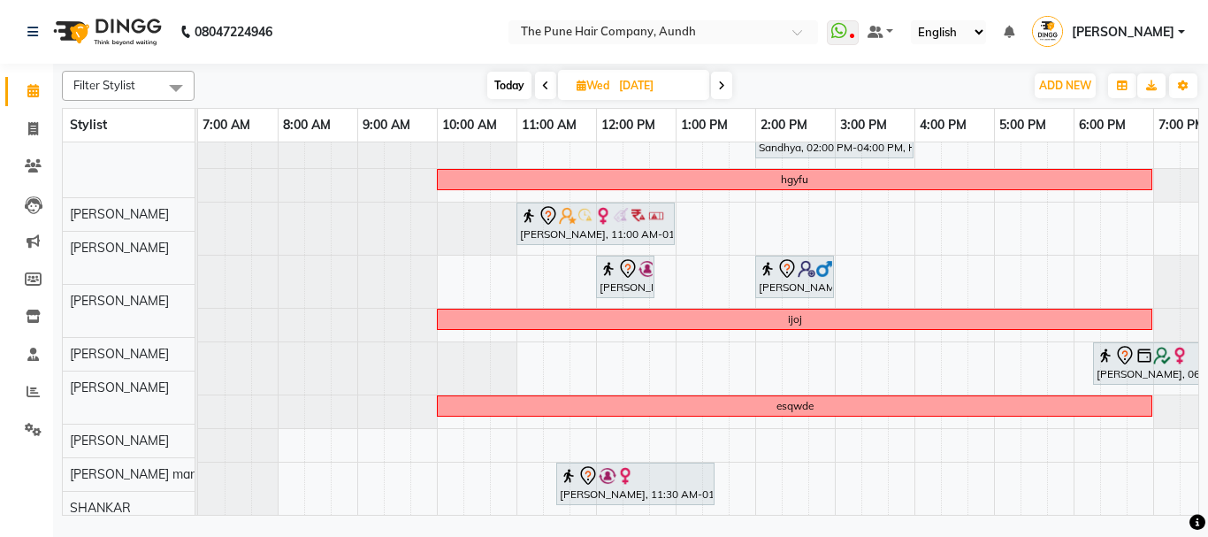
scroll to position [396, 0]
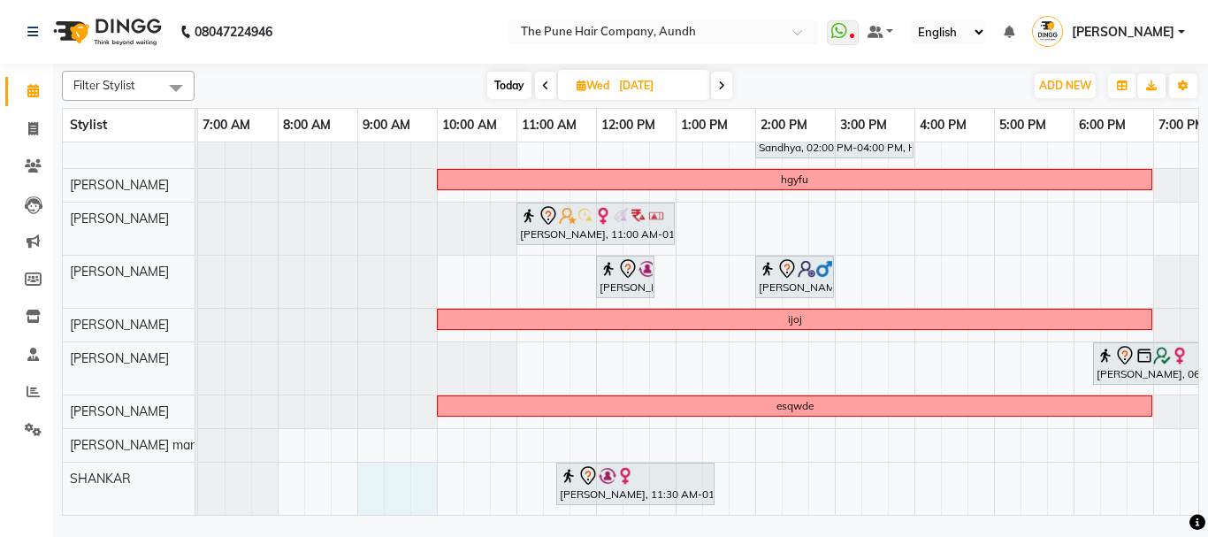
drag, startPoint x: 360, startPoint y: 477, endPoint x: 418, endPoint y: 473, distance: 58.5
click at [418, 473] on div "Madhvi Zende, 10:30 AM-11:30 AM, Cut Female ( Top Stylist ) gayatrinull, 11:00 …" at bounding box center [795, 136] width 1194 height 755
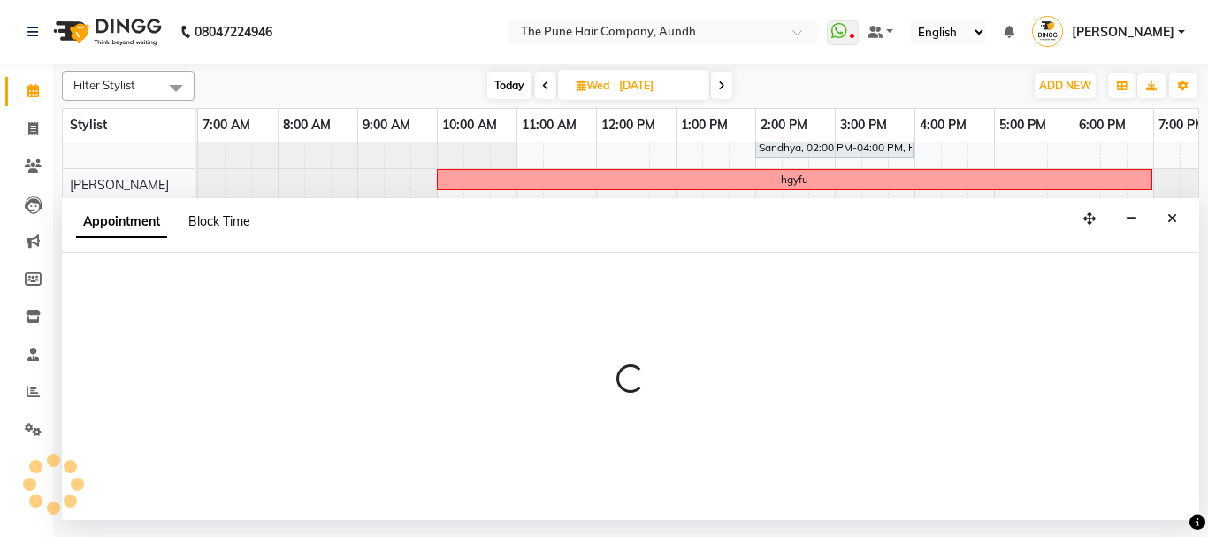
select select "89448"
select select "540"
select select "tentative"
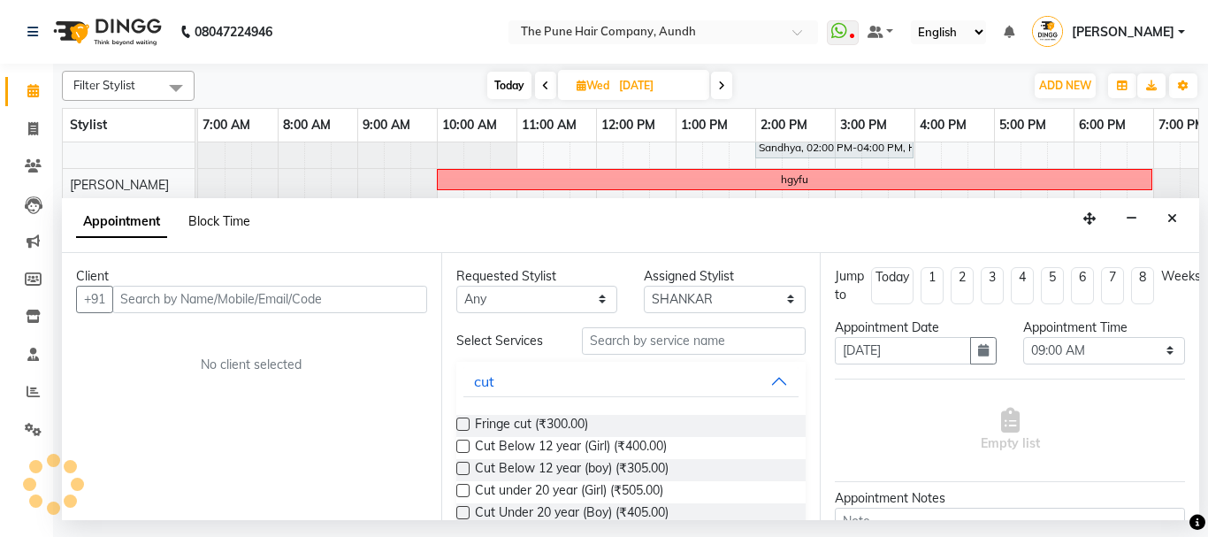
click at [214, 219] on span "Block Time" at bounding box center [219, 221] width 62 height 16
select select "89448"
select select "540"
select select "600"
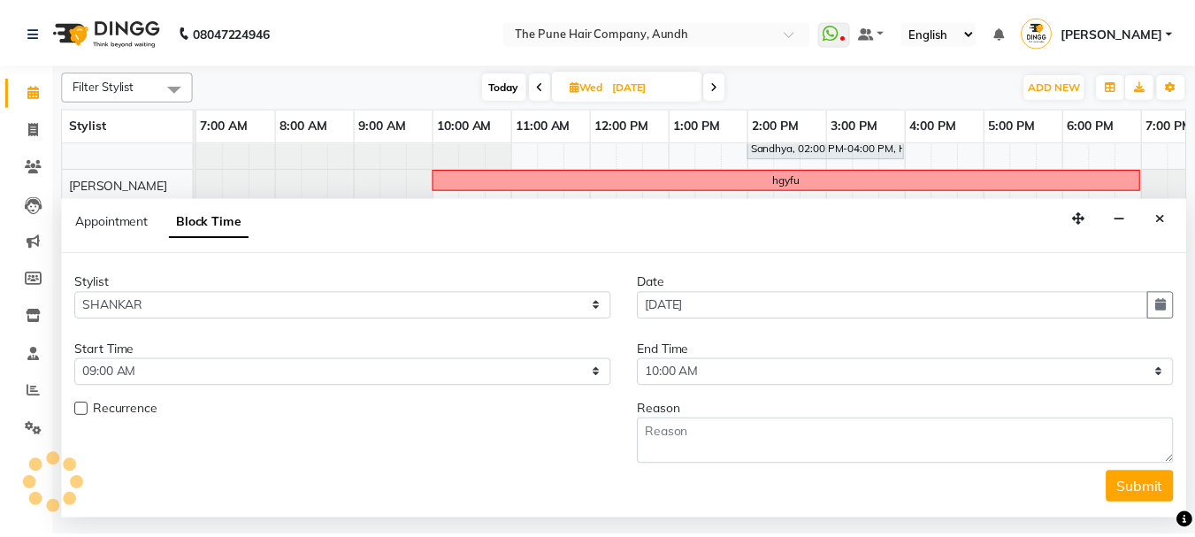
scroll to position [396, 194]
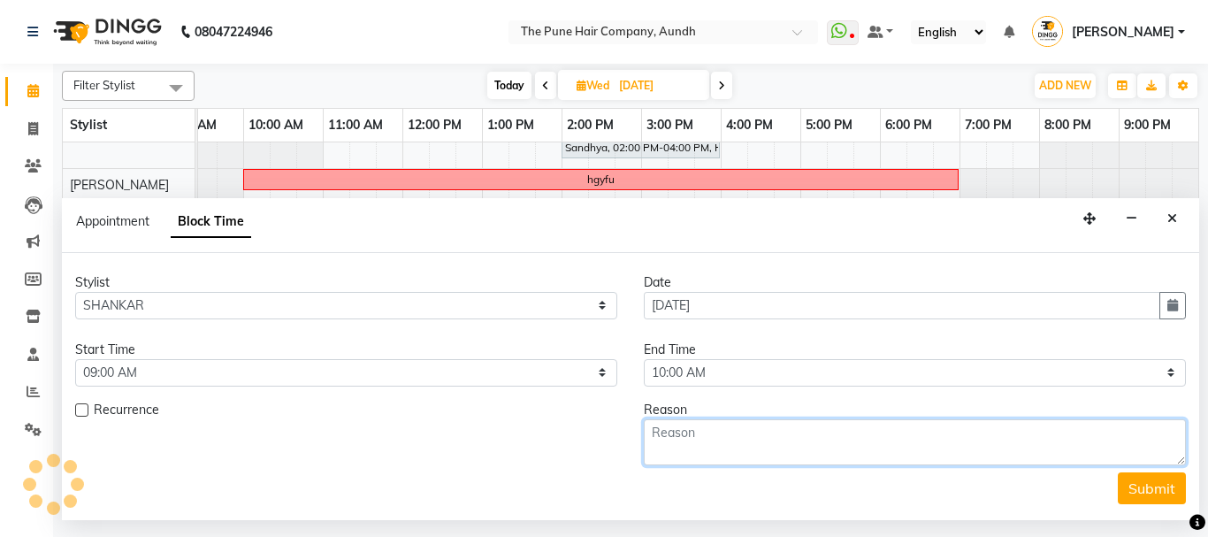
click at [727, 432] on textarea at bounding box center [915, 442] width 542 height 46
type textarea "10 to 7"
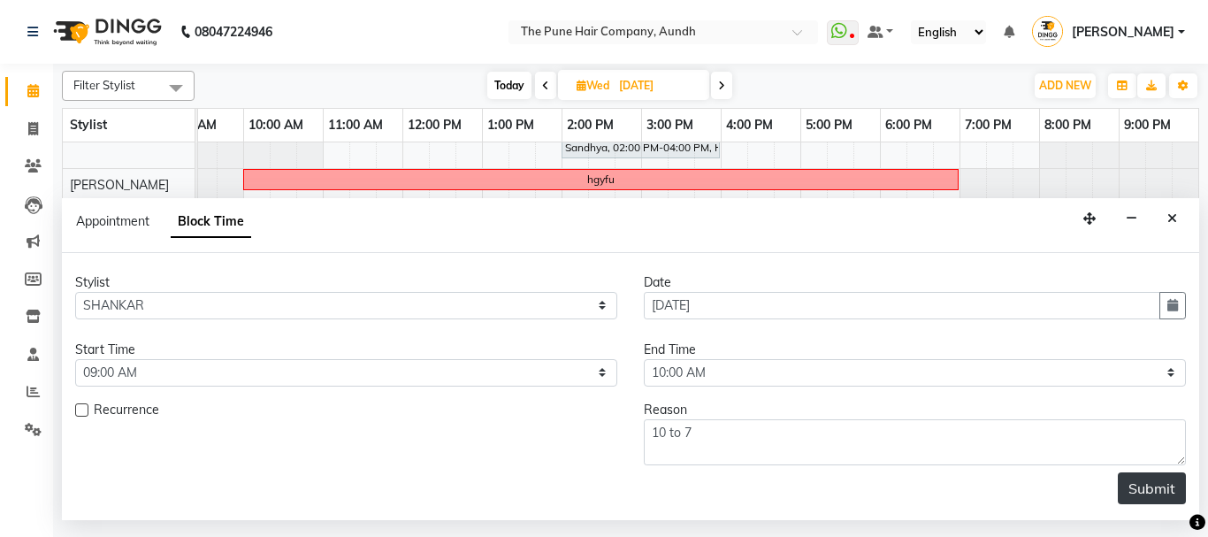
click at [1158, 492] on button "Submit" at bounding box center [1152, 488] width 68 height 32
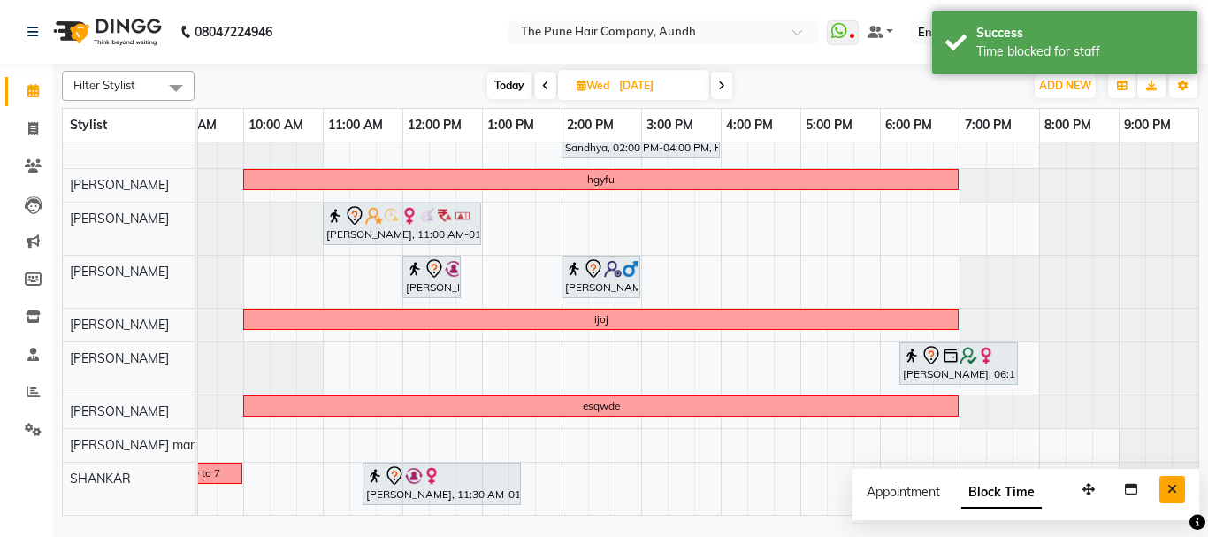
click at [1174, 491] on icon "Close" at bounding box center [1172, 489] width 10 height 12
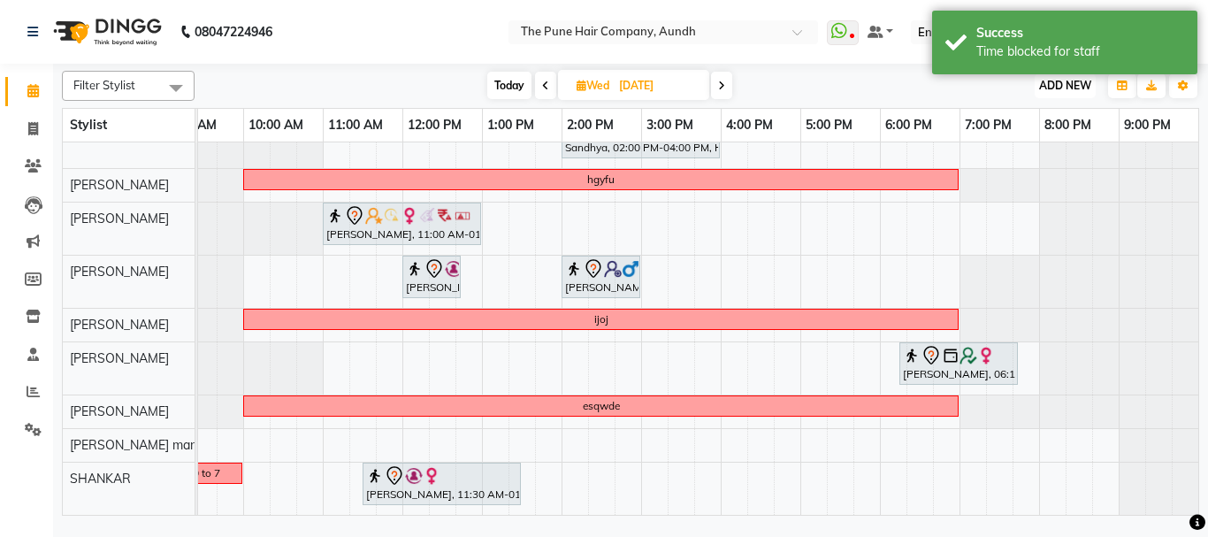
click at [1073, 84] on span "ADD NEW" at bounding box center [1065, 85] width 52 height 13
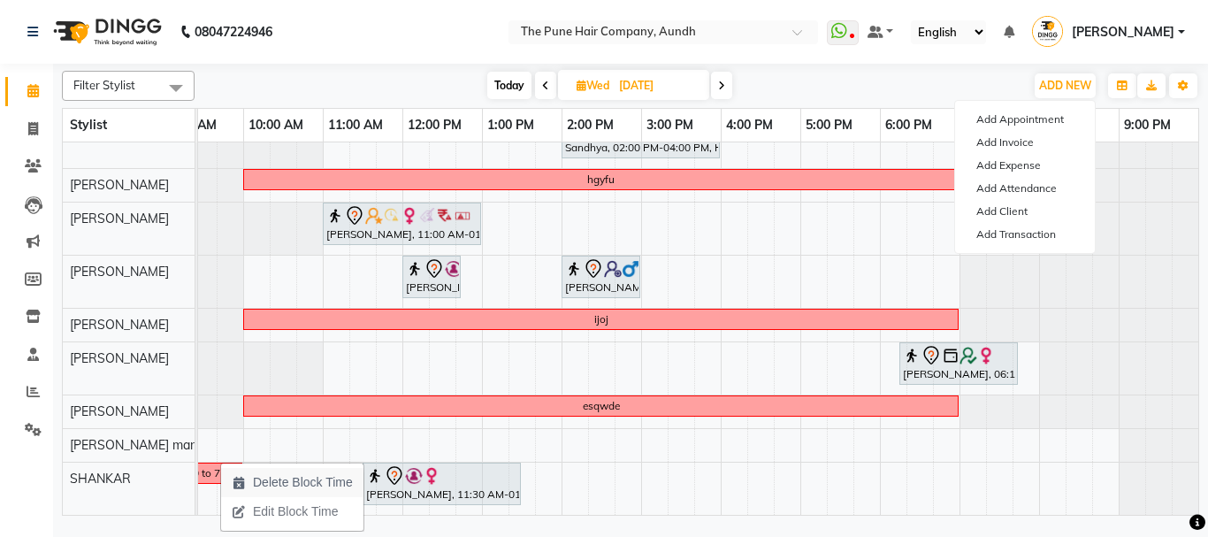
click at [299, 482] on span "Delete Block Time" at bounding box center [303, 482] width 100 height 19
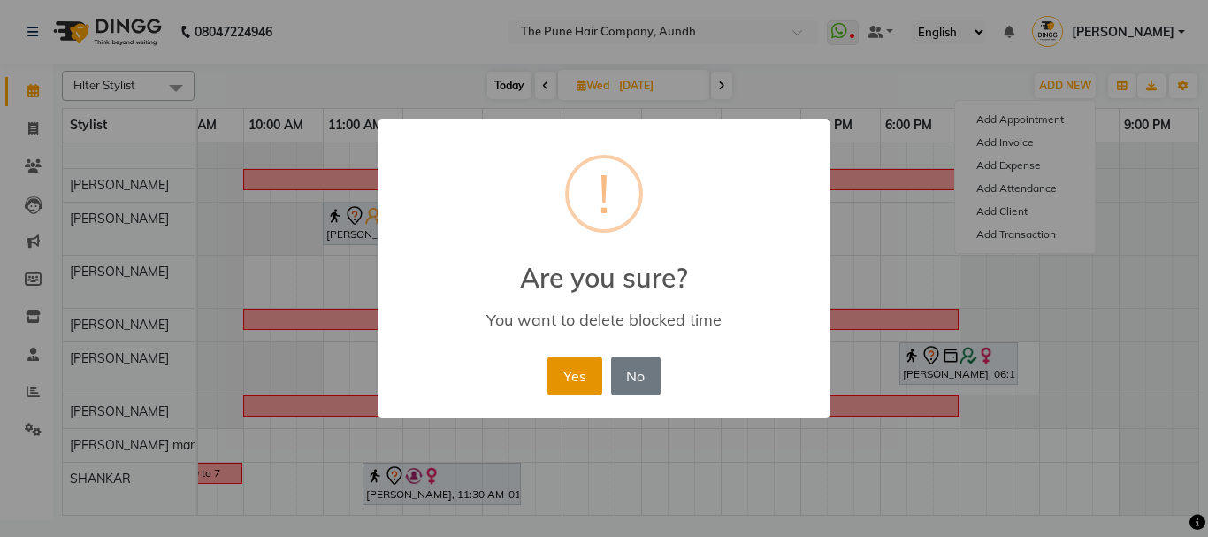
click at [577, 366] on button "Yes" at bounding box center [574, 375] width 54 height 39
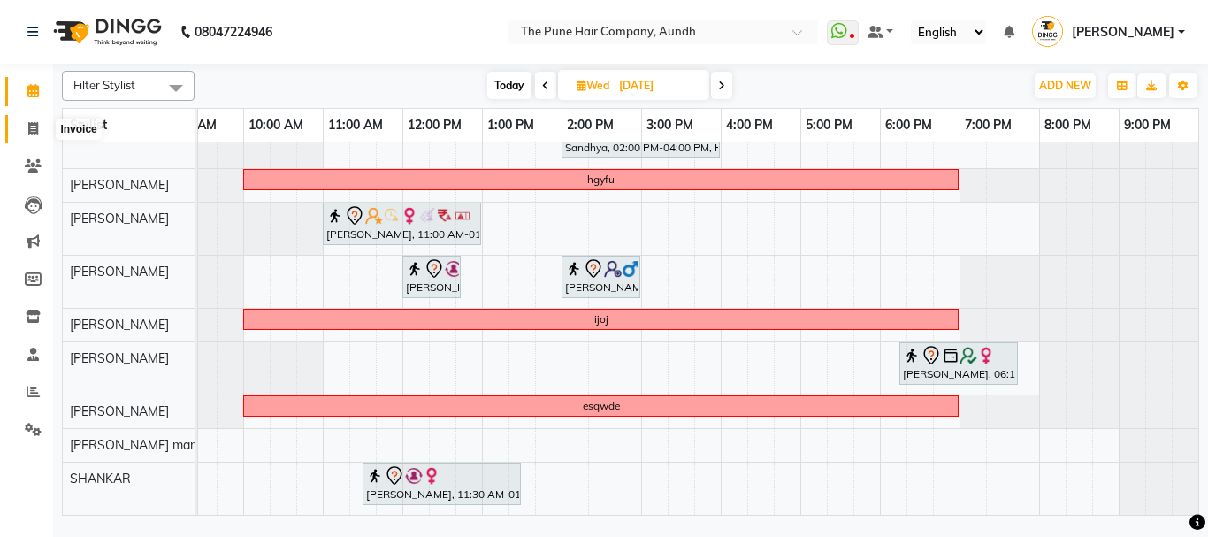
drag, startPoint x: 28, startPoint y: 126, endPoint x: 50, endPoint y: 126, distance: 21.2
click at [28, 126] on icon at bounding box center [33, 128] width 10 height 13
select select "service"
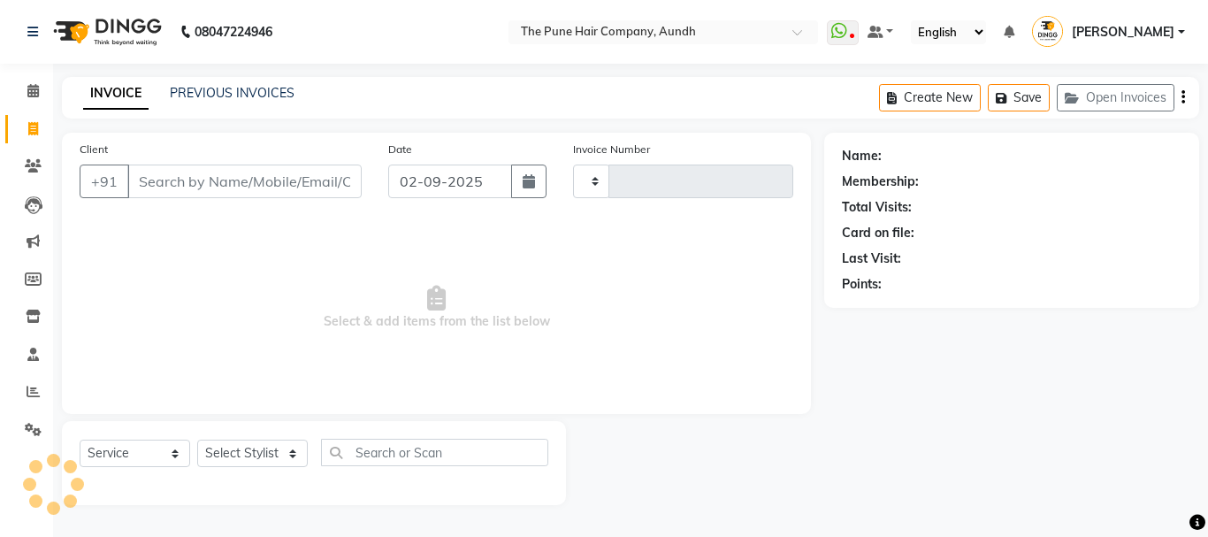
type input "4636"
select select "106"
click at [241, 455] on select "Select Stylist" at bounding box center [252, 452] width 111 height 27
click at [251, 444] on select "Select Stylist" at bounding box center [252, 452] width 111 height 27
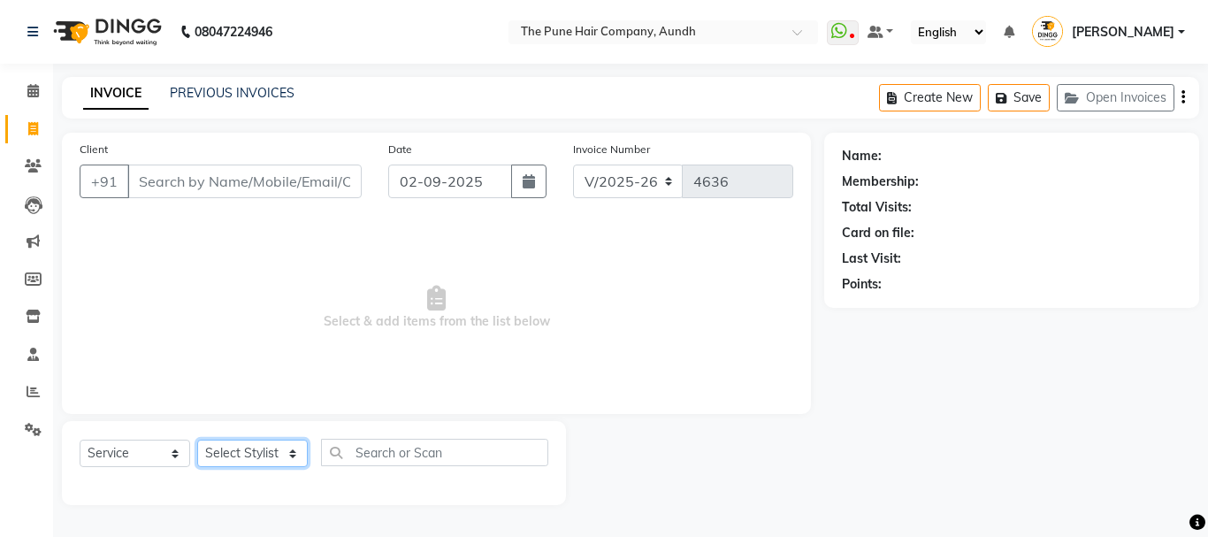
click at [248, 456] on select "Select Stylist AKSHAY .K [PERSON_NAME] kaif [PERSON_NAME] [PERSON_NAME] [PERSON…" at bounding box center [252, 452] width 111 height 27
select select "49797"
click at [197, 439] on select "Select Stylist AKSHAY .K [PERSON_NAME] kaif [PERSON_NAME] [PERSON_NAME] [PERSON…" at bounding box center [252, 452] width 111 height 27
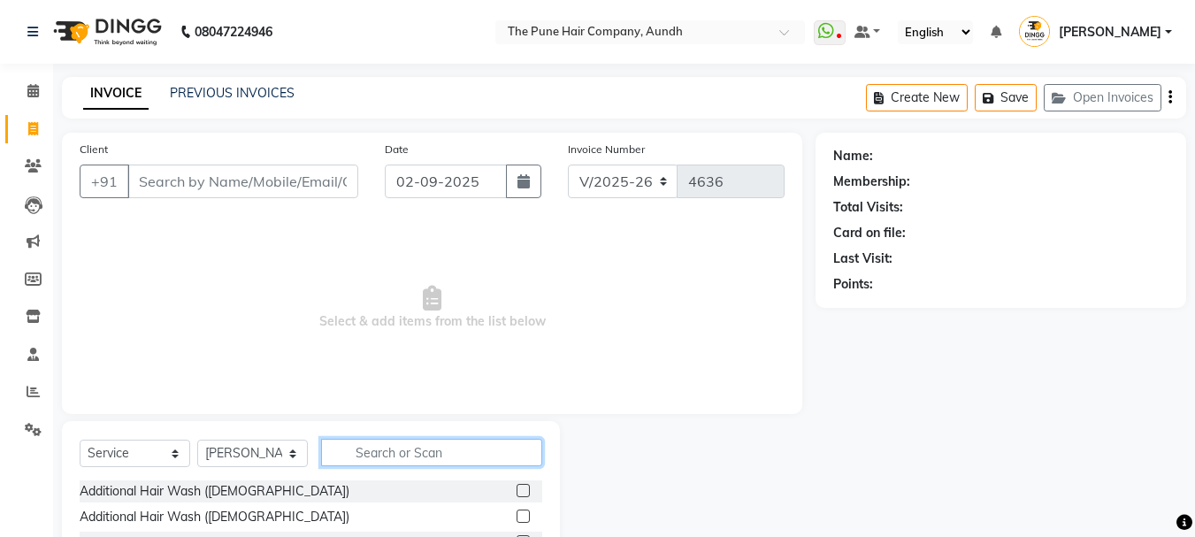
click at [341, 448] on input "text" at bounding box center [431, 452] width 221 height 27
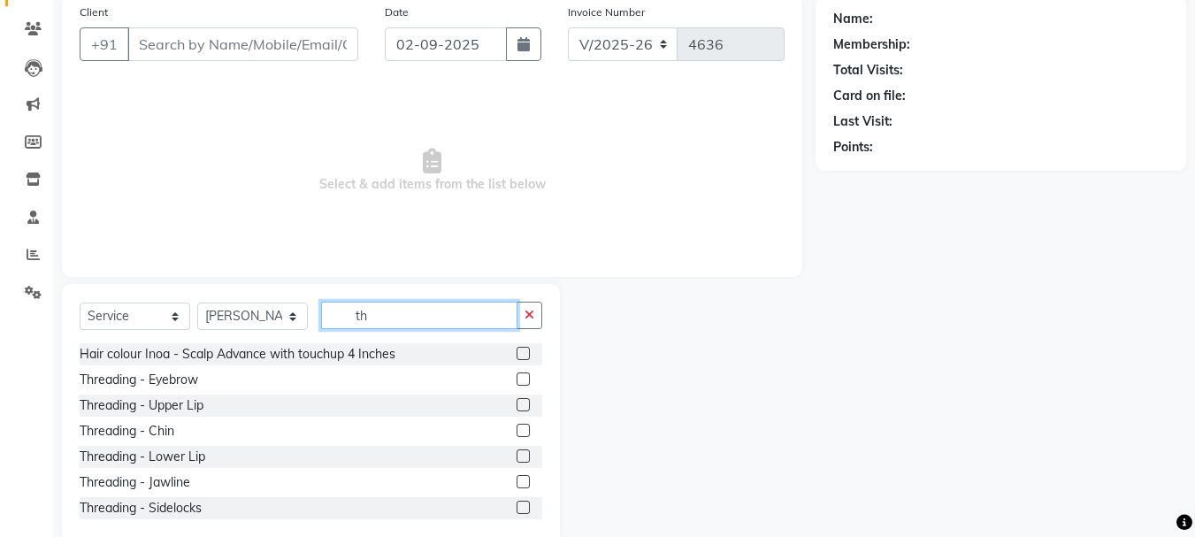
scroll to position [172, 0]
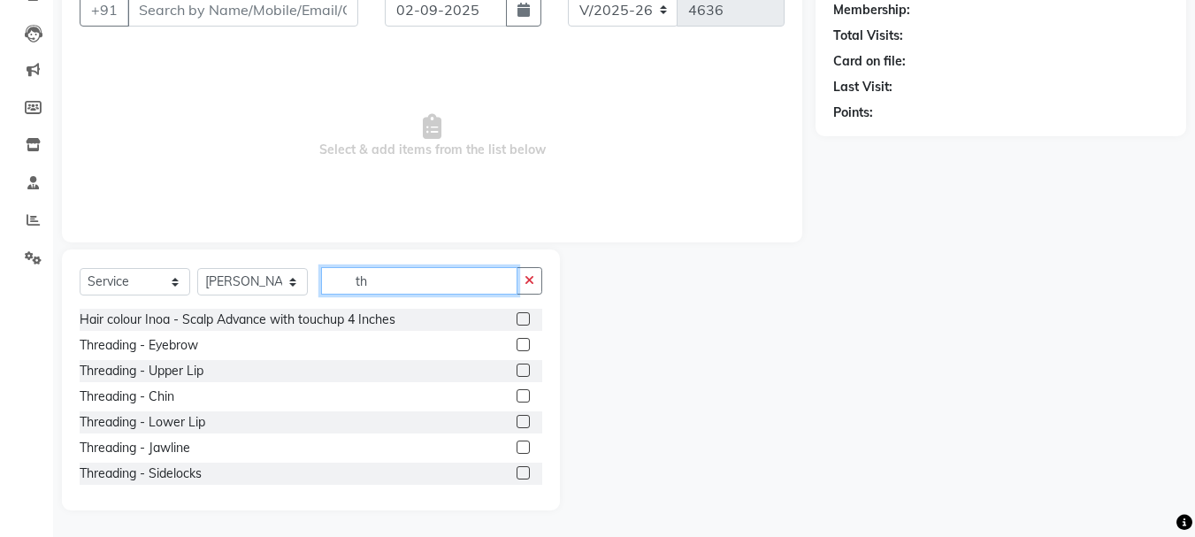
type input "th"
click at [516, 370] on label at bounding box center [522, 369] width 13 height 13
click at [516, 370] on input "checkbox" at bounding box center [521, 370] width 11 height 11
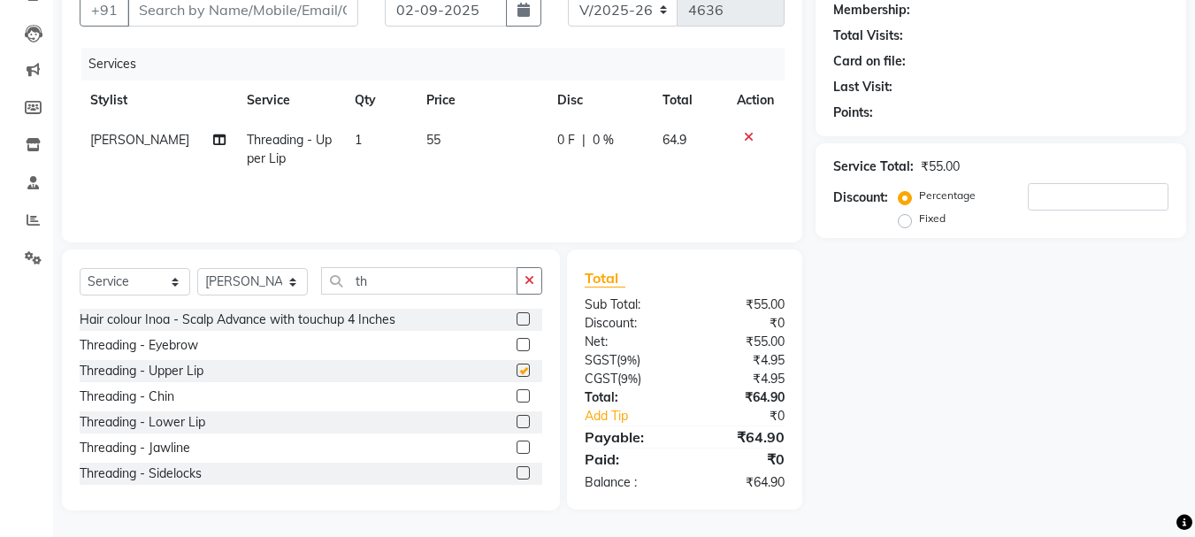
checkbox input "false"
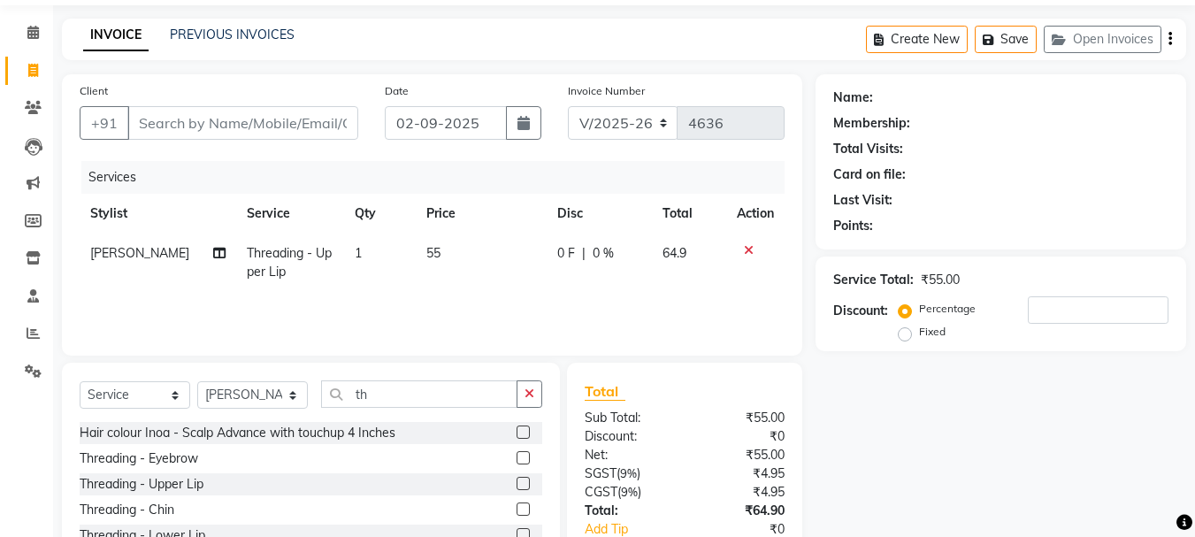
scroll to position [0, 0]
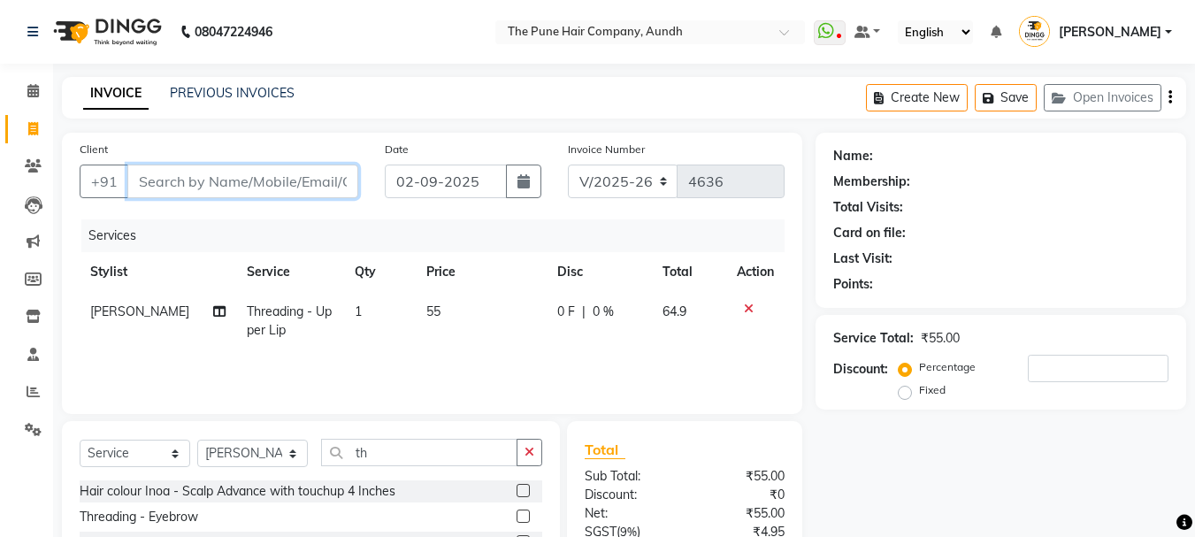
click at [212, 190] on input "Client" at bounding box center [242, 181] width 231 height 34
type input "7"
type input "0"
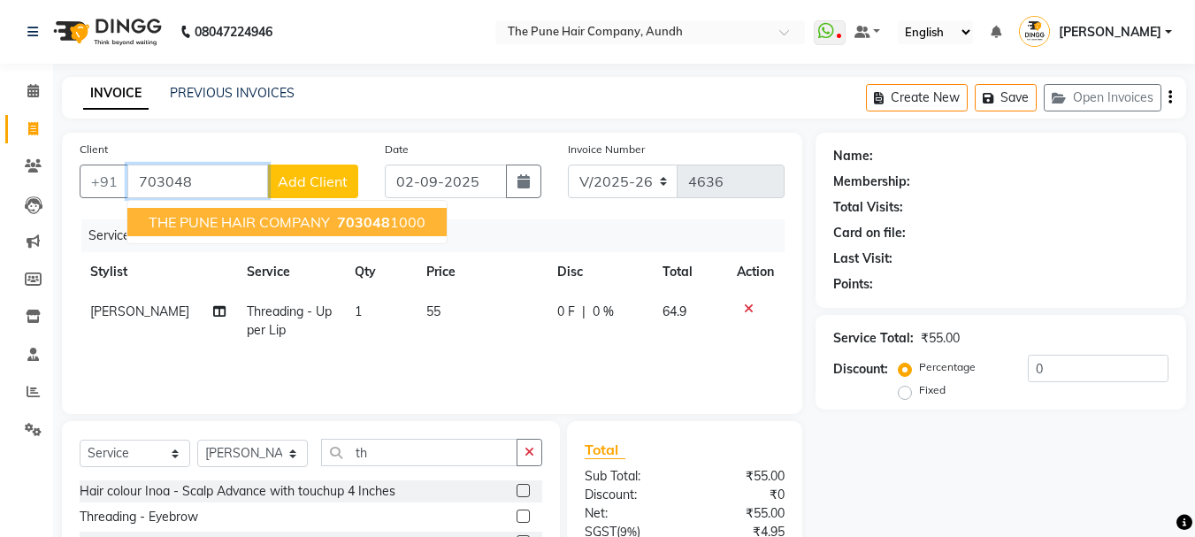
click at [209, 217] on span "THE PUNE HAIR COMPANY" at bounding box center [239, 222] width 181 height 18
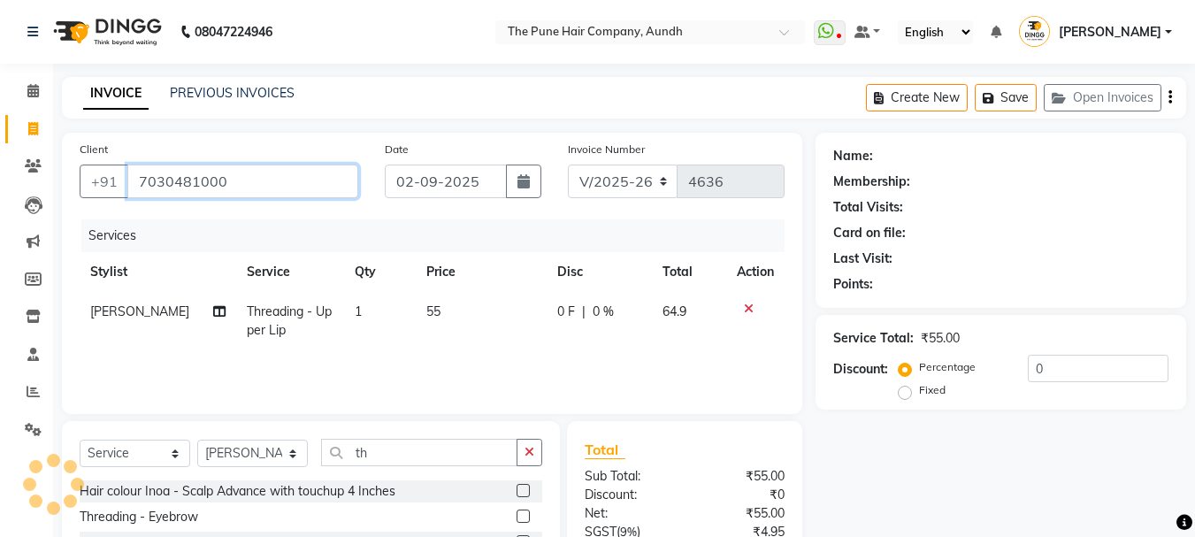
type input "7030481000"
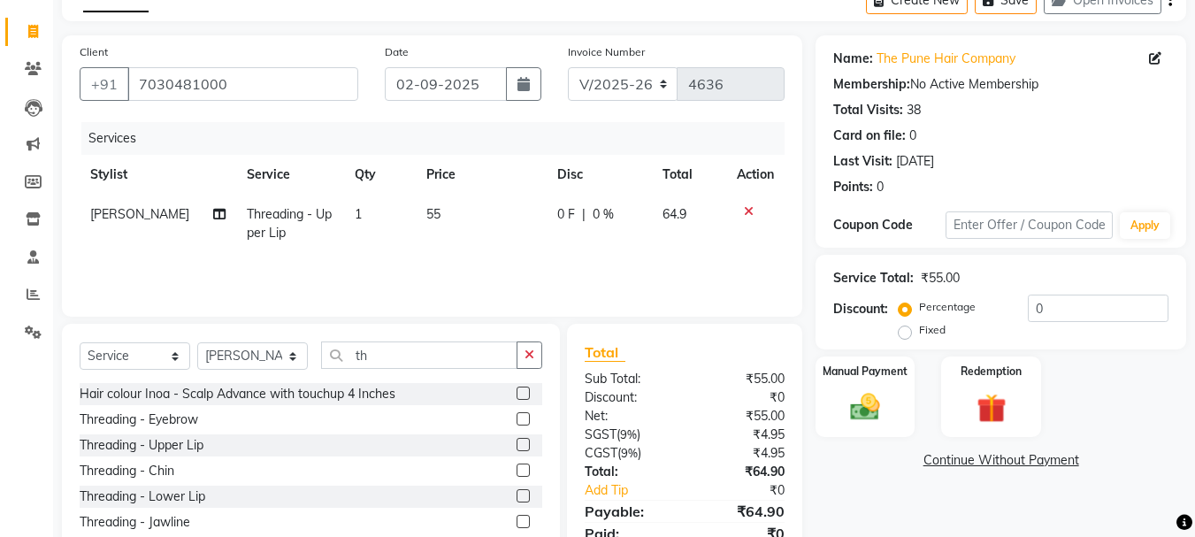
scroll to position [172, 0]
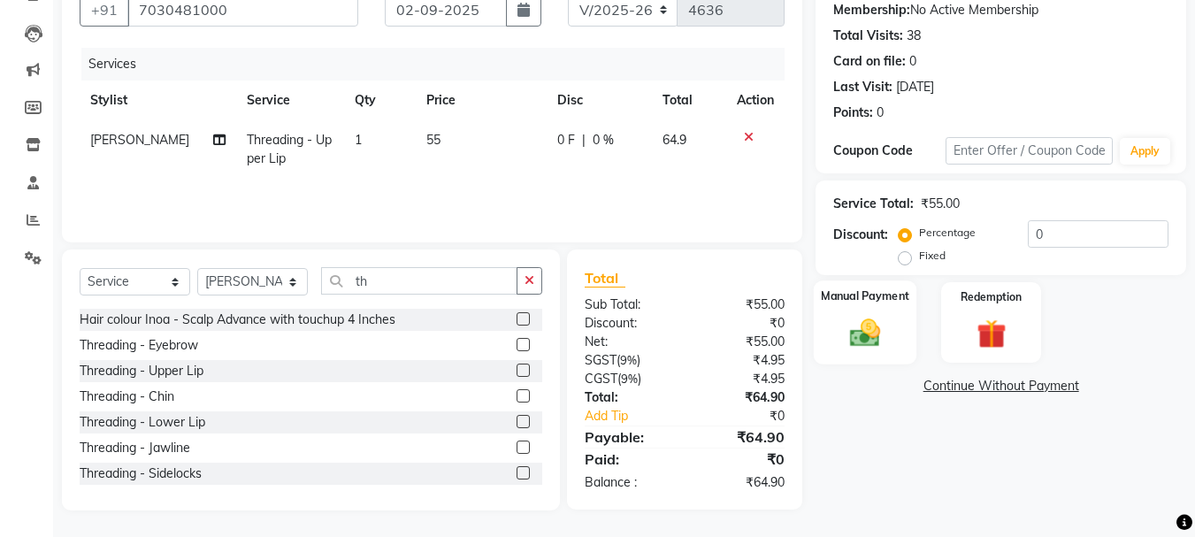
click at [881, 320] on img at bounding box center [865, 332] width 50 height 35
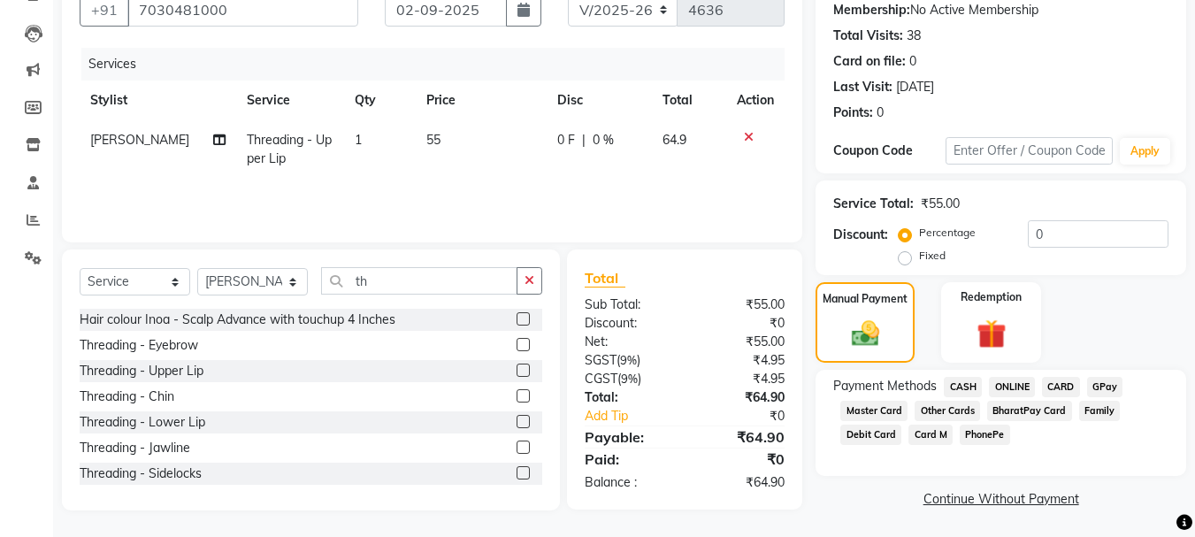
click at [1016, 387] on span "ONLINE" at bounding box center [1012, 387] width 46 height 20
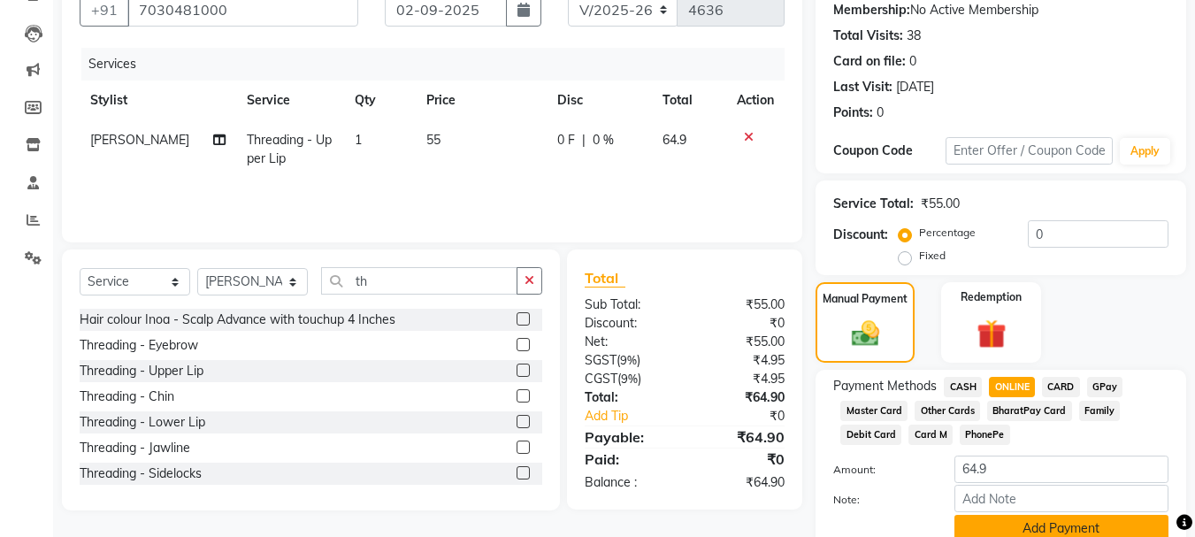
click at [1006, 518] on button "Add Payment" at bounding box center [1061, 528] width 214 height 27
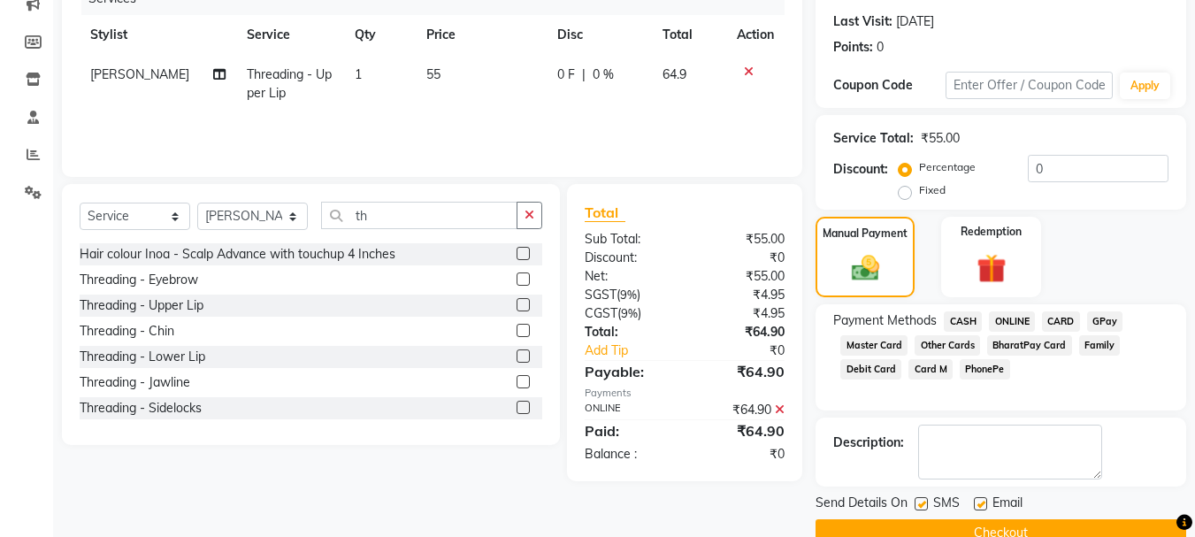
scroll to position [260, 0]
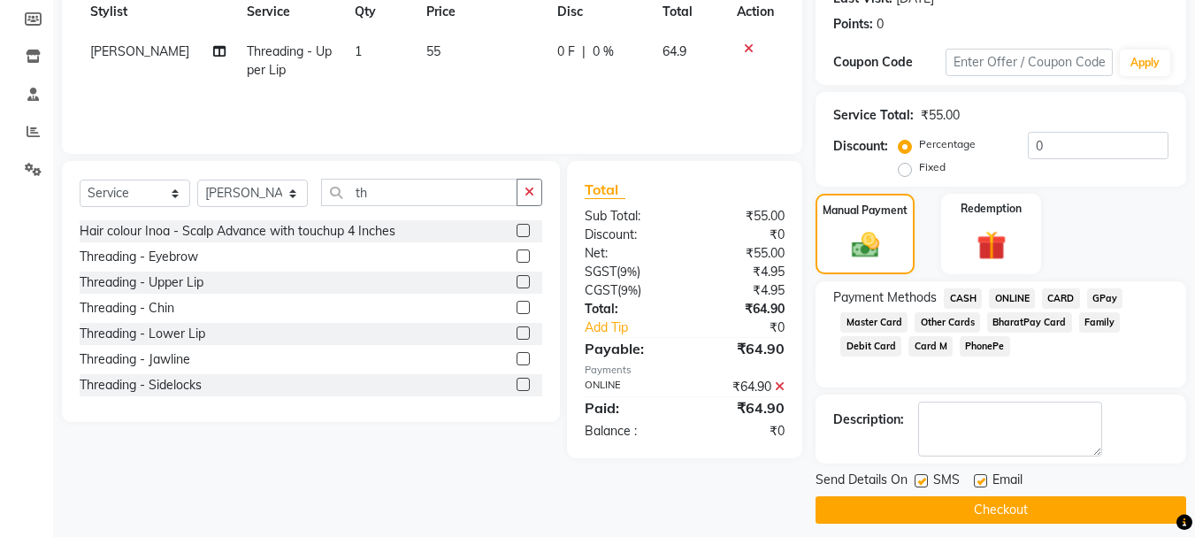
click at [1008, 508] on button "Checkout" at bounding box center [1000, 509] width 371 height 27
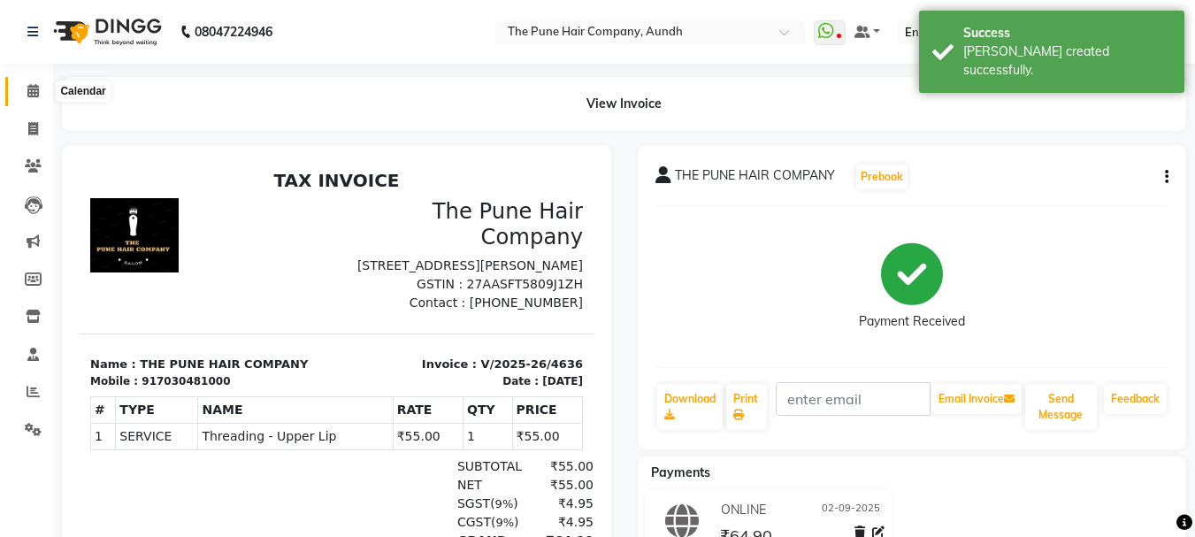
click at [32, 88] on icon at bounding box center [32, 90] width 11 height 13
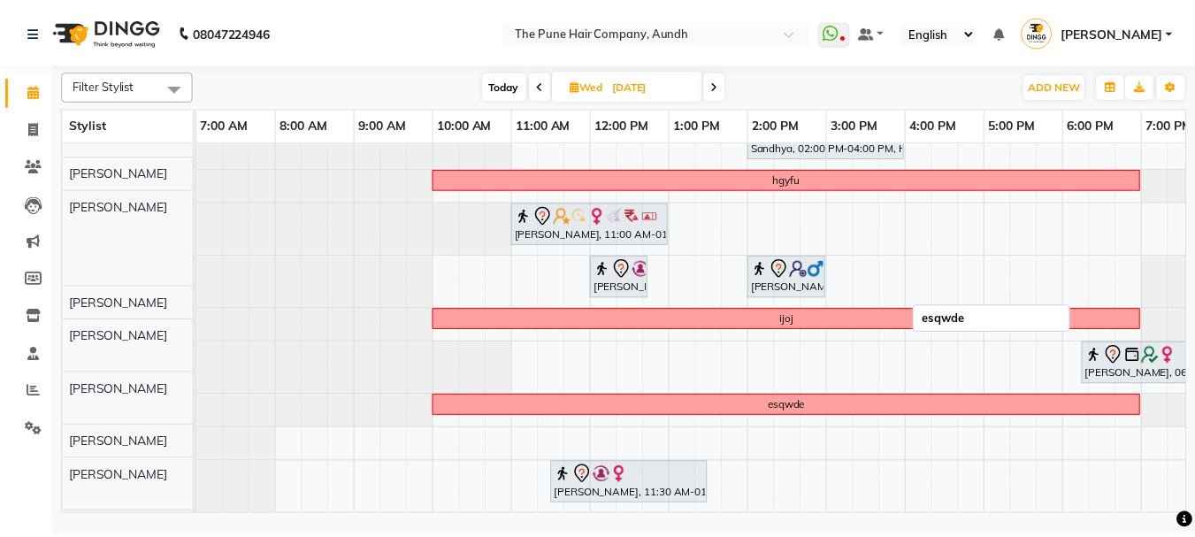
scroll to position [396, 0]
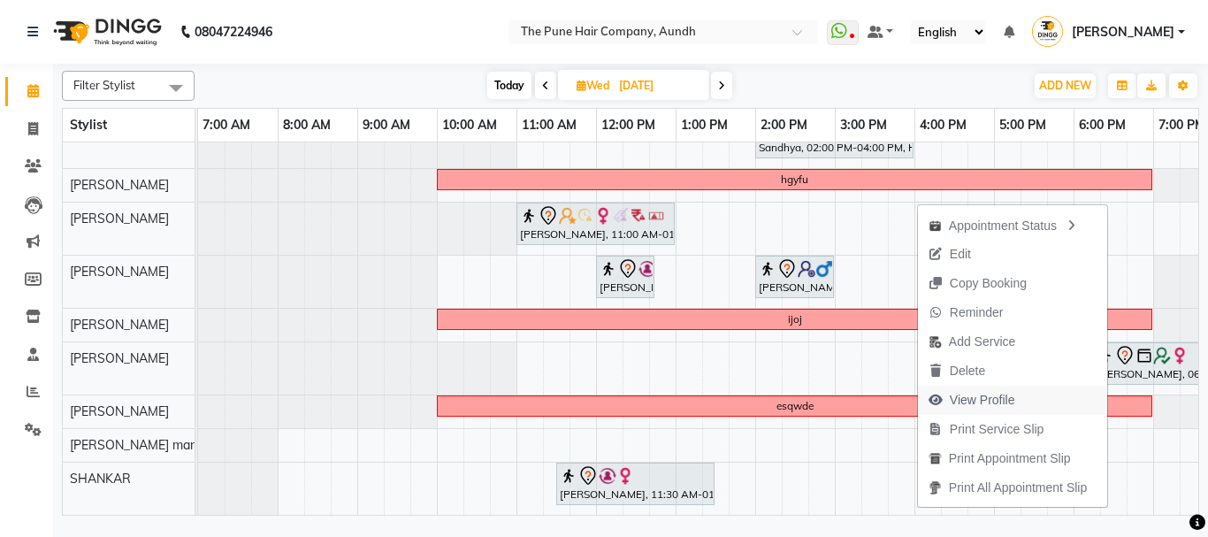
click at [952, 401] on span "View Profile" at bounding box center [982, 400] width 65 height 19
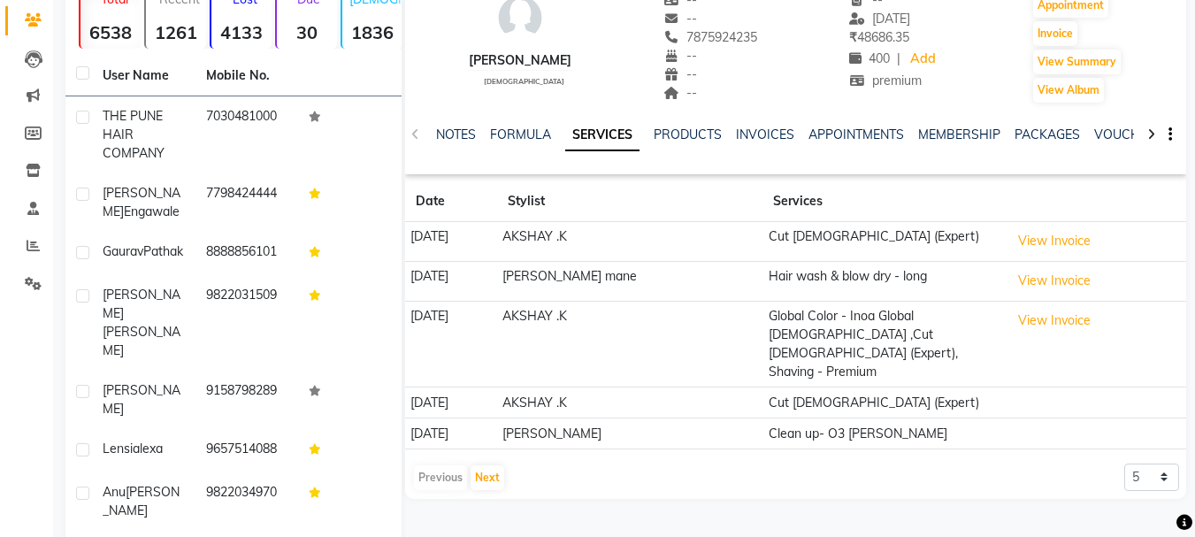
scroll to position [177, 0]
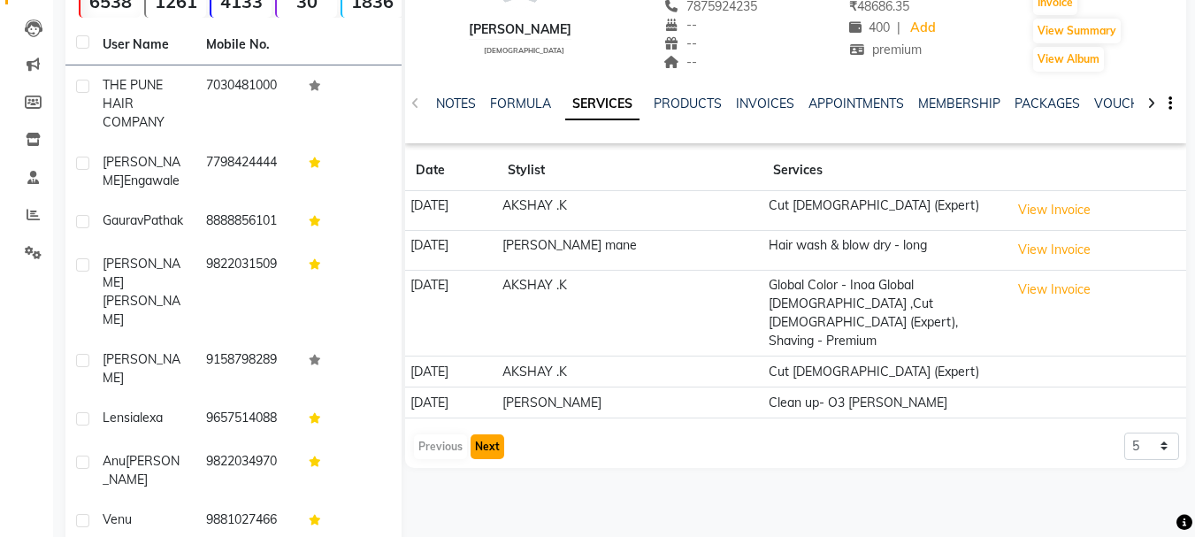
click at [481, 434] on button "Next" at bounding box center [487, 446] width 34 height 25
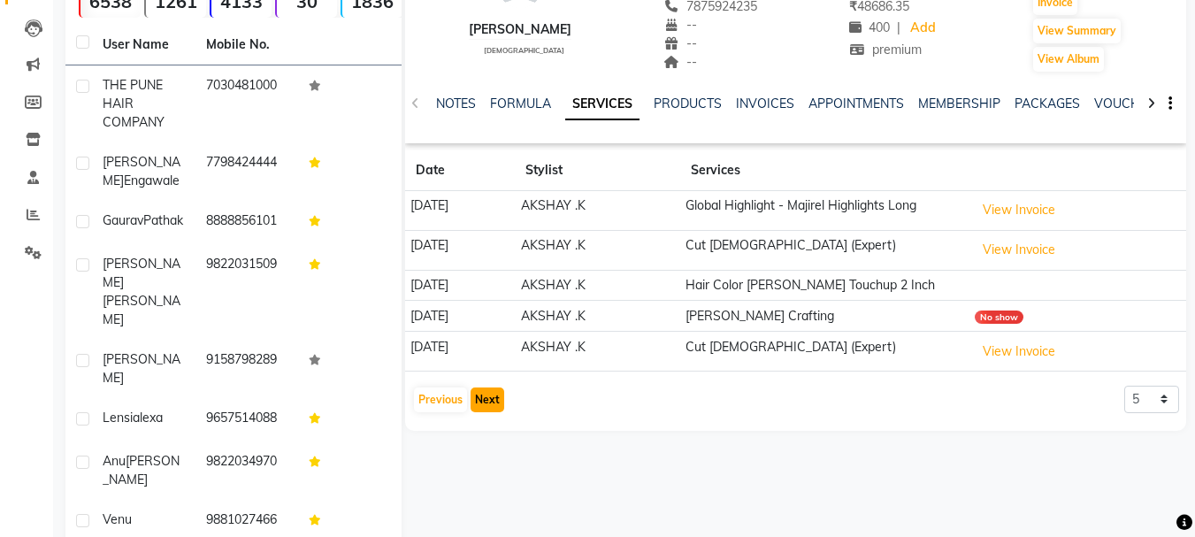
click at [482, 397] on button "Next" at bounding box center [487, 399] width 34 height 25
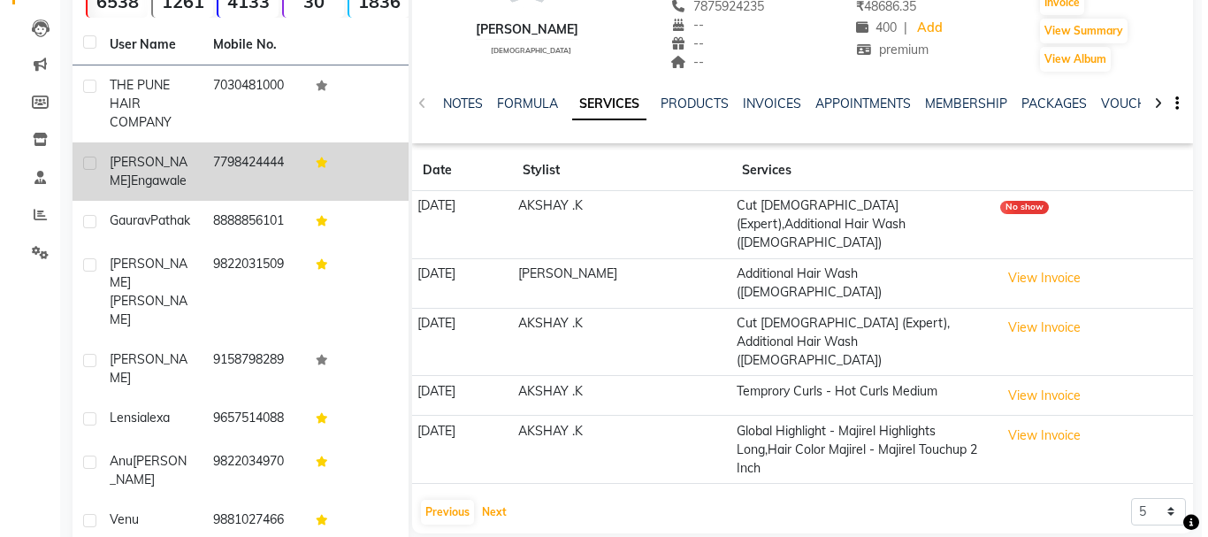
scroll to position [0, 0]
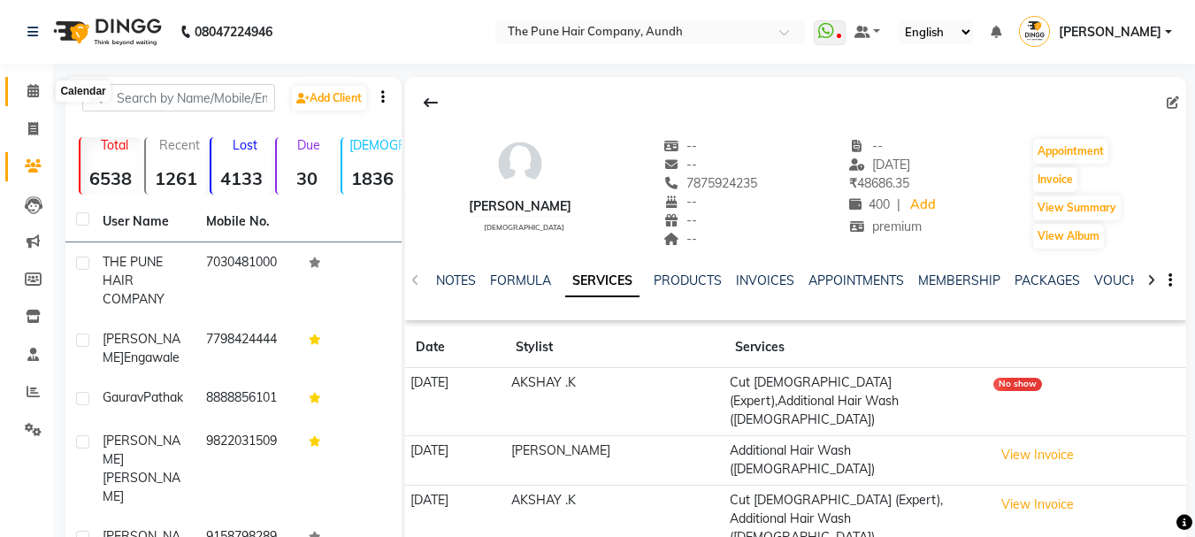
click at [30, 89] on icon at bounding box center [32, 90] width 11 height 13
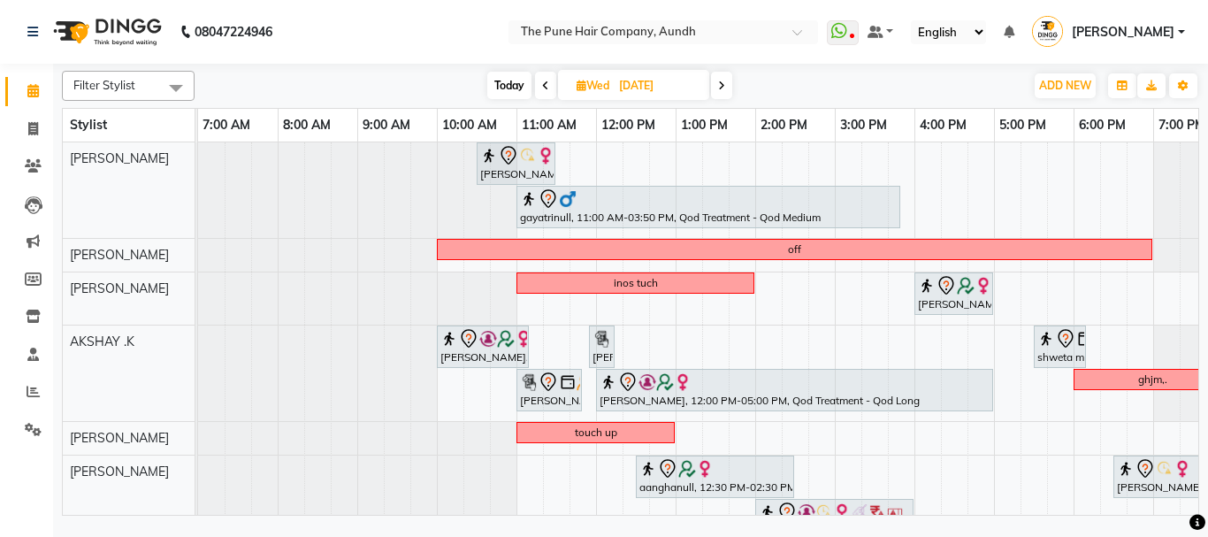
click at [512, 80] on span "Today" at bounding box center [509, 85] width 44 height 27
type input "02-09-2025"
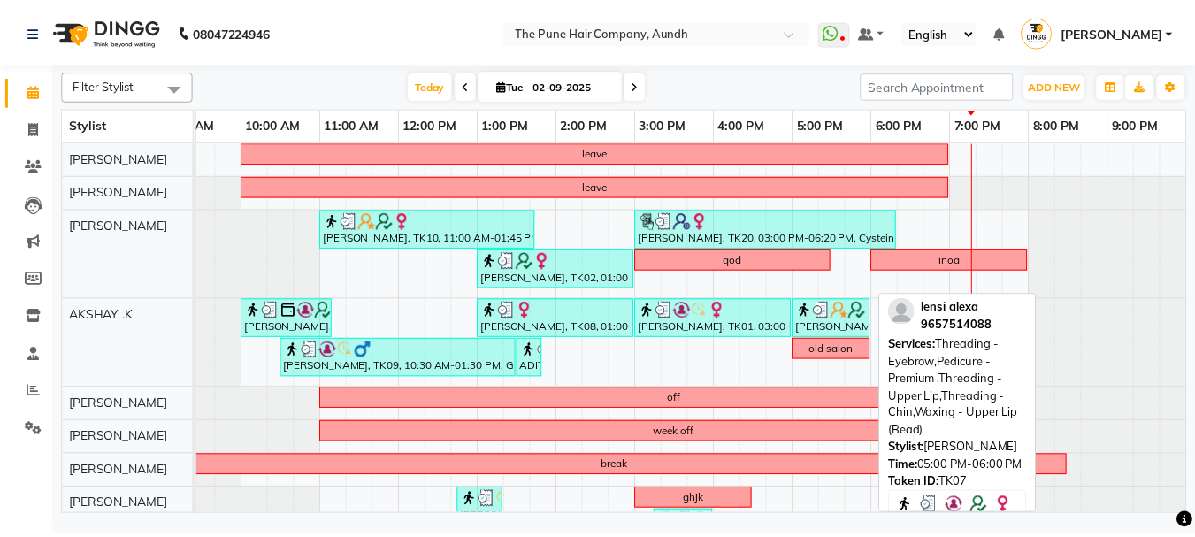
scroll to position [349, 0]
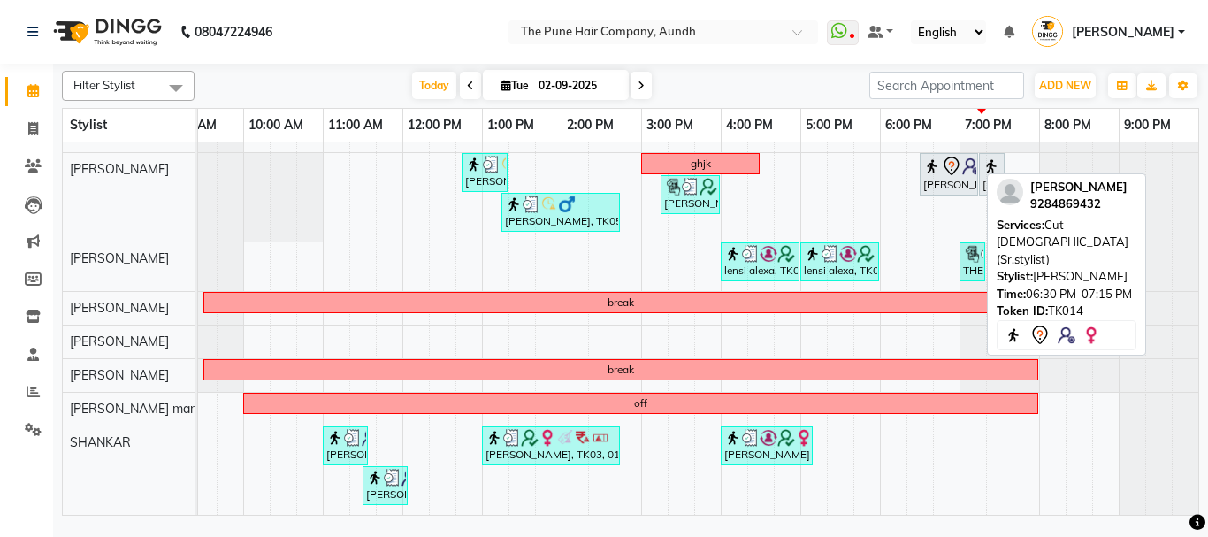
click at [944, 175] on div "[PERSON_NAME], TK14, 06:30 PM-07:15 PM, Cut [DEMOGRAPHIC_DATA] (Sr.stylist)" at bounding box center [948, 174] width 55 height 37
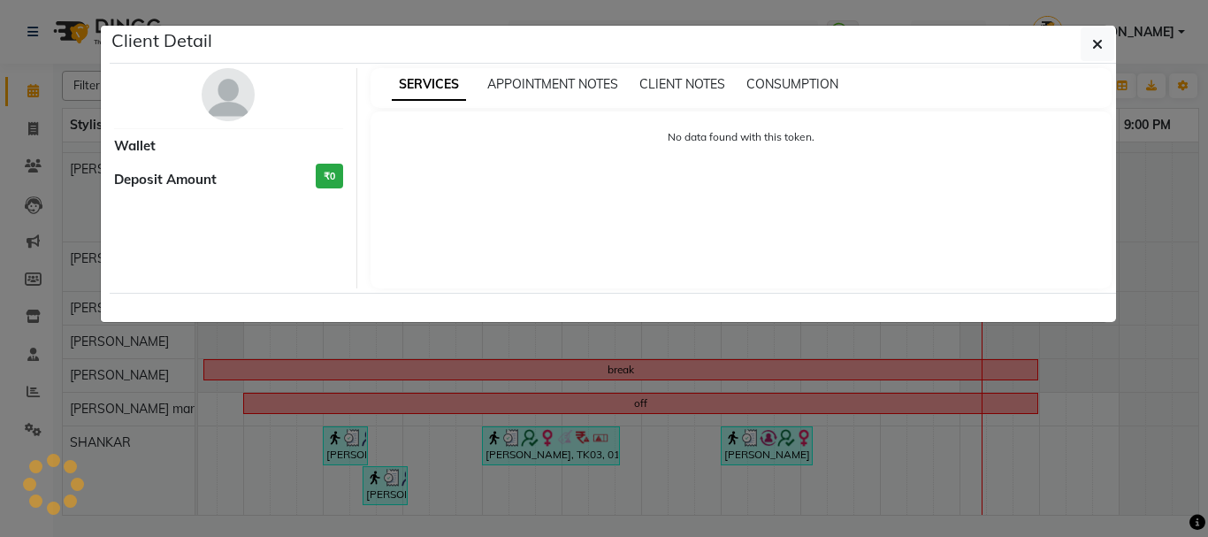
select select "7"
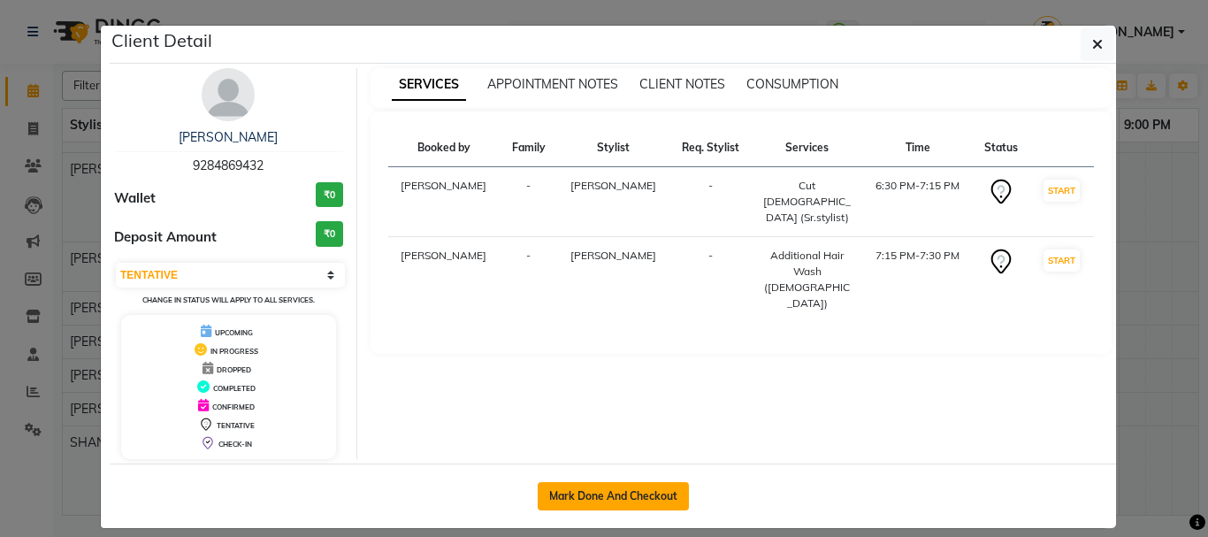
click at [646, 485] on button "Mark Done And Checkout" at bounding box center [613, 496] width 151 height 28
select select "service"
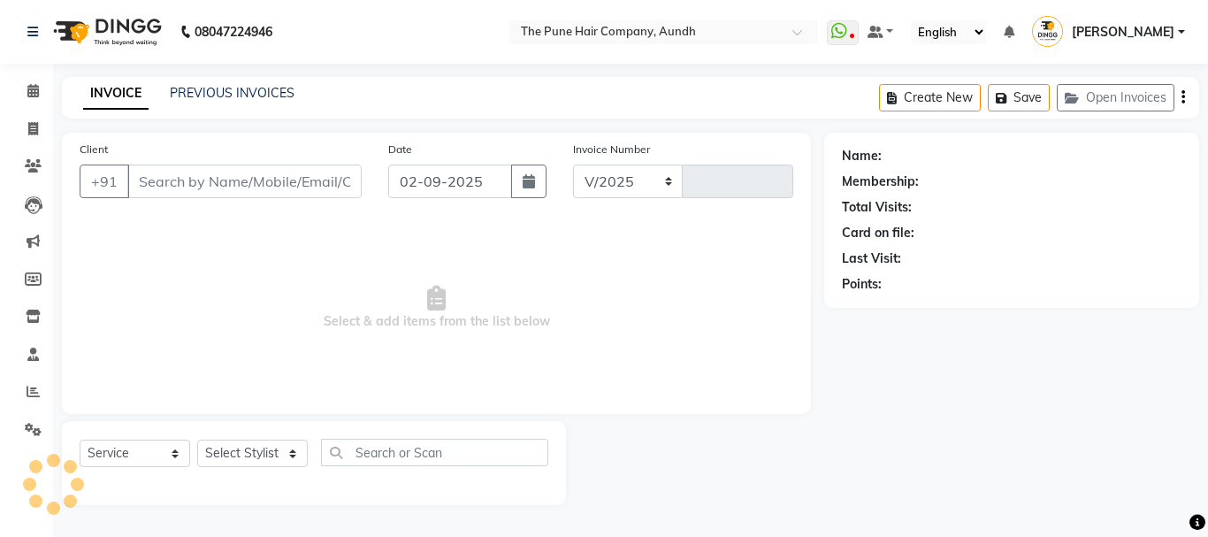
select select "106"
type input "4637"
type input "9284869432"
select select "49441"
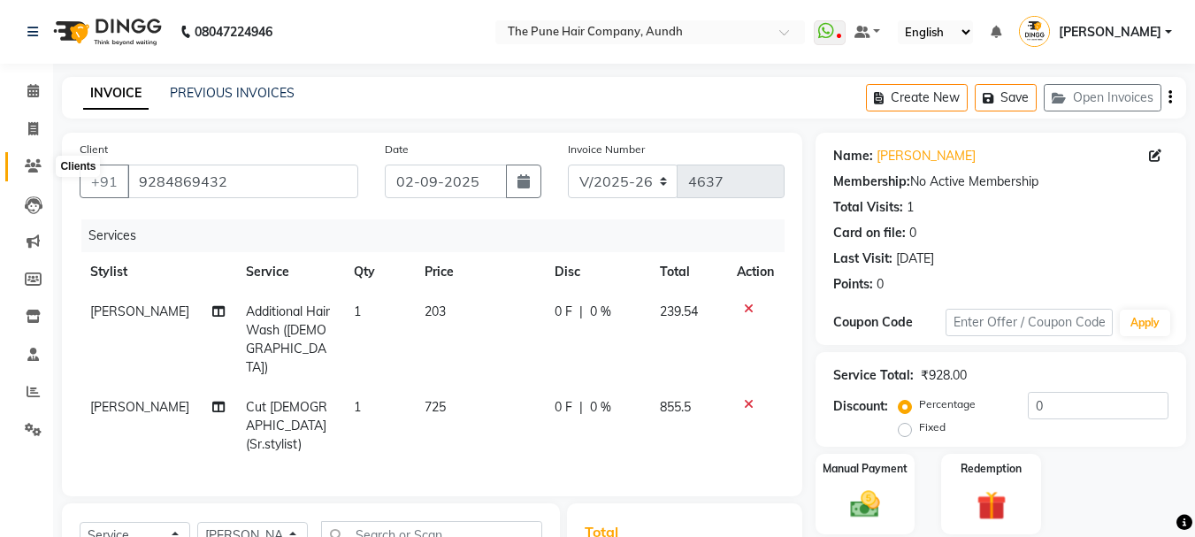
click at [27, 161] on icon at bounding box center [33, 165] width 17 height 13
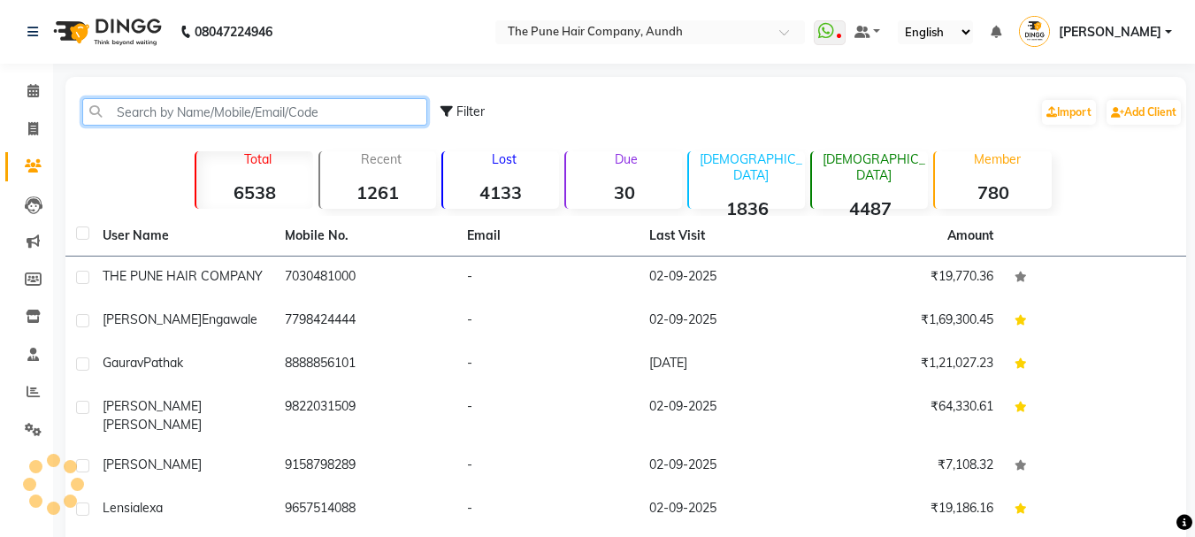
click at [166, 112] on input "text" at bounding box center [254, 111] width 345 height 27
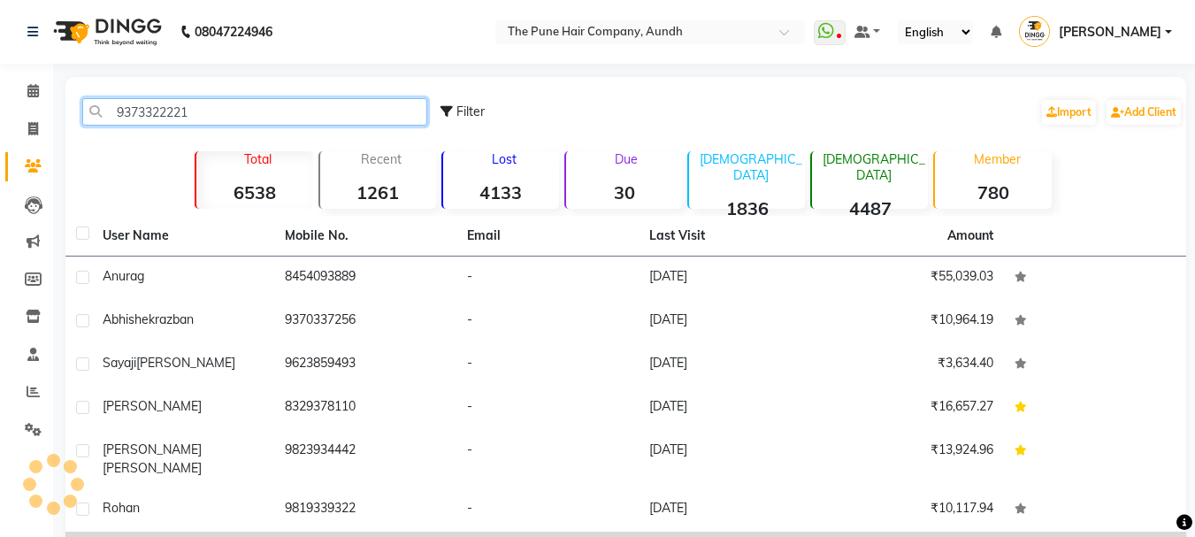
type input "9373322221"
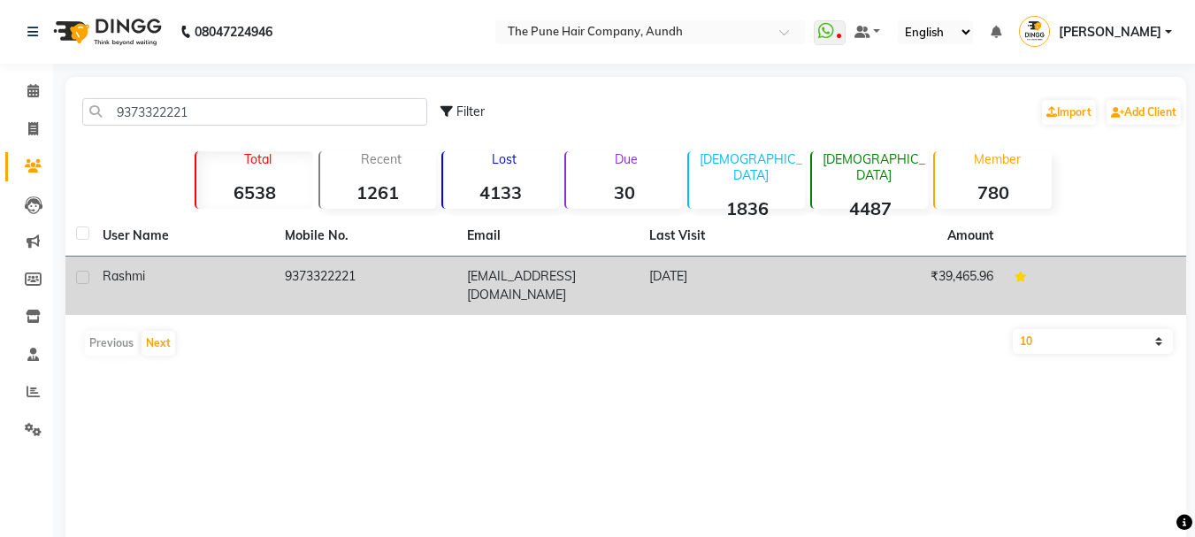
click at [328, 273] on td "9373322221" at bounding box center [365, 285] width 182 height 58
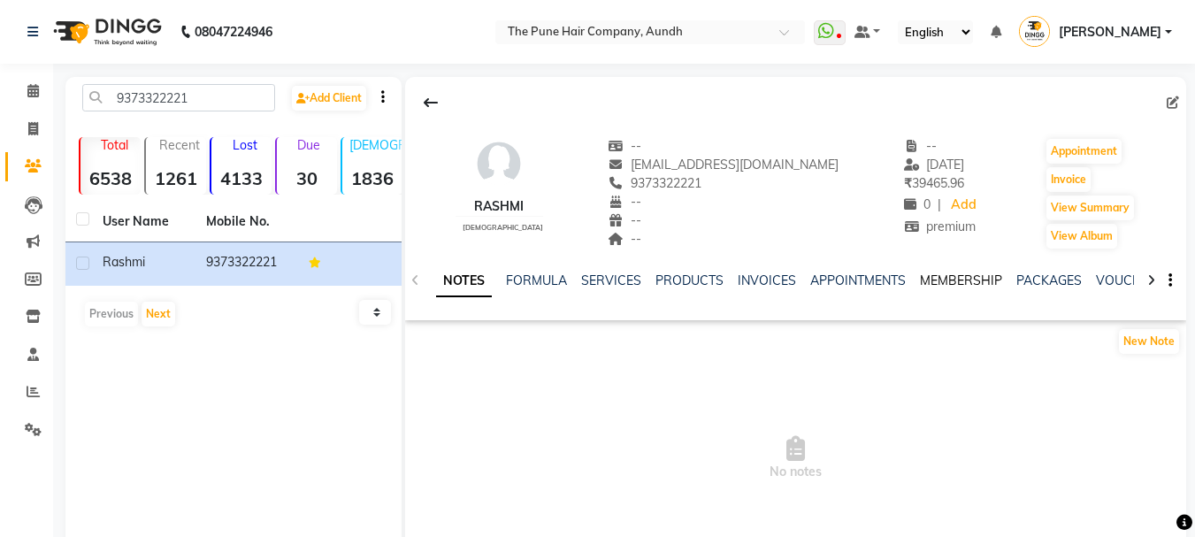
click at [965, 286] on link "MEMBERSHIP" at bounding box center [961, 280] width 82 height 16
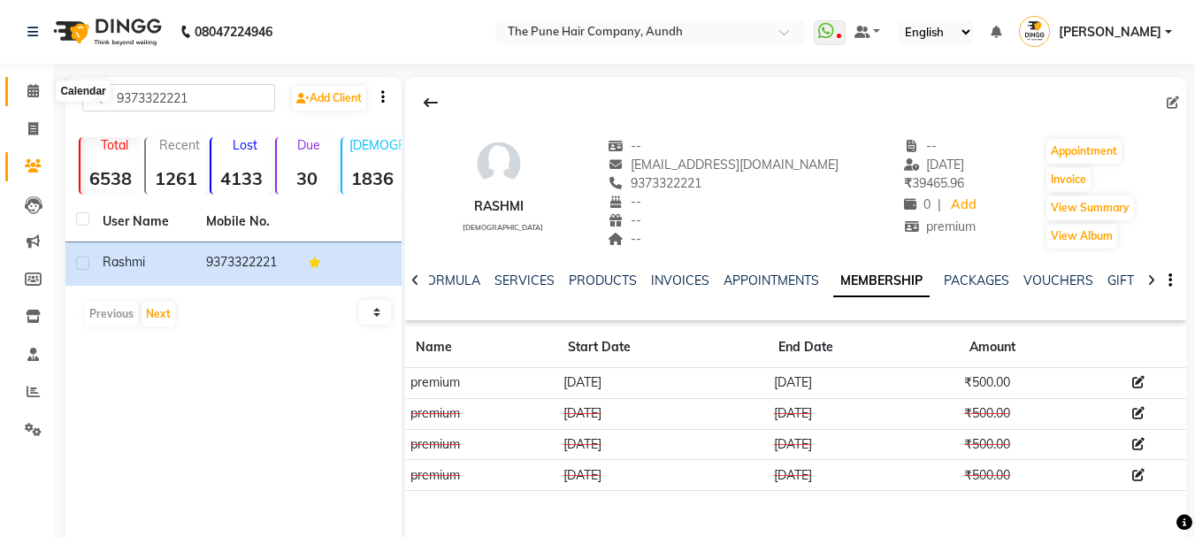
click at [28, 94] on icon at bounding box center [32, 90] width 11 height 13
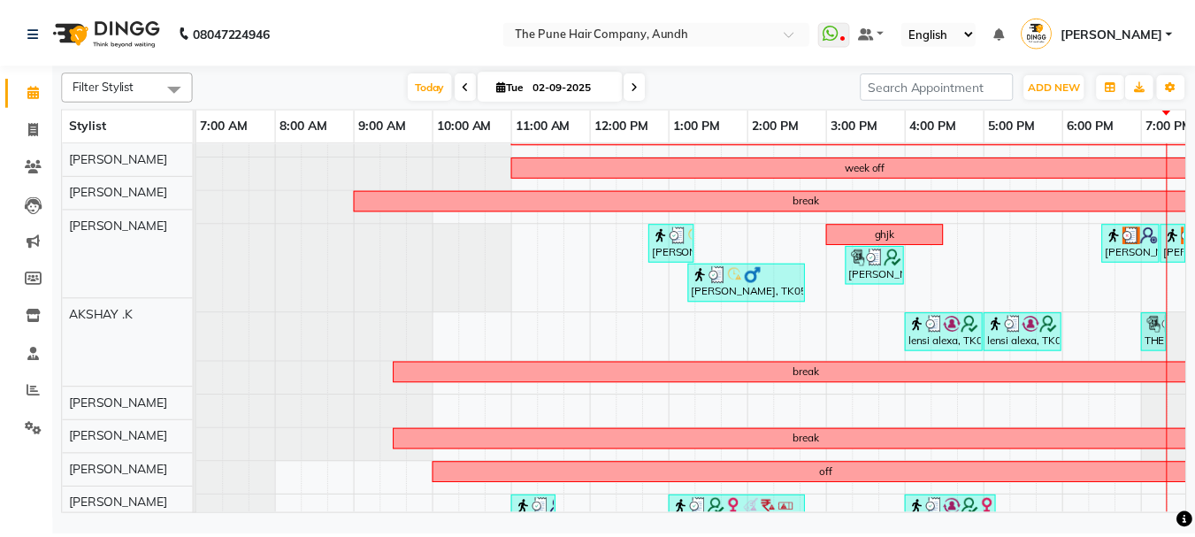
scroll to position [265, 0]
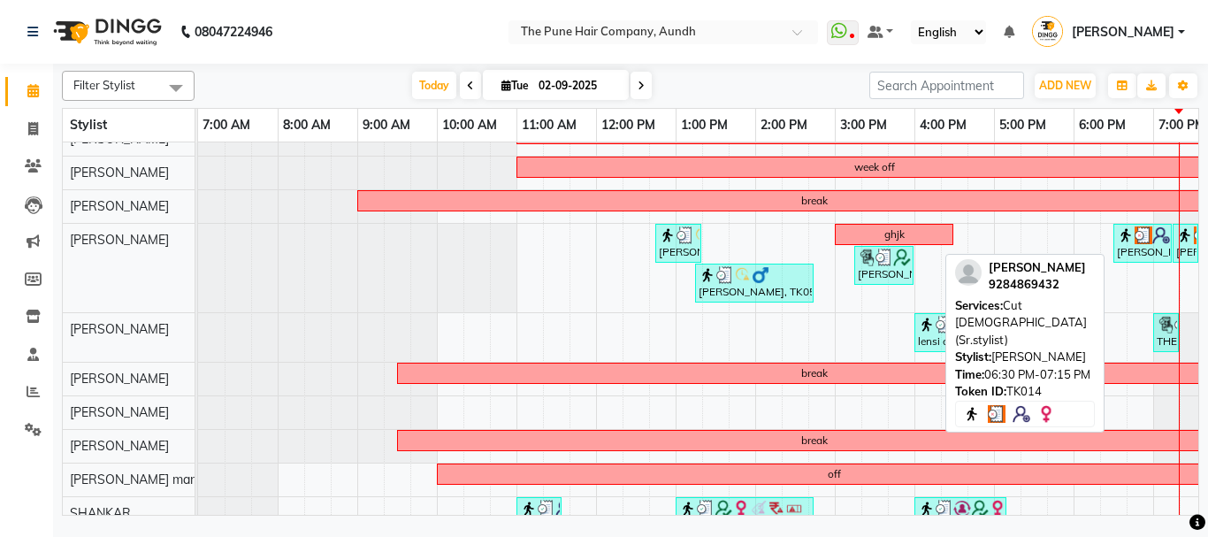
click at [1138, 243] on div "[PERSON_NAME], TK14, 06:30 PM-07:15 PM, Cut [DEMOGRAPHIC_DATA] (Sr.stylist)" at bounding box center [1142, 243] width 55 height 34
click at [1129, 246] on div "[PERSON_NAME], TK14, 06:30 PM-07:15 PM, Cut [DEMOGRAPHIC_DATA] (Sr.stylist)" at bounding box center [1142, 243] width 55 height 34
select select "3"
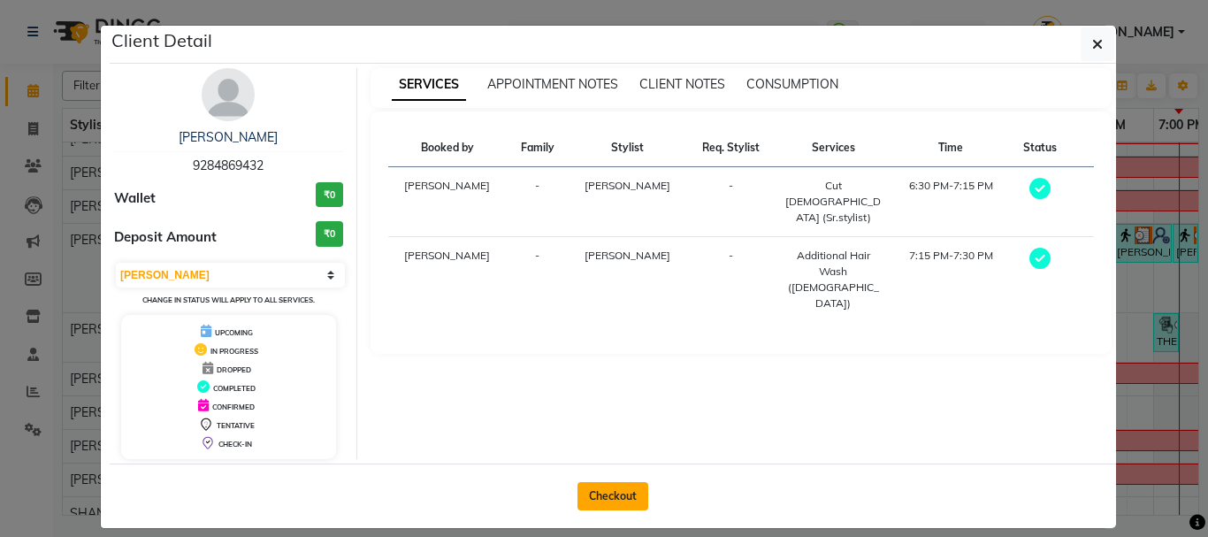
click at [593, 497] on button "Checkout" at bounding box center [612, 496] width 71 height 28
select select "service"
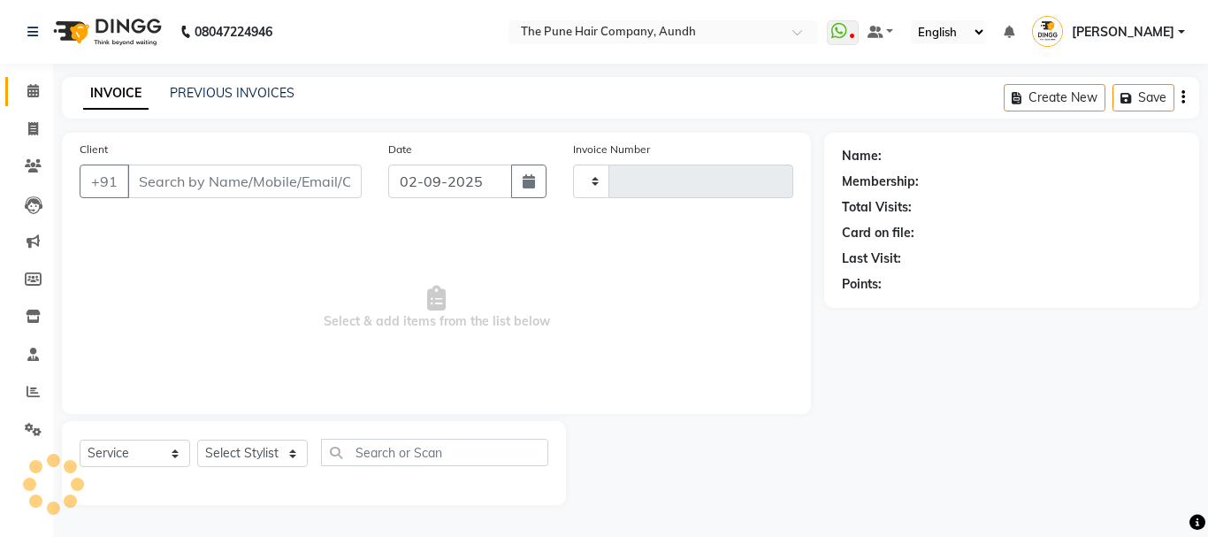
type input "4637"
select select "106"
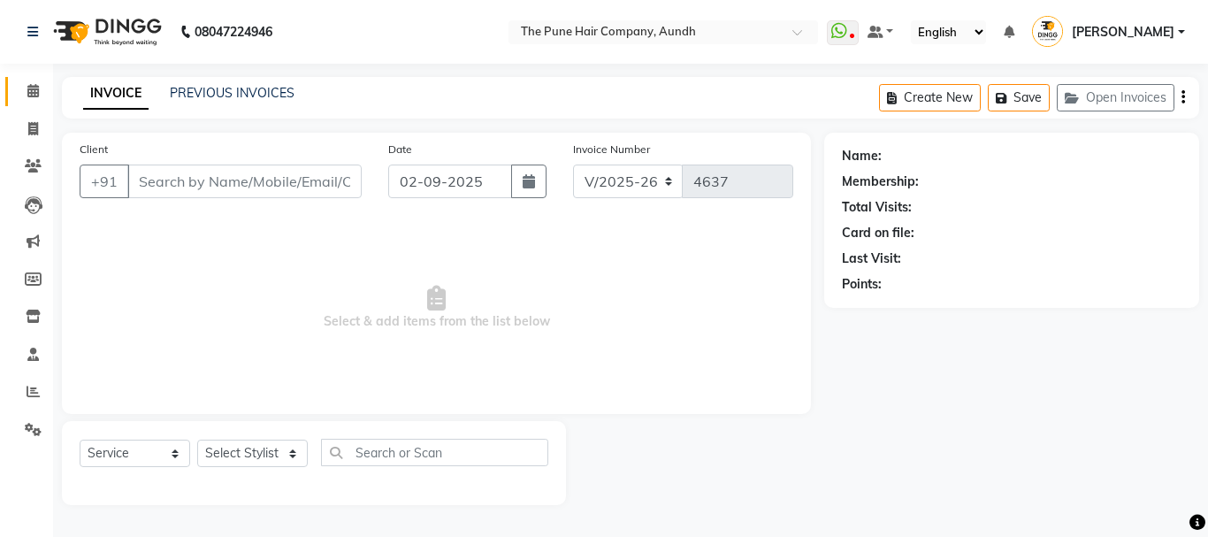
type input "9284869432"
select select "49441"
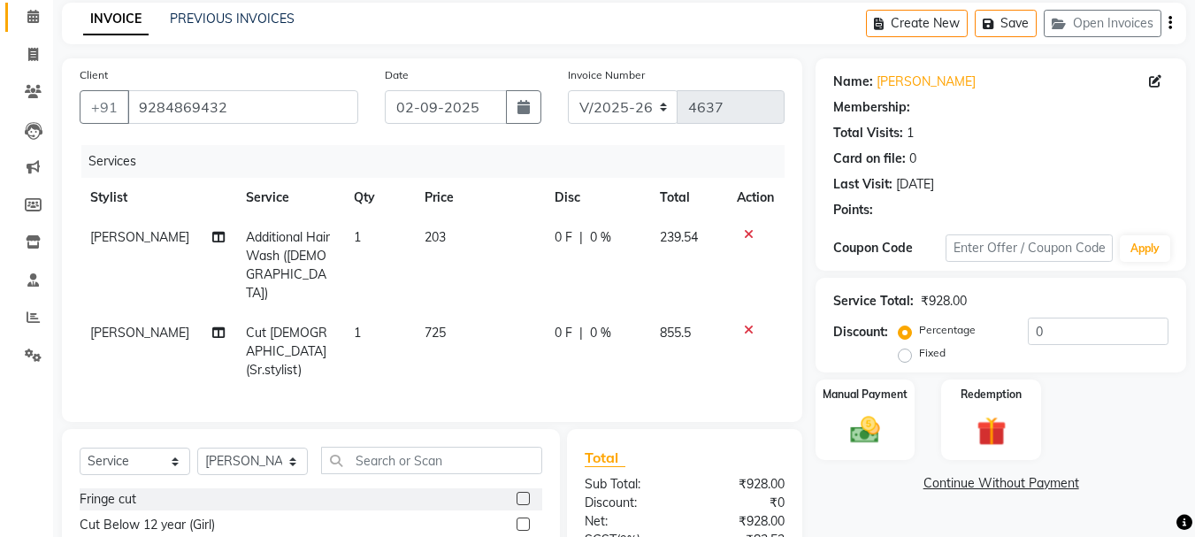
scroll to position [211, 0]
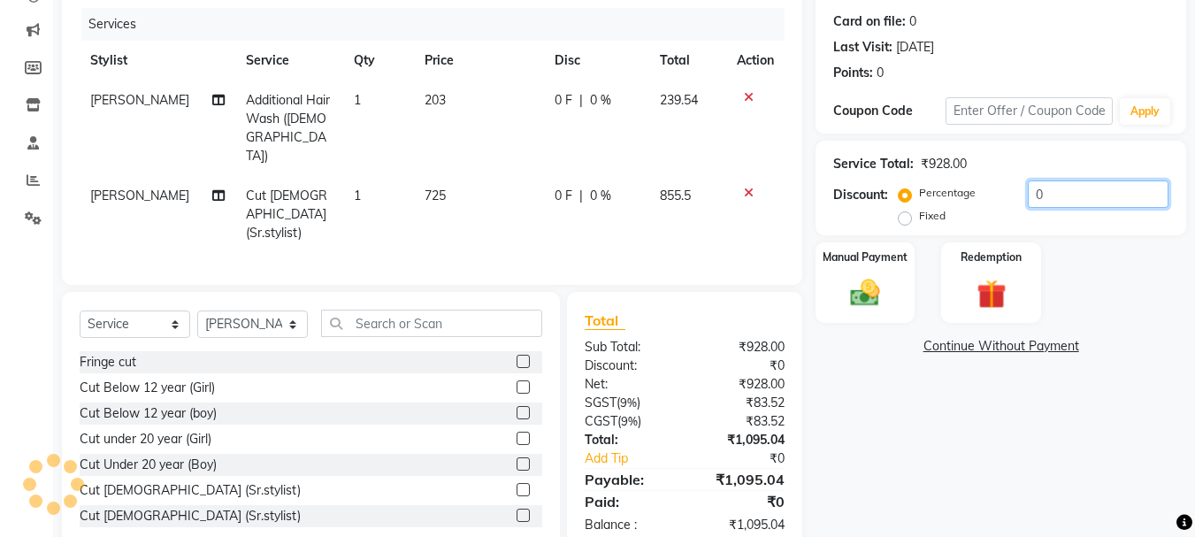
click at [1069, 195] on input "0" at bounding box center [1098, 193] width 141 height 27
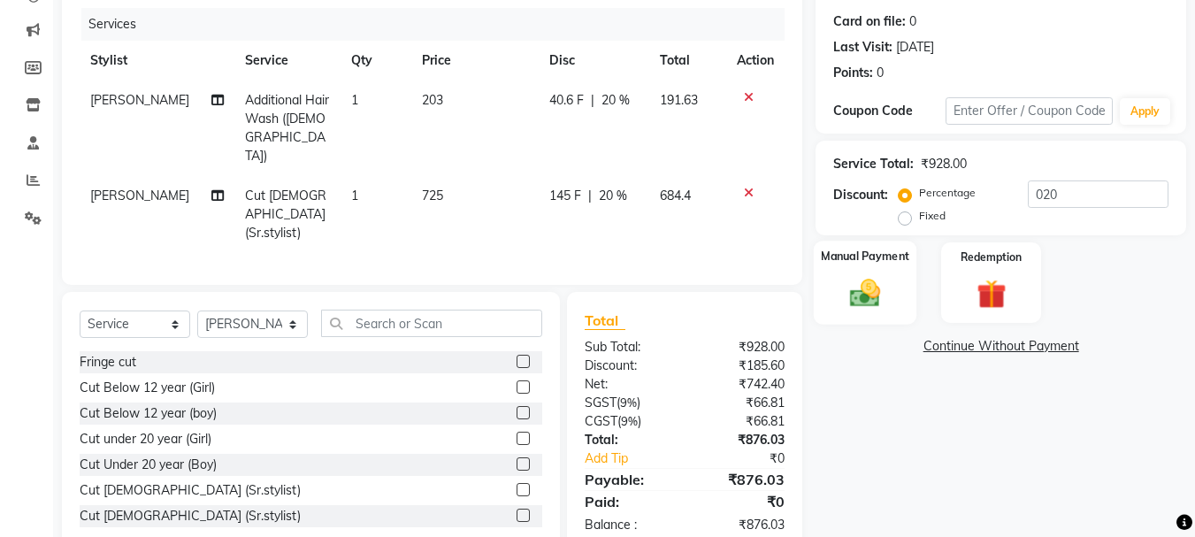
click at [875, 314] on div "Manual Payment" at bounding box center [865, 283] width 103 height 84
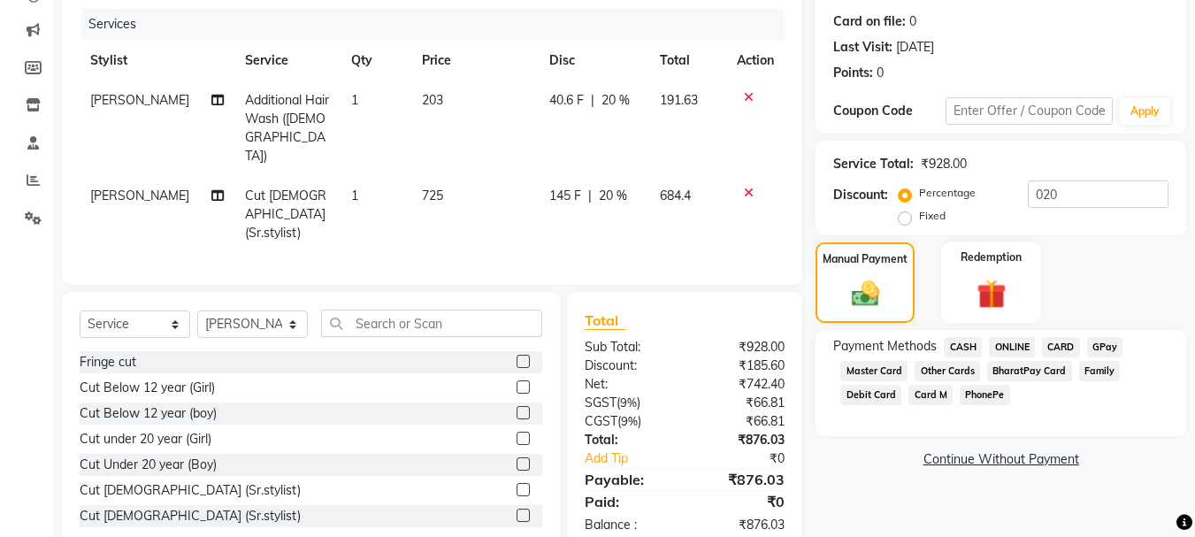
click at [1009, 340] on span "ONLINE" at bounding box center [1012, 347] width 46 height 20
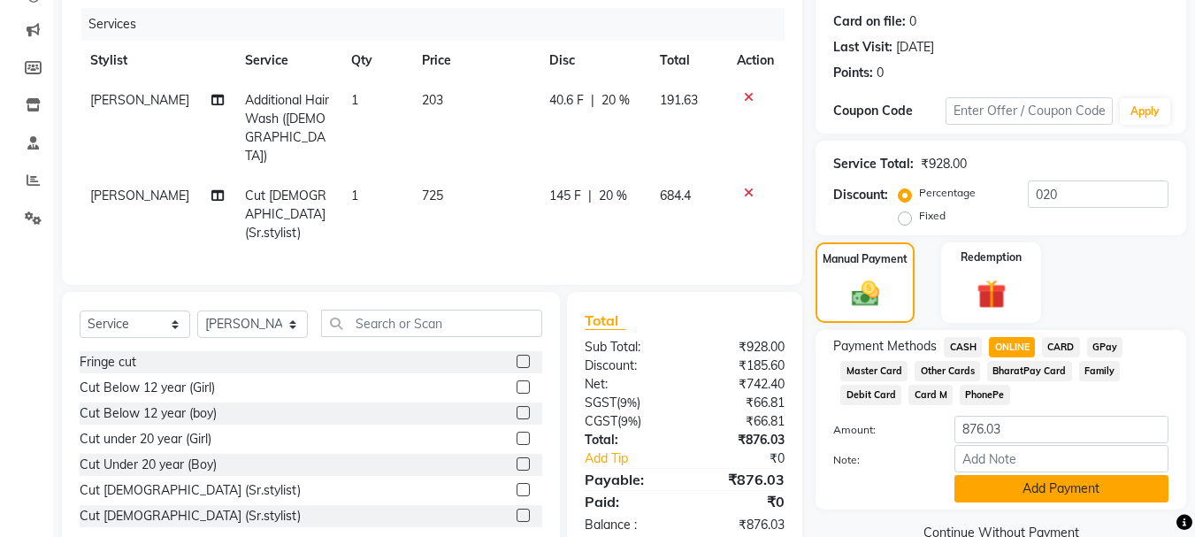
click at [1043, 499] on button "Add Payment" at bounding box center [1061, 488] width 214 height 27
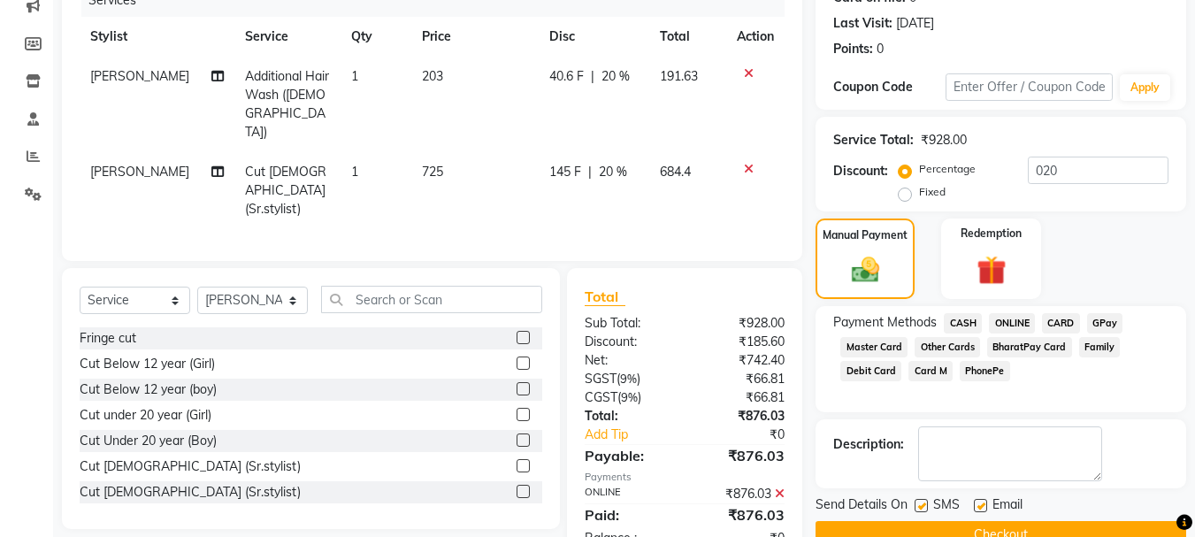
scroll to position [265, 0]
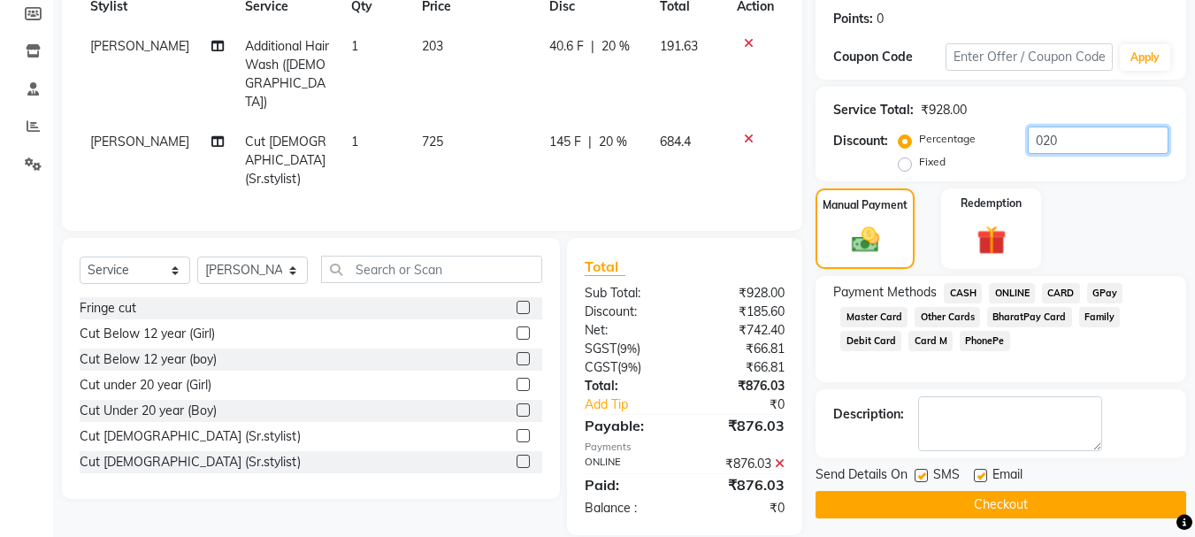
click at [1068, 139] on input "020" at bounding box center [1098, 139] width 141 height 27
type input "0"
type input "20"
click at [877, 508] on button "Checkout" at bounding box center [1000, 504] width 371 height 27
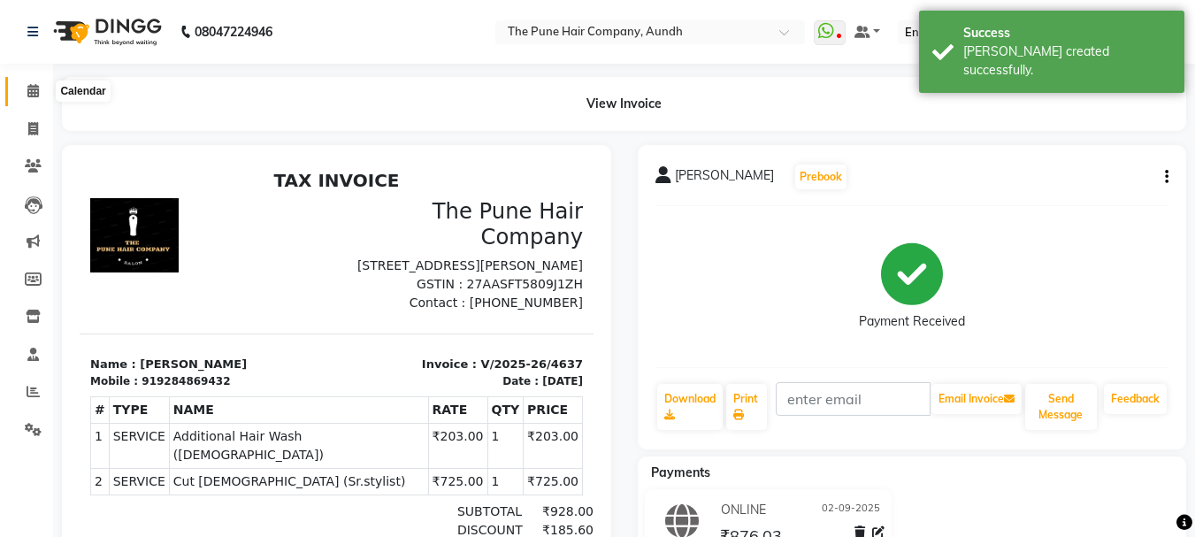
click at [31, 91] on icon at bounding box center [32, 90] width 11 height 13
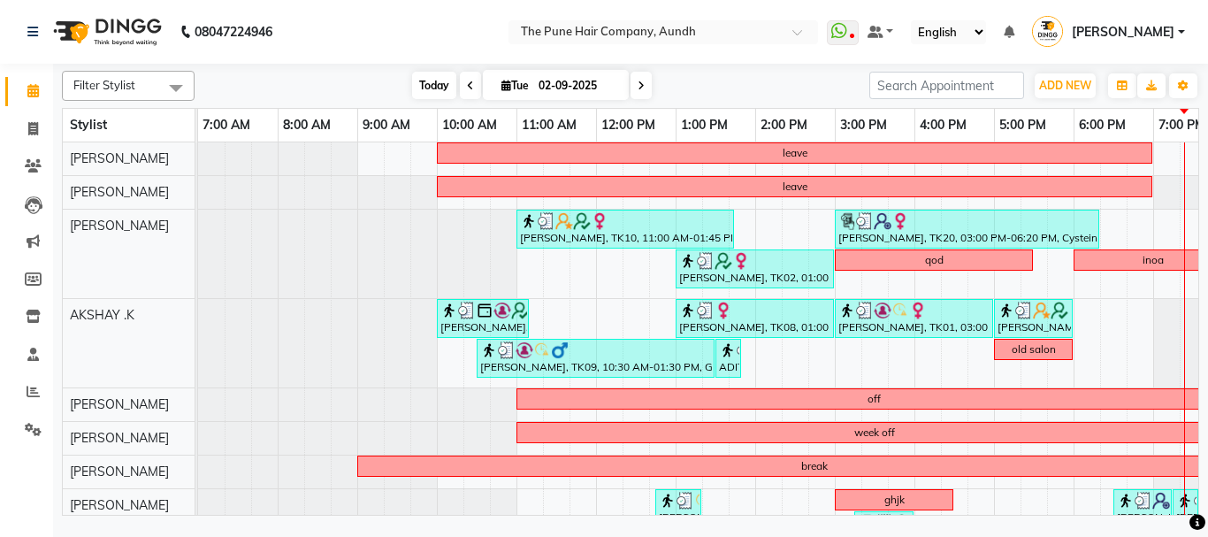
click at [426, 84] on span "Today" at bounding box center [434, 85] width 44 height 27
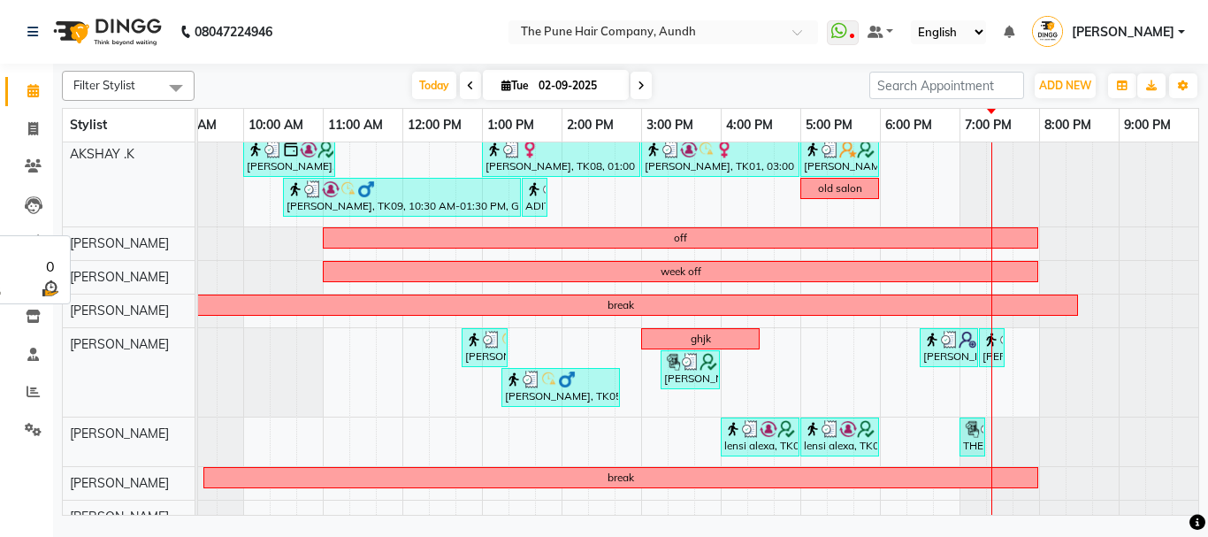
scroll to position [177, 194]
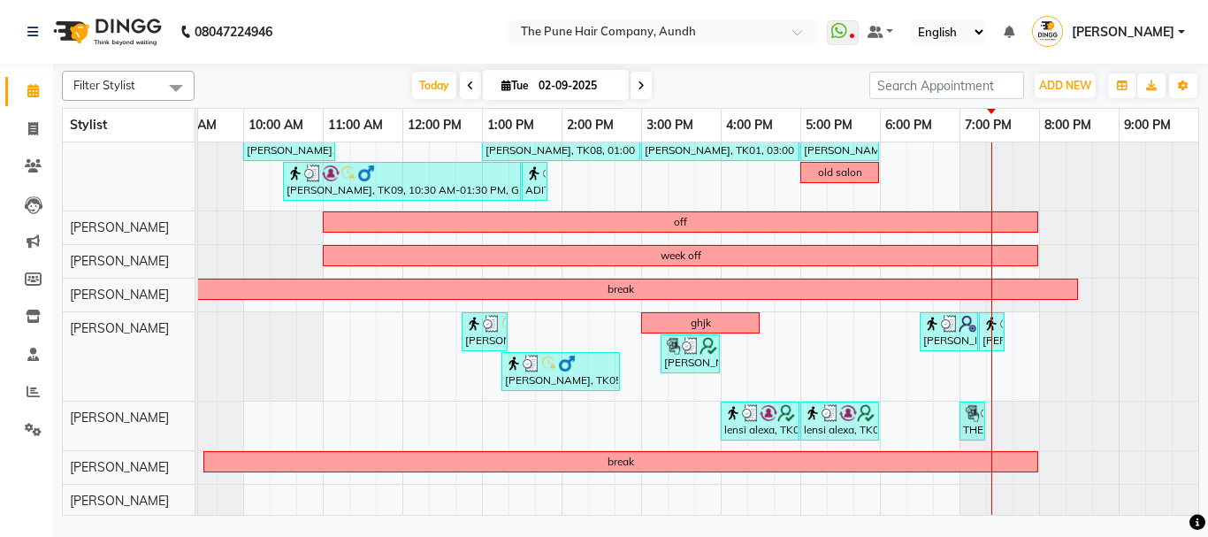
click at [638, 90] on icon at bounding box center [641, 85] width 7 height 11
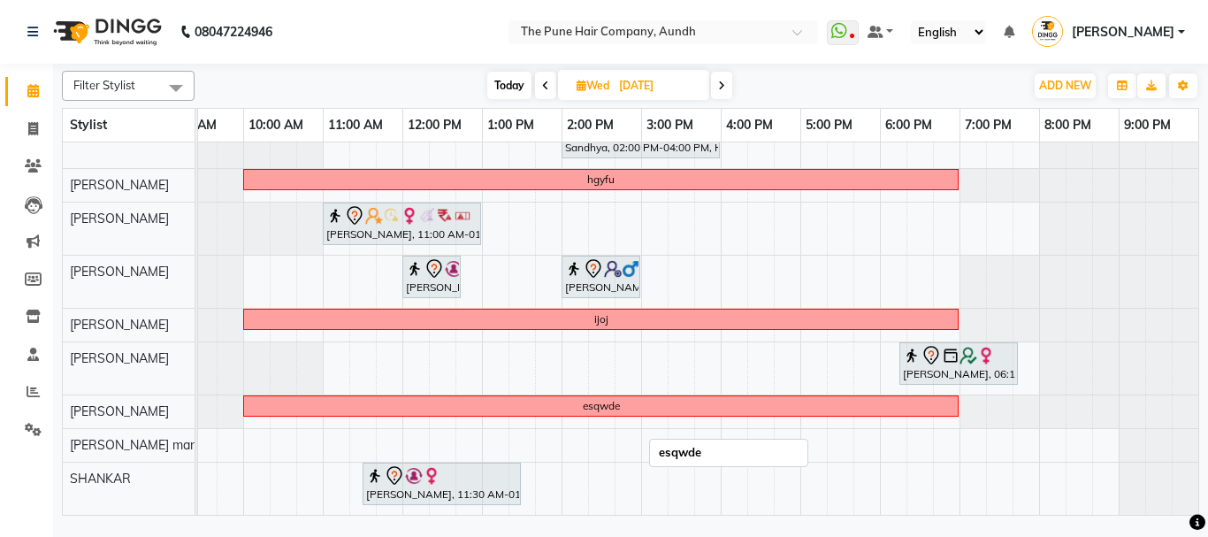
scroll to position [308, 0]
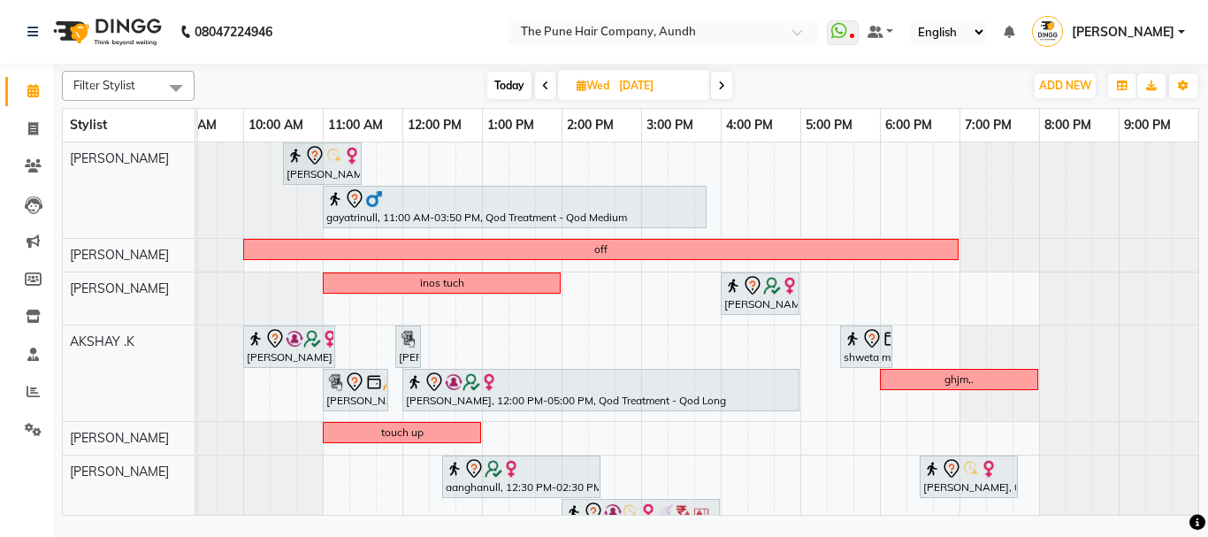
click at [545, 83] on icon at bounding box center [545, 85] width 7 height 11
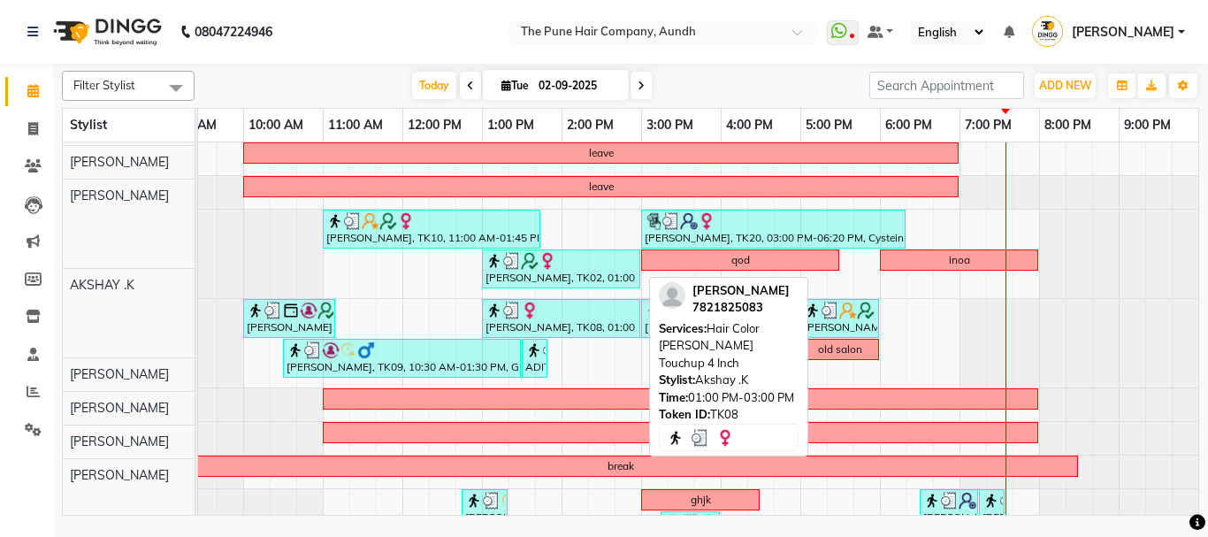
scroll to position [0, 0]
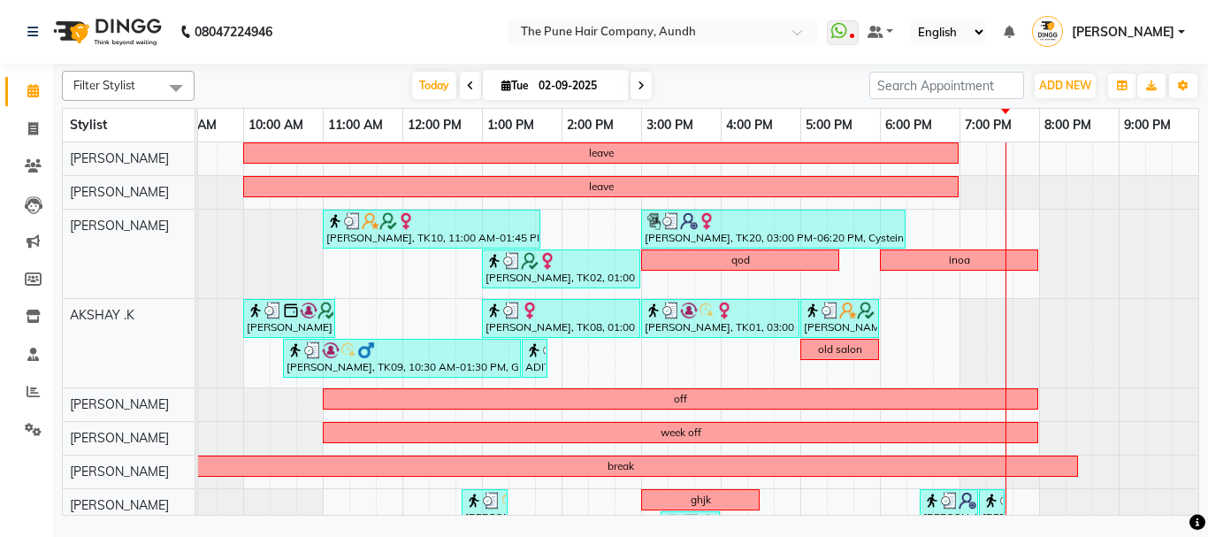
click at [638, 86] on icon at bounding box center [641, 85] width 7 height 11
type input "[DATE]"
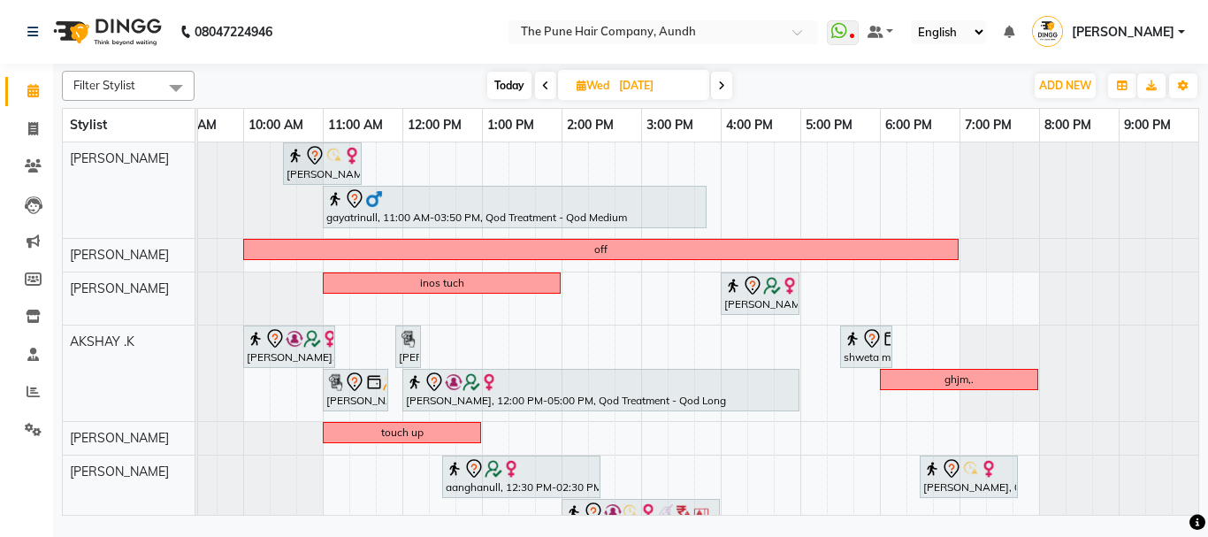
scroll to position [88, 0]
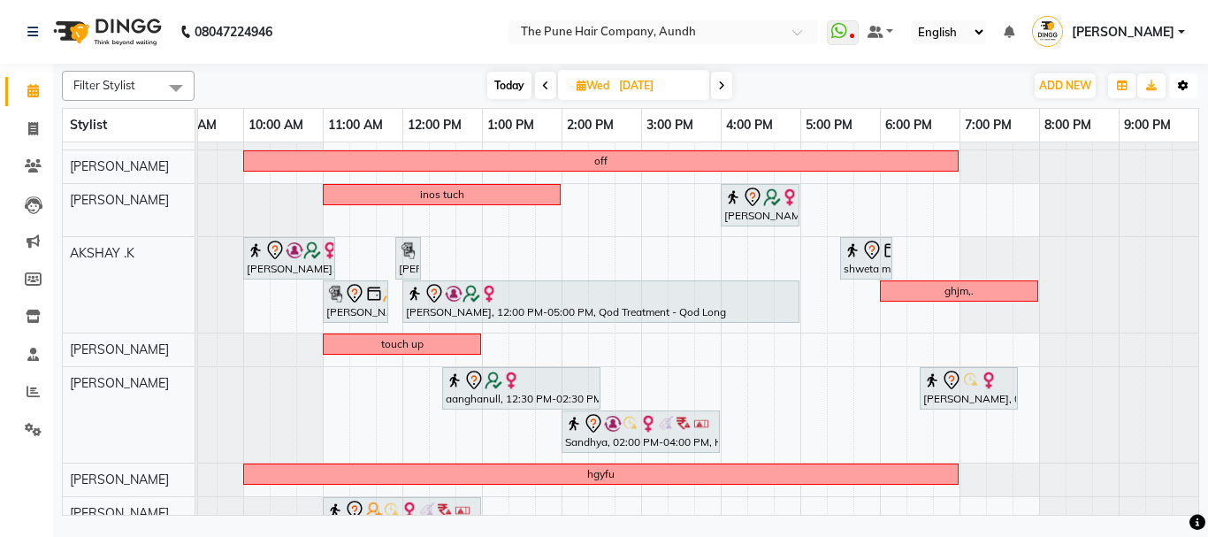
click at [1188, 90] on icon "button" at bounding box center [1183, 85] width 11 height 11
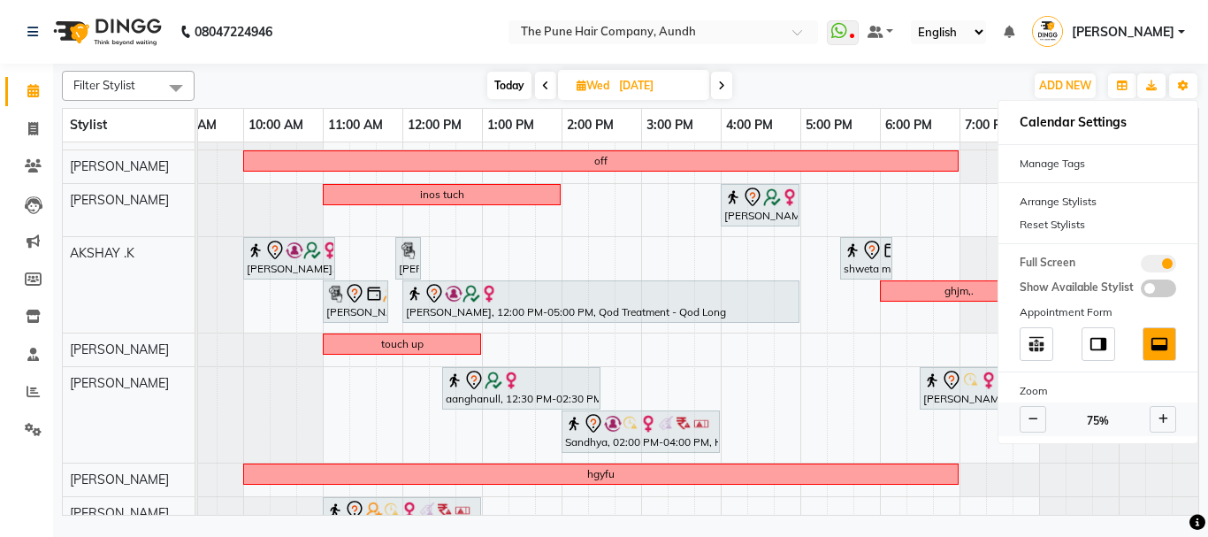
click at [1037, 416] on icon at bounding box center [1033, 419] width 10 height 11
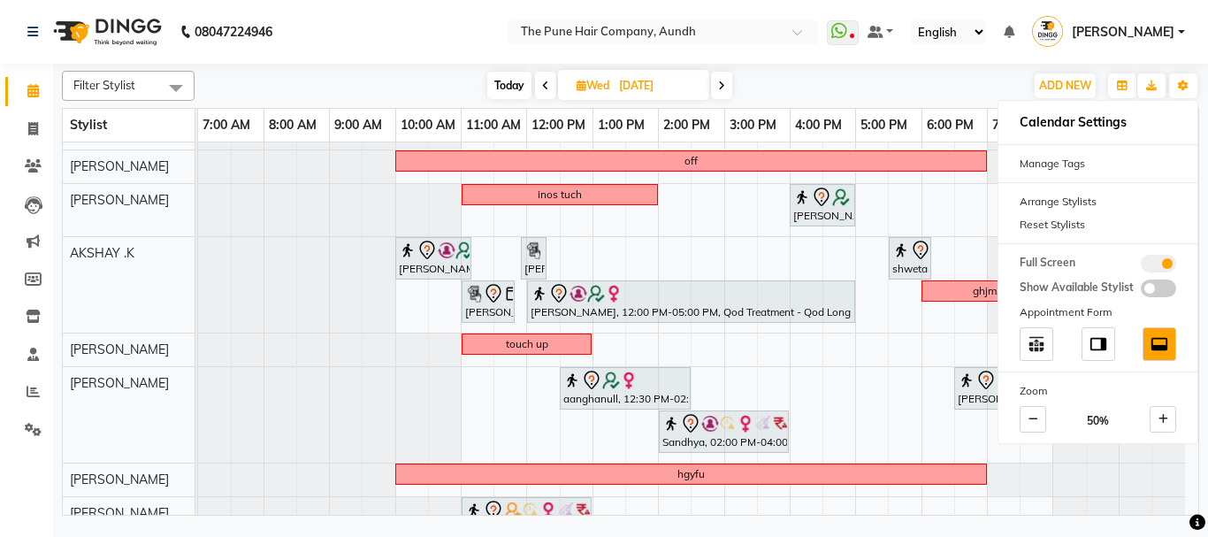
click at [794, 83] on div "Today Wed 03-09-2025" at bounding box center [609, 86] width 812 height 27
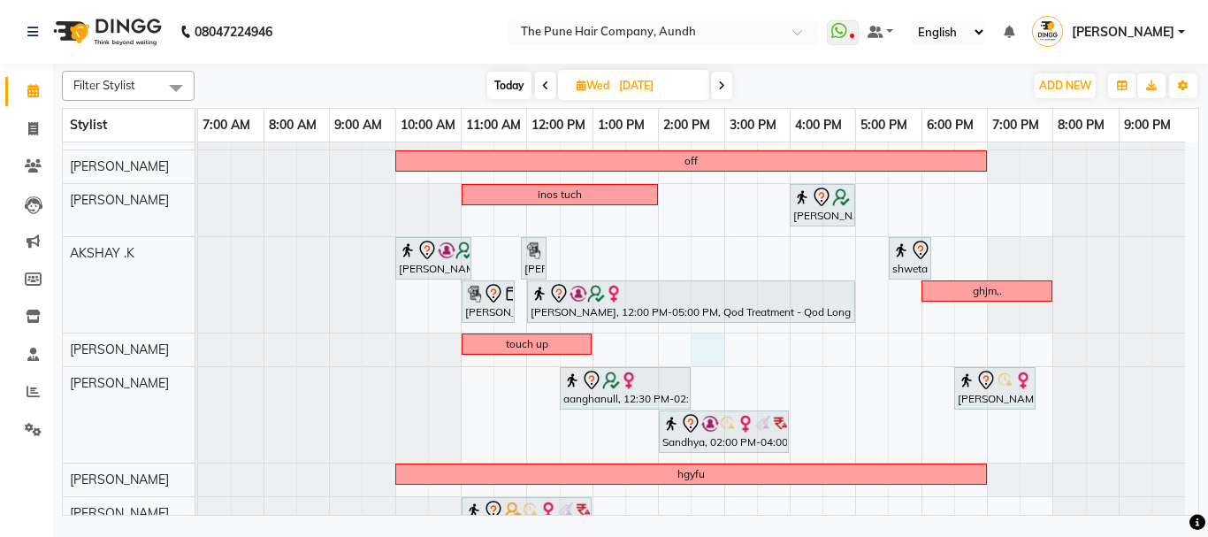
click at [708, 353] on div "Madhvi Zende, 10:30 AM-11:30 AM, Cut Female ( Top Stylist ) gayatrinull, 11:00 …" at bounding box center [698, 431] width 1000 height 755
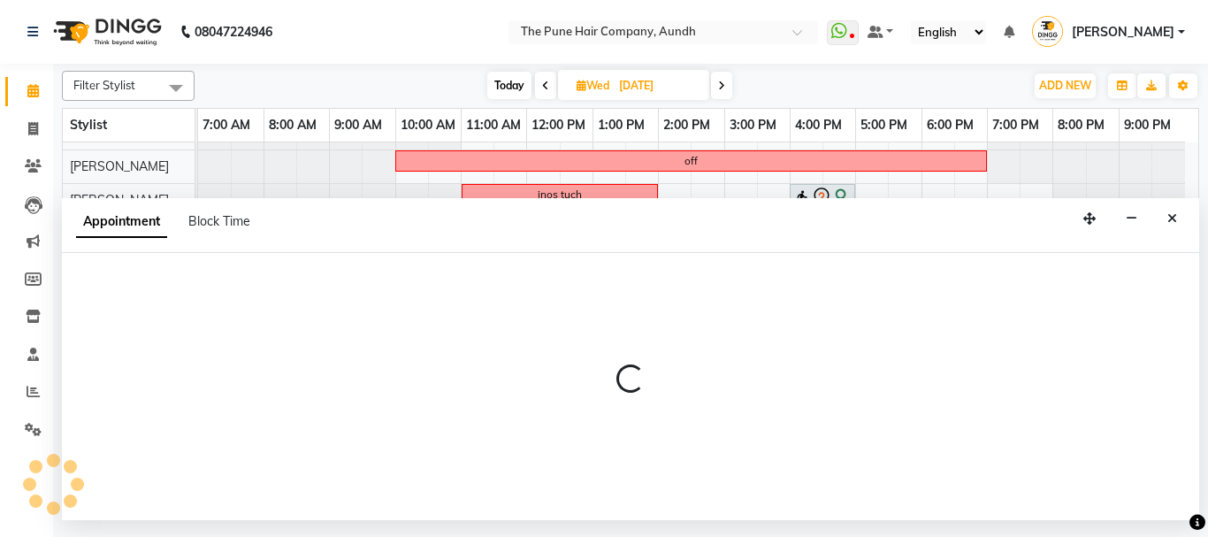
select select "12769"
select select "tentative"
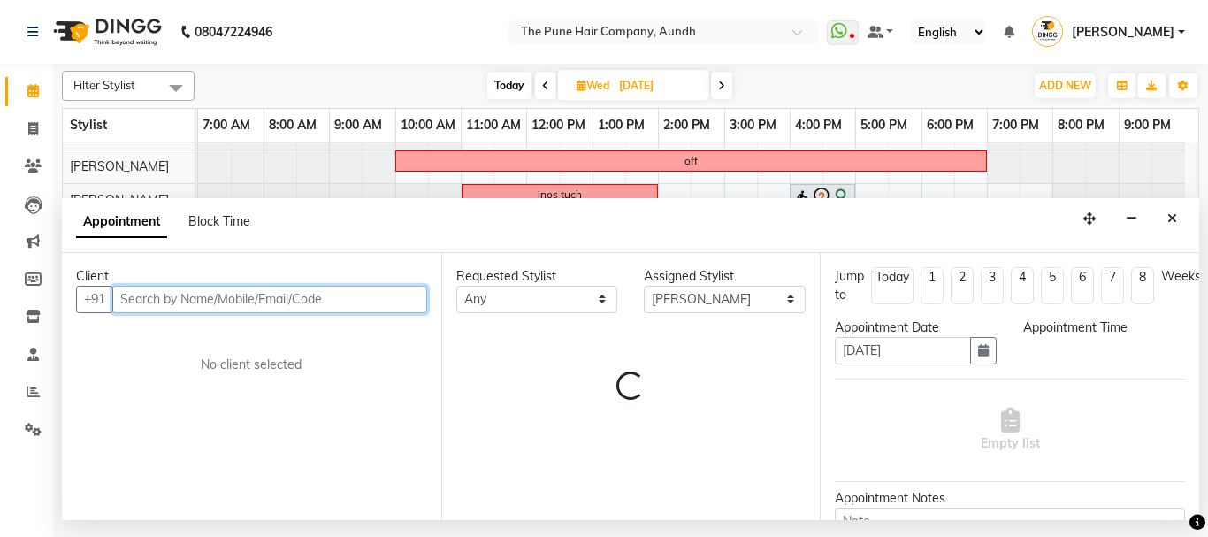
select select "870"
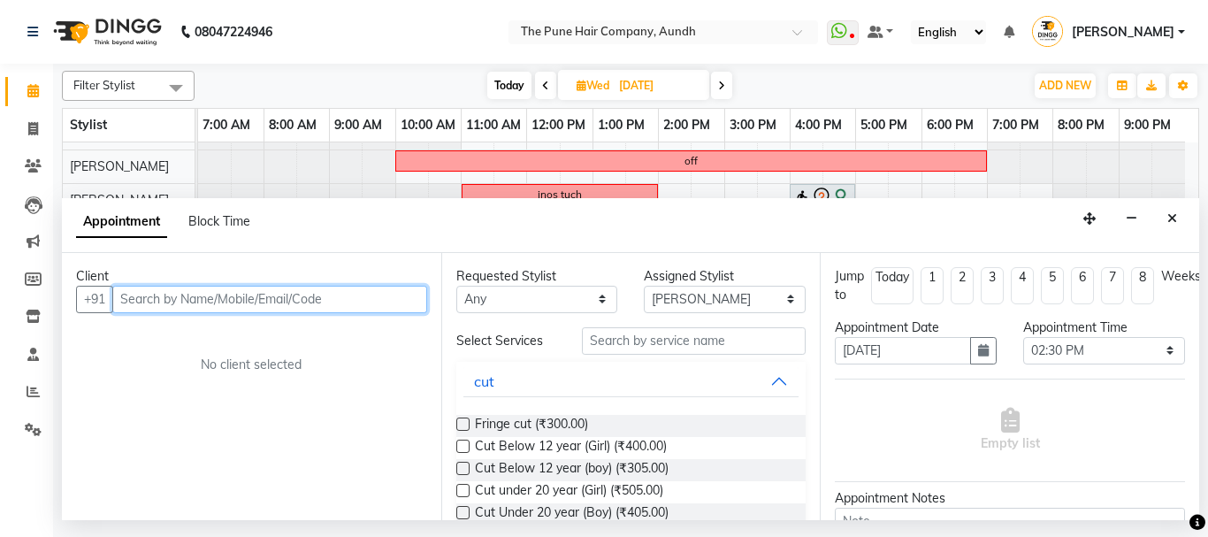
click at [244, 295] on input "text" at bounding box center [269, 299] width 315 height 27
click at [152, 298] on input "985039758" at bounding box center [232, 299] width 241 height 27
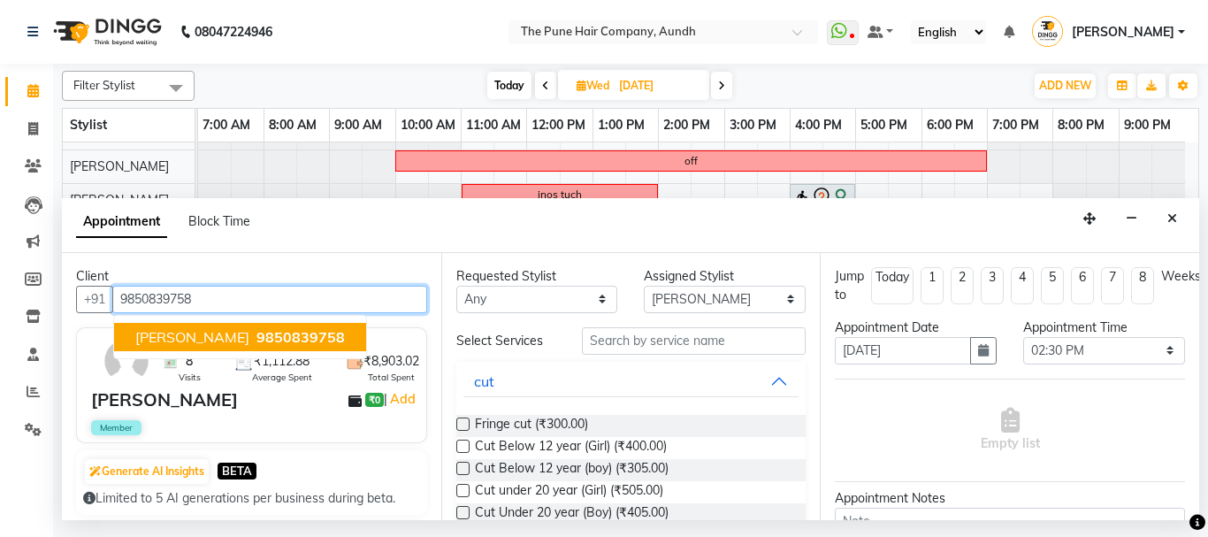
click at [225, 342] on span "Rohit Pandhare" at bounding box center [192, 337] width 114 height 18
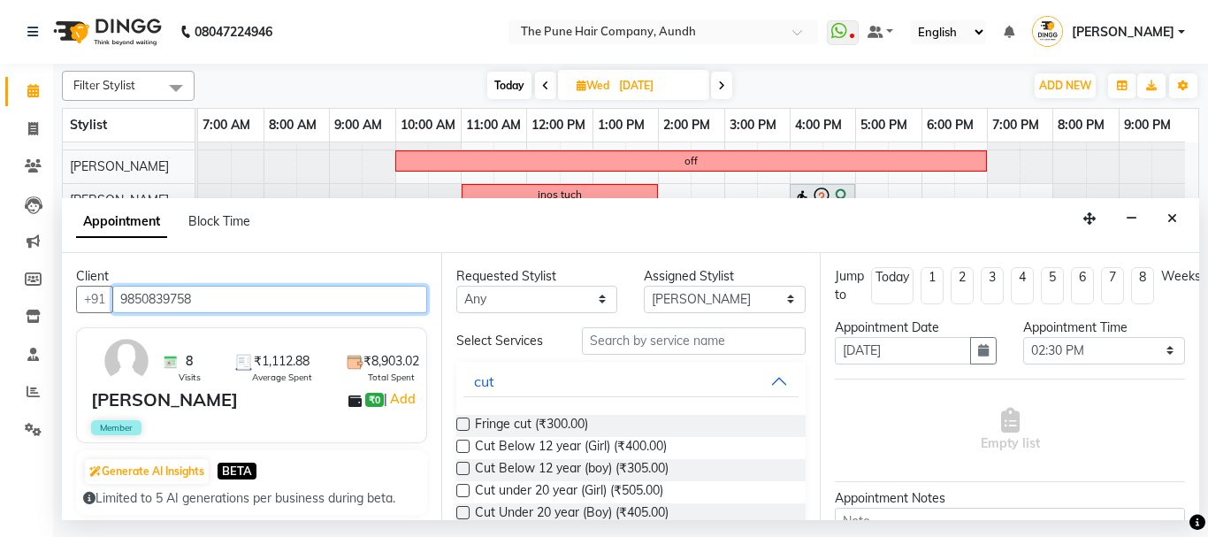
type input "9850839758"
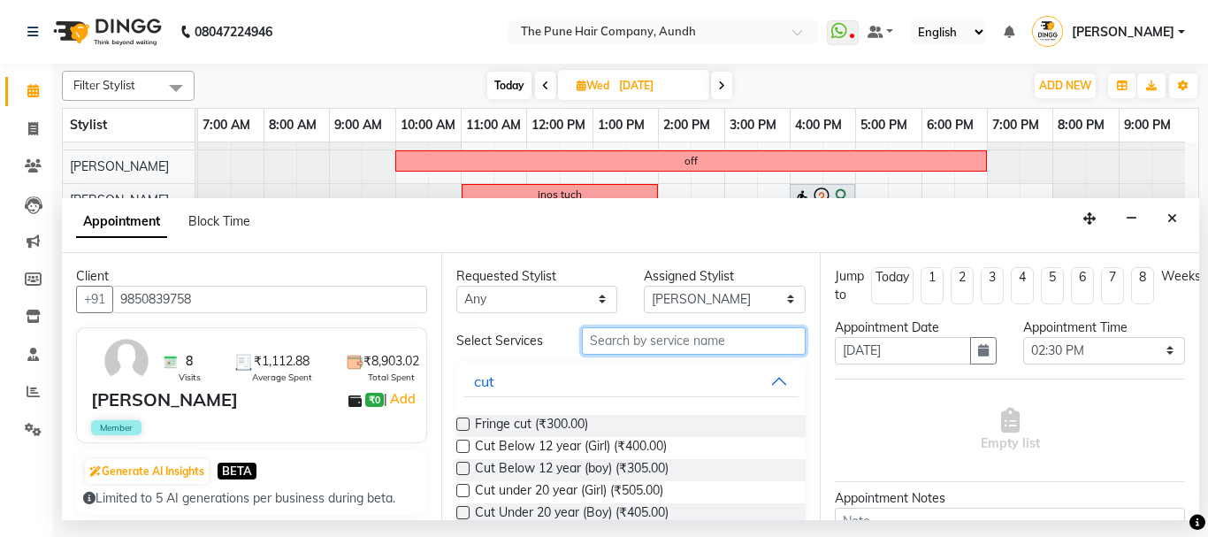
click at [672, 339] on input "text" at bounding box center [694, 340] width 225 height 27
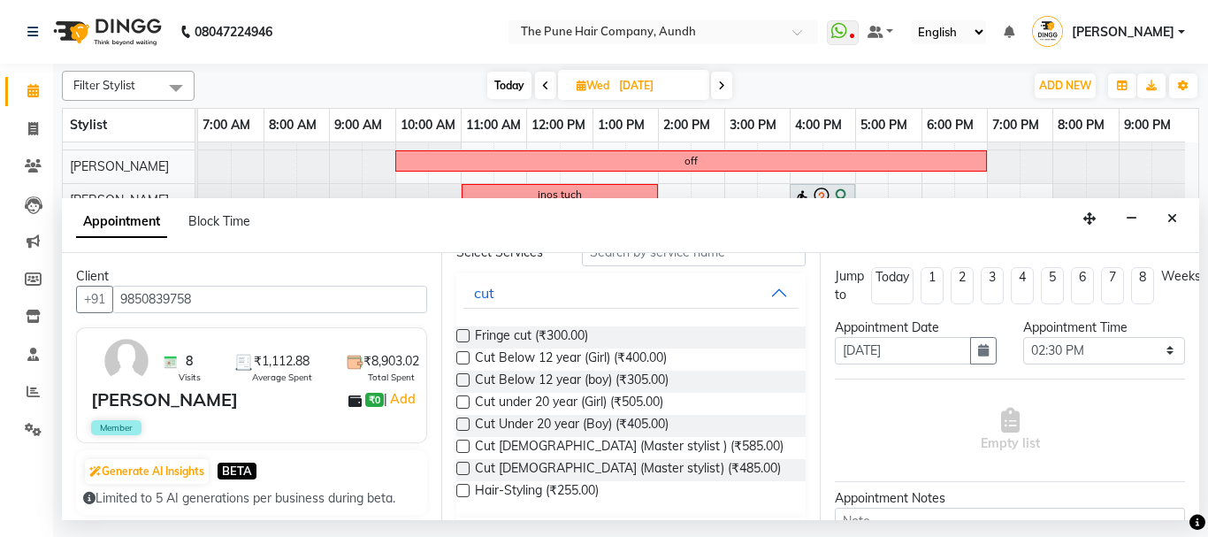
click at [462, 463] on label at bounding box center [462, 468] width 13 height 13
click at [462, 464] on input "checkbox" at bounding box center [461, 469] width 11 height 11
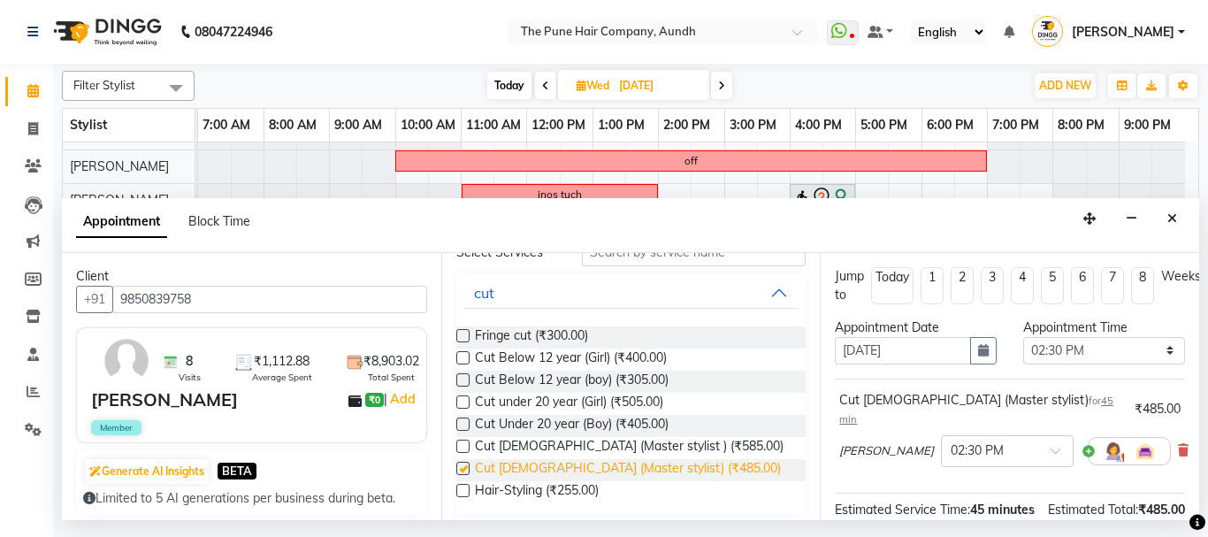
checkbox input "false"
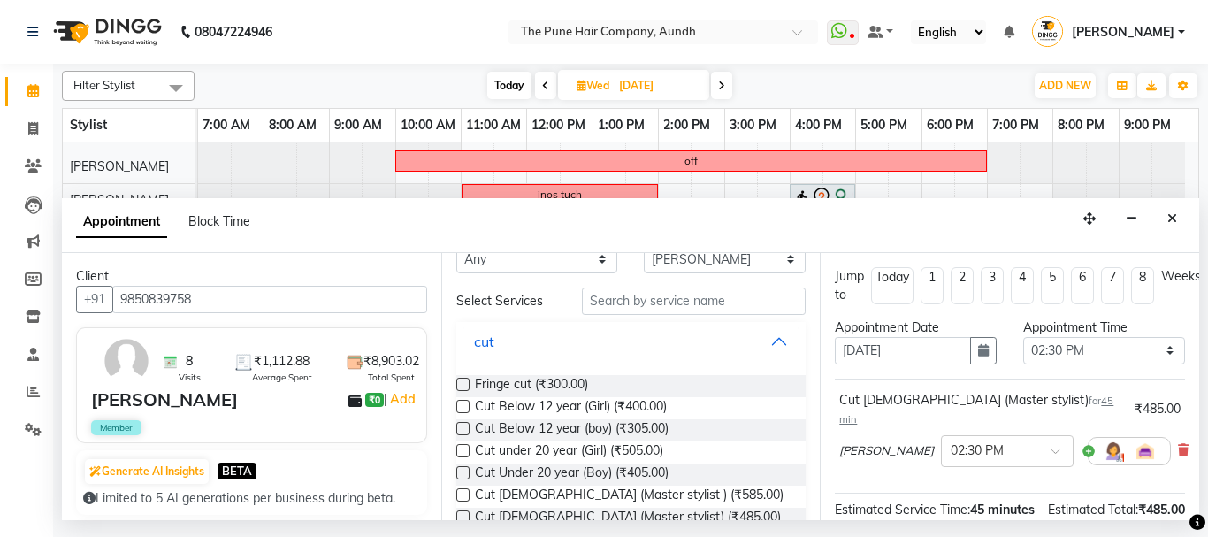
scroll to position [0, 0]
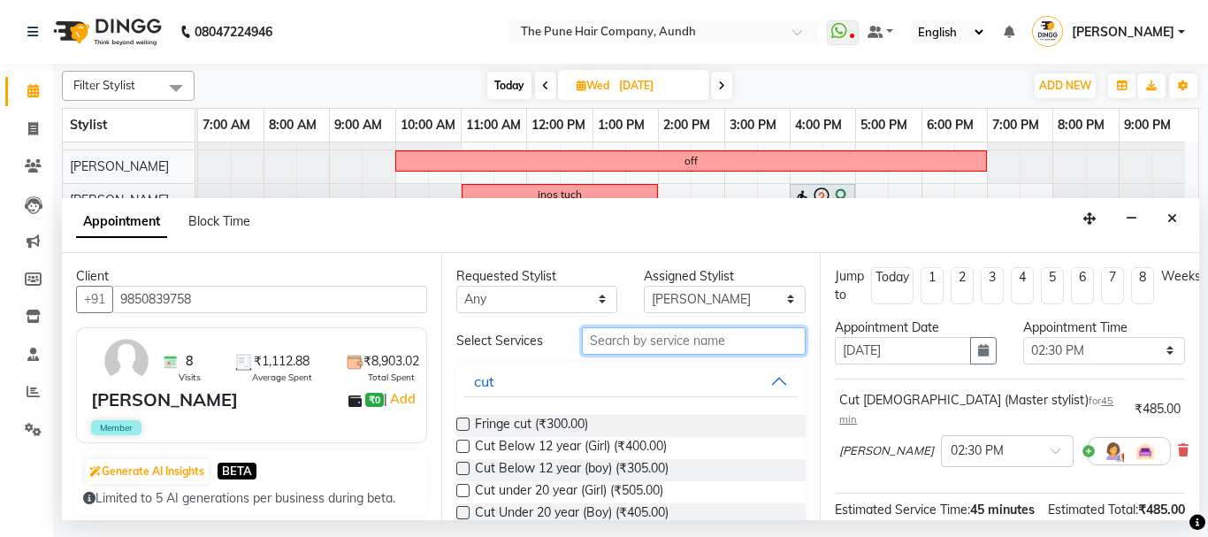
click at [655, 341] on input "text" at bounding box center [694, 340] width 225 height 27
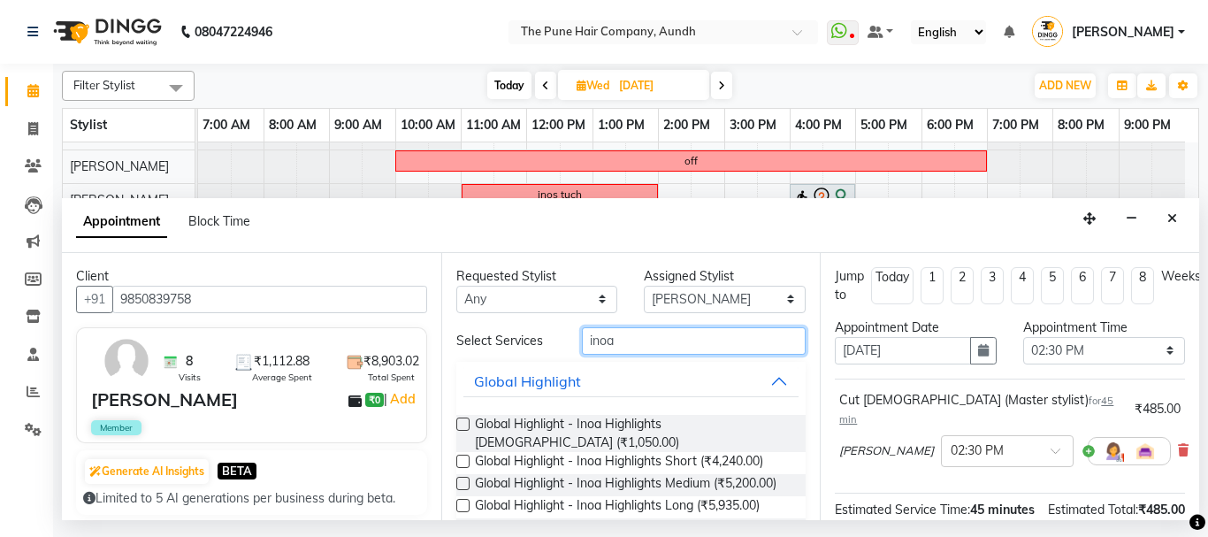
drag, startPoint x: 676, startPoint y: 351, endPoint x: 660, endPoint y: 364, distance: 20.7
click at [666, 355] on div "Select Services inoa Global Highlight Global Highlight - Inoa Highlights Male (…" at bounding box center [631, 467] width 350 height 281
type input "inoa"
click at [660, 364] on div "Select Services inoa Global Highlight Global Highlight - Inoa Highlights Male (…" at bounding box center [631, 467] width 350 height 281
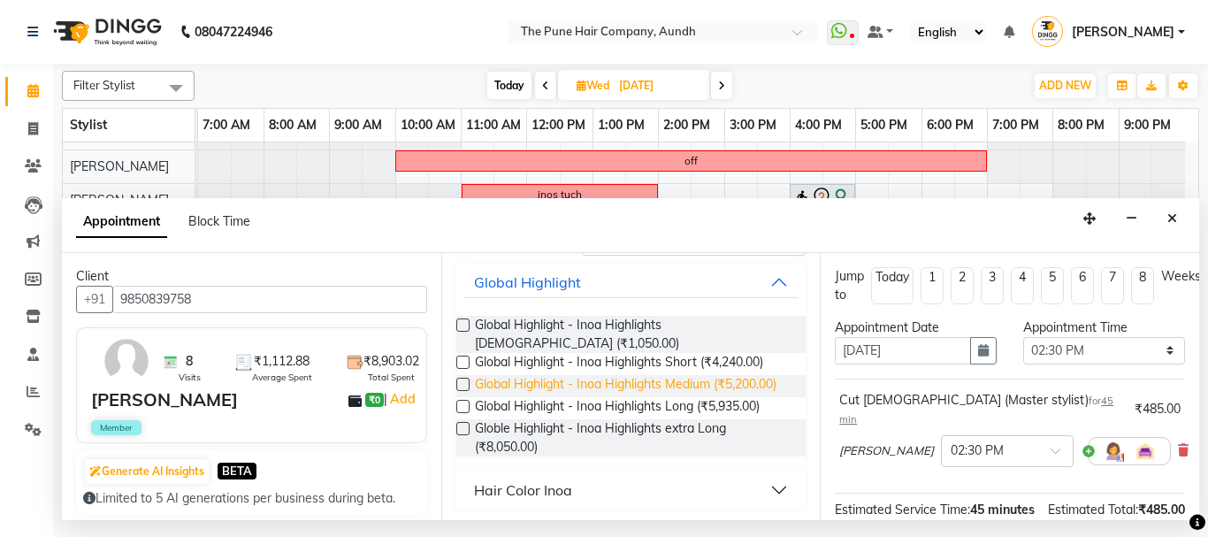
scroll to position [103, 0]
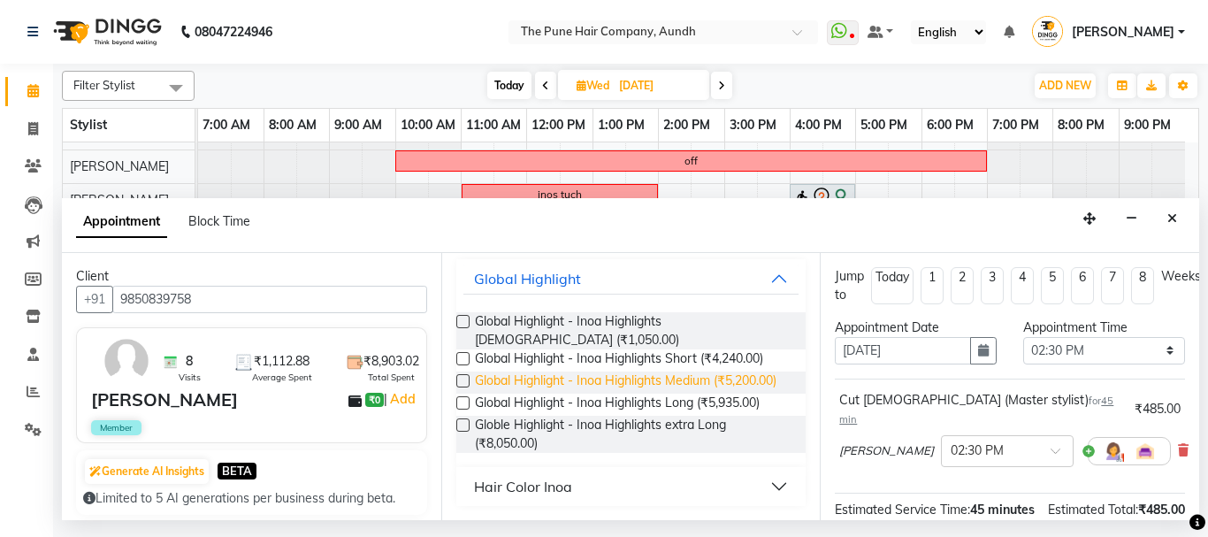
click at [644, 388] on span "Global Highlight - Inoa Highlights Medium (₹5,200.00)" at bounding box center [626, 382] width 302 height 22
checkbox input "false"
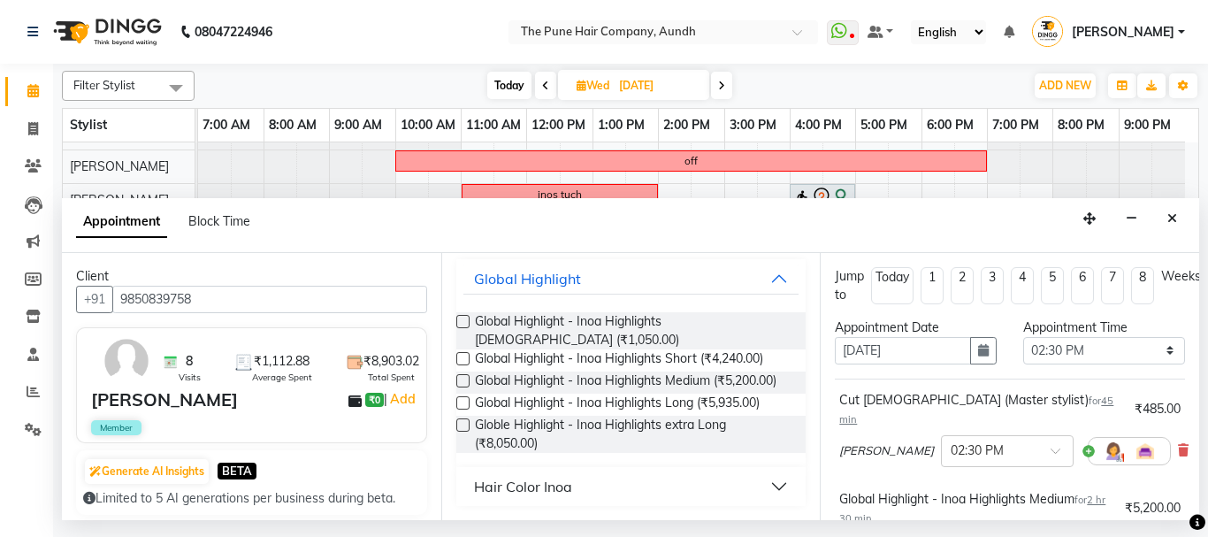
click at [591, 485] on button "Hair Color Inoa" at bounding box center [631, 486] width 336 height 32
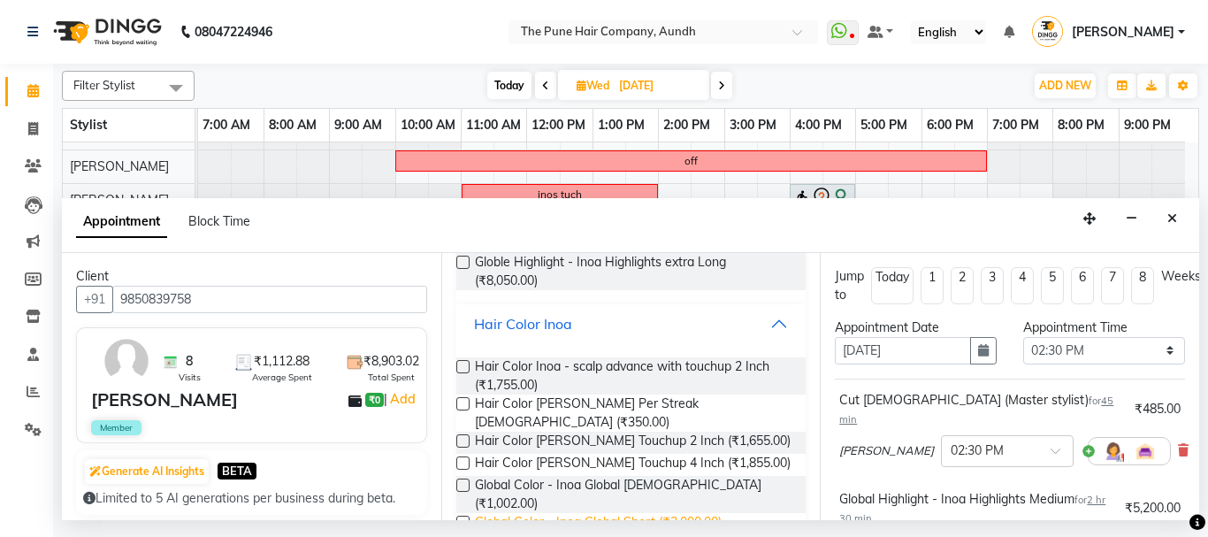
scroll to position [279, 0]
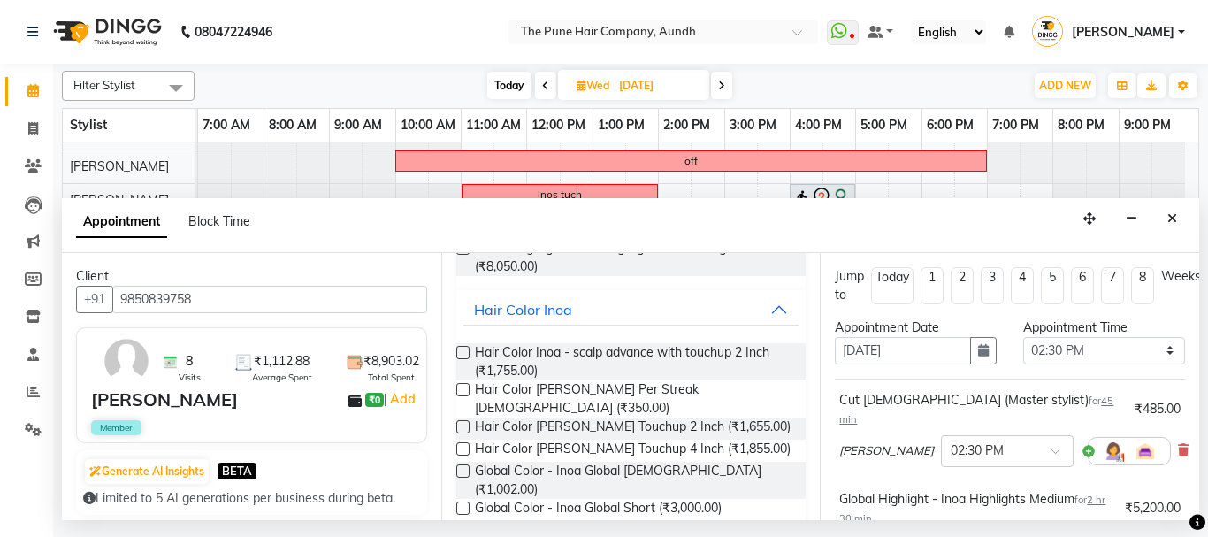
click at [467, 464] on label at bounding box center [462, 470] width 13 height 13
click at [467, 467] on input "checkbox" at bounding box center [461, 472] width 11 height 11
checkbox input "false"
drag, startPoint x: 730, startPoint y: 471, endPoint x: 819, endPoint y: 462, distance: 89.7
click at [791, 462] on div "Hair Color Inoa - scalp advance with touchup 2 Inch (₹1,755.00) Hair Color Inoa…" at bounding box center [631, 495] width 350 height 332
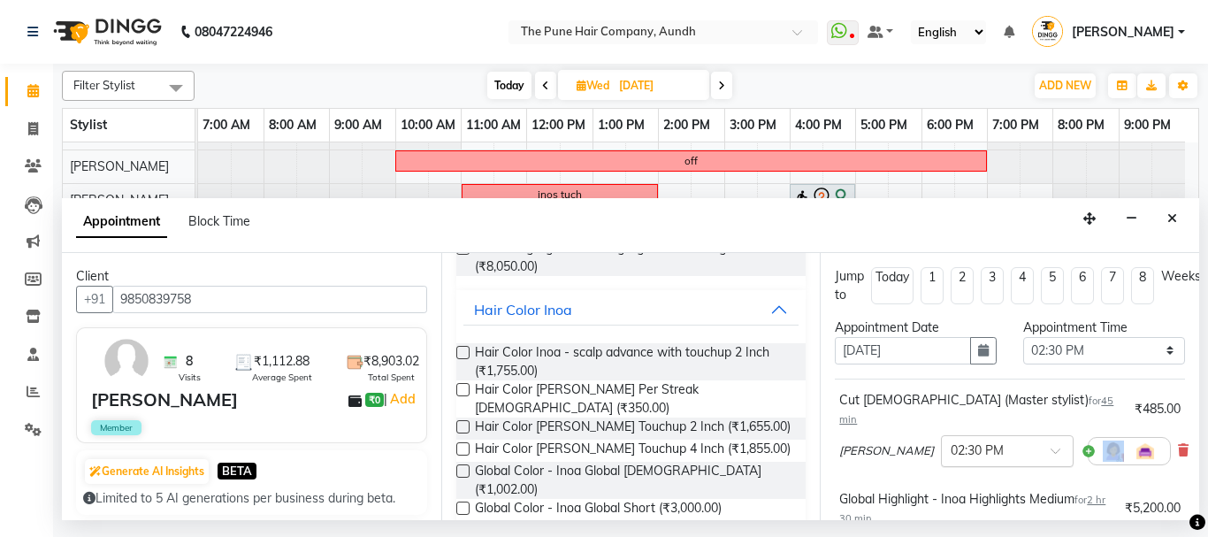
drag, startPoint x: 1017, startPoint y: 451, endPoint x: 1042, endPoint y: 438, distance: 28.1
click at [1041, 439] on div "Prathmesh powar × 02:30 PM" at bounding box center [1005, 451] width 332 height 46
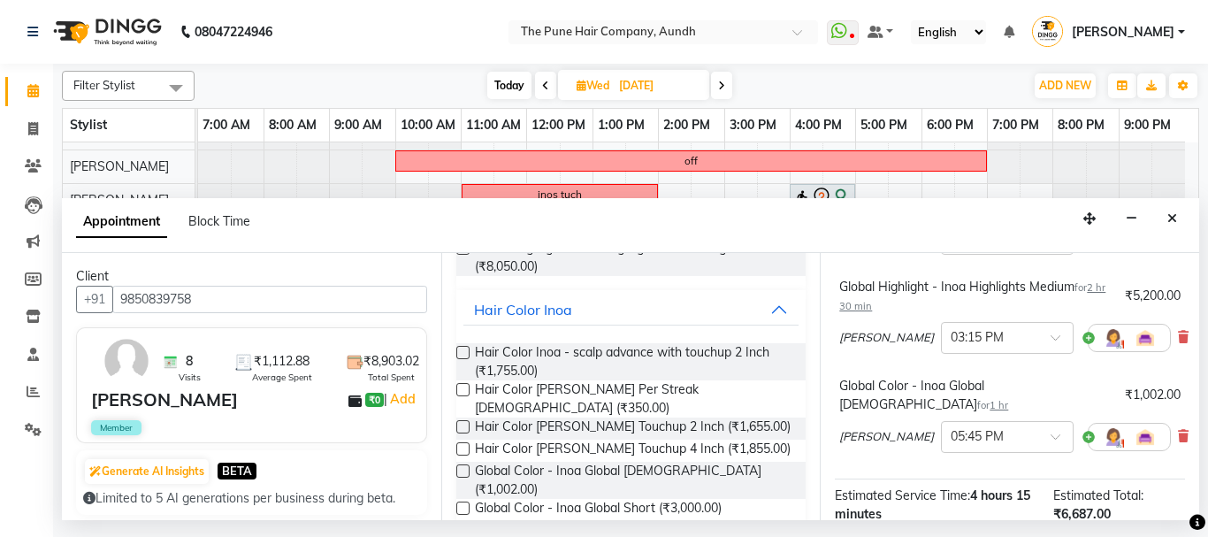
scroll to position [88, 0]
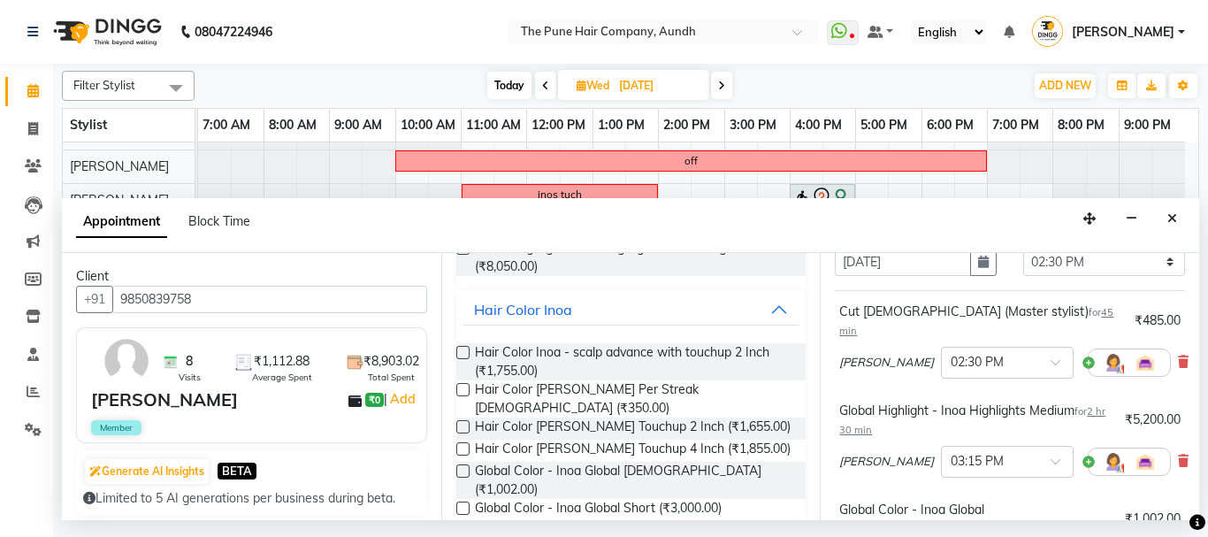
click at [1178, 455] on icon at bounding box center [1183, 461] width 11 height 12
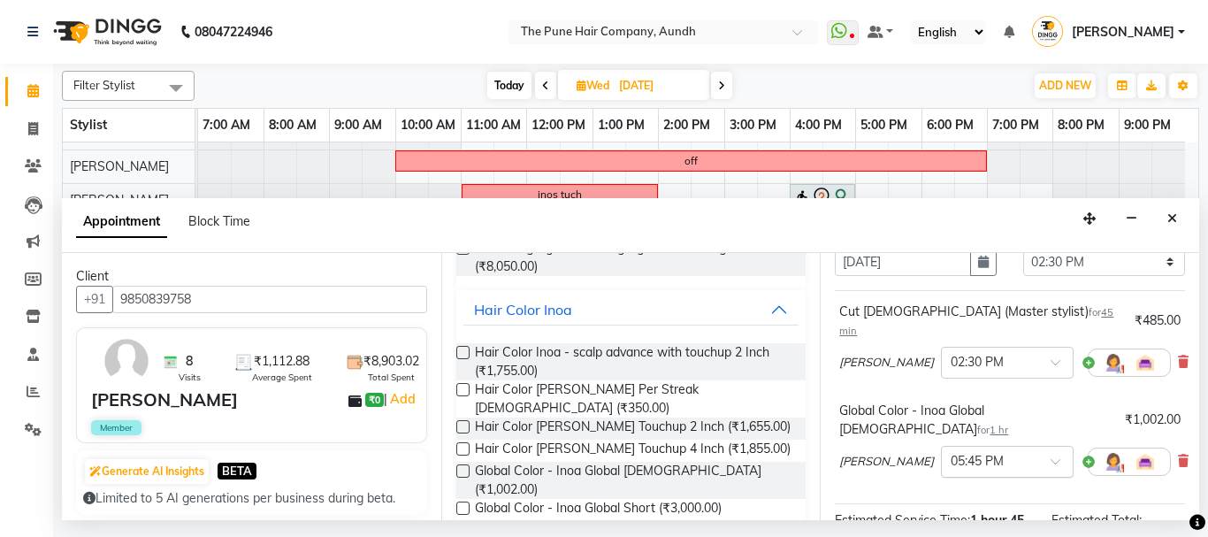
click at [1051, 457] on span at bounding box center [1062, 466] width 22 height 19
click at [949, 471] on div "03:00 PM" at bounding box center [1007, 487] width 131 height 33
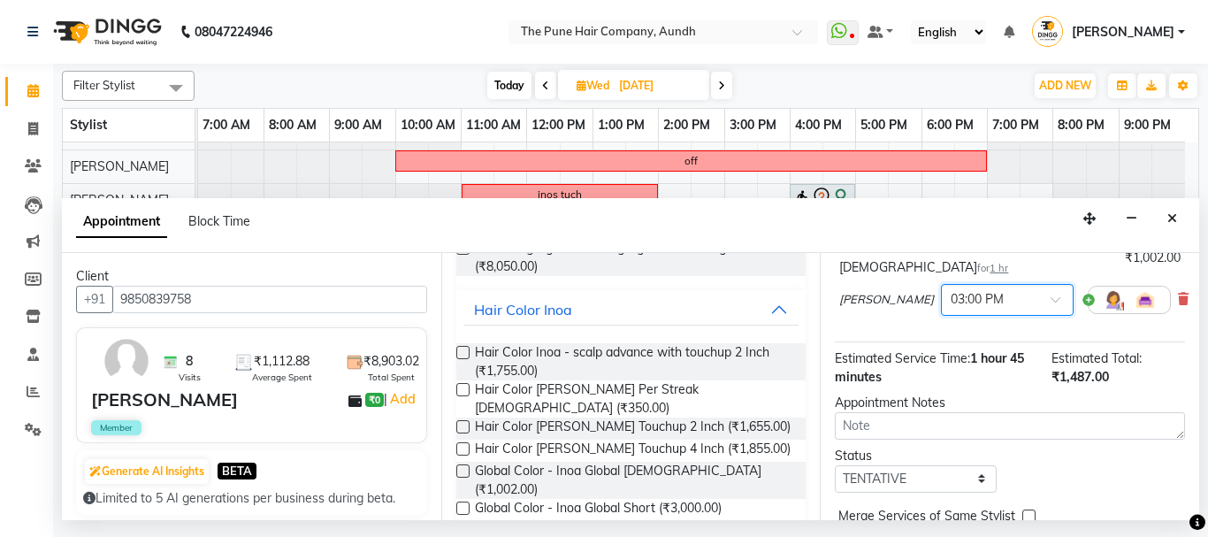
scroll to position [316, 0]
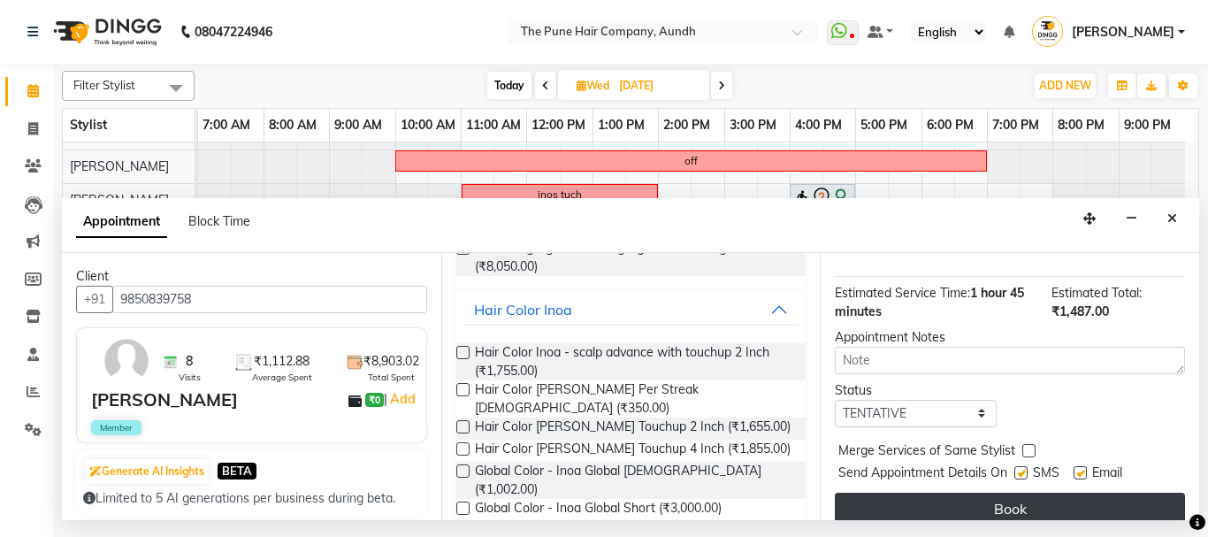
click at [994, 493] on button "Book" at bounding box center [1010, 509] width 350 height 32
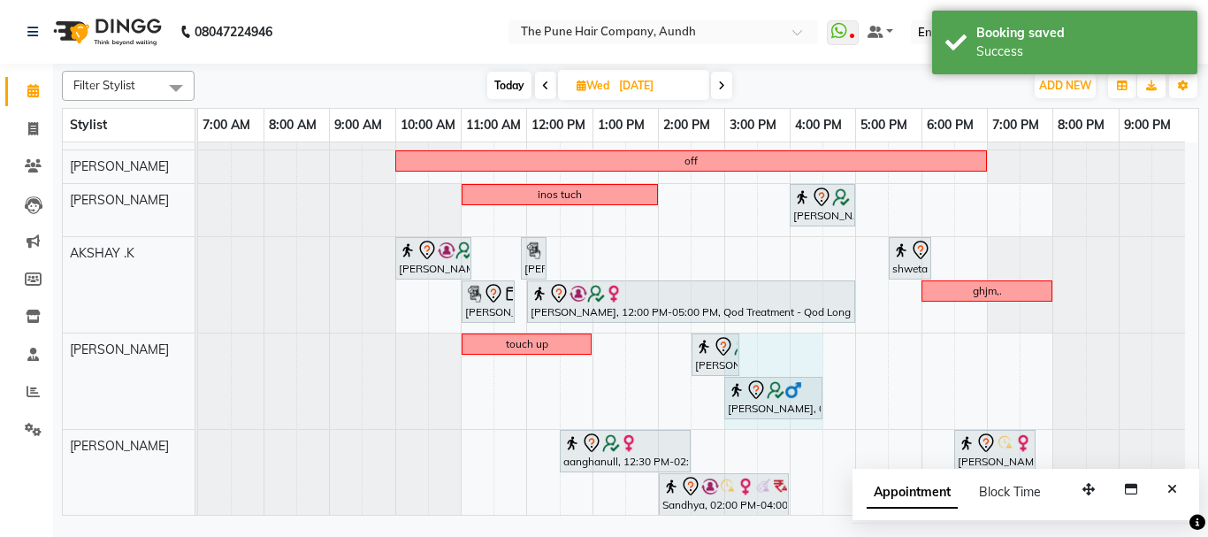
drag, startPoint x: 787, startPoint y: 399, endPoint x: 802, endPoint y: 396, distance: 15.3
click at [198, 396] on div "touch up Rohit Pandhare, 02:30 PM-03:15 PM, Cut Male (Master stylist) Rohit Pan…" at bounding box center [198, 381] width 0 height 96
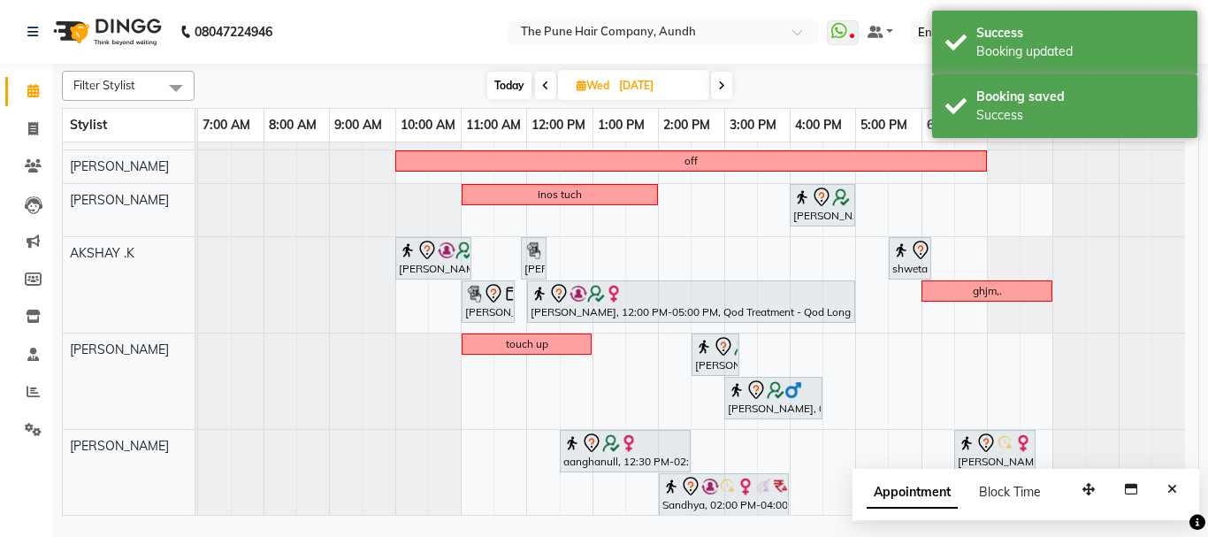
click at [510, 90] on span "Today" at bounding box center [509, 85] width 44 height 27
type input "02-09-2025"
